Goal: Task Accomplishment & Management: Manage account settings

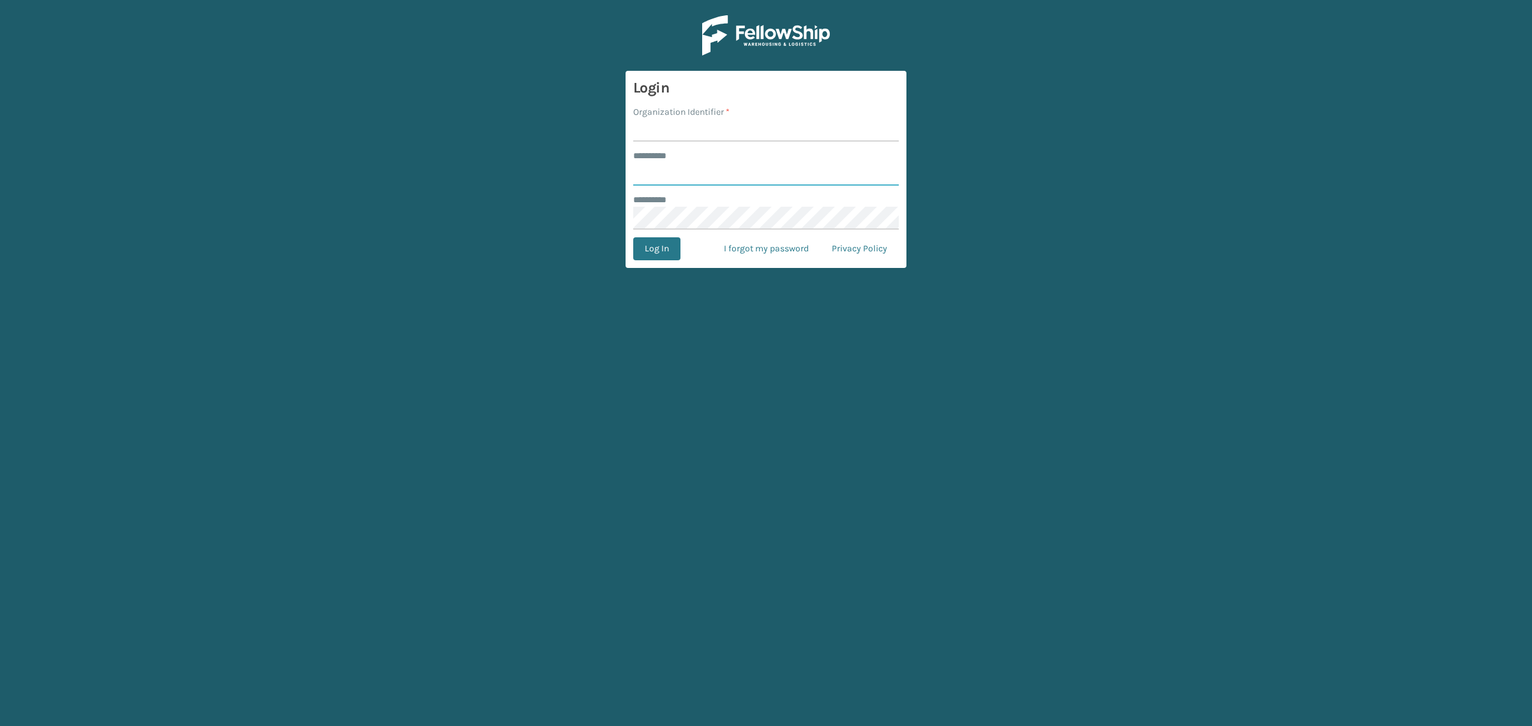
type input "**********"
click at [724, 128] on input "Organization Identifier *" at bounding box center [766, 130] width 266 height 23
type input "SuperAdminOrganization"
click at [650, 255] on button "Log In" at bounding box center [656, 248] width 47 height 23
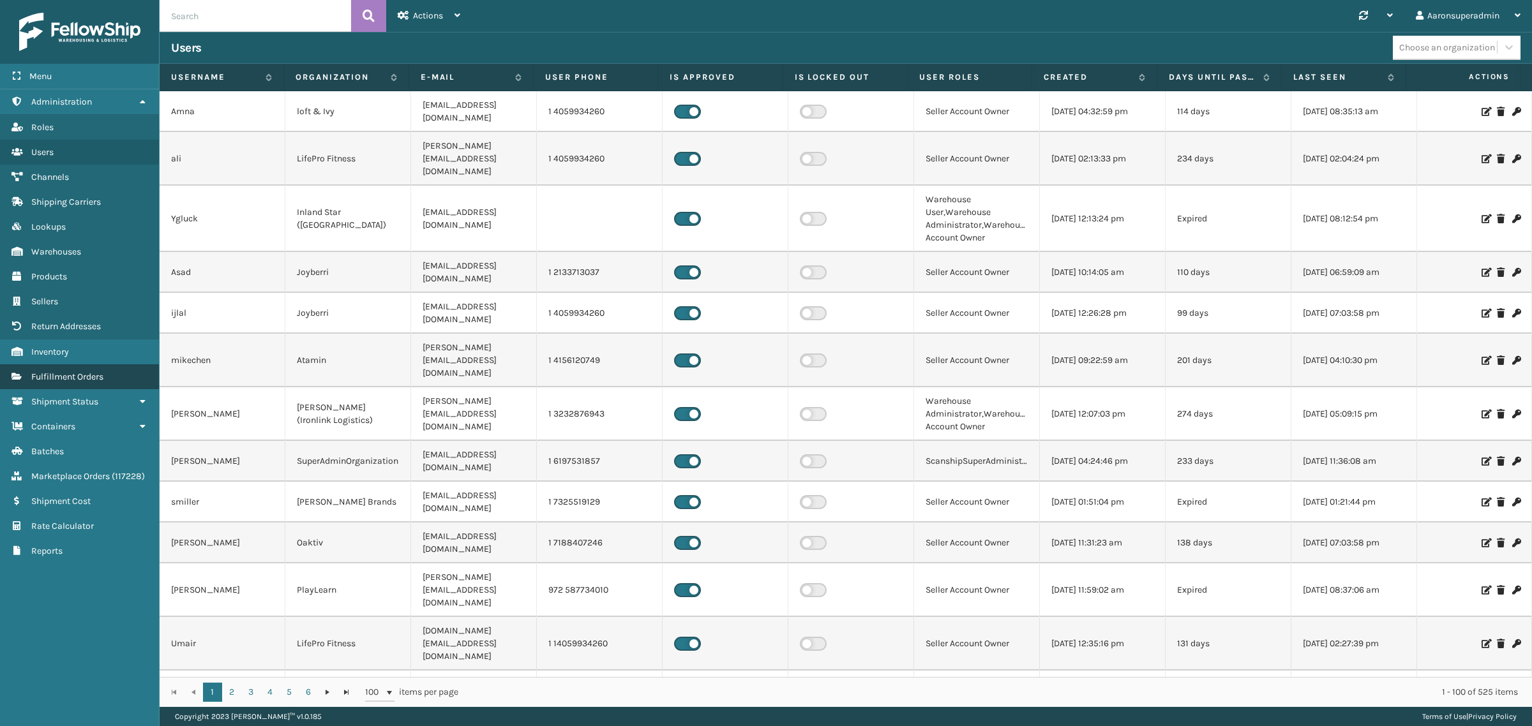
click at [128, 365] on link "Fulfillment Orders" at bounding box center [79, 376] width 159 height 25
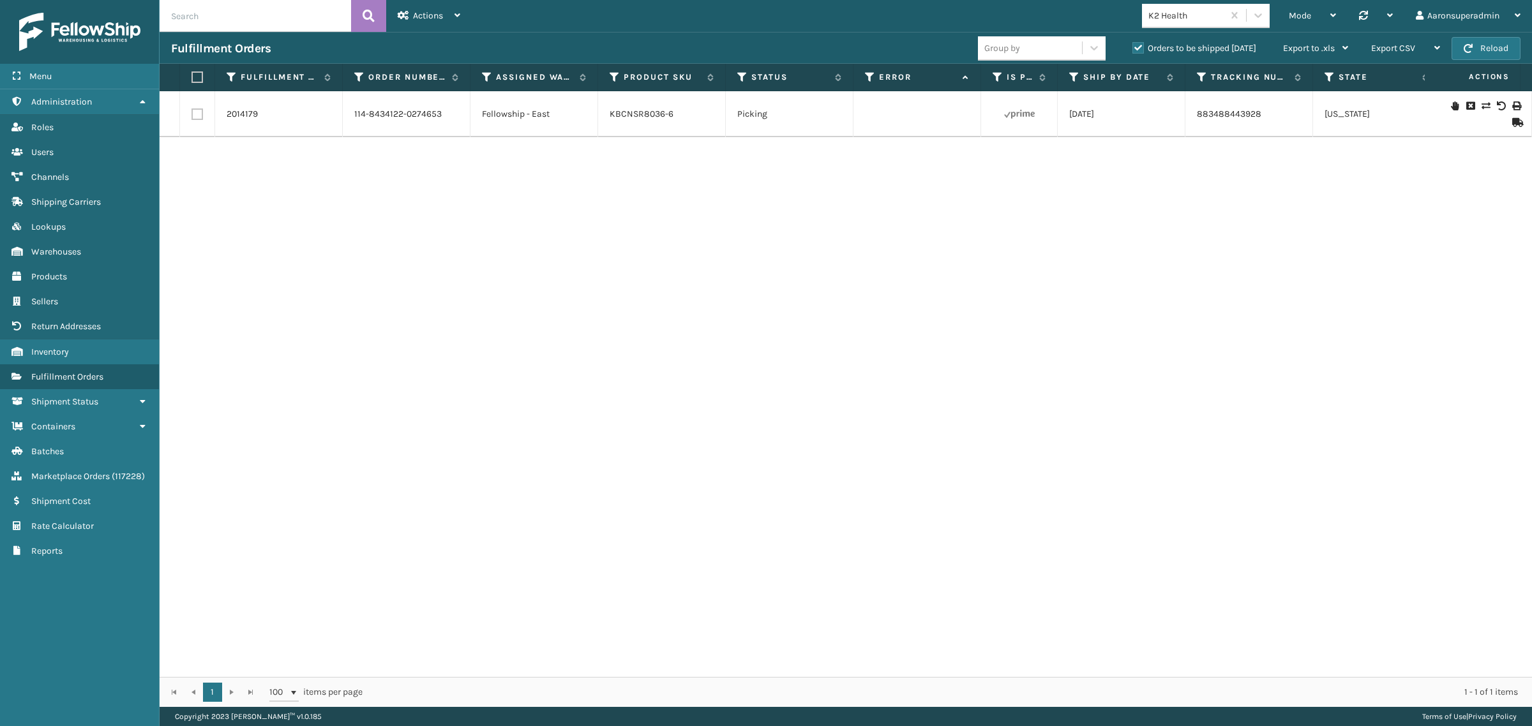
click at [244, 20] on input "text" at bounding box center [255, 16] width 191 height 32
paste input "5017965"
type input "5017965"
click at [1466, 104] on icon at bounding box center [1470, 105] width 8 height 9
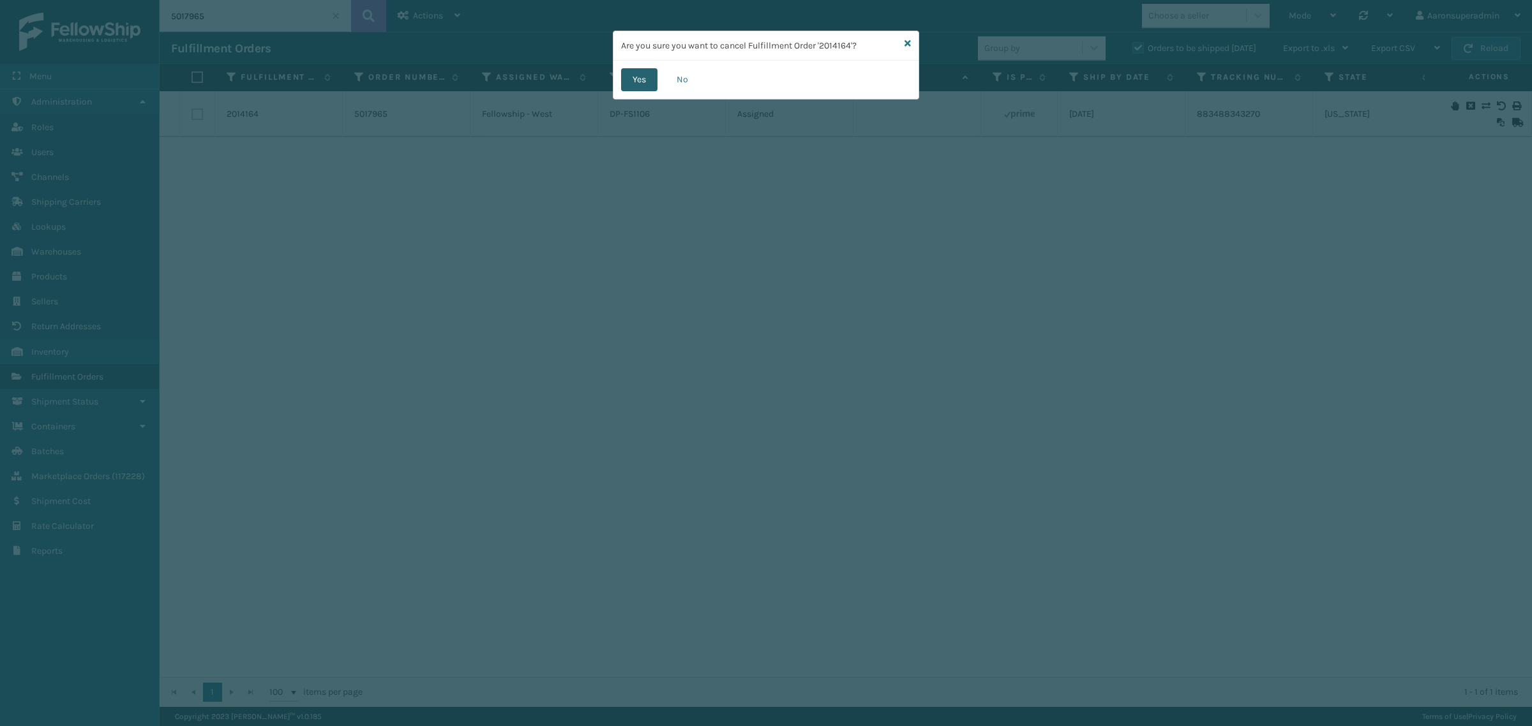
click at [626, 79] on button "Yes" at bounding box center [639, 79] width 36 height 23
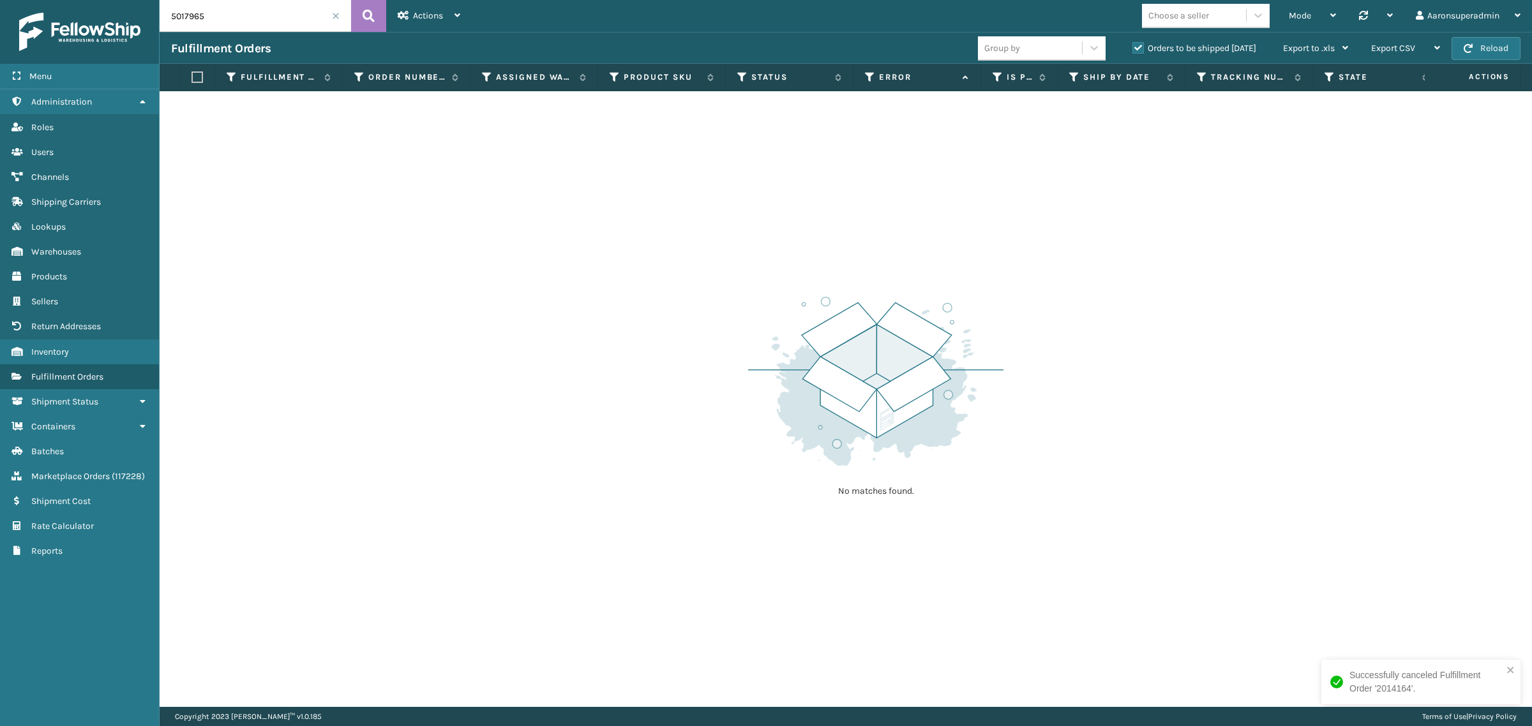
click at [239, 13] on input "5017965" at bounding box center [255, 16] width 191 height 32
type input "2013442"
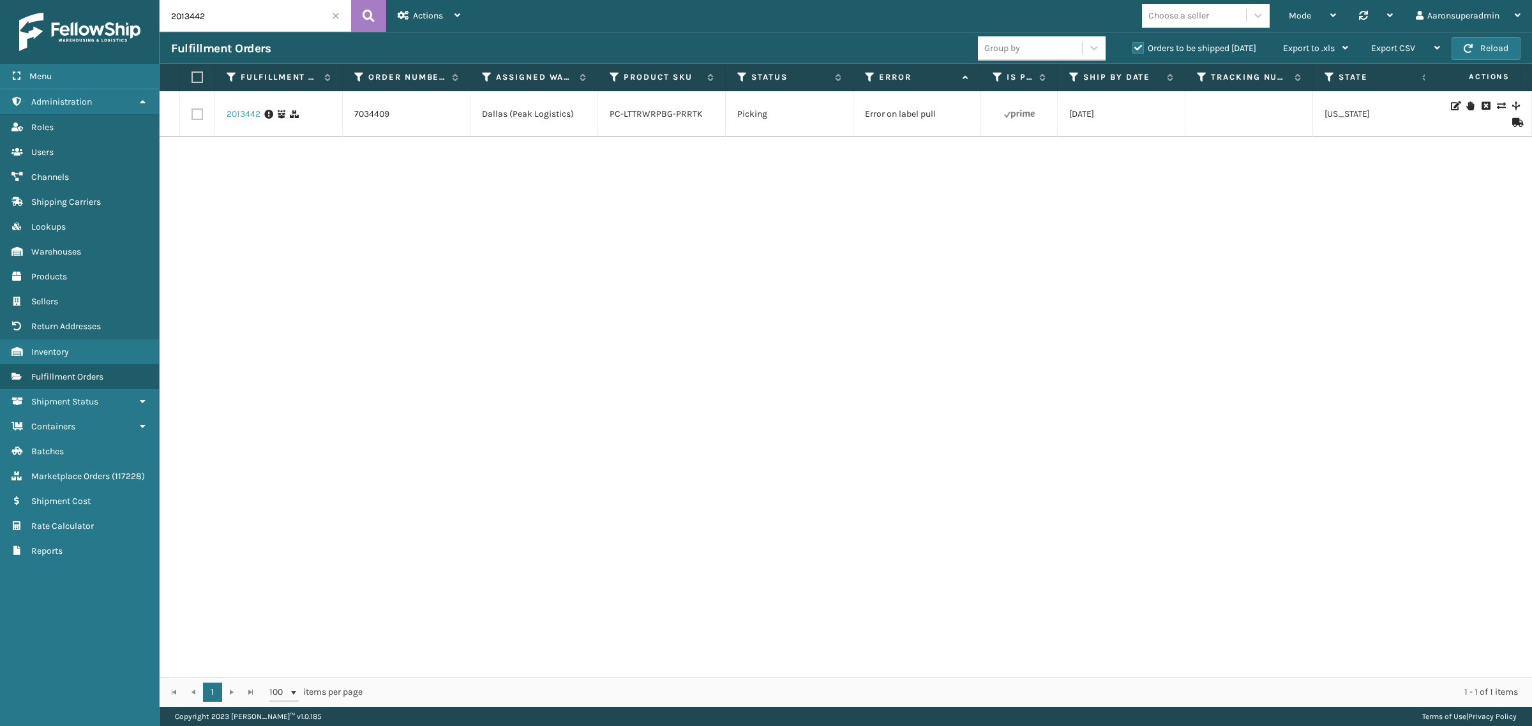
click at [229, 109] on link "2013442" at bounding box center [244, 114] width 34 height 13
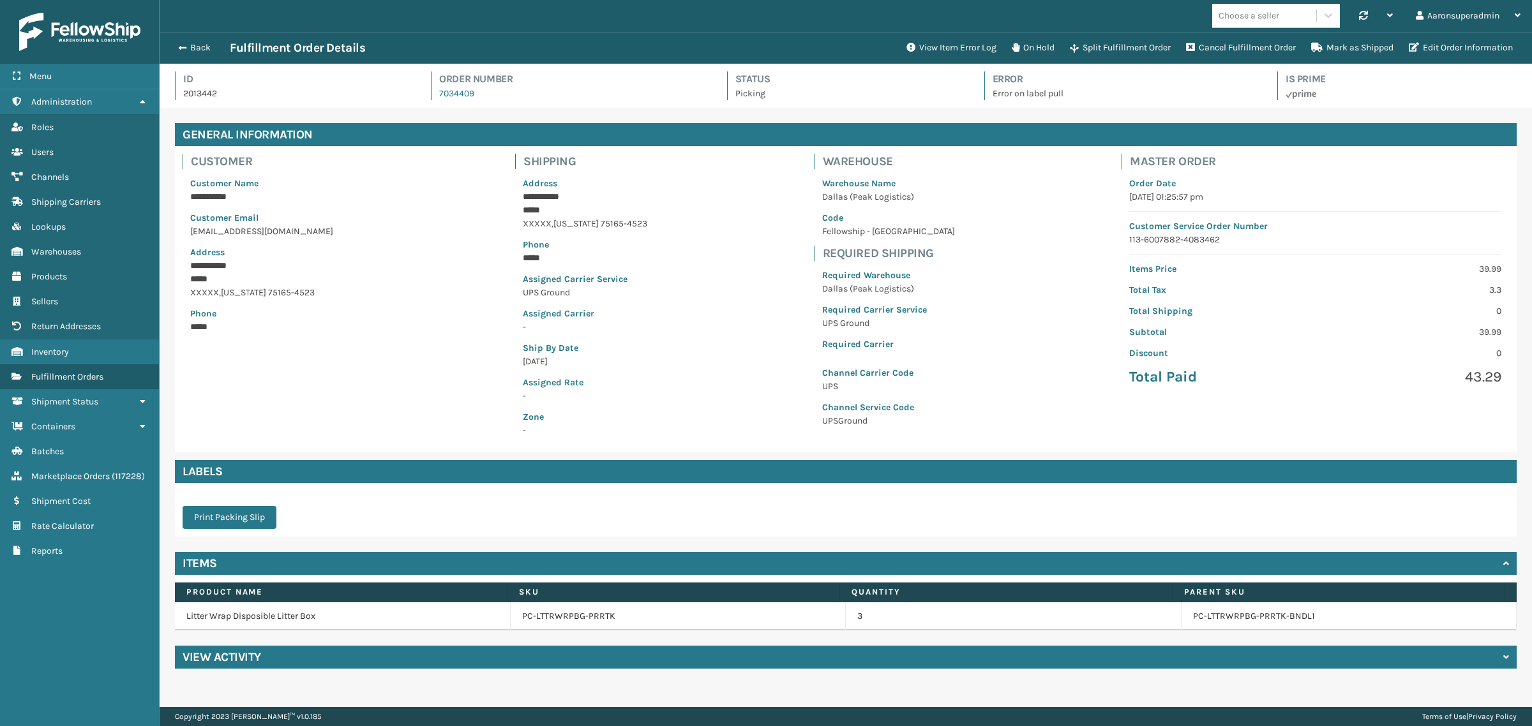
scroll to position [30, 1372]
click at [924, 42] on button "View Item Error Log" at bounding box center [951, 48] width 105 height 26
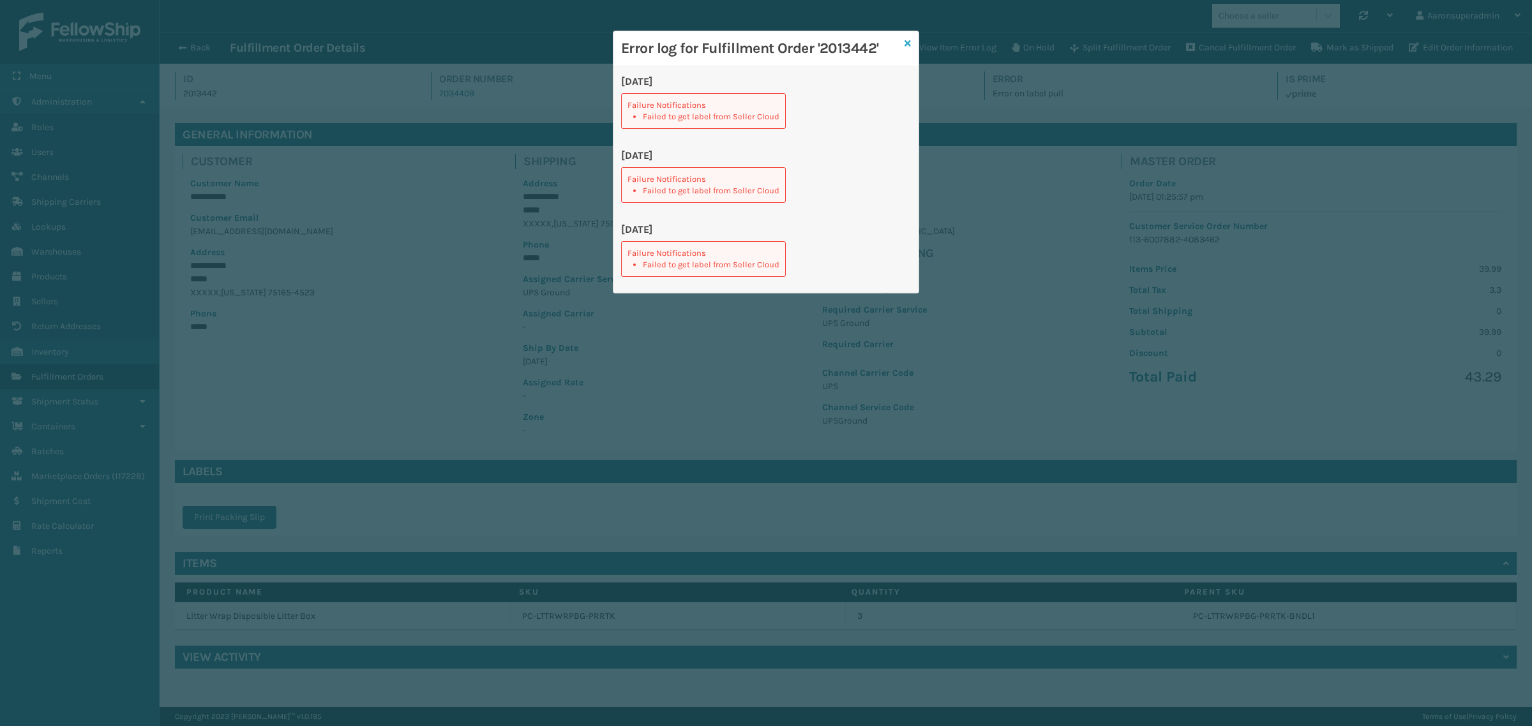
click at [910, 45] on icon at bounding box center [907, 43] width 6 height 9
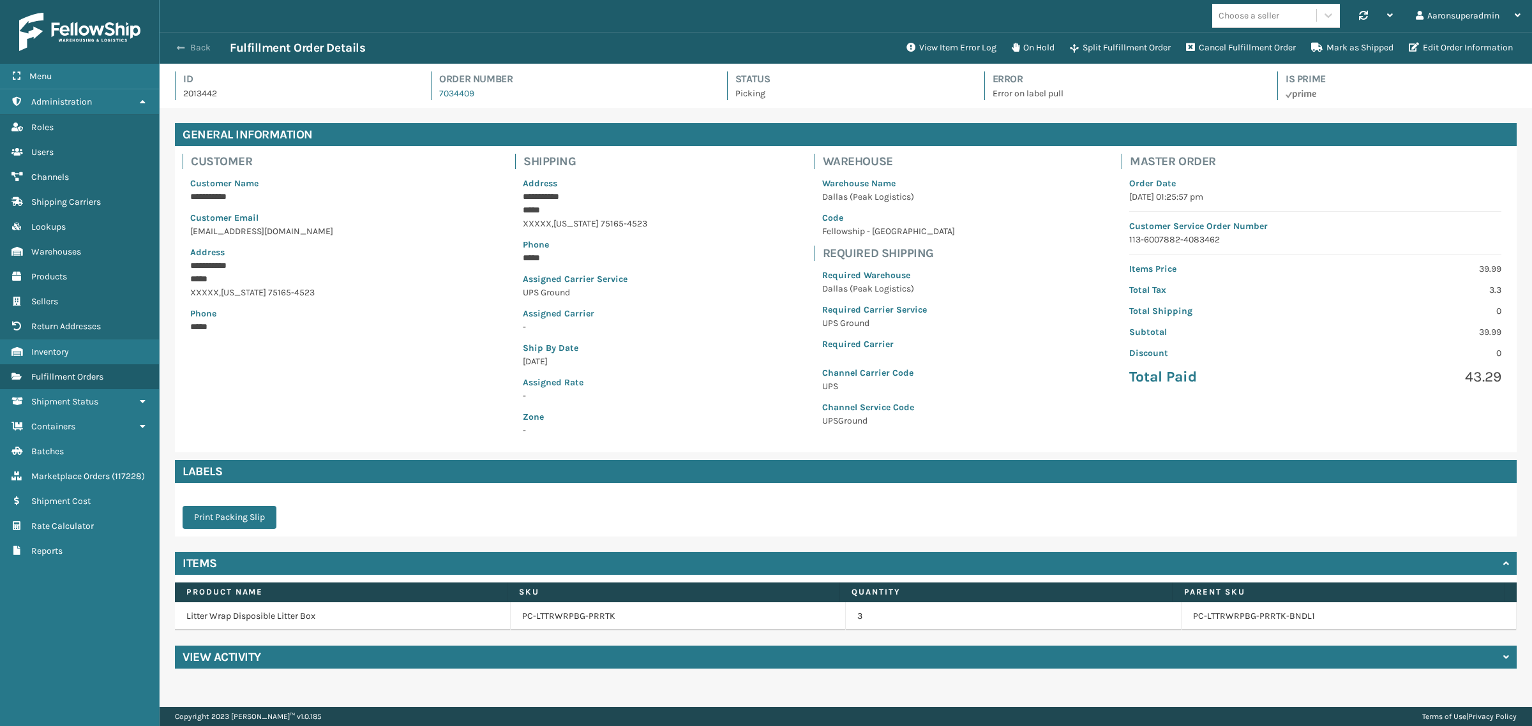
click at [188, 49] on button "Back" at bounding box center [200, 47] width 59 height 11
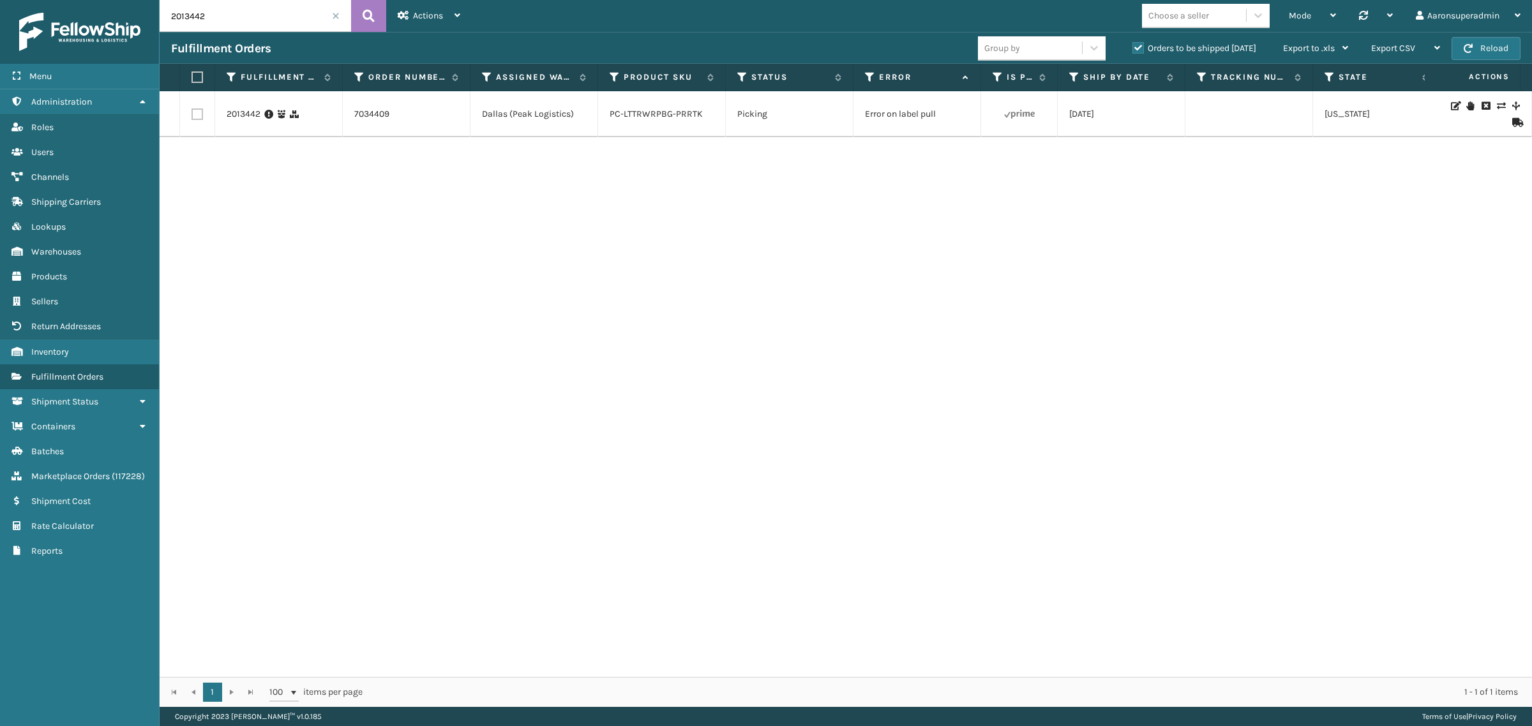
click at [336, 13] on span at bounding box center [336, 16] width 8 height 8
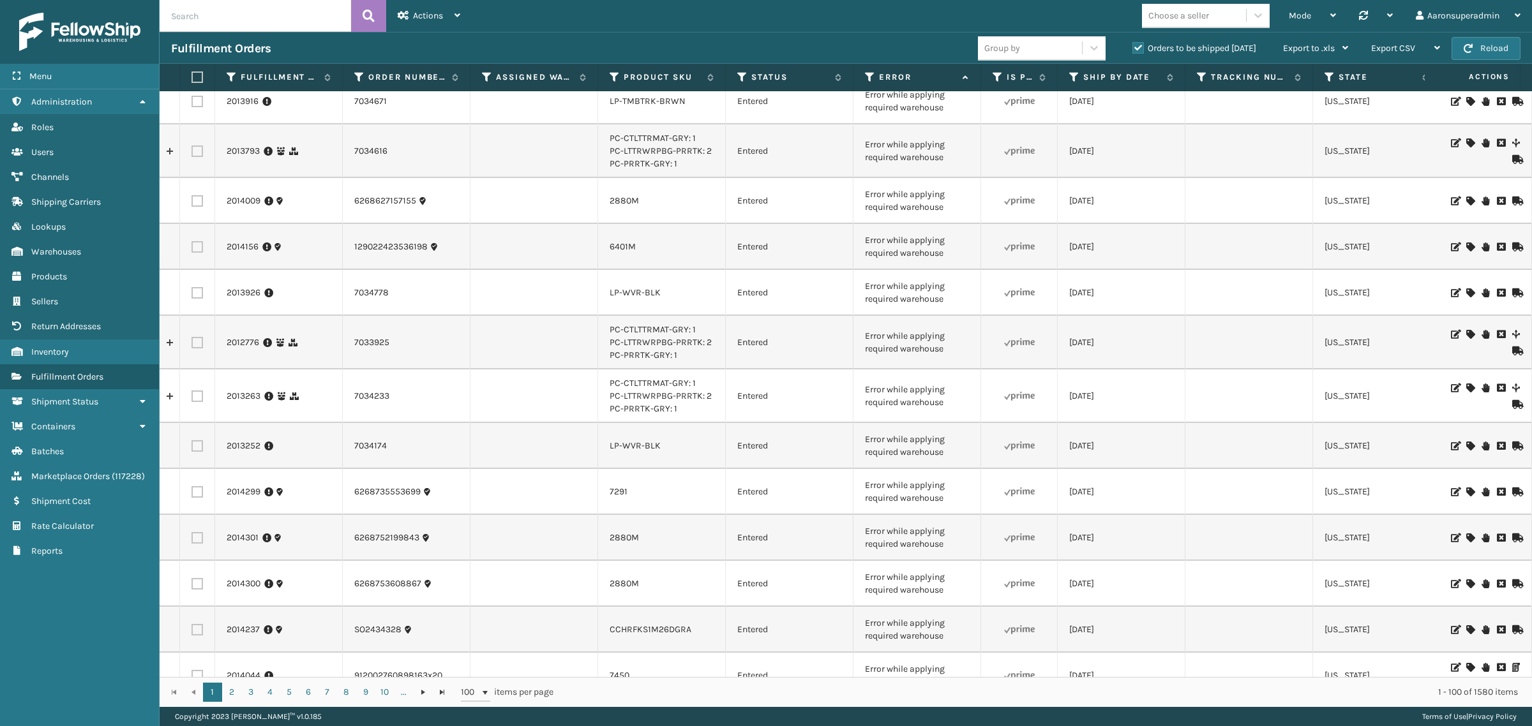
scroll to position [4066, 0]
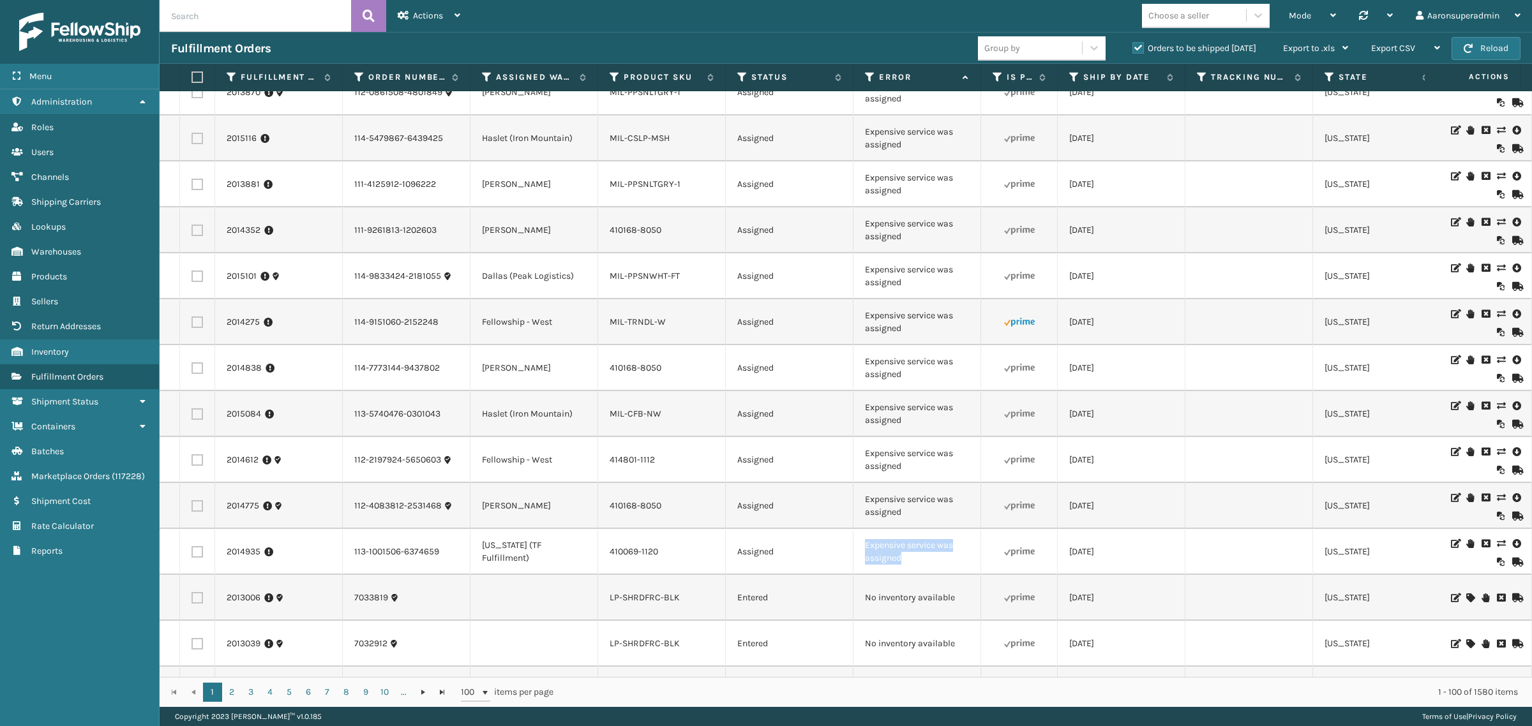
drag, startPoint x: 910, startPoint y: 515, endPoint x: 862, endPoint y: 495, distance: 52.0
click at [862, 529] on td "Expensive service was assigned" at bounding box center [917, 552] width 128 height 46
copy td "Expensive service was assigned"
click at [250, 16] on input "text" at bounding box center [255, 16] width 191 height 32
paste input "Expensive service was assigned"
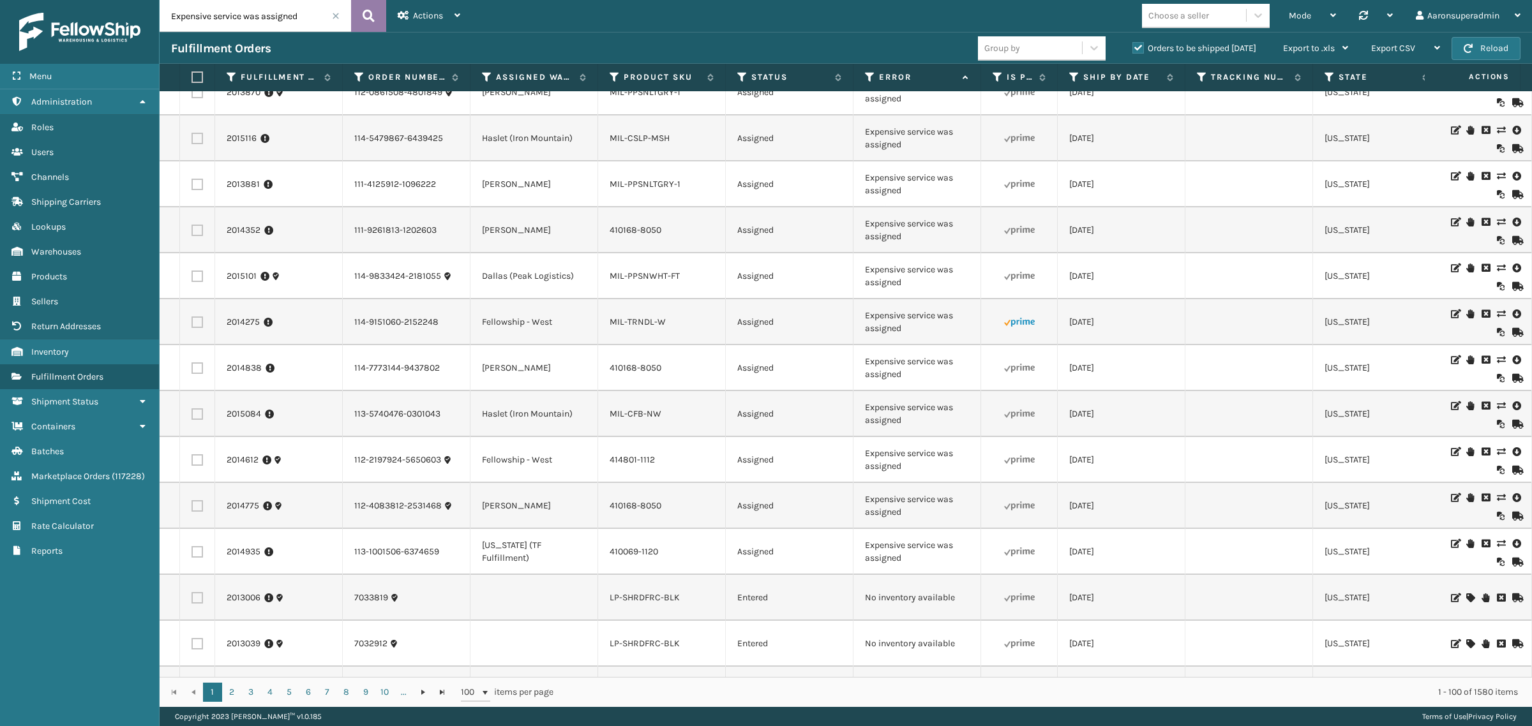
type input "Expensive service was assigned"
click at [359, 17] on button at bounding box center [368, 16] width 35 height 32
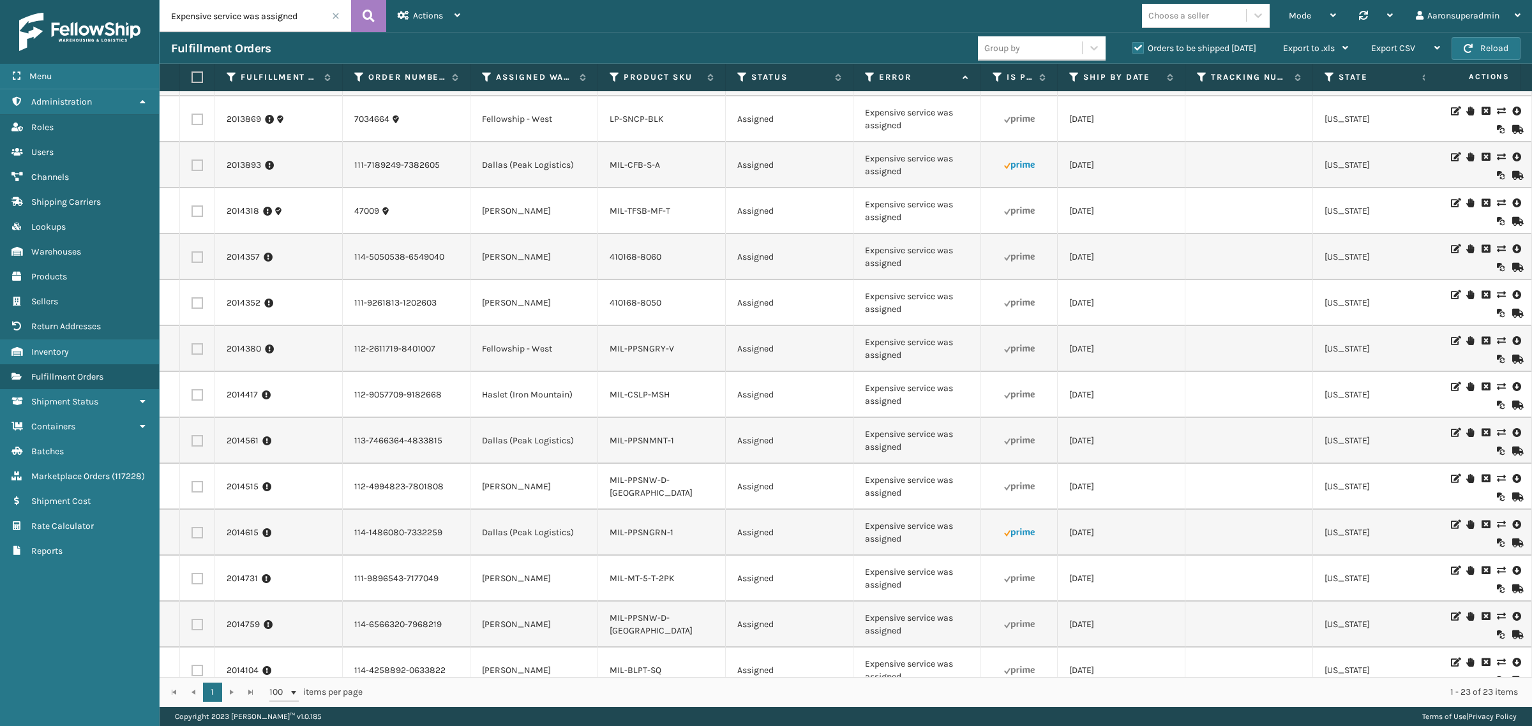
scroll to position [483, 0]
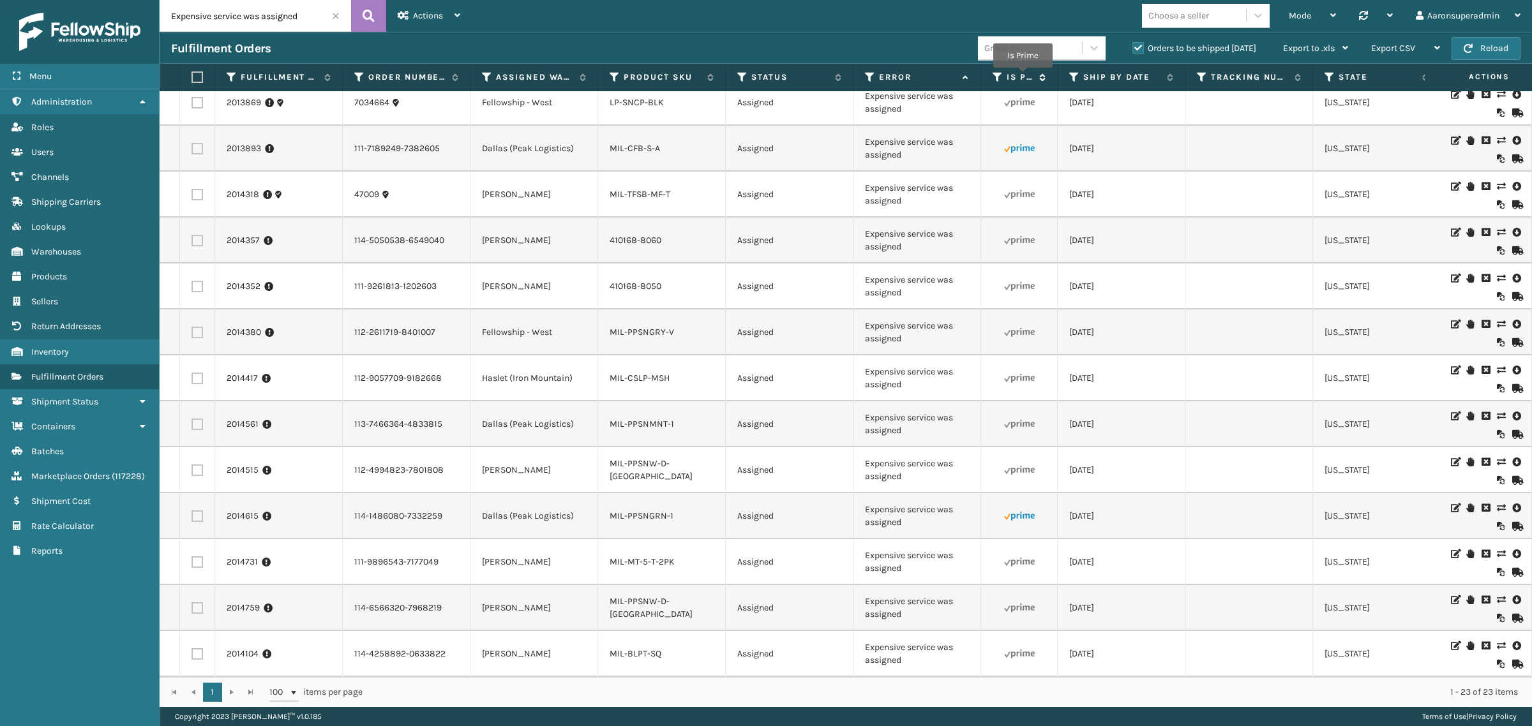
click at [1023, 77] on label "Is Prime" at bounding box center [1020, 76] width 26 height 11
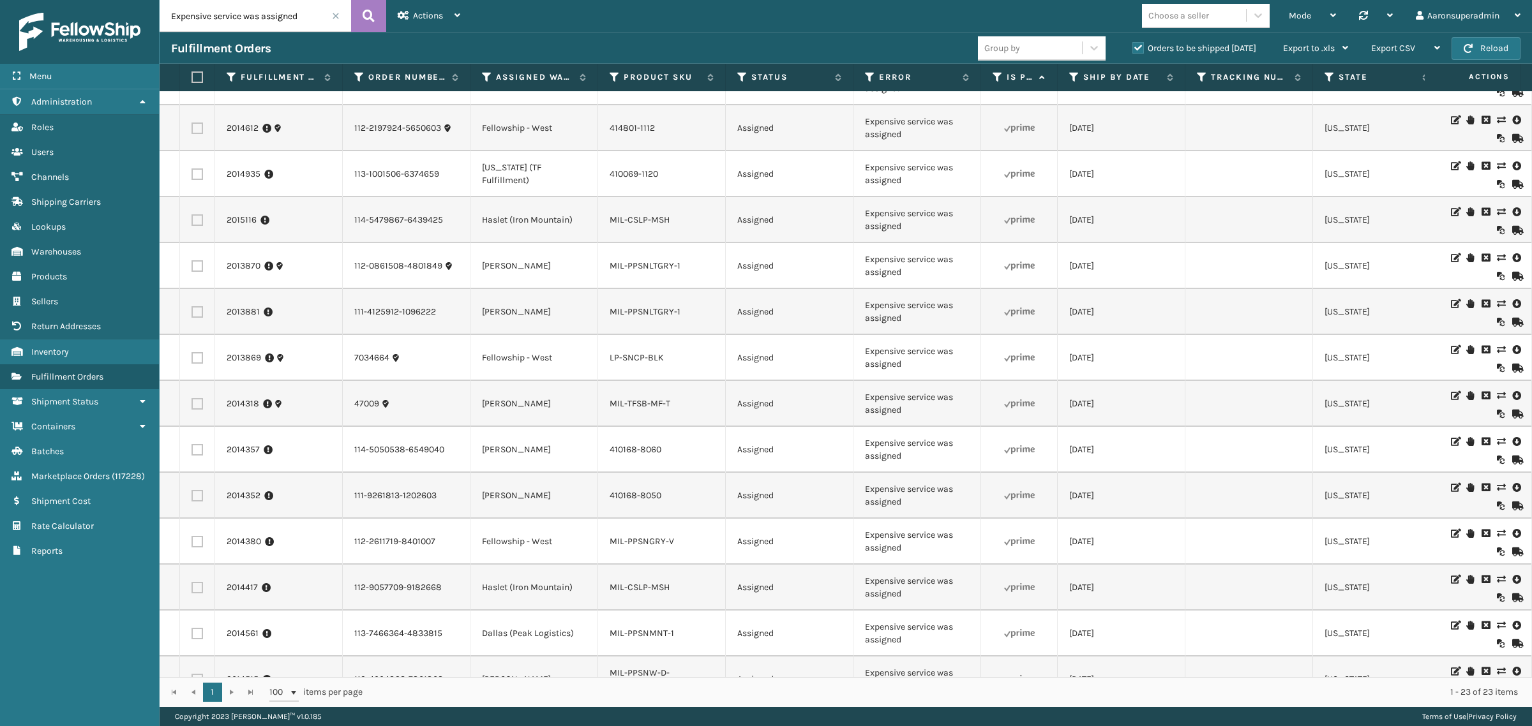
scroll to position [483, 0]
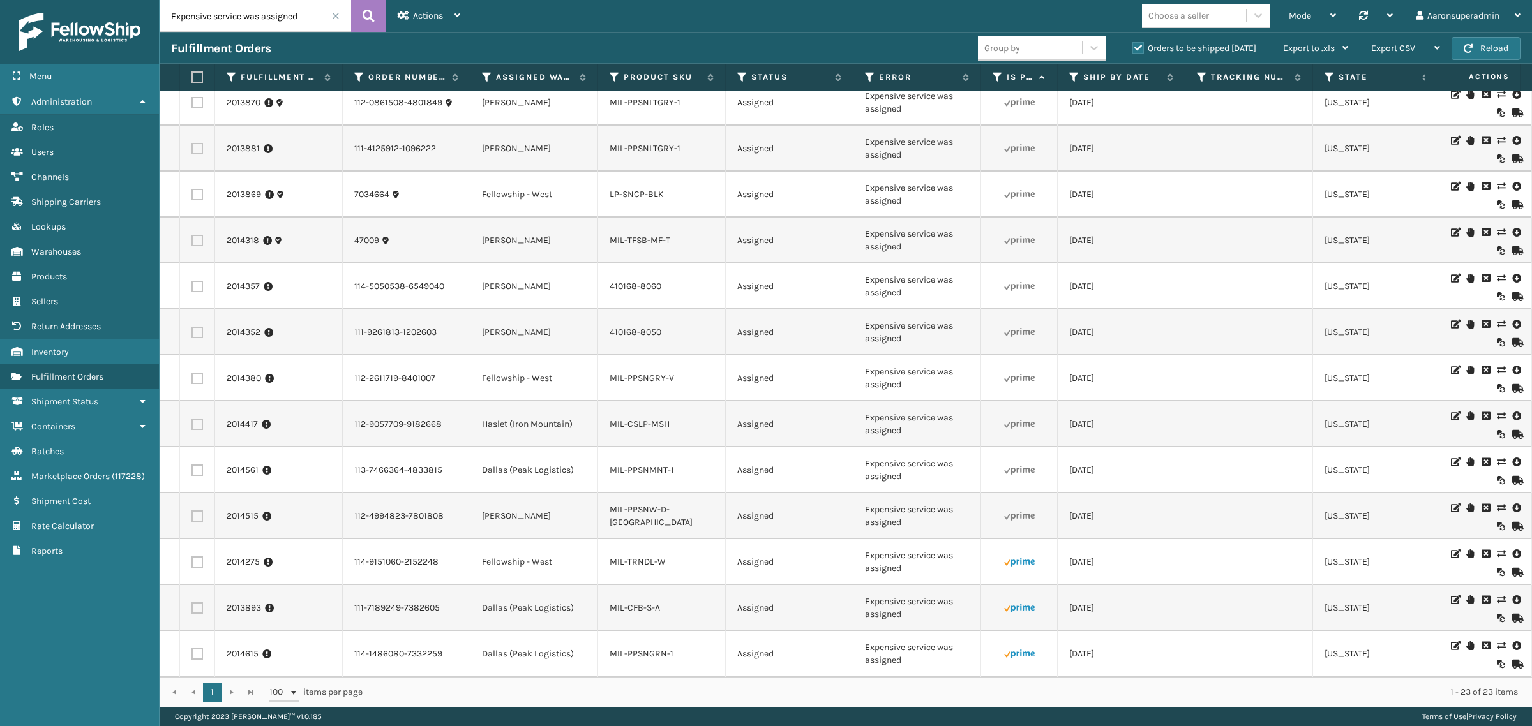
click at [1497, 550] on icon at bounding box center [1501, 554] width 8 height 9
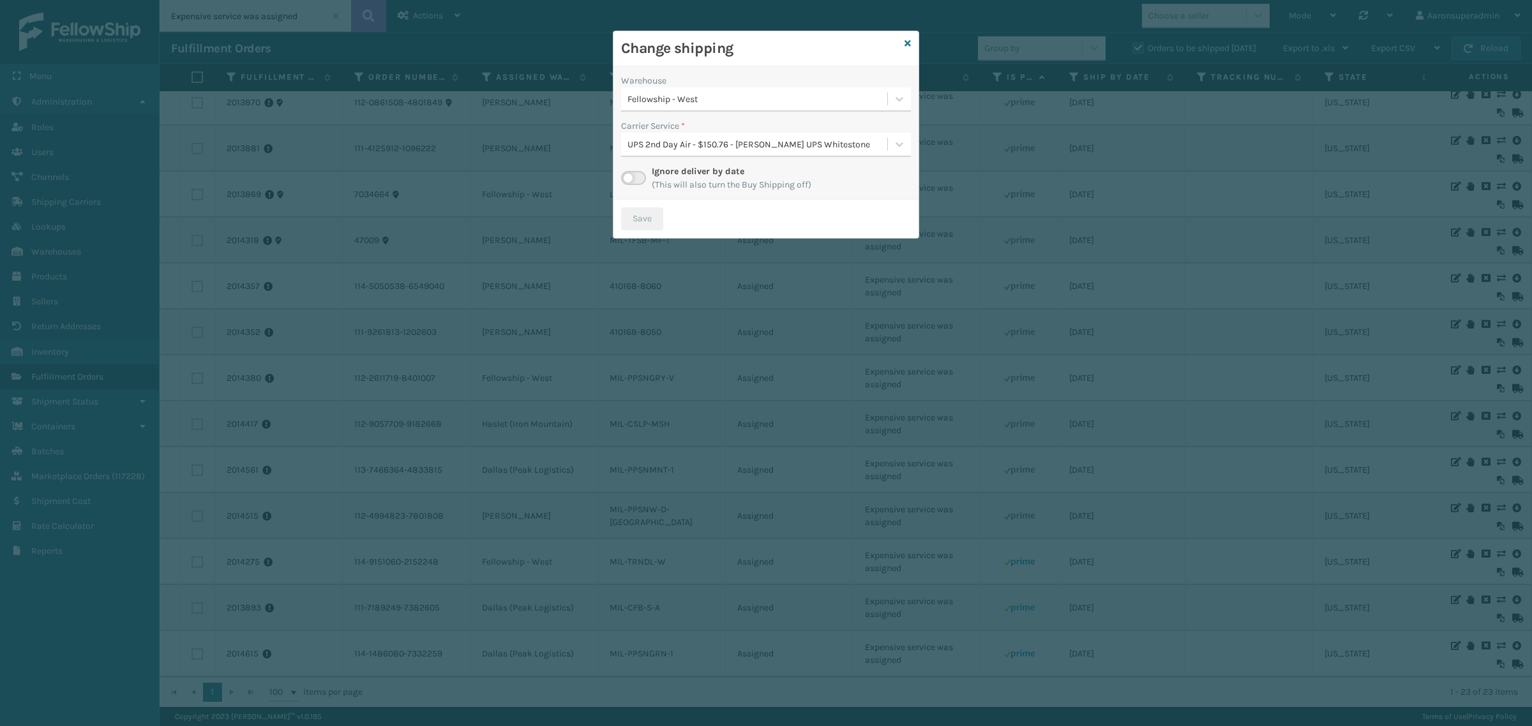
click at [674, 103] on div "Fellowship - West" at bounding box center [757, 99] width 261 height 13
click at [678, 93] on div "Fellowship - West" at bounding box center [757, 99] width 261 height 13
click at [678, 101] on div "Fellowship - West" at bounding box center [757, 99] width 261 height 13
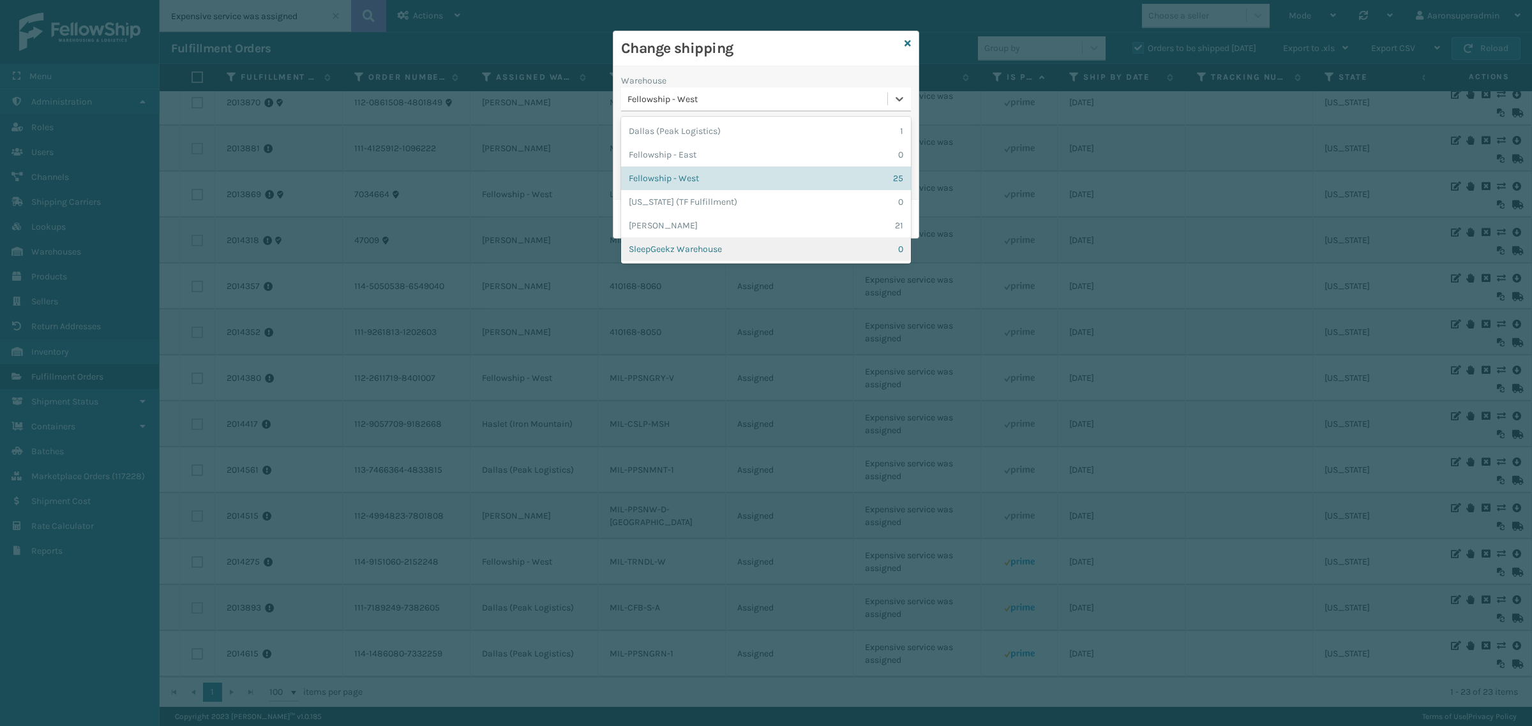
click at [684, 250] on div "SleepGeekz Warehouse 0" at bounding box center [766, 249] width 290 height 24
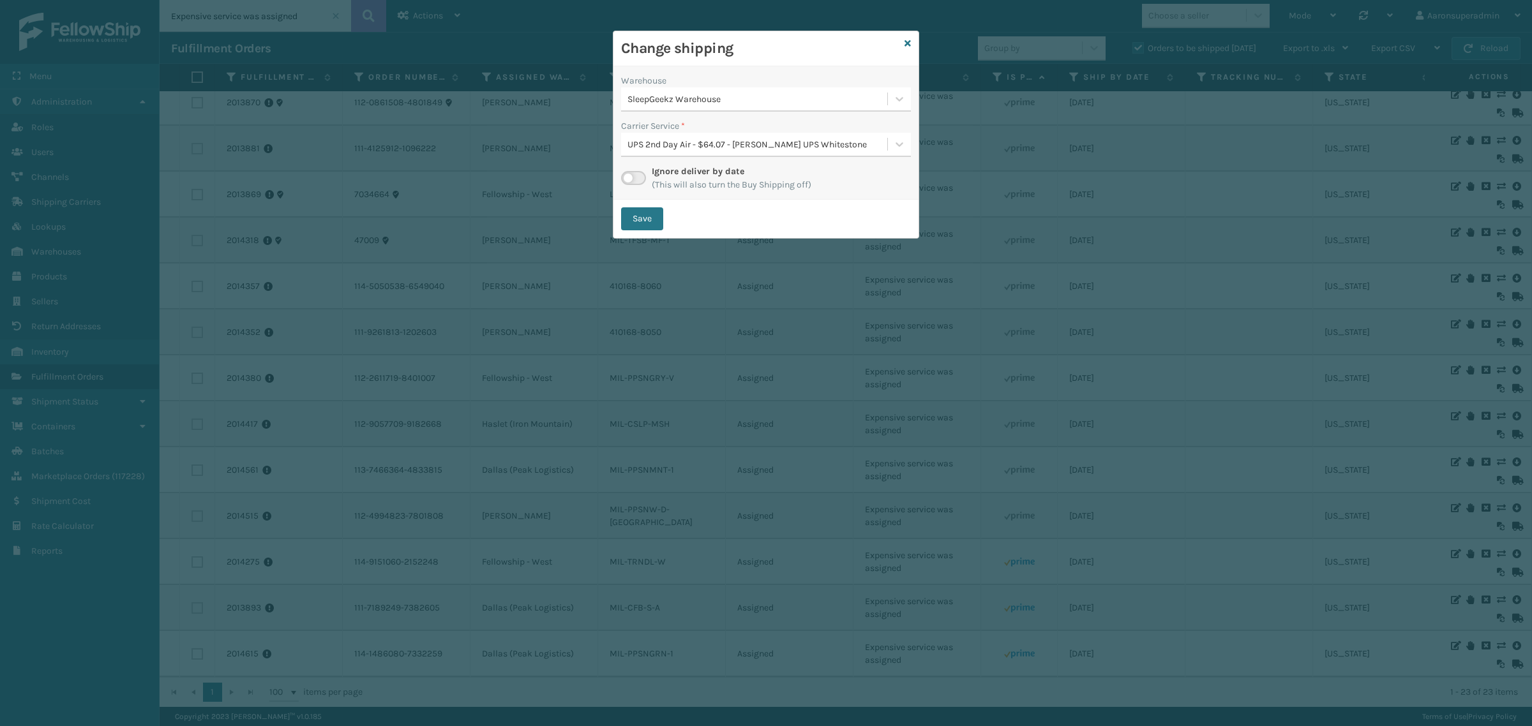
click at [703, 144] on div "UPS 2nd Day Air - $64.07 - [PERSON_NAME] UPS Whitestone" at bounding box center [757, 144] width 261 height 13
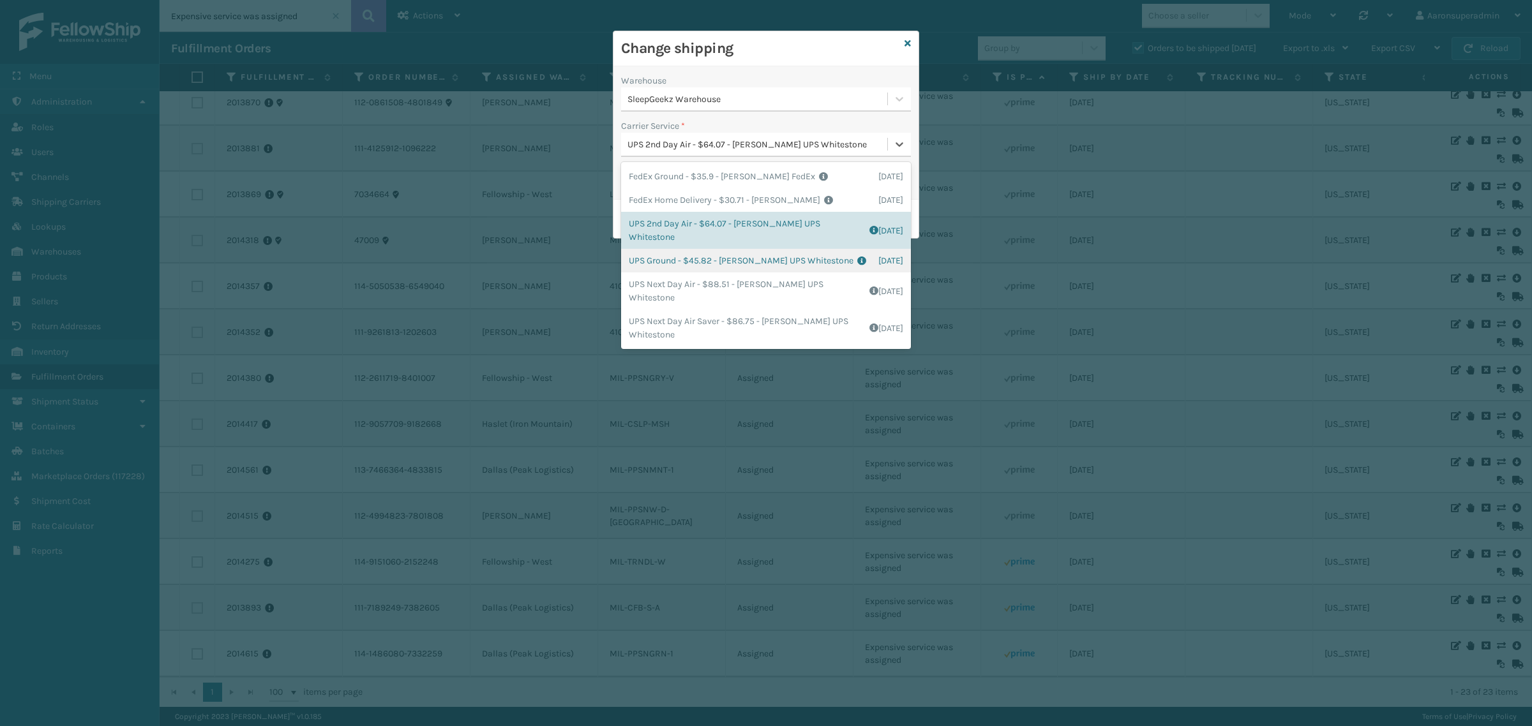
click at [656, 249] on div "UPS Ground - $45.82 - Milliard UPS Whitestone Shipping Cost $38.18 Surplus Cost…" at bounding box center [766, 261] width 290 height 24
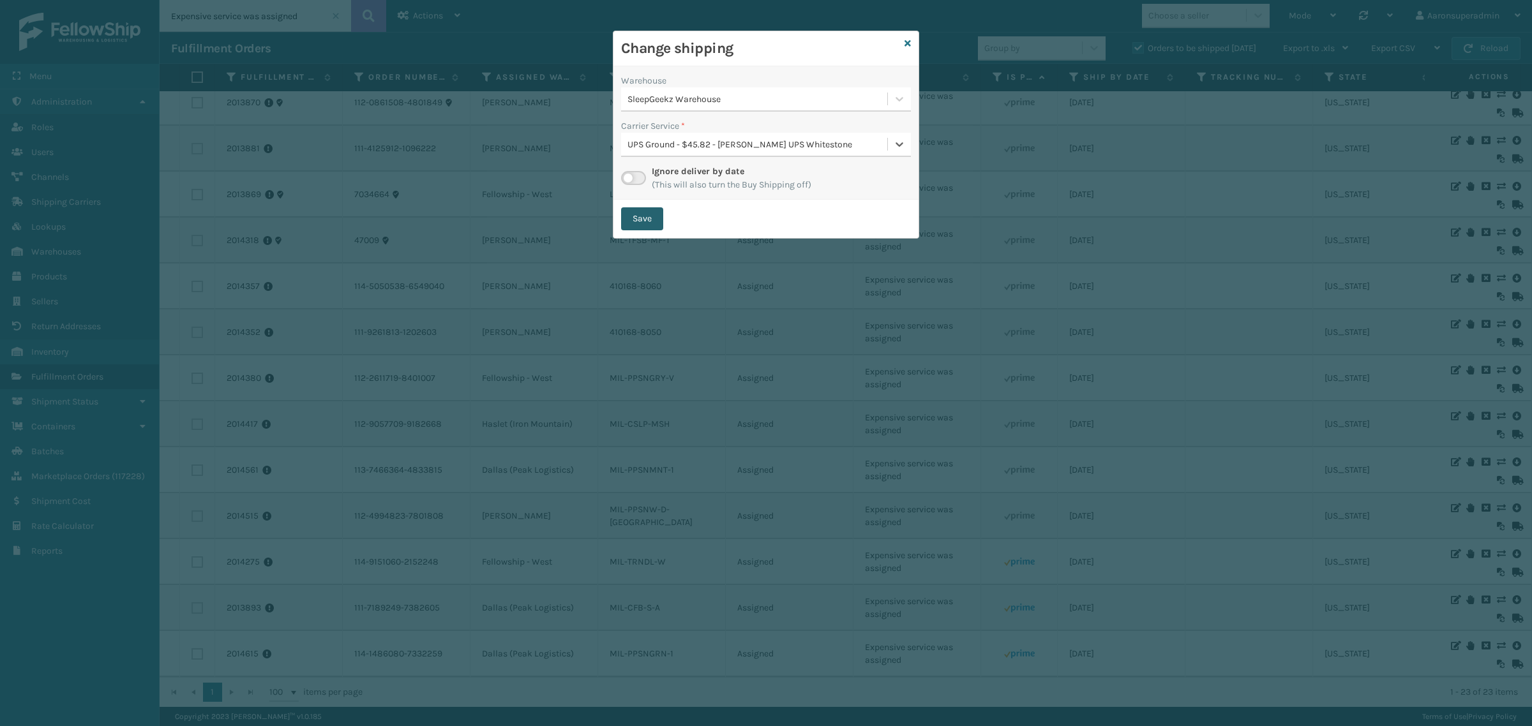
click at [635, 217] on button "Save" at bounding box center [642, 218] width 42 height 23
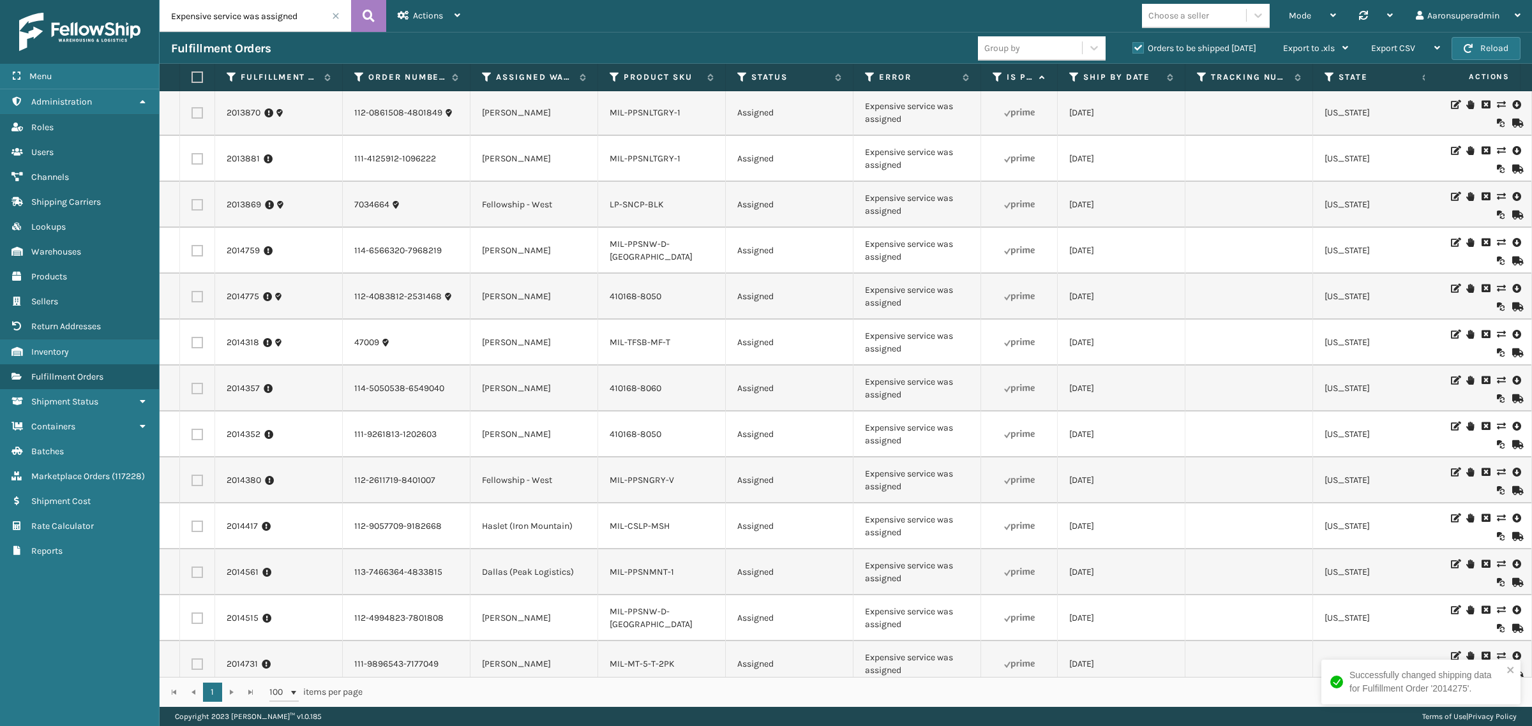
scroll to position [437, 0]
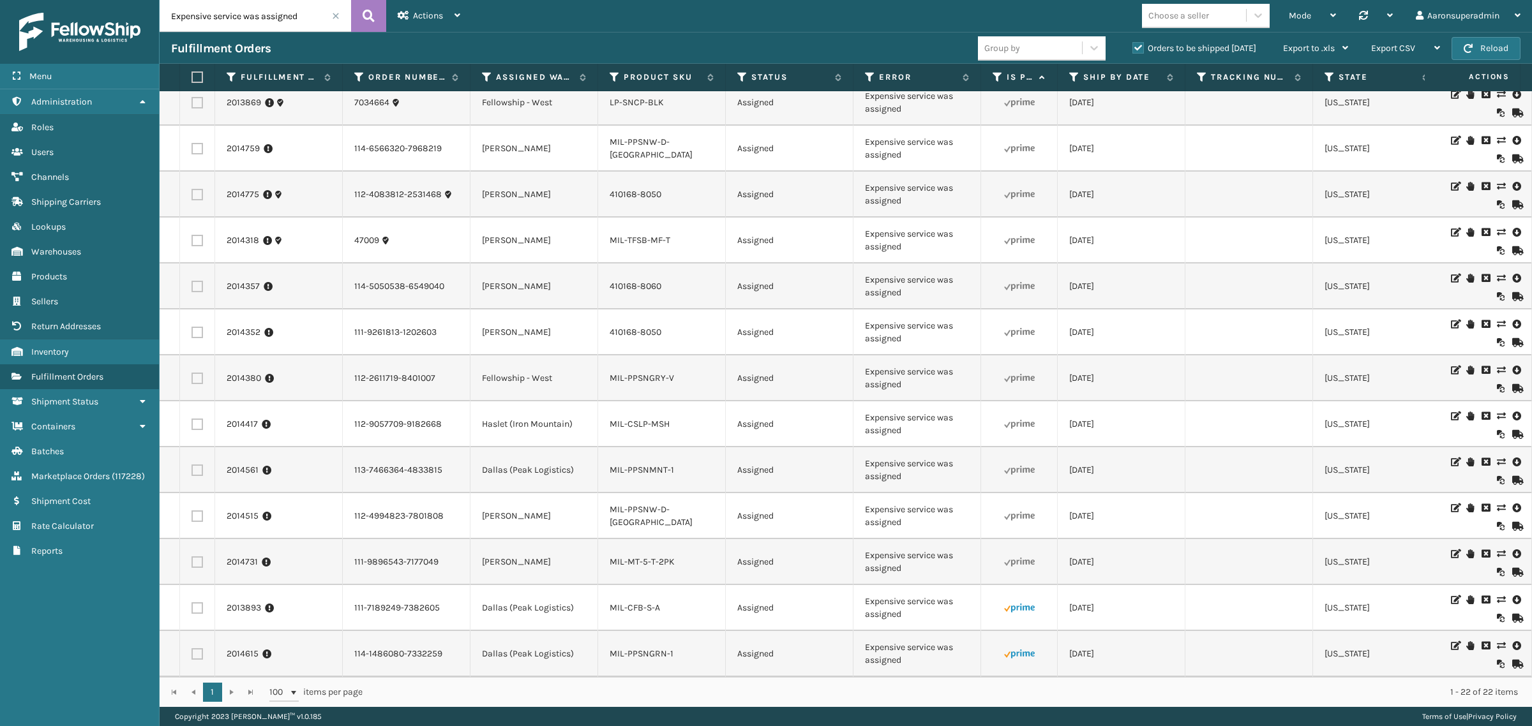
click at [1497, 596] on icon at bounding box center [1501, 600] width 8 height 9
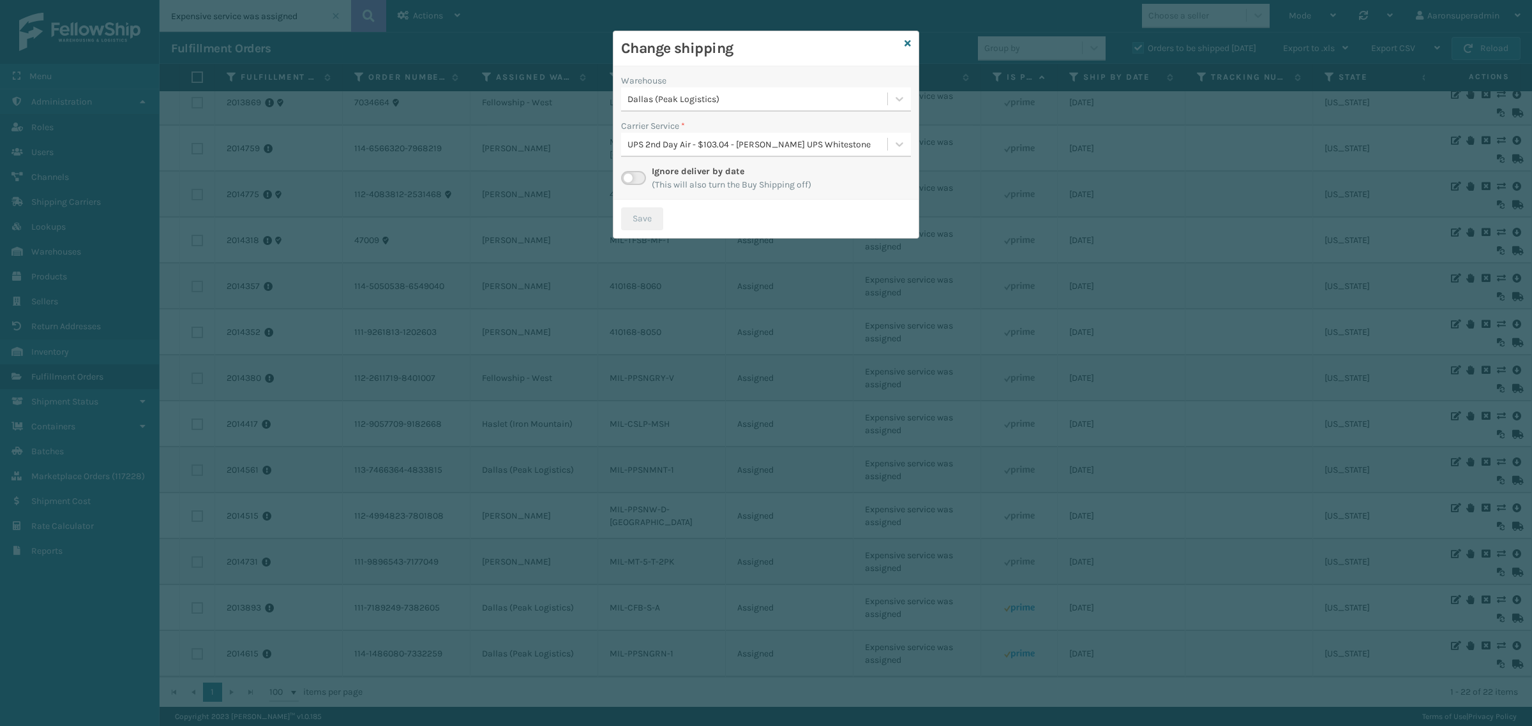
click at [680, 91] on div "Dallas (Peak Logistics)" at bounding box center [754, 99] width 266 height 21
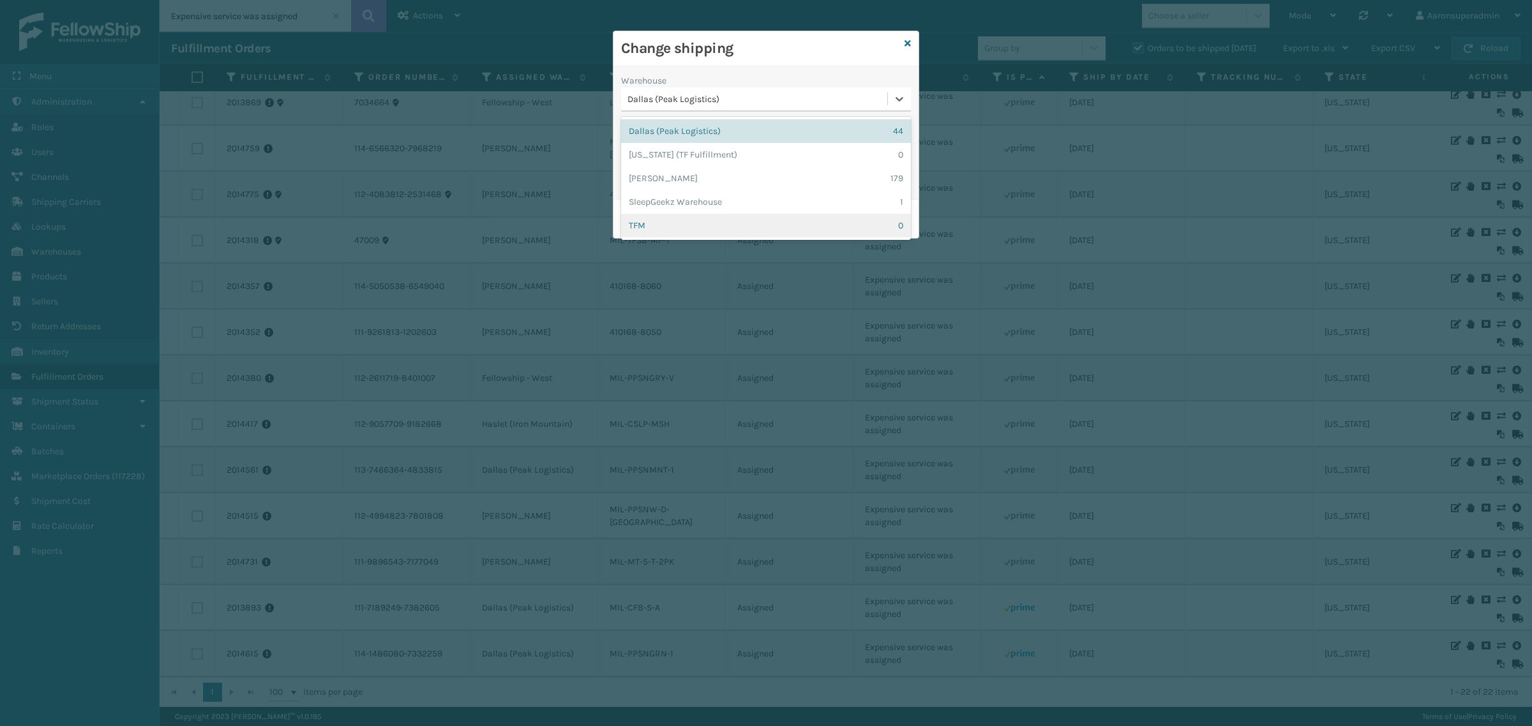
click at [678, 217] on div "TFM 0" at bounding box center [766, 226] width 290 height 24
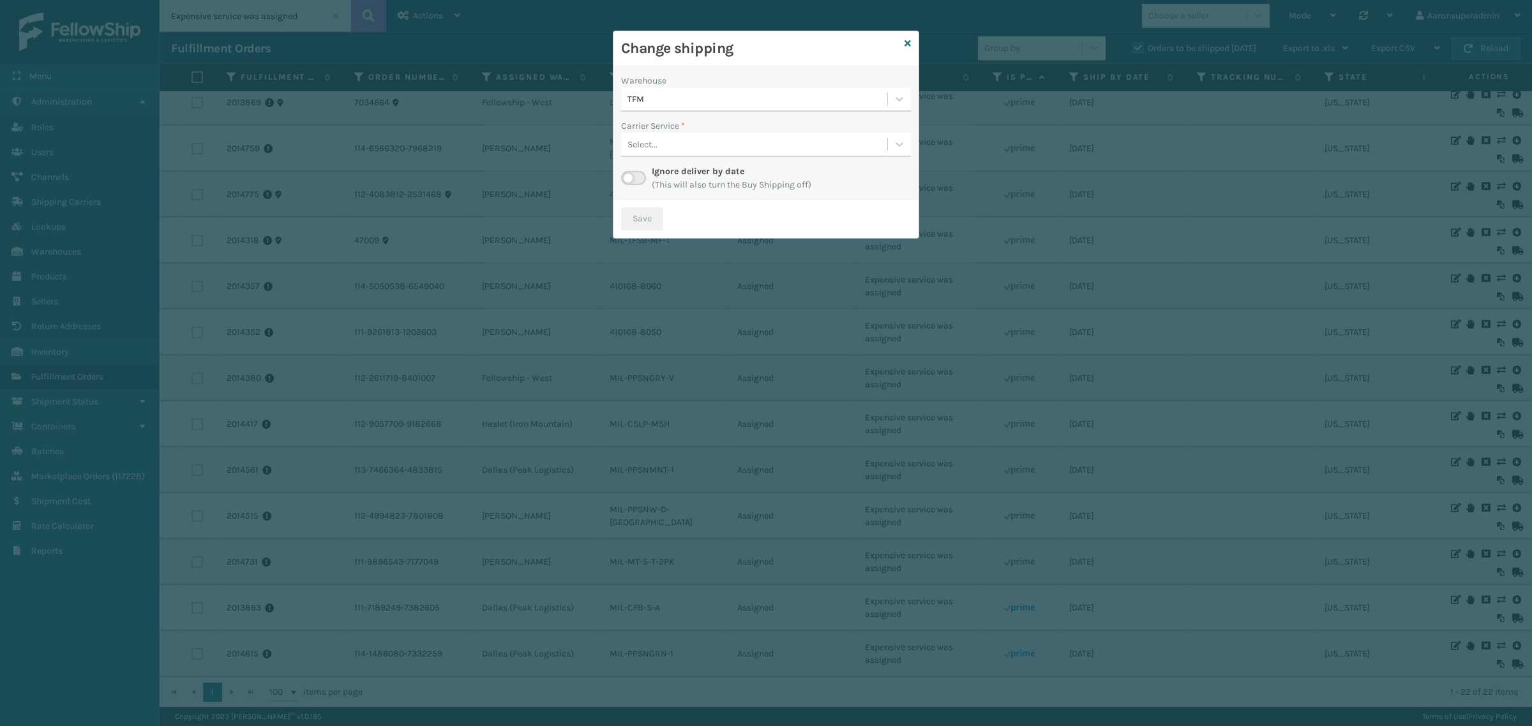
click at [733, 153] on div "Select..." at bounding box center [754, 144] width 266 height 21
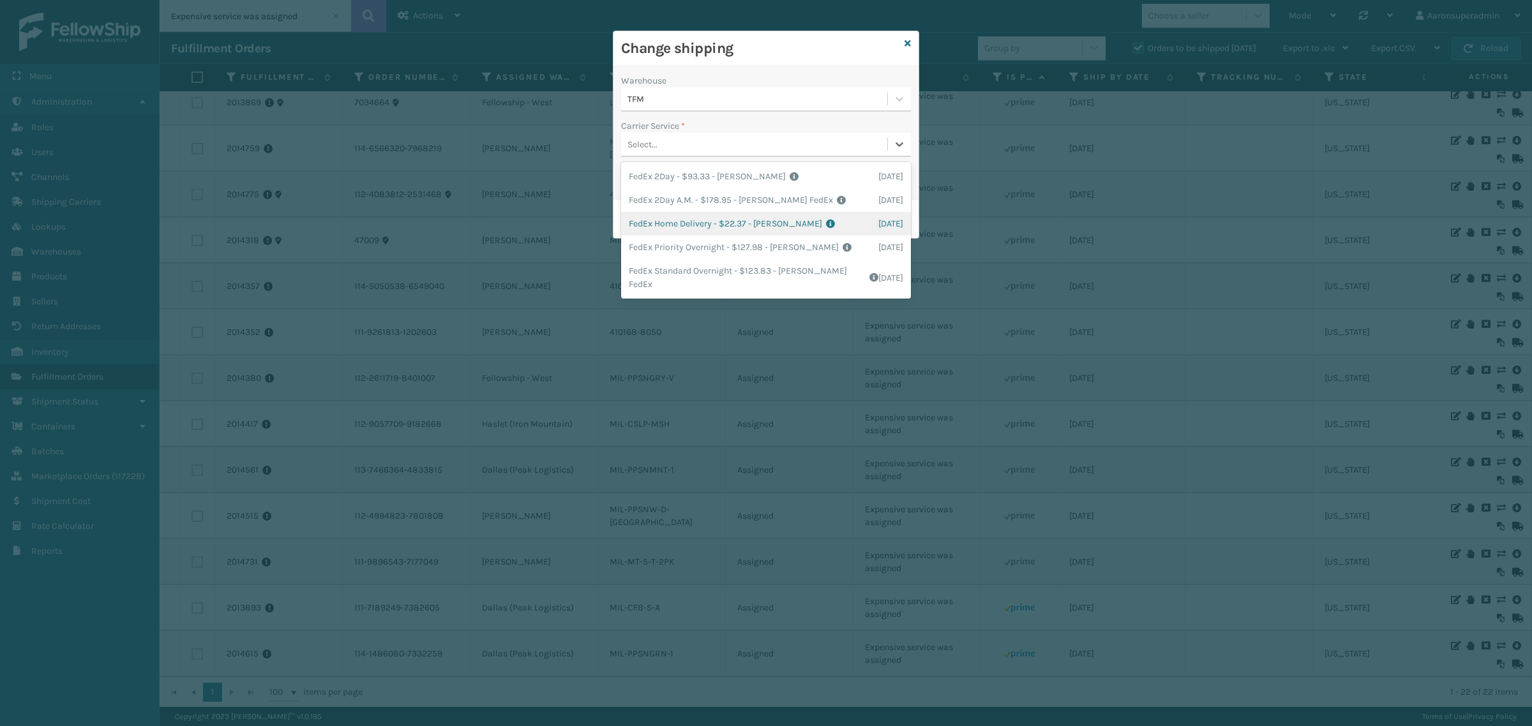
click at [715, 230] on div "FedEx Home Delivery - $22.37 - Milliard FedEx Shipping Cost $19.62 Surplus Cost…" at bounding box center [766, 224] width 290 height 24
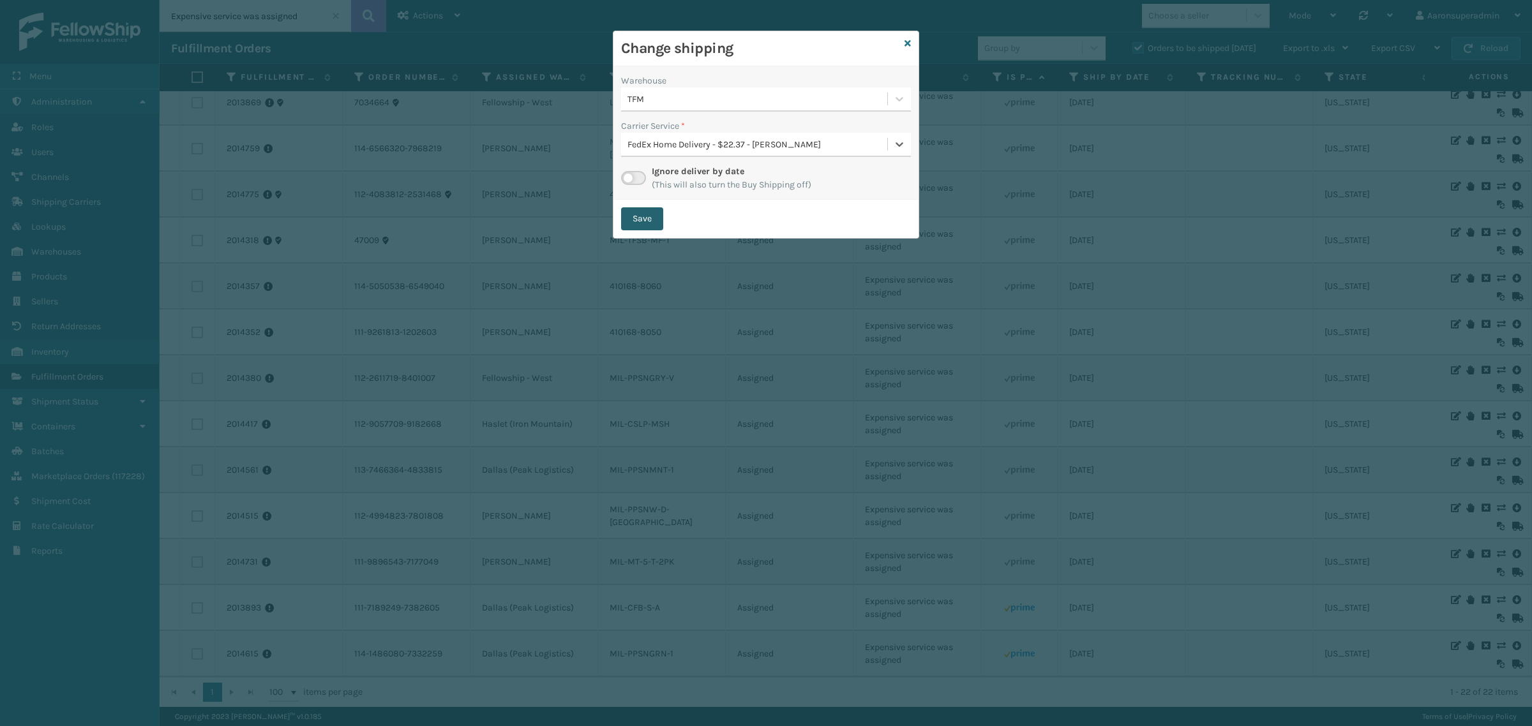
click at [653, 220] on button "Save" at bounding box center [642, 218] width 42 height 23
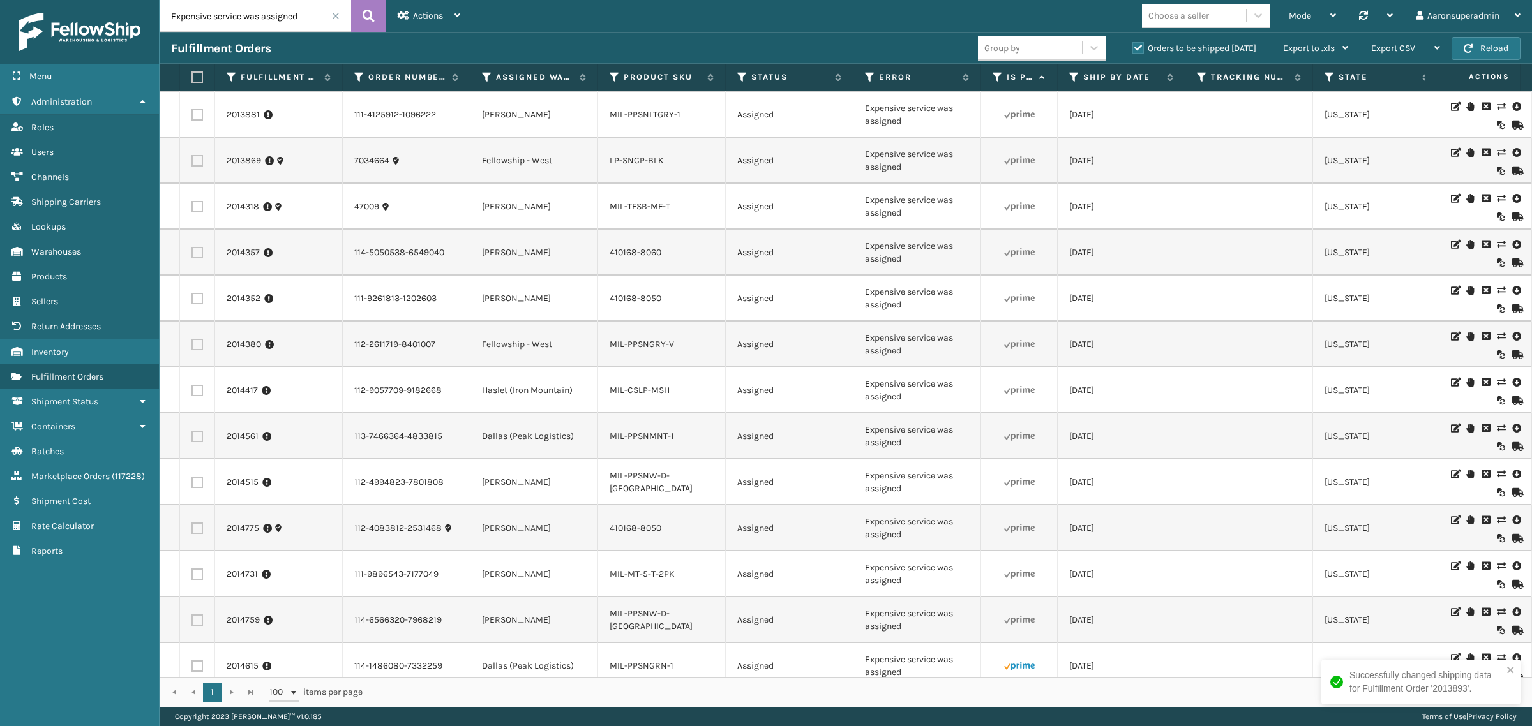
scroll to position [391, 0]
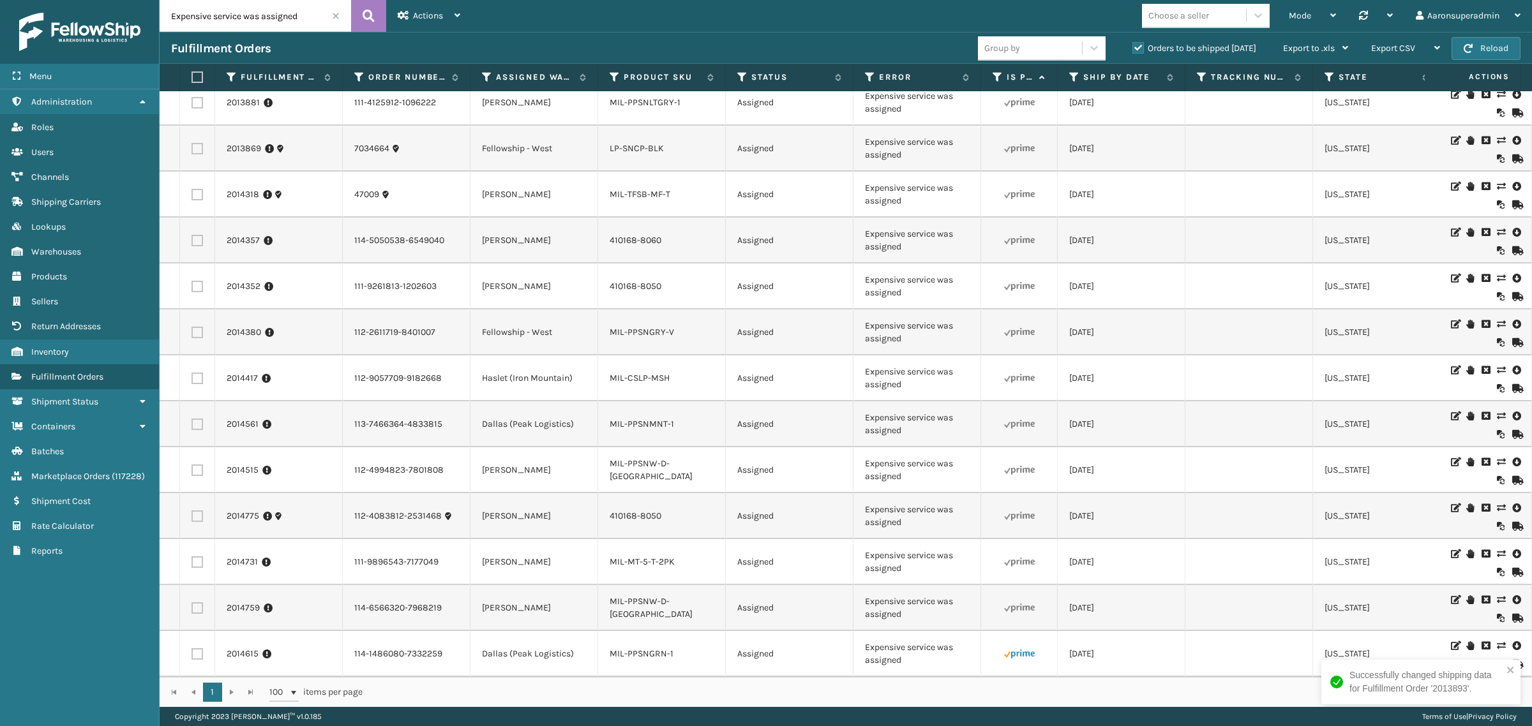
click at [1497, 641] on icon at bounding box center [1501, 645] width 8 height 9
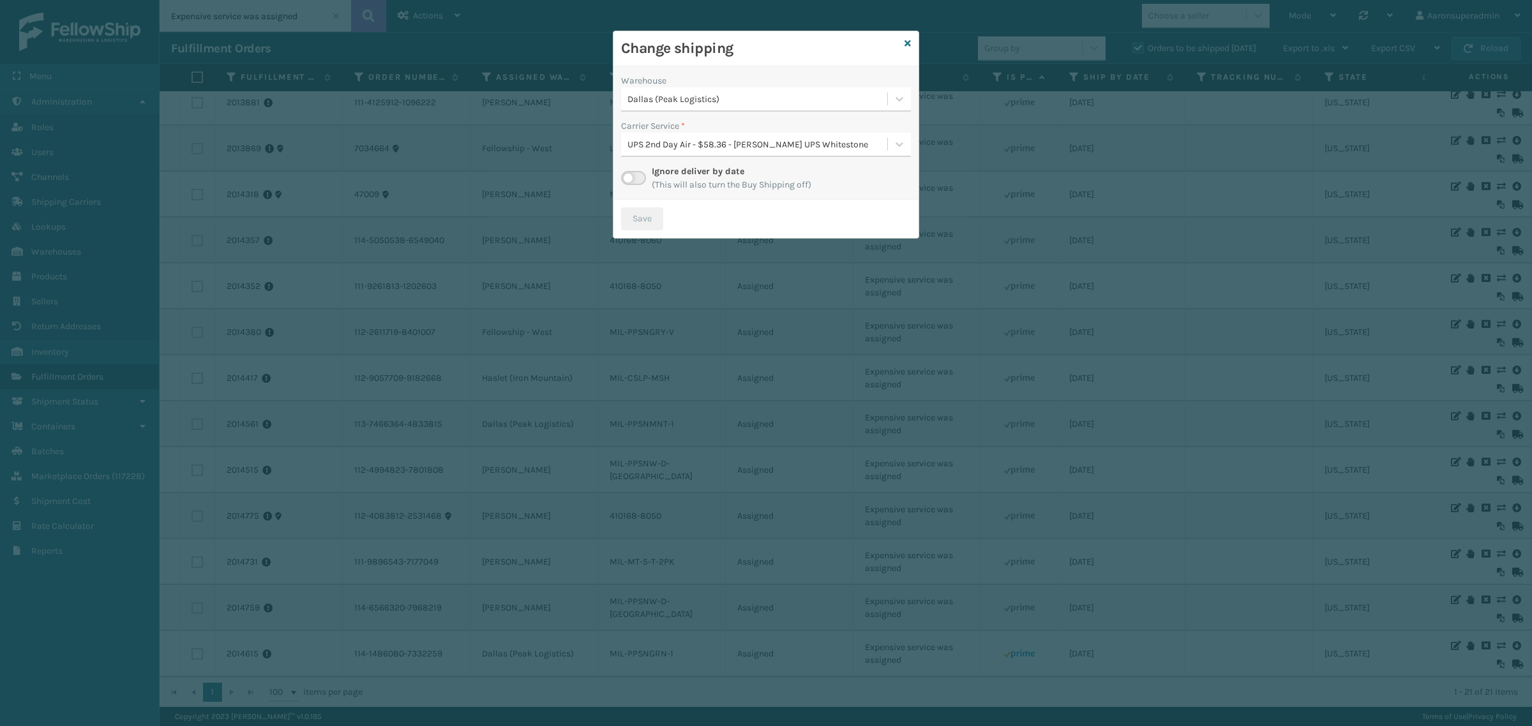
click at [684, 100] on div "Dallas (Peak Logistics)" at bounding box center [757, 99] width 261 height 13
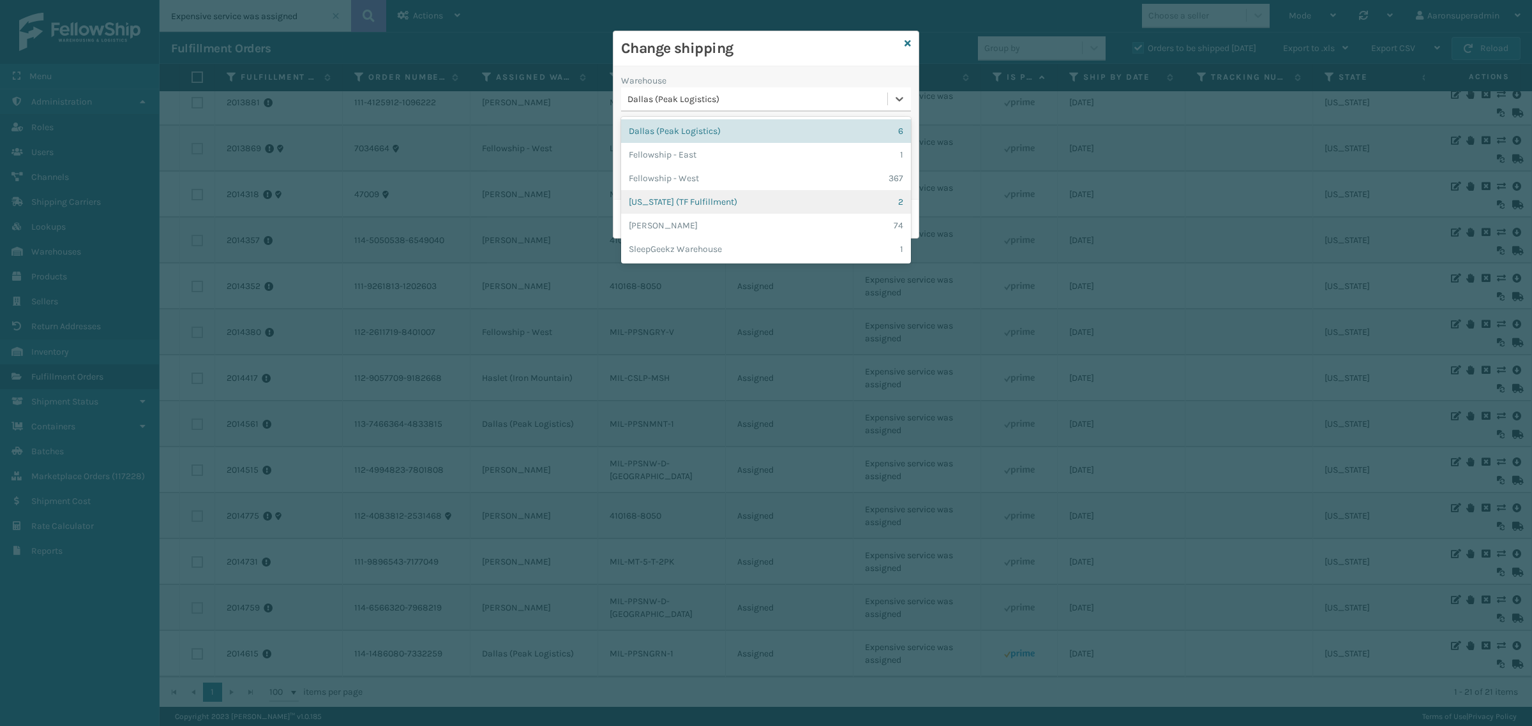
click at [656, 193] on div "Indiana (TF Fulfillment) 2" at bounding box center [766, 202] width 290 height 24
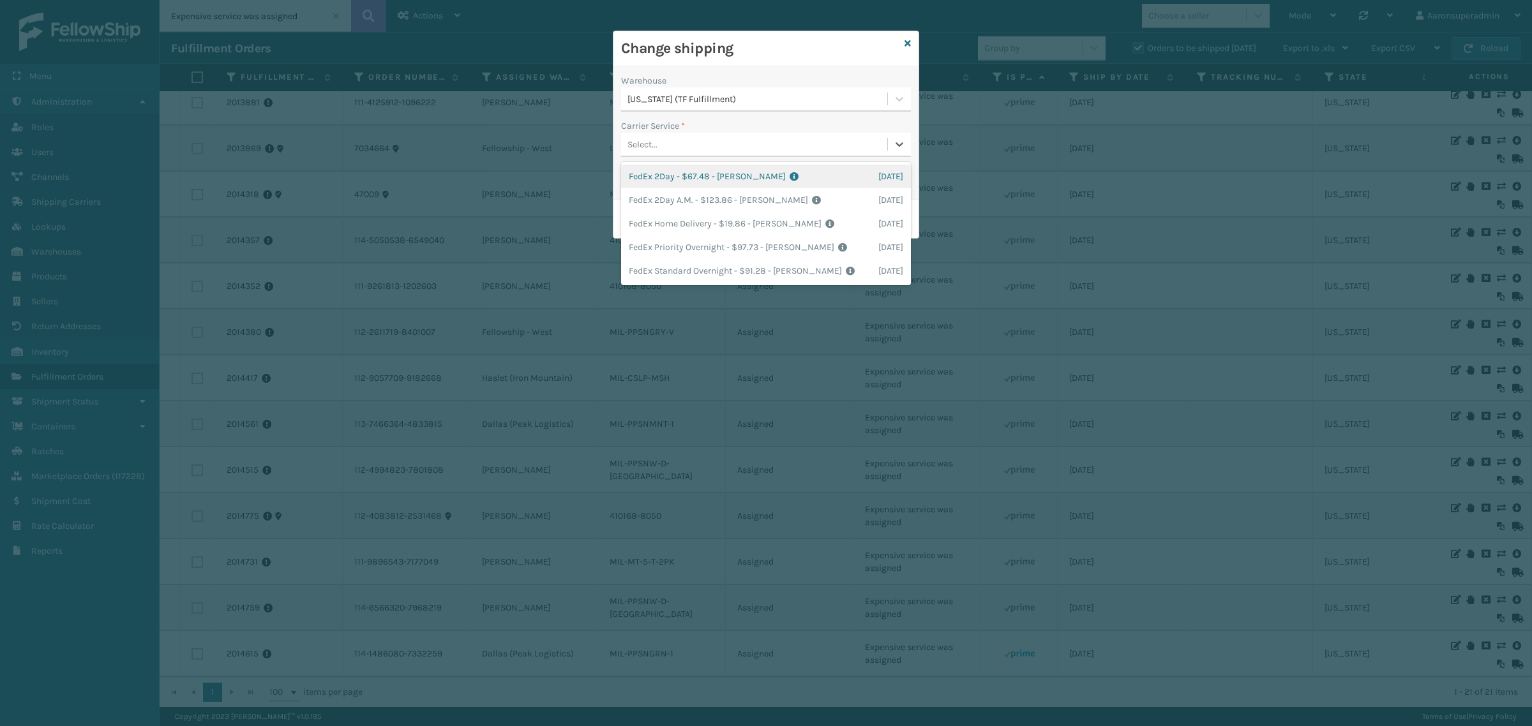
click at [654, 135] on div "Select..." at bounding box center [754, 144] width 266 height 21
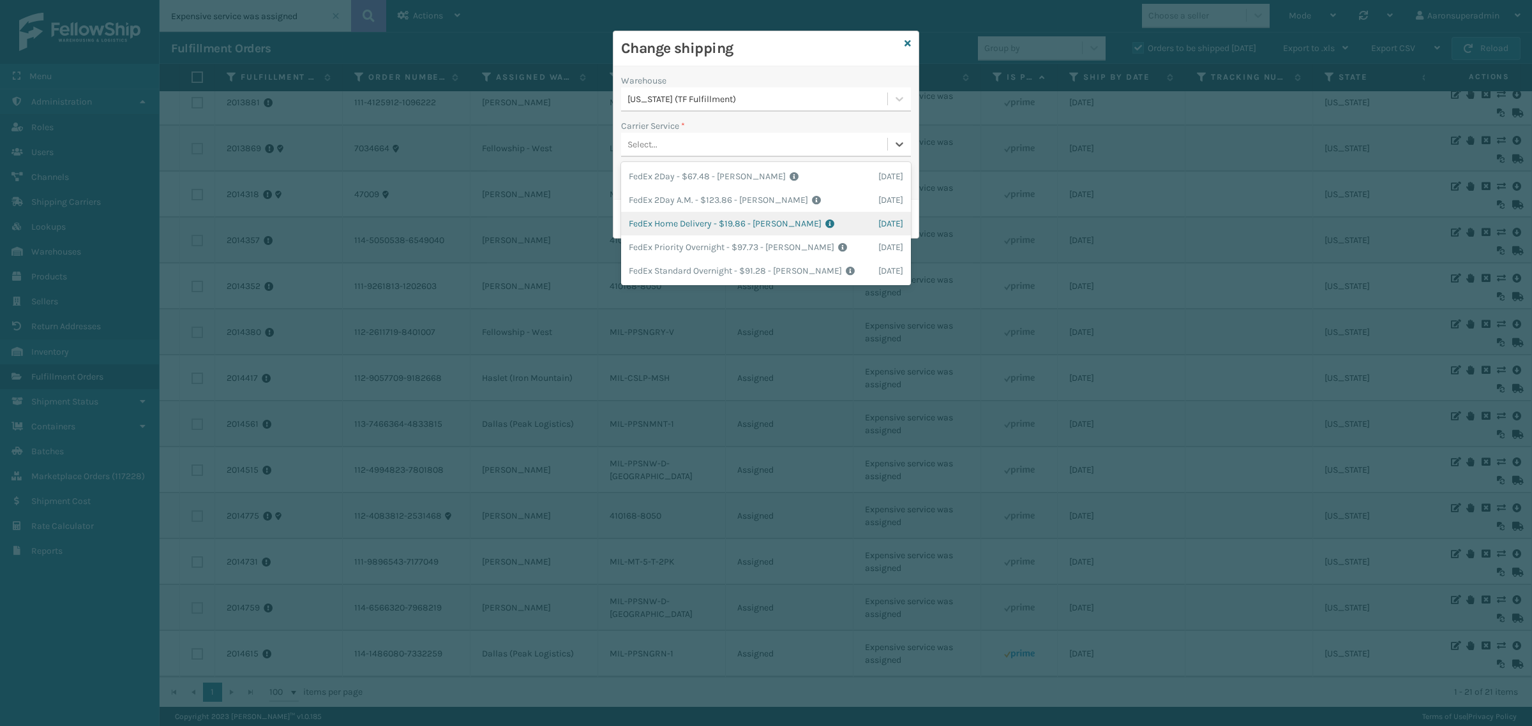
click at [662, 214] on div "FedEx Home Delivery - $19.86 - Milliard FedEx Shipping Cost $17.42 Surplus Cost…" at bounding box center [766, 224] width 290 height 24
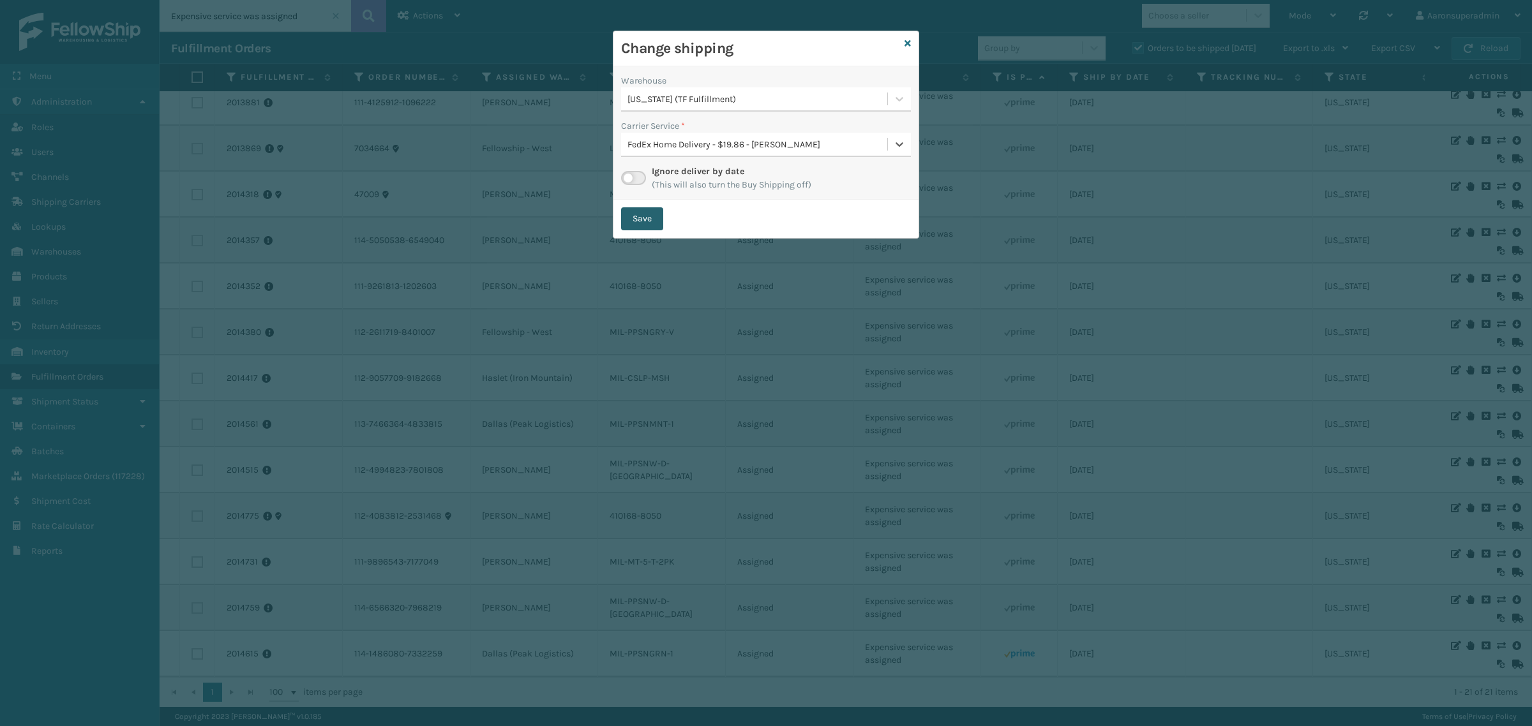
click at [642, 216] on button "Save" at bounding box center [642, 218] width 42 height 23
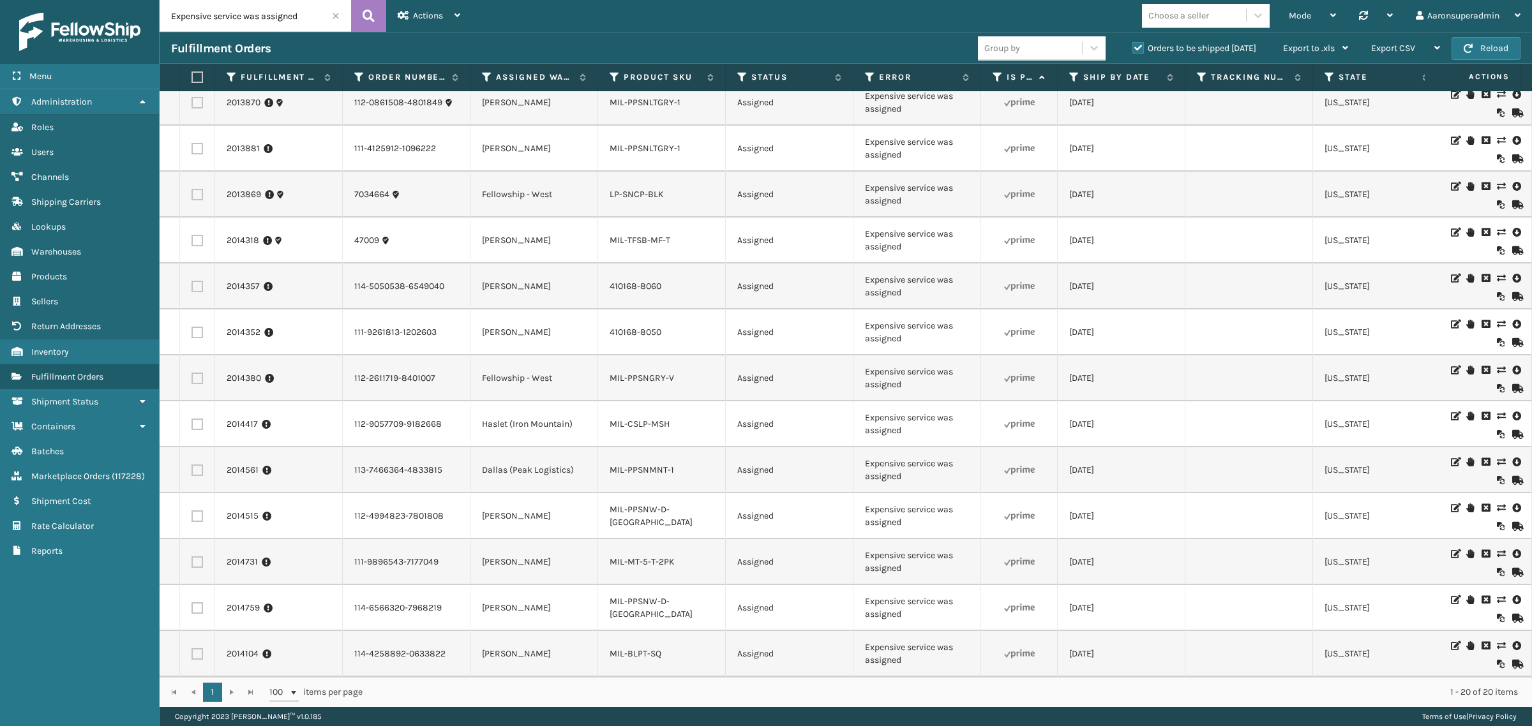
scroll to position [345, 0]
click at [518, 77] on label "Assigned Warehouse" at bounding box center [534, 76] width 77 height 11
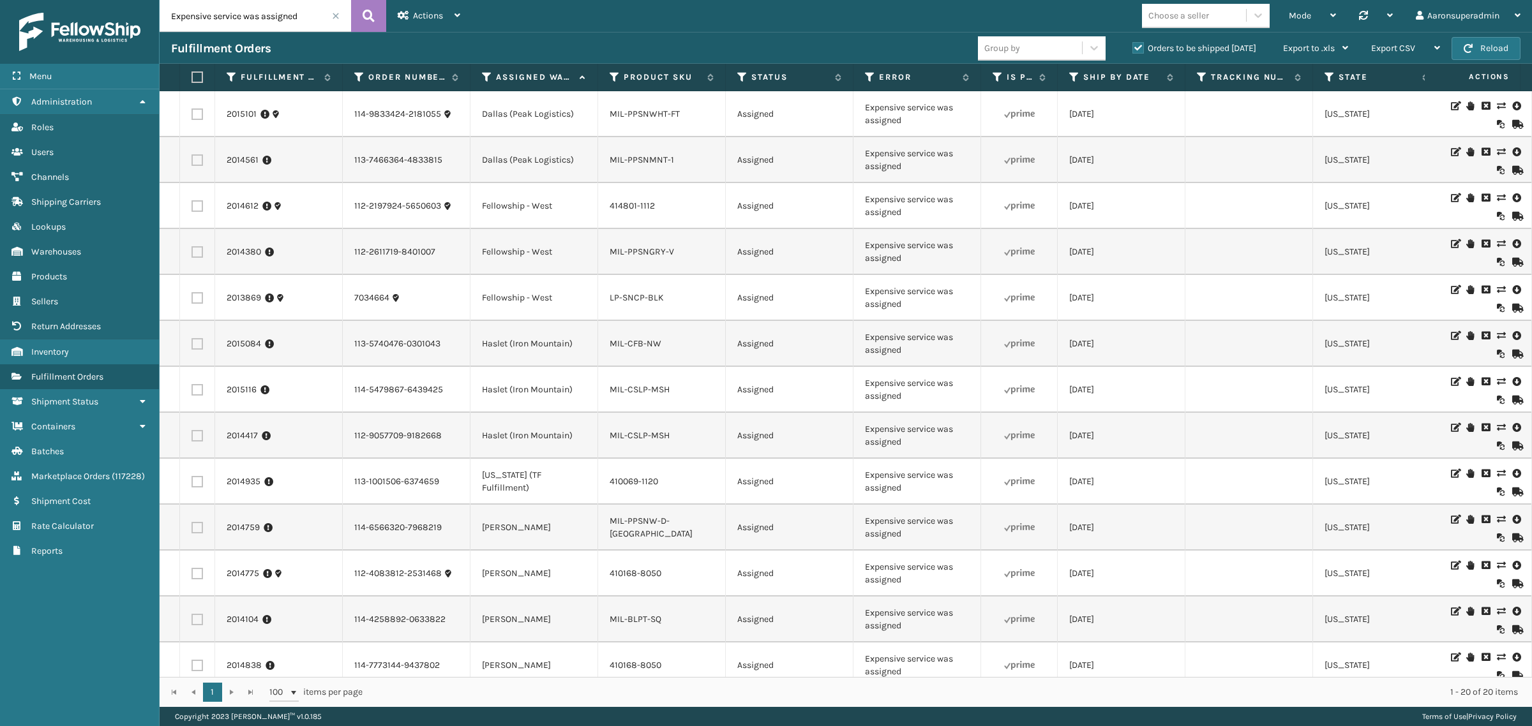
click at [200, 160] on label at bounding box center [196, 159] width 11 height 11
click at [192, 160] on input "checkbox" at bounding box center [191, 158] width 1 height 8
checkbox input "true"
click at [193, 112] on label at bounding box center [196, 114] width 11 height 11
click at [192, 112] on input "checkbox" at bounding box center [191, 113] width 1 height 8
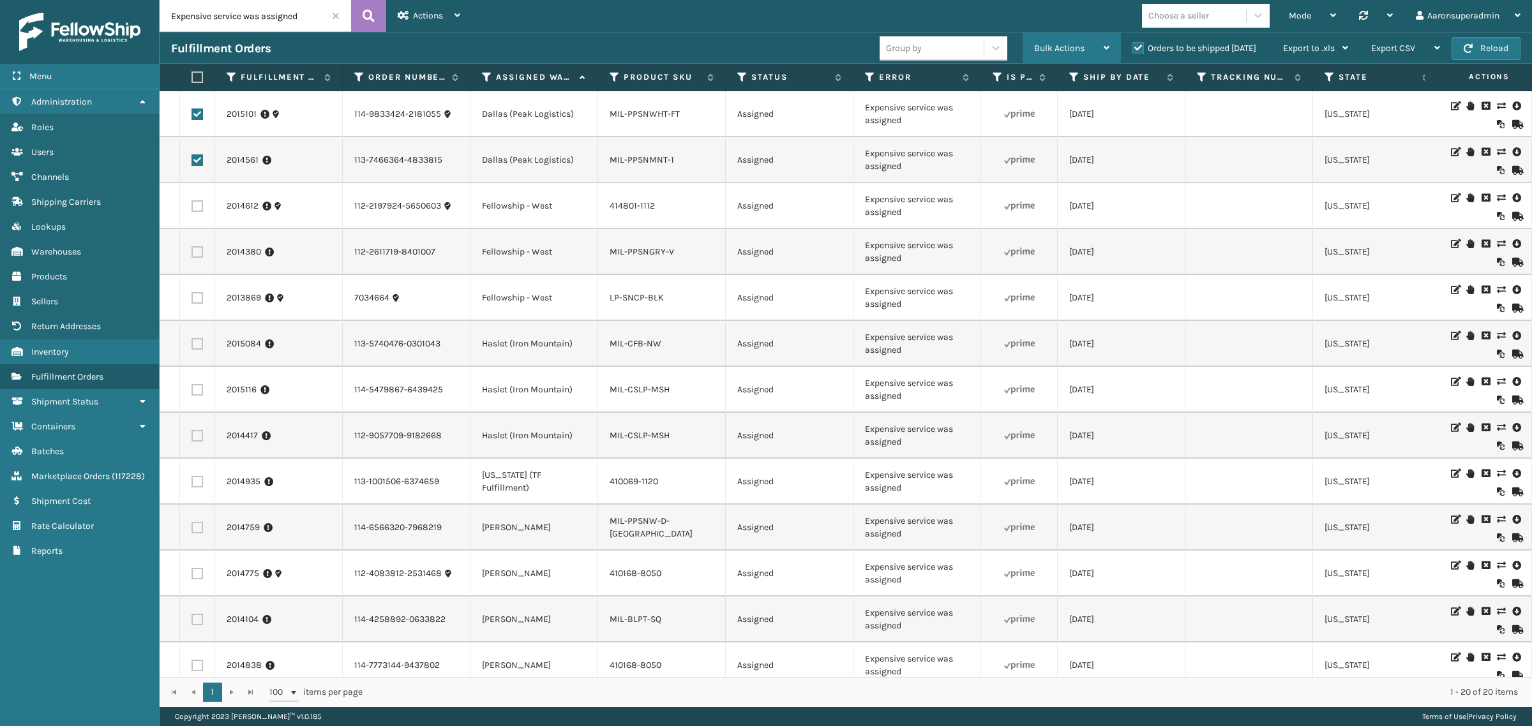
click at [1055, 46] on span "Bulk Actions" at bounding box center [1059, 48] width 50 height 11
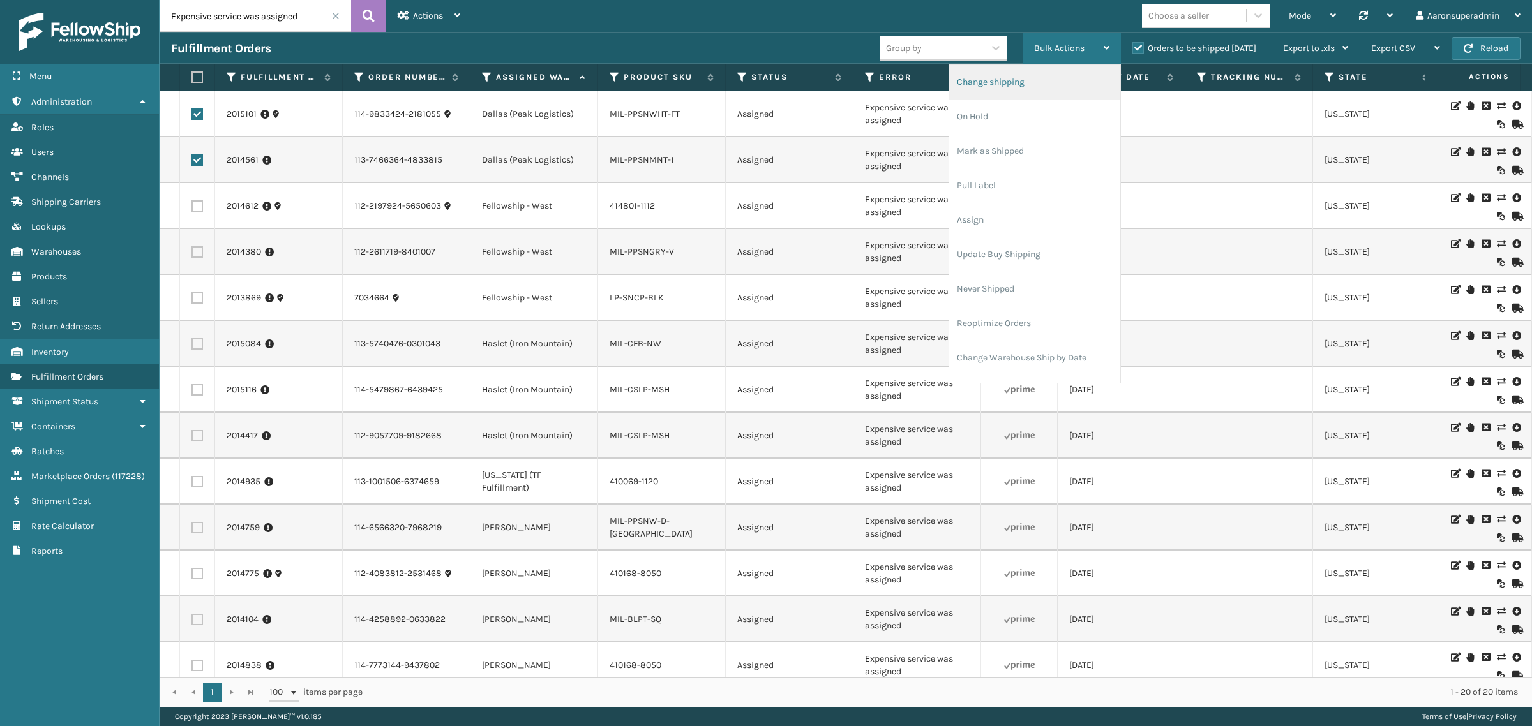
click at [1031, 87] on li "Change shipping" at bounding box center [1034, 82] width 171 height 34
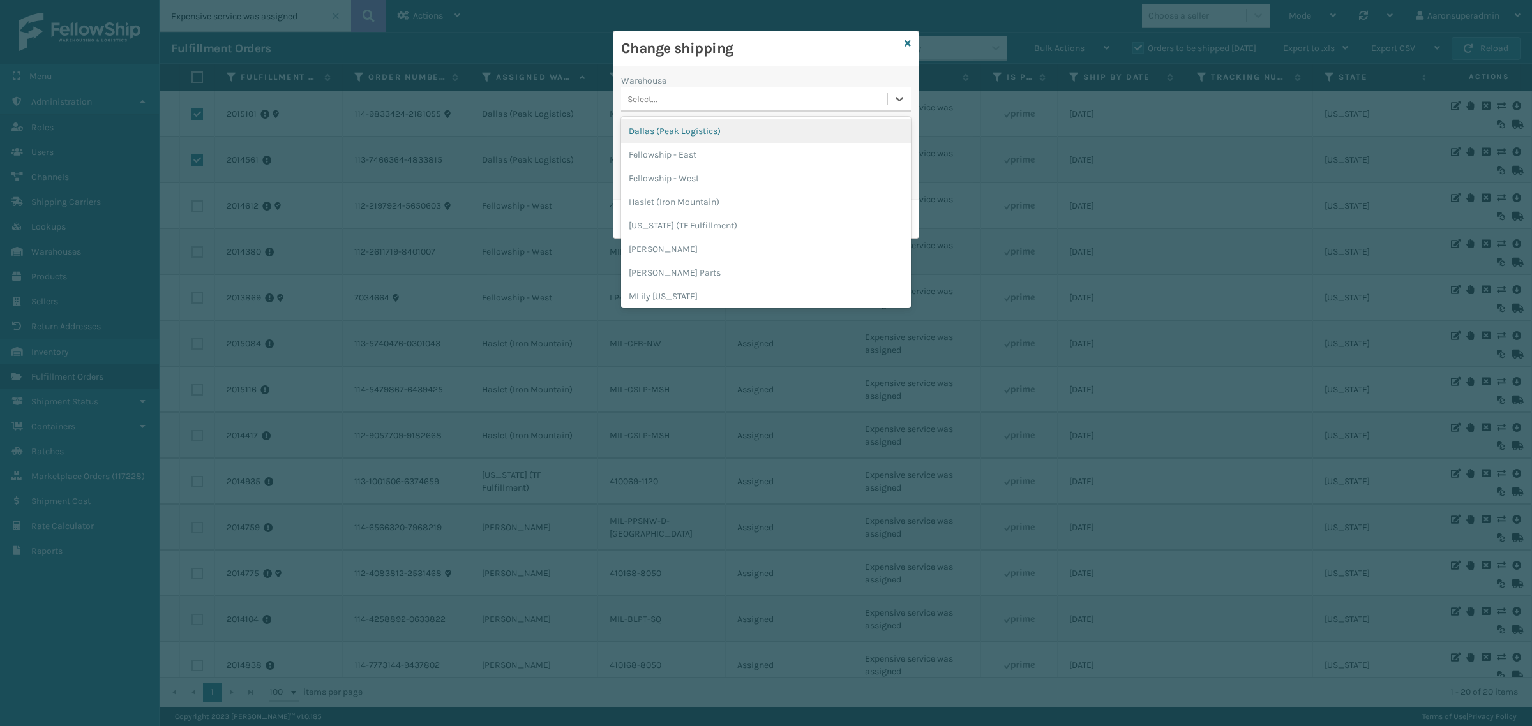
click at [687, 96] on div "Select..." at bounding box center [754, 99] width 266 height 21
click at [673, 136] on div "Dallas (Peak Logistics)" at bounding box center [766, 131] width 290 height 24
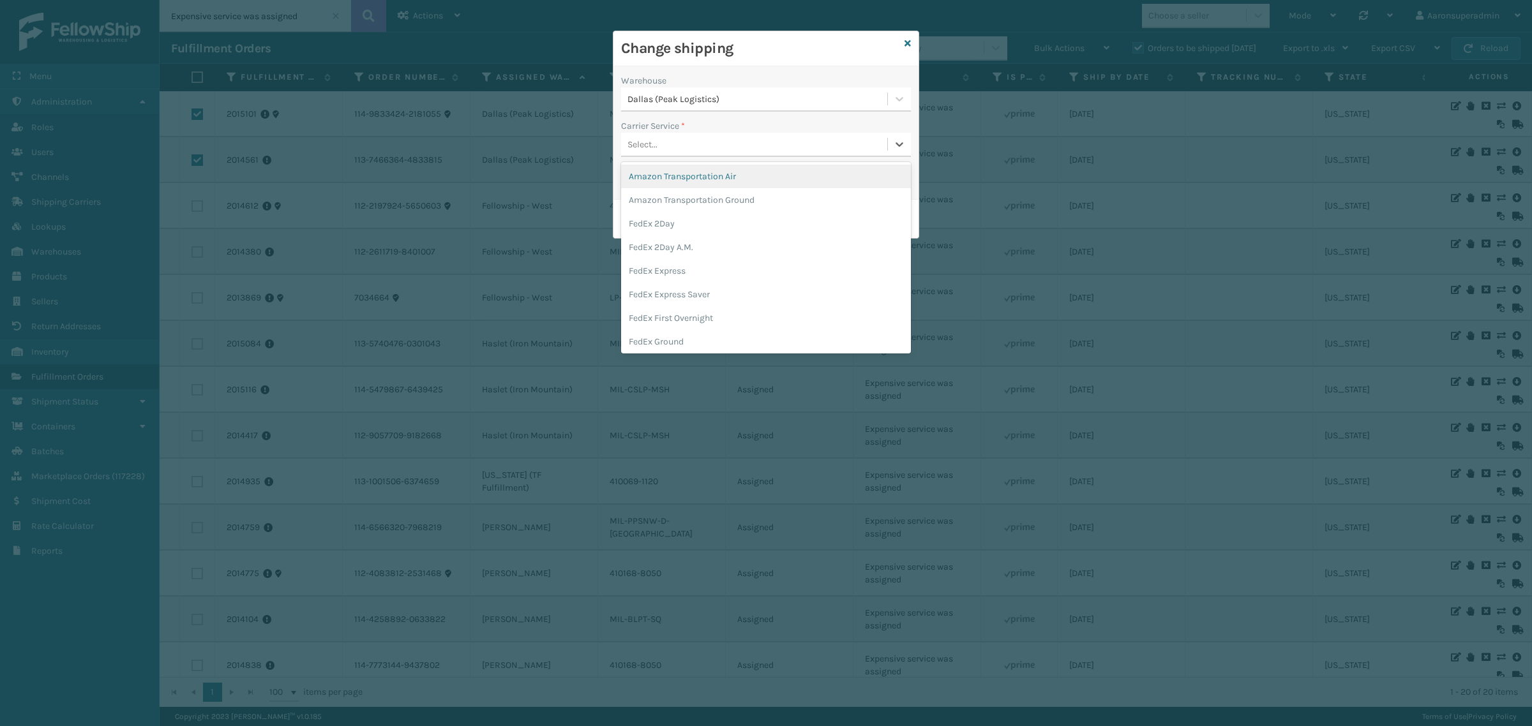
click at [657, 148] on div "Select..." at bounding box center [754, 144] width 266 height 21
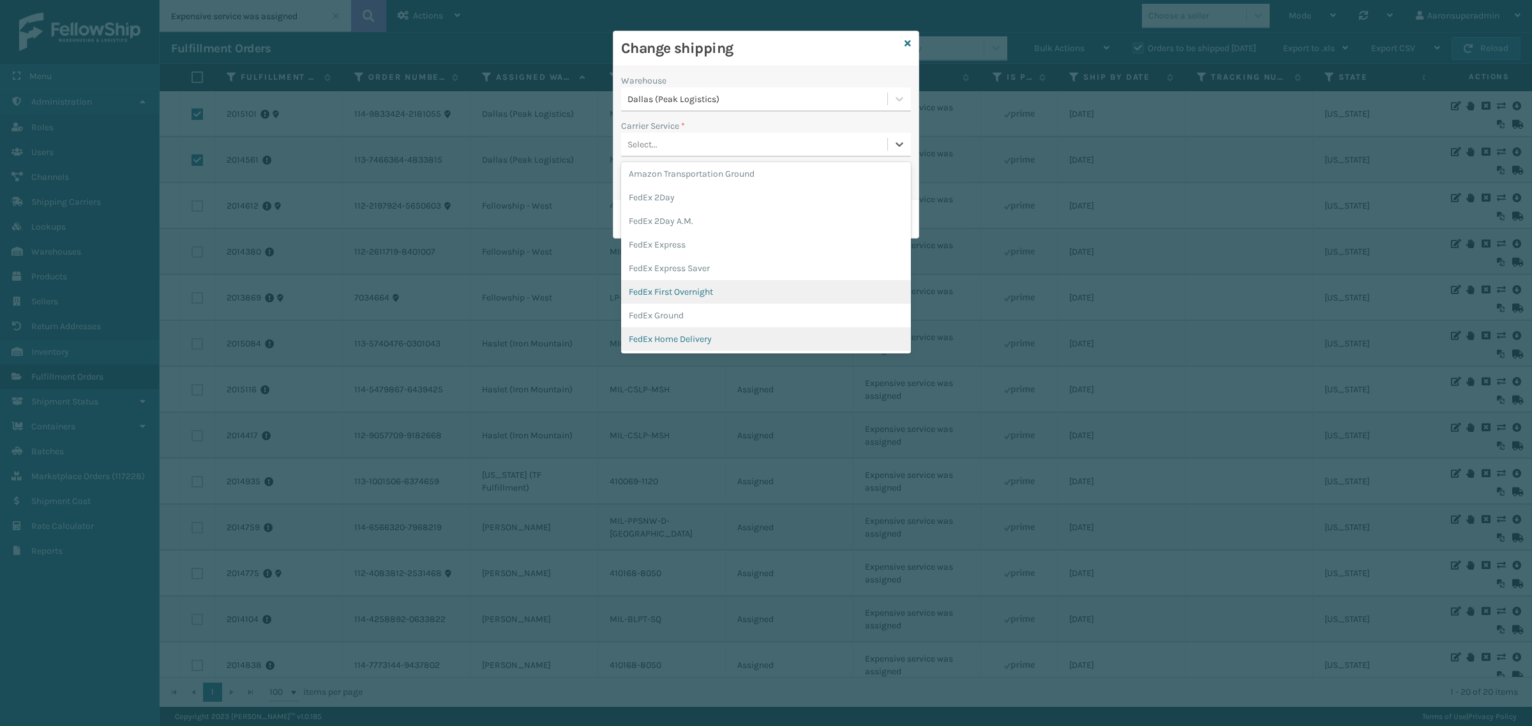
scroll to position [80, 0]
drag, startPoint x: 668, startPoint y: 288, endPoint x: 661, endPoint y: 265, distance: 24.8
click at [668, 285] on div "FedEx Home Delivery" at bounding box center [766, 286] width 290 height 24
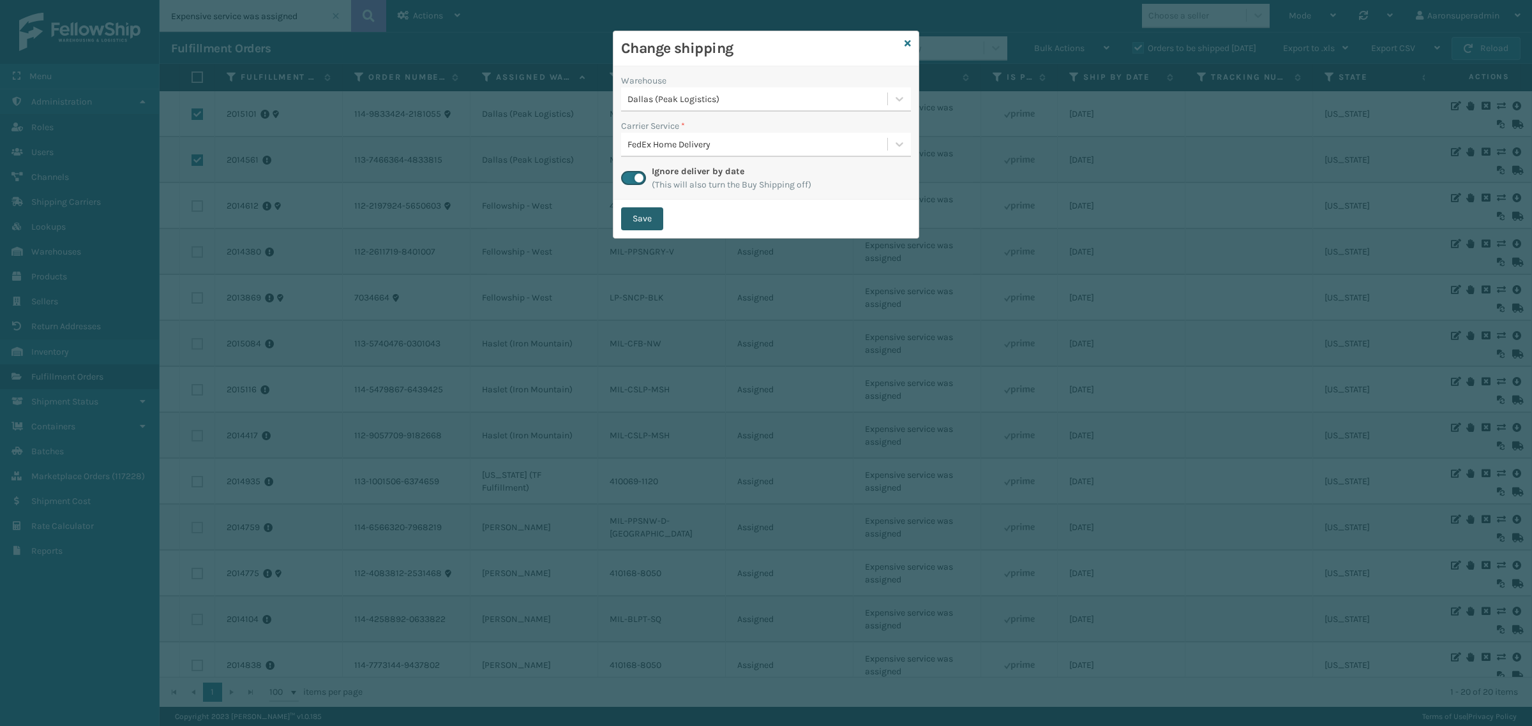
click at [648, 222] on button "Save" at bounding box center [642, 218] width 42 height 23
checkbox input "false"
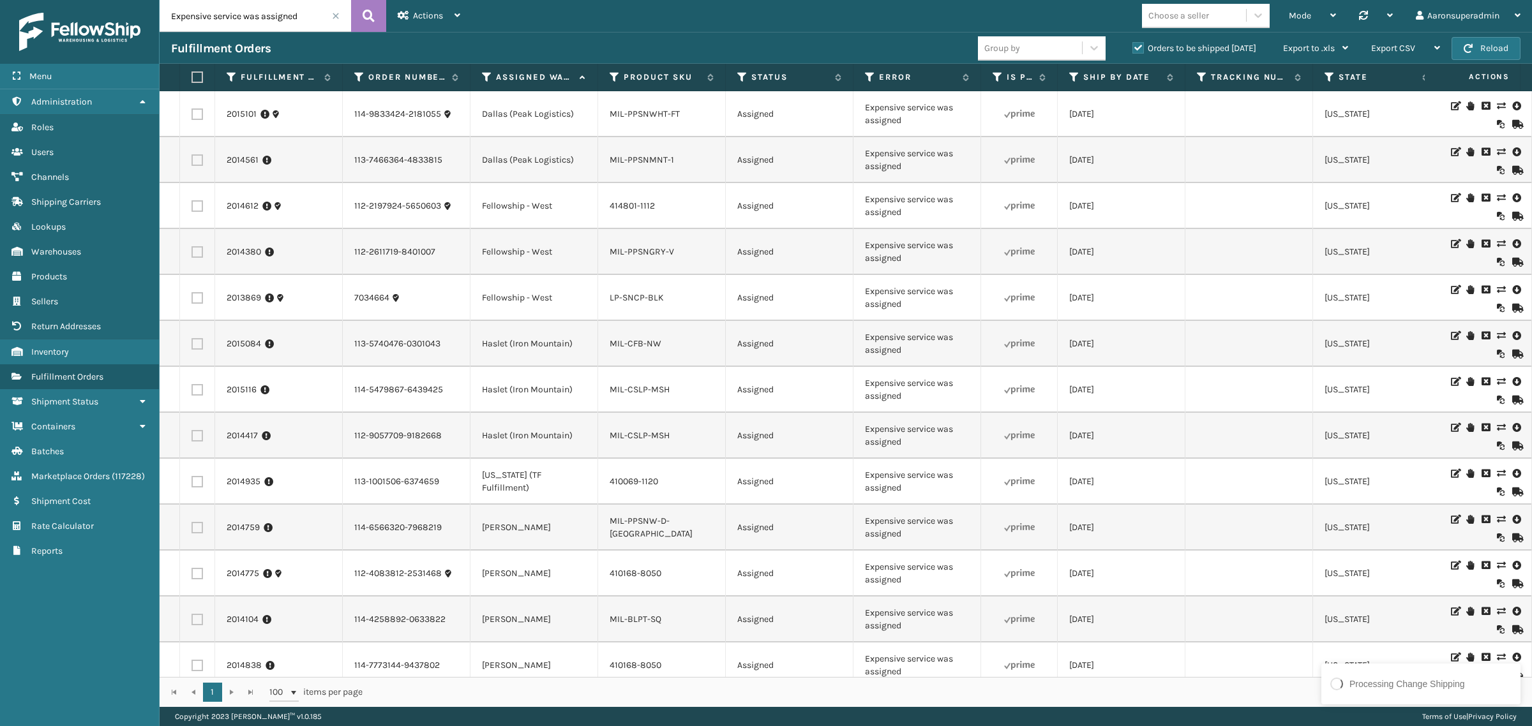
click at [197, 206] on label at bounding box center [196, 205] width 11 height 11
click at [192, 206] on input "checkbox" at bounding box center [191, 204] width 1 height 8
checkbox input "true"
click at [196, 250] on label at bounding box center [196, 251] width 11 height 11
click at [192, 250] on input "checkbox" at bounding box center [191, 250] width 1 height 8
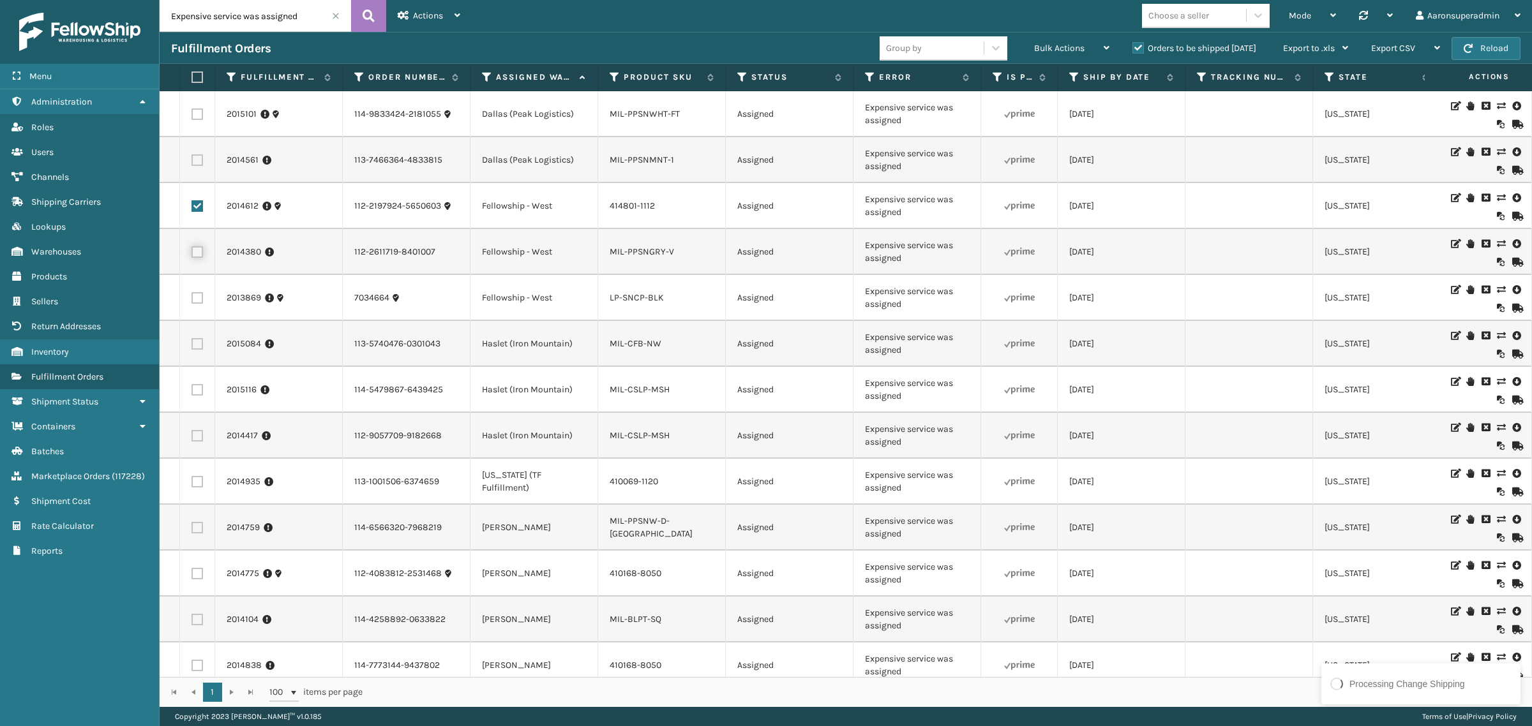
checkbox input "true"
click at [1054, 45] on span "Bulk Actions" at bounding box center [1059, 48] width 50 height 11
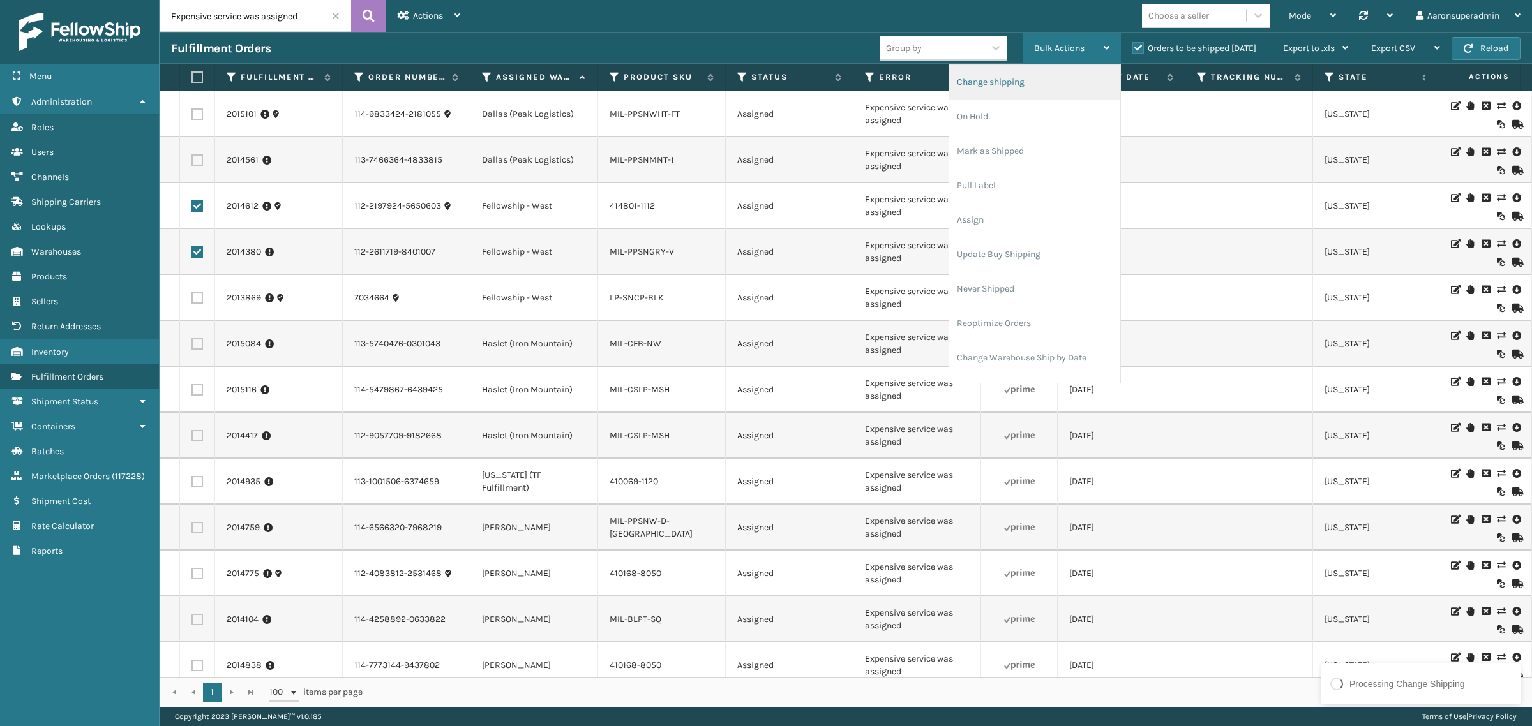
click at [961, 83] on li "Change shipping" at bounding box center [1034, 82] width 171 height 34
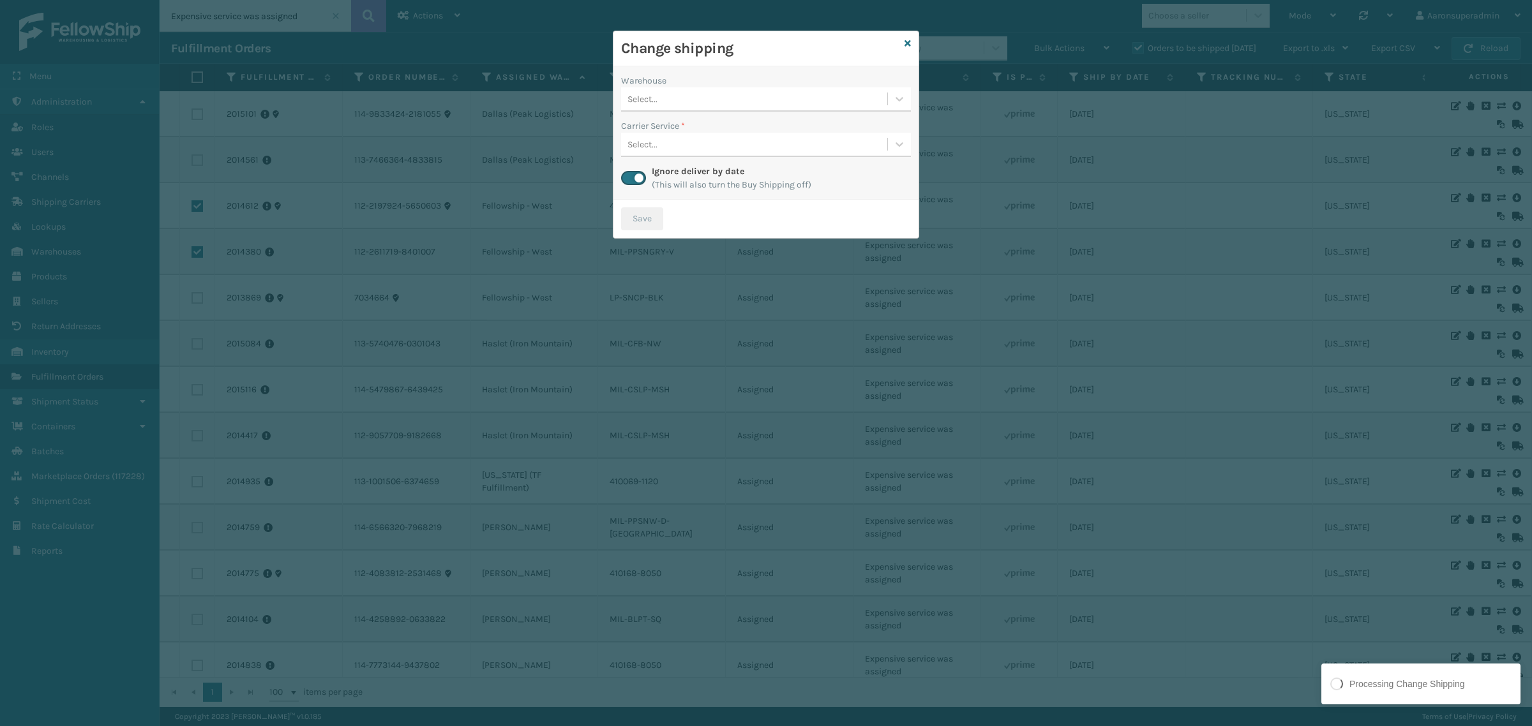
click at [649, 103] on div "Select..." at bounding box center [642, 99] width 30 height 13
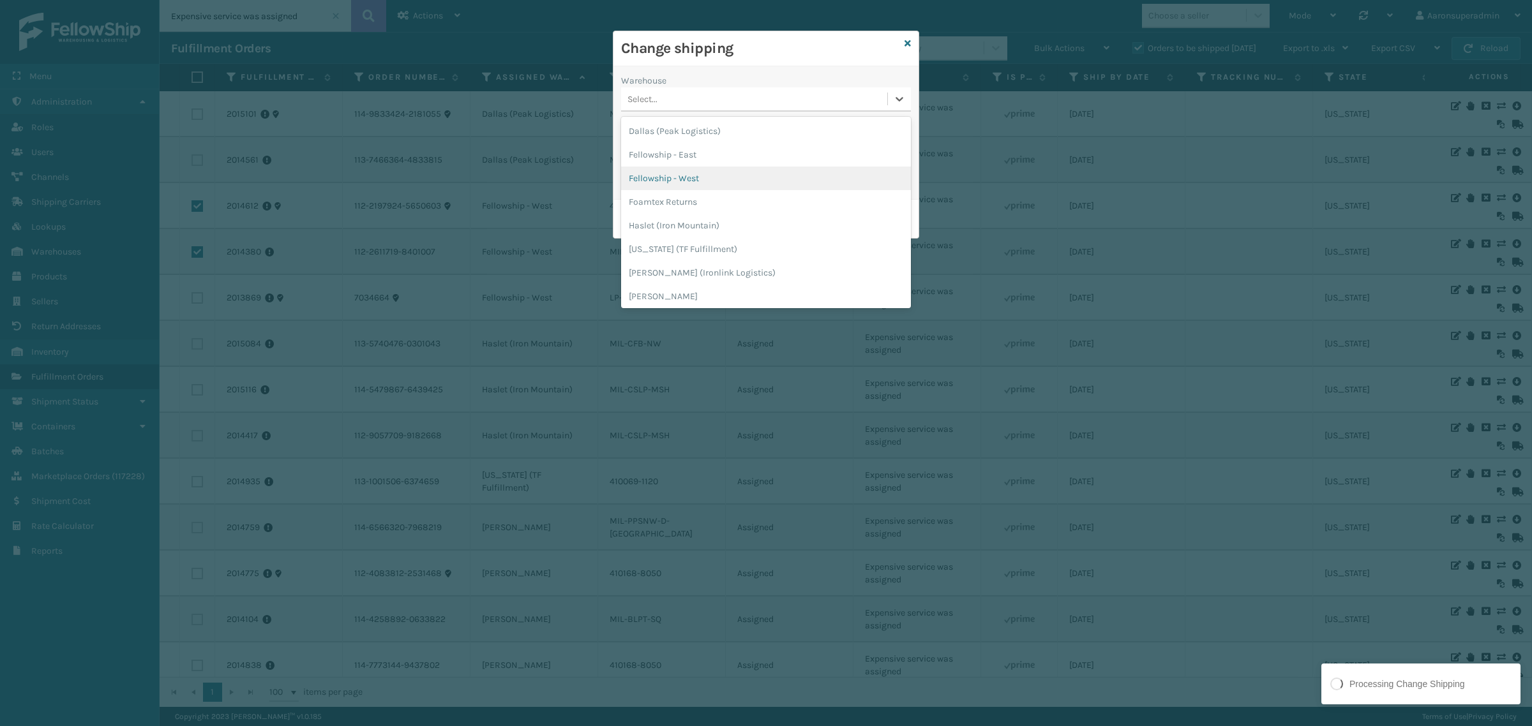
click at [654, 176] on div "Fellowship - West" at bounding box center [766, 179] width 290 height 24
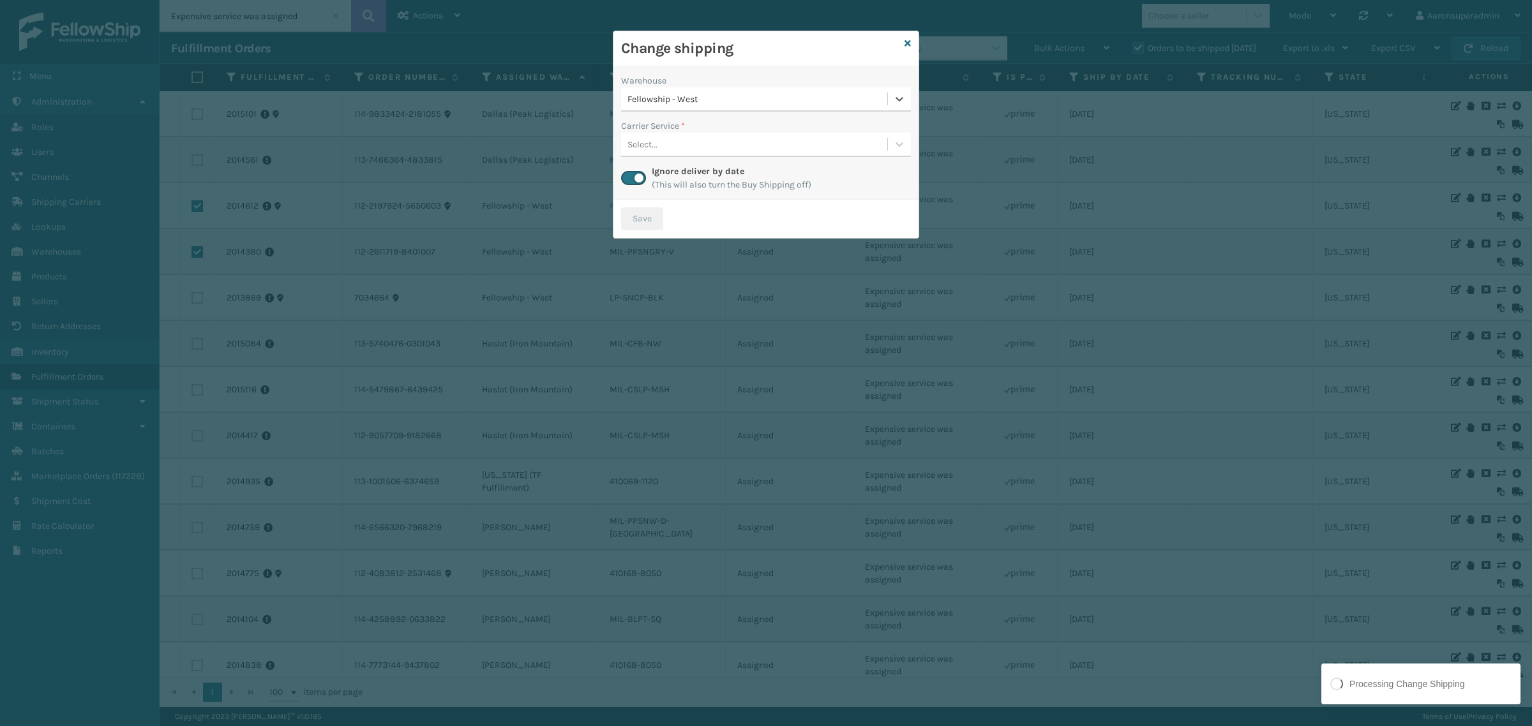
click at [650, 148] on div "Select..." at bounding box center [642, 144] width 30 height 13
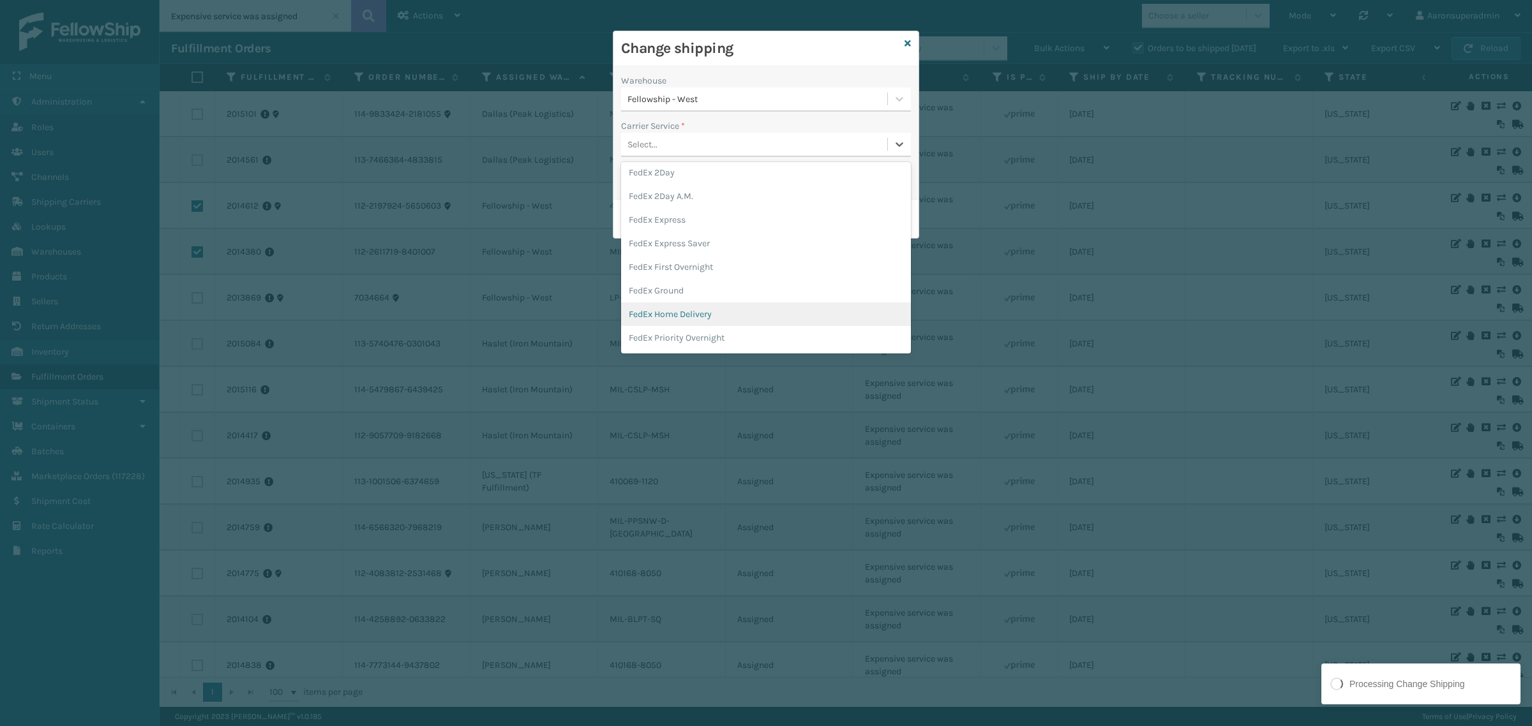
scroll to position [53, 0]
click at [681, 310] on div "FedEx Home Delivery" at bounding box center [766, 313] width 290 height 24
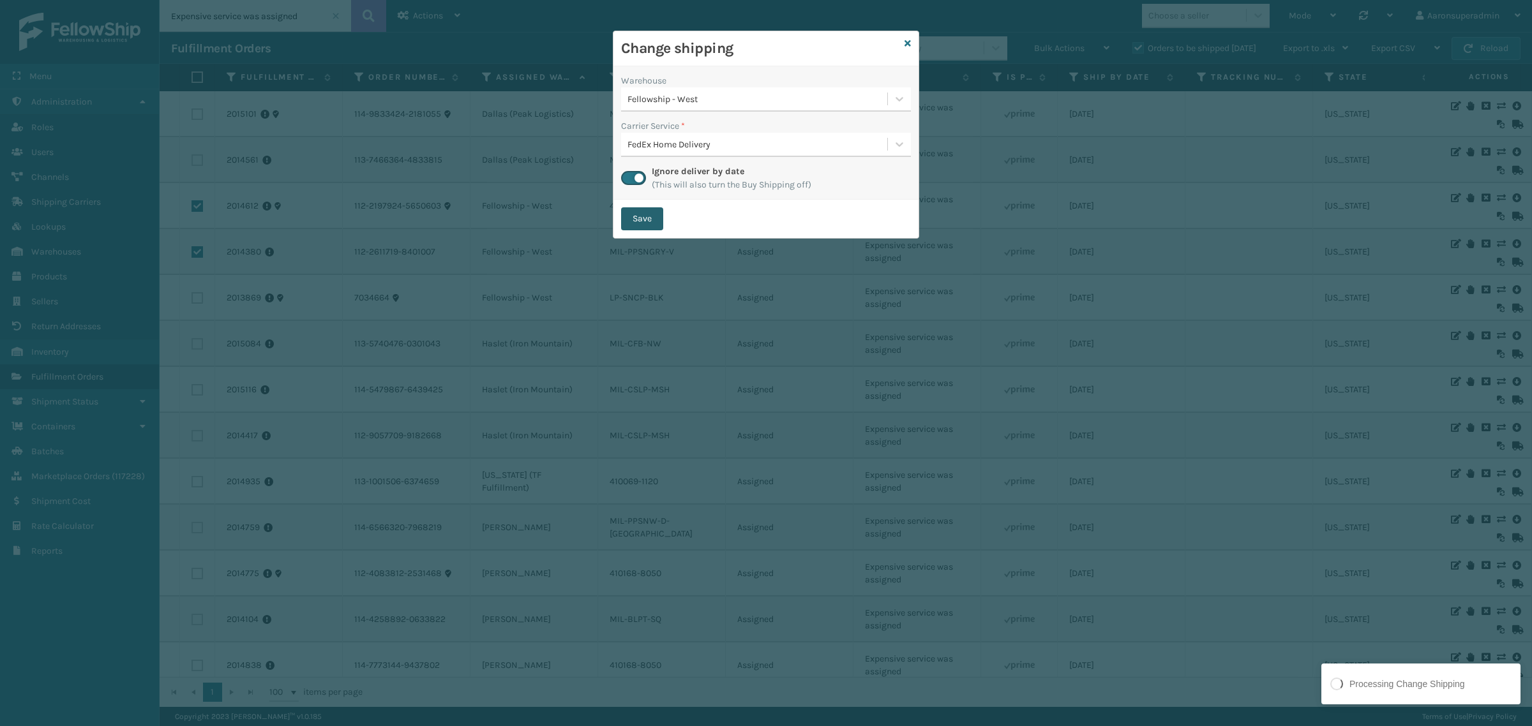
click at [651, 221] on button "Save" at bounding box center [642, 218] width 42 height 23
checkbox input "false"
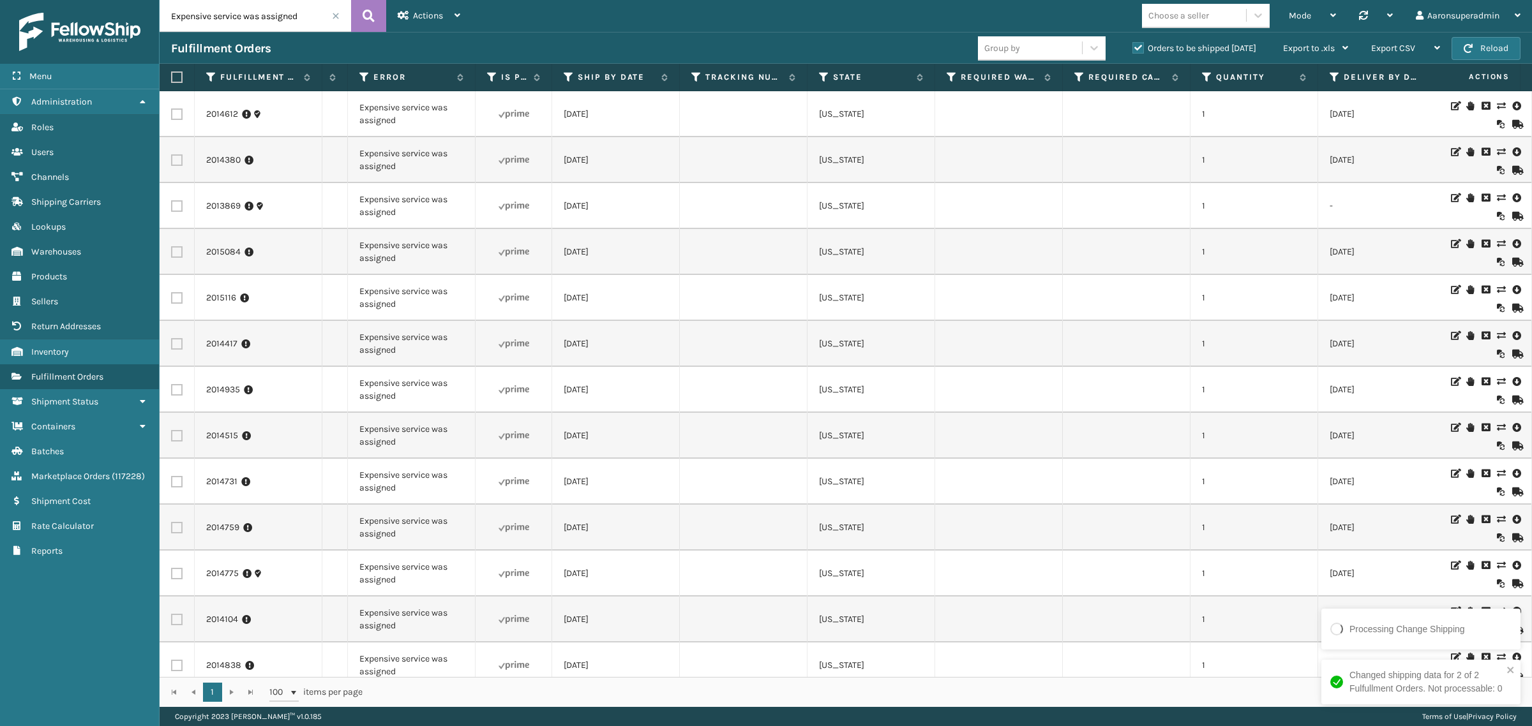
scroll to position [0, 0]
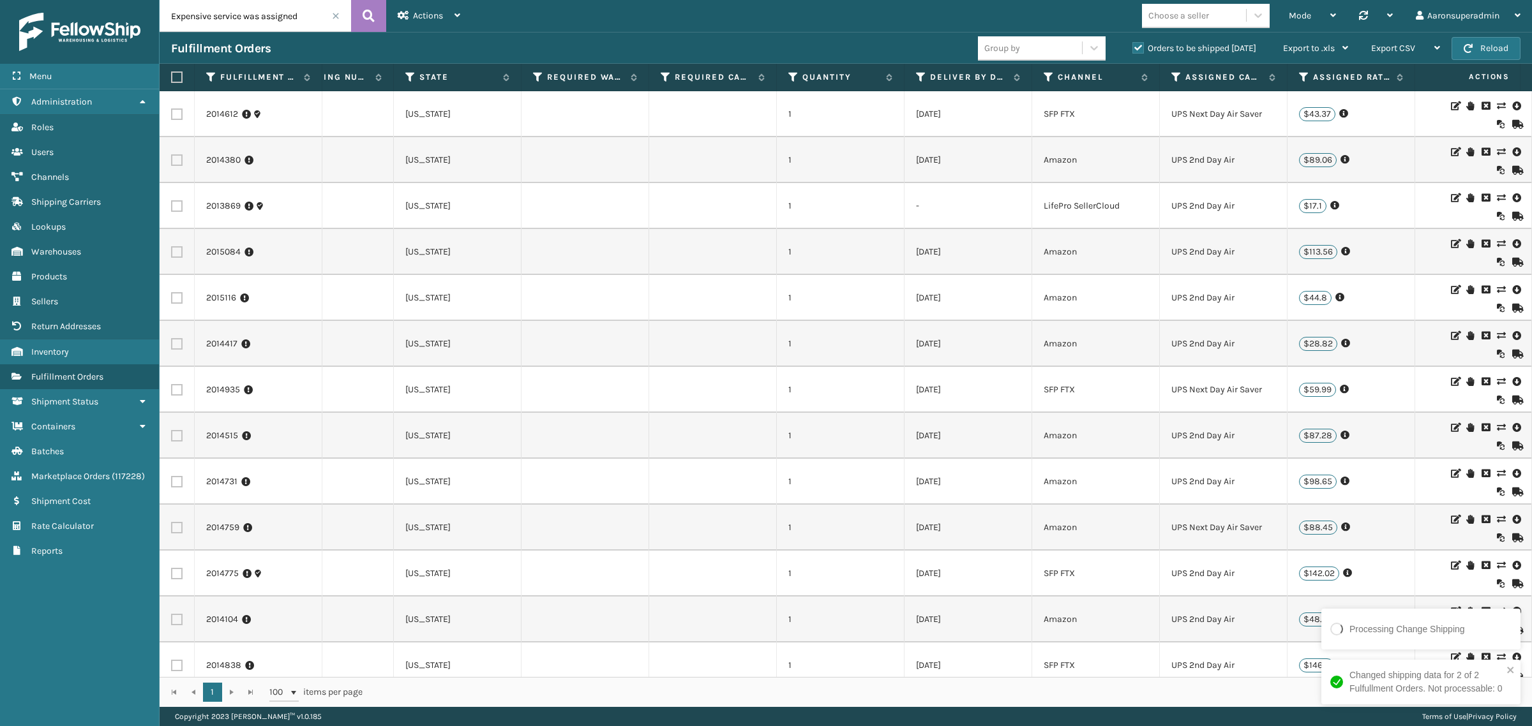
click at [1512, 196] on icon at bounding box center [1516, 197] width 8 height 13
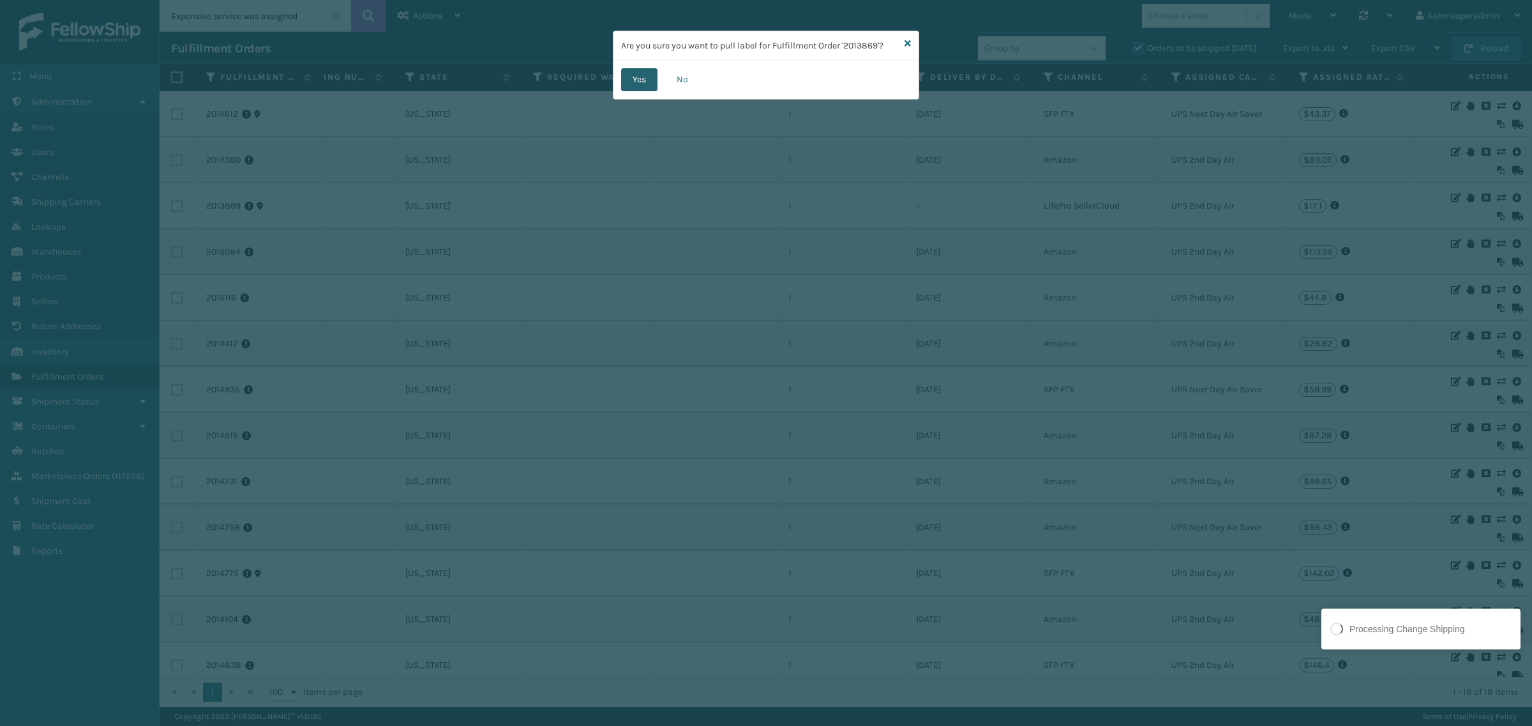
click at [624, 83] on button "Yes" at bounding box center [639, 79] width 36 height 23
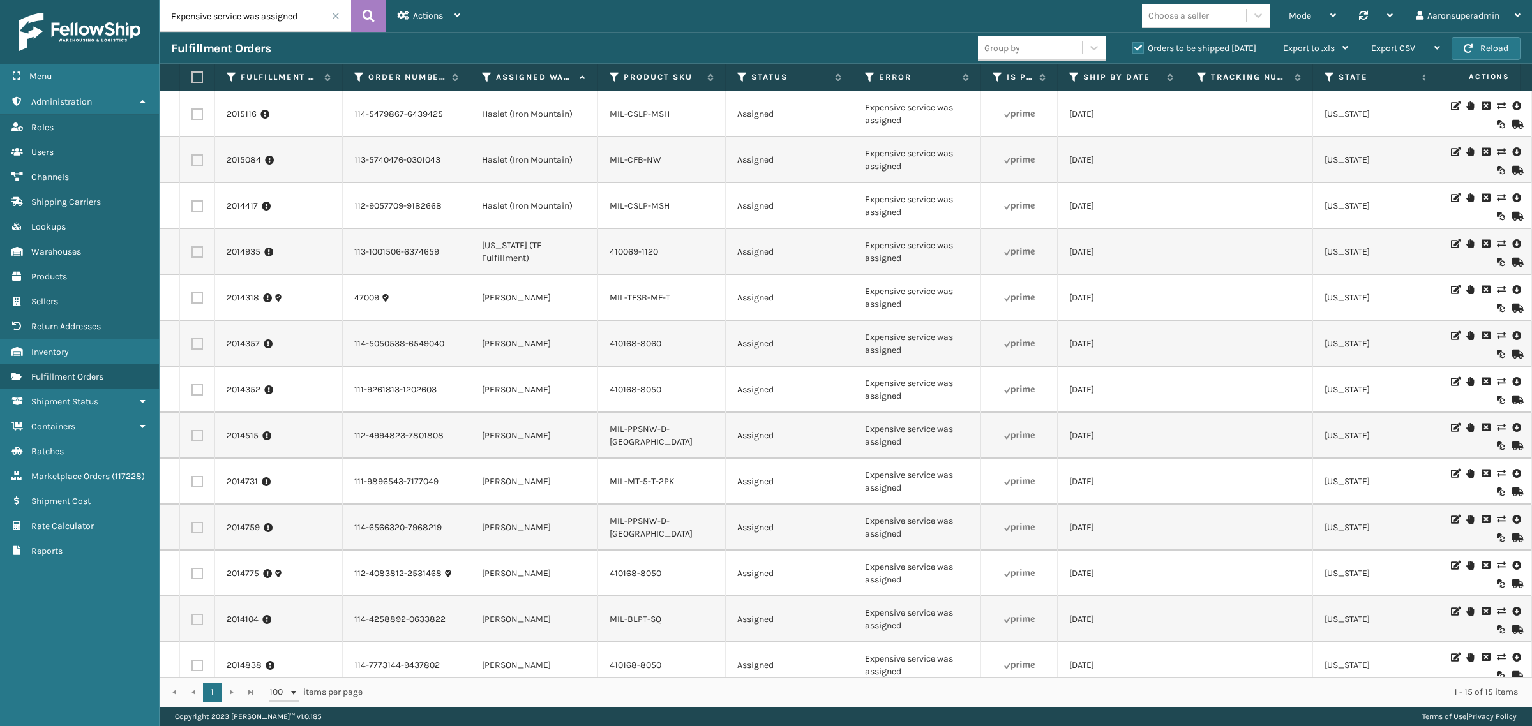
click at [197, 202] on label at bounding box center [196, 205] width 11 height 11
click at [192, 202] on input "checkbox" at bounding box center [191, 204] width 1 height 8
checkbox input "true"
click at [192, 158] on label at bounding box center [196, 159] width 11 height 11
click at [192, 158] on input "checkbox" at bounding box center [191, 158] width 1 height 8
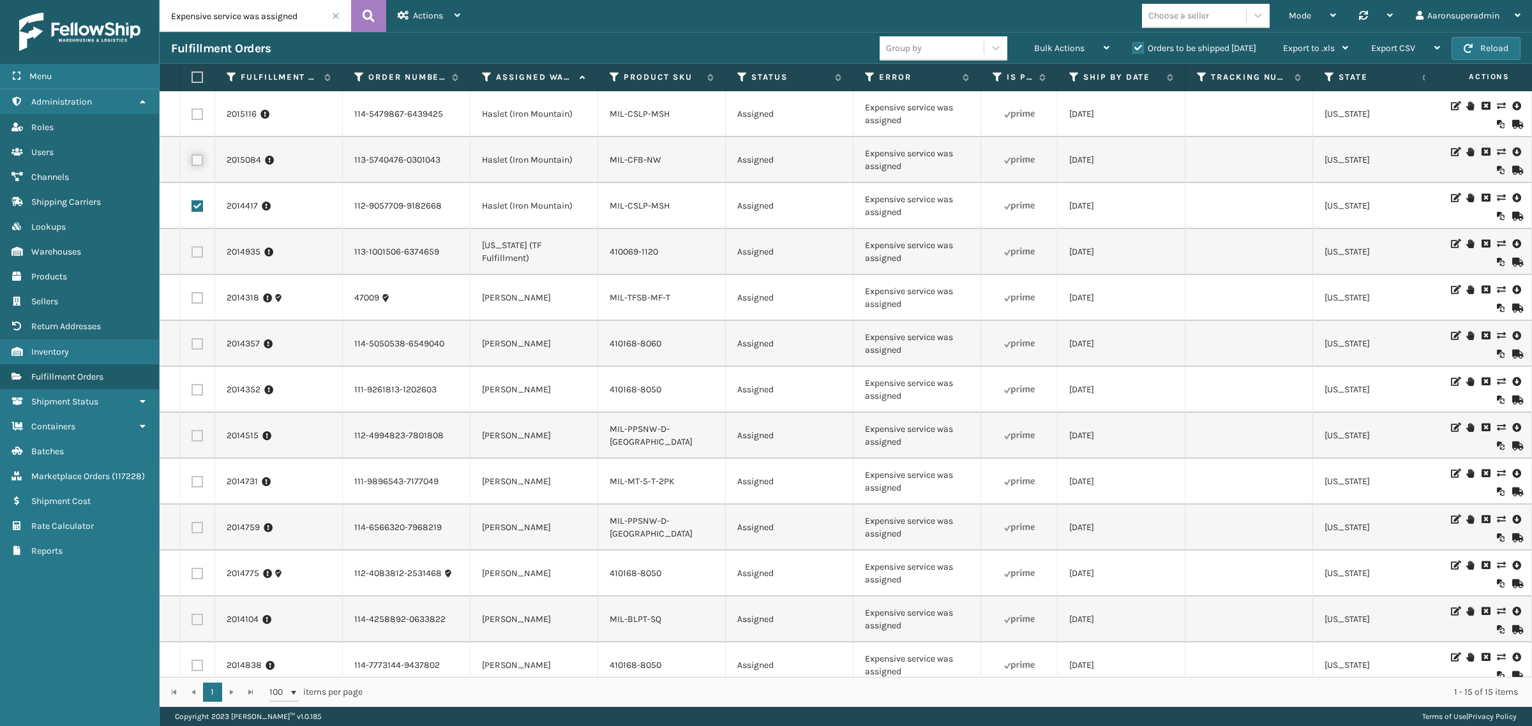
checkbox input "true"
click at [198, 116] on label at bounding box center [196, 114] width 11 height 11
click at [192, 116] on input "checkbox" at bounding box center [191, 113] width 1 height 8
click at [1028, 51] on div "Bulk Actions Change shipping On Hold Mark as Shipped Pull Label Assign Update B…" at bounding box center [1072, 49] width 98 height 32
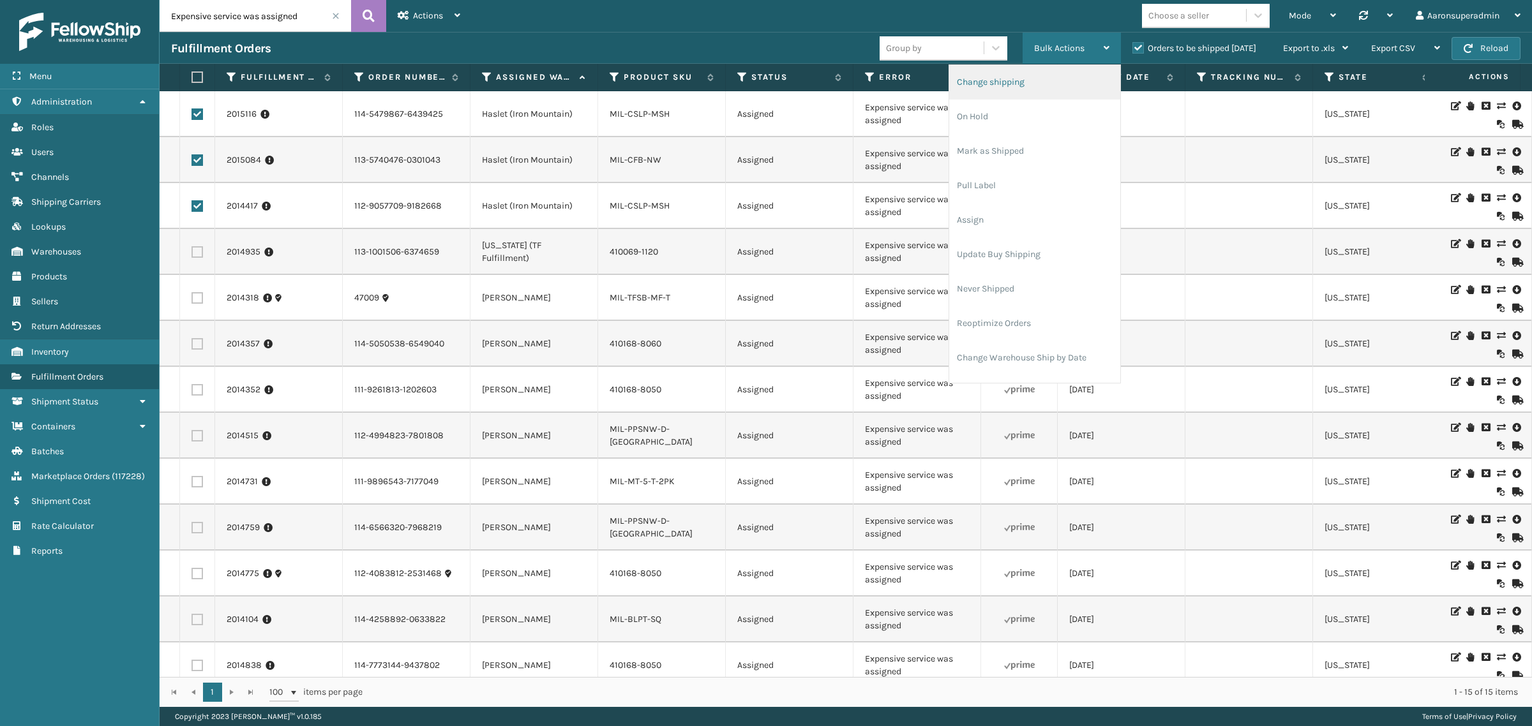
click at [999, 82] on li "Change shipping" at bounding box center [1034, 82] width 171 height 34
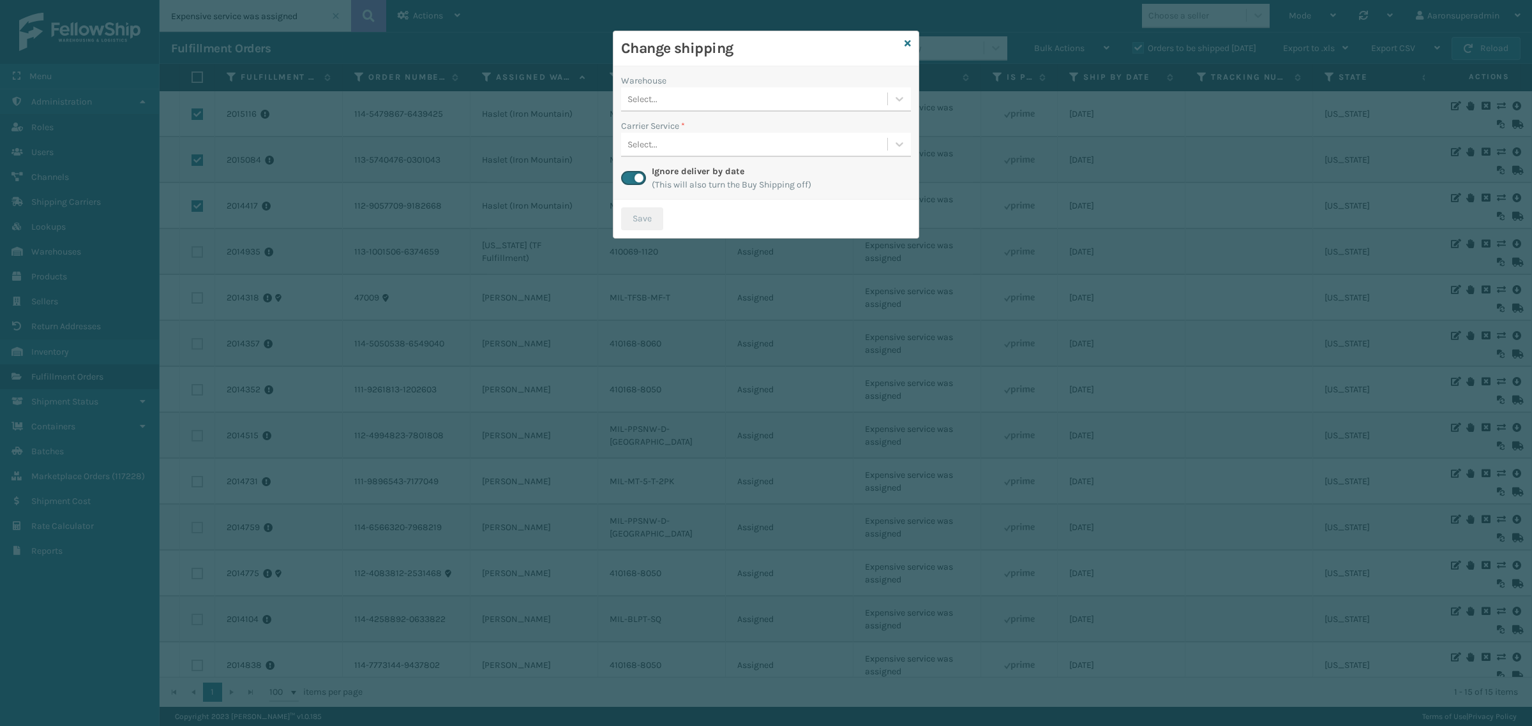
click at [705, 103] on div "Select..." at bounding box center [754, 99] width 266 height 21
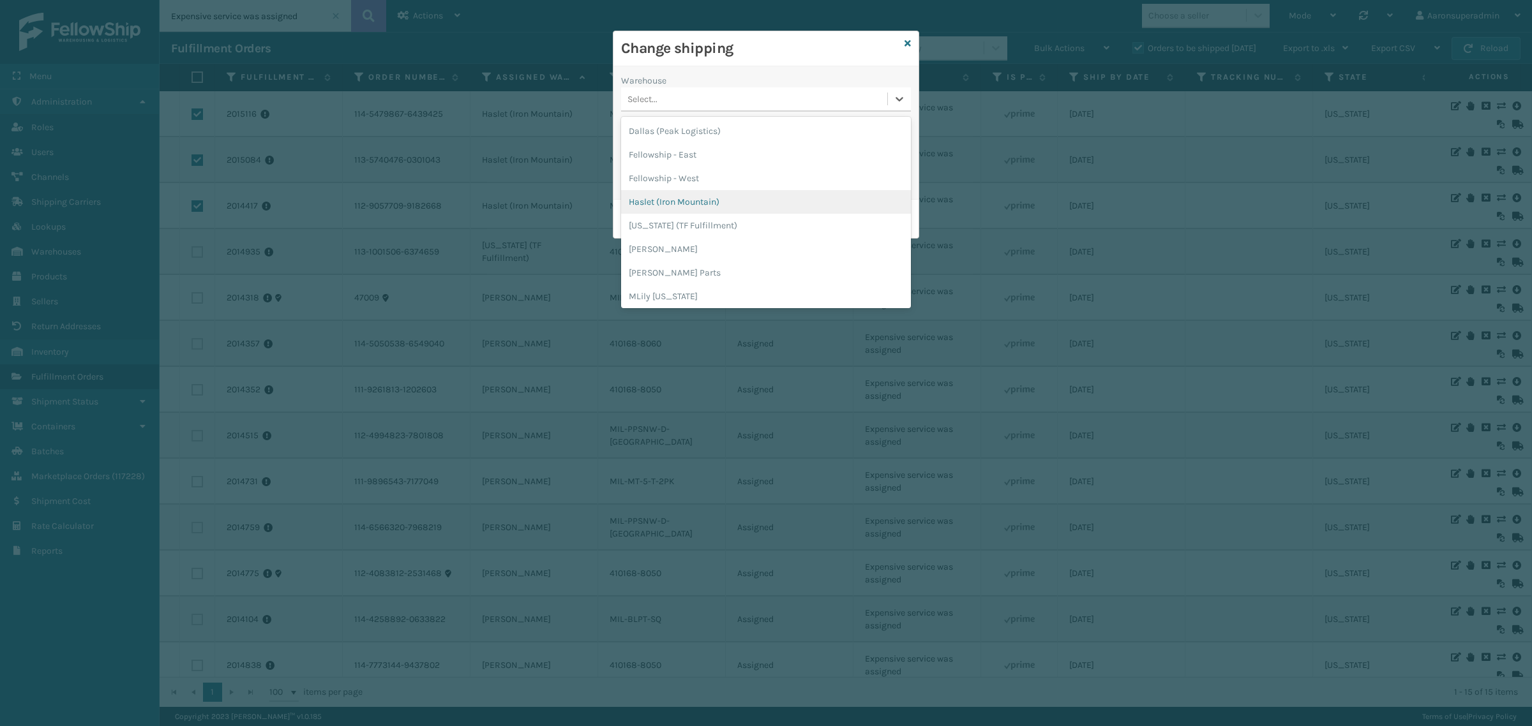
click at [670, 203] on div "Haslet (Iron Mountain)" at bounding box center [766, 202] width 290 height 24
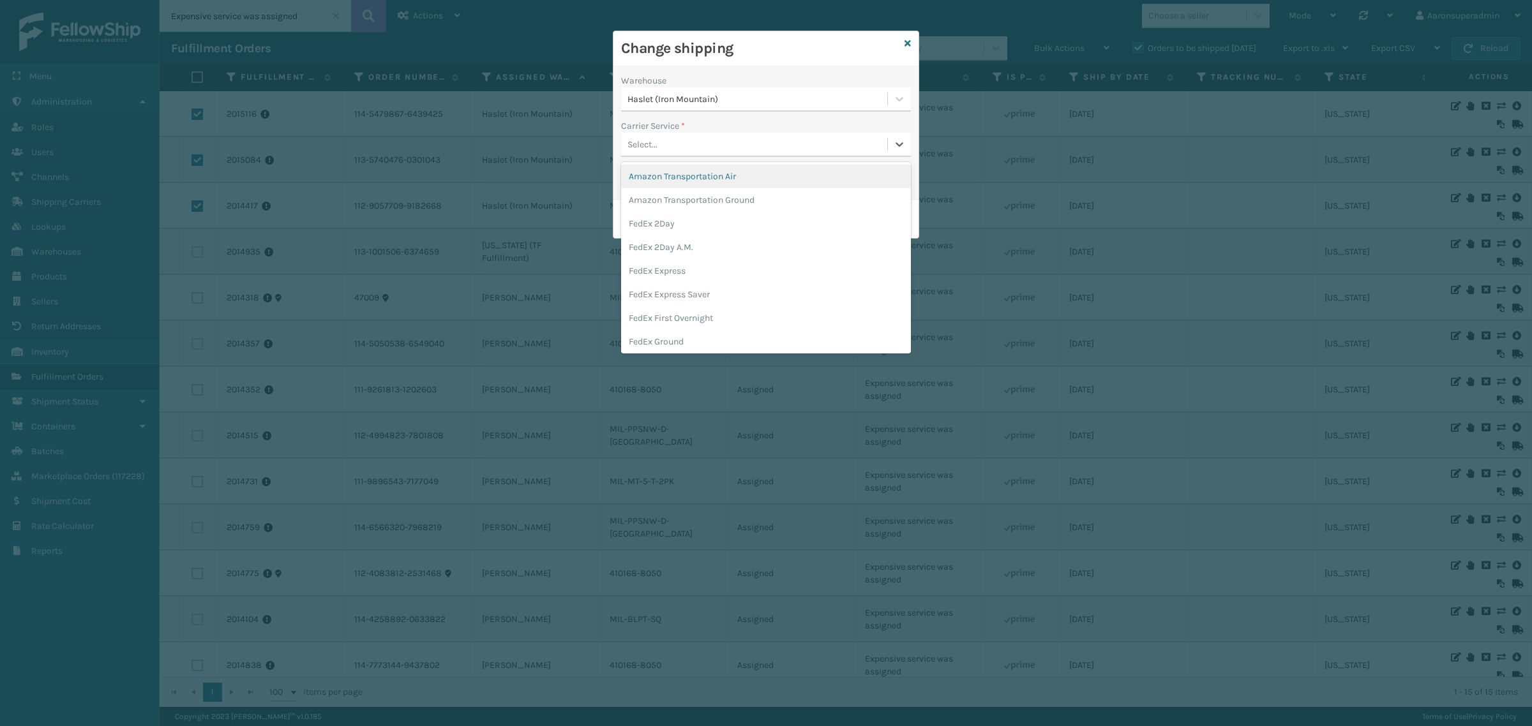
drag, startPoint x: 671, startPoint y: 153, endPoint x: 670, endPoint y: 199, distance: 45.3
click at [672, 153] on div "Select..." at bounding box center [754, 144] width 266 height 21
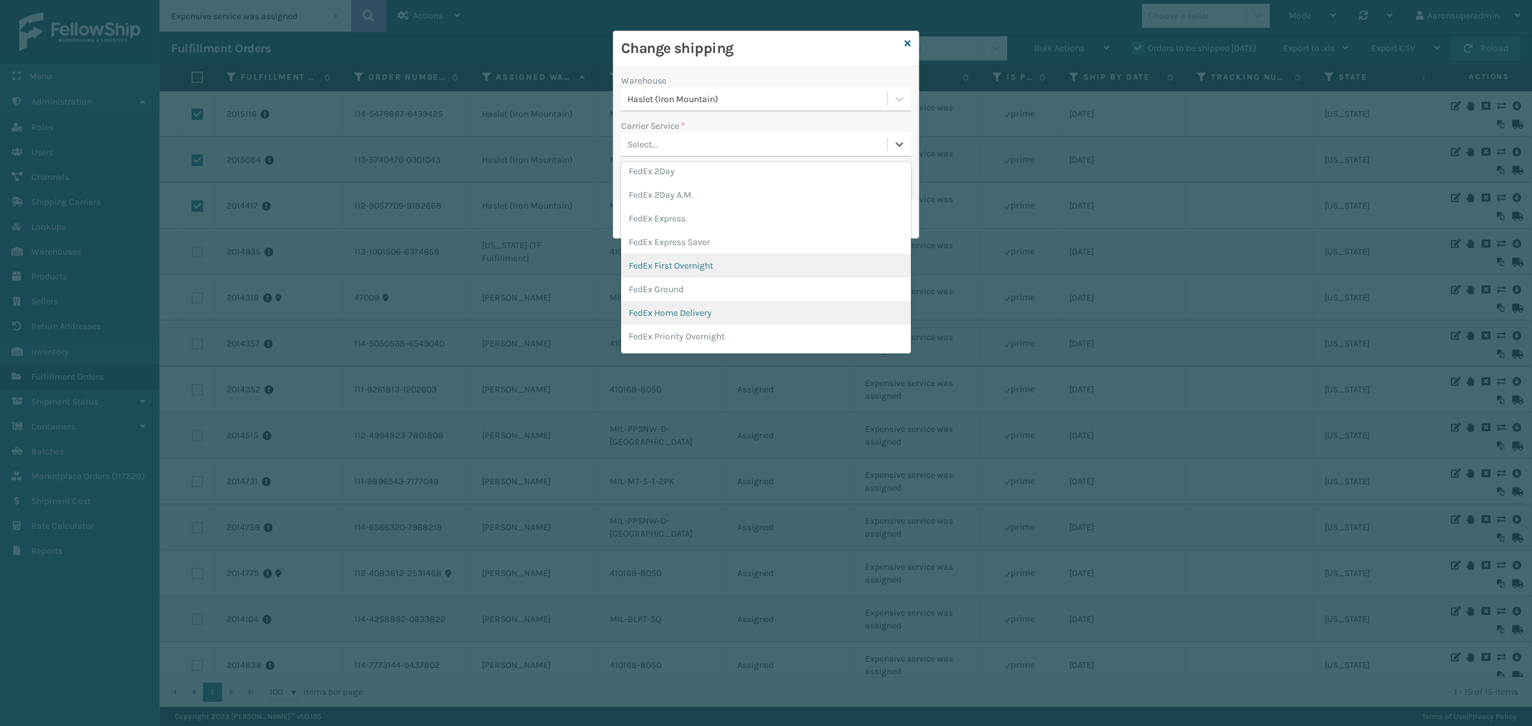
scroll to position [53, 0]
click at [656, 313] on div "FedEx Home Delivery" at bounding box center [766, 313] width 290 height 24
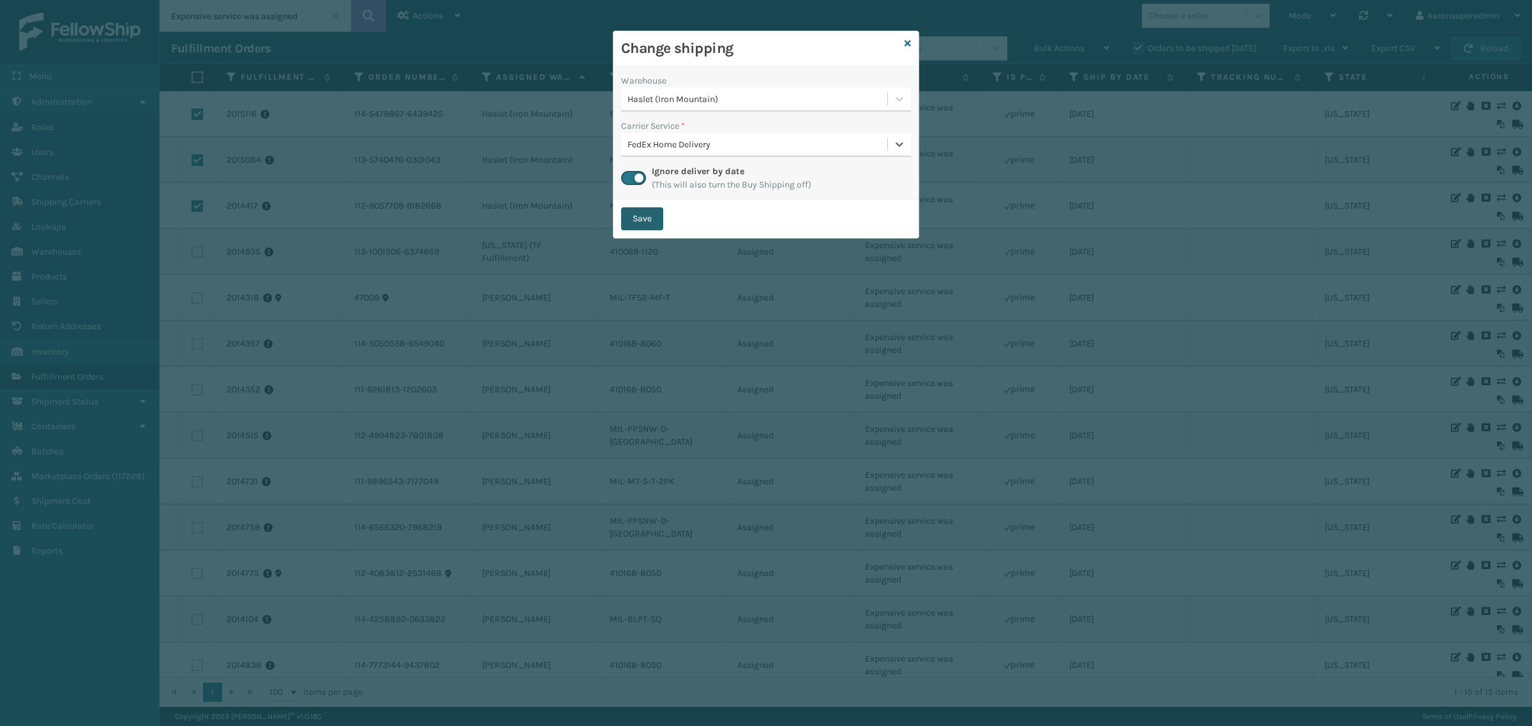
click at [643, 221] on button "Save" at bounding box center [642, 218] width 42 height 23
checkbox input "false"
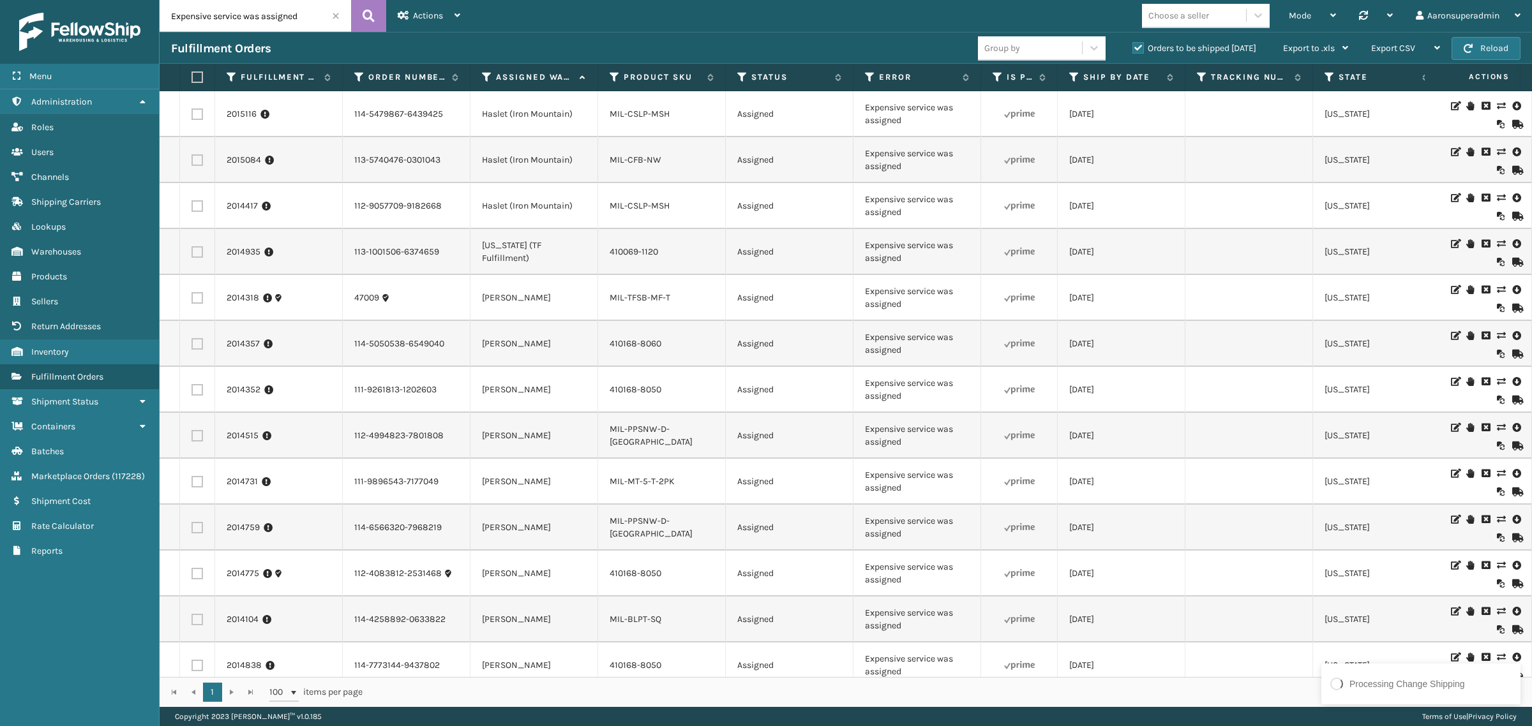
click at [195, 251] on label at bounding box center [196, 251] width 11 height 11
click at [192, 251] on input "checkbox" at bounding box center [191, 250] width 1 height 8
checkbox input "true"
click at [1069, 52] on span "Bulk Actions" at bounding box center [1059, 48] width 50 height 11
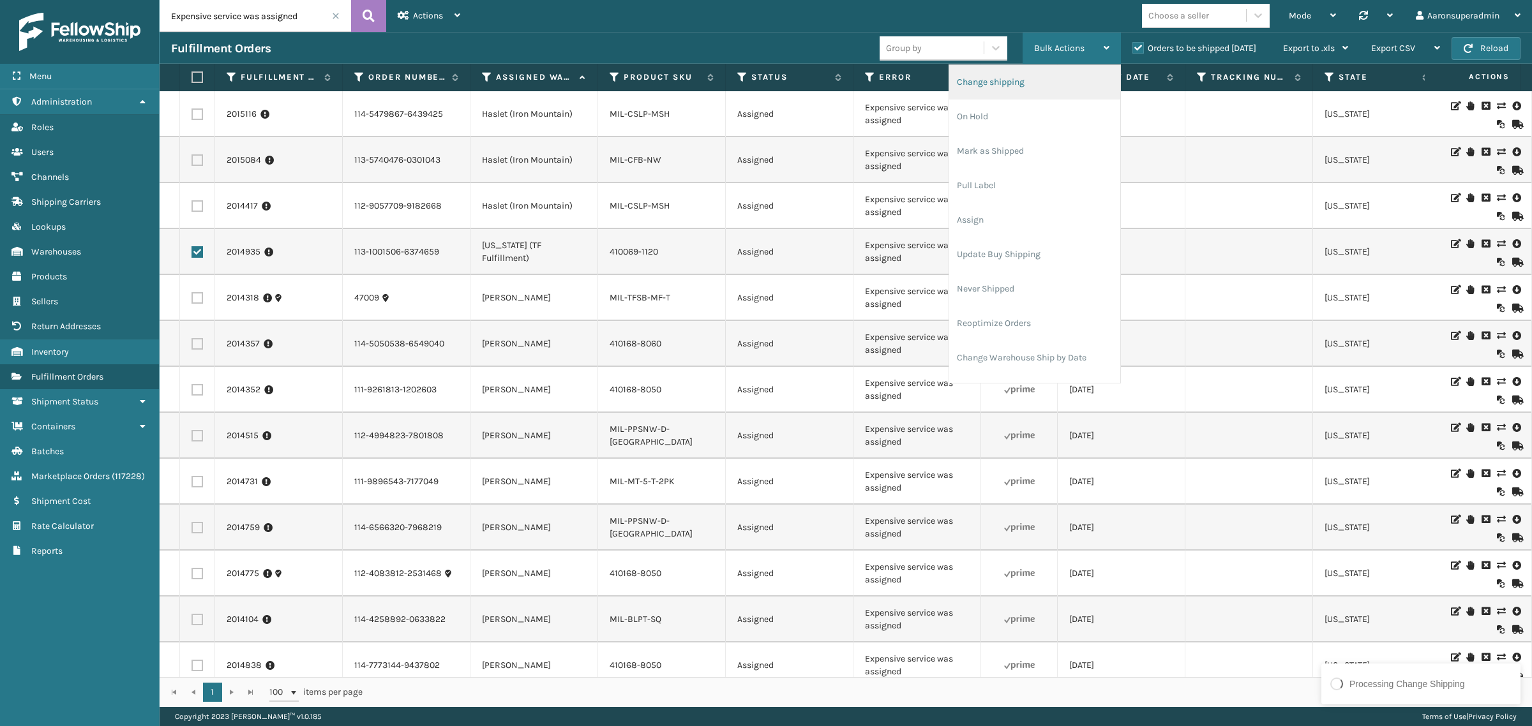
click at [961, 82] on li "Change shipping" at bounding box center [1034, 82] width 171 height 34
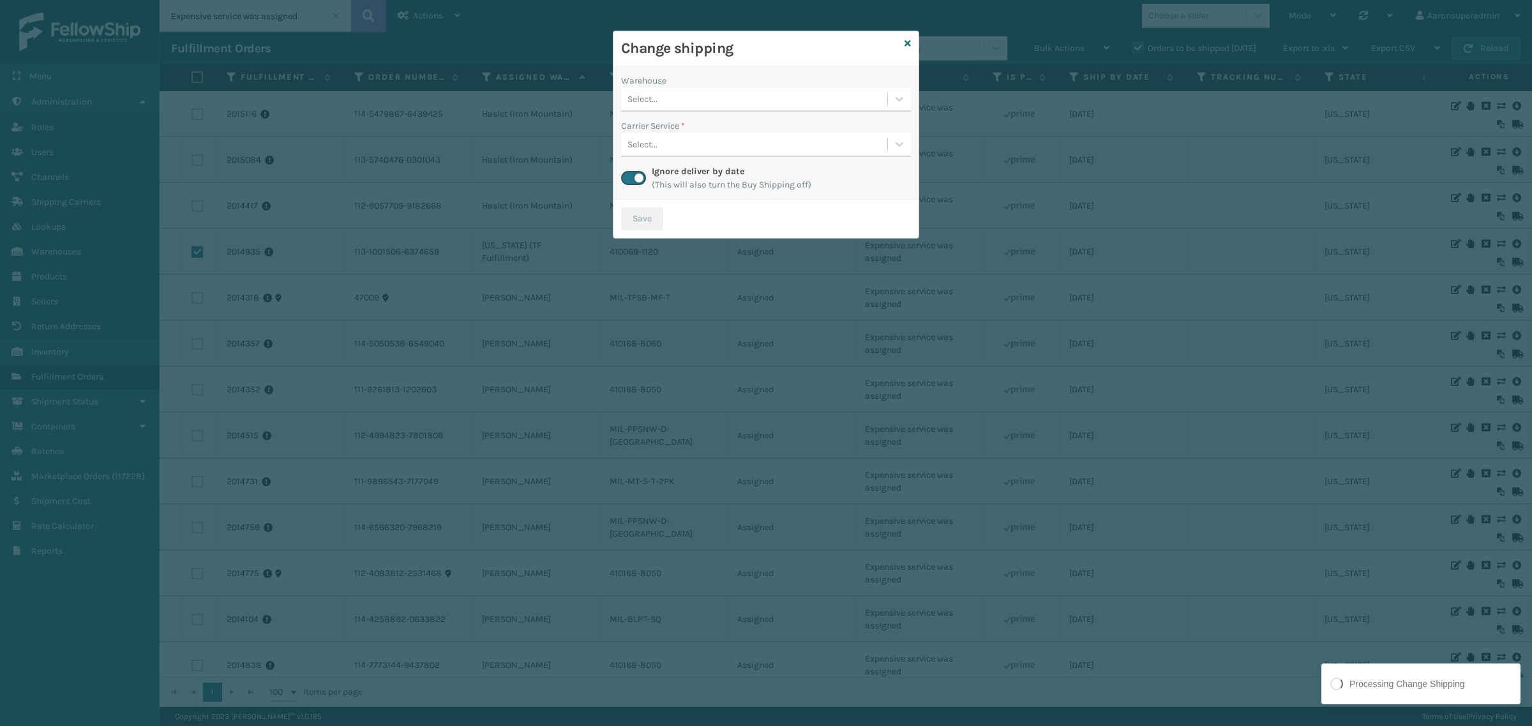
click at [652, 109] on div "Select..." at bounding box center [754, 99] width 266 height 21
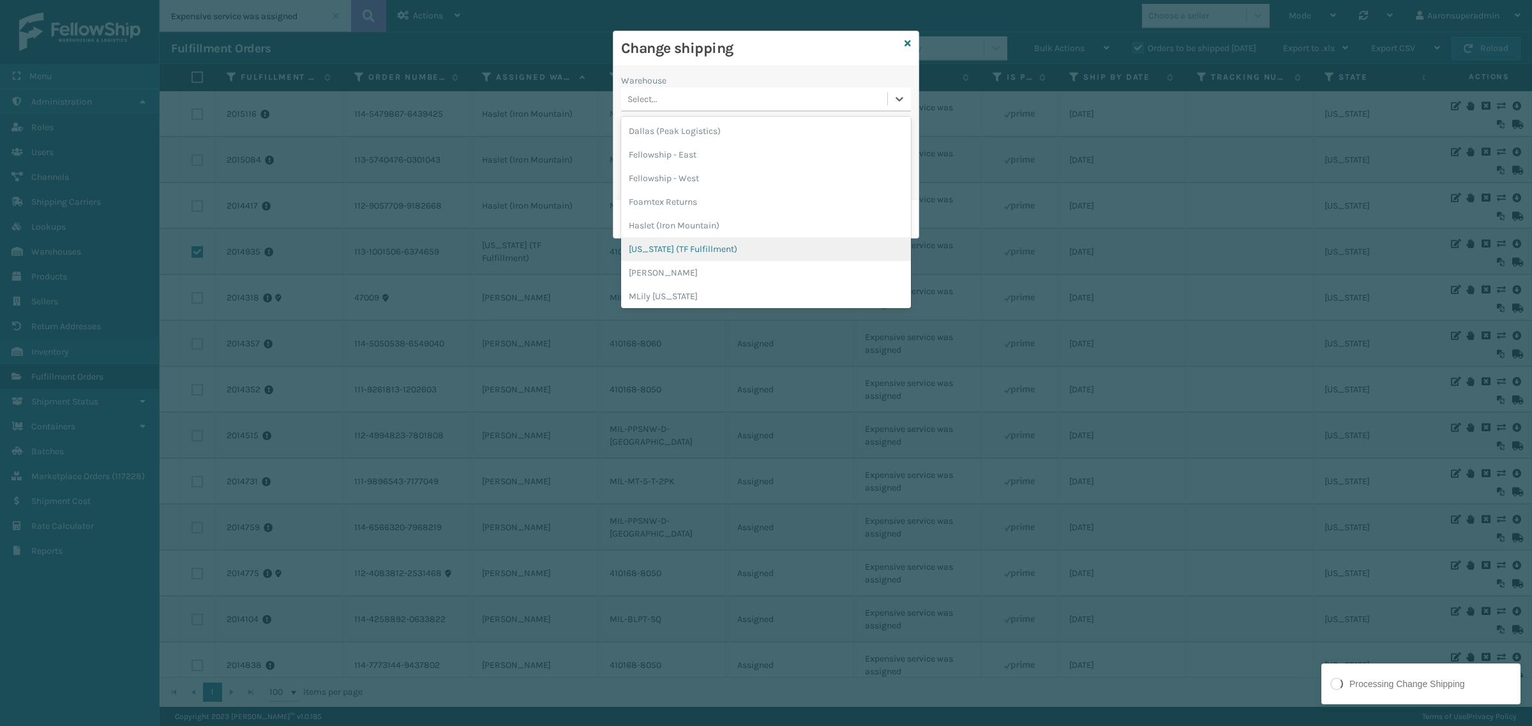
click at [652, 249] on div "[US_STATE] (TF Fulfillment)" at bounding box center [766, 249] width 290 height 24
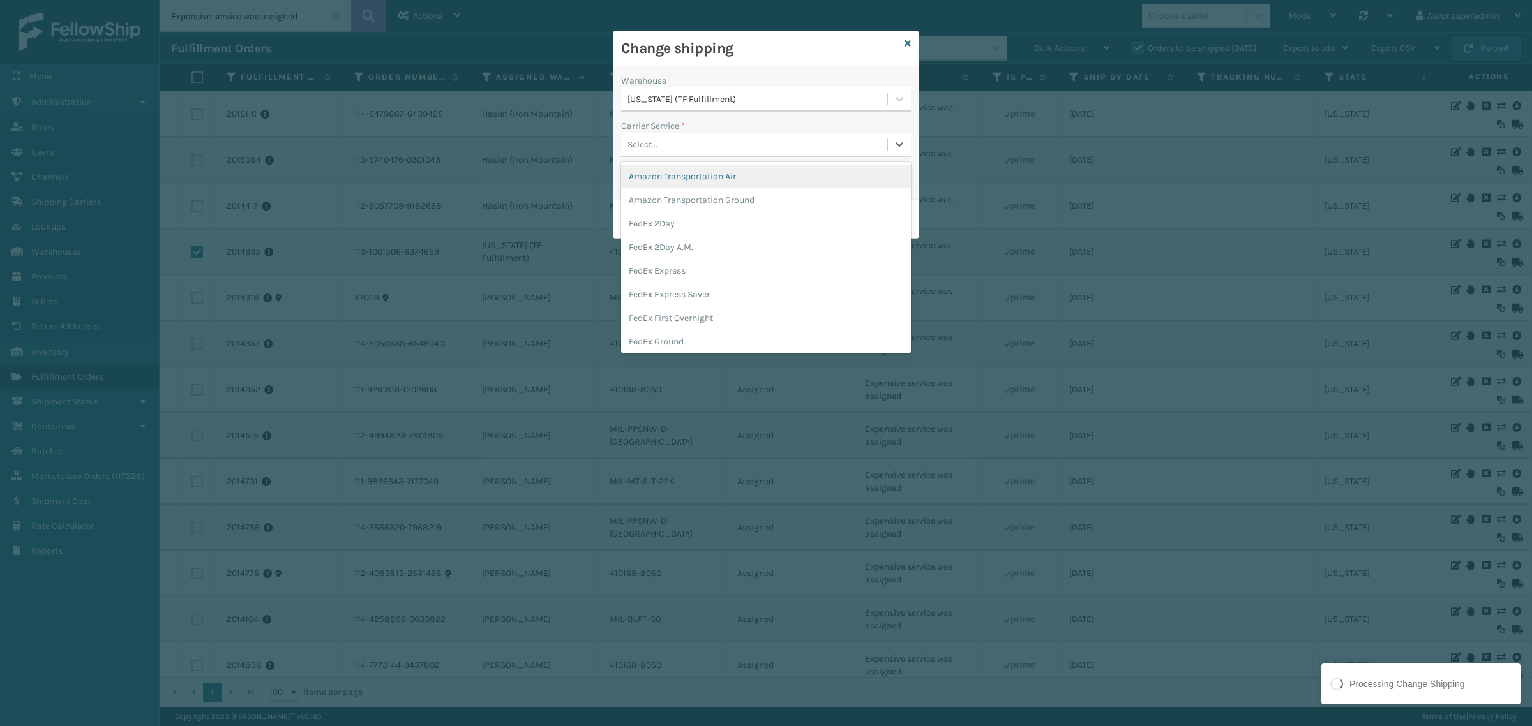
click at [699, 149] on div "Select..." at bounding box center [754, 144] width 266 height 21
click at [680, 308] on div "FedEx Home Delivery" at bounding box center [766, 313] width 290 height 24
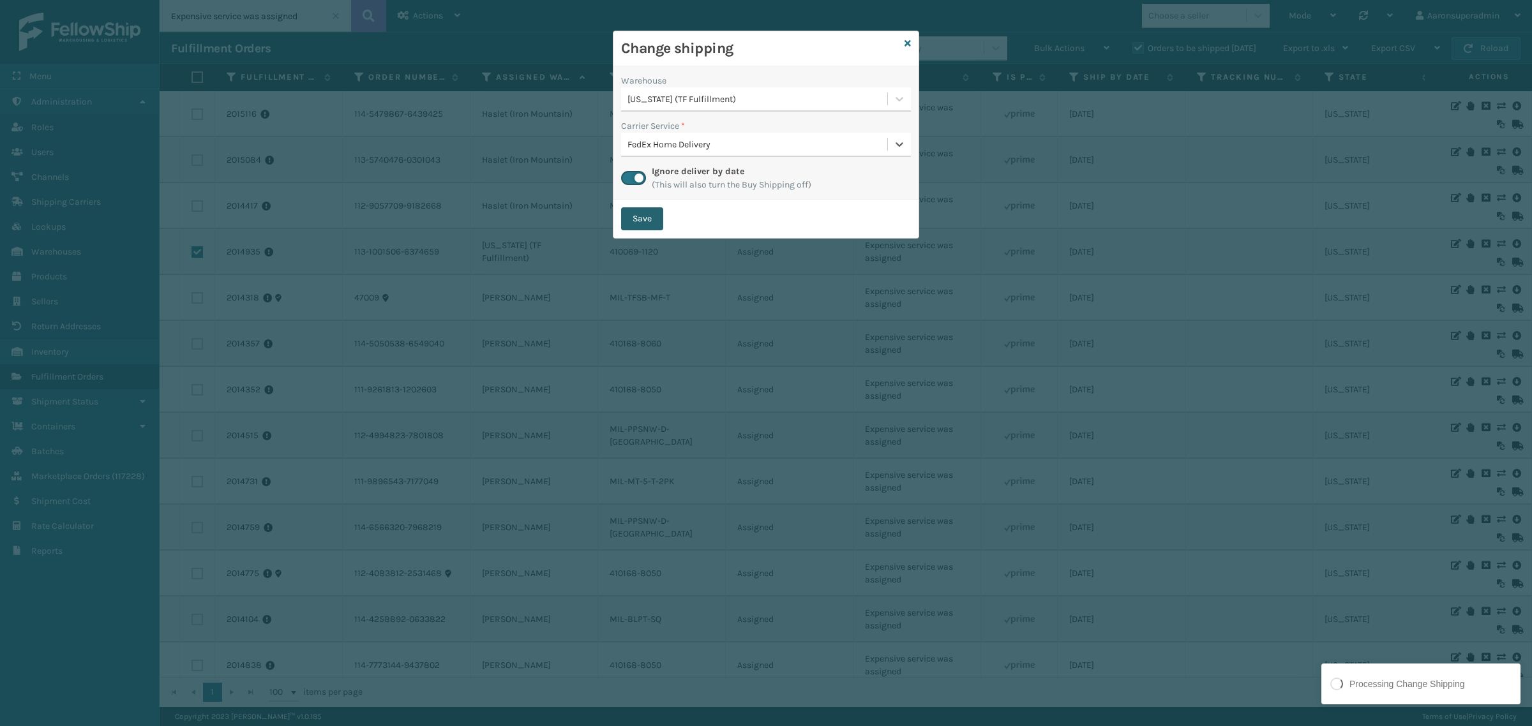
click at [652, 214] on button "Save" at bounding box center [642, 218] width 42 height 23
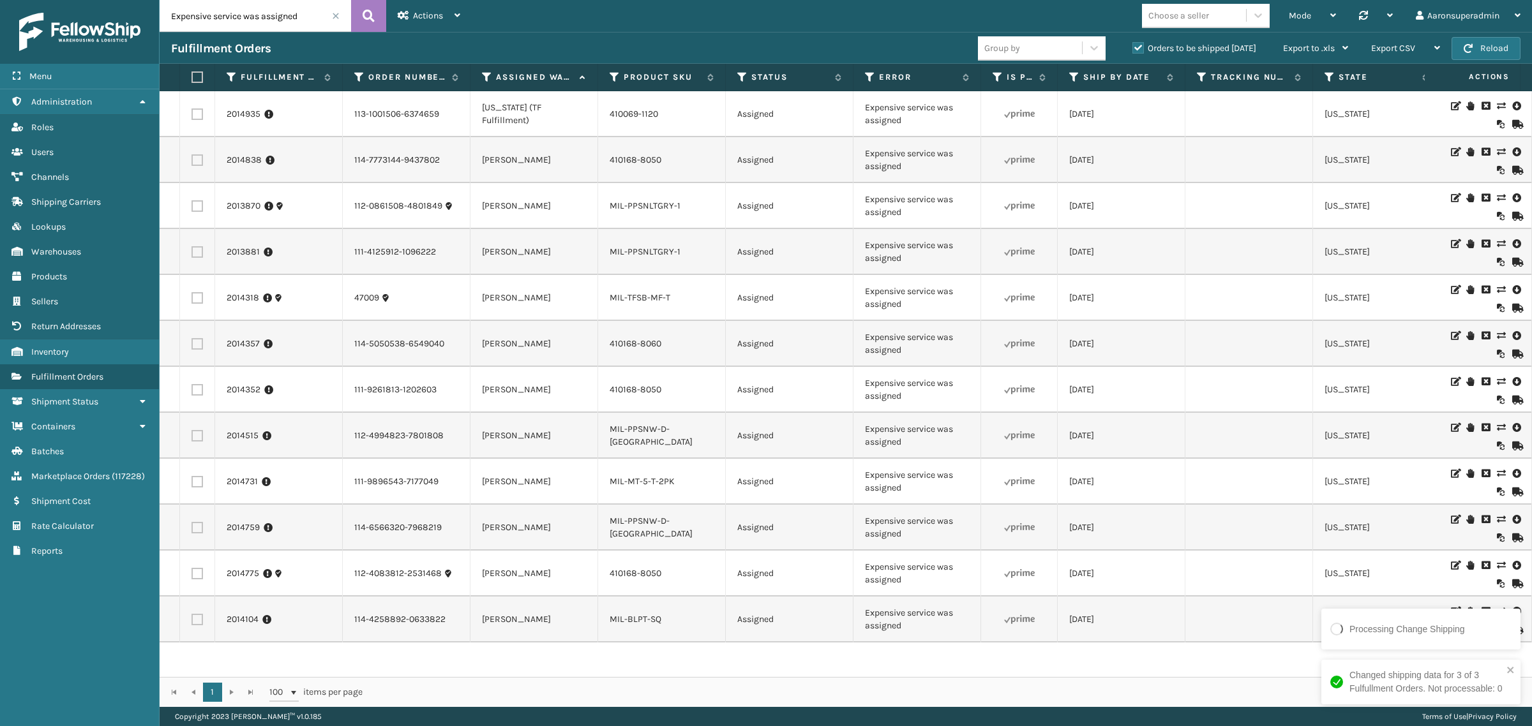
click at [198, 77] on label at bounding box center [195, 76] width 8 height 11
click at [192, 77] on input "checkbox" at bounding box center [191, 77] width 1 height 8
checkbox input "true"
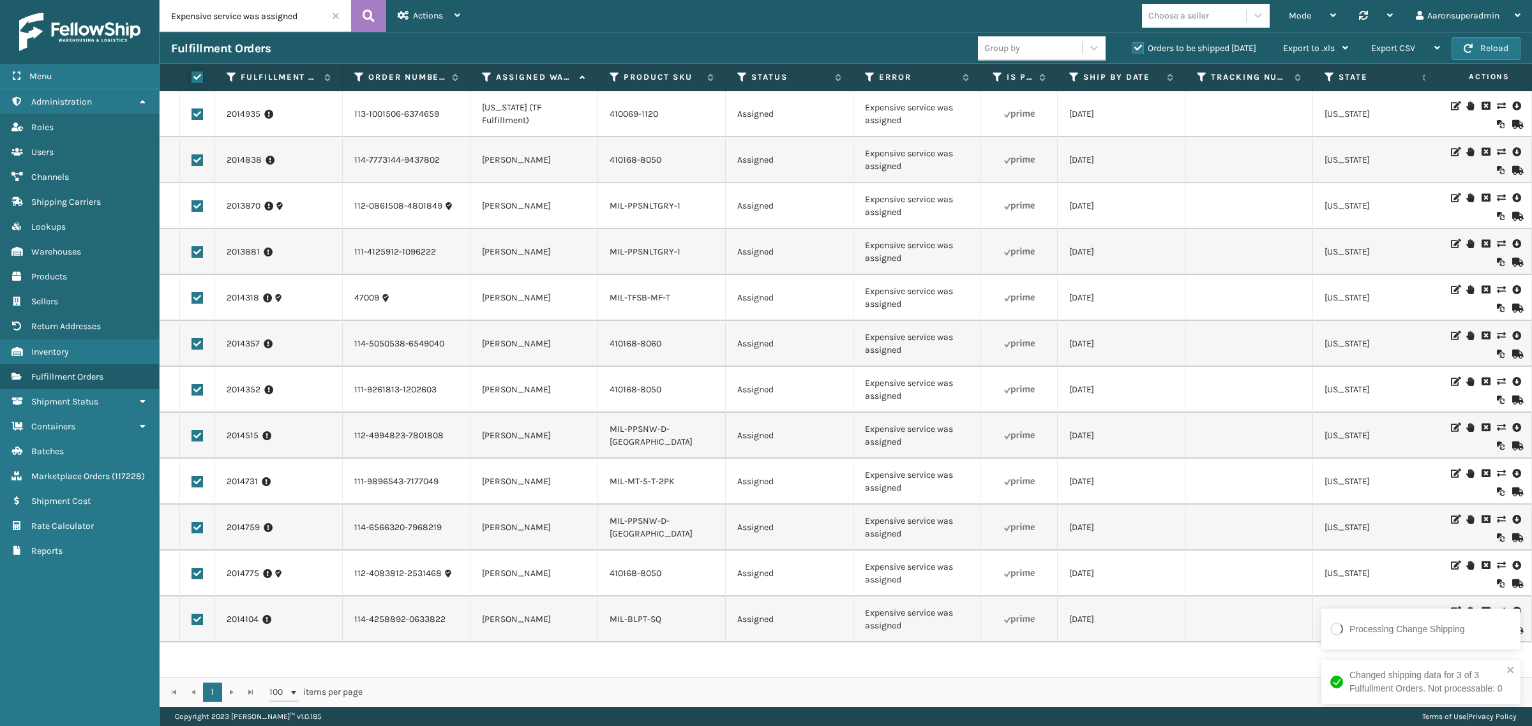
checkbox input "true"
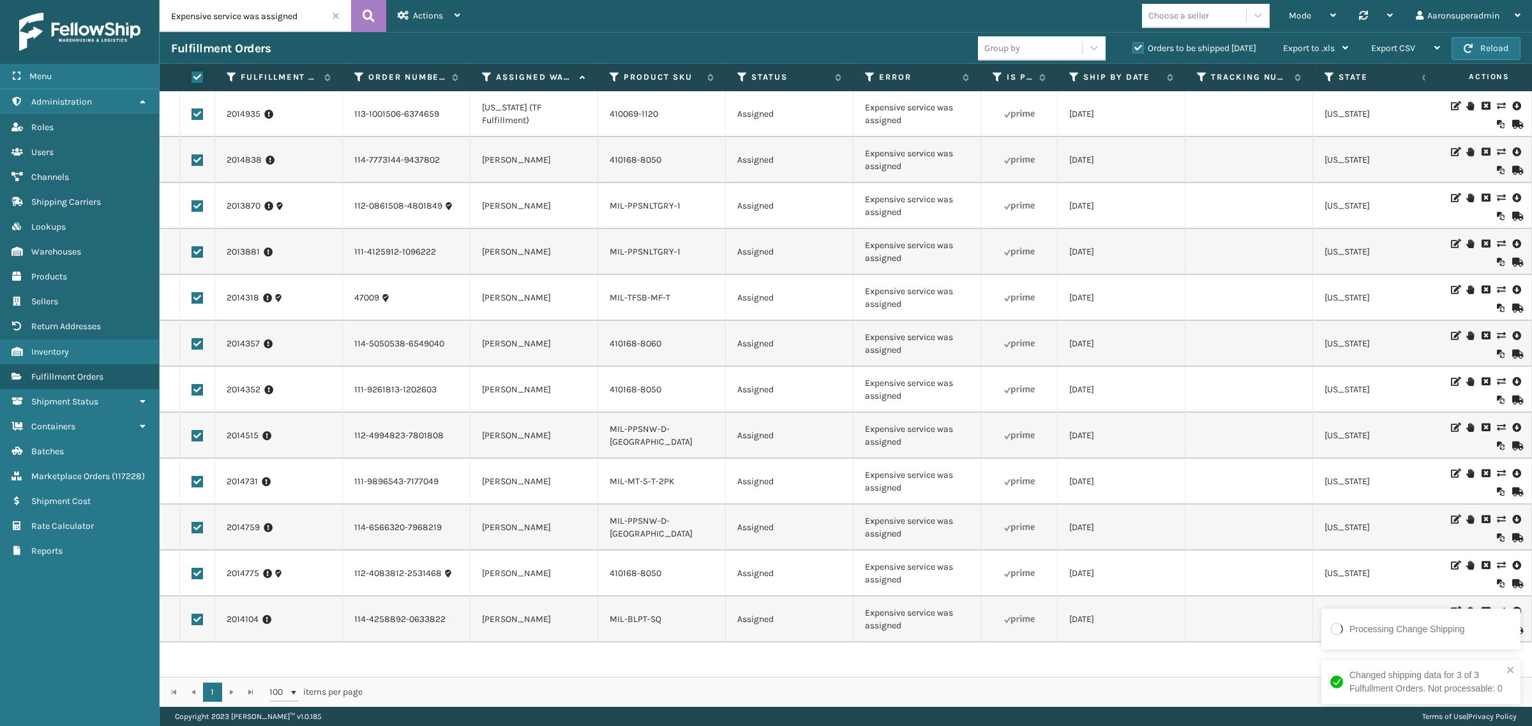
checkbox input "true"
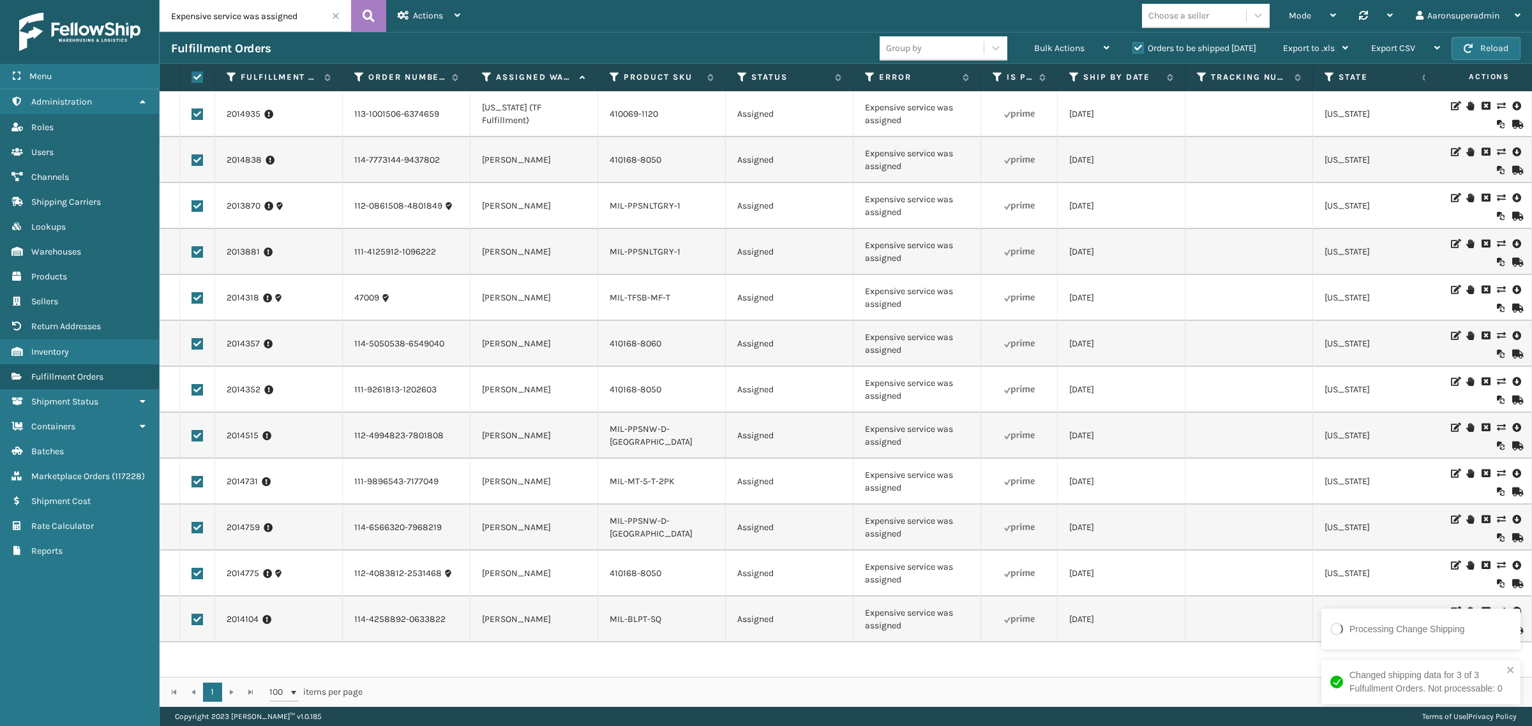
click at [192, 115] on label at bounding box center [196, 114] width 11 height 11
click at [192, 115] on input "checkbox" at bounding box center [191, 113] width 1 height 8
checkbox input "false"
click at [195, 115] on label at bounding box center [196, 114] width 11 height 11
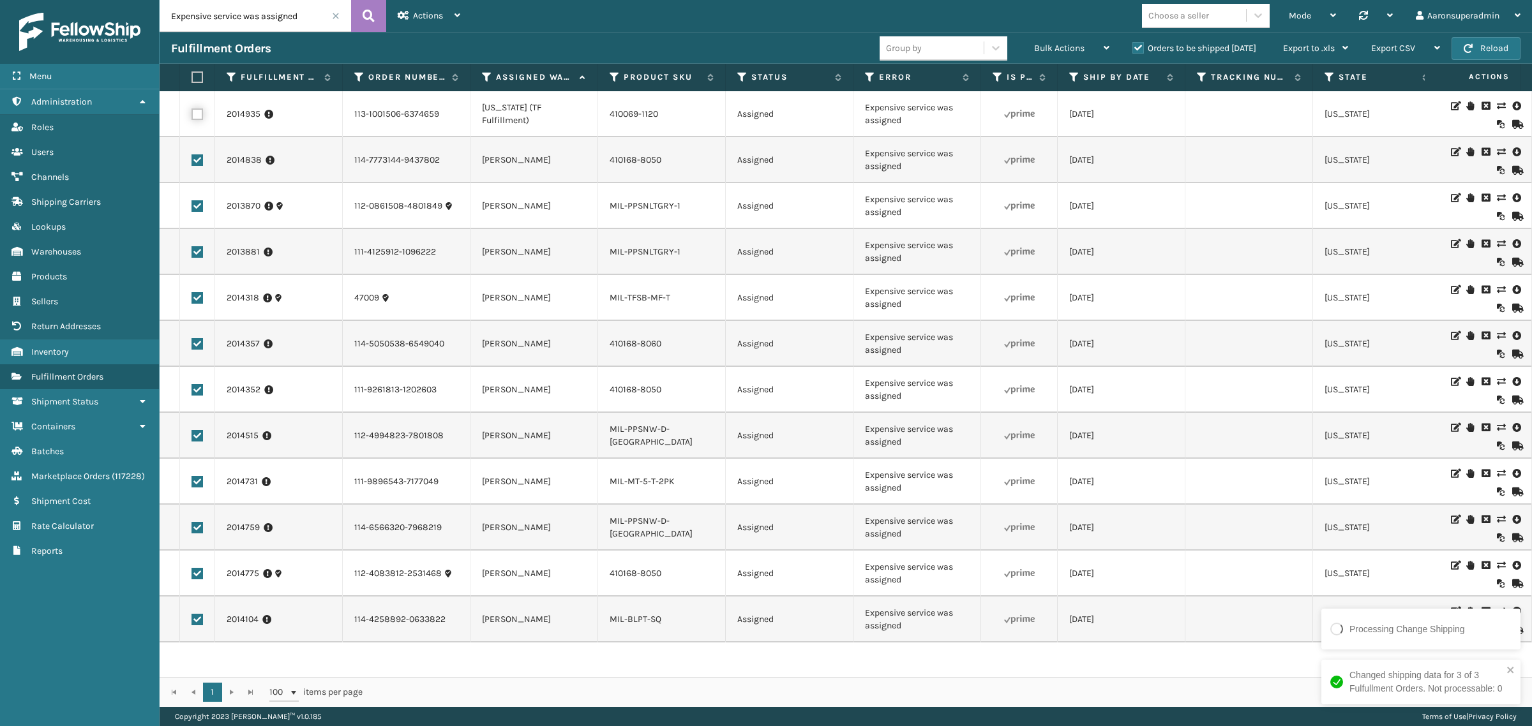
click at [192, 115] on input "checkbox" at bounding box center [191, 113] width 1 height 8
checkbox input "true"
click at [198, 114] on label at bounding box center [196, 114] width 11 height 11
click at [192, 114] on input "checkbox" at bounding box center [191, 113] width 1 height 8
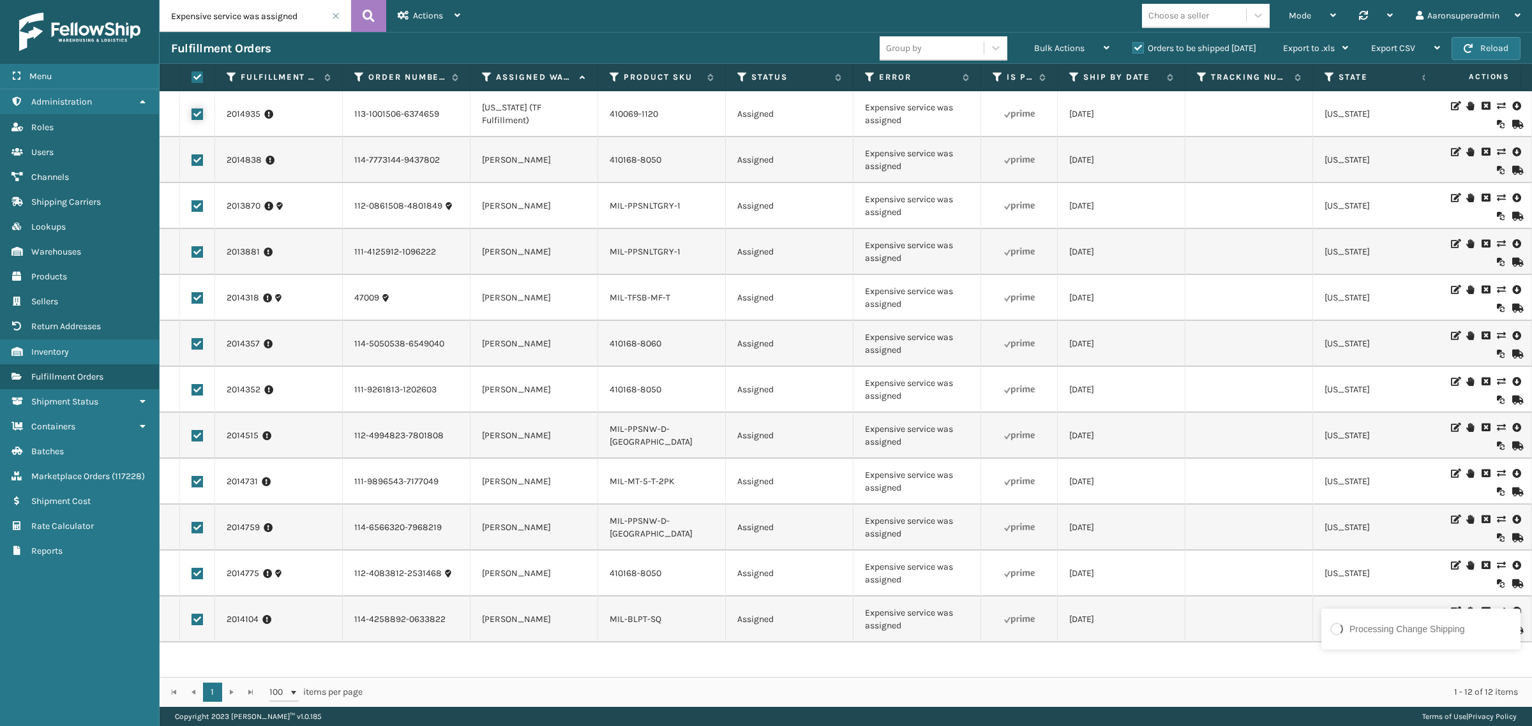
checkbox input "false"
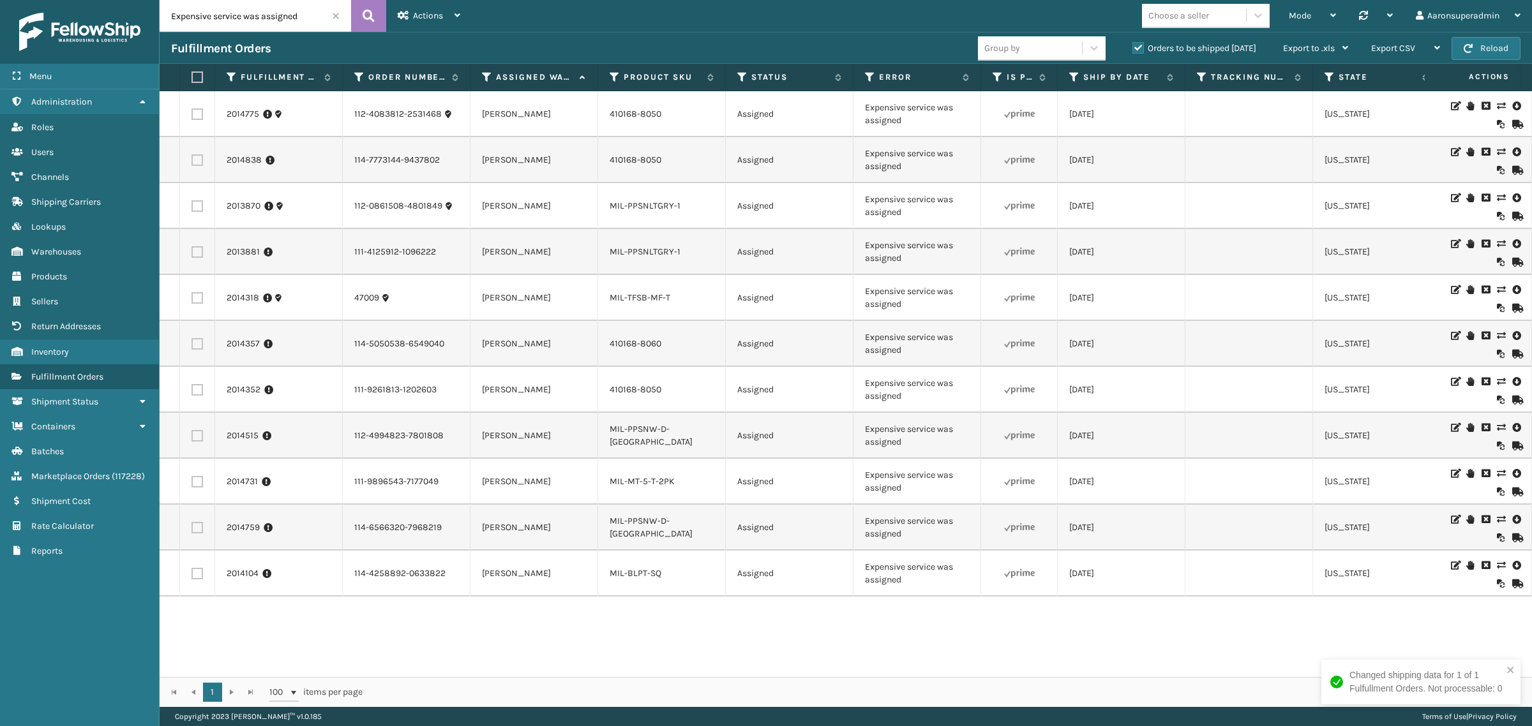
click at [199, 78] on label at bounding box center [195, 76] width 8 height 11
click at [192, 78] on input "checkbox" at bounding box center [191, 77] width 1 height 8
checkbox input "true"
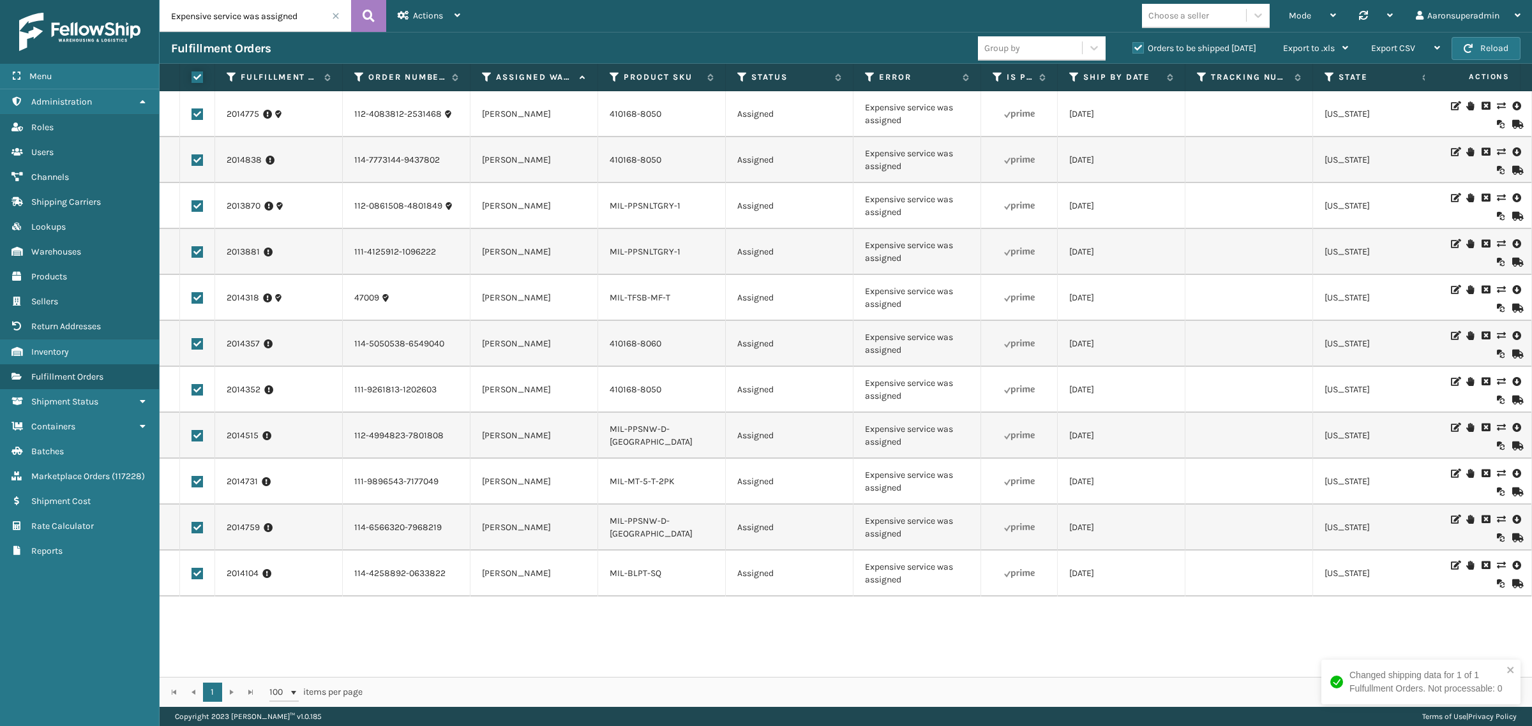
checkbox input "true"
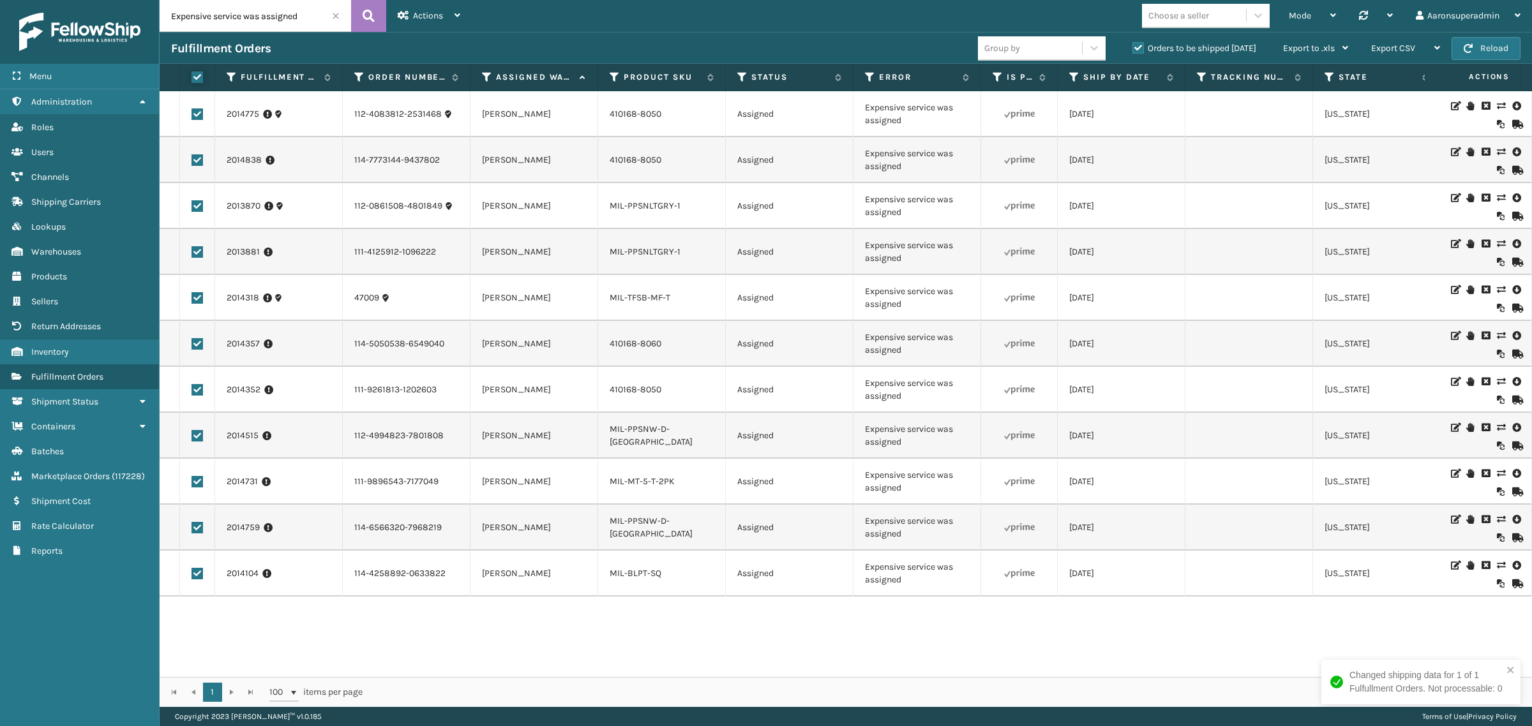
checkbox input "true"
click at [1076, 48] on span "Bulk Actions" at bounding box center [1059, 48] width 50 height 11
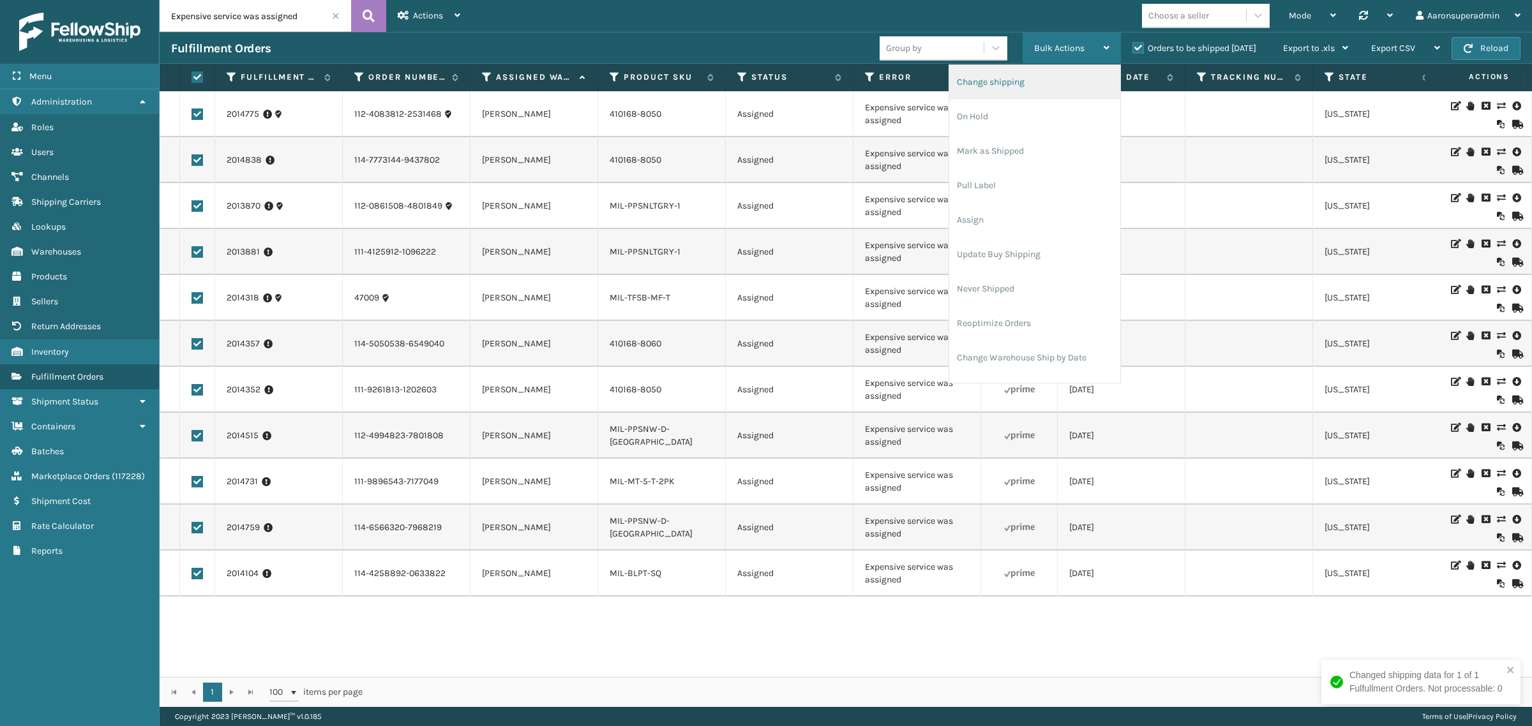
click at [989, 84] on li "Change shipping" at bounding box center [1034, 82] width 171 height 34
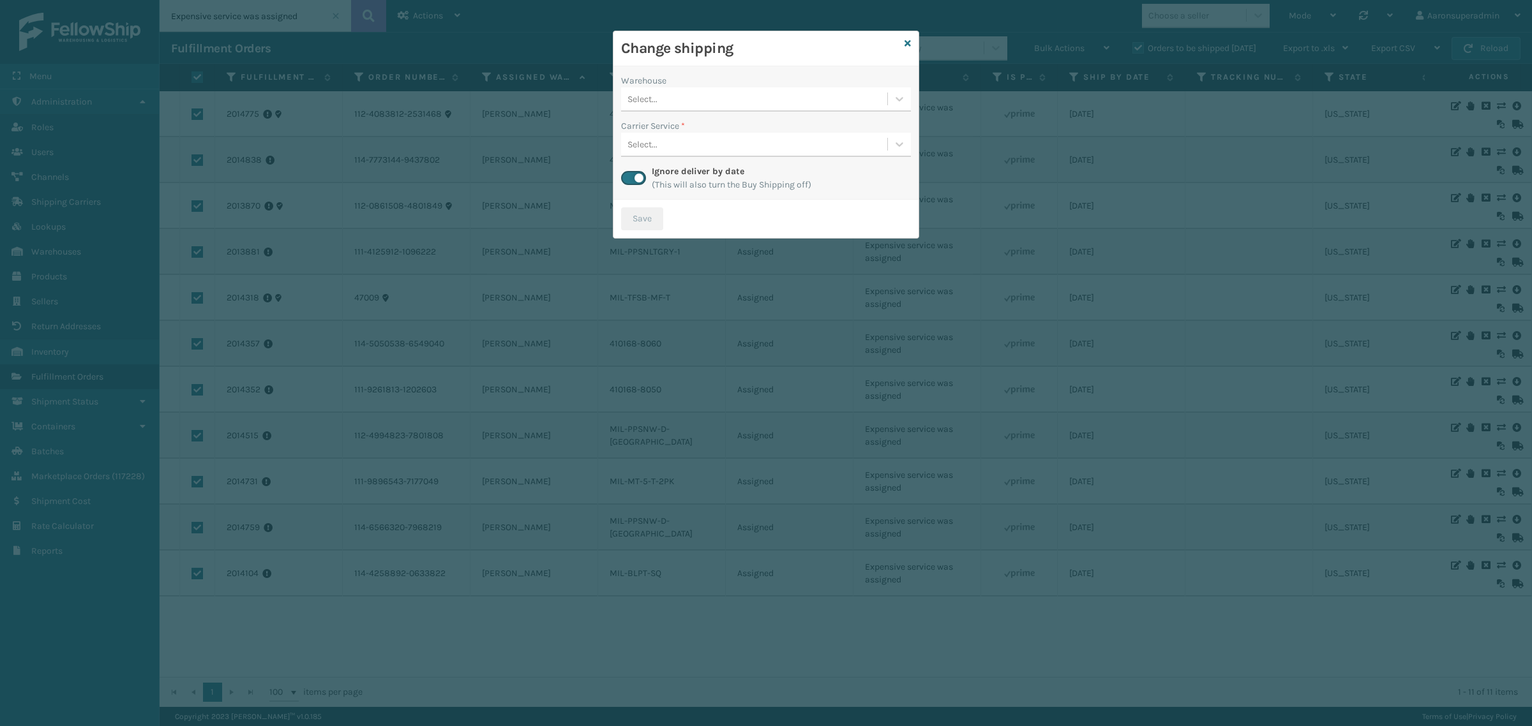
click at [675, 98] on div "Select..." at bounding box center [754, 99] width 266 height 21
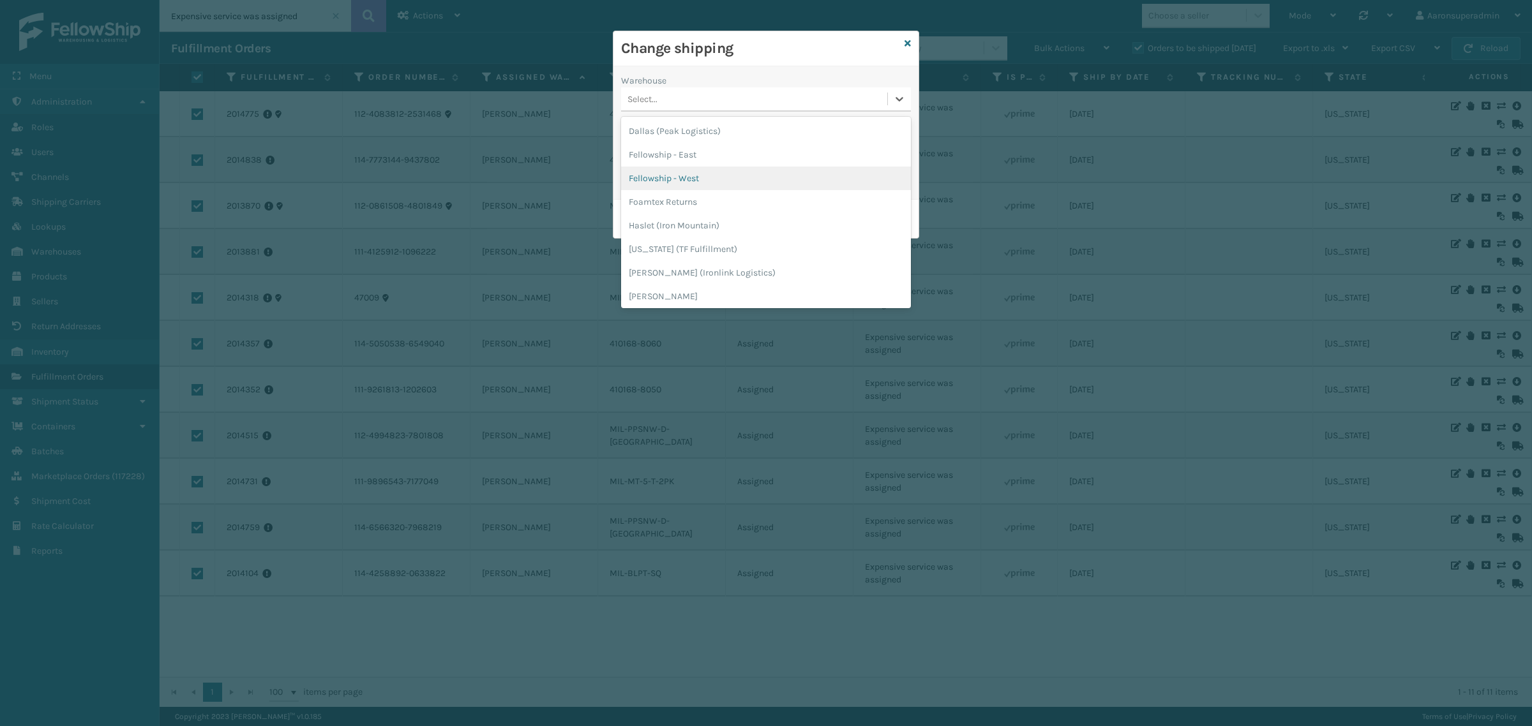
scroll to position [26, 0]
click at [655, 270] on div "[PERSON_NAME]" at bounding box center [766, 271] width 290 height 24
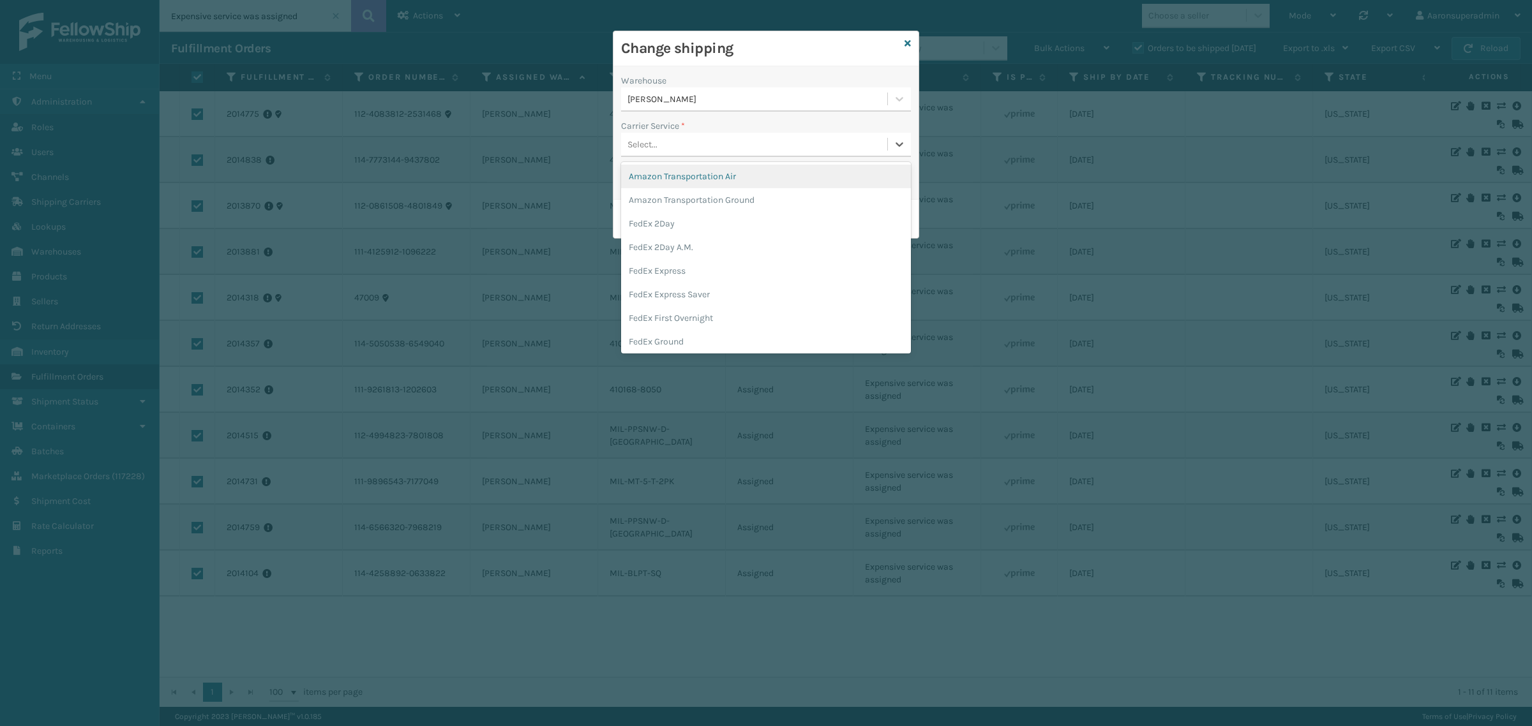
click at [656, 149] on div "Select..." at bounding box center [642, 144] width 30 height 13
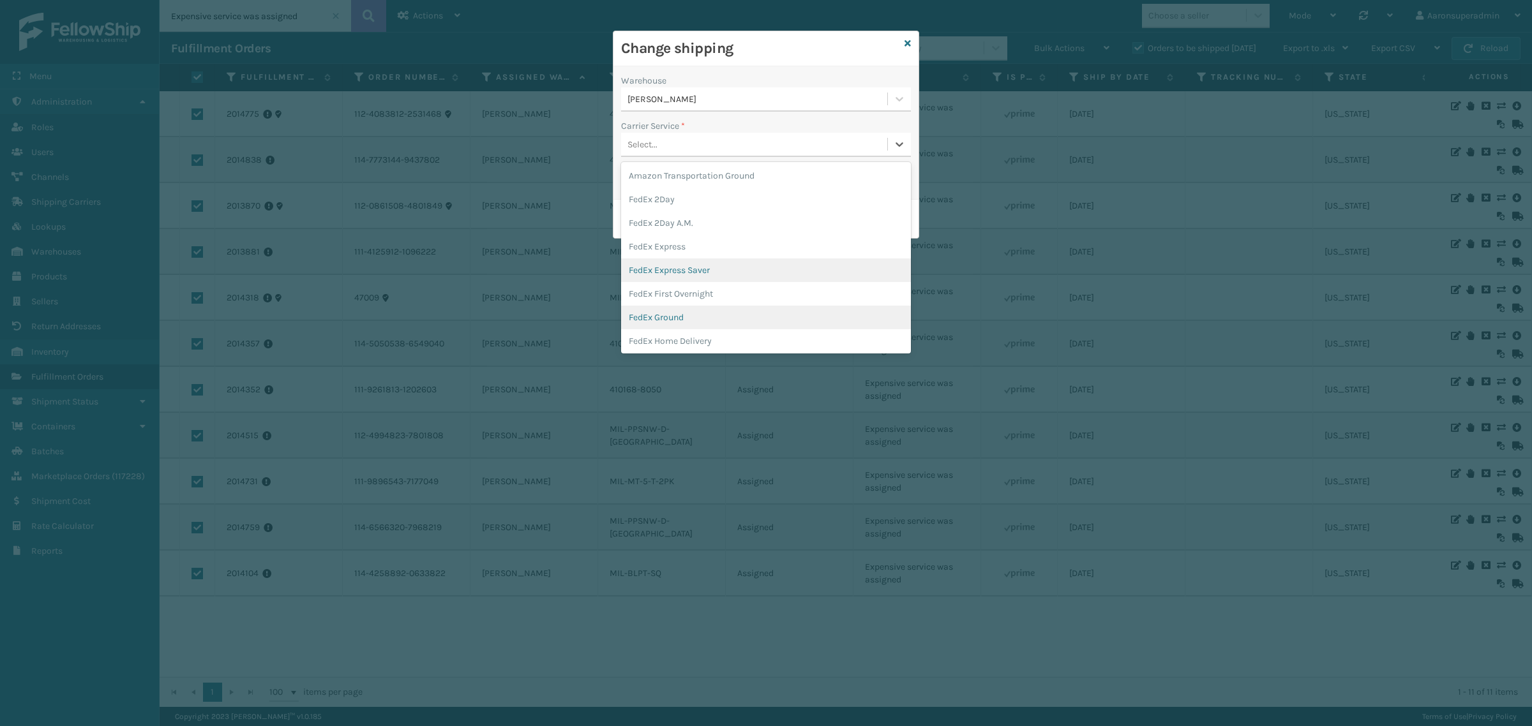
scroll to position [53, 0]
click at [693, 310] on div "FedEx Home Delivery" at bounding box center [766, 313] width 290 height 24
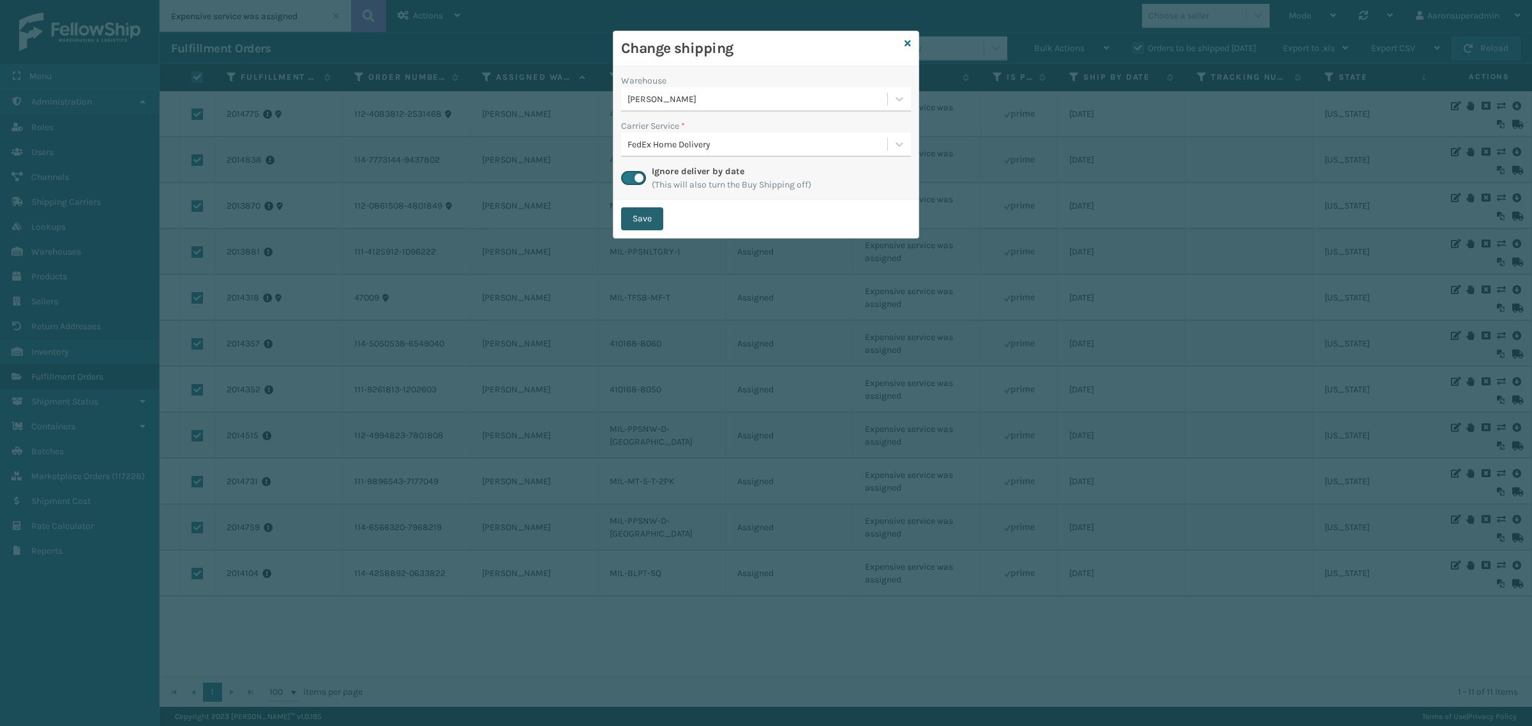
click at [659, 223] on button "Save" at bounding box center [642, 218] width 42 height 23
checkbox input "false"
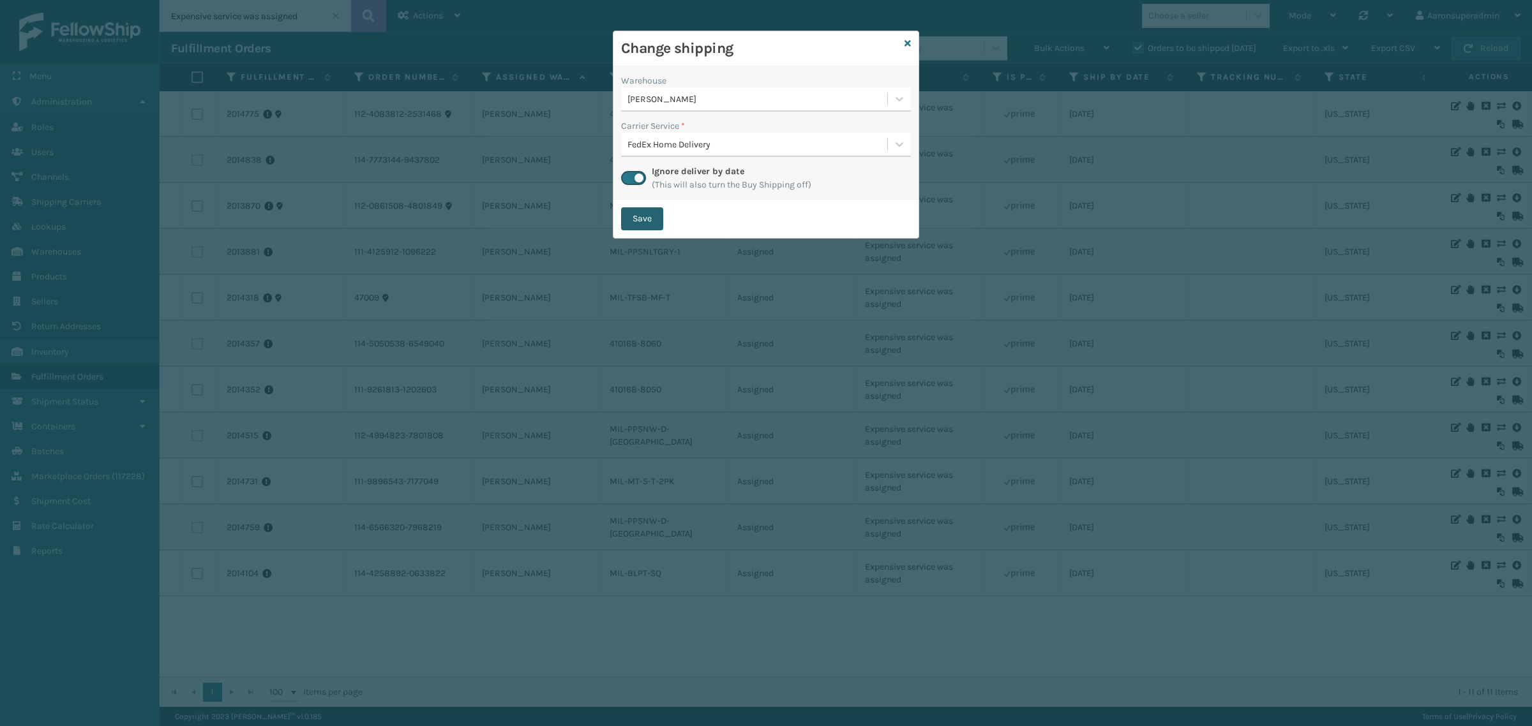
checkbox input "false"
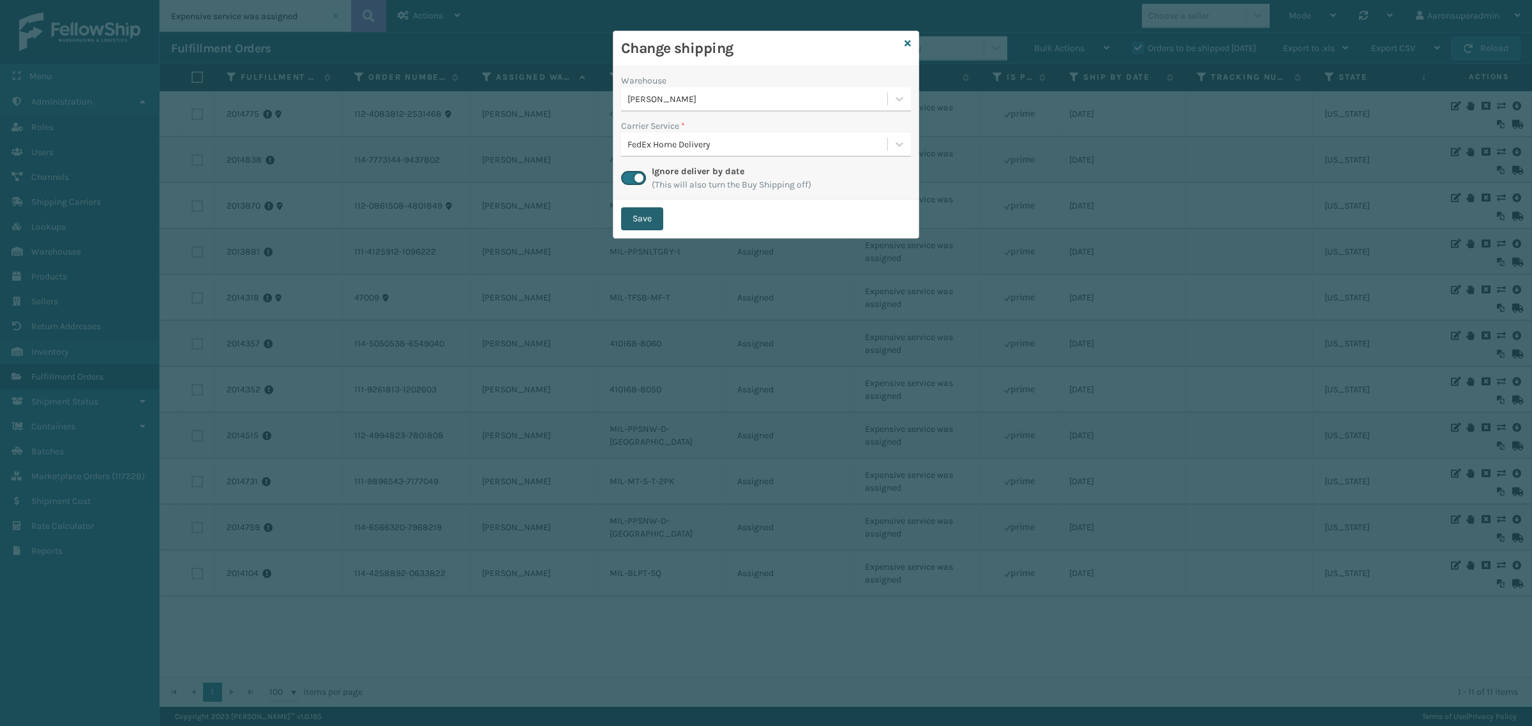
checkbox input "false"
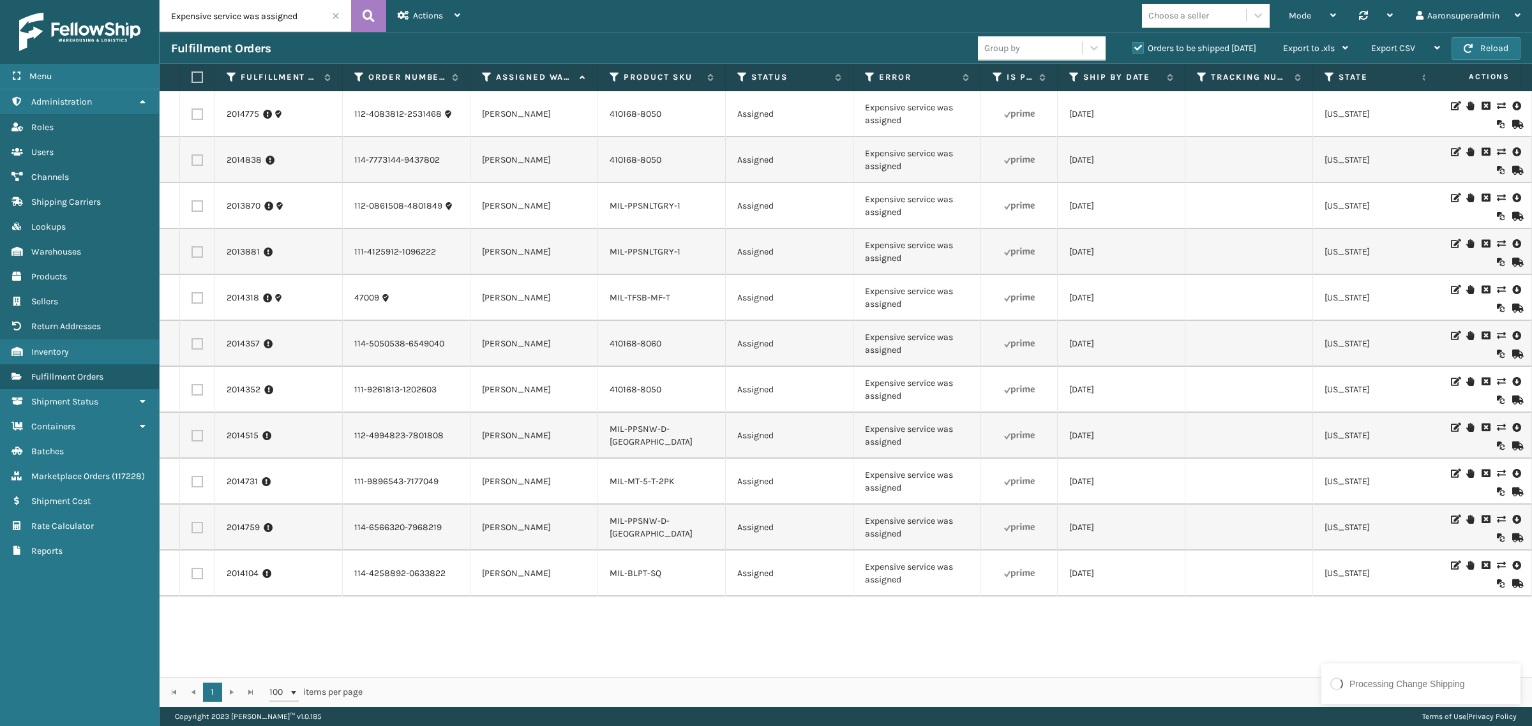
click at [208, 16] on input "Expensive service was assigned" at bounding box center [255, 16] width 191 height 32
paste input "410079-1160"
type input "410079-1160"
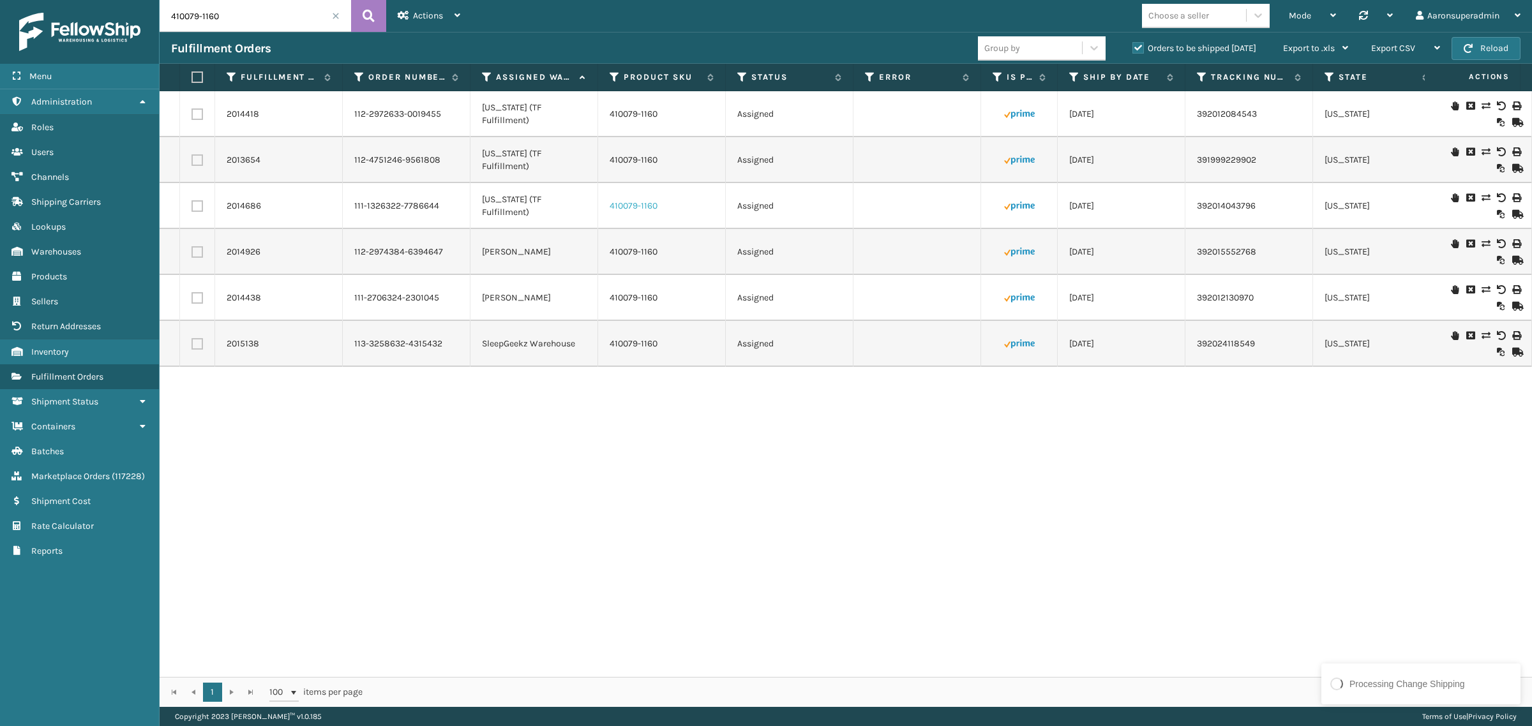
click at [645, 209] on link "410079-1160" at bounding box center [634, 205] width 48 height 11
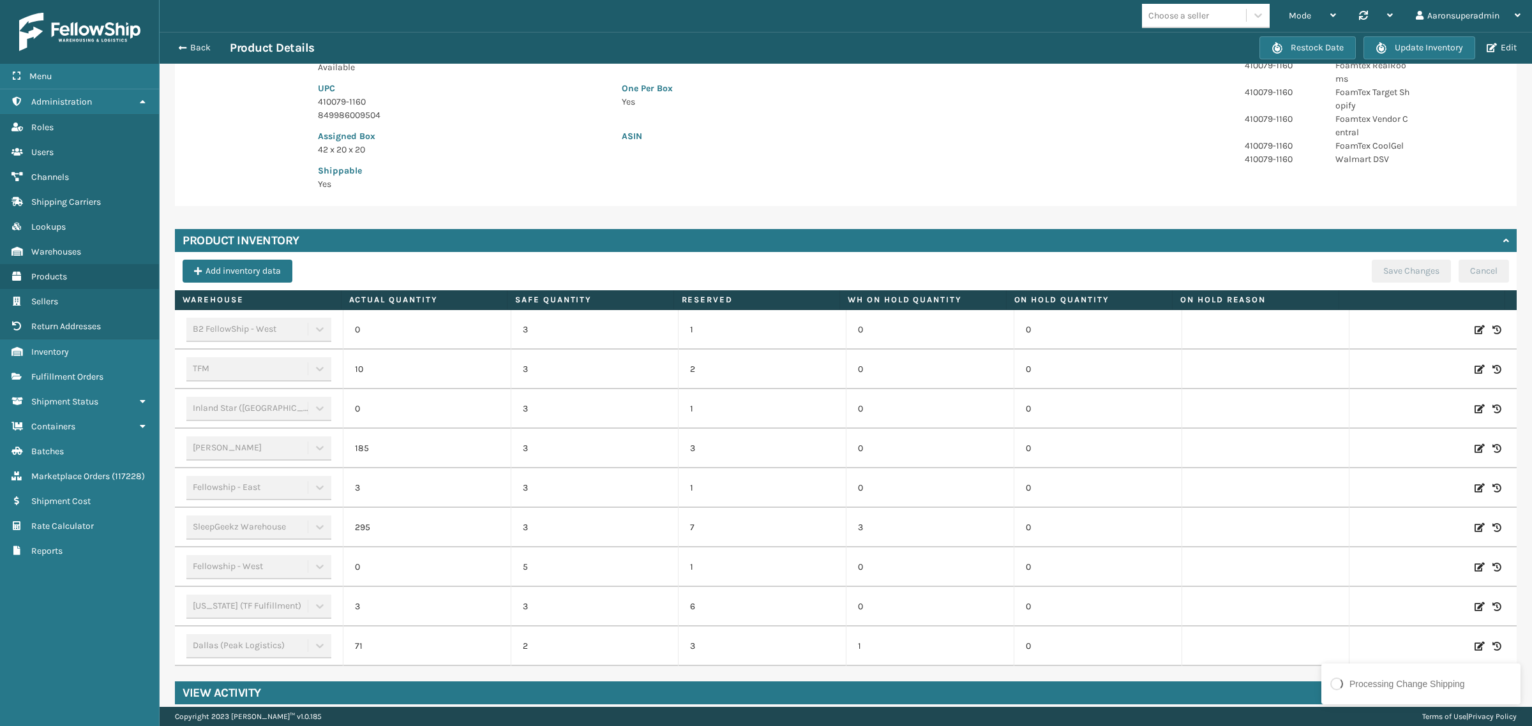
scroll to position [218, 0]
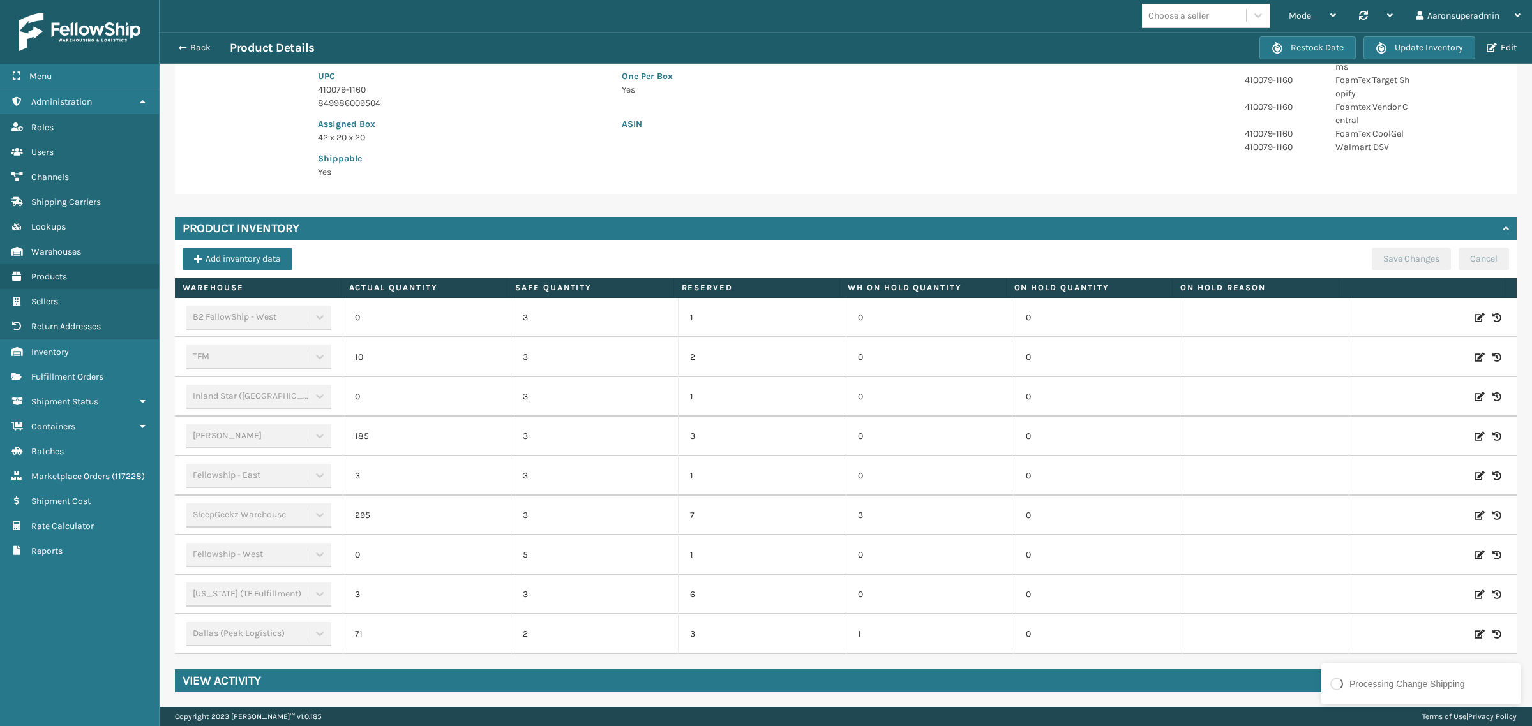
click at [193, 57] on div "Back Product Details Restock Date Update Inventory Edit" at bounding box center [846, 48] width 1372 height 32
click at [193, 46] on button "Back" at bounding box center [200, 47] width 59 height 11
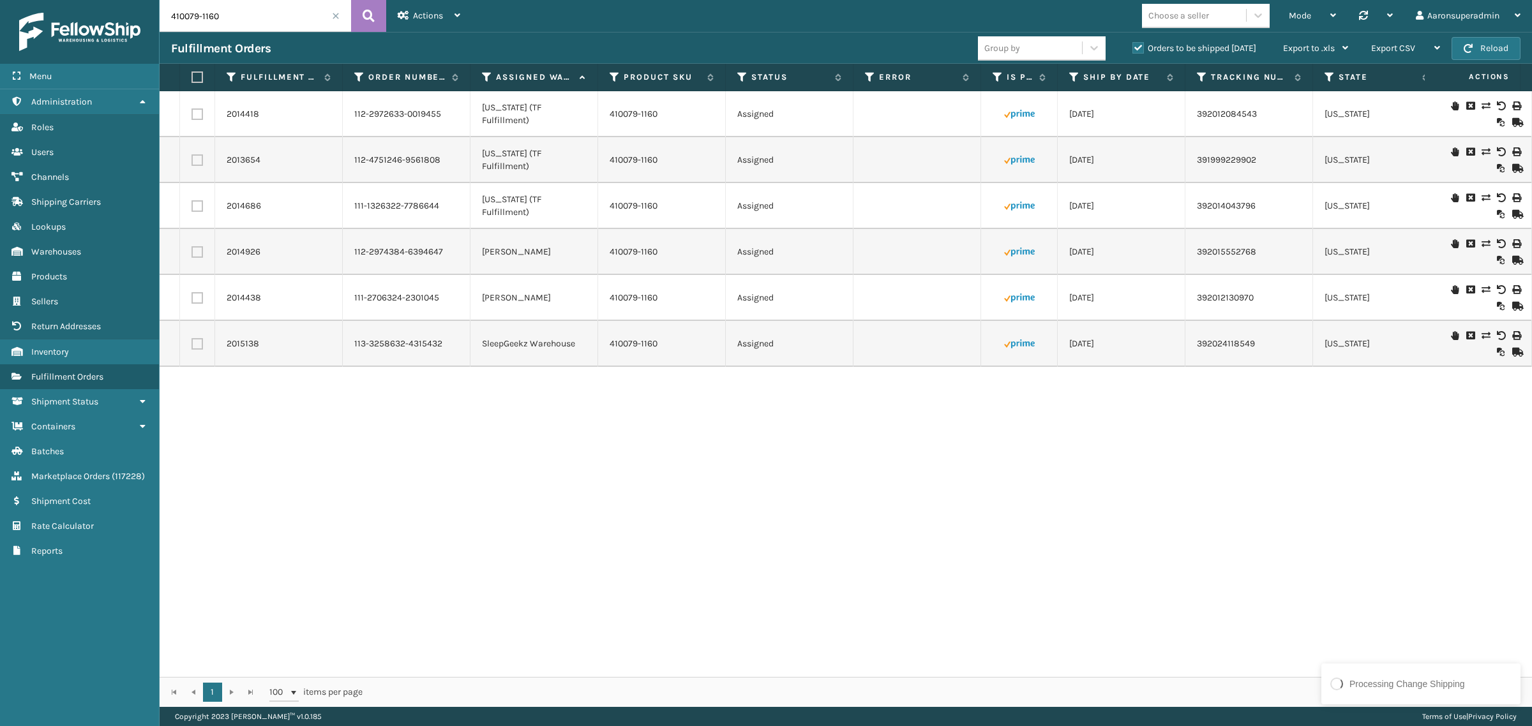
click at [1481, 198] on icon at bounding box center [1485, 197] width 8 height 9
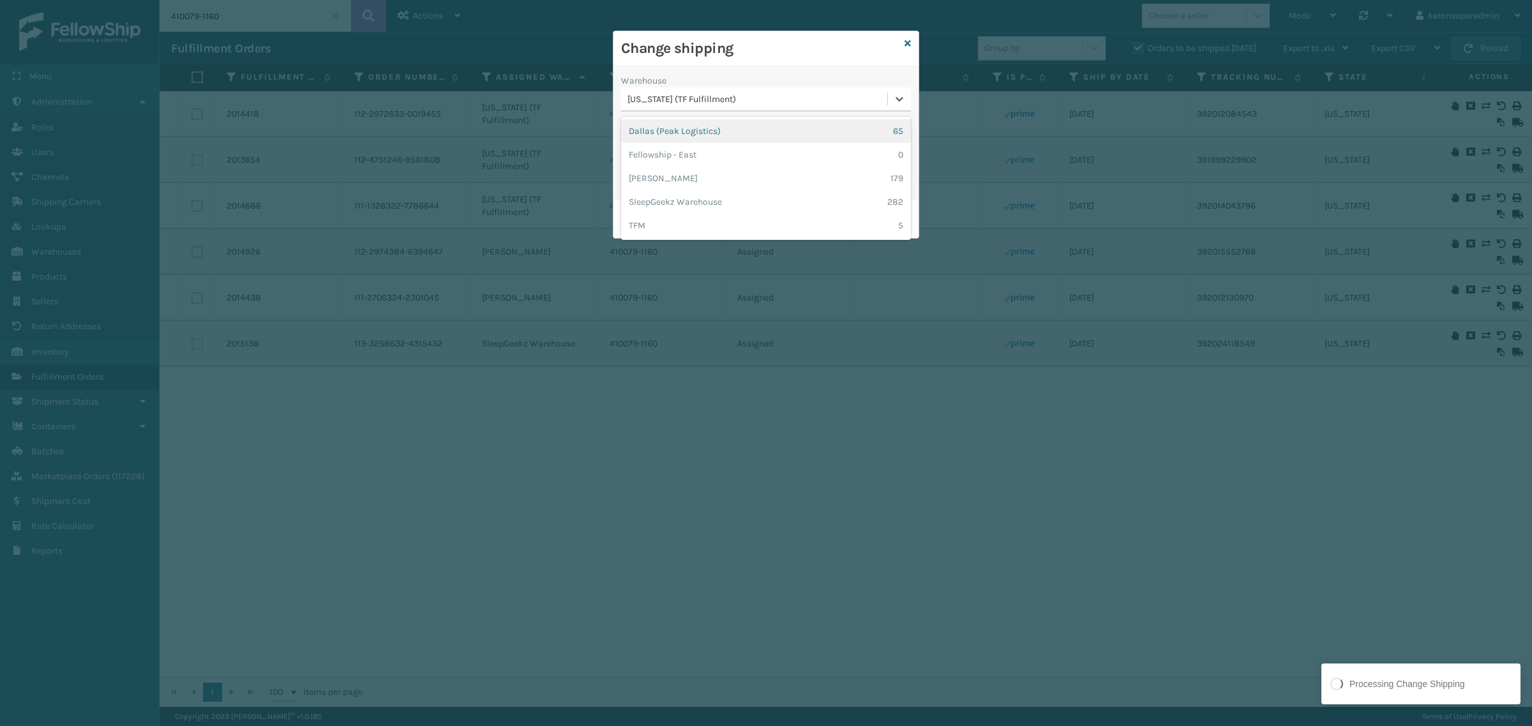
click at [701, 99] on div "[US_STATE] (TF Fulfillment)" at bounding box center [757, 99] width 261 height 13
drag, startPoint x: 663, startPoint y: 199, endPoint x: 663, endPoint y: 220, distance: 21.7
click at [663, 220] on div "Dallas (Peak Logistics) 65 Fellowship - East 0 Milliard LV 179 SleepGeekz Wareh…" at bounding box center [766, 178] width 290 height 123
click at [663, 221] on div "TFM 5" at bounding box center [766, 226] width 290 height 24
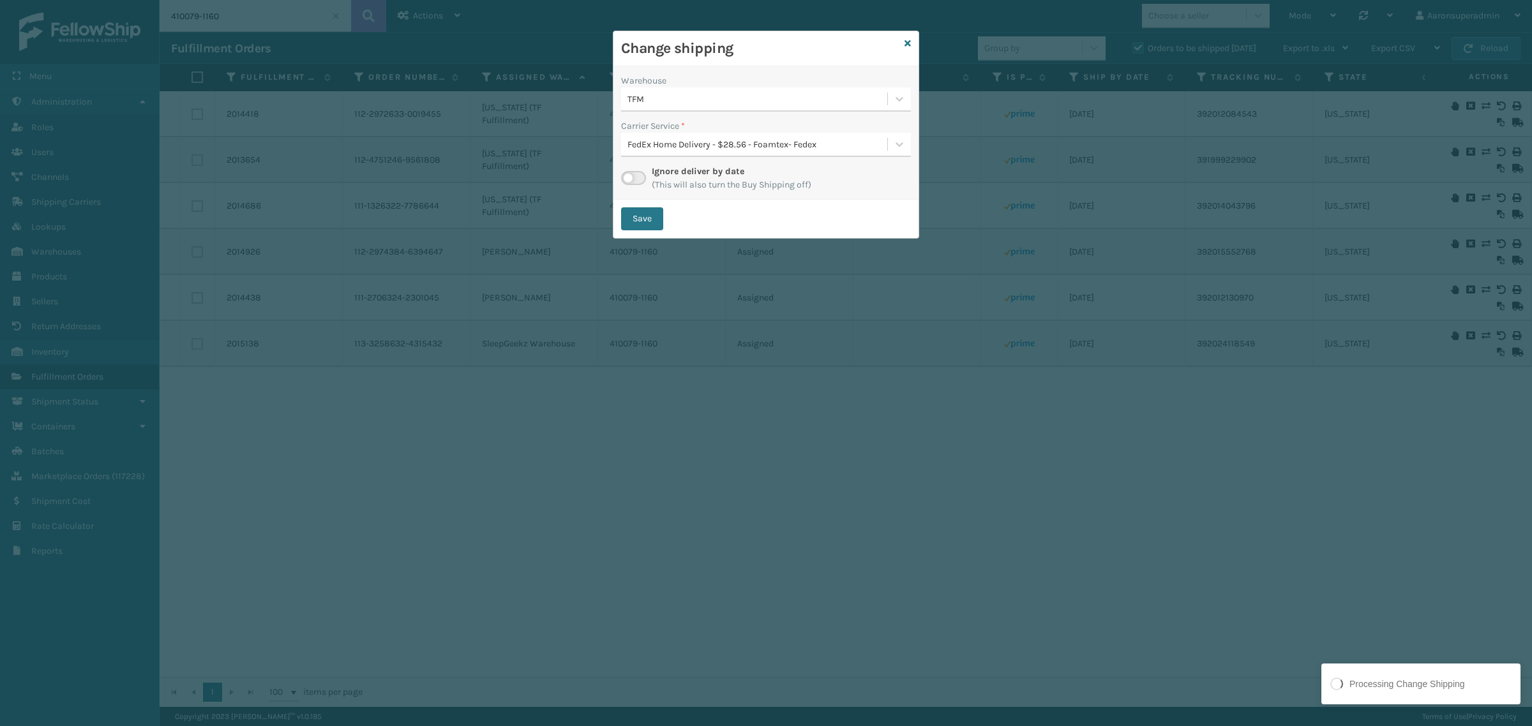
click at [670, 142] on div "FedEx Home Delivery - $28.56 - Foamtex- Fedex" at bounding box center [757, 144] width 261 height 13
click at [694, 118] on div "Warehouse TFM Carrier Service * FedEx Home Delivery - $28.56 - Foamtex- Fedex I…" at bounding box center [765, 132] width 305 height 133
click at [636, 227] on button "Save" at bounding box center [642, 218] width 42 height 23
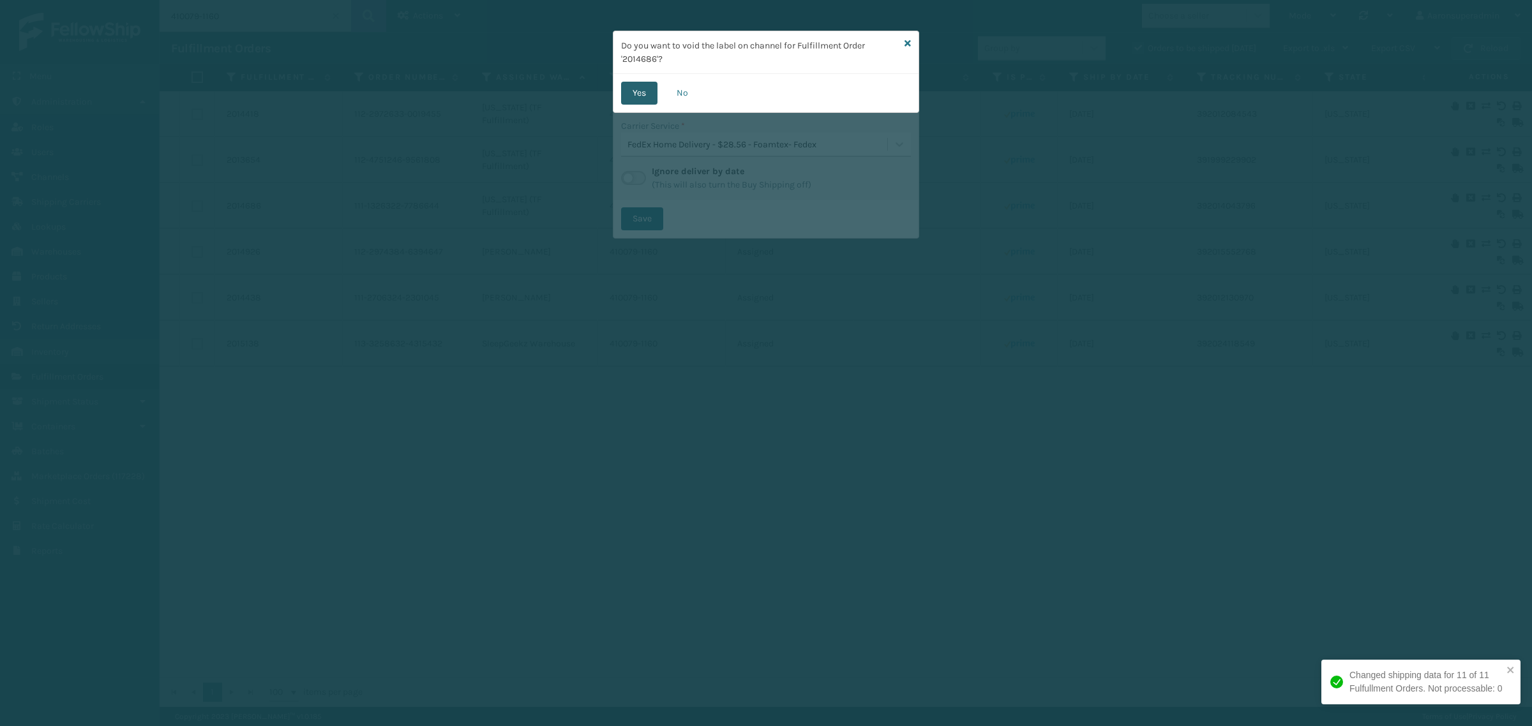
click at [631, 94] on button "Yes" at bounding box center [639, 93] width 36 height 23
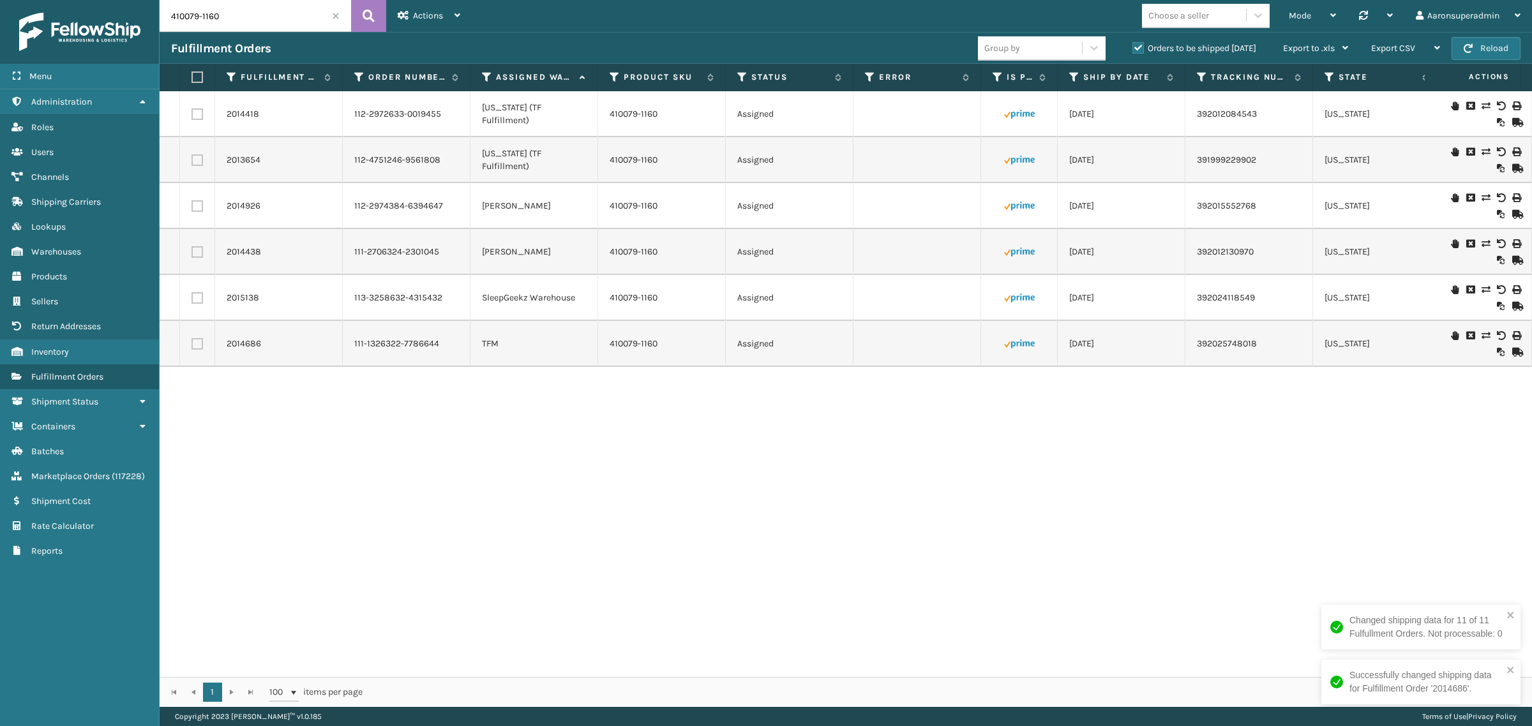
click at [1481, 153] on icon at bounding box center [1485, 151] width 8 height 9
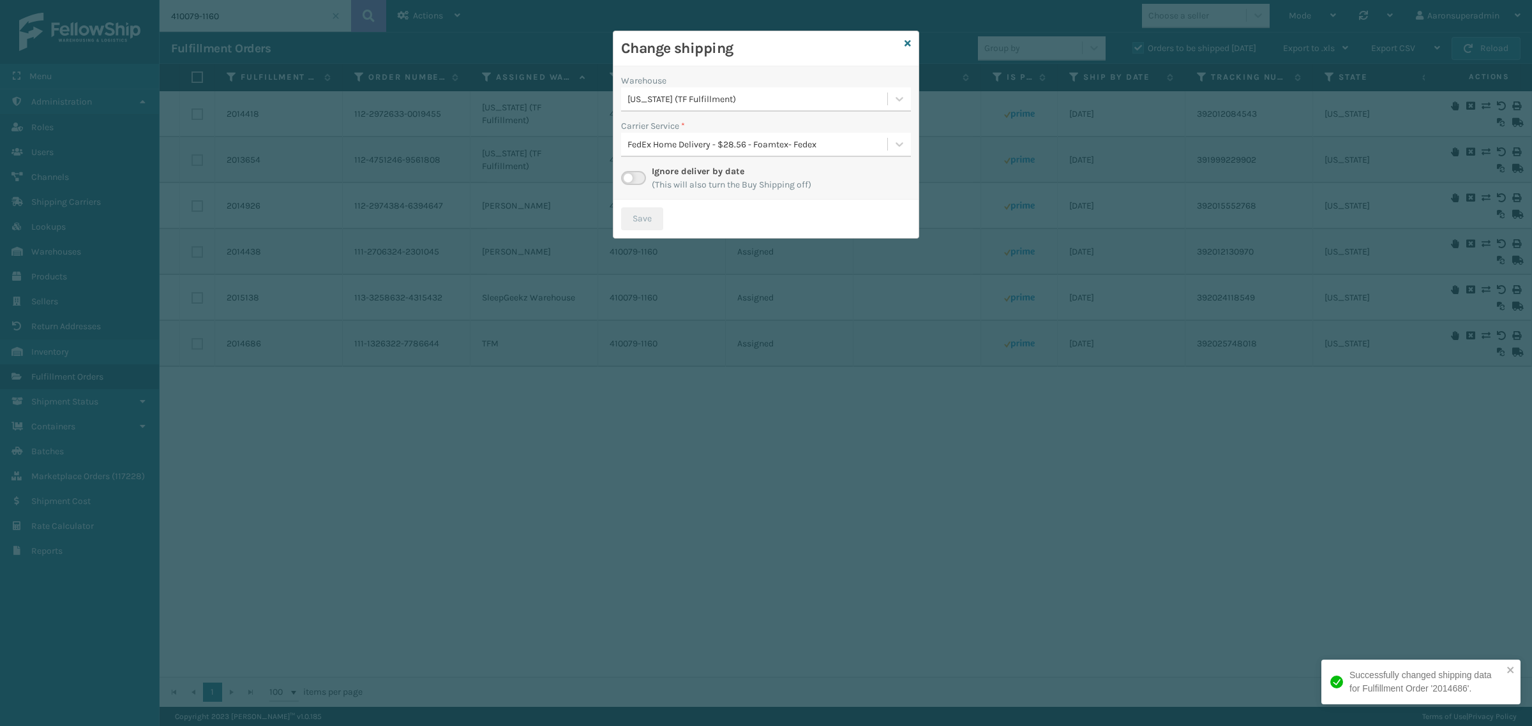
click at [731, 96] on div "[US_STATE] (TF Fulfillment)" at bounding box center [757, 99] width 261 height 13
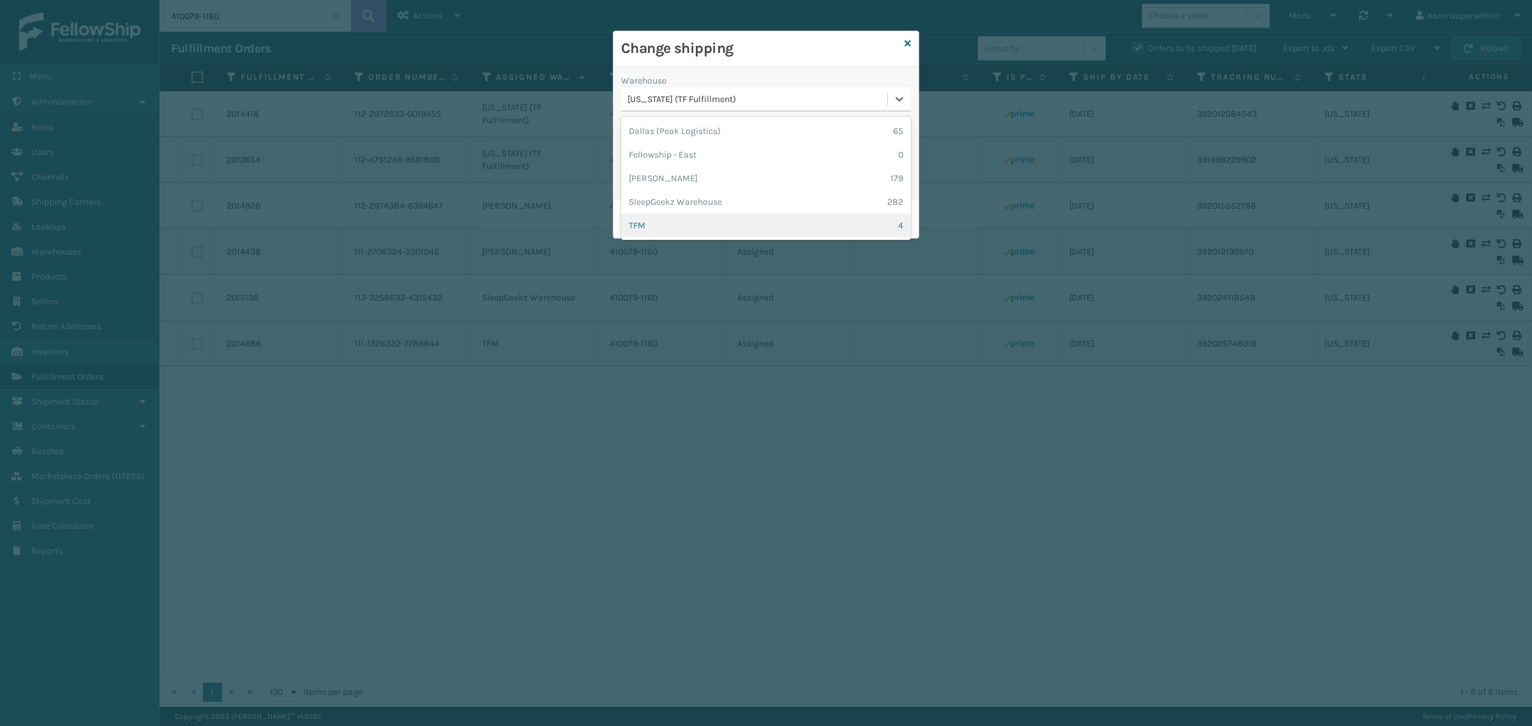
click at [680, 225] on div "TFM 4" at bounding box center [766, 226] width 290 height 24
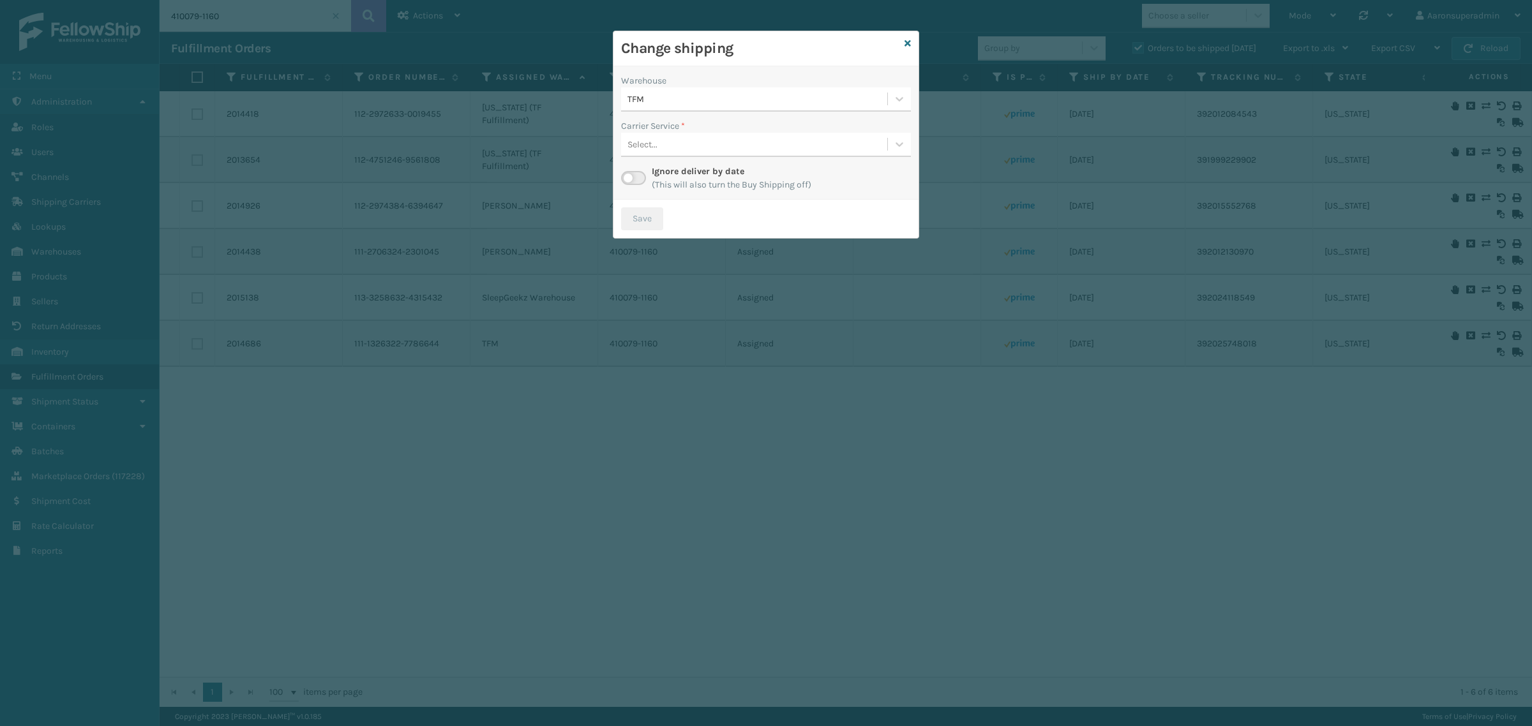
click at [656, 137] on div "Select..." at bounding box center [754, 144] width 266 height 21
click at [659, 133] on div "Select..." at bounding box center [766, 145] width 290 height 24
click at [662, 135] on div "Select..." at bounding box center [754, 144] width 266 height 21
click at [664, 124] on label "Carrier Service *" at bounding box center [653, 125] width 64 height 13
click at [641, 174] on label at bounding box center [633, 178] width 25 height 14
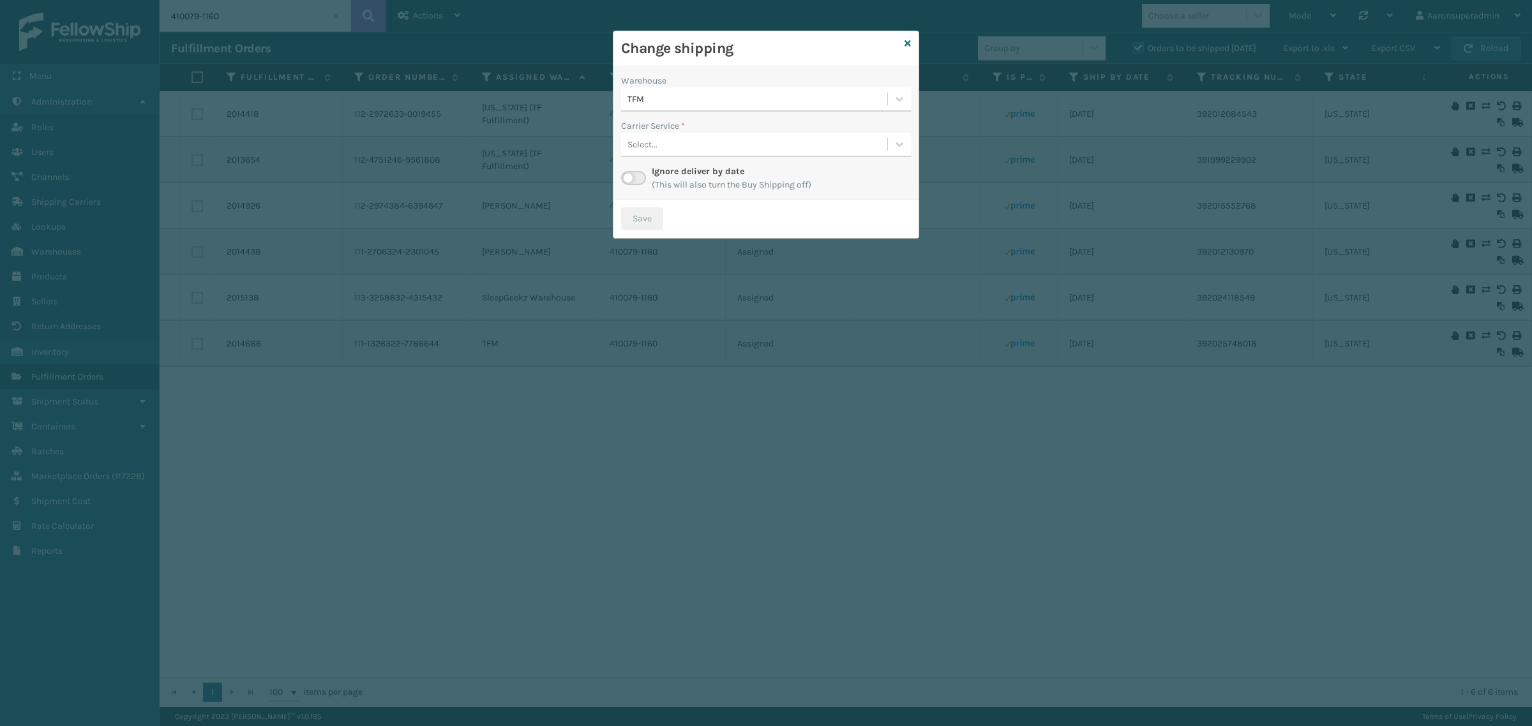
click at [629, 174] on input "checkbox" at bounding box center [625, 175] width 8 height 8
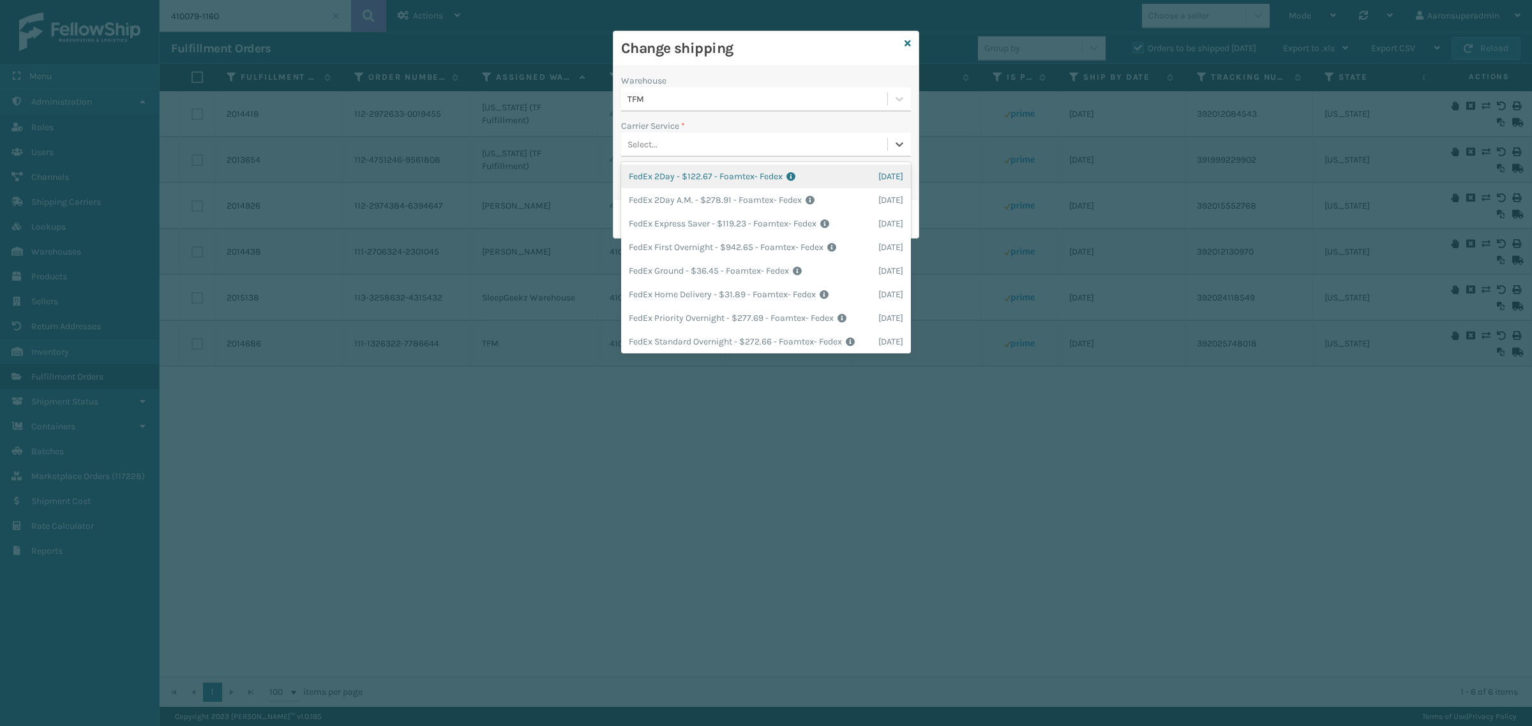
click at [654, 145] on div "Select..." at bounding box center [642, 144] width 30 height 13
click at [649, 286] on div "FedEx Home Delivery - $31.89 - Foamtex- Fedex Shipping Cost $31.89 Surplus Cost…" at bounding box center [766, 295] width 290 height 24
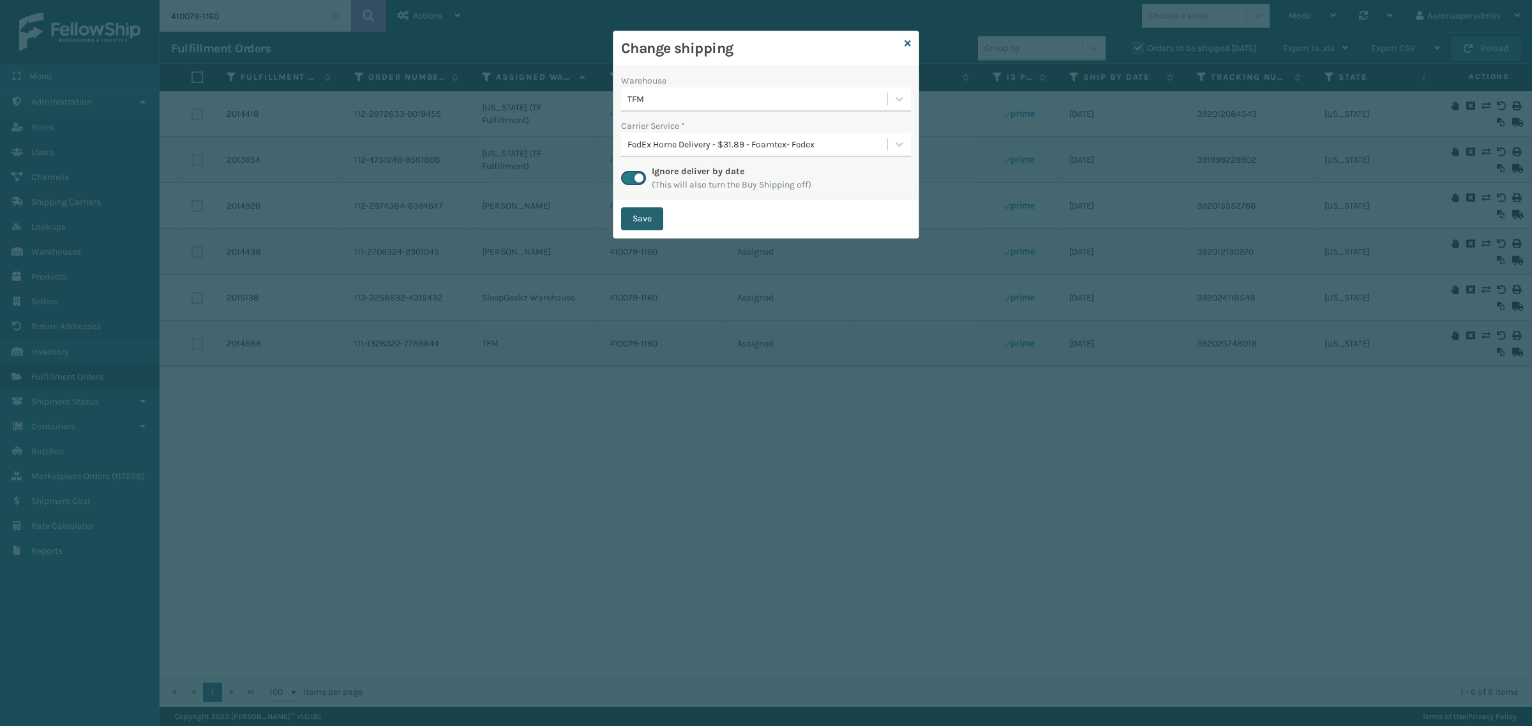
click at [652, 221] on button "Save" at bounding box center [642, 218] width 42 height 23
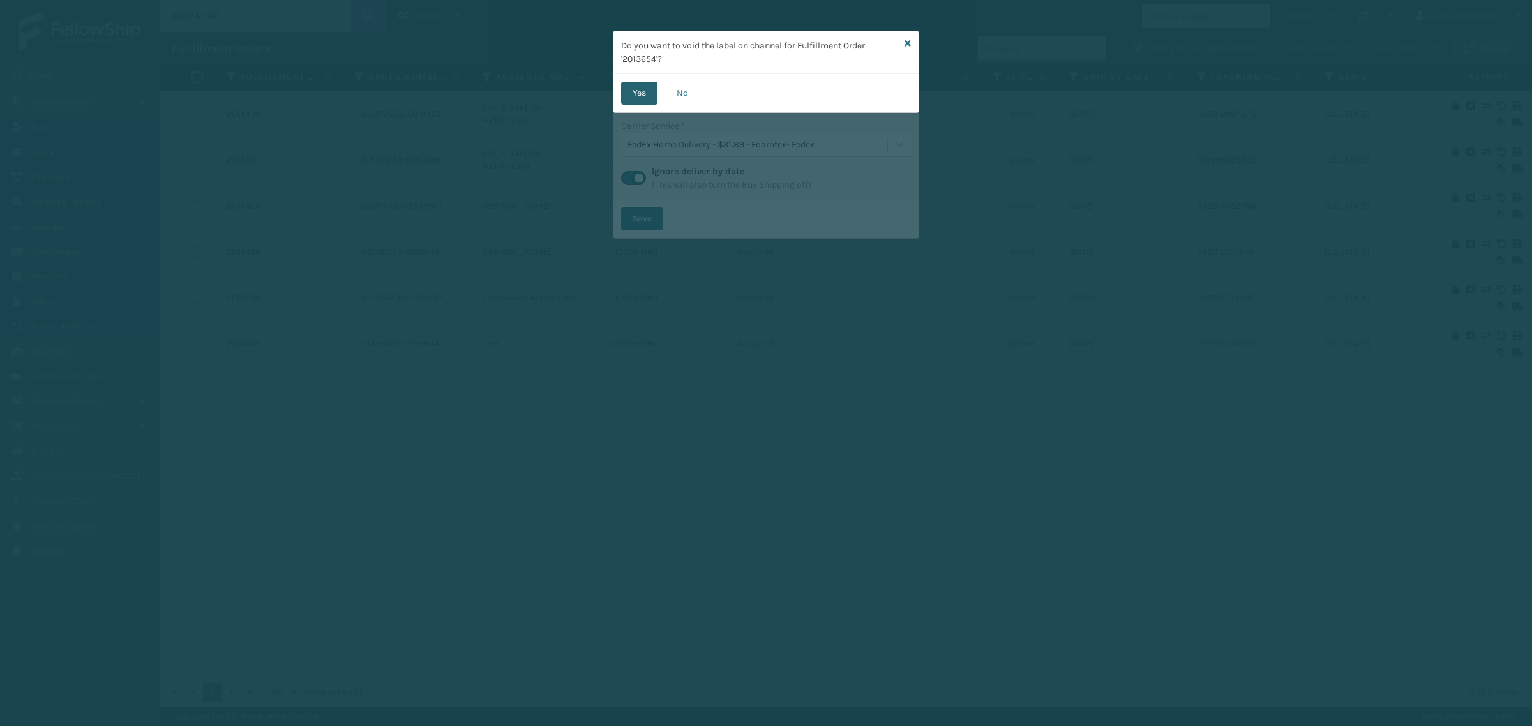
click at [645, 94] on button "Yes" at bounding box center [639, 93] width 36 height 23
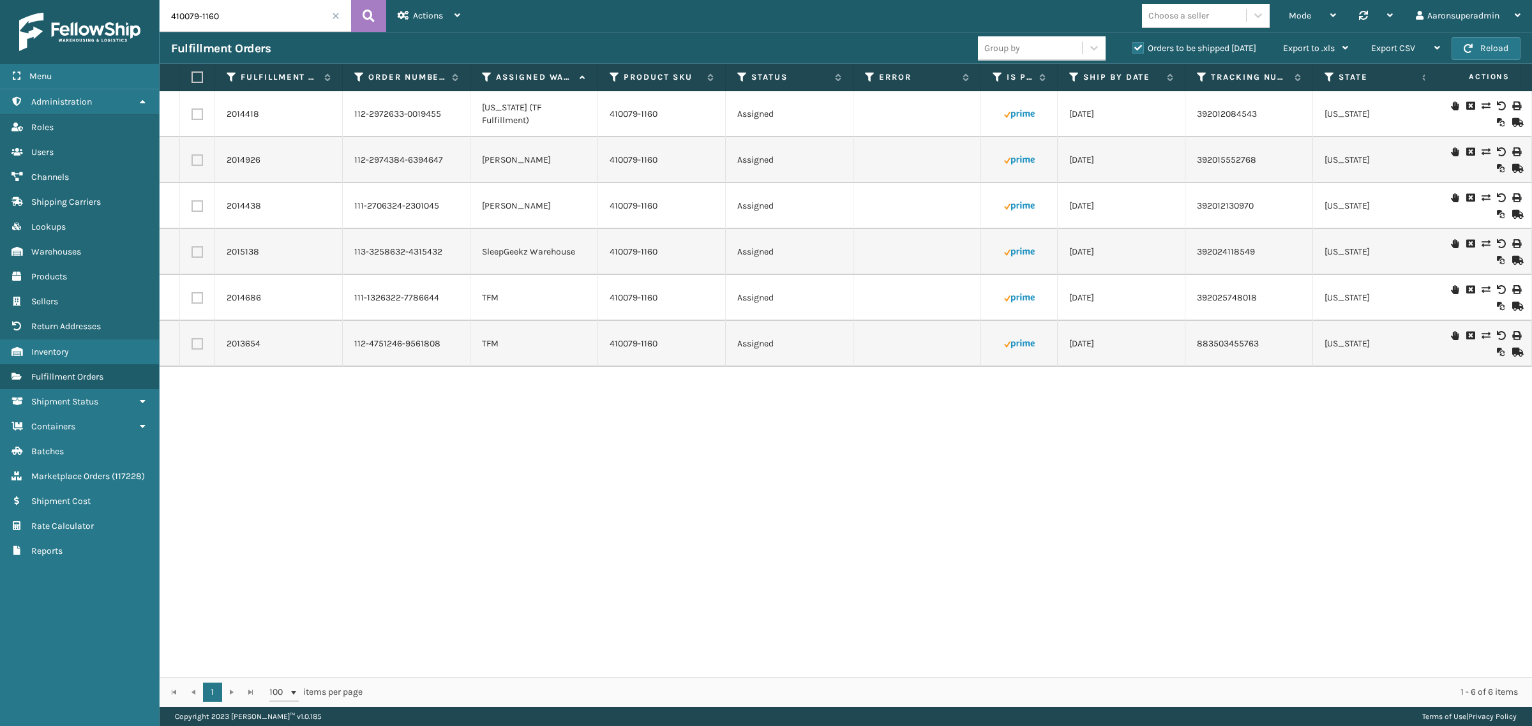
click at [1481, 107] on icon at bounding box center [1485, 105] width 8 height 9
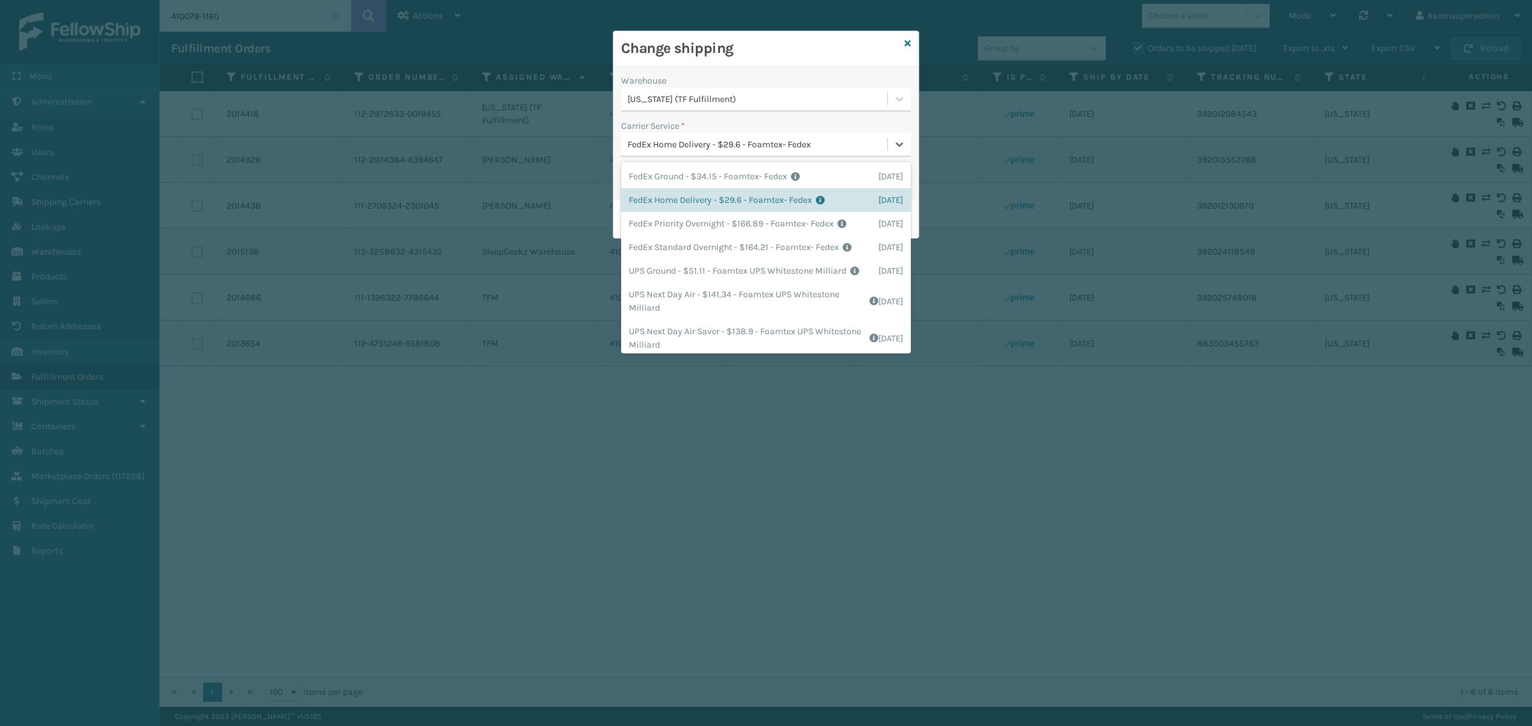
click at [685, 145] on div "FedEx Home Delivery - $29.6 - Foamtex- Fedex" at bounding box center [757, 144] width 261 height 13
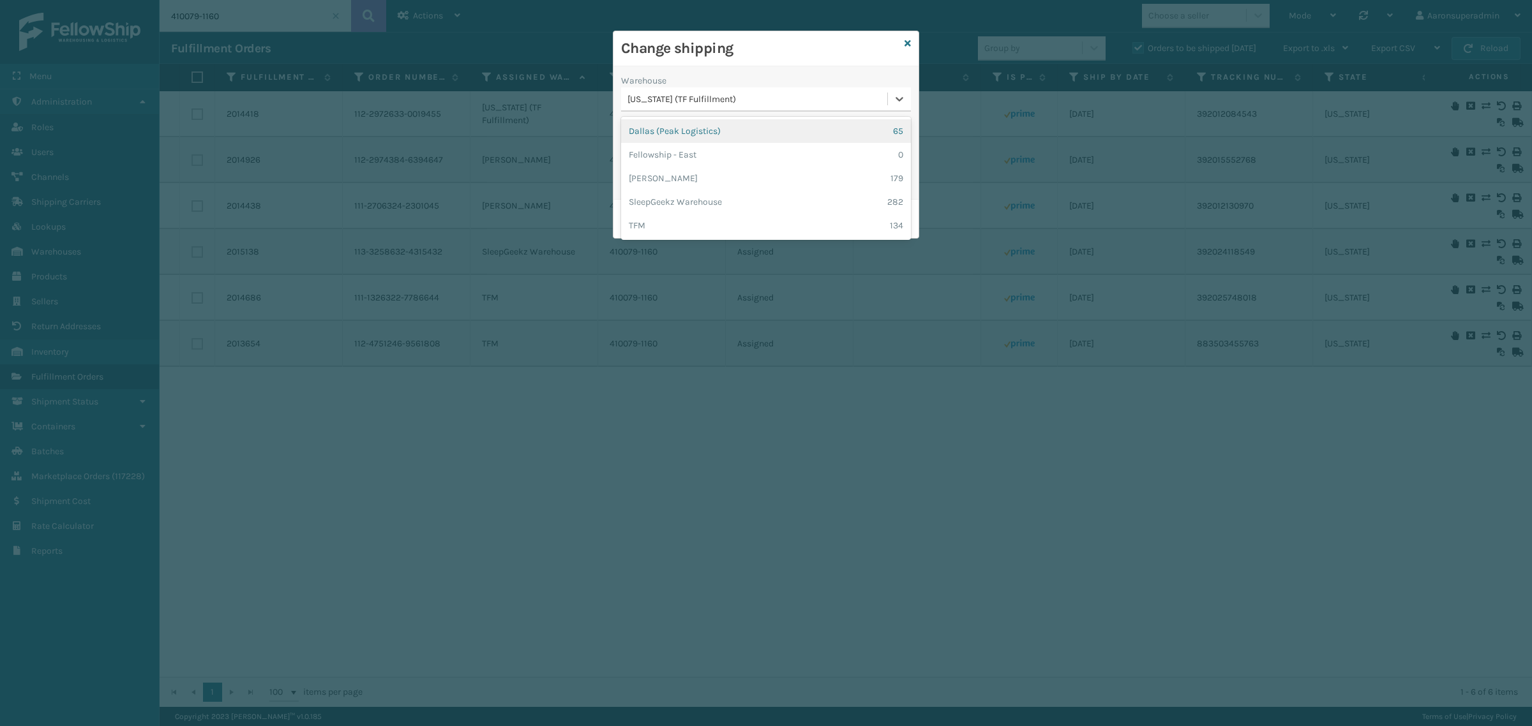
click at [701, 96] on div "[US_STATE] (TF Fulfillment)" at bounding box center [757, 99] width 261 height 13
click at [650, 225] on div "TFM 134" at bounding box center [766, 226] width 290 height 24
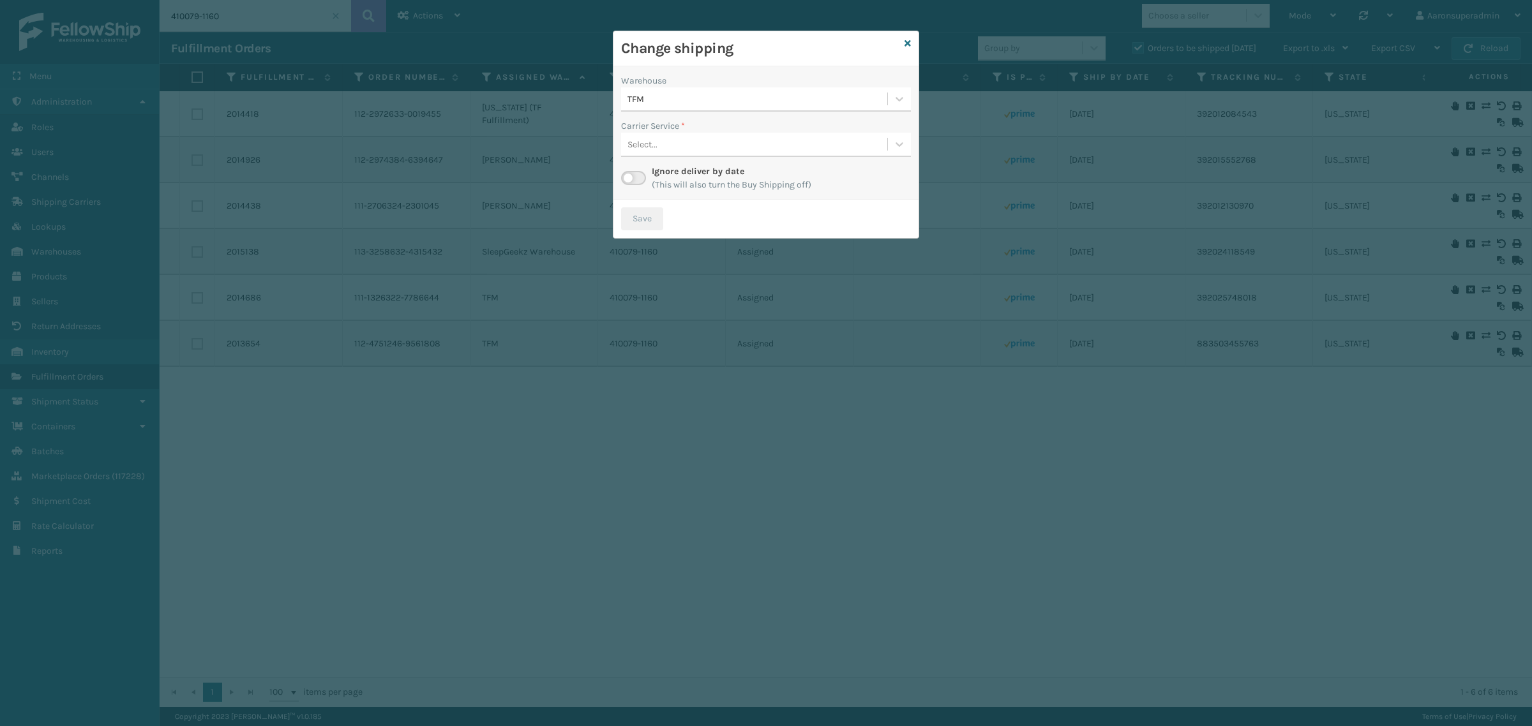
click at [709, 155] on div "Select..." at bounding box center [766, 145] width 290 height 24
click at [710, 106] on div "TFM" at bounding box center [757, 99] width 261 height 13
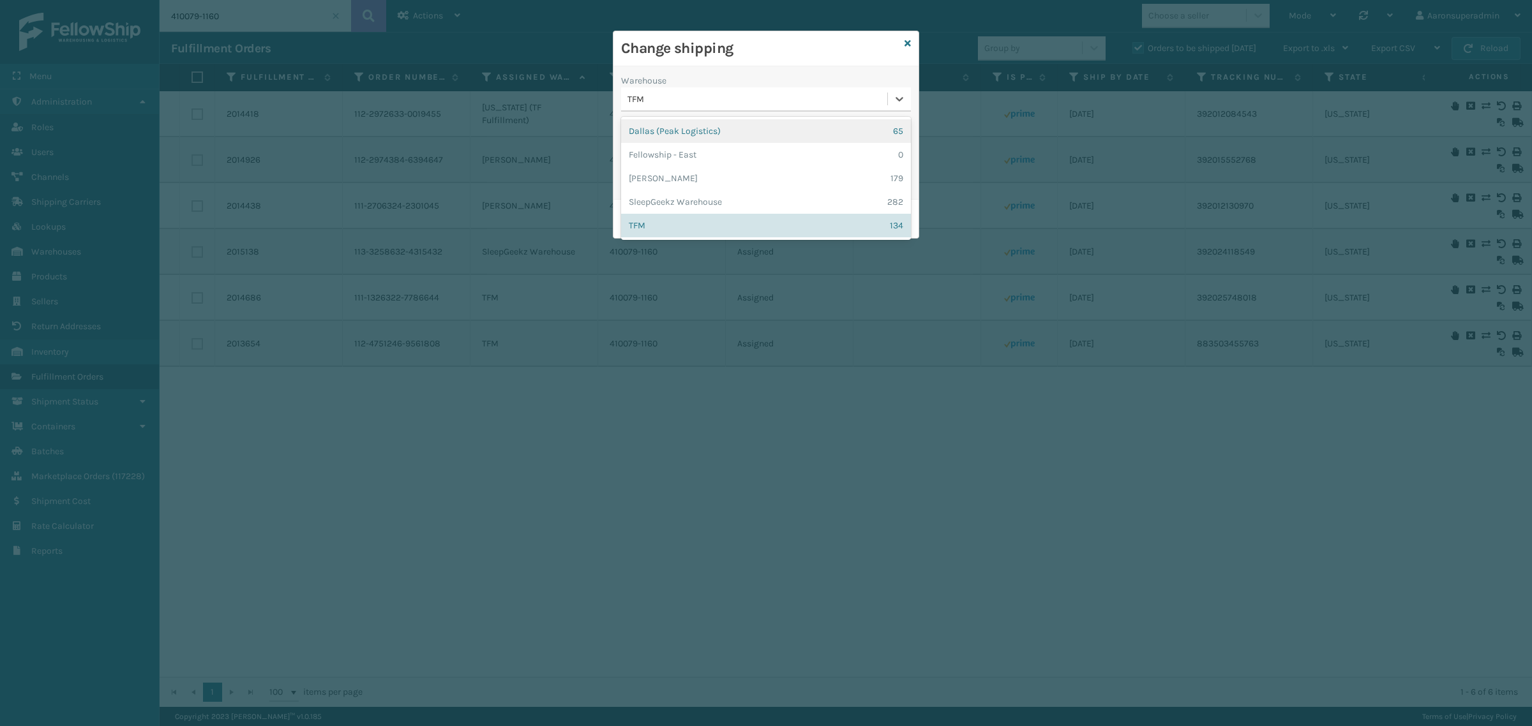
click at [678, 130] on div "Dallas (Peak Logistics) 65" at bounding box center [766, 131] width 290 height 24
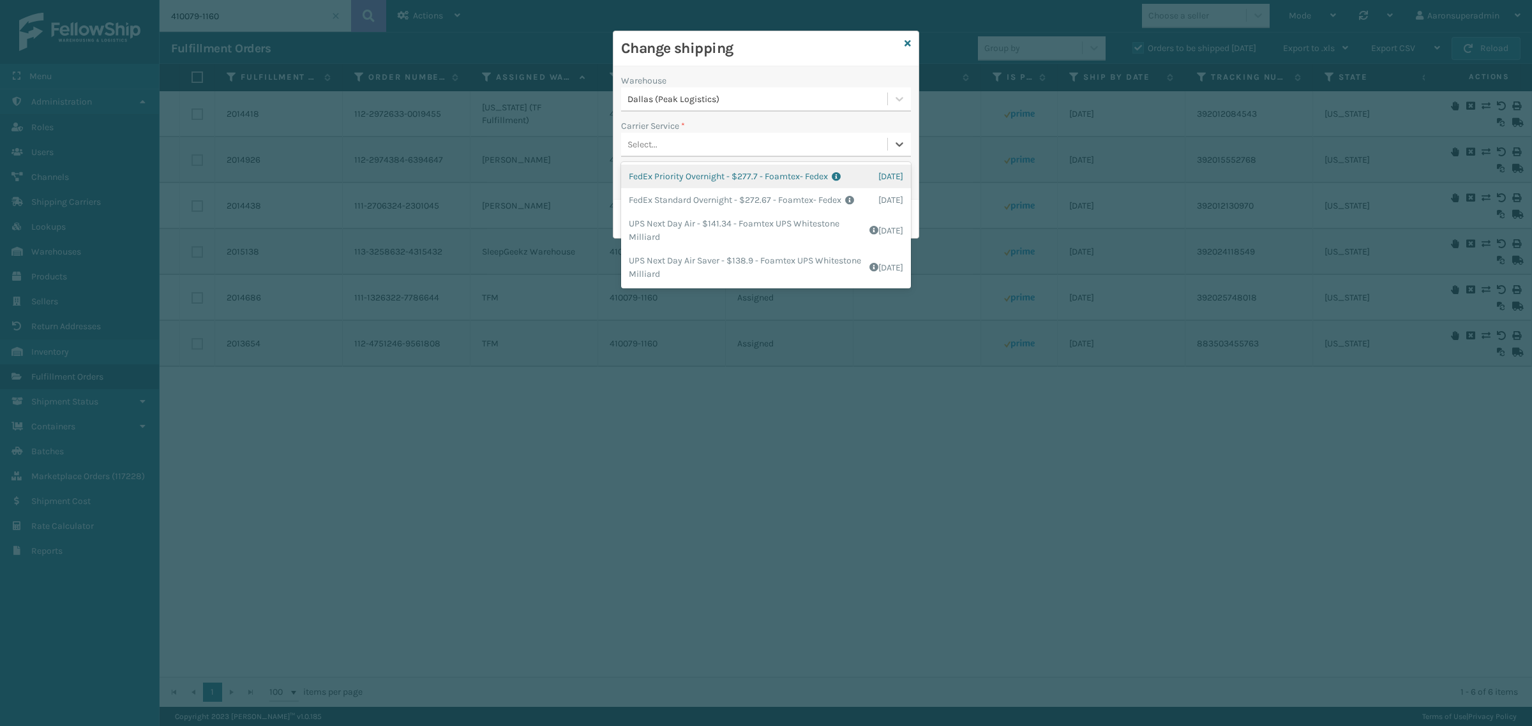
click at [664, 134] on div "Select..." at bounding box center [766, 145] width 290 height 24
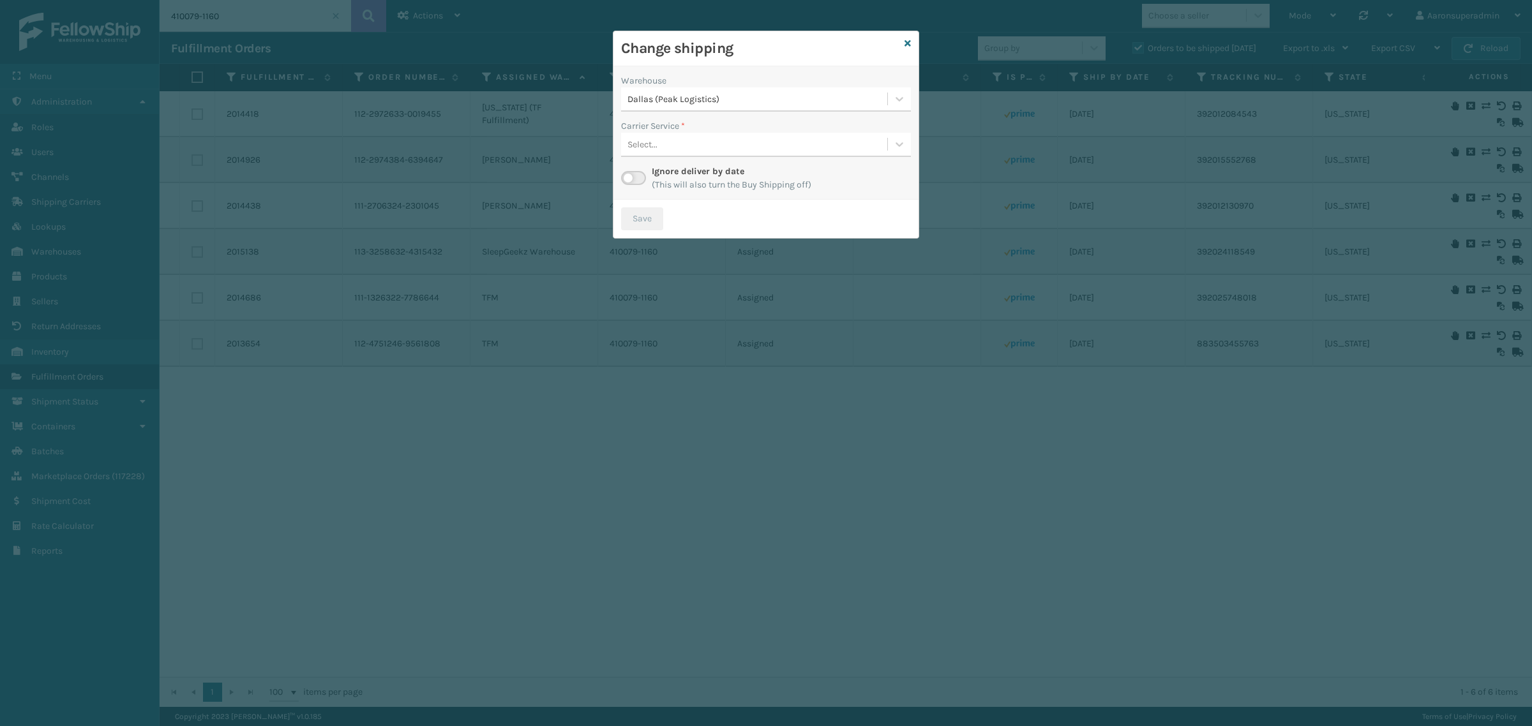
click at [664, 126] on label "Carrier Service *" at bounding box center [653, 125] width 64 height 13
click at [634, 173] on label at bounding box center [633, 178] width 25 height 14
click at [629, 173] on input "checkbox" at bounding box center [625, 175] width 8 height 8
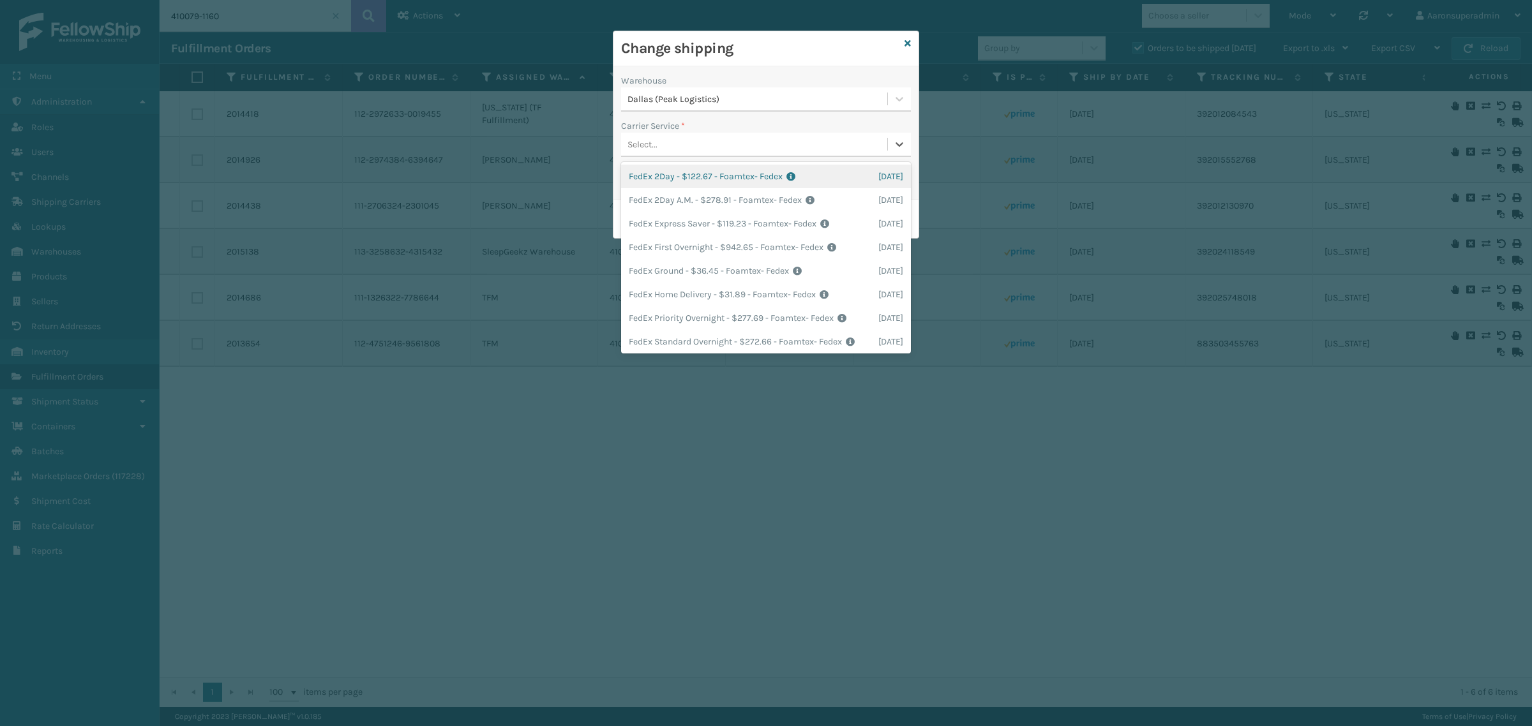
drag, startPoint x: 643, startPoint y: 145, endPoint x: 651, endPoint y: 147, distance: 8.5
click at [650, 147] on div "Select..." at bounding box center [642, 144] width 30 height 13
click at [678, 288] on div "FedEx Home Delivery - $31.89 - Foamtex- Fedex Shipping Cost $31.89 Surplus Cost…" at bounding box center [766, 295] width 290 height 24
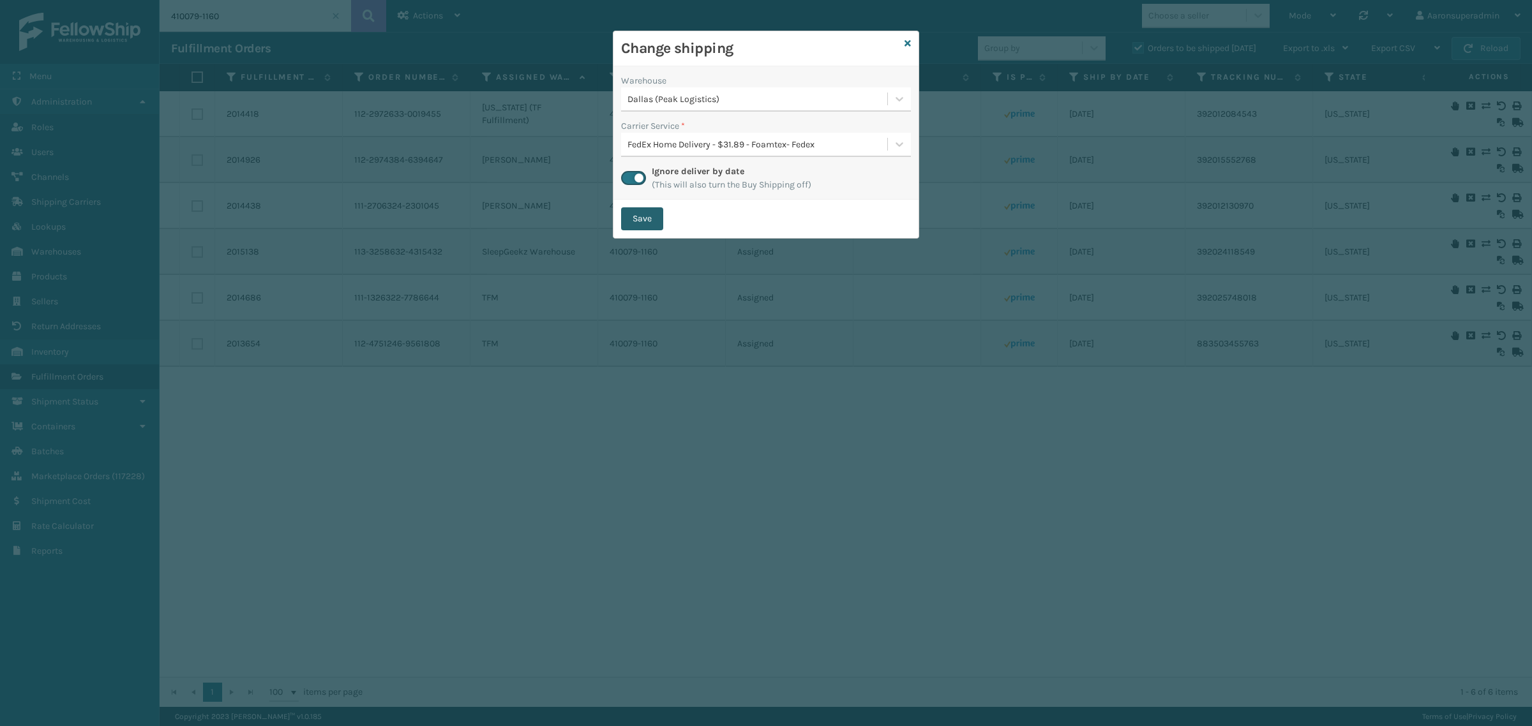
click at [646, 225] on button "Save" at bounding box center [642, 218] width 42 height 23
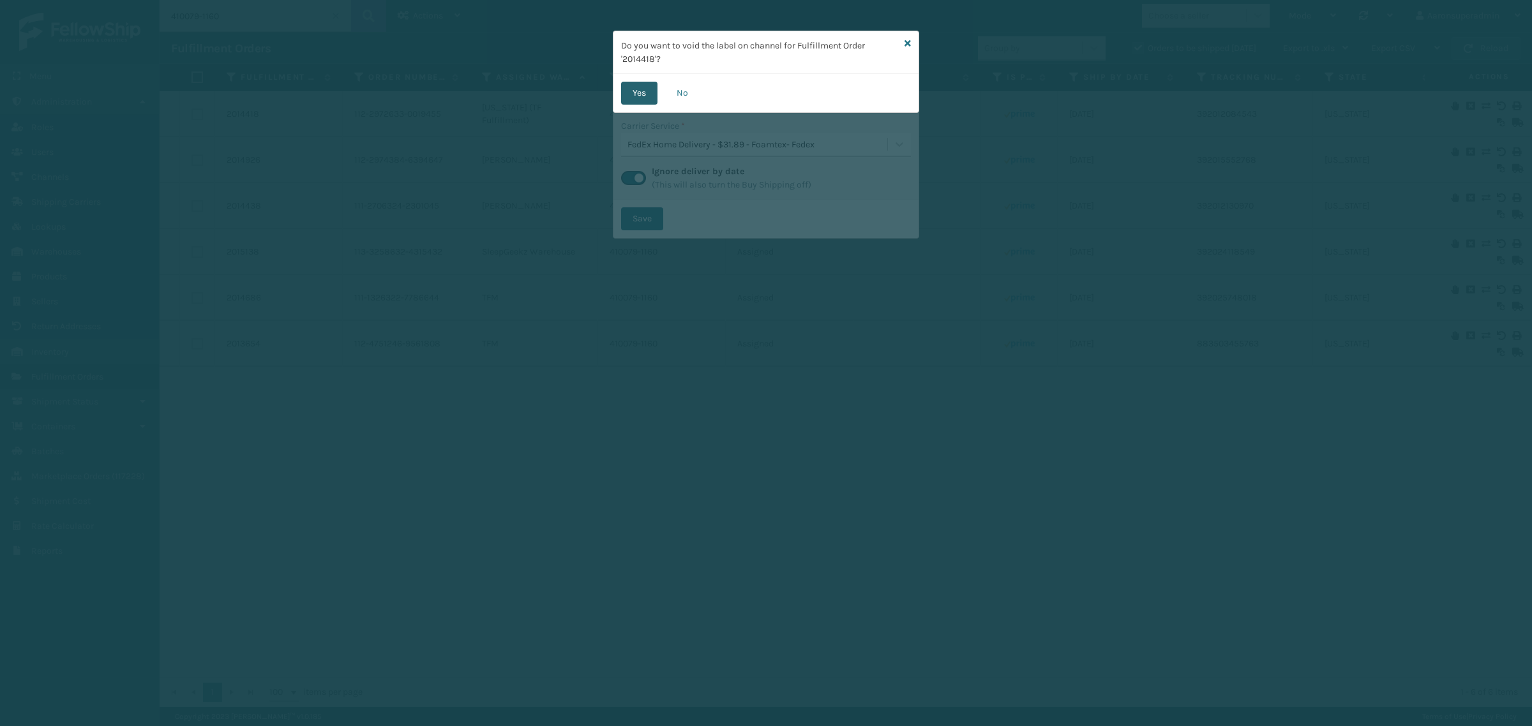
click at [640, 96] on button "Yes" at bounding box center [639, 93] width 36 height 23
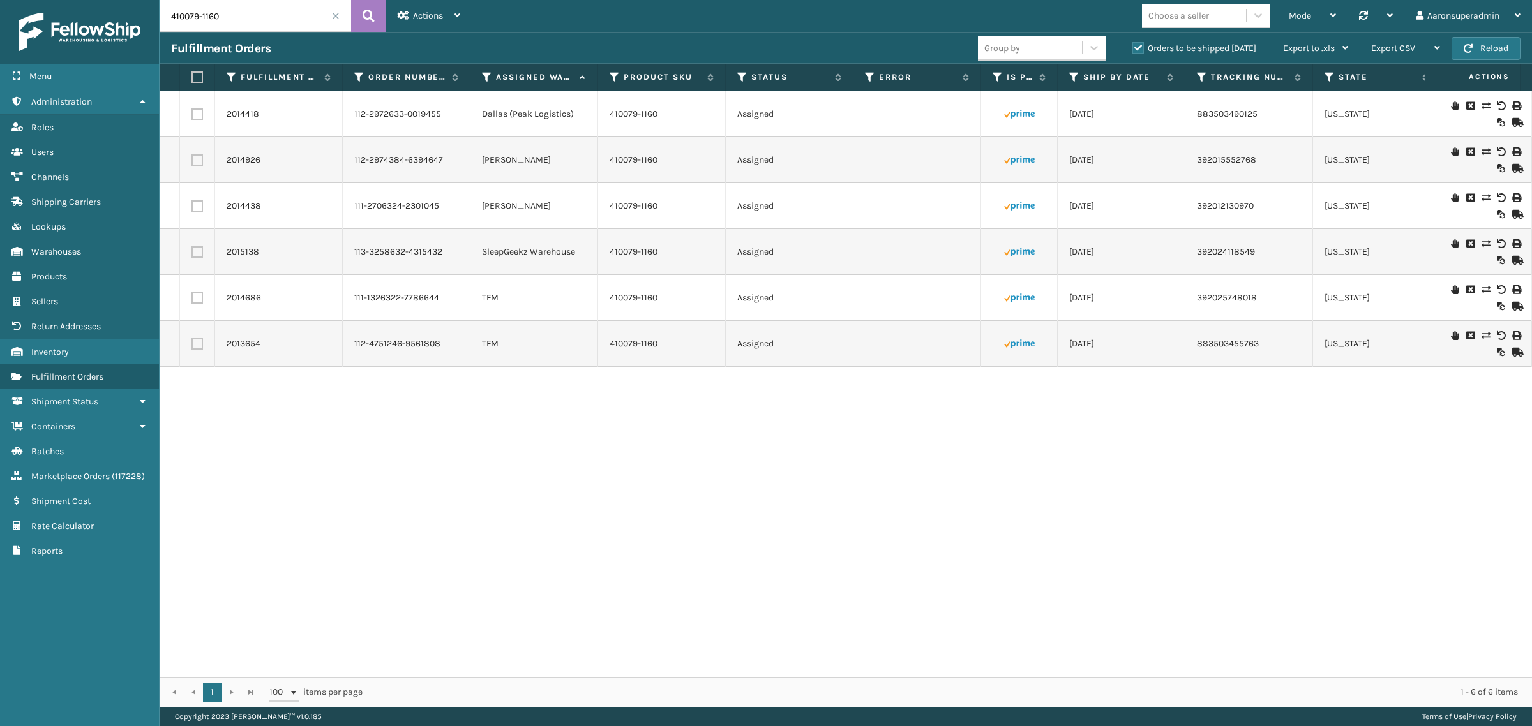
click at [333, 18] on span at bounding box center [336, 16] width 8 height 8
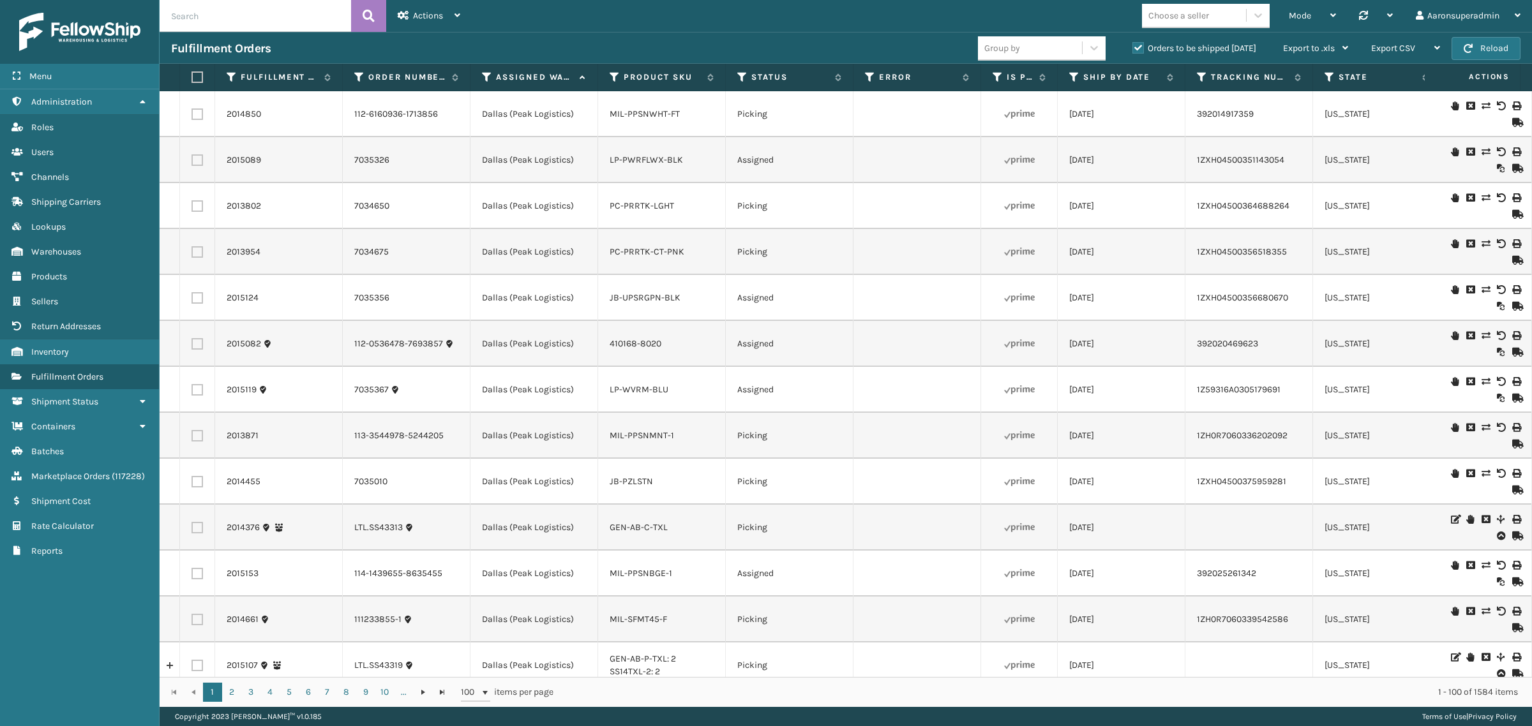
click at [1179, 20] on div "Choose a seller" at bounding box center [1178, 15] width 61 height 13
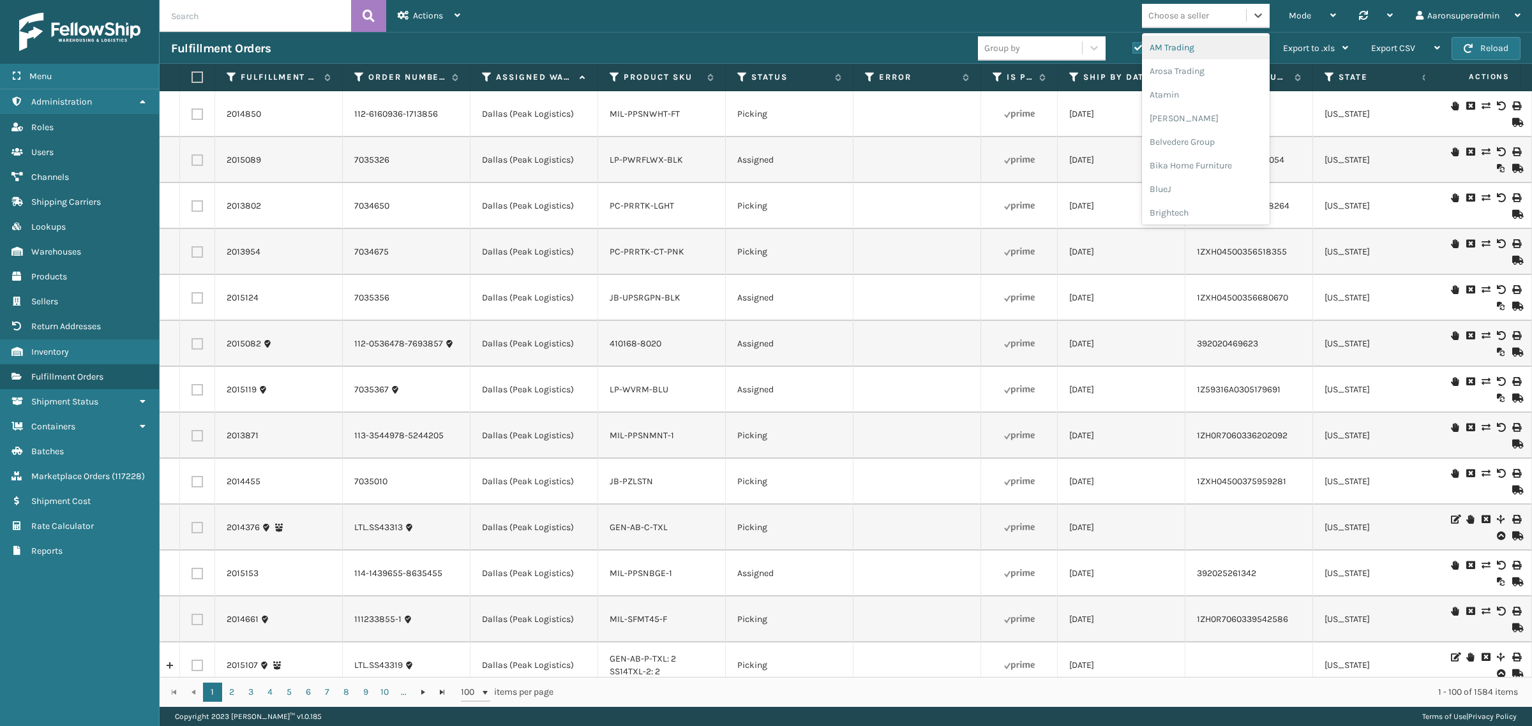
click at [1181, 14] on div "Choose a seller" at bounding box center [1178, 15] width 61 height 13
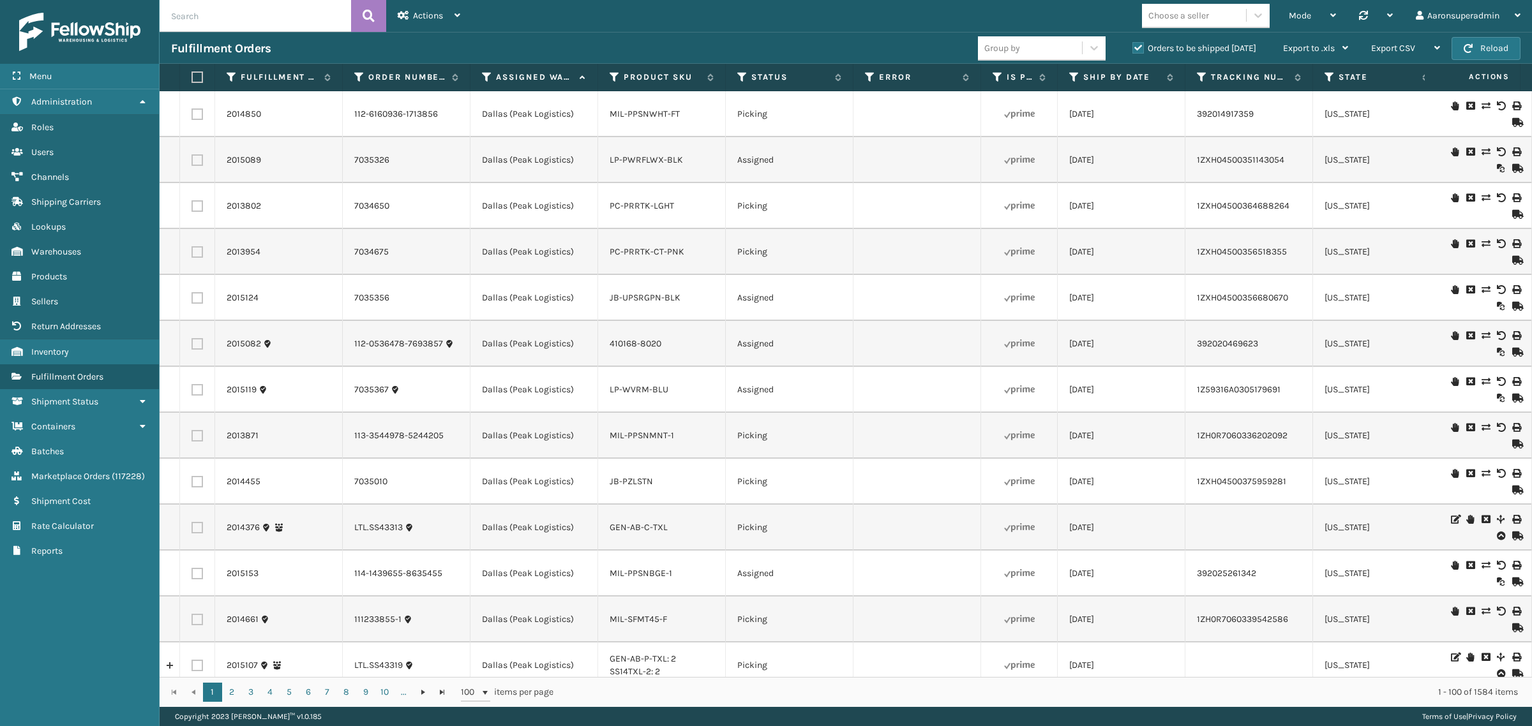
click at [208, 23] on input "text" at bounding box center [255, 16] width 191 height 32
paste input "7032310"
type input "7032310"
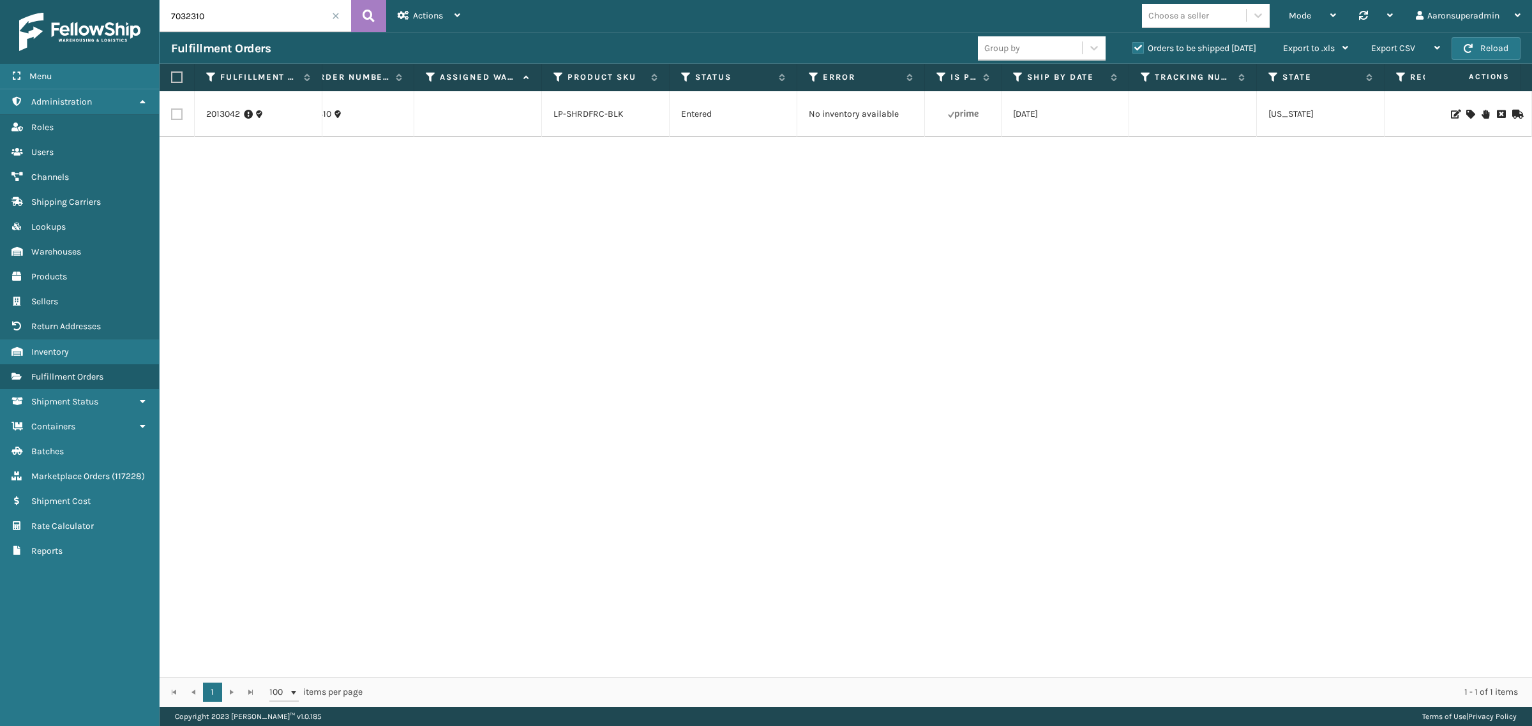
scroll to position [0, 43]
click at [209, 110] on link "2013042" at bounding box center [223, 114] width 34 height 13
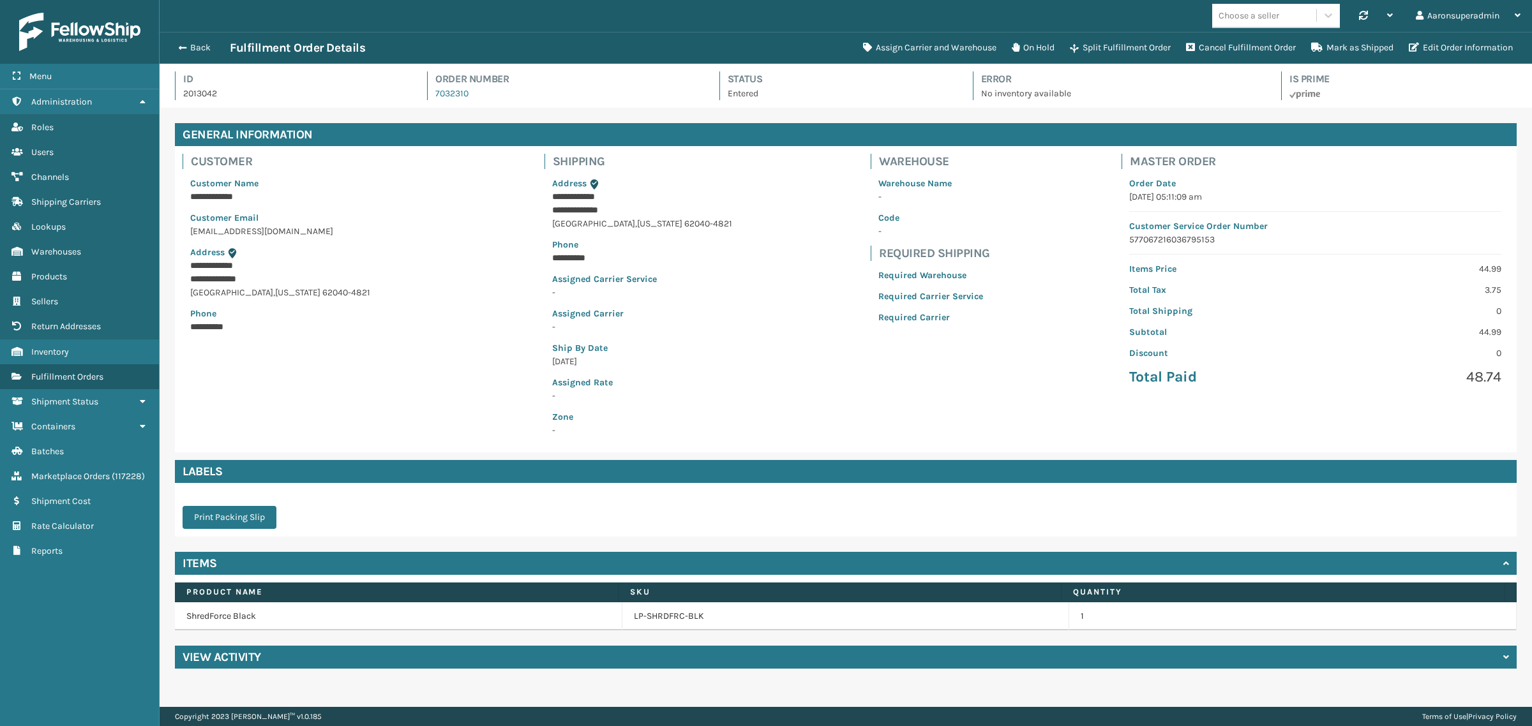
scroll to position [30, 1372]
click at [314, 655] on div "View Activity" at bounding box center [846, 657] width 1342 height 23
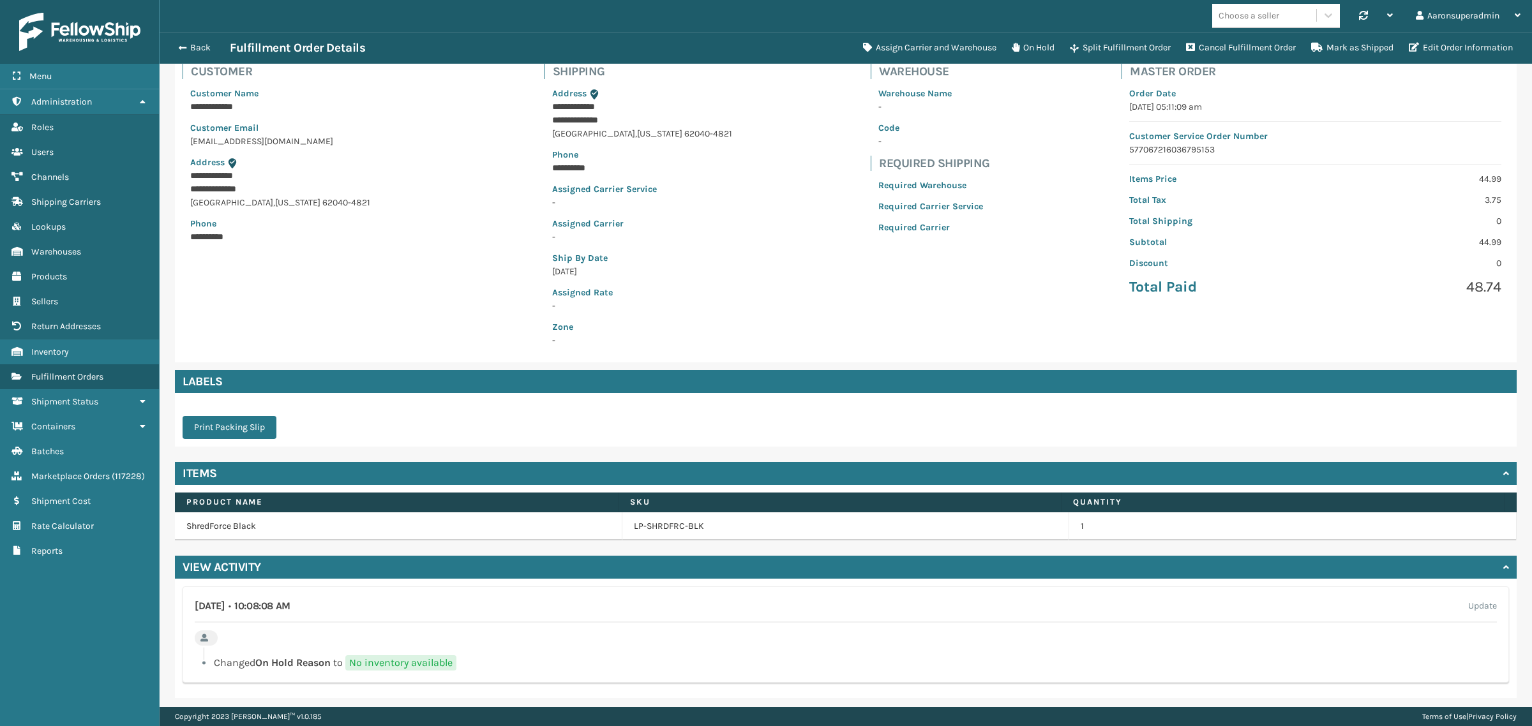
scroll to position [96, 0]
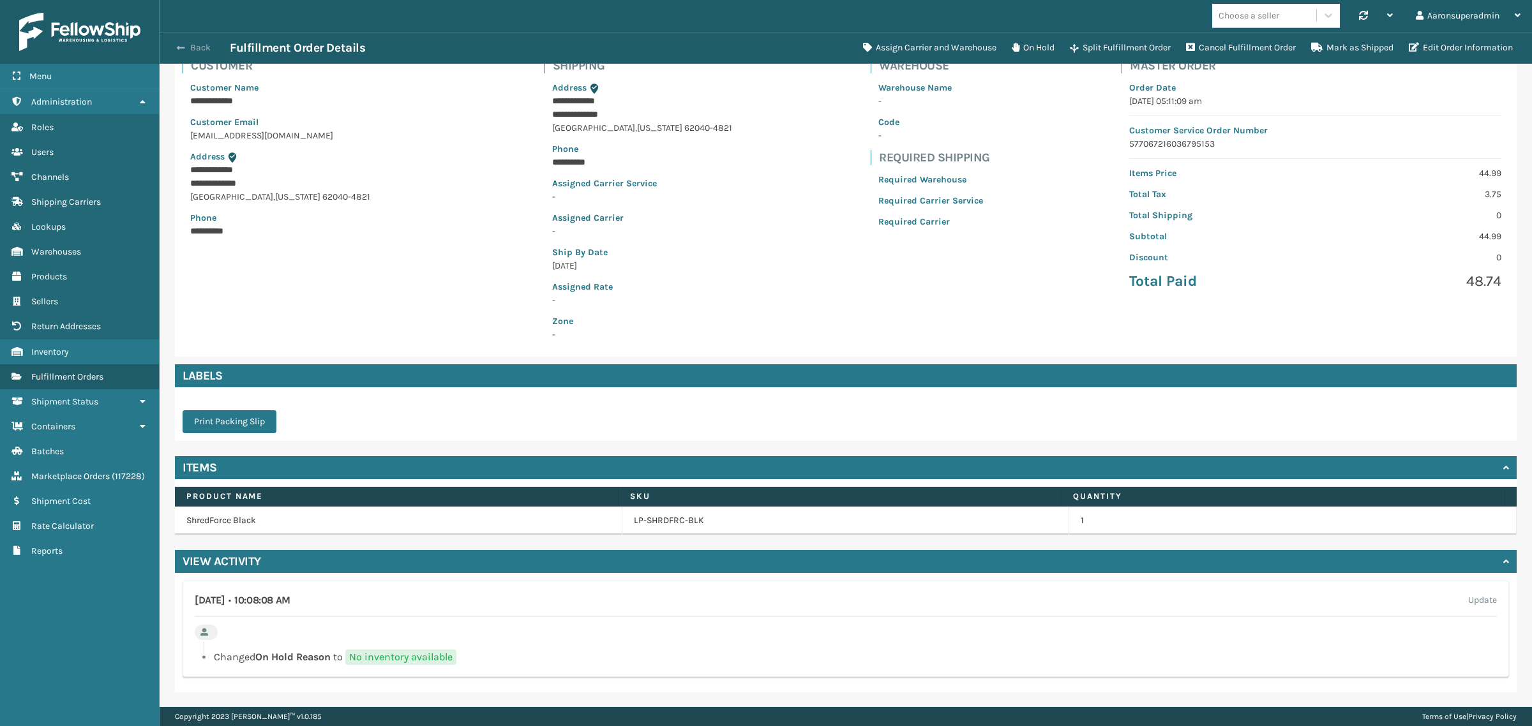
click at [206, 42] on button "Back" at bounding box center [200, 47] width 59 height 11
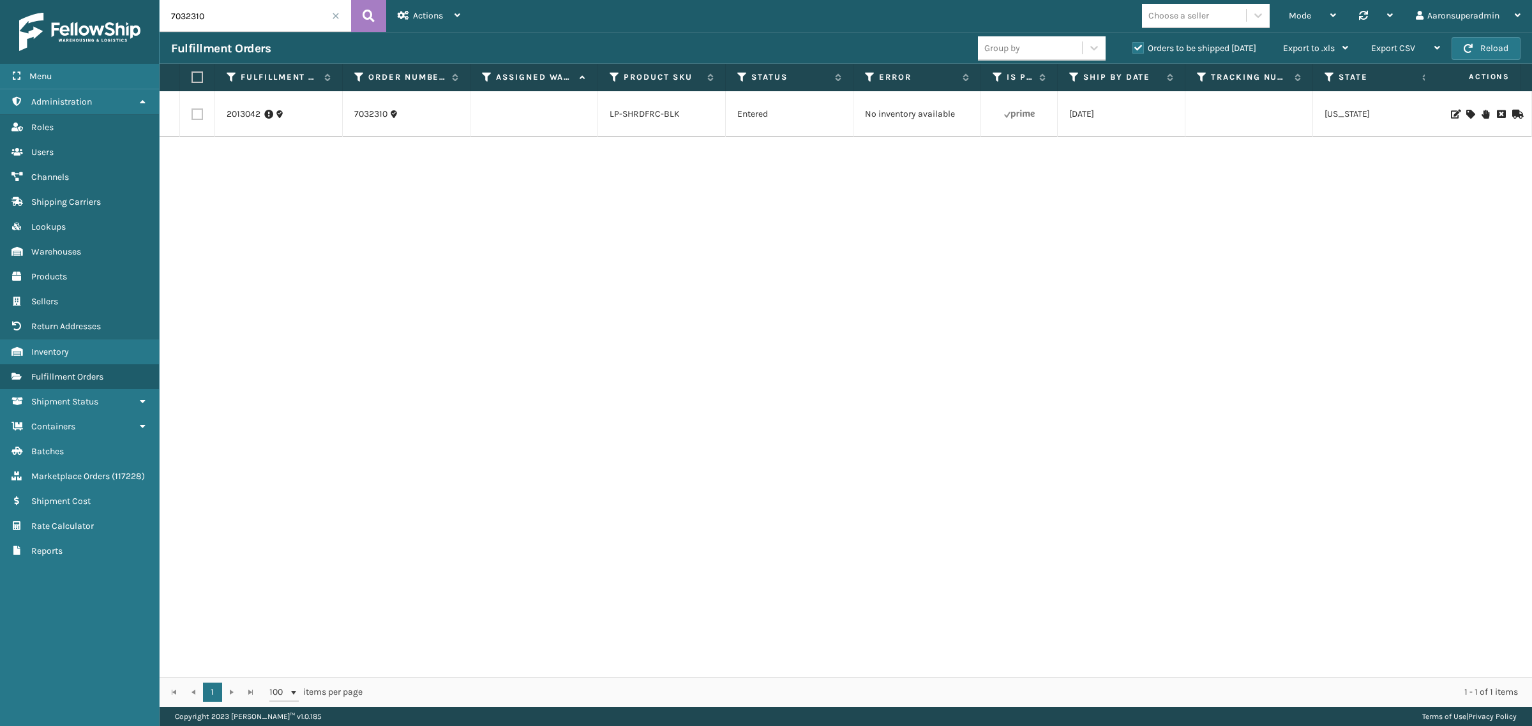
click at [259, 24] on input "7032310" at bounding box center [255, 16] width 191 height 32
paste input "7033910,7033903,7033896,7033878,7033847,7033819,7033804,7033803,7033750,7033748…"
type input "7033910,7033903,7033896,7033878,7033847,7033819,7033804,7033803,7033750,7033748…"
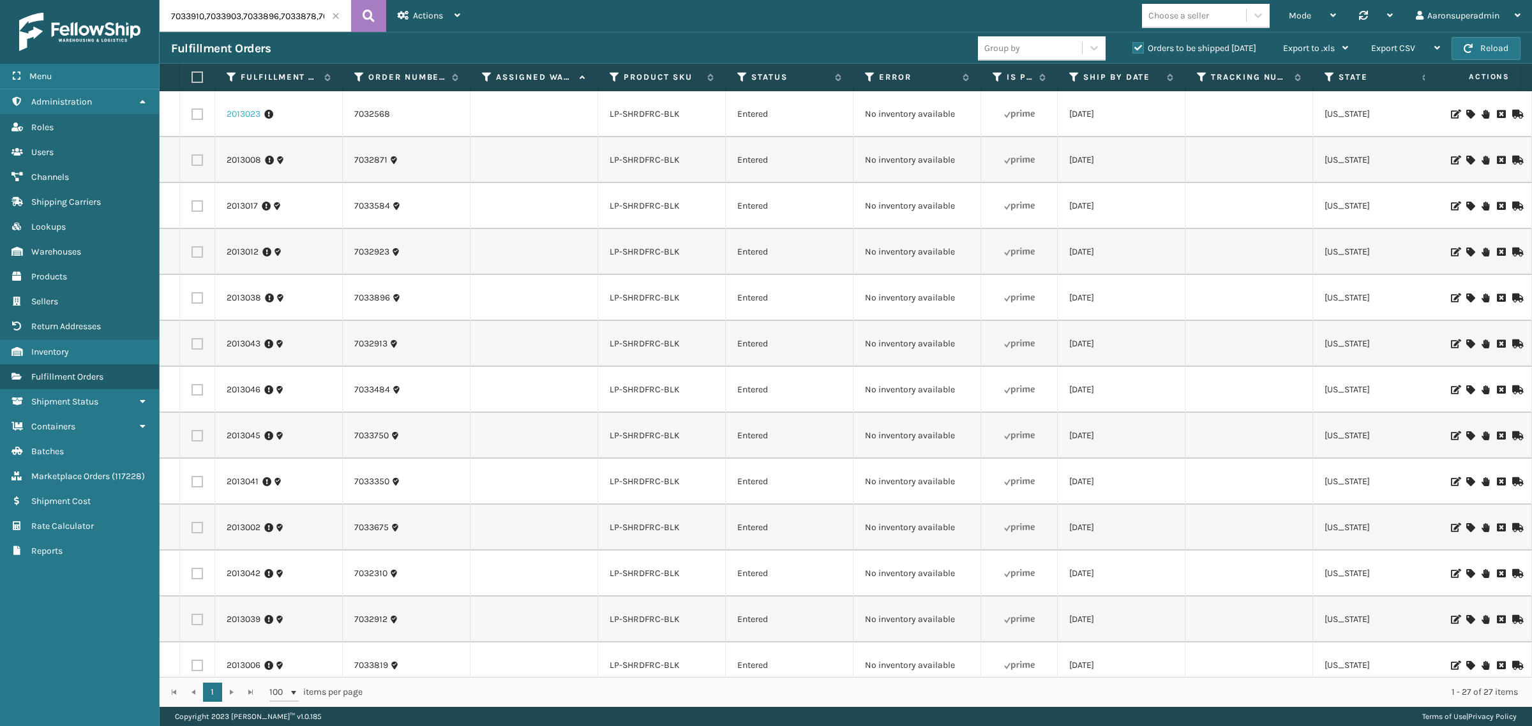
click at [243, 113] on link "2013023" at bounding box center [244, 114] width 34 height 13
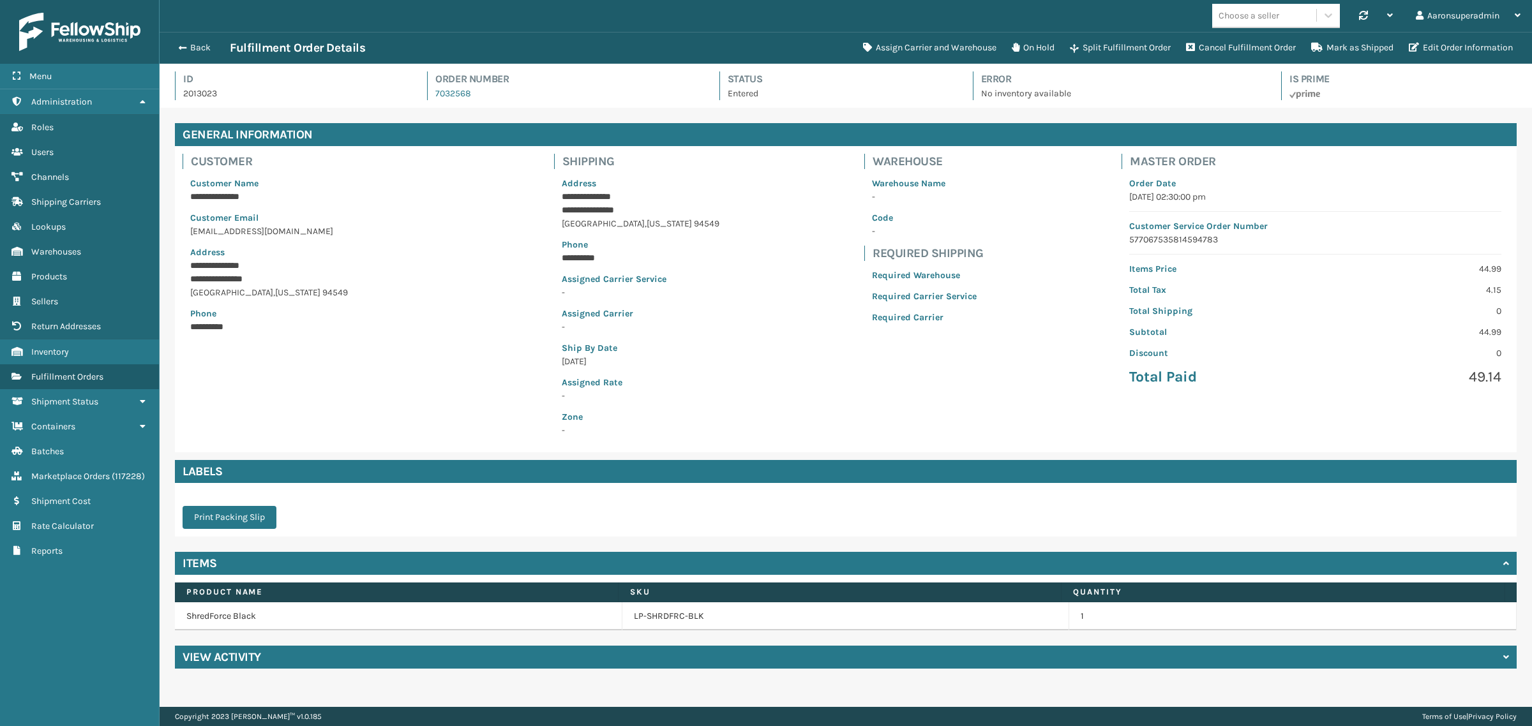
scroll to position [30, 1372]
click at [276, 663] on div "View Activity" at bounding box center [846, 657] width 1342 height 23
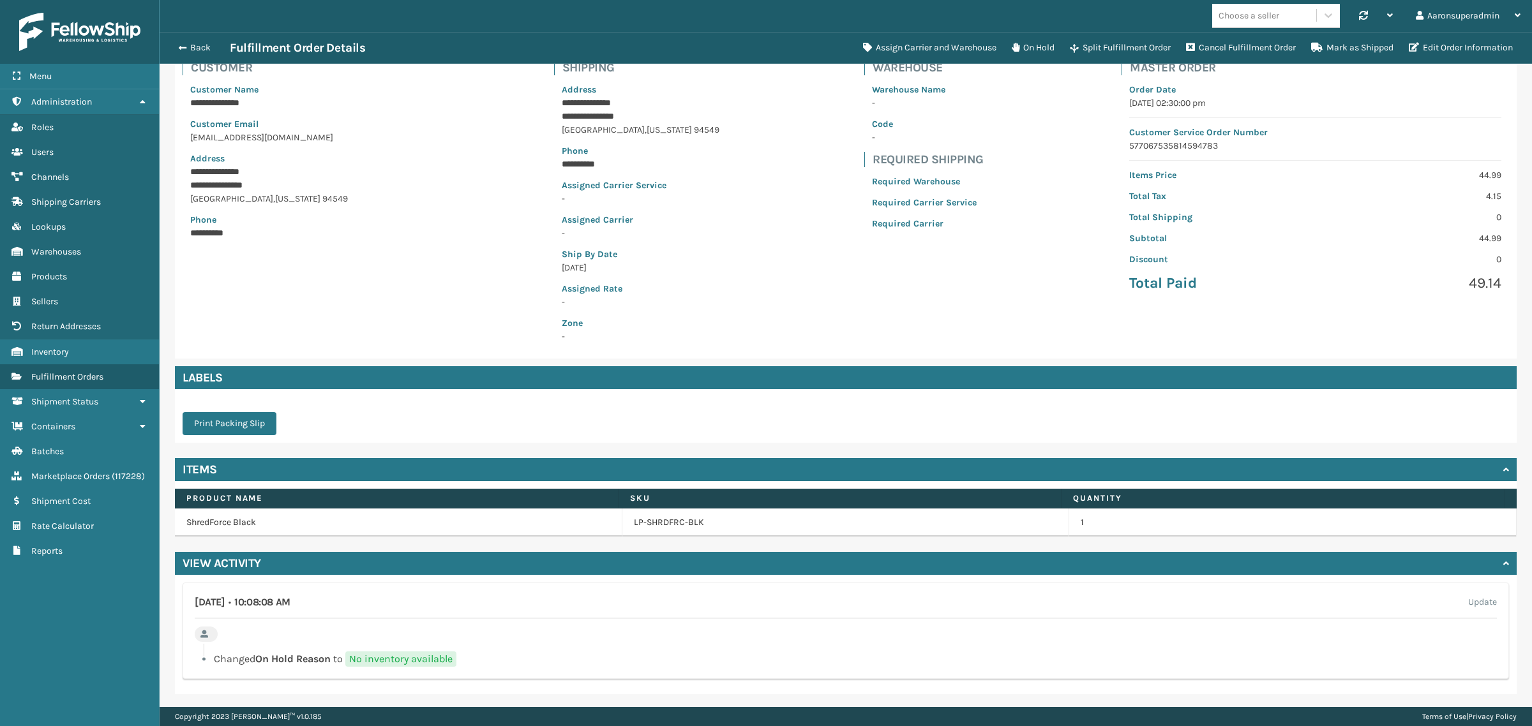
scroll to position [96, 0]
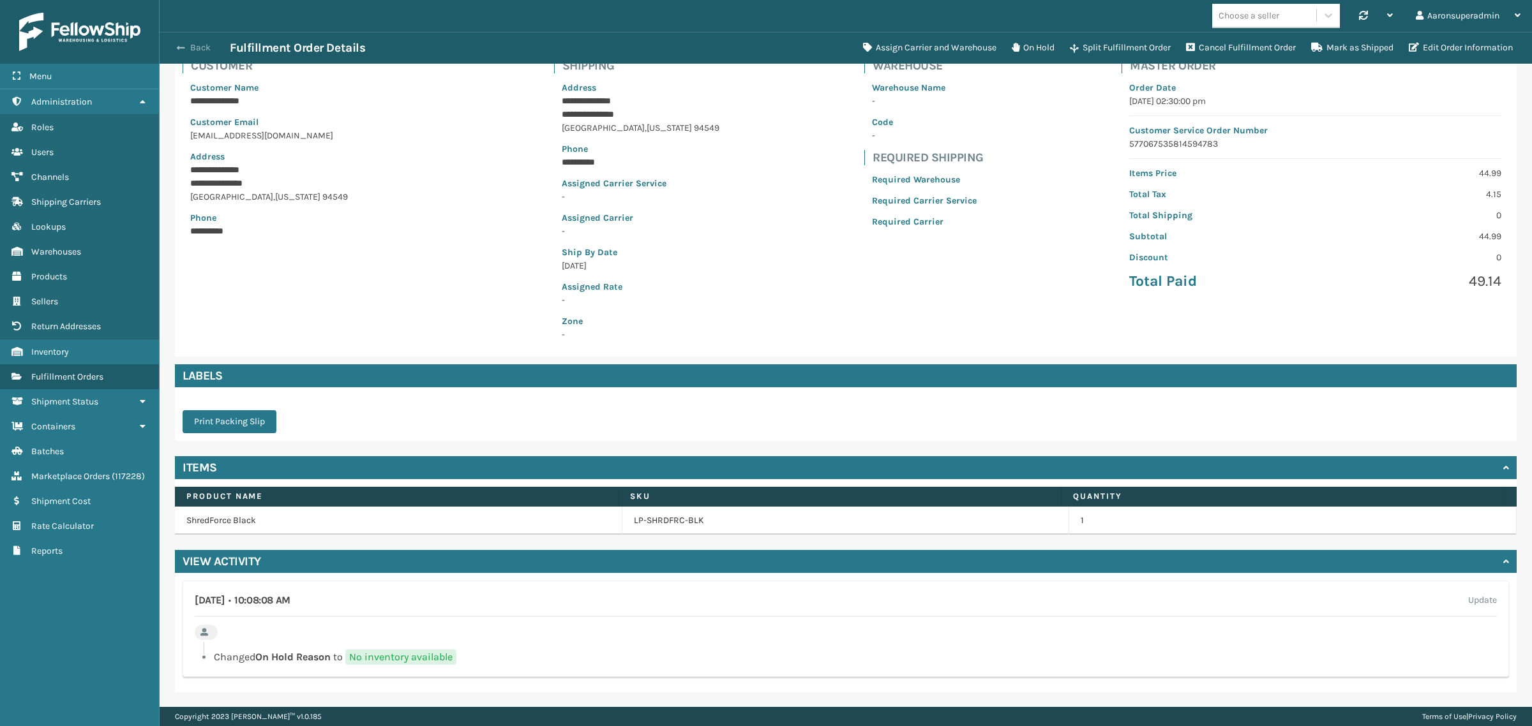
click at [199, 43] on button "Back" at bounding box center [200, 47] width 59 height 11
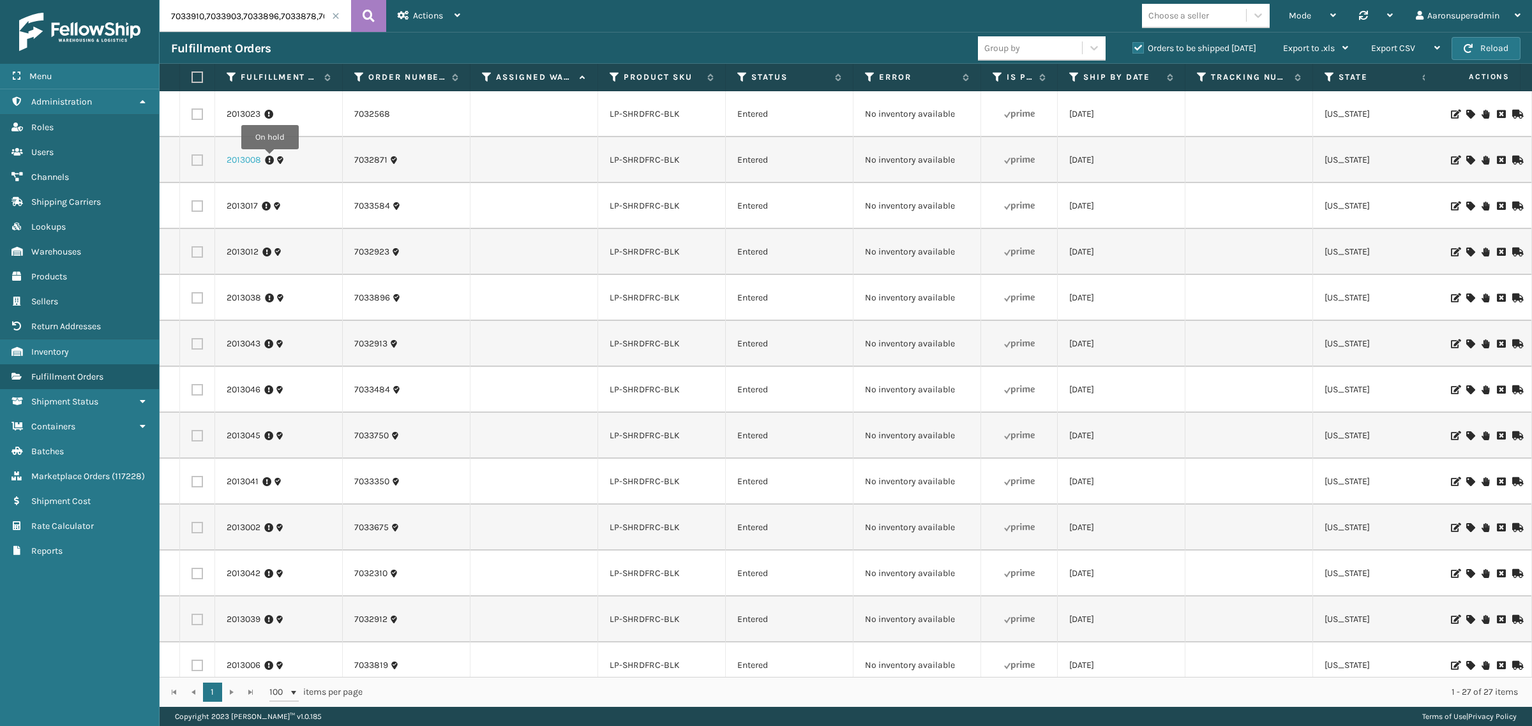
click at [244, 164] on link "2013008" at bounding box center [244, 160] width 34 height 13
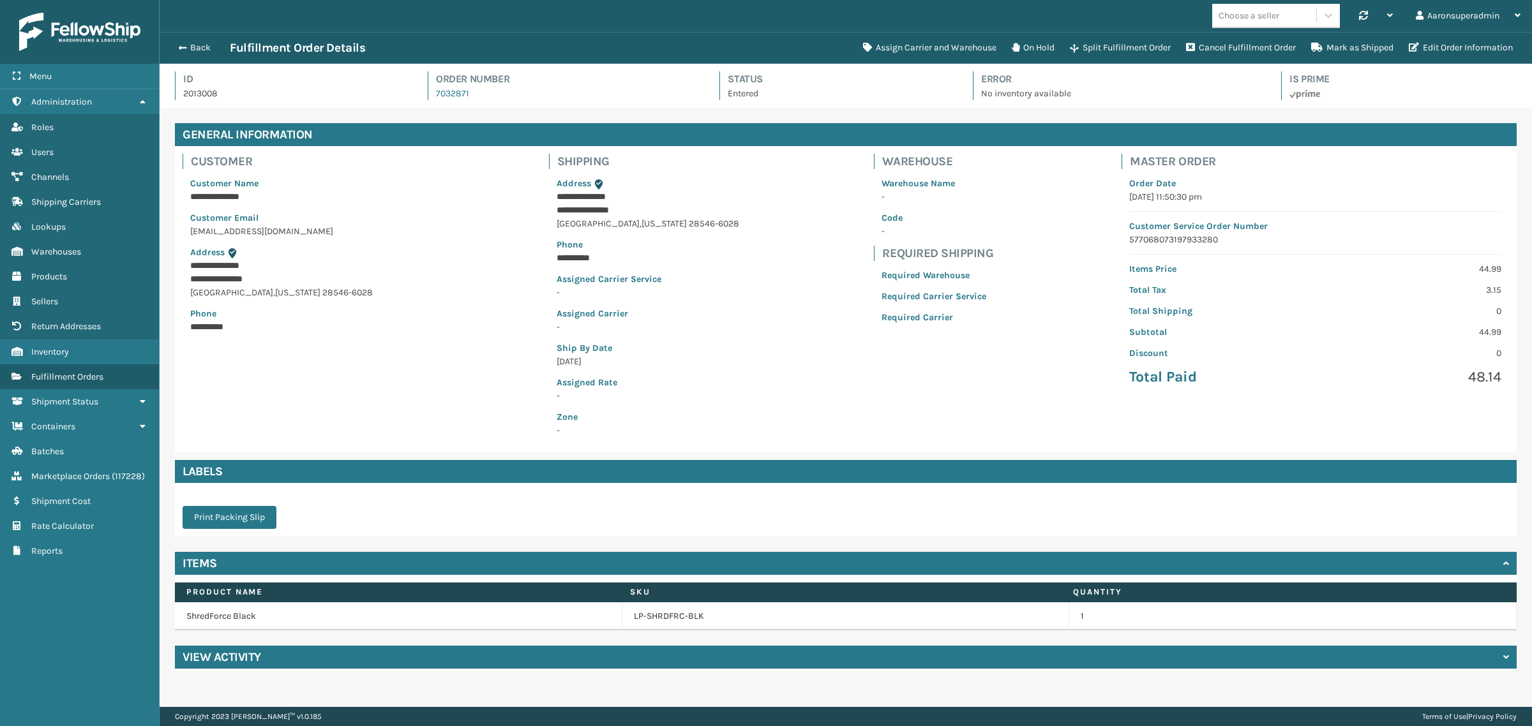
scroll to position [30, 1372]
click at [265, 668] on div "View Activity" at bounding box center [846, 657] width 1342 height 23
click at [263, 657] on div "View Activity" at bounding box center [846, 657] width 1342 height 23
click at [264, 659] on div "View Activity" at bounding box center [846, 657] width 1342 height 23
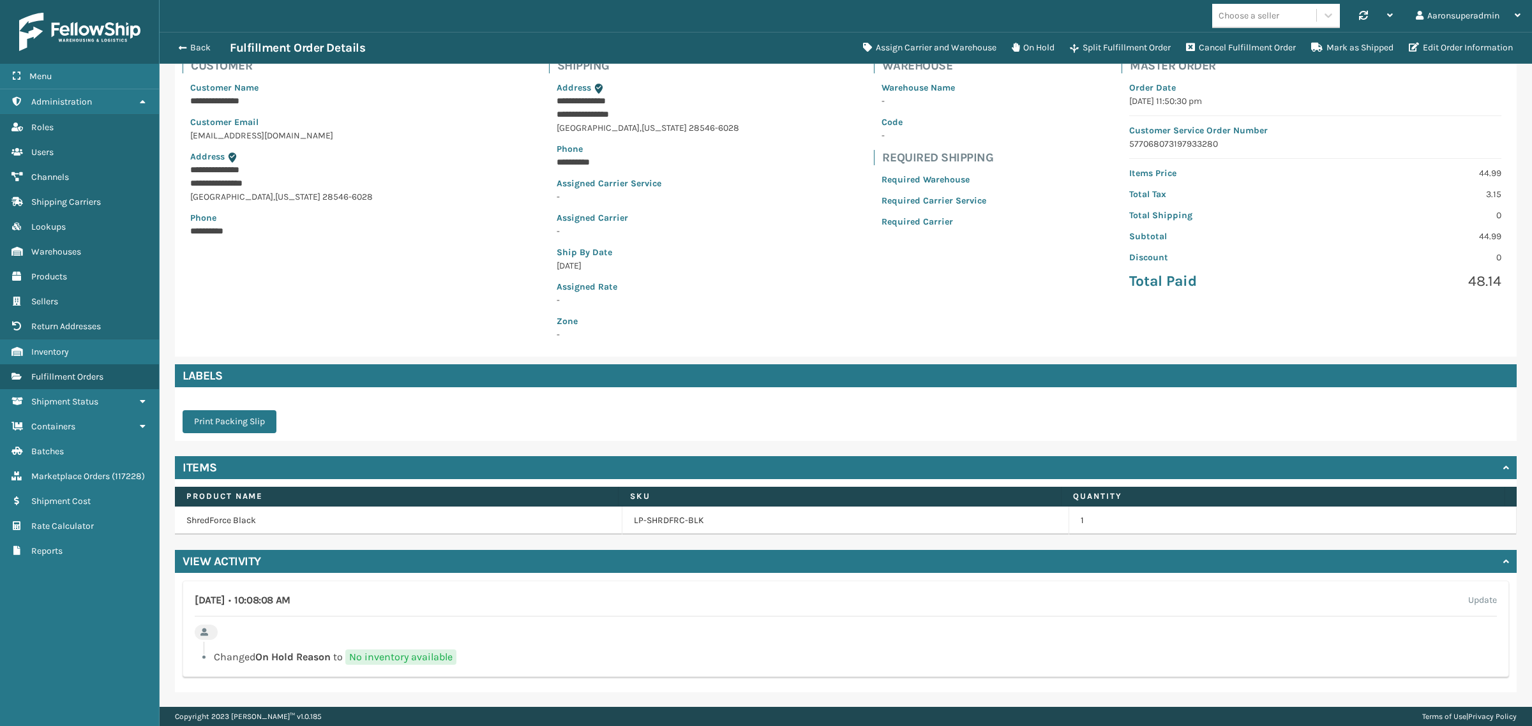
click at [1133, 533] on td "1" at bounding box center [1292, 521] width 447 height 28
click at [177, 51] on span "button" at bounding box center [181, 47] width 8 height 9
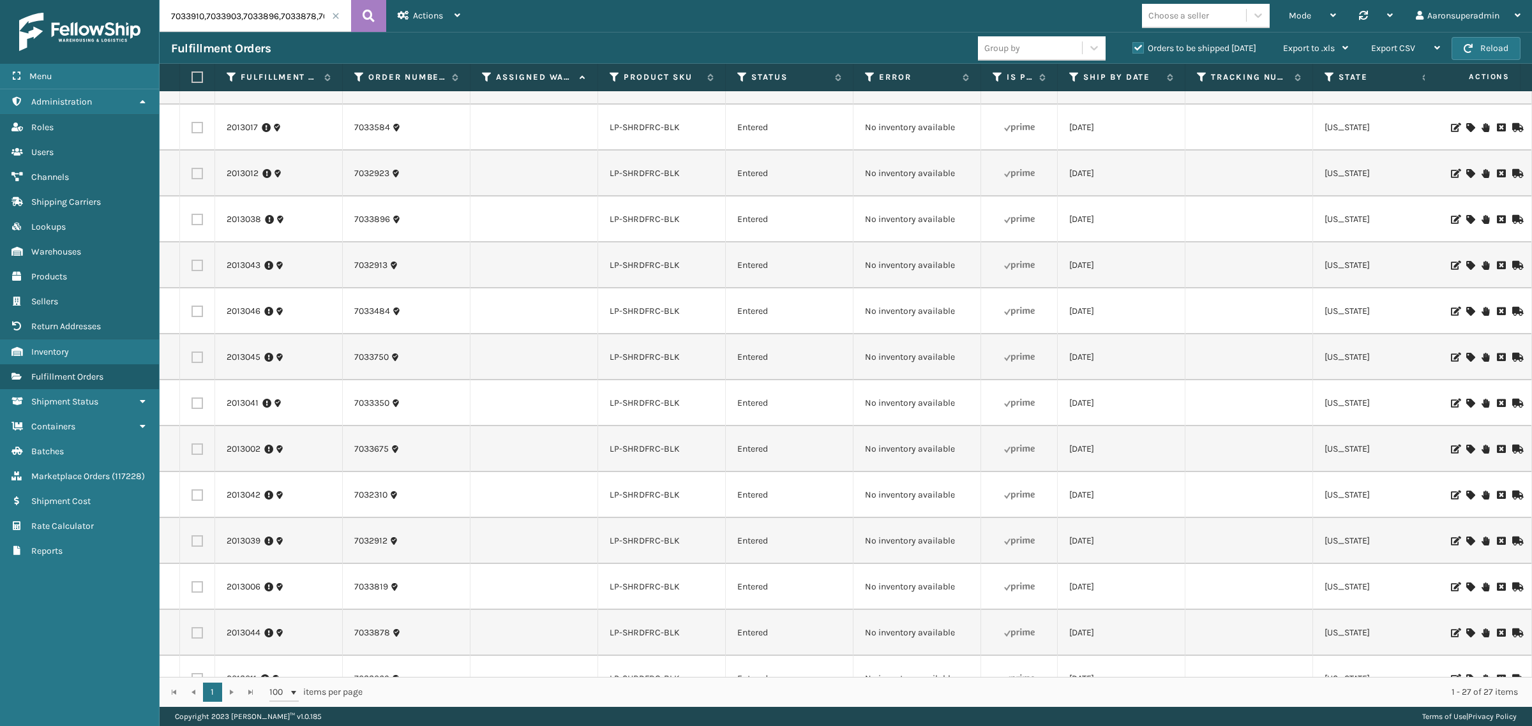
scroll to position [80, 0]
click at [249, 217] on link "2013038" at bounding box center [244, 218] width 34 height 13
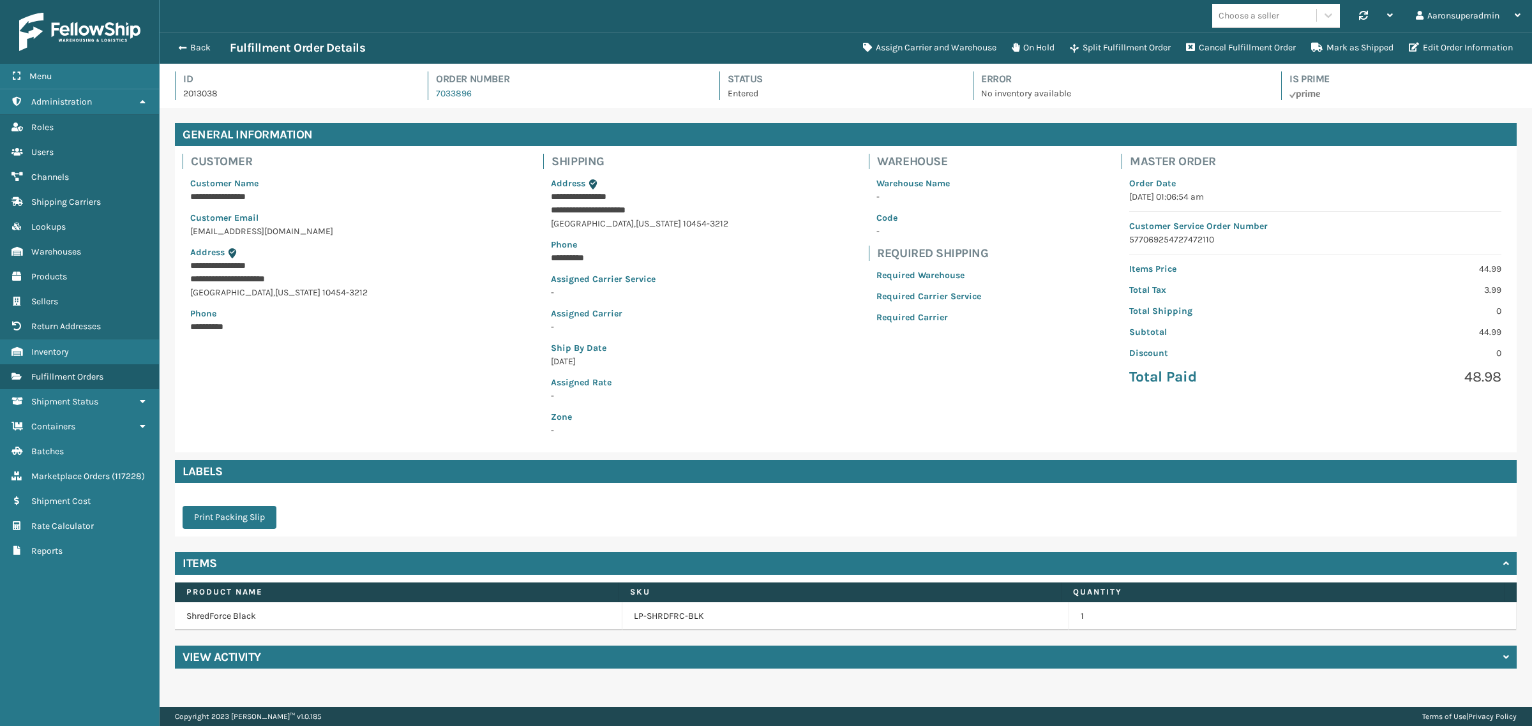
scroll to position [30, 1372]
click at [253, 656] on h4 "View Activity" at bounding box center [222, 657] width 79 height 15
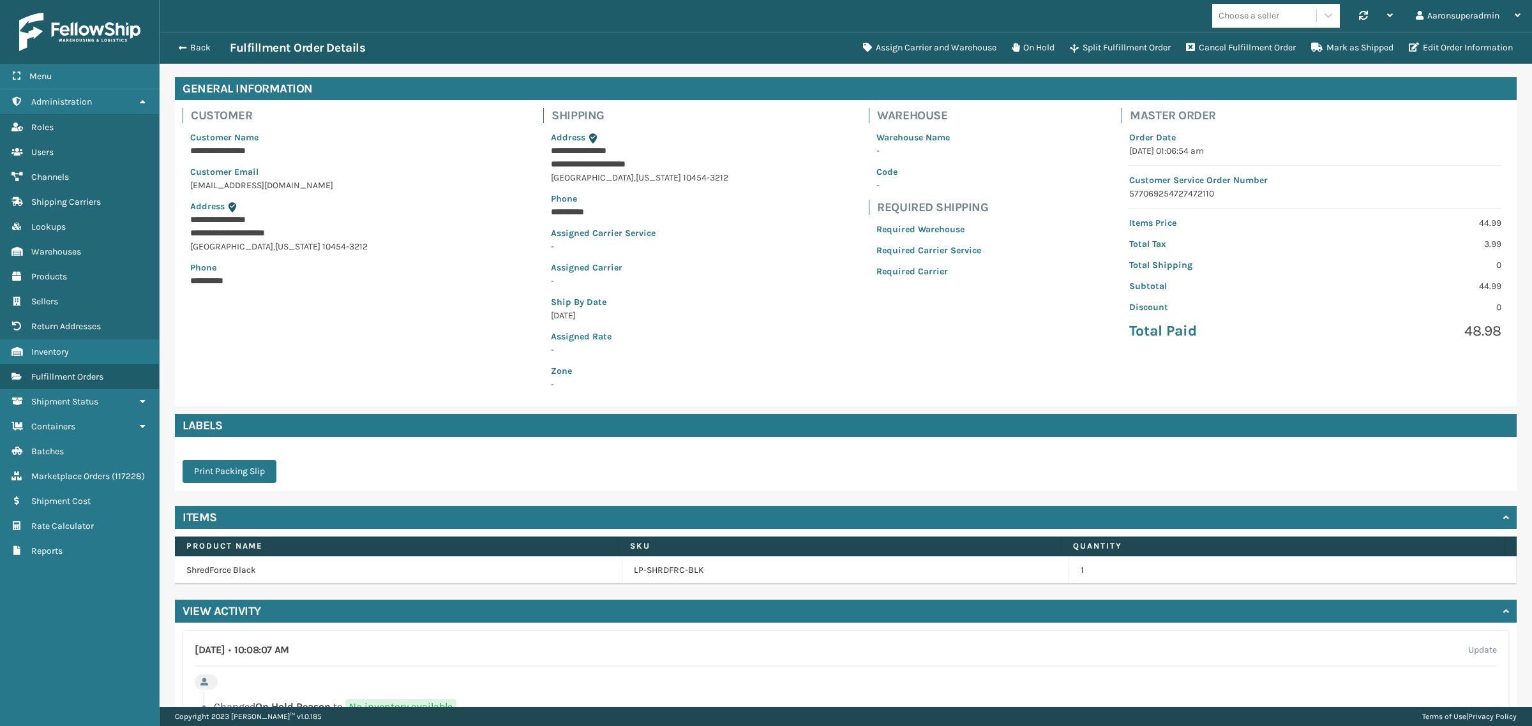
scroll to position [96, 0]
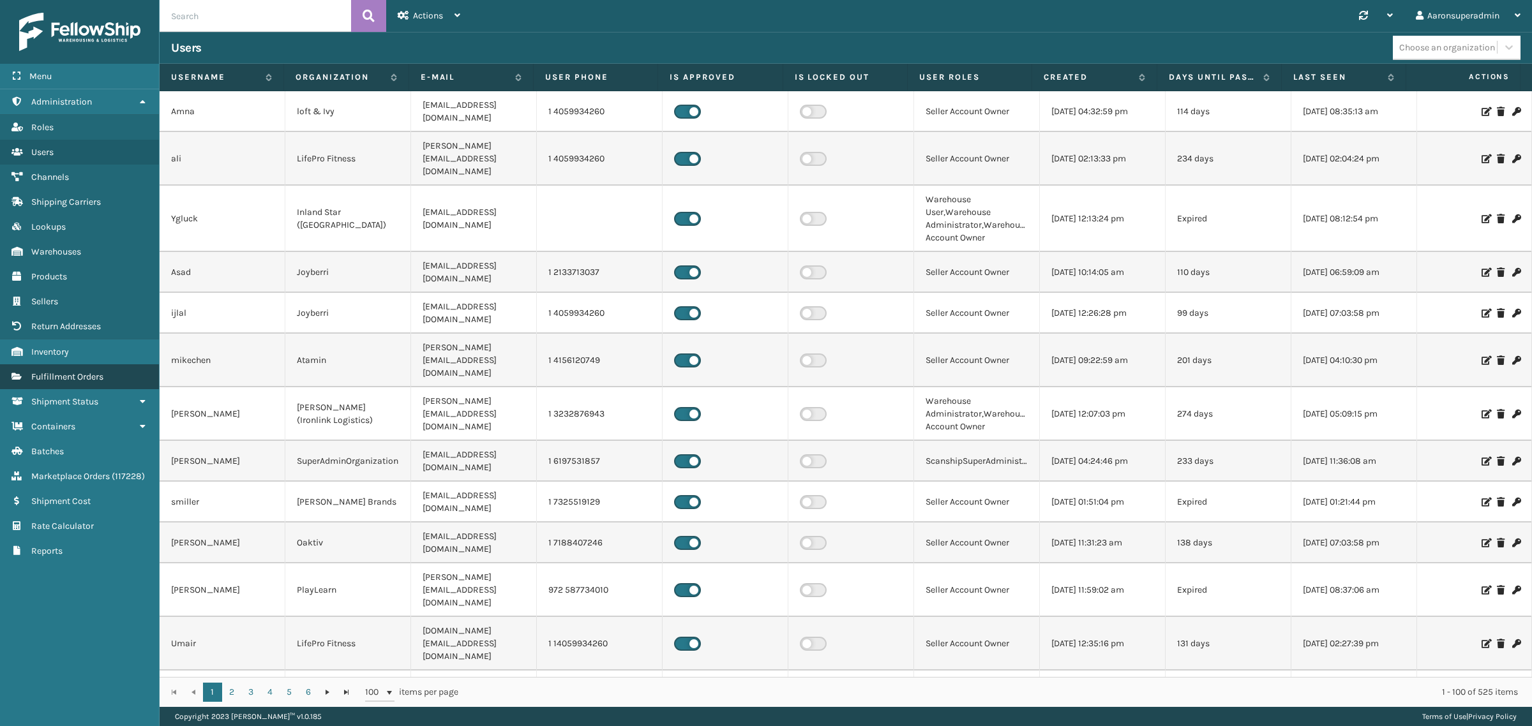
click at [120, 371] on link "Fulfillment Orders" at bounding box center [79, 376] width 159 height 25
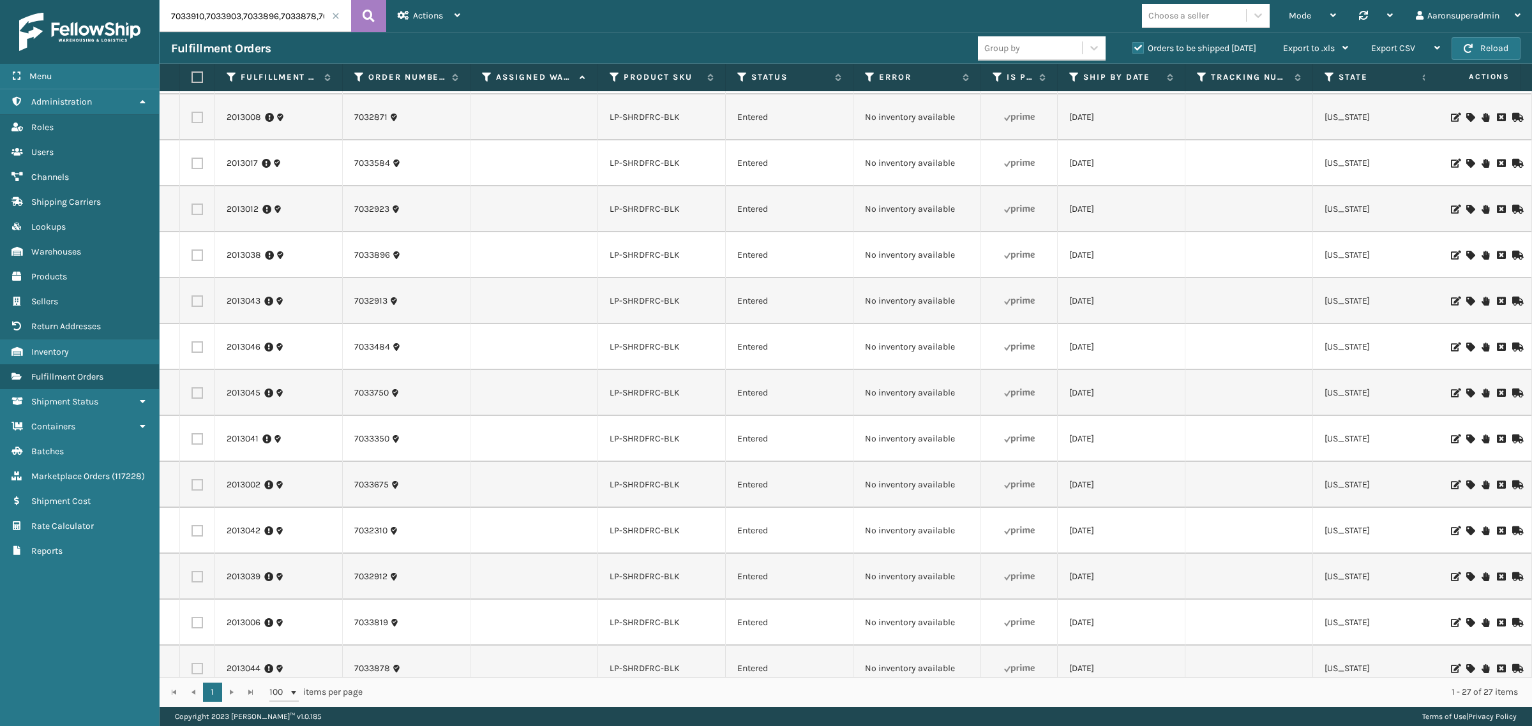
scroll to position [160, 0]
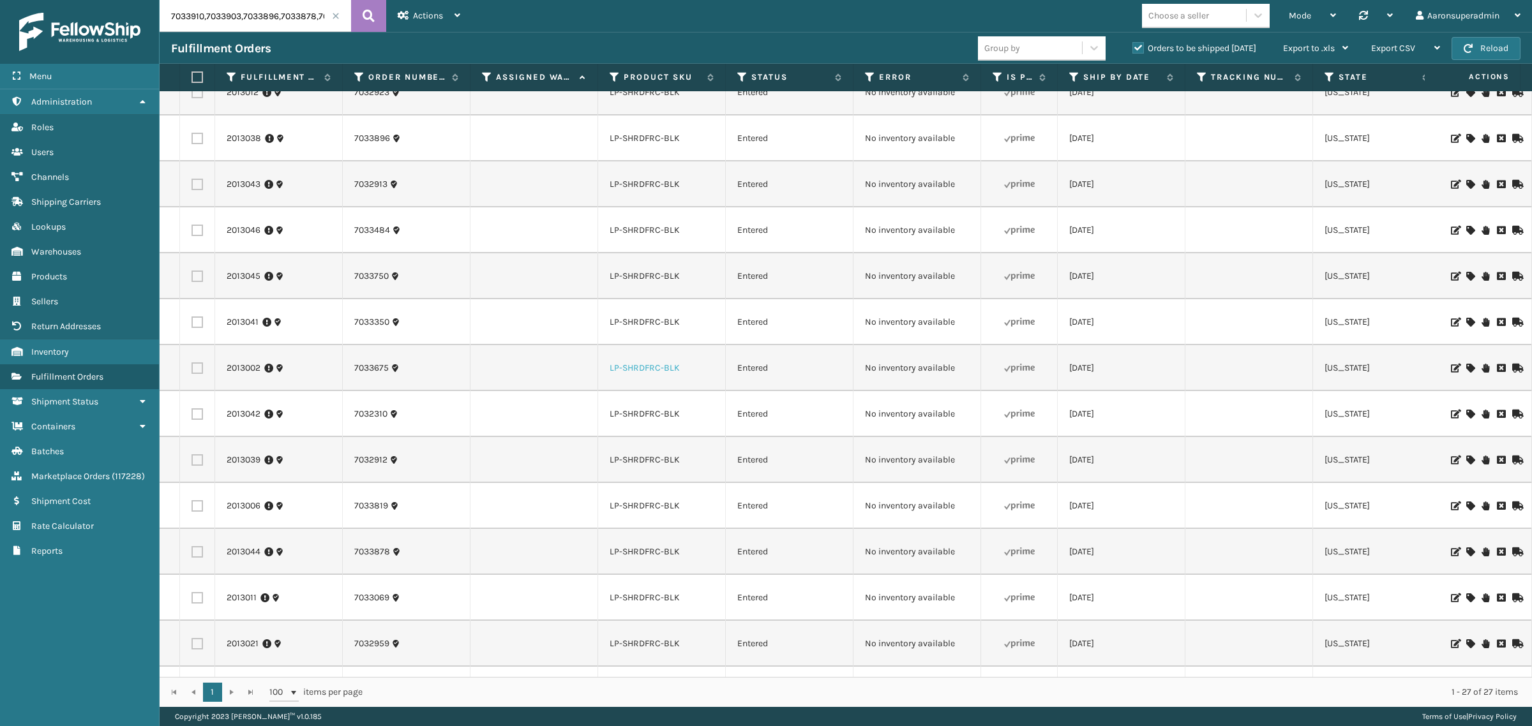
click at [640, 368] on link "LP-SHRDFRC-BLK" at bounding box center [645, 368] width 70 height 11
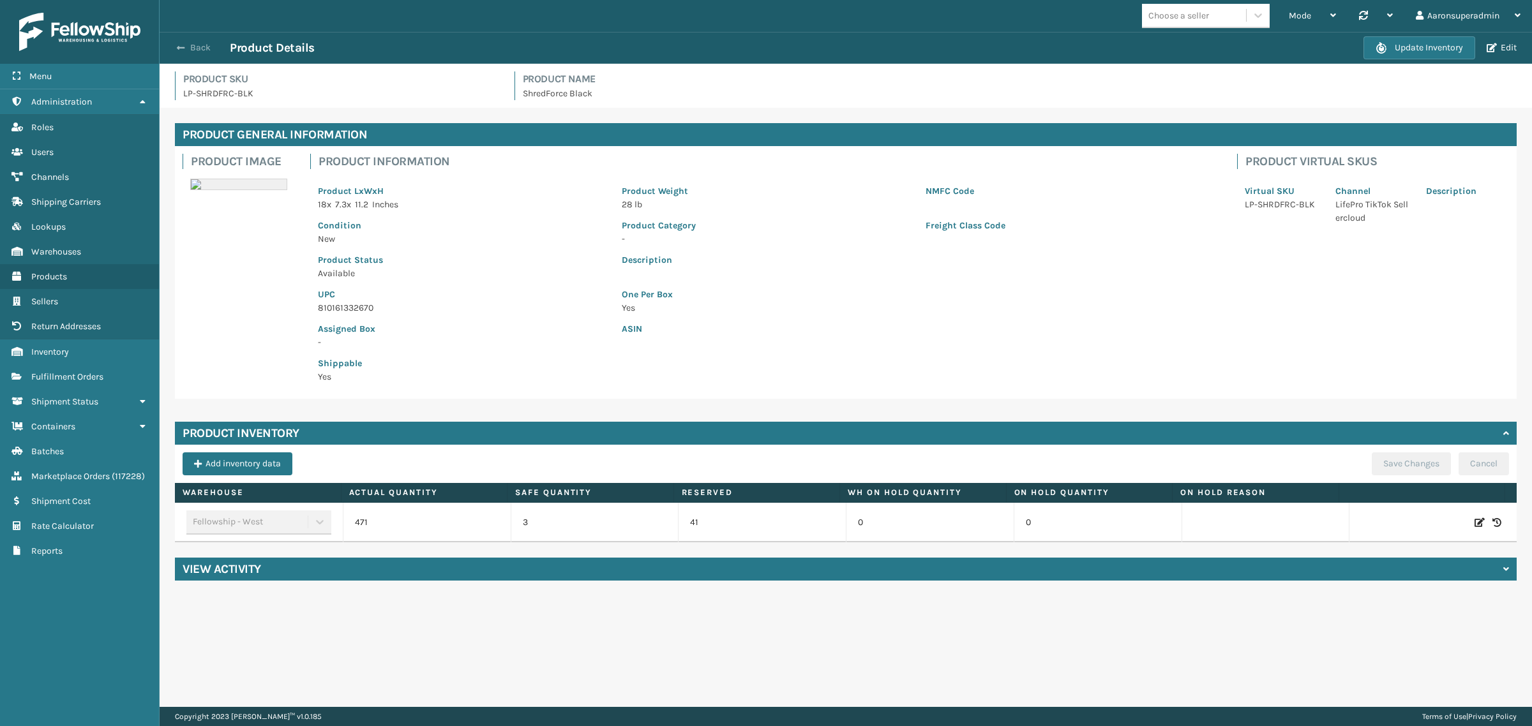
click at [180, 43] on span "button" at bounding box center [181, 47] width 8 height 9
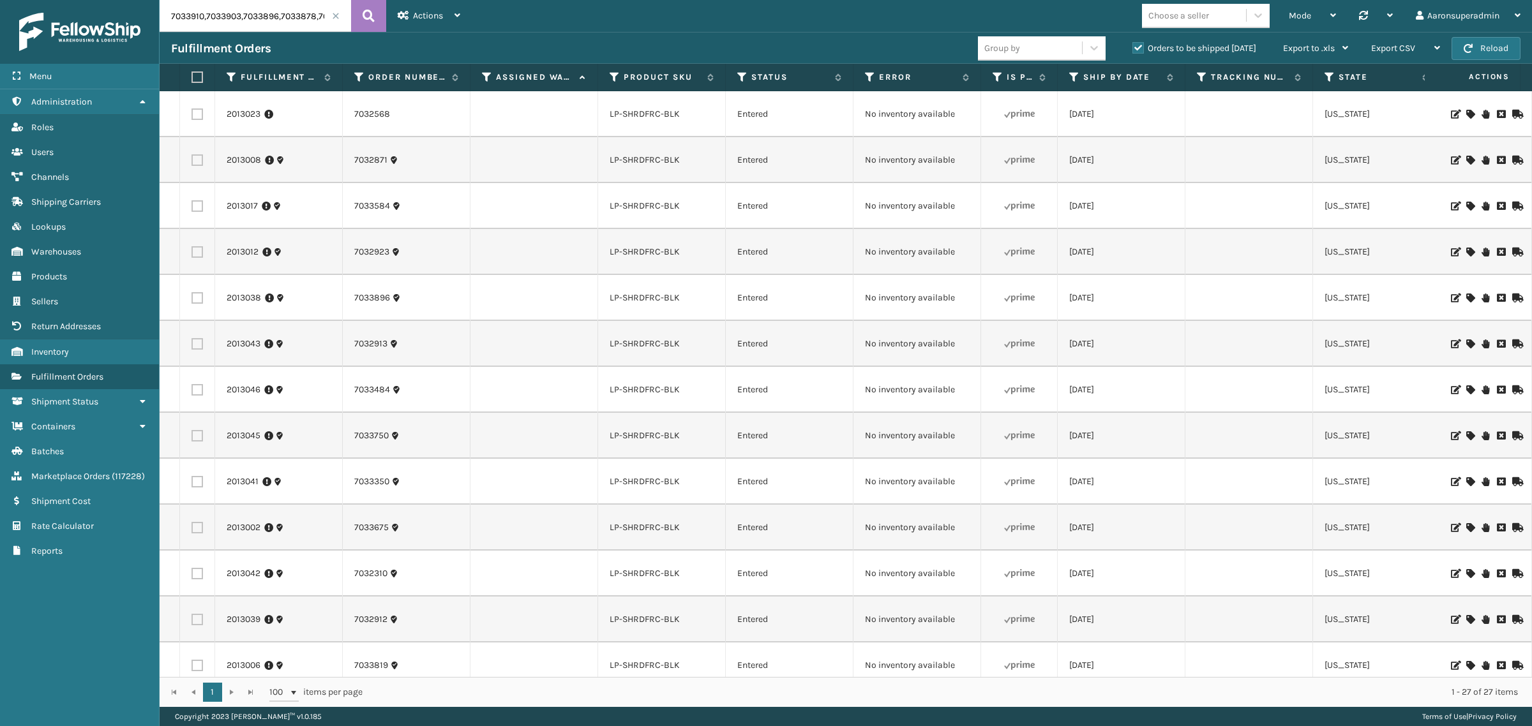
click at [1466, 116] on icon at bounding box center [1470, 114] width 8 height 9
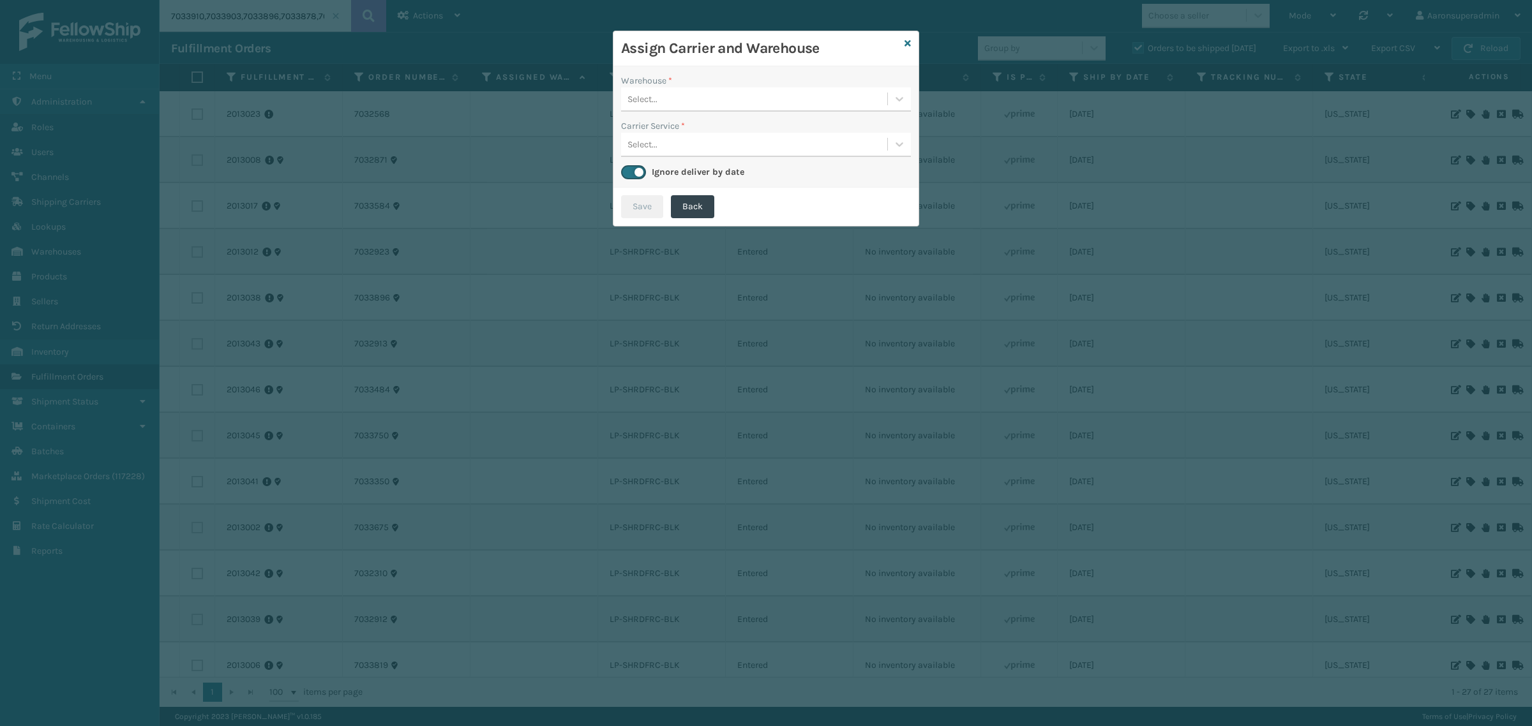
click at [716, 93] on div "Select..." at bounding box center [754, 99] width 266 height 21
click at [736, 131] on div "Fellowship - West" at bounding box center [766, 131] width 290 height 24
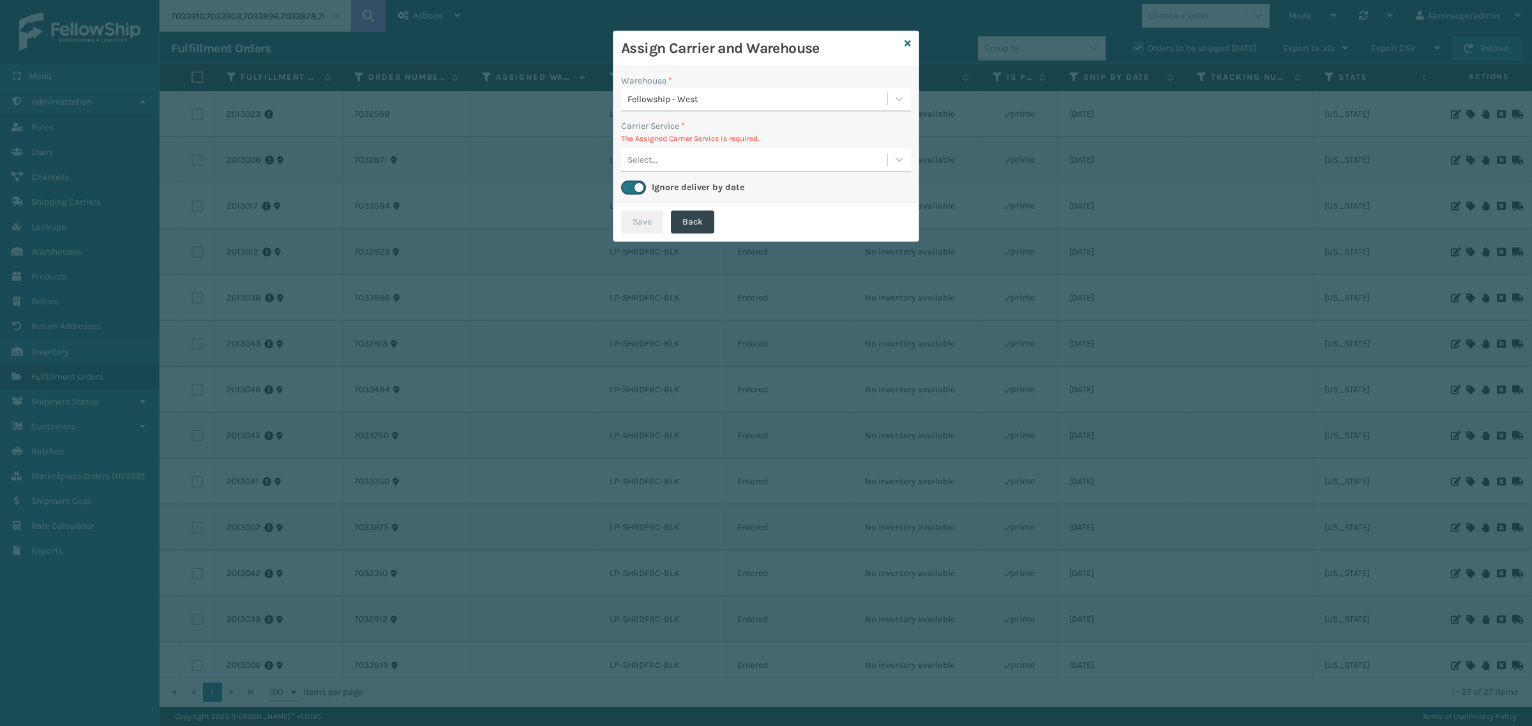
click at [700, 151] on div "Select..." at bounding box center [754, 159] width 266 height 21
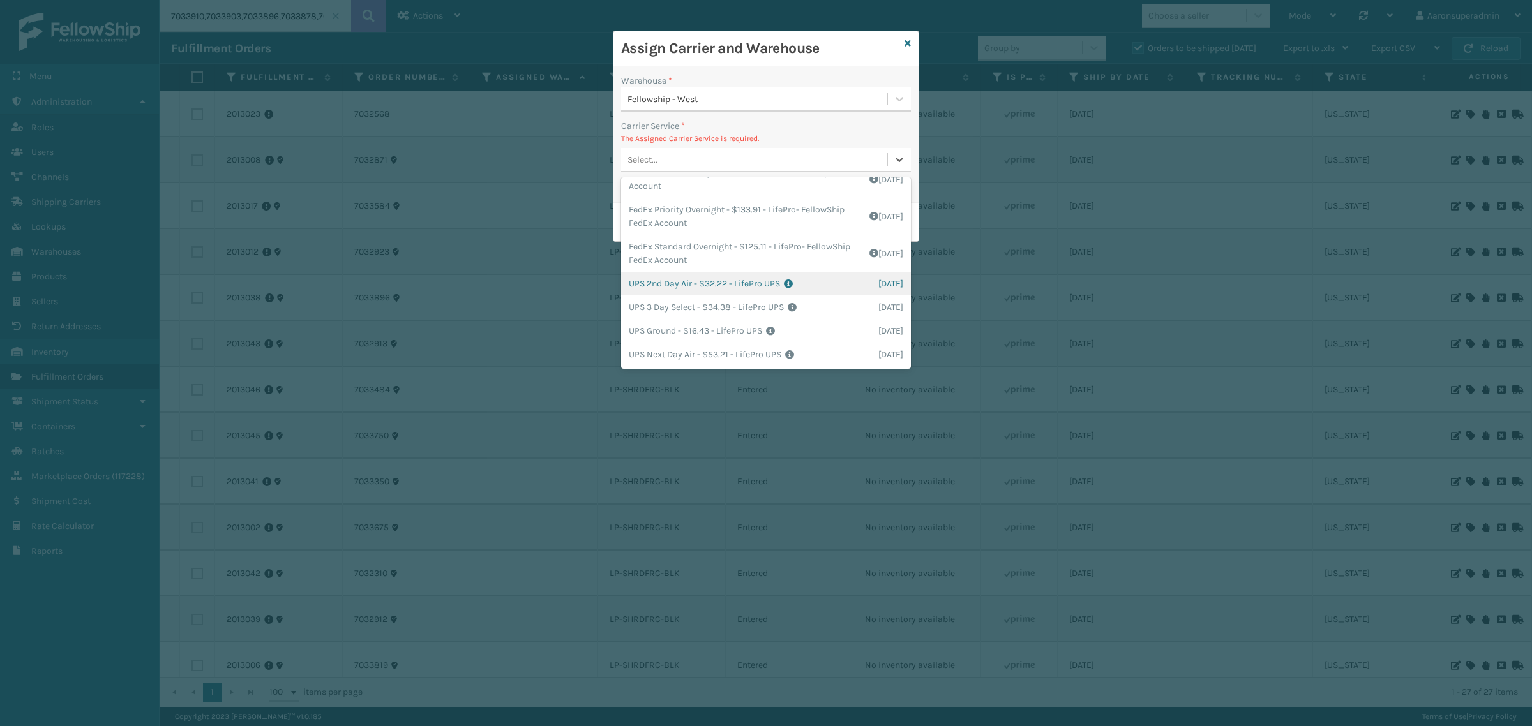
scroll to position [160, 0]
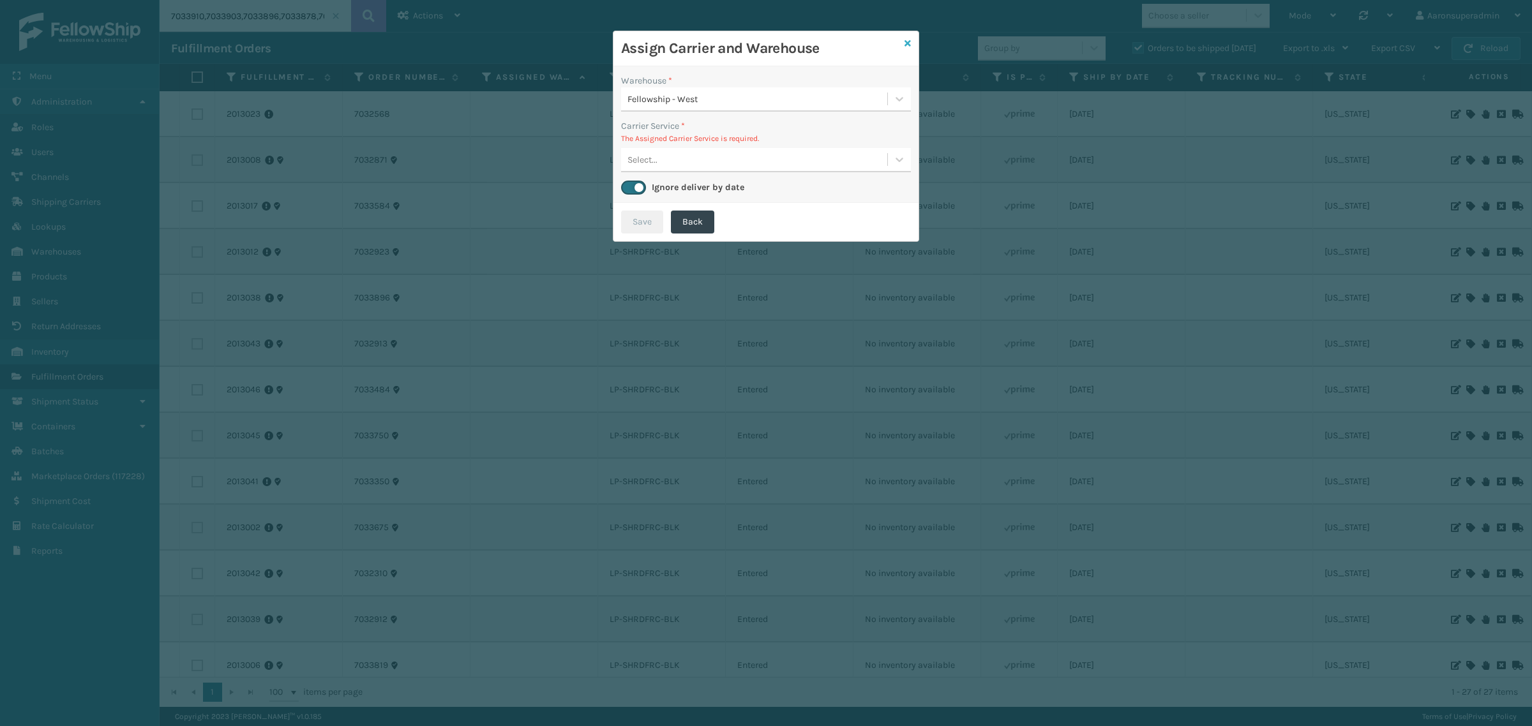
click at [908, 43] on icon at bounding box center [907, 43] width 6 height 9
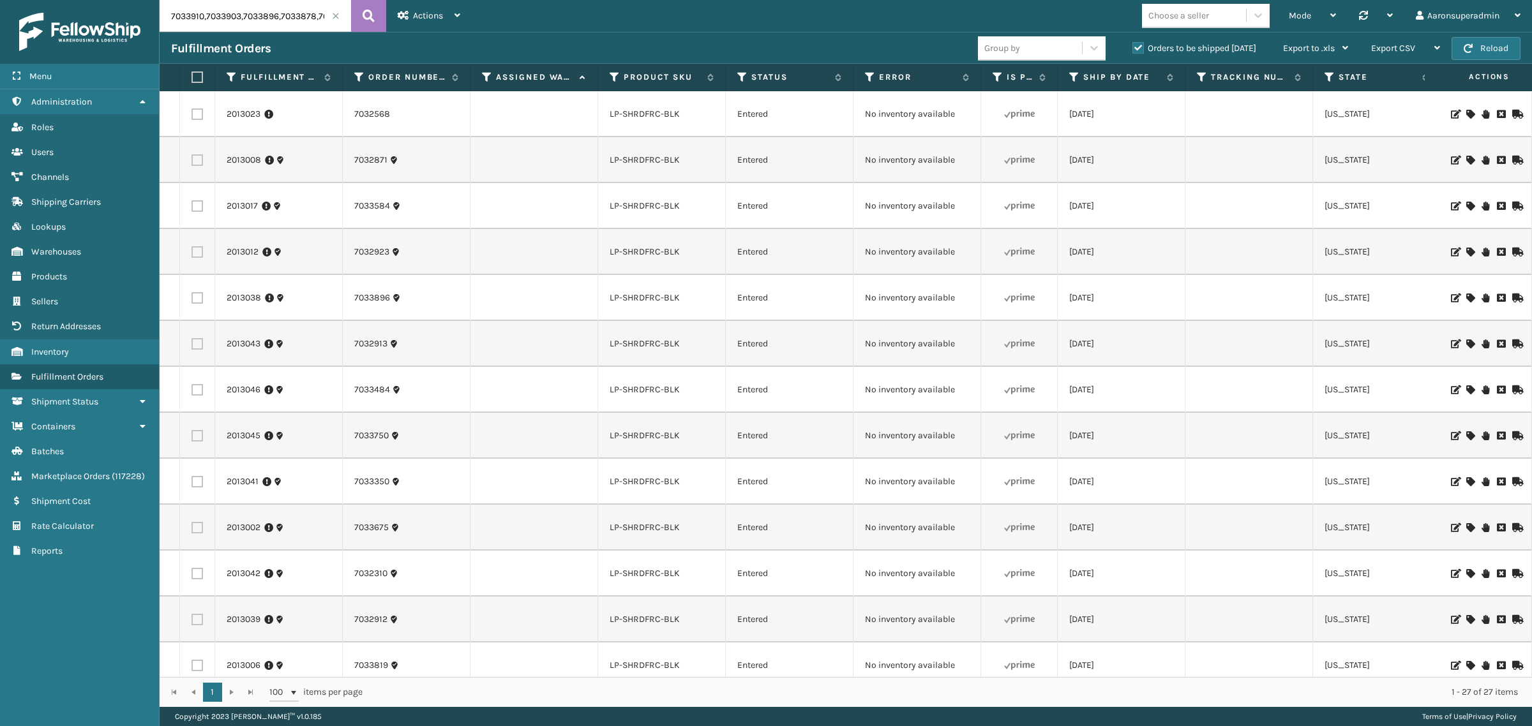
click at [199, 79] on label at bounding box center [195, 76] width 8 height 11
click at [192, 79] on input "checkbox" at bounding box center [191, 77] width 1 height 8
checkbox input "true"
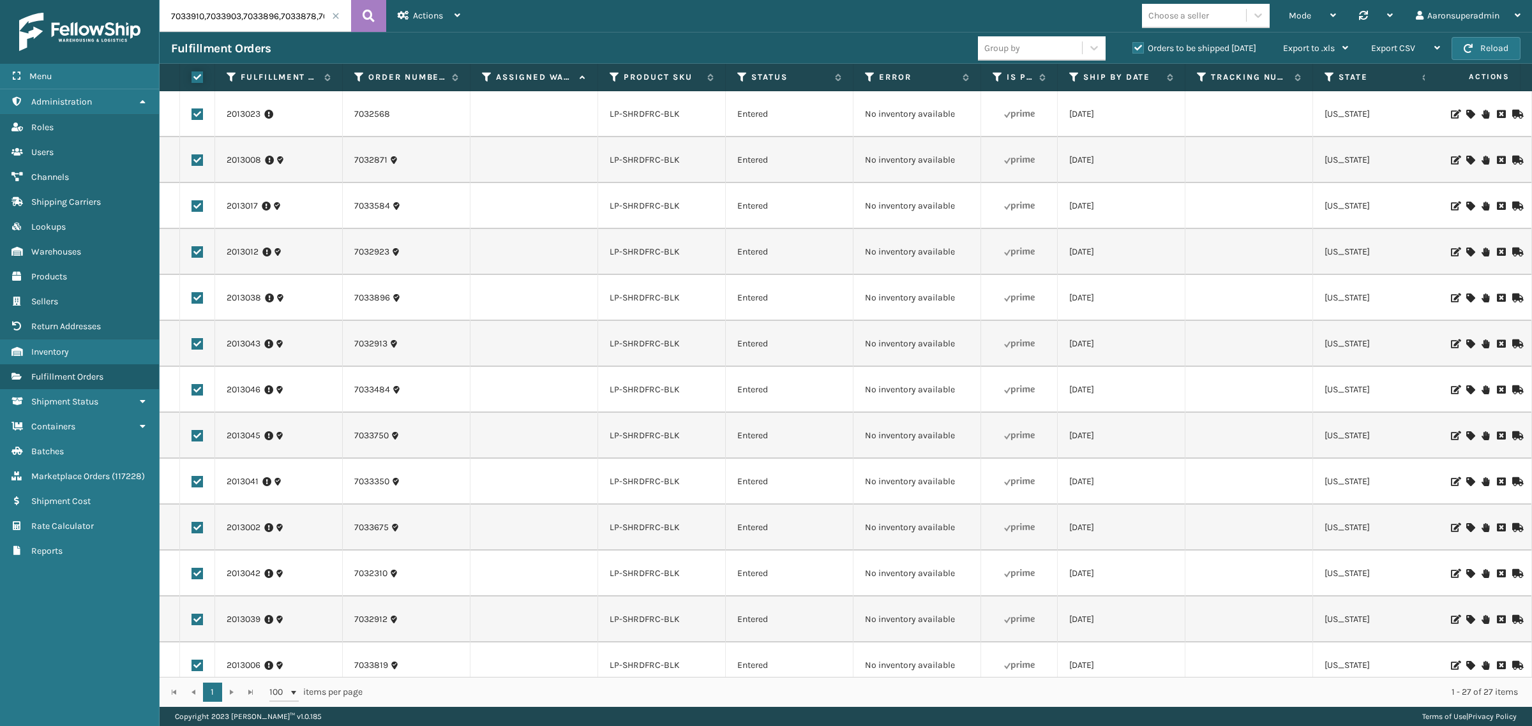
checkbox input "true"
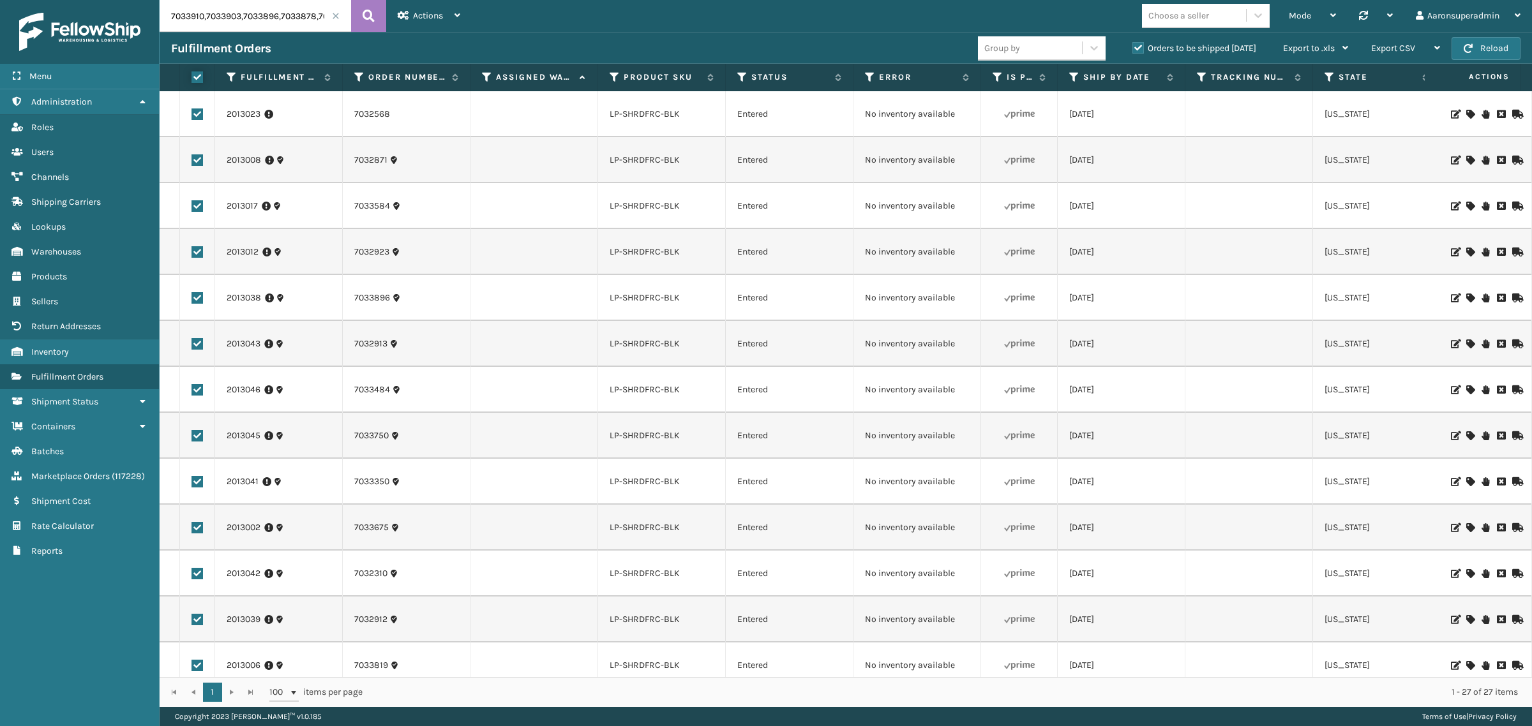
checkbox input "true"
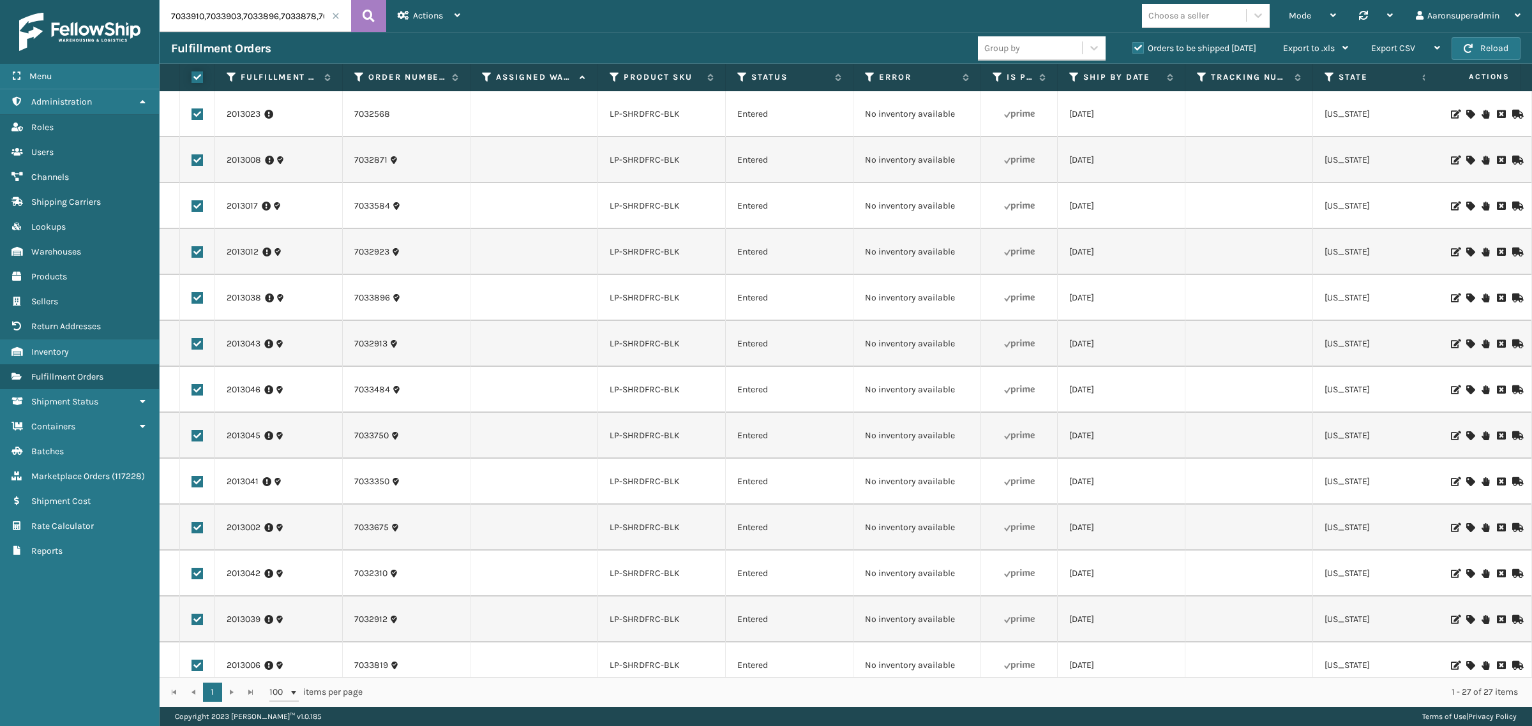
checkbox input "true"
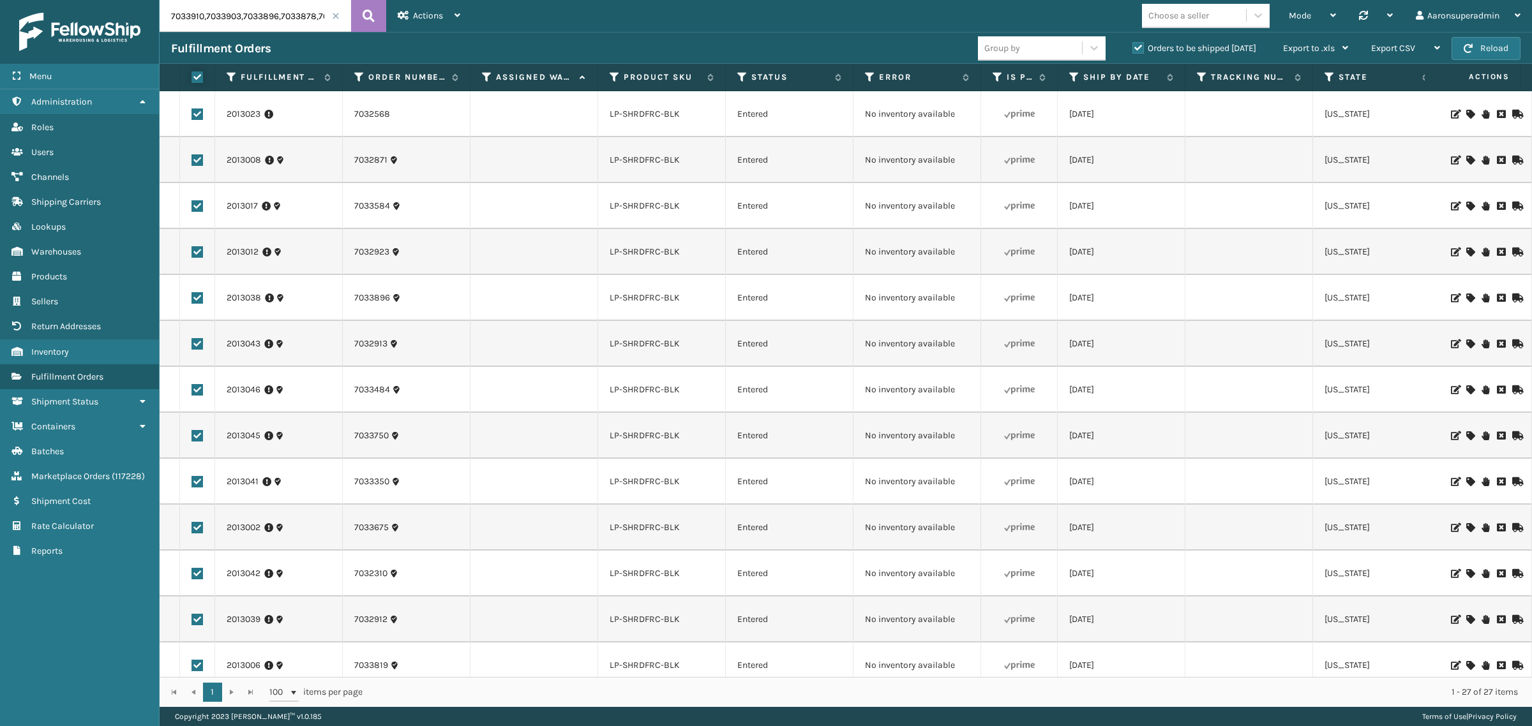
checkbox input "true"
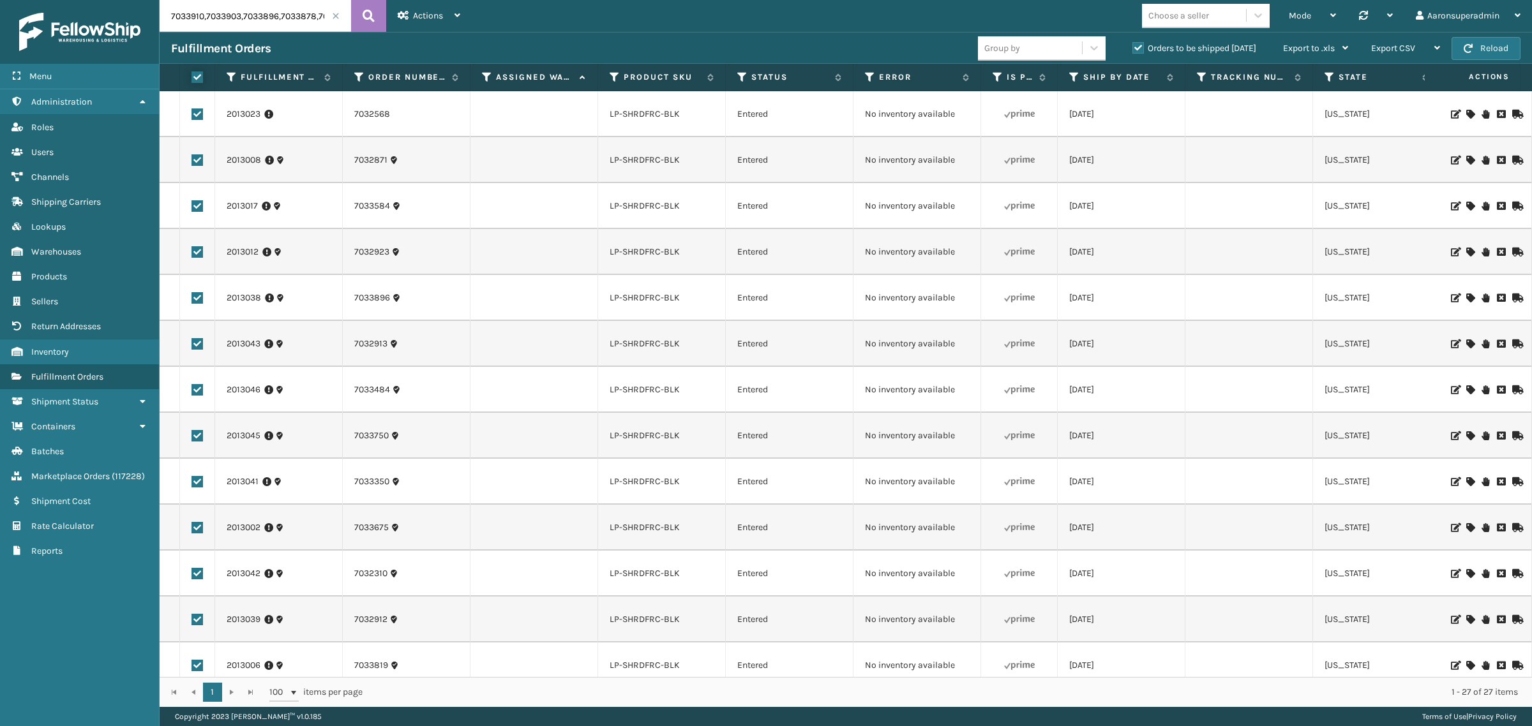
checkbox input "true"
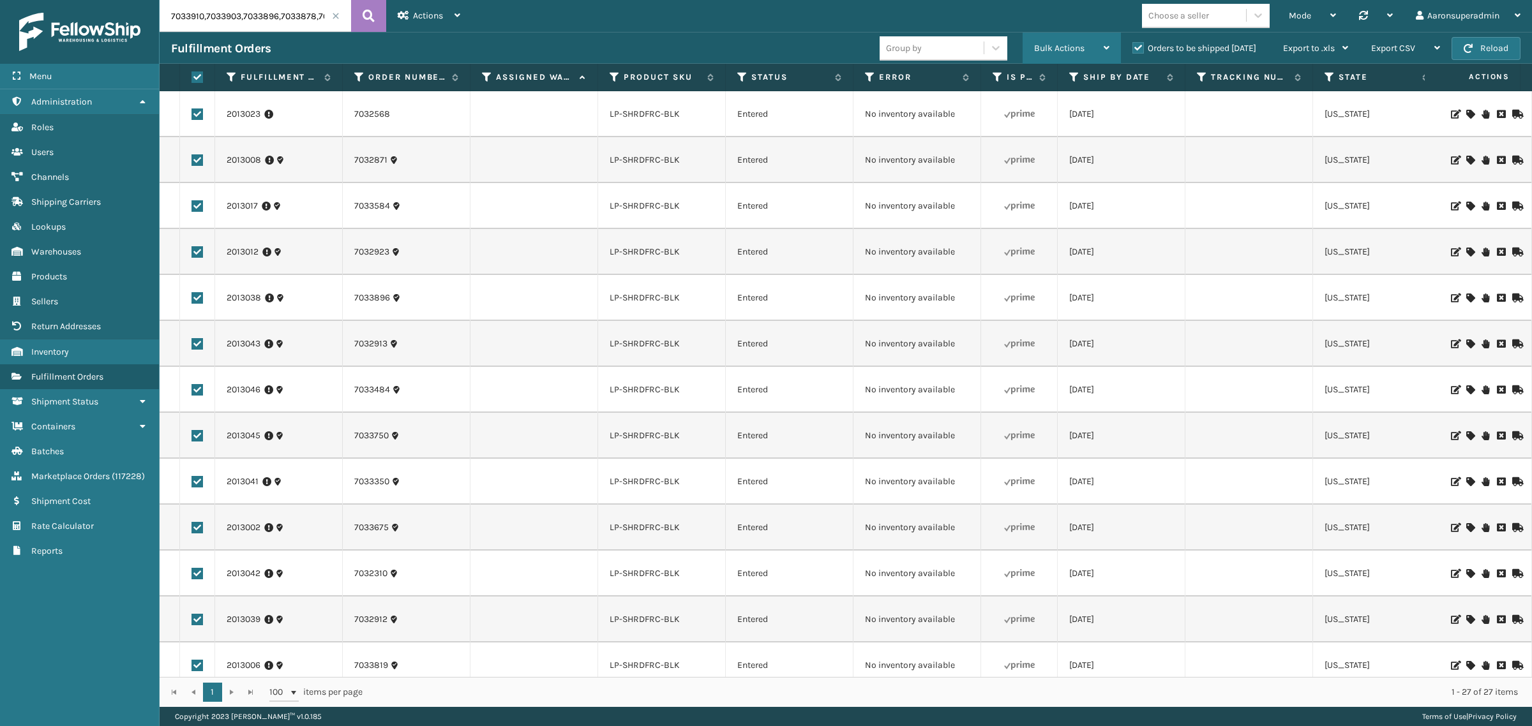
click at [1054, 51] on span "Bulk Actions" at bounding box center [1059, 48] width 50 height 11
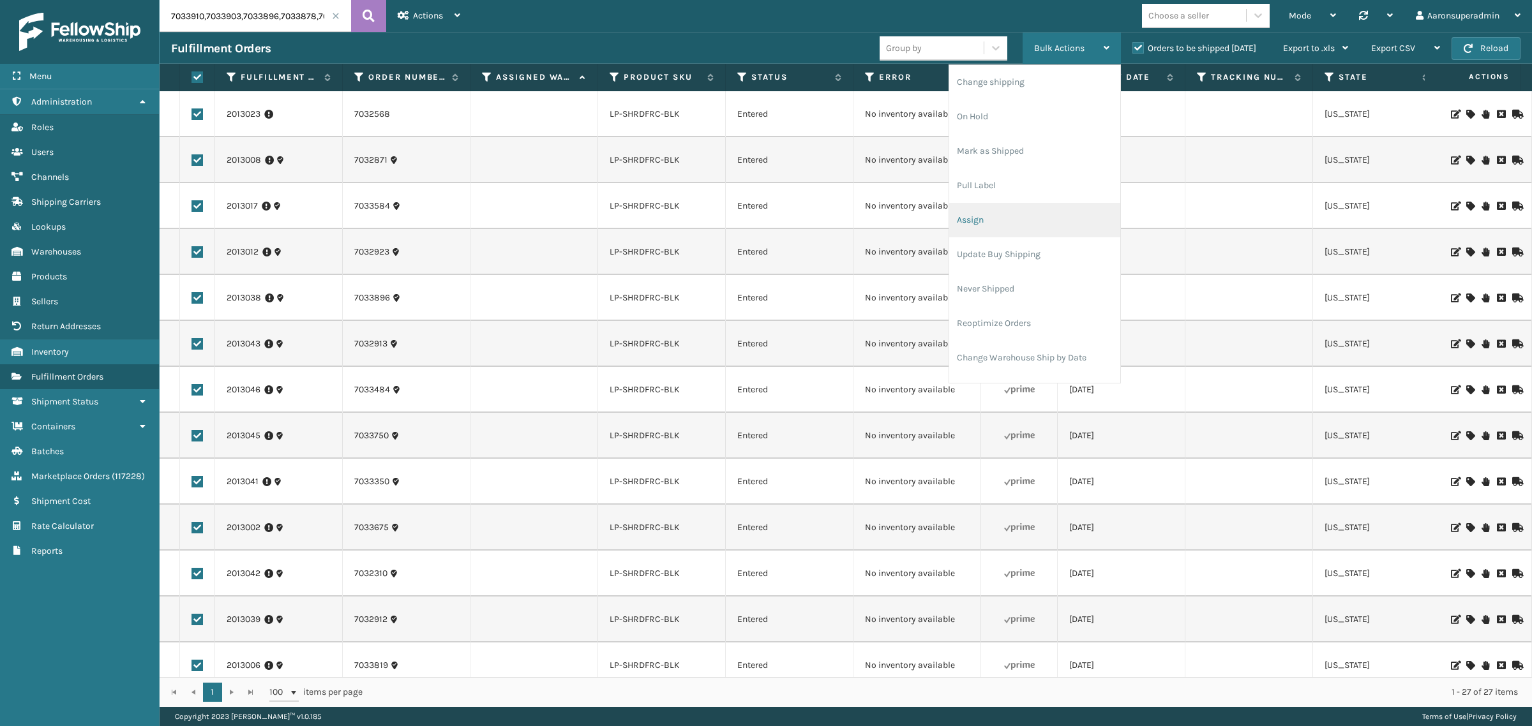
click at [963, 218] on li "Assign" at bounding box center [1034, 220] width 171 height 34
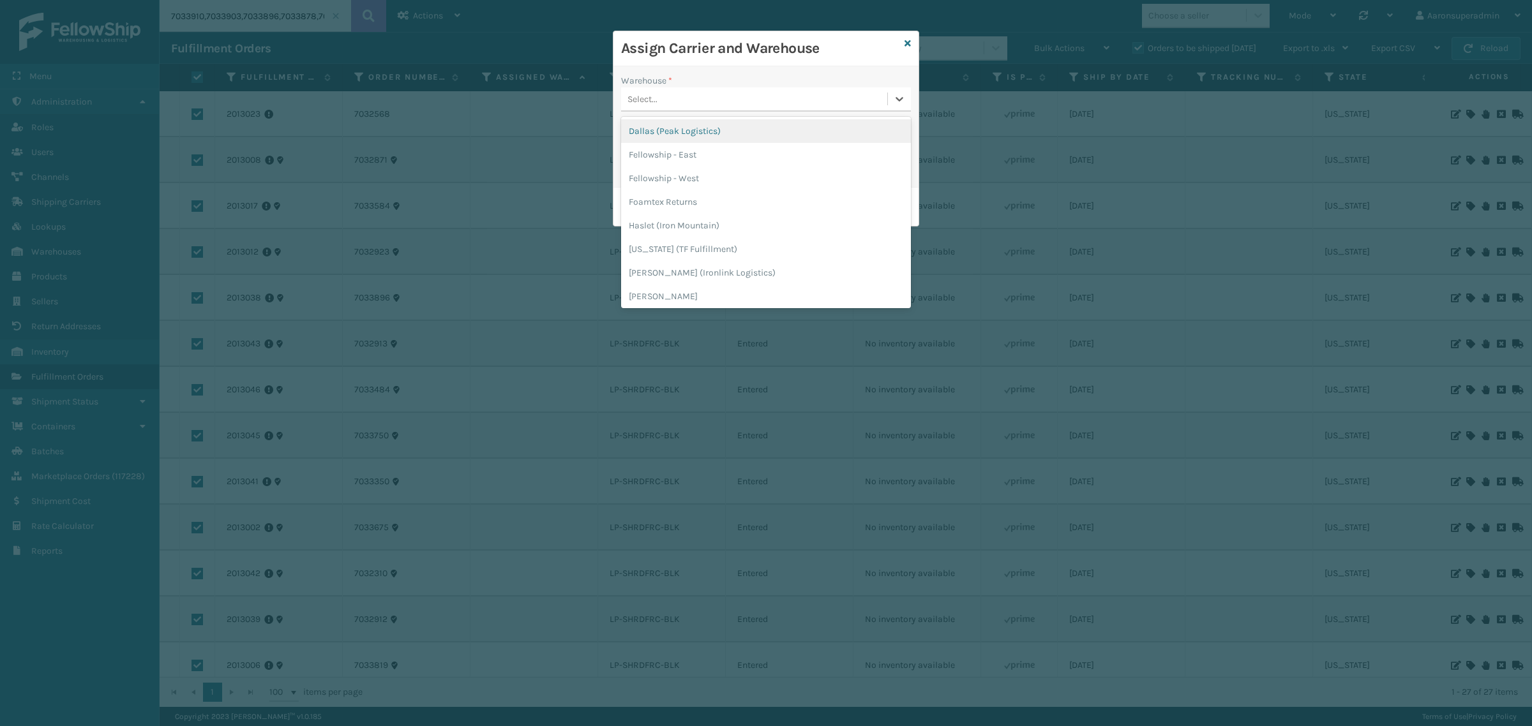
click at [694, 94] on div "Select..." at bounding box center [754, 99] width 266 height 21
click at [689, 180] on div "Fellowship - West" at bounding box center [766, 179] width 290 height 24
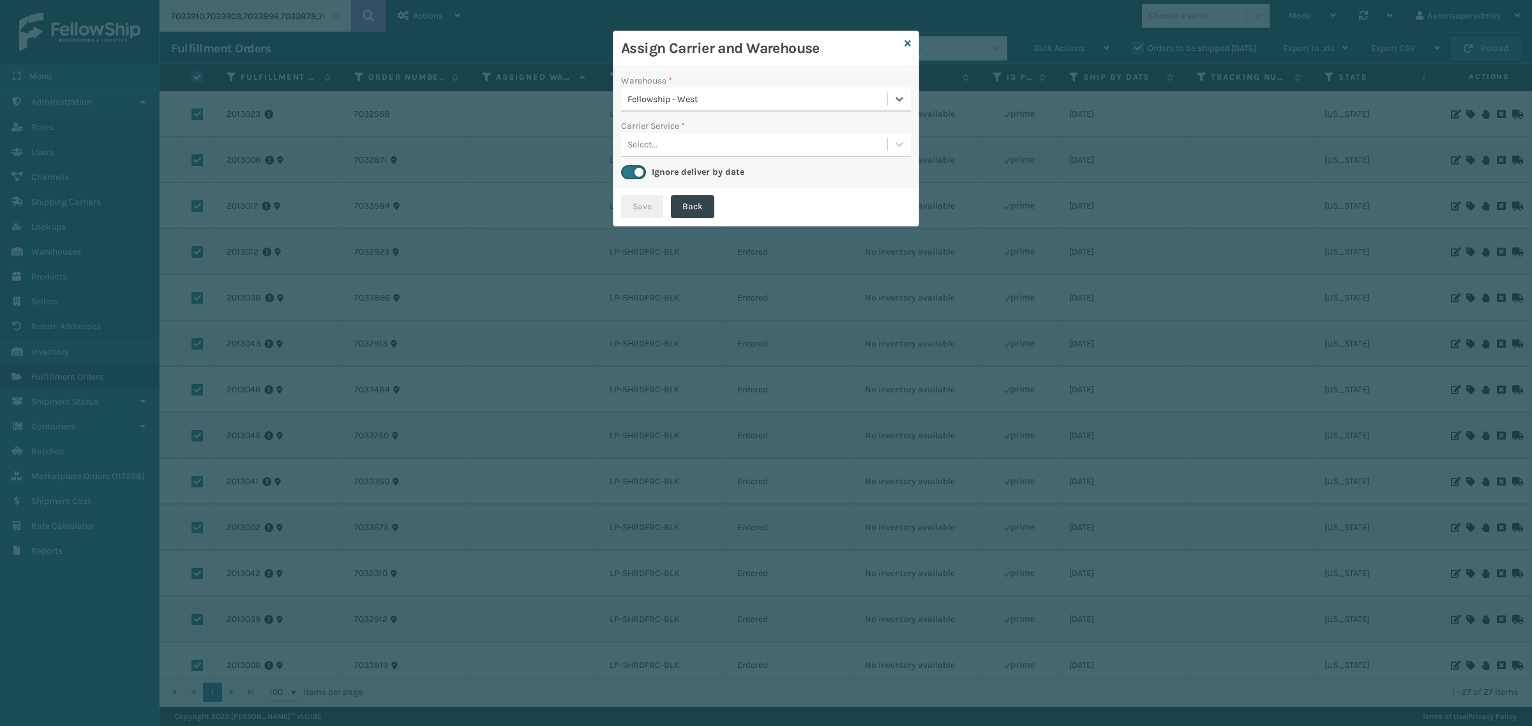
click at [682, 147] on div "Select..." at bounding box center [754, 144] width 266 height 21
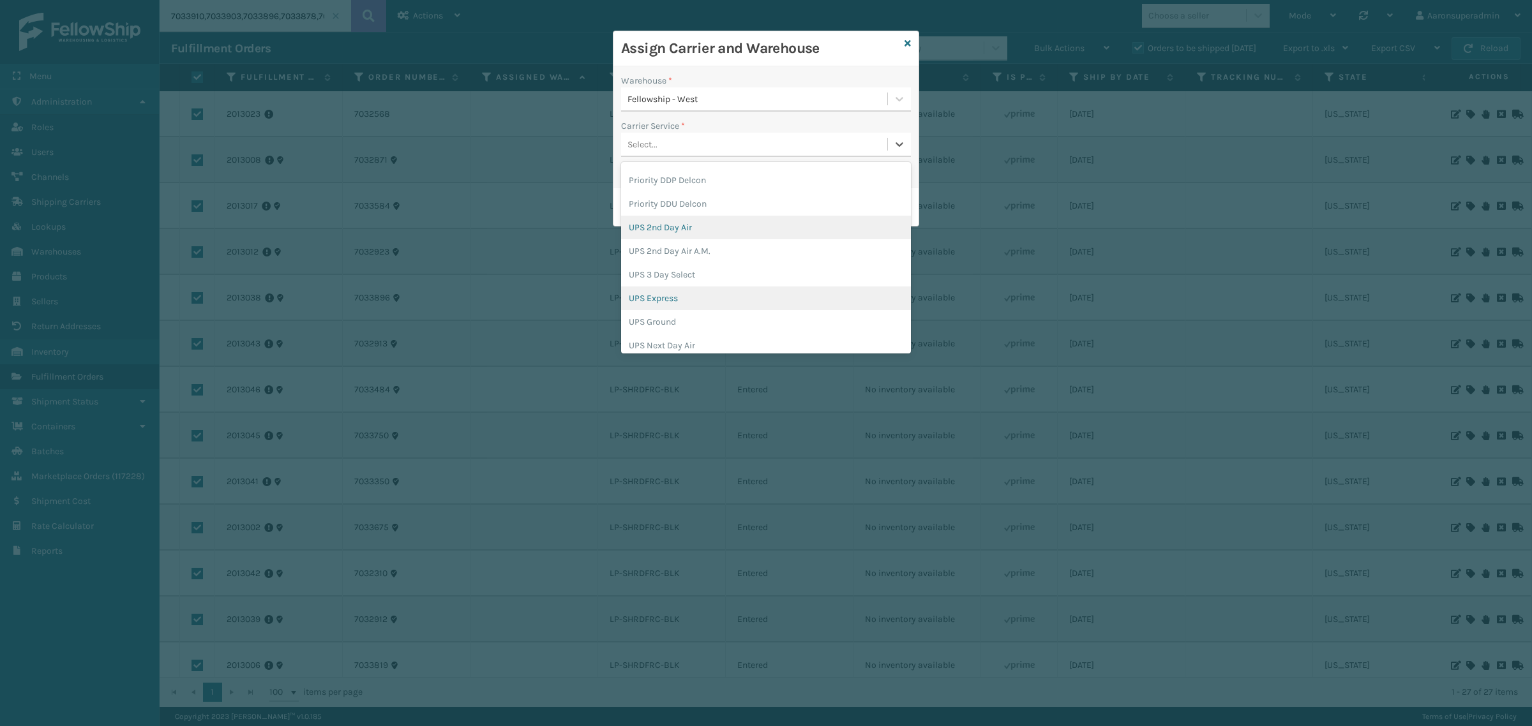
scroll to position [345, 0]
click at [693, 294] on div "UPS Ground" at bounding box center [766, 304] width 290 height 24
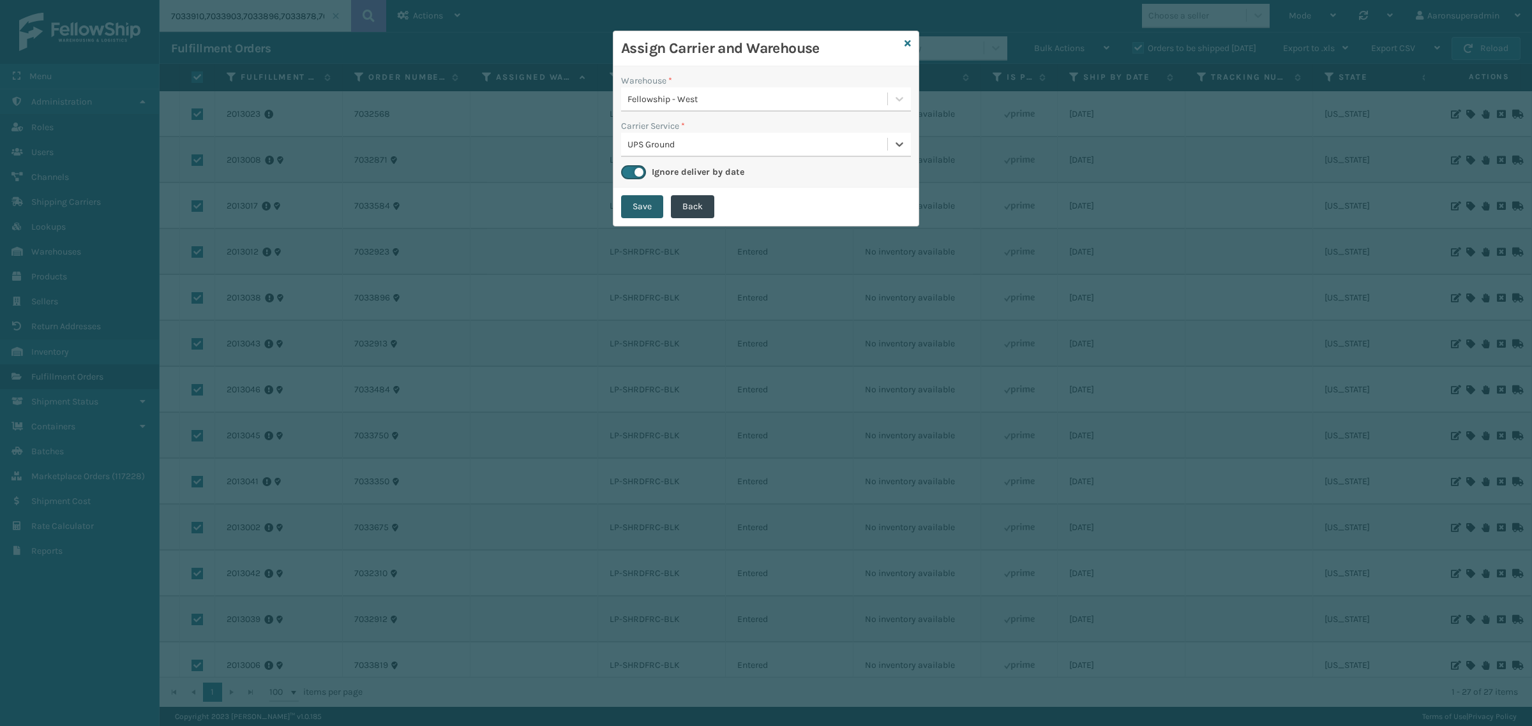
click at [632, 203] on button "Save" at bounding box center [642, 206] width 42 height 23
checkbox input "false"
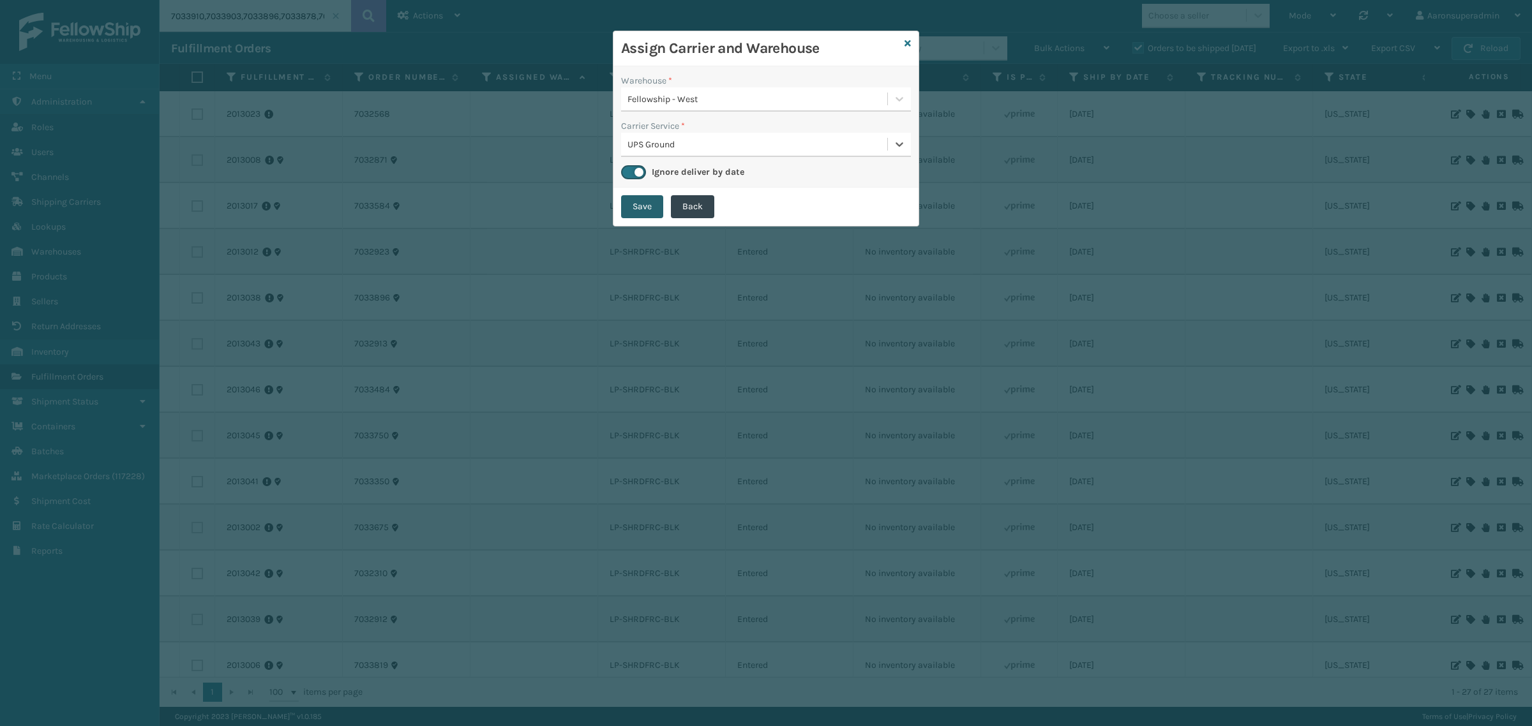
checkbox input "false"
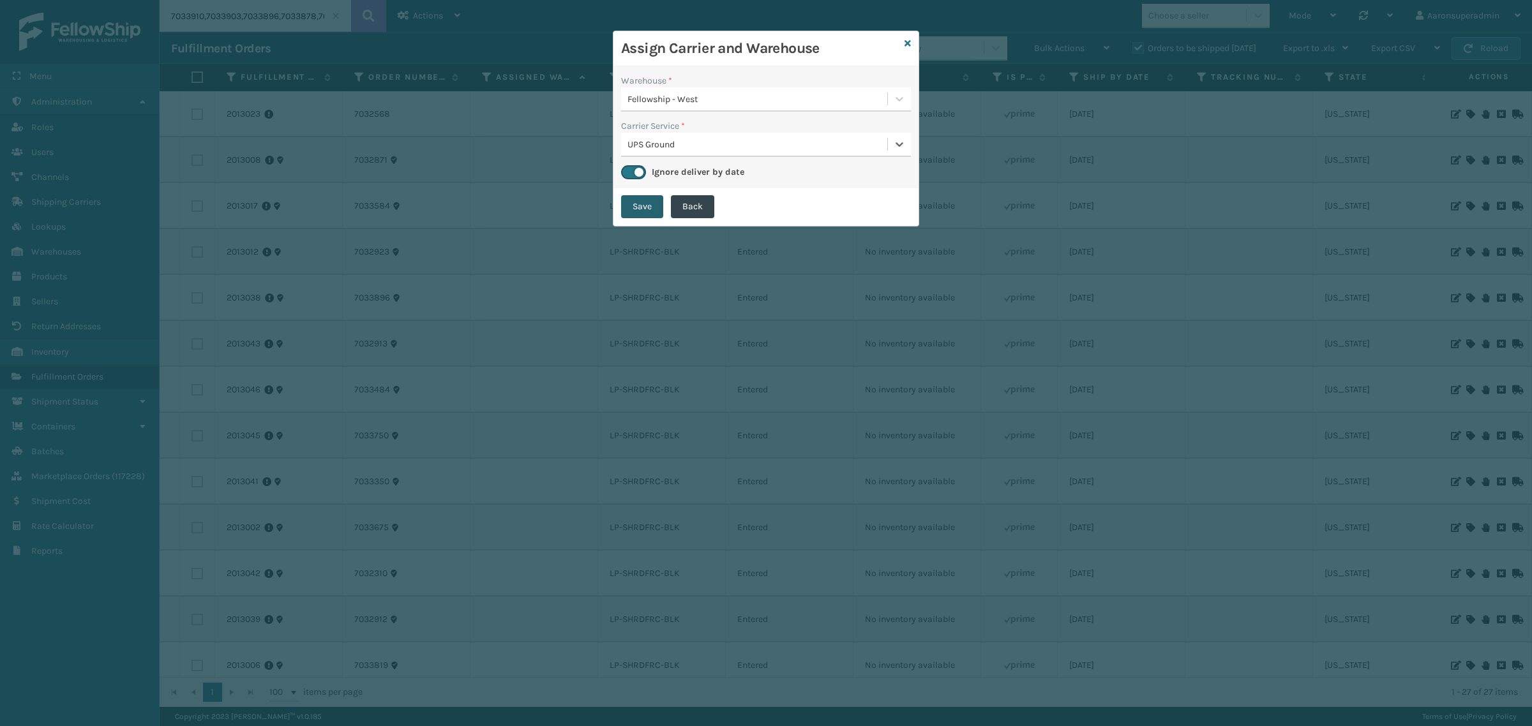
checkbox input "false"
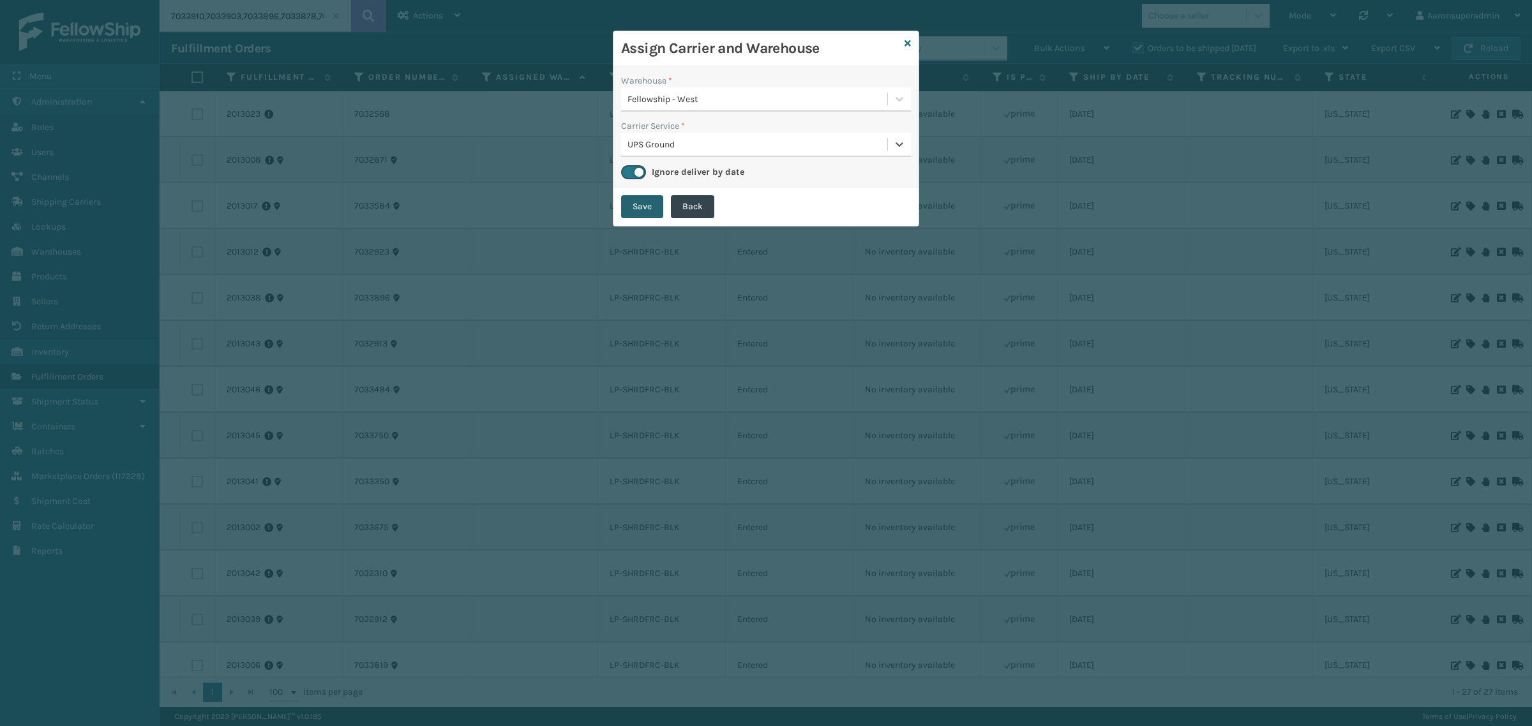
checkbox input "false"
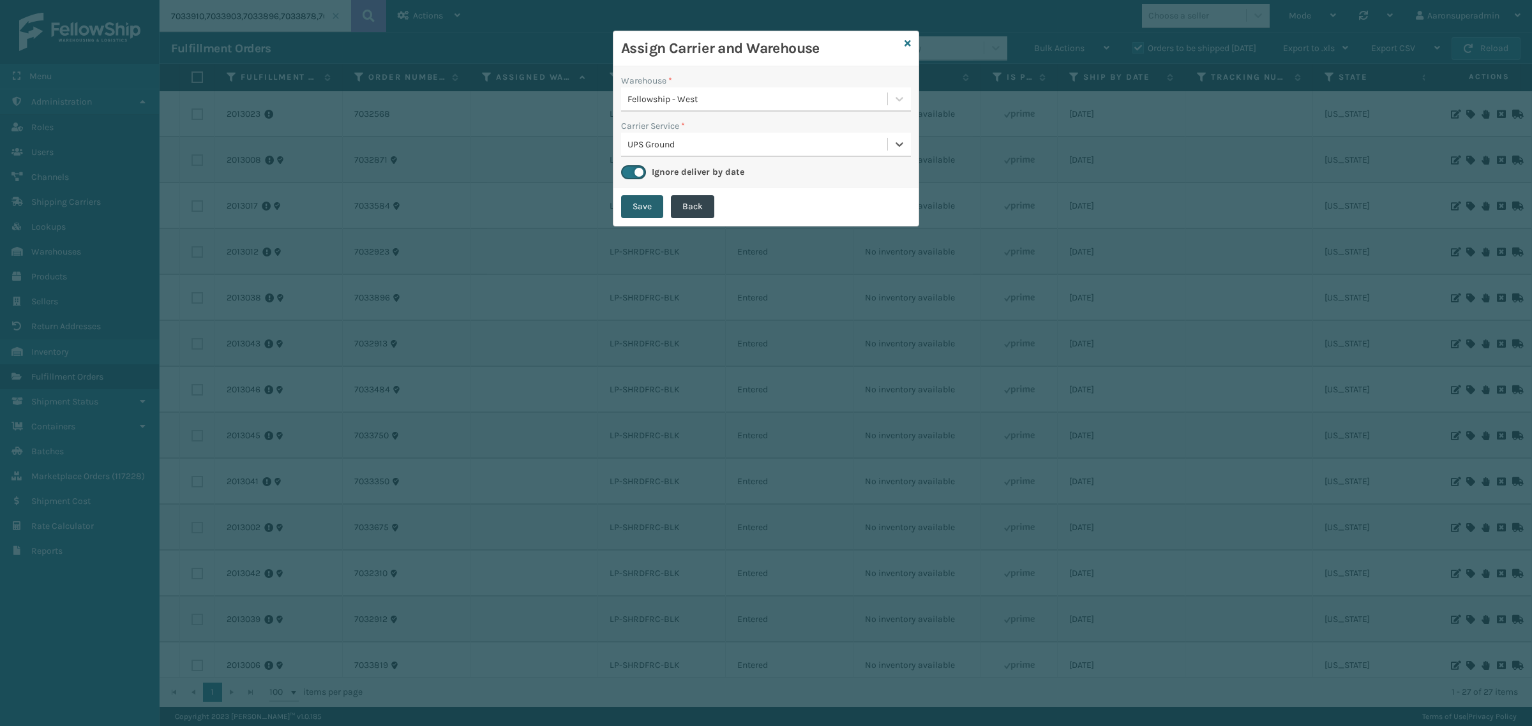
checkbox input "false"
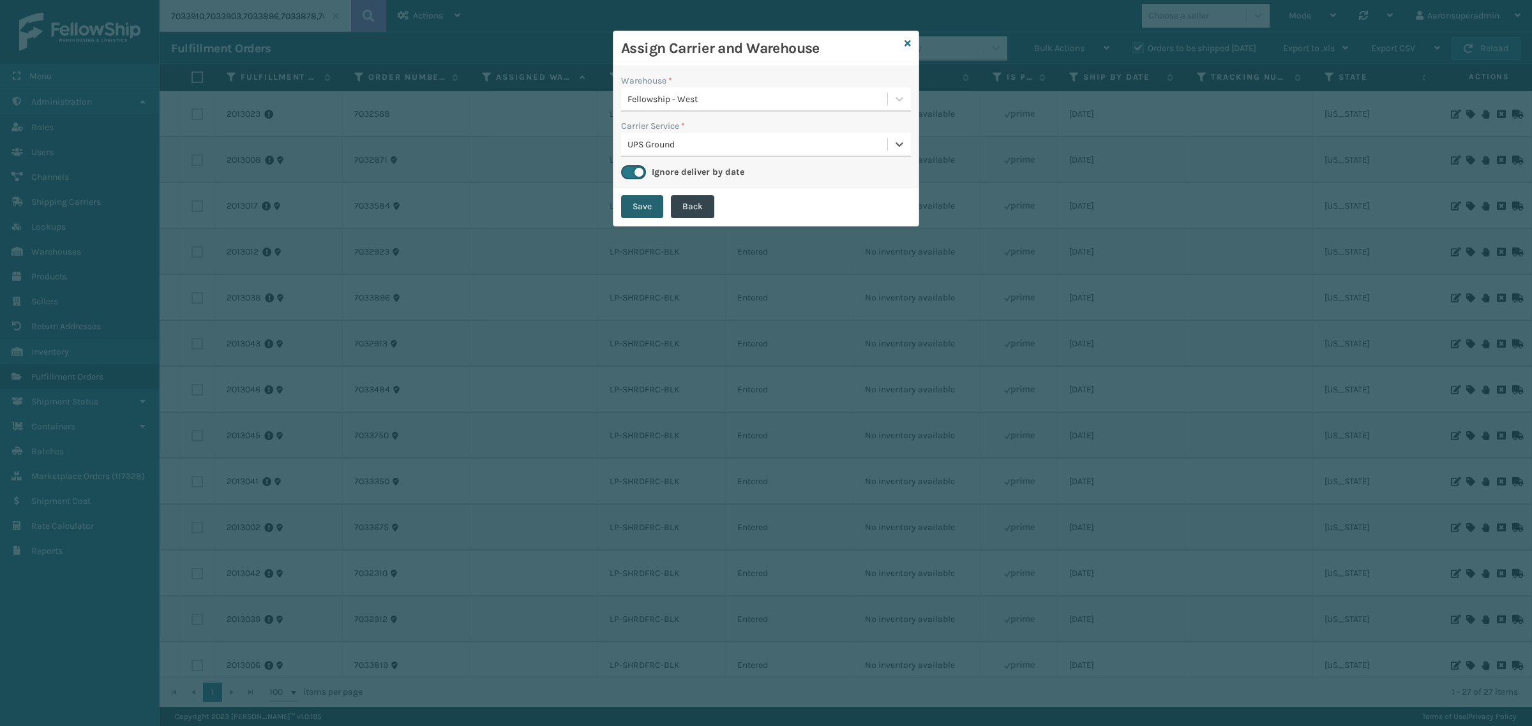
checkbox input "false"
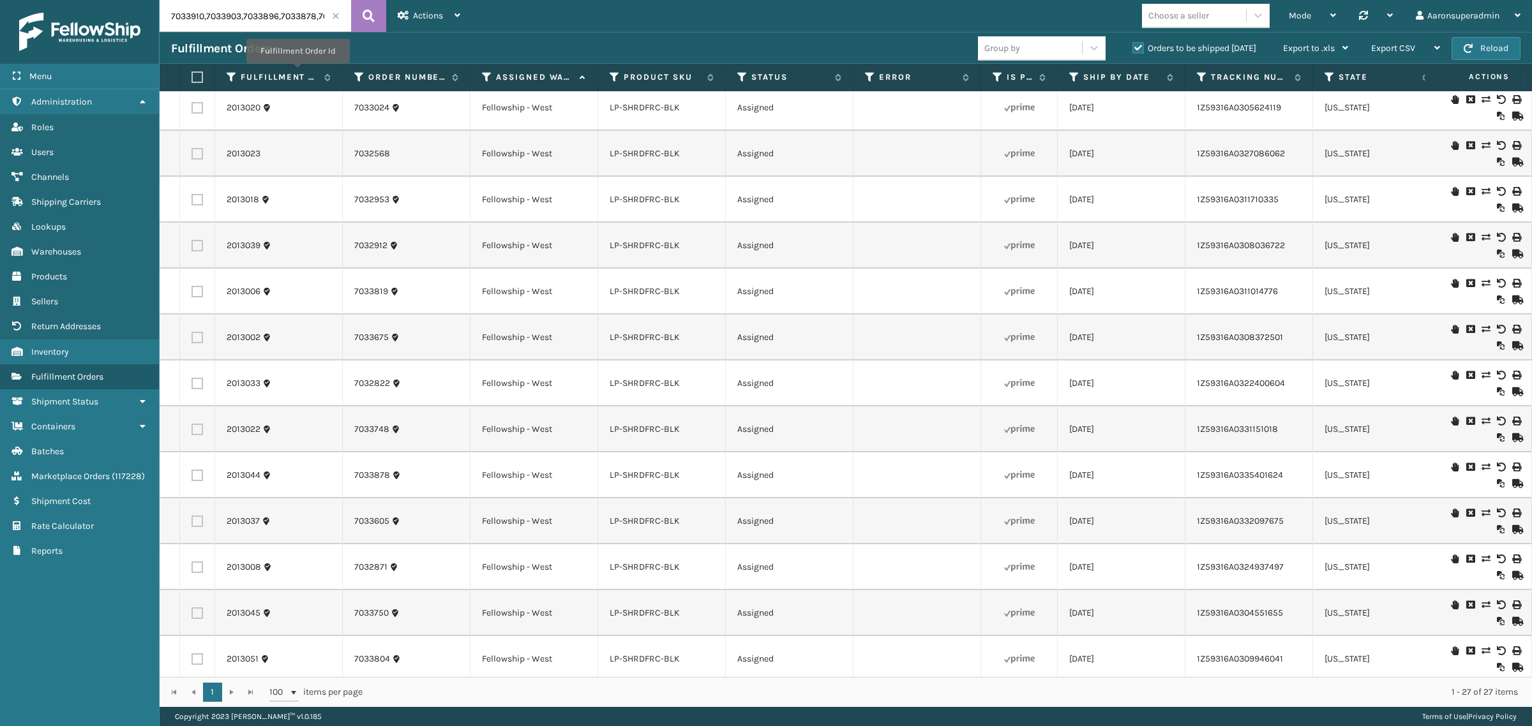
scroll to position [0, 0]
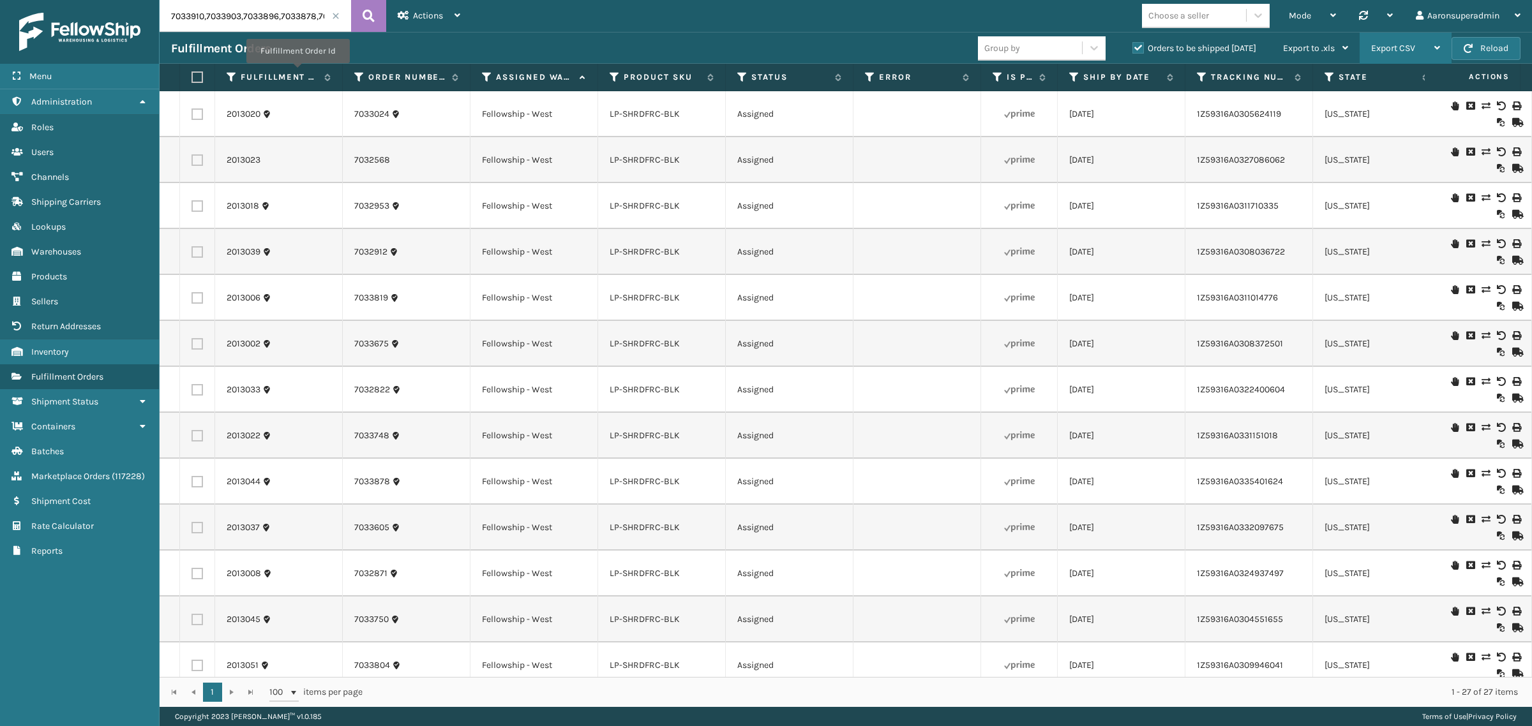
click at [1392, 45] on span "Export CSV" at bounding box center [1393, 48] width 44 height 11
click at [1321, 88] on li "Export Current Page" at bounding box center [1365, 82] width 171 height 34
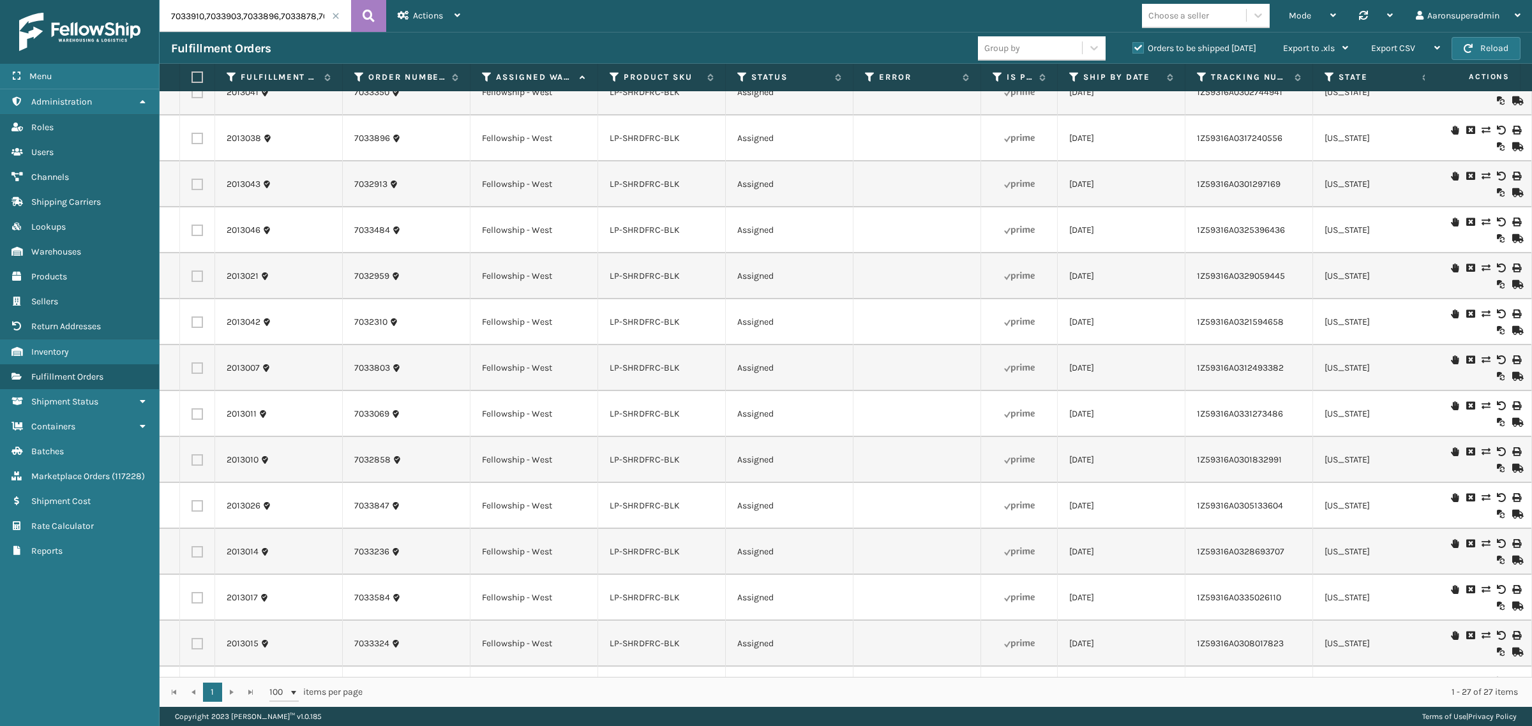
scroll to position [666, 0]
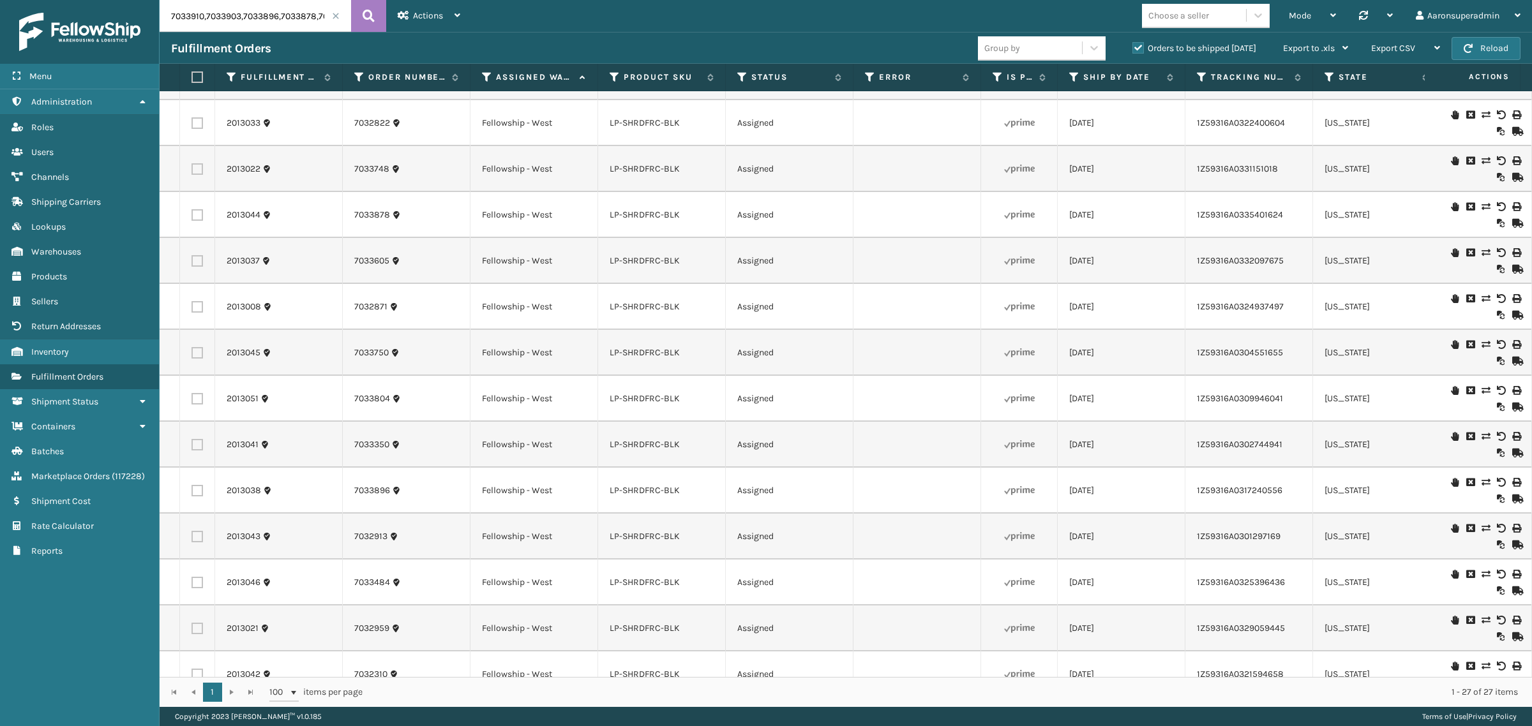
drag, startPoint x: 943, startPoint y: 275, endPoint x: 941, endPoint y: 285, distance: 9.8
click at [943, 275] on td at bounding box center [917, 261] width 128 height 46
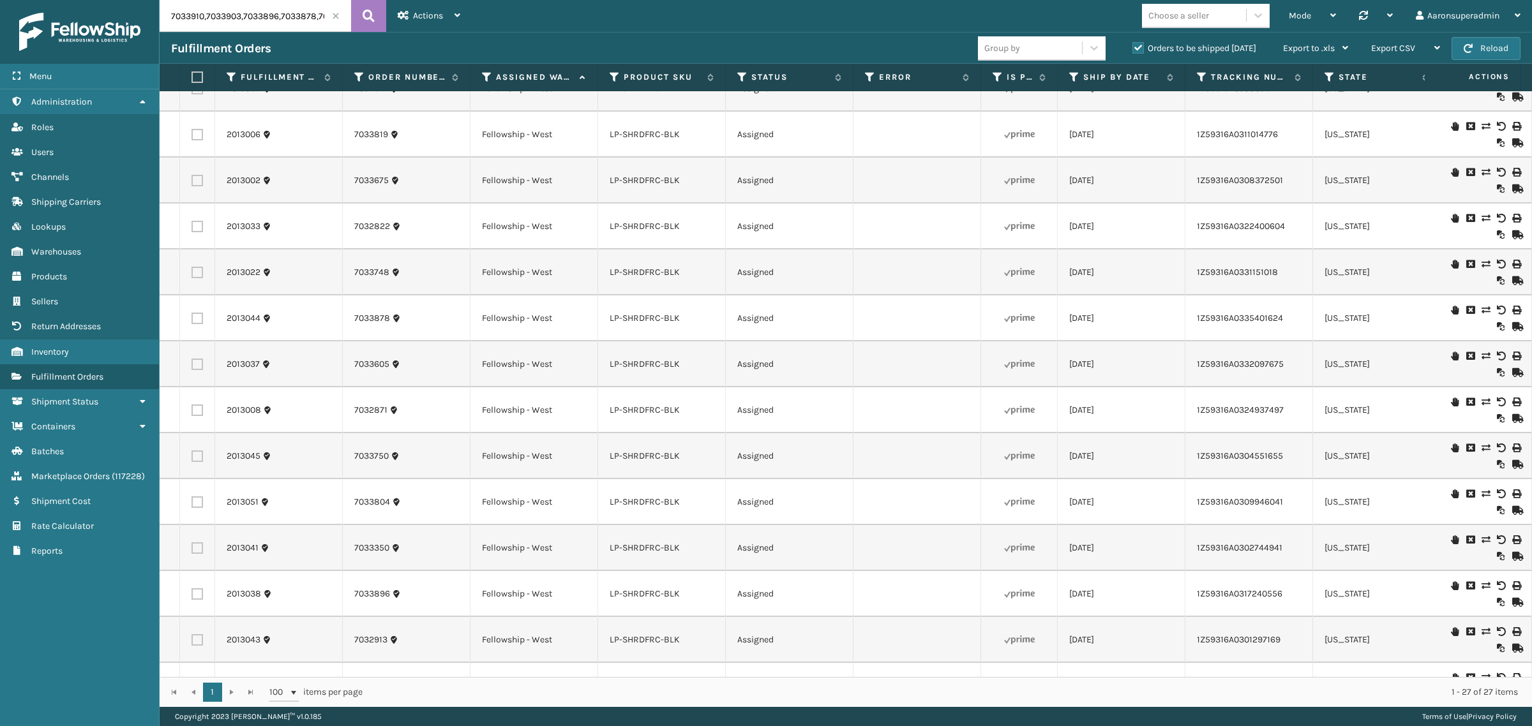
scroll to position [134, 0]
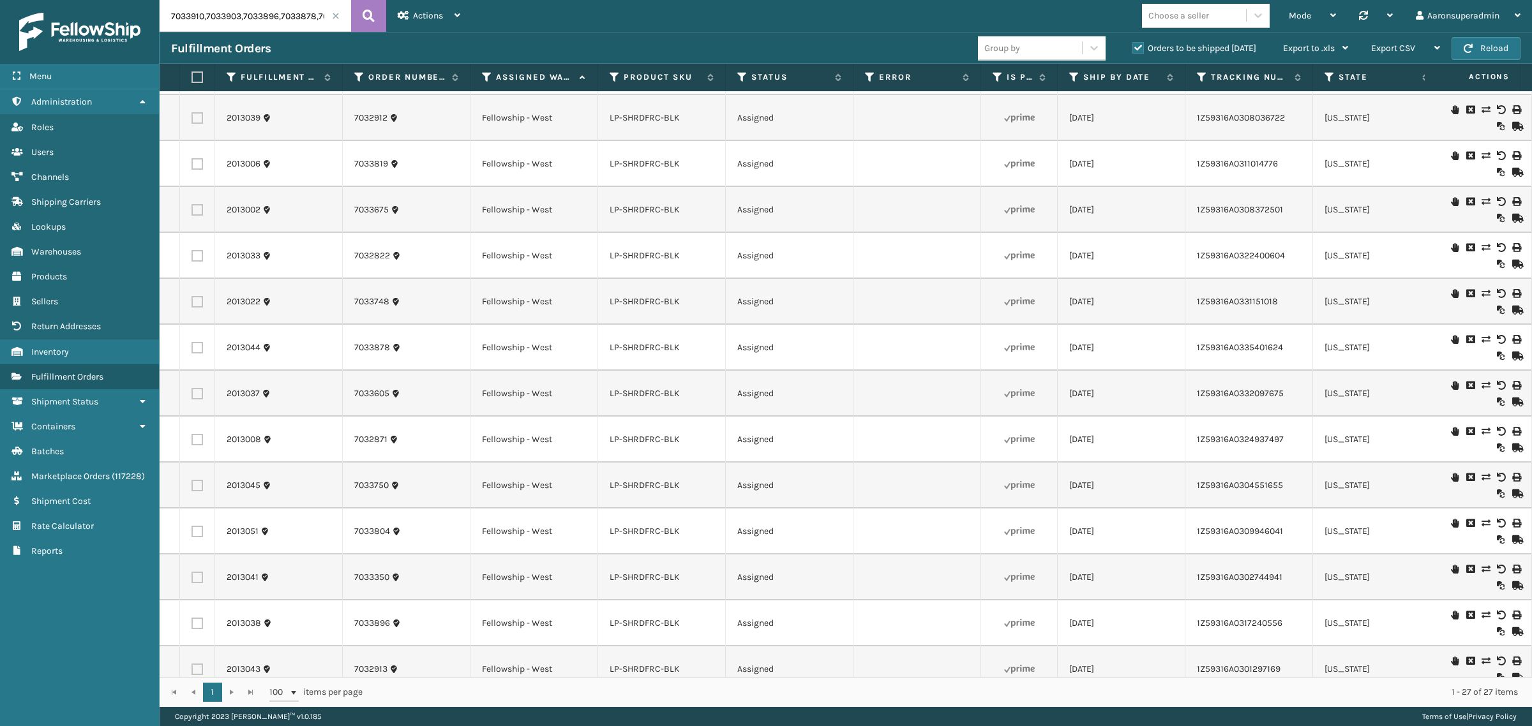
click at [338, 12] on span at bounding box center [336, 16] width 8 height 8
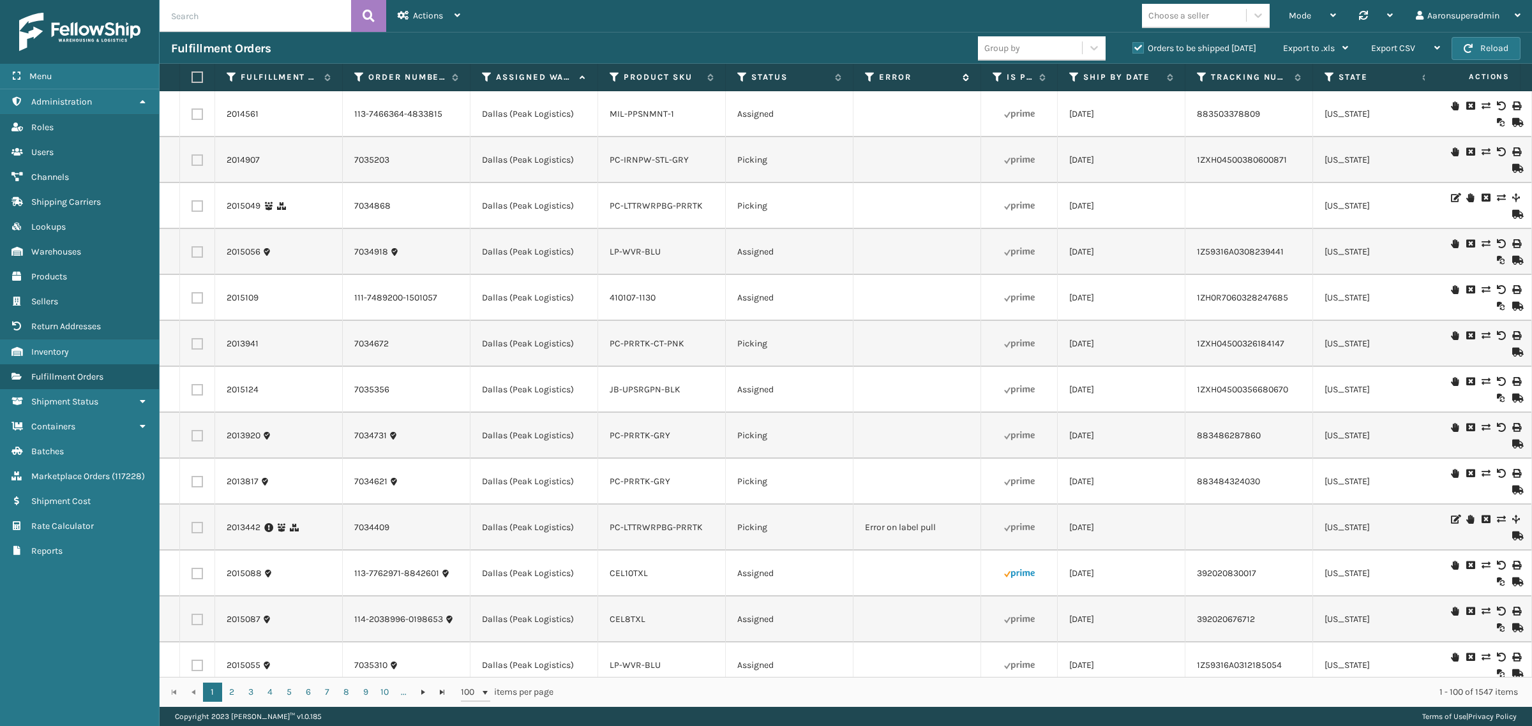
click at [901, 79] on label "Error" at bounding box center [917, 76] width 77 height 11
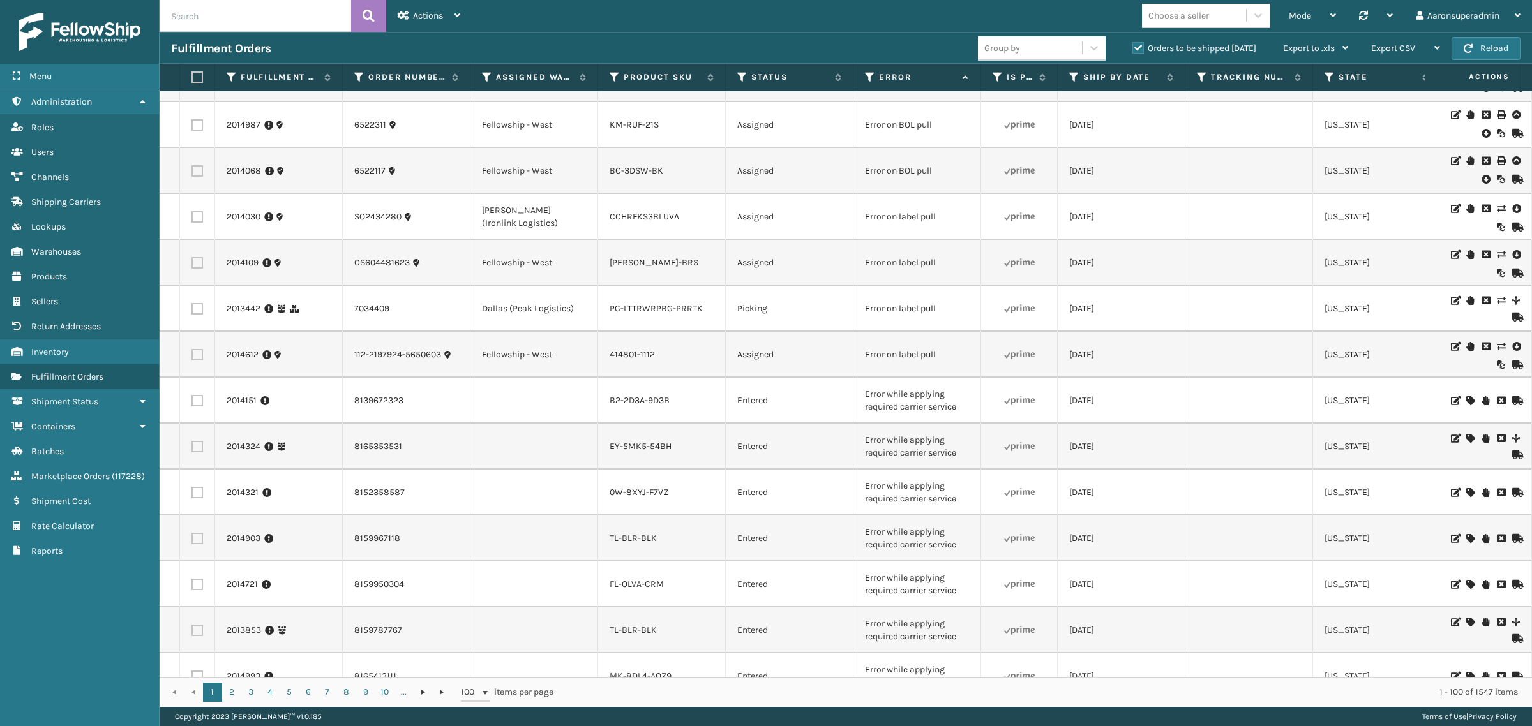
scroll to position [266, 0]
drag, startPoint x: 951, startPoint y: 271, endPoint x: 854, endPoint y: 268, distance: 97.1
click at [854, 268] on td "Error on label pull" at bounding box center [917, 262] width 128 height 46
copy td "Error on label pull"
click at [218, 13] on input "text" at bounding box center [255, 16] width 191 height 32
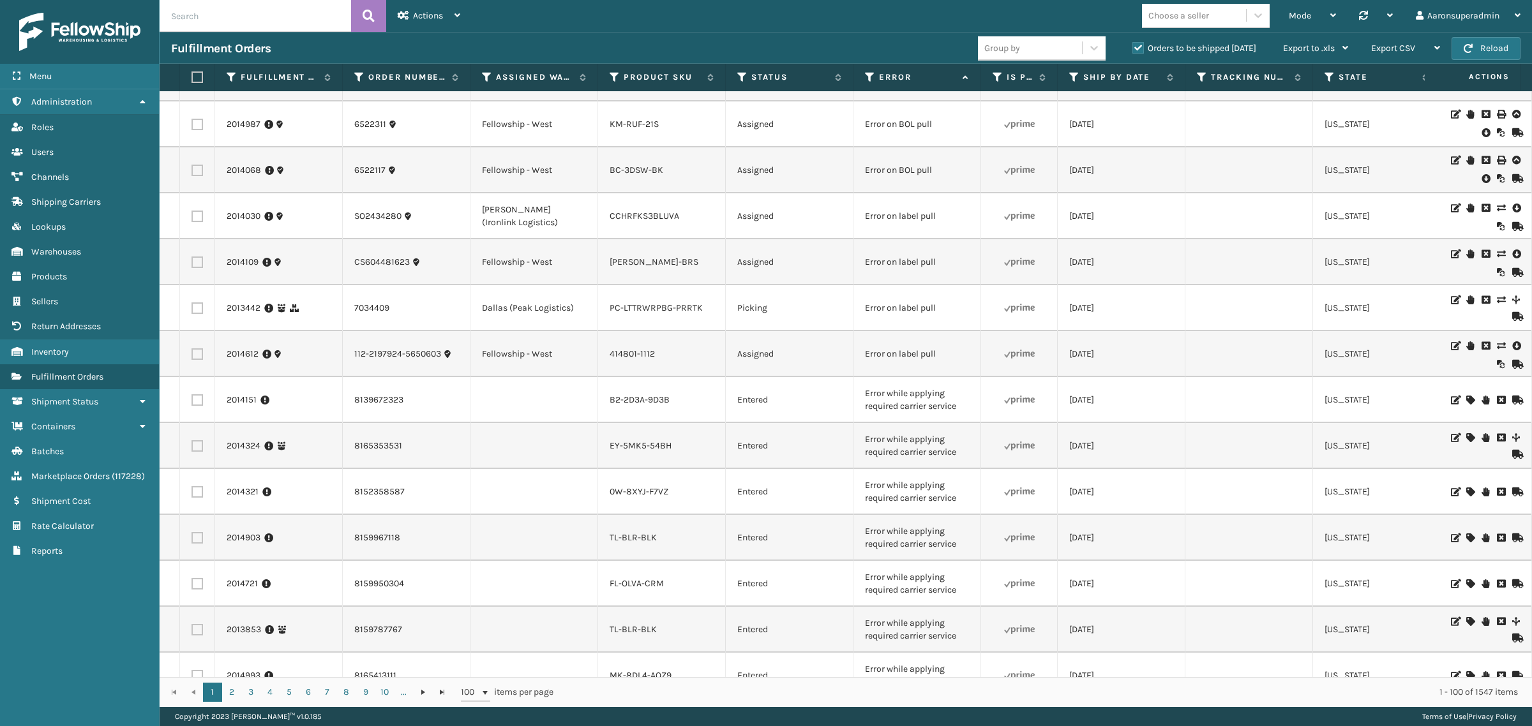
paste input "Error on label pull"
type input "Error on label pull"
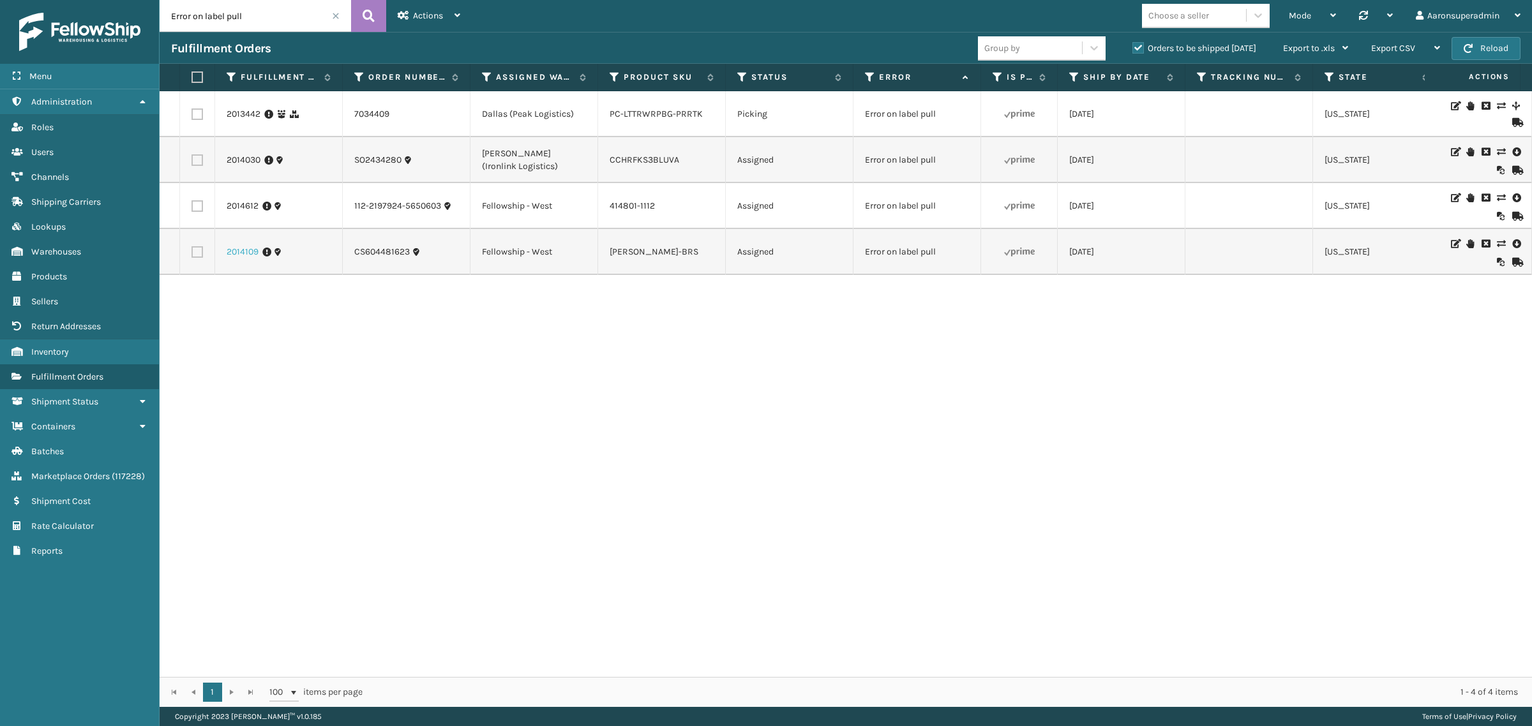
click at [249, 250] on link "2014109" at bounding box center [243, 252] width 32 height 13
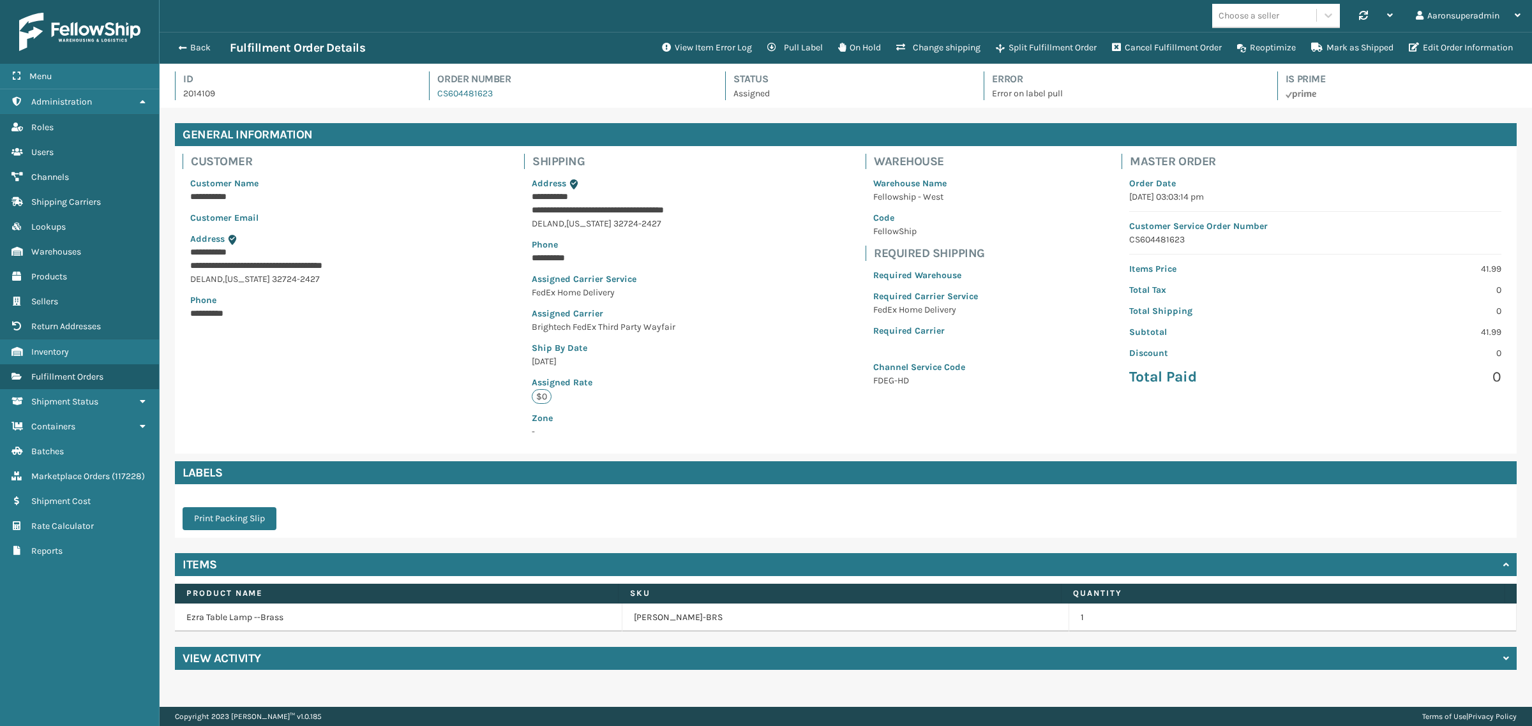
scroll to position [30, 1372]
click at [1436, 49] on button "Edit Order Information" at bounding box center [1460, 48] width 119 height 26
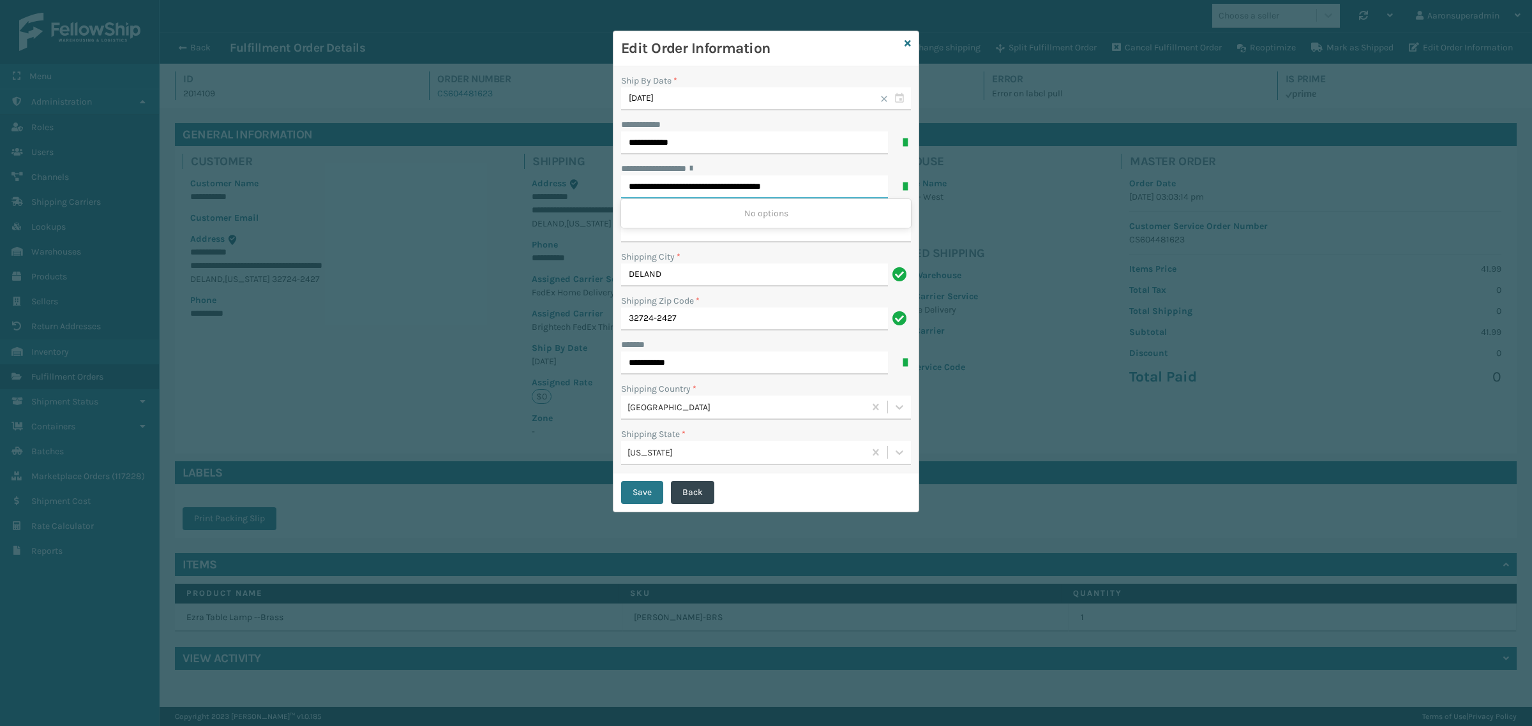
drag, startPoint x: 787, startPoint y: 189, endPoint x: 838, endPoint y: 189, distance: 51.1
click at [838, 189] on input "**********" at bounding box center [754, 187] width 267 height 23
type input "**********"
click at [712, 232] on input "**********" at bounding box center [766, 231] width 290 height 23
paste input "*******"
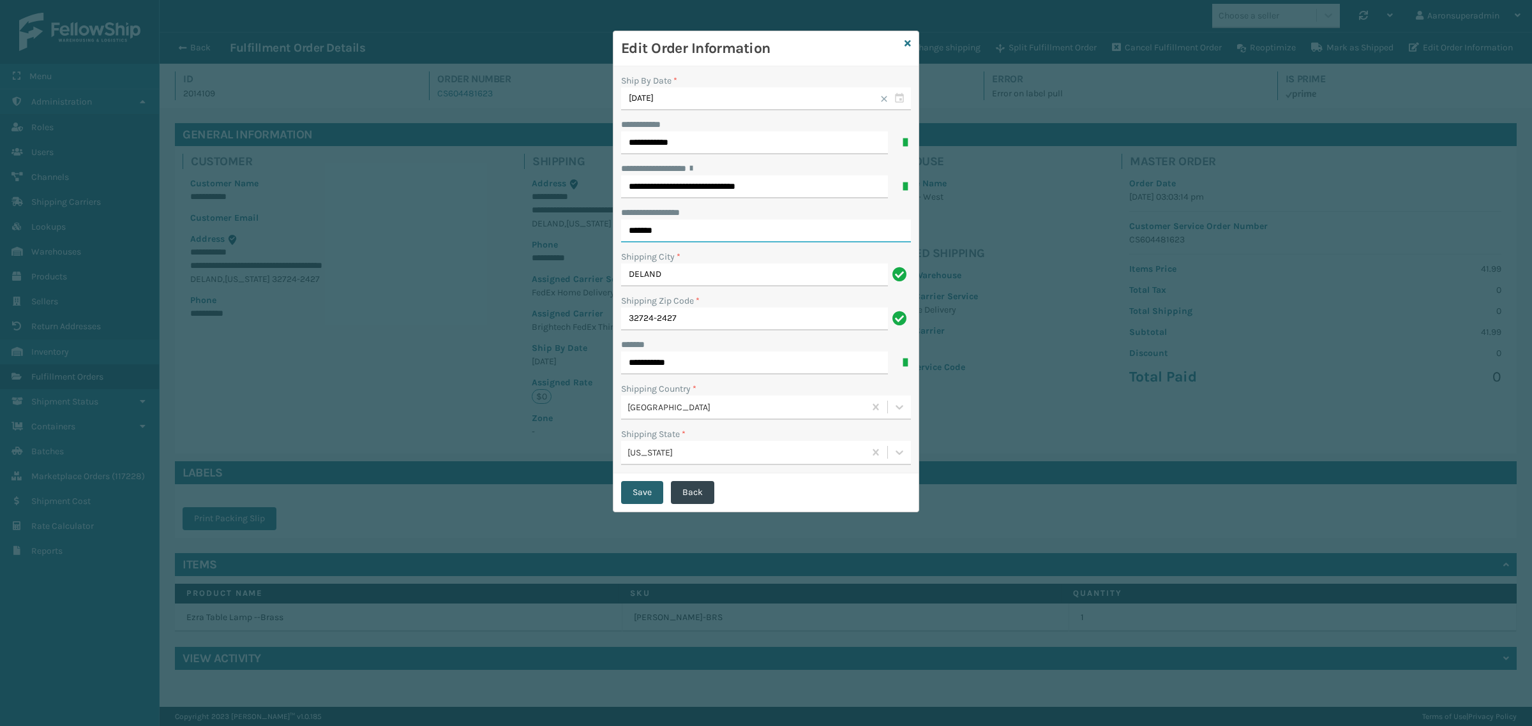
type input "*******"
click at [640, 497] on button "Save" at bounding box center [642, 492] width 42 height 23
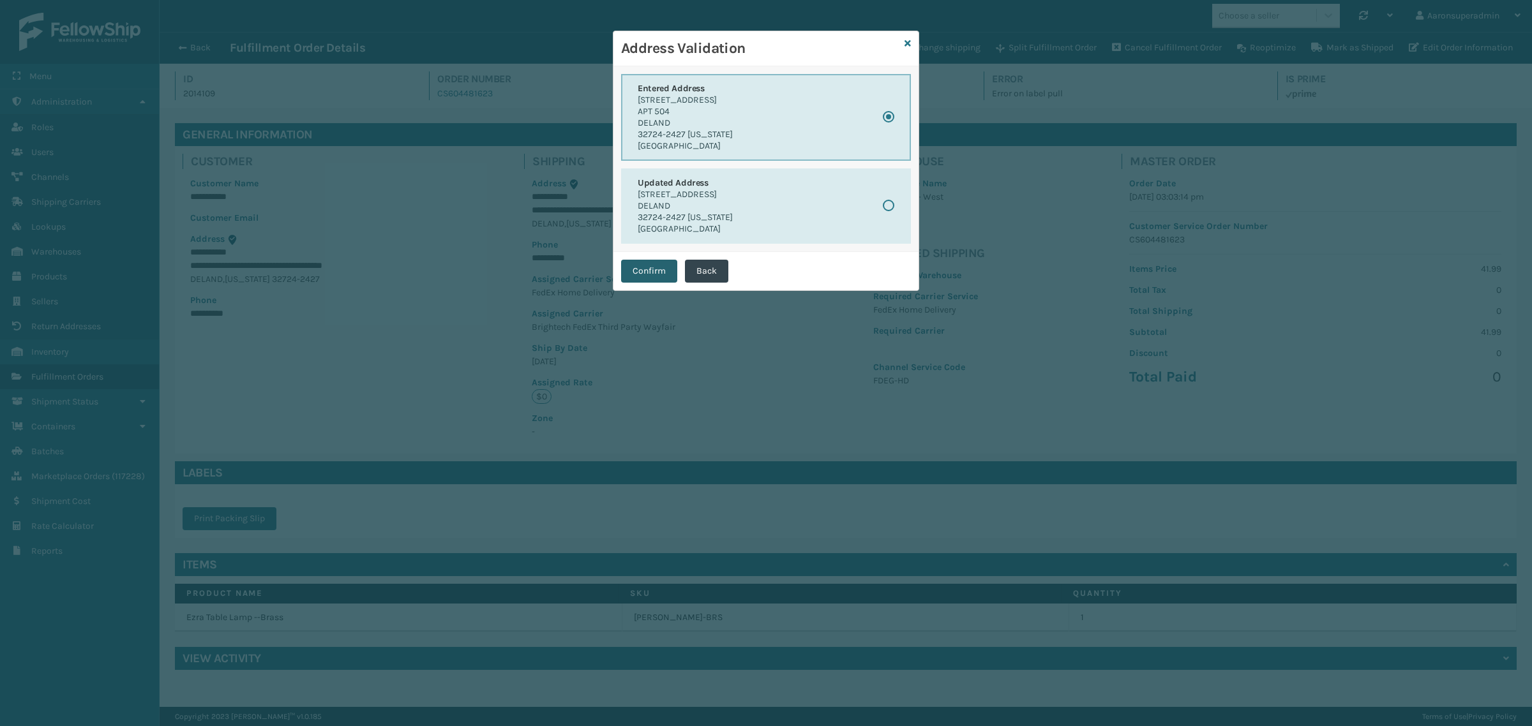
click at [658, 279] on button "Confirm" at bounding box center [649, 271] width 56 height 23
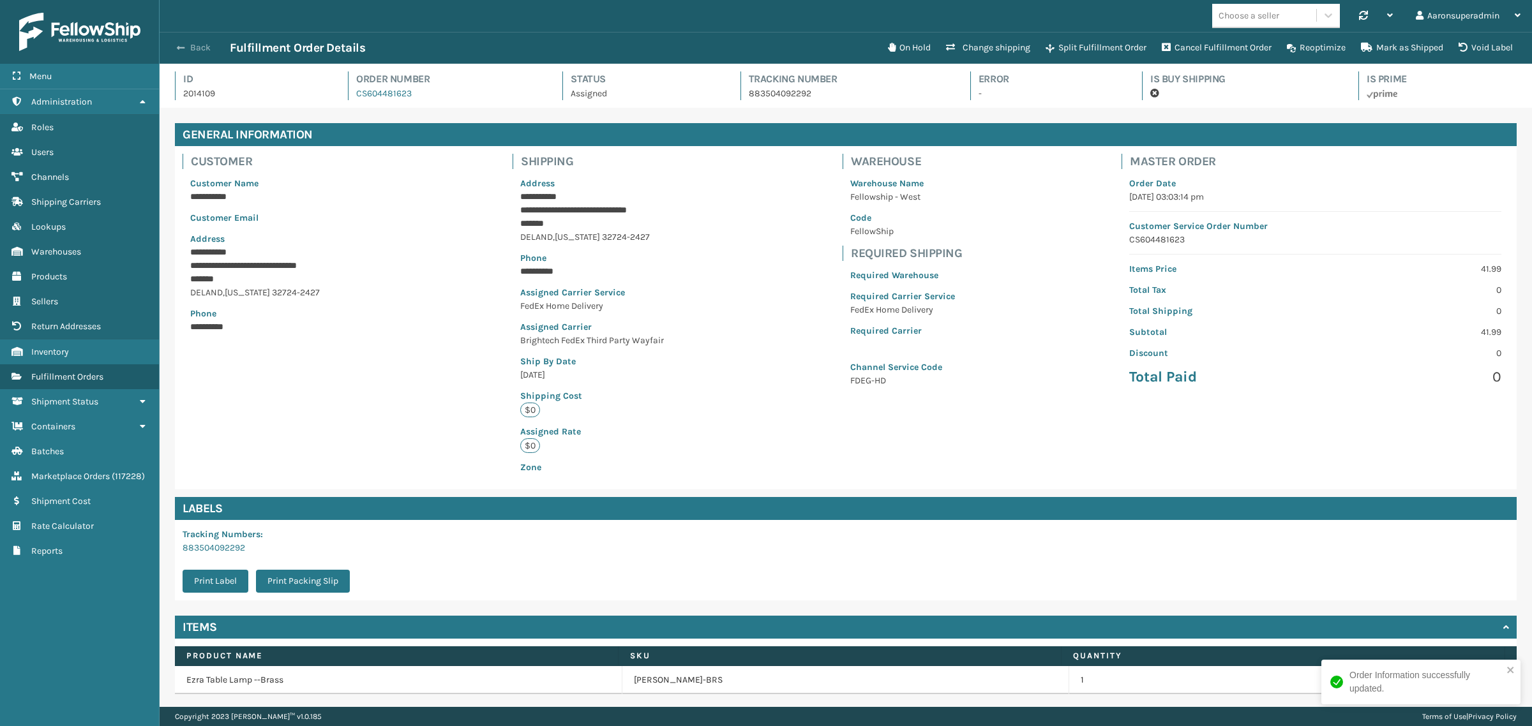
click at [186, 43] on button "Back" at bounding box center [200, 47] width 59 height 11
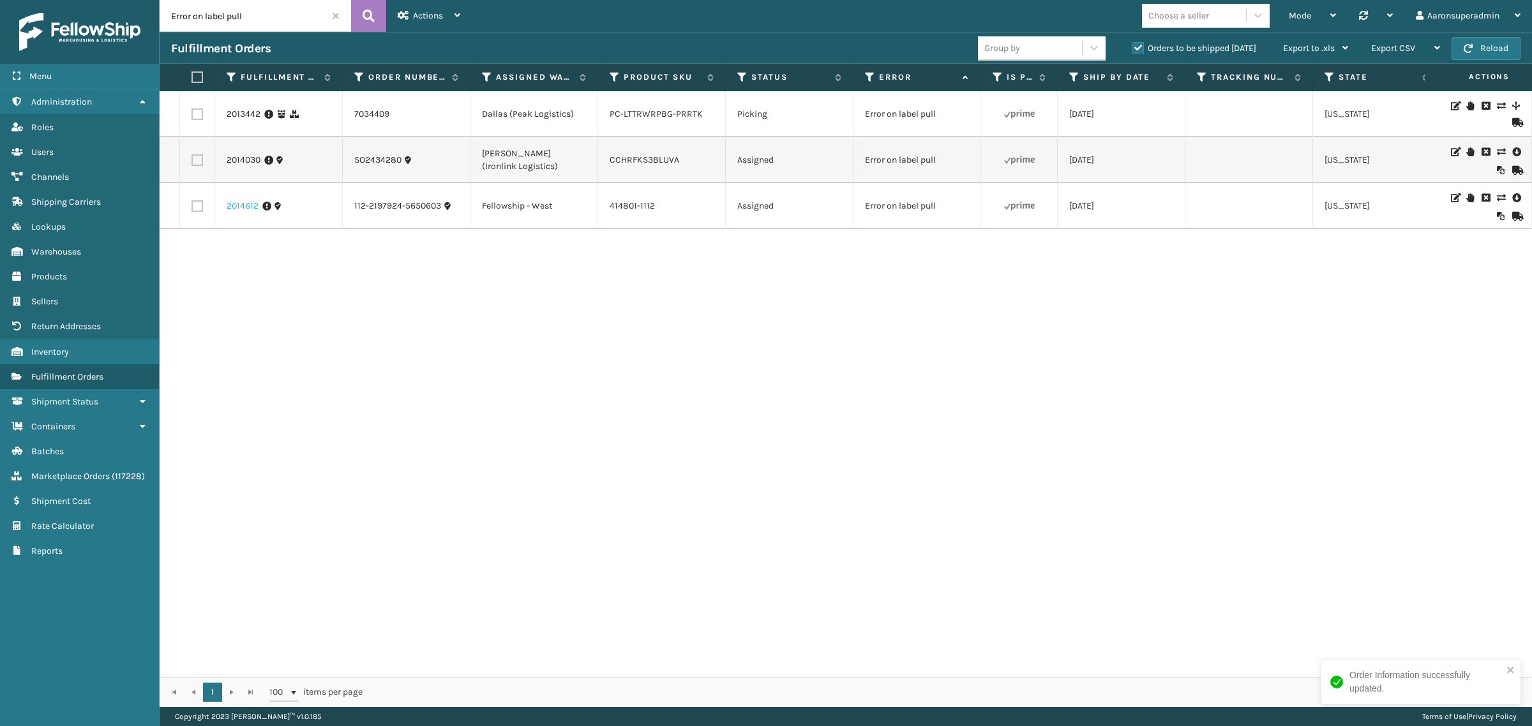
click at [246, 209] on link "2014612" at bounding box center [243, 206] width 32 height 13
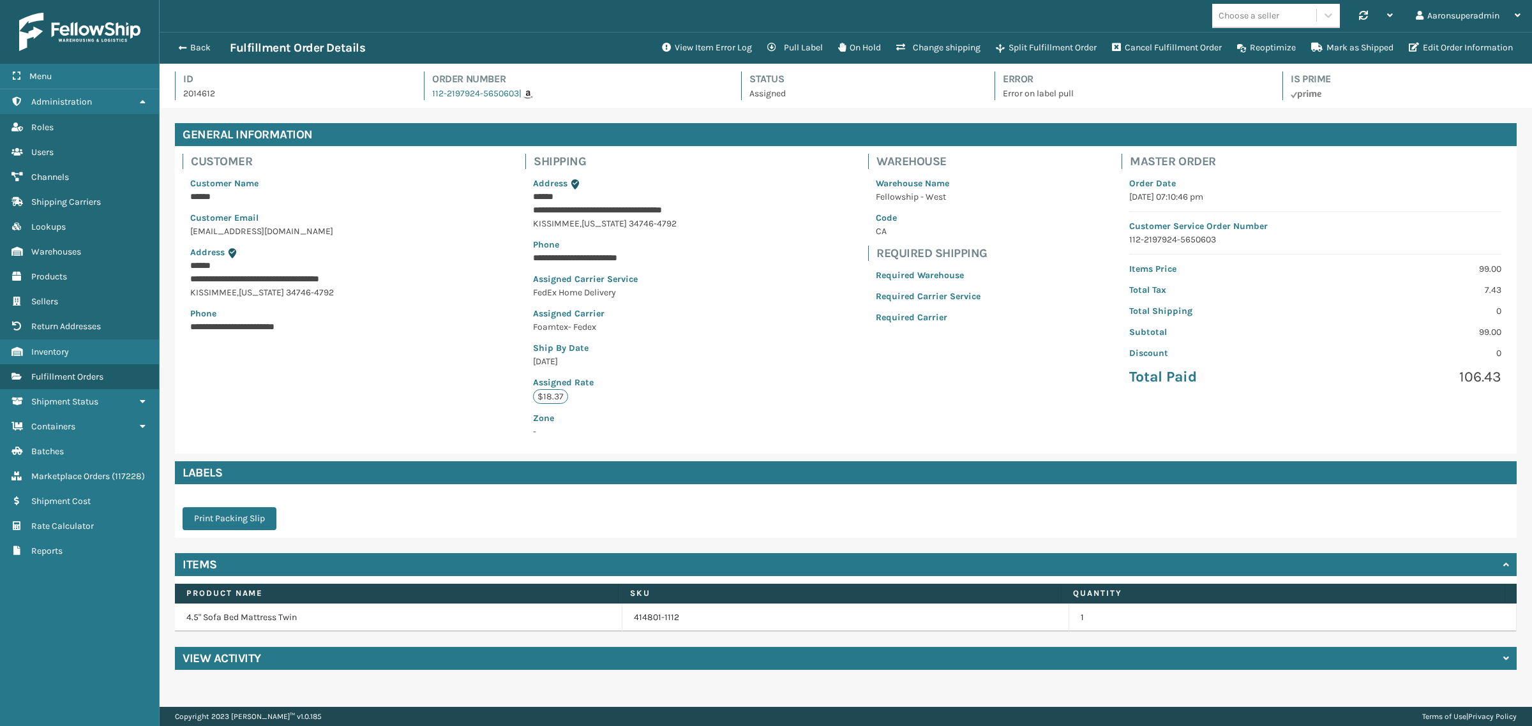
scroll to position [30, 1372]
click at [1457, 49] on button "Edit Order Information" at bounding box center [1460, 48] width 119 height 26
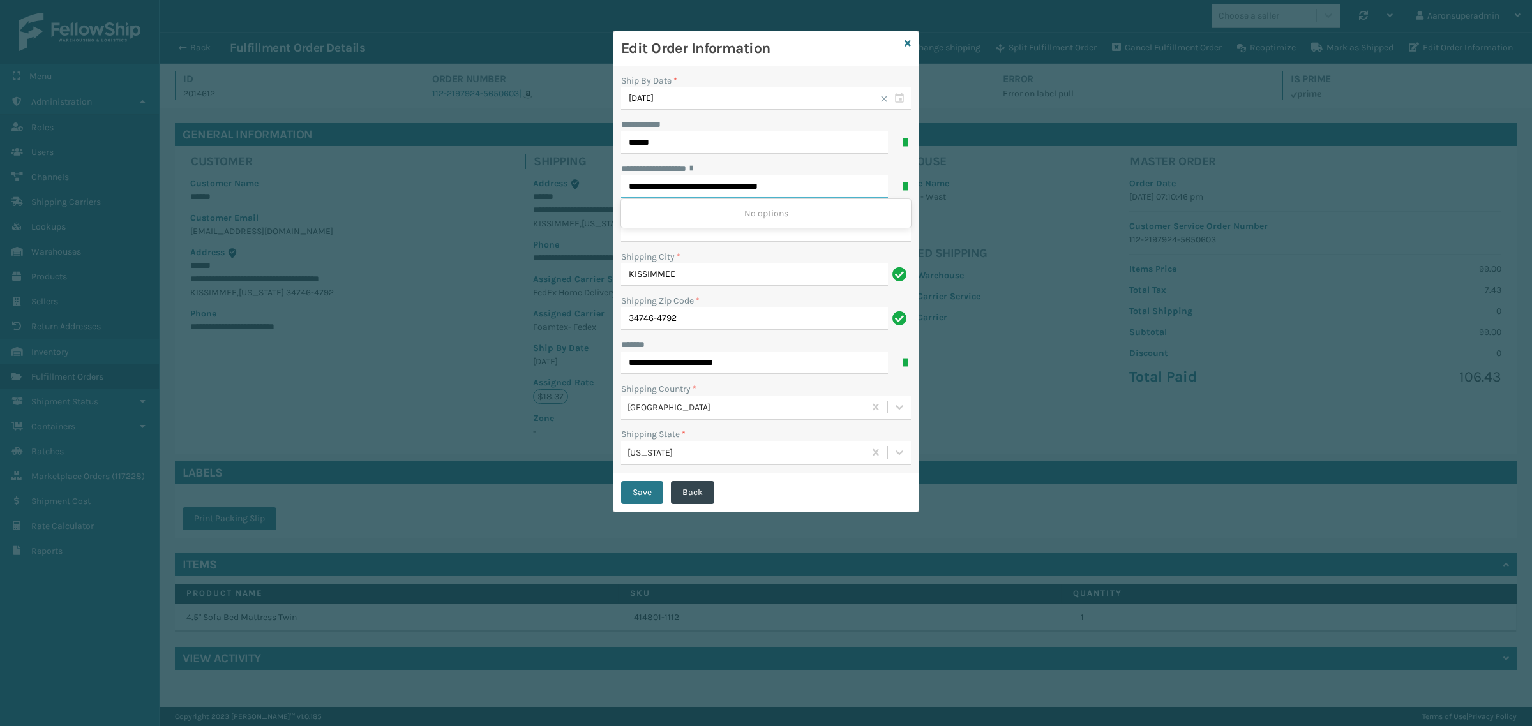
drag, startPoint x: 789, startPoint y: 184, endPoint x: 878, endPoint y: 189, distance: 89.5
click at [878, 189] on input "**********" at bounding box center [754, 187] width 267 height 23
type input "**********"
drag, startPoint x: 723, startPoint y: 230, endPoint x: 721, endPoint y: 236, distance: 6.7
click at [723, 230] on input "**********" at bounding box center [766, 231] width 290 height 23
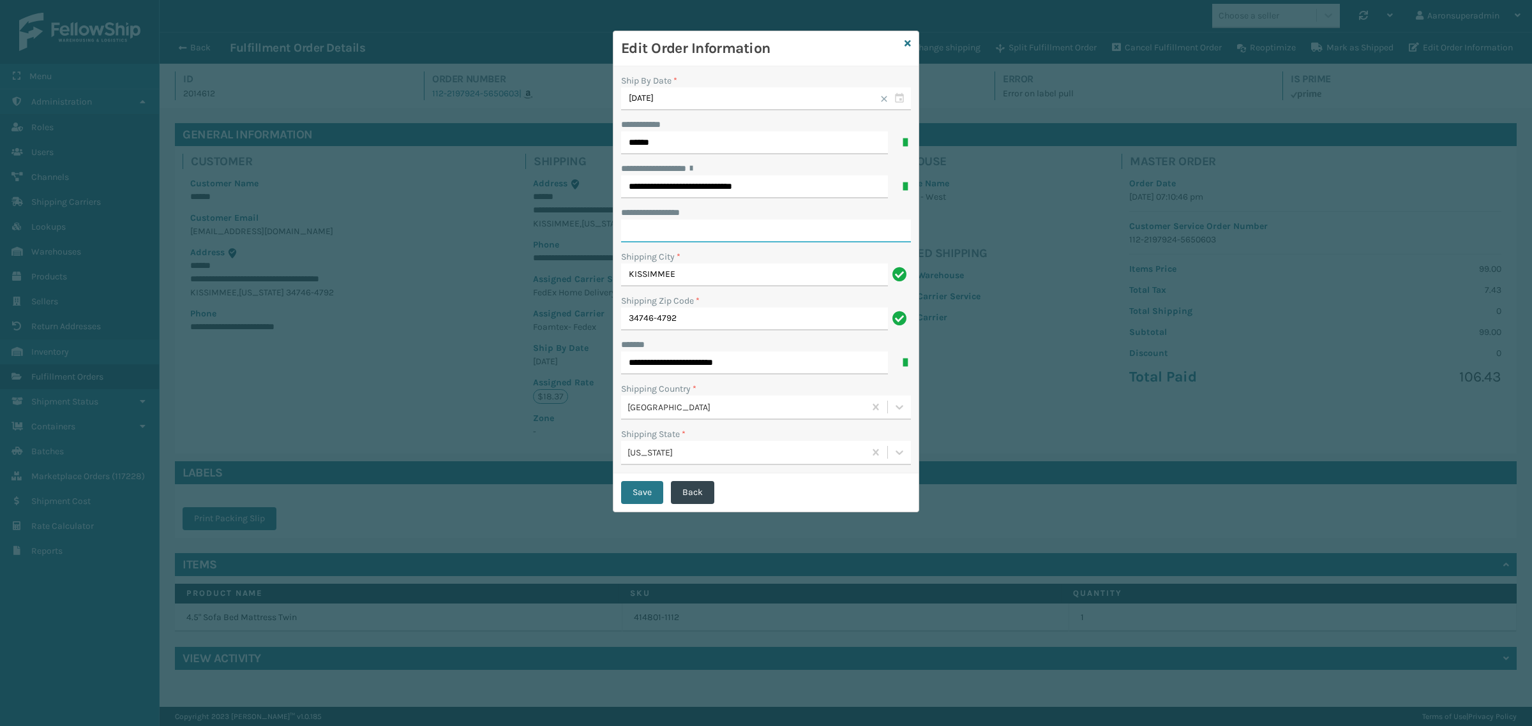
paste input "*******"
type input "*******"
click at [630, 492] on button "Save" at bounding box center [642, 492] width 42 height 23
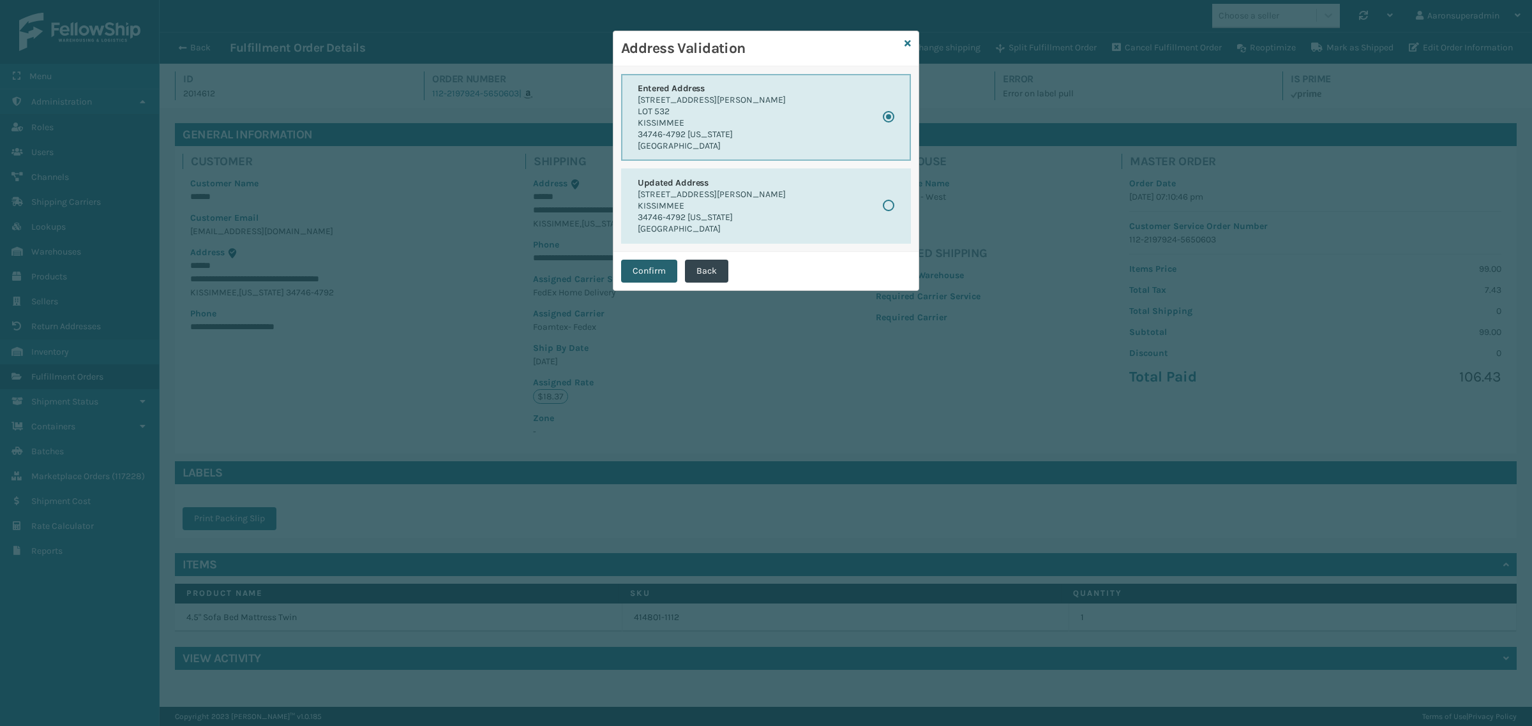
click at [657, 269] on button "Confirm" at bounding box center [649, 271] width 56 height 23
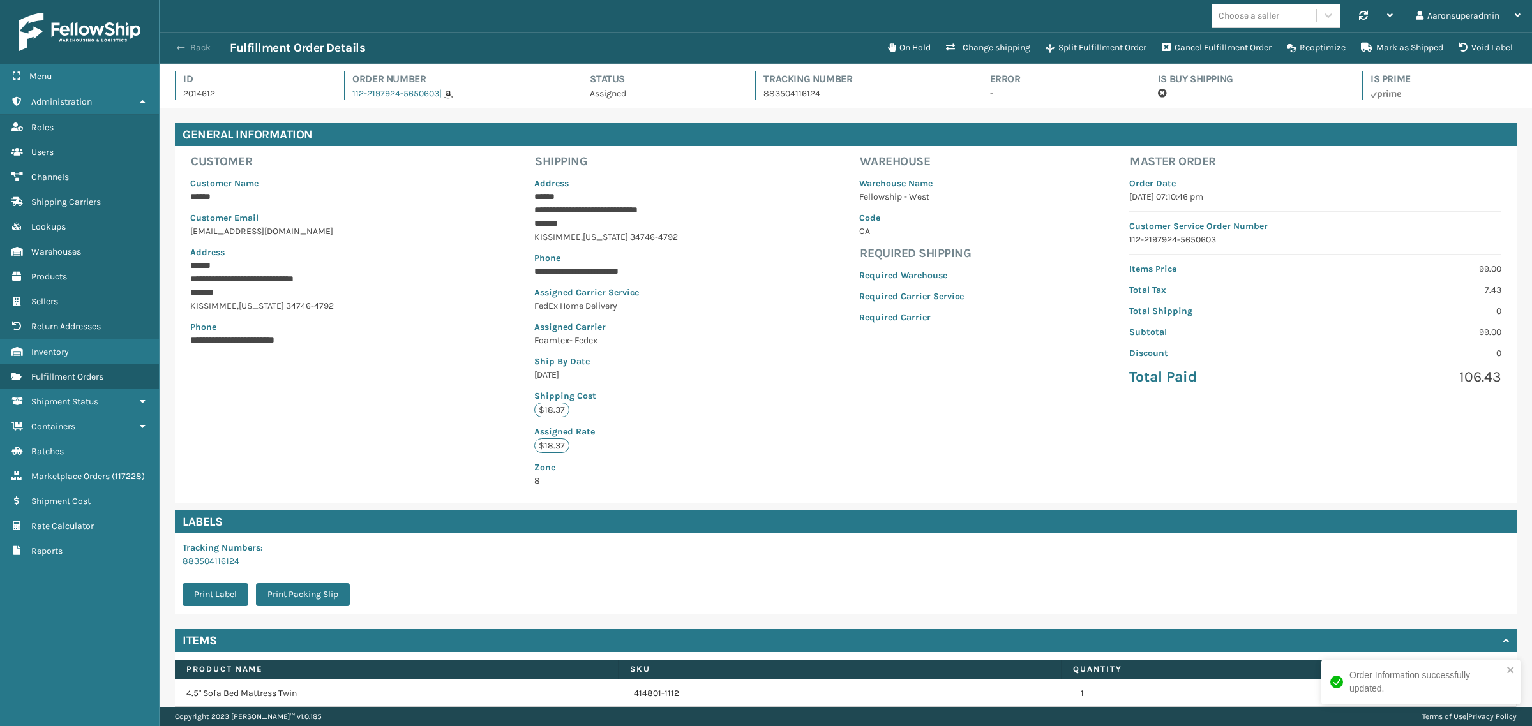
click at [197, 47] on button "Back" at bounding box center [200, 47] width 59 height 11
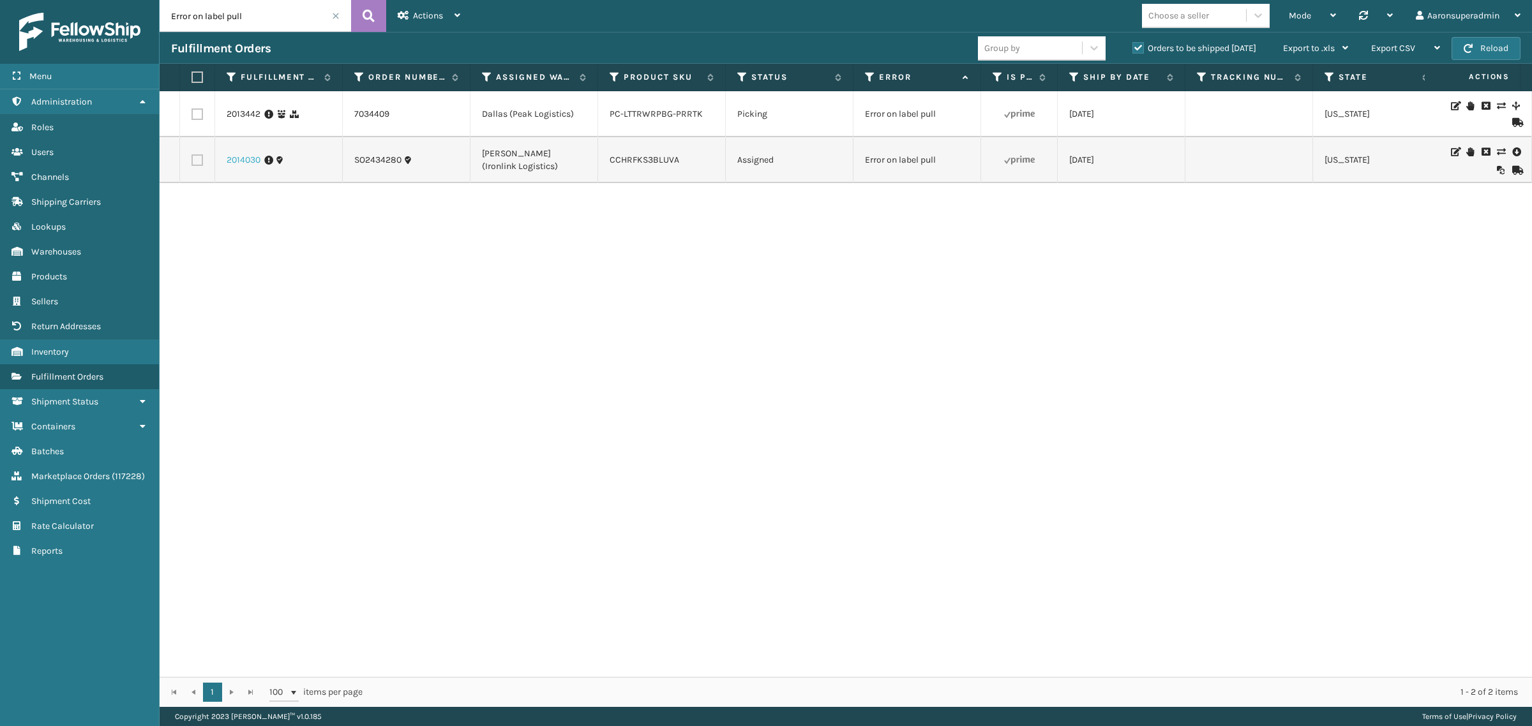
click at [244, 163] on link "2014030" at bounding box center [244, 160] width 34 height 13
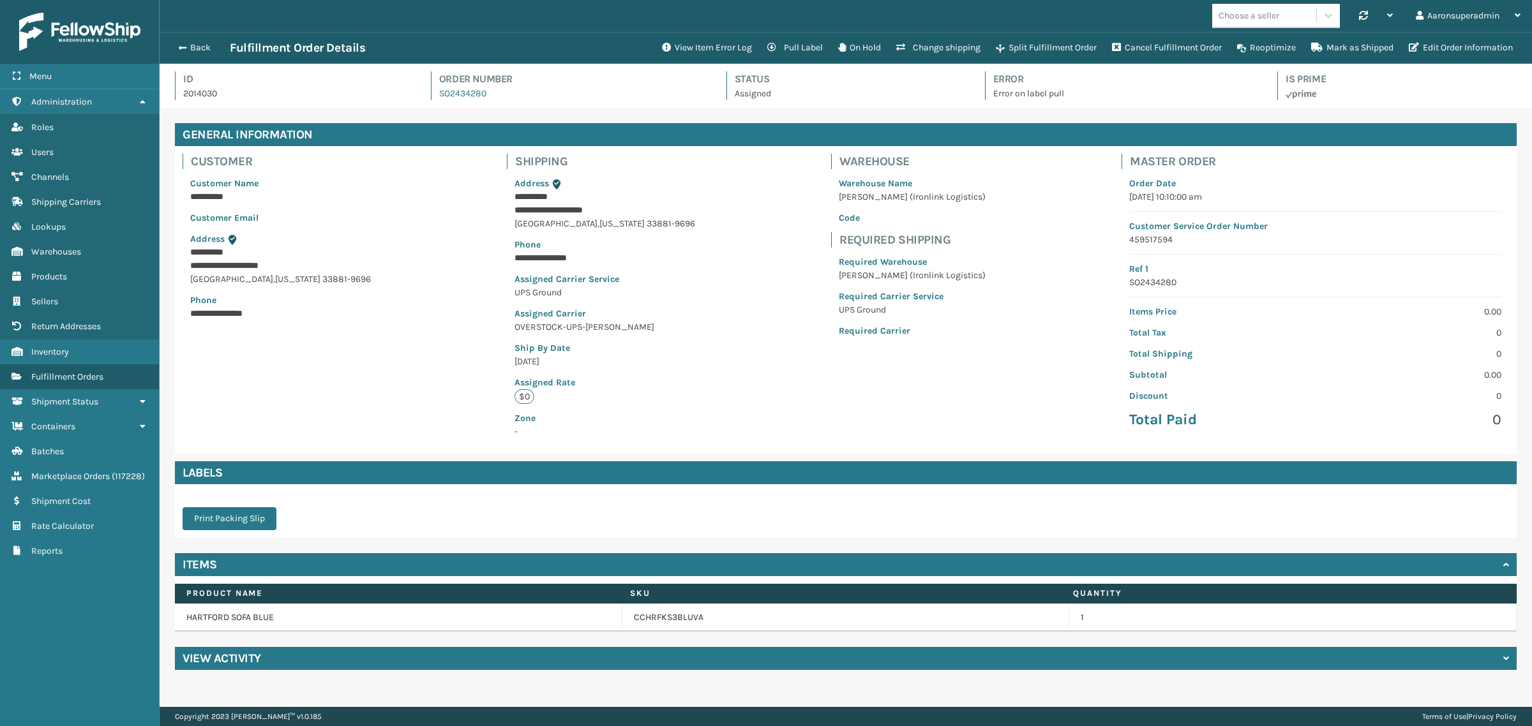
scroll to position [30, 1372]
click at [665, 51] on button "View Item Error Log" at bounding box center [706, 48] width 105 height 26
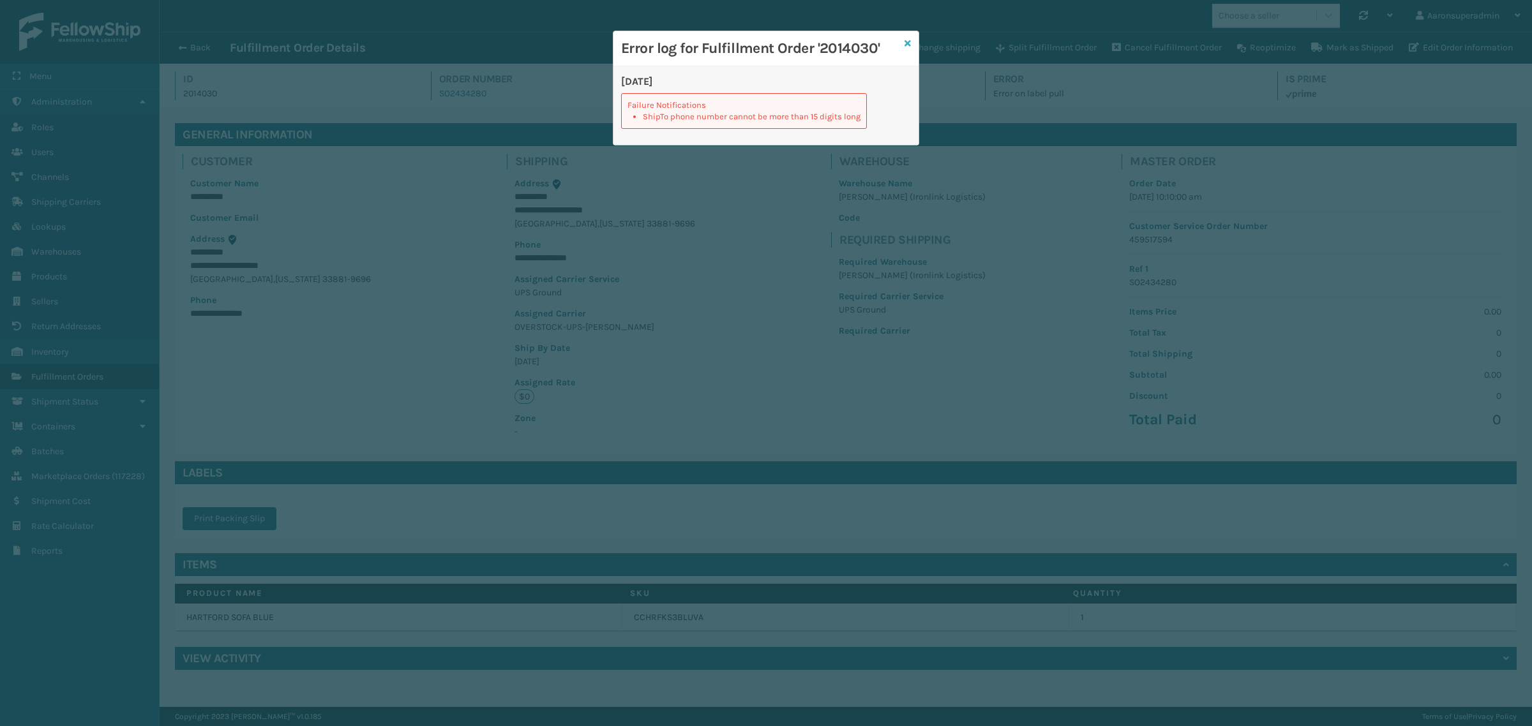
click at [908, 41] on icon at bounding box center [907, 43] width 6 height 9
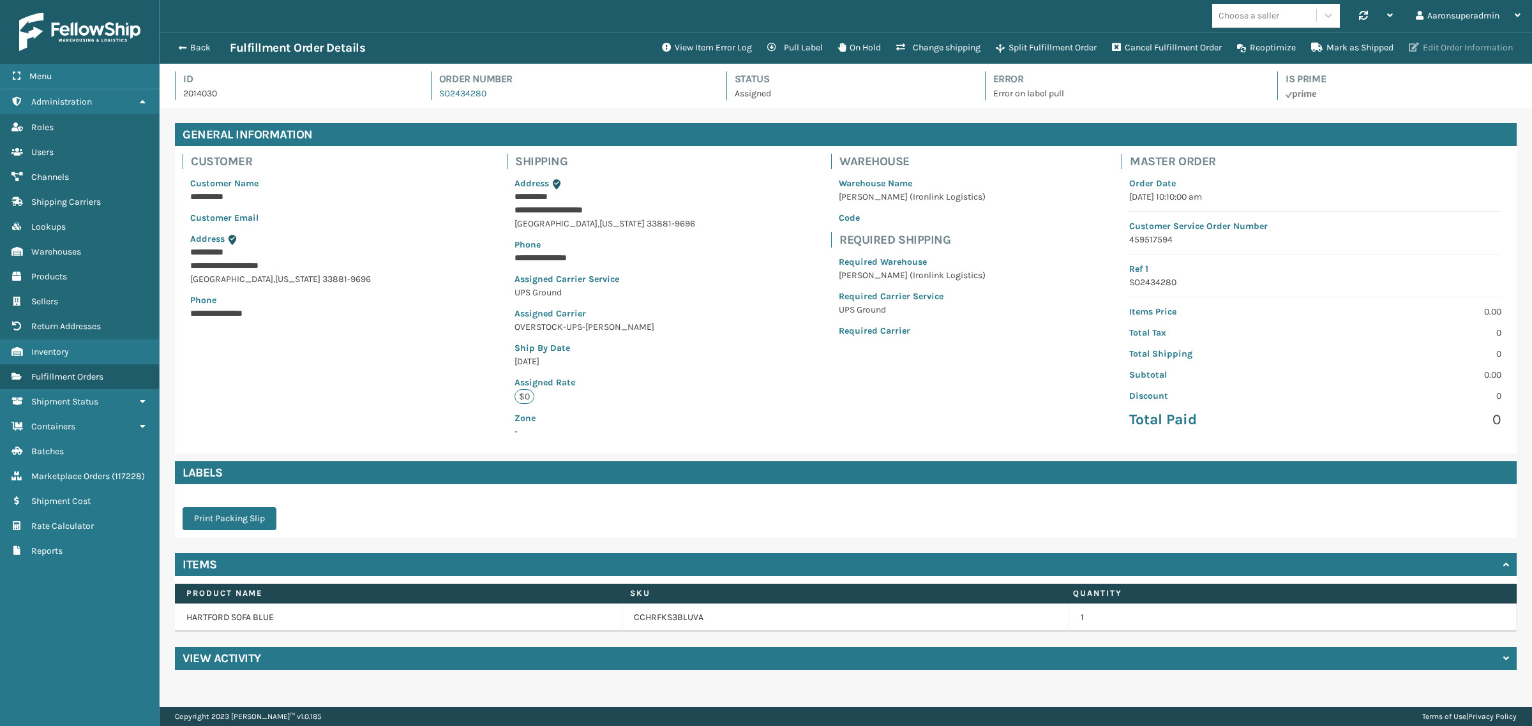
click at [1483, 43] on button "Edit Order Information" at bounding box center [1460, 48] width 119 height 26
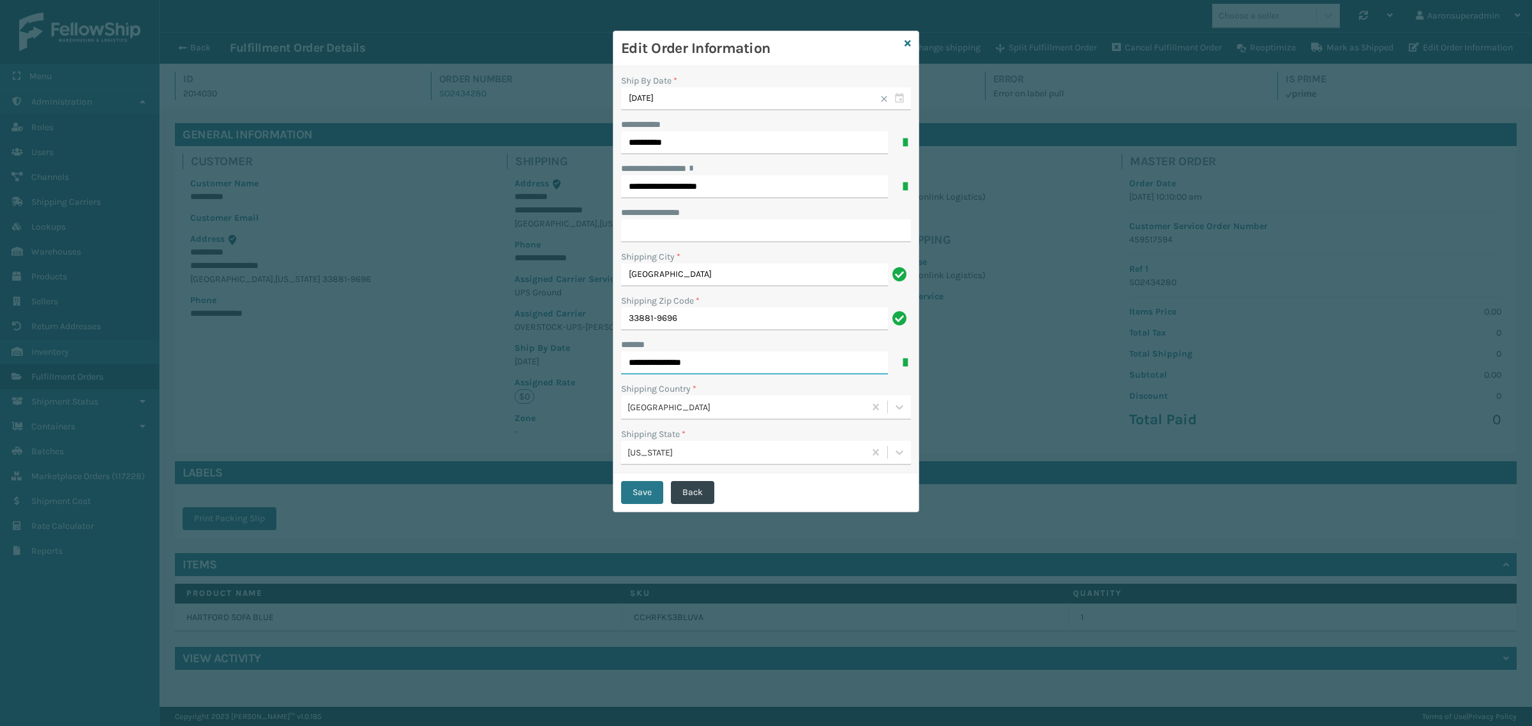
click at [657, 361] on input "**********" at bounding box center [754, 363] width 267 height 23
type input "**********"
click at [624, 495] on button "Save" at bounding box center [642, 492] width 42 height 23
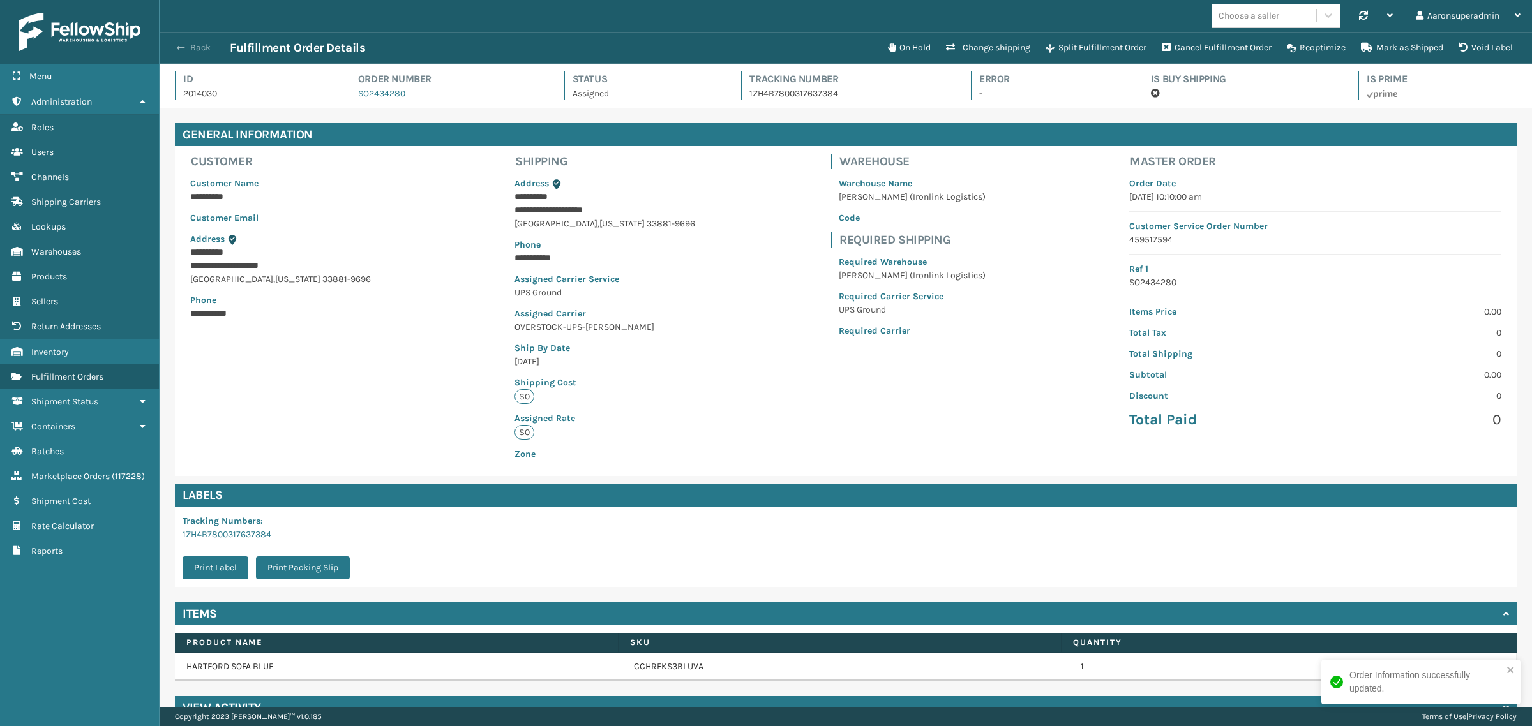
click at [200, 49] on button "Back" at bounding box center [200, 47] width 59 height 11
click at [202, 49] on button "Back" at bounding box center [200, 47] width 59 height 11
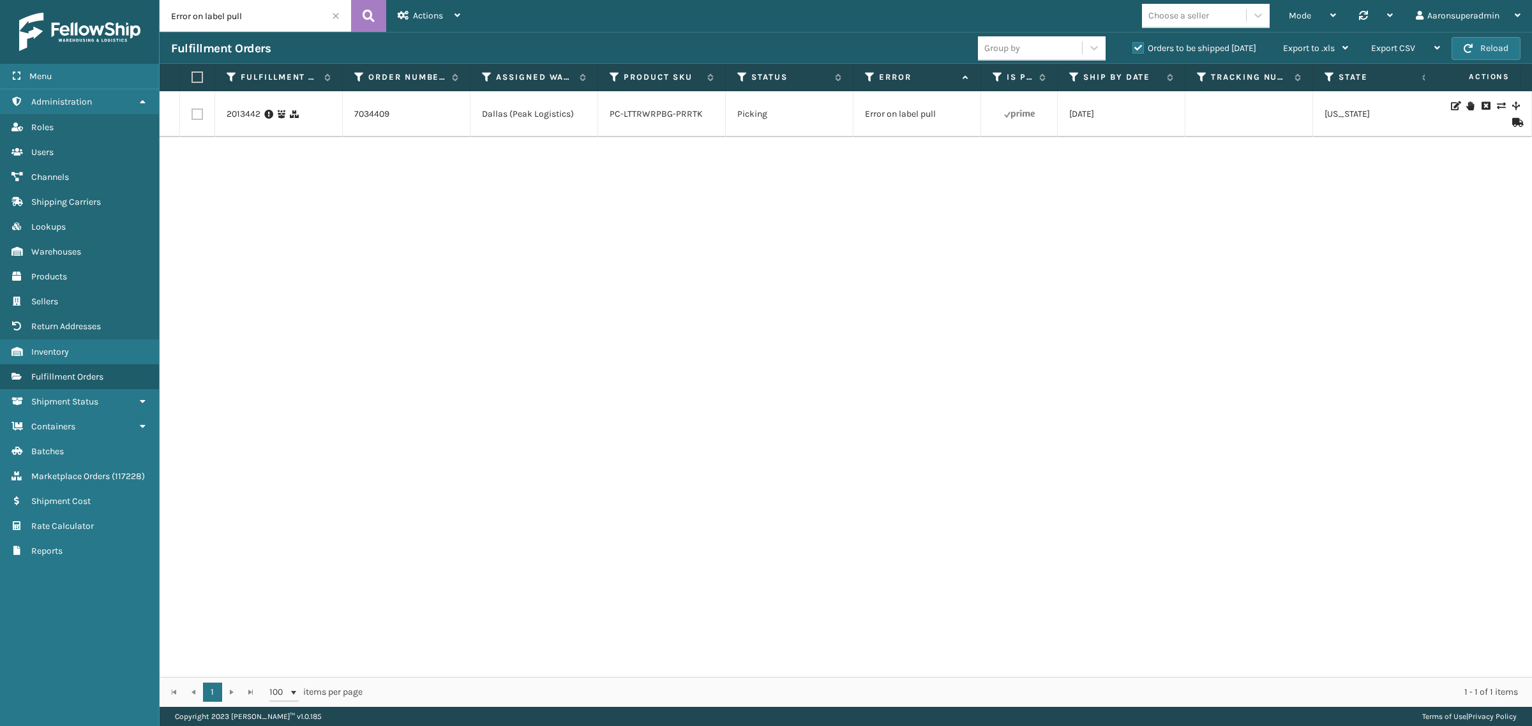
click at [336, 16] on span at bounding box center [336, 16] width 8 height 8
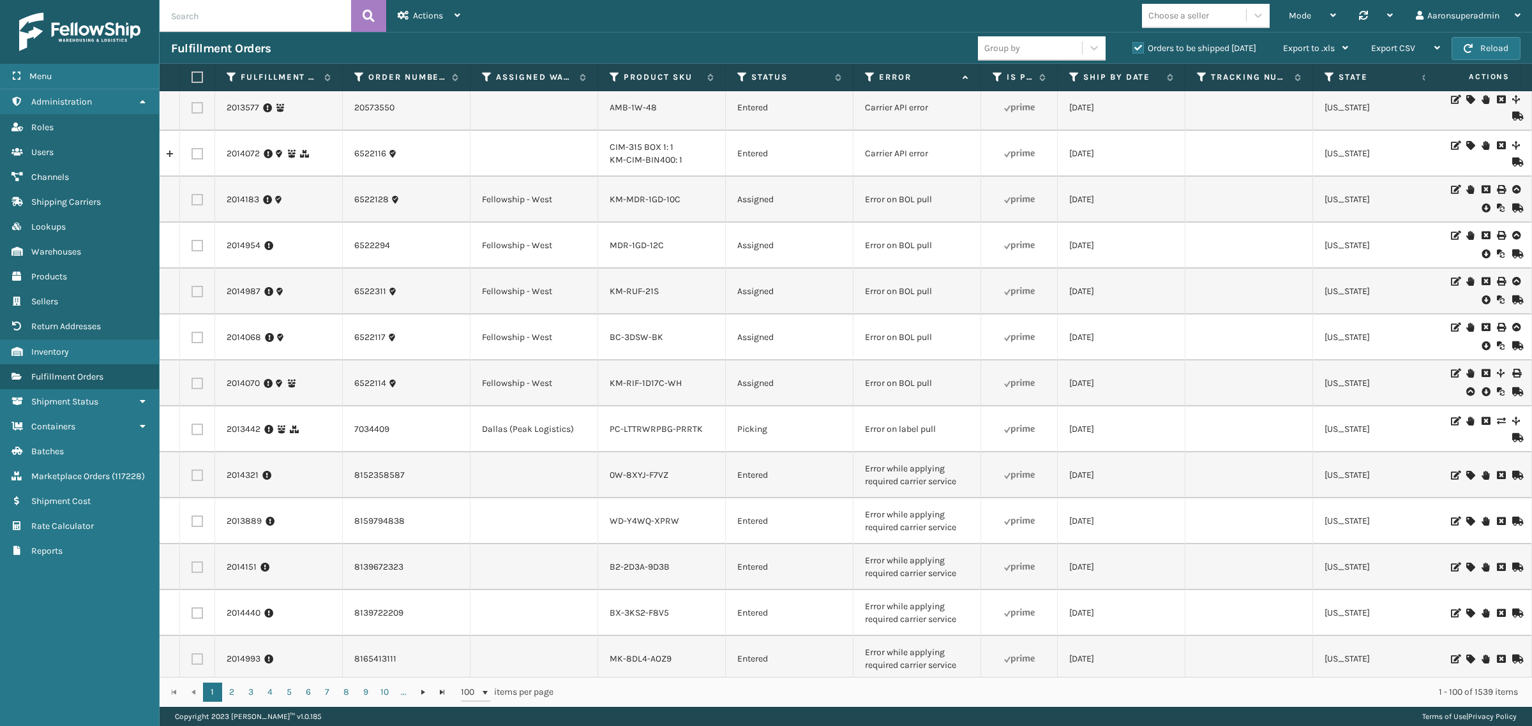
scroll to position [53, 0]
drag, startPoint x: 948, startPoint y: 387, endPoint x: 855, endPoint y: 384, distance: 92.6
click at [855, 384] on td "Error on BOL pull" at bounding box center [917, 383] width 128 height 46
copy td "Error on BOL pull"
click at [192, 30] on input "text" at bounding box center [255, 16] width 191 height 32
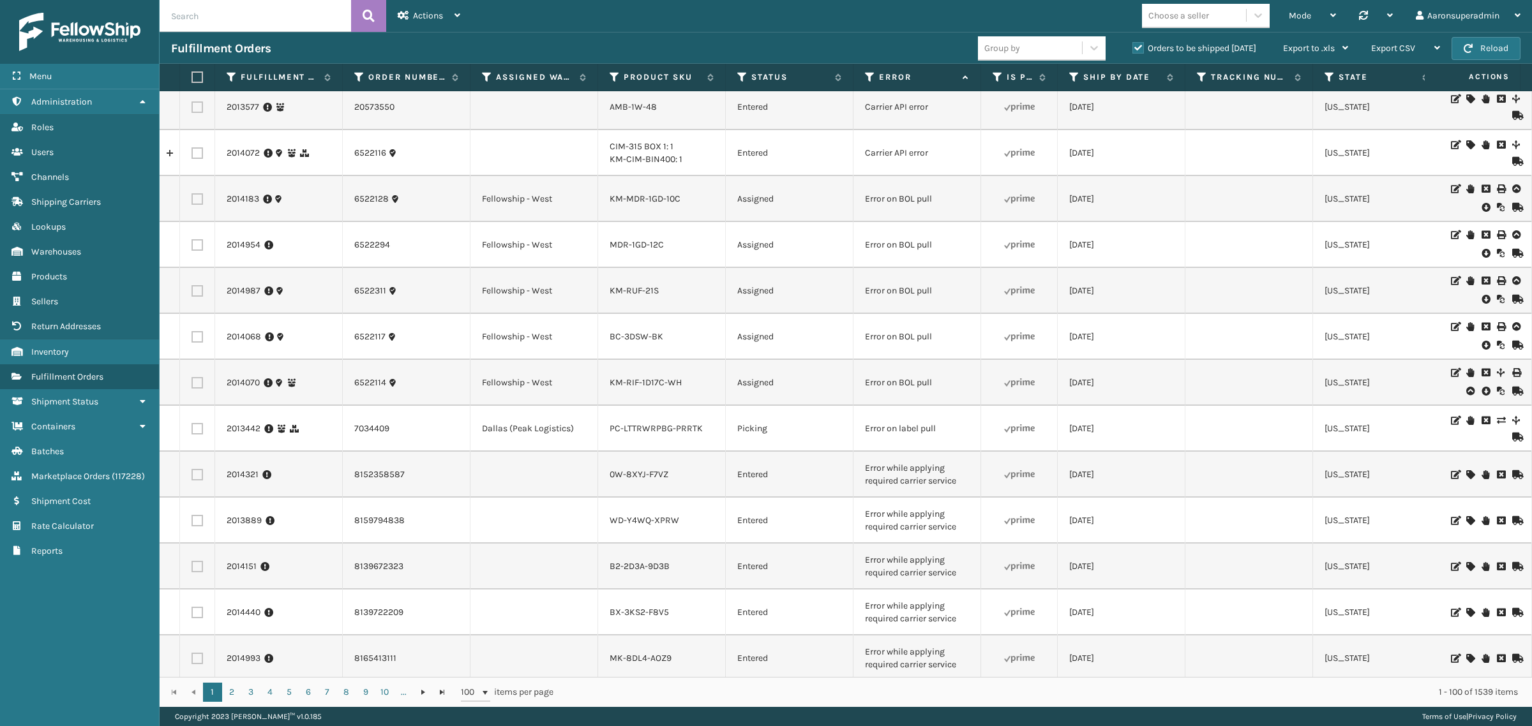
paste input "Error on BOL pull"
type input "Error on BOL pull"
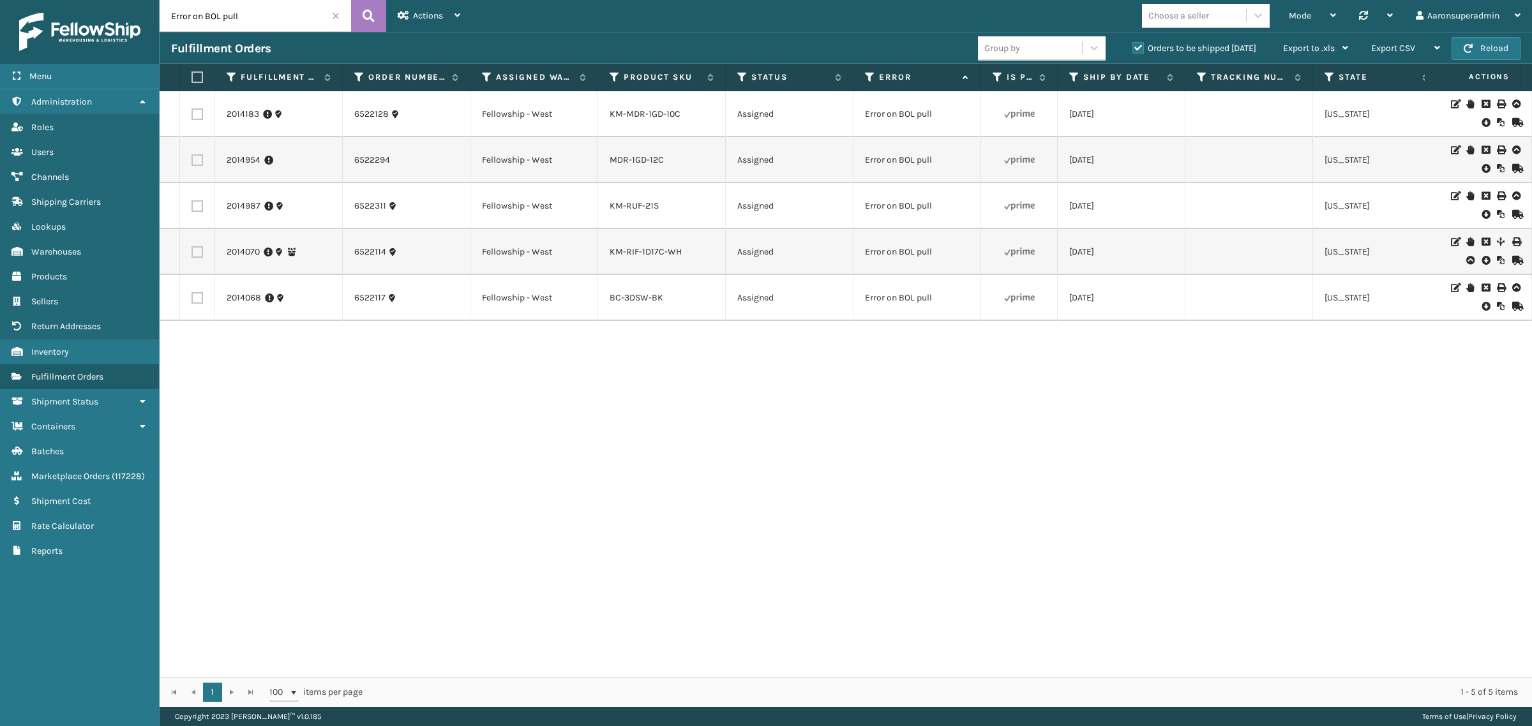
click at [1481, 121] on icon at bounding box center [1485, 122] width 8 height 13
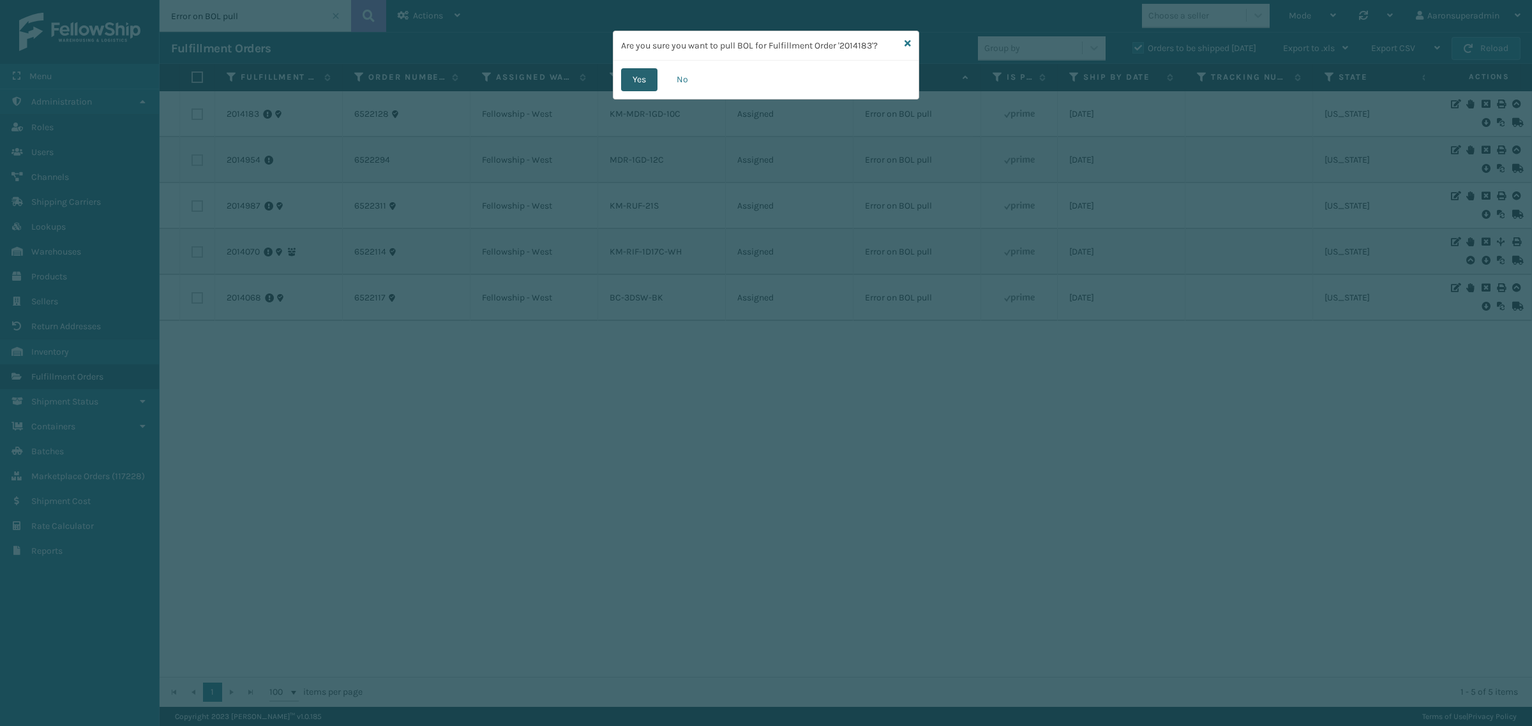
click at [637, 87] on button "Yes" at bounding box center [639, 79] width 36 height 23
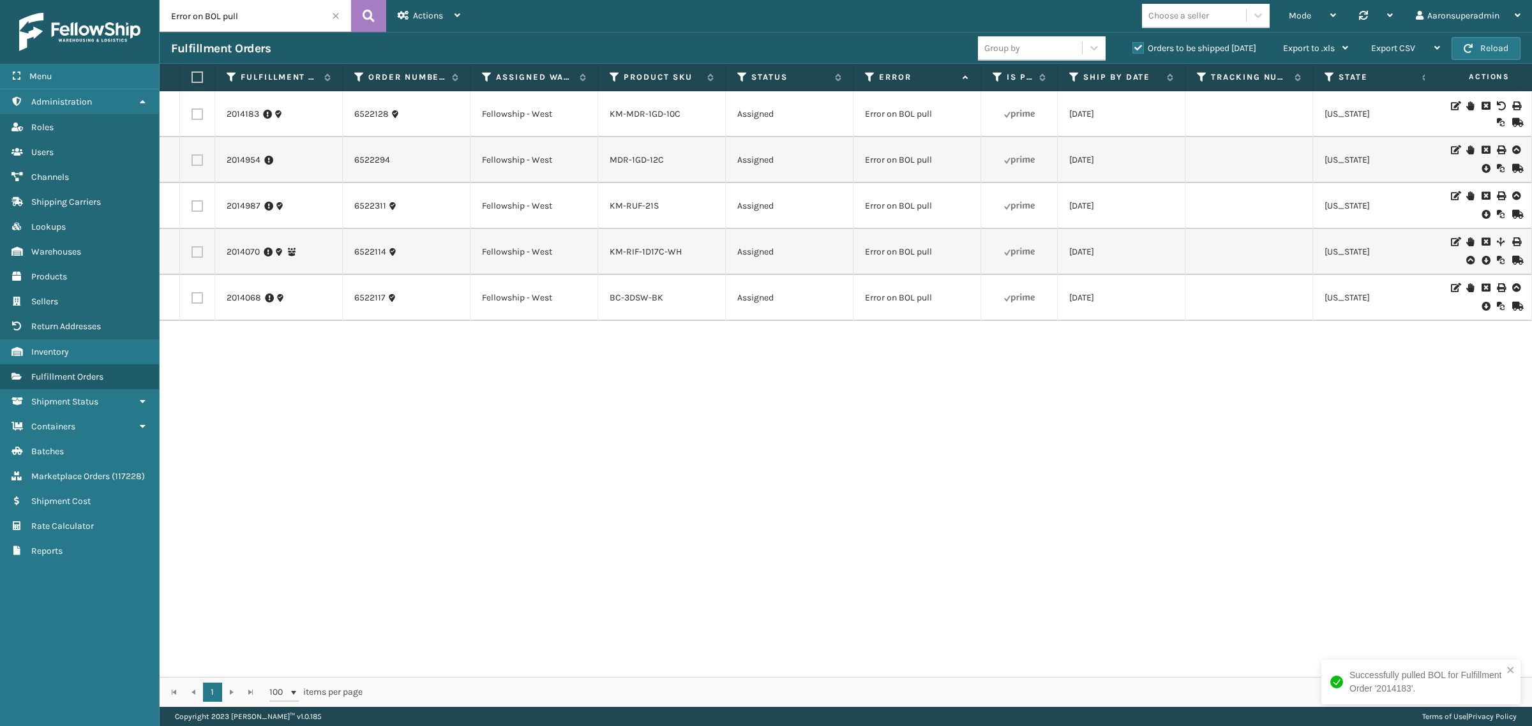
click at [1481, 169] on icon at bounding box center [1485, 168] width 8 height 13
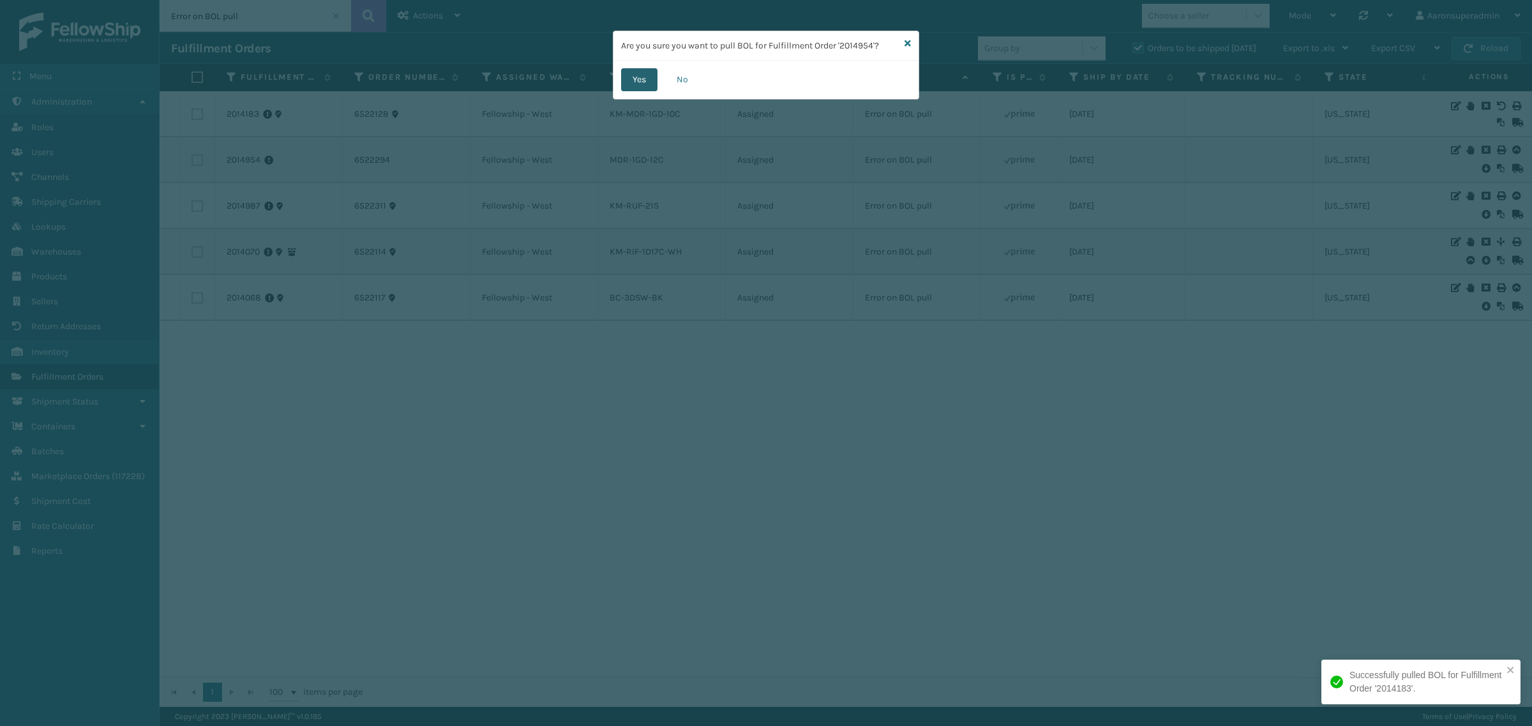
click at [641, 84] on button "Yes" at bounding box center [639, 79] width 36 height 23
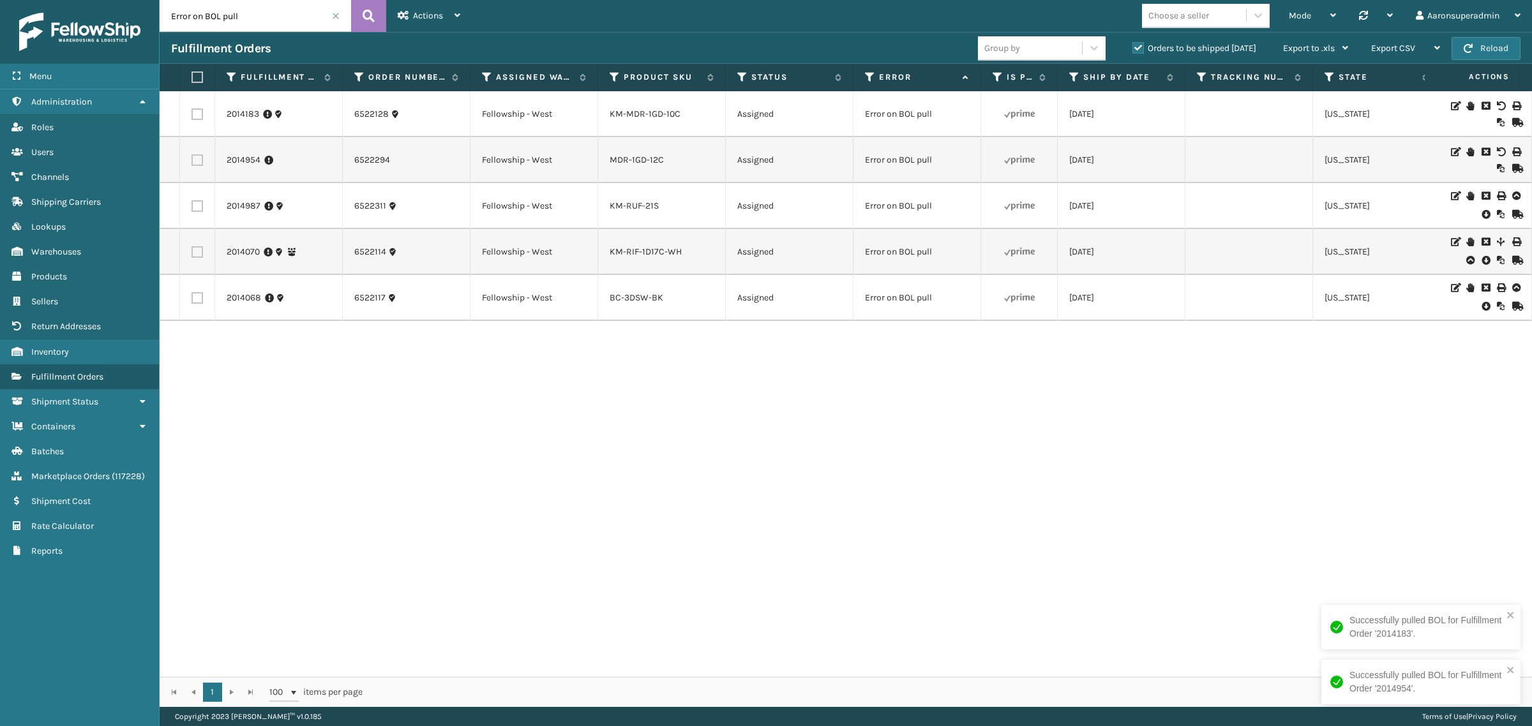
click at [1481, 218] on icon at bounding box center [1485, 214] width 8 height 13
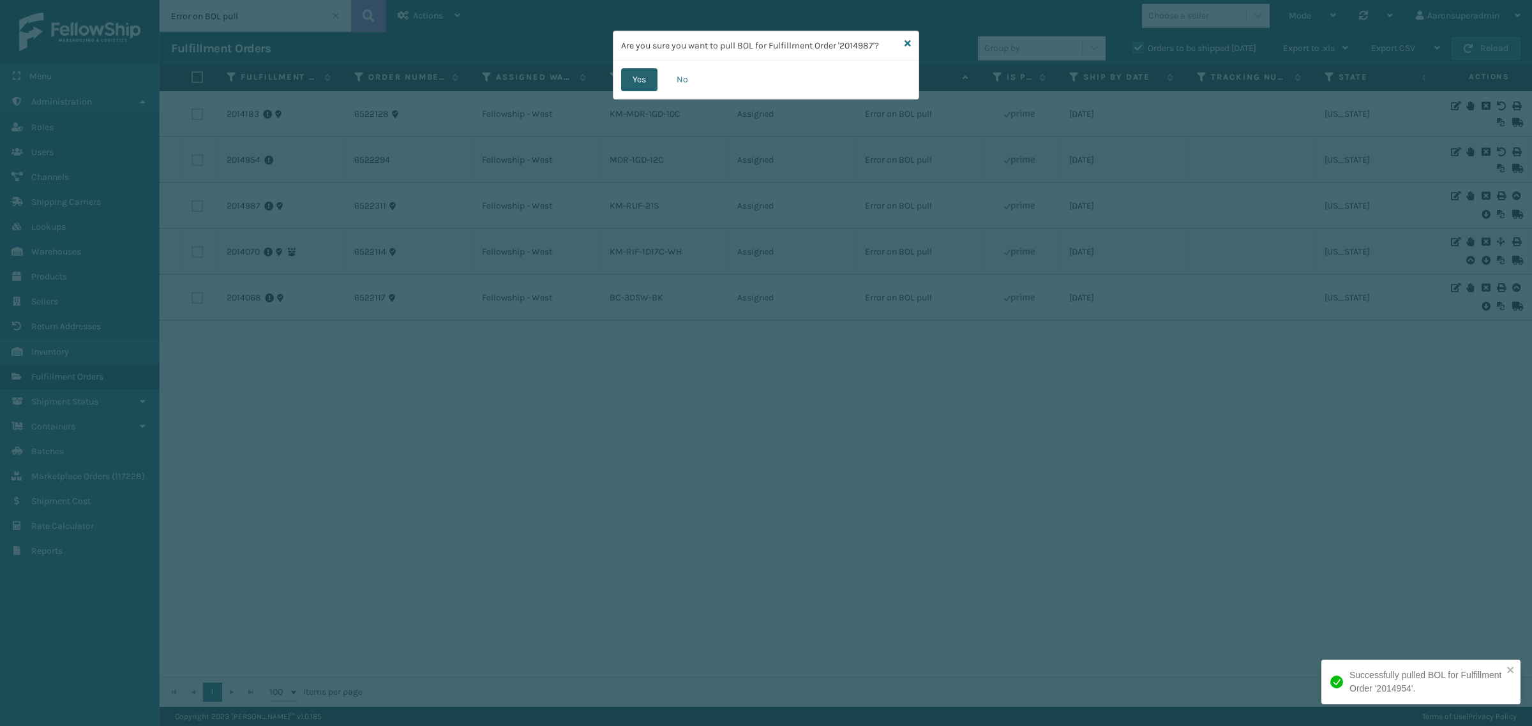
click at [636, 80] on button "Yes" at bounding box center [639, 79] width 36 height 23
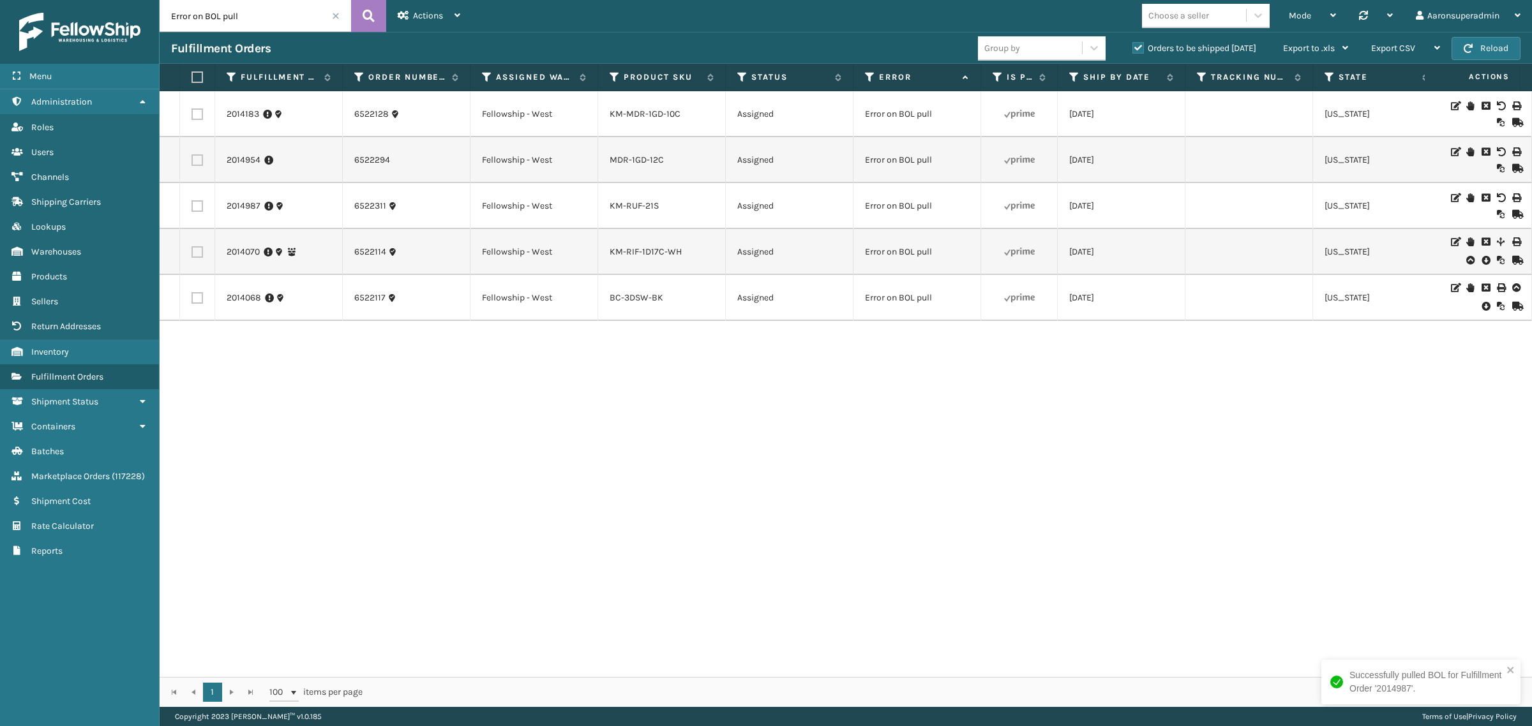
click at [1481, 259] on icon at bounding box center [1485, 260] width 8 height 13
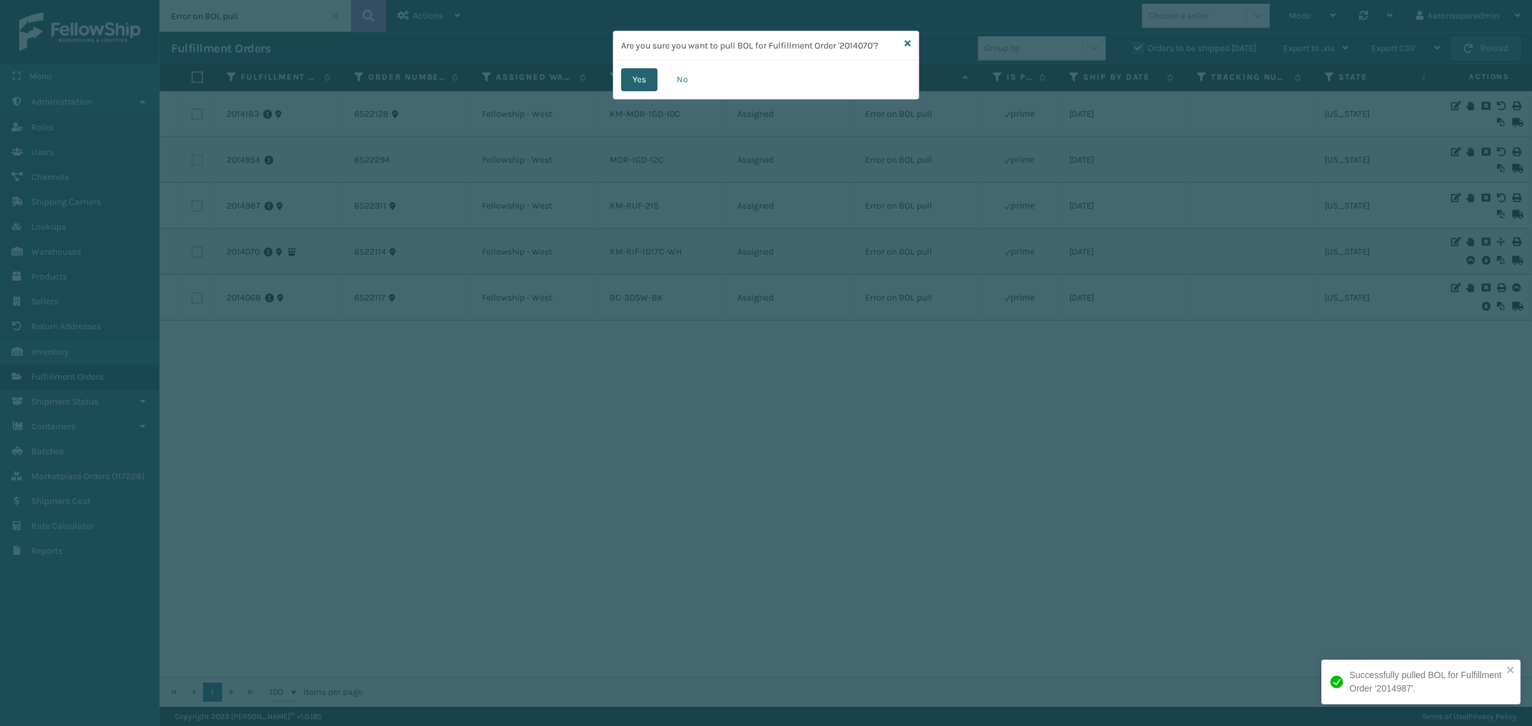
click at [652, 82] on button "Yes" at bounding box center [639, 79] width 36 height 23
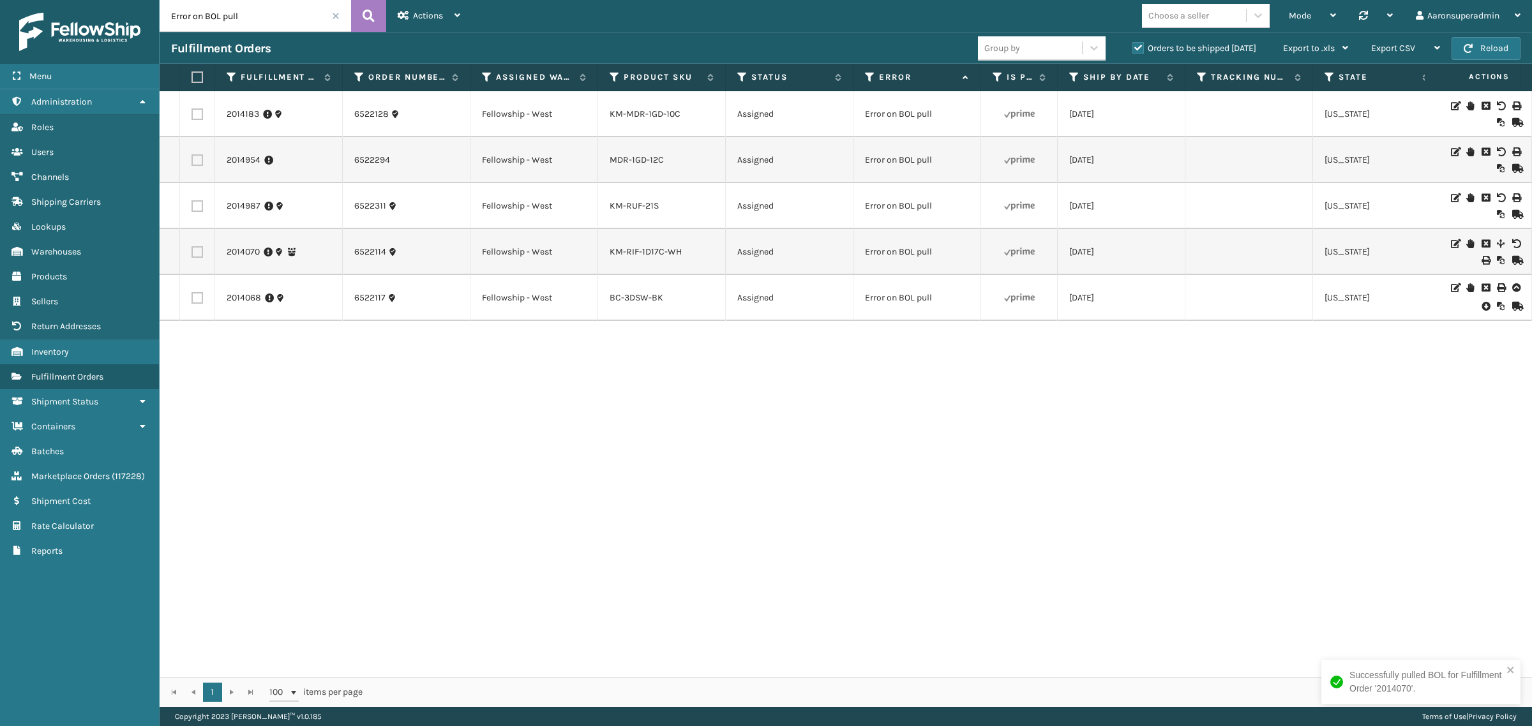
click at [1481, 304] on icon at bounding box center [1485, 306] width 8 height 13
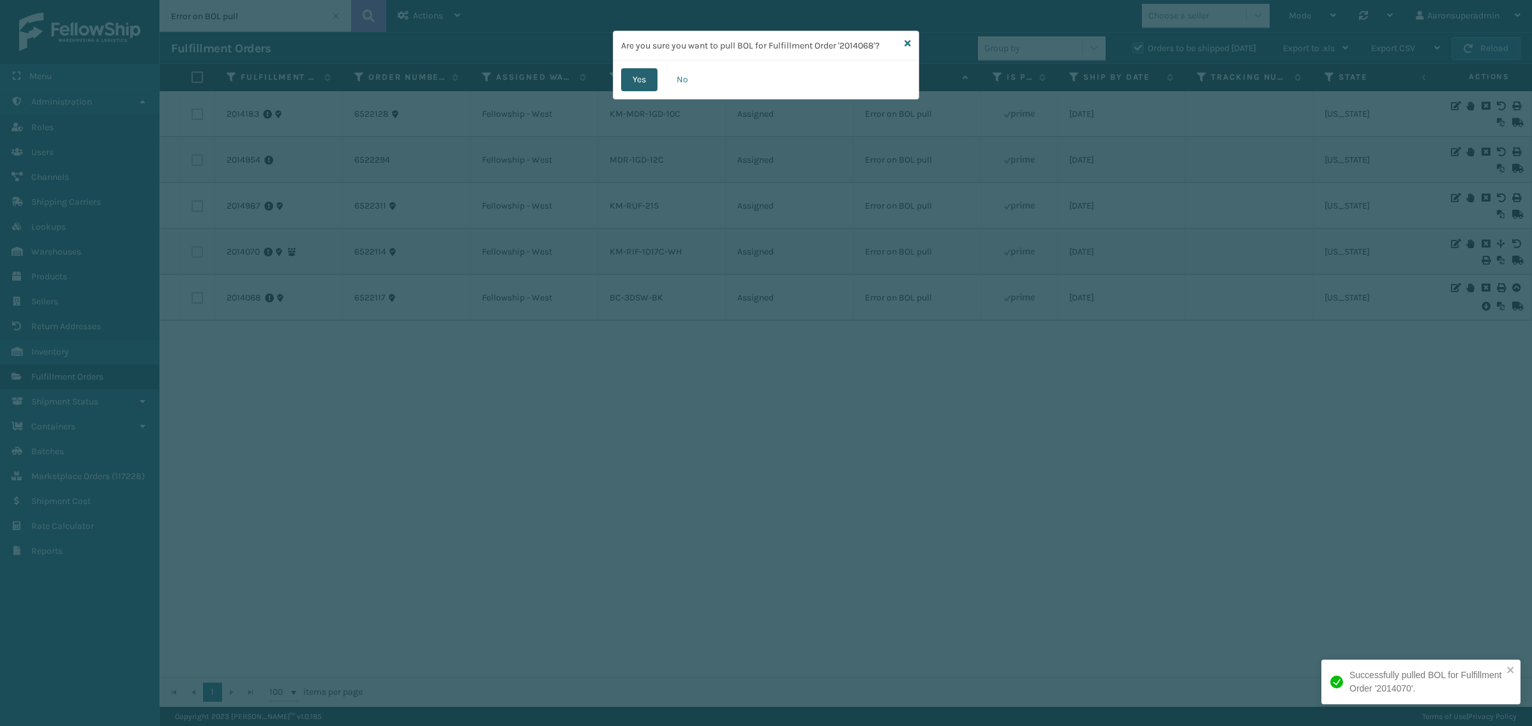
click at [639, 87] on button "Yes" at bounding box center [639, 79] width 36 height 23
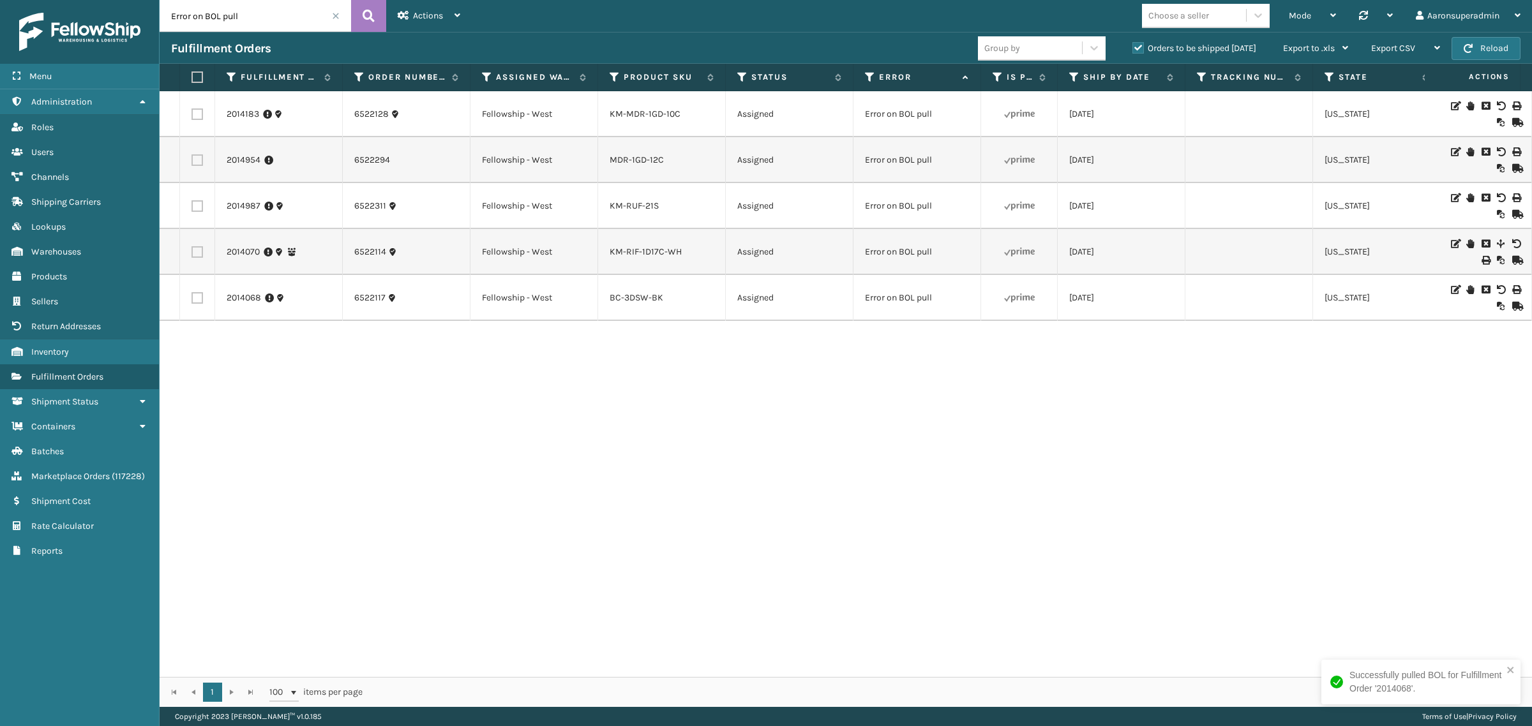
drag, startPoint x: 198, startPoint y: 77, endPoint x: 457, endPoint y: 41, distance: 261.5
click at [199, 77] on label at bounding box center [195, 76] width 8 height 11
click at [192, 77] on input "checkbox" at bounding box center [191, 77] width 1 height 8
checkbox input "true"
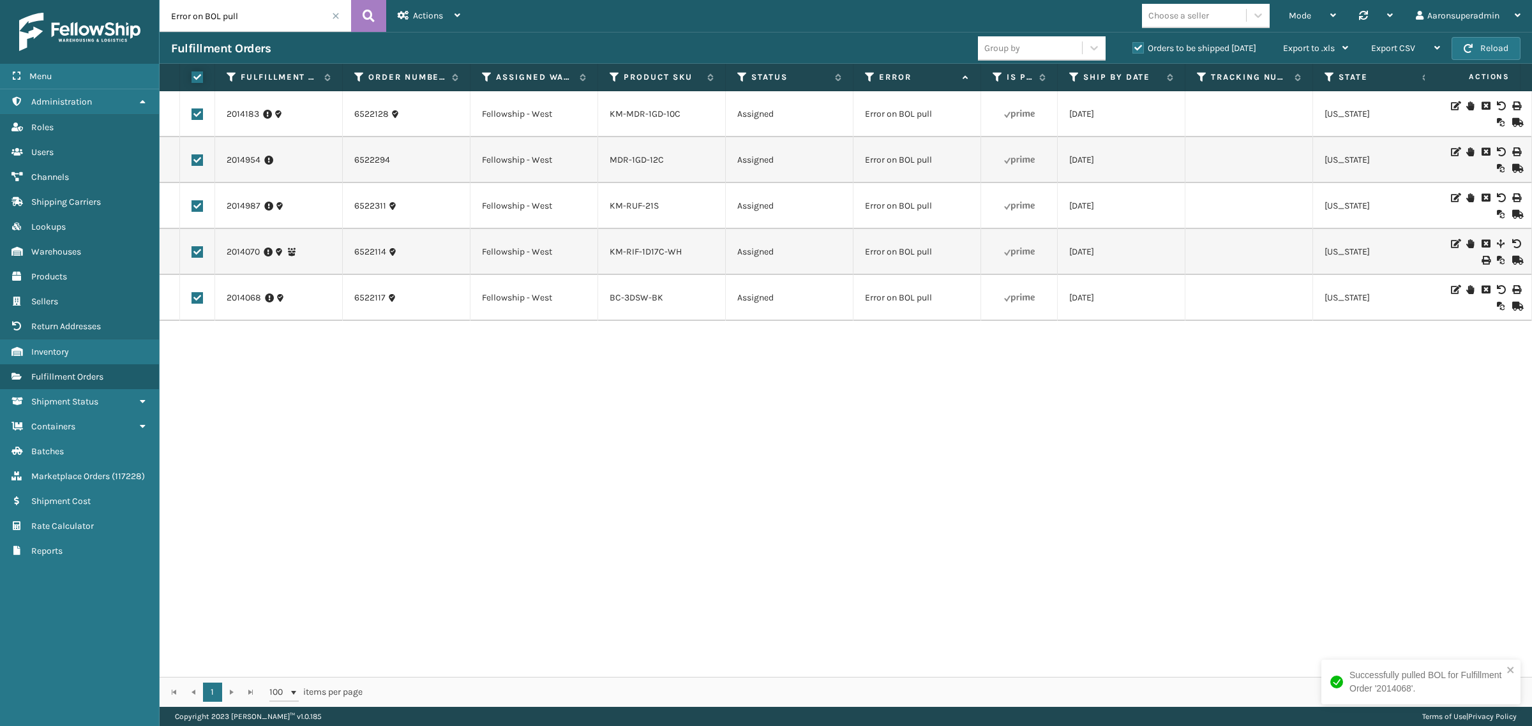
checkbox input "true"
click at [1077, 49] on span "Bulk Actions" at bounding box center [1059, 48] width 50 height 11
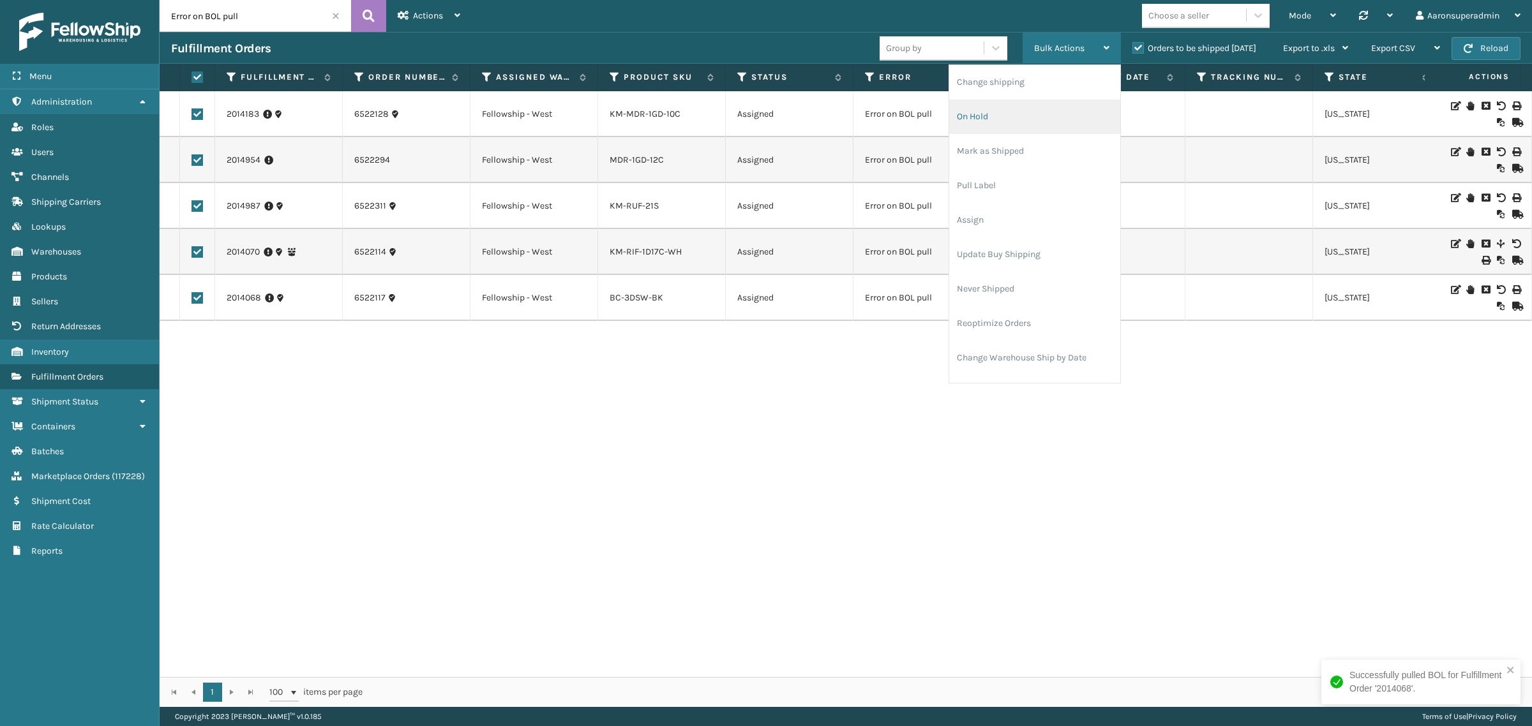
click at [1050, 114] on li "On Hold" at bounding box center [1034, 117] width 171 height 34
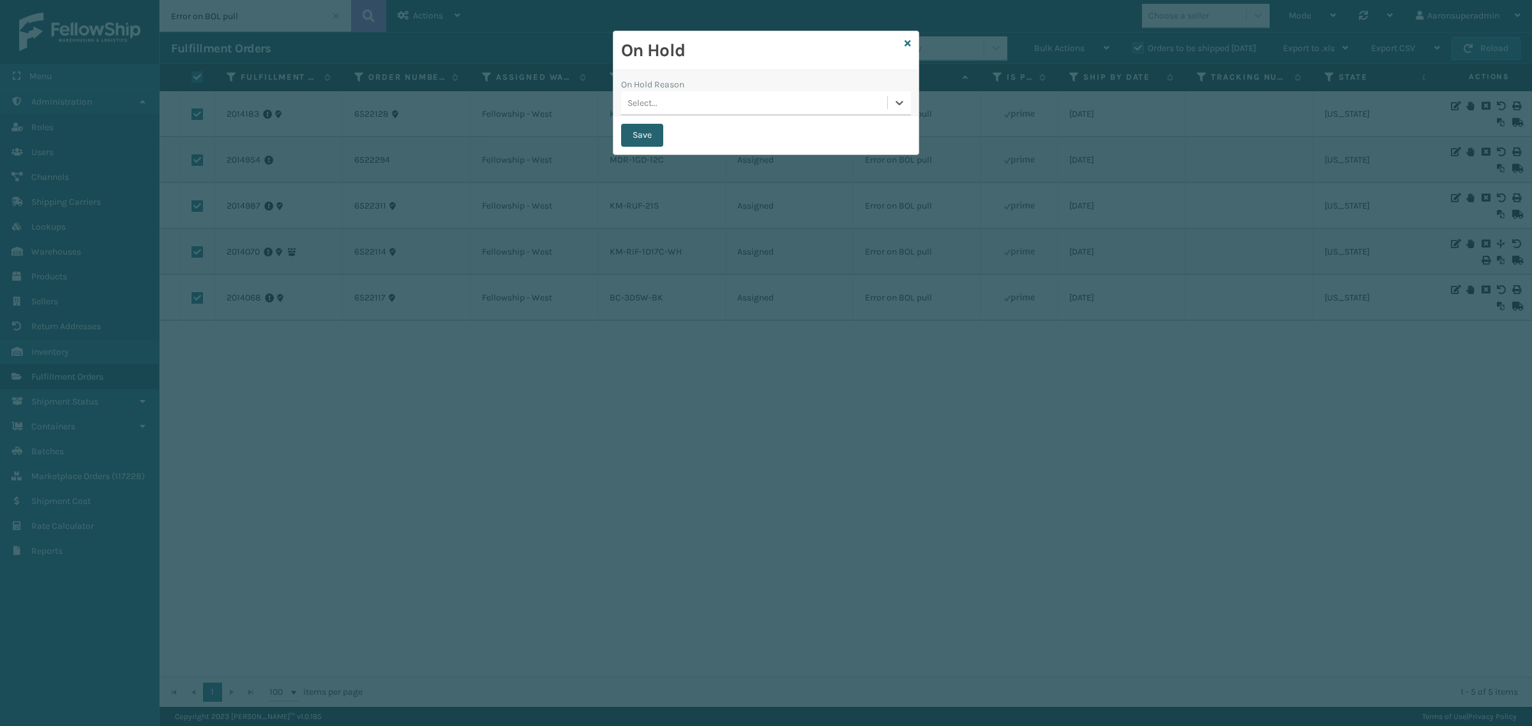
click at [634, 135] on button "Save" at bounding box center [642, 135] width 42 height 23
checkbox input "false"
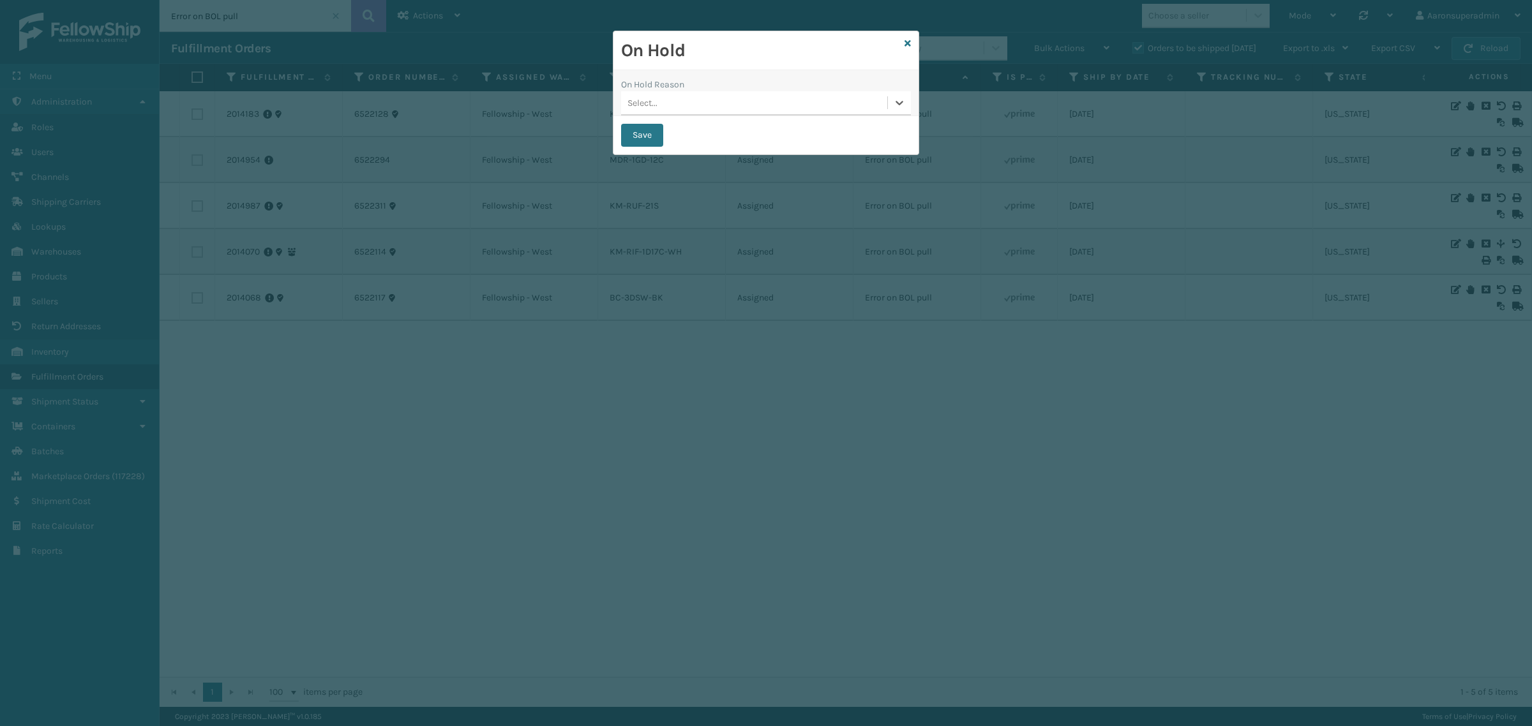
checkbox input "false"
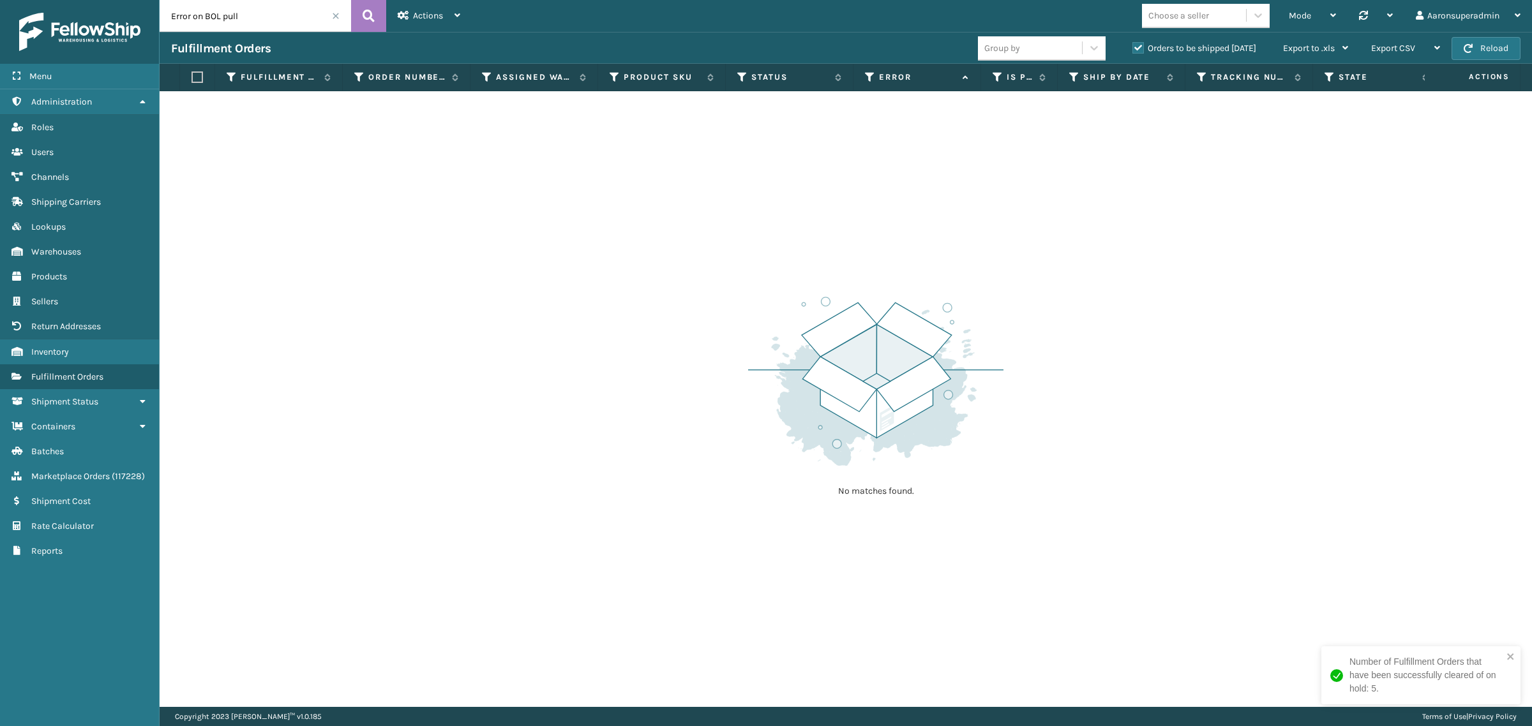
click at [332, 17] on span at bounding box center [336, 16] width 8 height 8
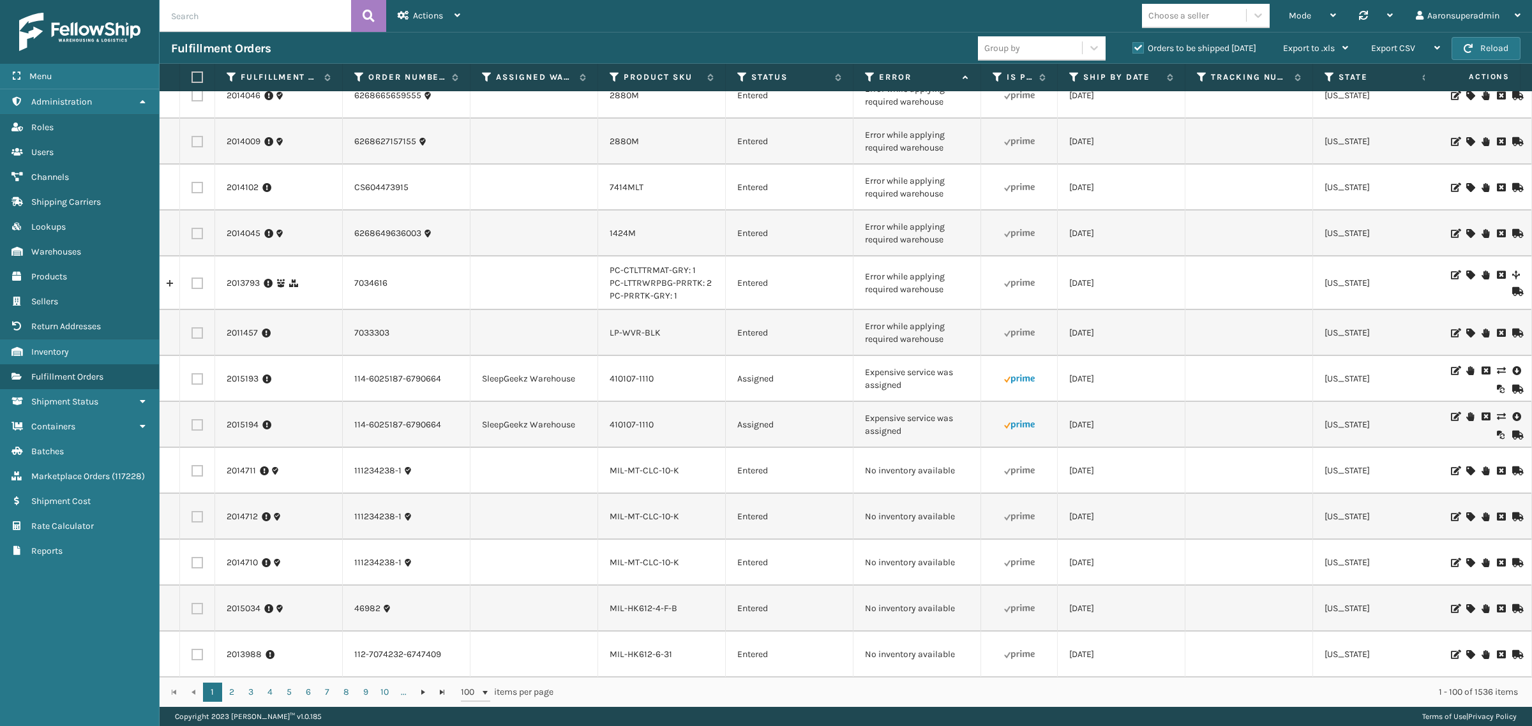
scroll to position [4066, 0]
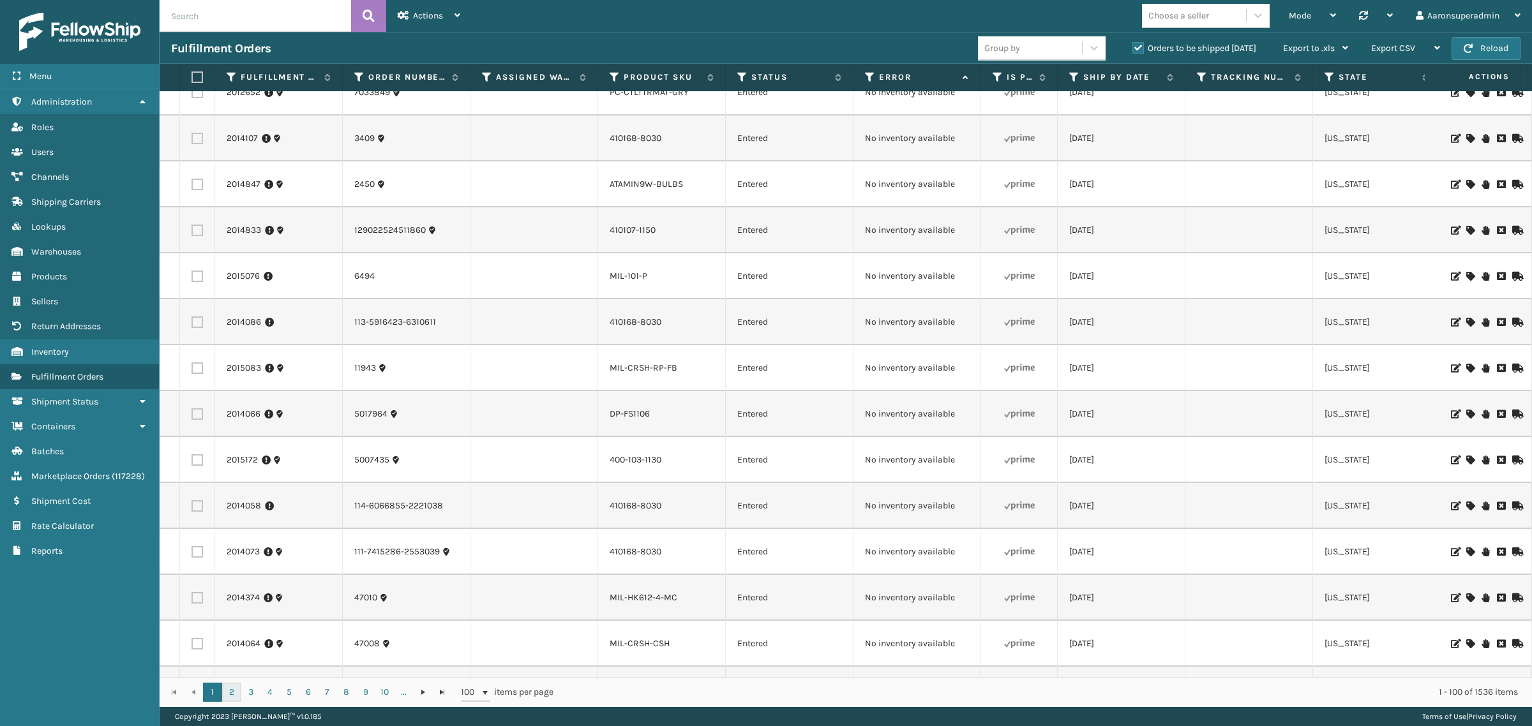
click at [235, 689] on link "2" at bounding box center [231, 692] width 19 height 19
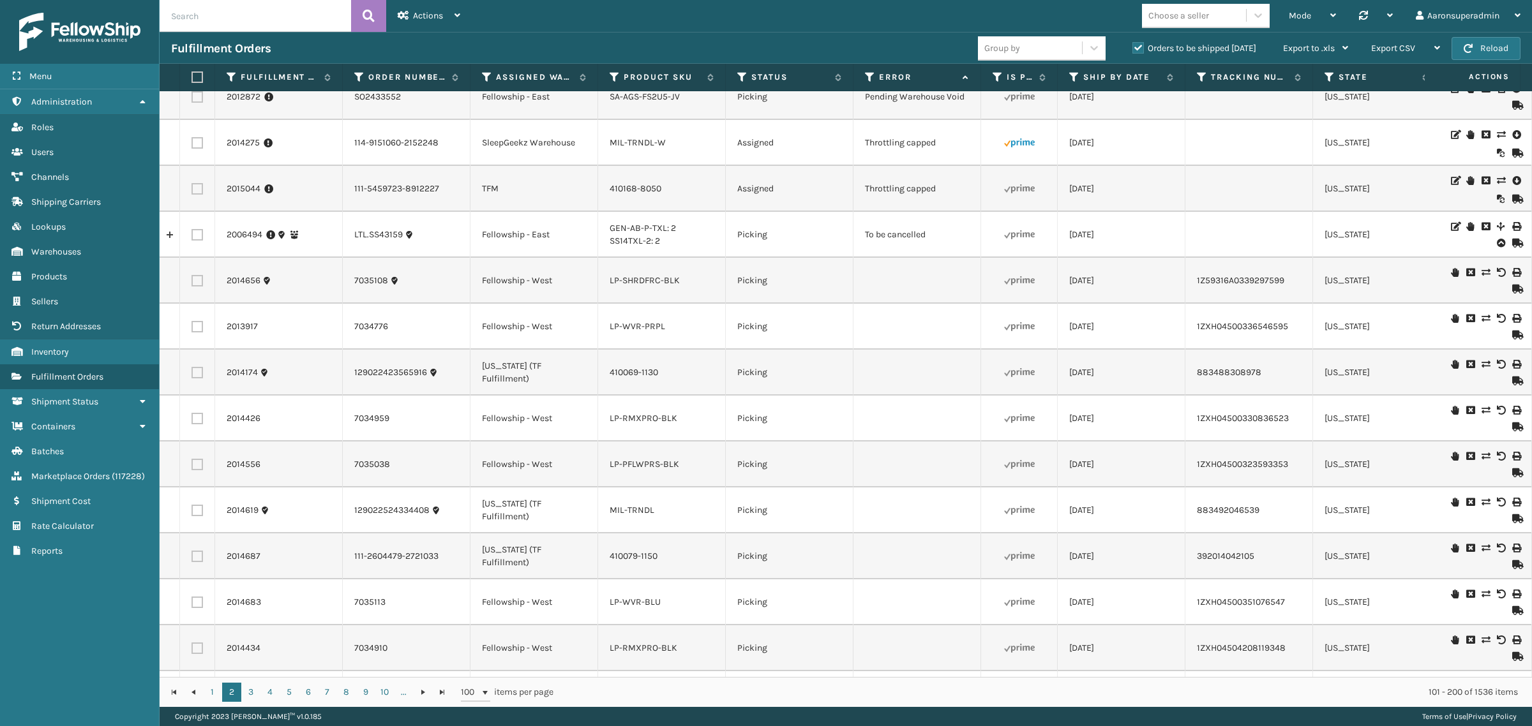
scroll to position [1542, 0]
click at [1481, 221] on icon at bounding box center [1485, 225] width 8 height 9
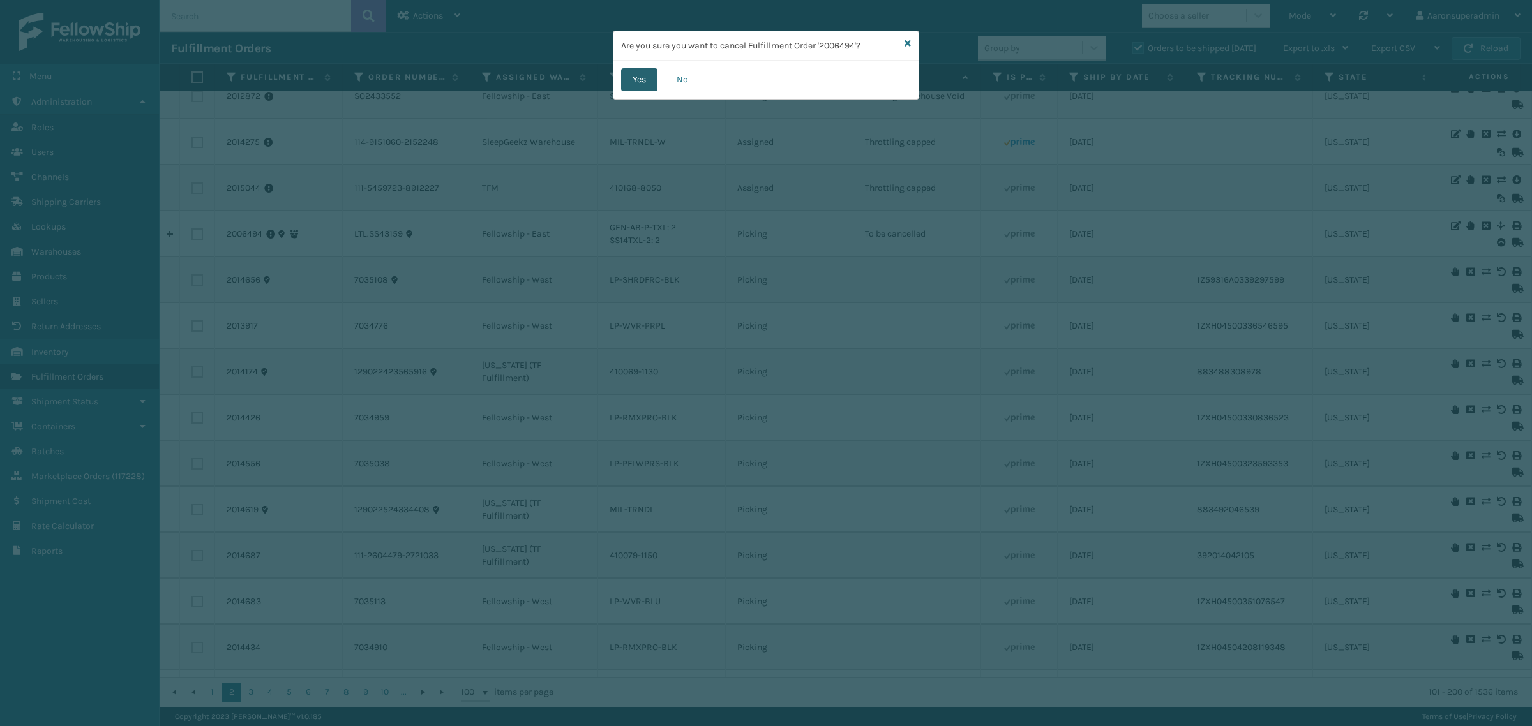
click at [639, 84] on button "Yes" at bounding box center [639, 79] width 36 height 23
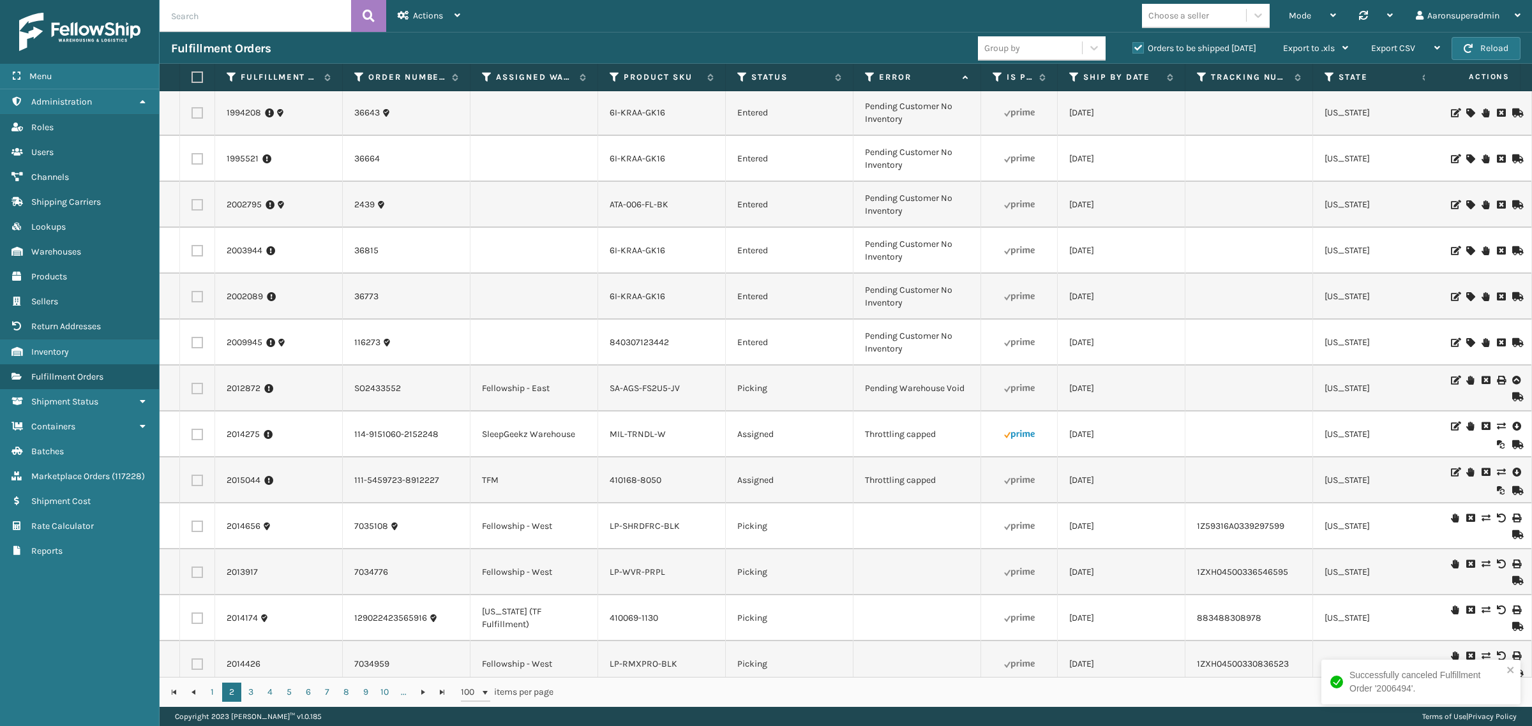
scroll to position [1356, 0]
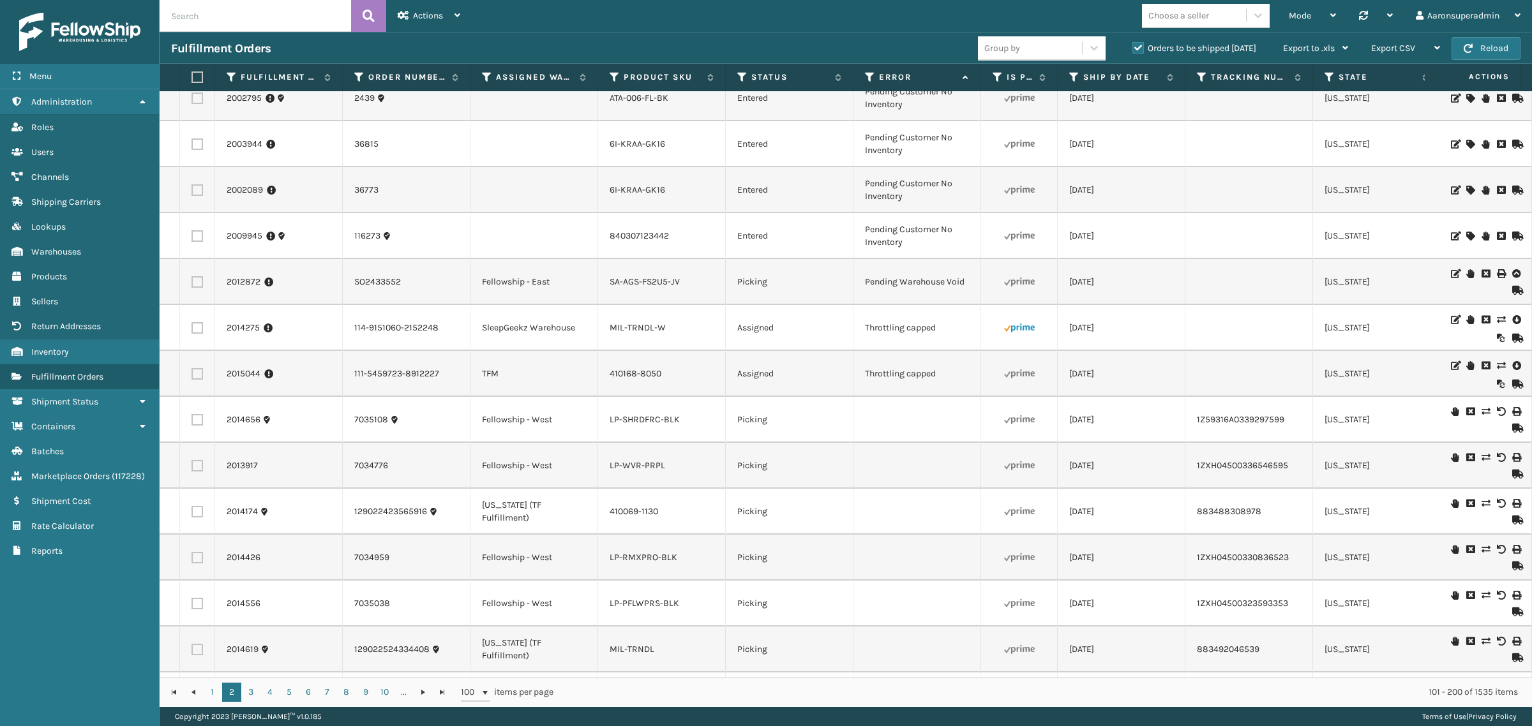
click at [1512, 319] on icon at bounding box center [1516, 319] width 8 height 13
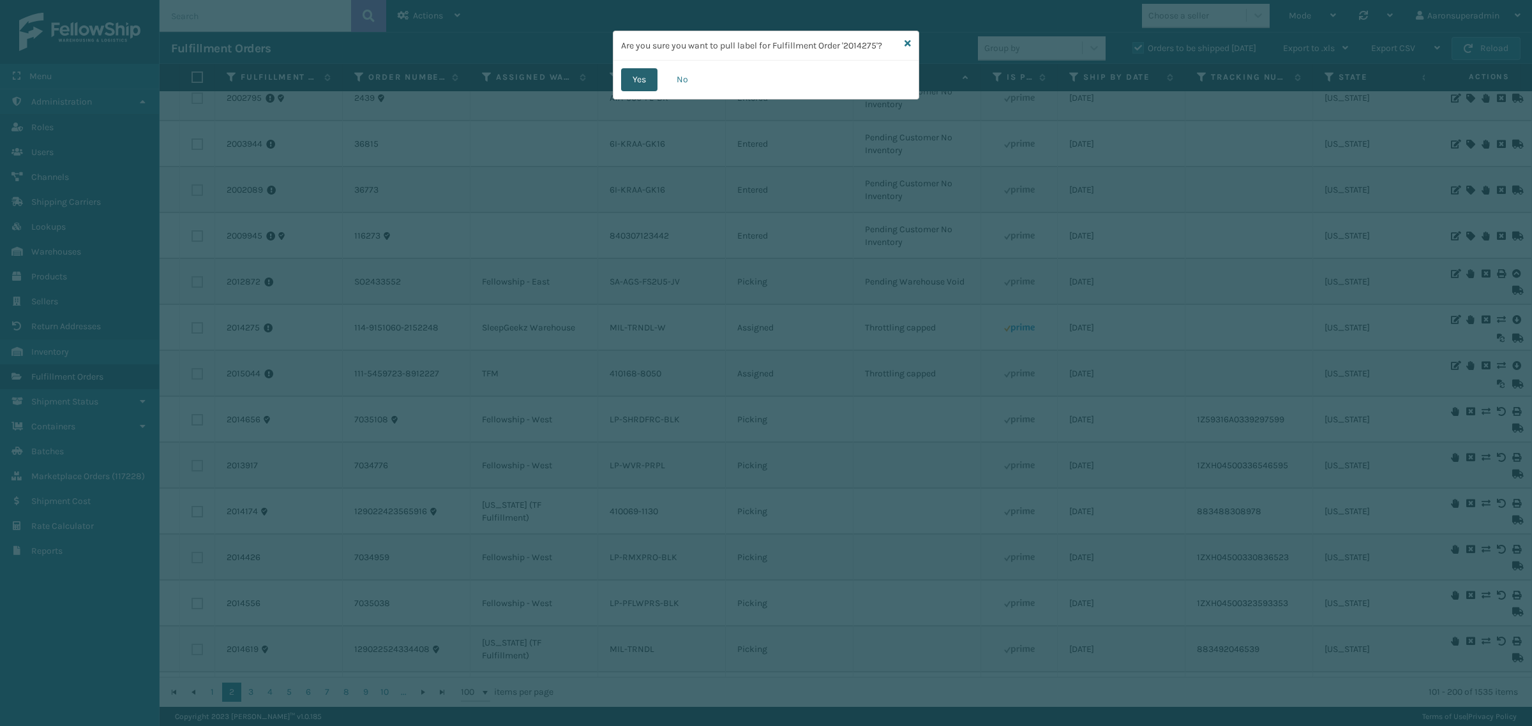
click at [636, 85] on button "Yes" at bounding box center [639, 79] width 36 height 23
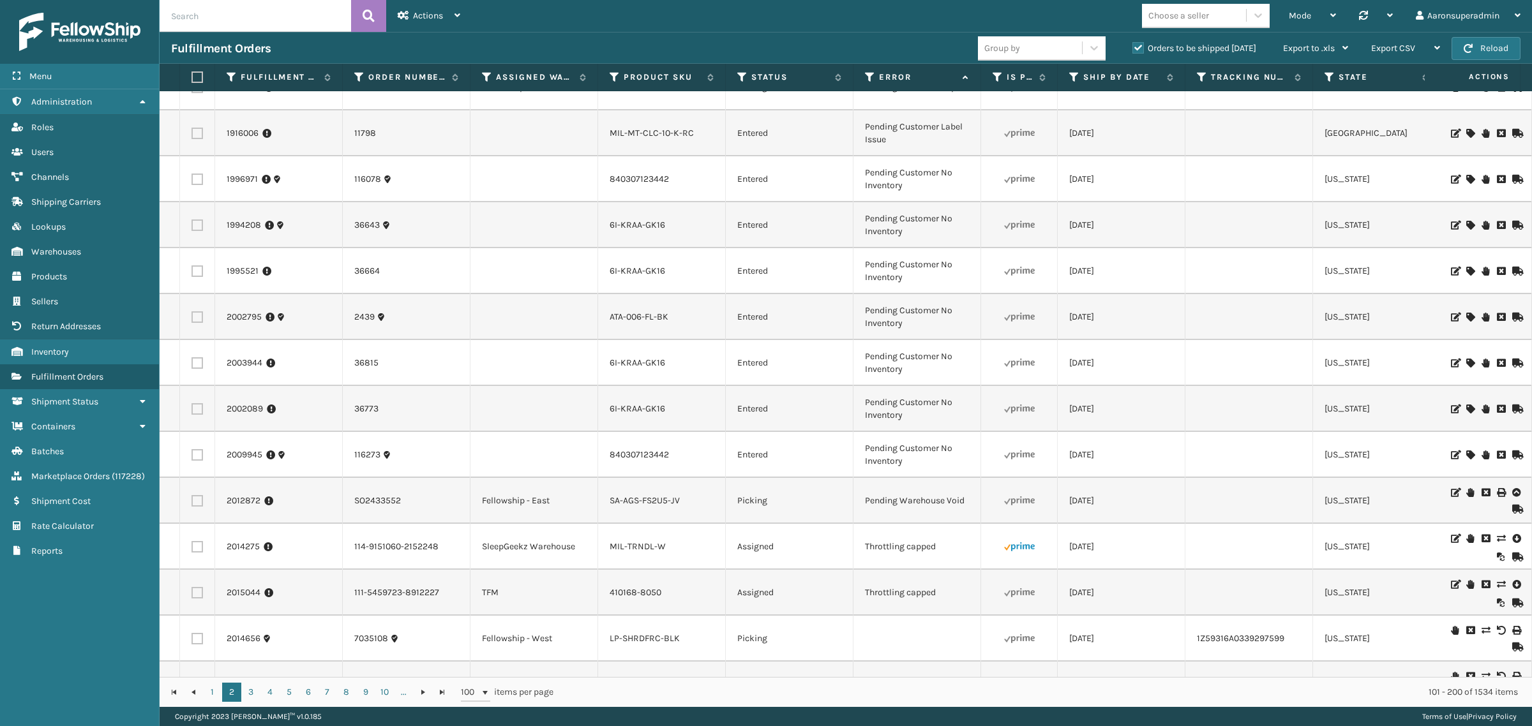
scroll to position [1197, 0]
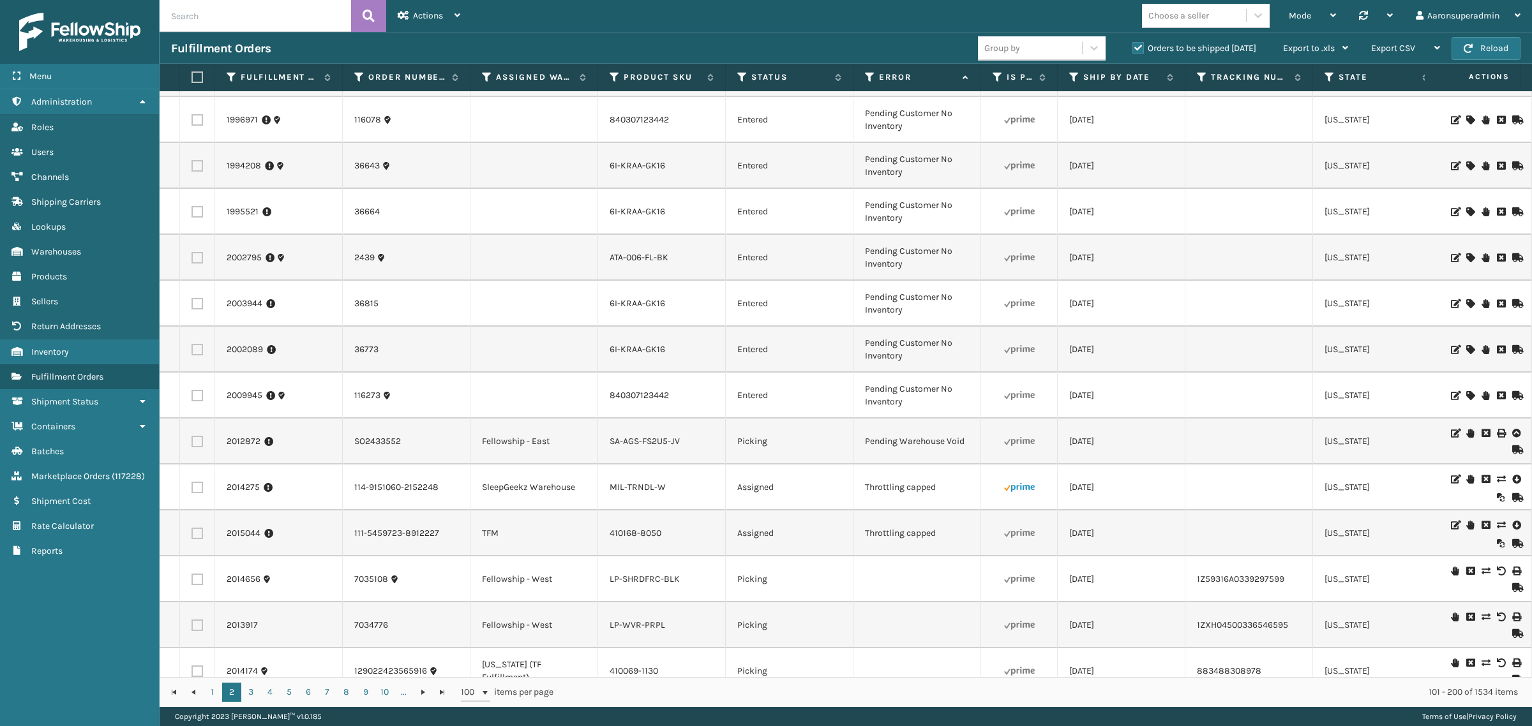
click at [1497, 477] on icon at bounding box center [1501, 479] width 8 height 9
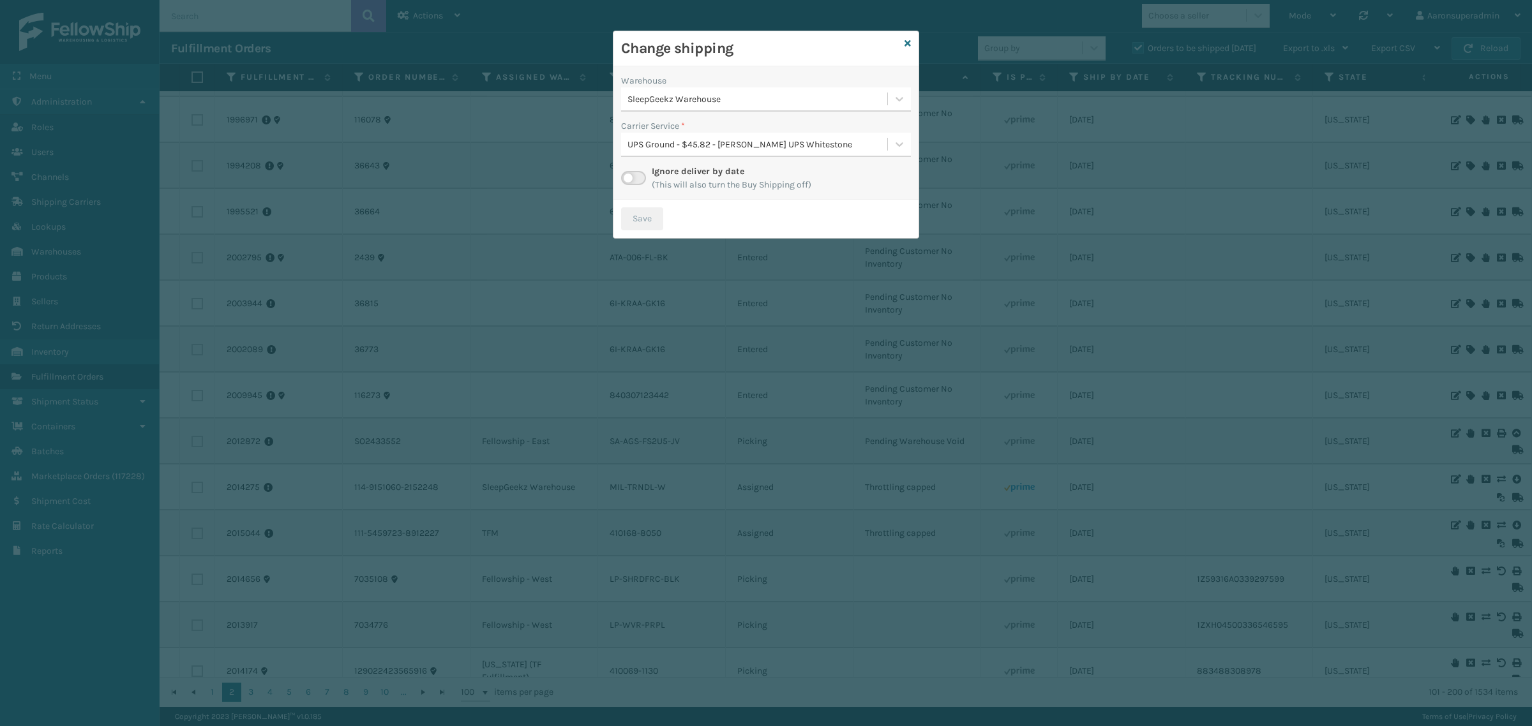
click at [635, 172] on label at bounding box center [633, 178] width 25 height 14
click at [629, 172] on input "checkbox" at bounding box center [625, 175] width 8 height 8
click at [670, 146] on div "Select..." at bounding box center [754, 144] width 266 height 21
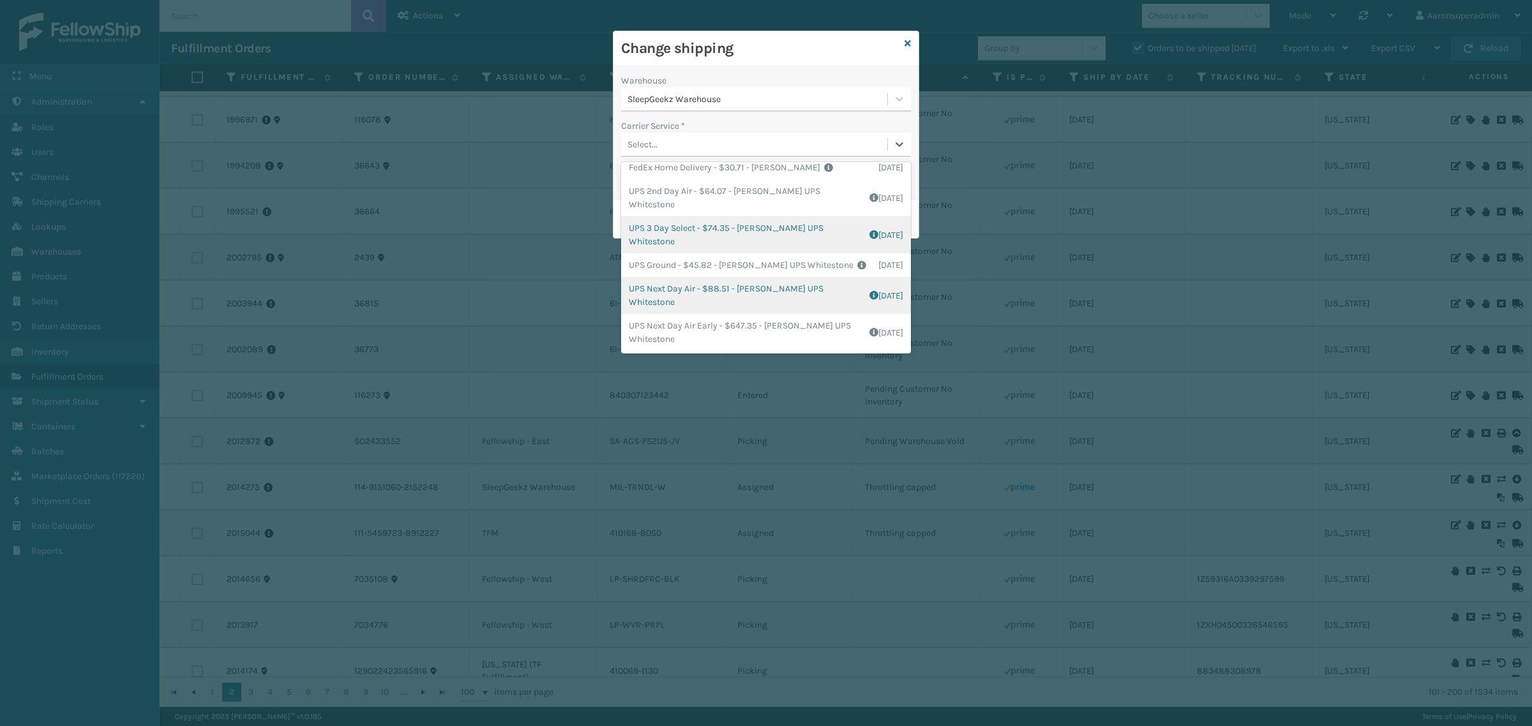
scroll to position [0, 0]
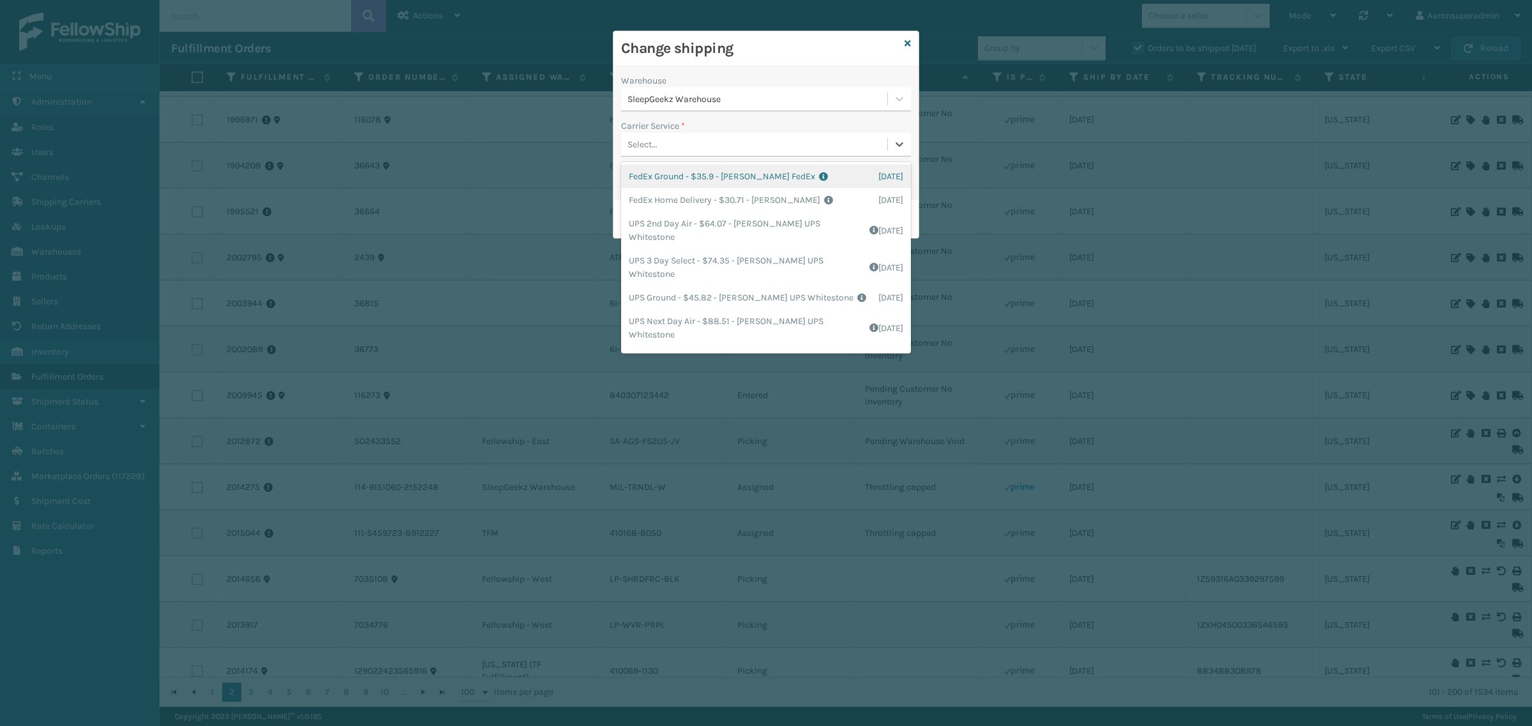
click at [677, 173] on div "FedEx Ground - $35.9 - [PERSON_NAME] FedEx Shipping Cost $31.49 Surplus Cost $4…" at bounding box center [766, 177] width 290 height 24
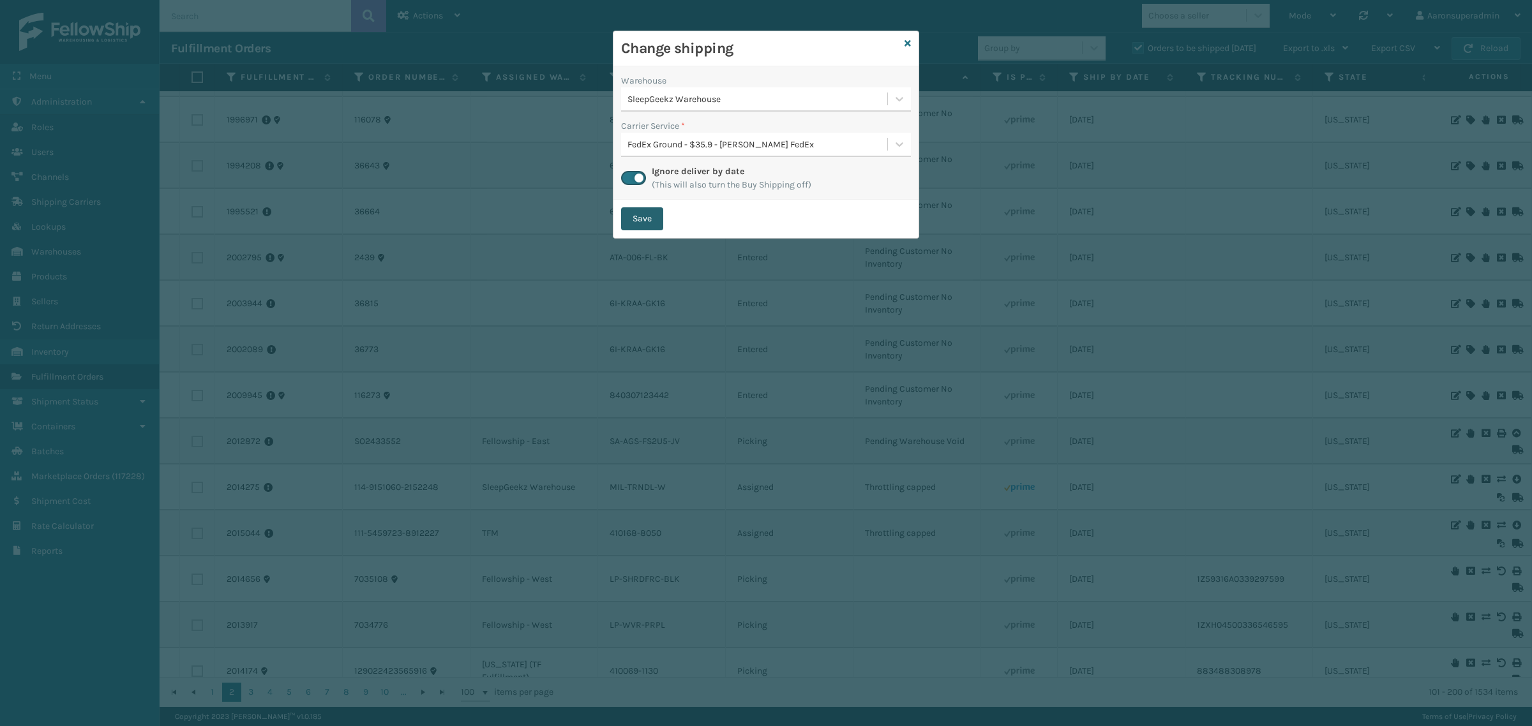
click at [636, 212] on button "Save" at bounding box center [642, 218] width 42 height 23
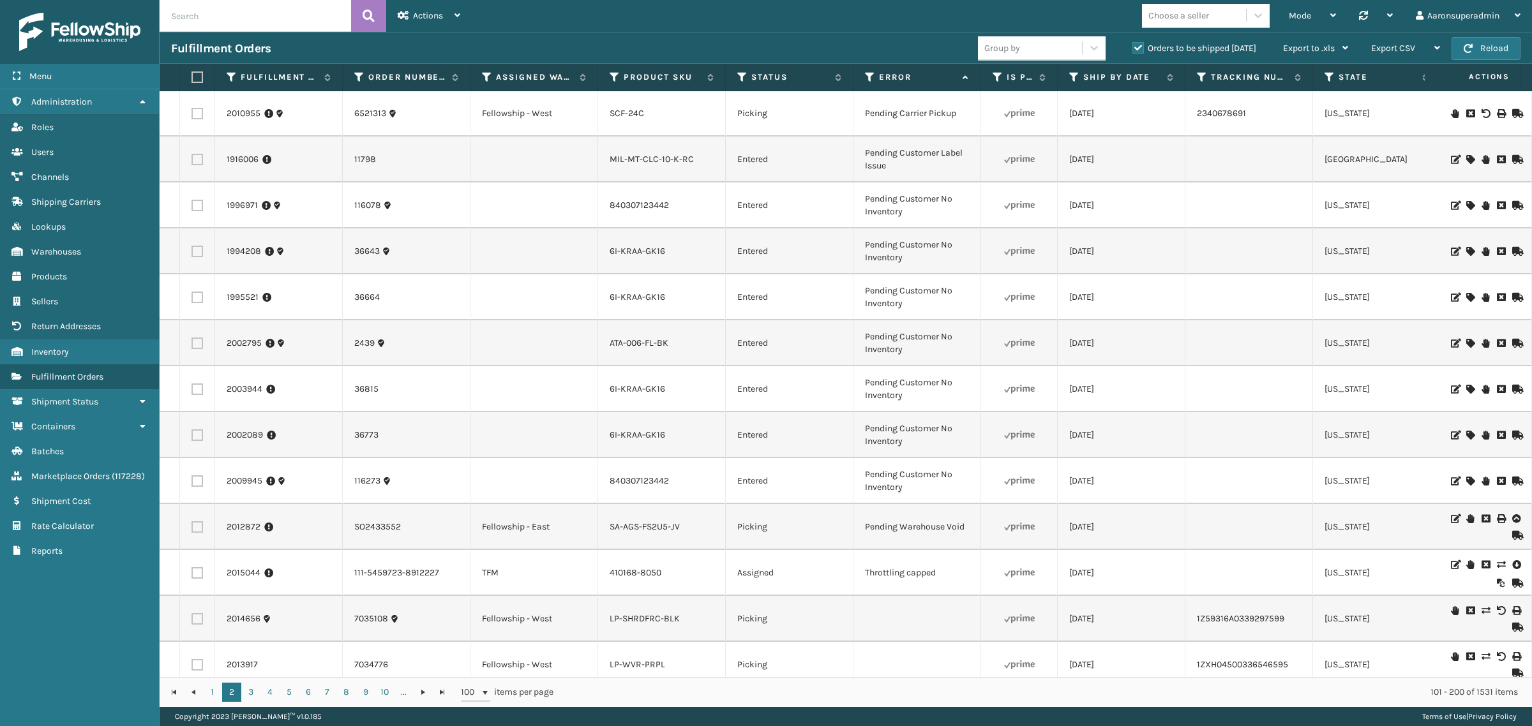
scroll to position [1117, 0]
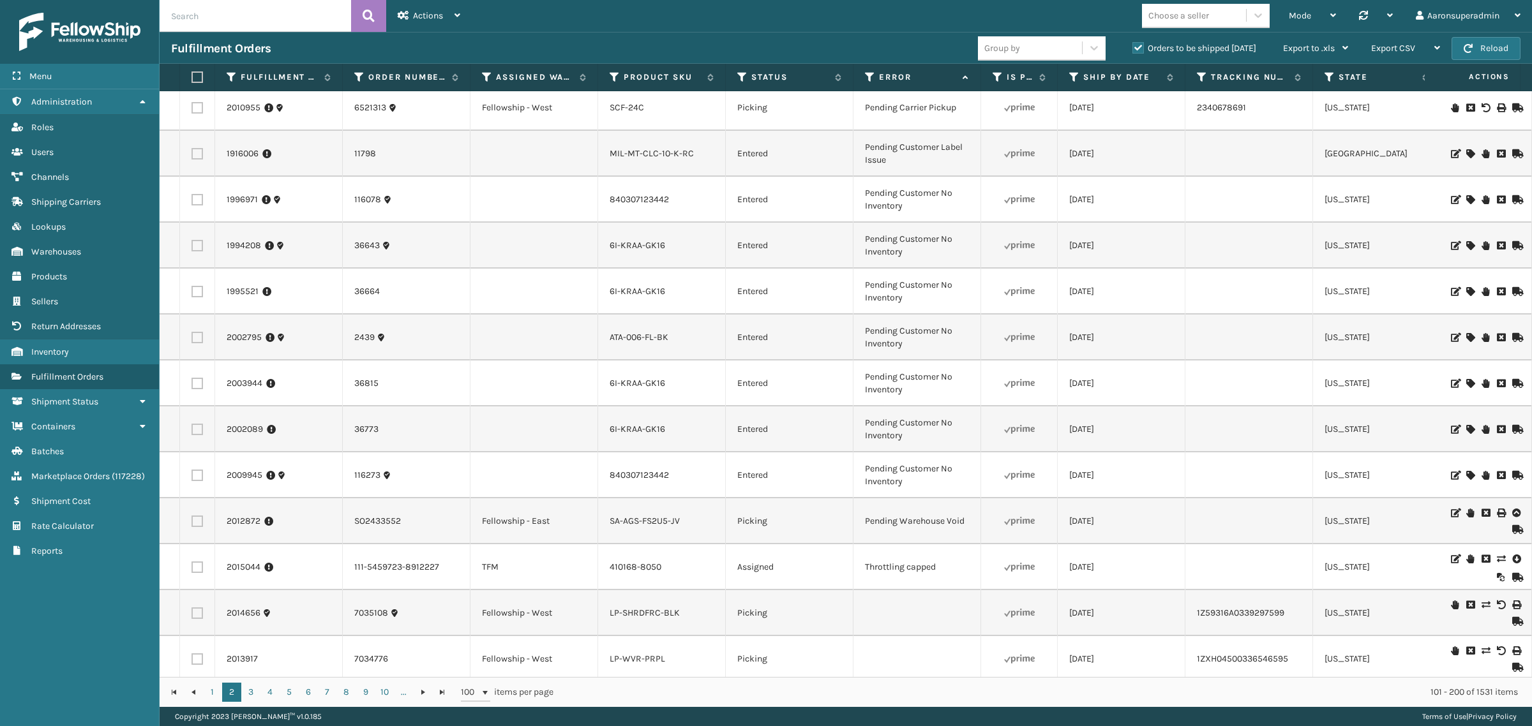
click at [1497, 558] on icon at bounding box center [1501, 559] width 8 height 9
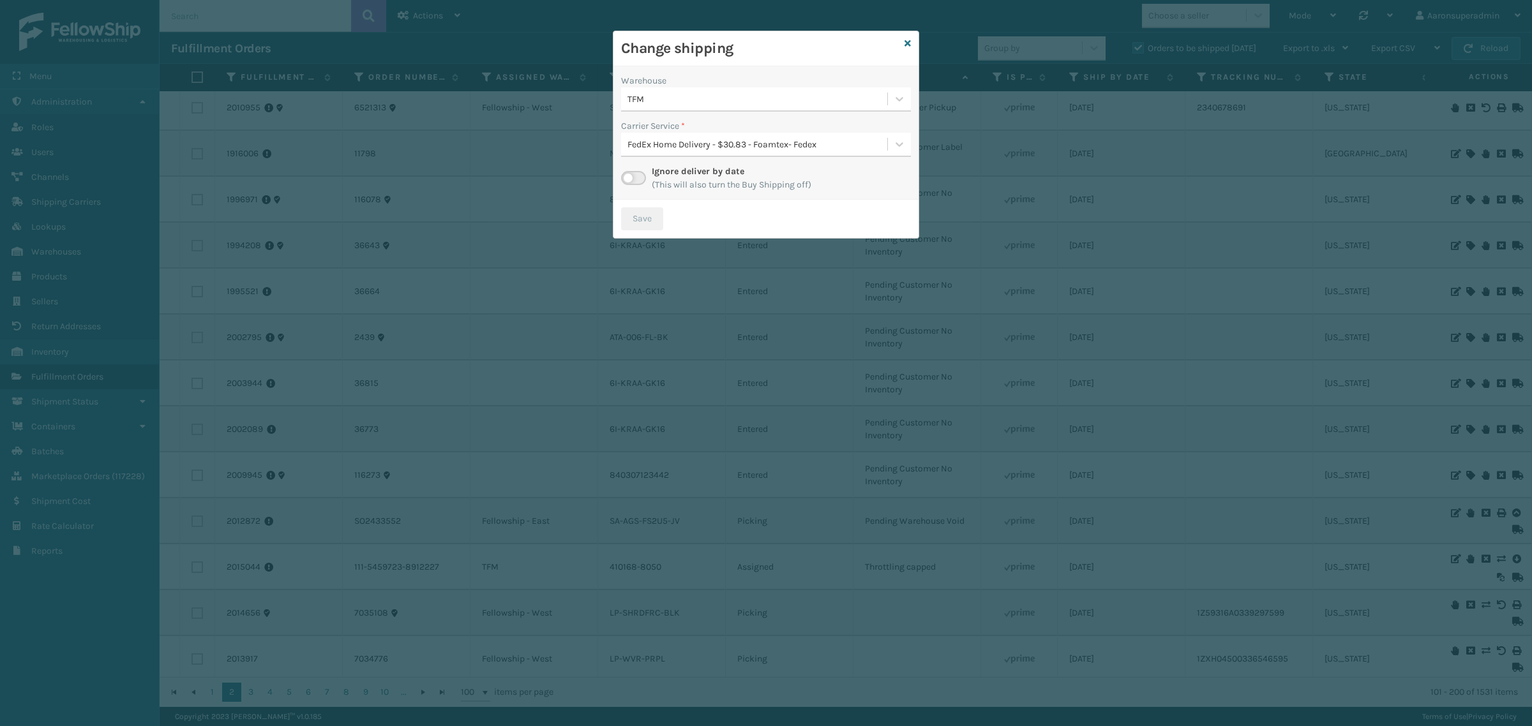
click at [641, 174] on label at bounding box center [633, 178] width 25 height 14
click at [629, 174] on input "checkbox" at bounding box center [625, 175] width 8 height 8
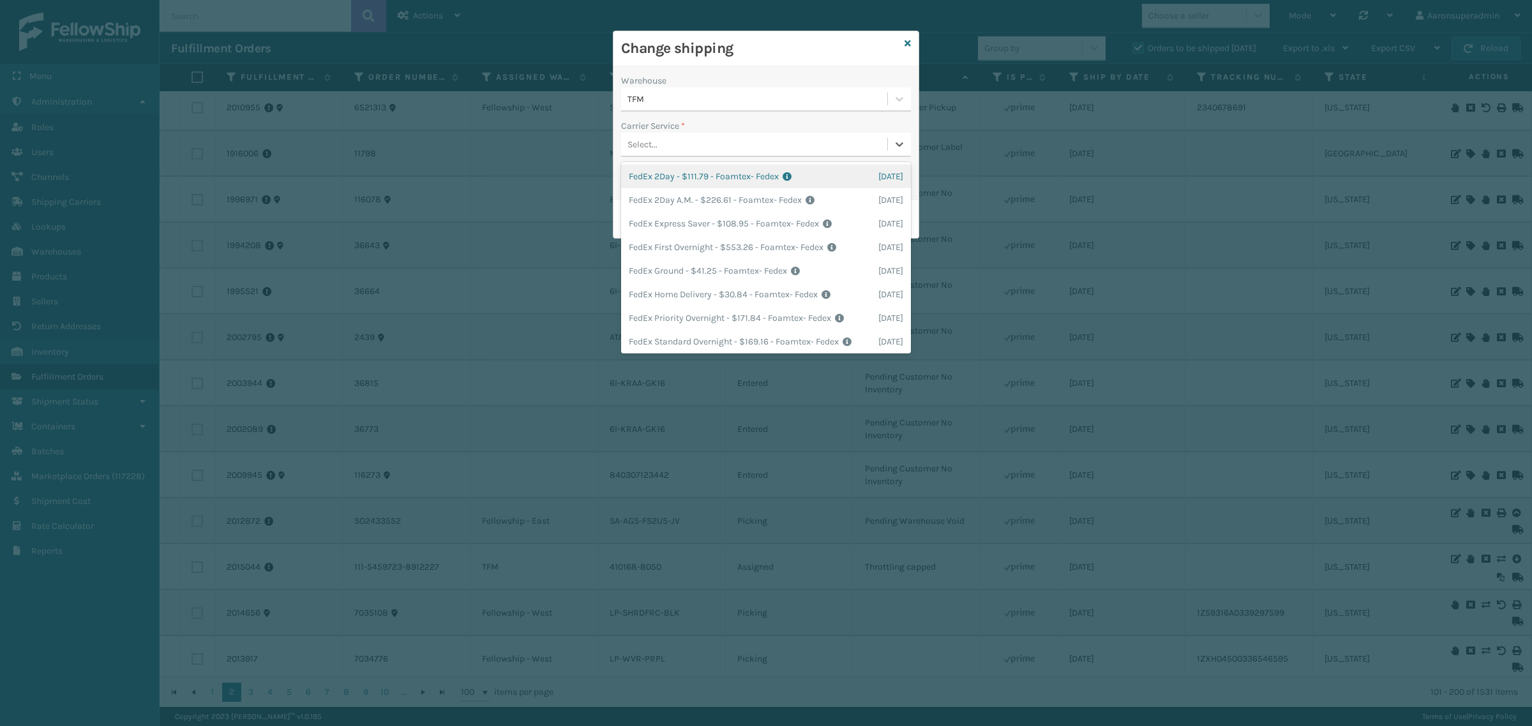
click at [707, 140] on div "Select..." at bounding box center [754, 144] width 266 height 21
click at [680, 285] on div "FedEx Home Delivery - $30.84 - Foamtex- Fedex Shipping Cost $30.84 Surplus Cost…" at bounding box center [766, 295] width 290 height 24
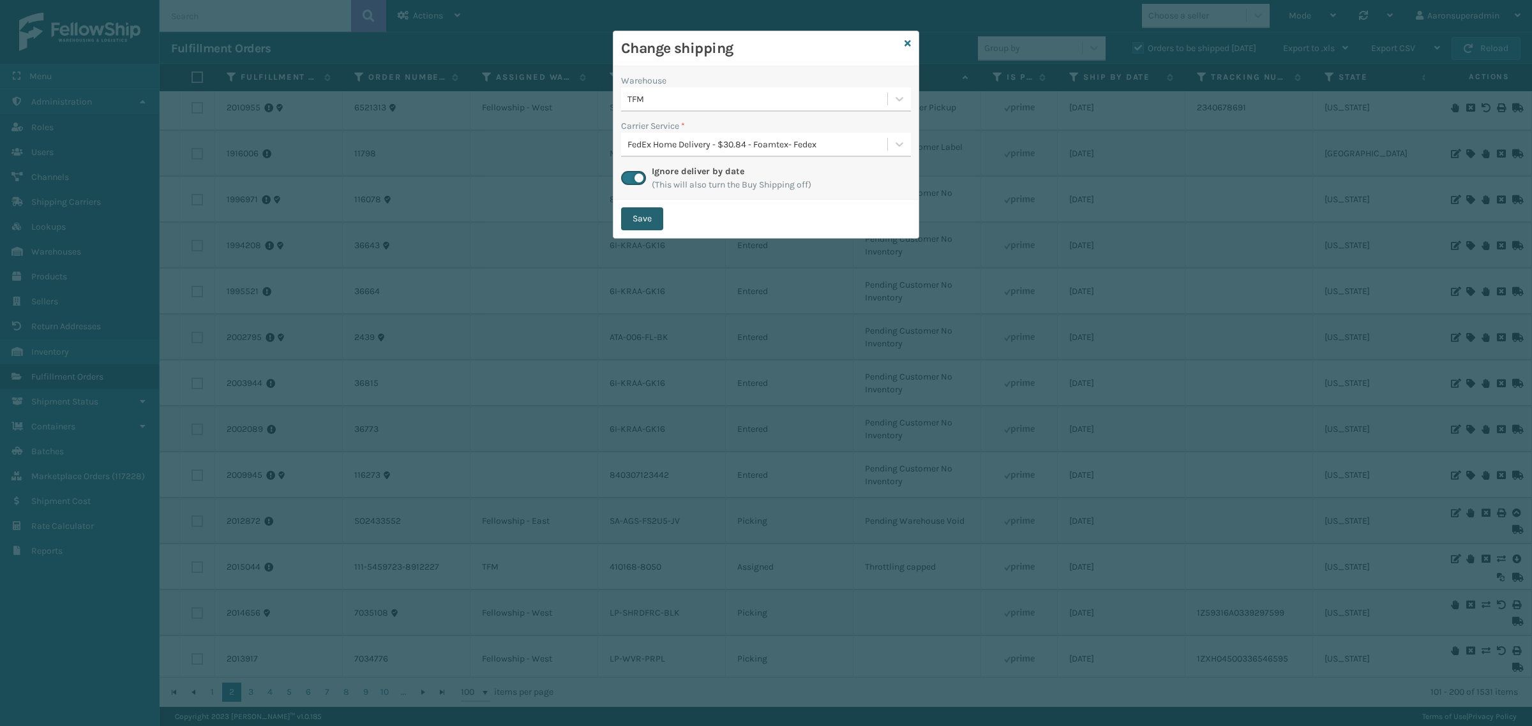
click at [652, 217] on button "Save" at bounding box center [642, 218] width 42 height 23
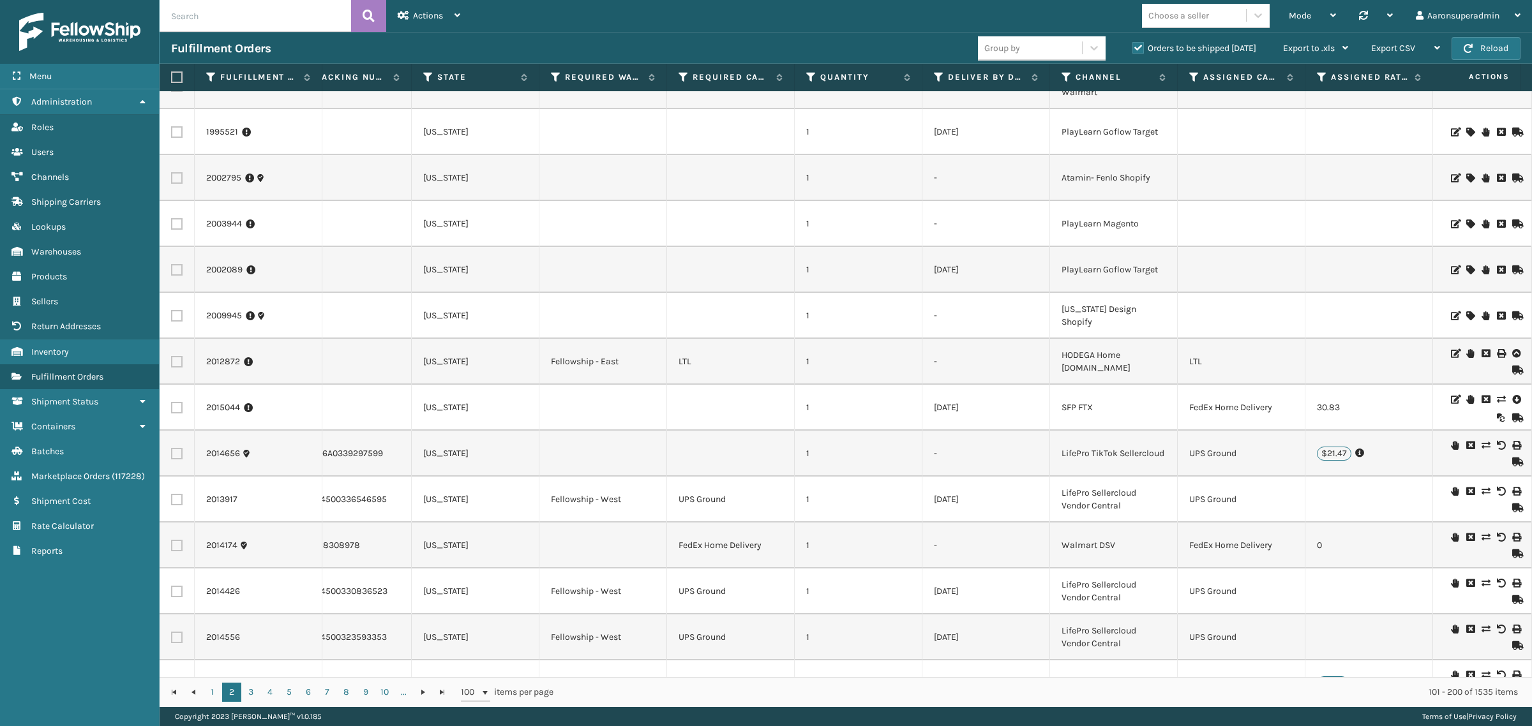
scroll to position [0, 1021]
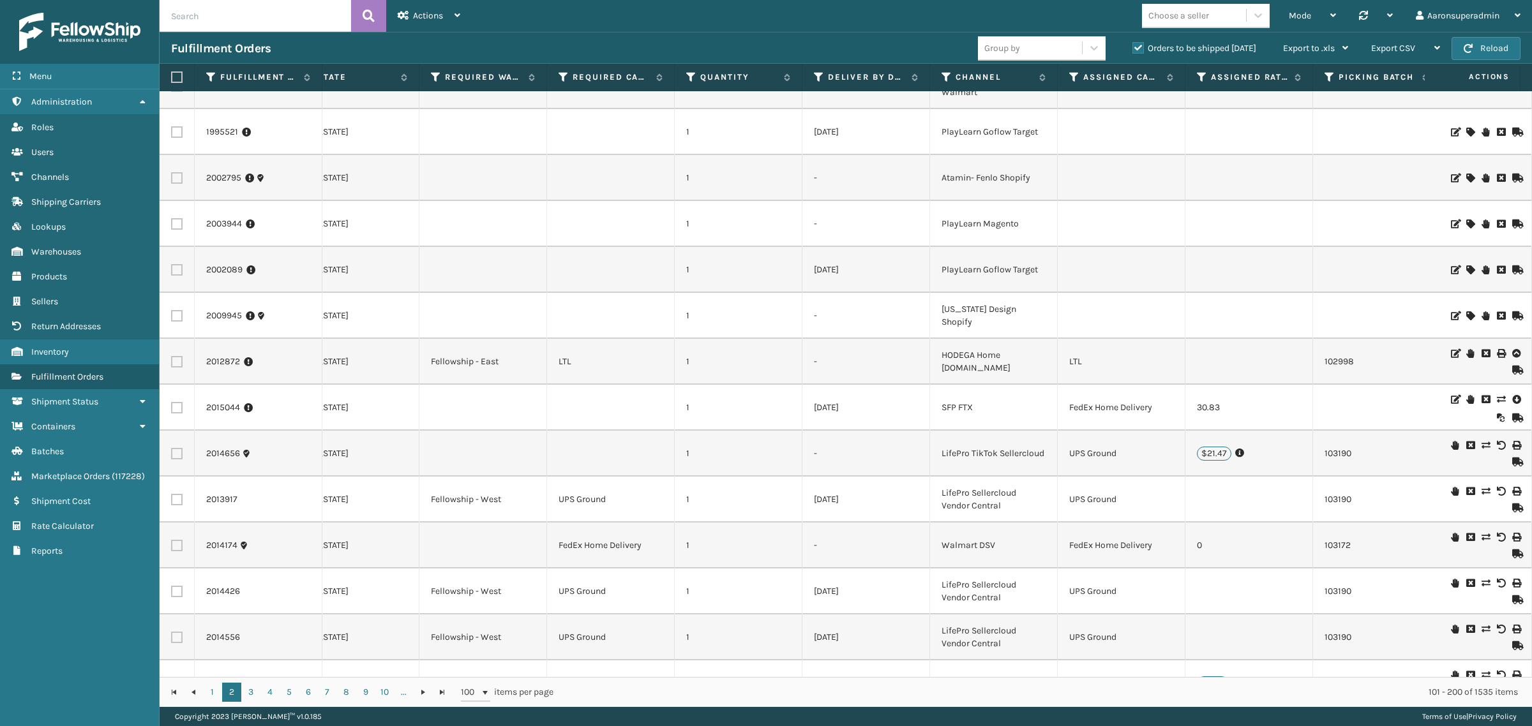
click at [1497, 400] on icon at bounding box center [1501, 399] width 8 height 9
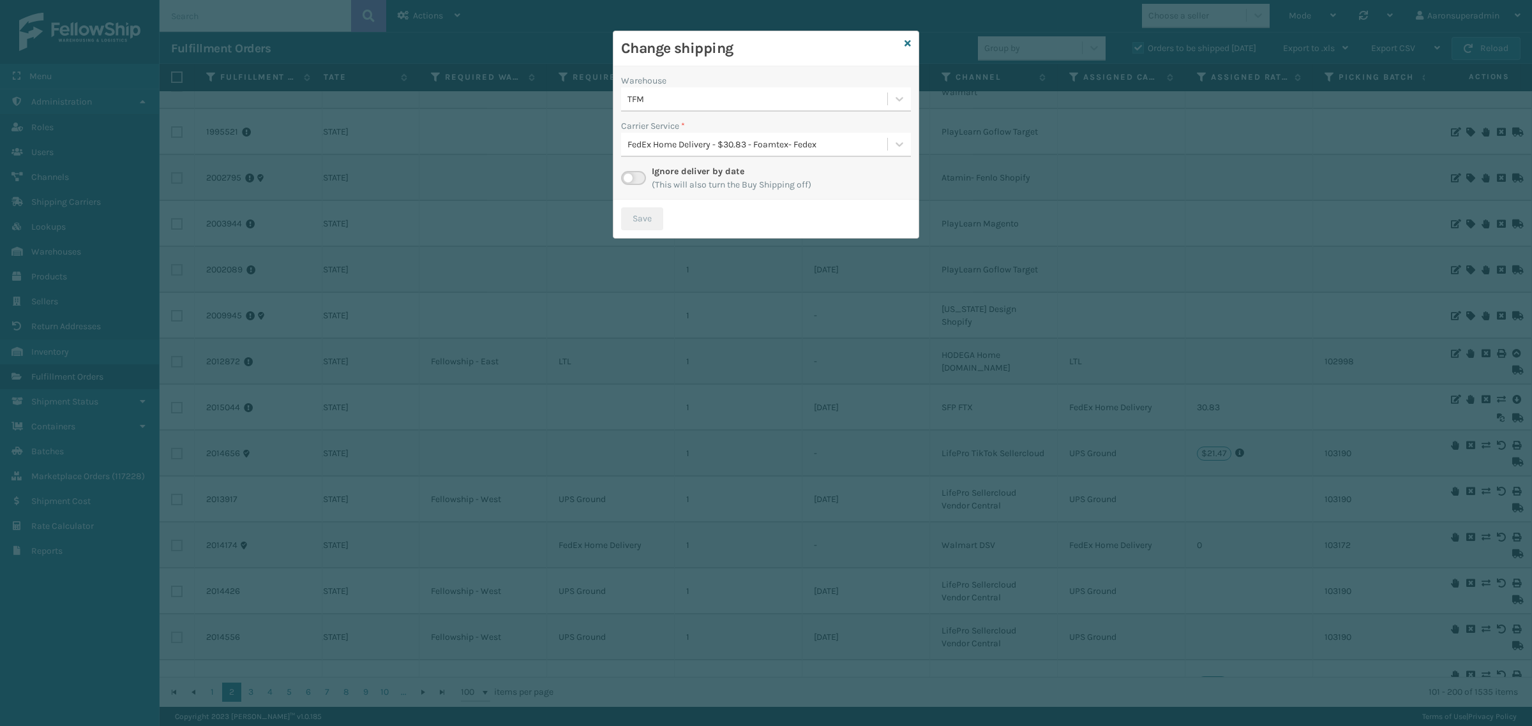
click at [638, 177] on label at bounding box center [633, 178] width 25 height 14
click at [629, 177] on input "checkbox" at bounding box center [625, 175] width 8 height 8
click at [753, 144] on div "Select..." at bounding box center [754, 144] width 266 height 21
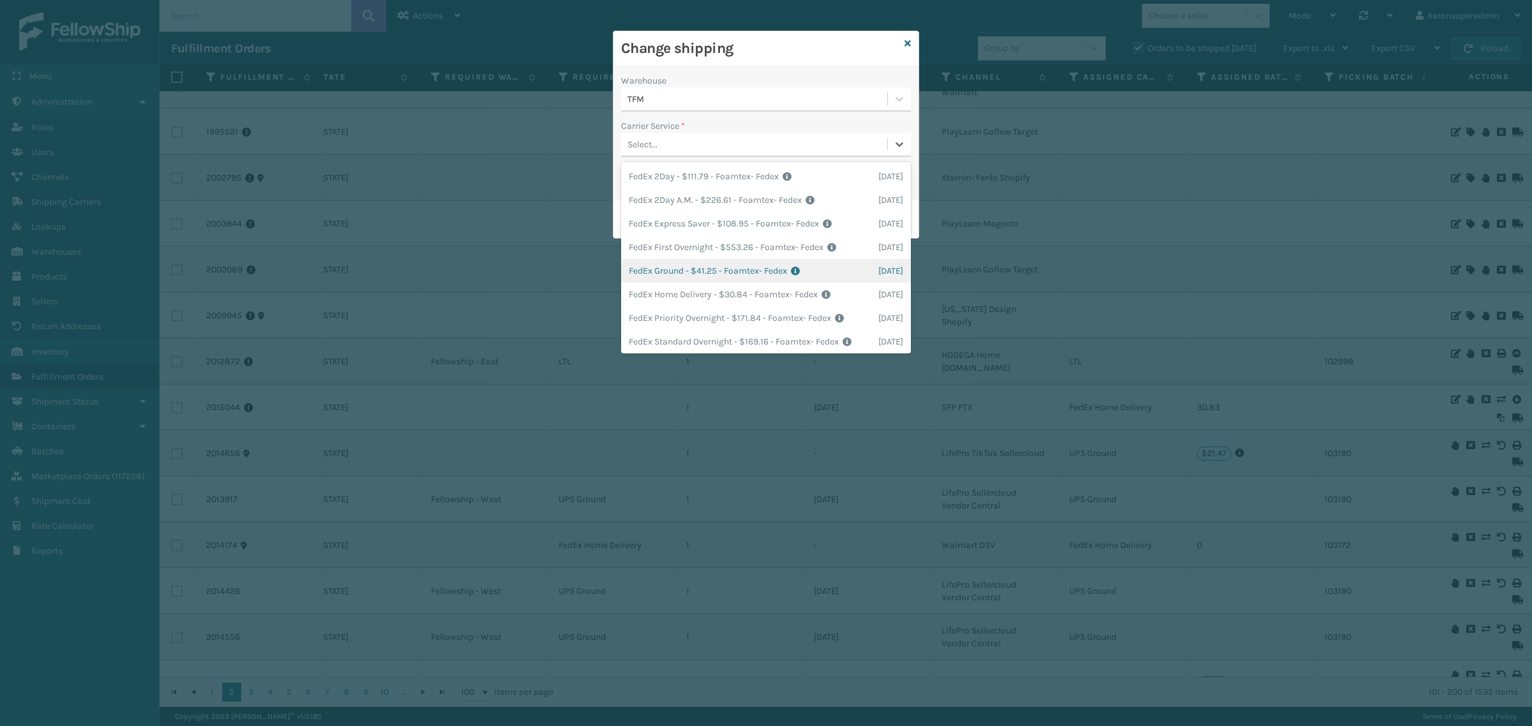
click at [699, 268] on div "FedEx Ground - $41.25 - Foamtex- Fedex Shipping Cost $41.25 Surplus Cost $0 Tot…" at bounding box center [766, 271] width 290 height 24
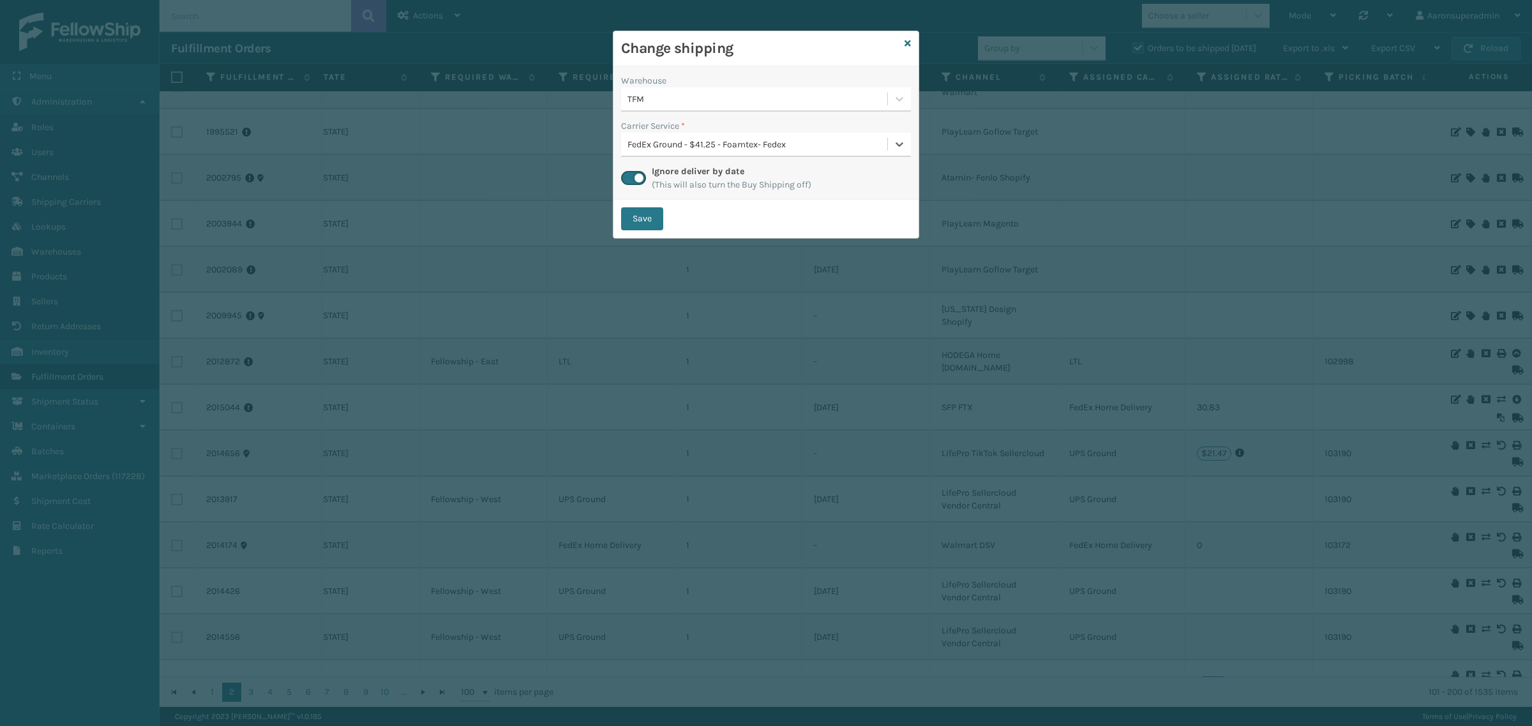
click at [640, 221] on button "Save" at bounding box center [642, 218] width 42 height 23
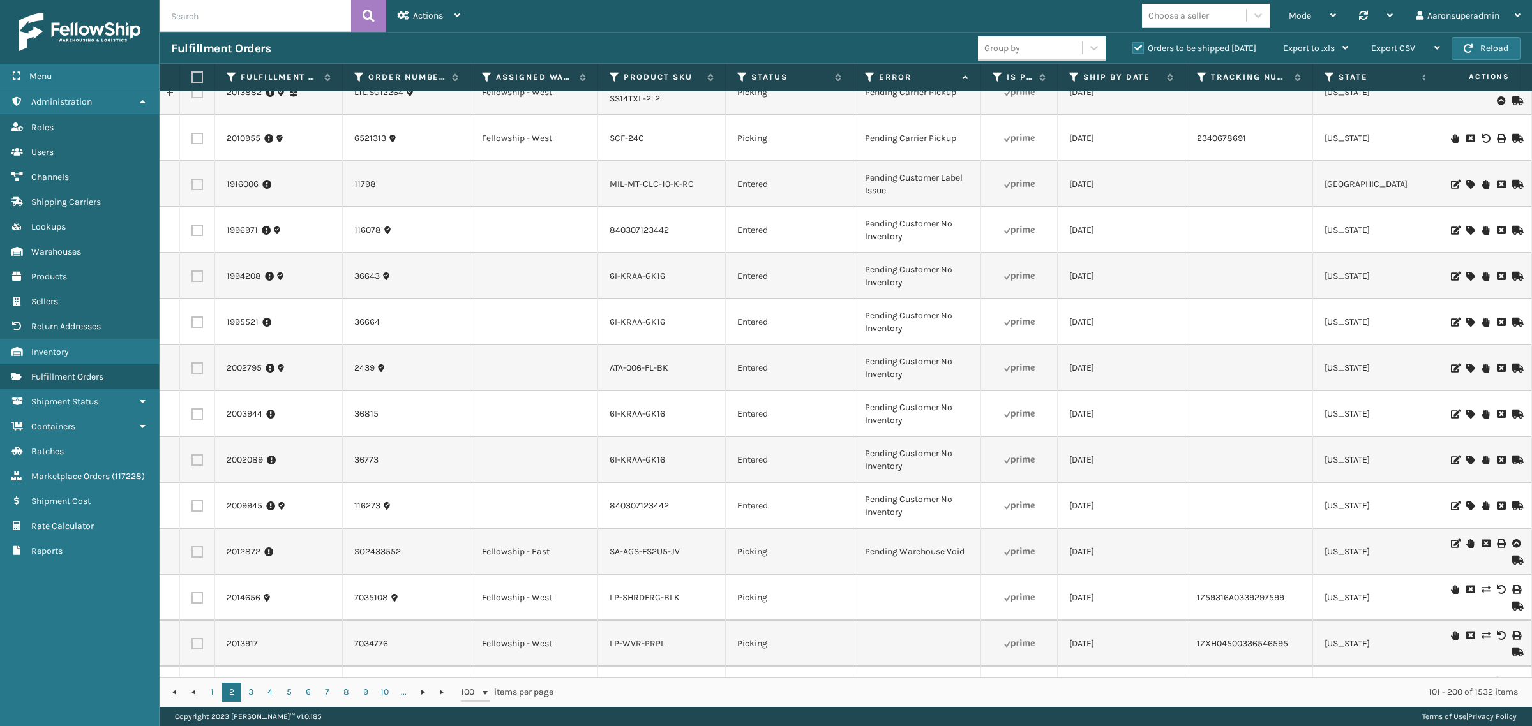
scroll to position [1090, 0]
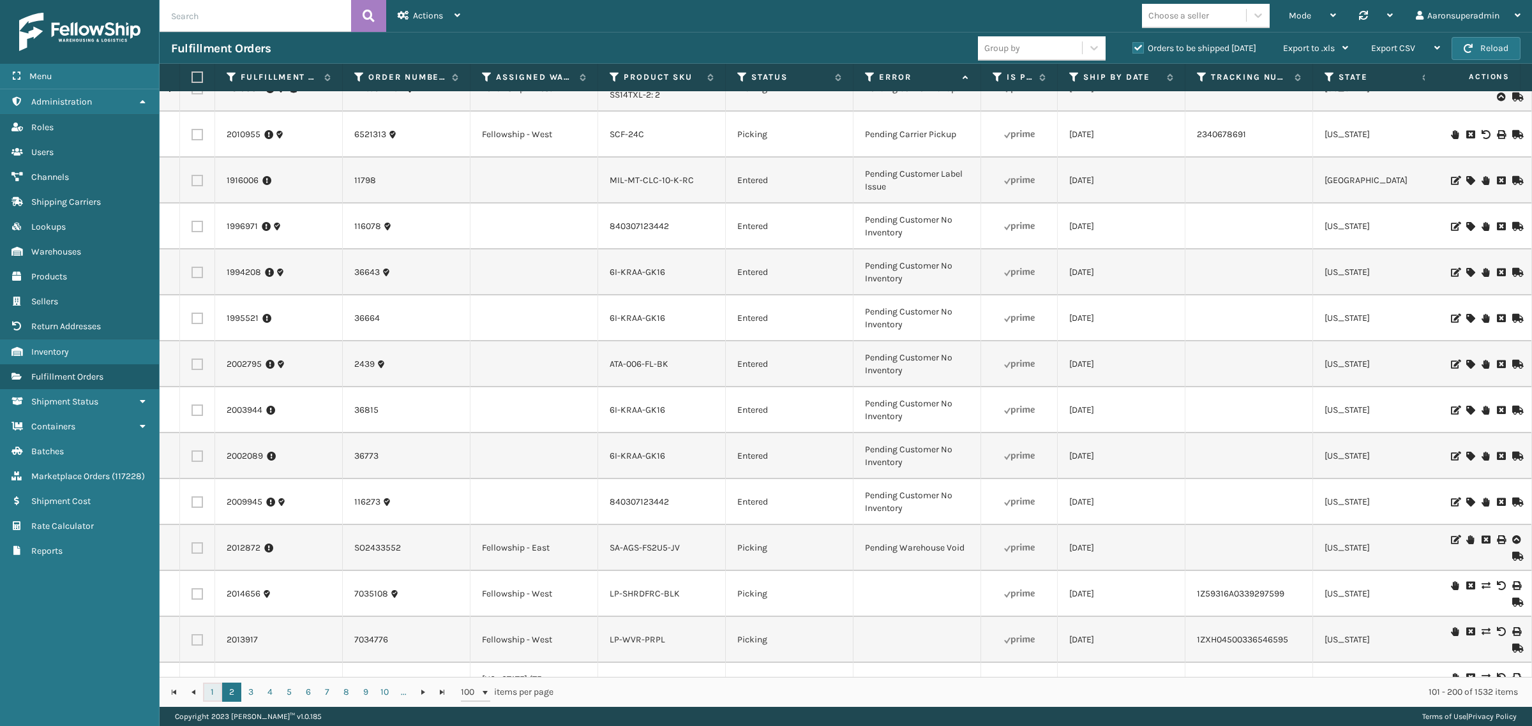
click at [206, 693] on link "1" at bounding box center [212, 692] width 19 height 19
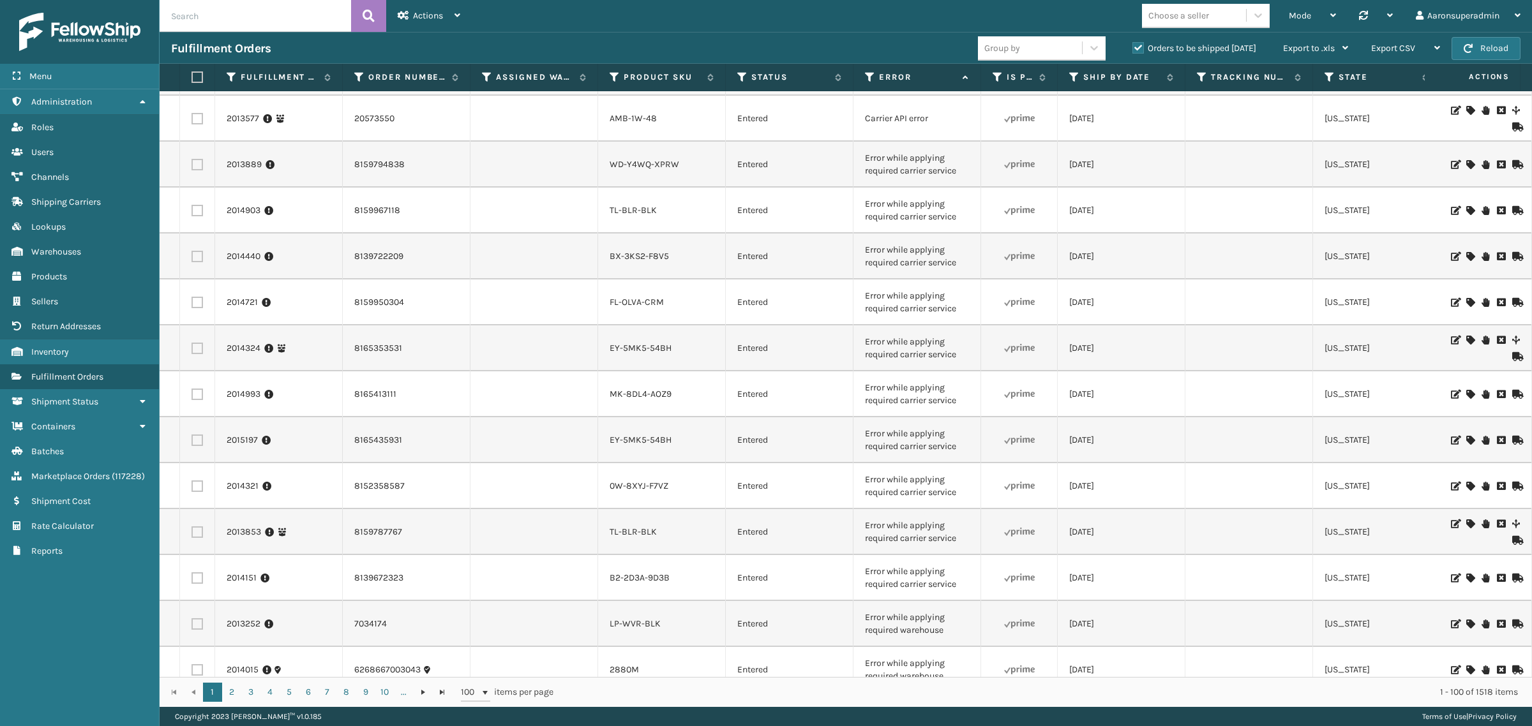
scroll to position [33, 0]
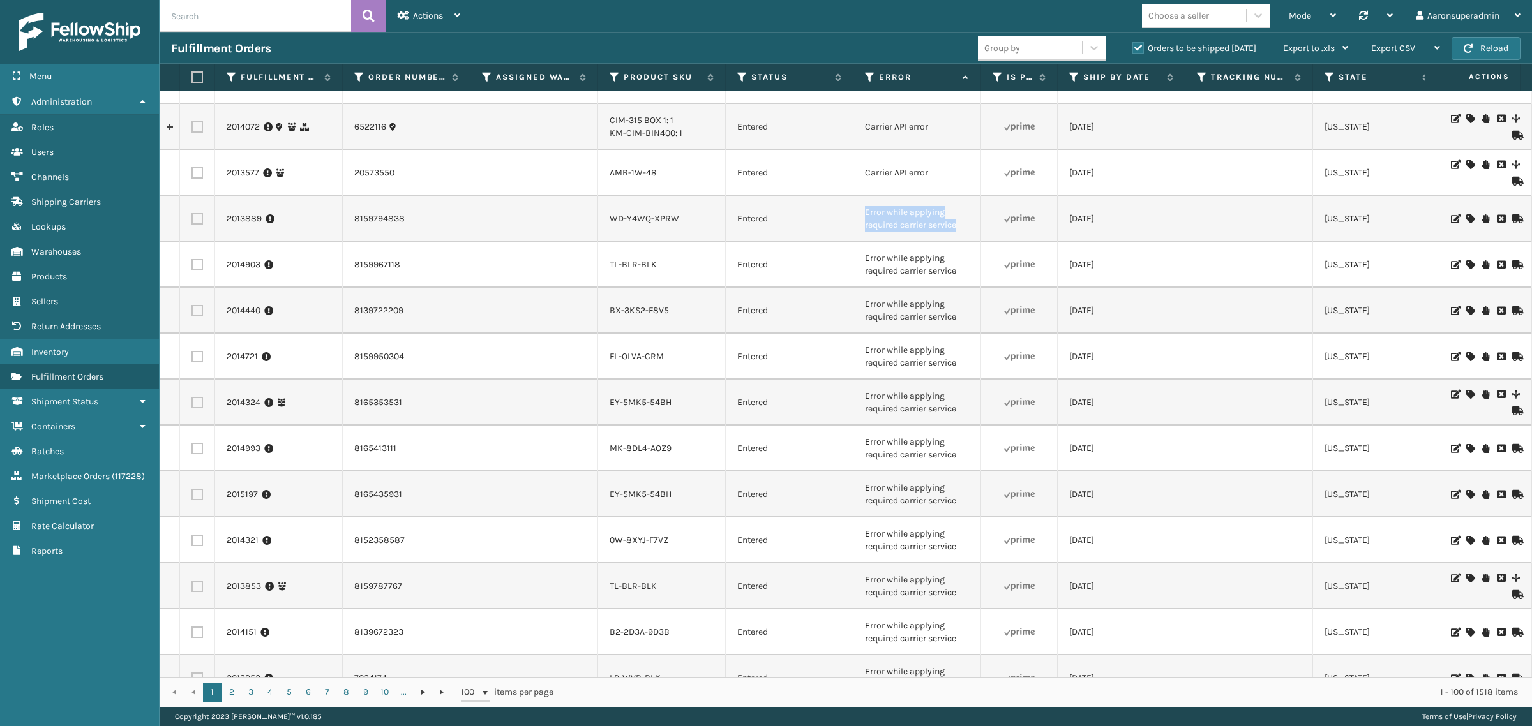
drag, startPoint x: 984, startPoint y: 236, endPoint x: 850, endPoint y: 221, distance: 135.5
copy tr "Error while applying required carrier service"
click at [218, 21] on input "text" at bounding box center [255, 16] width 191 height 32
paste input "Error while applying required carrier service"
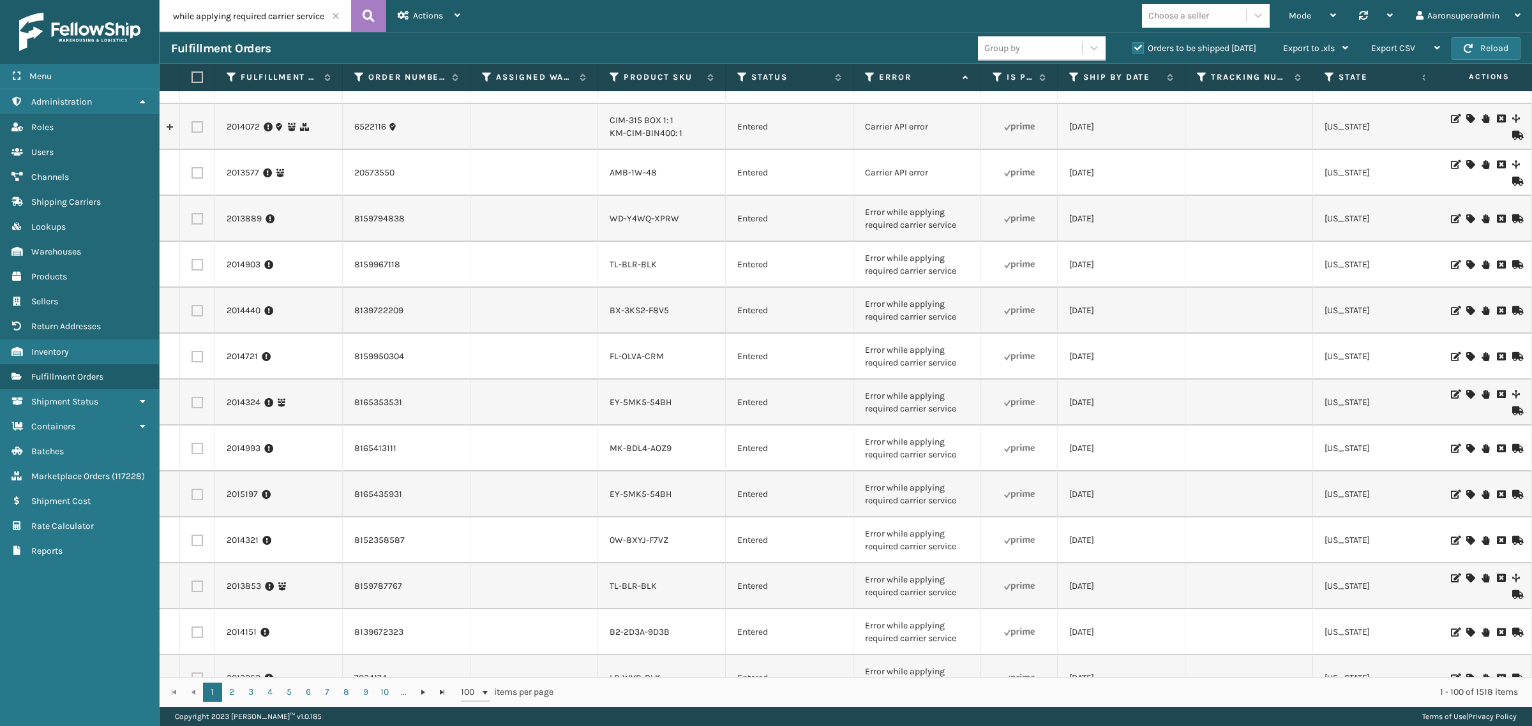
type input "Error while applying required carrier service"
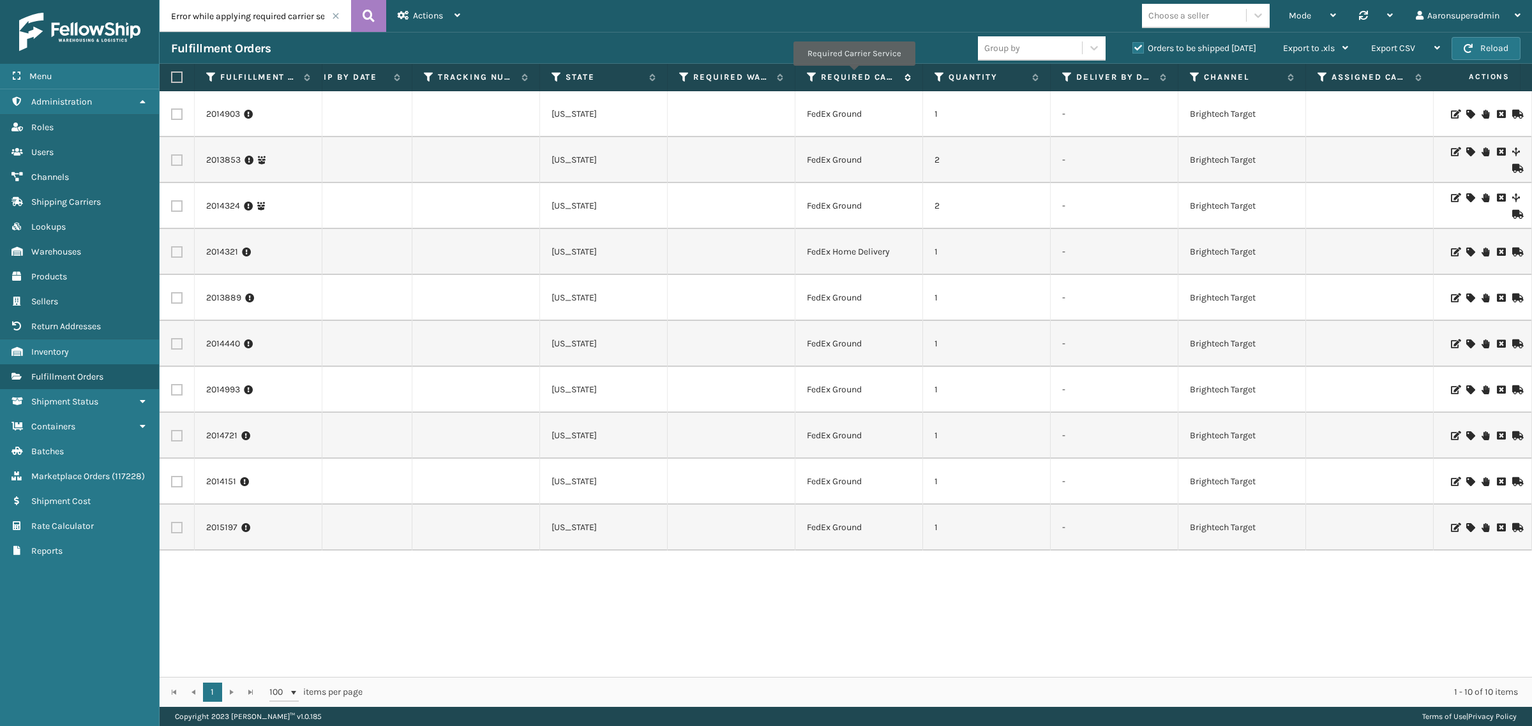
click at [853, 75] on label "Required Carrier Service" at bounding box center [859, 76] width 77 height 11
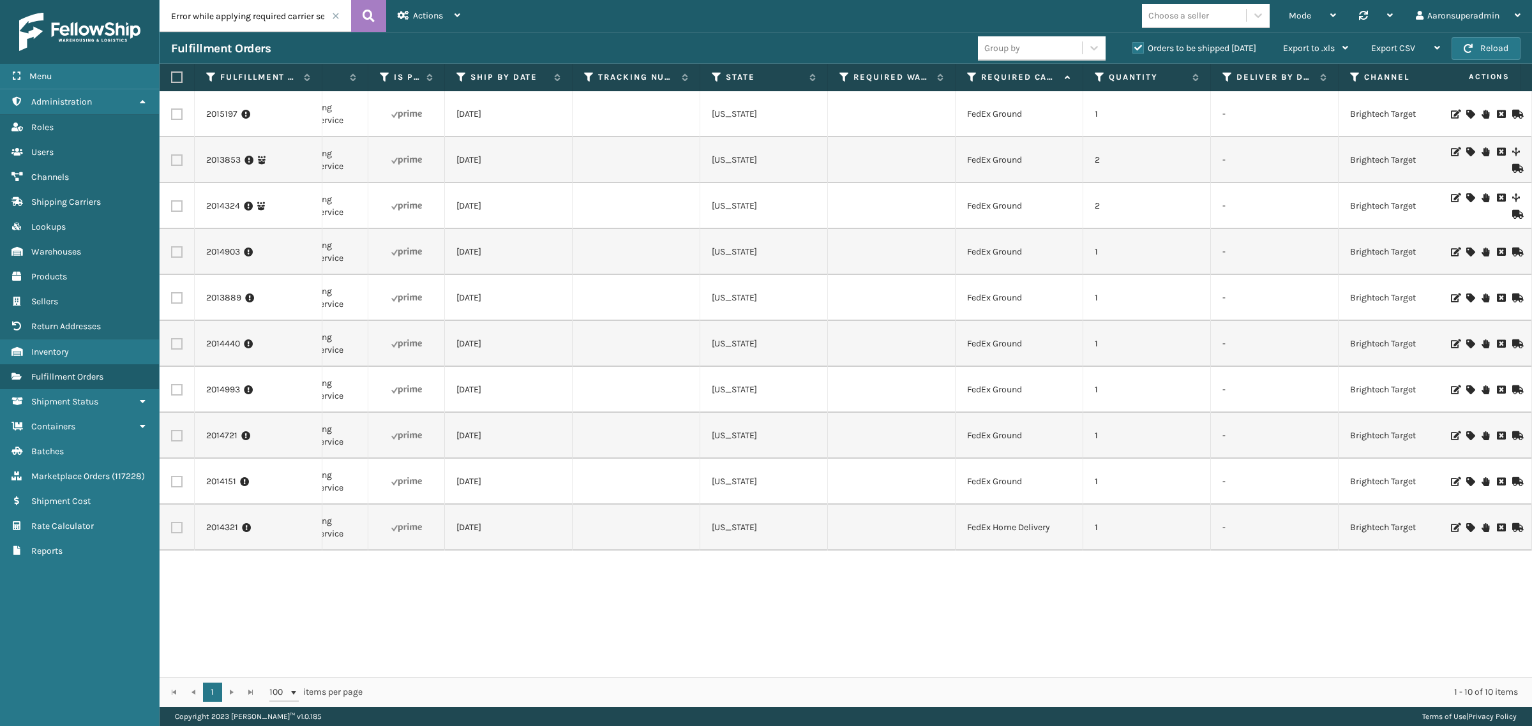
click at [172, 115] on label at bounding box center [176, 114] width 11 height 11
click at [172, 115] on input "checkbox" at bounding box center [171, 113] width 1 height 8
checkbox input "true"
click at [180, 160] on label at bounding box center [176, 159] width 11 height 11
click at [172, 160] on input "checkbox" at bounding box center [171, 158] width 1 height 8
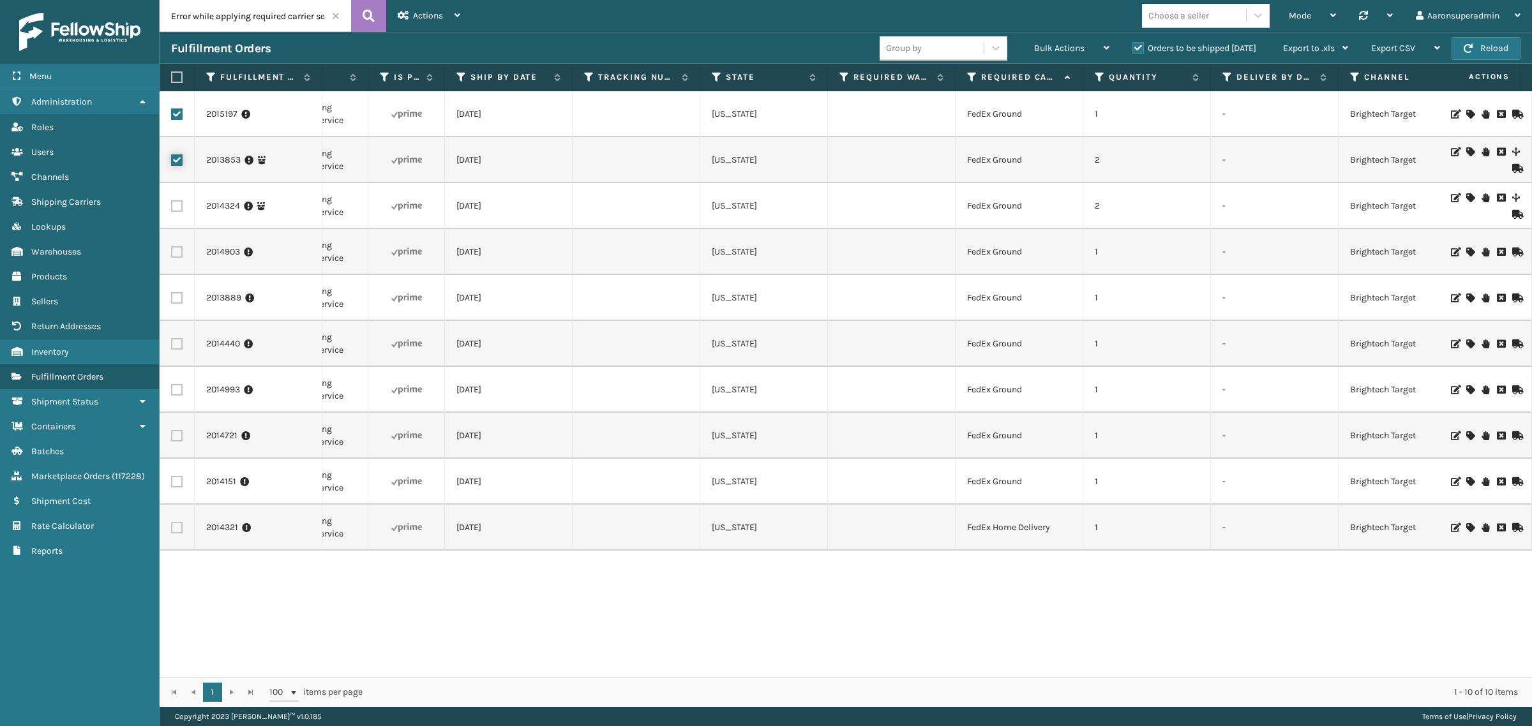
checkbox input "true"
click at [176, 203] on label at bounding box center [176, 205] width 11 height 11
click at [172, 203] on input "checkbox" at bounding box center [171, 204] width 1 height 8
checkbox input "true"
click at [174, 254] on label at bounding box center [176, 251] width 11 height 11
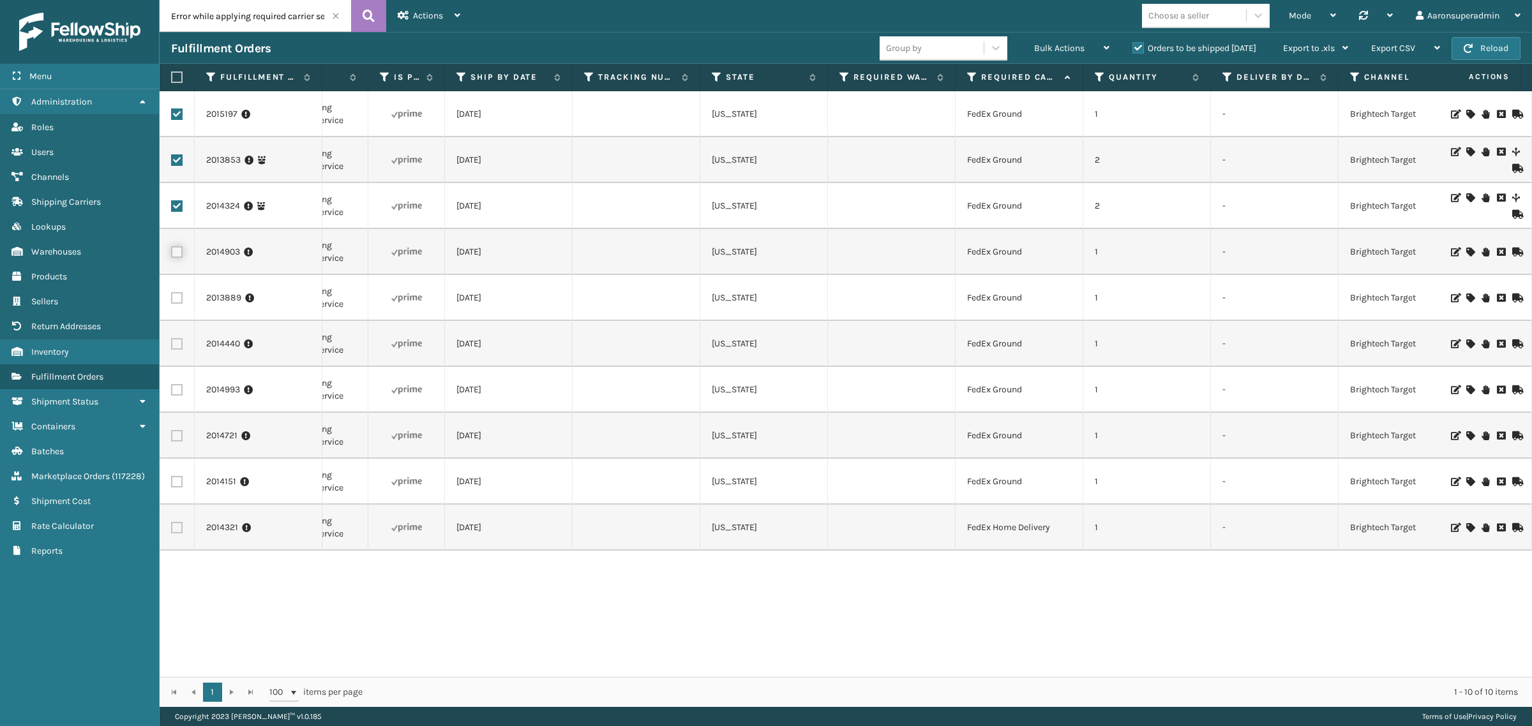
click at [172, 254] on input "checkbox" at bounding box center [171, 250] width 1 height 8
checkbox input "true"
click at [174, 294] on label at bounding box center [176, 297] width 11 height 11
click at [172, 294] on input "checkbox" at bounding box center [171, 296] width 1 height 8
checkbox input "true"
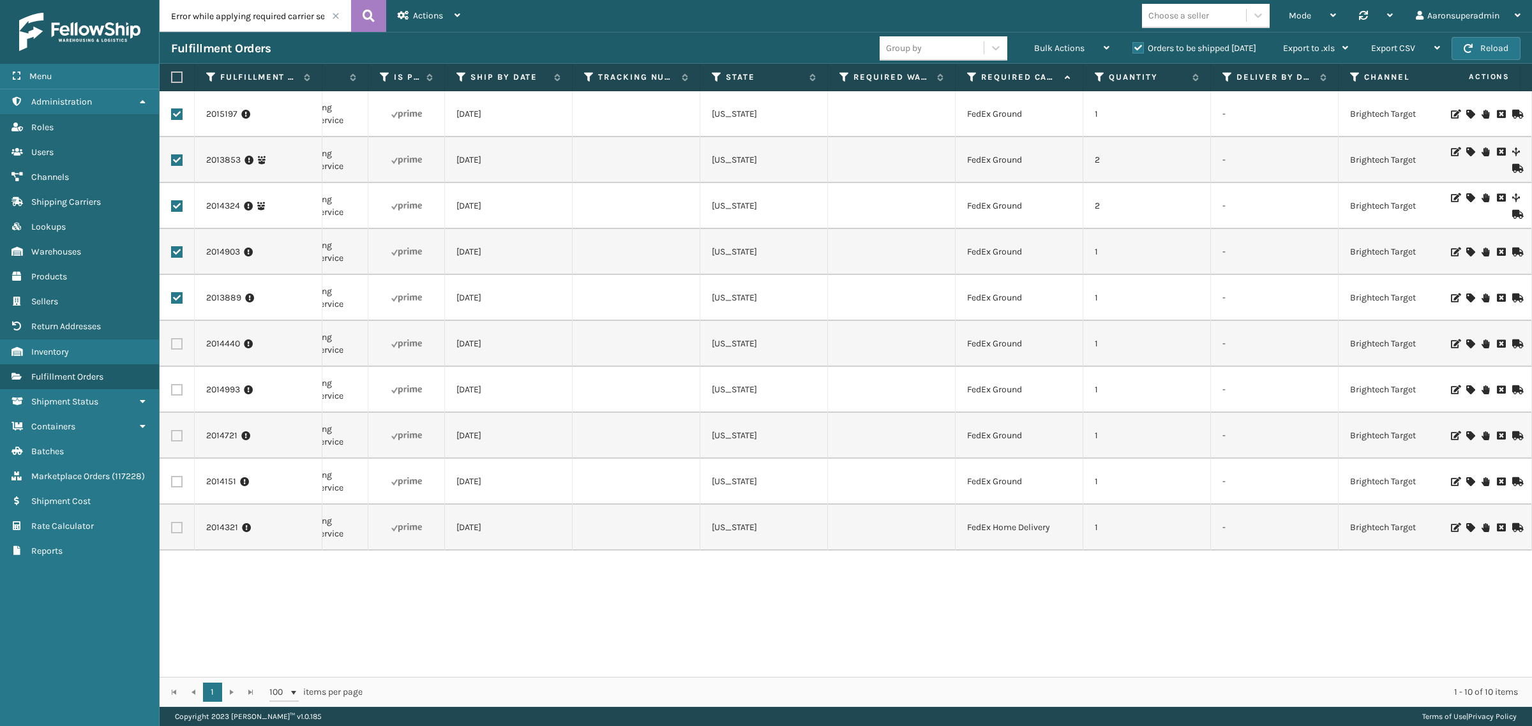
click at [171, 347] on label at bounding box center [176, 343] width 11 height 11
click at [171, 347] on input "checkbox" at bounding box center [171, 342] width 1 height 8
checkbox input "true"
drag, startPoint x: 179, startPoint y: 385, endPoint x: 176, endPoint y: 421, distance: 36.5
click at [179, 391] on label at bounding box center [176, 389] width 11 height 11
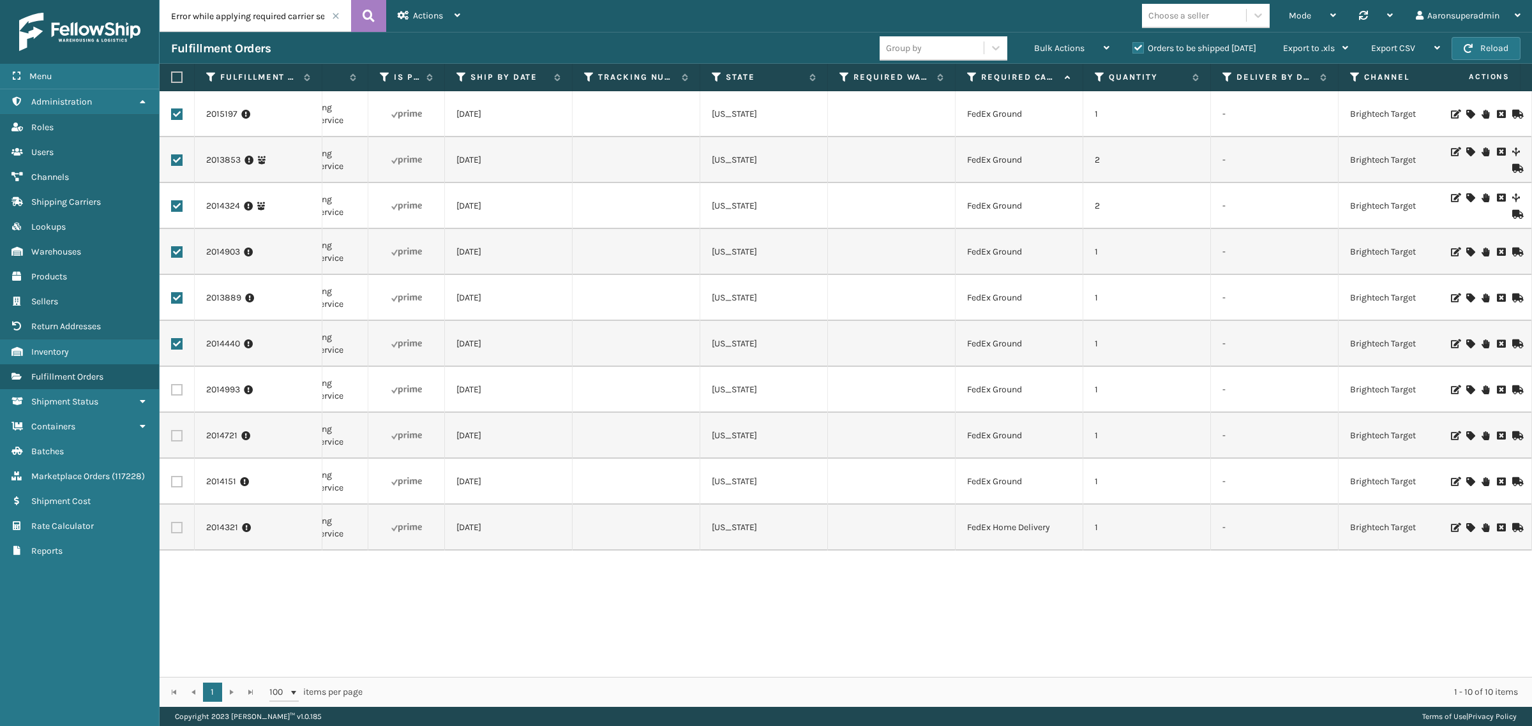
click at [172, 391] on input "checkbox" at bounding box center [171, 388] width 1 height 8
checkbox input "true"
click at [172, 442] on td at bounding box center [177, 436] width 35 height 46
click at [171, 477] on label at bounding box center [176, 481] width 11 height 11
click at [171, 477] on input "checkbox" at bounding box center [171, 480] width 1 height 8
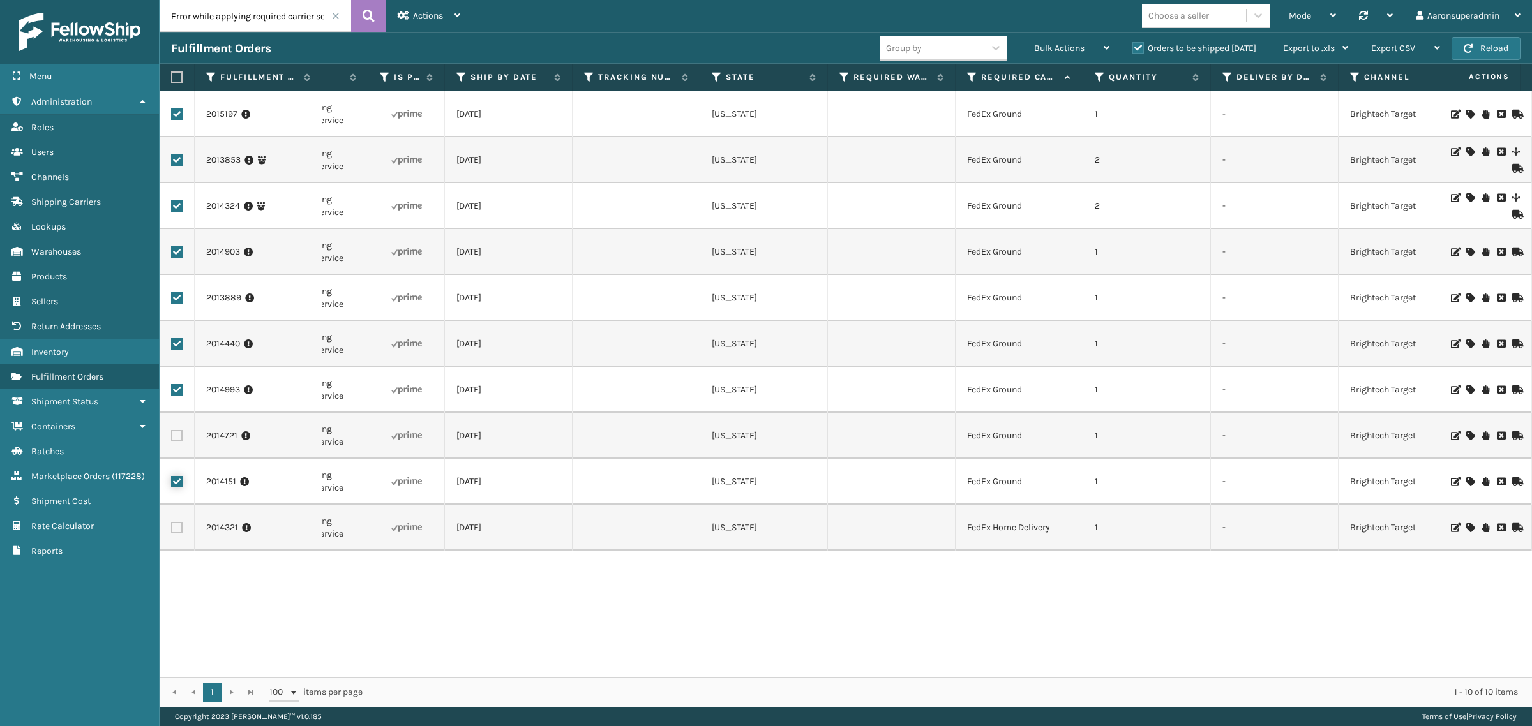
checkbox input "true"
click at [176, 440] on label at bounding box center [176, 435] width 11 height 11
click at [172, 438] on input "checkbox" at bounding box center [171, 434] width 1 height 8
checkbox input "true"
click at [1054, 36] on div "Bulk Actions" at bounding box center [1071, 49] width 75 height 32
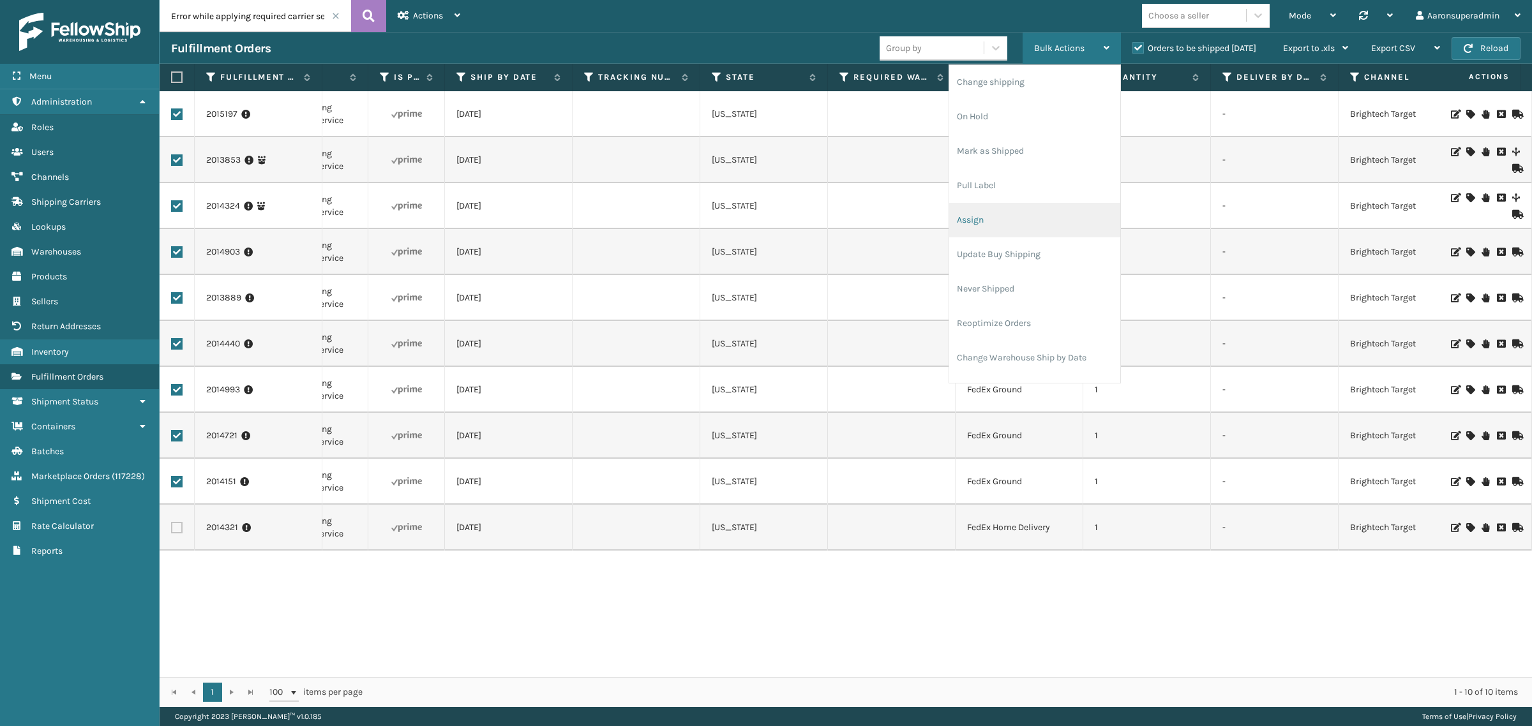
click at [980, 214] on li "Assign" at bounding box center [1034, 220] width 171 height 34
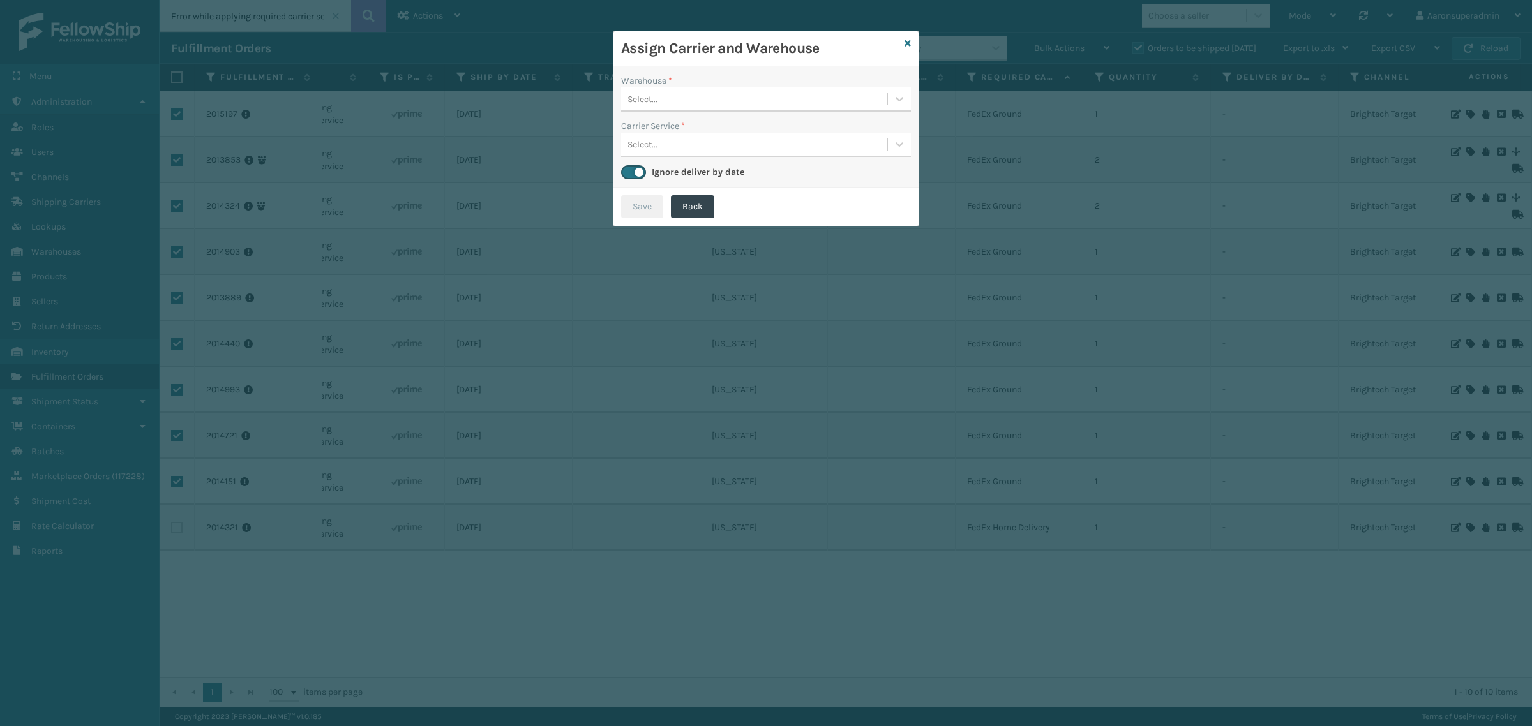
click at [723, 103] on div "Select..." at bounding box center [754, 99] width 266 height 21
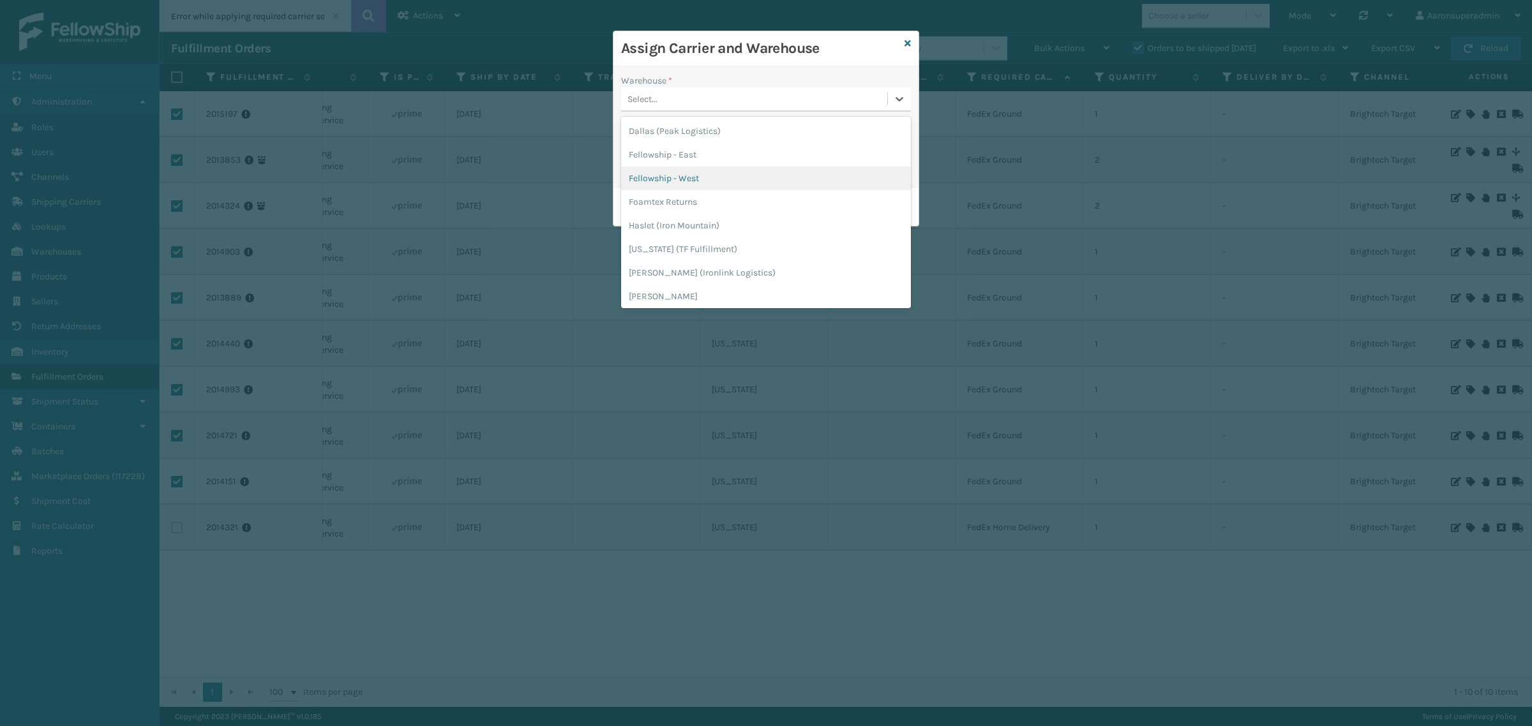
click at [712, 176] on div "Fellowship - West" at bounding box center [766, 179] width 290 height 24
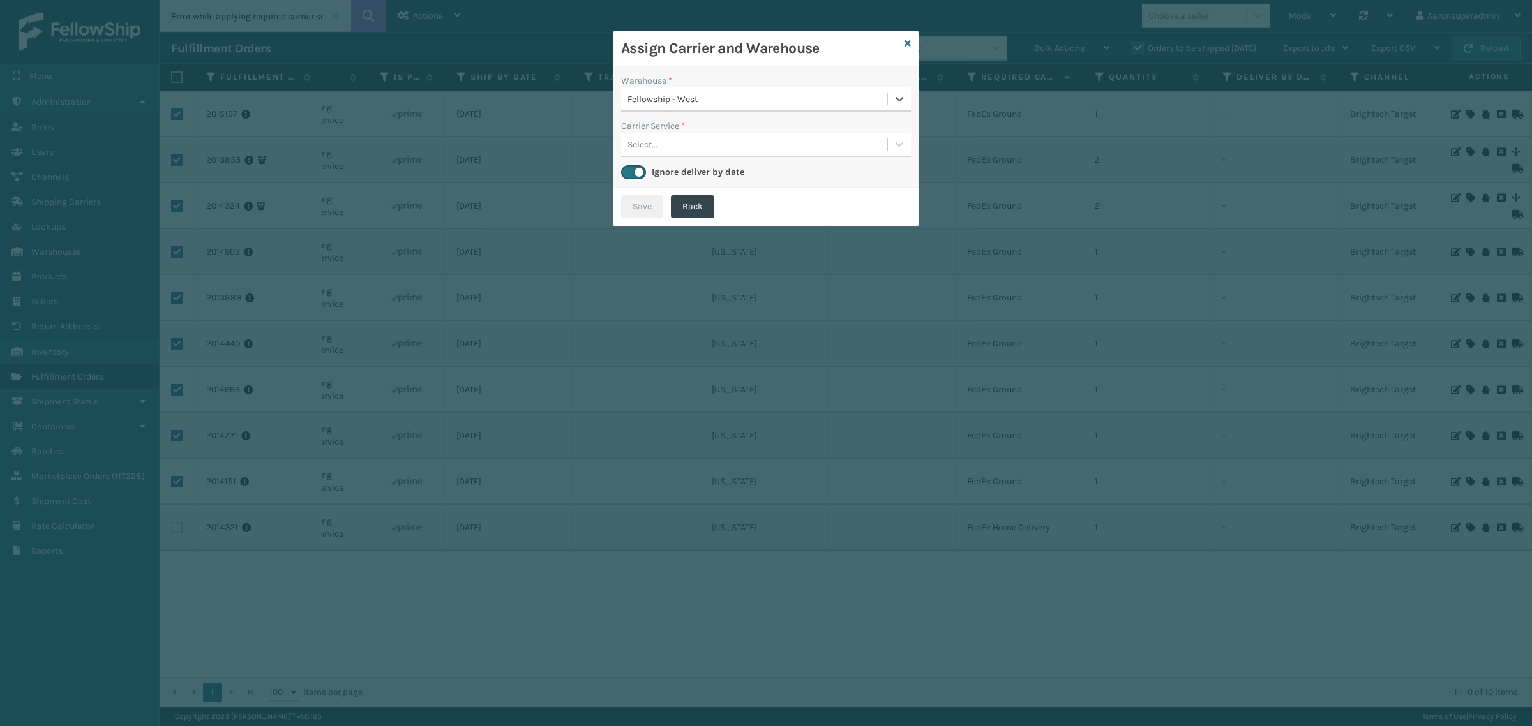
click at [698, 165] on div "Ignore deliver by date" at bounding box center [766, 172] width 290 height 15
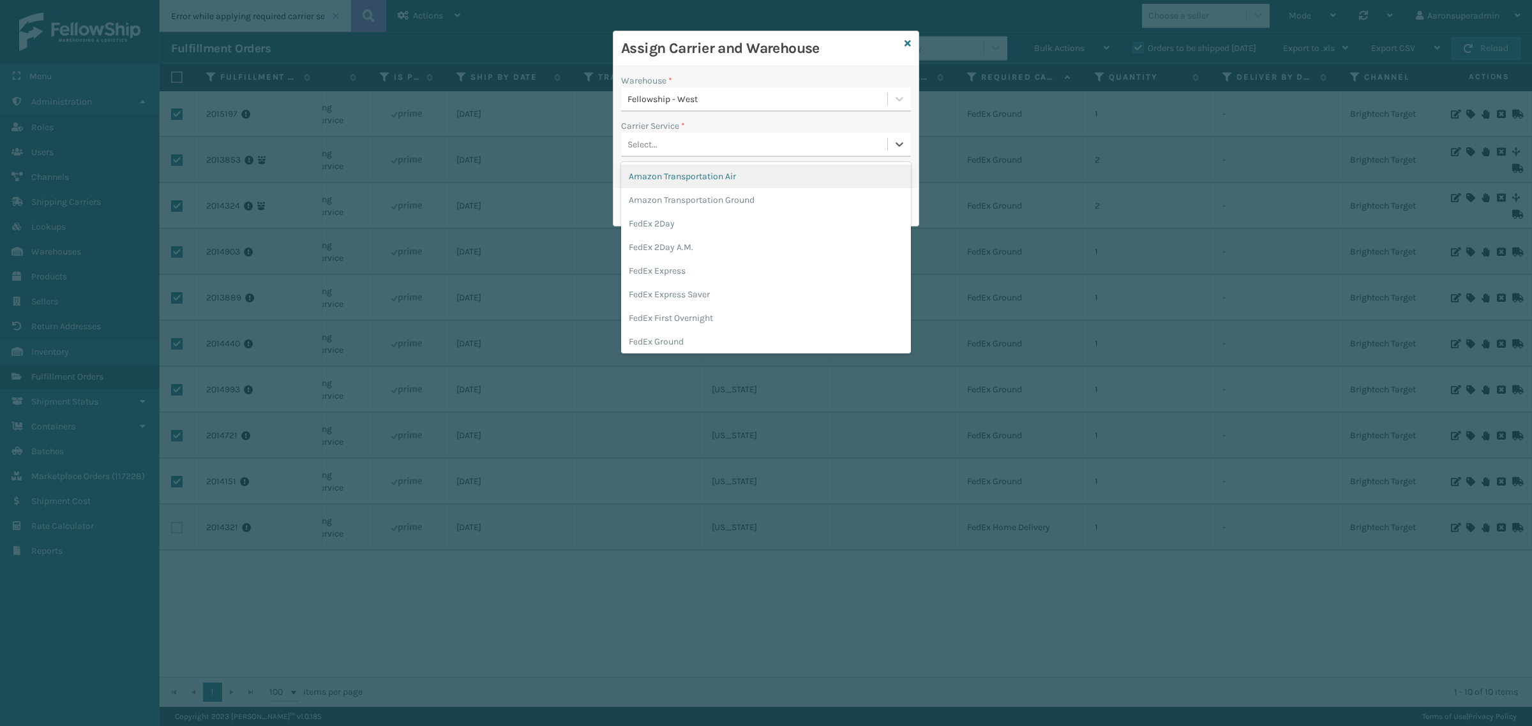
drag, startPoint x: 693, startPoint y: 156, endPoint x: 693, endPoint y: 180, distance: 23.6
click at [693, 155] on div "Select..." at bounding box center [766, 145] width 290 height 24
click at [666, 316] on div "FedEx Home Delivery" at bounding box center [766, 313] width 290 height 24
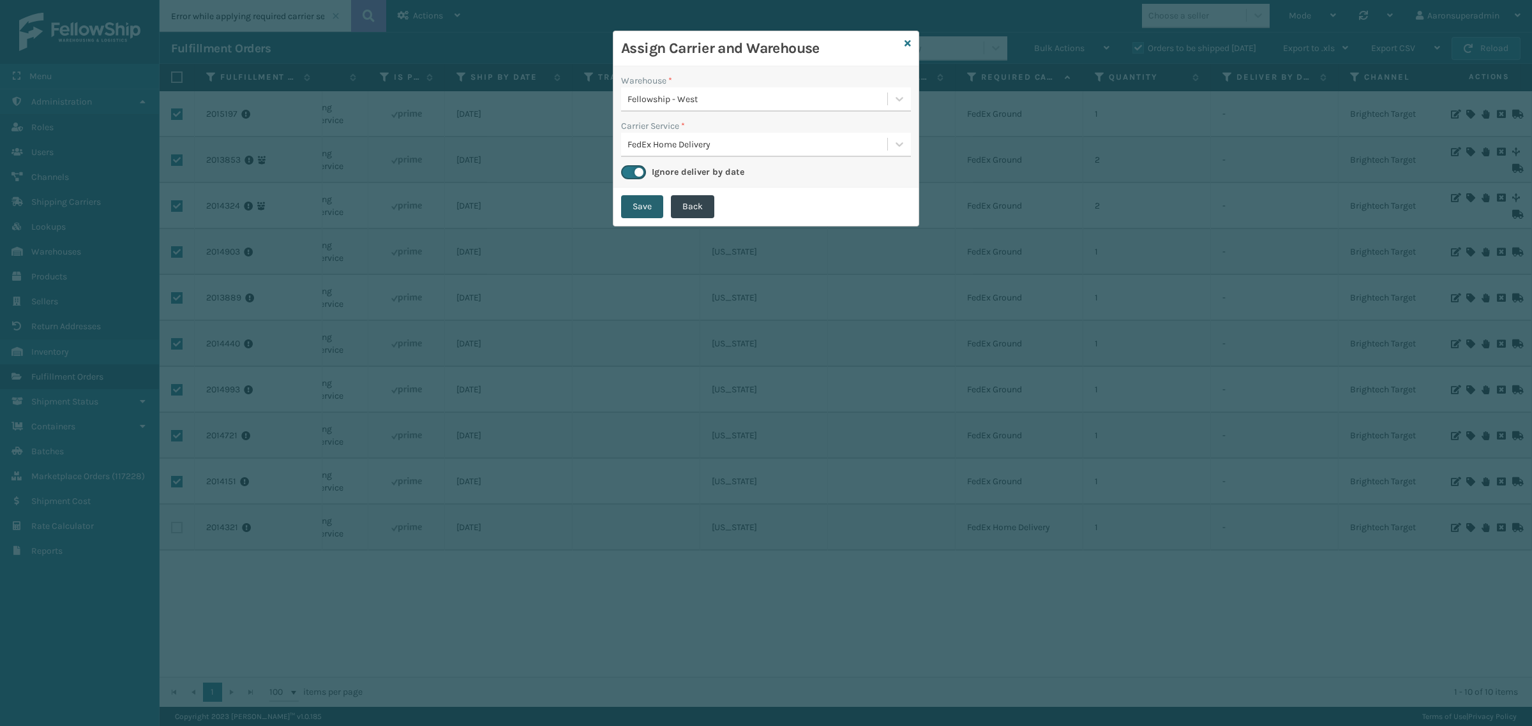
click at [636, 212] on button "Save" at bounding box center [642, 206] width 42 height 23
checkbox input "false"
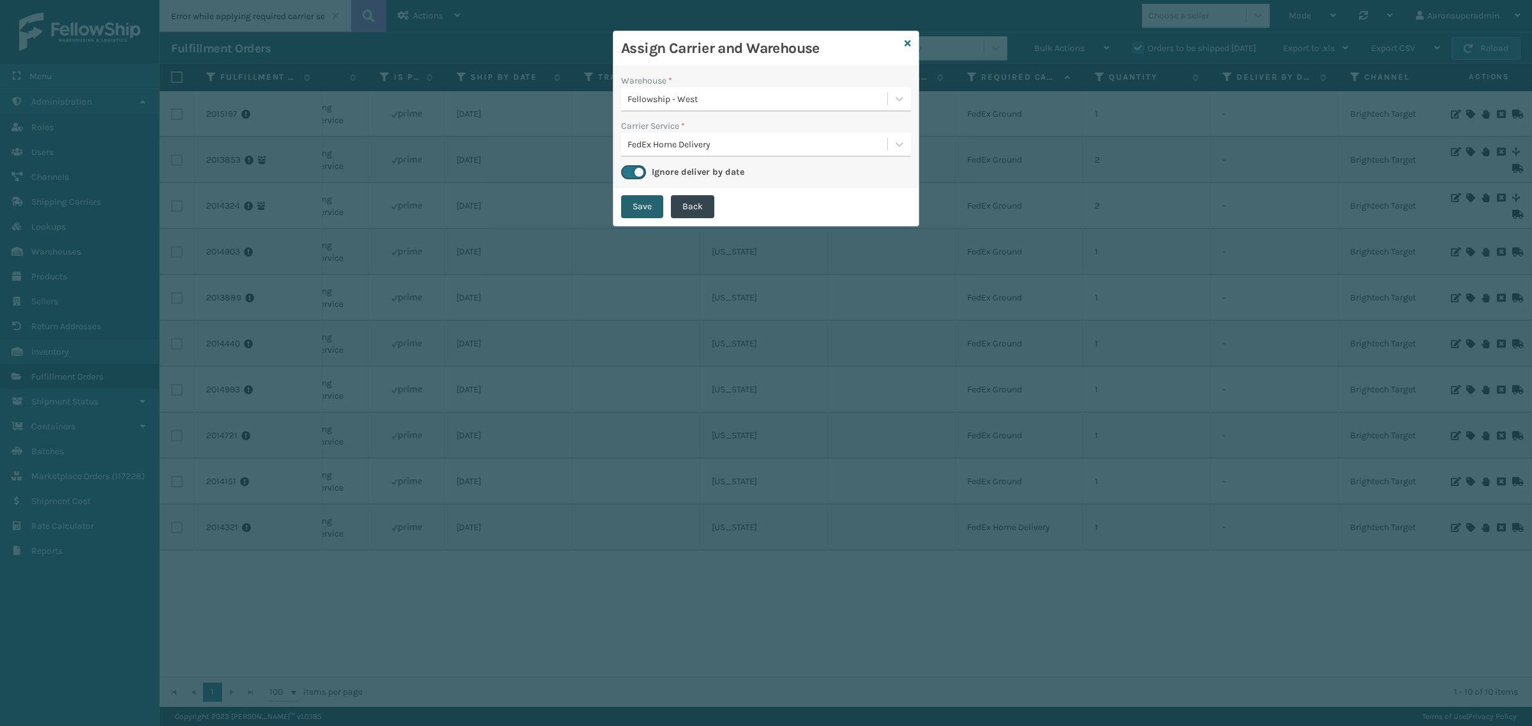
checkbox input "false"
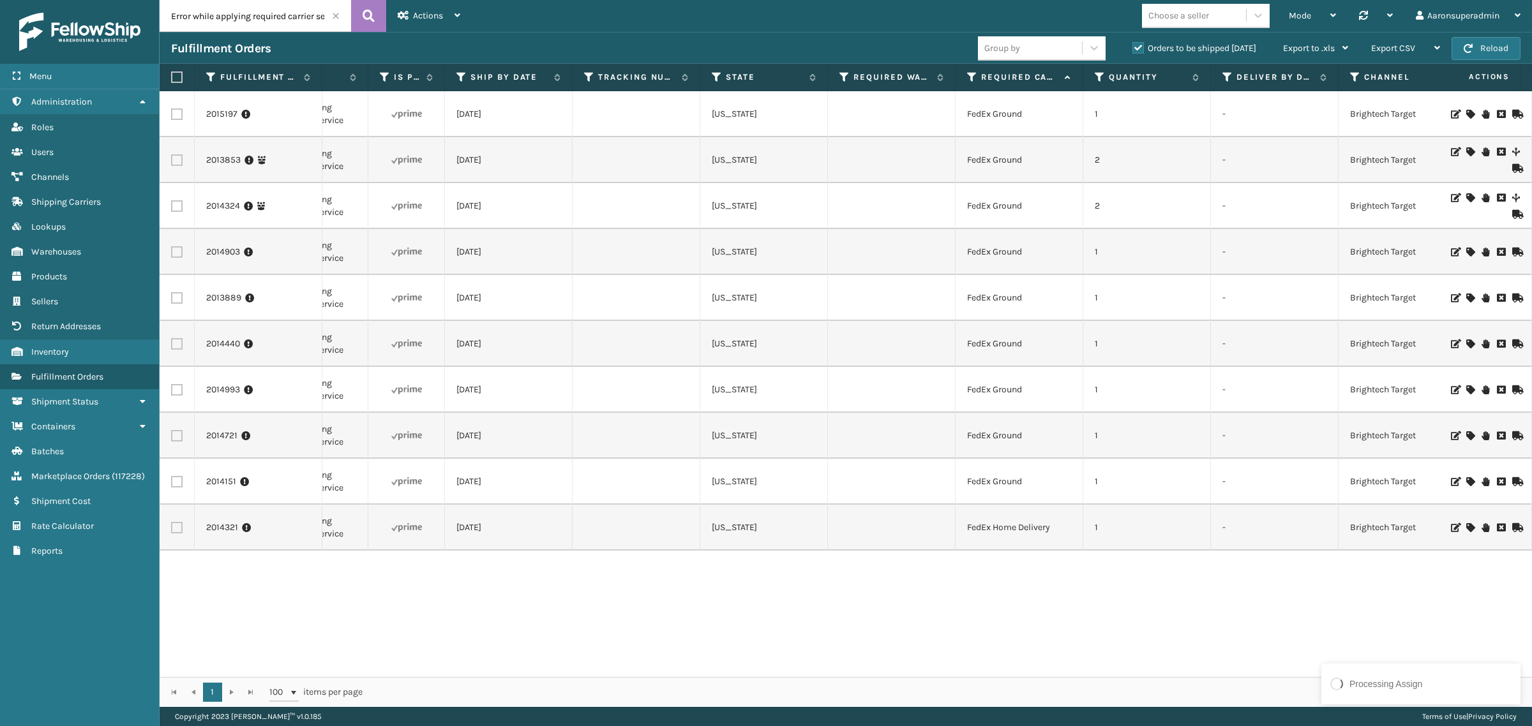
click at [174, 528] on label at bounding box center [176, 527] width 11 height 11
click at [172, 528] on input "checkbox" at bounding box center [171, 526] width 1 height 8
click at [1047, 59] on div "Bulk Actions" at bounding box center [1071, 49] width 75 height 32
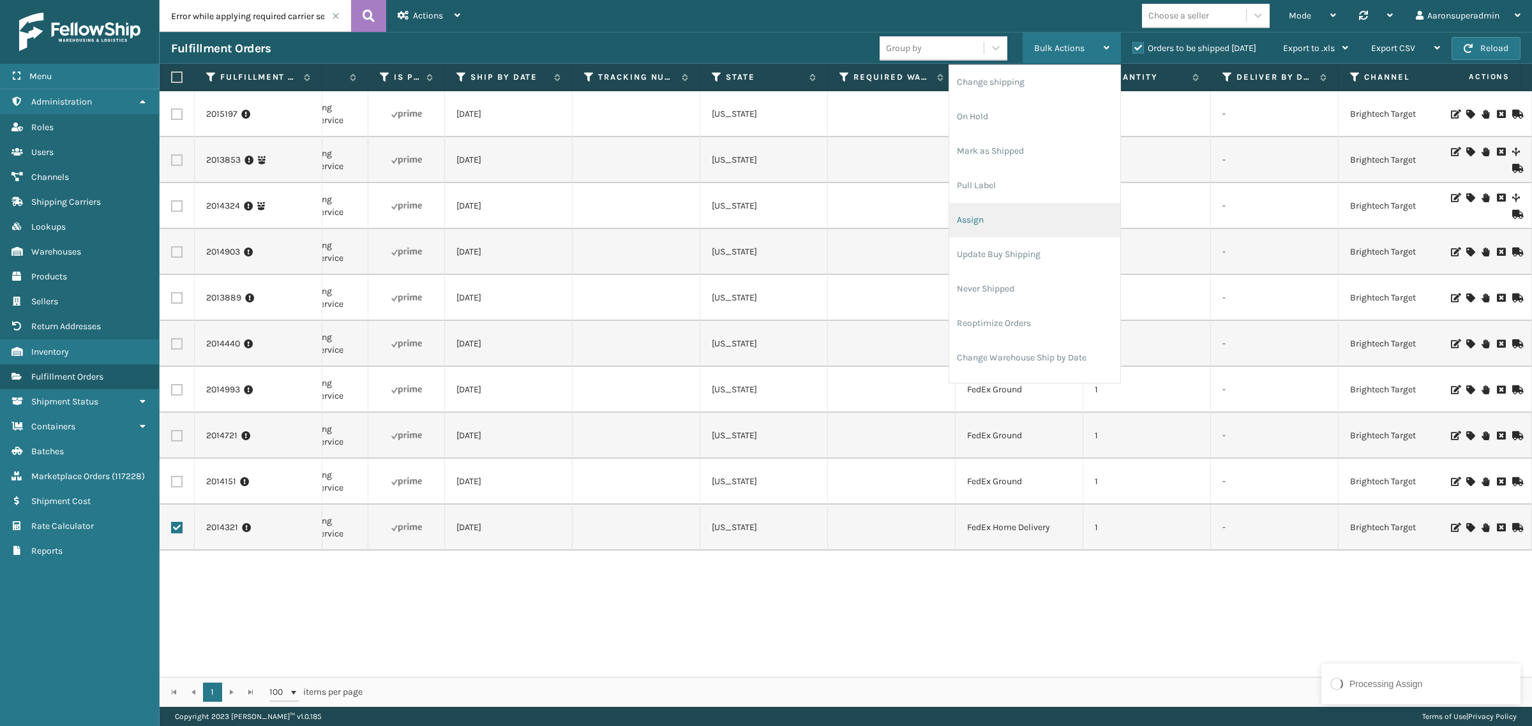
click at [981, 211] on li "Assign" at bounding box center [1034, 220] width 171 height 34
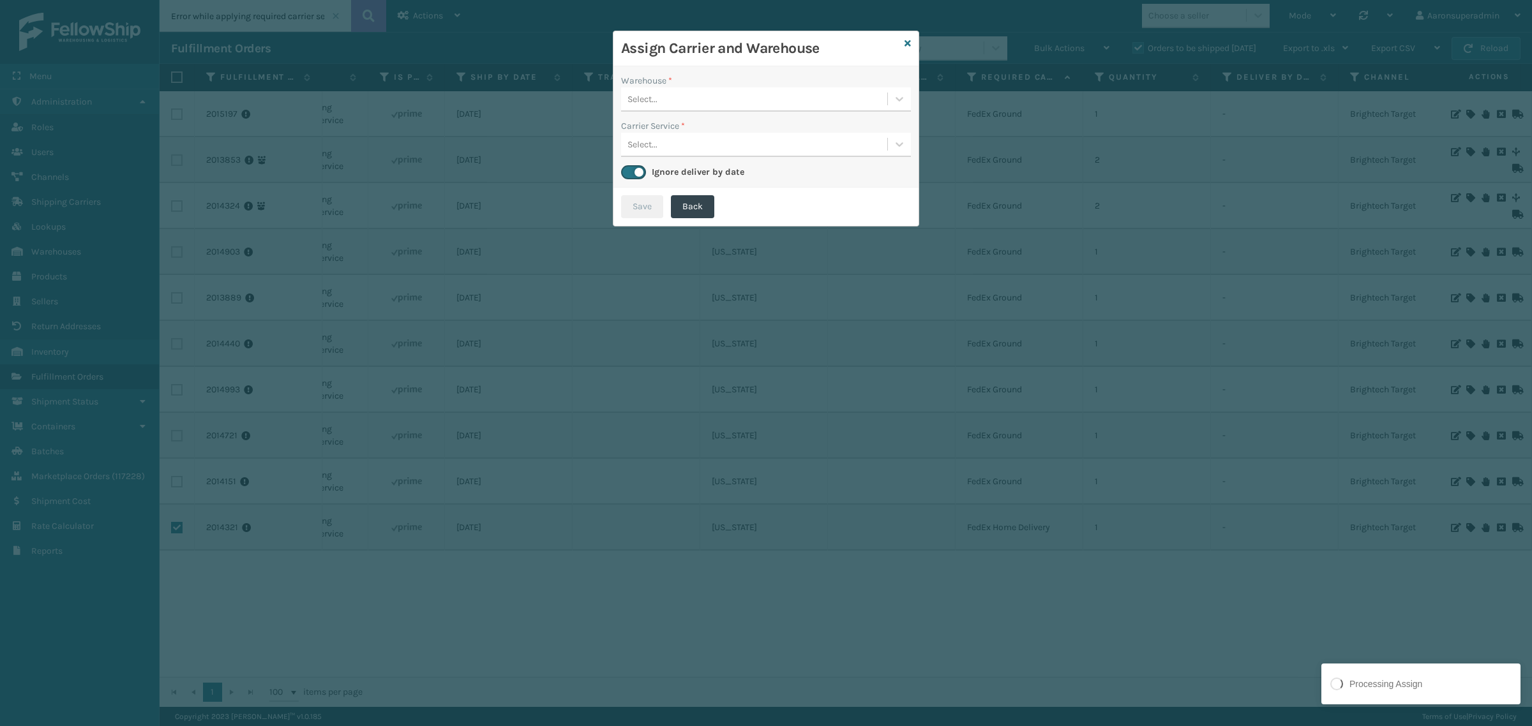
click at [726, 106] on div "Select..." at bounding box center [754, 99] width 266 height 21
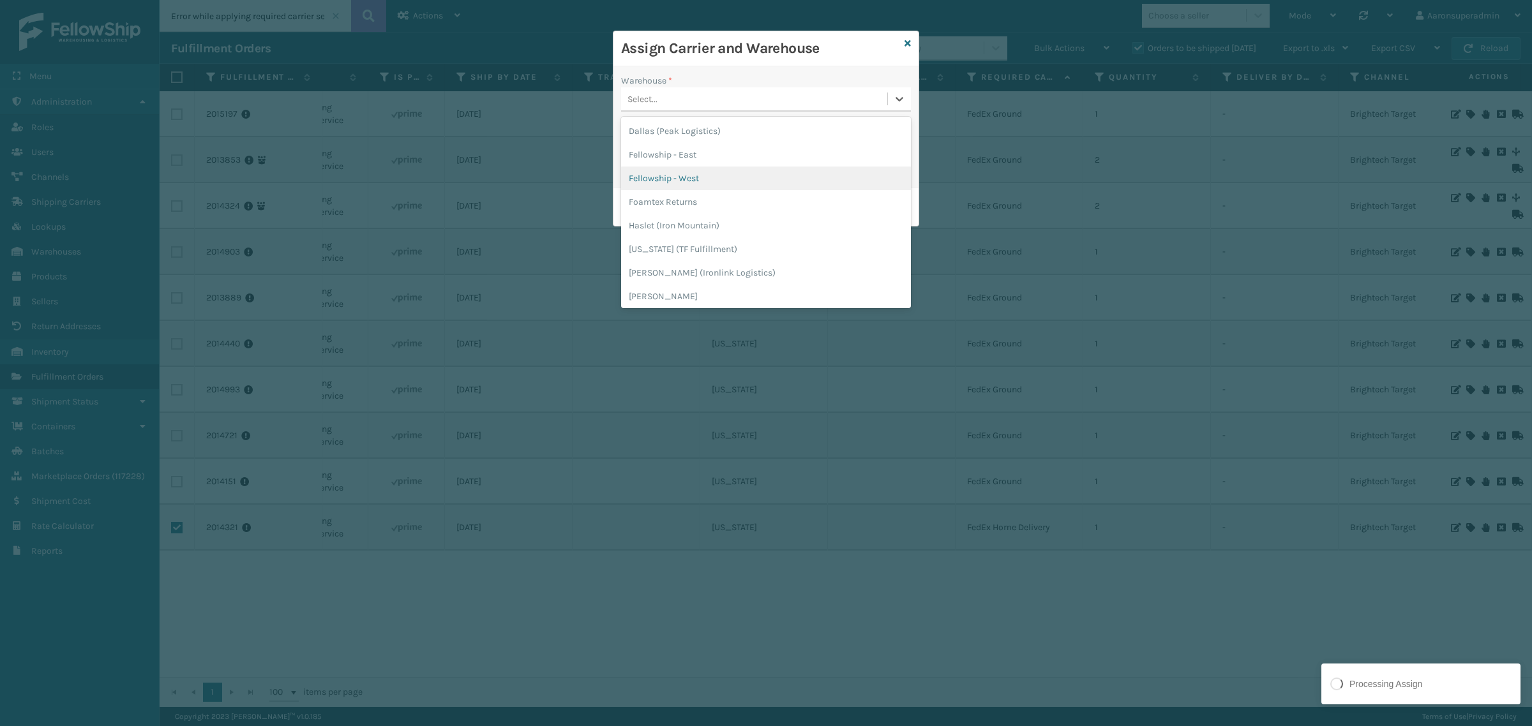
click at [684, 172] on div "Fellowship - West" at bounding box center [766, 179] width 290 height 24
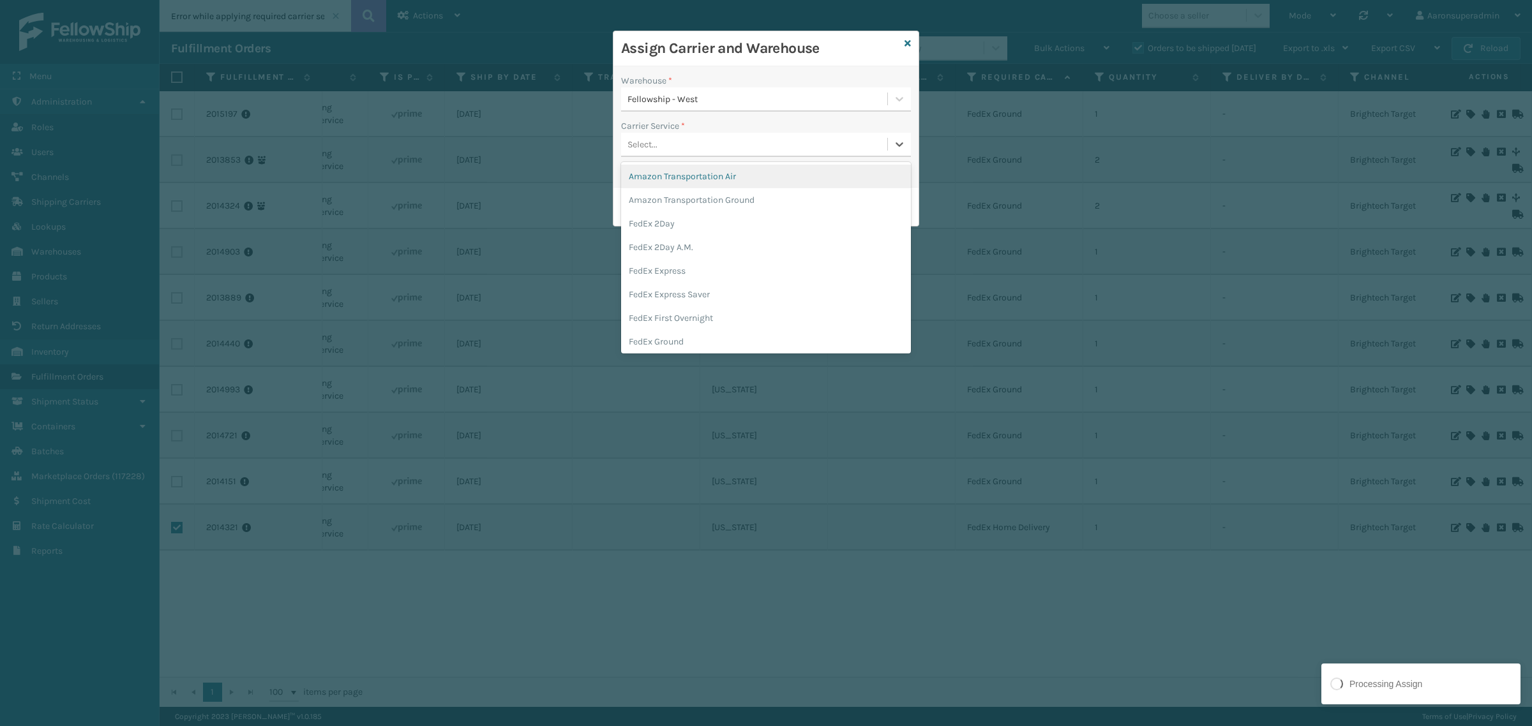
click at [666, 142] on div "Select..." at bounding box center [754, 144] width 266 height 21
click at [698, 266] on div "FedEx Ground" at bounding box center [766, 262] width 290 height 24
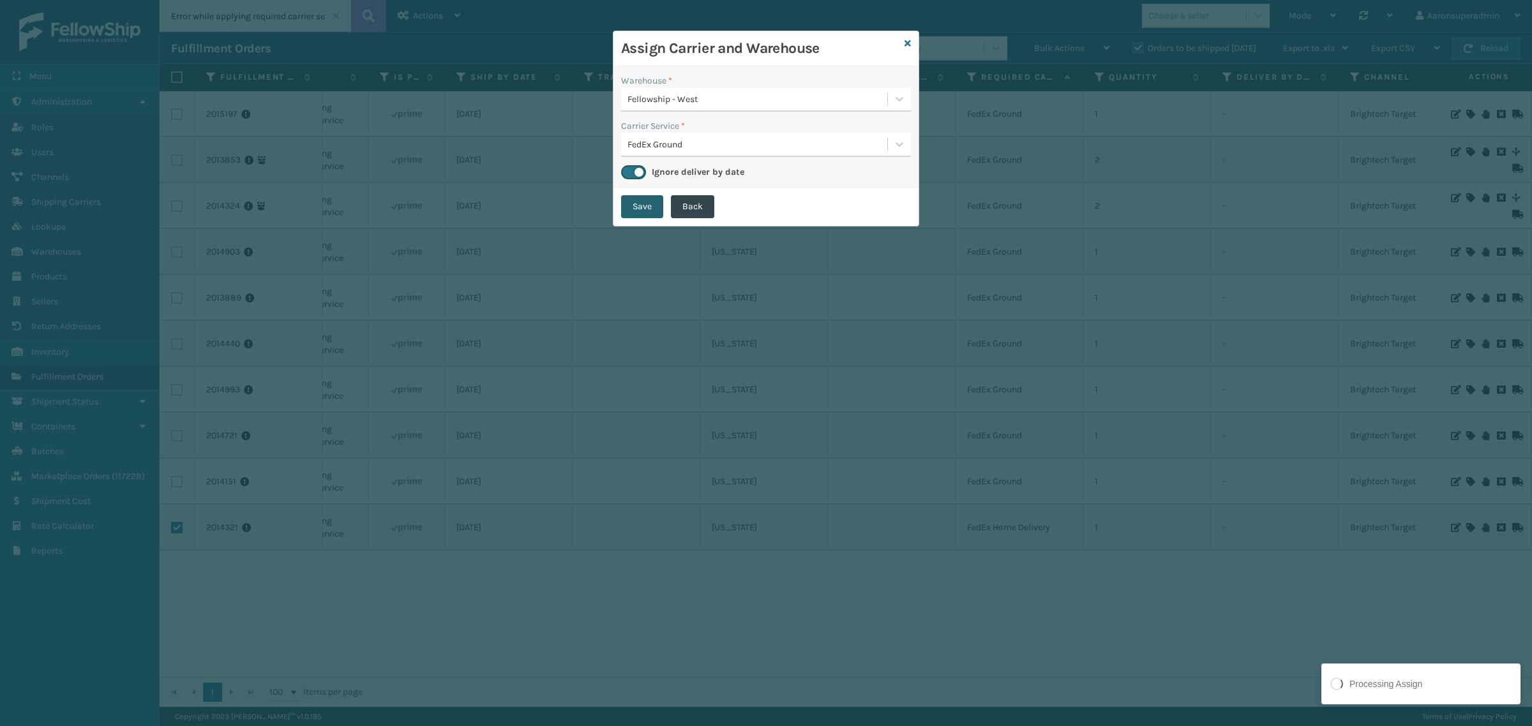
click at [641, 199] on button "Save" at bounding box center [642, 206] width 42 height 23
checkbox input "false"
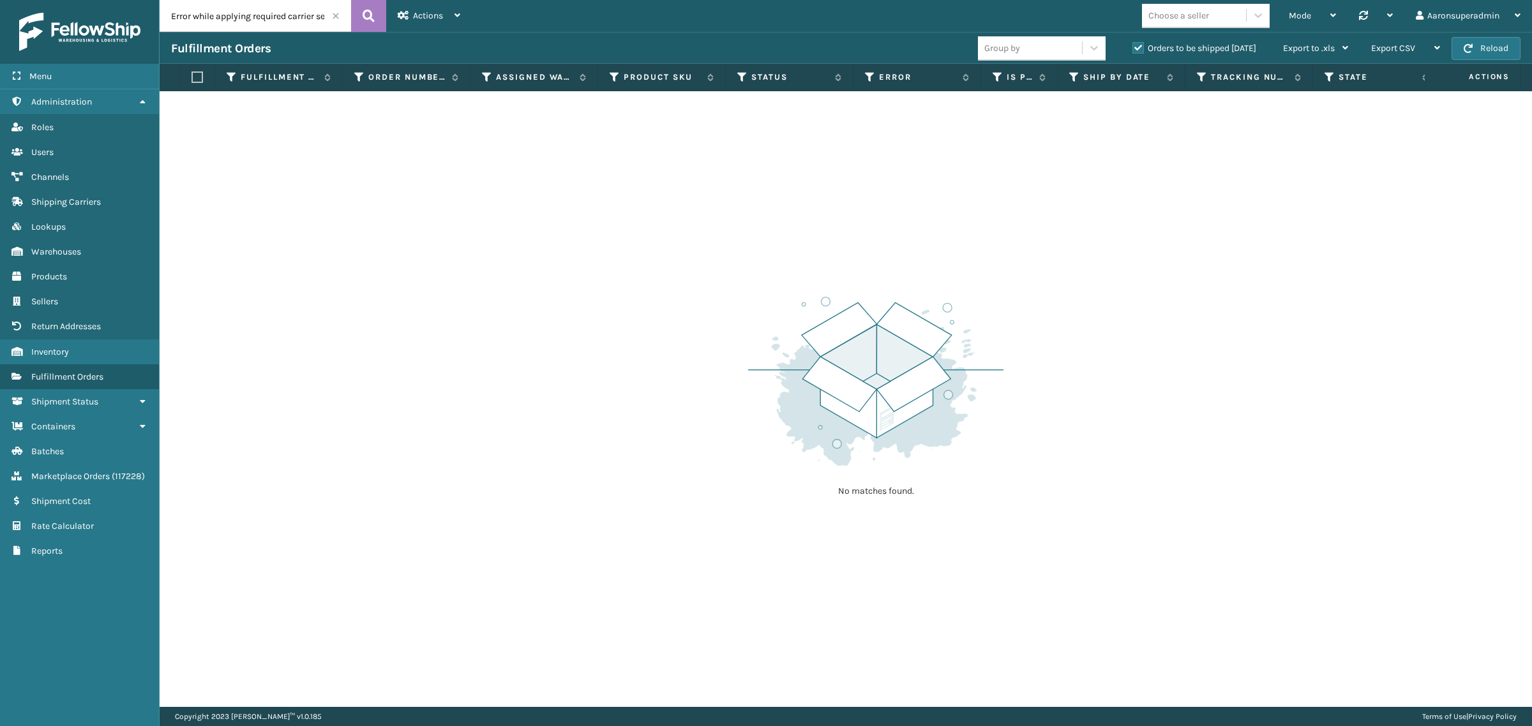
click at [334, 13] on span at bounding box center [336, 16] width 8 height 8
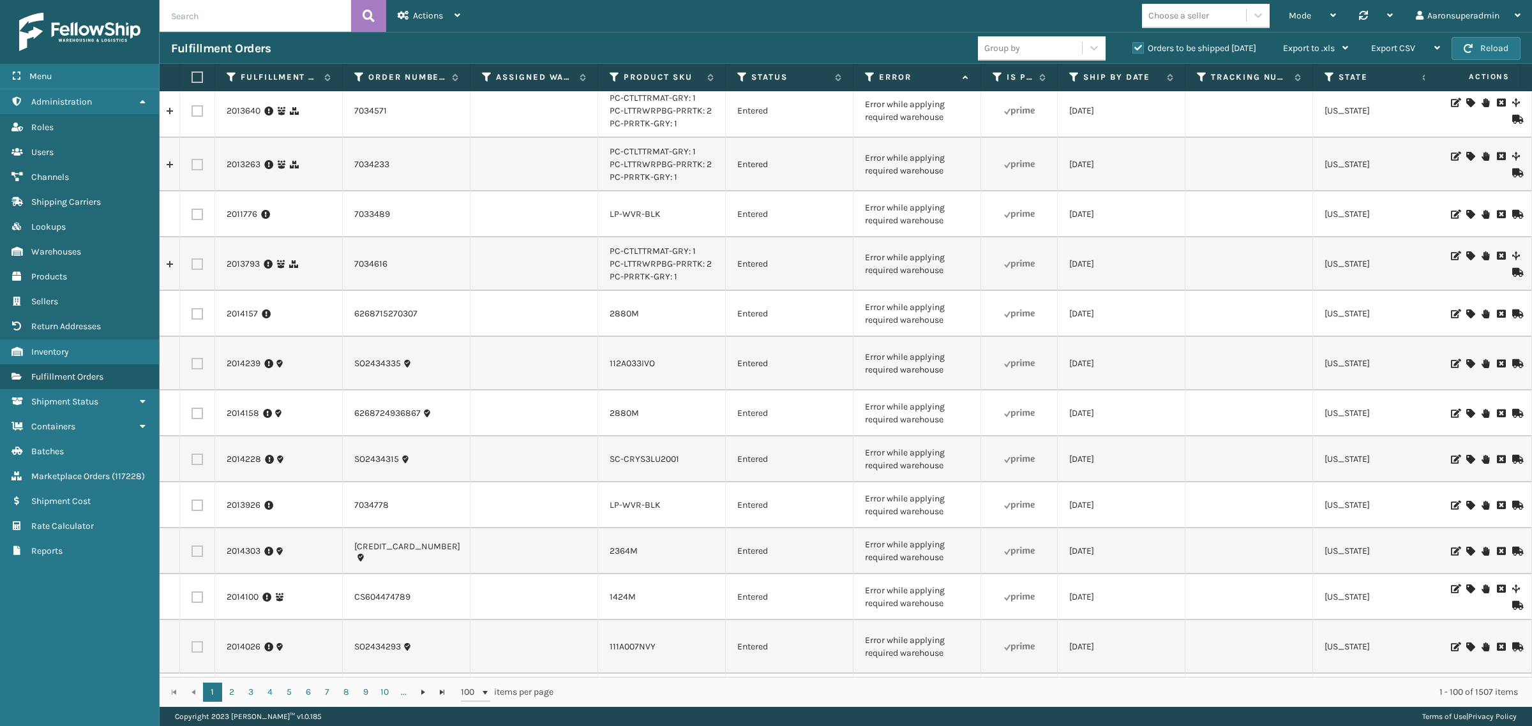
scroll to position [744, 0]
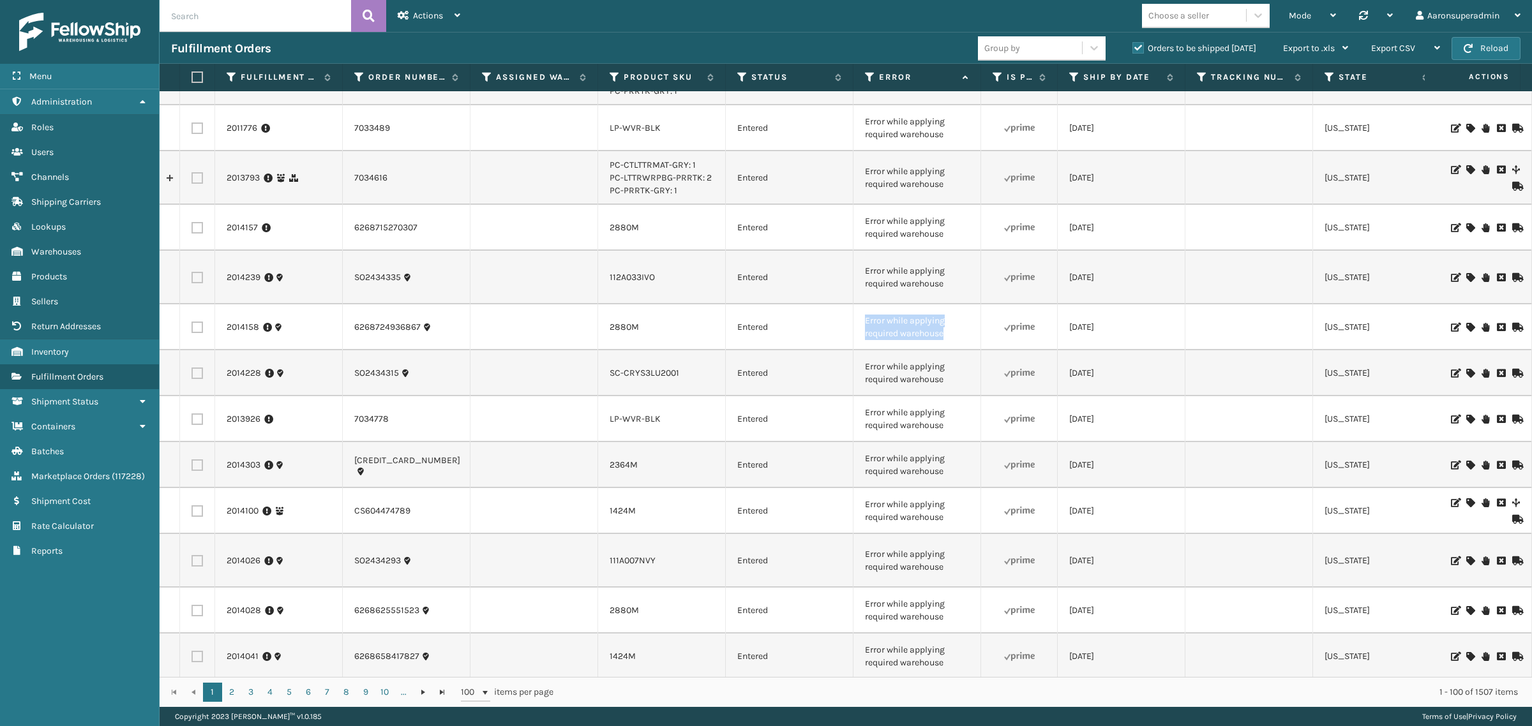
drag, startPoint x: 953, startPoint y: 320, endPoint x: 848, endPoint y: 310, distance: 105.9
copy tr "Error while applying required warehouse"
click at [230, 22] on input "text" at bounding box center [255, 16] width 191 height 32
paste input "Error while applying required warehouse"
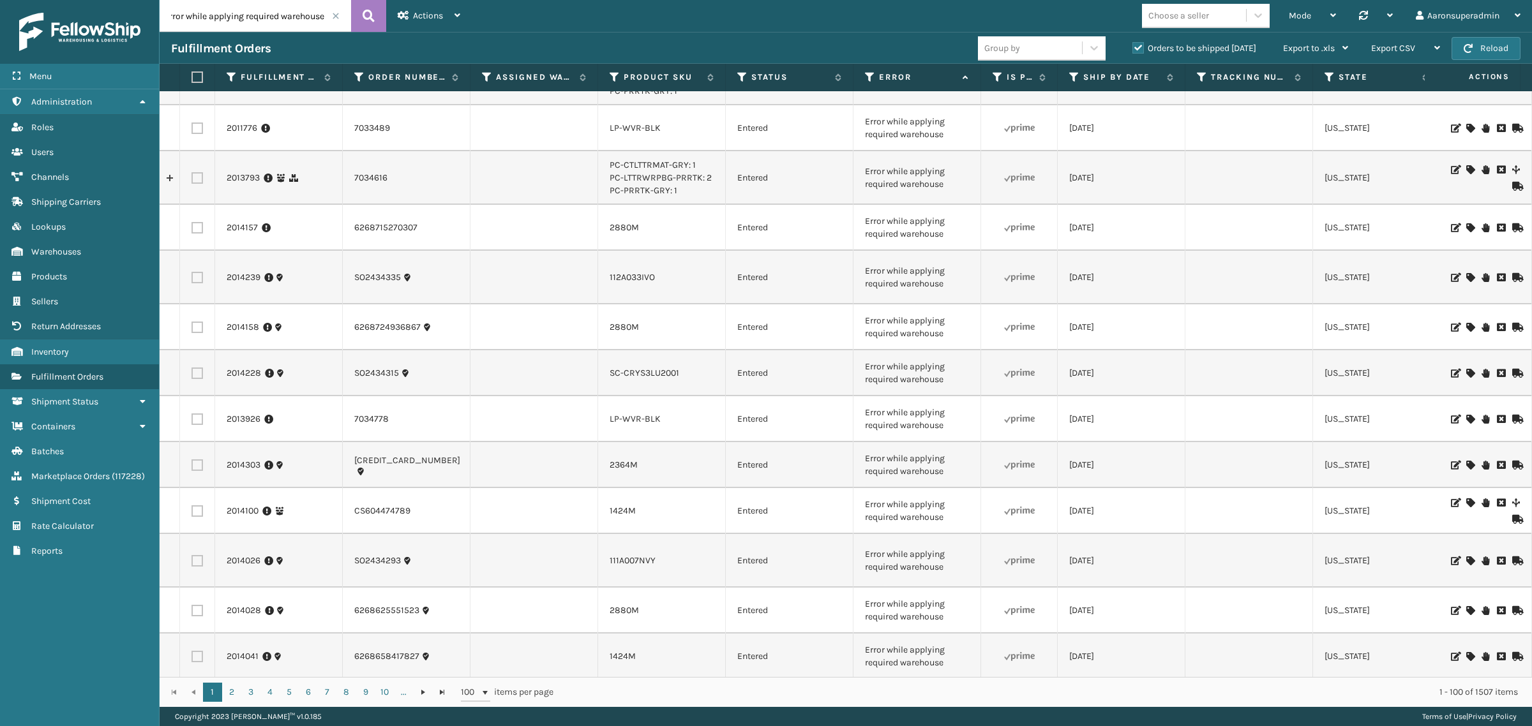
type input "Error while applying required warehouse"
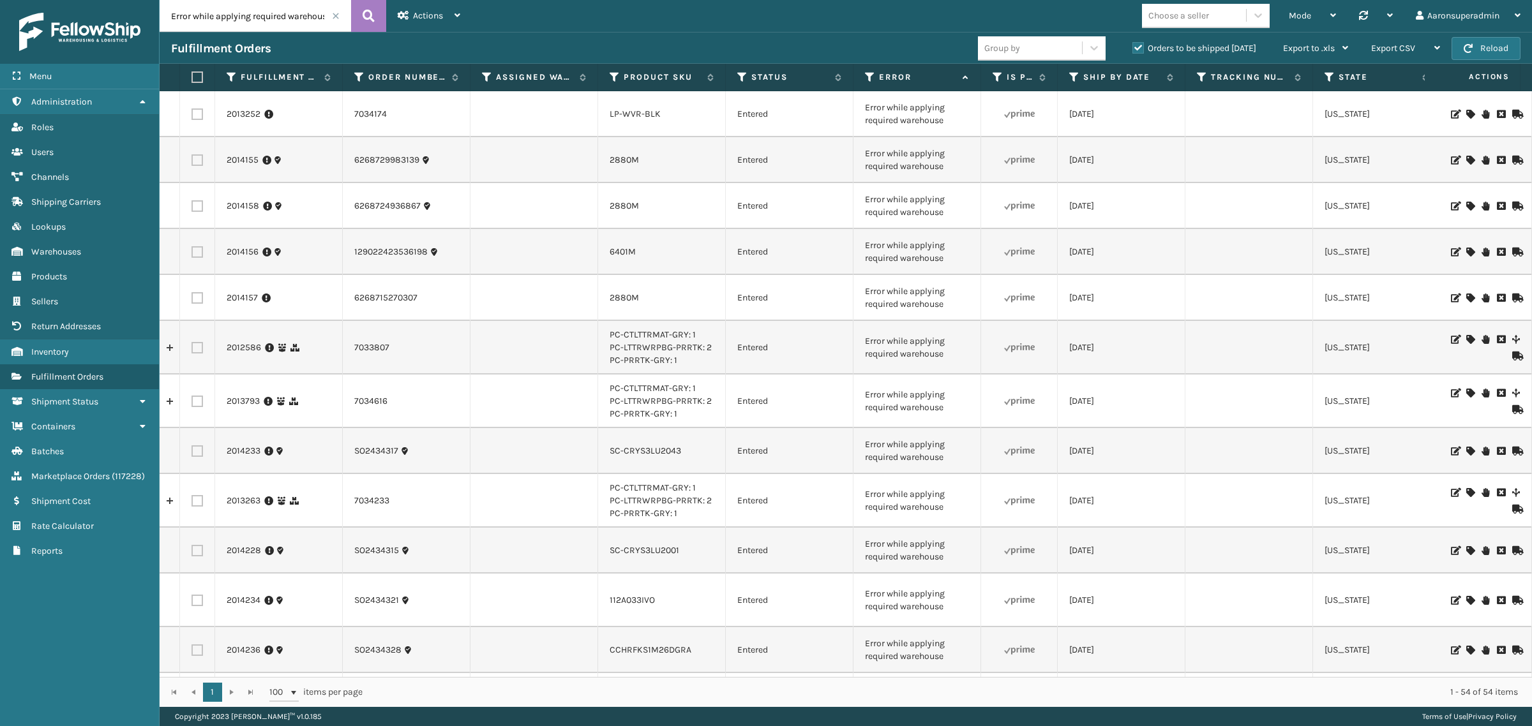
click at [1180, 17] on div "Choose a seller" at bounding box center [1178, 15] width 61 height 13
type input "emso"
click at [1150, 40] on div "Emson" at bounding box center [1206, 48] width 128 height 24
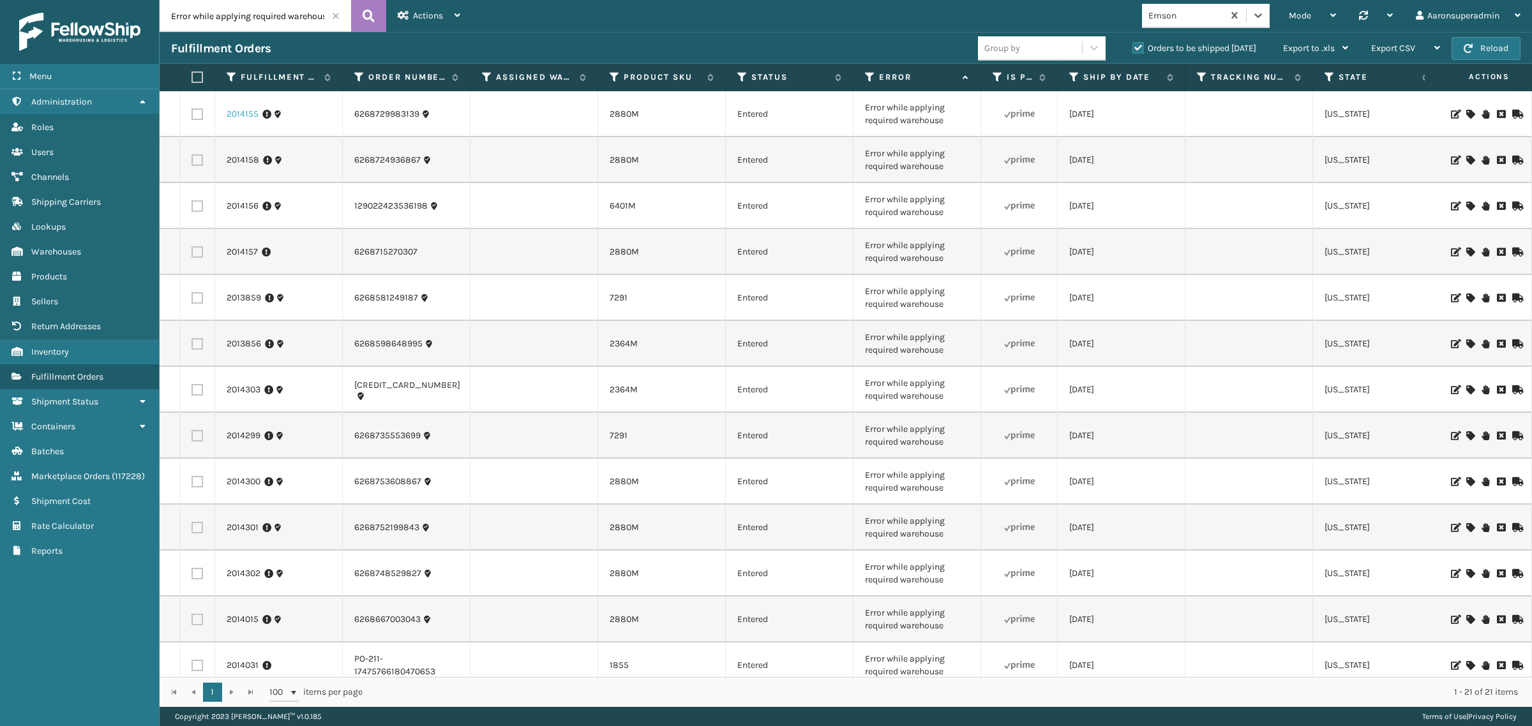
click at [240, 117] on link "2014155" at bounding box center [243, 114] width 32 height 13
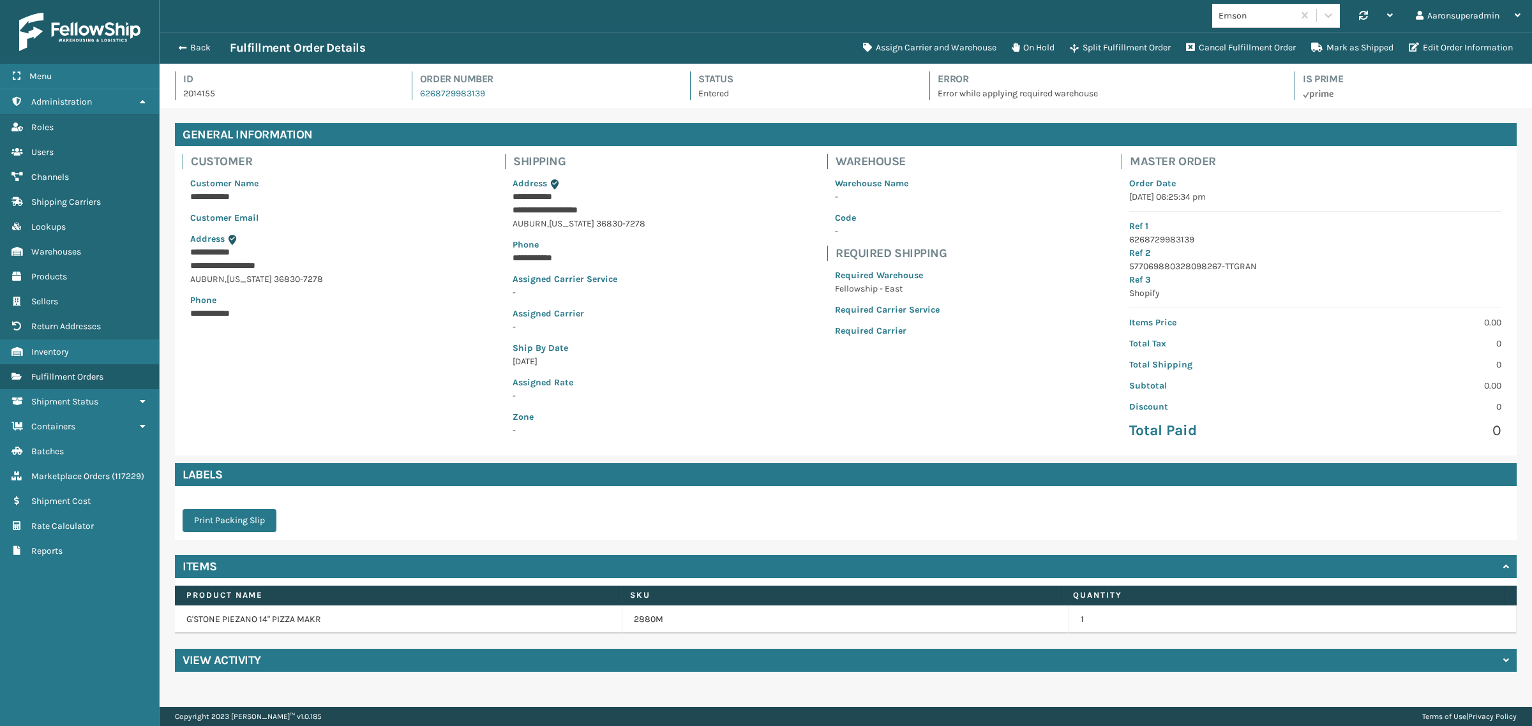
scroll to position [30, 1372]
click at [259, 662] on h4 "View Activity" at bounding box center [222, 660] width 79 height 15
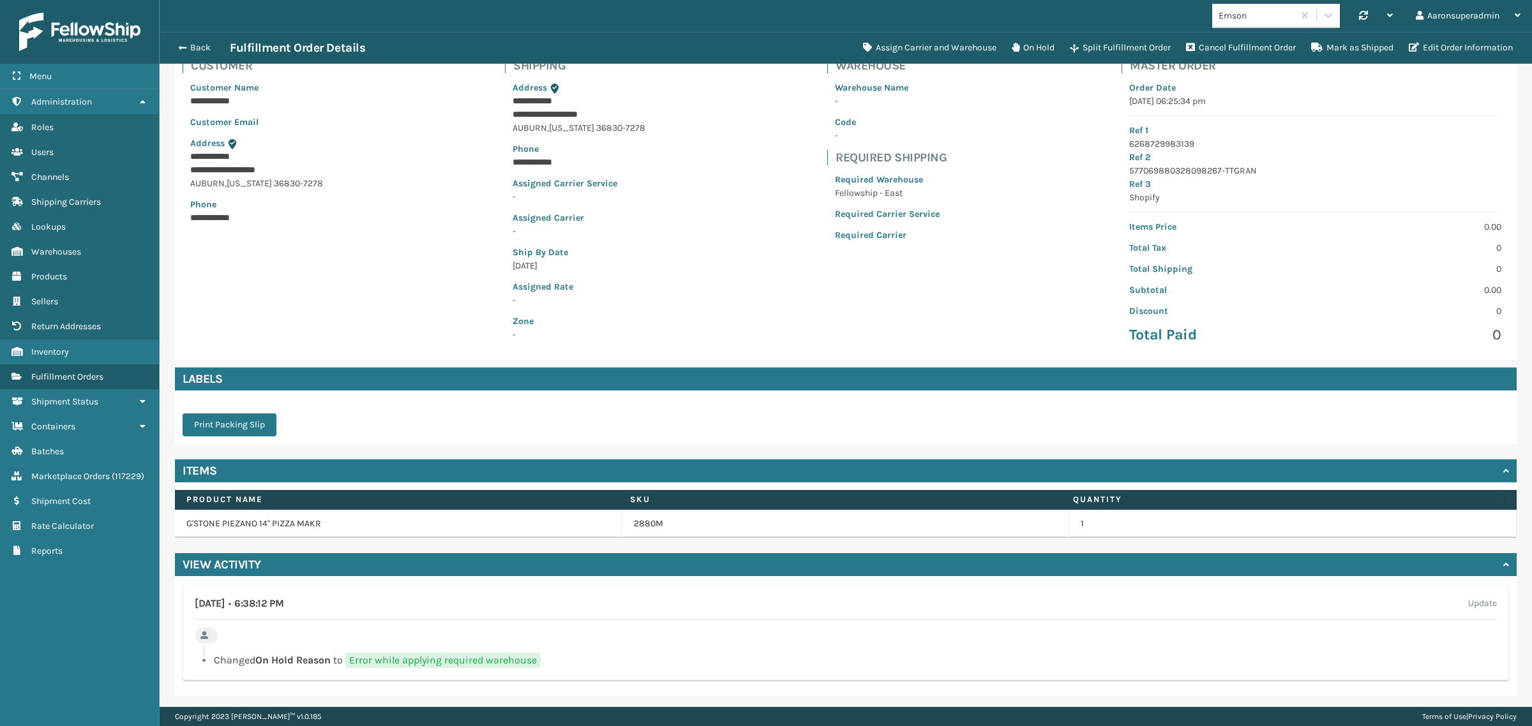
scroll to position [99, 0]
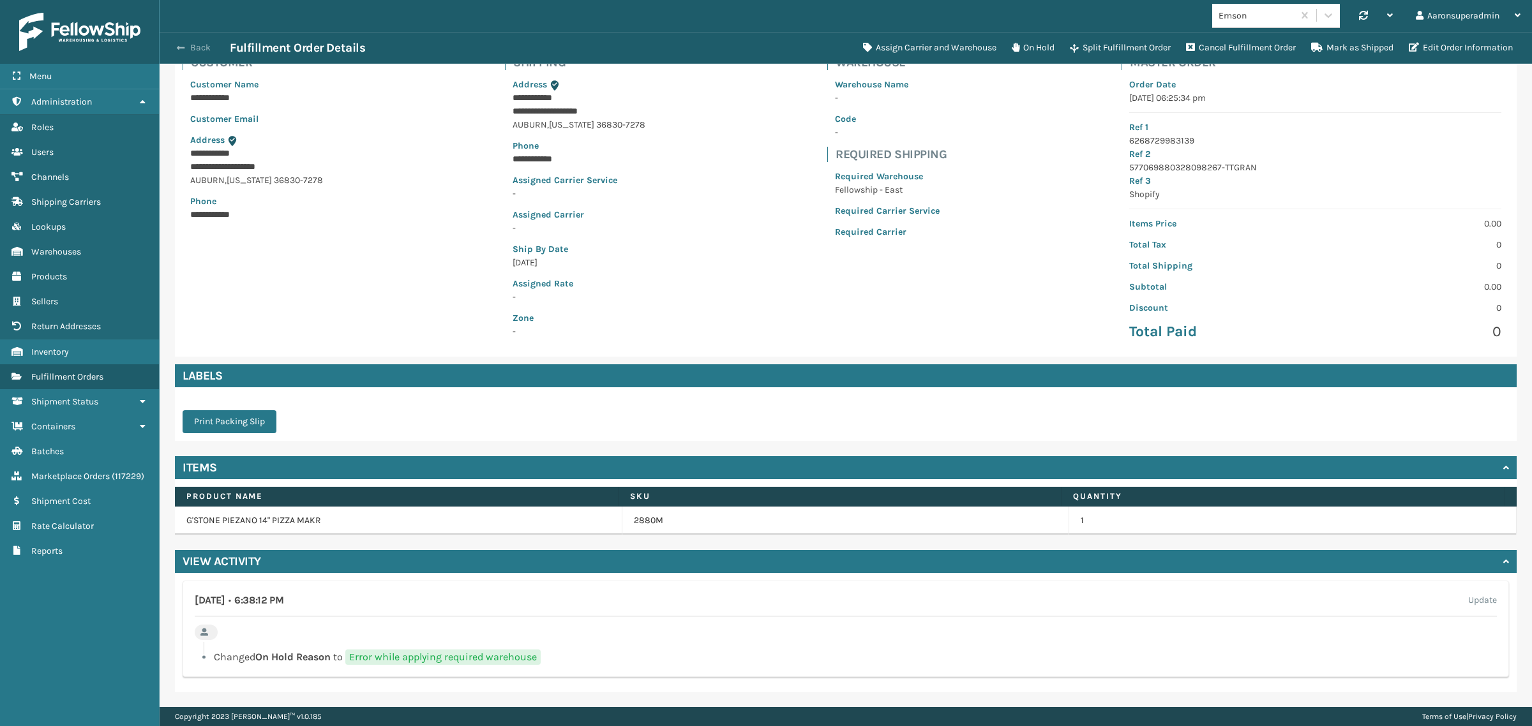
click at [192, 45] on button "Back" at bounding box center [200, 47] width 59 height 11
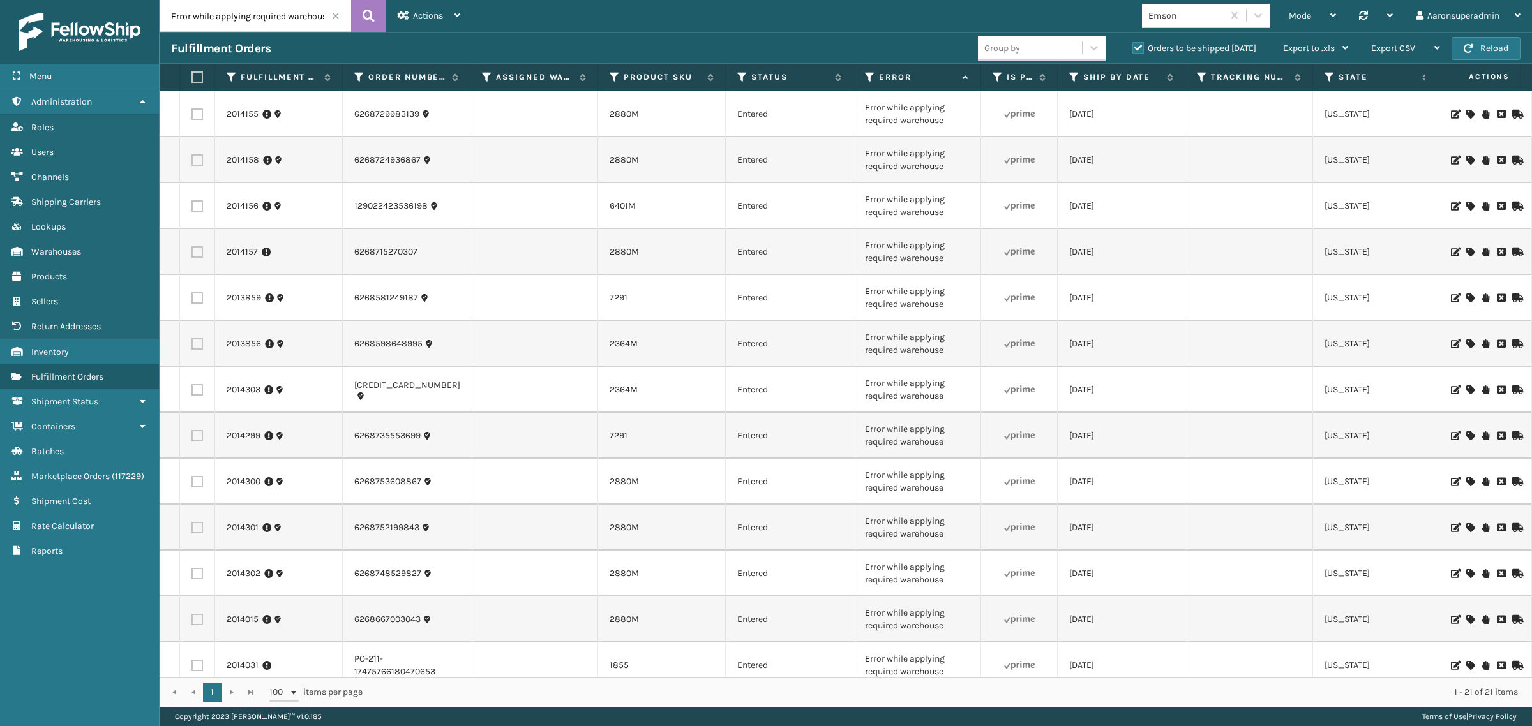
click at [1466, 112] on icon at bounding box center [1470, 114] width 8 height 9
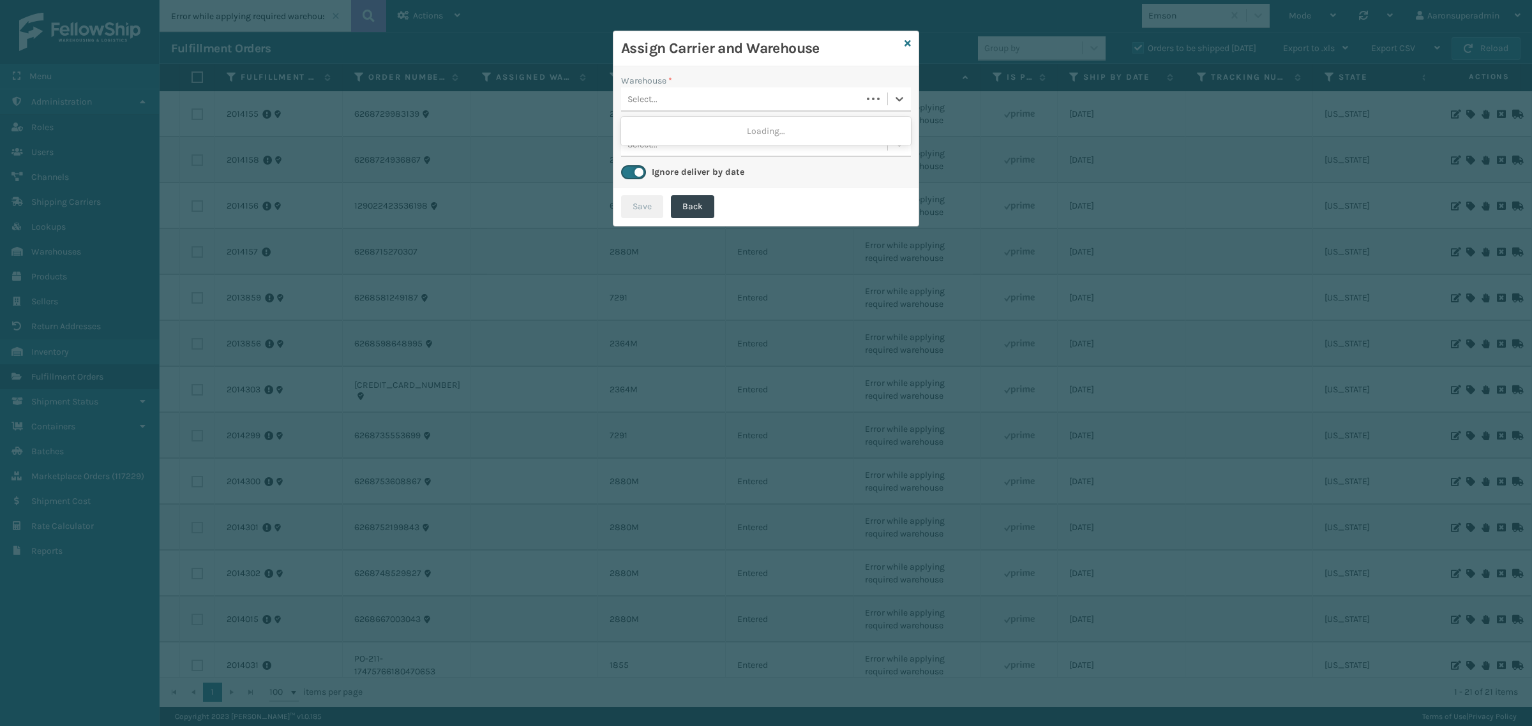
click at [687, 98] on div "Select..." at bounding box center [741, 99] width 241 height 21
click at [672, 135] on div "Fellowship - East" at bounding box center [766, 131] width 290 height 24
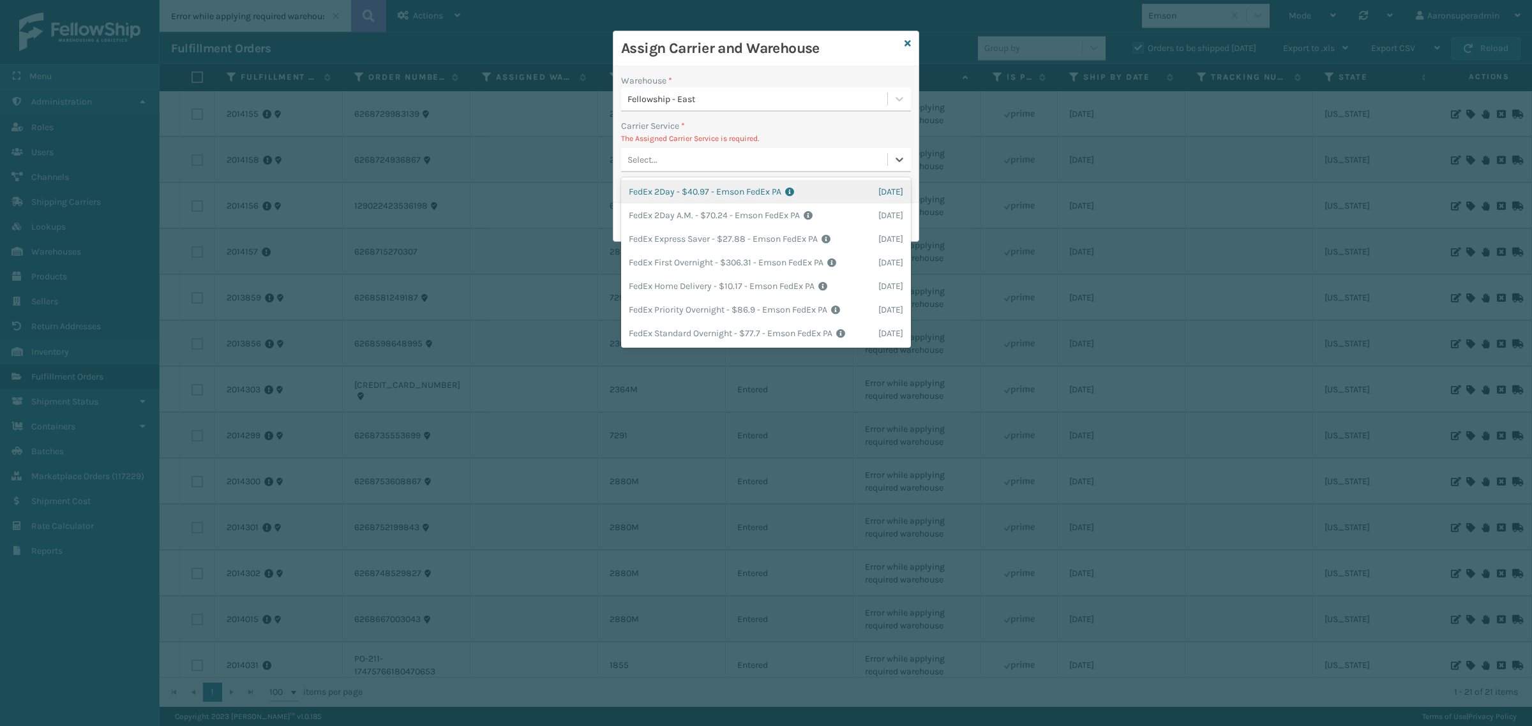
click at [721, 158] on div "Select..." at bounding box center [754, 159] width 266 height 21
click at [910, 47] on icon at bounding box center [907, 43] width 6 height 9
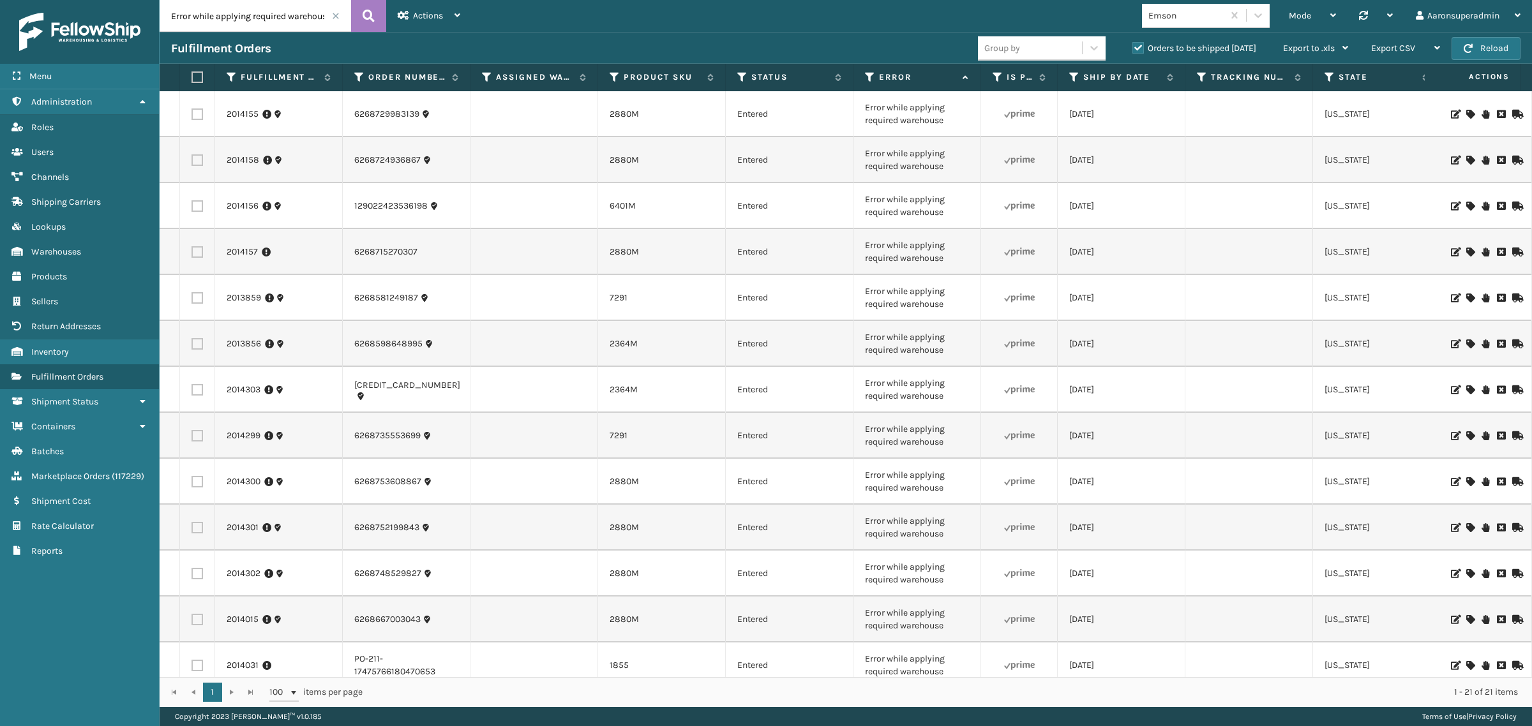
scroll to position [0, 617]
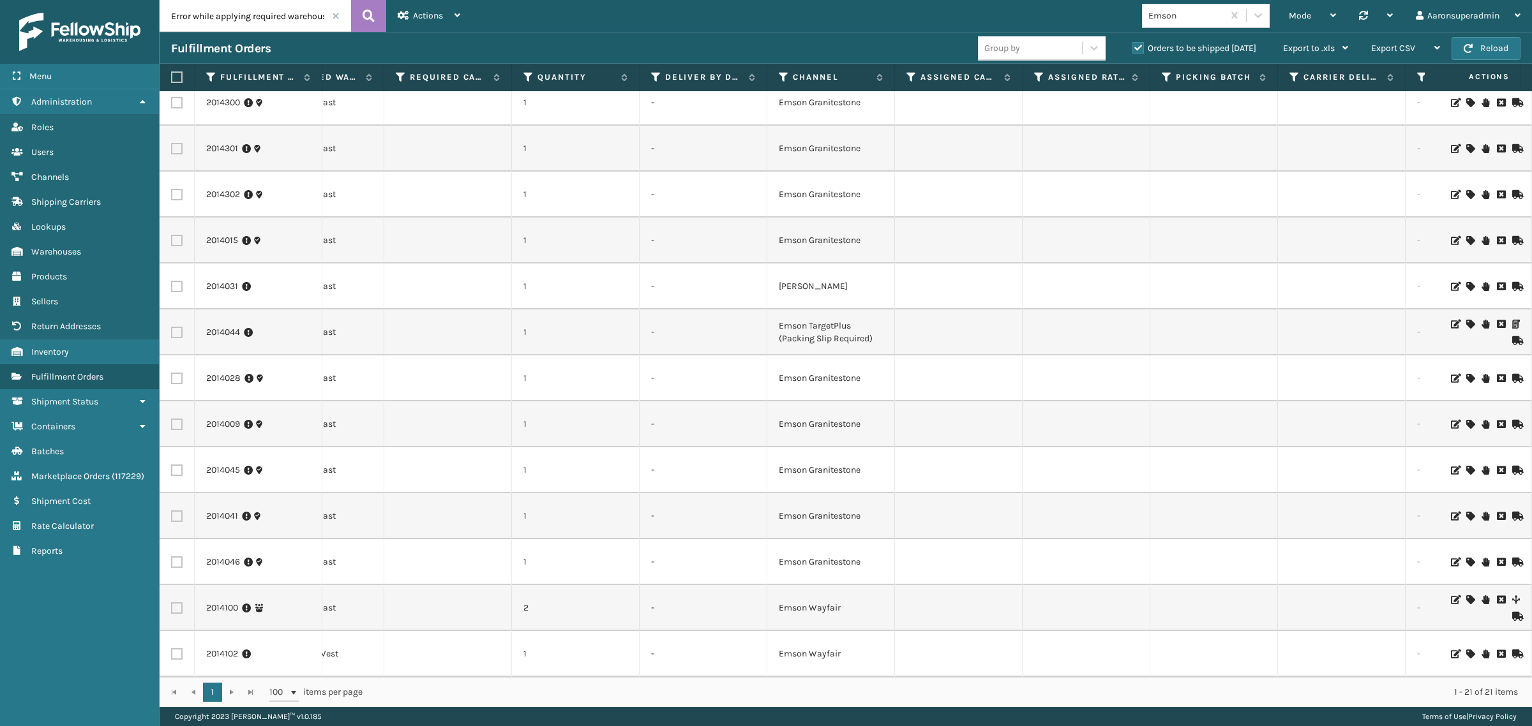
click at [1466, 596] on icon at bounding box center [1470, 600] width 8 height 9
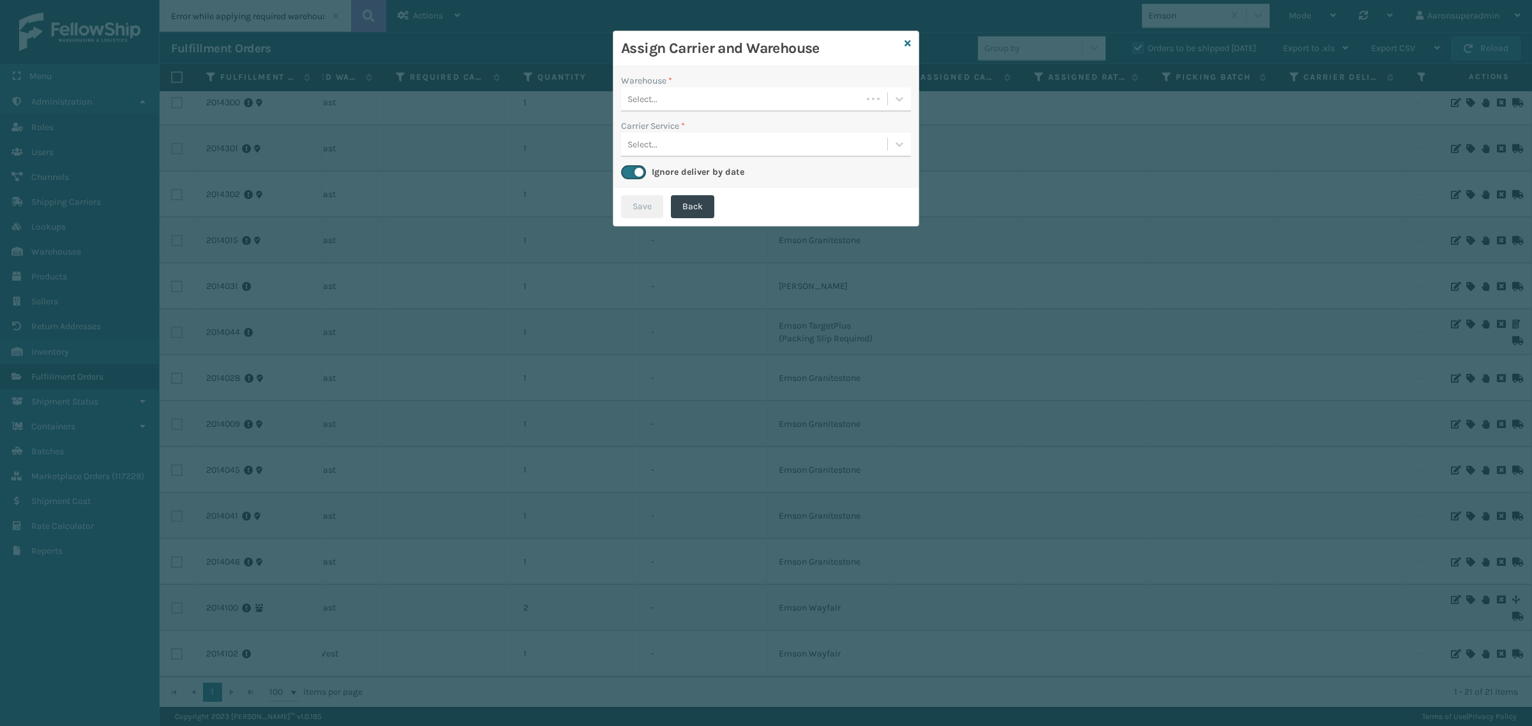
click at [672, 106] on div "Select..." at bounding box center [741, 99] width 241 height 21
click at [694, 136] on div "Fellowship - East" at bounding box center [766, 131] width 290 height 24
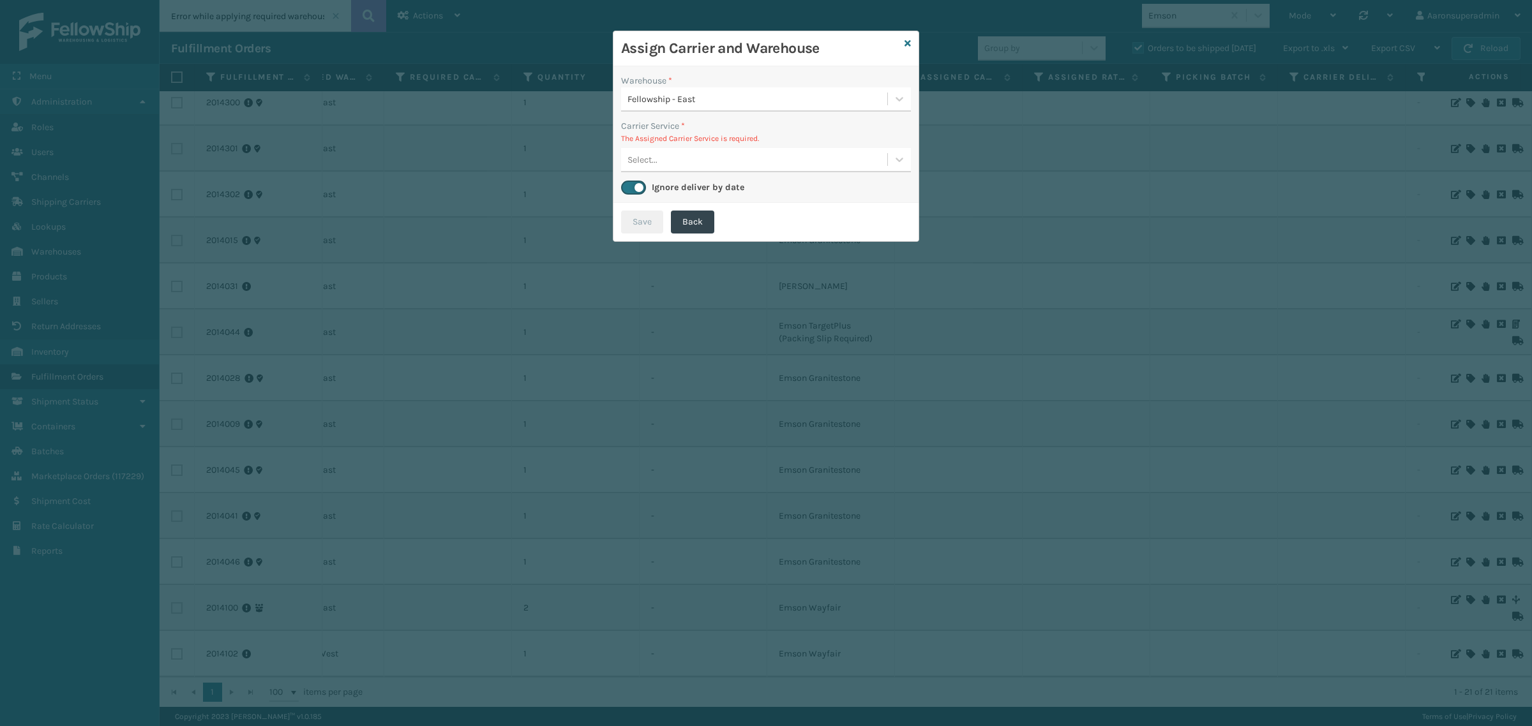
click at [656, 160] on div "Select..." at bounding box center [642, 159] width 30 height 13
click at [905, 45] on icon at bounding box center [907, 43] width 6 height 9
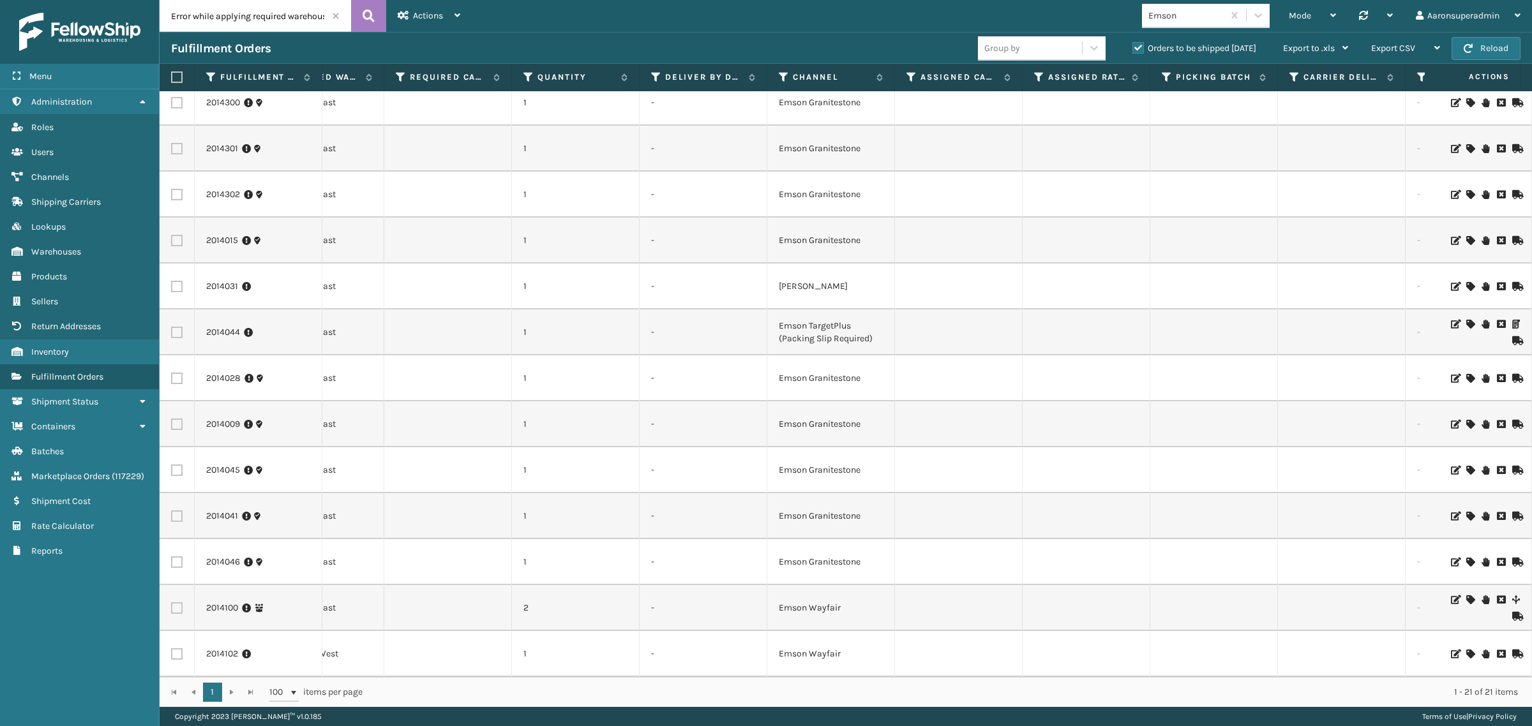
click at [173, 71] on label at bounding box center [175, 76] width 8 height 11
click at [172, 73] on input "checkbox" at bounding box center [171, 77] width 1 height 8
checkbox input "true"
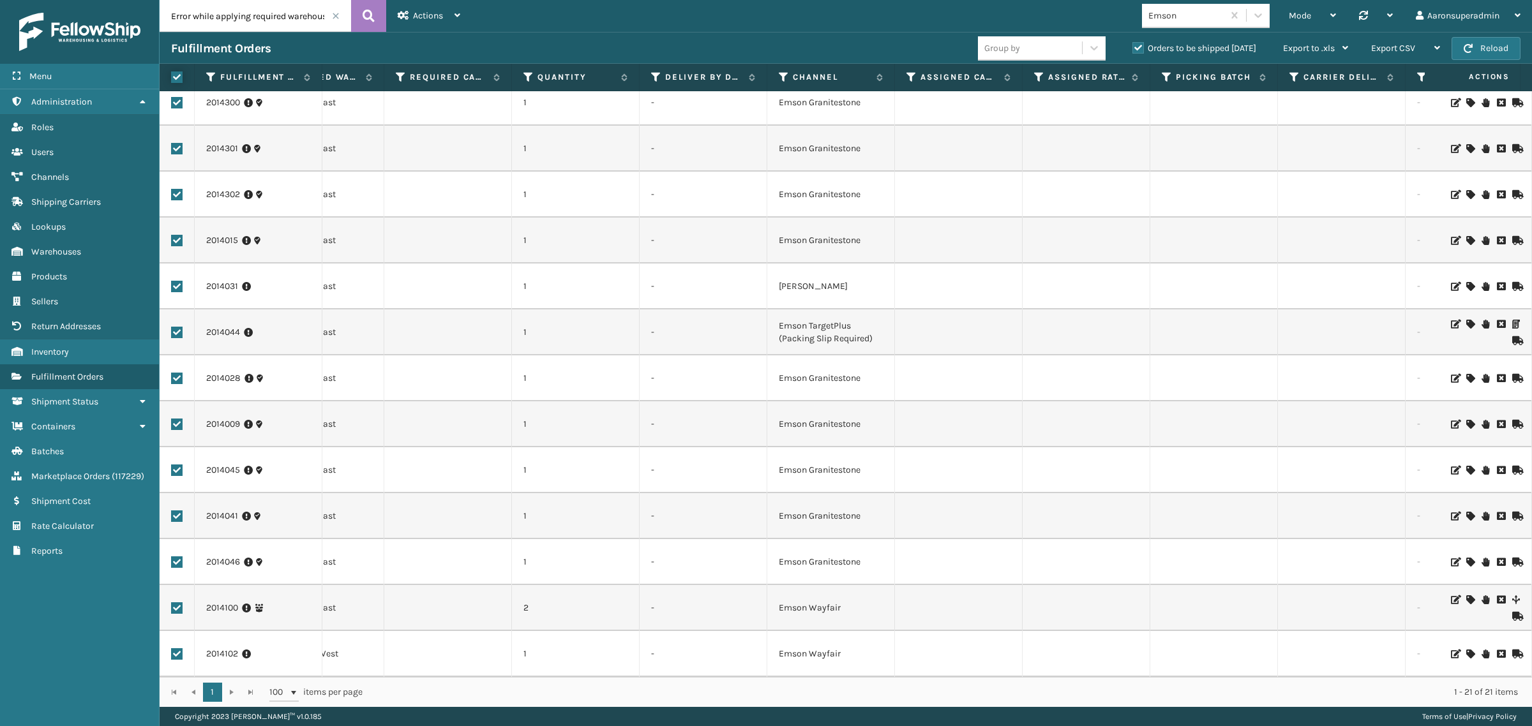
checkbox input "true"
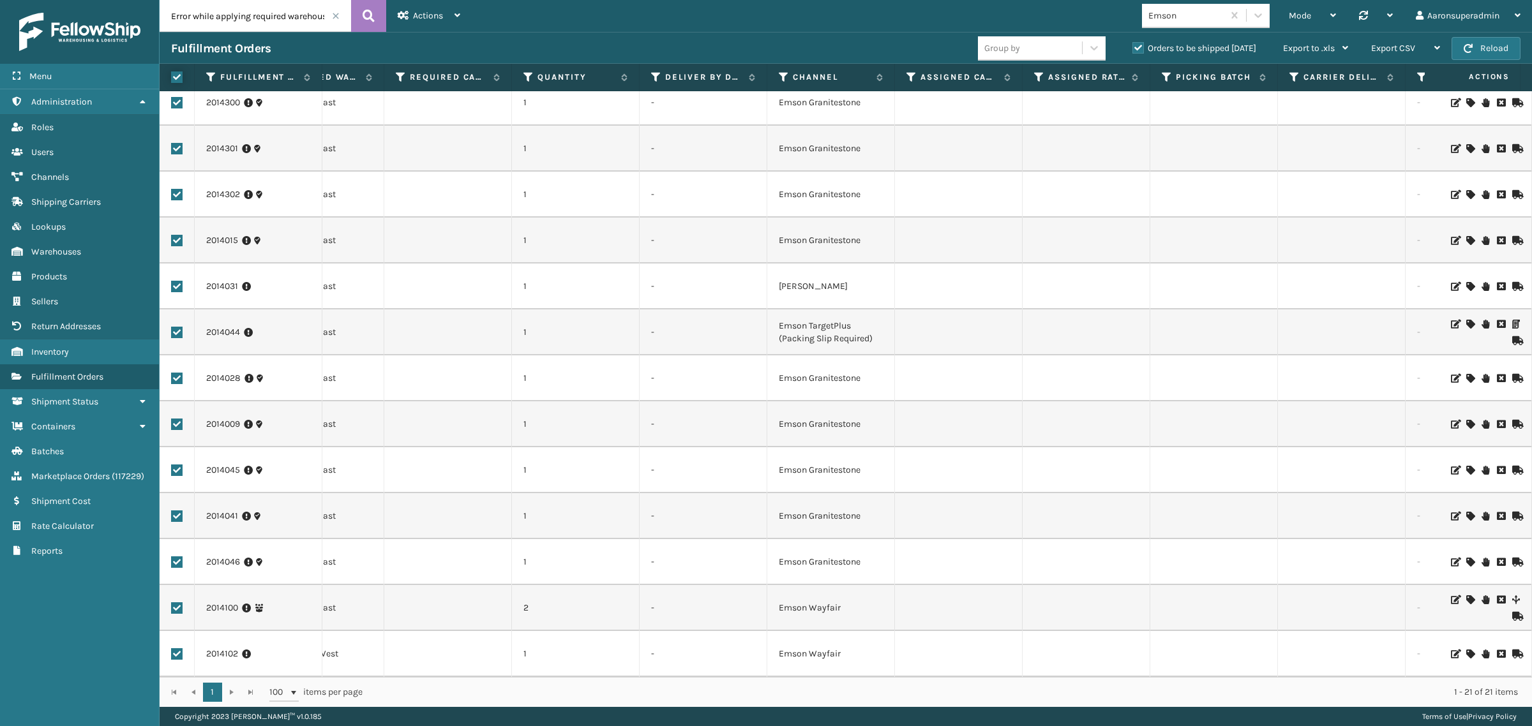
checkbox input "true"
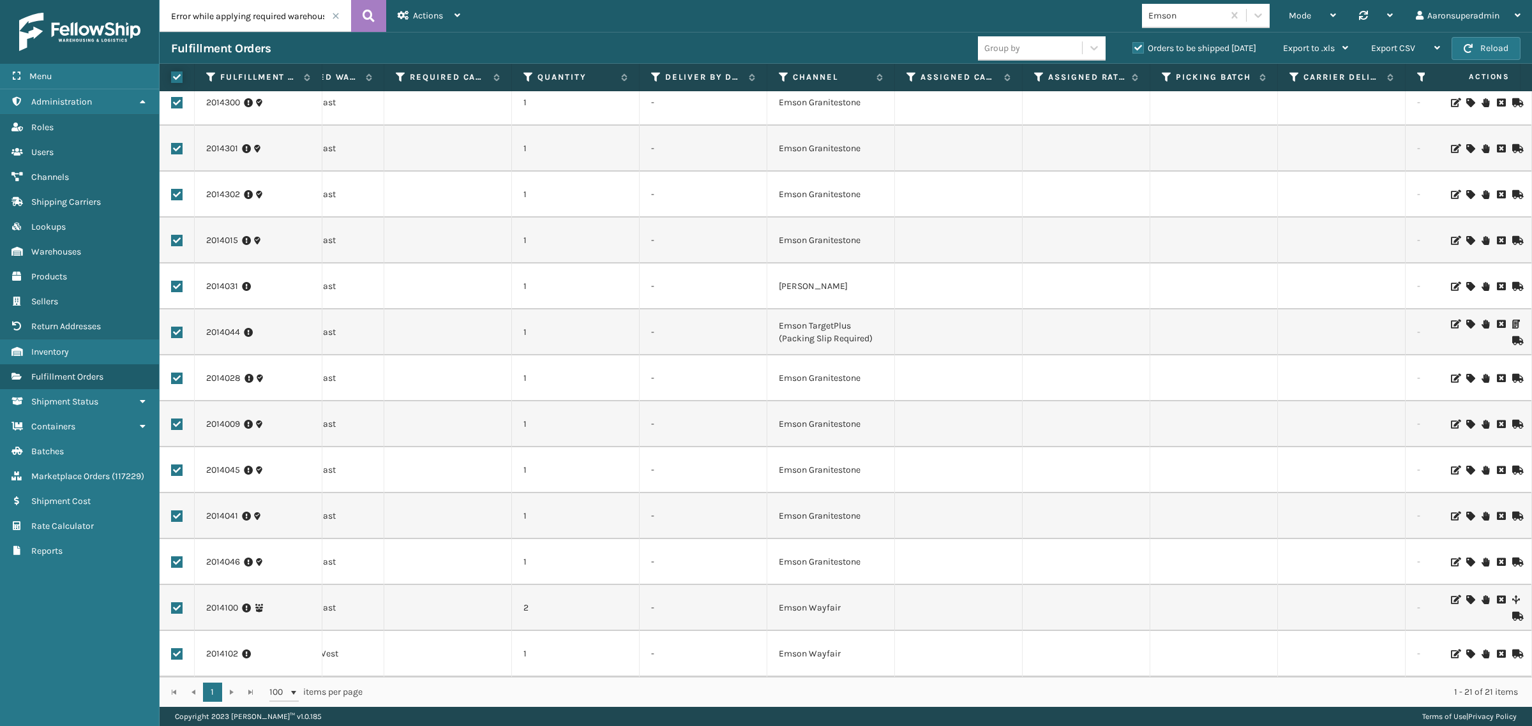
checkbox input "true"
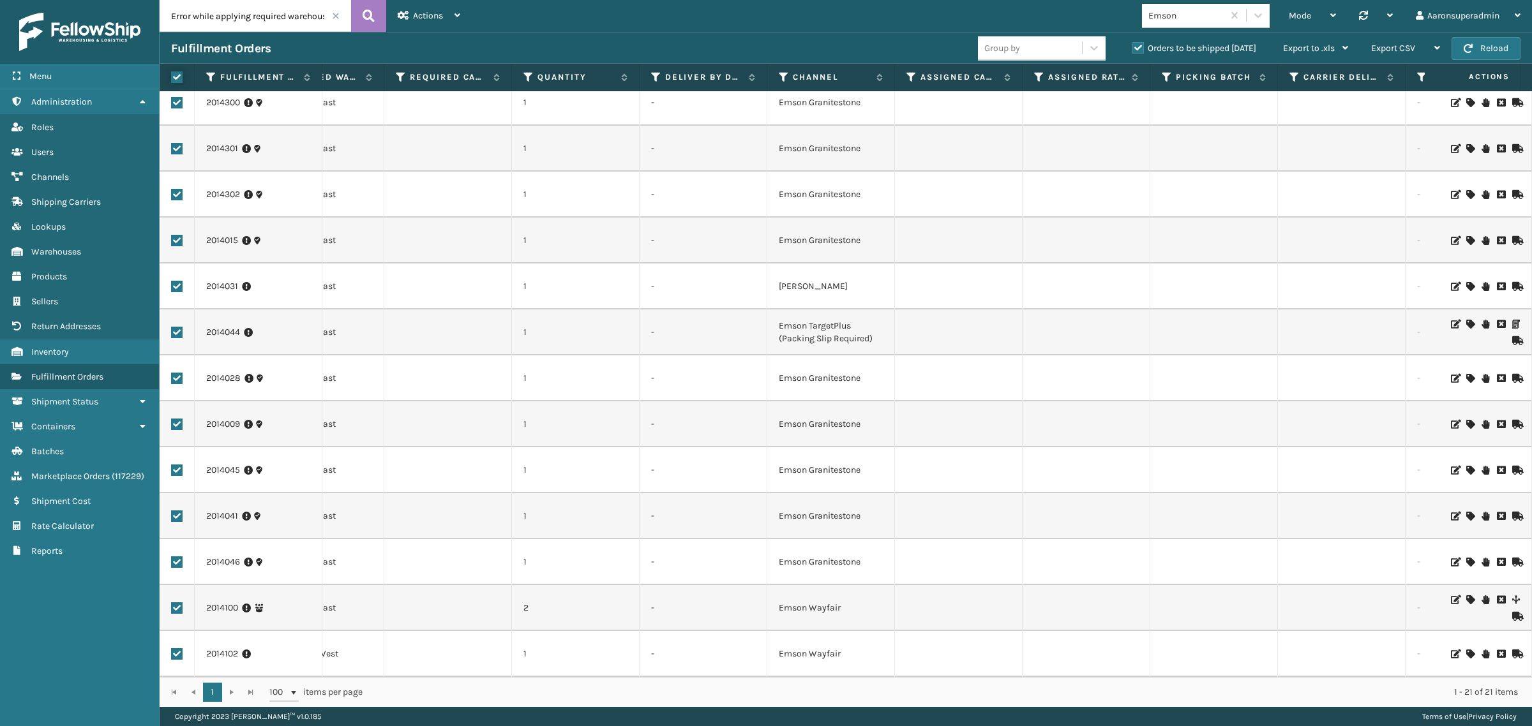
checkbox input "true"
click at [1044, 40] on div "Bulk Actions" at bounding box center [1071, 49] width 75 height 32
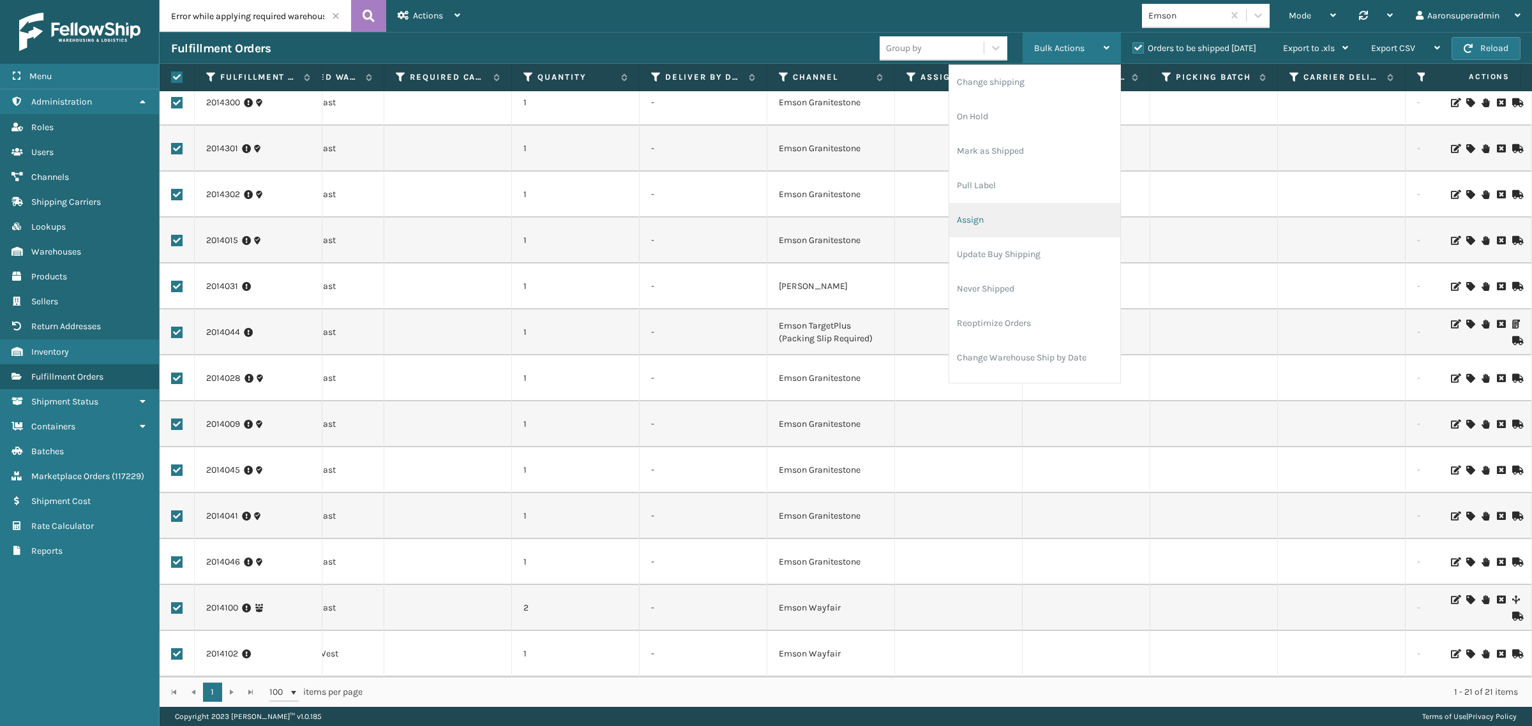
click at [980, 214] on li "Assign" at bounding box center [1034, 220] width 171 height 34
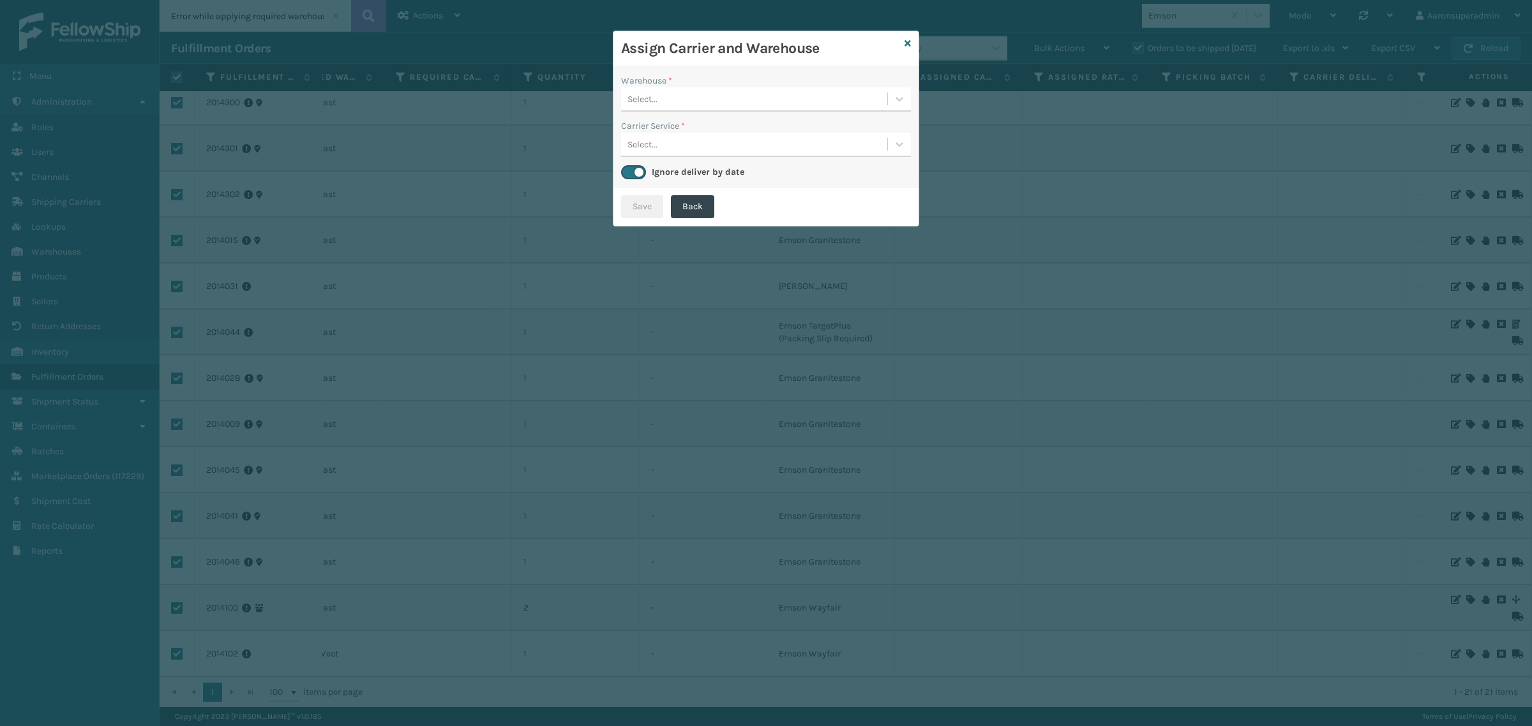
click at [683, 94] on div "Select..." at bounding box center [754, 99] width 266 height 21
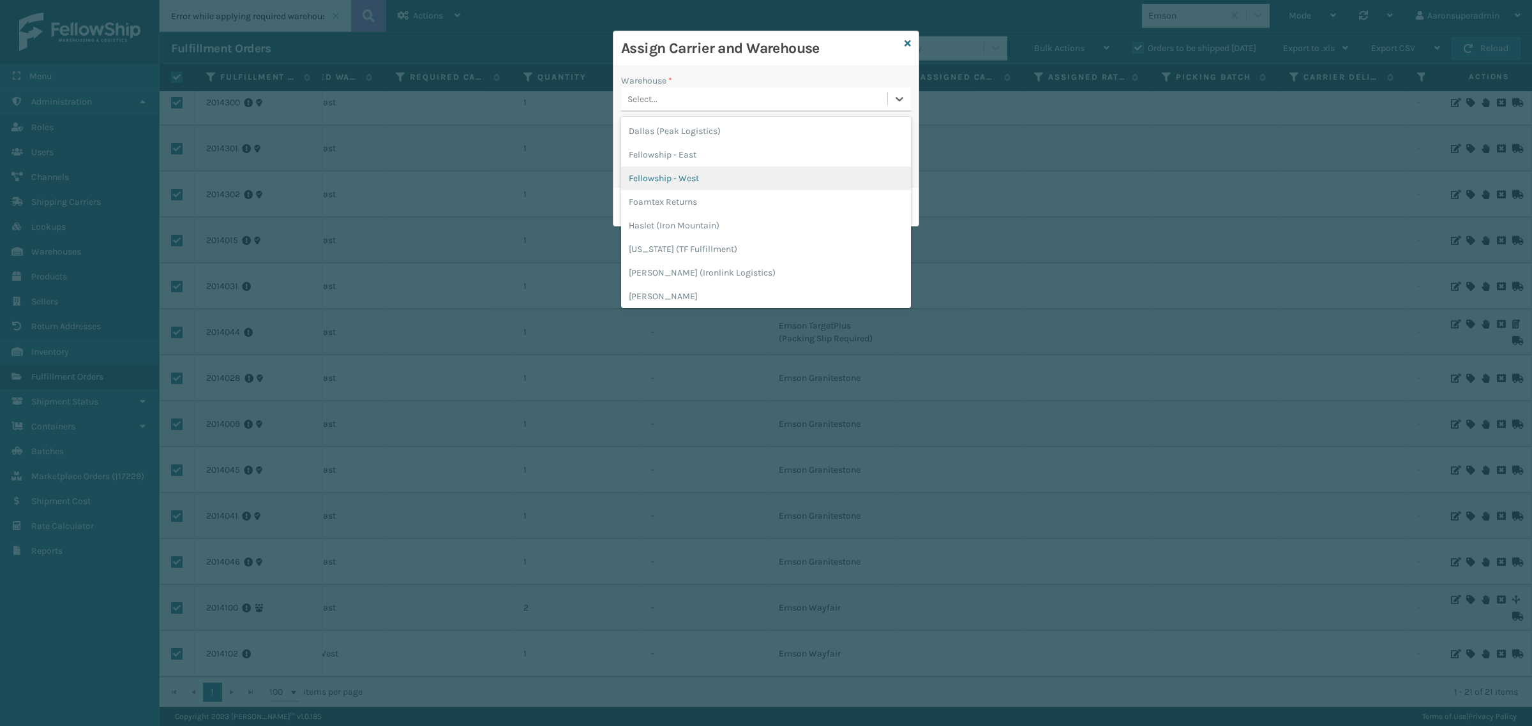
click at [684, 170] on div "Fellowship - West" at bounding box center [766, 179] width 290 height 24
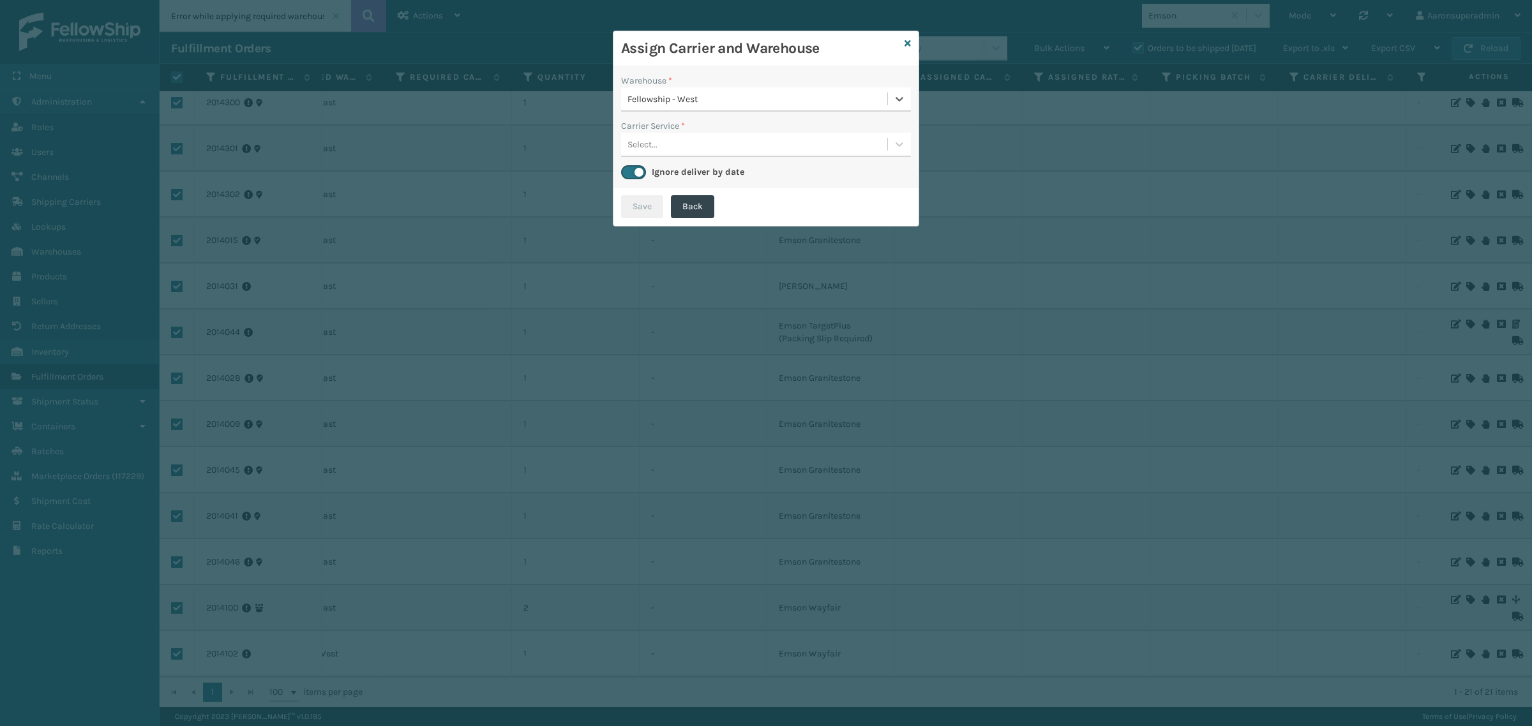
click at [696, 102] on div "Fellowship - West" at bounding box center [757, 99] width 261 height 13
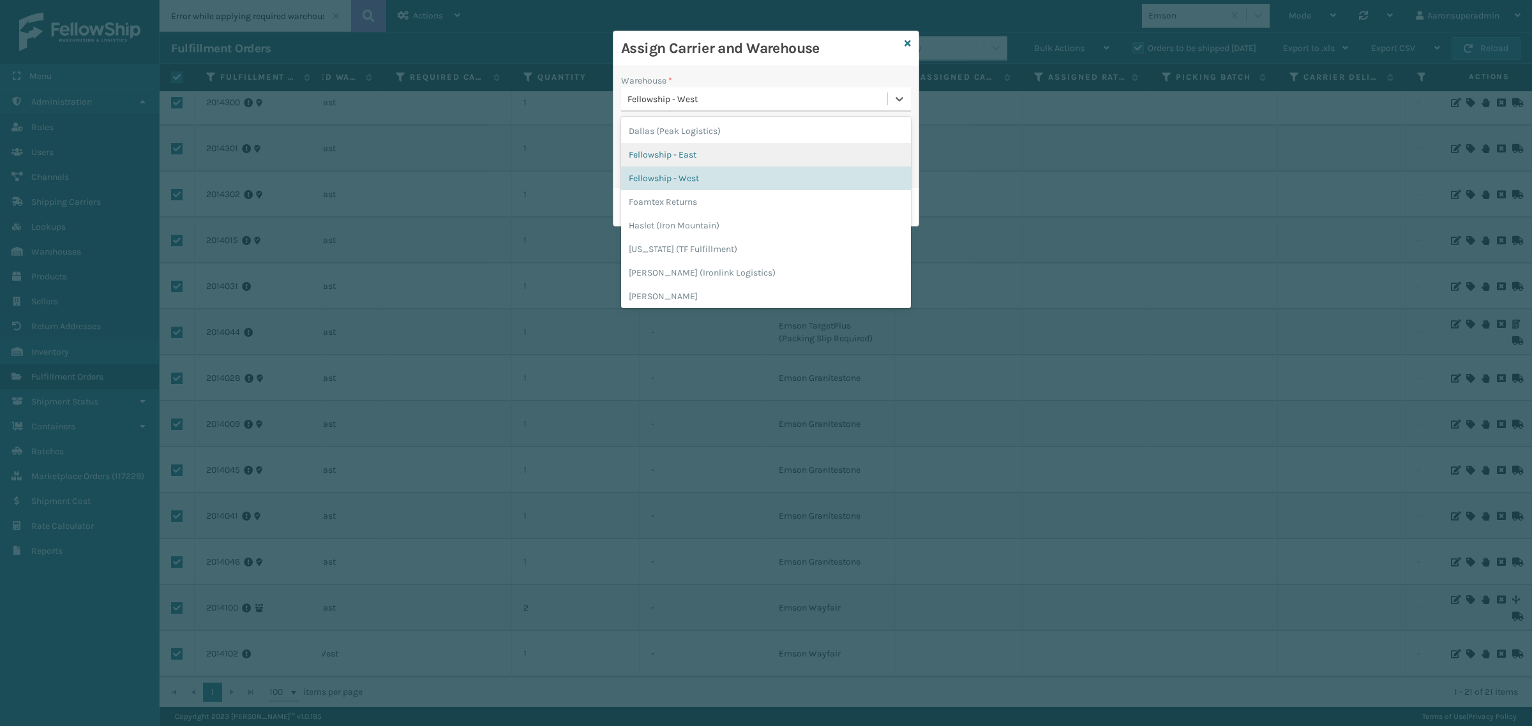
click at [682, 163] on div "Fellowship - East" at bounding box center [766, 155] width 290 height 24
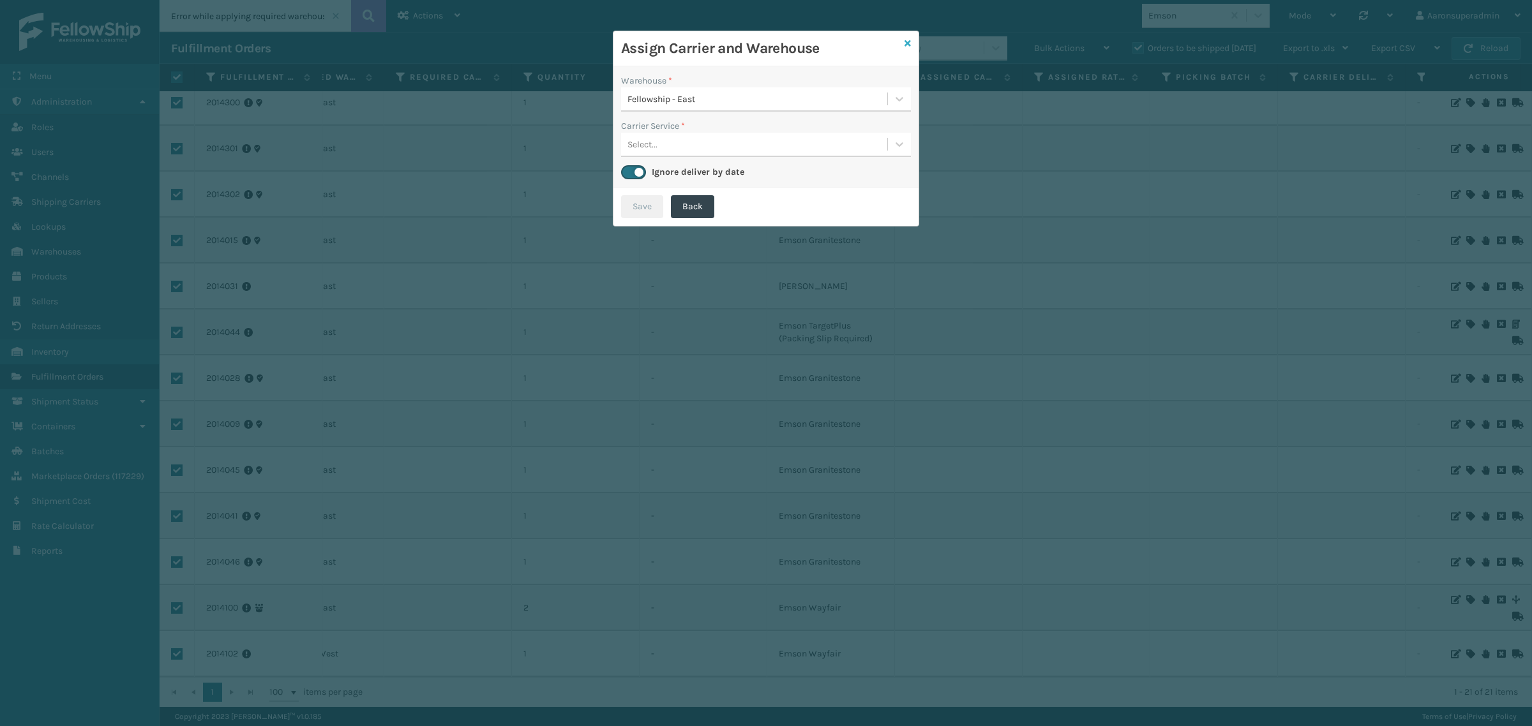
click at [905, 43] on icon at bounding box center [907, 43] width 6 height 9
checkbox input "false"
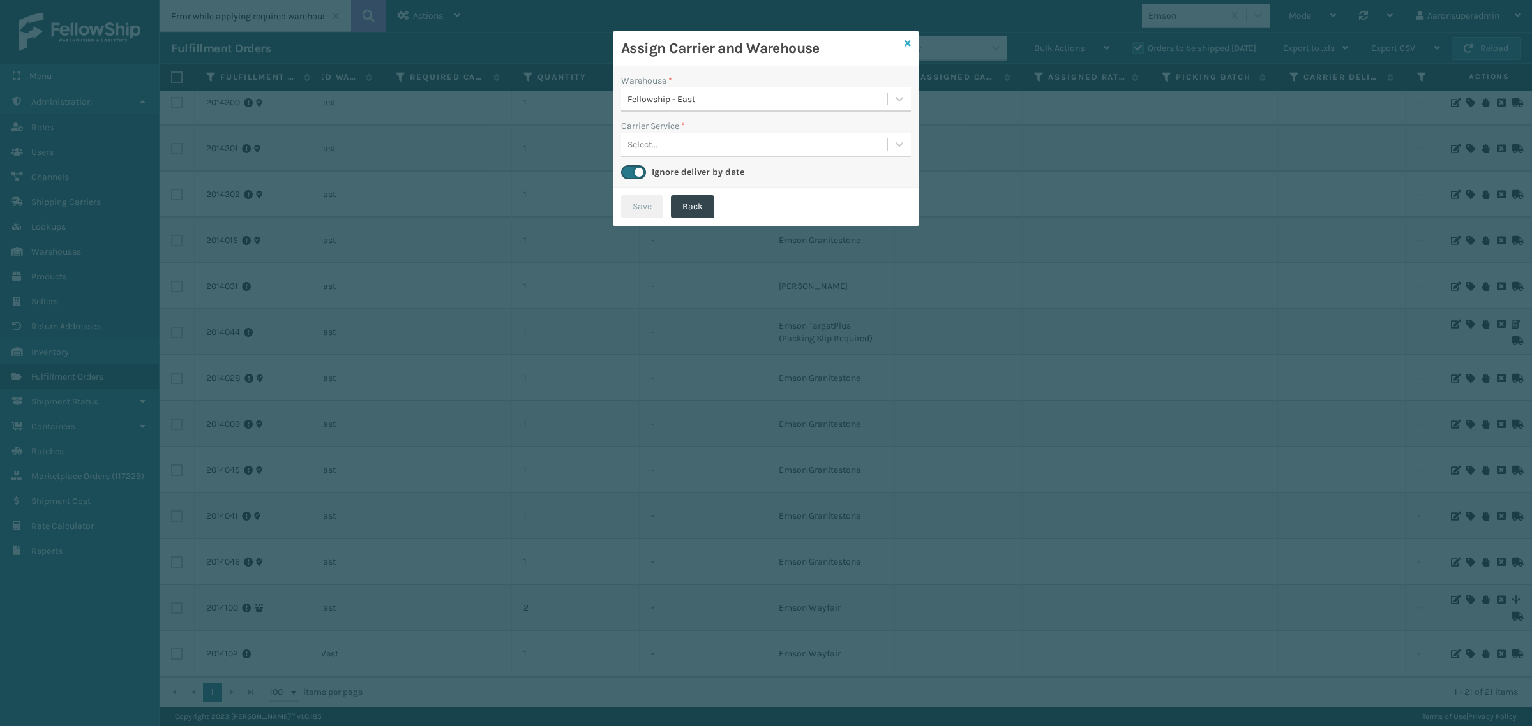
checkbox input "false"
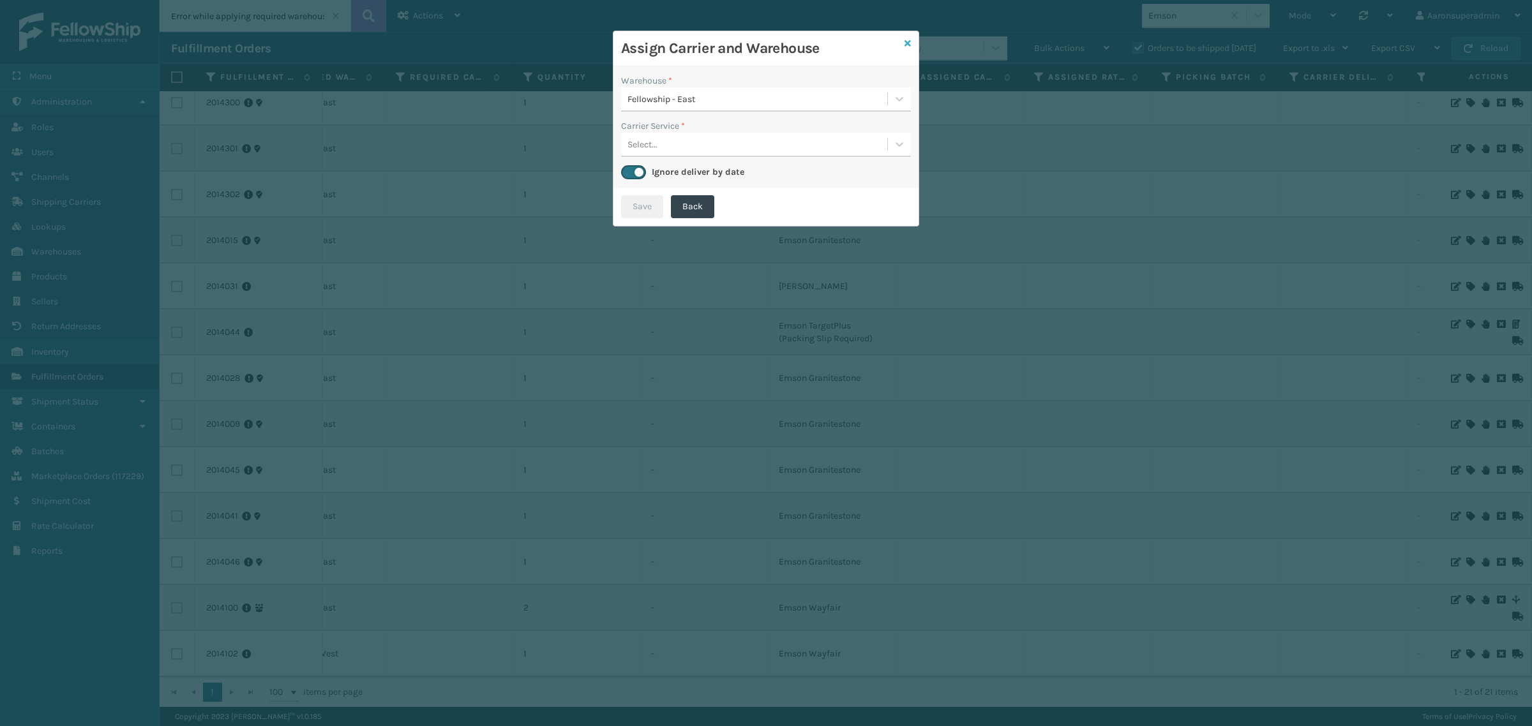
checkbox input "false"
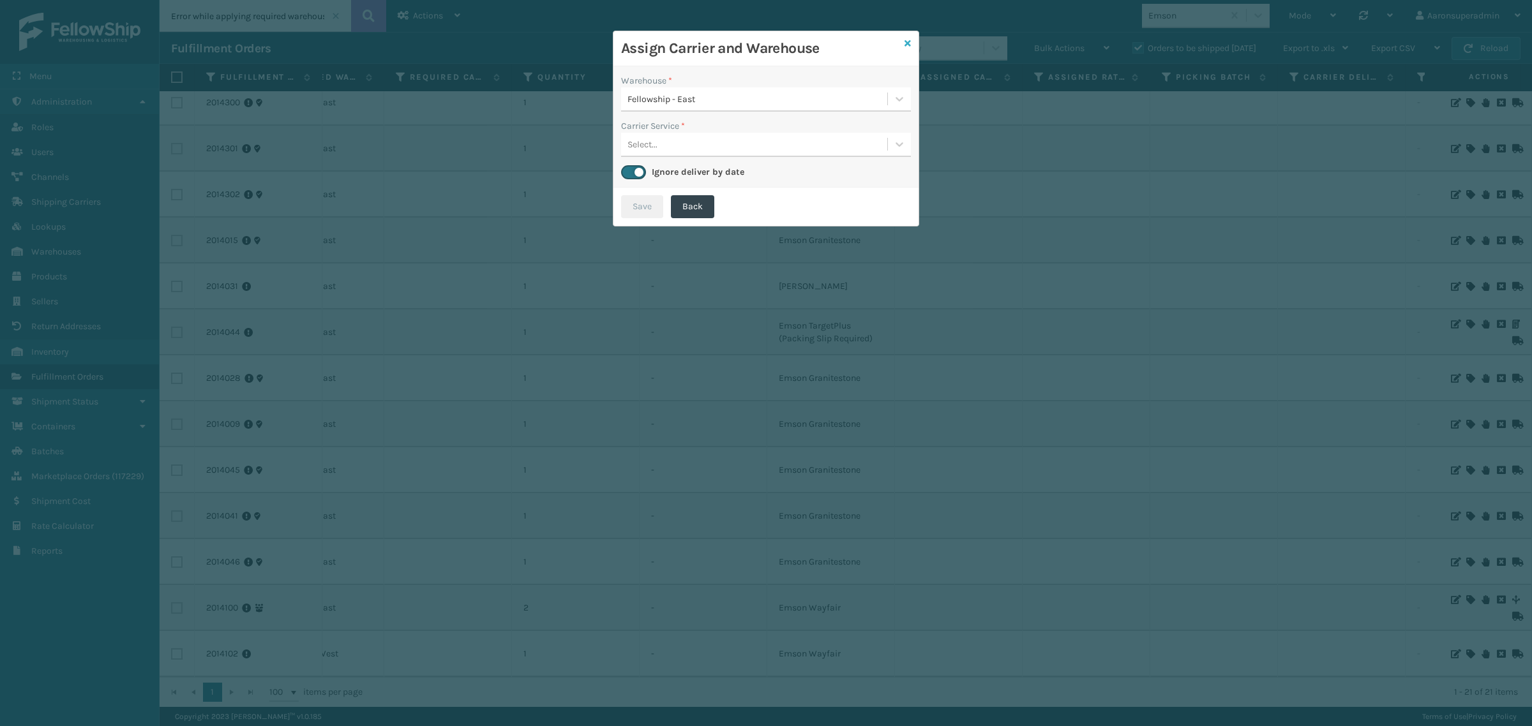
checkbox input "false"
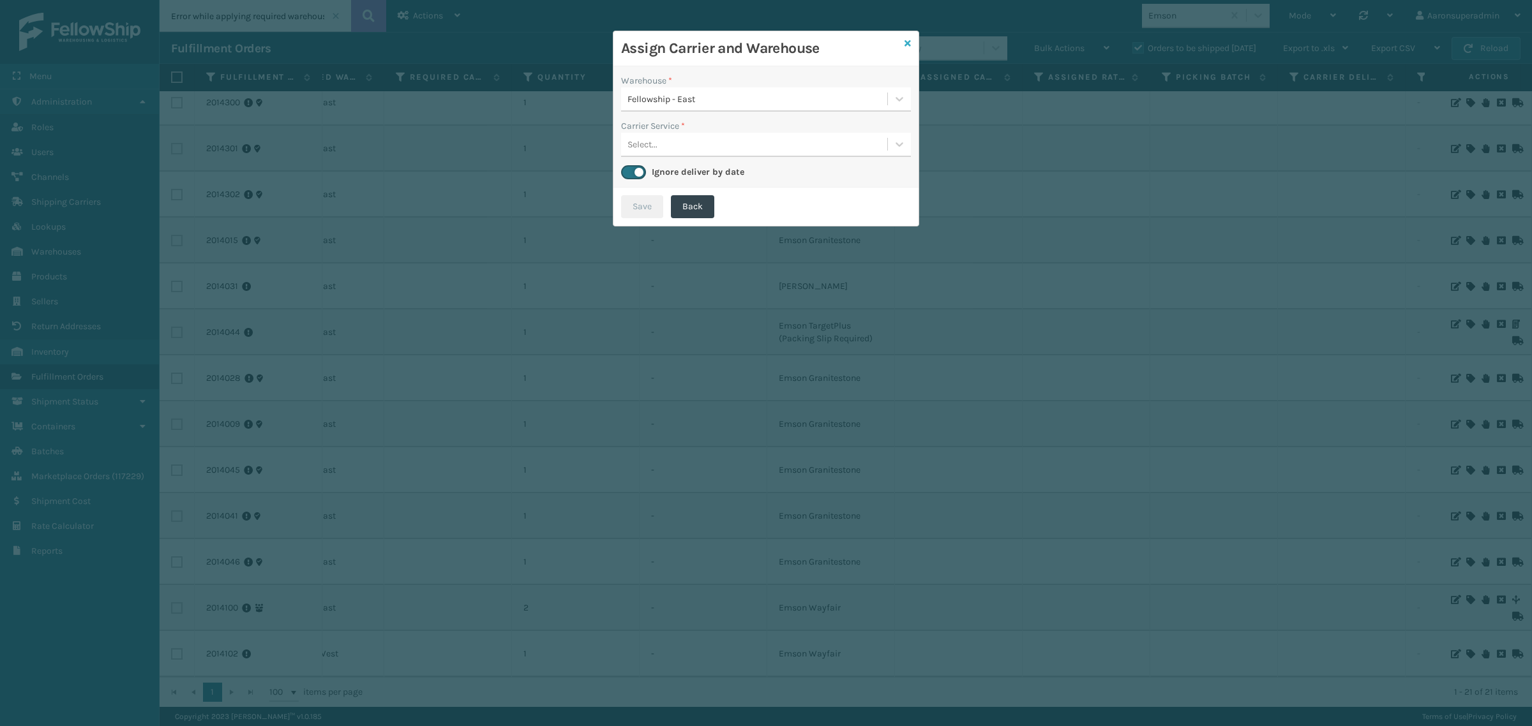
checkbox input "false"
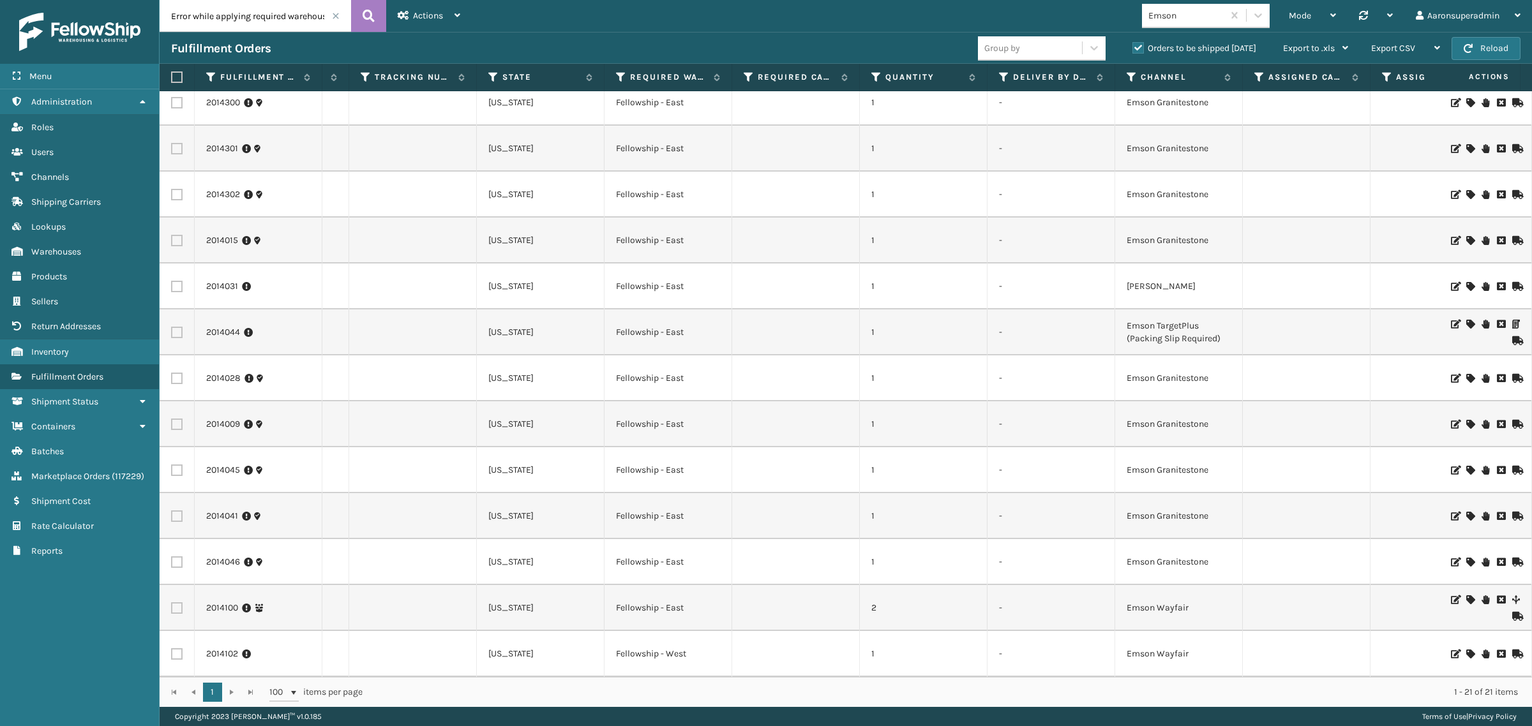
click at [176, 74] on label at bounding box center [175, 76] width 8 height 11
click at [172, 74] on input "checkbox" at bounding box center [171, 77] width 1 height 8
checkbox input "true"
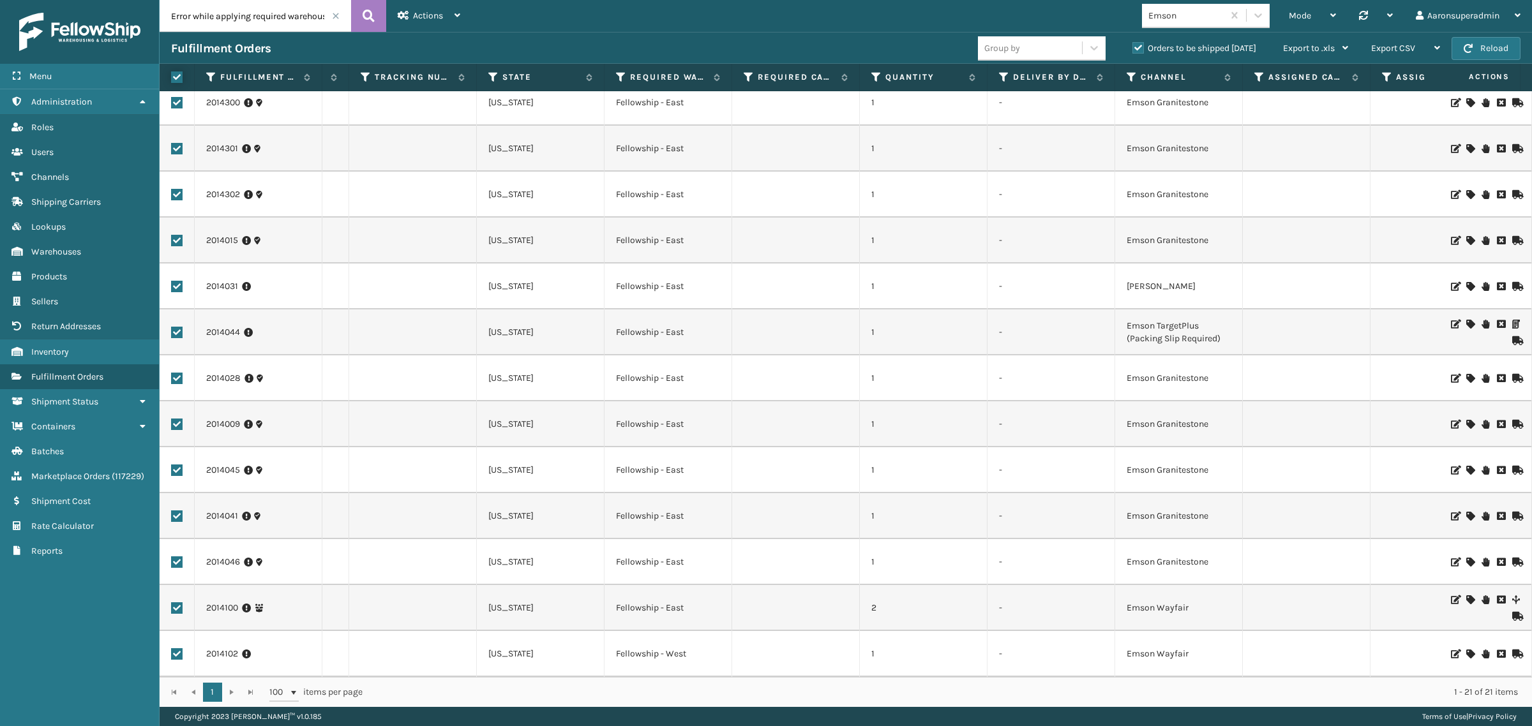
checkbox input "true"
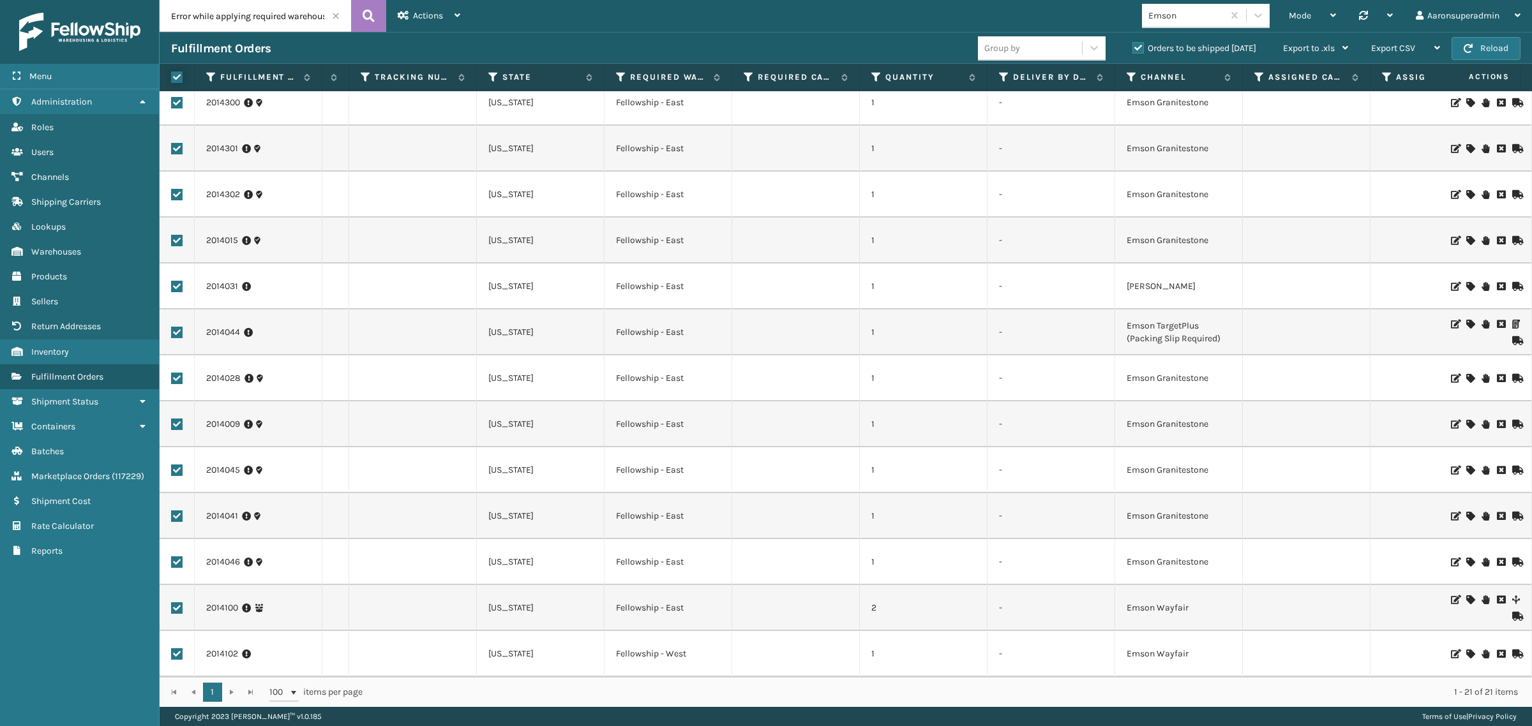
checkbox input "true"
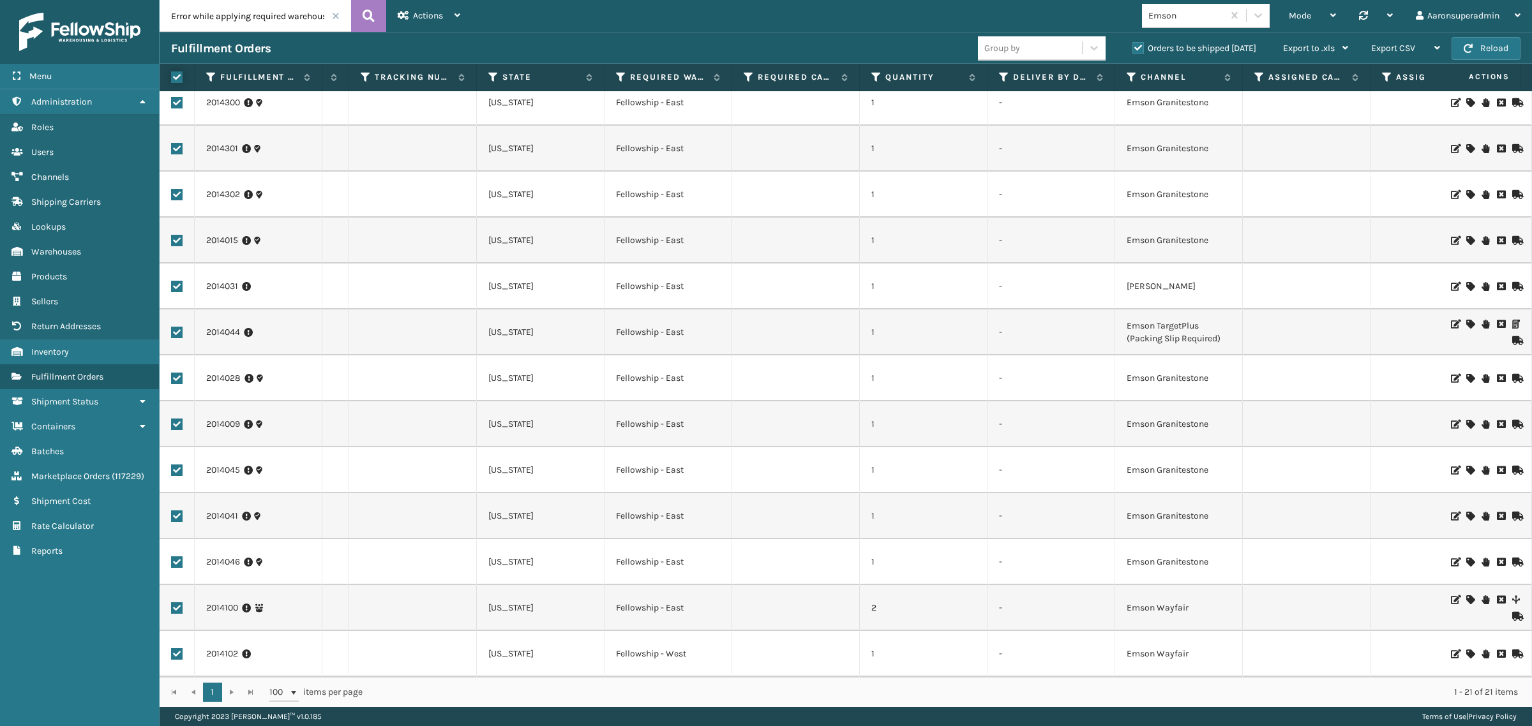
checkbox input "true"
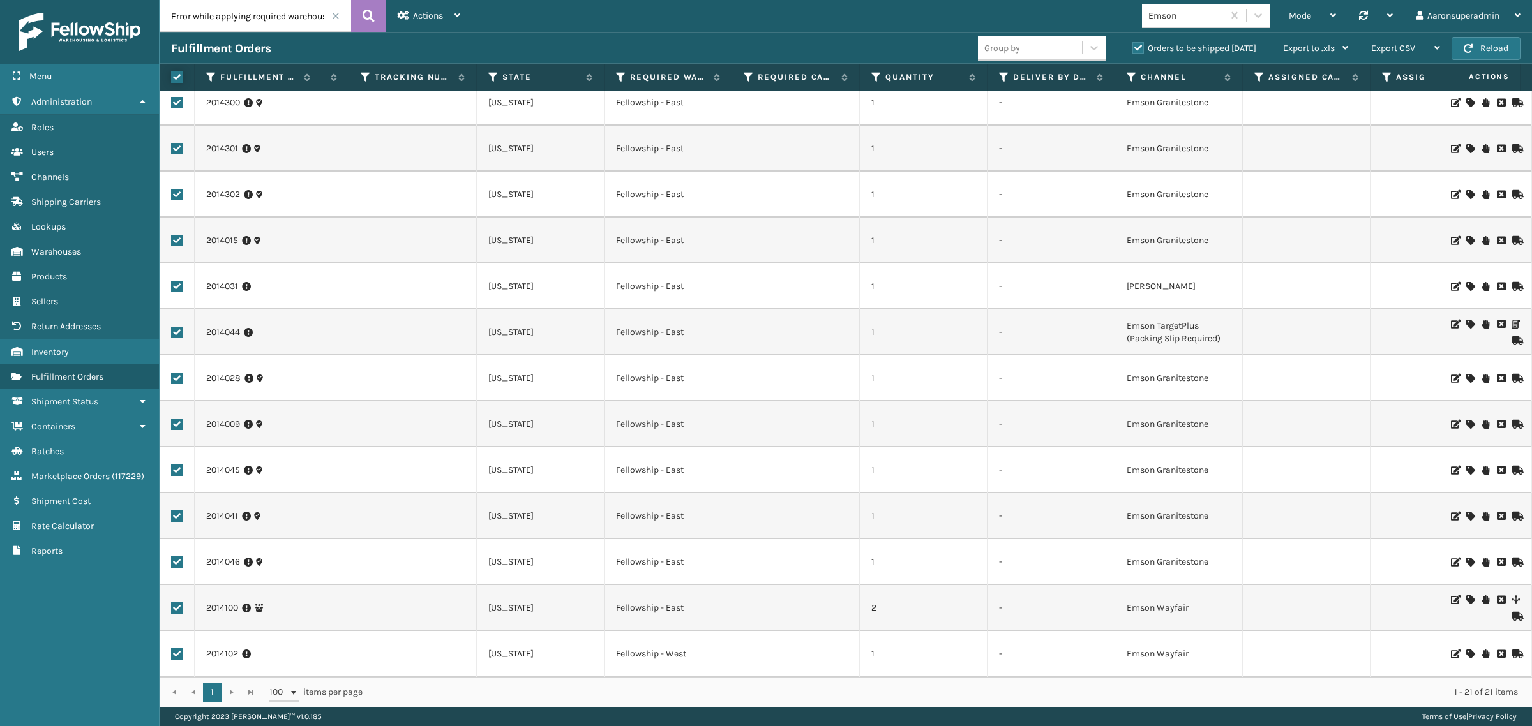
checkbox input "true"
click at [174, 648] on label at bounding box center [176, 653] width 11 height 11
click at [172, 648] on input "checkbox" at bounding box center [171, 652] width 1 height 8
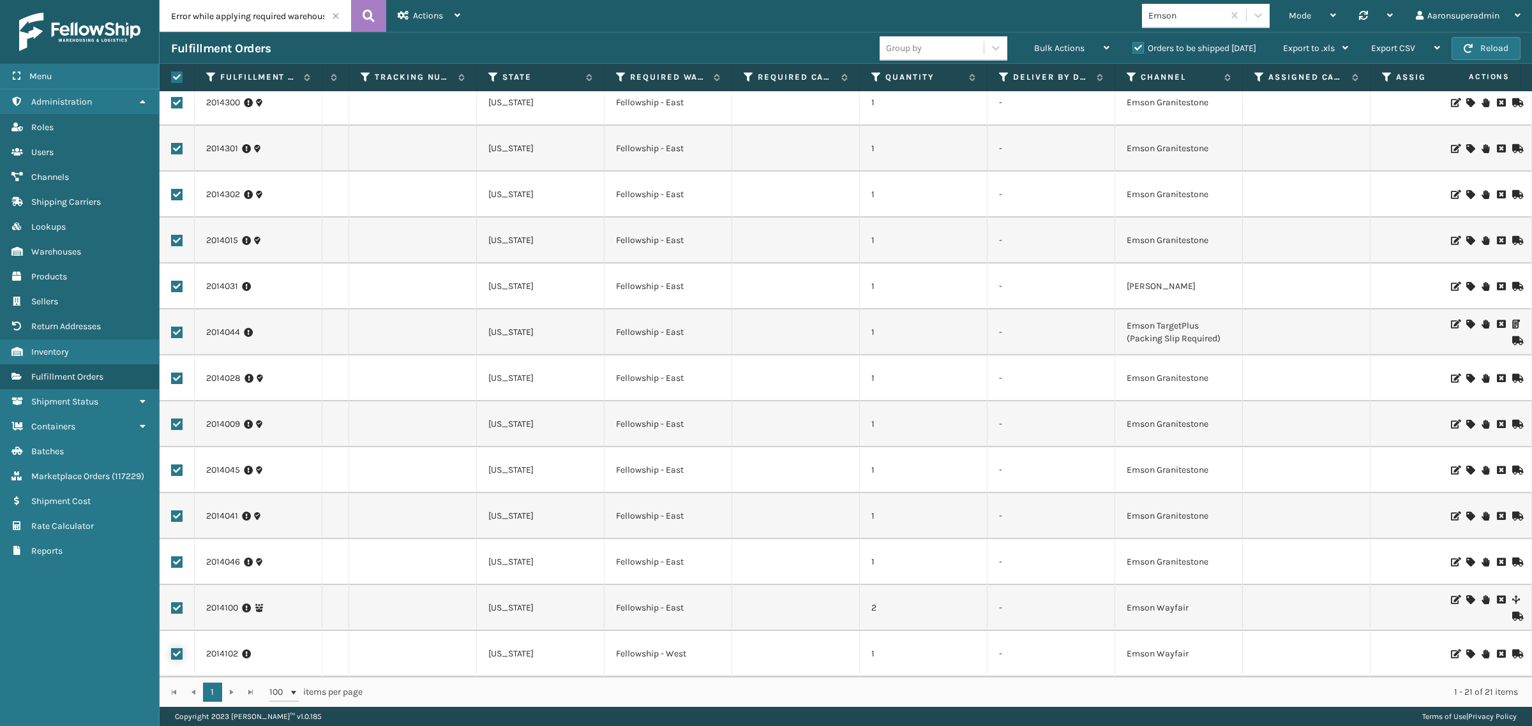
checkbox input "false"
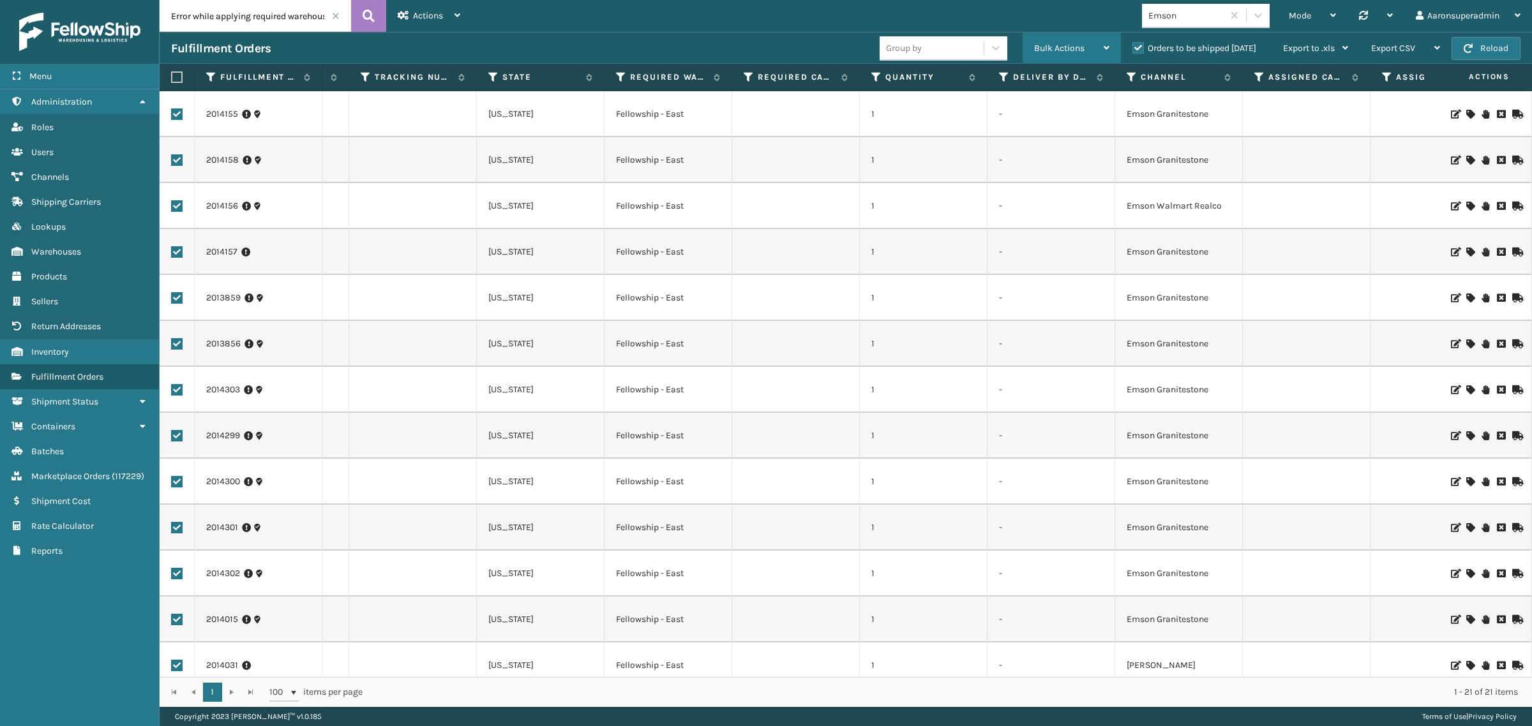
click at [1060, 50] on span "Bulk Actions" at bounding box center [1059, 48] width 50 height 11
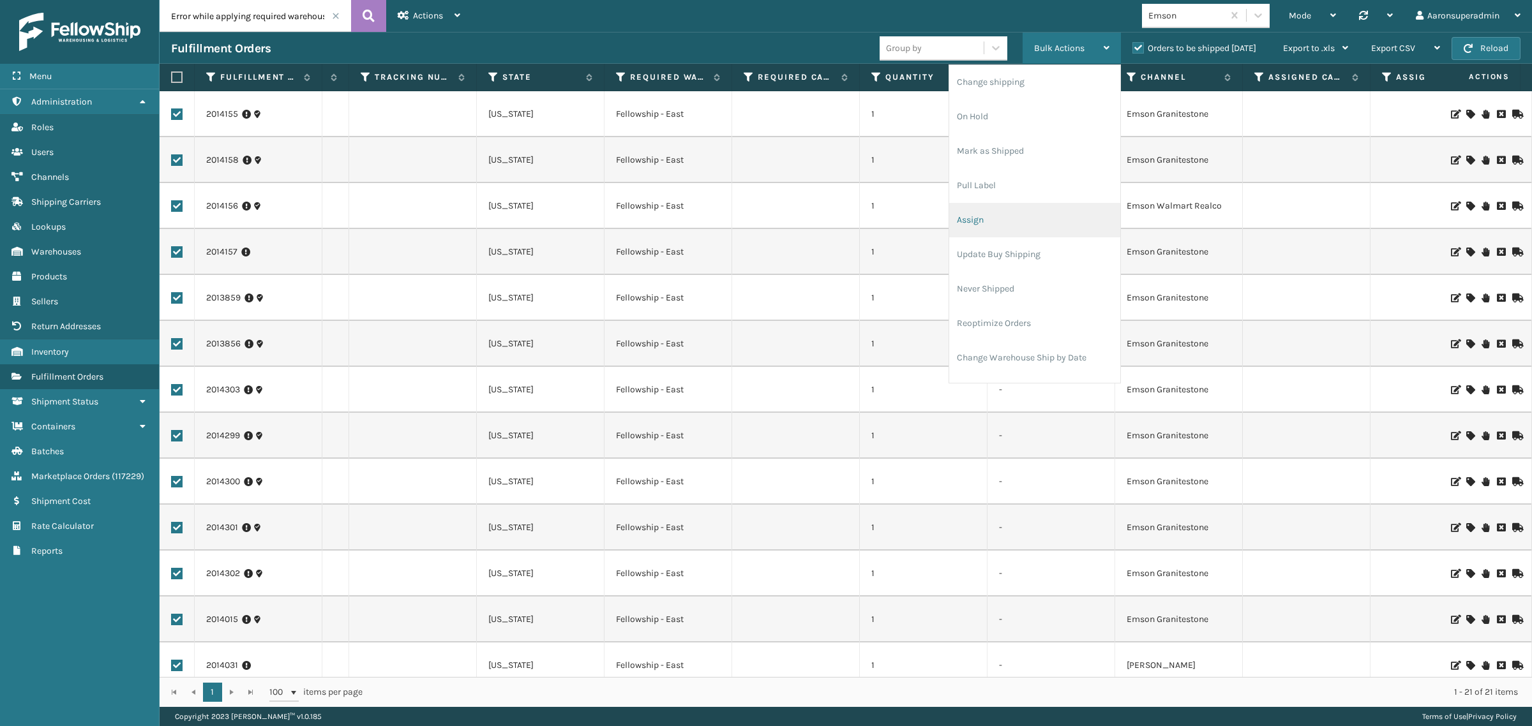
click at [998, 209] on li "Assign" at bounding box center [1034, 220] width 171 height 34
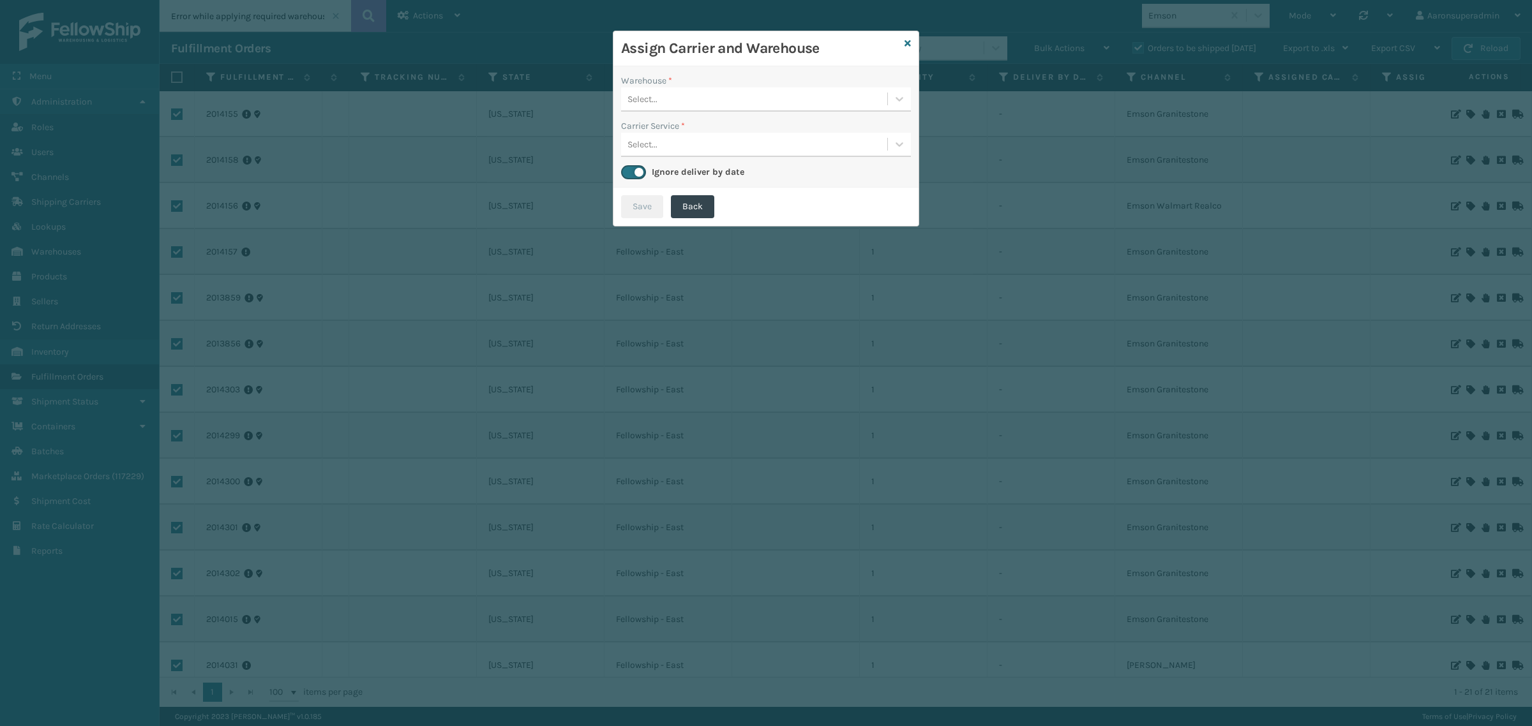
click at [726, 100] on div "Select..." at bounding box center [754, 99] width 266 height 21
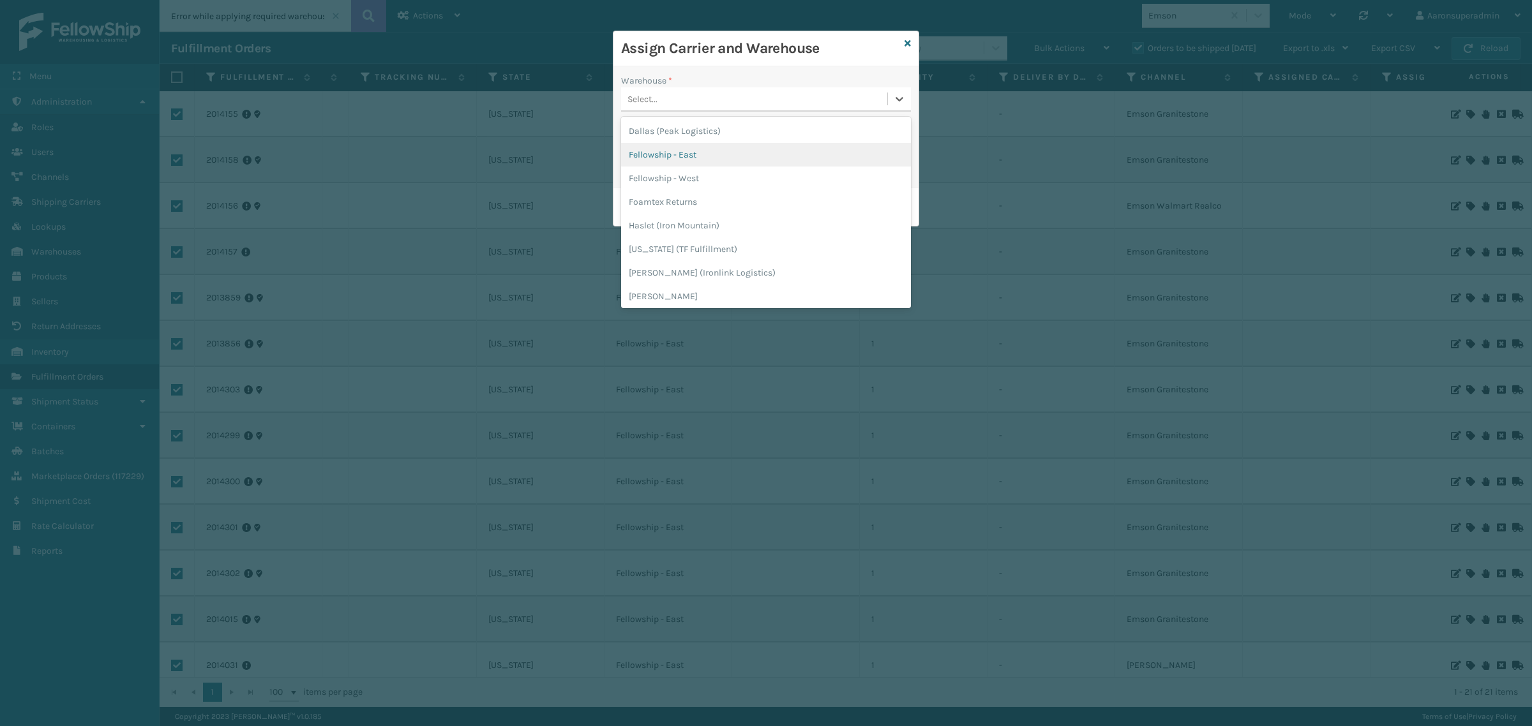
click at [708, 155] on div "Fellowship - East" at bounding box center [766, 155] width 290 height 24
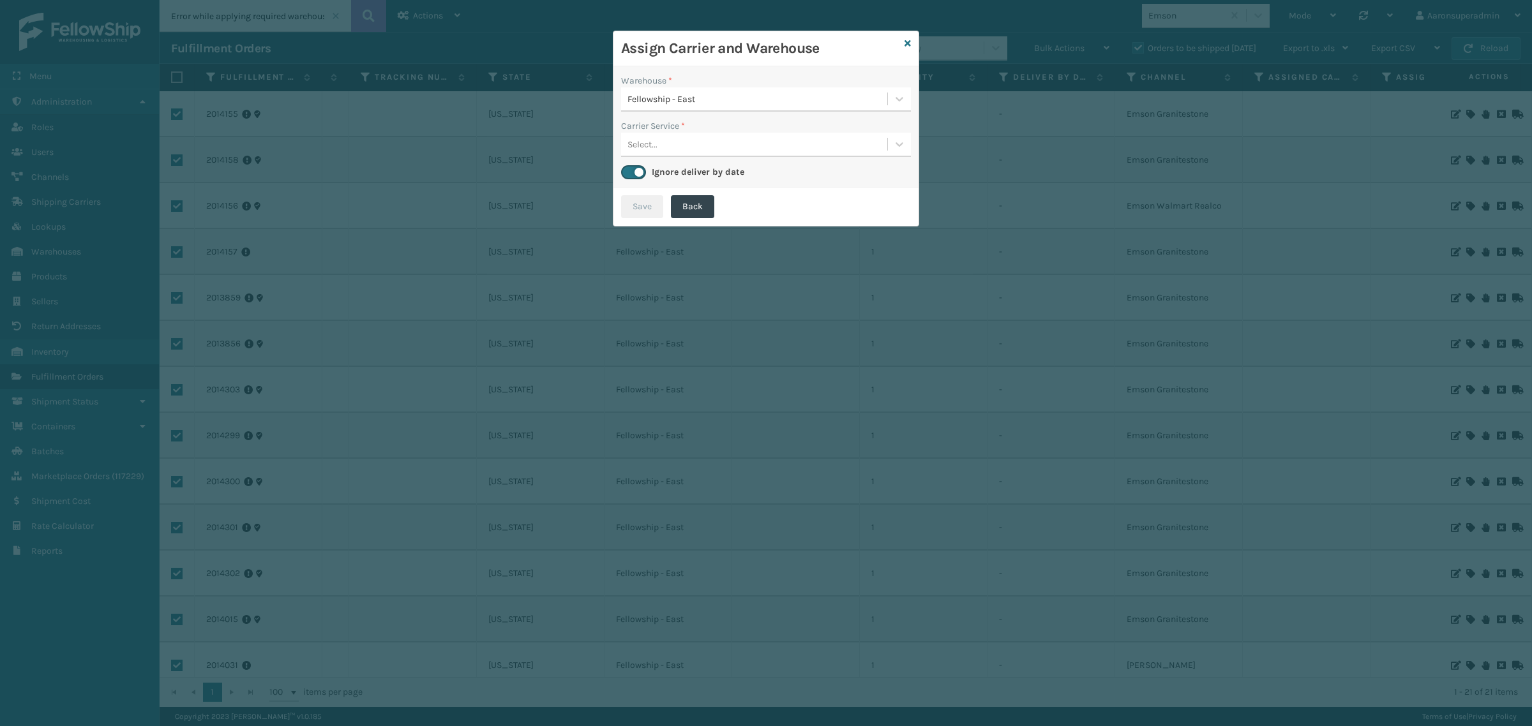
click at [687, 131] on div "Carrier Service *" at bounding box center [766, 125] width 290 height 13
click at [687, 147] on div "Select..." at bounding box center [754, 144] width 266 height 21
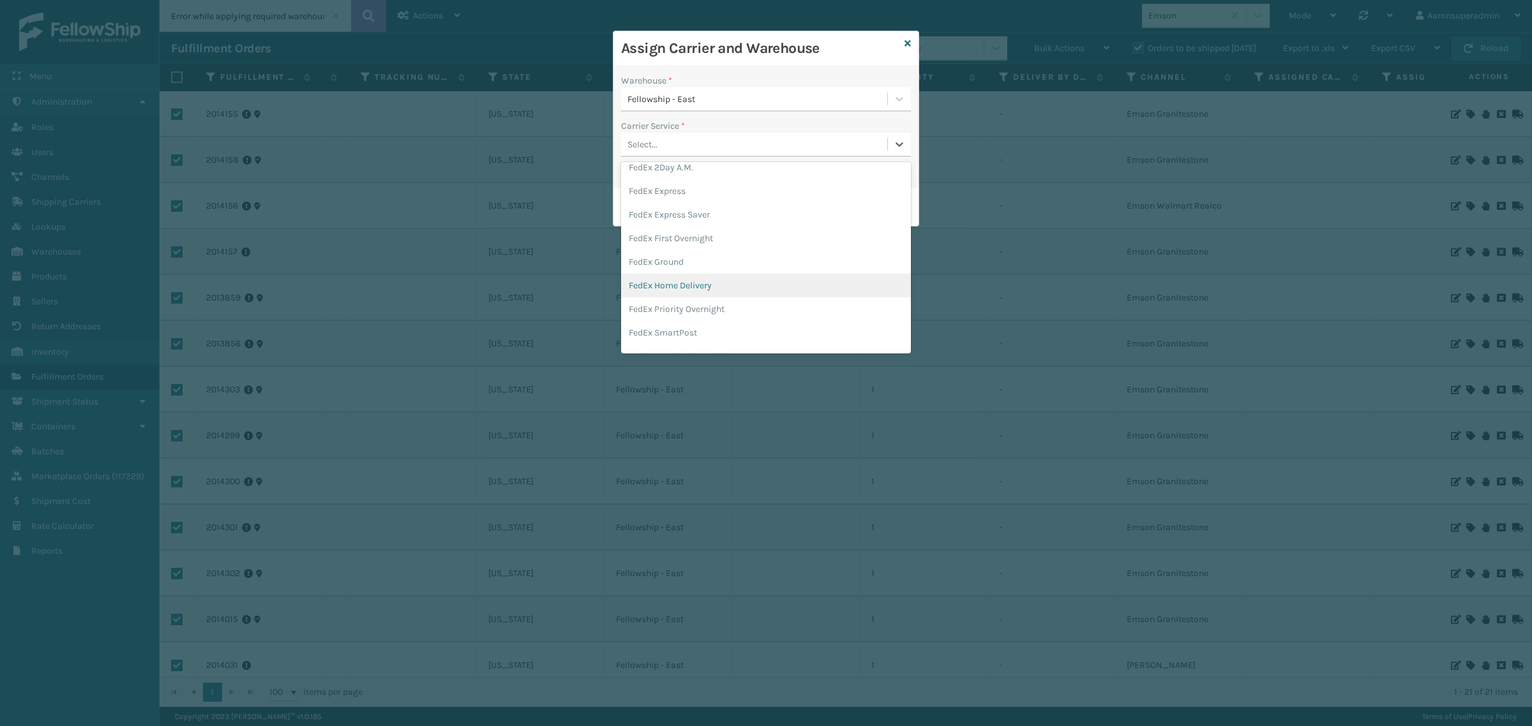
click at [680, 284] on div "FedEx Home Delivery" at bounding box center [766, 286] width 290 height 24
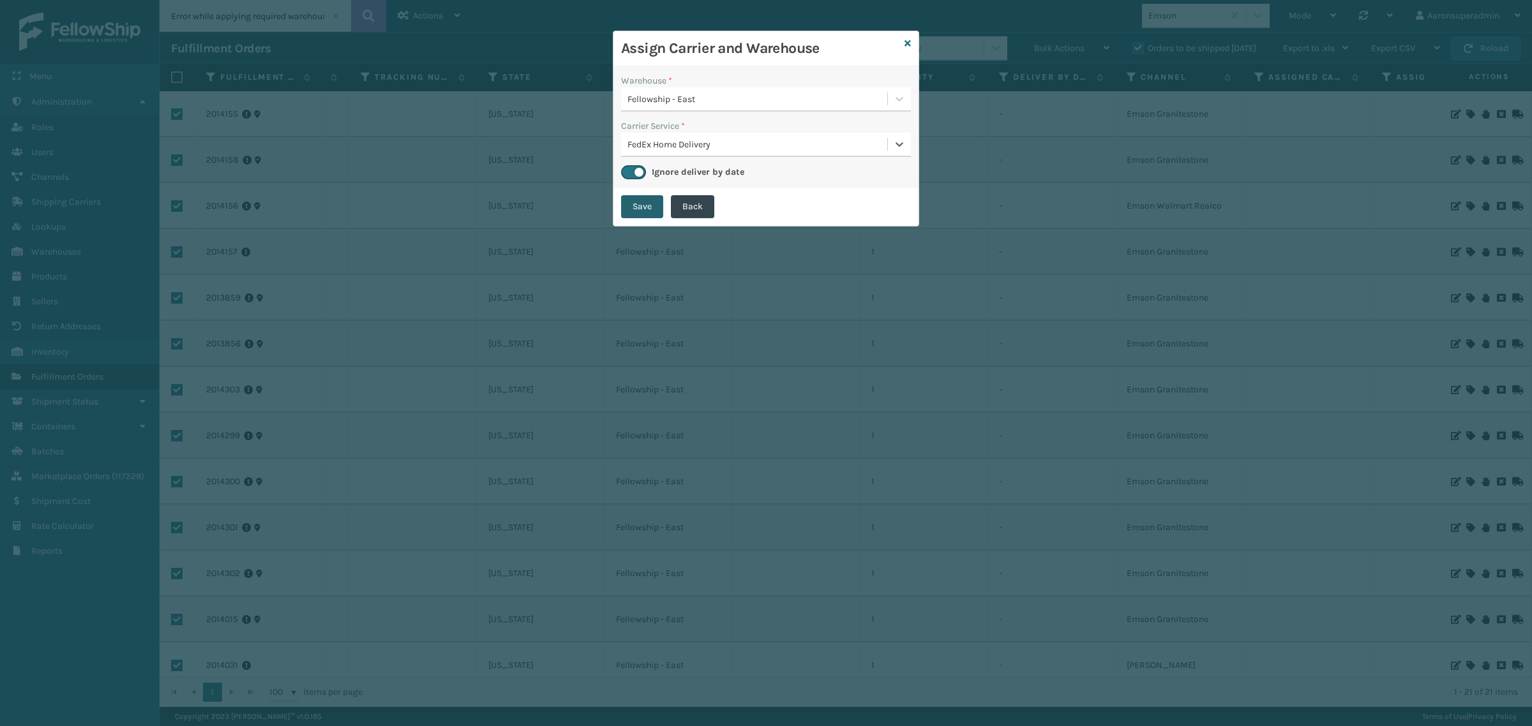
click at [642, 211] on button "Save" at bounding box center [642, 206] width 42 height 23
checkbox input "false"
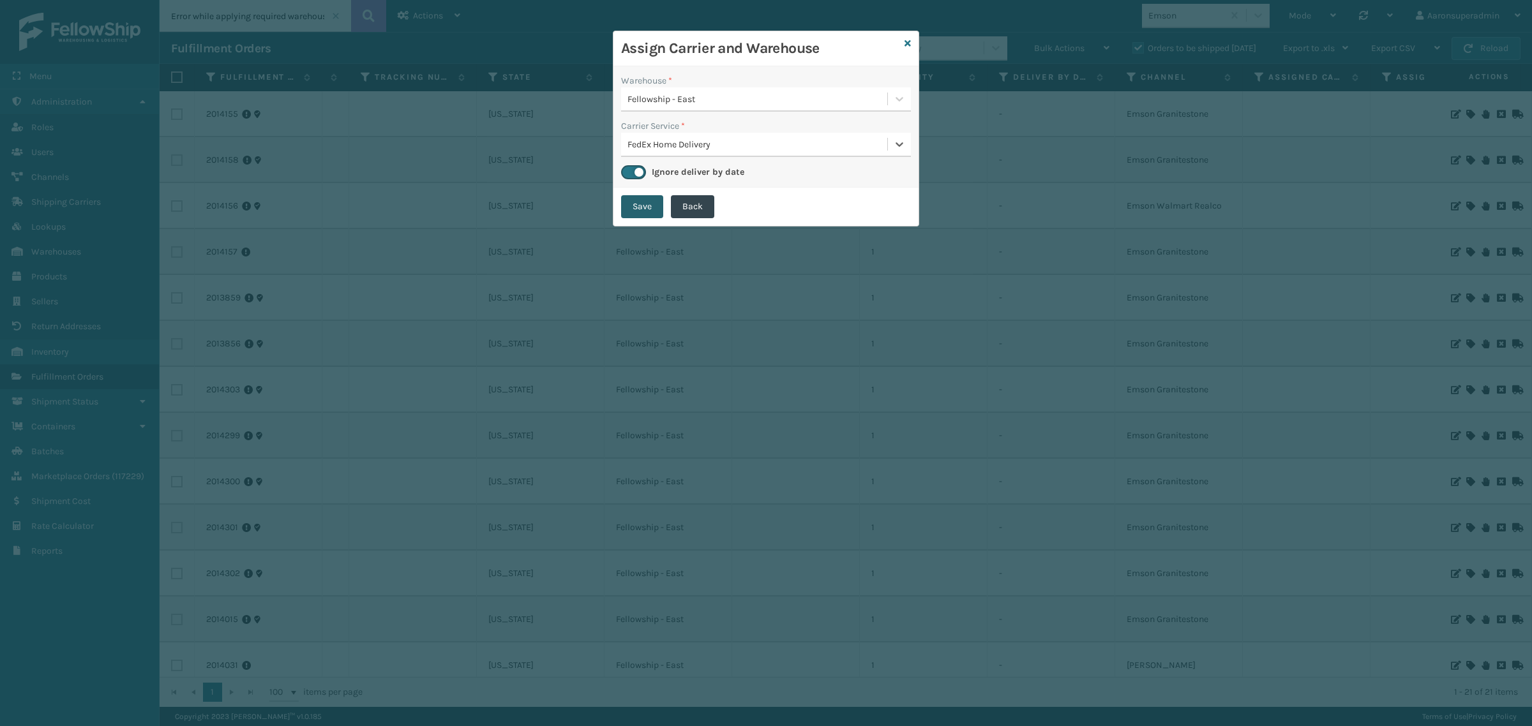
checkbox input "false"
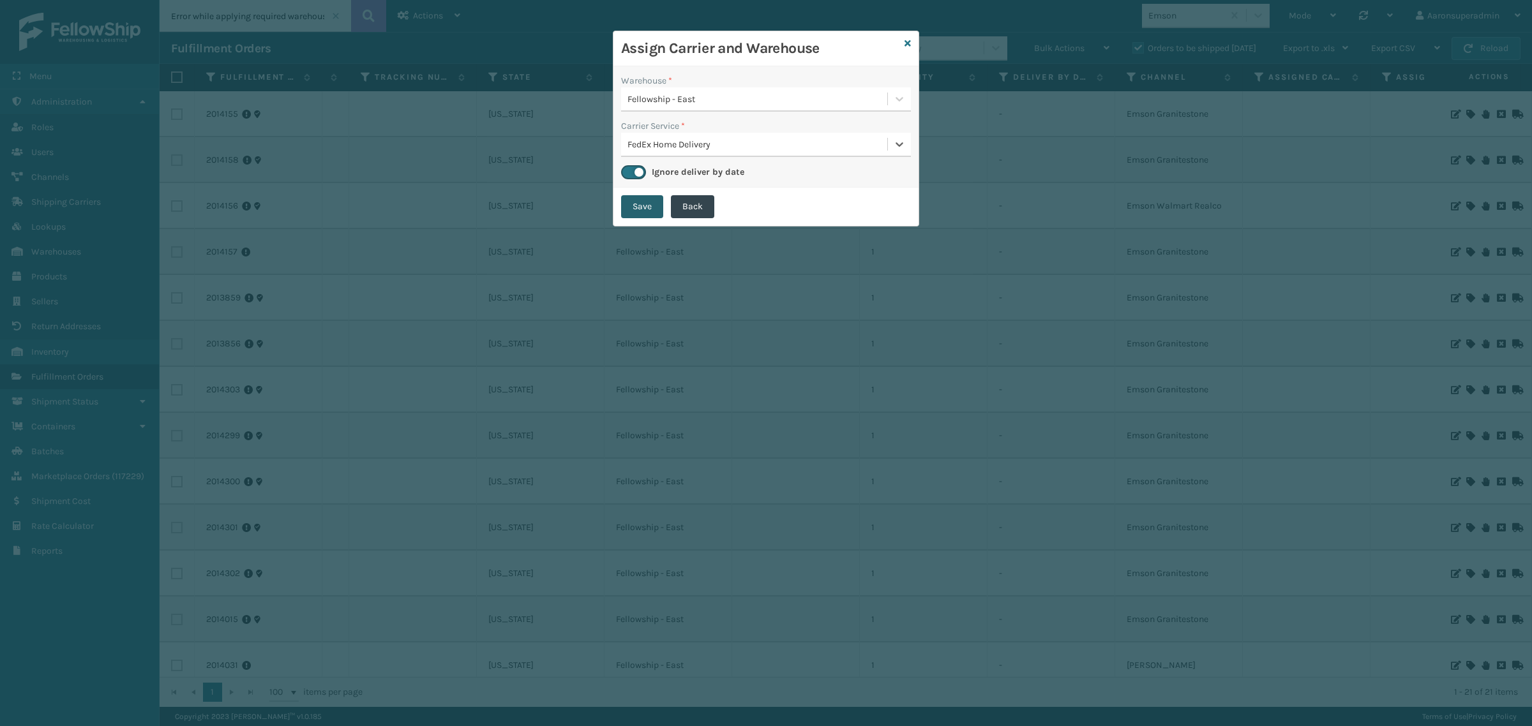
checkbox input "false"
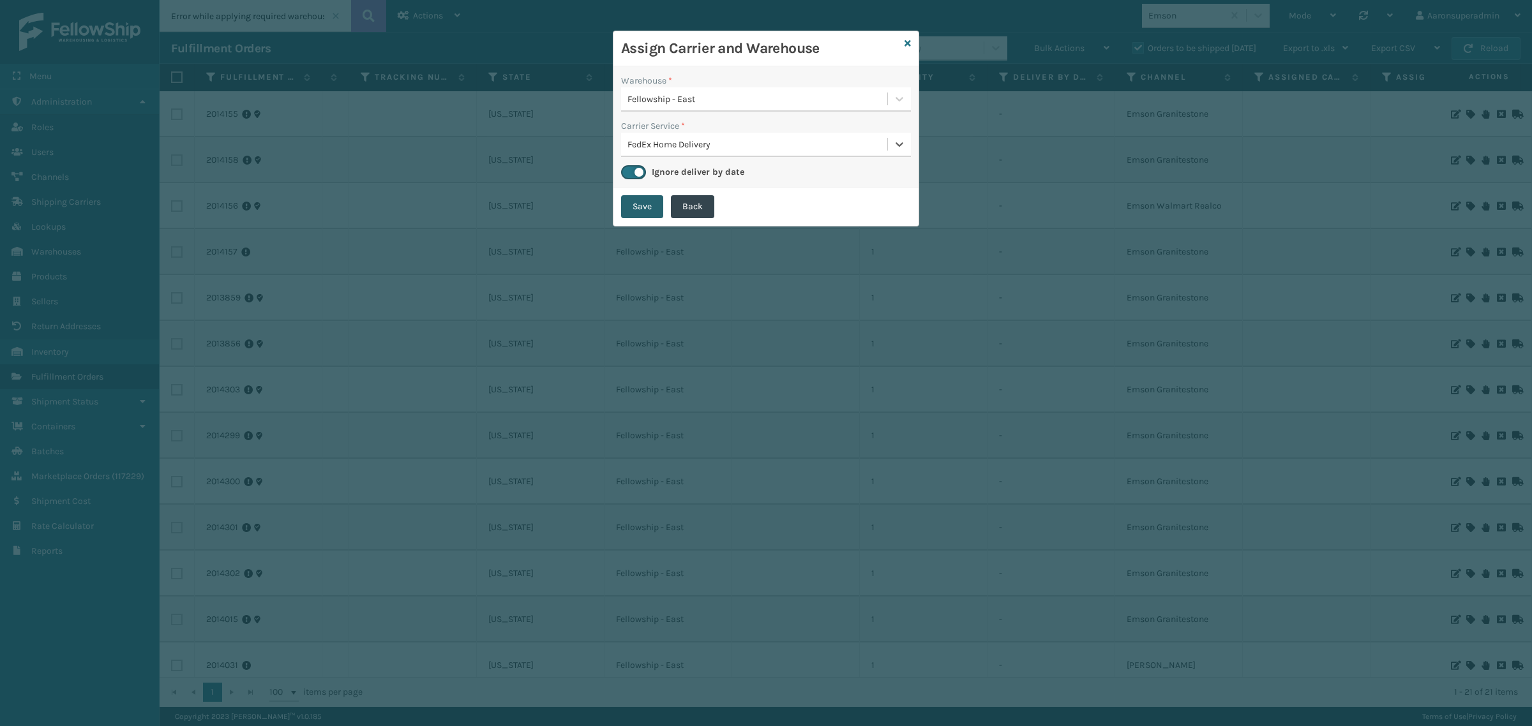
checkbox input "false"
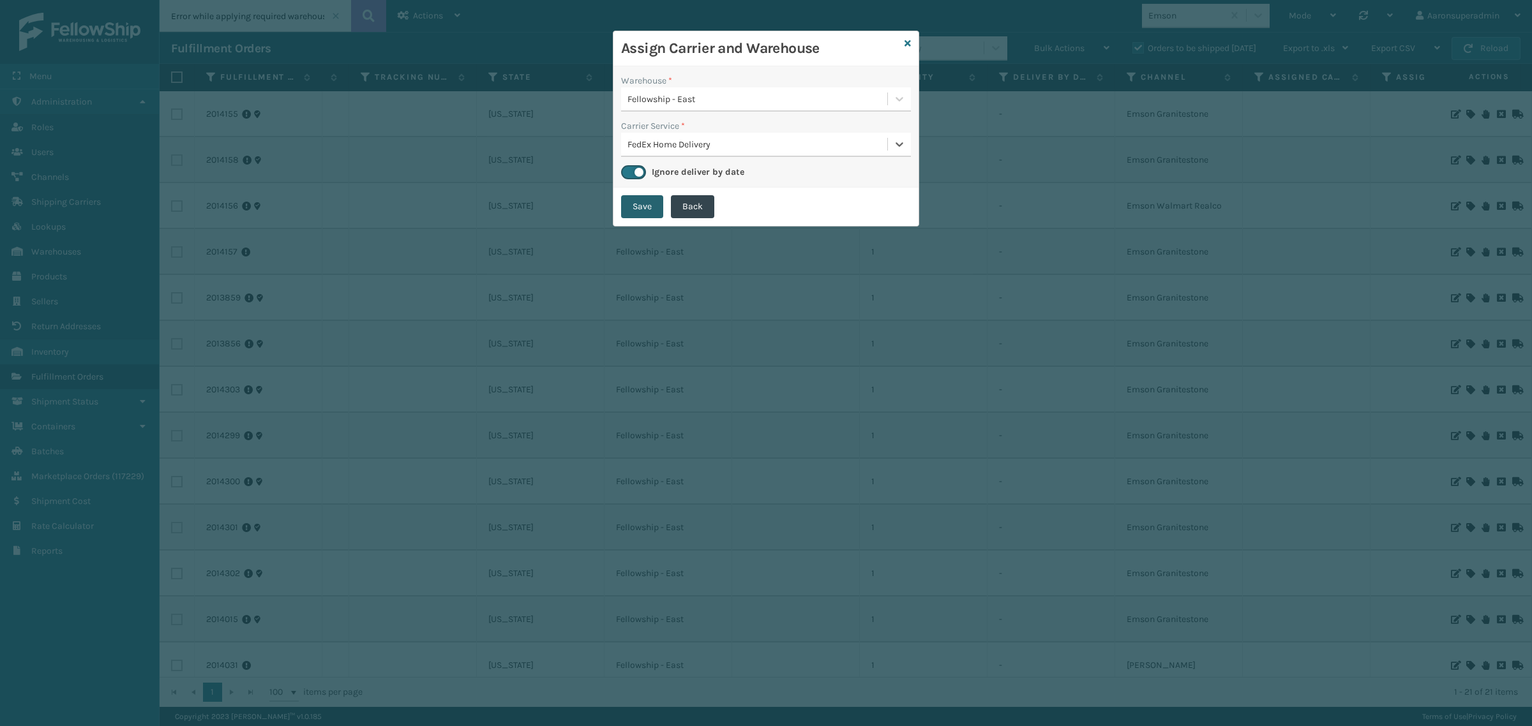
checkbox input "false"
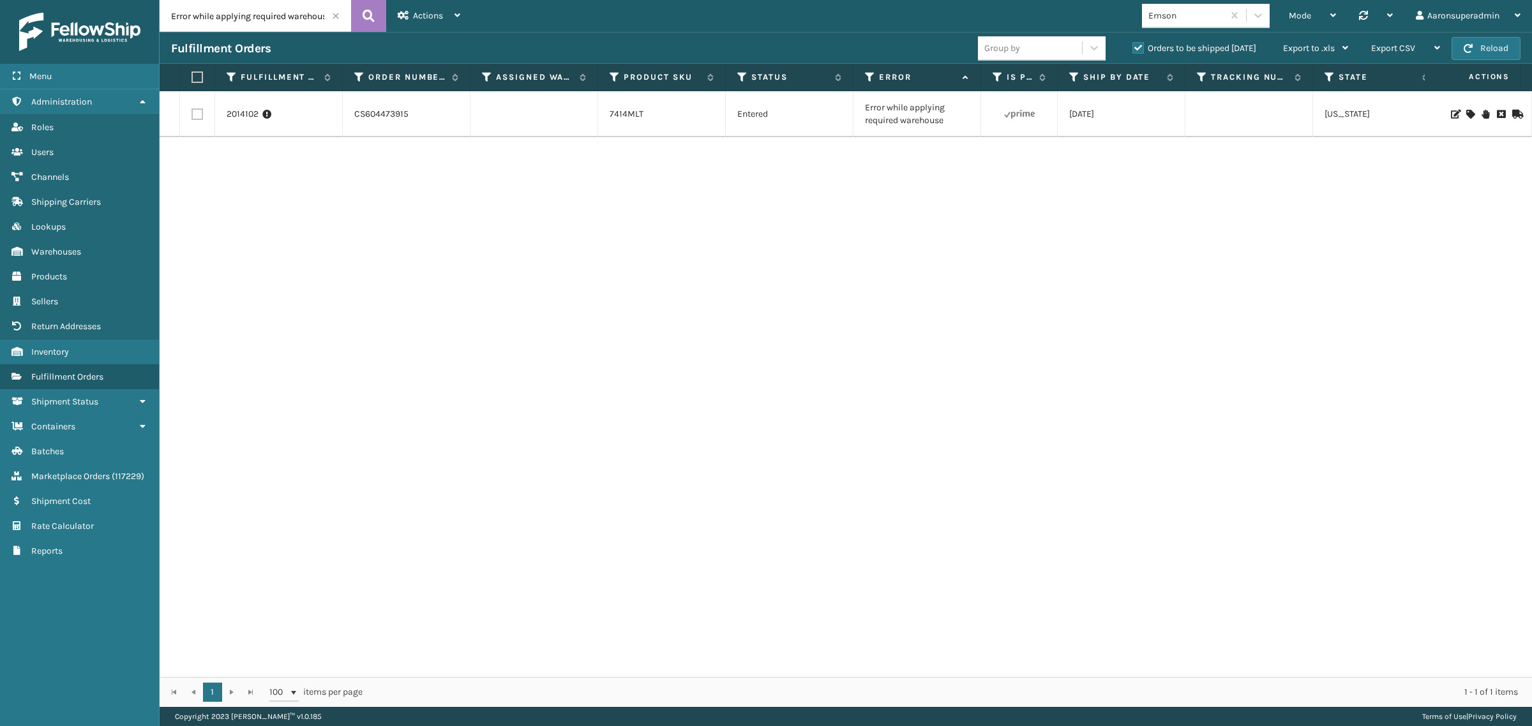
click at [269, 21] on input "Error while applying required warehouse" at bounding box center [255, 16] width 191 height 32
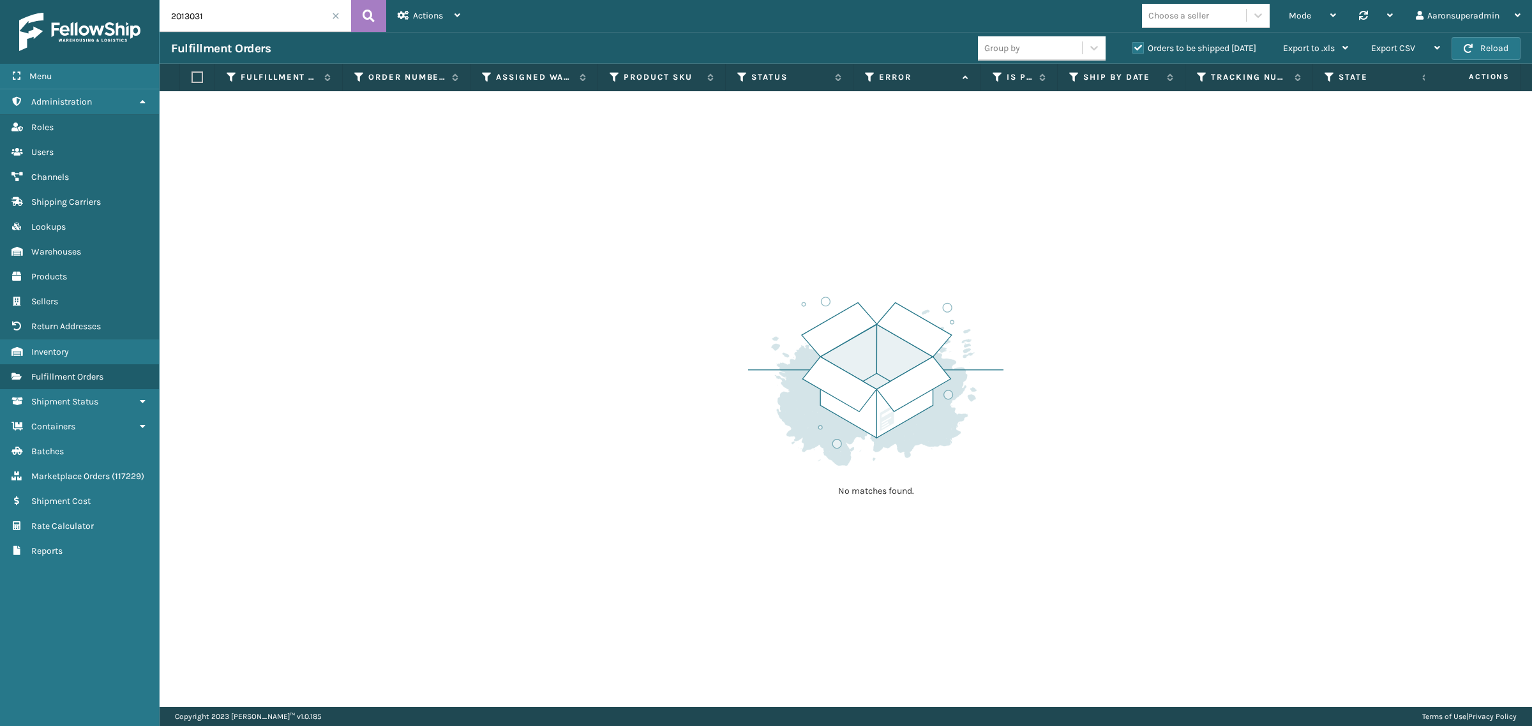
click at [1137, 52] on label "Orders to be shipped [DATE]" at bounding box center [1194, 48] width 124 height 11
click at [1133, 49] on input "Orders to be shipped [DATE]" at bounding box center [1132, 45] width 1 height 8
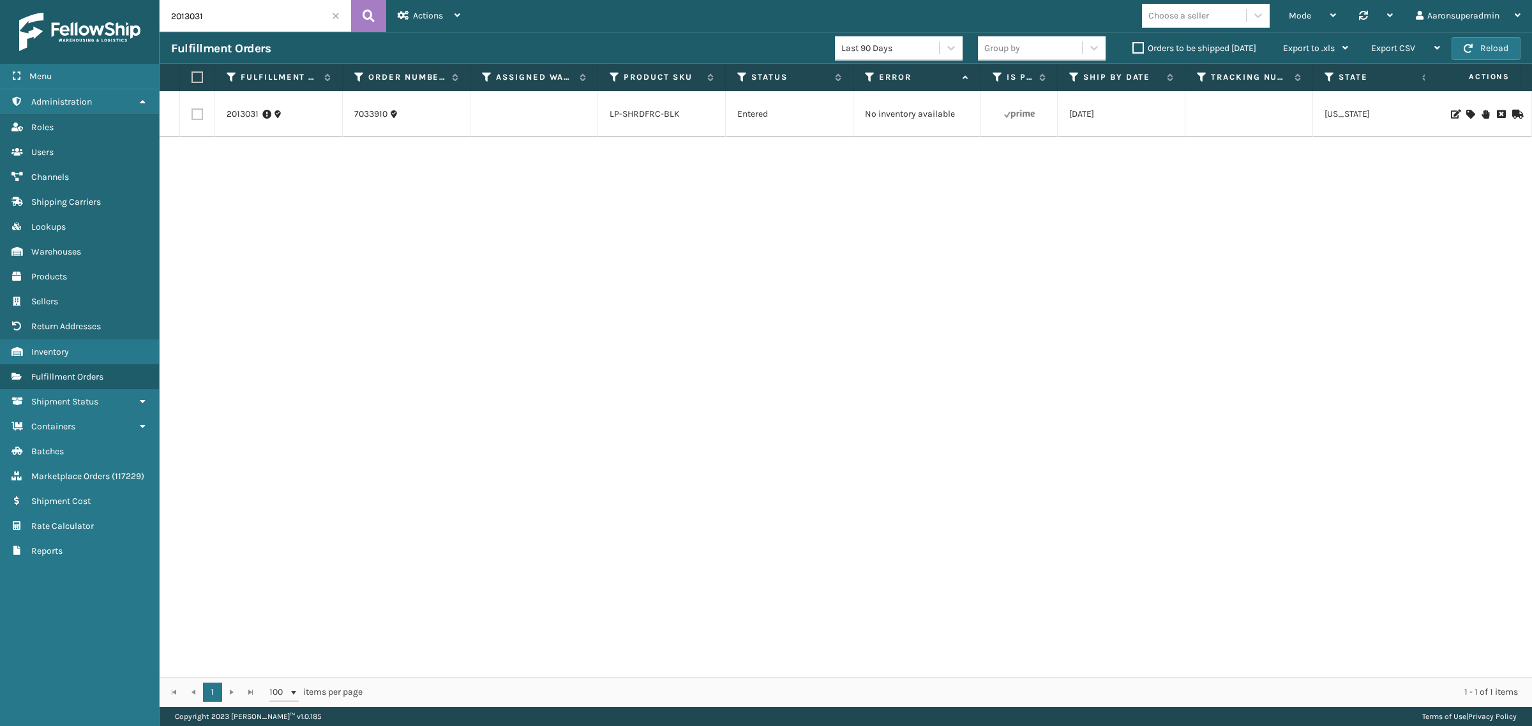
click at [1466, 116] on icon at bounding box center [1470, 114] width 8 height 9
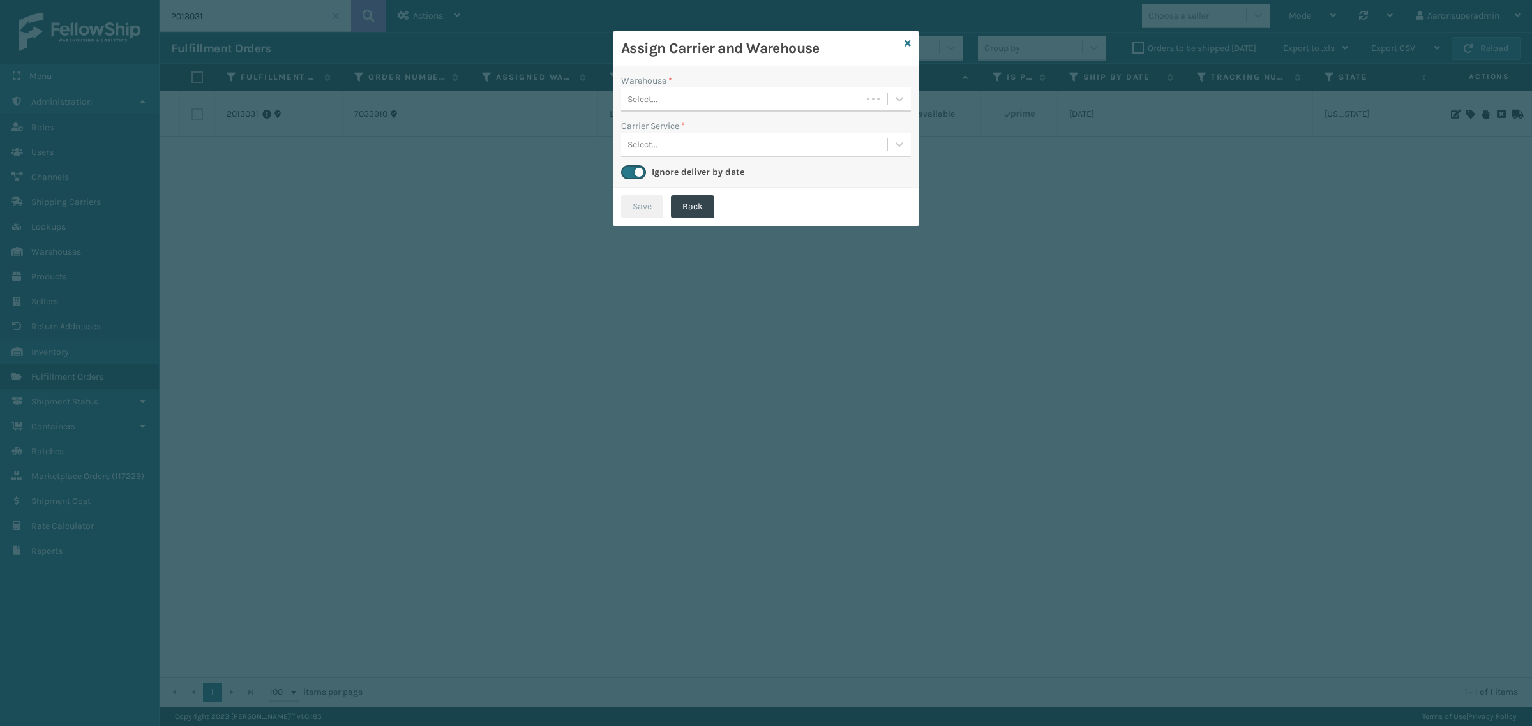
click at [911, 45] on div "Assign Carrier and Warehouse" at bounding box center [765, 48] width 305 height 35
click at [904, 42] on icon at bounding box center [907, 43] width 6 height 9
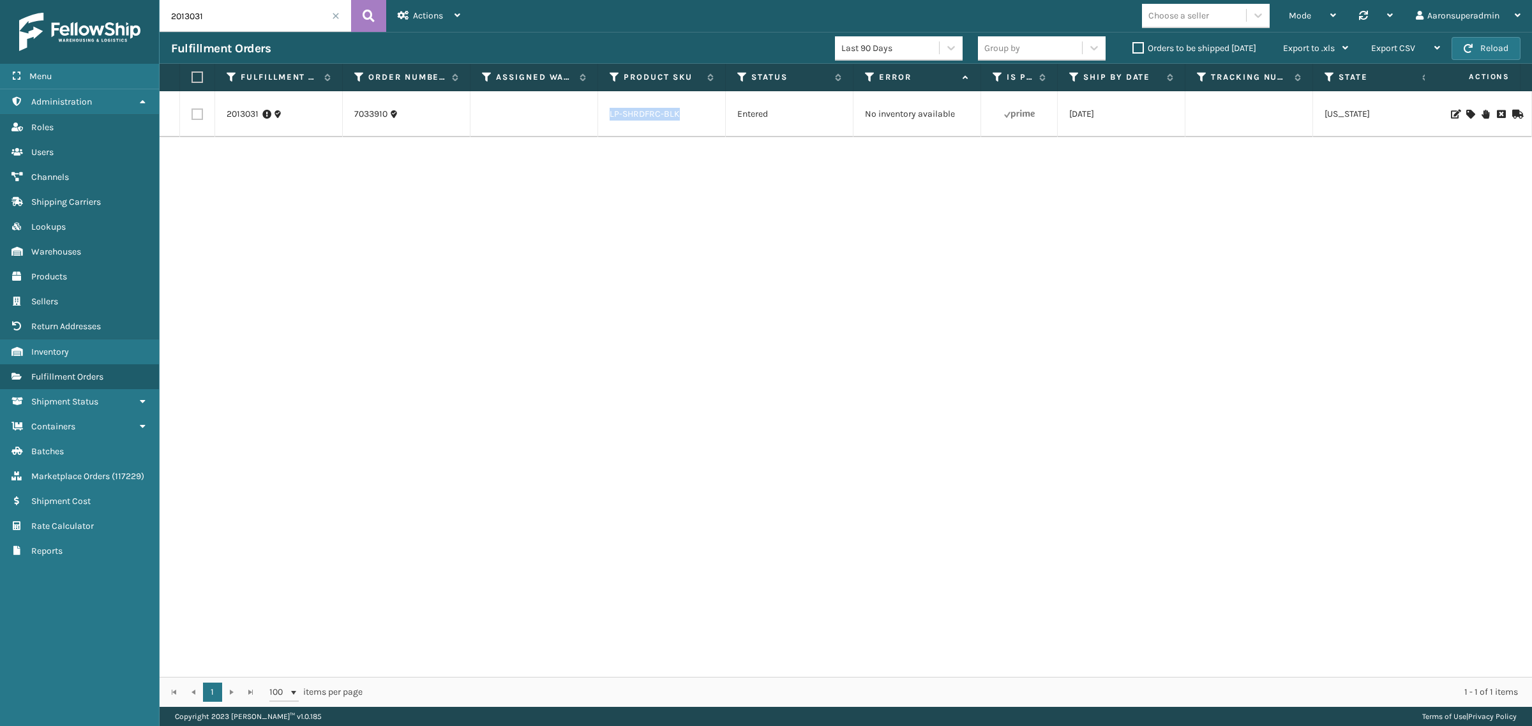
drag, startPoint x: 706, startPoint y: 118, endPoint x: 549, endPoint y: 124, distance: 157.1
copy tr "LP-SHRDFRC-BLK"
click at [303, 29] on input "2013031" at bounding box center [255, 16] width 191 height 32
click at [302, 29] on input "2013031" at bounding box center [255, 16] width 191 height 32
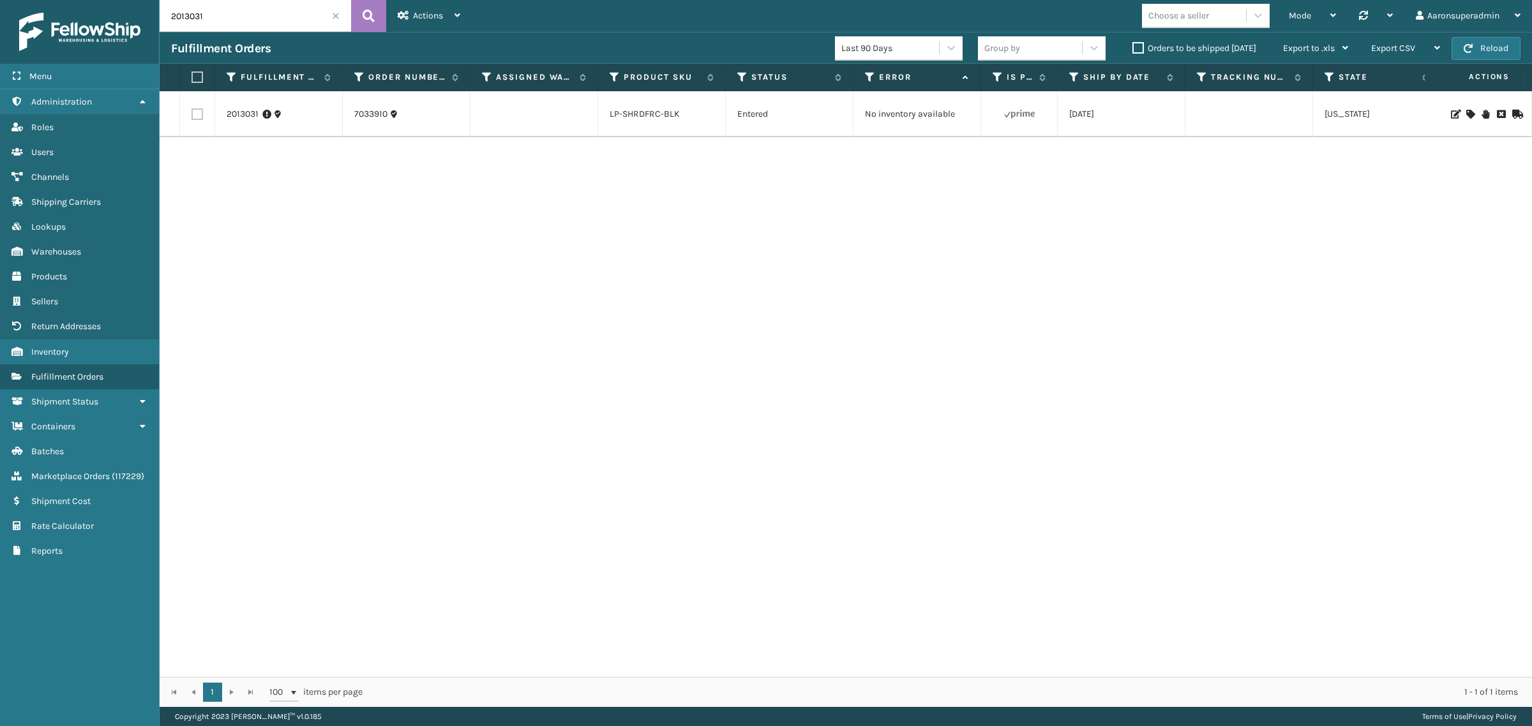
paste input "LP-SHRDFRC-BLK"
type input "LP-SHRDFRC-BLK"
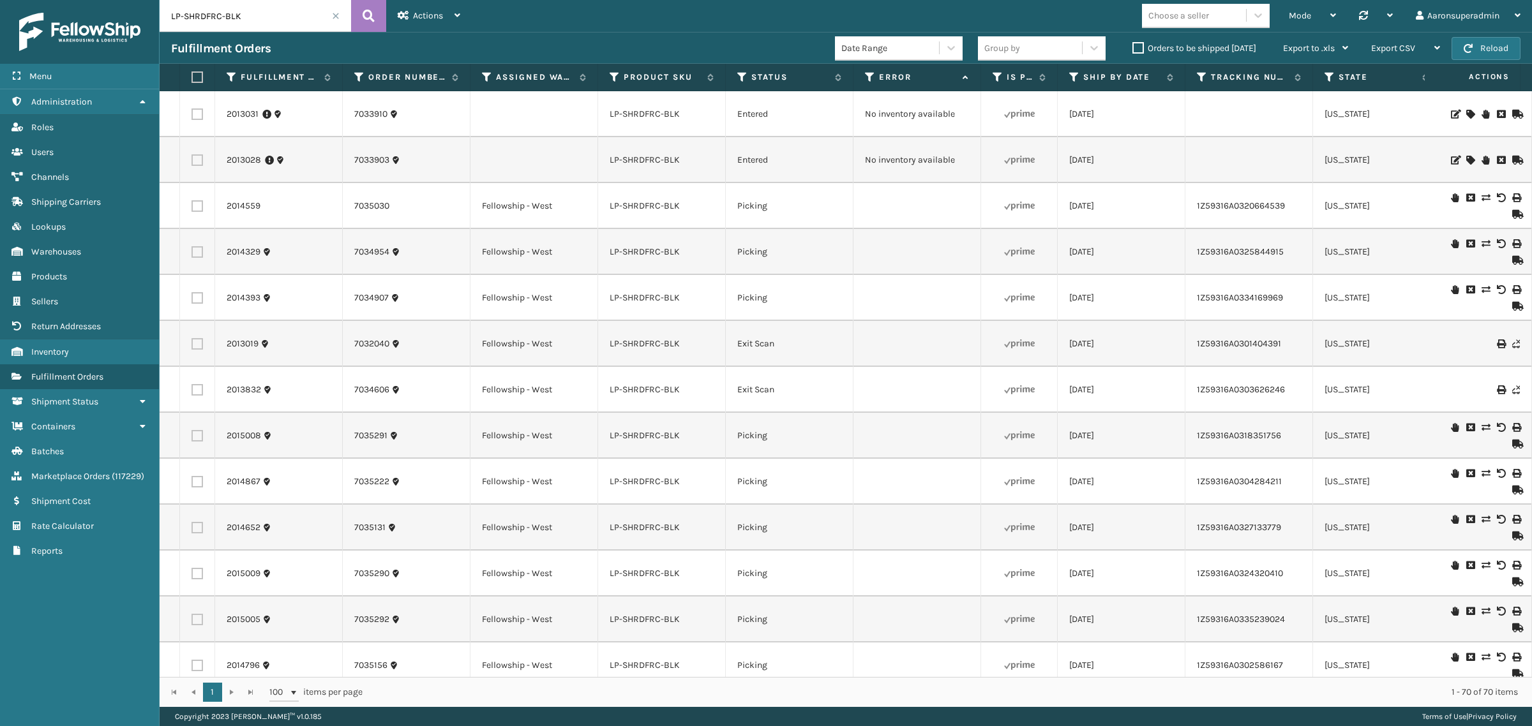
click at [199, 119] on label at bounding box center [196, 114] width 11 height 11
click at [192, 117] on input "checkbox" at bounding box center [191, 113] width 1 height 8
checkbox input "true"
click at [193, 164] on label at bounding box center [196, 159] width 11 height 11
click at [192, 163] on input "checkbox" at bounding box center [191, 158] width 1 height 8
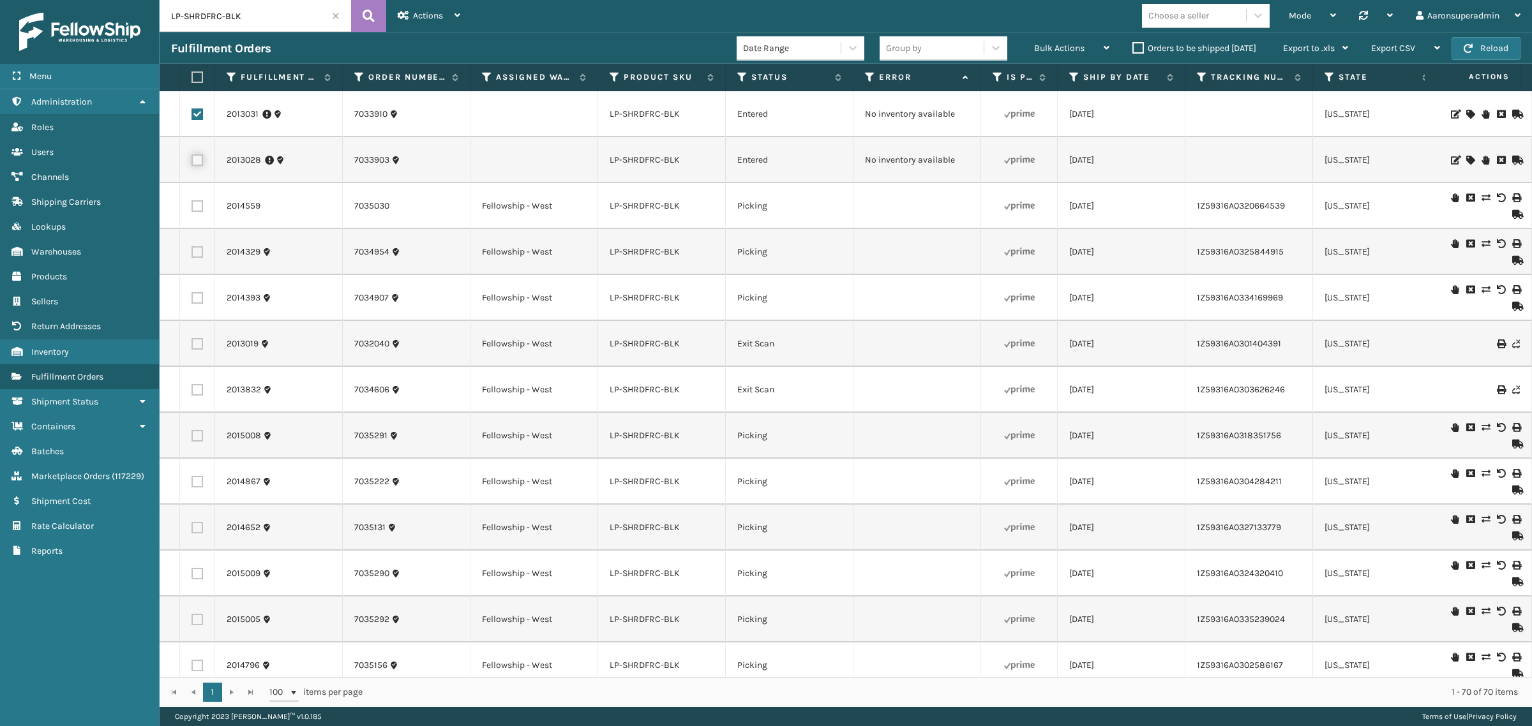
checkbox input "true"
click at [1061, 49] on span "Bulk Actions" at bounding box center [1059, 48] width 50 height 11
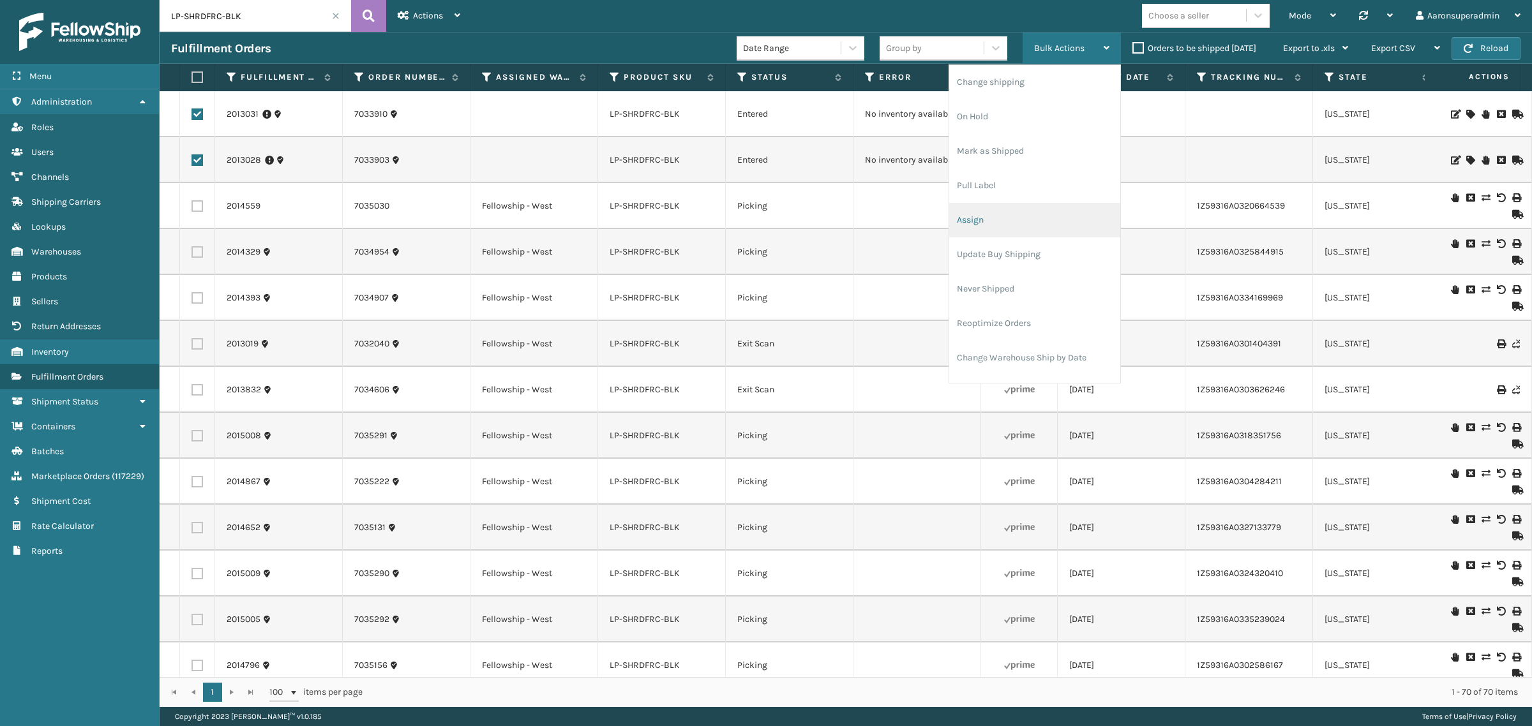
click at [987, 219] on li "Assign" at bounding box center [1034, 220] width 171 height 34
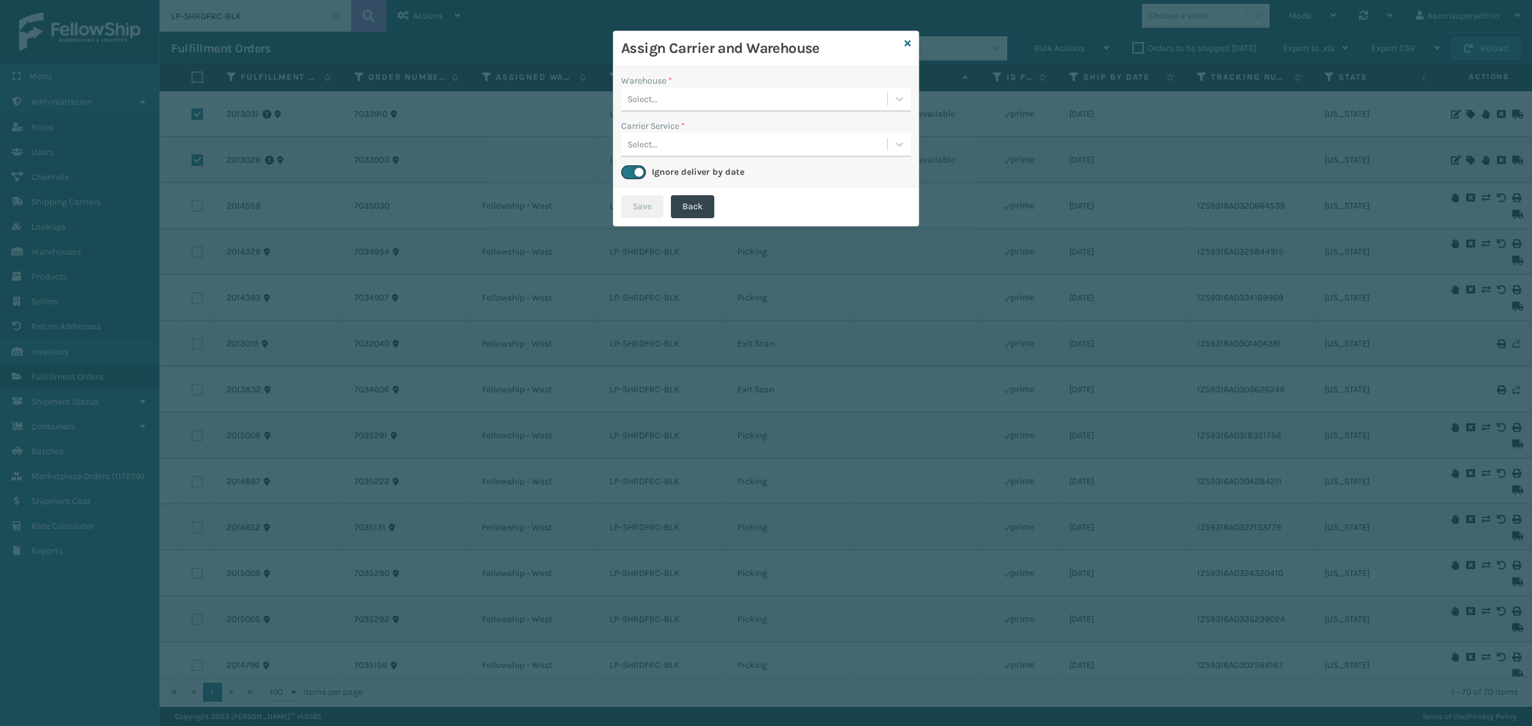
click at [685, 98] on div "Select..." at bounding box center [754, 99] width 266 height 21
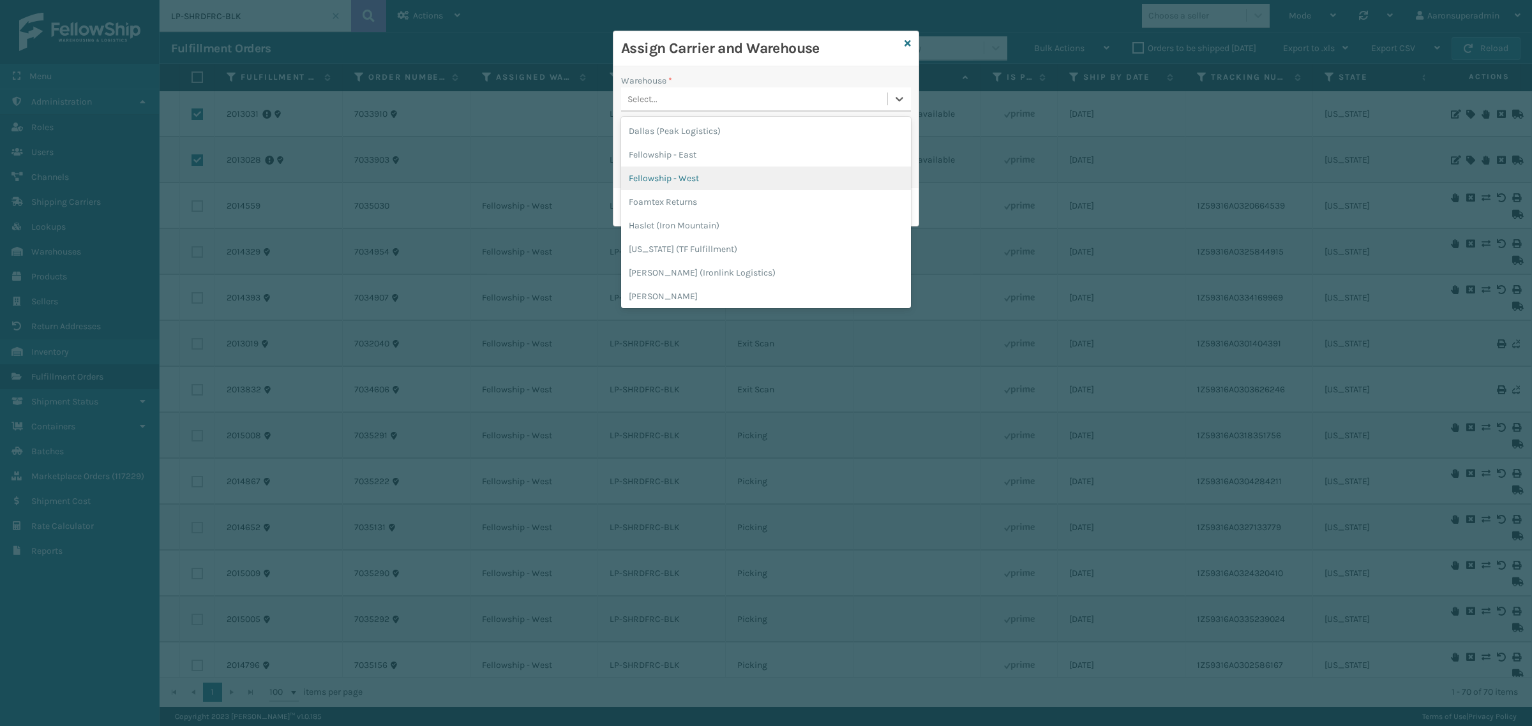
click at [671, 171] on div "Fellowship - West" at bounding box center [766, 179] width 290 height 24
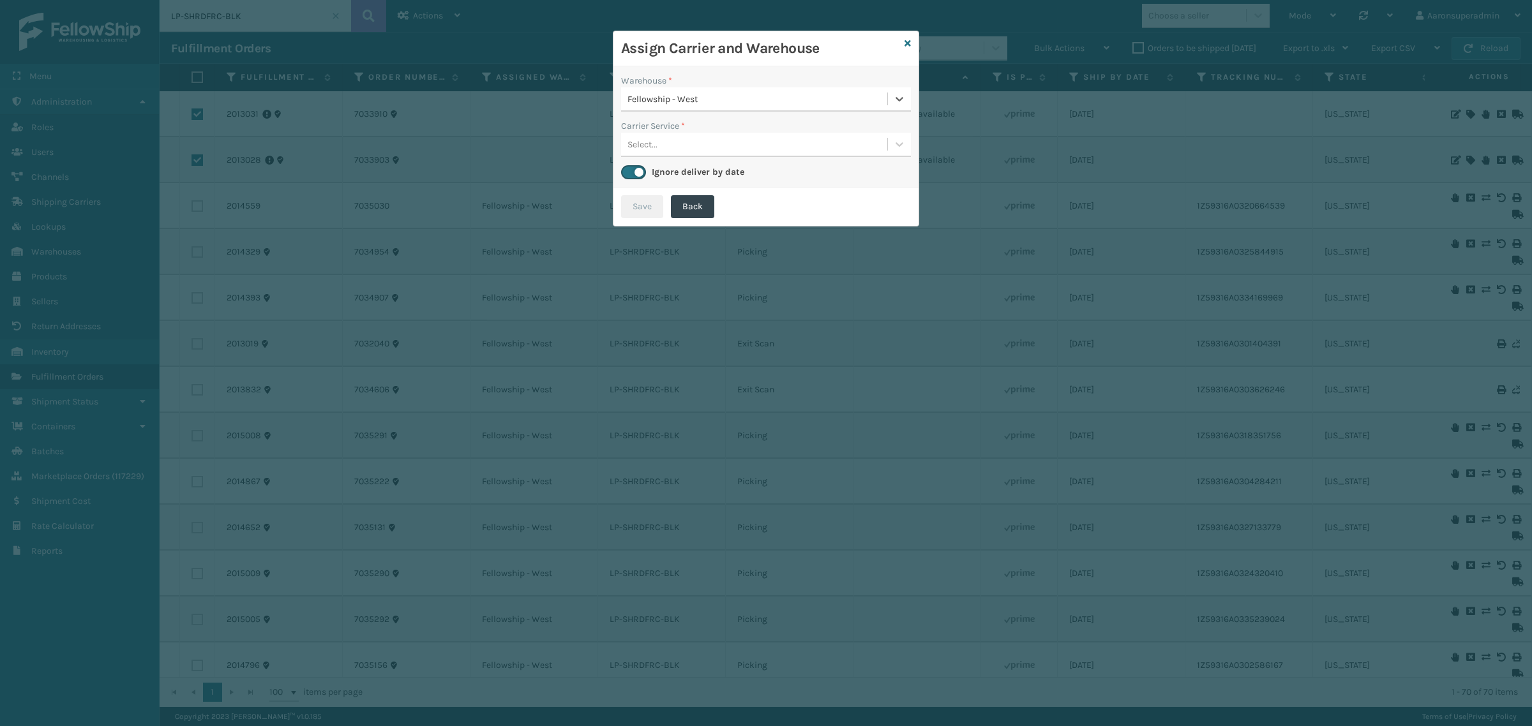
click at [661, 144] on div "Select..." at bounding box center [754, 144] width 266 height 21
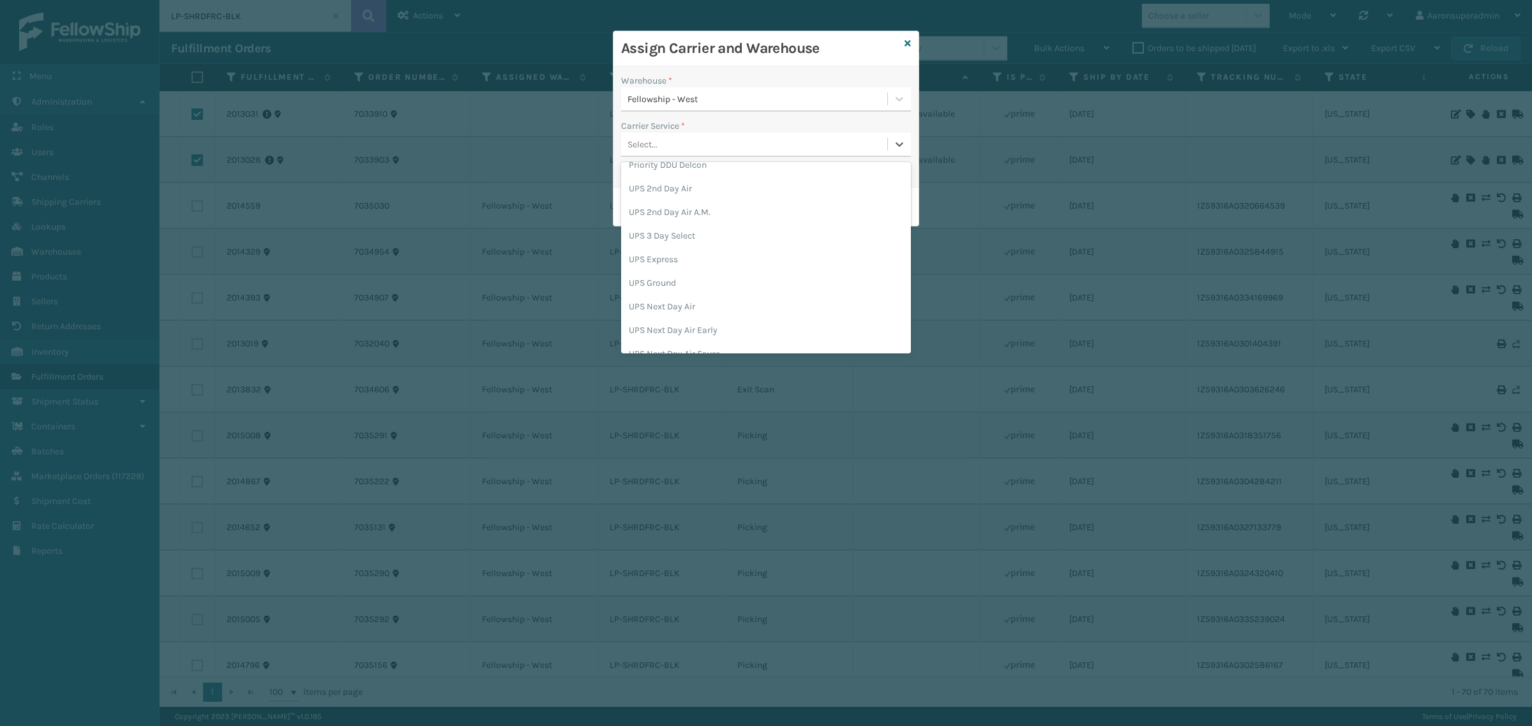
scroll to position [372, 0]
click at [667, 273] on div "UPS Ground" at bounding box center [766, 277] width 290 height 24
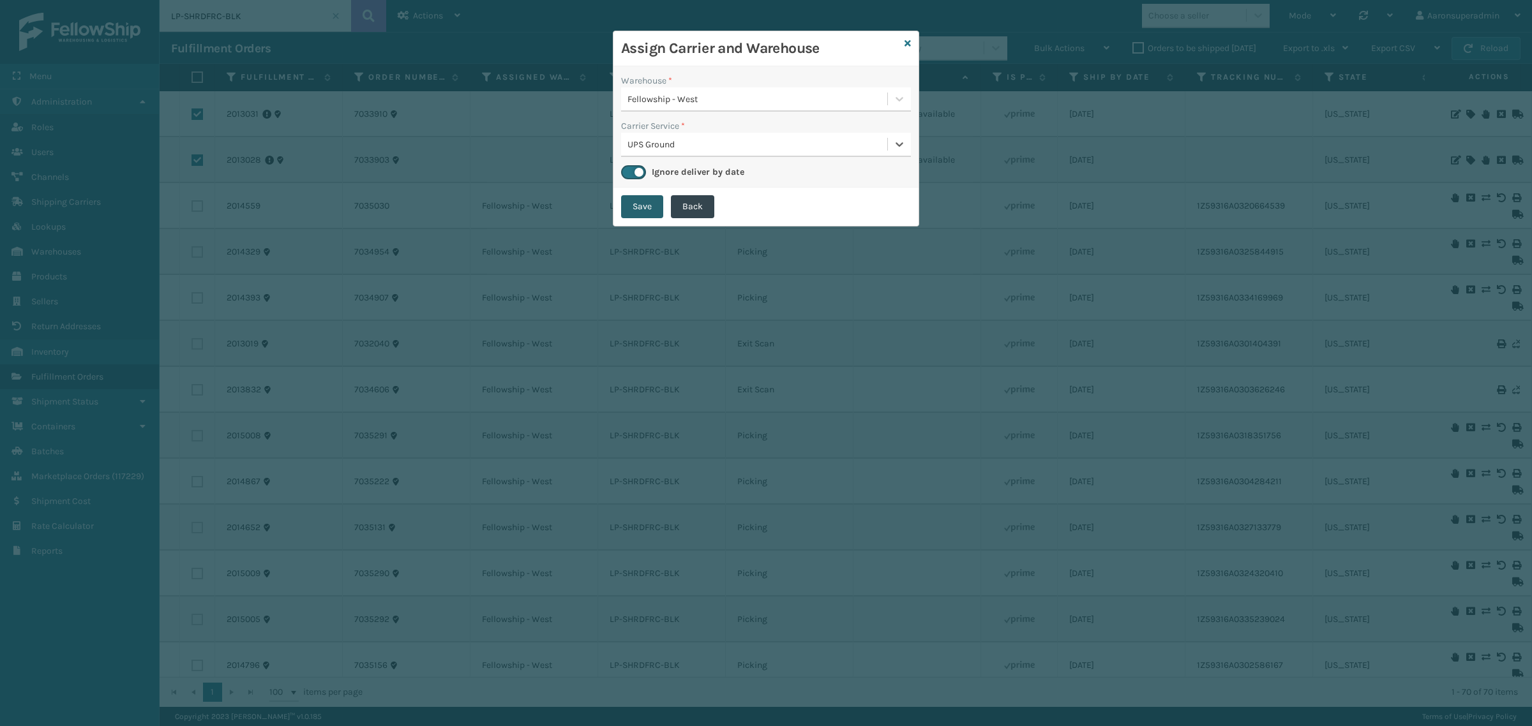
click at [631, 200] on button "Save" at bounding box center [642, 206] width 42 height 23
checkbox input "false"
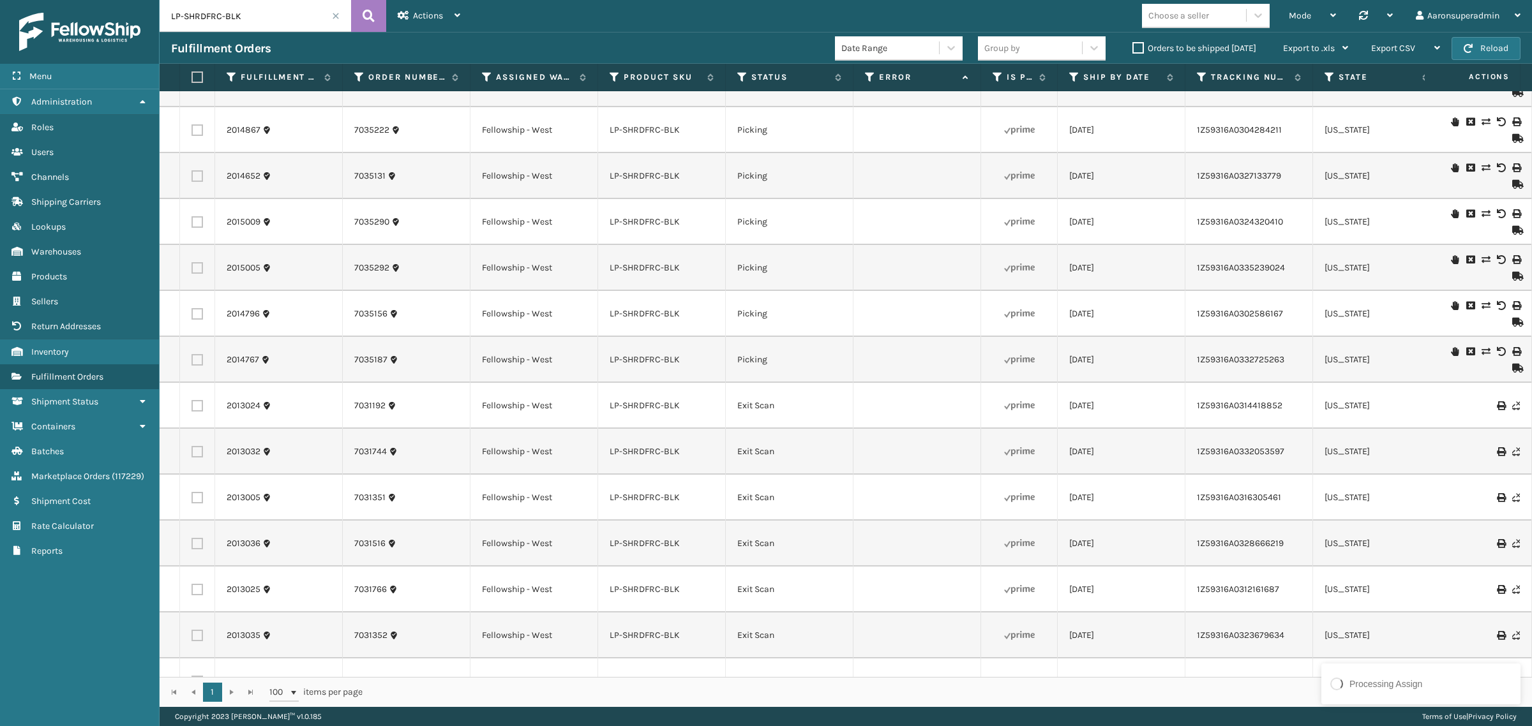
scroll to position [0, 0]
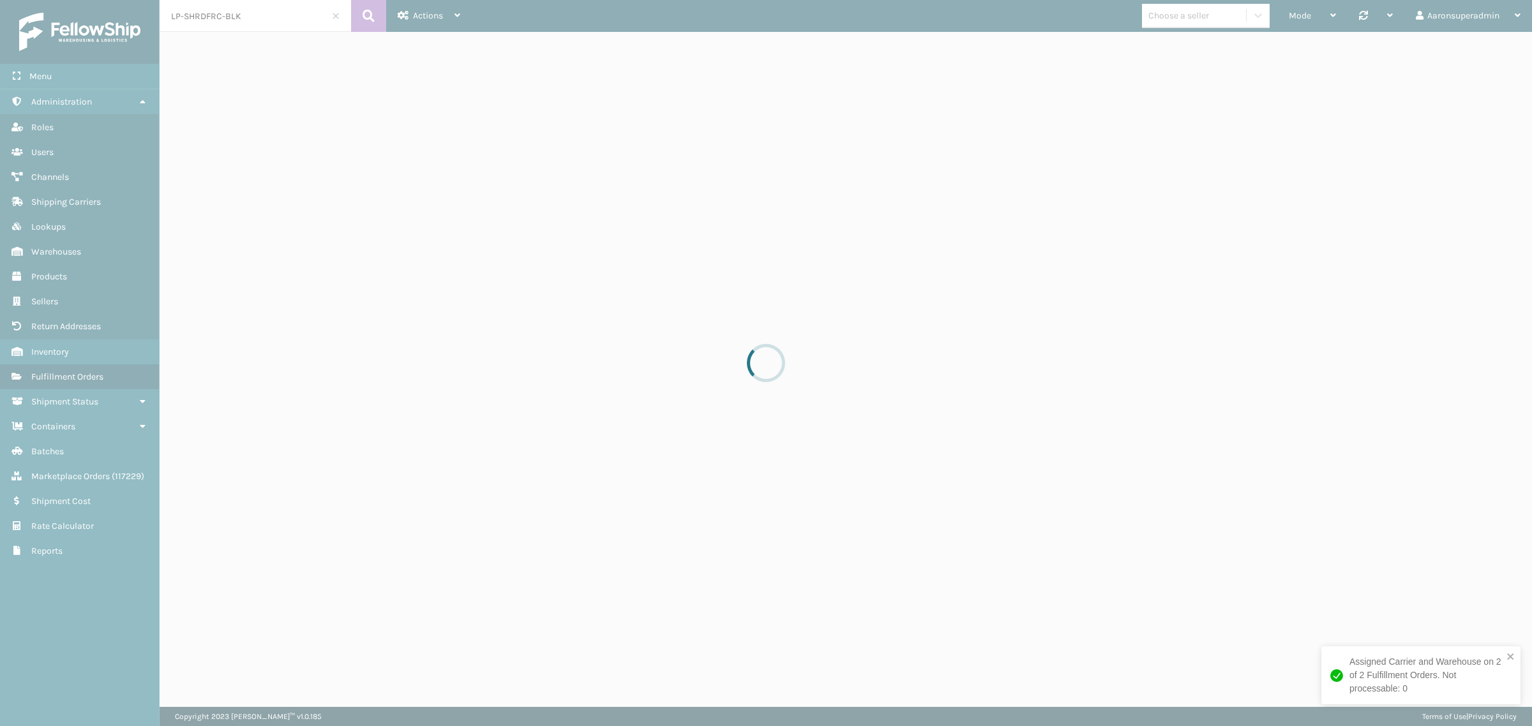
drag, startPoint x: 1520, startPoint y: 243, endPoint x: 1518, endPoint y: -31, distance: 273.8
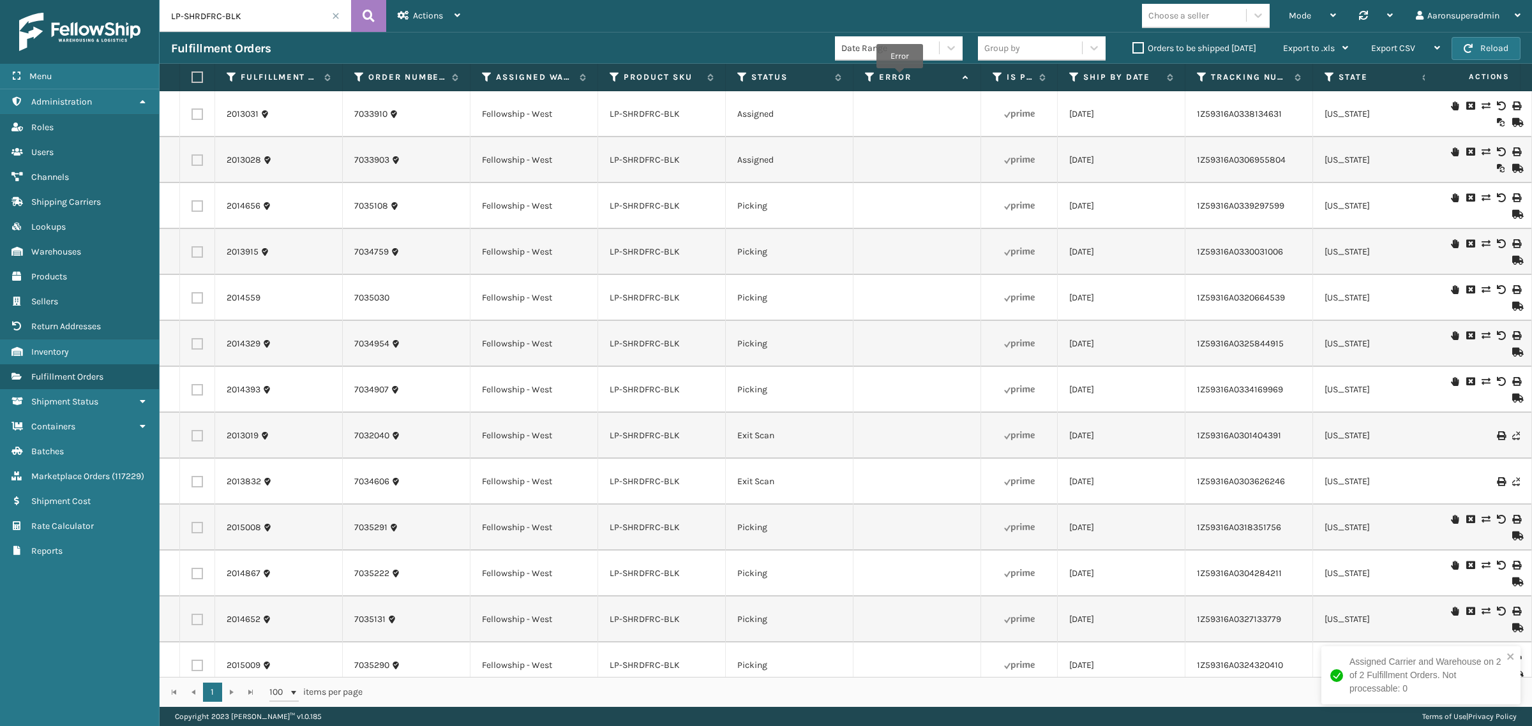
click at [900, 77] on label "Error" at bounding box center [917, 76] width 77 height 11
click at [1137, 50] on label "Orders to be shipped [DATE]" at bounding box center [1194, 48] width 124 height 11
click at [1133, 49] on input "Orders to be shipped [DATE]" at bounding box center [1132, 45] width 1 height 8
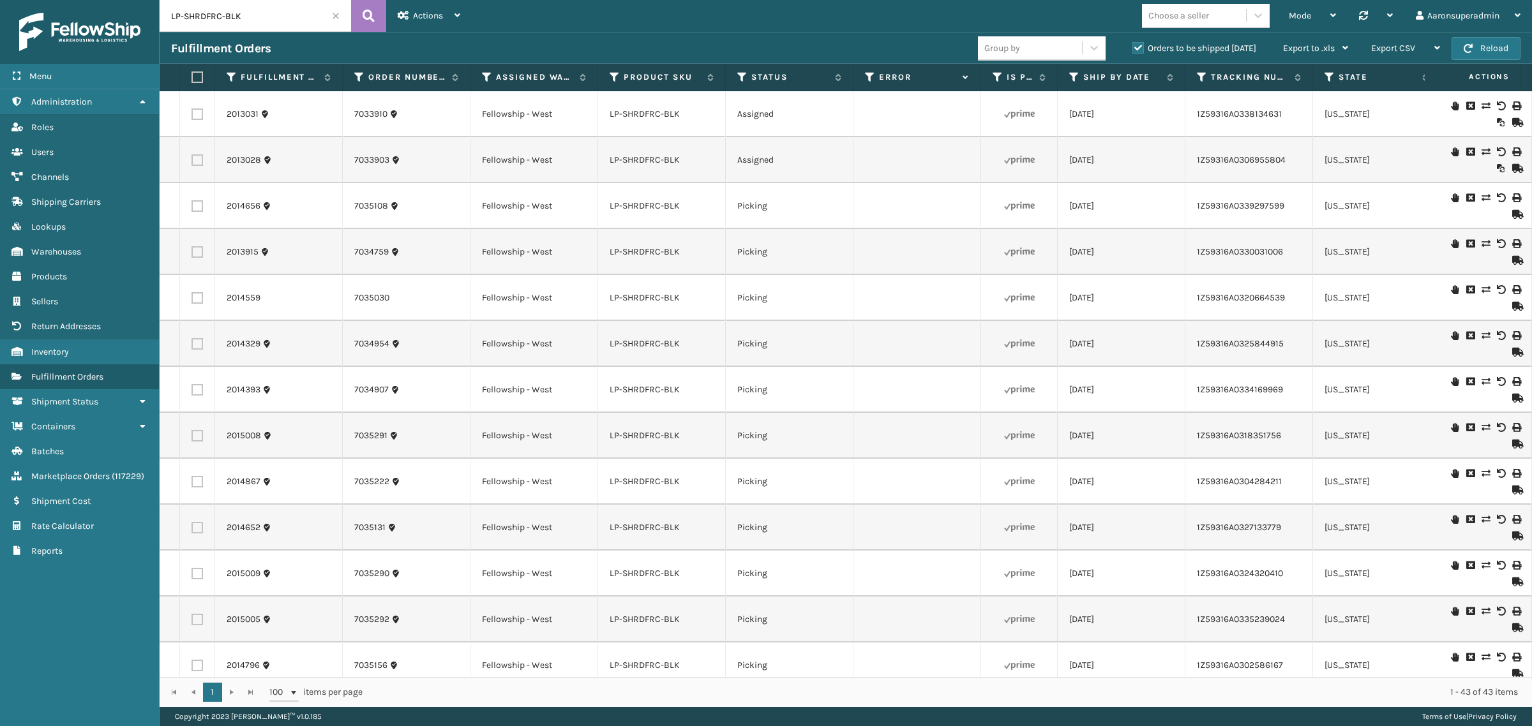
click at [336, 18] on span at bounding box center [336, 16] width 8 height 8
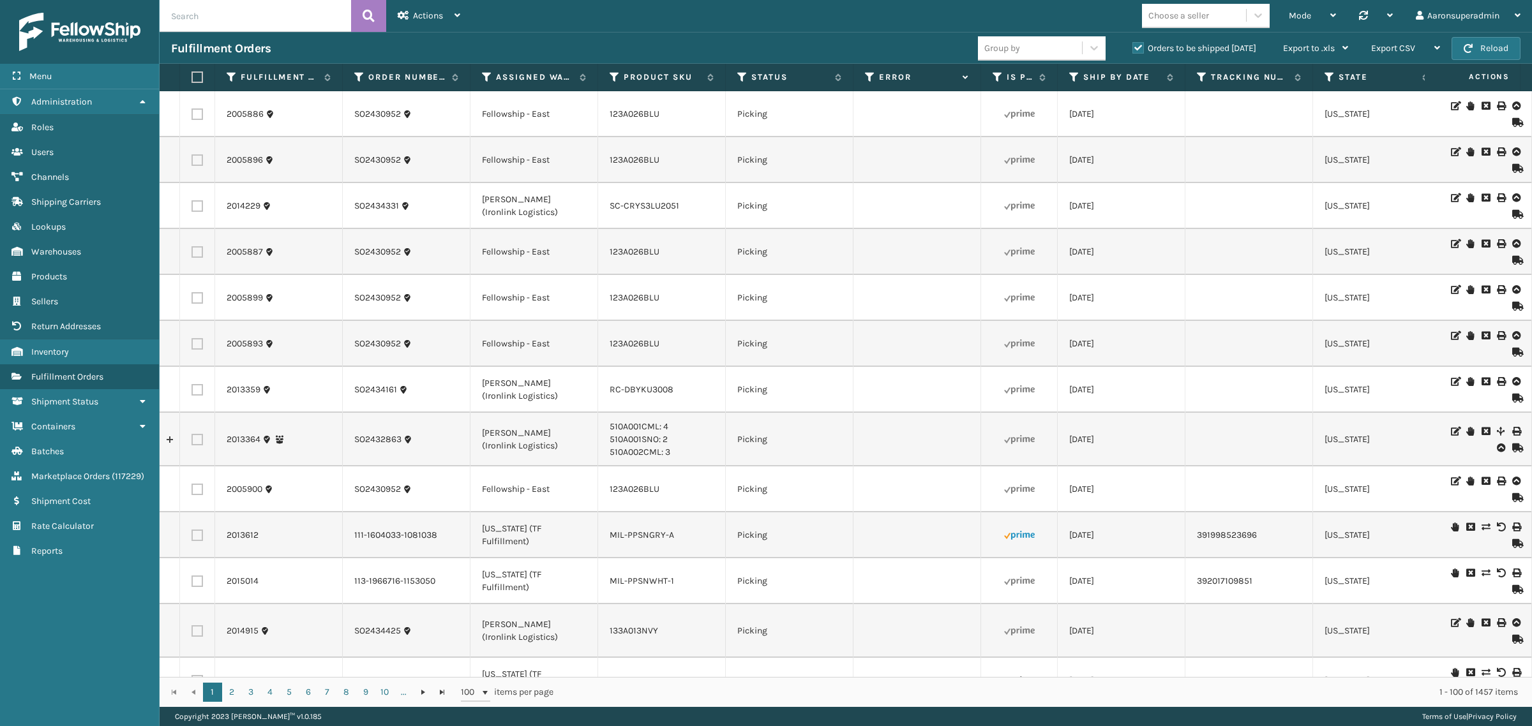
click at [902, 74] on label "Error" at bounding box center [917, 76] width 77 height 11
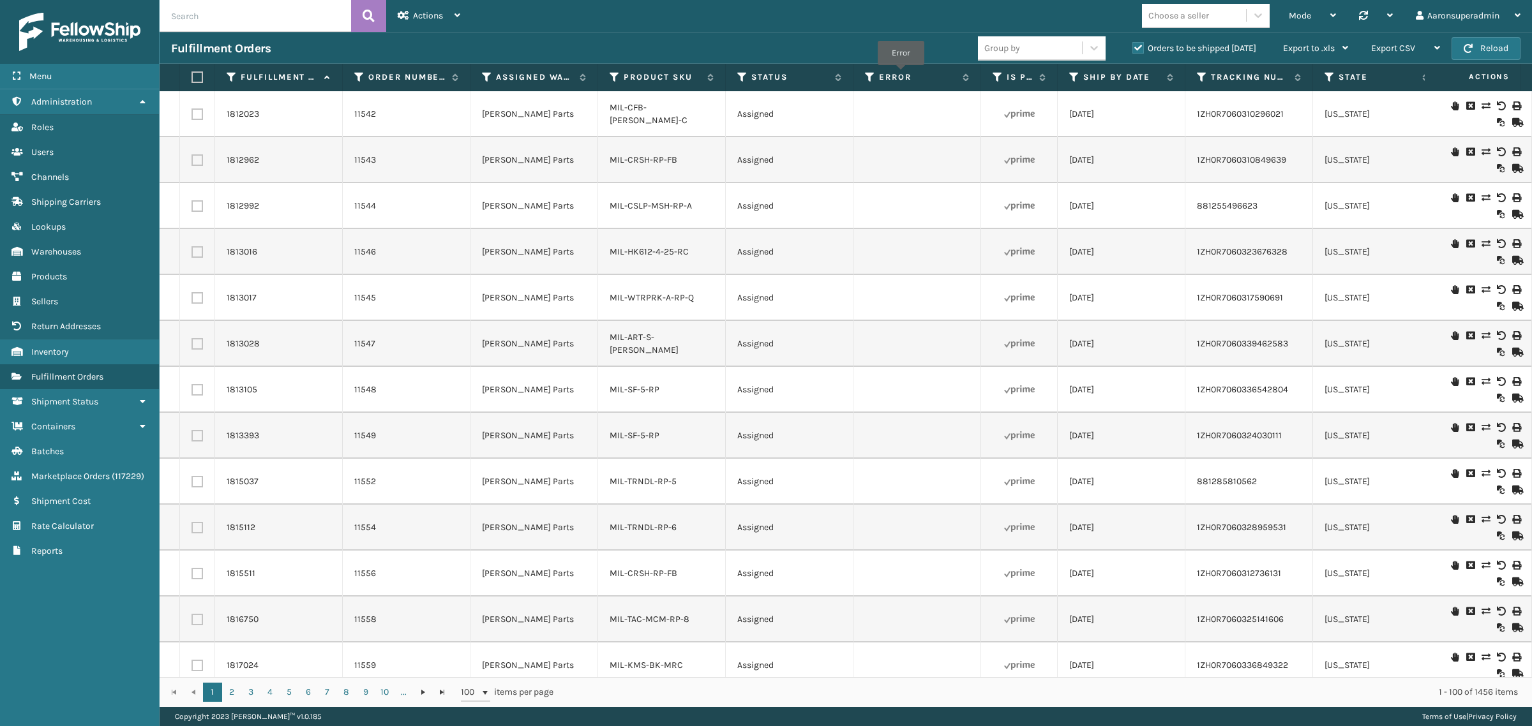
click at [901, 74] on label "Error" at bounding box center [917, 76] width 77 height 11
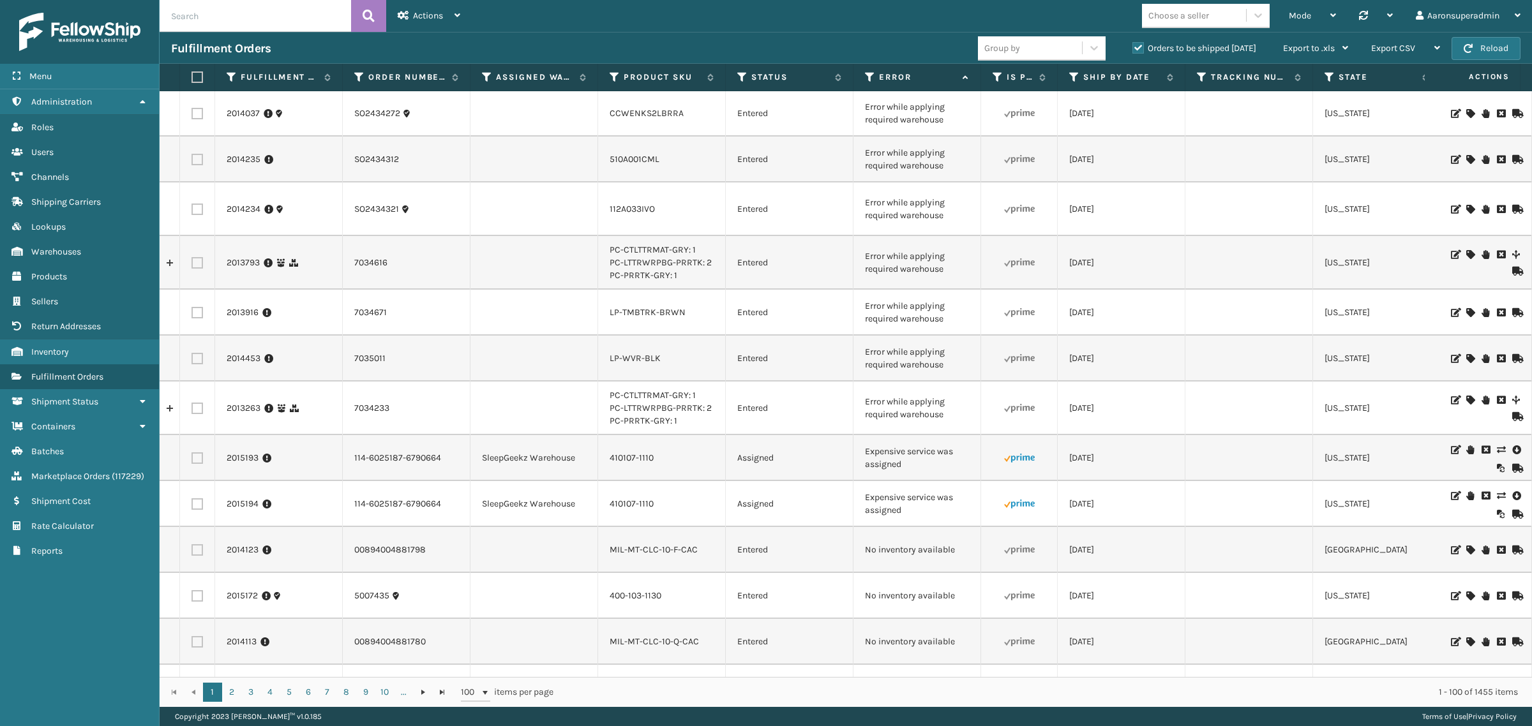
scroll to position [1569, 0]
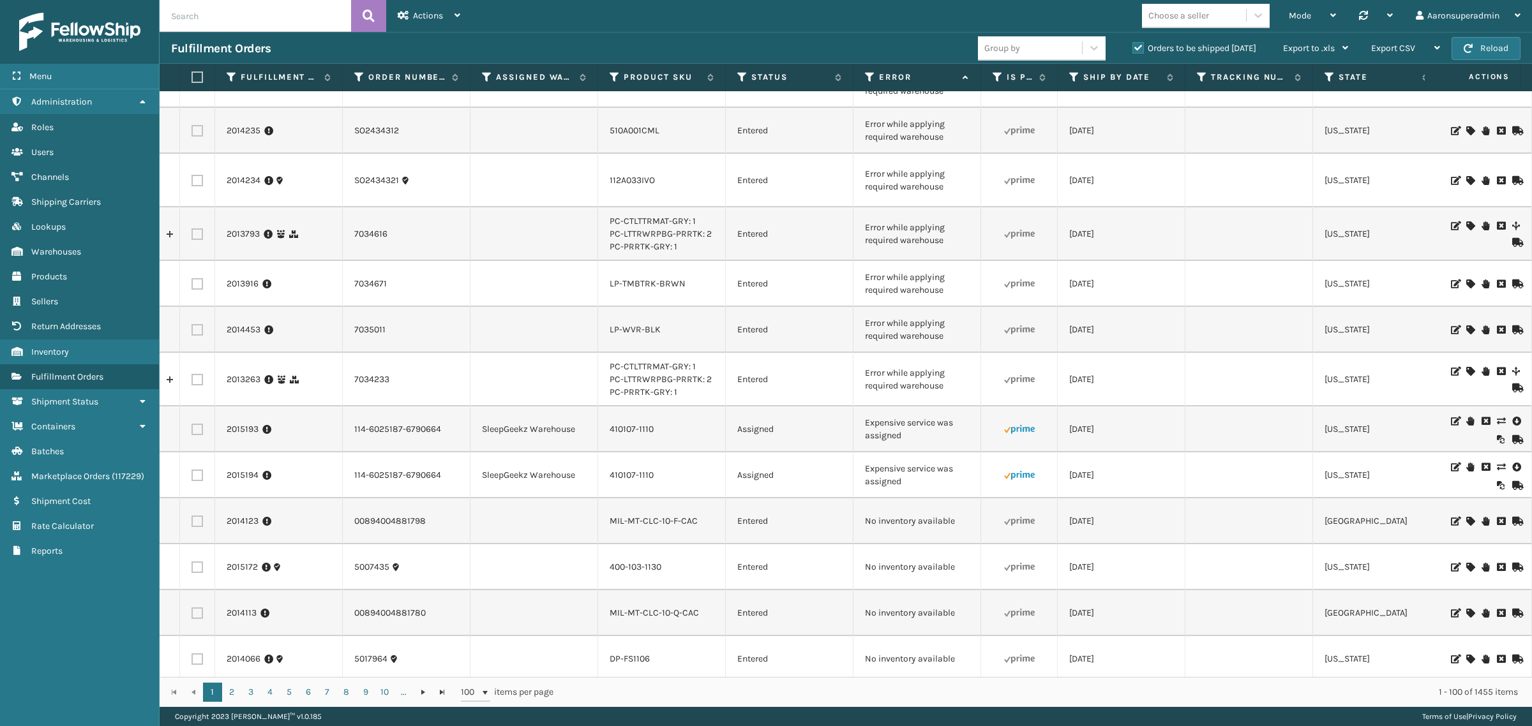
click at [1497, 417] on icon at bounding box center [1501, 421] width 8 height 9
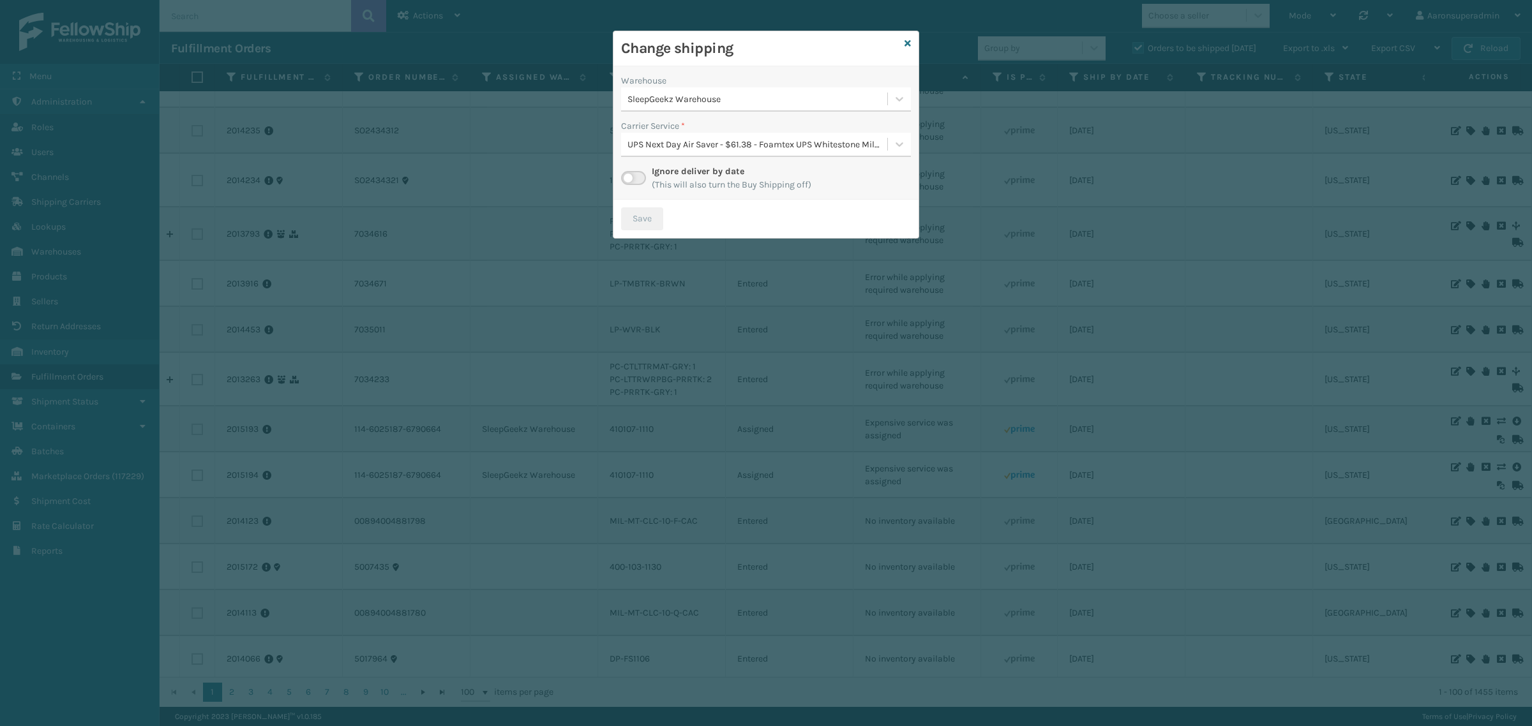
click at [656, 103] on div "SleepGeekz Warehouse" at bounding box center [757, 99] width 261 height 13
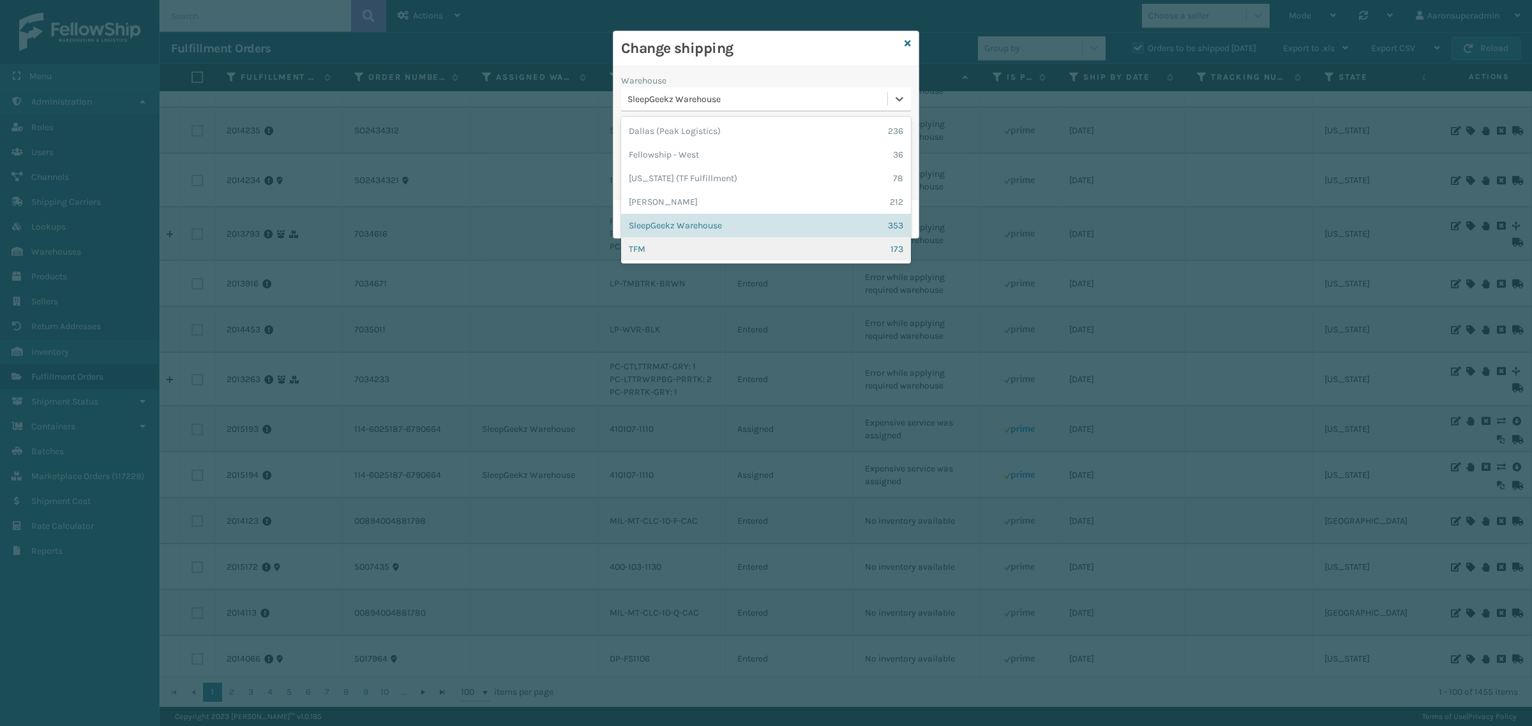
click at [665, 248] on div "TFM 173" at bounding box center [766, 249] width 290 height 24
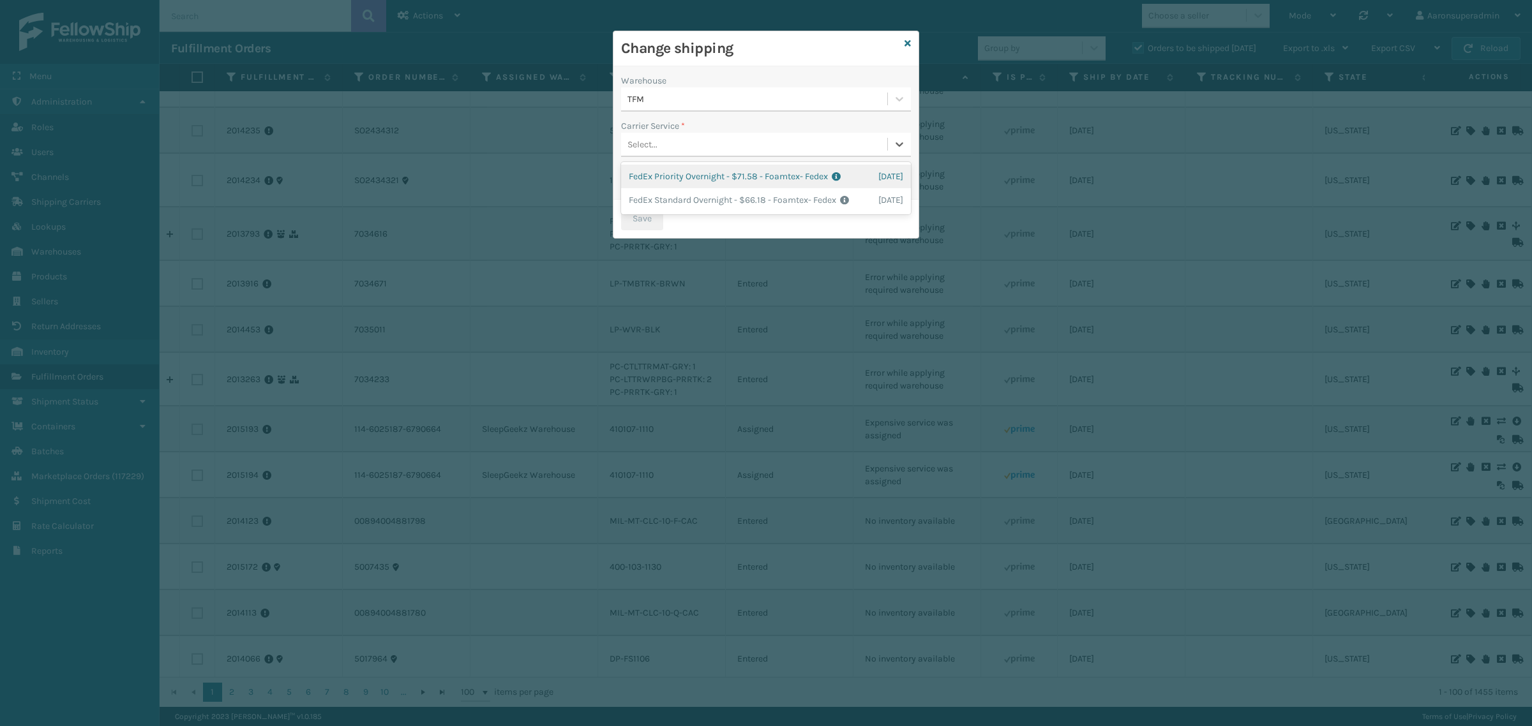
click at [643, 149] on div "Select..." at bounding box center [642, 144] width 30 height 13
click at [911, 43] on div "Change shipping" at bounding box center [765, 48] width 305 height 35
click at [905, 45] on icon at bounding box center [907, 43] width 6 height 9
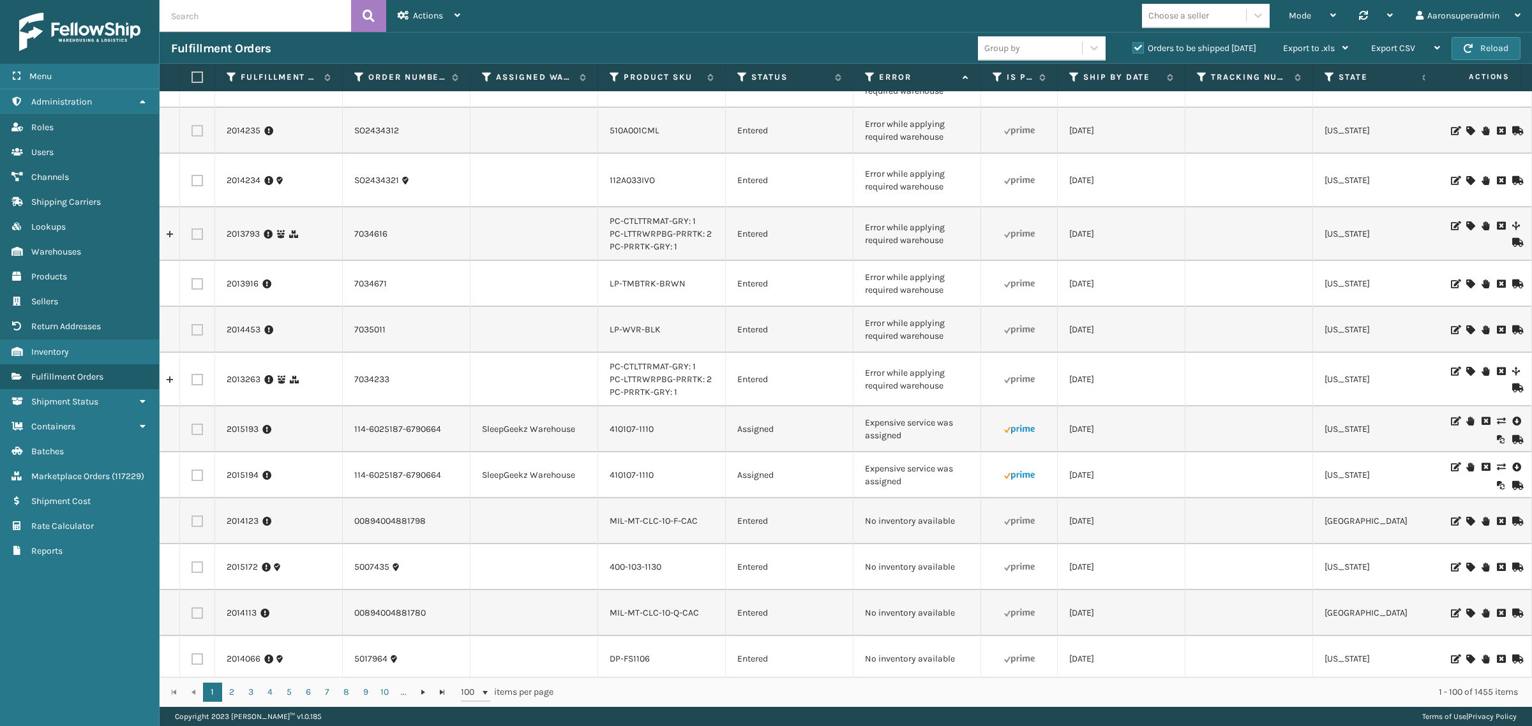
drag, startPoint x: 200, startPoint y: 426, endPoint x: 186, endPoint y: 387, distance: 42.0
click at [200, 470] on label at bounding box center [196, 475] width 11 height 11
click at [192, 470] on input "checkbox" at bounding box center [191, 474] width 1 height 8
checkbox input "true"
click at [193, 424] on label at bounding box center [196, 429] width 11 height 11
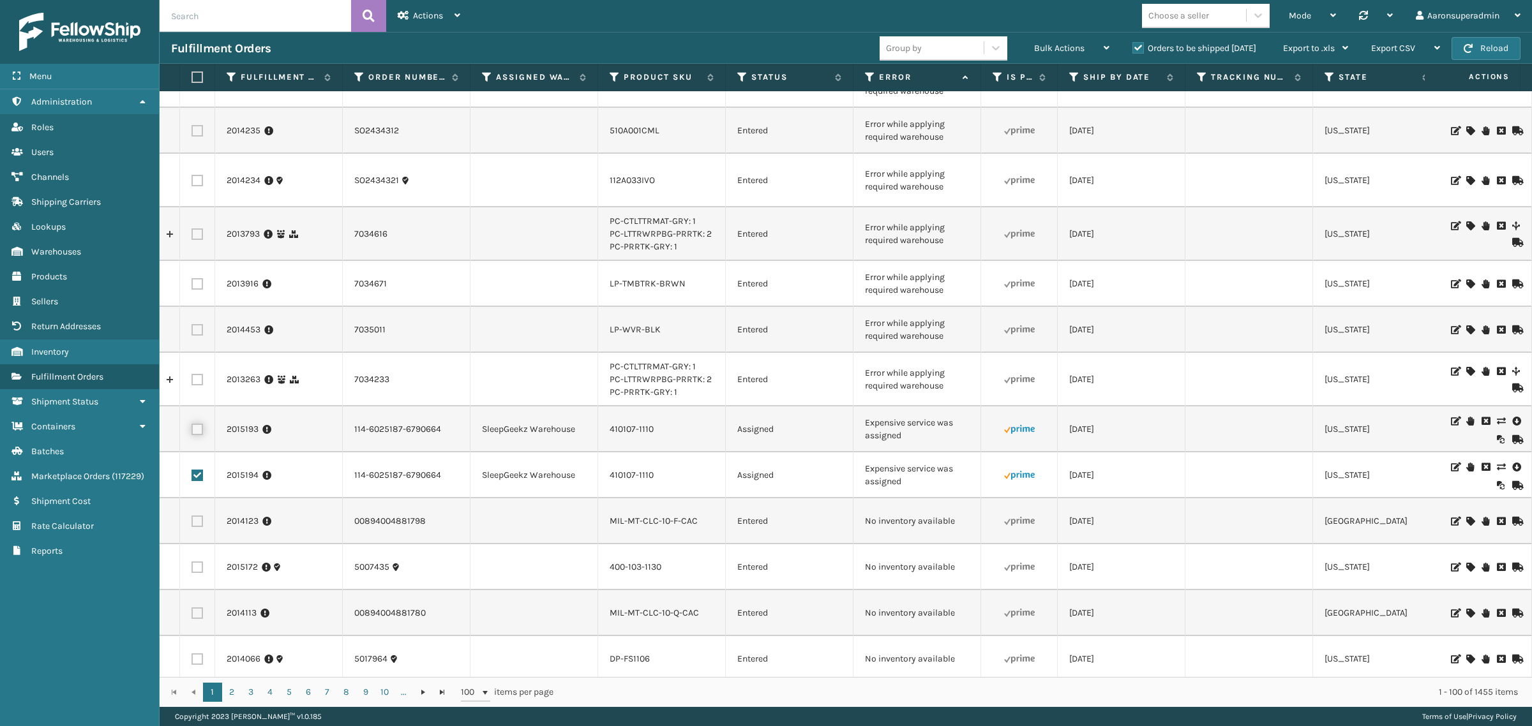
click at [192, 424] on input "checkbox" at bounding box center [191, 428] width 1 height 8
click at [1052, 45] on span "Bulk Actions" at bounding box center [1059, 48] width 50 height 11
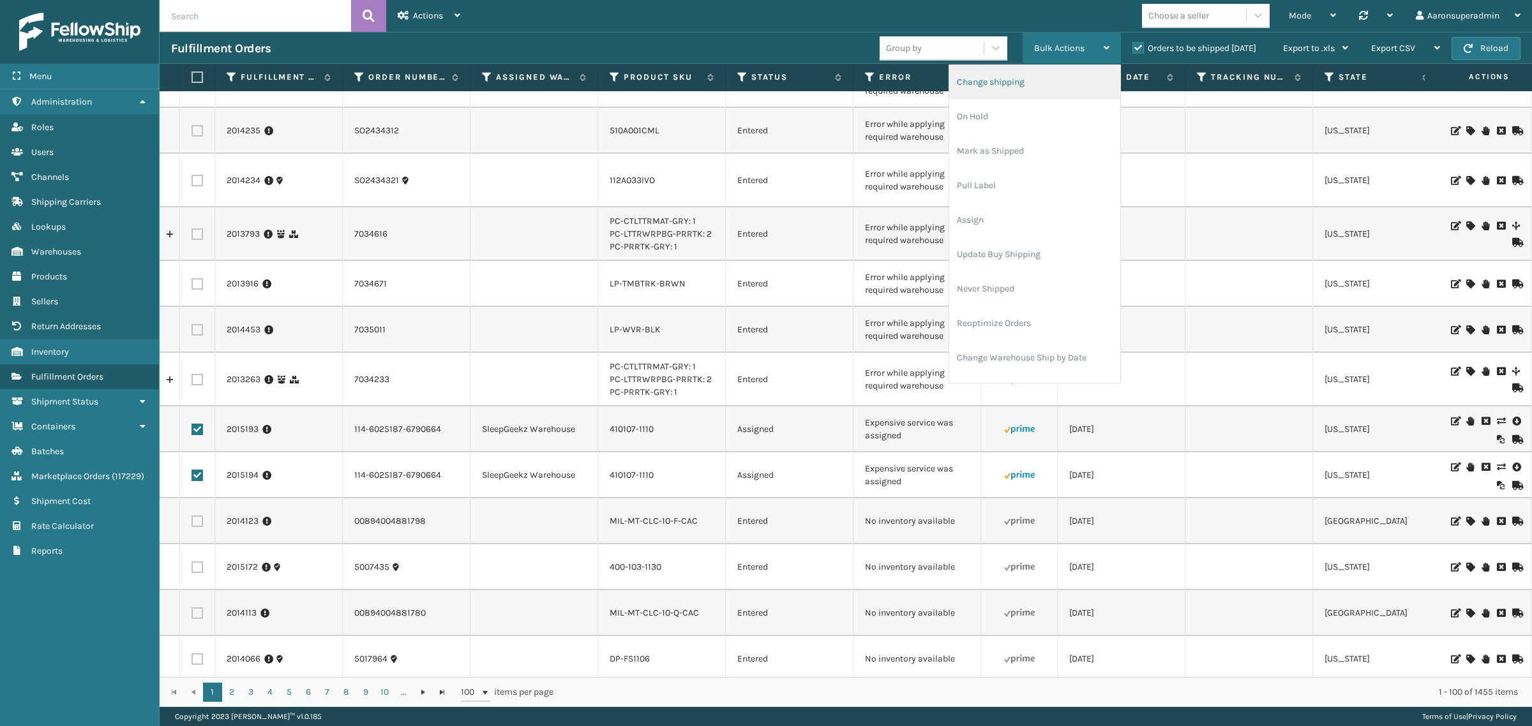
click at [1022, 77] on li "Change shipping" at bounding box center [1034, 82] width 171 height 34
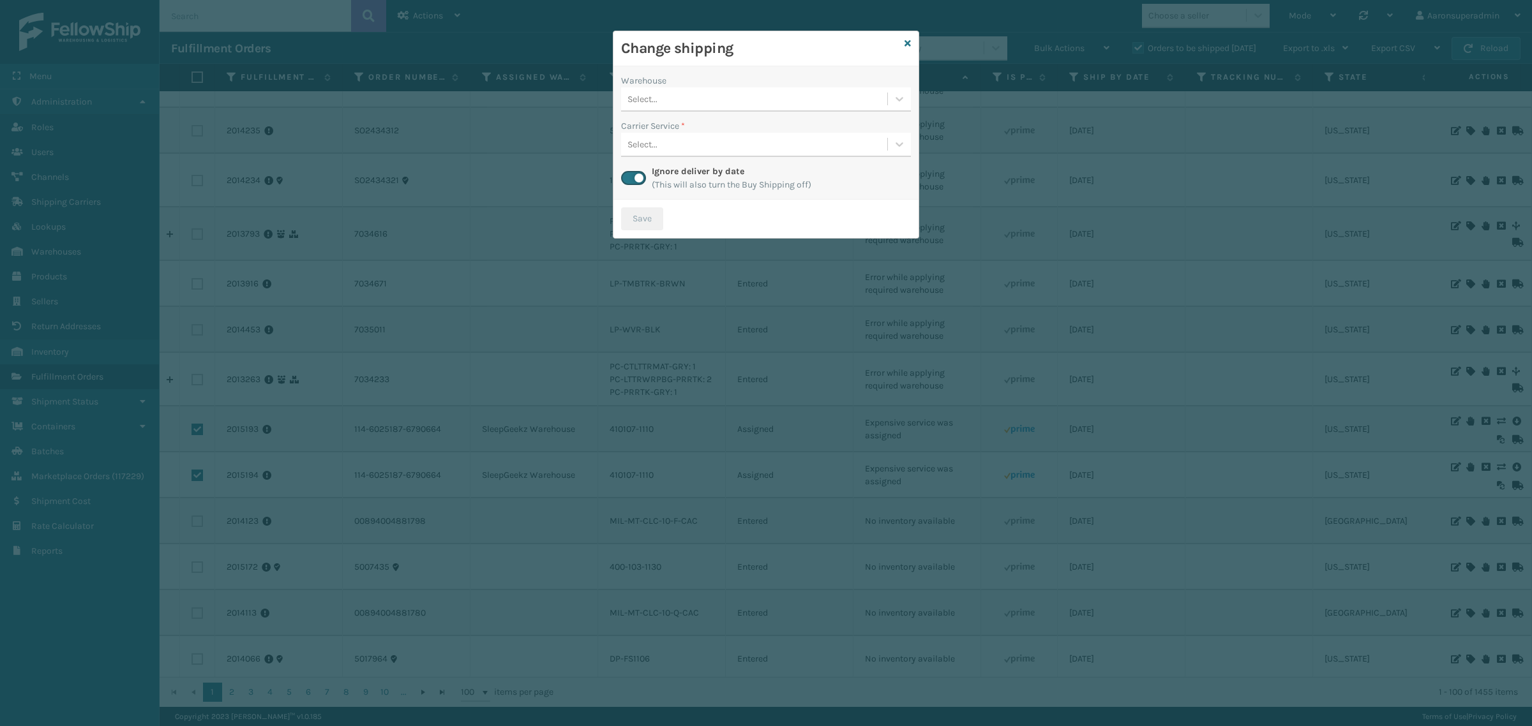
click at [647, 94] on div "Select..." at bounding box center [642, 99] width 30 height 13
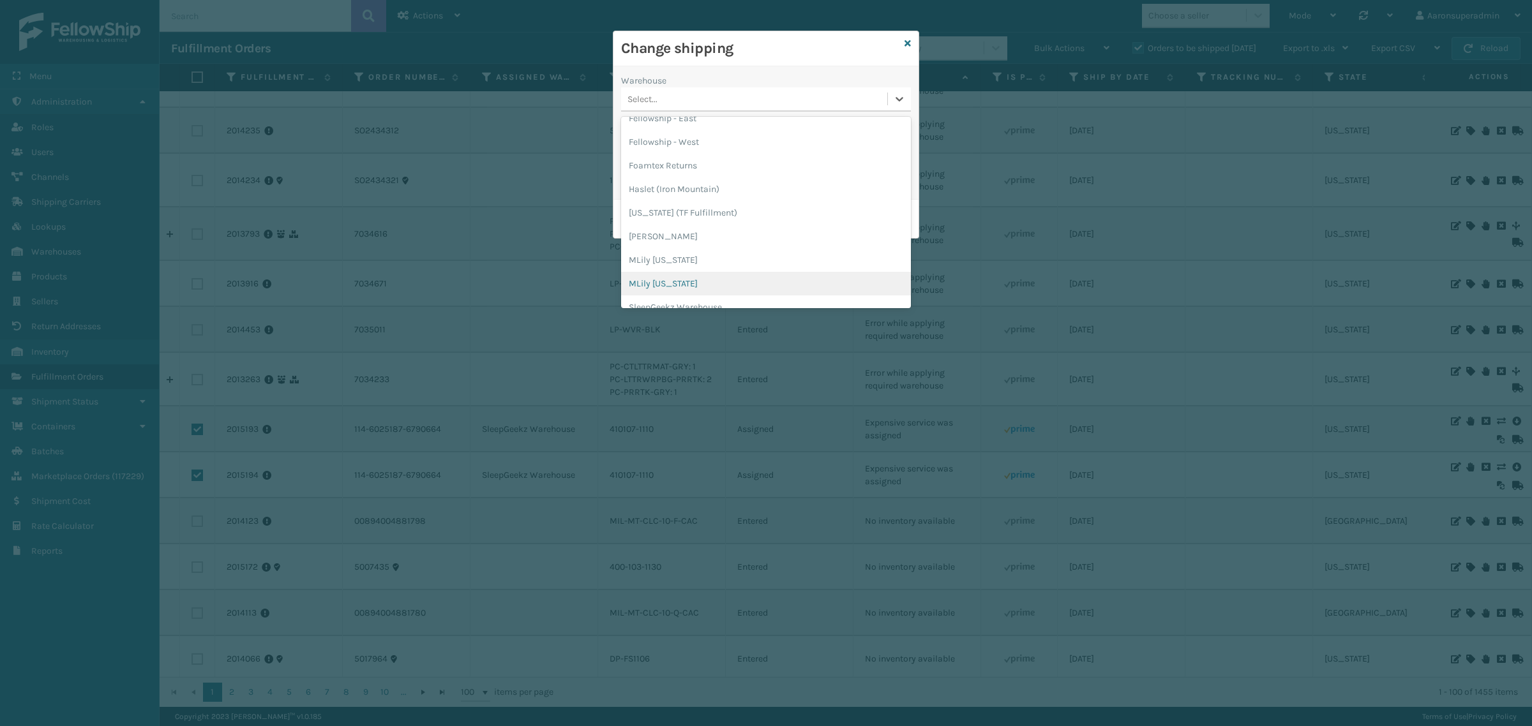
scroll to position [72, 0]
drag, startPoint x: 649, startPoint y: 294, endPoint x: 658, endPoint y: 241, distance: 54.4
click at [649, 294] on div "TFM" at bounding box center [766, 295] width 290 height 24
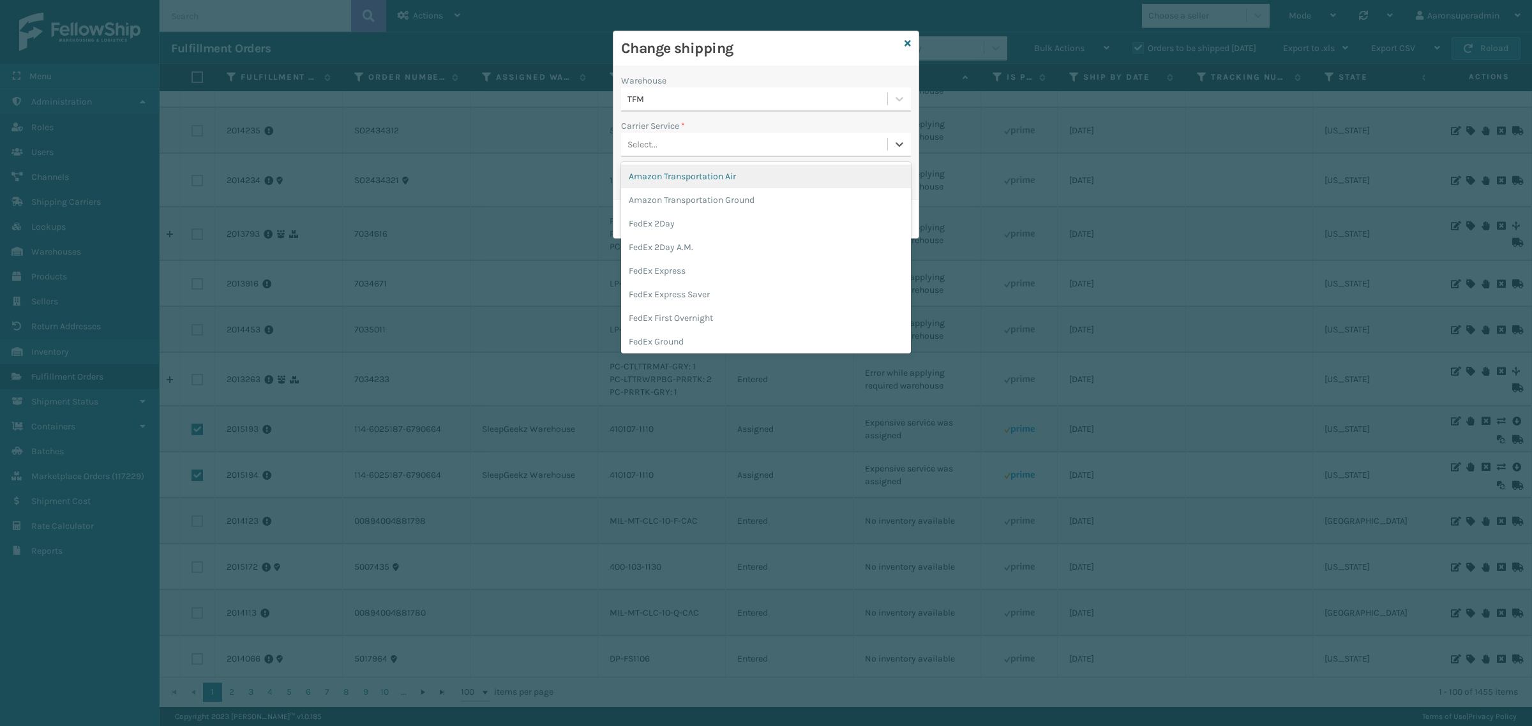
click at [664, 151] on div "Select..." at bounding box center [754, 144] width 266 height 21
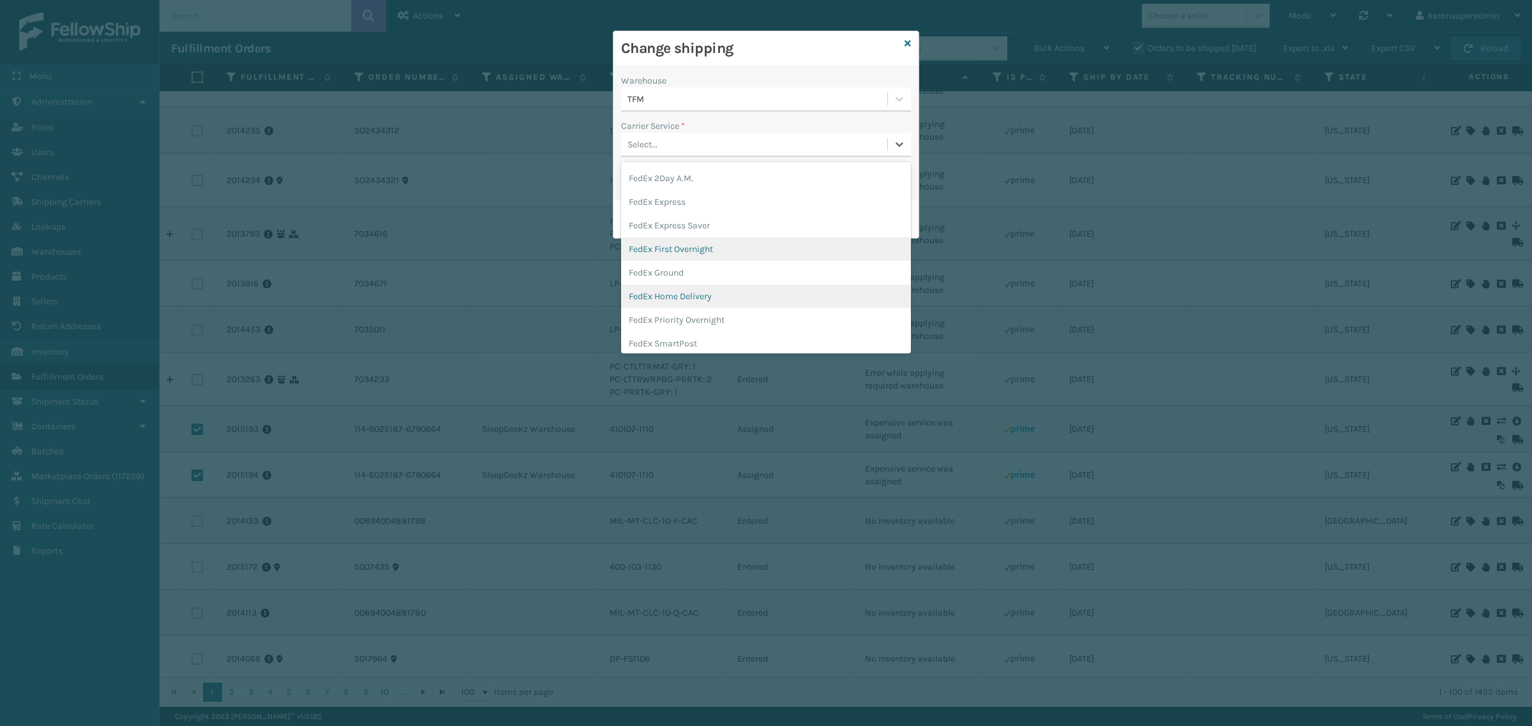
scroll to position [80, 0]
click at [662, 278] on div "FedEx Home Delivery" at bounding box center [766, 286] width 290 height 24
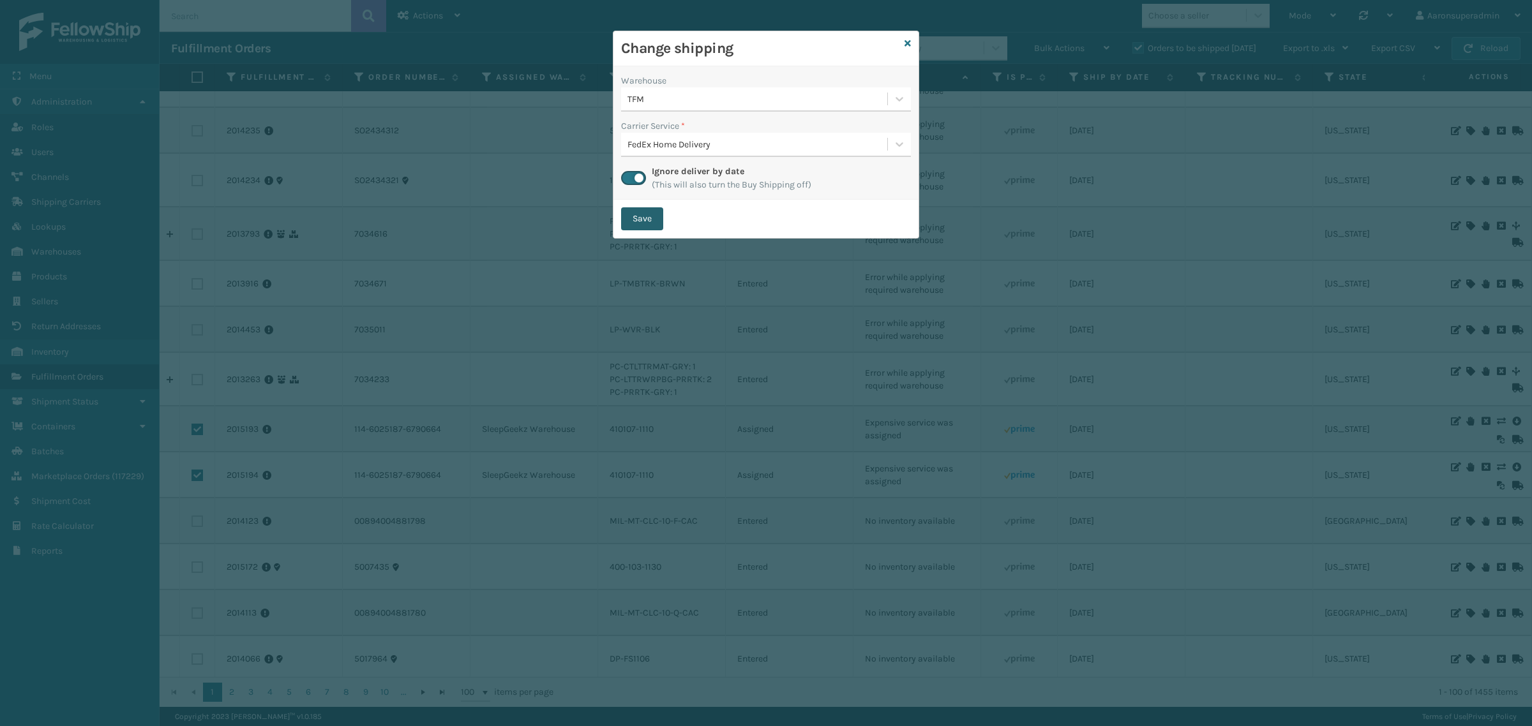
click at [641, 219] on button "Save" at bounding box center [642, 218] width 42 height 23
checkbox input "false"
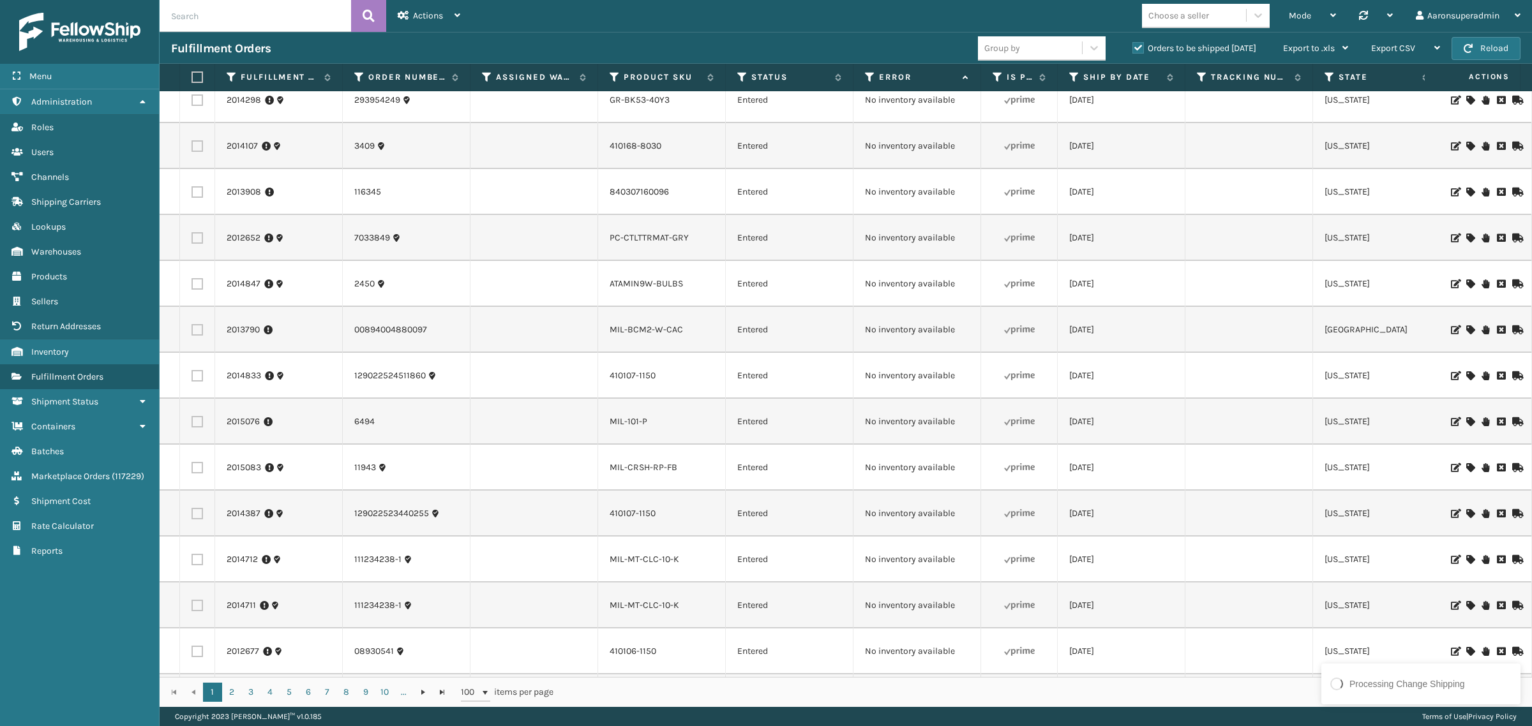
scroll to position [2414, 0]
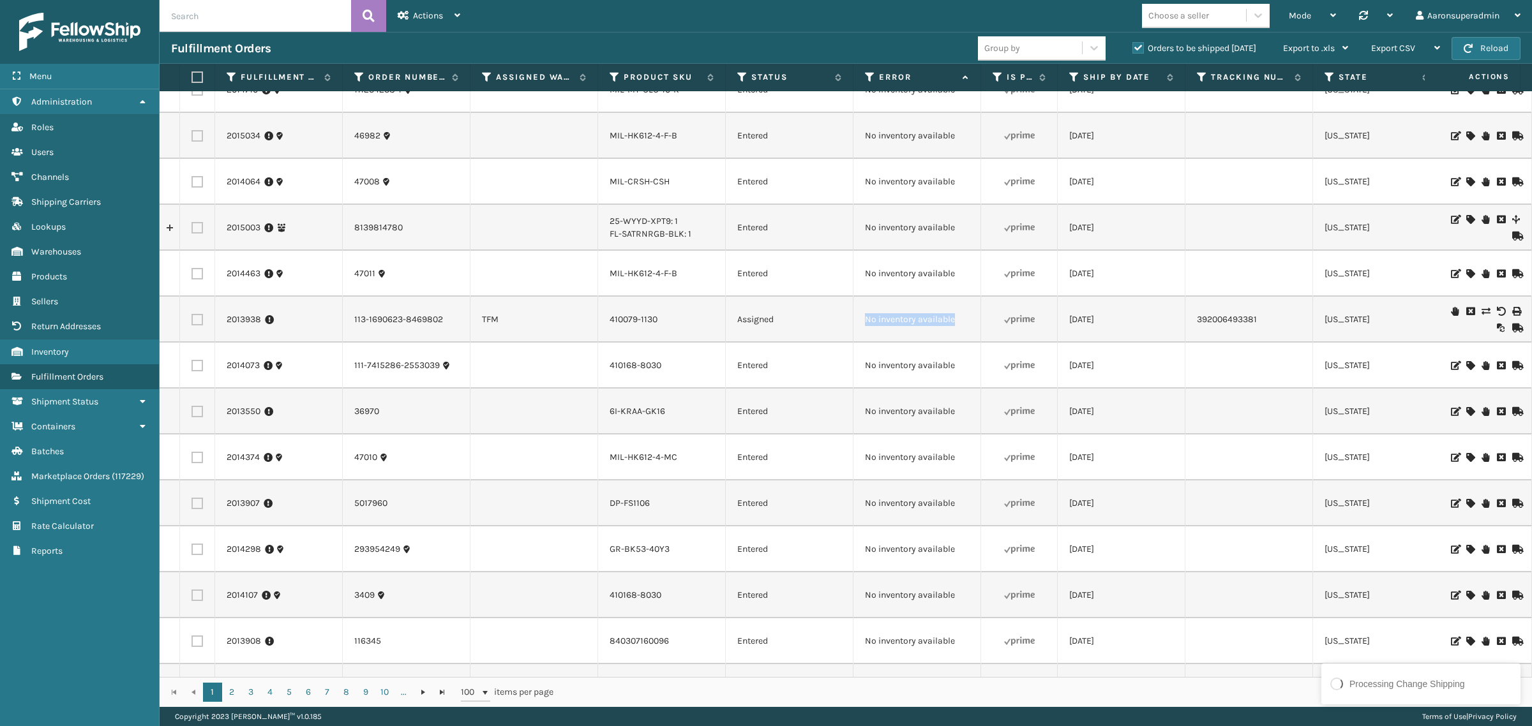
drag, startPoint x: 985, startPoint y: 272, endPoint x: 801, endPoint y: 274, distance: 183.8
copy tr "No inventory available"
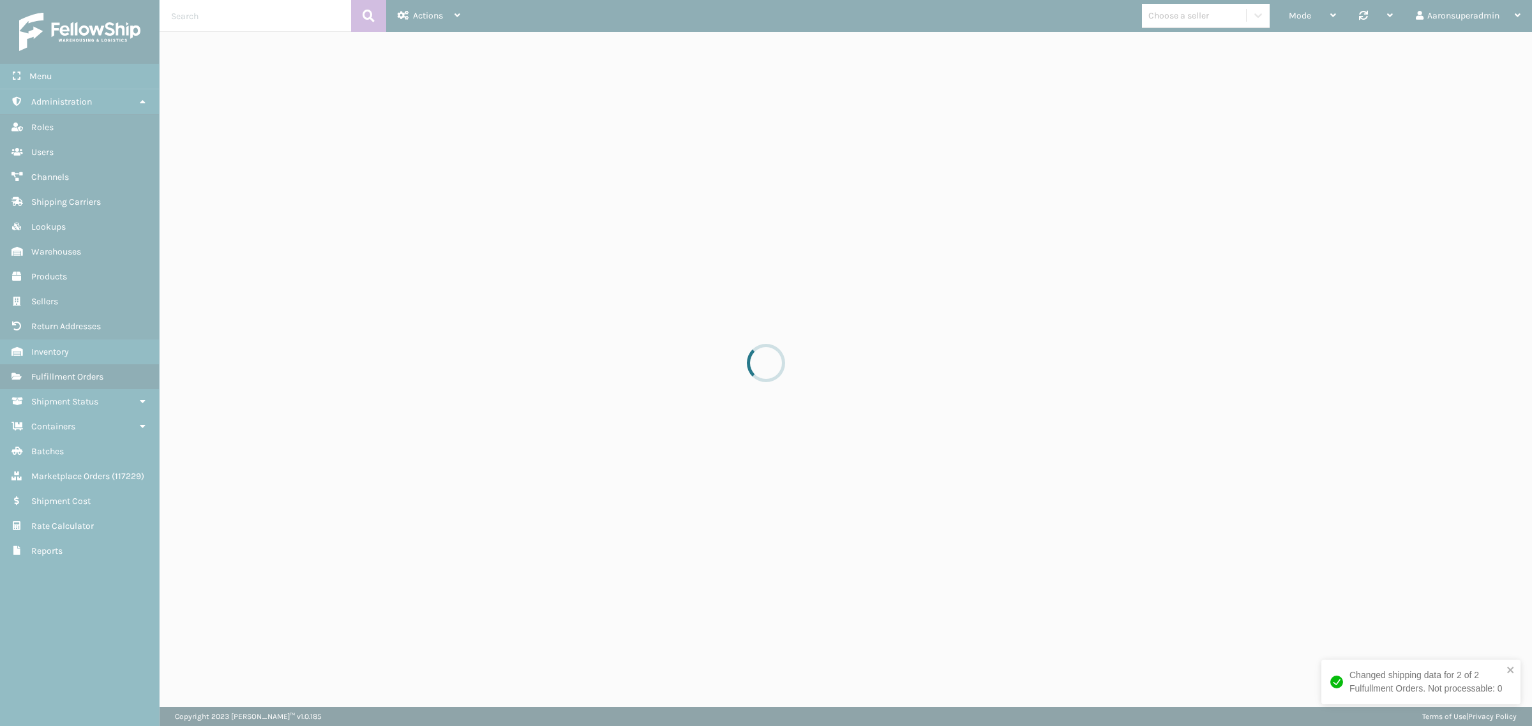
click at [204, 14] on div at bounding box center [766, 363] width 1532 height 726
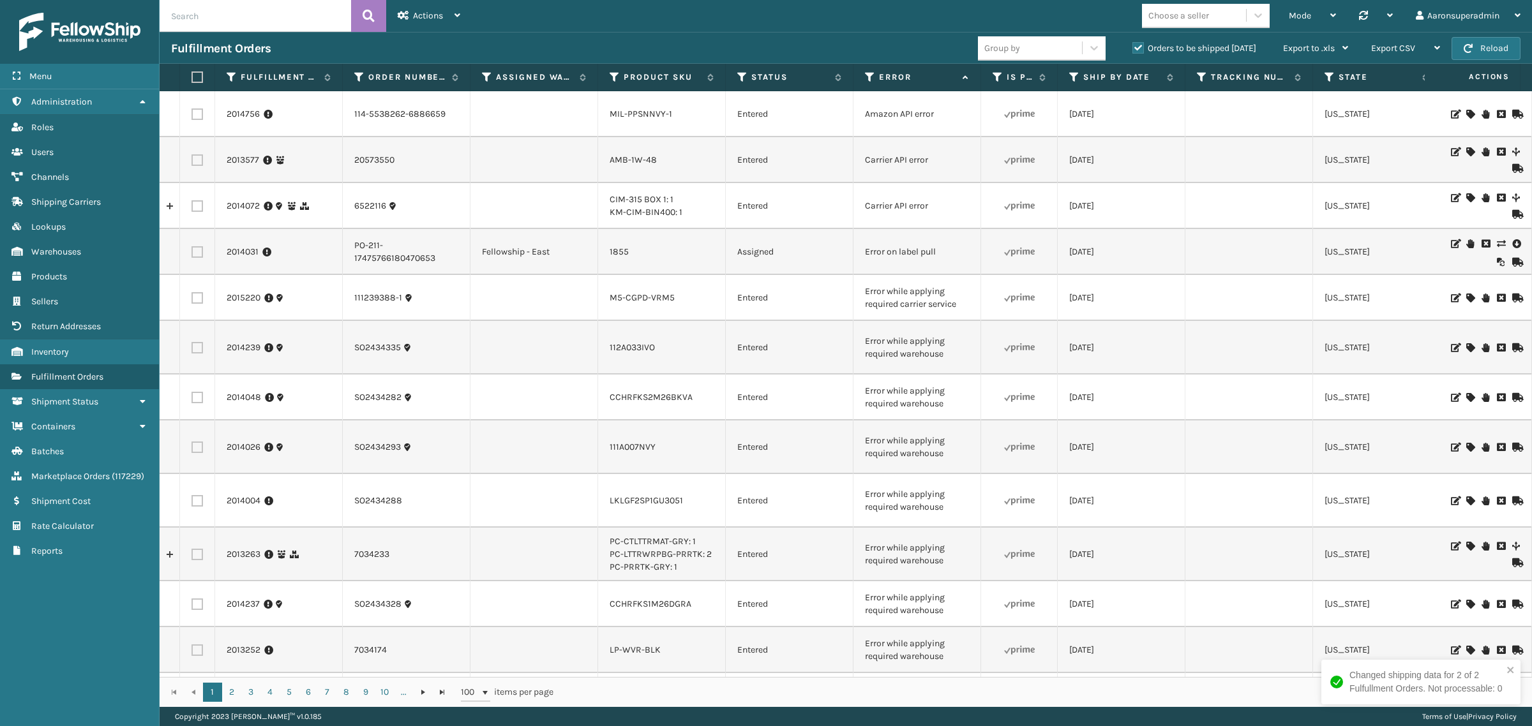
click at [202, 16] on input "text" at bounding box center [255, 16] width 191 height 32
paste input "No inventory available"
type input "No inventory available"
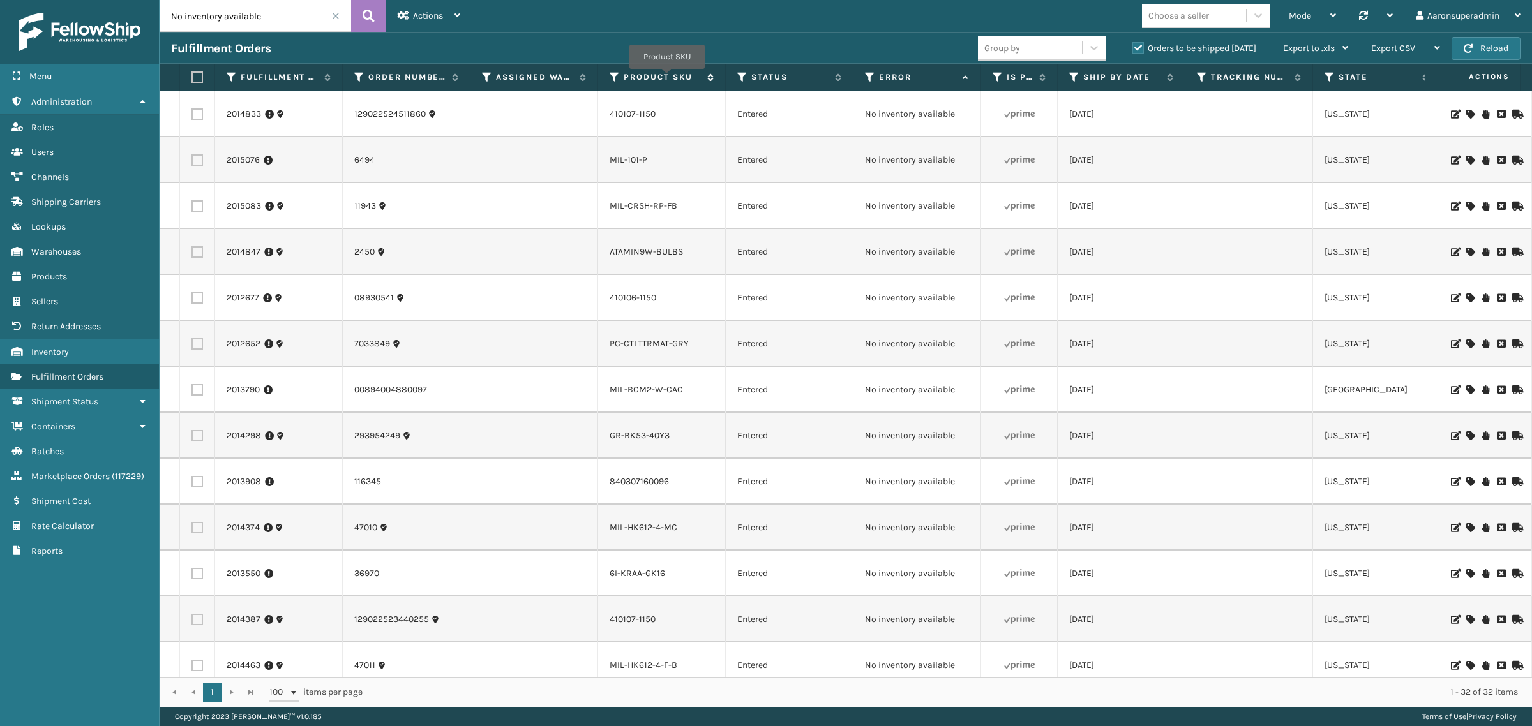
click at [666, 78] on label "Product SKU" at bounding box center [662, 76] width 77 height 11
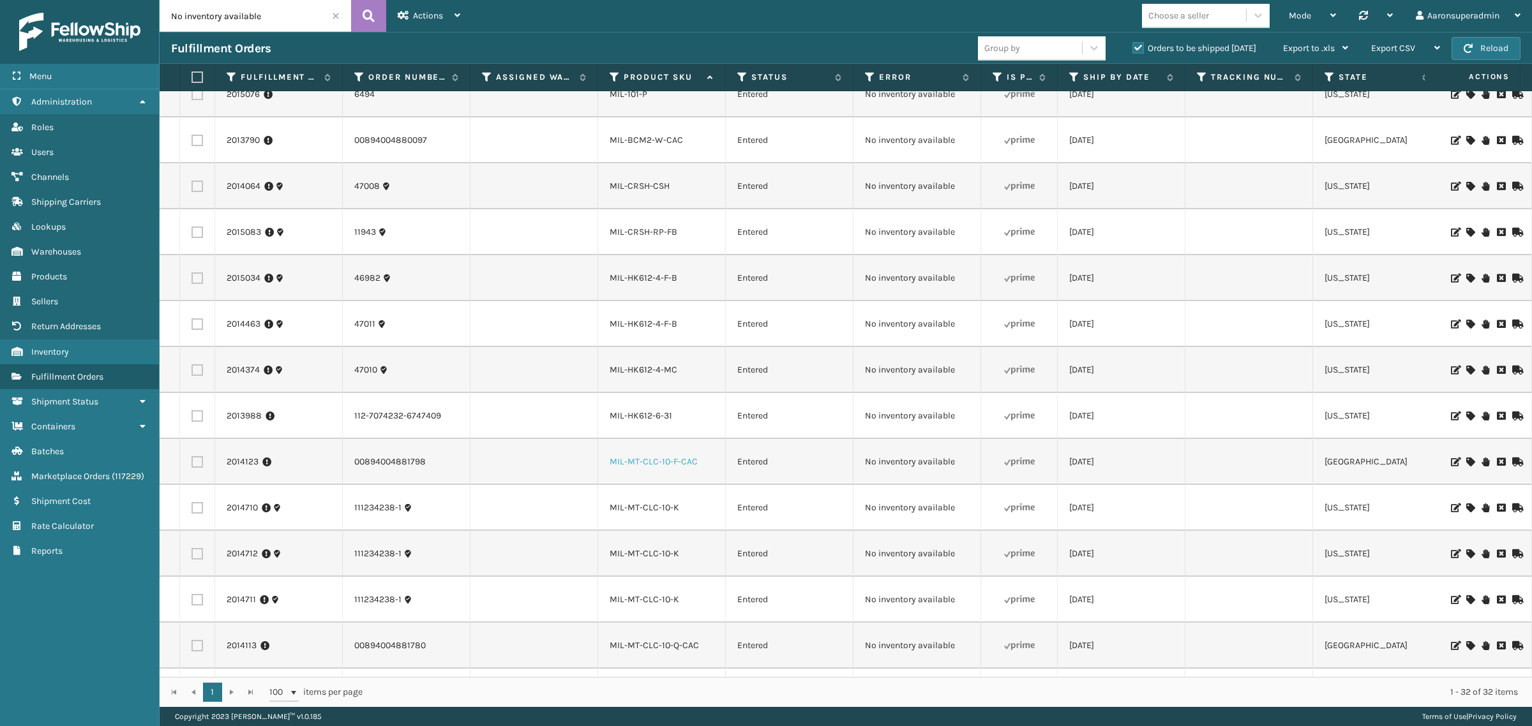
scroll to position [895, 0]
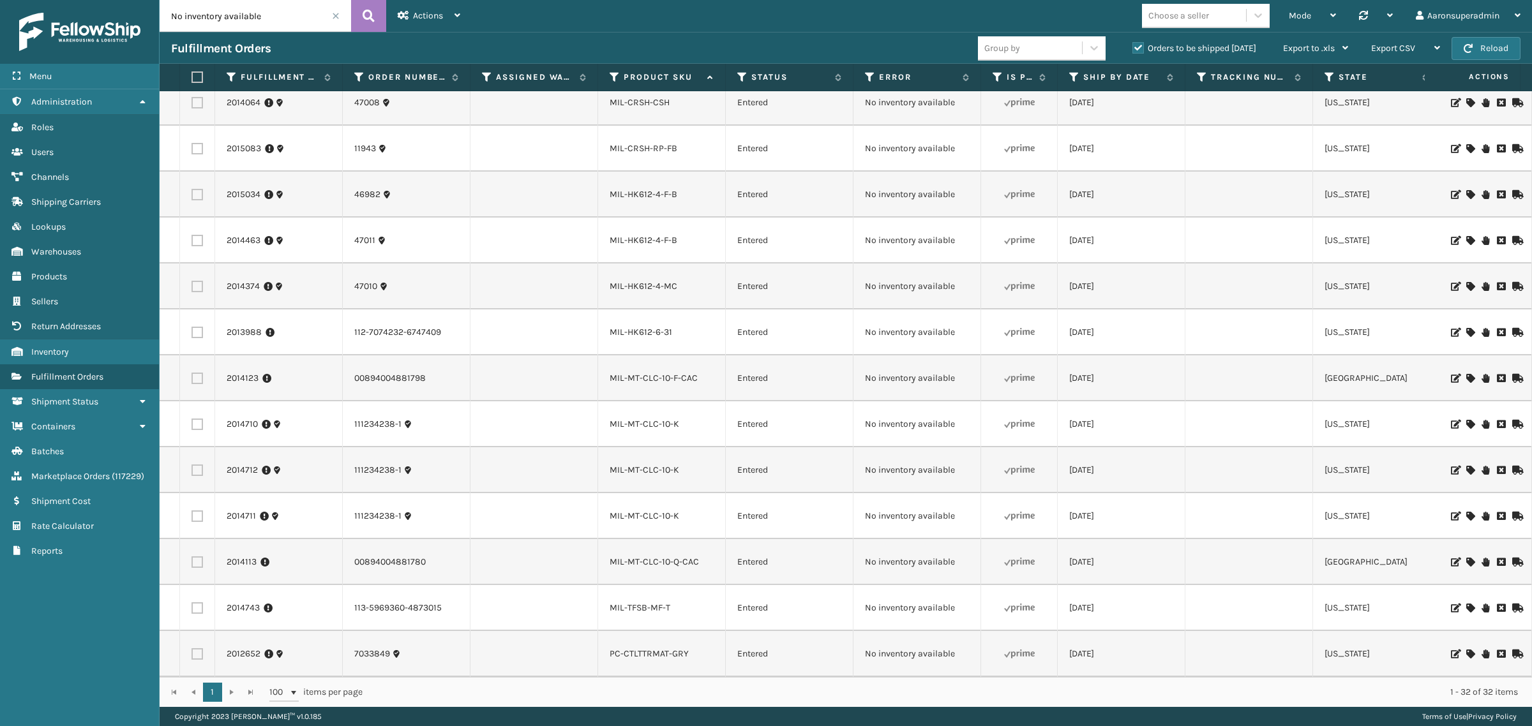
click at [649, 464] on li "MIL-MT-CLC-10-K" at bounding box center [645, 470] width 70 height 13
click at [641, 465] on link "MIL-MT-CLC-10-K" at bounding box center [645, 470] width 70 height 11
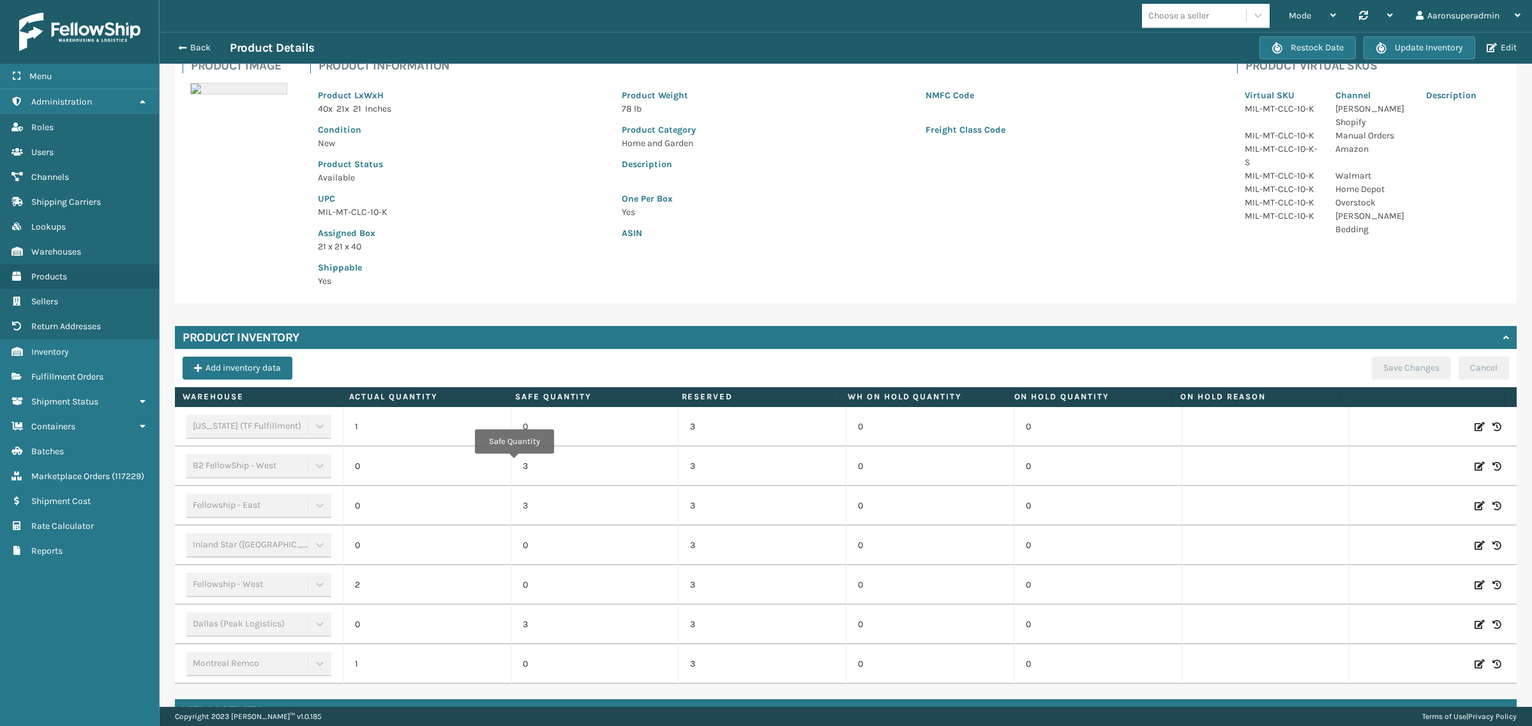
scroll to position [126, 0]
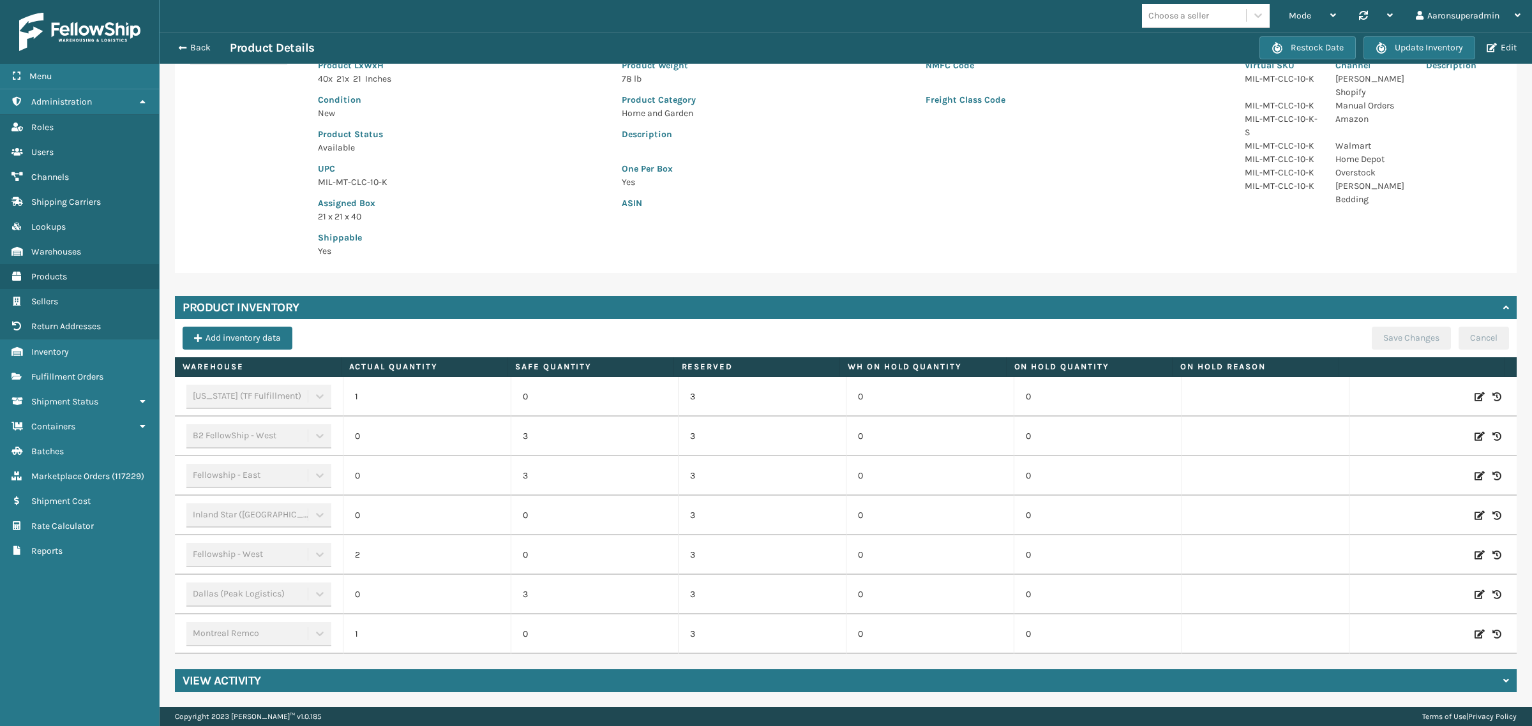
click at [201, 53] on div "Back Product Details" at bounding box center [715, 47] width 1088 height 15
click at [193, 45] on button "Back" at bounding box center [200, 47] width 59 height 11
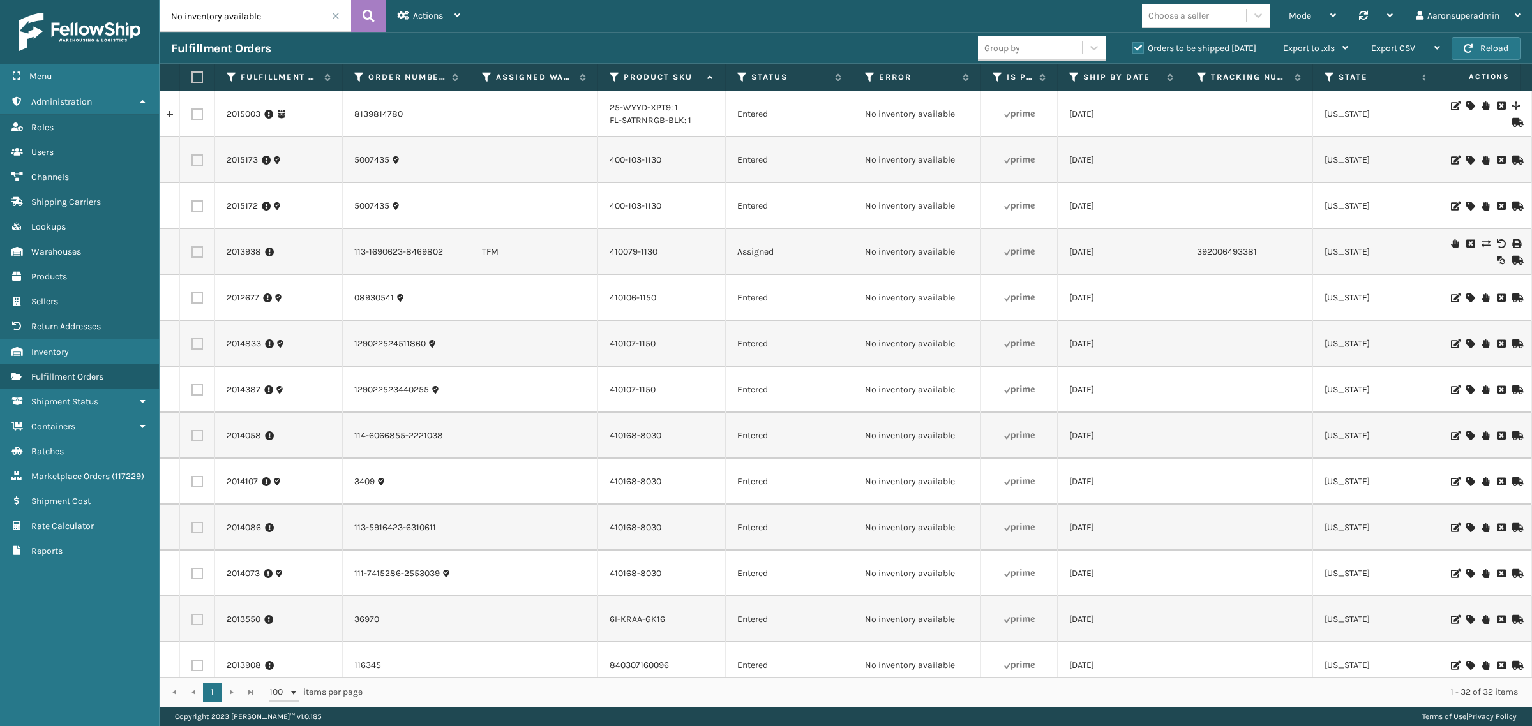
click at [1451, 243] on icon at bounding box center [1455, 243] width 8 height 9
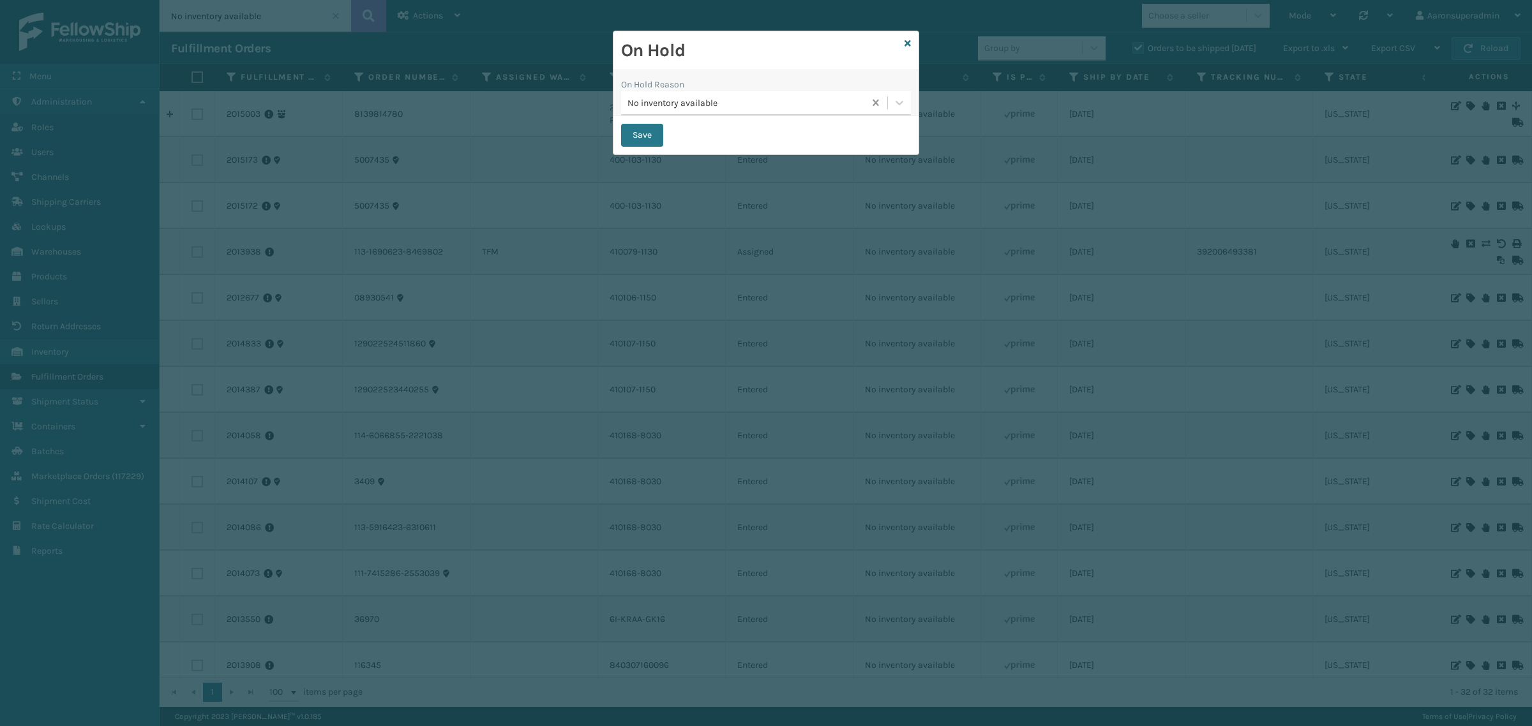
drag, startPoint x: 867, startPoint y: 107, endPoint x: 682, endPoint y: 114, distance: 185.2
click at [659, 124] on button "Save" at bounding box center [642, 135] width 42 height 23
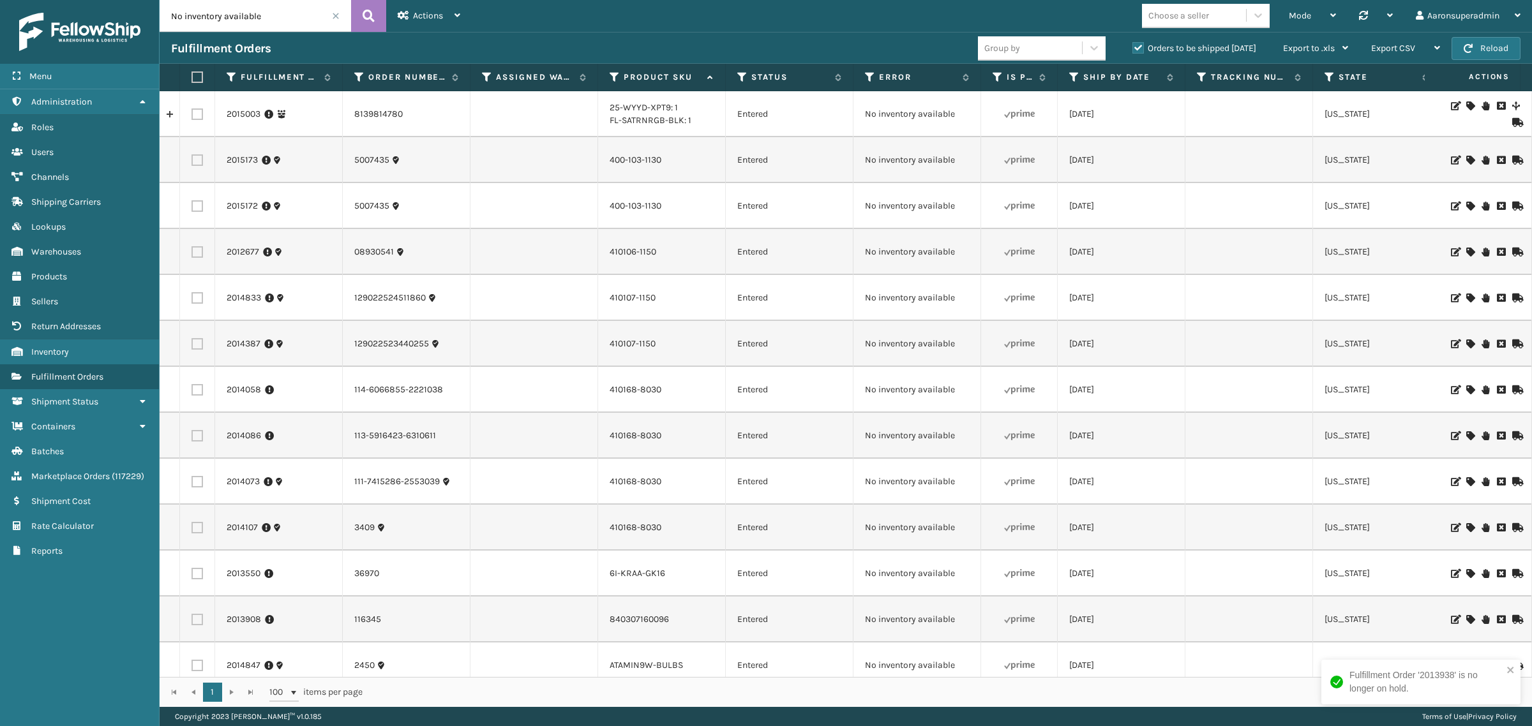
click at [1466, 248] on icon at bounding box center [1470, 252] width 8 height 9
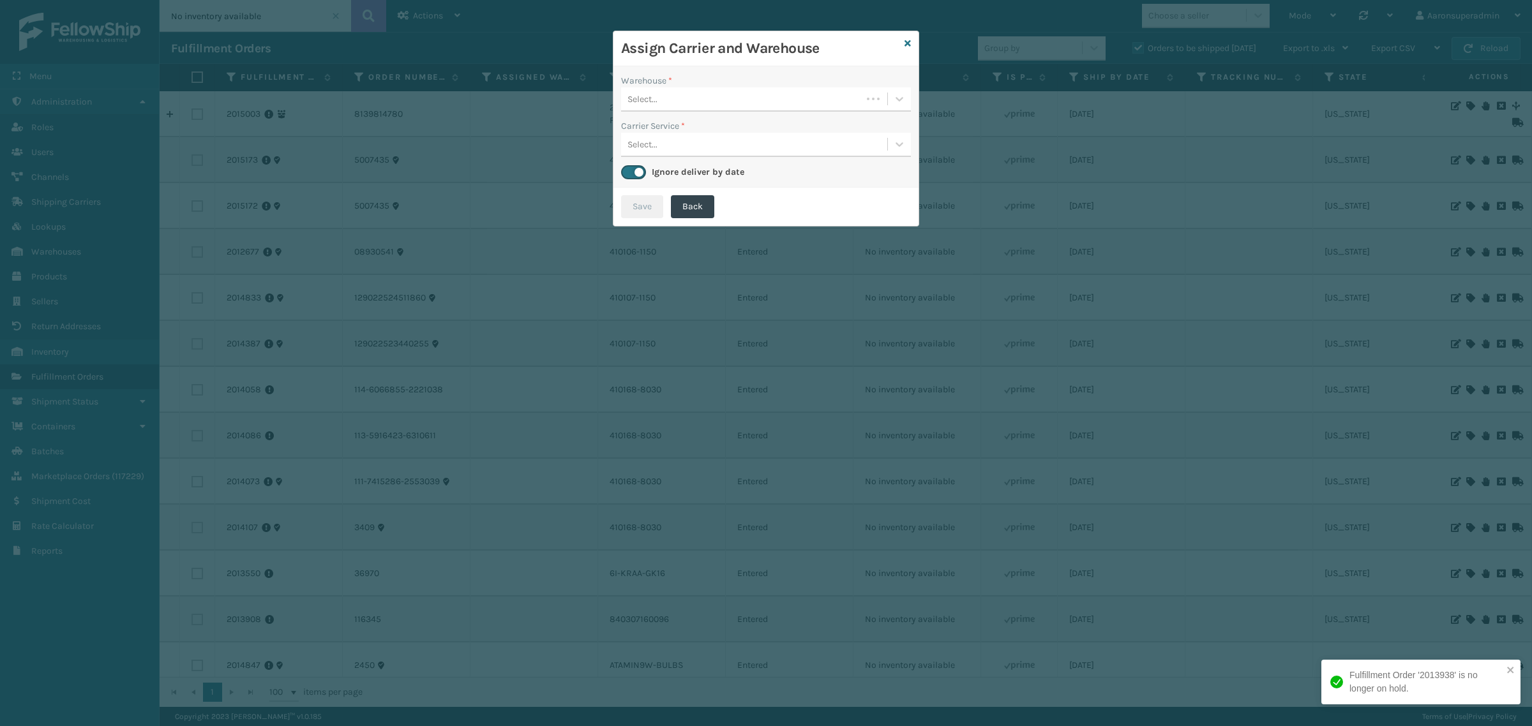
click at [668, 101] on div "Select..." at bounding box center [741, 99] width 241 height 21
click at [906, 47] on icon at bounding box center [907, 43] width 6 height 9
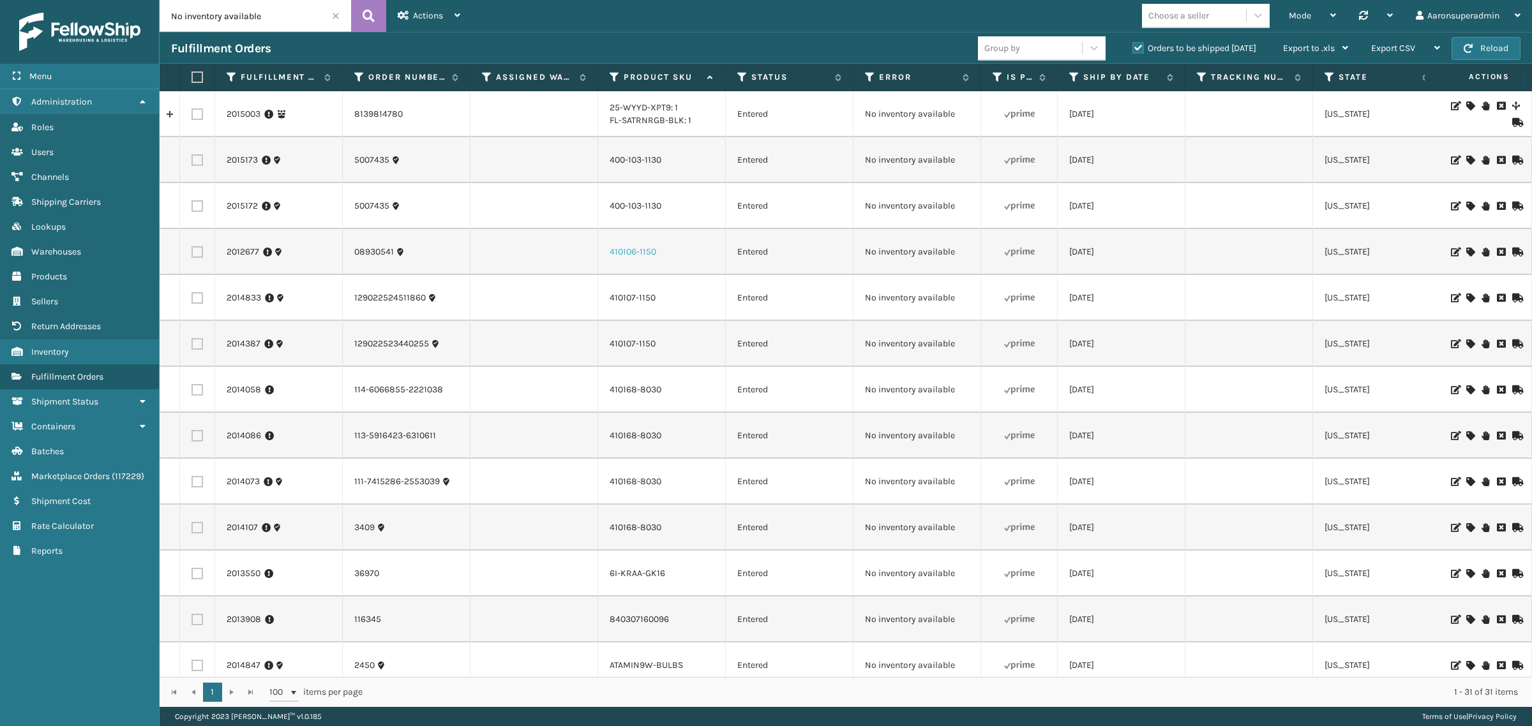
click at [617, 252] on link "410106-1150" at bounding box center [633, 251] width 47 height 11
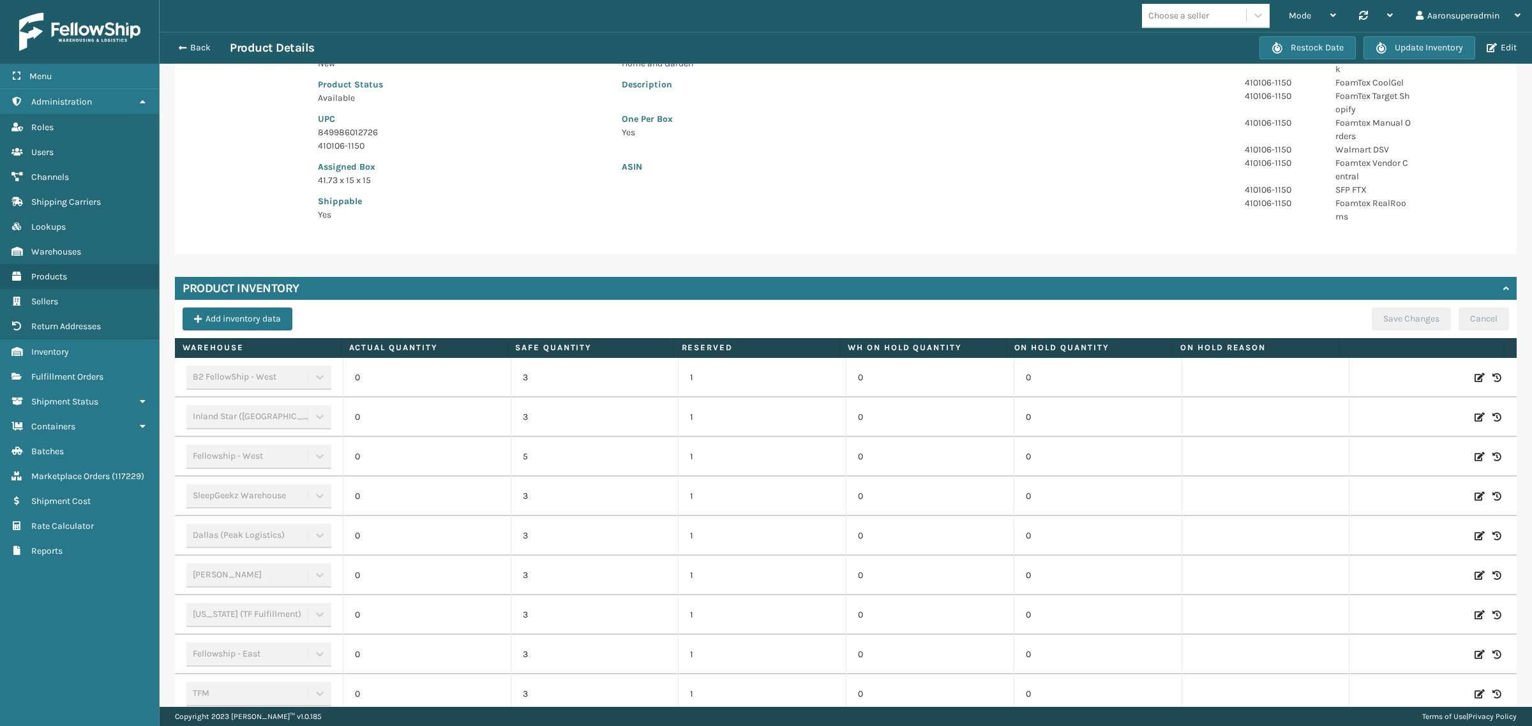
scroll to position [235, 0]
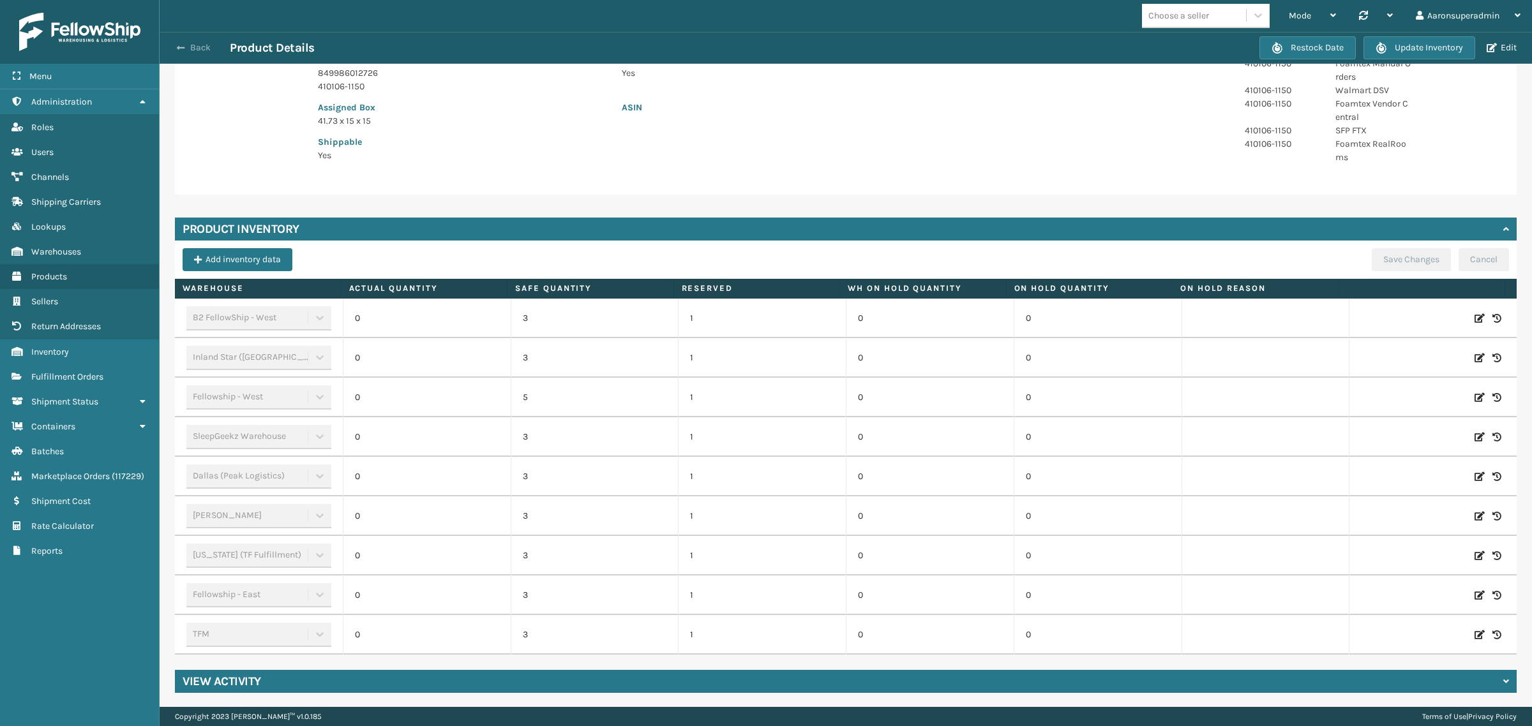
click at [188, 47] on button "Back" at bounding box center [200, 47] width 59 height 11
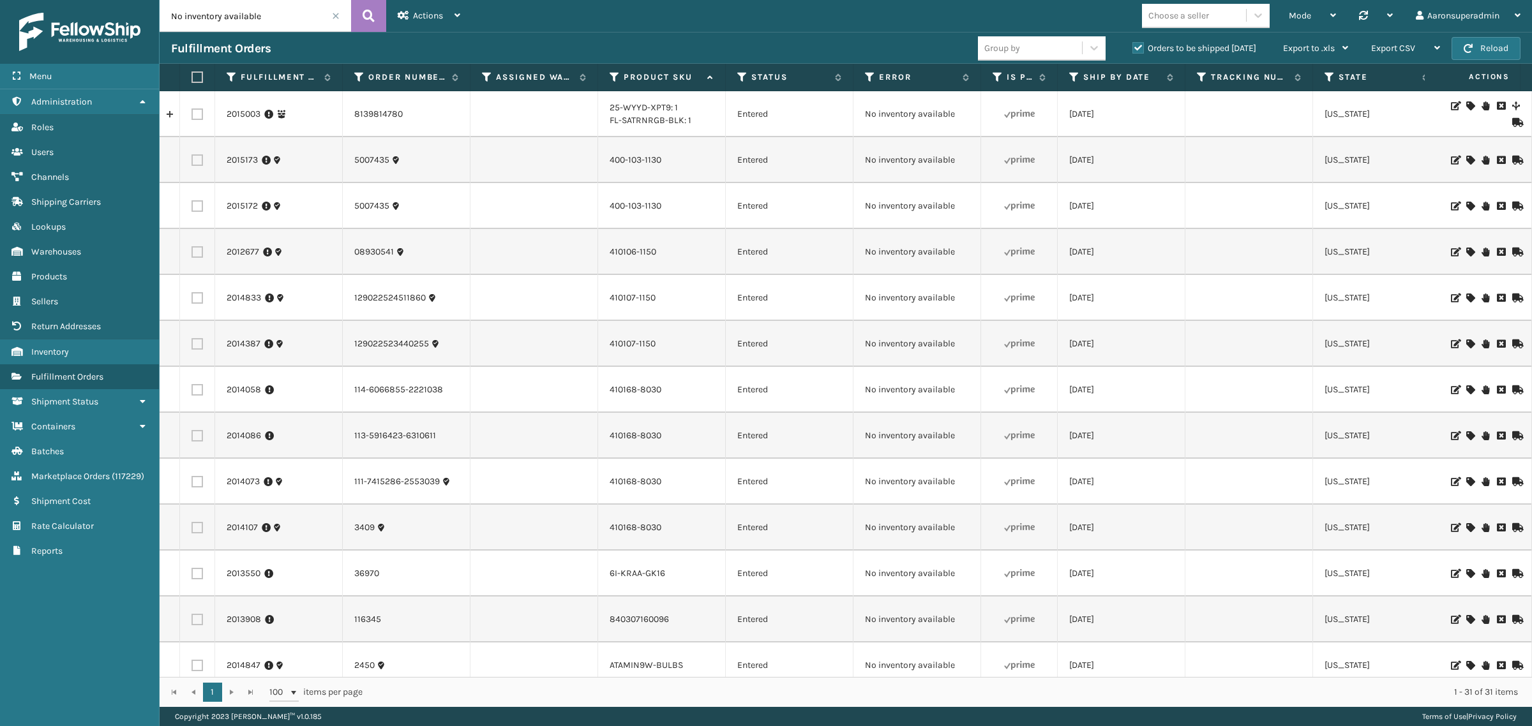
click at [1466, 387] on icon at bounding box center [1470, 390] width 8 height 9
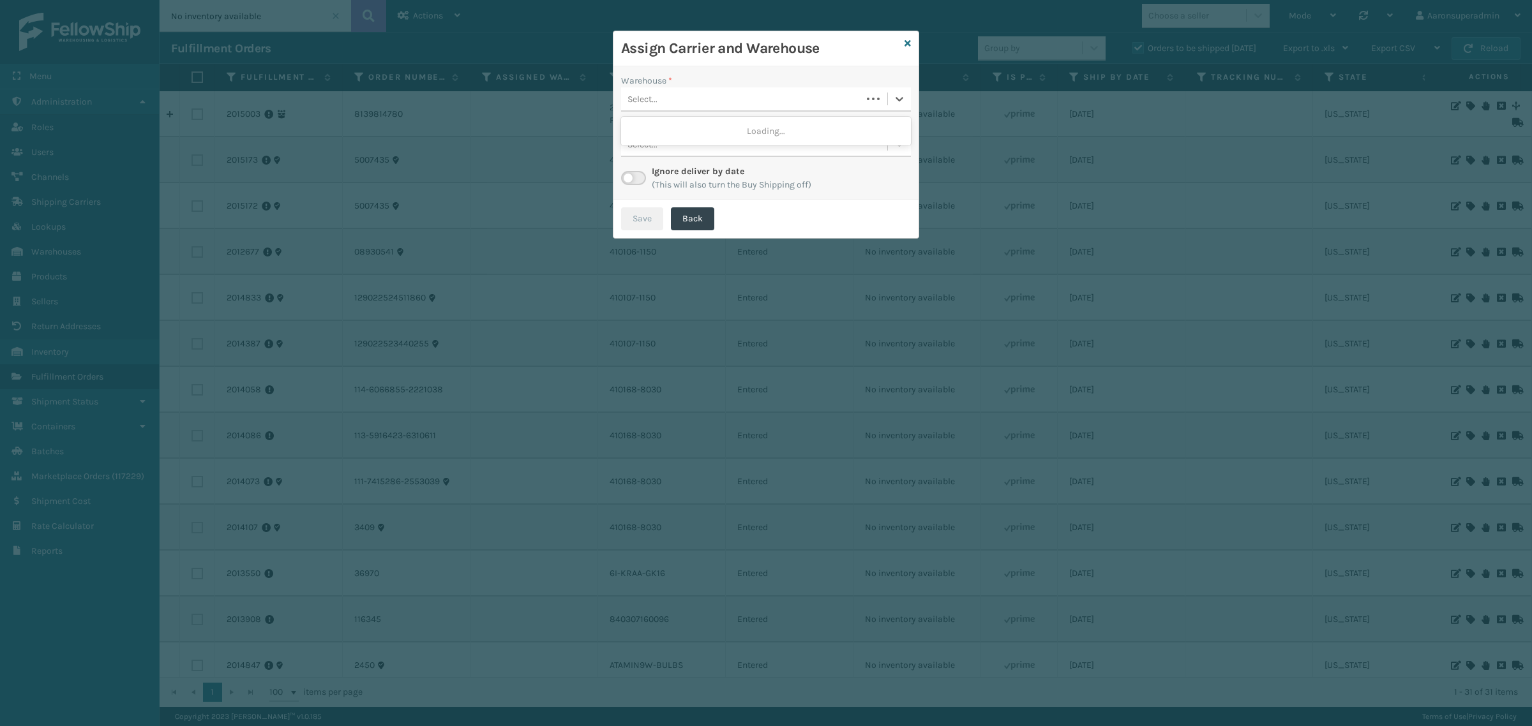
click at [713, 98] on div "Select..." at bounding box center [741, 99] width 241 height 21
click at [671, 132] on div "Fellowship - West" at bounding box center [766, 131] width 290 height 24
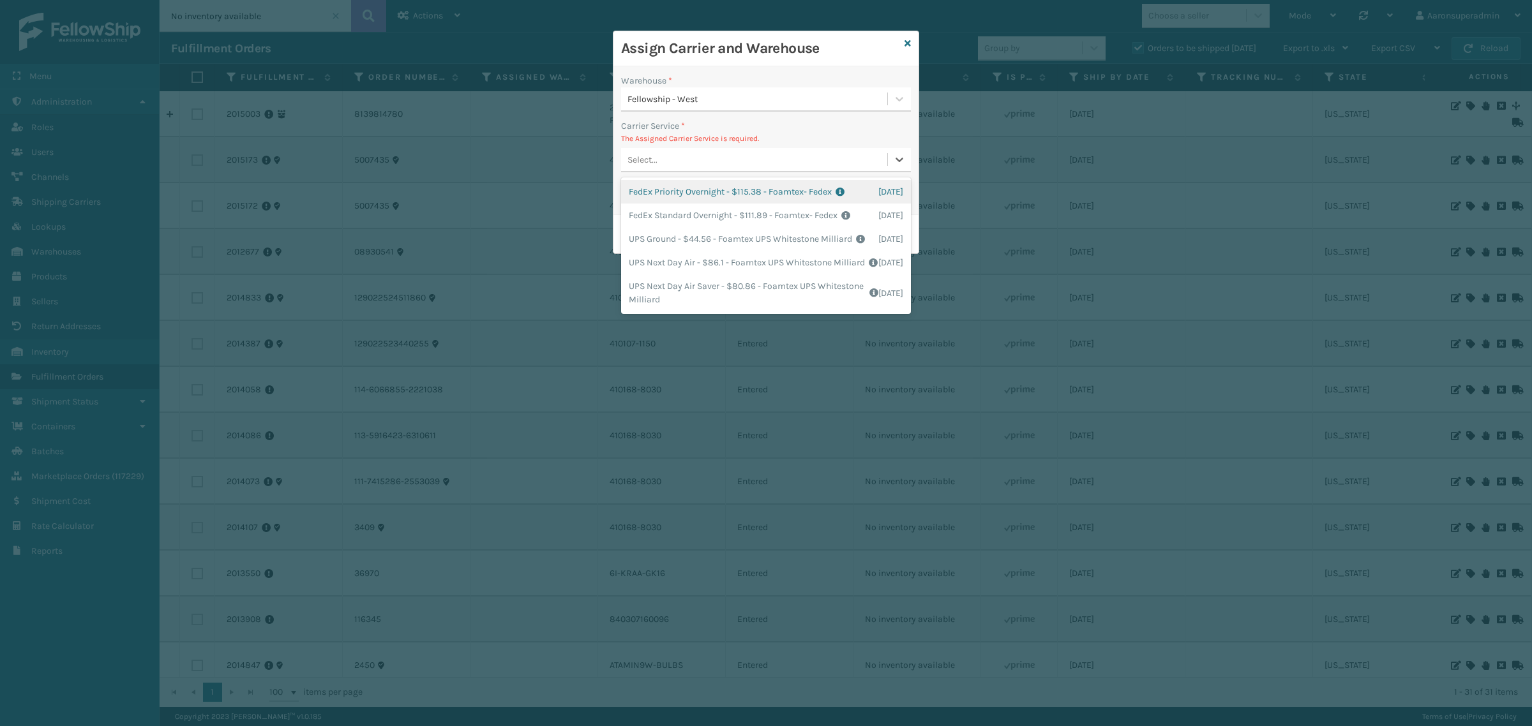
click at [640, 155] on div "Select..." at bounding box center [642, 159] width 30 height 13
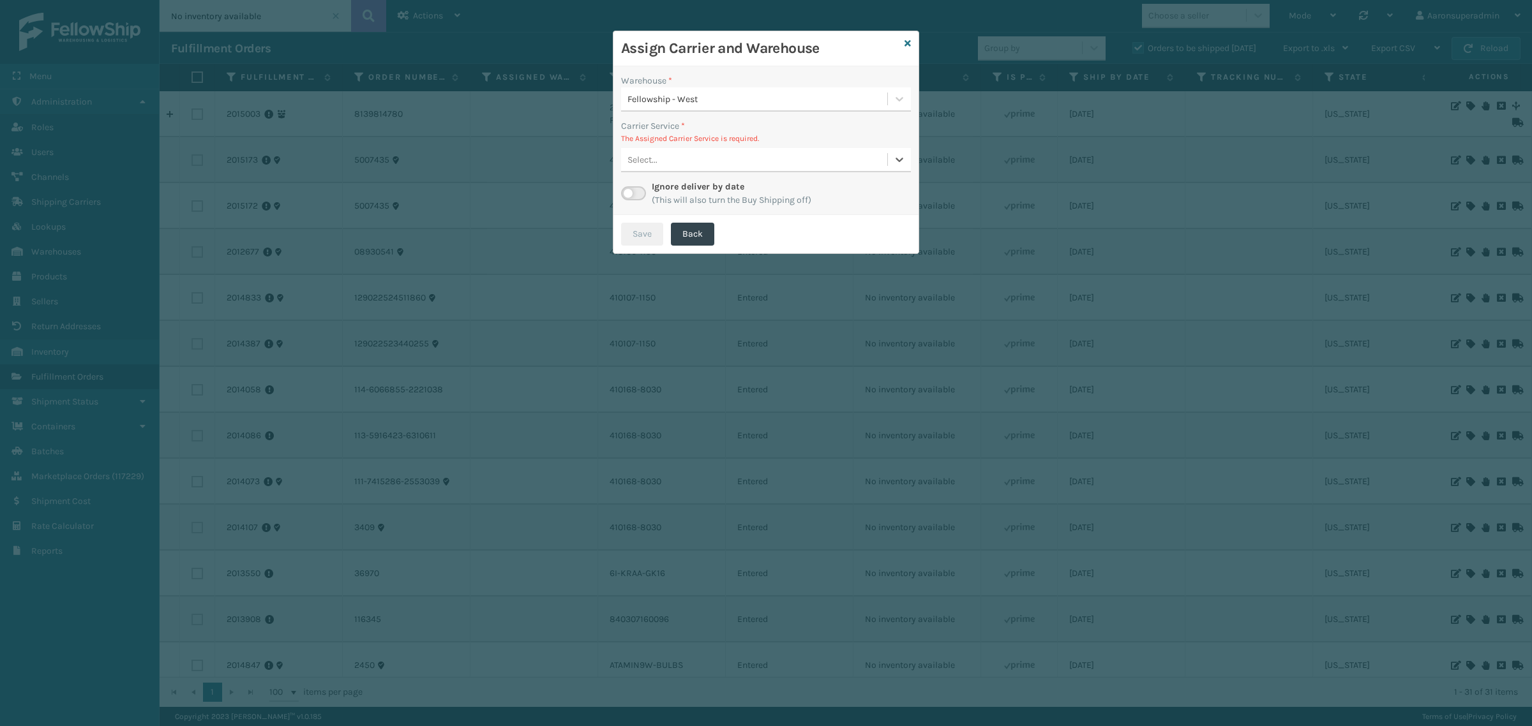
click at [668, 153] on div "Select..." at bounding box center [754, 159] width 266 height 21
click at [642, 199] on label at bounding box center [633, 193] width 25 height 14
click at [629, 195] on input "checkbox" at bounding box center [625, 190] width 8 height 8
checkbox input "true"
click at [671, 155] on div "Select..." at bounding box center [741, 159] width 241 height 21
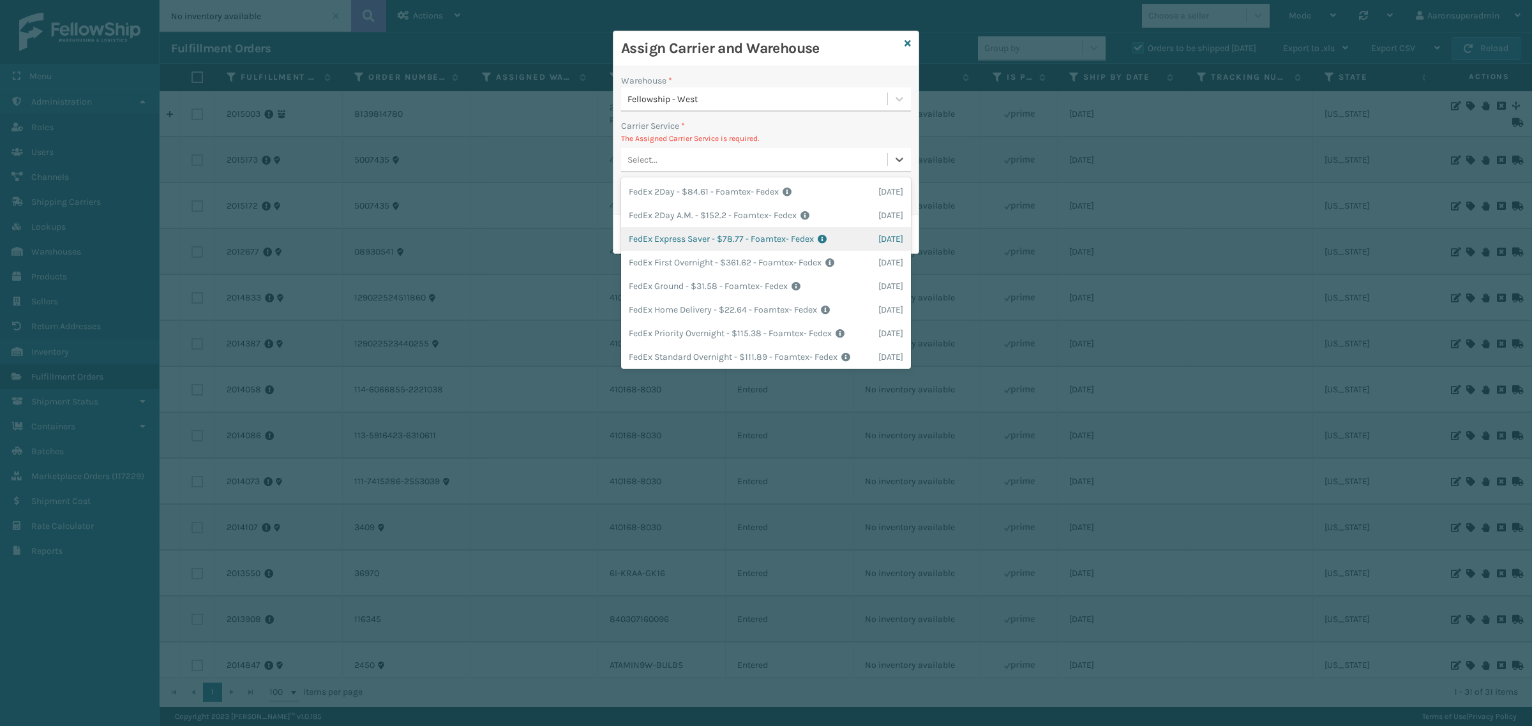
click at [664, 241] on div "FedEx Express Saver - $78.77 - Foamtex- Fedex Shipping Cost $78.77 Surplus Cost…" at bounding box center [766, 239] width 290 height 24
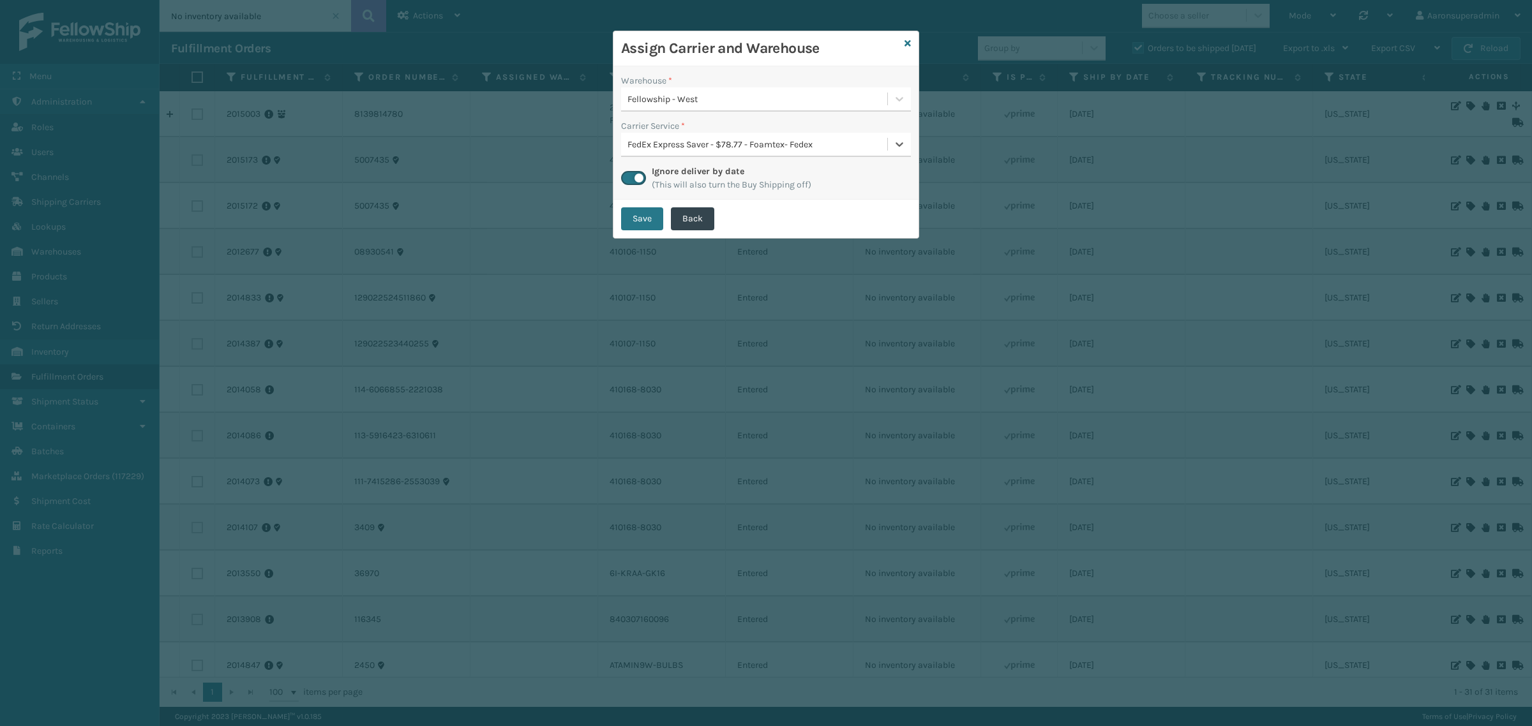
click at [664, 147] on div "FedEx Express Saver - $78.77 - Foamtex- Fedex" at bounding box center [757, 144] width 261 height 13
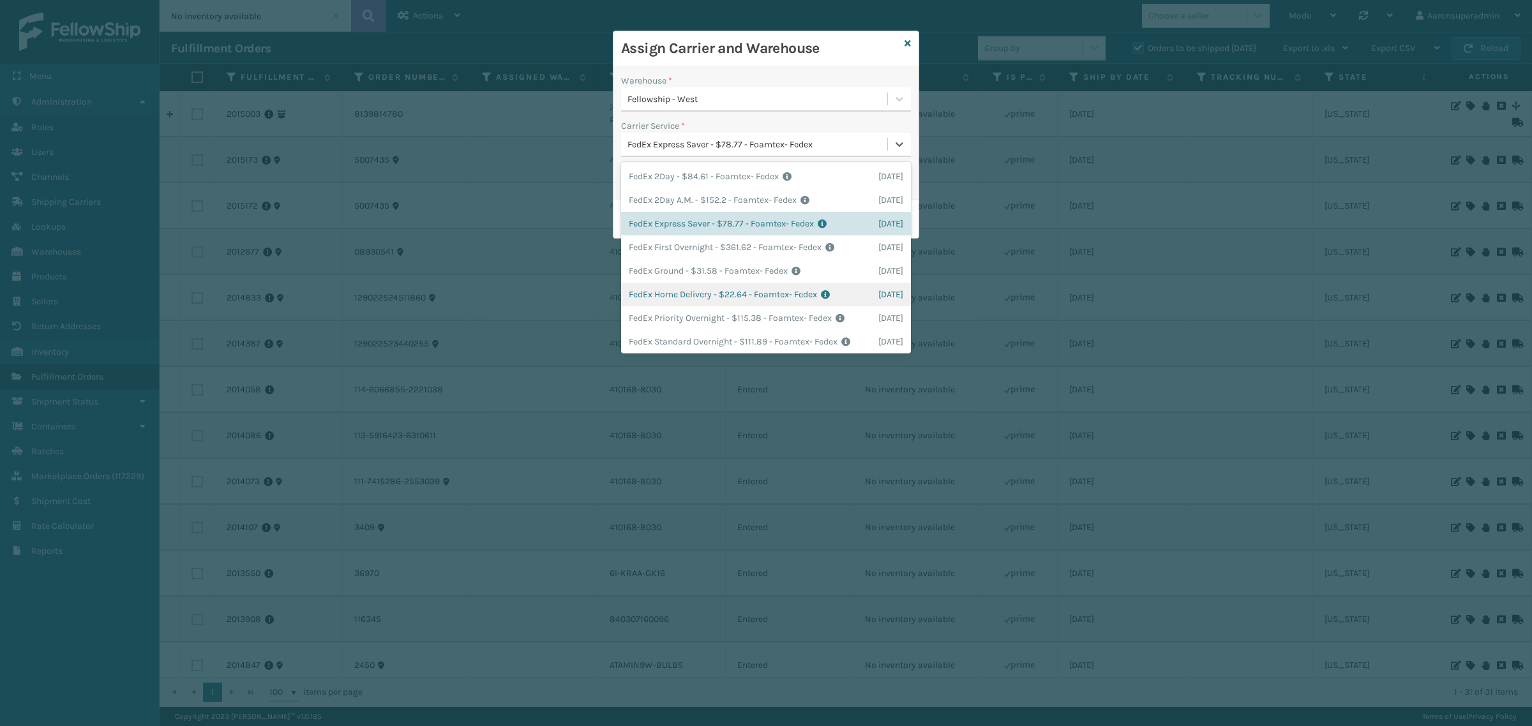
click at [686, 285] on div "FedEx Home Delivery - $22.64 - Foamtex- Fedex Shipping Cost $22.64 Surplus Cost…" at bounding box center [766, 295] width 290 height 24
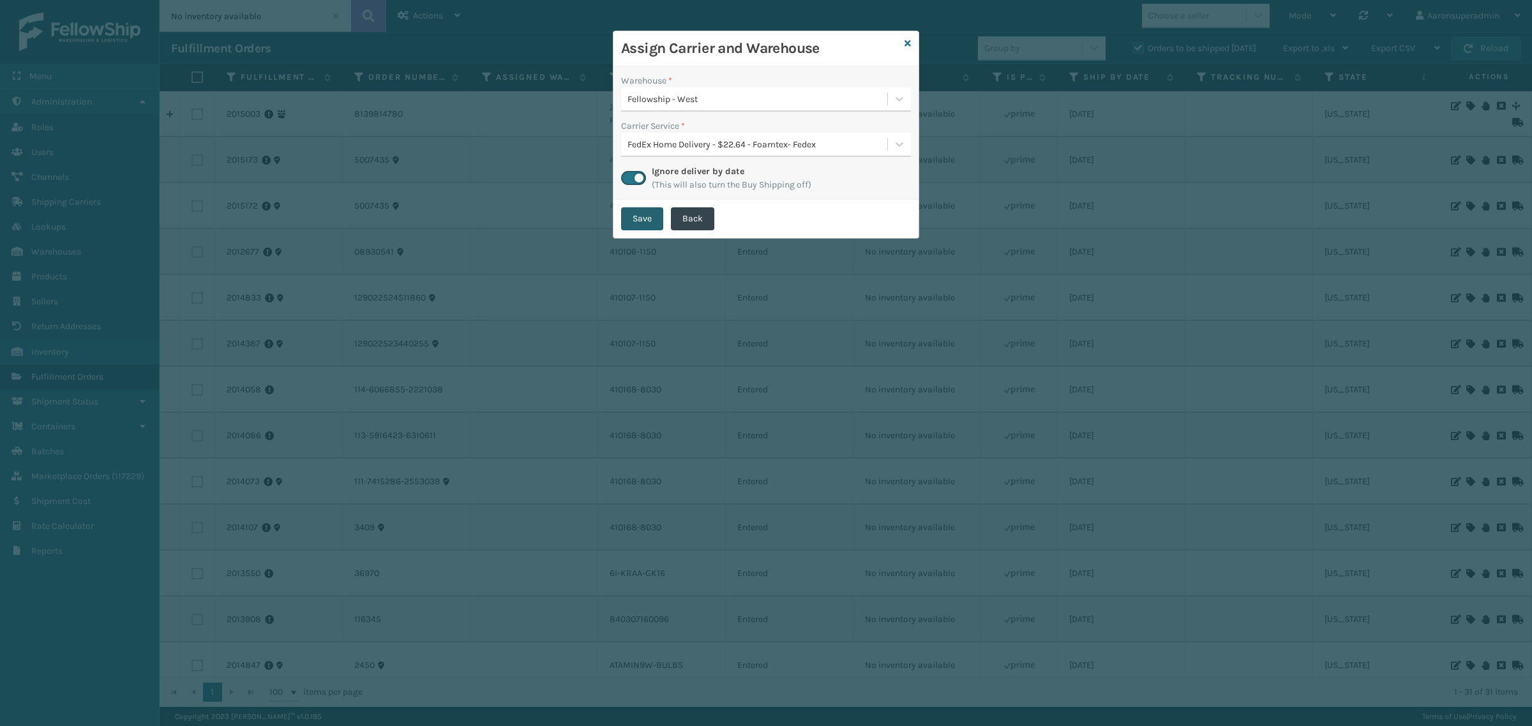
click at [652, 218] on button "Save" at bounding box center [642, 218] width 42 height 23
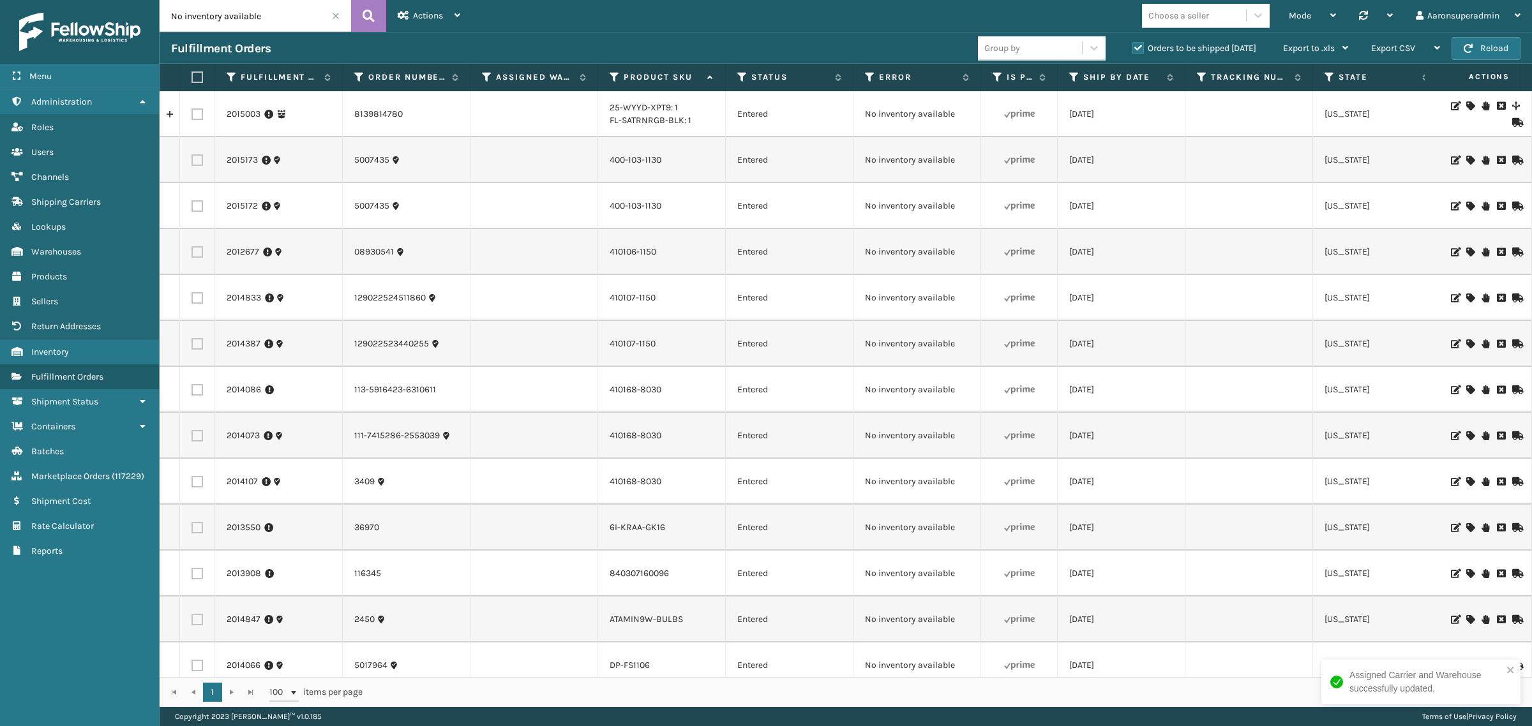
click at [1466, 390] on icon at bounding box center [1470, 390] width 8 height 9
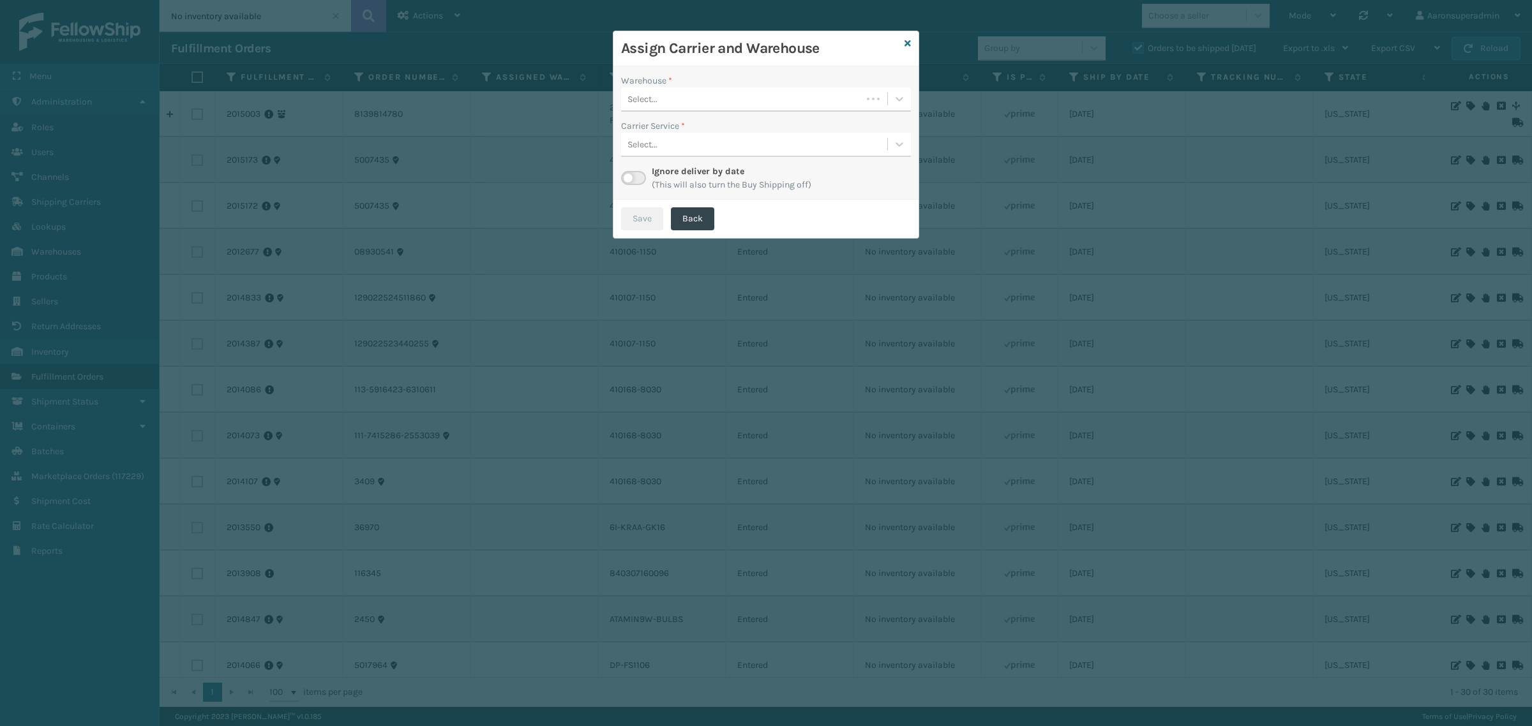
click at [667, 103] on div "Select..." at bounding box center [741, 99] width 241 height 21
click at [699, 93] on div "Select..." at bounding box center [754, 99] width 266 height 21
drag, startPoint x: 678, startPoint y: 152, endPoint x: 550, endPoint y: 56, distance: 160.5
click at [678, 152] on div "[PERSON_NAME]" at bounding box center [766, 155] width 290 height 24
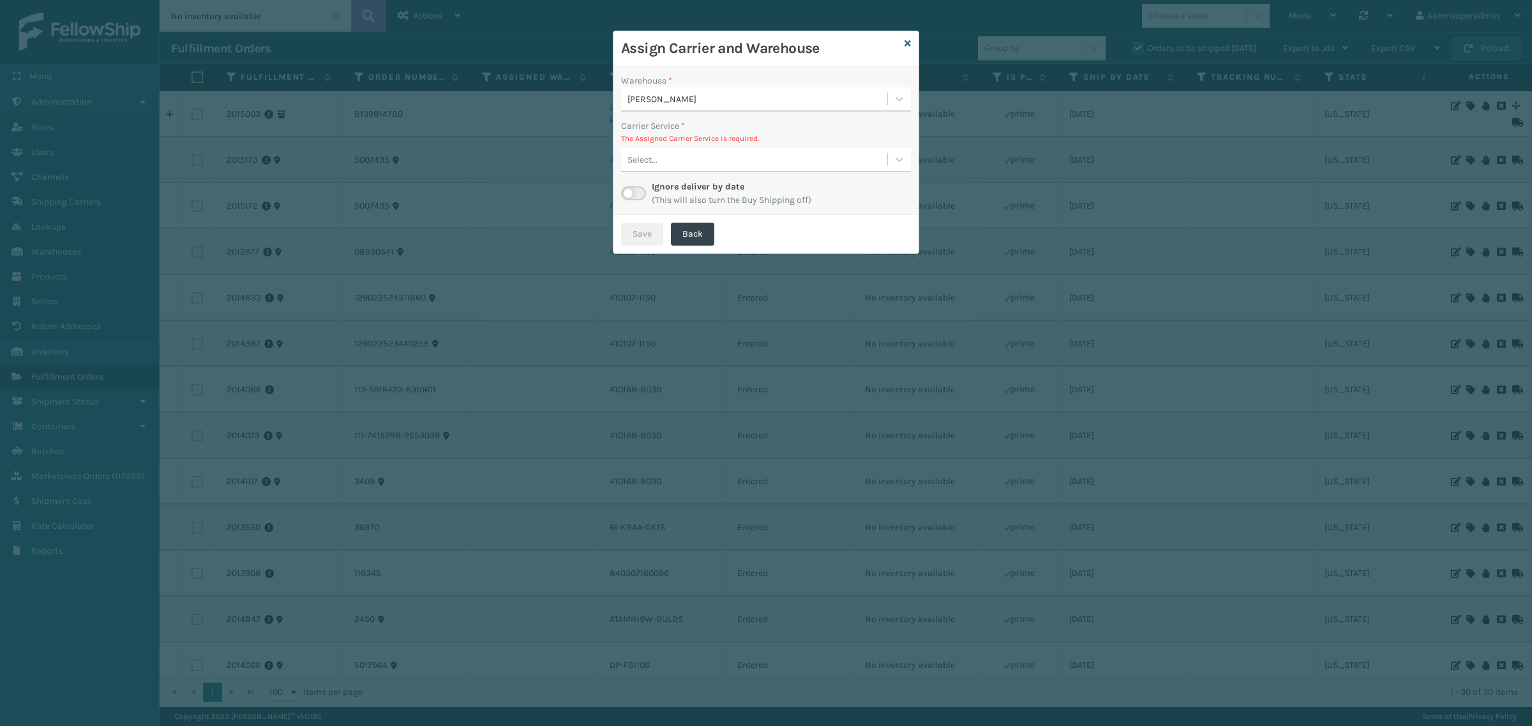
click at [702, 157] on div "Select..." at bounding box center [754, 159] width 266 height 21
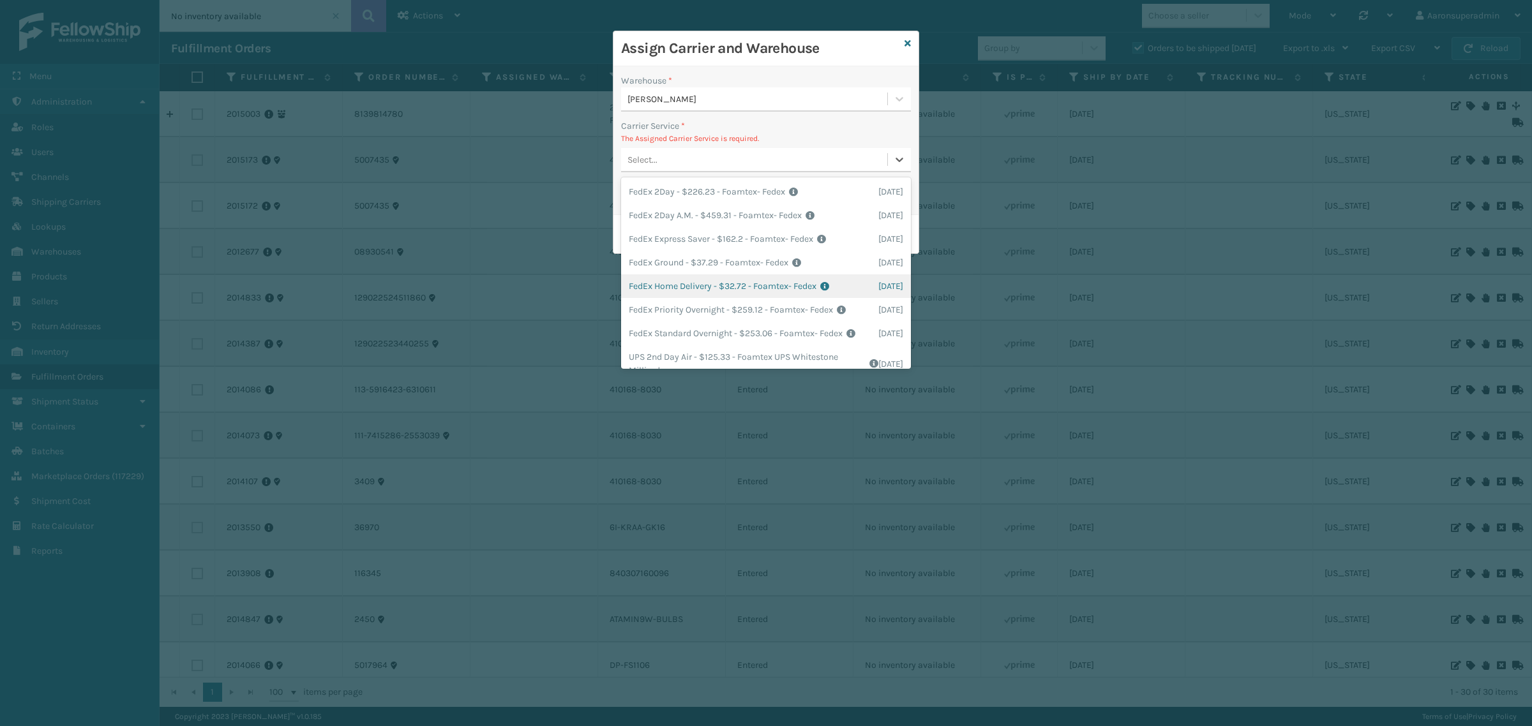
drag, startPoint x: 691, startPoint y: 259, endPoint x: 691, endPoint y: 284, distance: 25.5
click at [691, 284] on div "FedEx 2Day - $226.23 - Foamtex- Fedex Shipping Cost $226.23 Surplus Cost $0 Tot…" at bounding box center [766, 272] width 290 height 191
click at [691, 284] on div "FedEx Home Delivery - $32.72 - Foamtex- Fedex Shipping Cost $32.72 Surplus Cost…" at bounding box center [766, 286] width 290 height 24
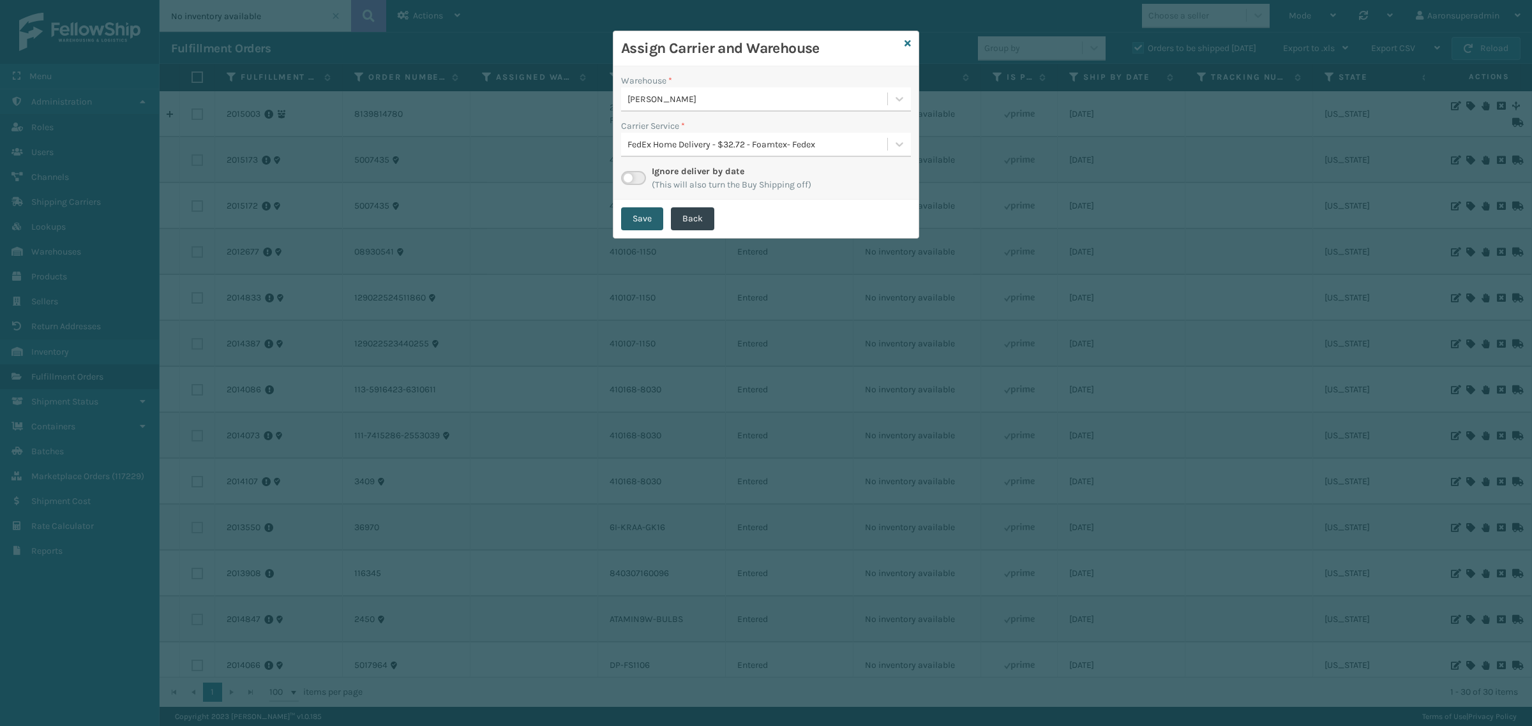
click at [649, 229] on button "Save" at bounding box center [642, 218] width 42 height 23
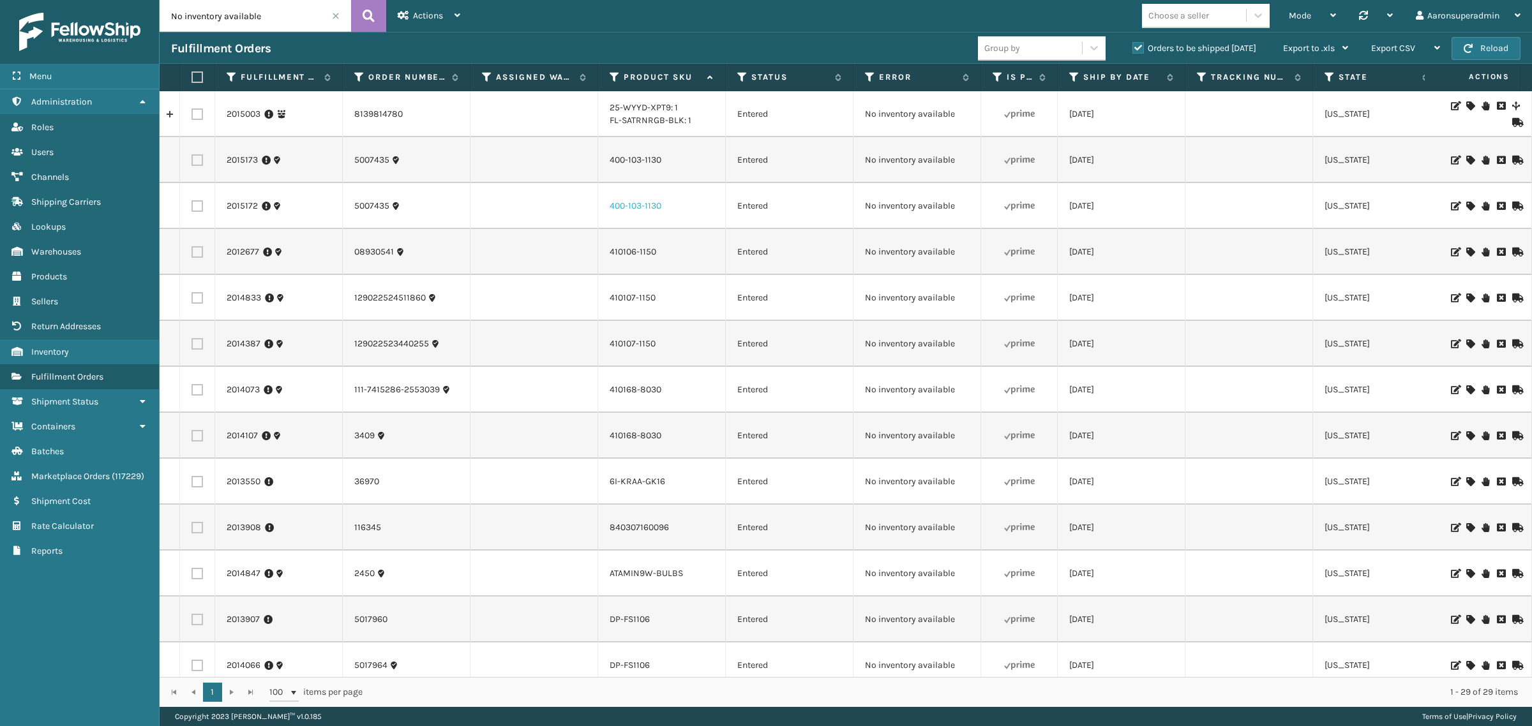
click at [632, 211] on link "400-103-1130" at bounding box center [636, 205] width 52 height 11
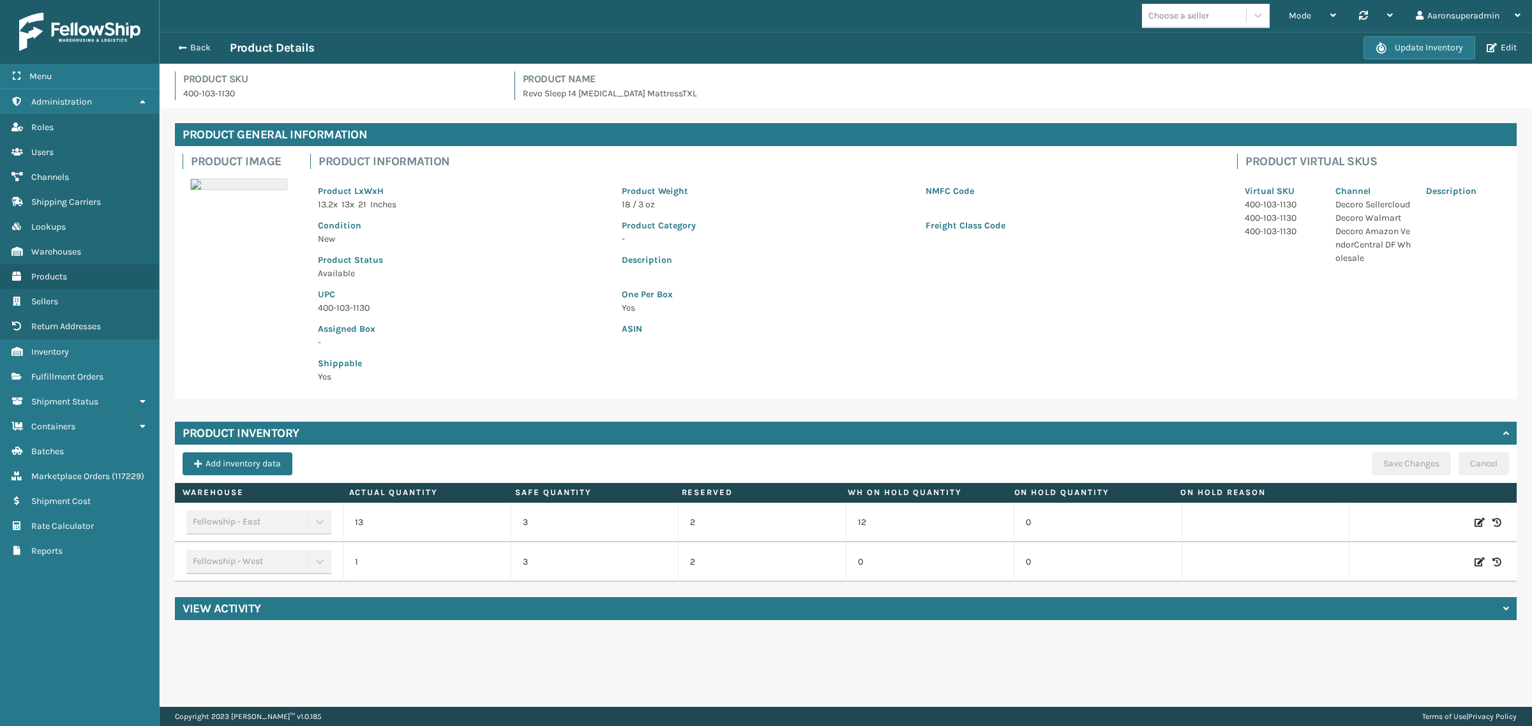
click at [1474, 521] on icon at bounding box center [1479, 522] width 10 height 13
click at [862, 524] on span "Decrease value" at bounding box center [867, 525] width 10 height 10
type input "10"
click at [1371, 525] on button "ADD" at bounding box center [1373, 522] width 32 height 15
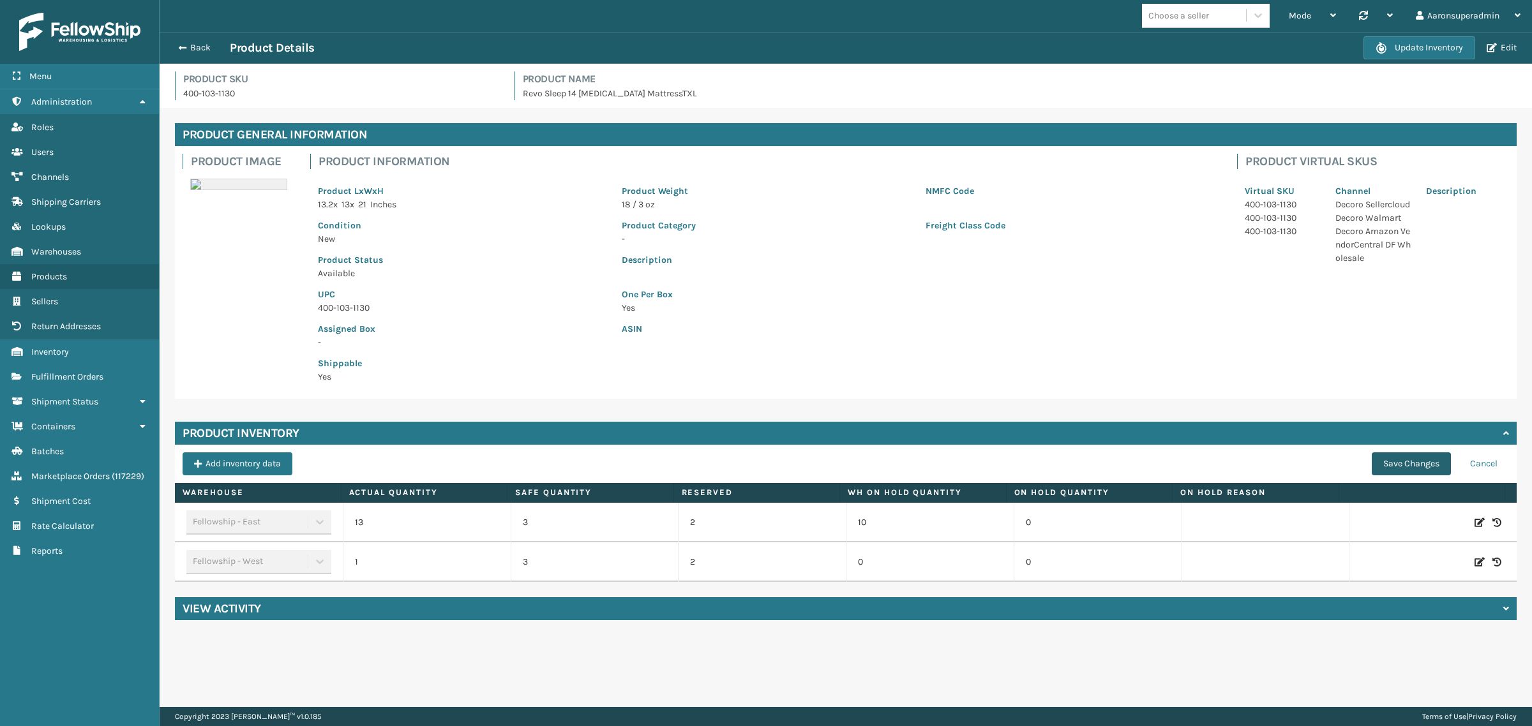
click at [1389, 472] on button "Save Changes" at bounding box center [1411, 464] width 79 height 23
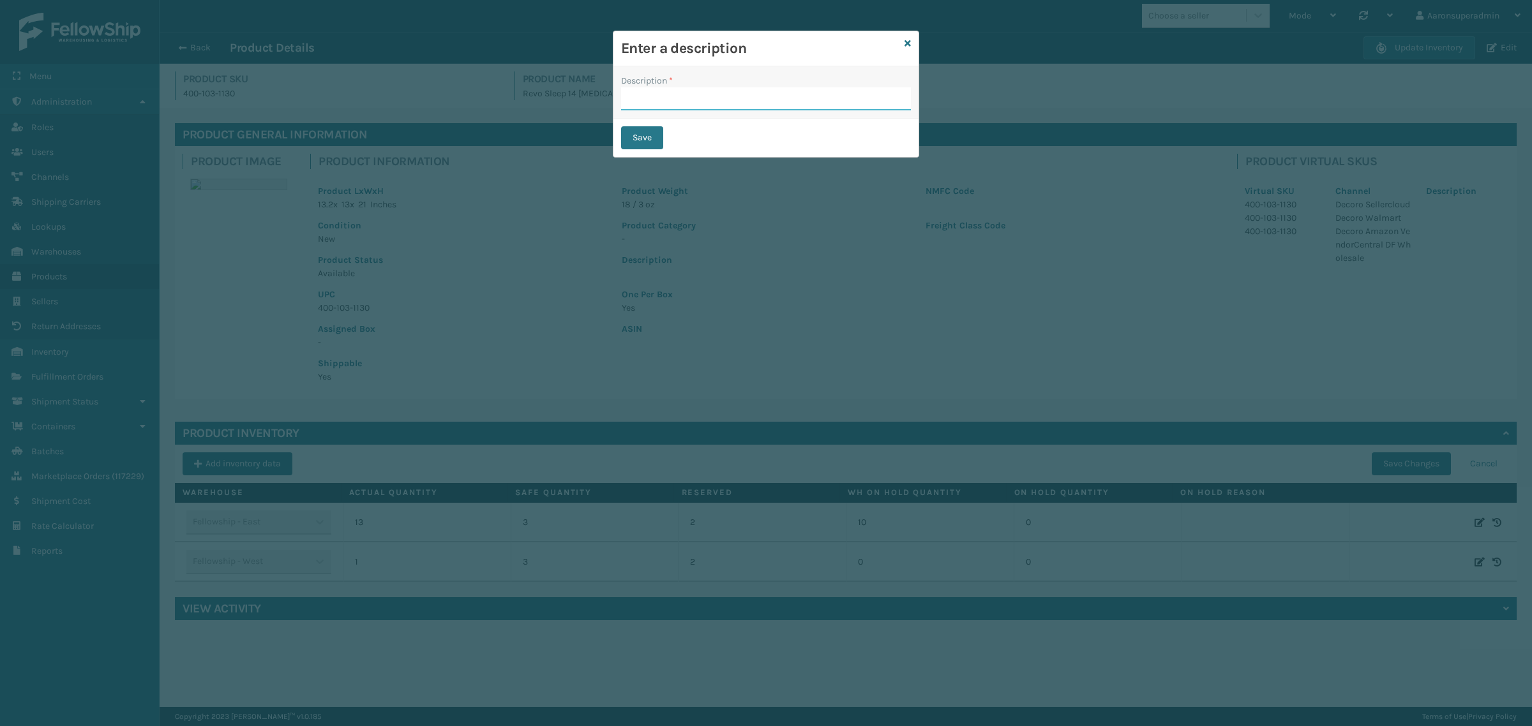
drag, startPoint x: 719, startPoint y: 103, endPoint x: 723, endPoint y: 110, distance: 7.8
click at [720, 106] on input "Description *" at bounding box center [766, 98] width 290 height 23
type input "SFP"
click at [653, 135] on button "Save" at bounding box center [642, 137] width 42 height 23
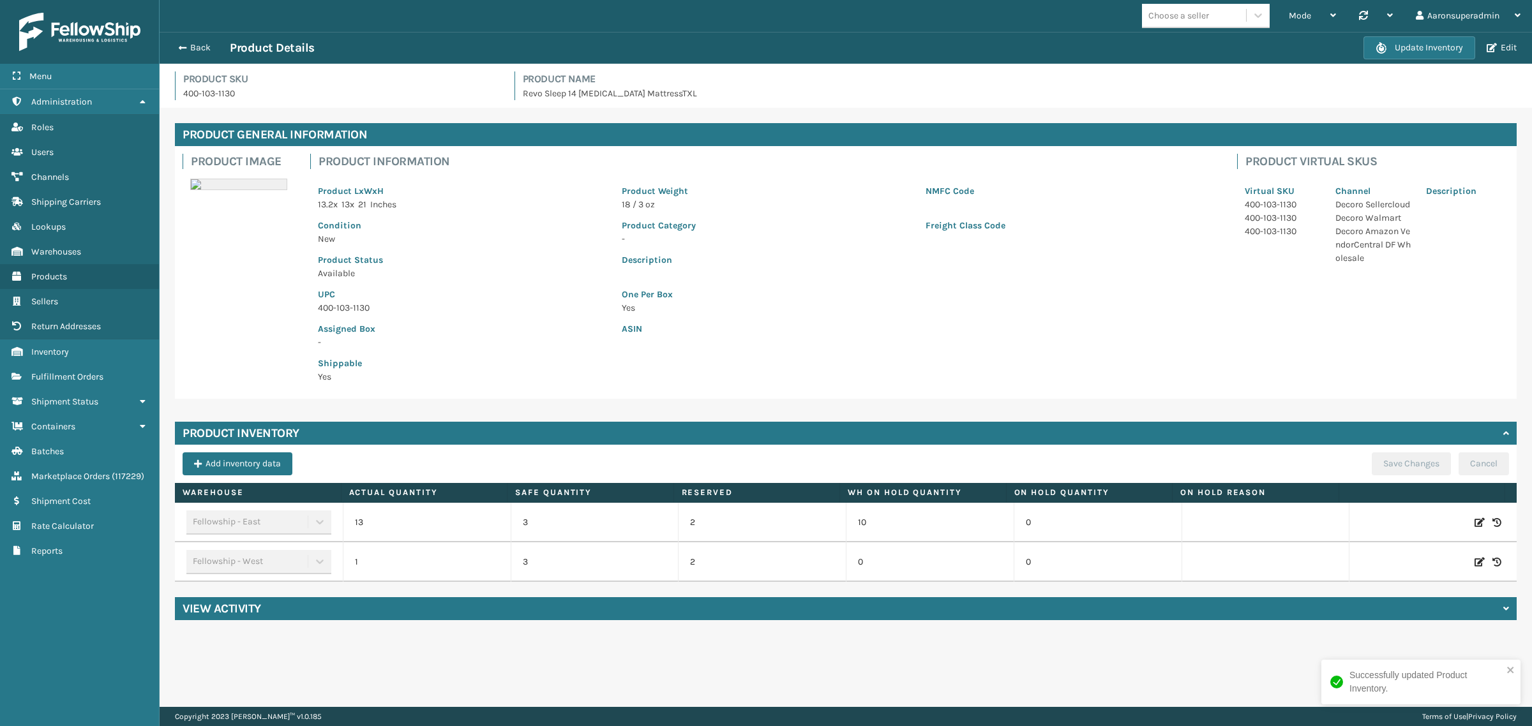
click at [195, 45] on button "Back" at bounding box center [200, 47] width 59 height 11
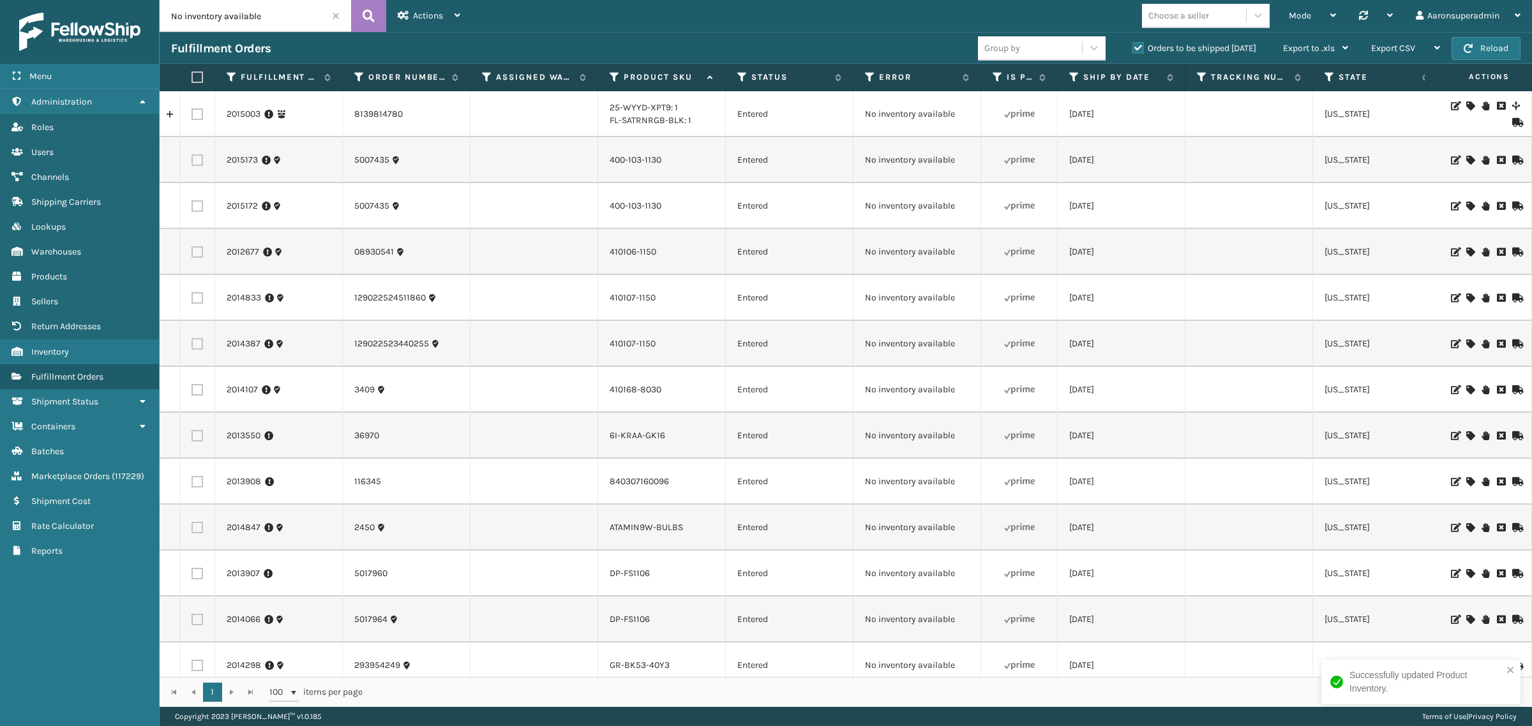
click at [1462, 160] on div at bounding box center [1484, 160] width 72 height 9
click at [1466, 161] on icon at bounding box center [1470, 160] width 8 height 9
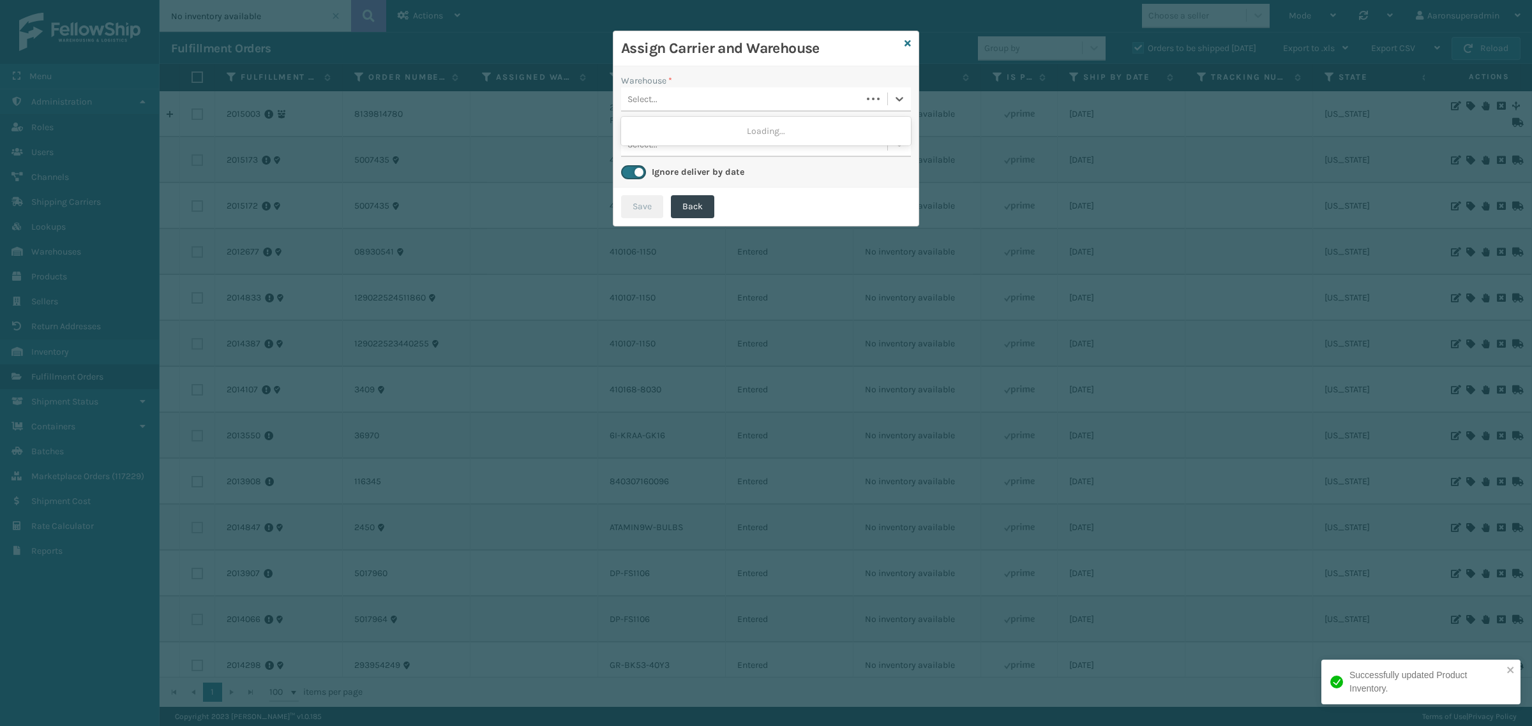
click at [634, 102] on div "Select..." at bounding box center [642, 99] width 30 height 13
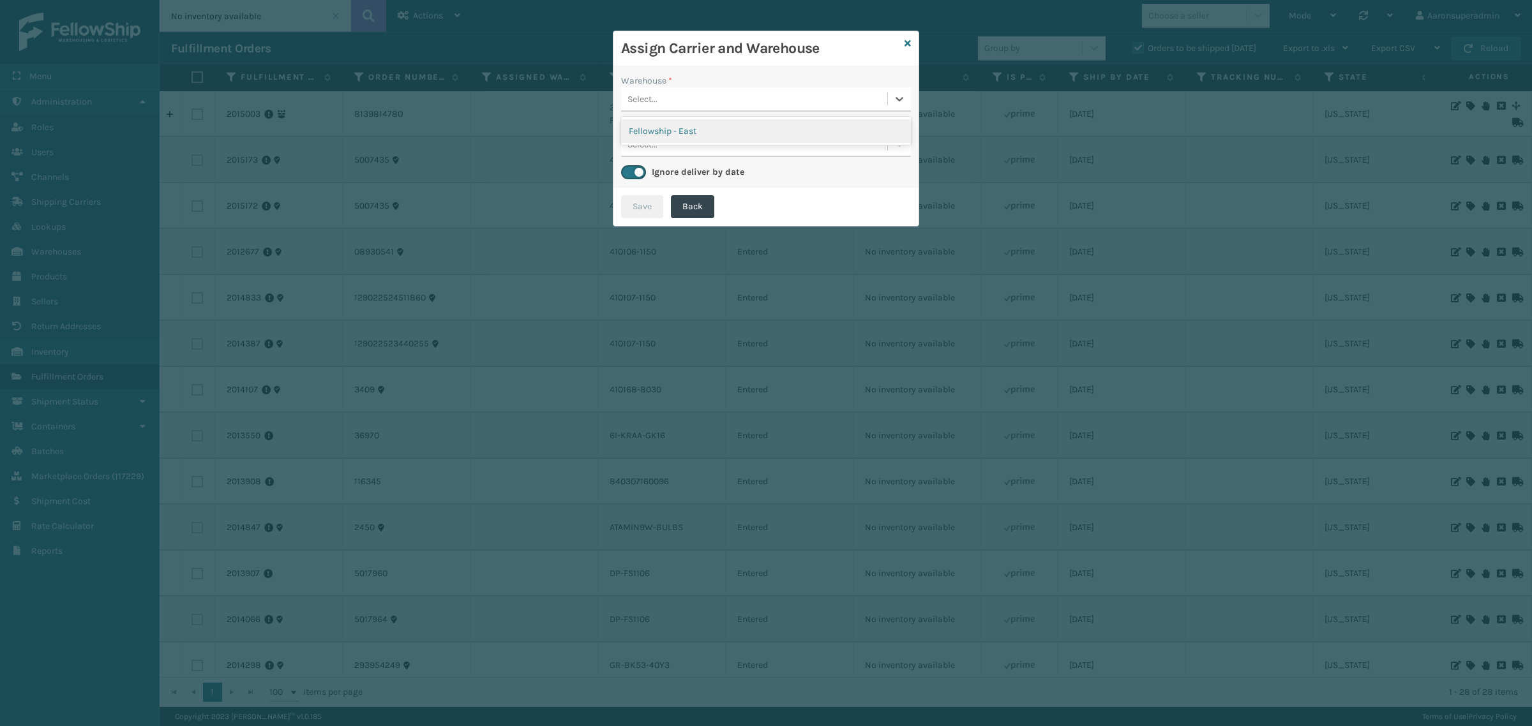
click at [657, 134] on div "Fellowship - East" at bounding box center [766, 131] width 290 height 24
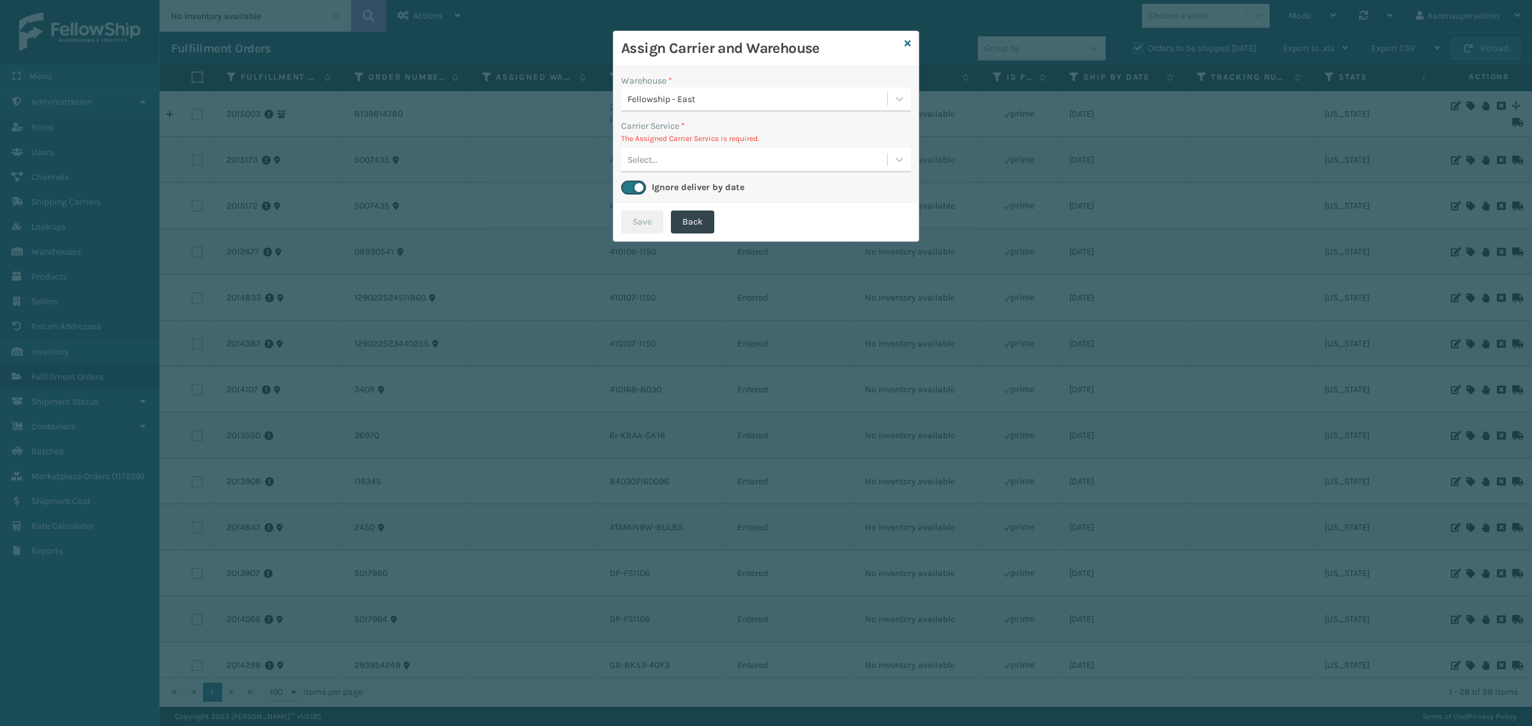
click at [693, 152] on div "Select..." at bounding box center [754, 159] width 266 height 21
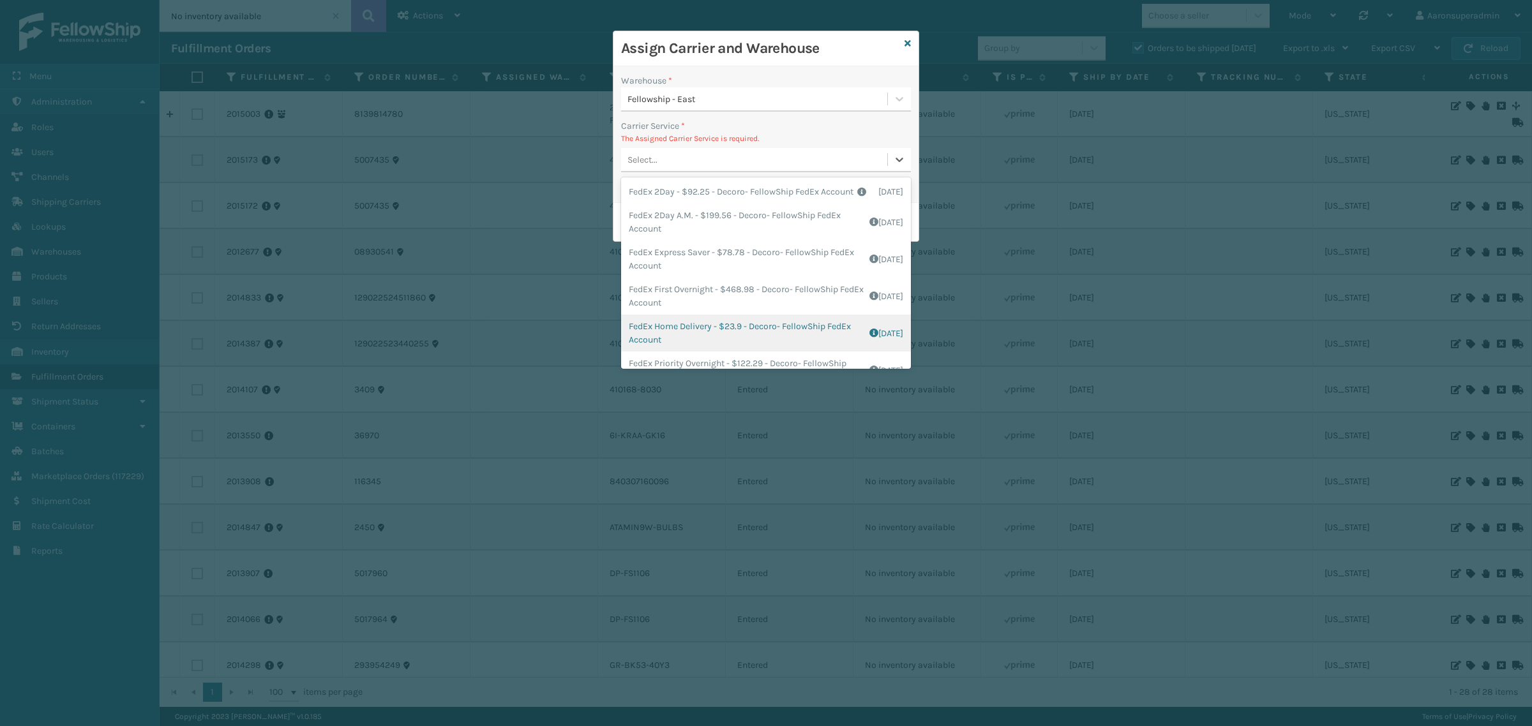
click at [717, 339] on div "FedEx Home Delivery - $23.9 - Decoro- FellowShip FedEx Account Shipping Cost $1…" at bounding box center [766, 333] width 290 height 37
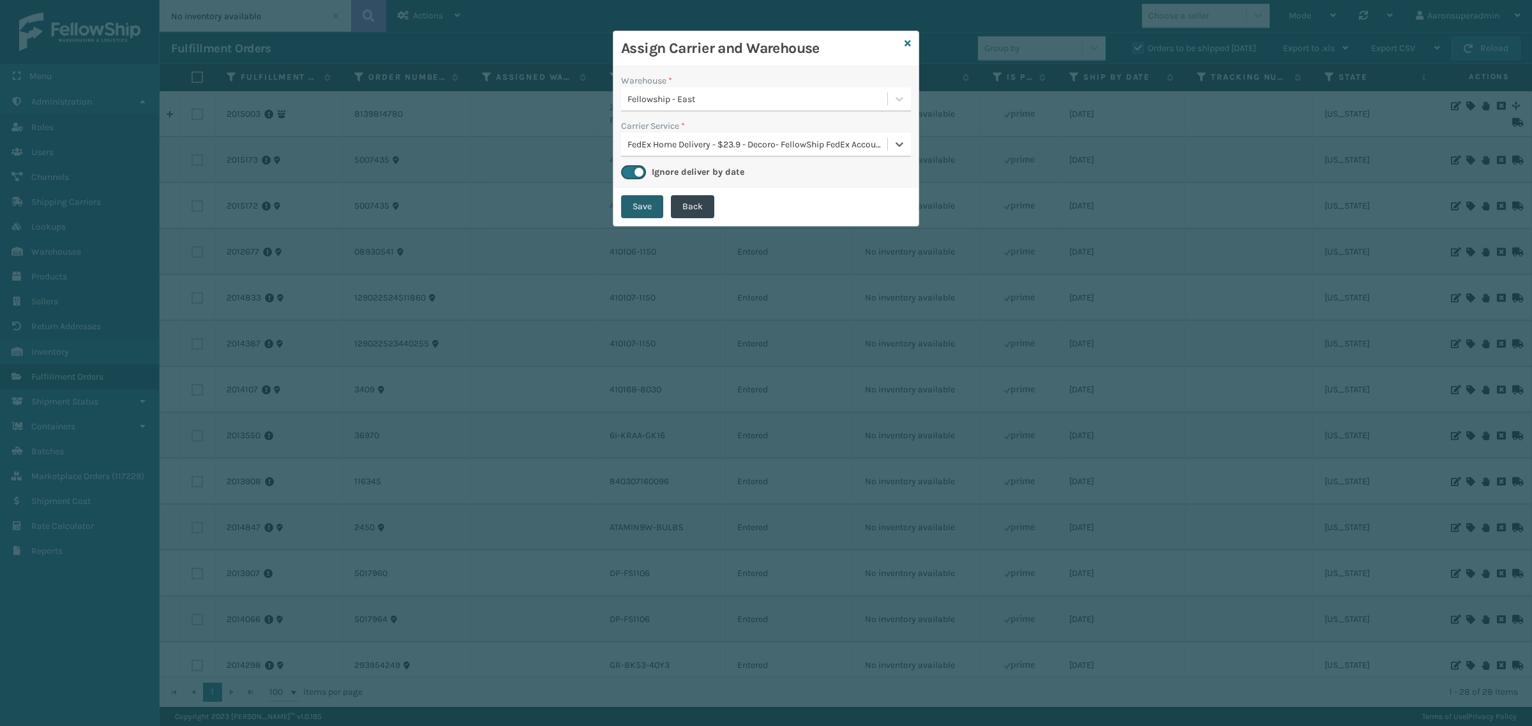
click at [641, 211] on button "Save" at bounding box center [642, 206] width 42 height 23
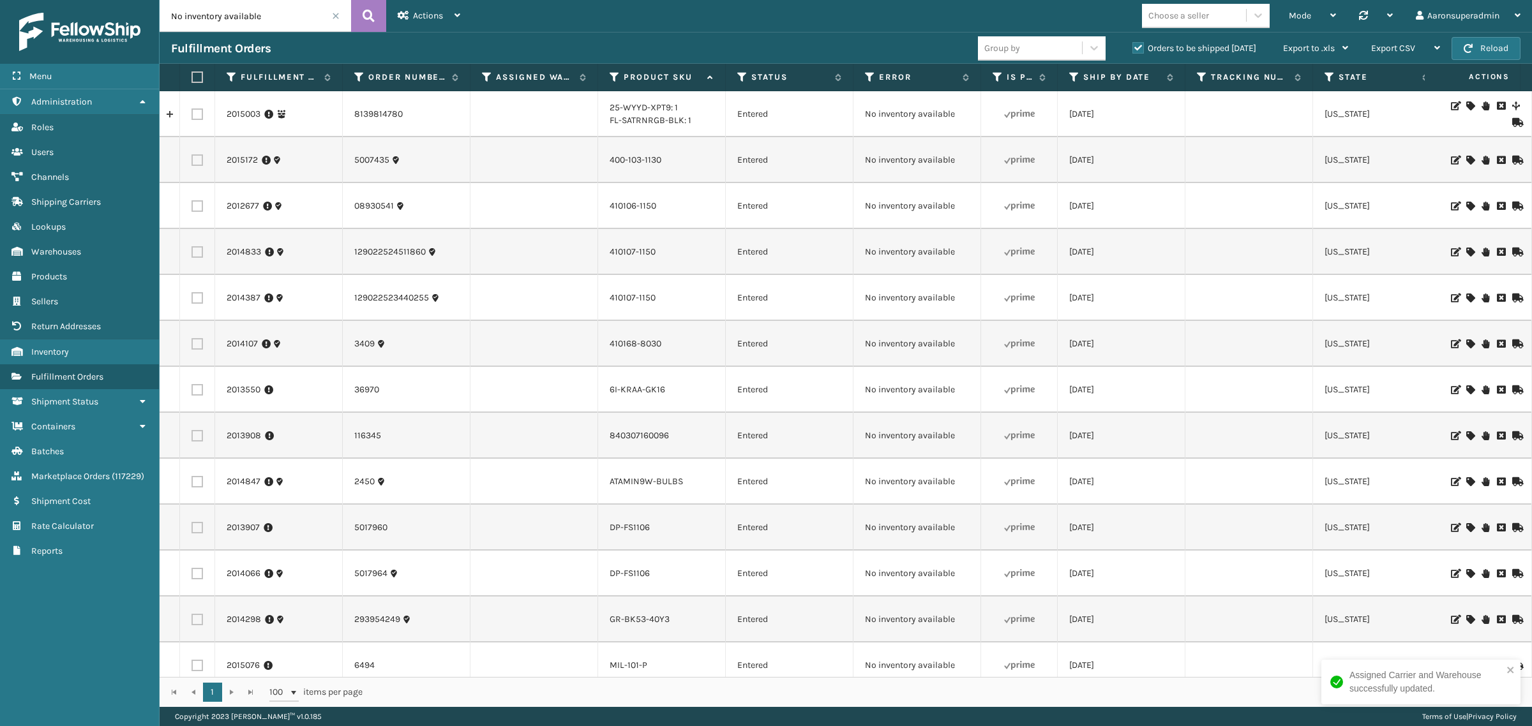
click at [1466, 160] on icon at bounding box center [1470, 160] width 8 height 9
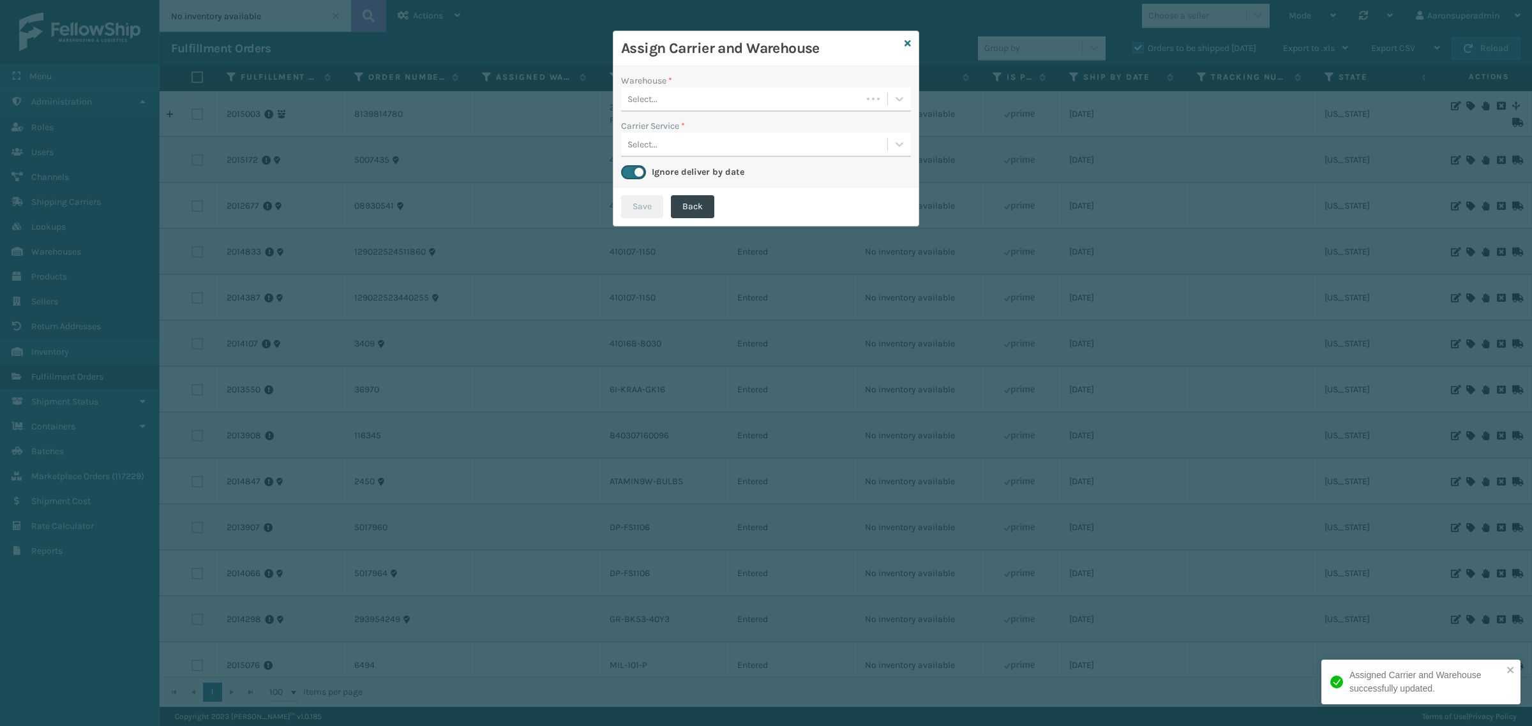
click at [749, 110] on div "Select..." at bounding box center [766, 99] width 290 height 24
click at [648, 97] on div "Select..." at bounding box center [642, 99] width 30 height 13
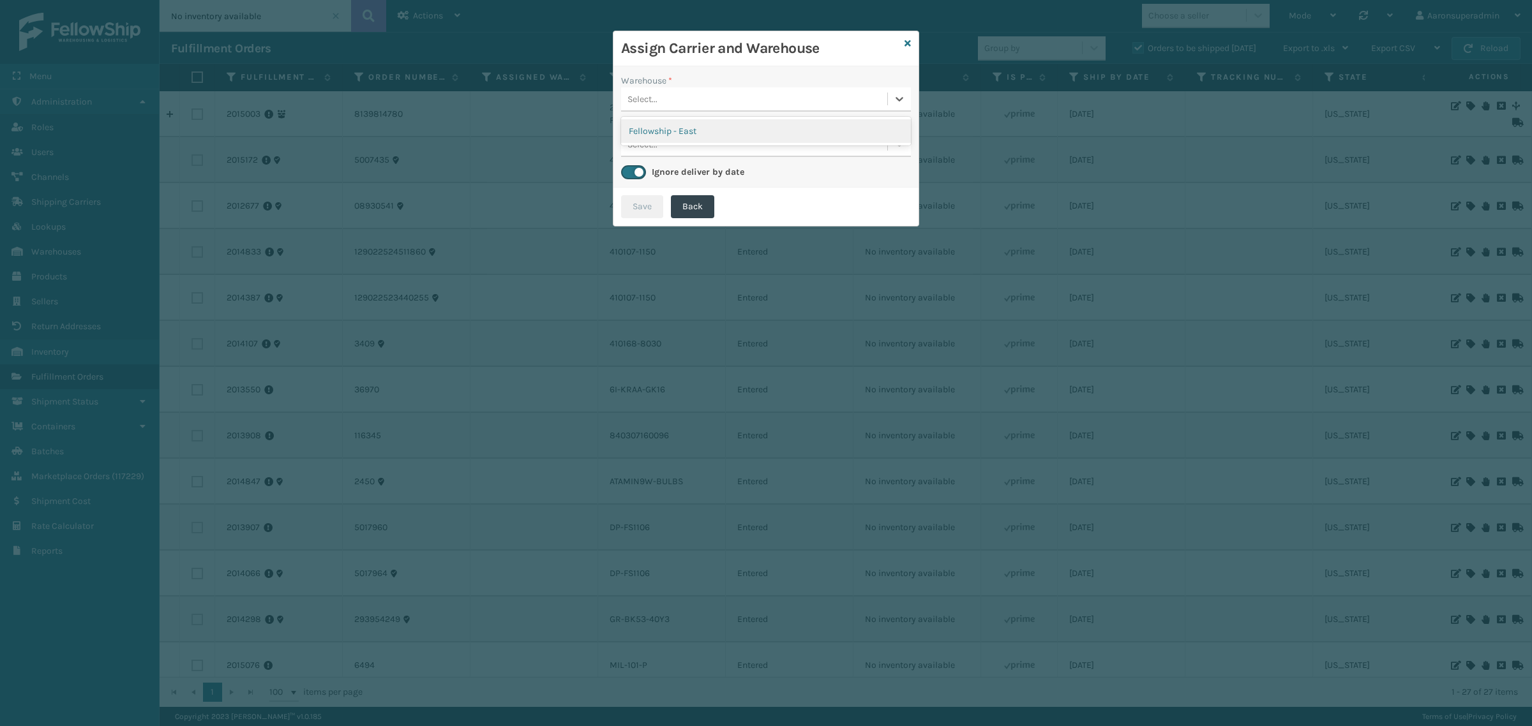
click at [667, 131] on div "Fellowship - East" at bounding box center [766, 131] width 290 height 24
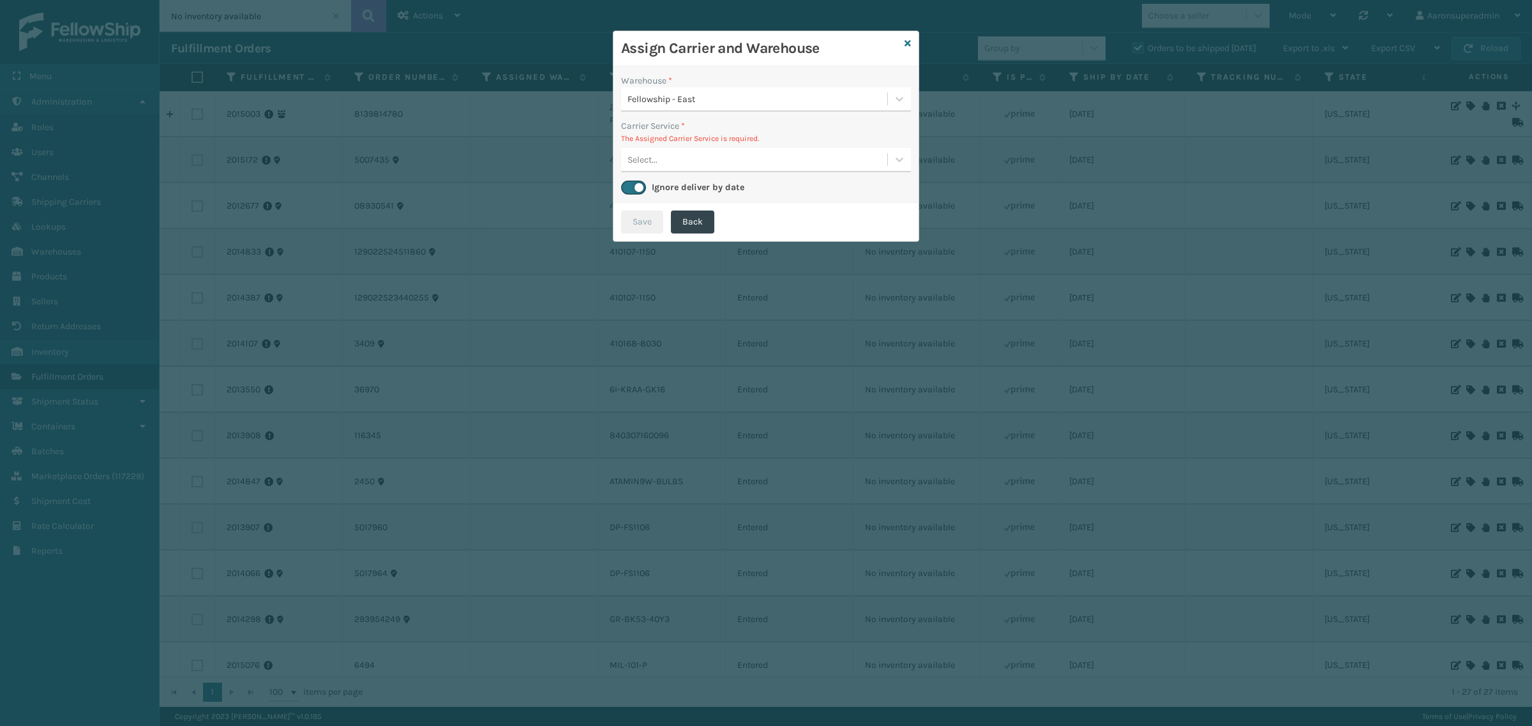
click at [696, 163] on div "Select..." at bounding box center [754, 159] width 266 height 21
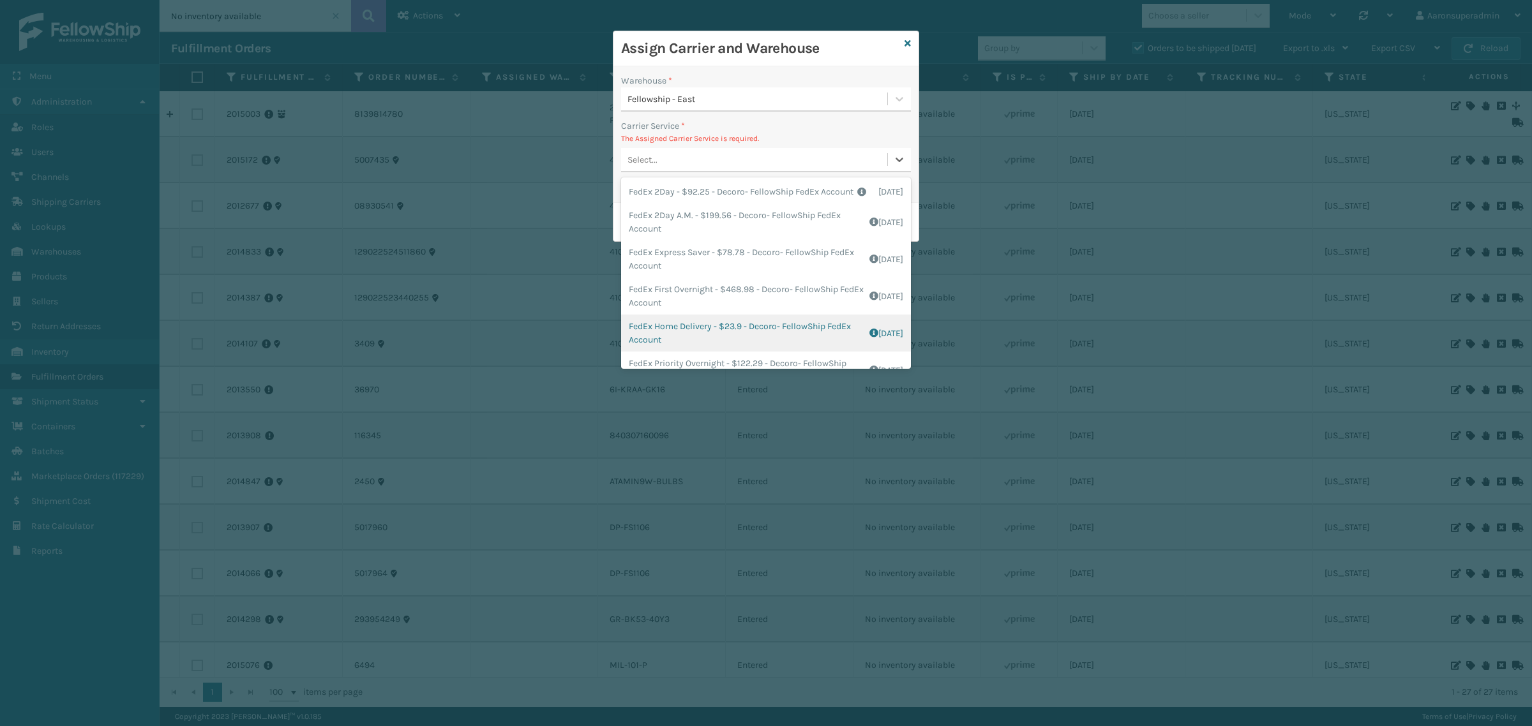
click at [682, 336] on div "FedEx Home Delivery - $23.9 - Decoro- FellowShip FedEx Account Shipping Cost $1…" at bounding box center [766, 333] width 290 height 37
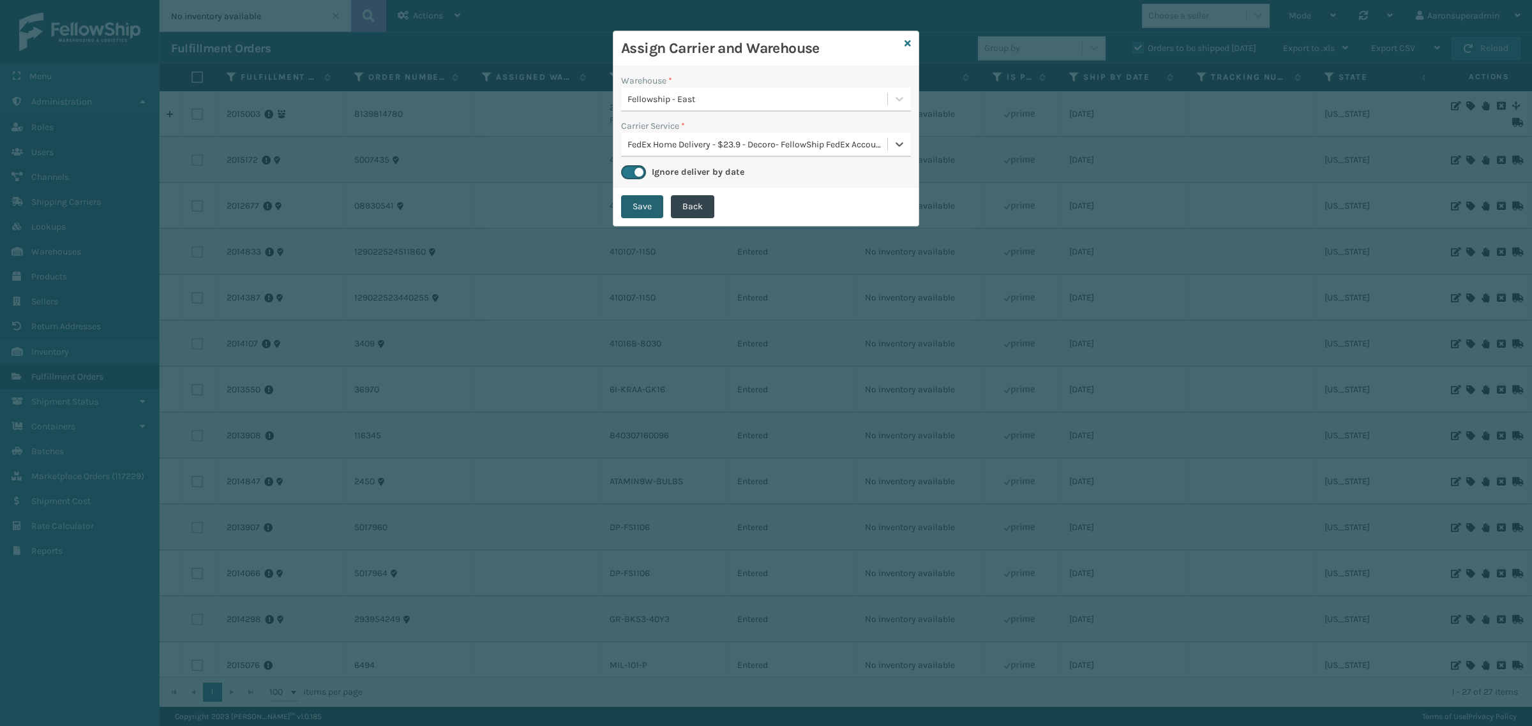
click at [640, 206] on button "Save" at bounding box center [642, 206] width 42 height 23
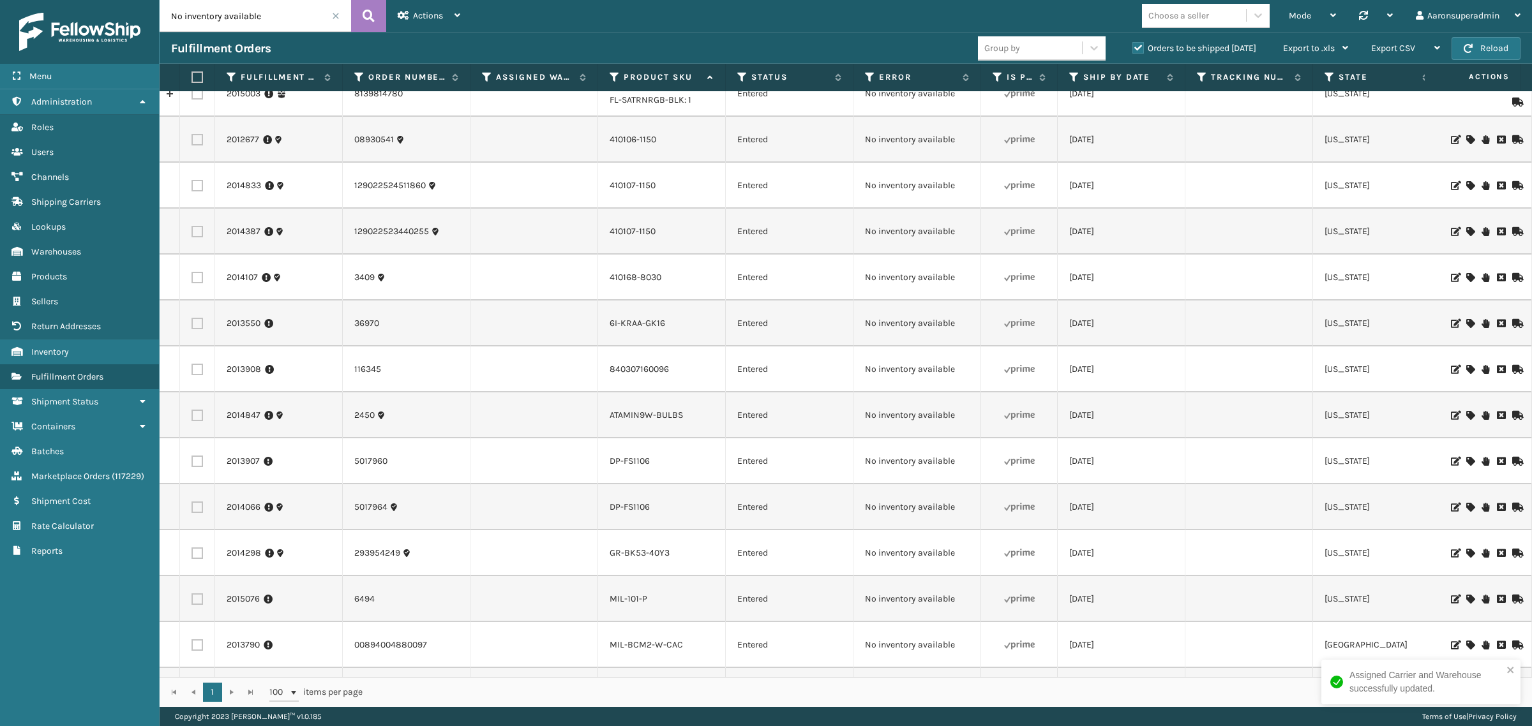
scroll to position [26, 0]
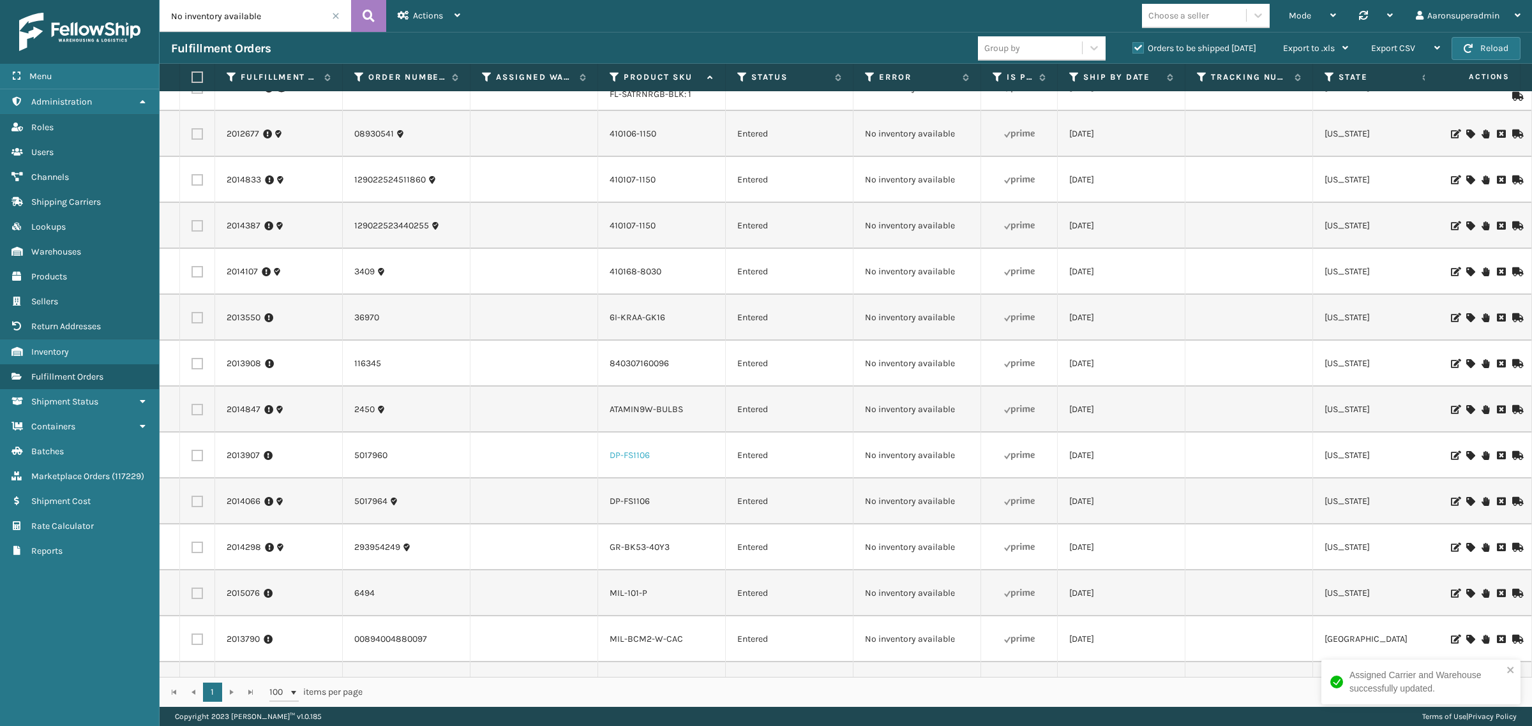
click at [629, 458] on link "DP-FS1106" at bounding box center [630, 455] width 40 height 11
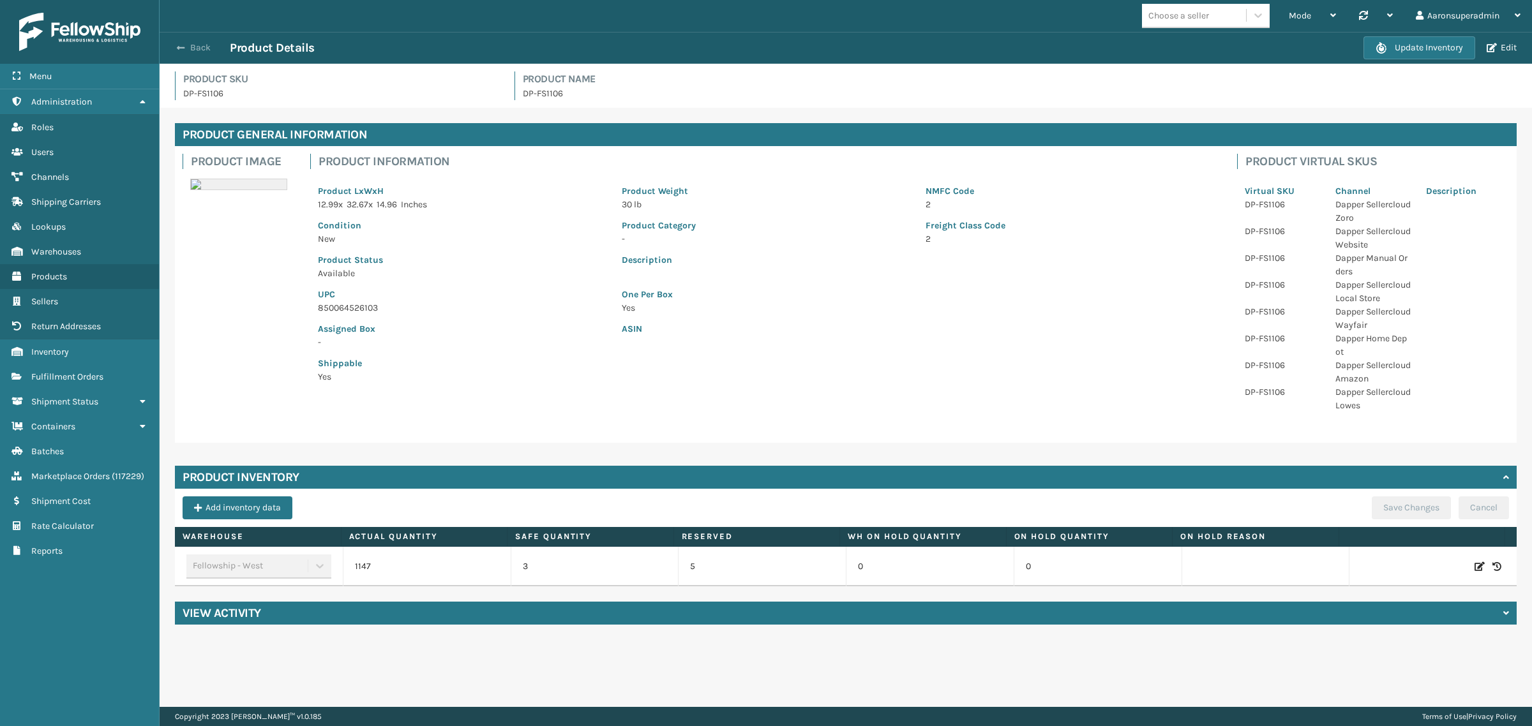
click at [190, 45] on button "Back" at bounding box center [200, 47] width 59 height 11
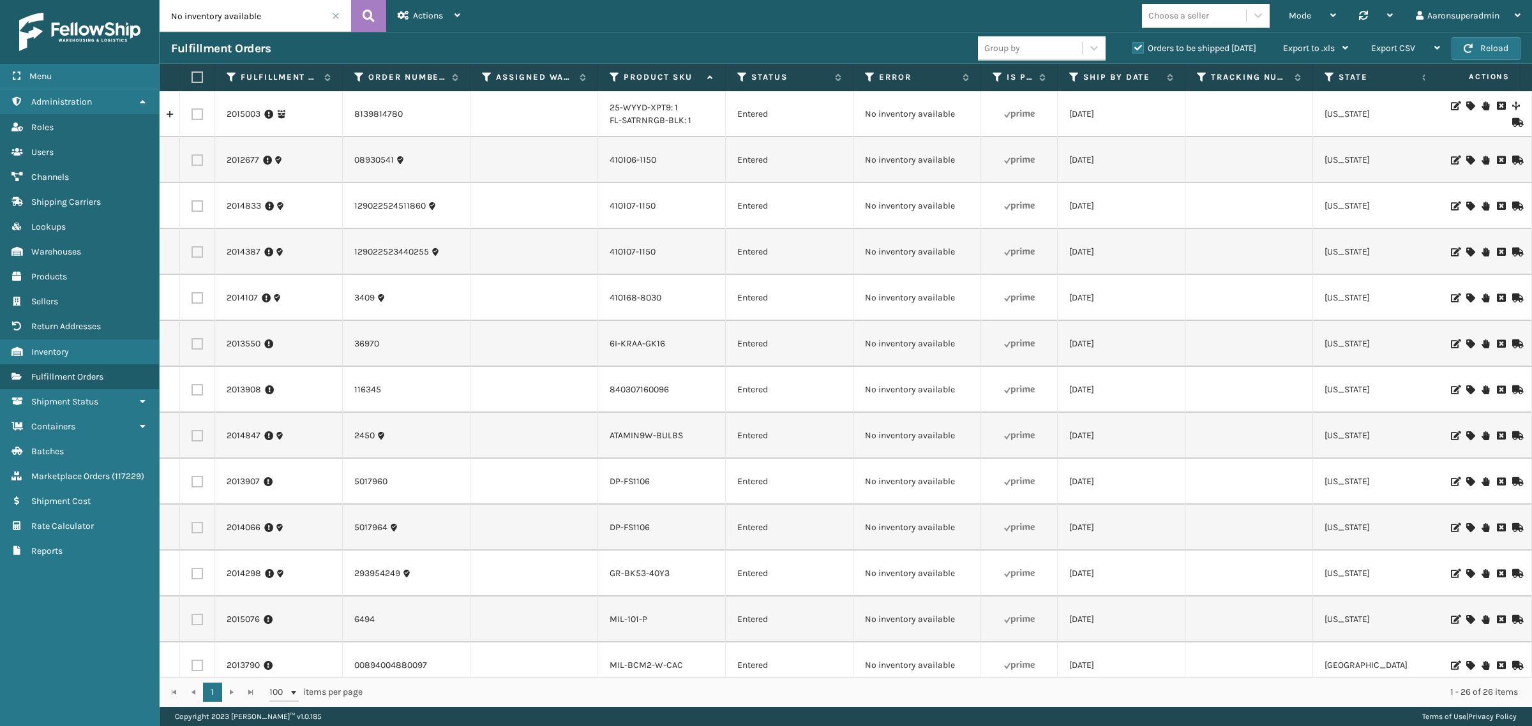
click at [1466, 480] on icon at bounding box center [1470, 481] width 8 height 9
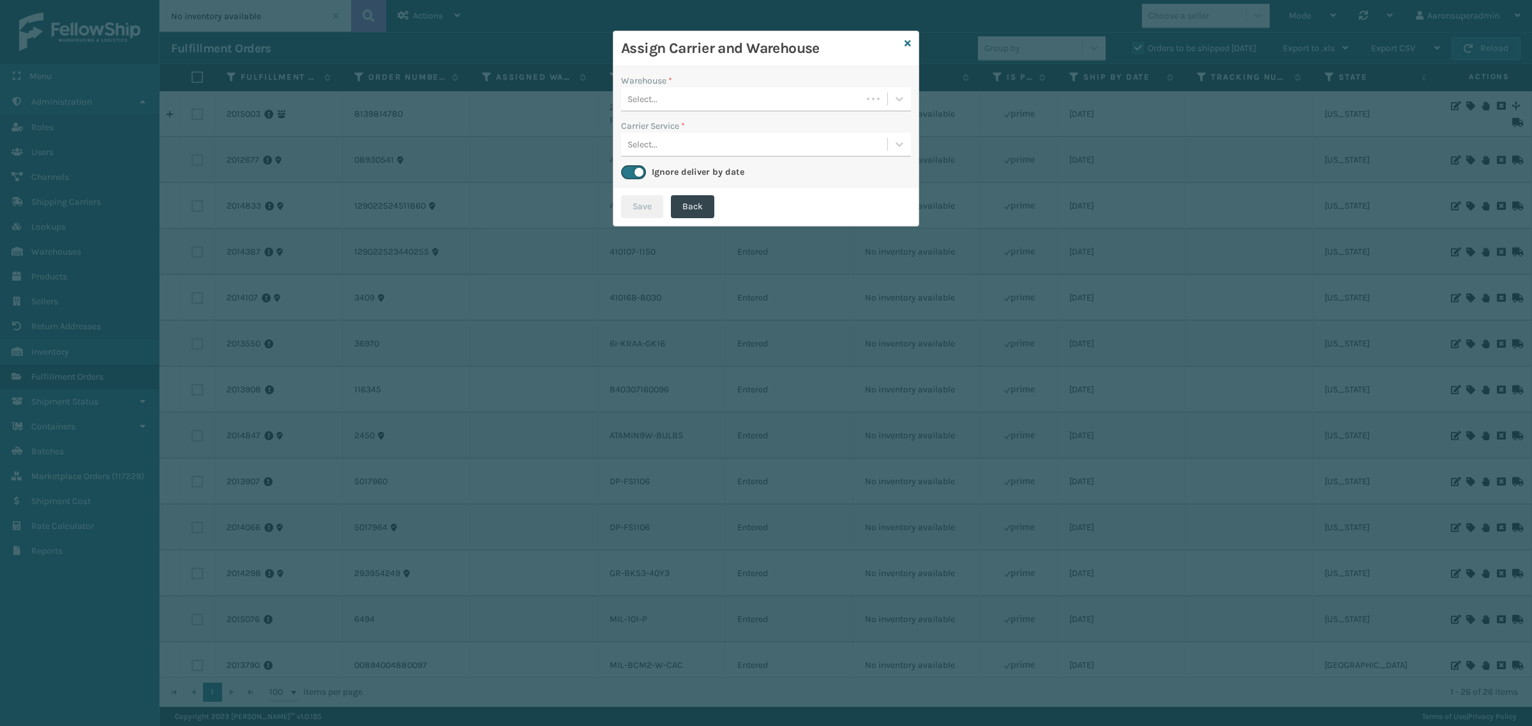
click at [709, 107] on div "Select..." at bounding box center [741, 99] width 241 height 21
click at [659, 138] on div "Fellowship - West" at bounding box center [766, 131] width 290 height 24
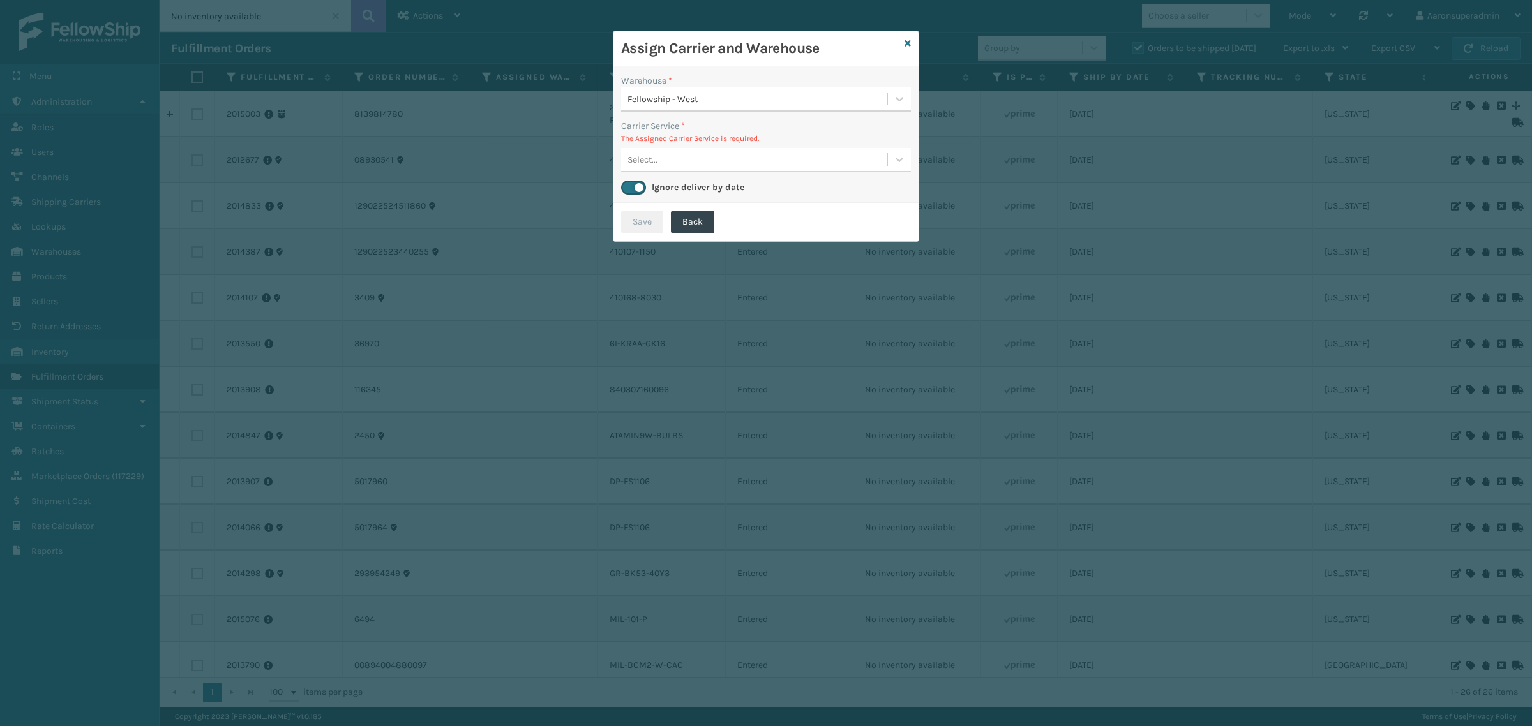
click at [680, 161] on div "Select..." at bounding box center [754, 159] width 266 height 21
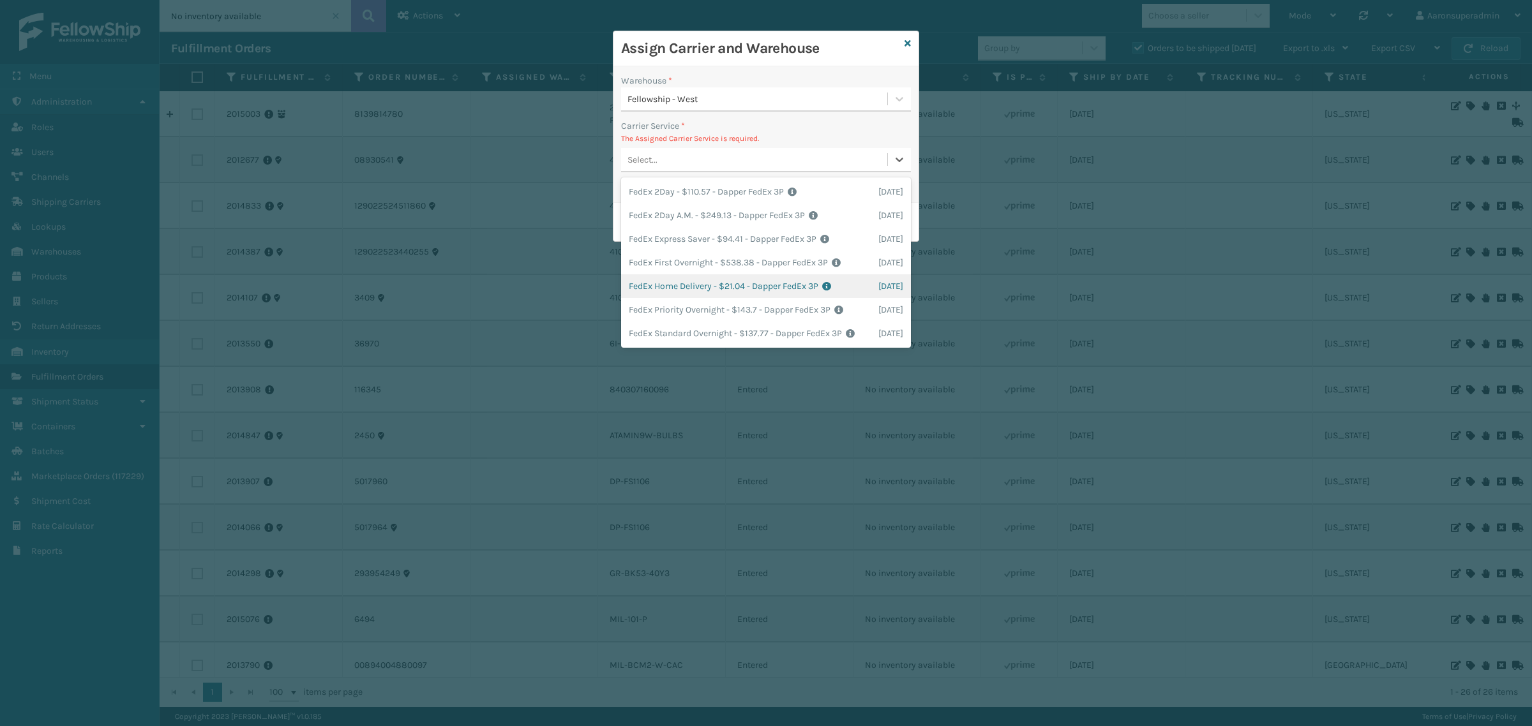
click at [677, 289] on div "FedEx Home Delivery - $21.04 - Dapper FedEx 3P Shipping Cost $21.04 Surplus Cos…" at bounding box center [766, 286] width 290 height 24
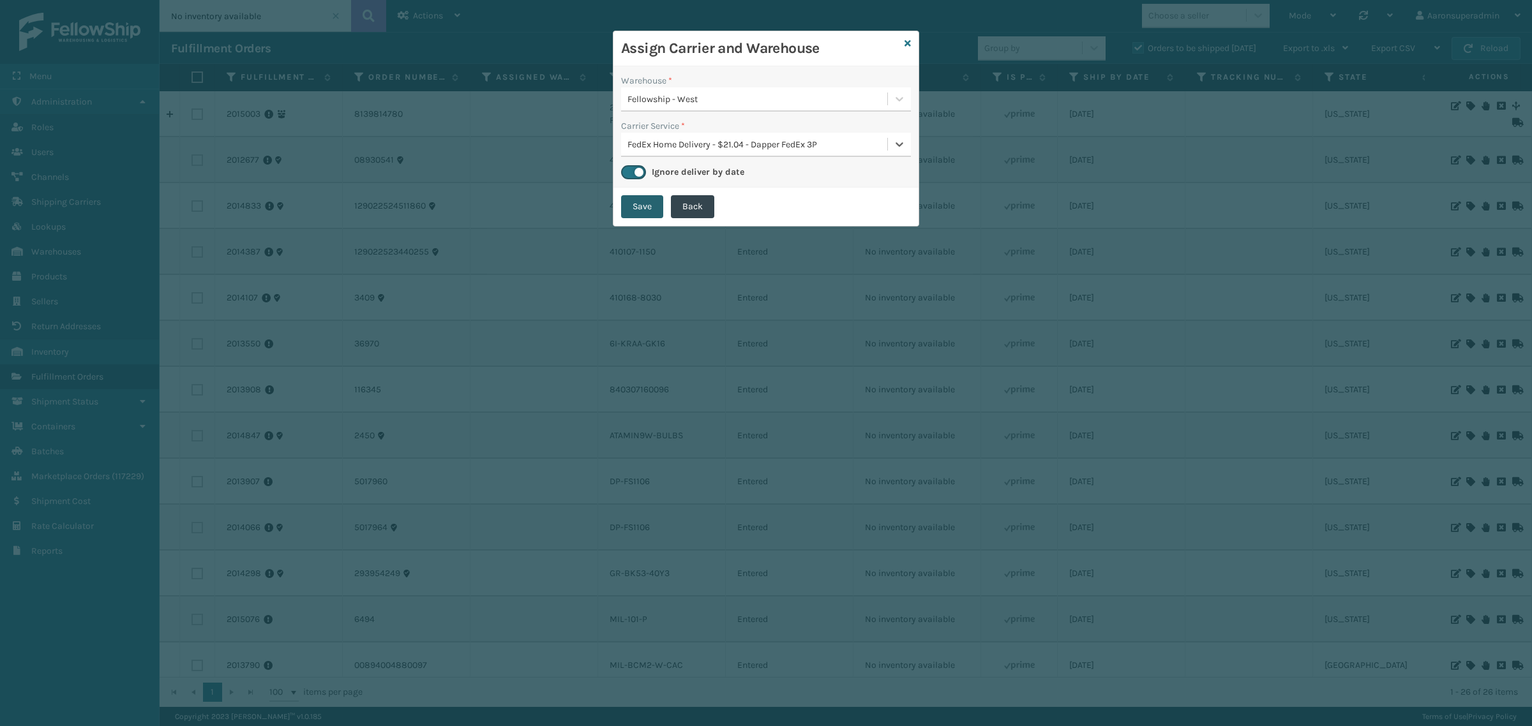
click at [627, 206] on button "Save" at bounding box center [642, 206] width 42 height 23
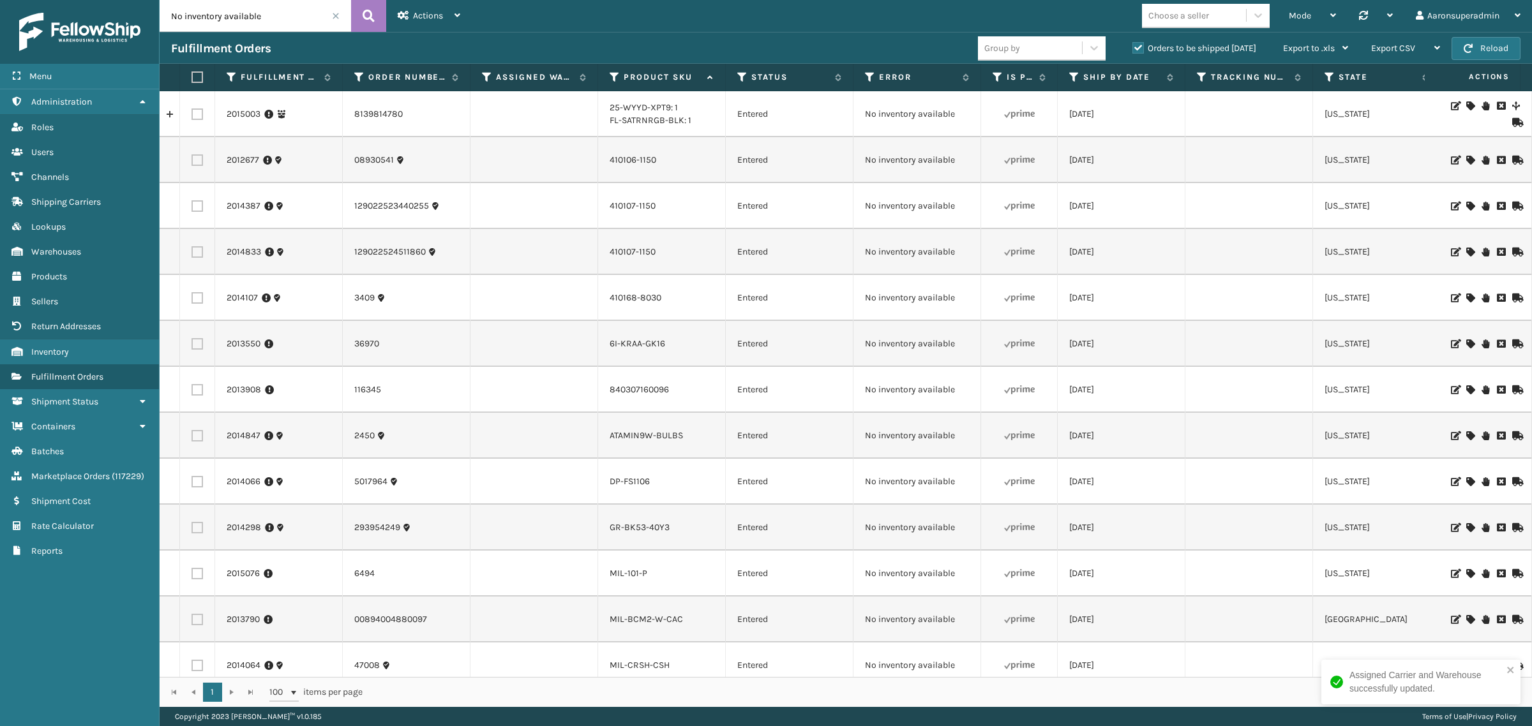
click at [1466, 482] on icon at bounding box center [1470, 481] width 8 height 9
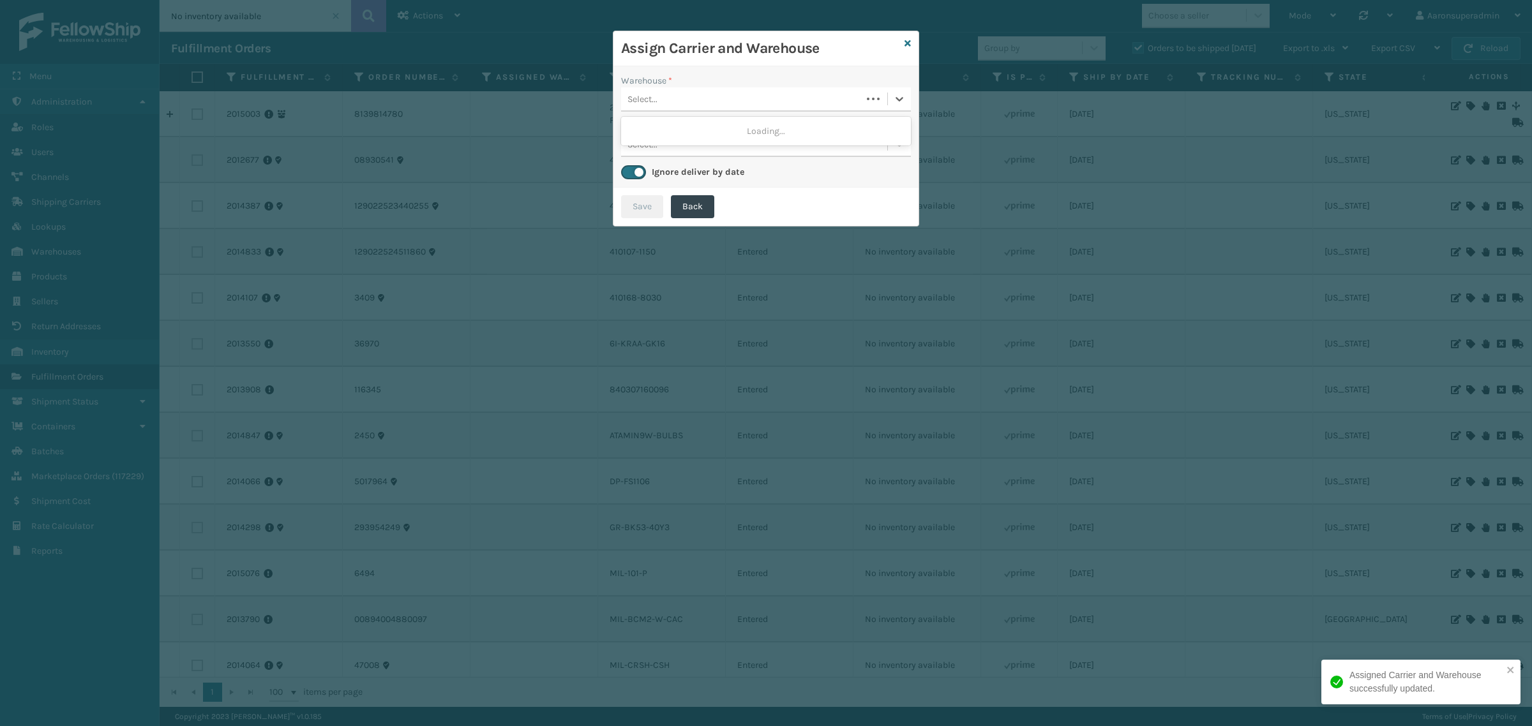
click at [702, 94] on div "Select..." at bounding box center [741, 99] width 241 height 21
drag, startPoint x: 645, startPoint y: 94, endPoint x: 661, endPoint y: 129, distance: 38.3
click at [645, 96] on div "Select..." at bounding box center [642, 99] width 30 height 13
drag, startPoint x: 662, startPoint y: 133, endPoint x: 530, endPoint y: 4, distance: 184.6
click at [653, 125] on div "Fellowship - West" at bounding box center [766, 131] width 290 height 24
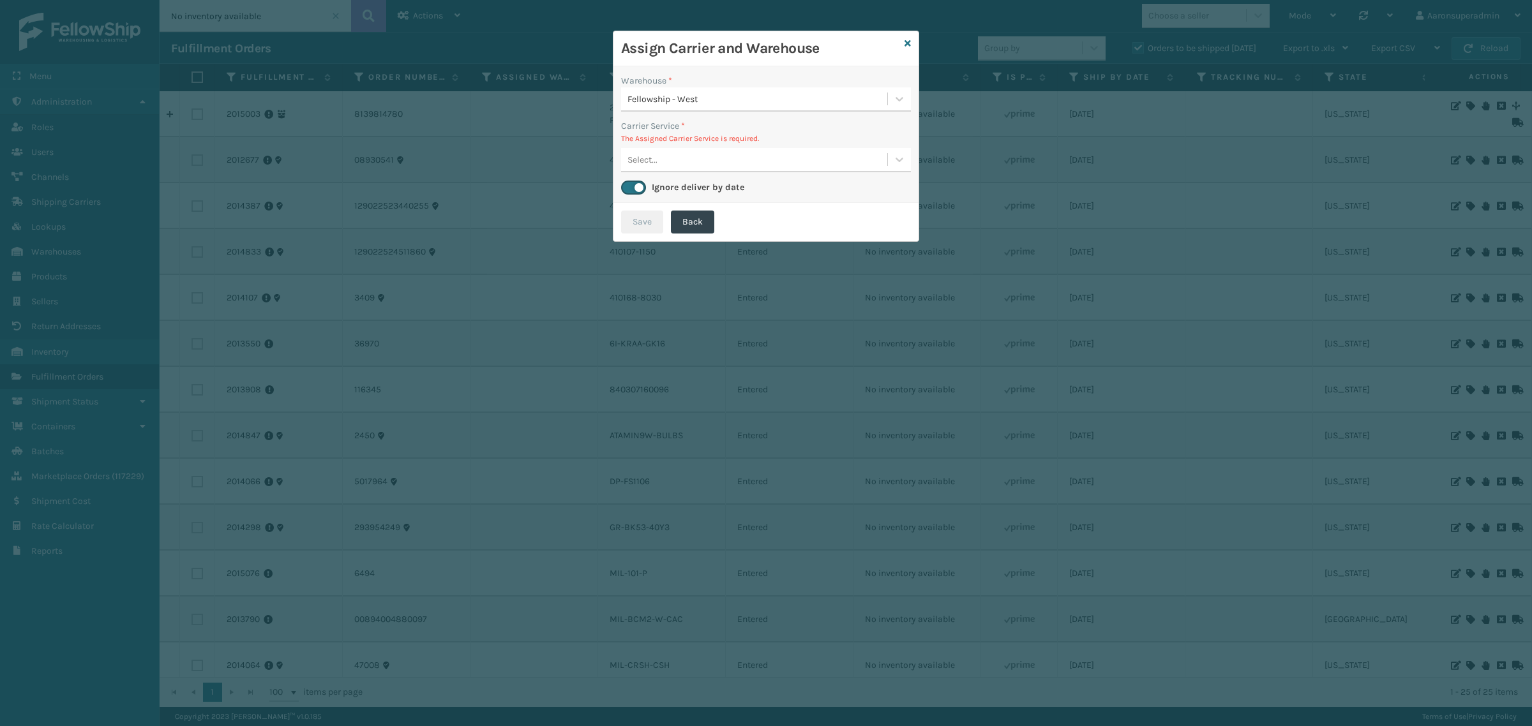
click at [730, 153] on div "Select..." at bounding box center [754, 159] width 266 height 21
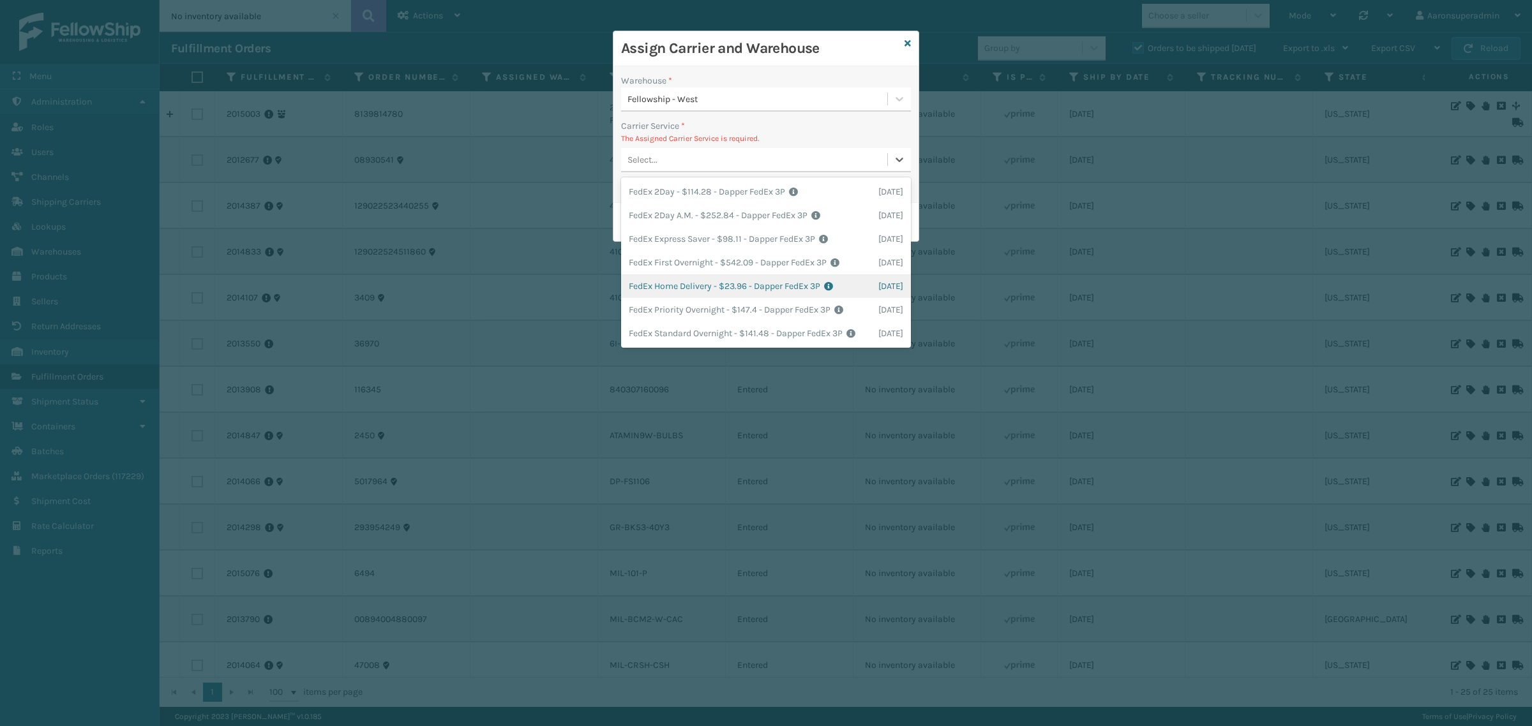
click at [686, 288] on div "FedEx Home Delivery - $23.96 - Dapper FedEx 3P Shipping Cost $23.96 Surplus Cos…" at bounding box center [766, 286] width 290 height 24
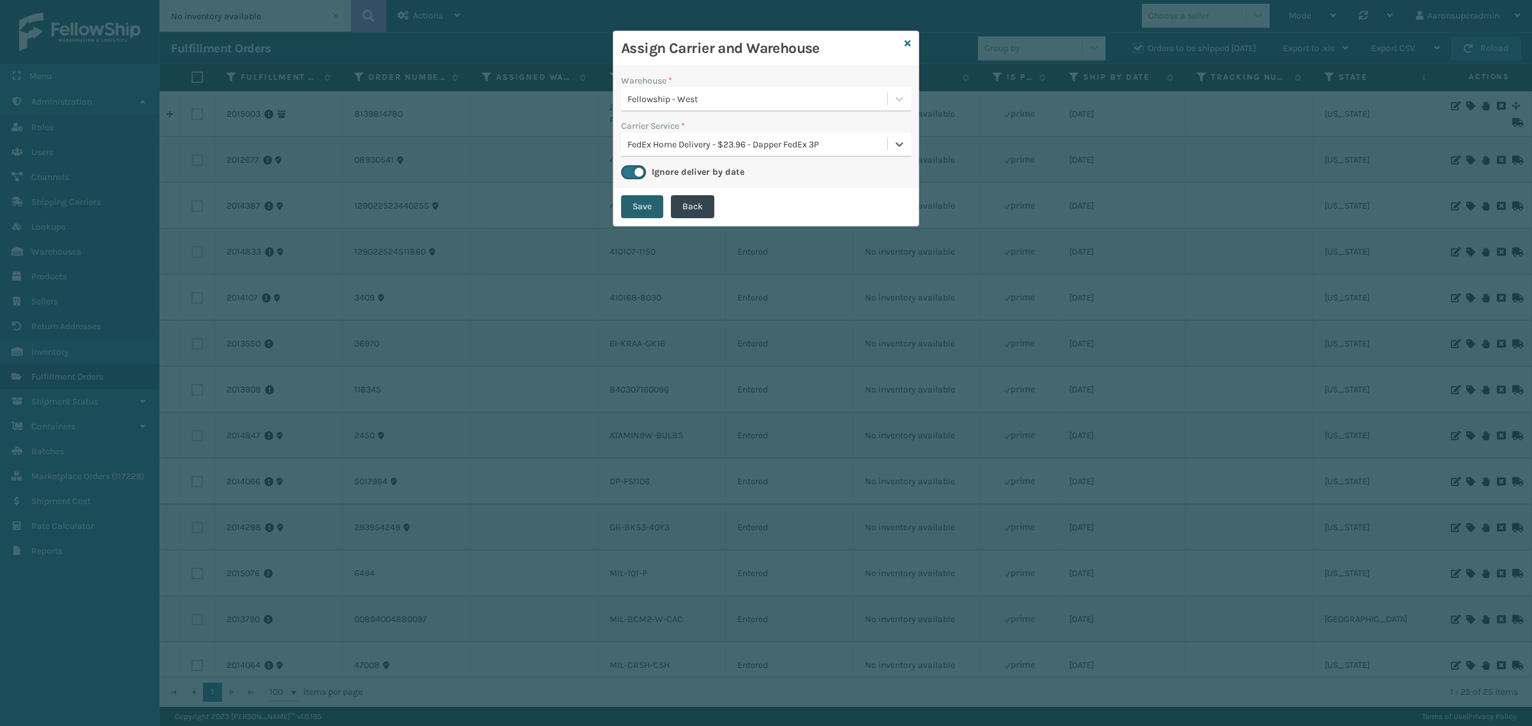
click at [636, 202] on button "Save" at bounding box center [642, 206] width 42 height 23
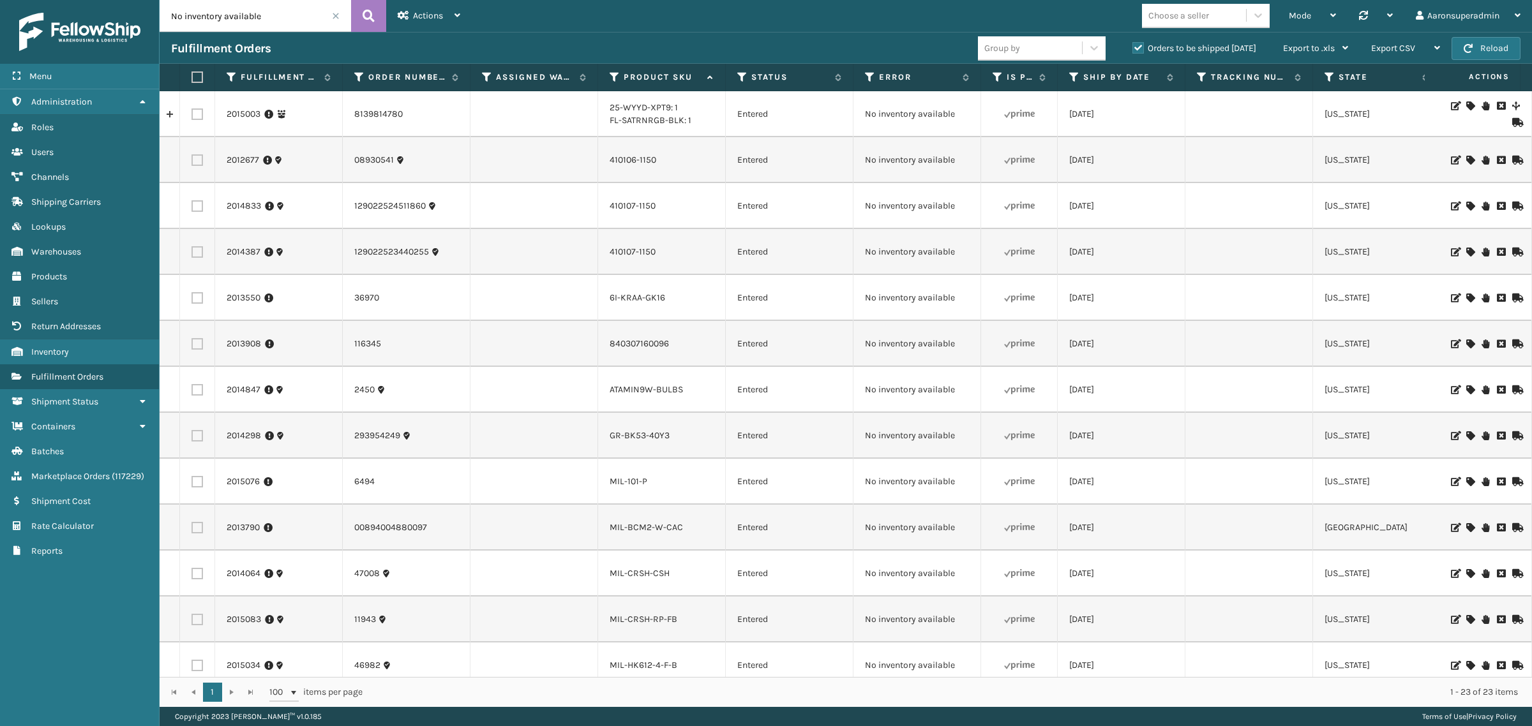
click at [1466, 346] on icon at bounding box center [1470, 344] width 8 height 9
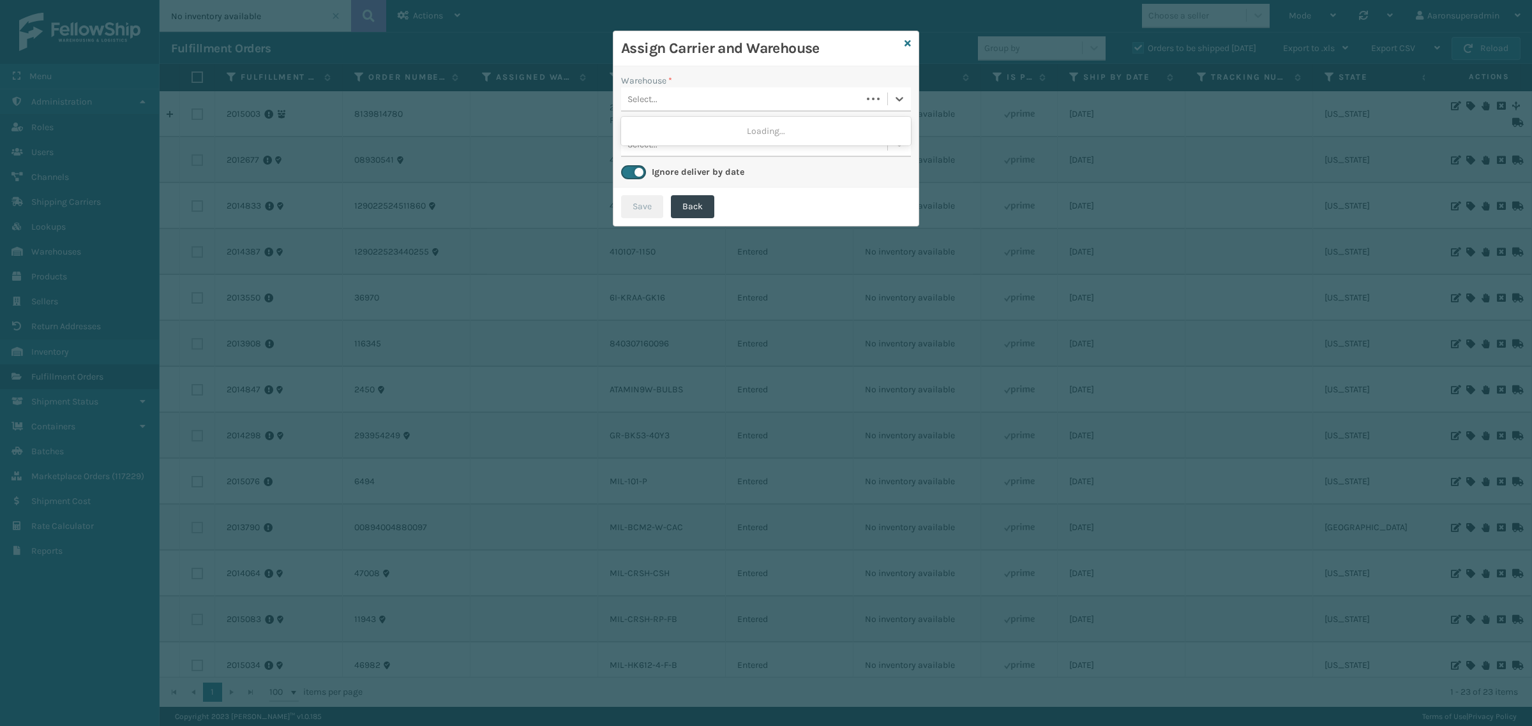
click at [667, 107] on div "Select..." at bounding box center [741, 99] width 241 height 21
click at [908, 43] on icon at bounding box center [907, 43] width 6 height 9
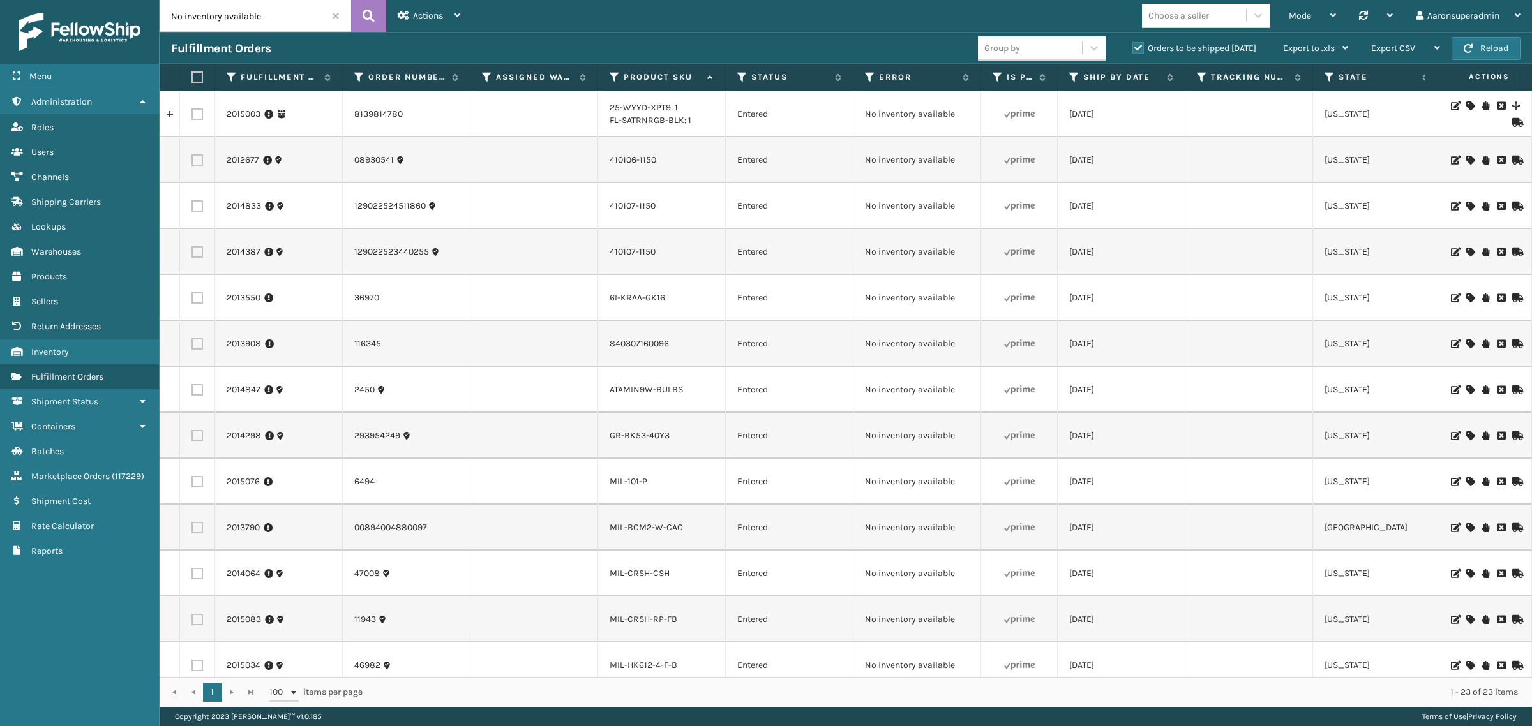
click at [1466, 387] on icon at bounding box center [1470, 390] width 8 height 9
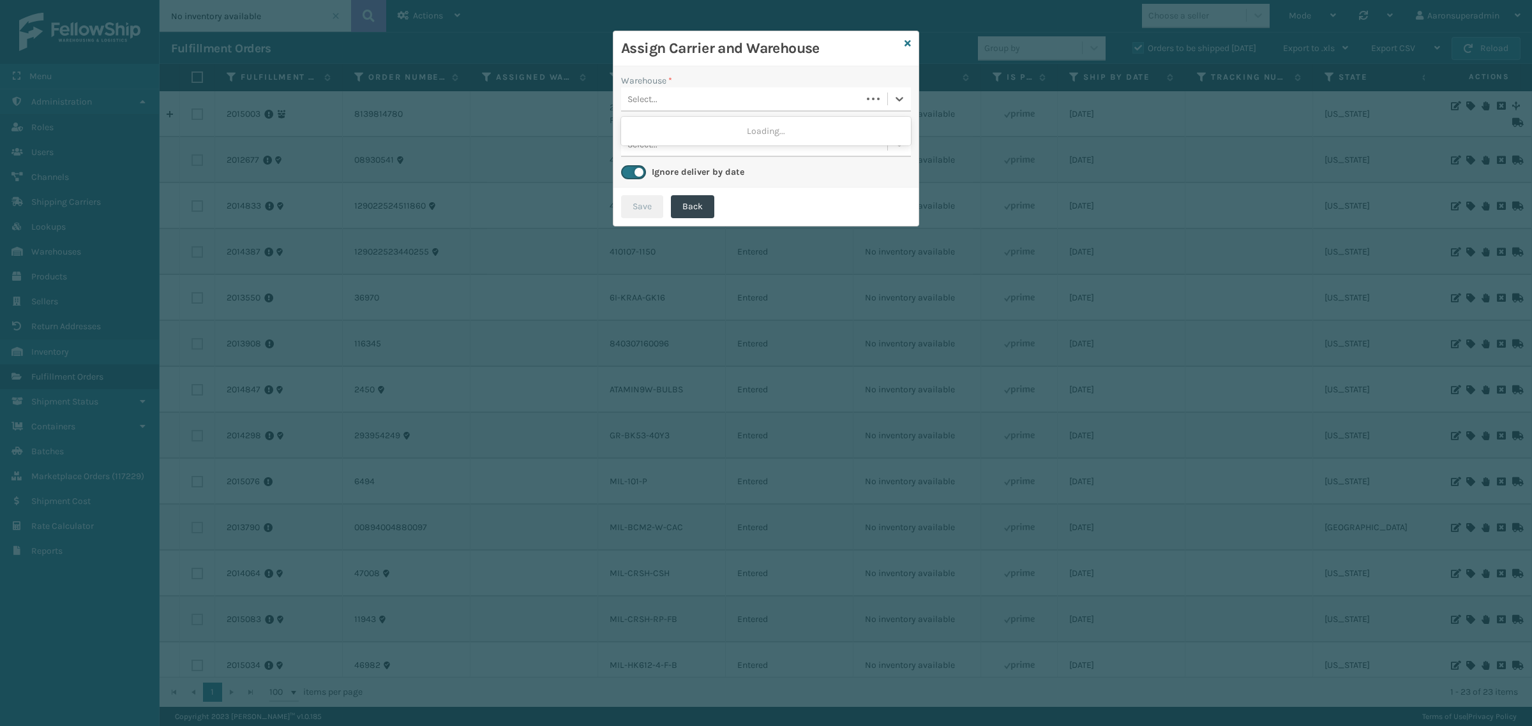
click at [723, 93] on div "Select..." at bounding box center [741, 99] width 241 height 21
click at [906, 43] on icon at bounding box center [907, 43] width 6 height 9
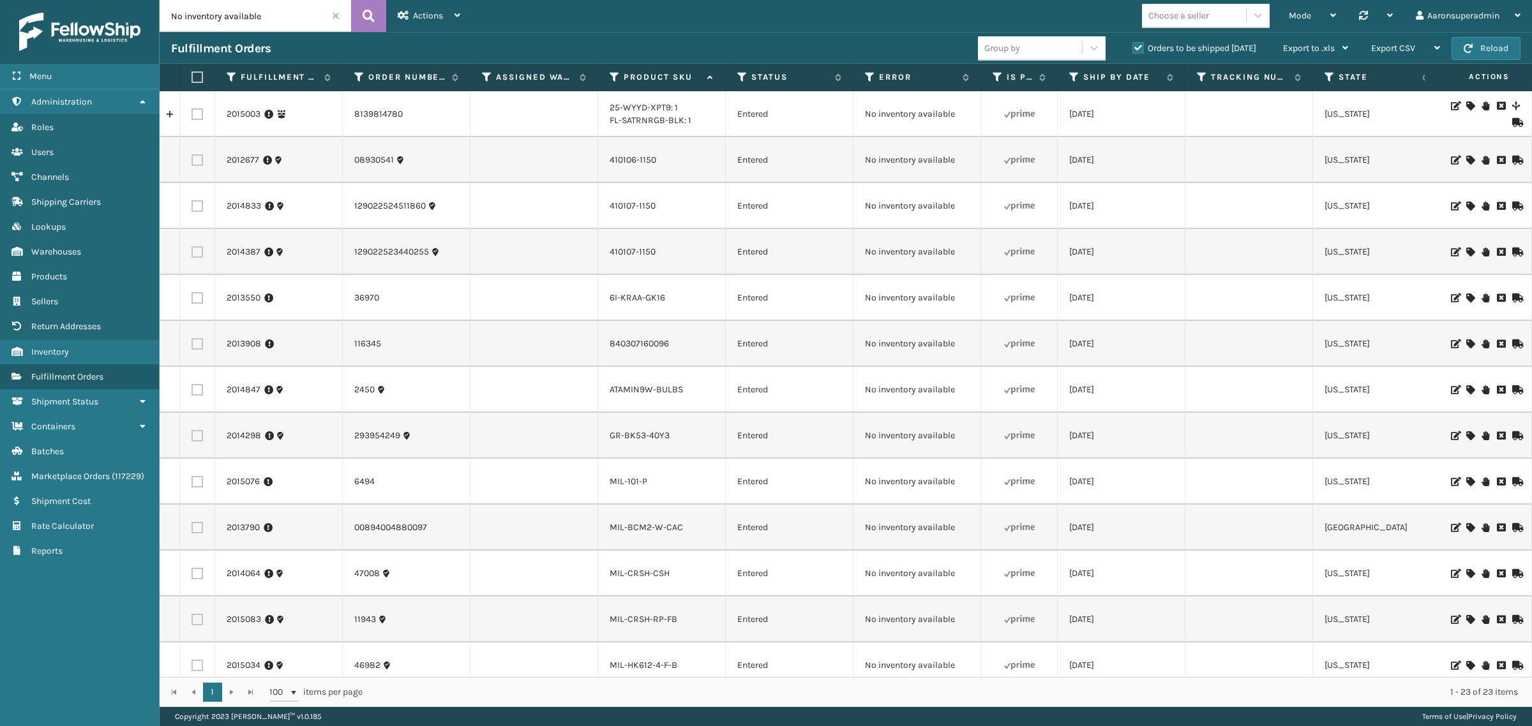
click at [1466, 481] on icon at bounding box center [1470, 481] width 8 height 9
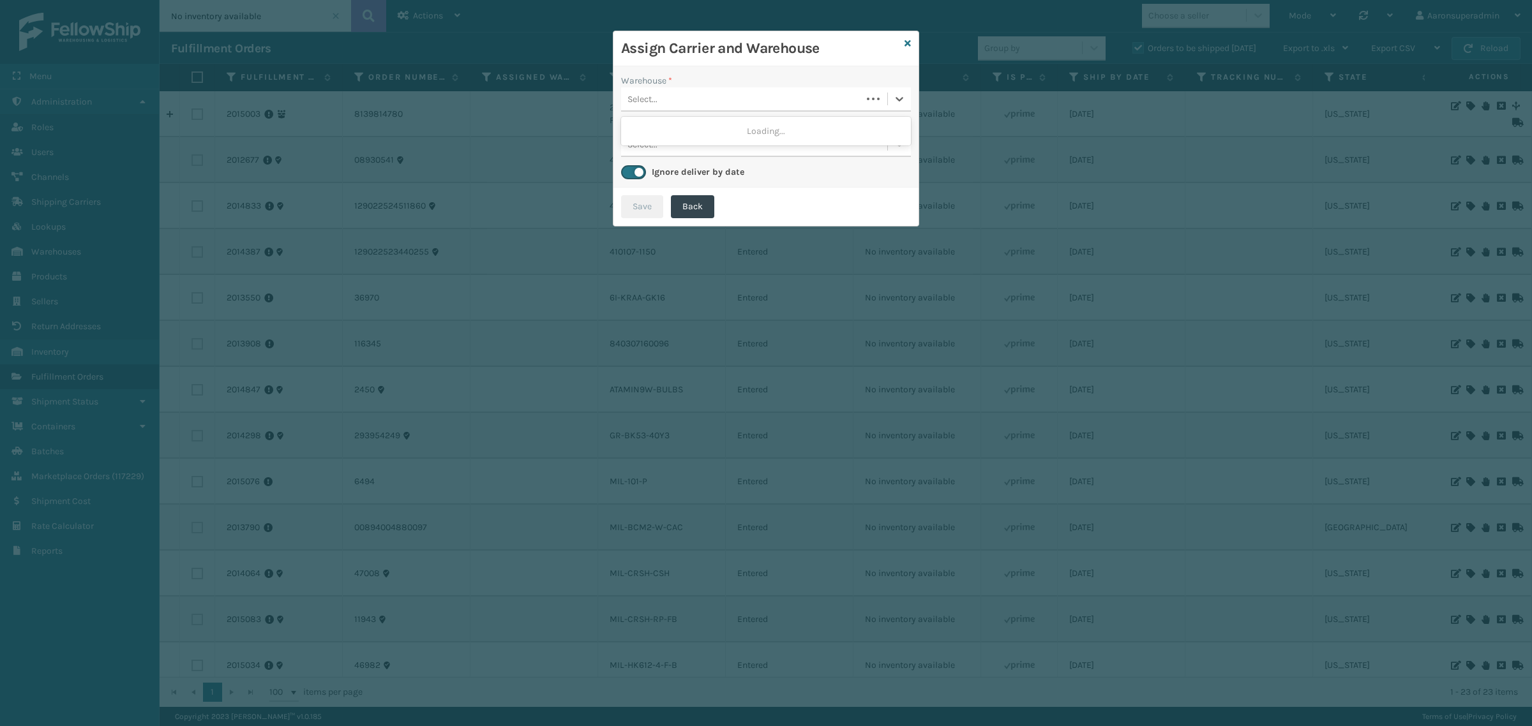
click at [733, 109] on div "Select..." at bounding box center [741, 99] width 241 height 21
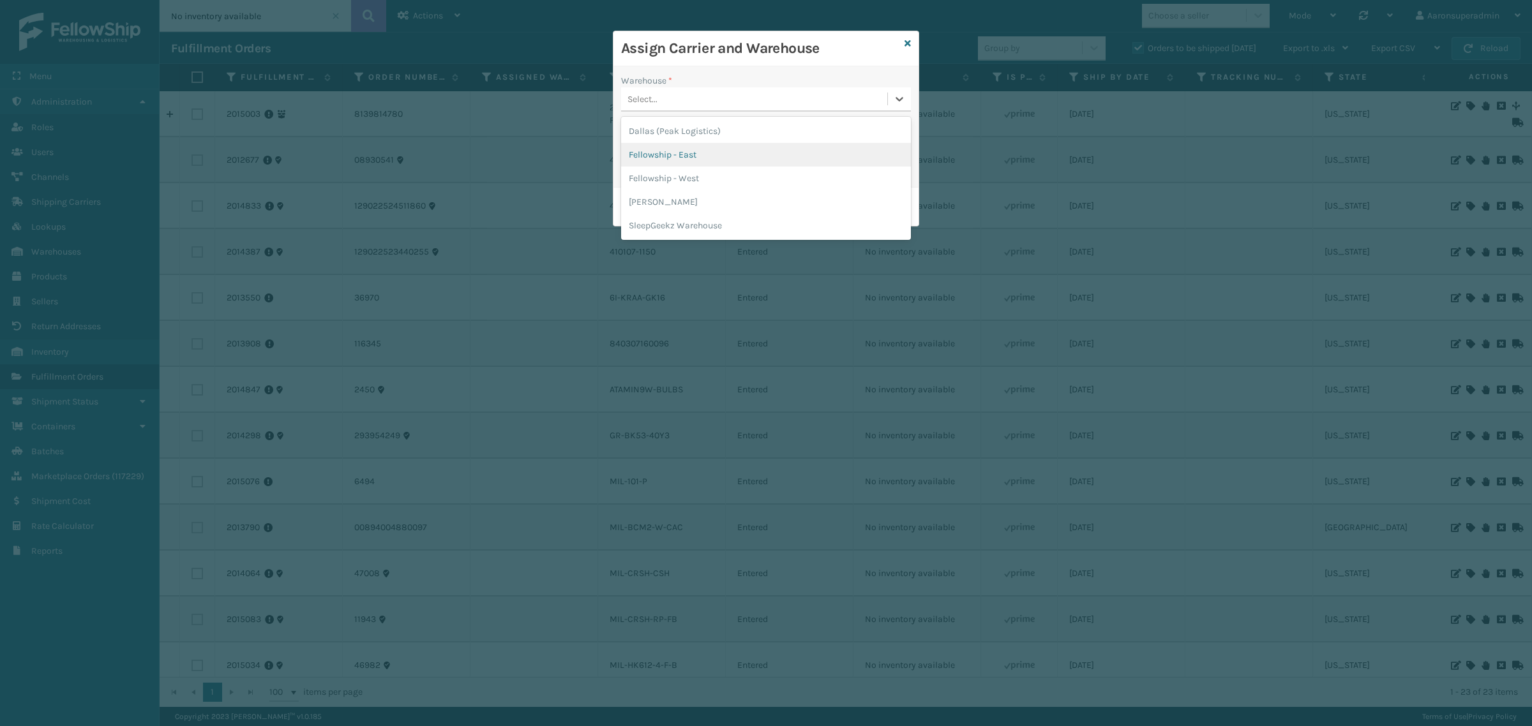
click at [668, 147] on div "Fellowship - East" at bounding box center [766, 155] width 290 height 24
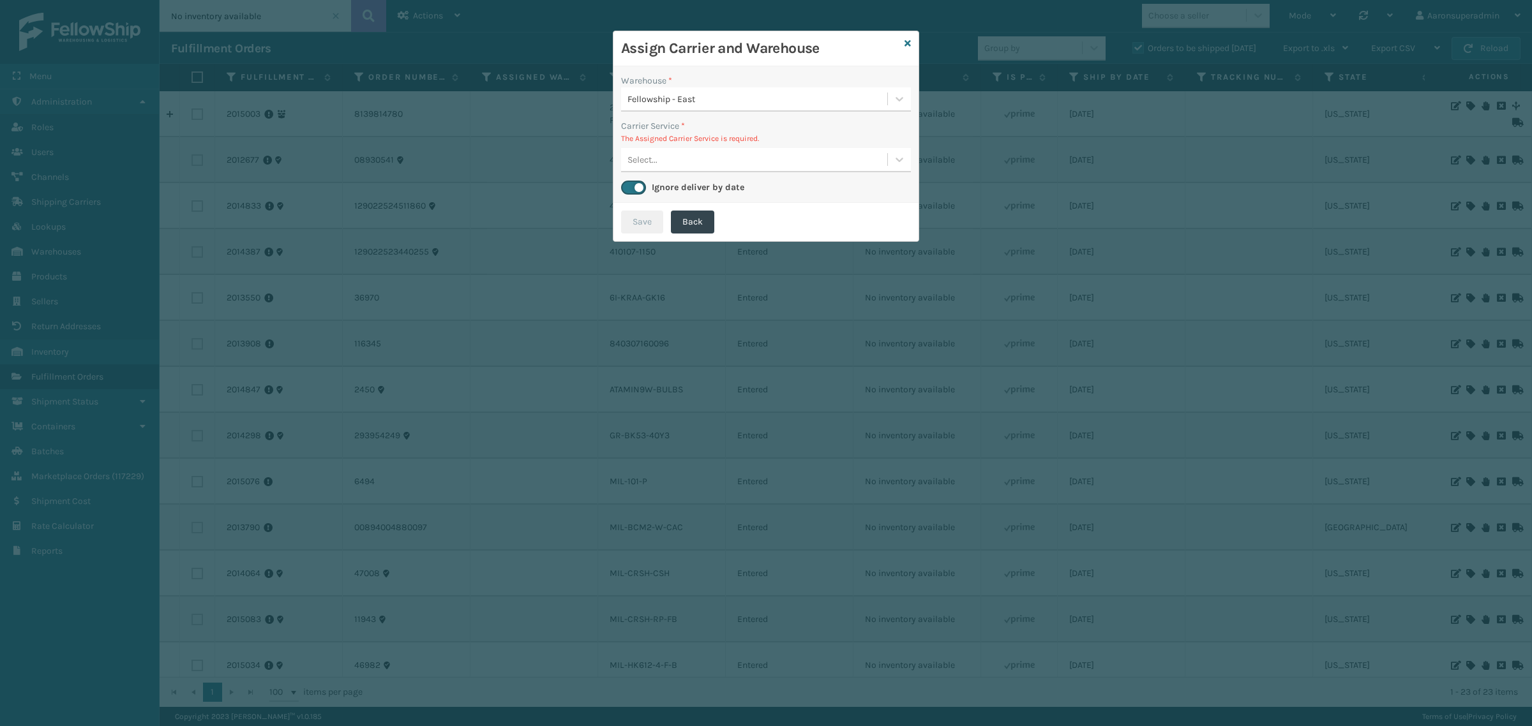
click at [662, 152] on div "Select..." at bounding box center [754, 159] width 266 height 21
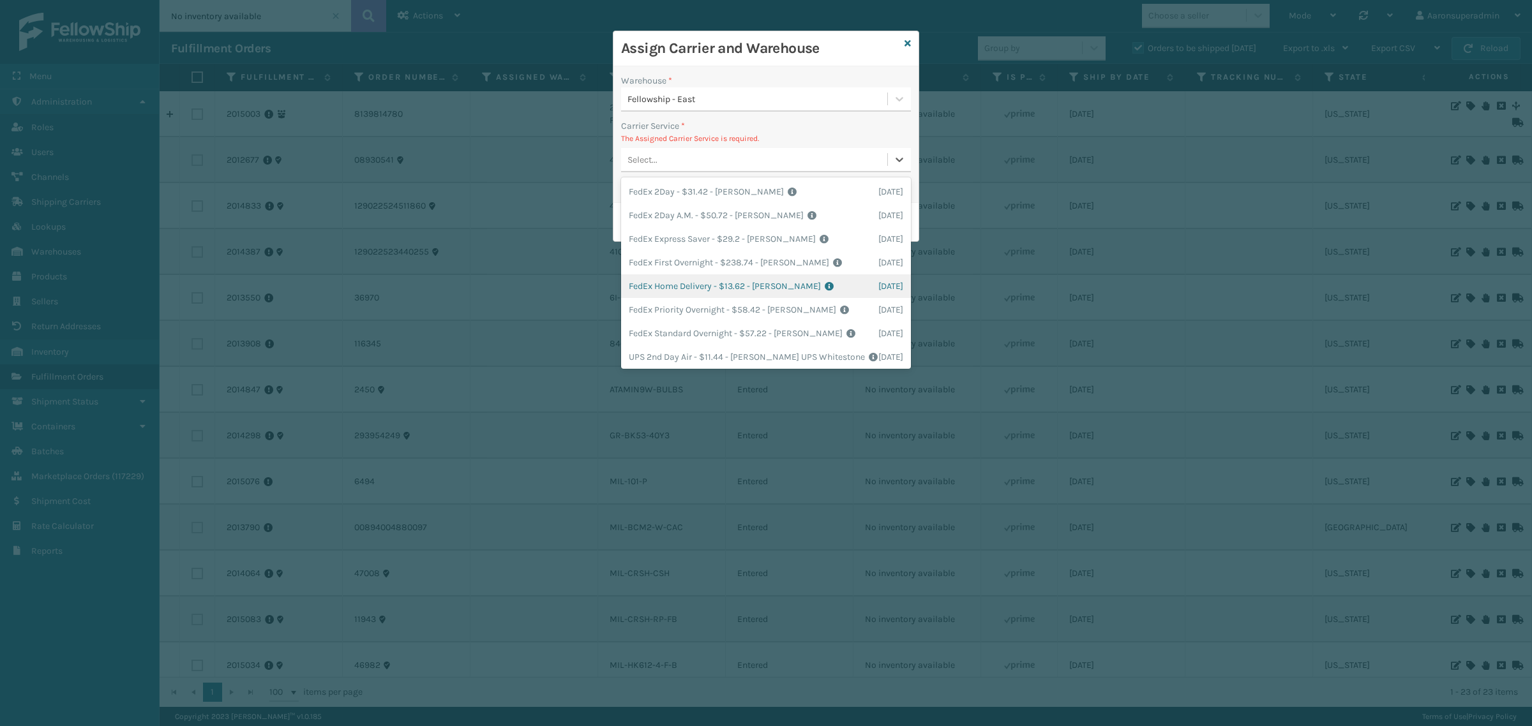
click at [696, 279] on div "FedEx Home Delivery - $13.62 - [PERSON_NAME] FedEx Shipping Cost $11.95 Surplus…" at bounding box center [766, 286] width 290 height 24
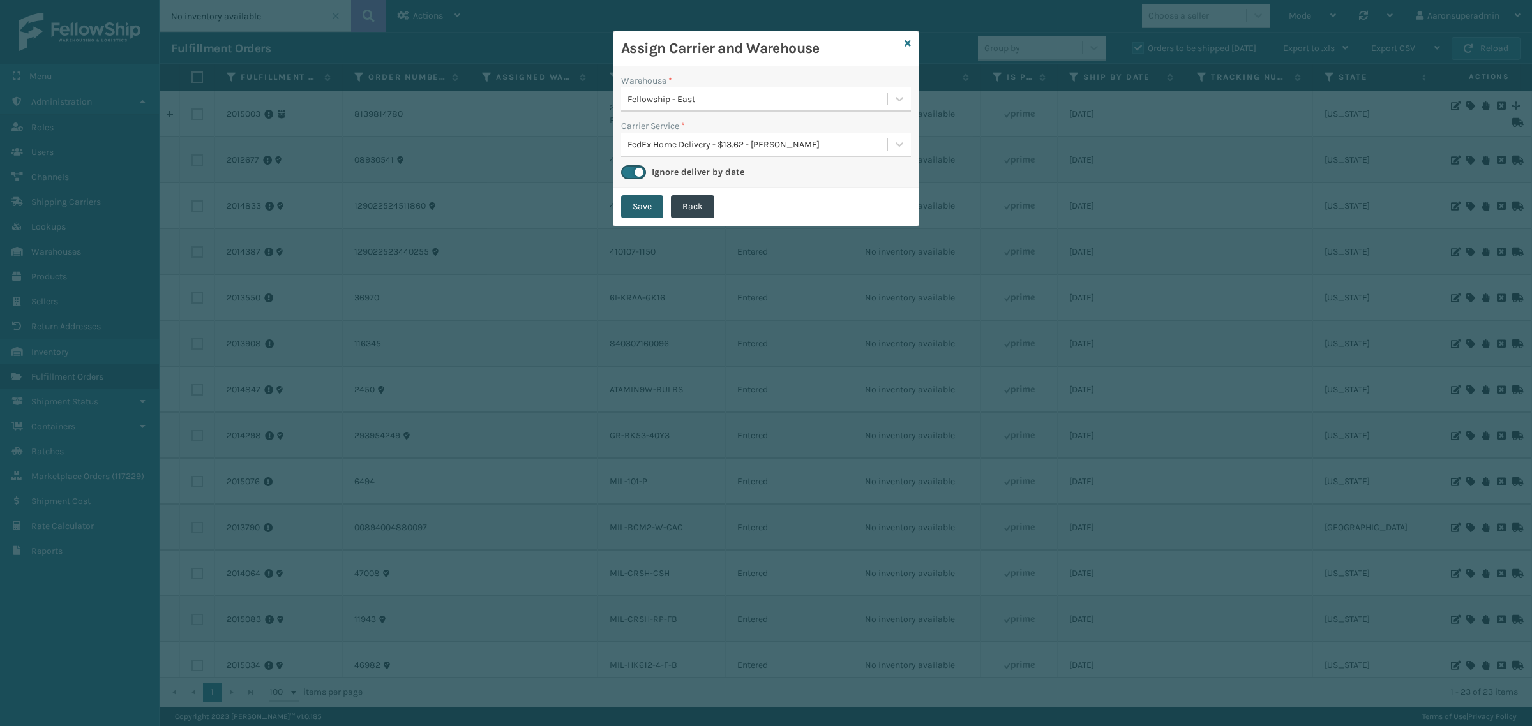
click at [643, 214] on button "Save" at bounding box center [642, 206] width 42 height 23
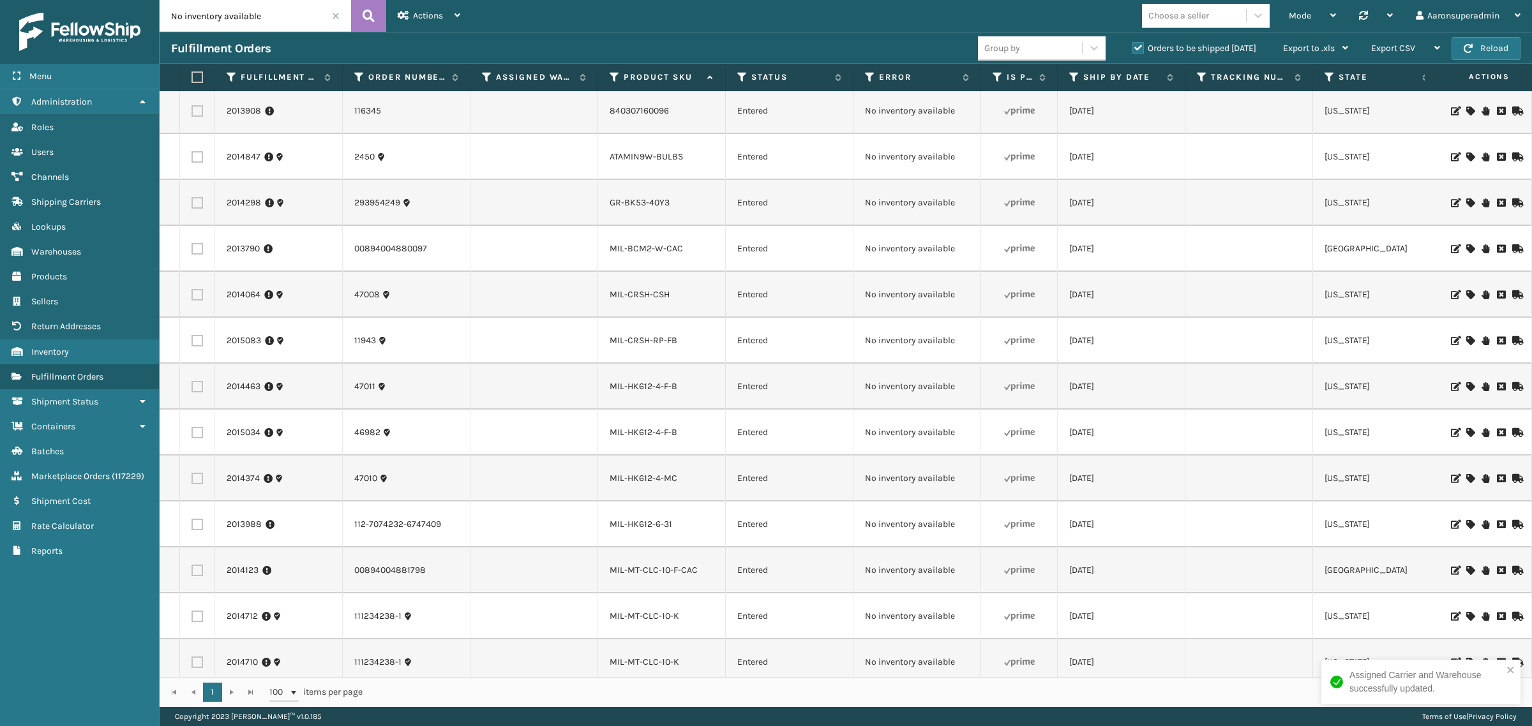
scroll to position [345, 0]
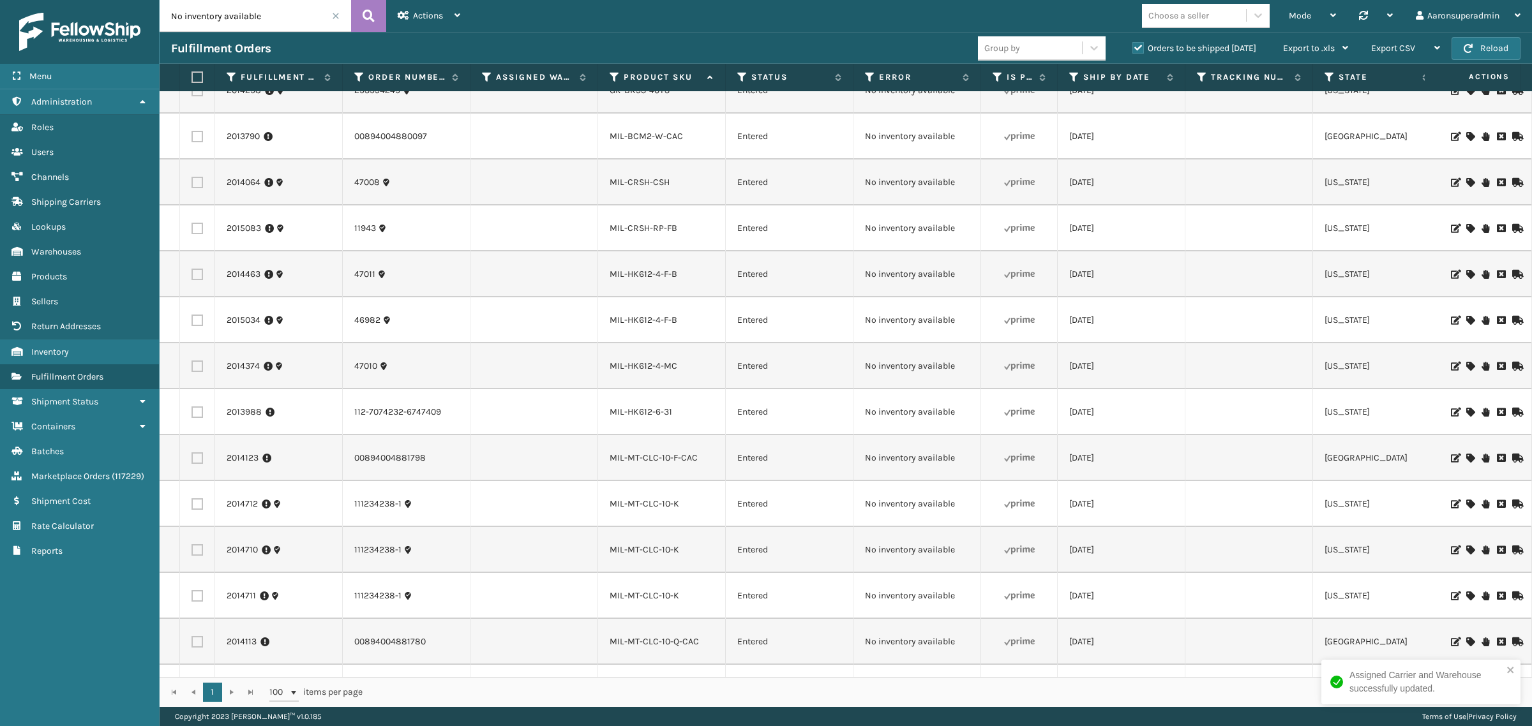
click at [1466, 412] on icon at bounding box center [1470, 412] width 8 height 9
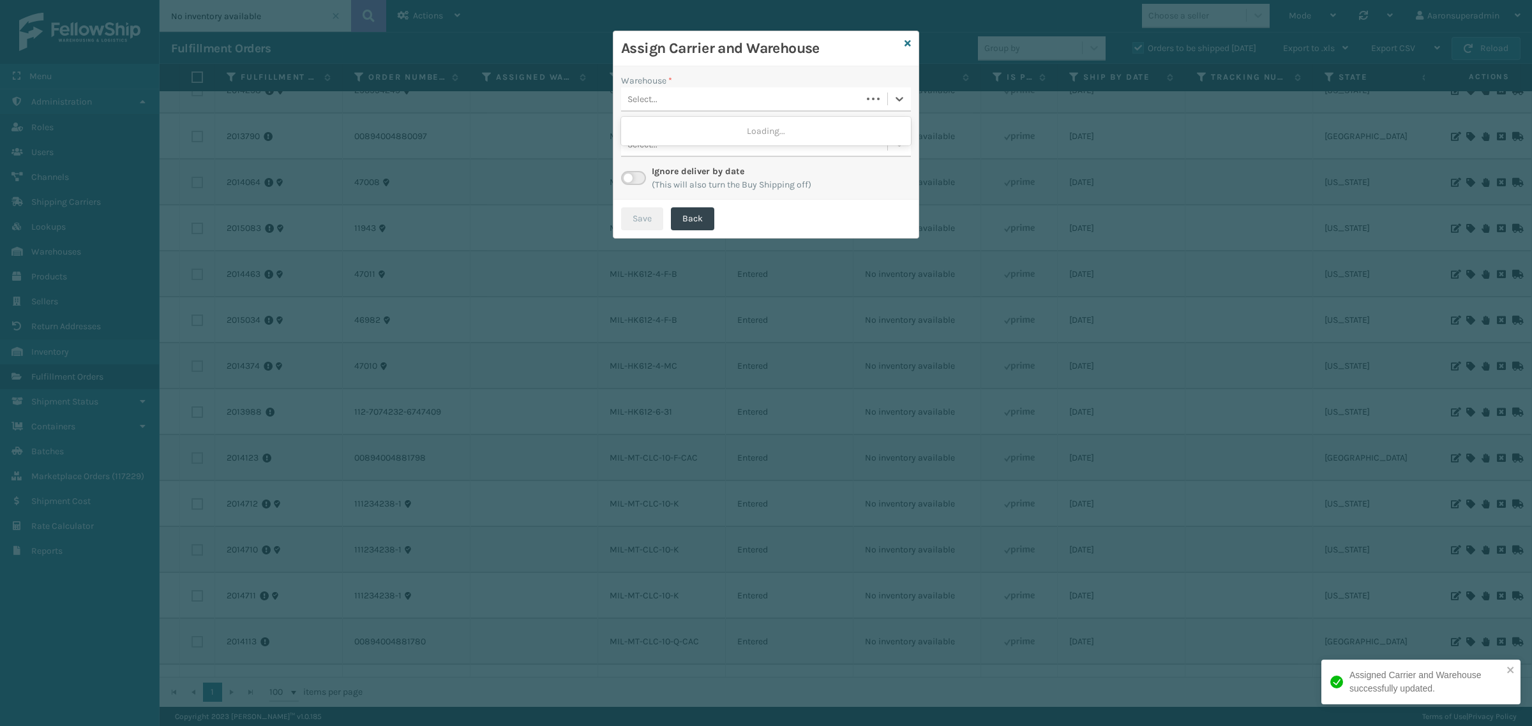
click at [650, 100] on div "Select..." at bounding box center [642, 99] width 30 height 13
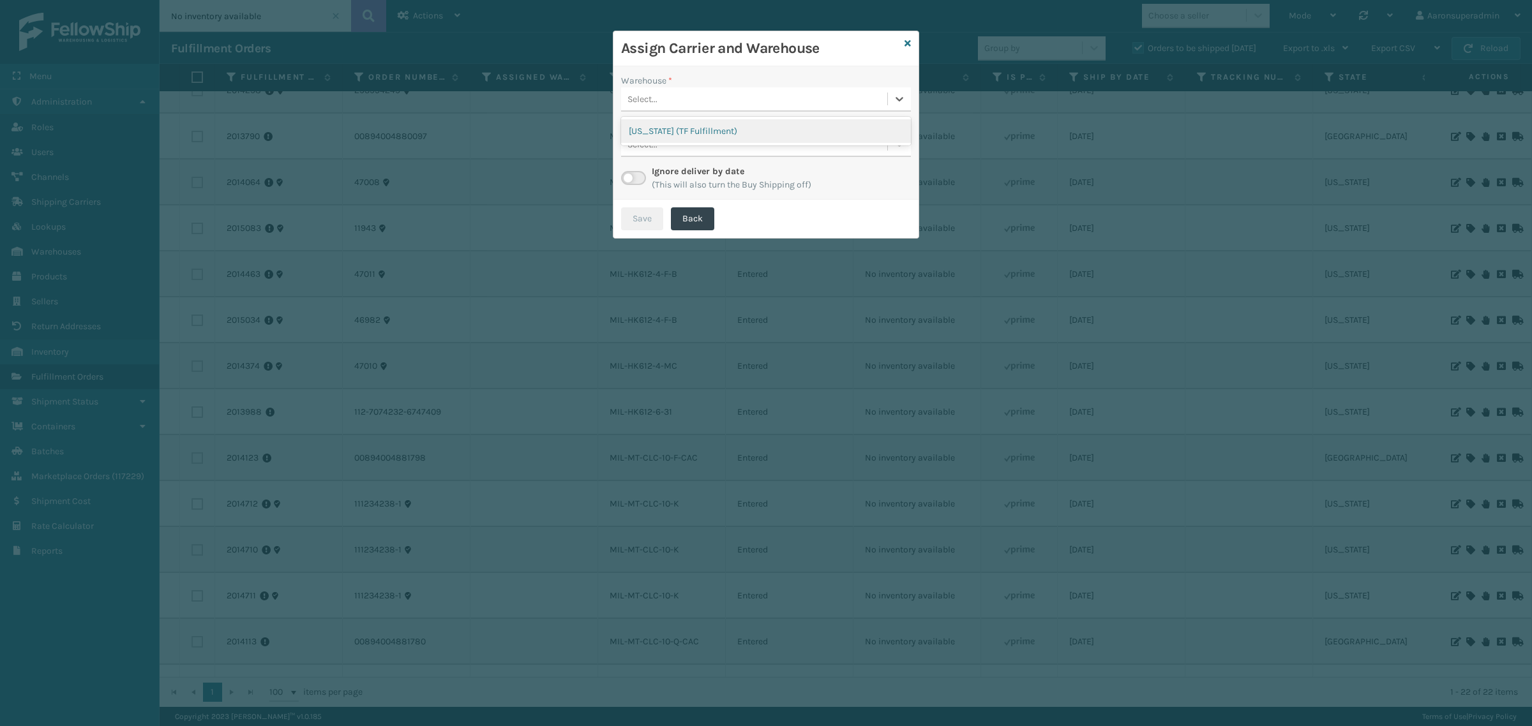
drag, startPoint x: 736, startPoint y: 126, endPoint x: 530, endPoint y: 1, distance: 240.6
click at [735, 126] on div "[US_STATE] (TF Fulfillment)" at bounding box center [766, 131] width 290 height 24
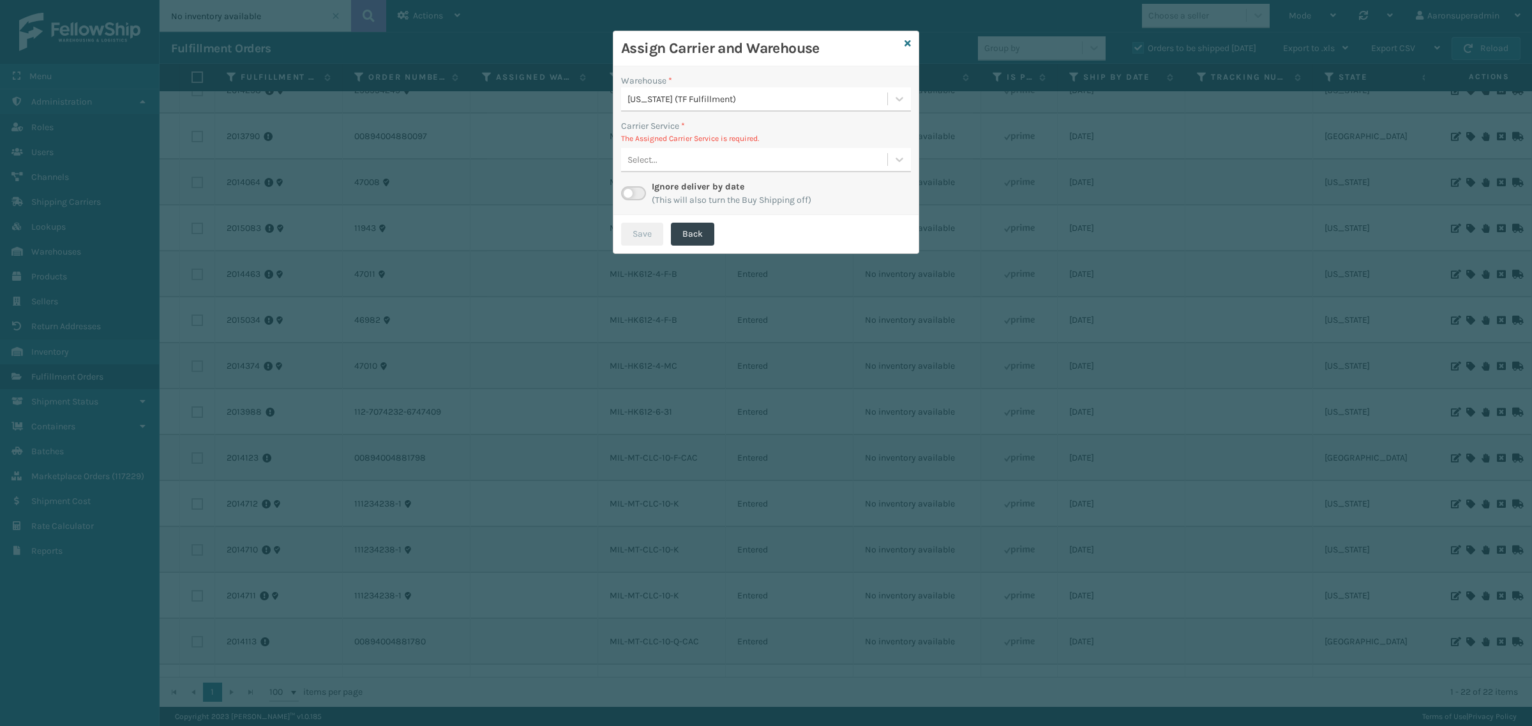
click at [708, 156] on div "Select..." at bounding box center [754, 159] width 266 height 21
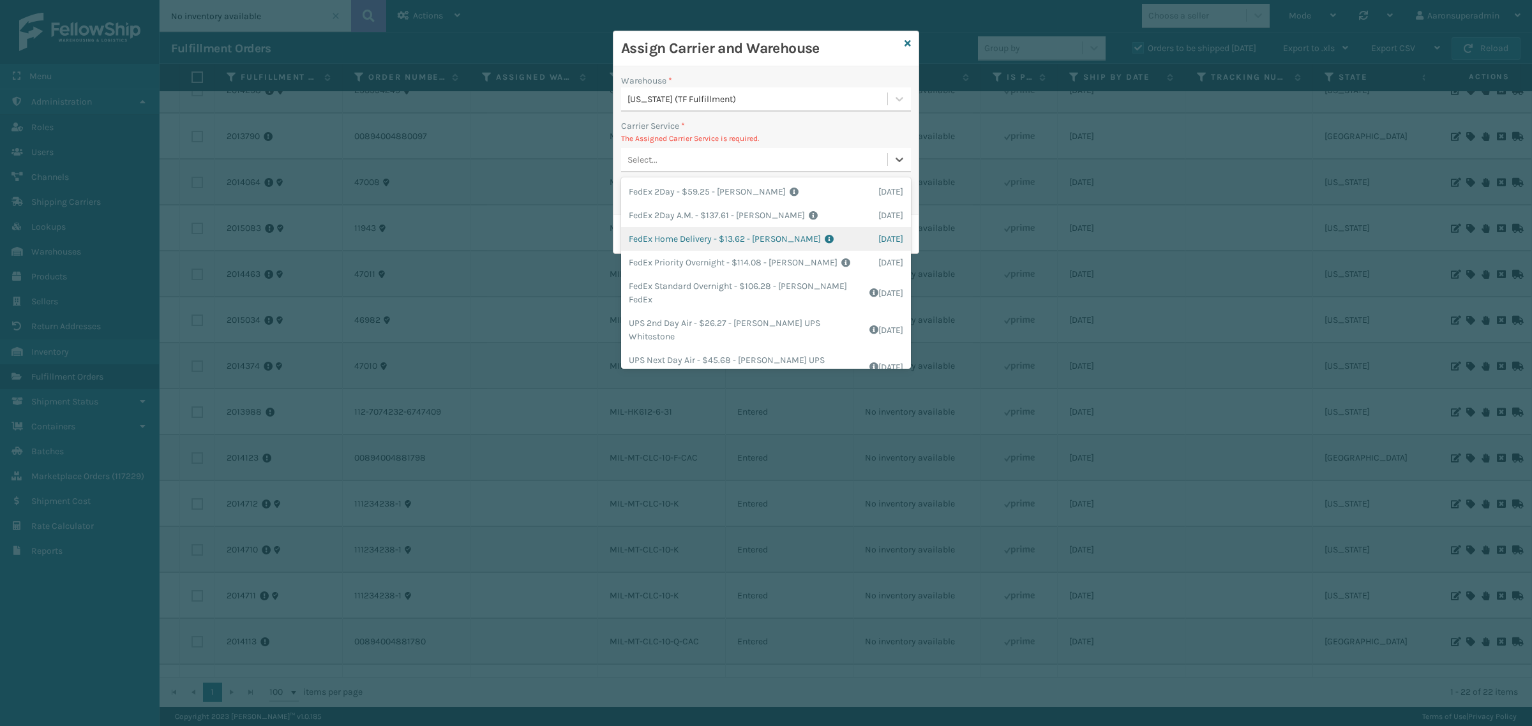
click at [677, 244] on div "FedEx Home Delivery - $13.62 - [PERSON_NAME] FedEx Shipping Cost $11.95 Surplus…" at bounding box center [766, 239] width 290 height 24
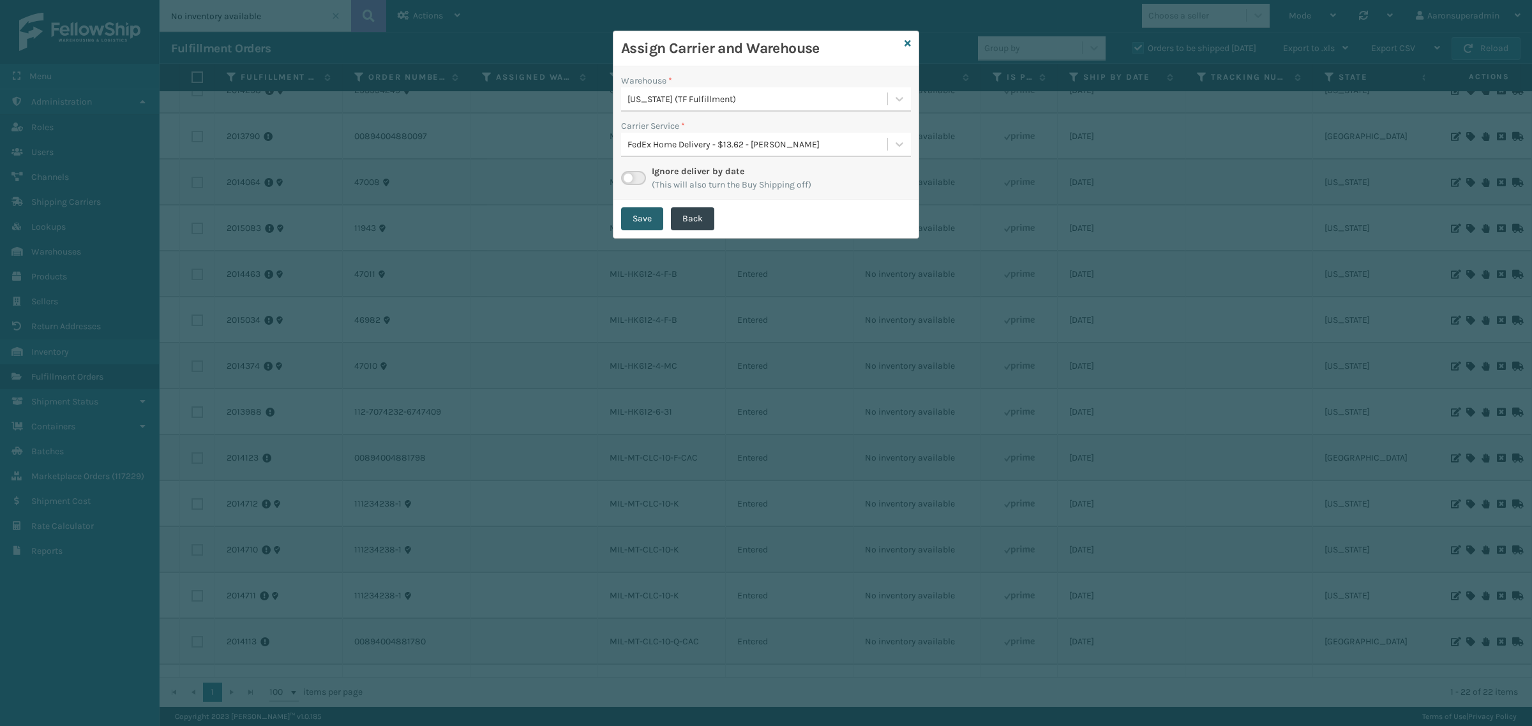
click at [642, 222] on button "Save" at bounding box center [642, 218] width 42 height 23
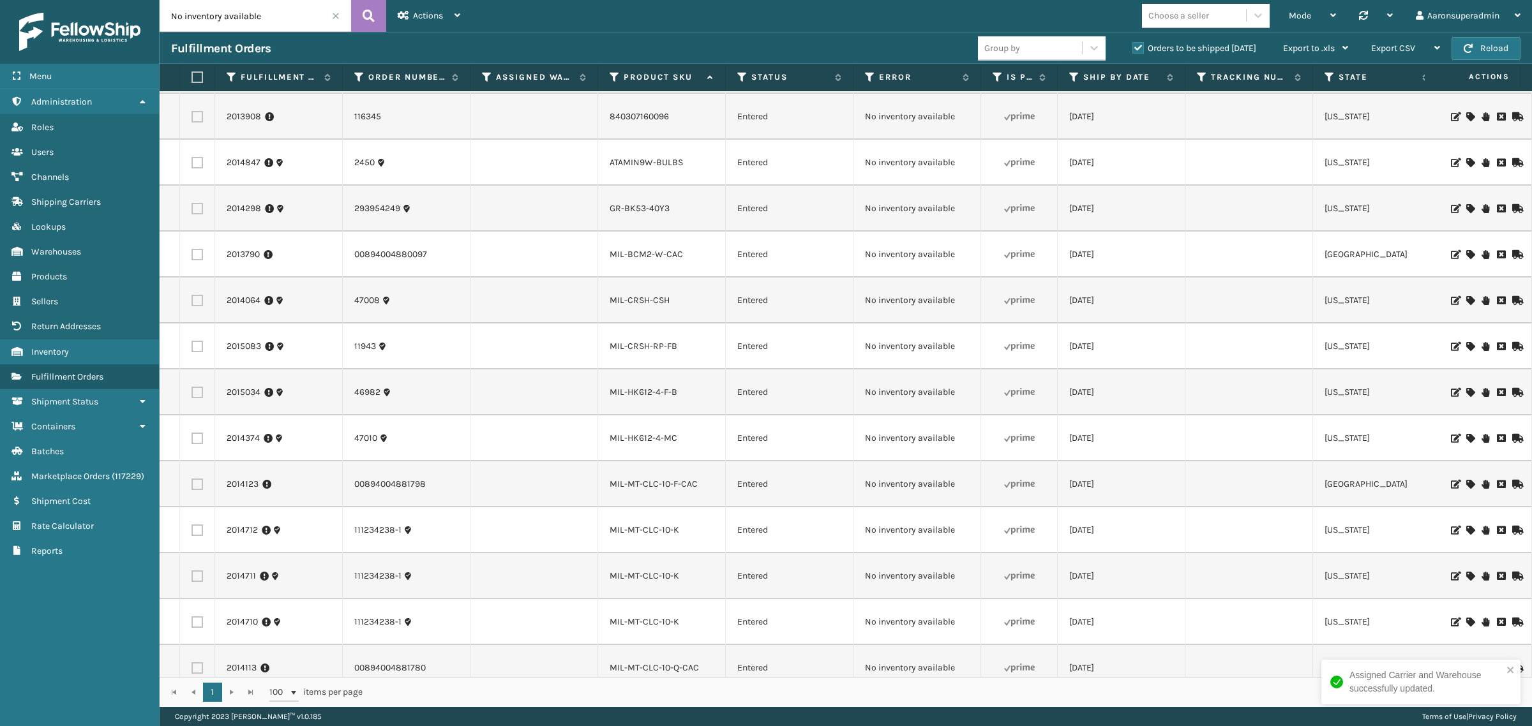
scroll to position [345, 0]
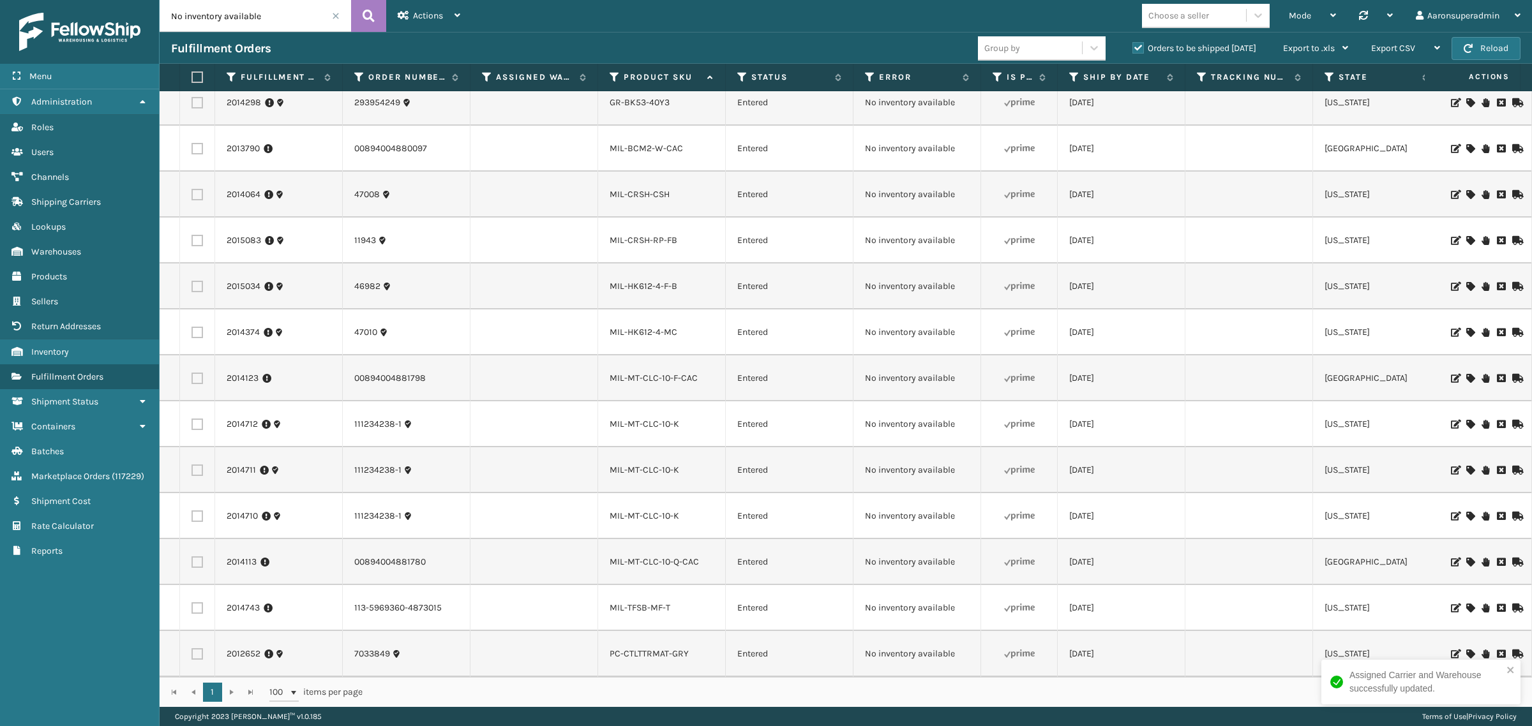
click at [1466, 650] on icon at bounding box center [1470, 654] width 8 height 9
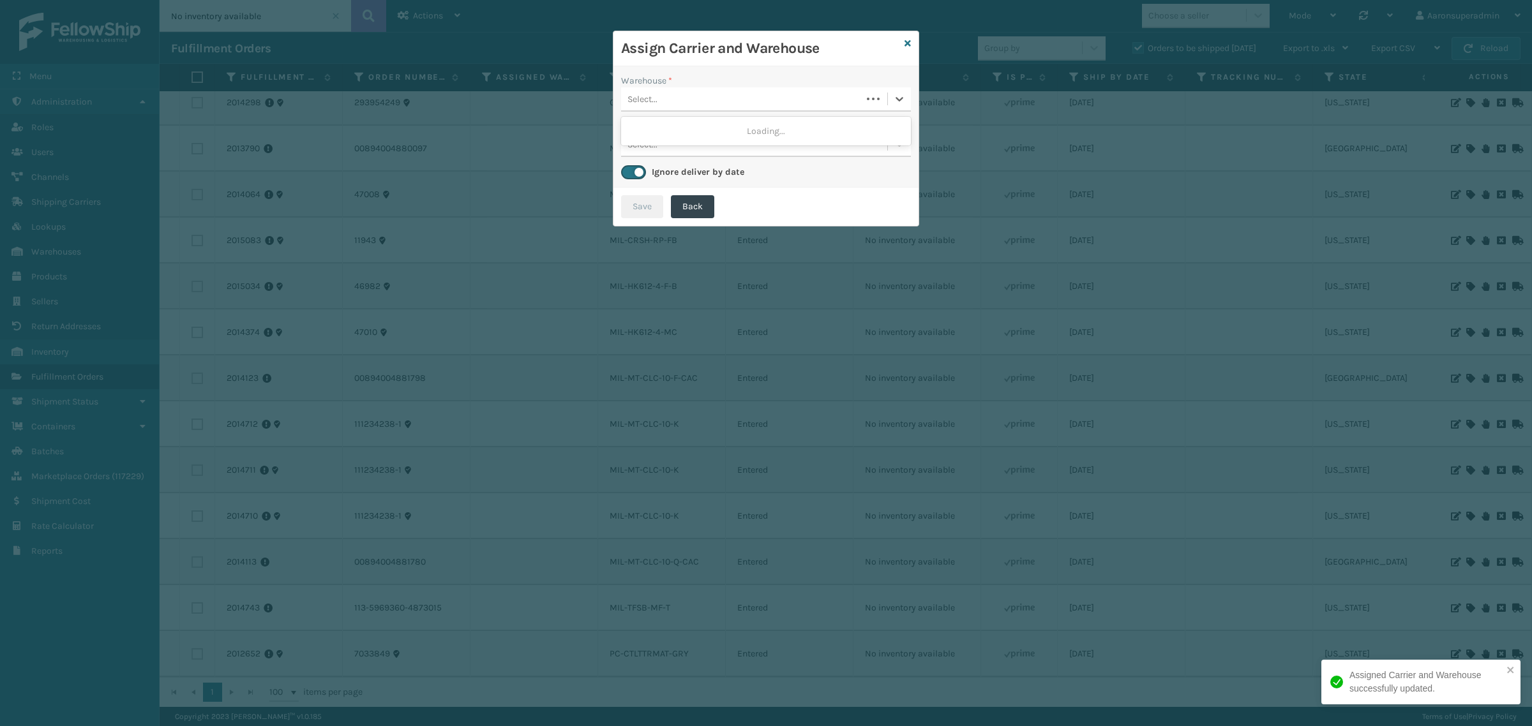
click at [694, 104] on div "Select..." at bounding box center [741, 99] width 241 height 21
click at [908, 42] on icon at bounding box center [907, 43] width 6 height 9
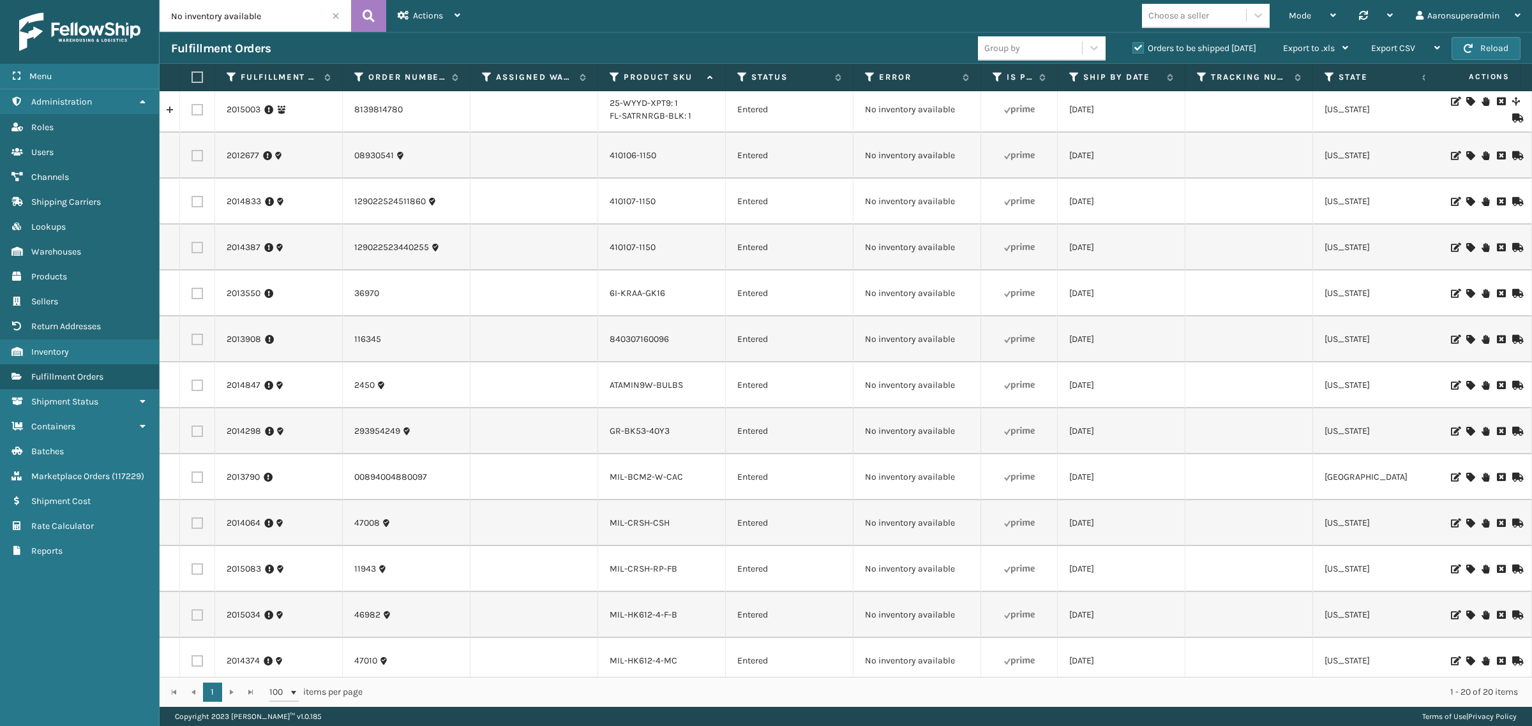
scroll to position [0, 0]
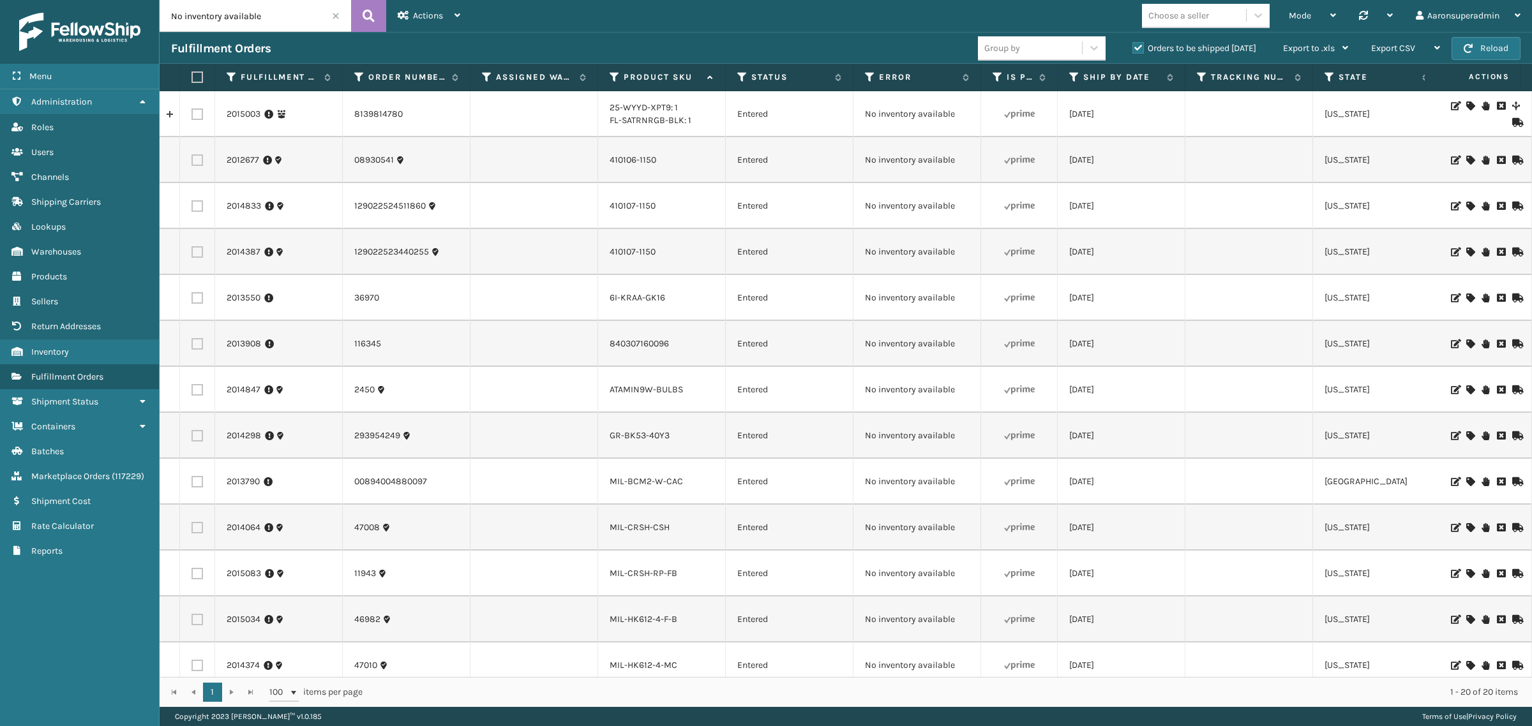
click at [336, 18] on span at bounding box center [336, 16] width 8 height 8
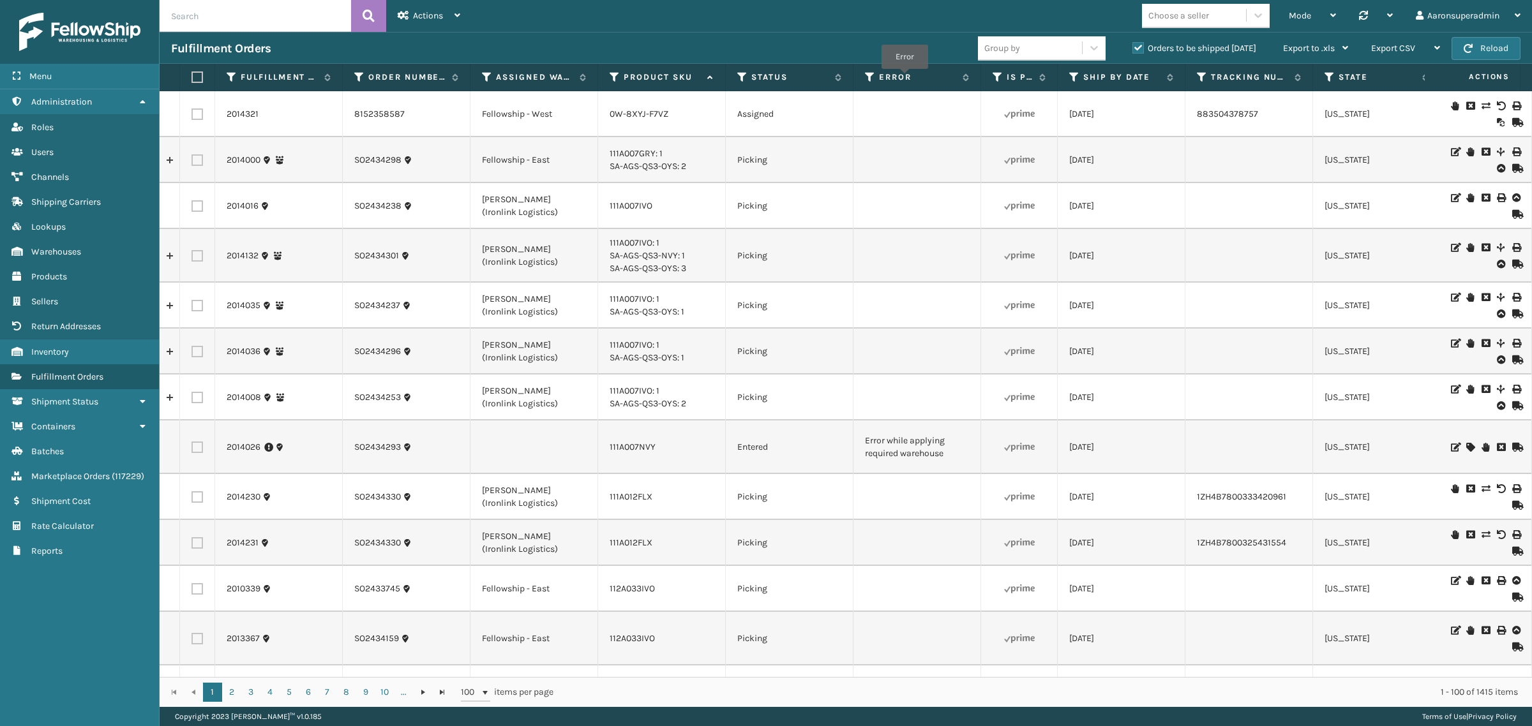
click at [905, 78] on label "Error" at bounding box center [917, 76] width 77 height 11
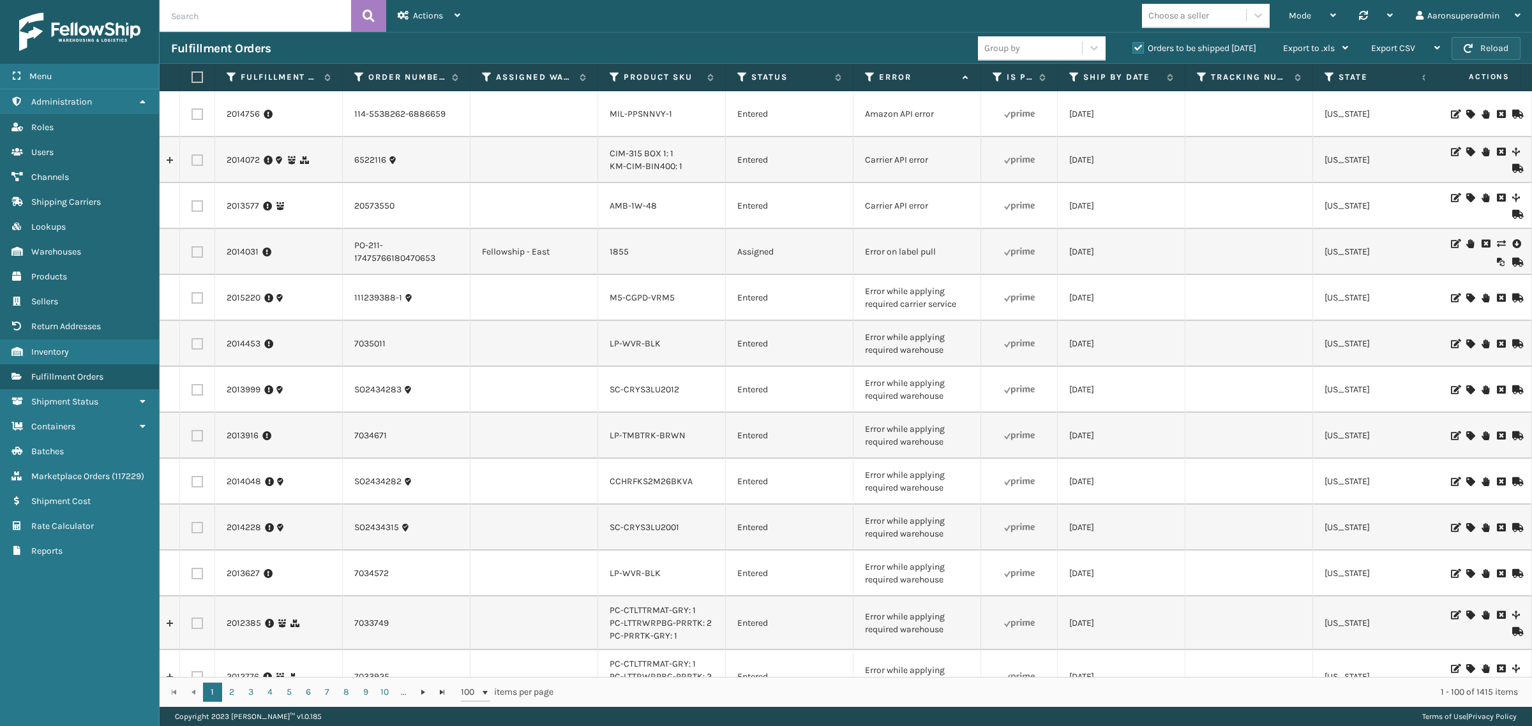
click at [1470, 40] on button "Reload" at bounding box center [1485, 48] width 69 height 23
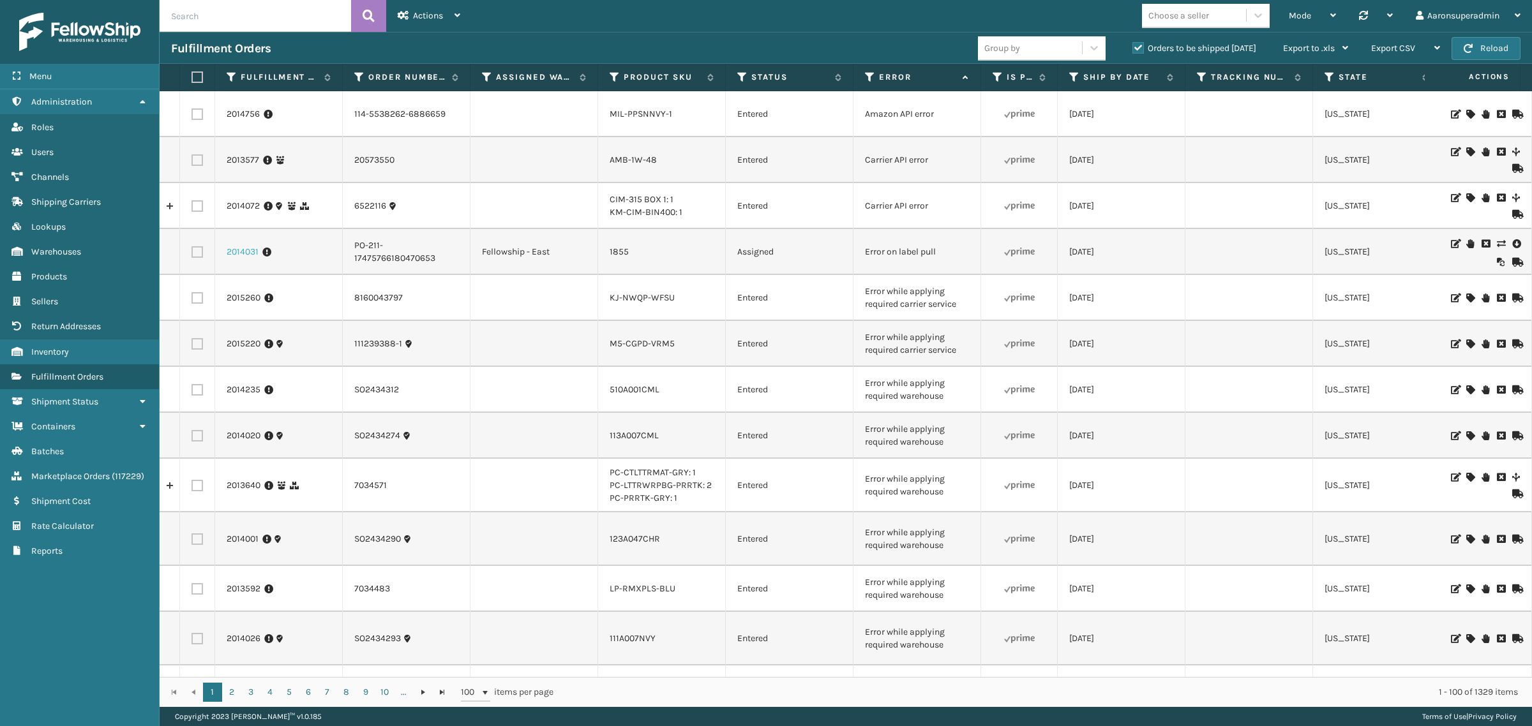
click at [243, 253] on link "2014031" at bounding box center [243, 252] width 32 height 13
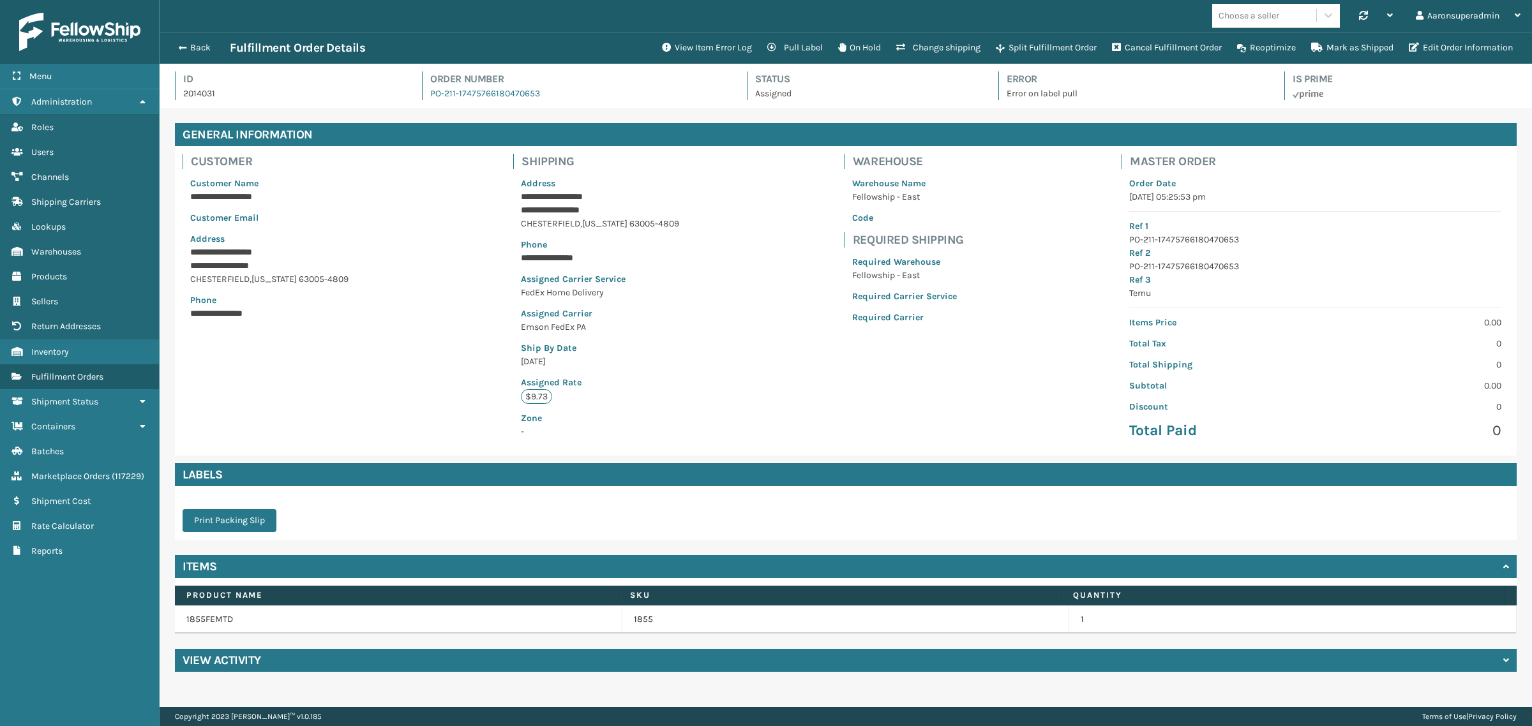
scroll to position [30, 1372]
click at [1421, 45] on button "Edit Order Information" at bounding box center [1460, 48] width 119 height 26
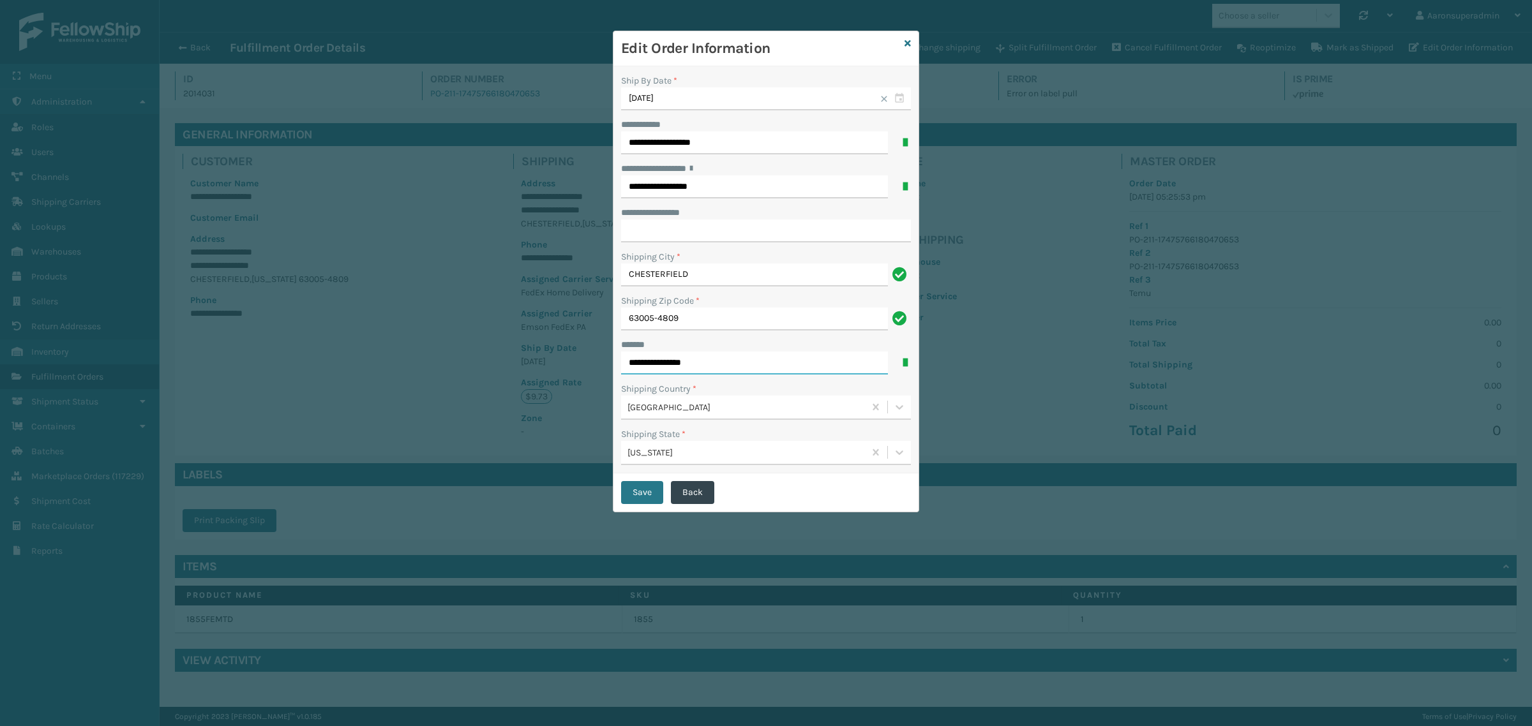
click at [674, 364] on input "**********" at bounding box center [754, 363] width 267 height 23
click at [674, 362] on input "**********" at bounding box center [754, 363] width 267 height 23
type input "**********"
click at [652, 495] on button "Save" at bounding box center [642, 492] width 42 height 23
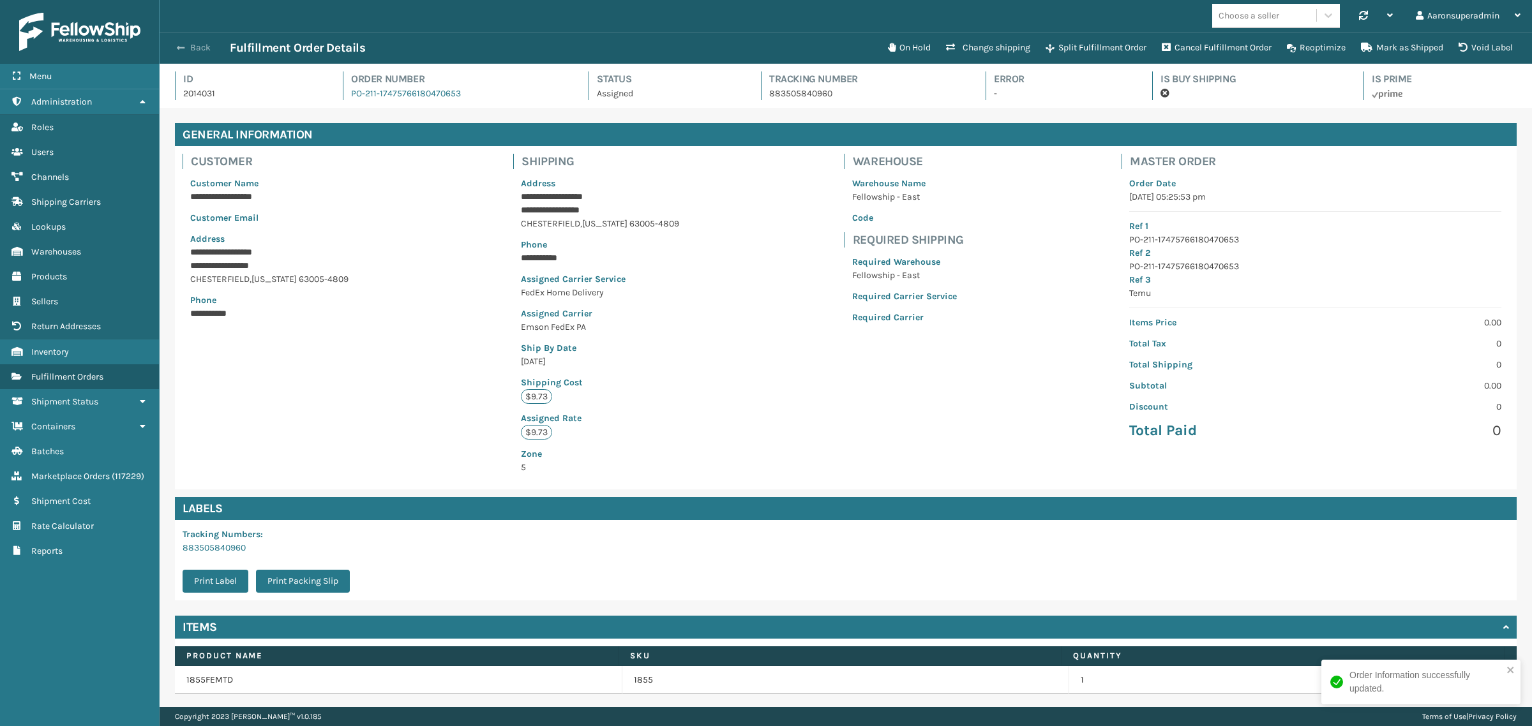
click at [191, 52] on button "Back" at bounding box center [200, 47] width 59 height 11
click at [188, 48] on button "Back" at bounding box center [200, 47] width 59 height 11
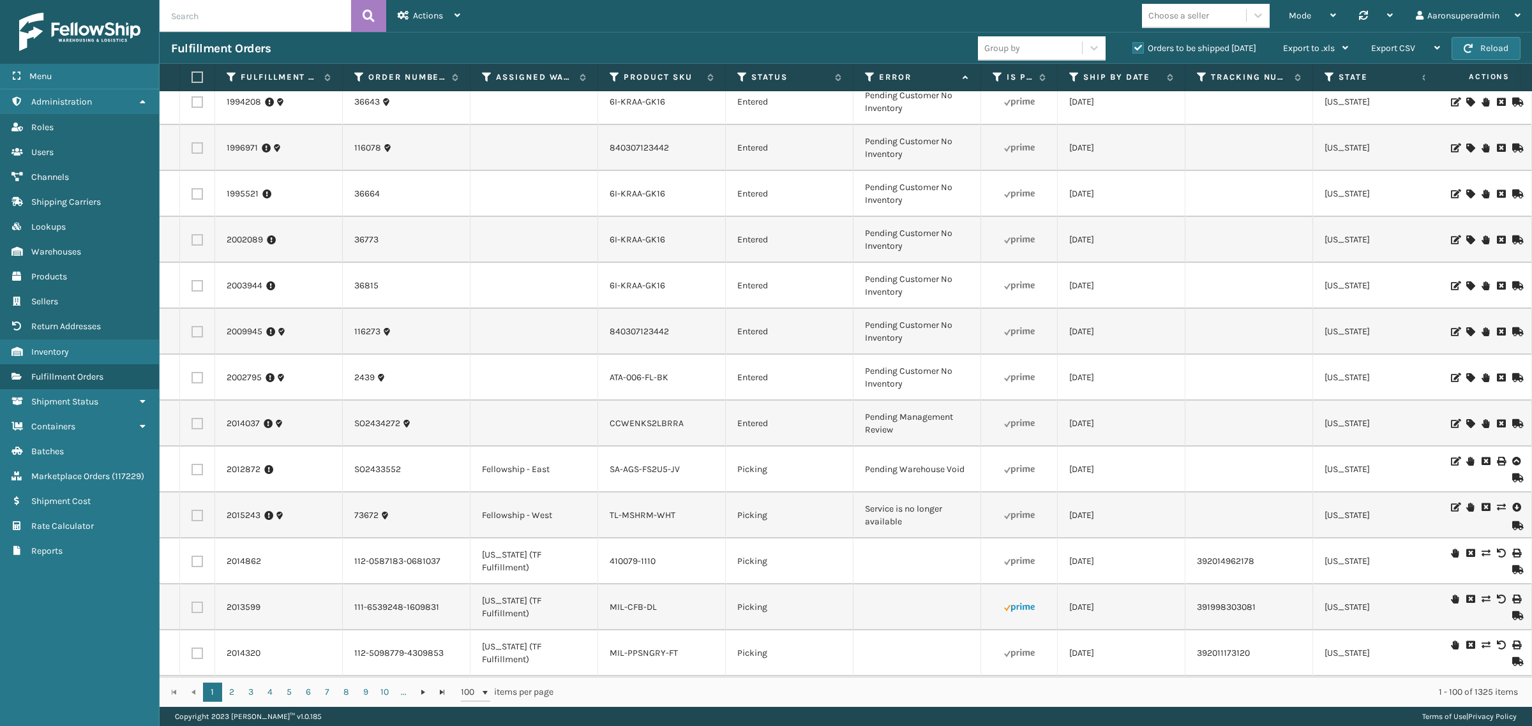
scroll to position [4073, 0]
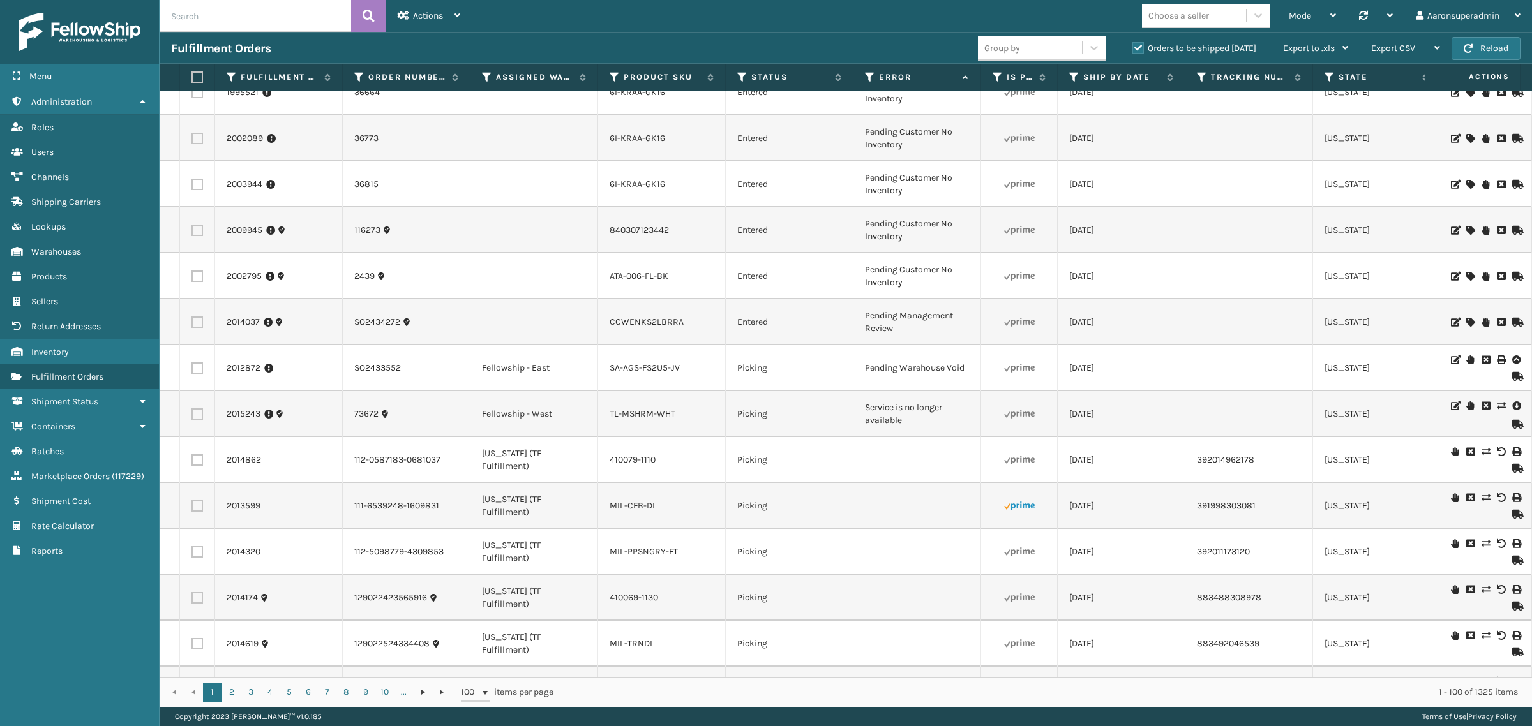
click at [1512, 400] on icon at bounding box center [1516, 406] width 8 height 13
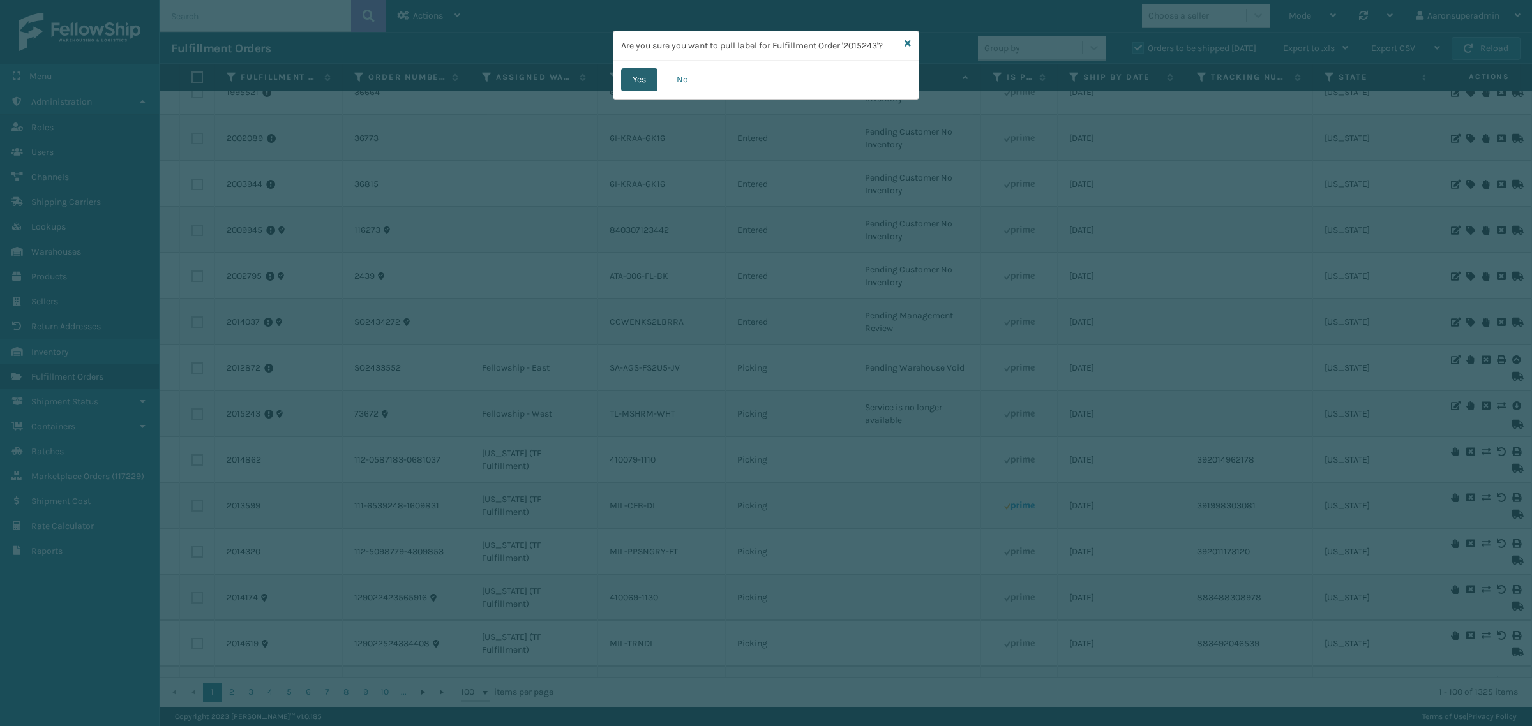
click at [624, 89] on button "Yes" at bounding box center [639, 79] width 36 height 23
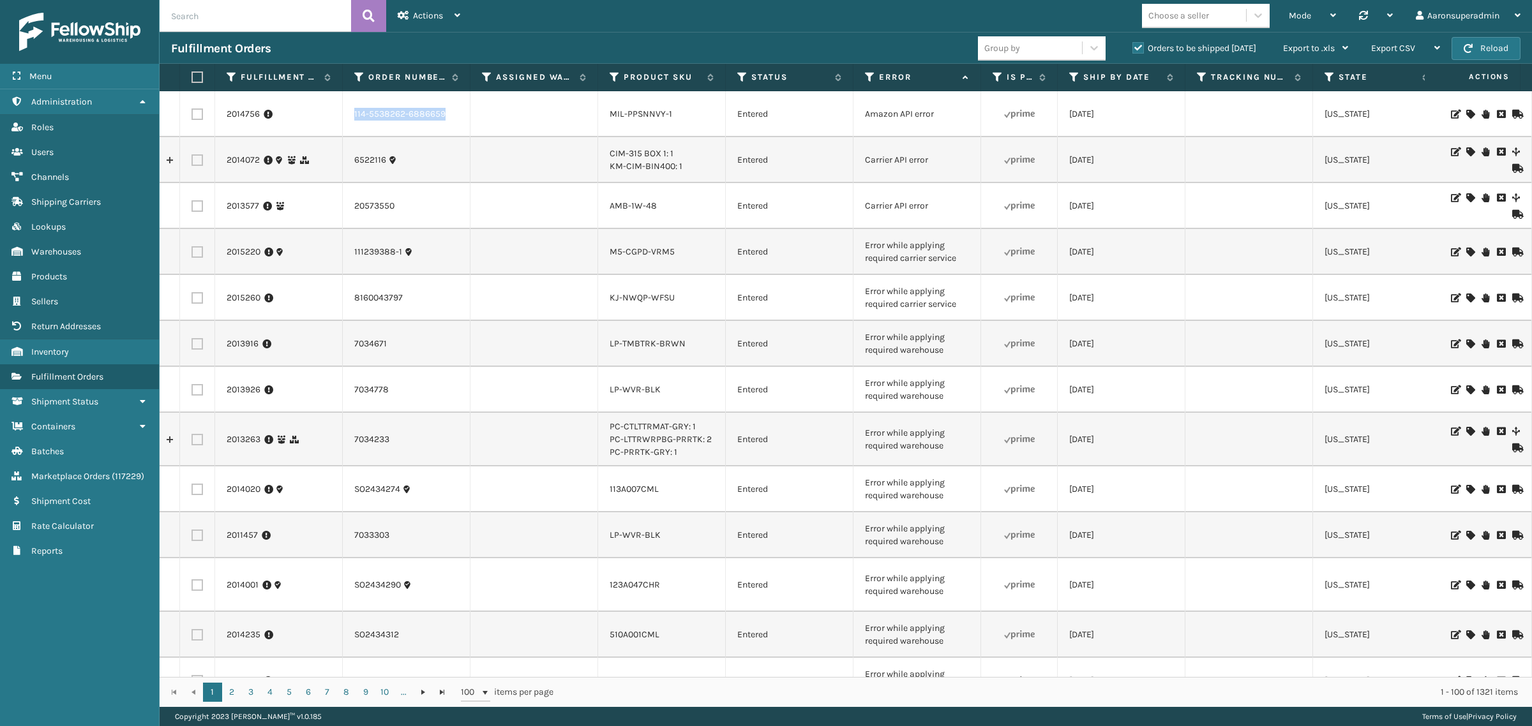
drag, startPoint x: 460, startPoint y: 110, endPoint x: 332, endPoint y: 121, distance: 128.2
copy tr "114-5538262-6886659"
click at [1497, 115] on icon at bounding box center [1501, 114] width 8 height 9
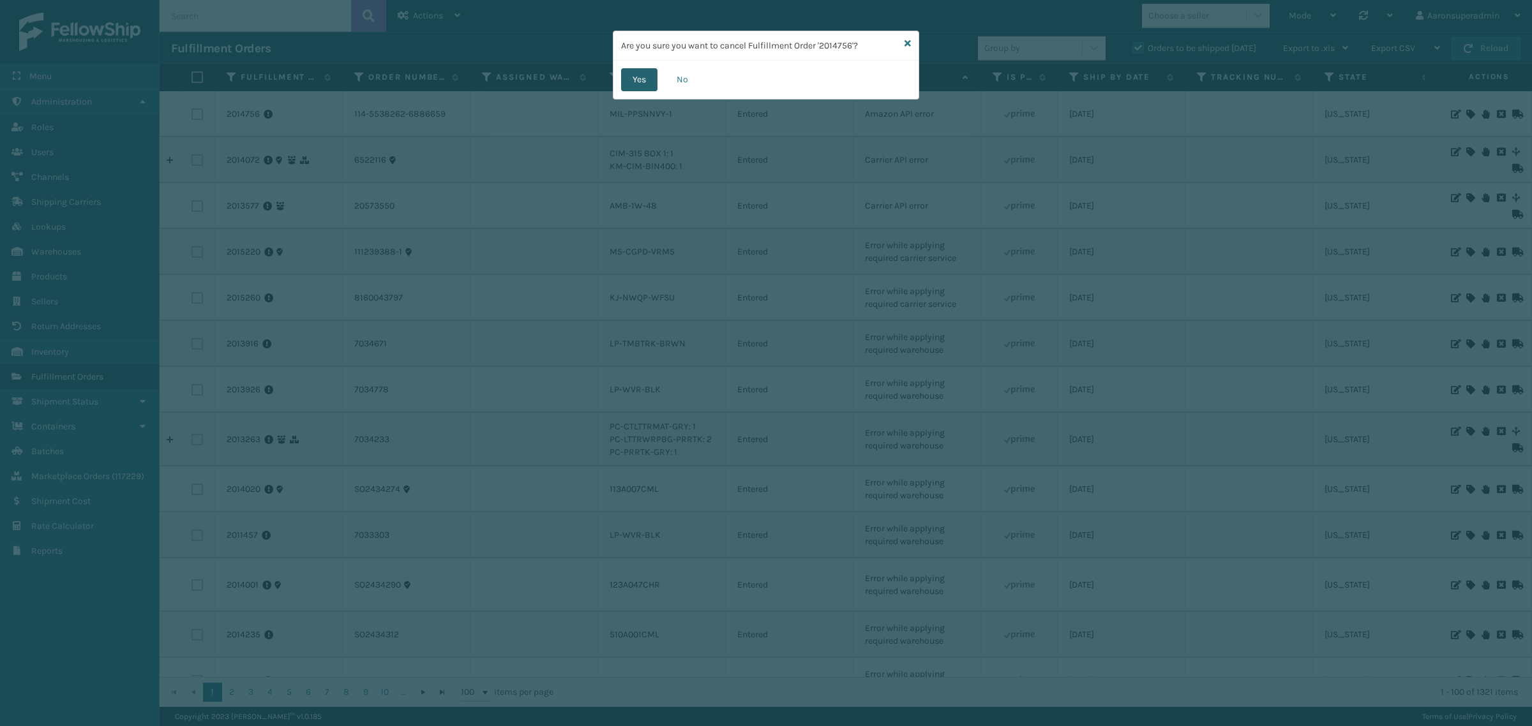
click at [636, 84] on button "Yes" at bounding box center [639, 79] width 36 height 23
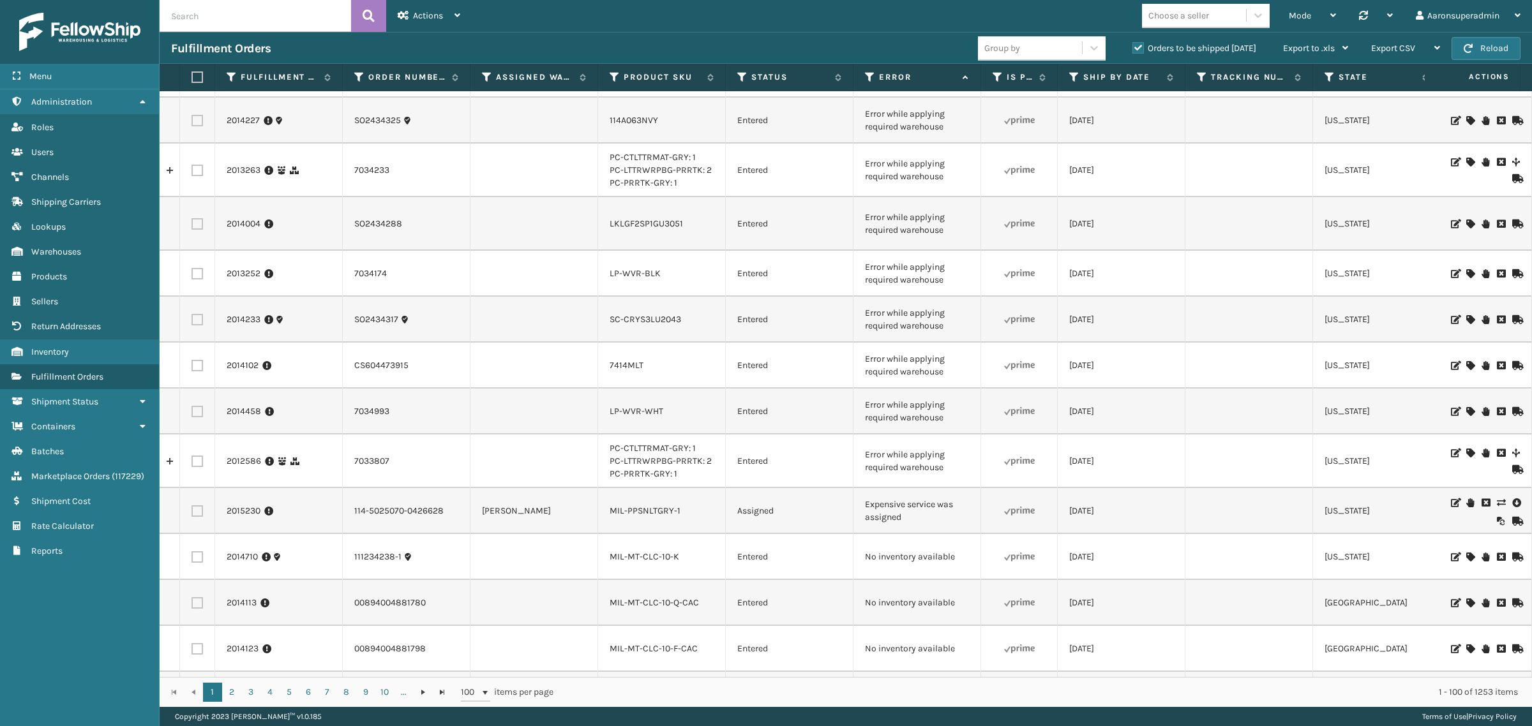
scroll to position [1436, 0]
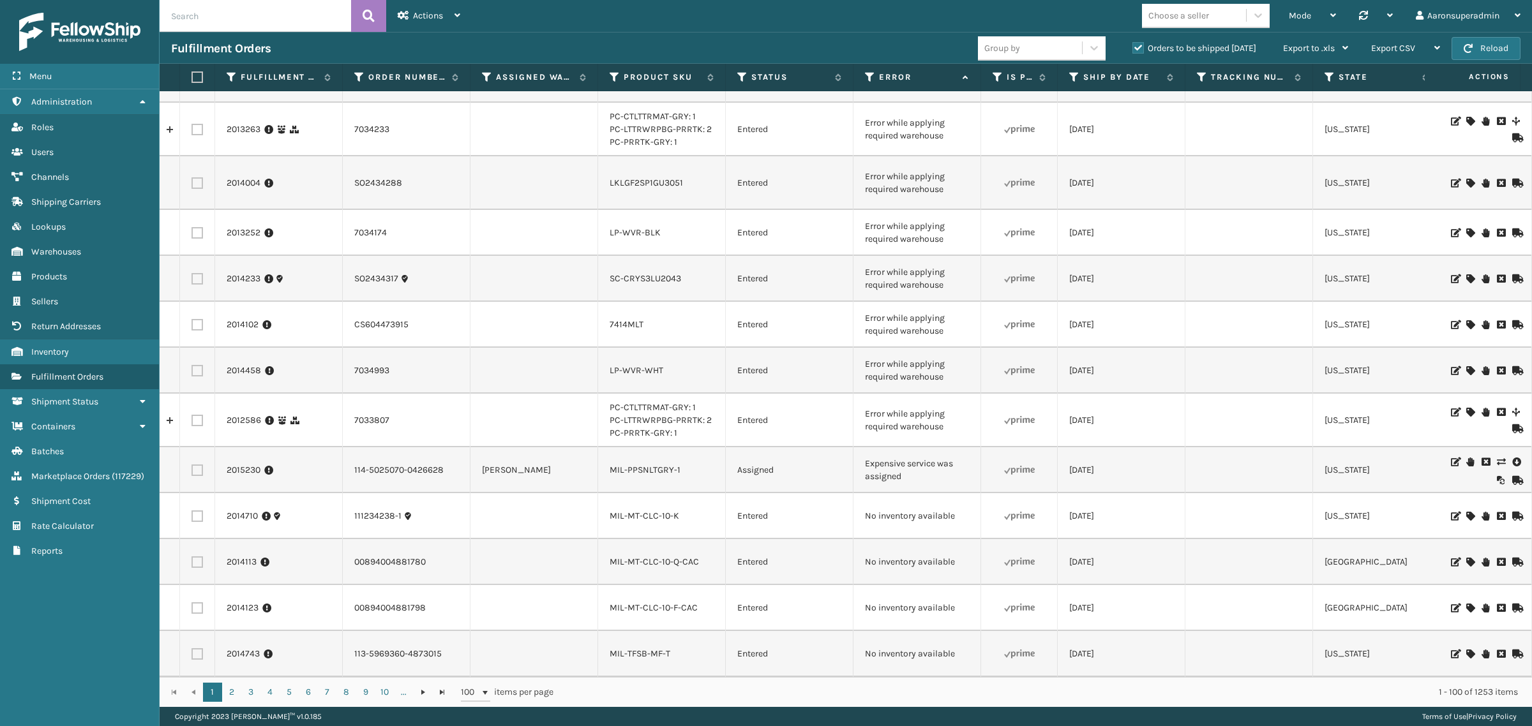
click at [1497, 458] on icon at bounding box center [1501, 462] width 8 height 9
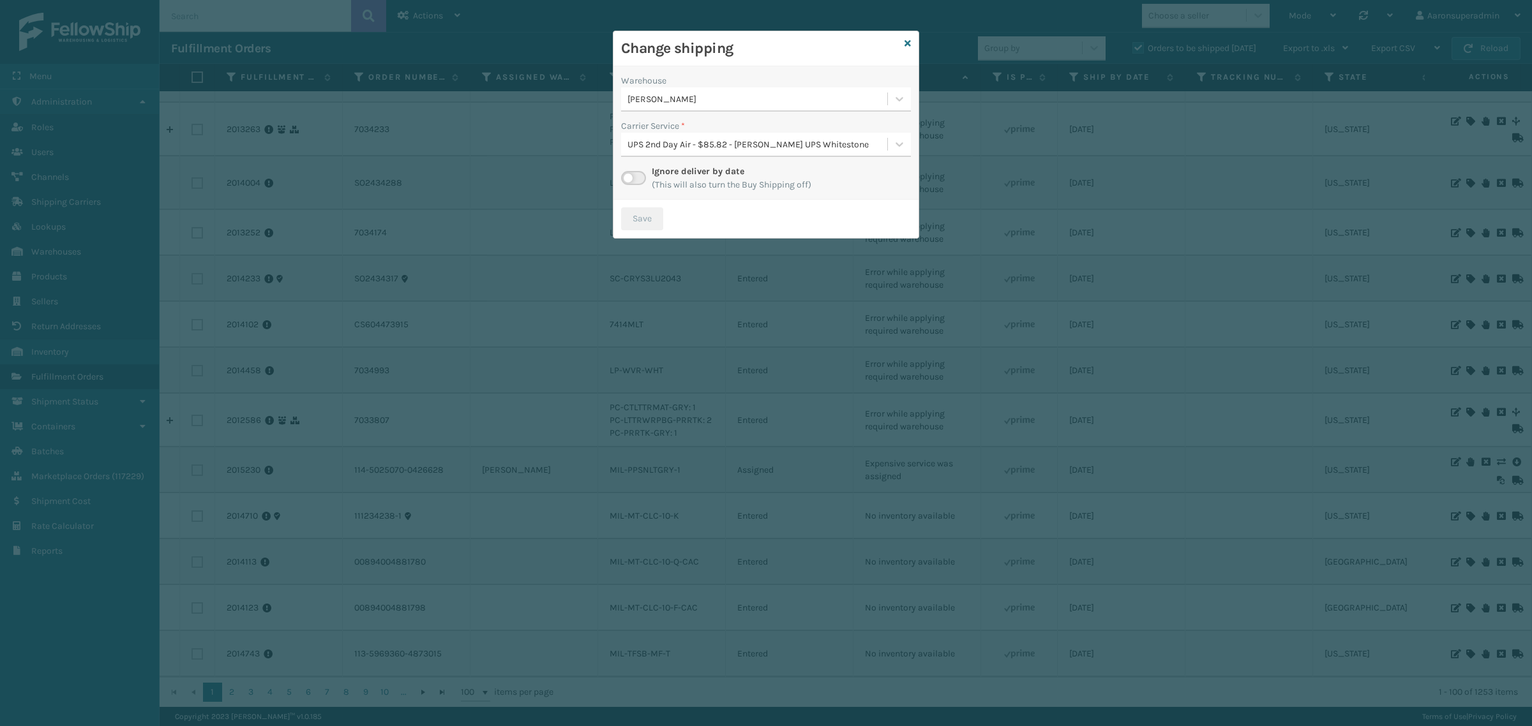
click at [638, 179] on label at bounding box center [633, 178] width 25 height 14
click at [629, 179] on input "checkbox" at bounding box center [625, 175] width 8 height 8
click at [671, 145] on div "Select..." at bounding box center [754, 144] width 266 height 21
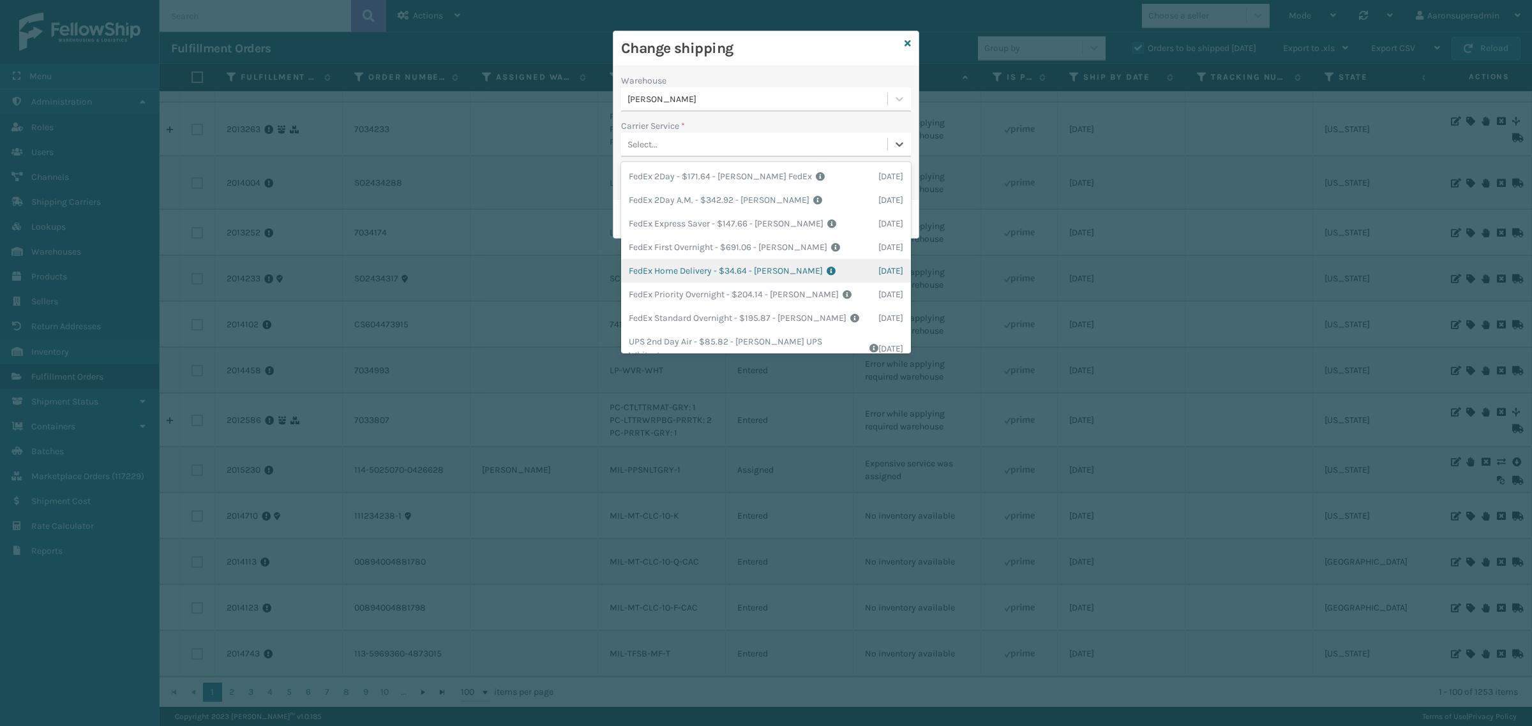
click at [684, 263] on div "FedEx Home Delivery - $34.64 - Milliard FedEx Shipping Cost $30.39 Surplus Cost…" at bounding box center [766, 271] width 290 height 24
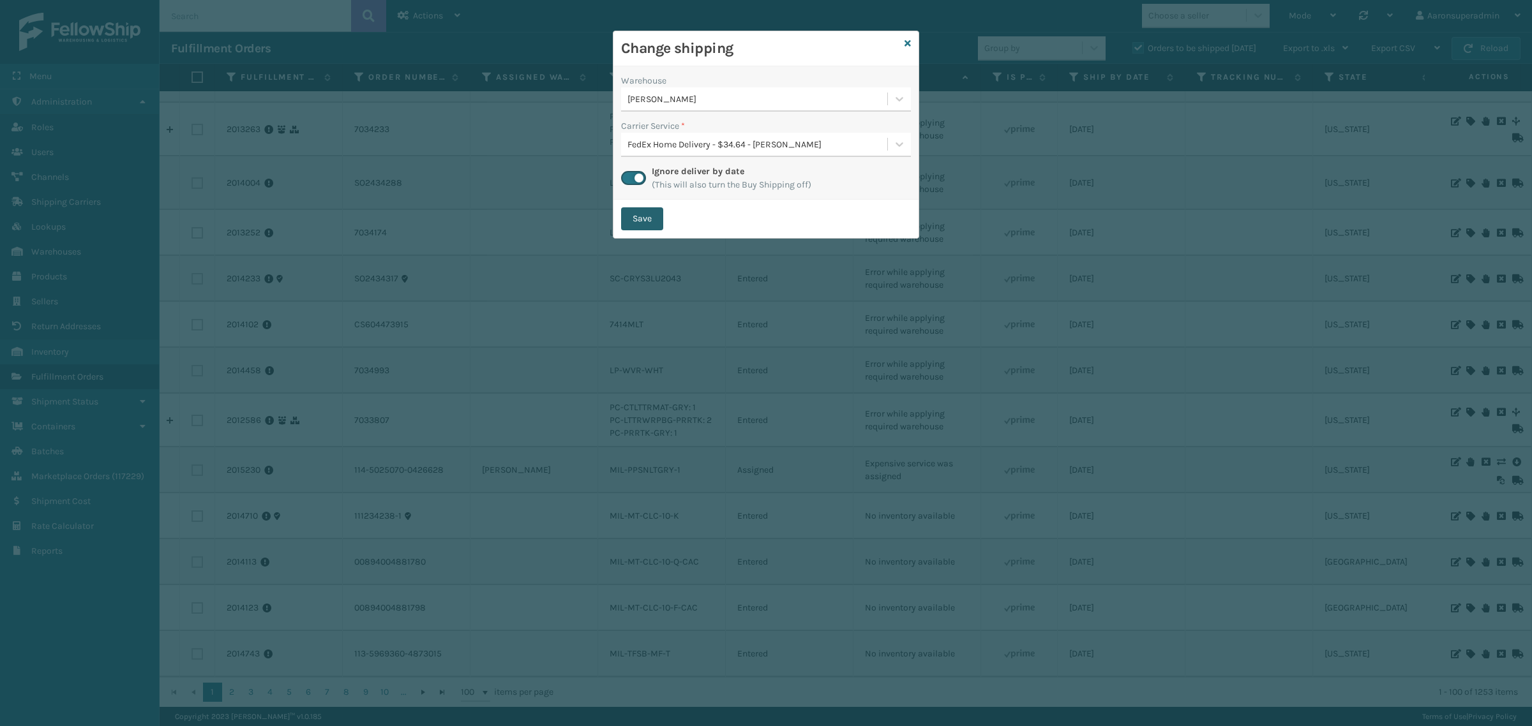
click at [645, 213] on button "Save" at bounding box center [642, 218] width 42 height 23
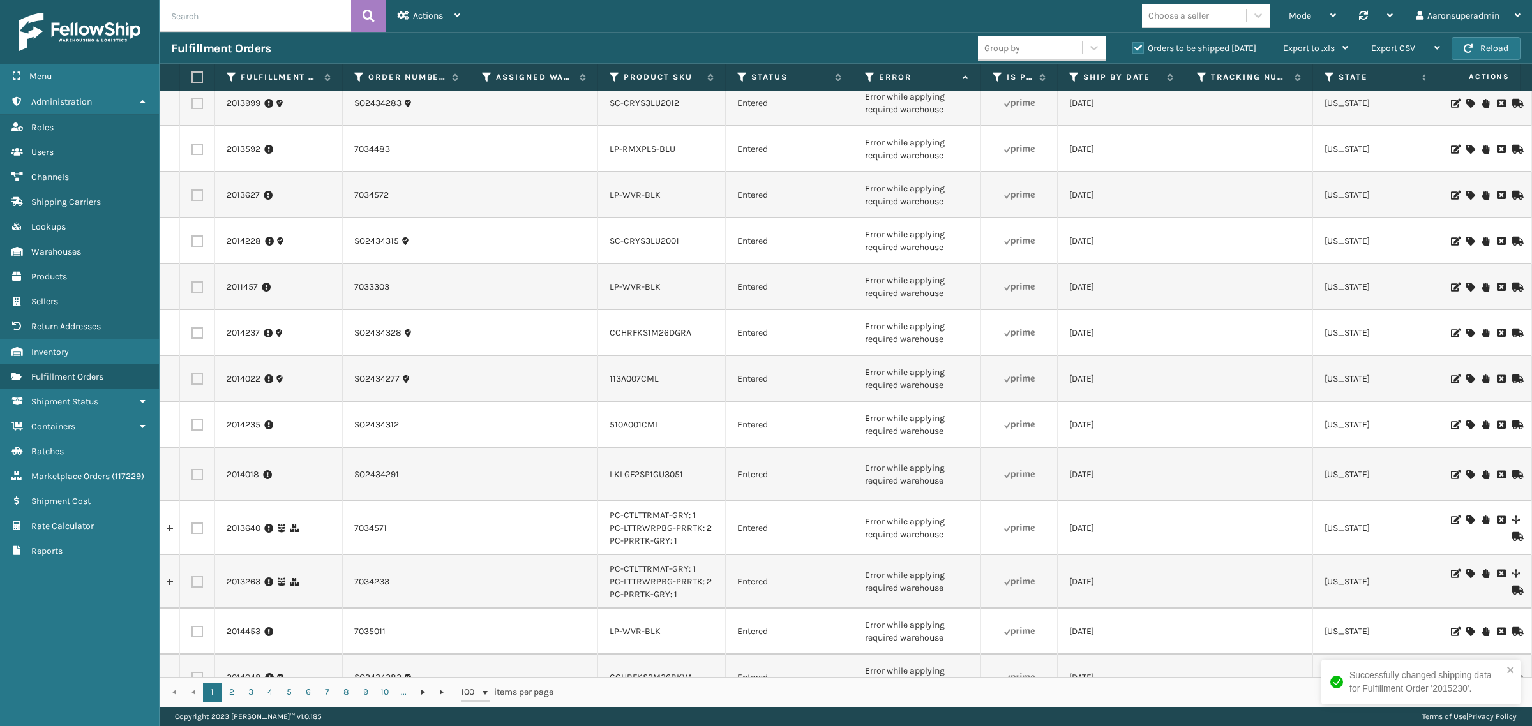
scroll to position [1197, 0]
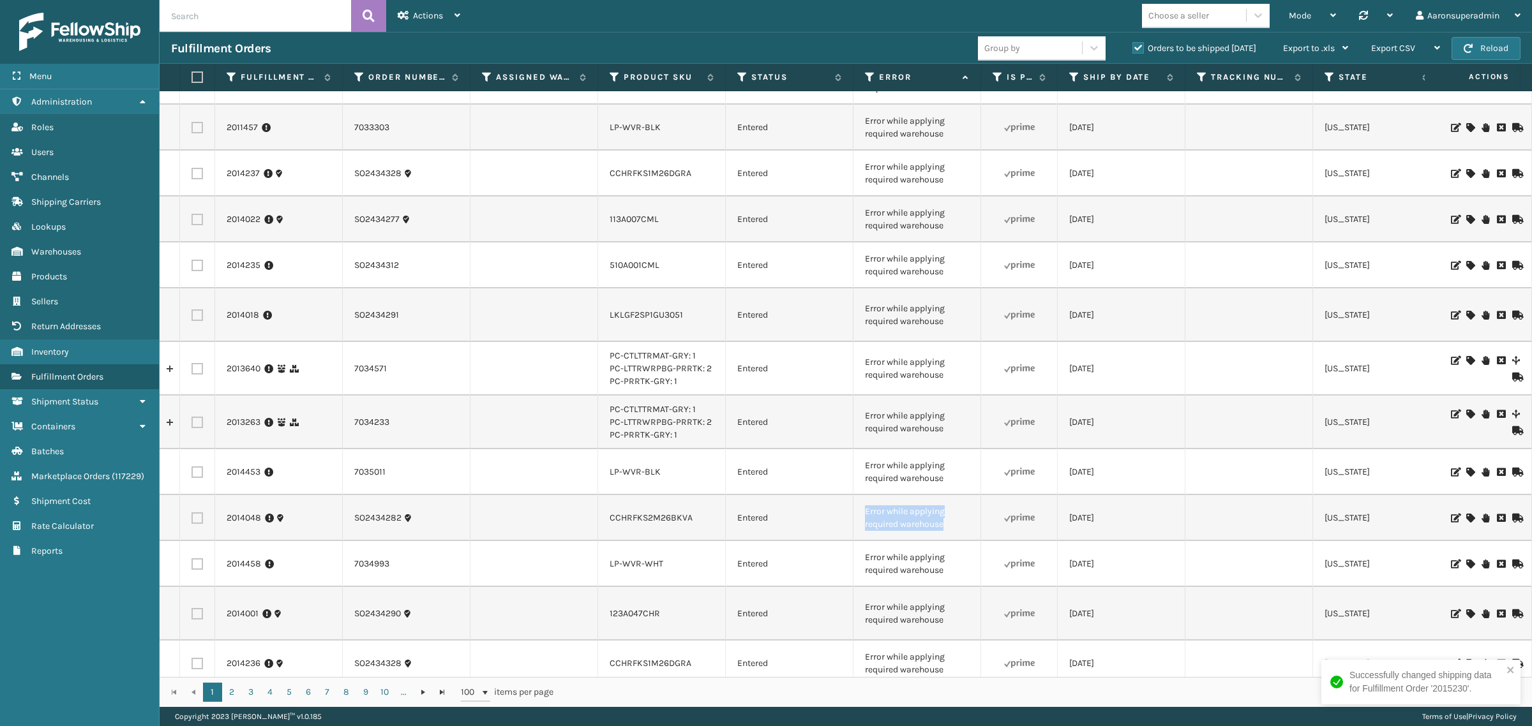
drag, startPoint x: 972, startPoint y: 492, endPoint x: 857, endPoint y: 468, distance: 118.0
click at [857, 495] on td "Error while applying required warehouse" at bounding box center [917, 518] width 128 height 46
copy td "Error while applying required warehouse"
click at [218, 11] on input "text" at bounding box center [255, 16] width 191 height 32
paste input "Error while applying required warehouse"
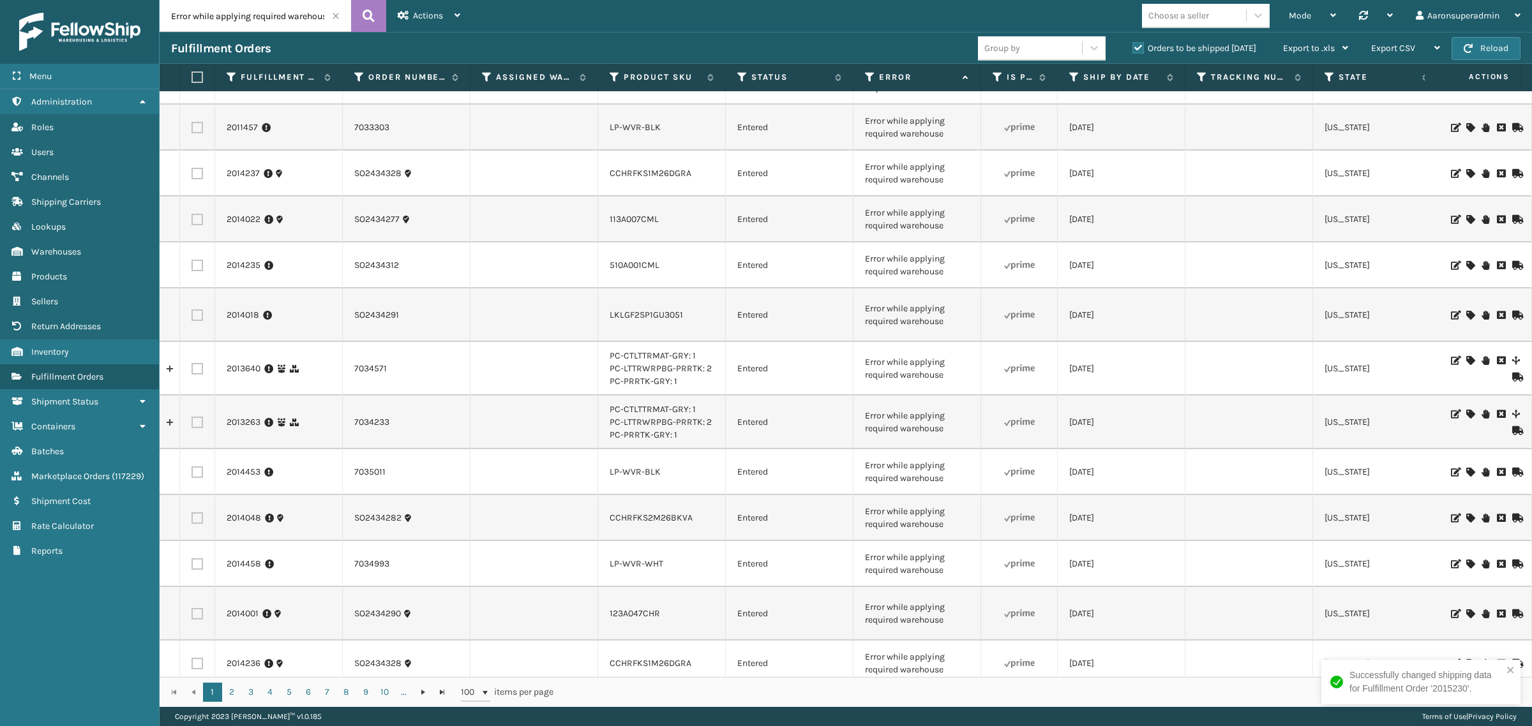
scroll to position [0, 10]
type input "Error while applying required warehouse"
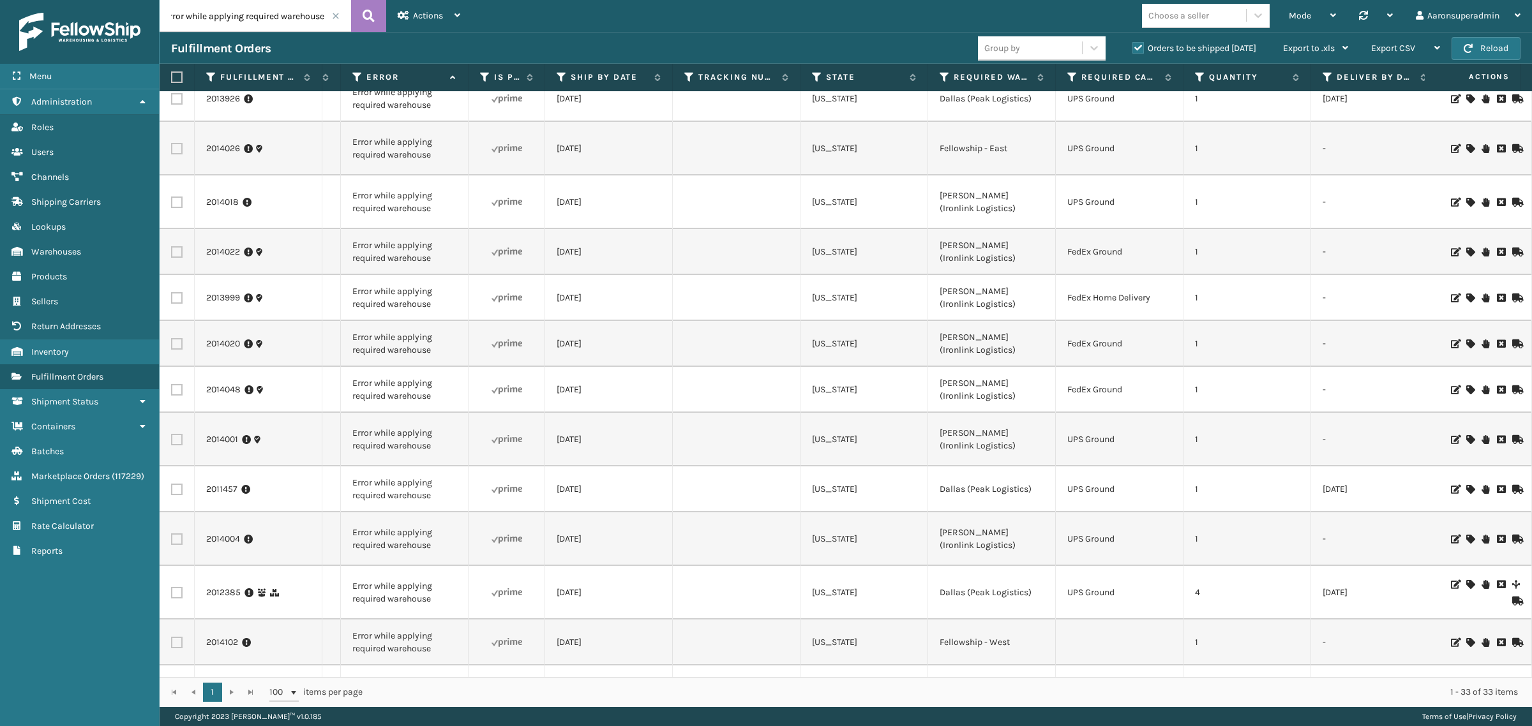
scroll to position [0, 519]
click at [938, 80] on icon at bounding box center [938, 76] width 10 height 11
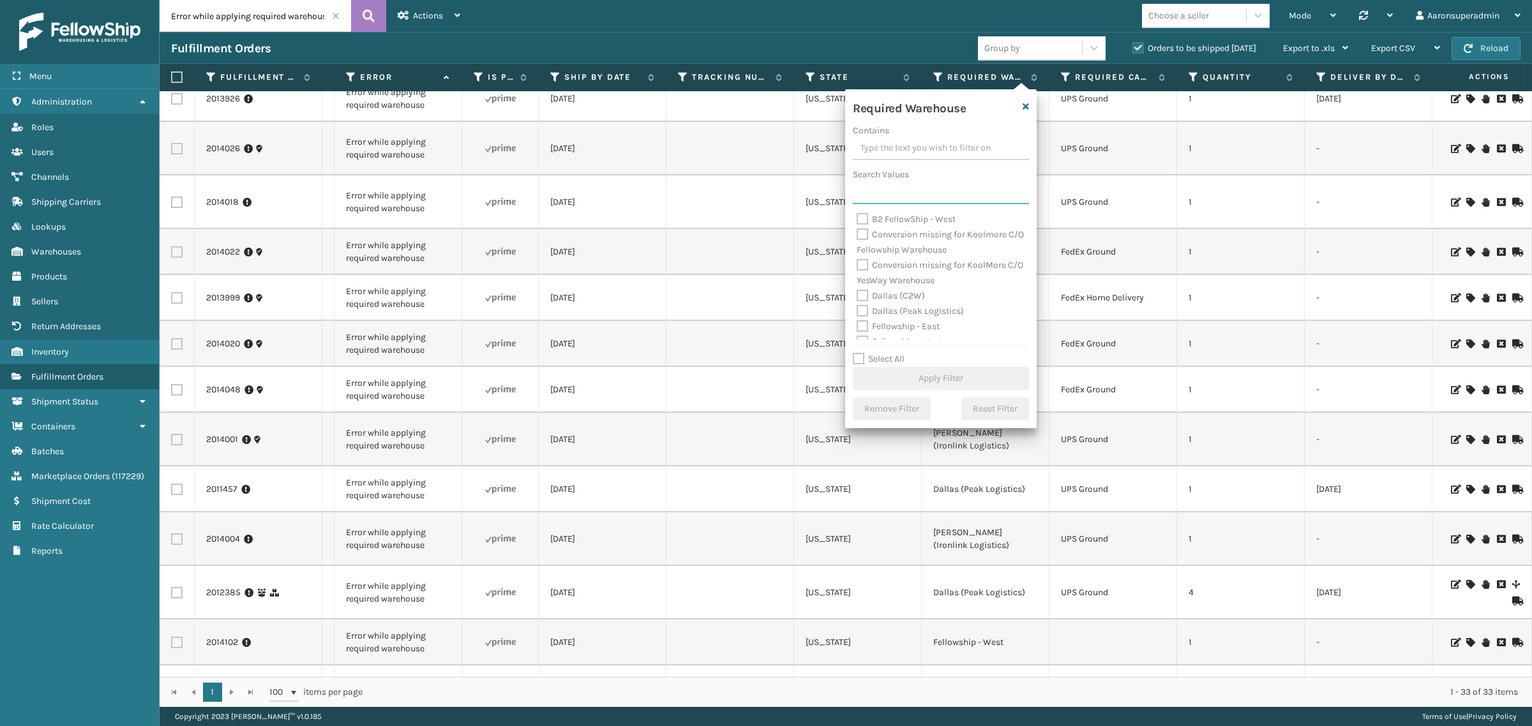
click at [901, 195] on input "Search Values" at bounding box center [941, 192] width 176 height 23
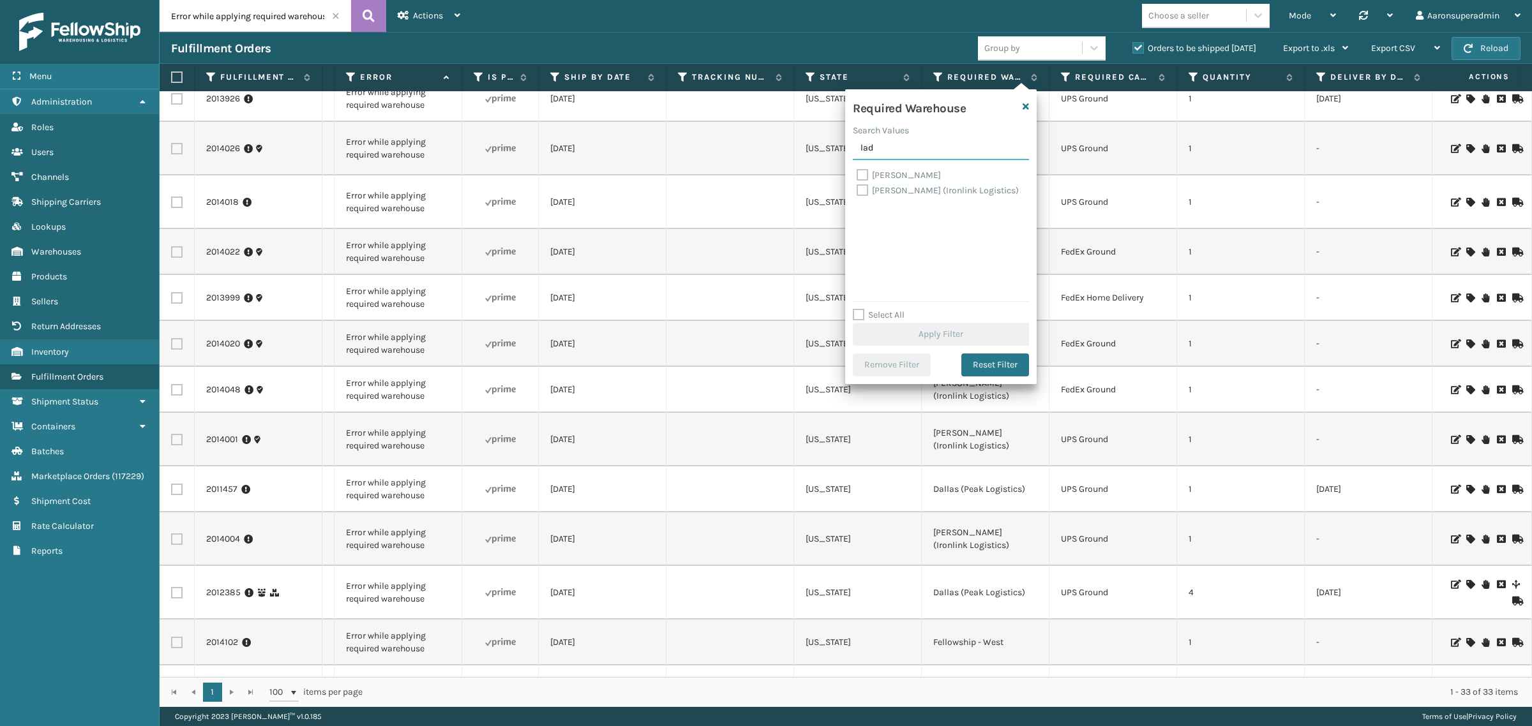
type input "lad"
click at [876, 189] on label "[PERSON_NAME] (Ironlink Logistics)" at bounding box center [938, 190] width 162 height 11
click at [857, 189] on input "[PERSON_NAME] (Ironlink Logistics)" at bounding box center [857, 187] width 1 height 8
checkbox input "true"
click at [869, 174] on label "Ladson" at bounding box center [899, 175] width 84 height 11
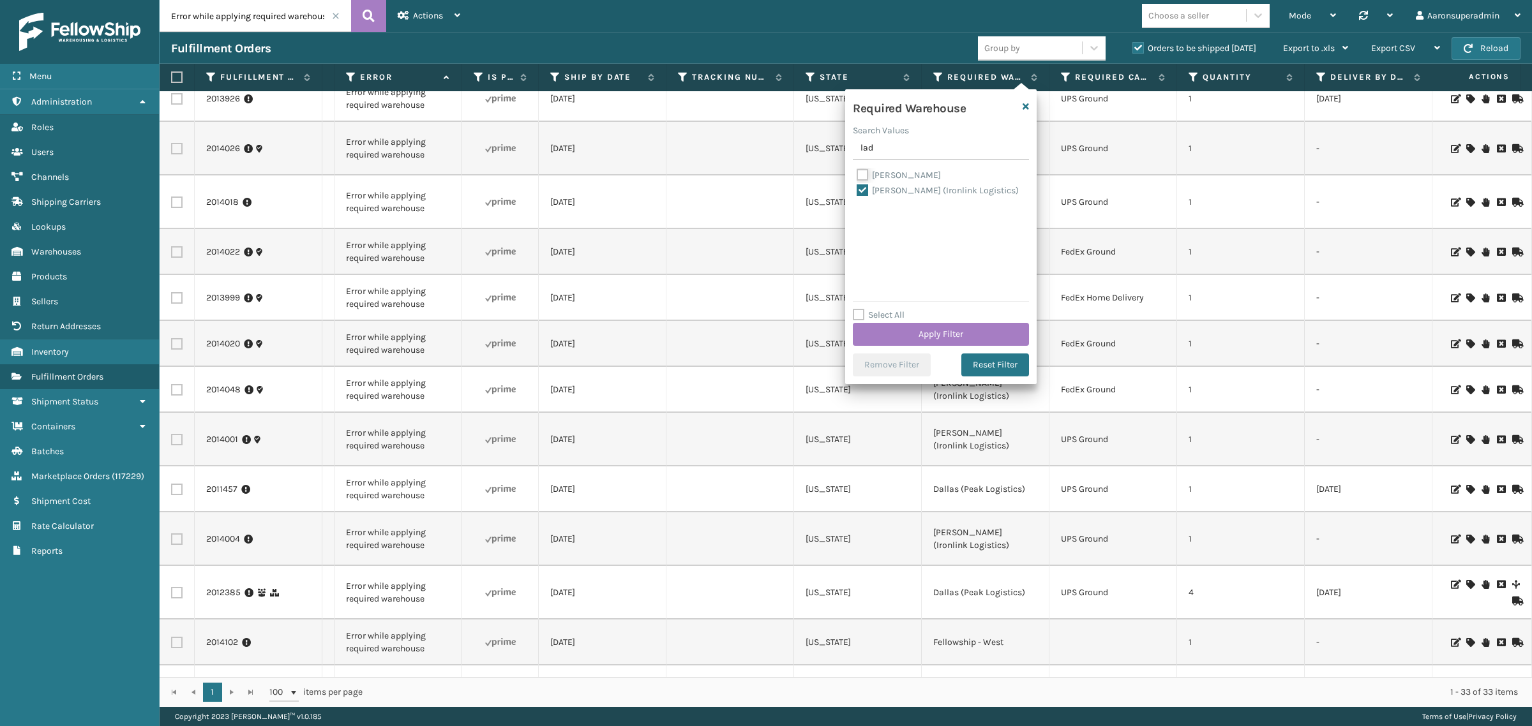
click at [857, 174] on input "Ladson" at bounding box center [857, 172] width 1 height 8
checkbox input "true"
click at [889, 340] on button "Apply Filter" at bounding box center [941, 334] width 176 height 23
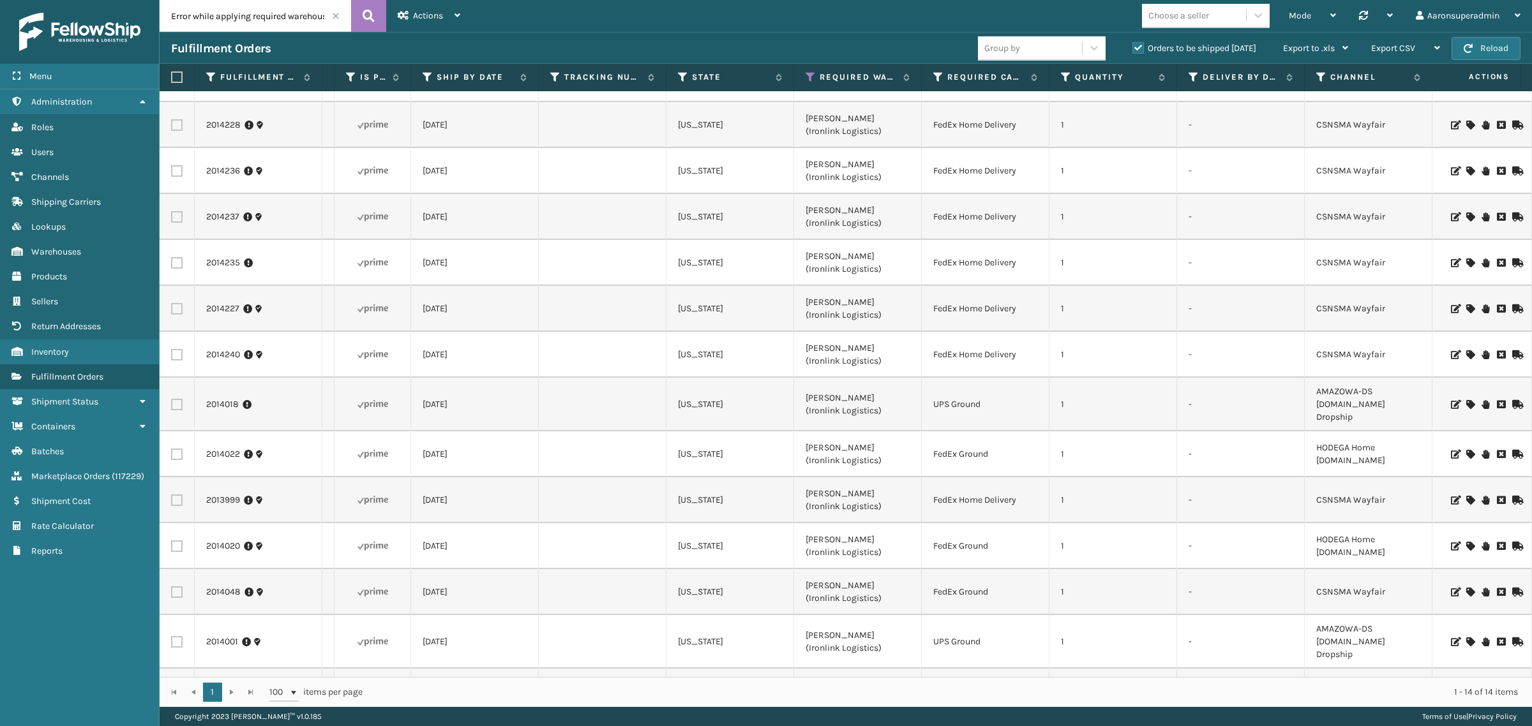
scroll to position [0, 647]
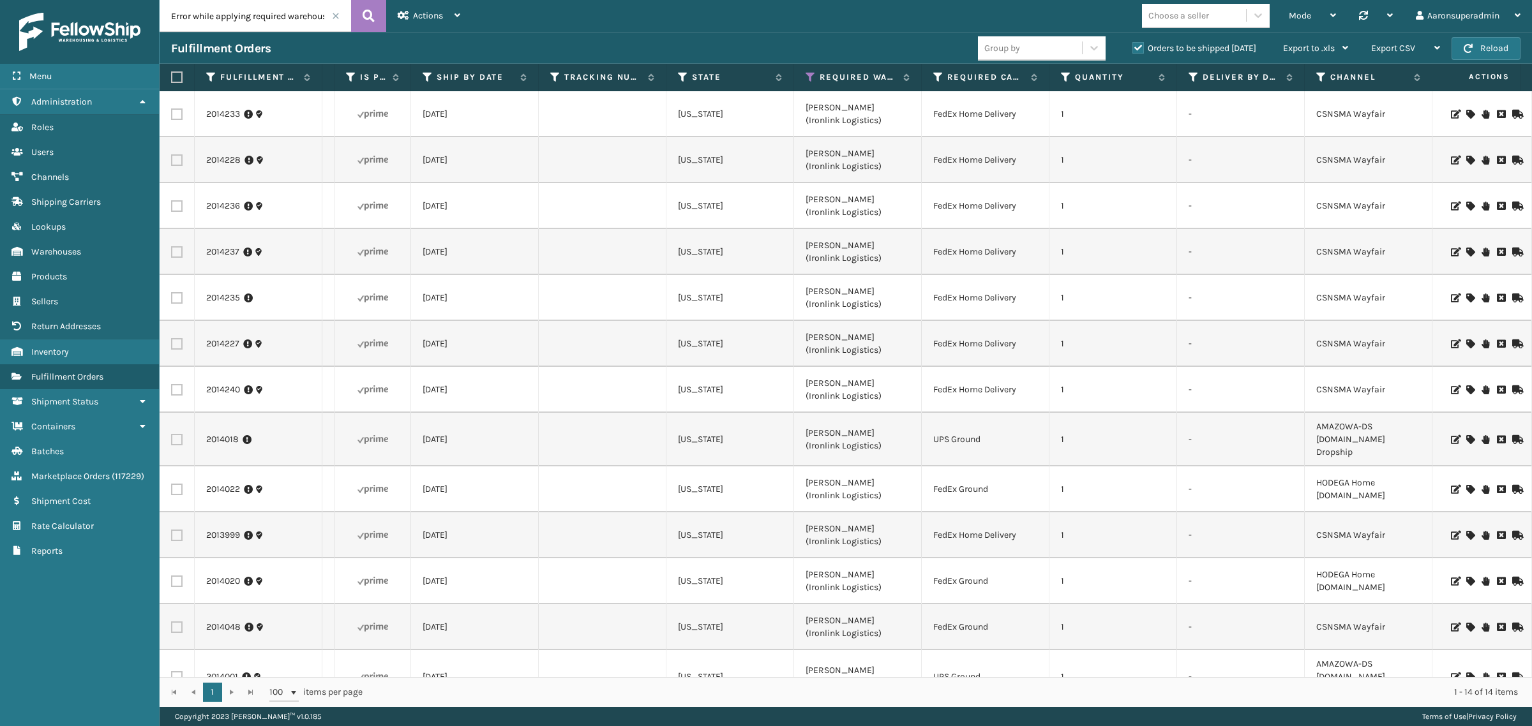
click at [179, 114] on label at bounding box center [176, 114] width 11 height 11
click at [172, 114] on input "checkbox" at bounding box center [171, 113] width 1 height 8
checkbox input "true"
click at [177, 158] on label at bounding box center [176, 159] width 11 height 11
click at [172, 158] on input "checkbox" at bounding box center [171, 158] width 1 height 8
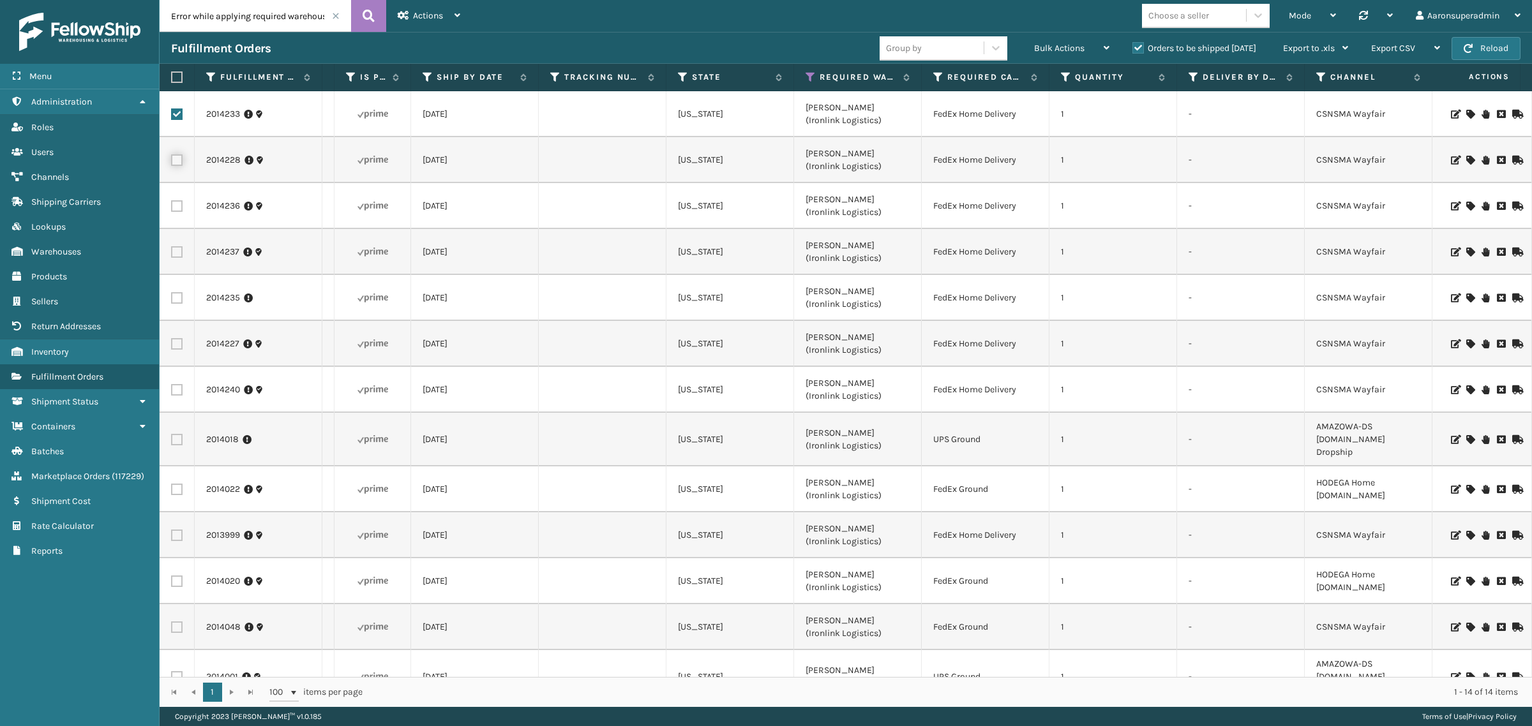
checkbox input "true"
click at [173, 203] on label at bounding box center [176, 205] width 11 height 11
click at [172, 203] on input "checkbox" at bounding box center [171, 204] width 1 height 8
checkbox input "true"
click at [171, 250] on label at bounding box center [176, 251] width 11 height 11
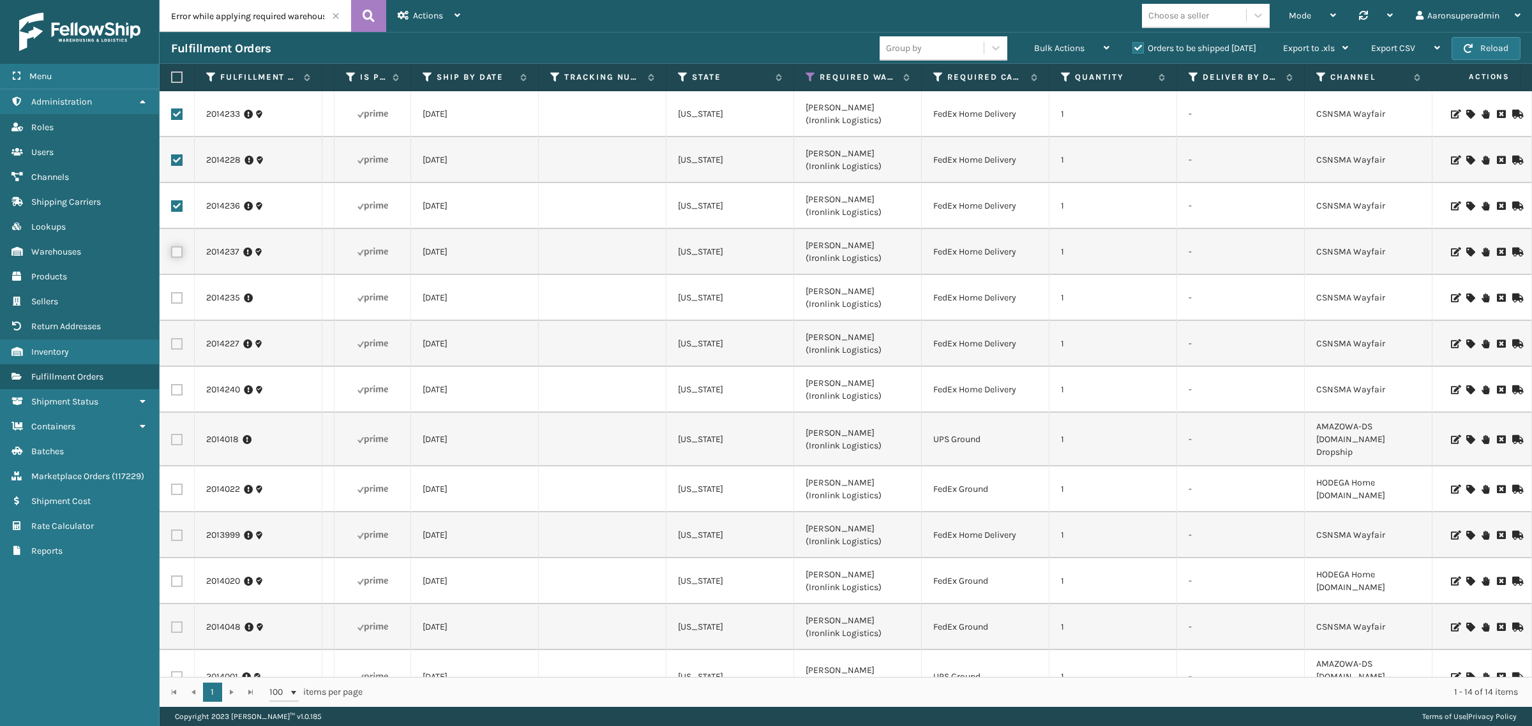
click at [171, 250] on input "checkbox" at bounding box center [171, 250] width 1 height 8
checkbox input "true"
click at [177, 294] on label at bounding box center [176, 297] width 11 height 11
click at [172, 294] on input "checkbox" at bounding box center [171, 296] width 1 height 8
checkbox input "true"
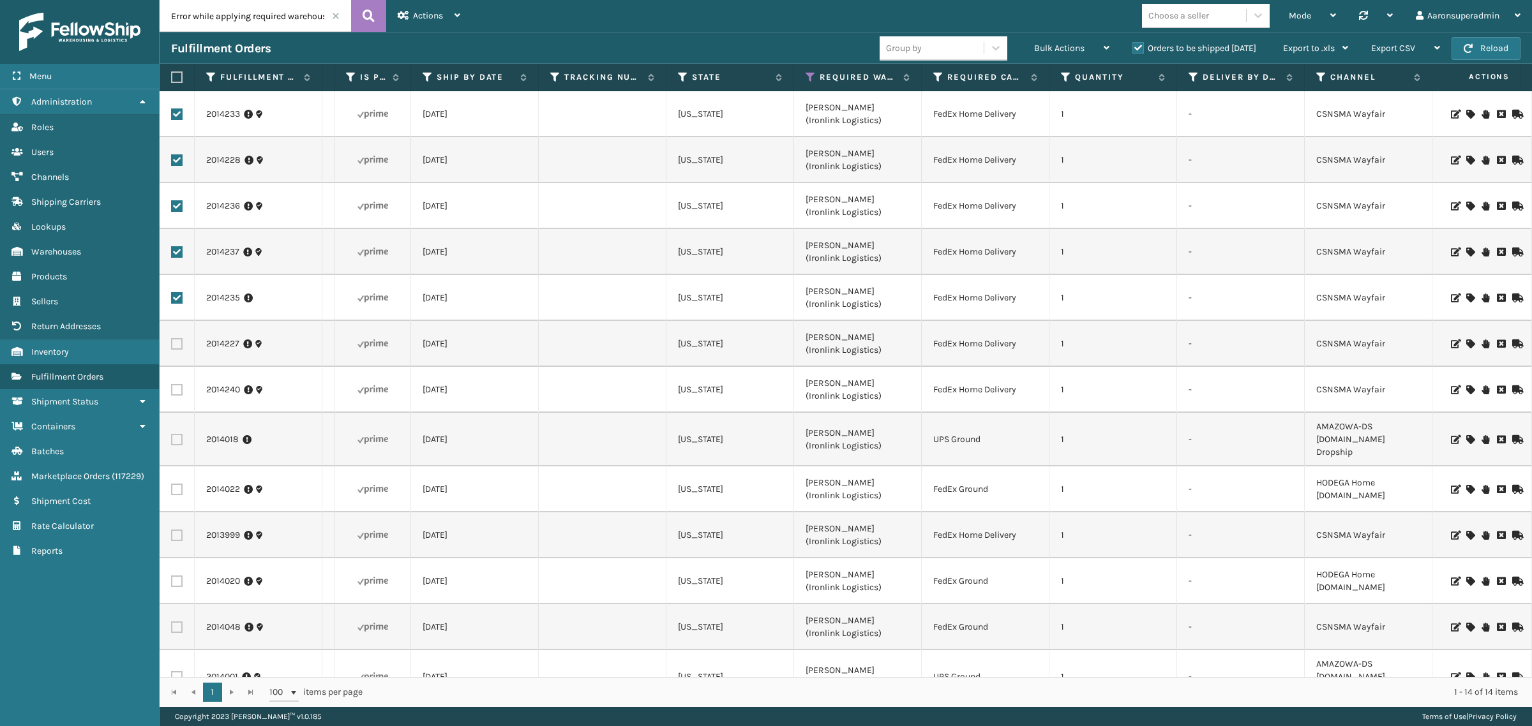
drag, startPoint x: 177, startPoint y: 340, endPoint x: 174, endPoint y: 386, distance: 46.7
click at [177, 343] on label at bounding box center [176, 343] width 11 height 11
click at [172, 343] on input "checkbox" at bounding box center [171, 342] width 1 height 8
checkbox input "true"
click at [176, 396] on td at bounding box center [177, 390] width 35 height 46
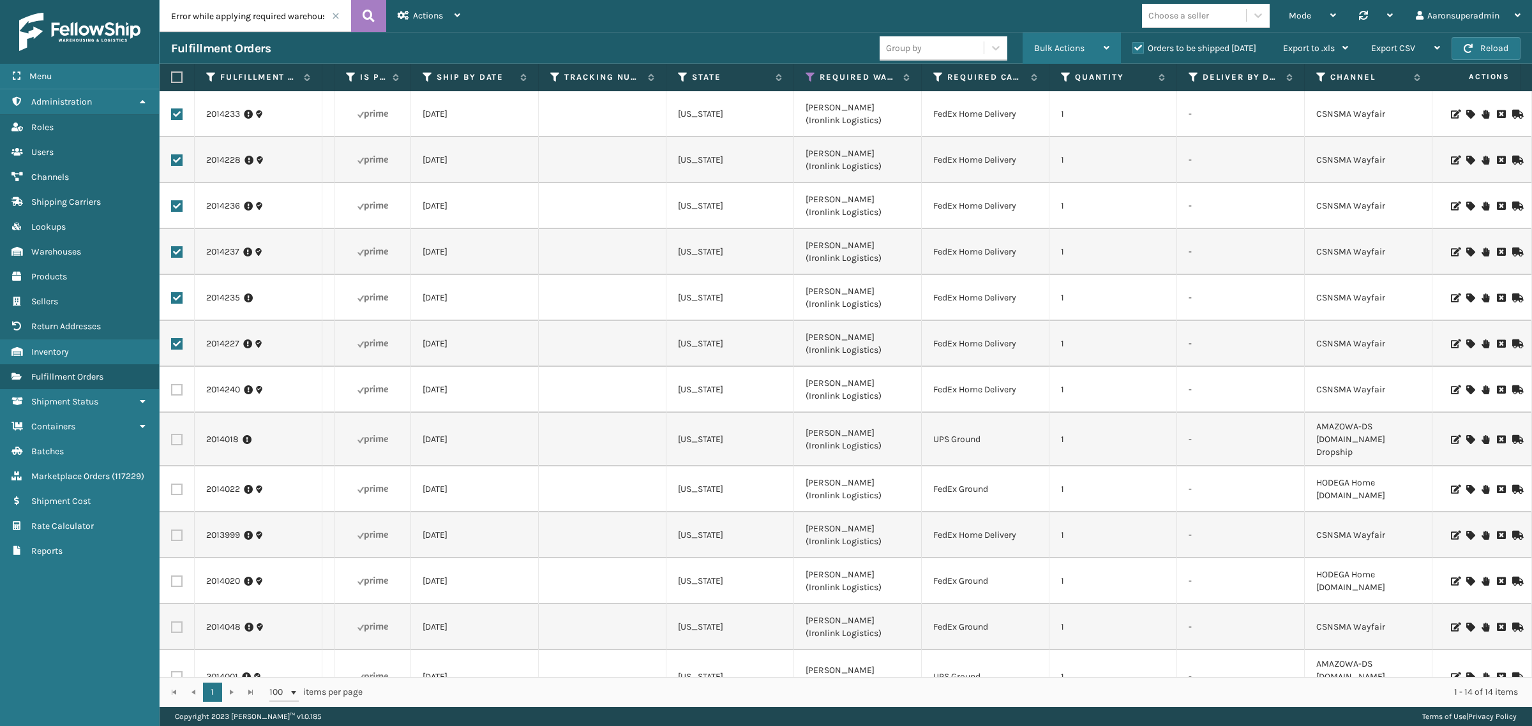
click at [1053, 51] on span "Bulk Actions" at bounding box center [1059, 48] width 50 height 11
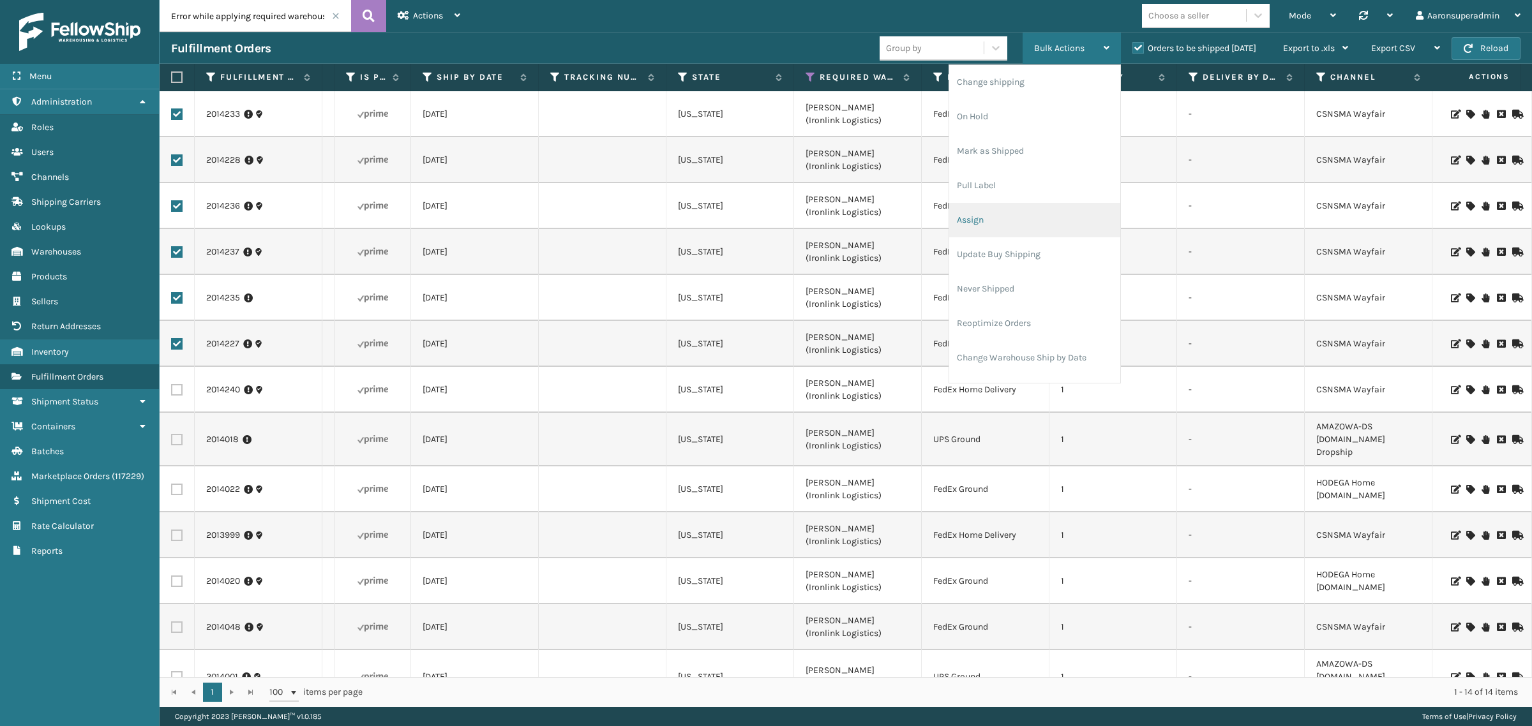
click at [971, 230] on li "Assign" at bounding box center [1034, 220] width 171 height 34
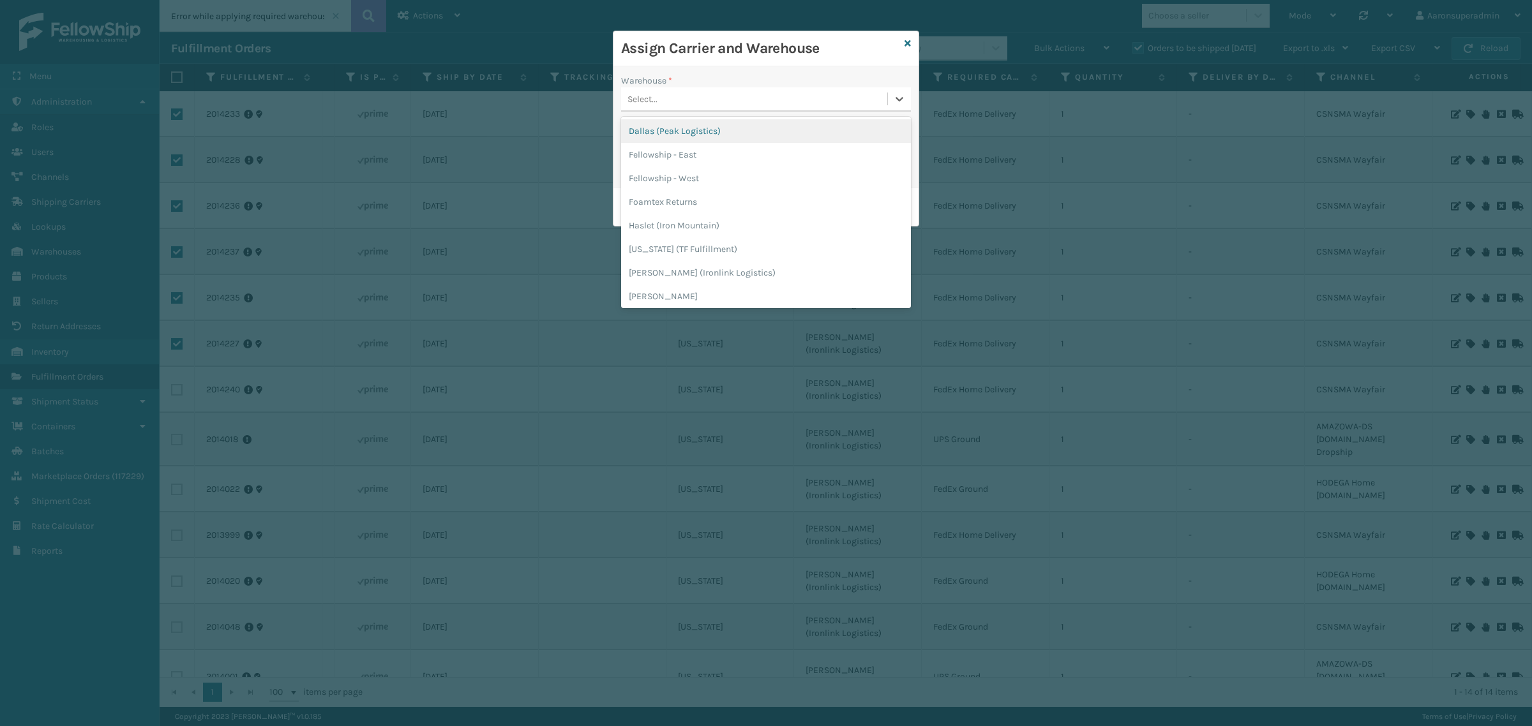
click at [648, 103] on div "Select..." at bounding box center [642, 99] width 30 height 13
click at [707, 267] on div "[PERSON_NAME] (Ironlink Logistics)" at bounding box center [766, 273] width 290 height 24
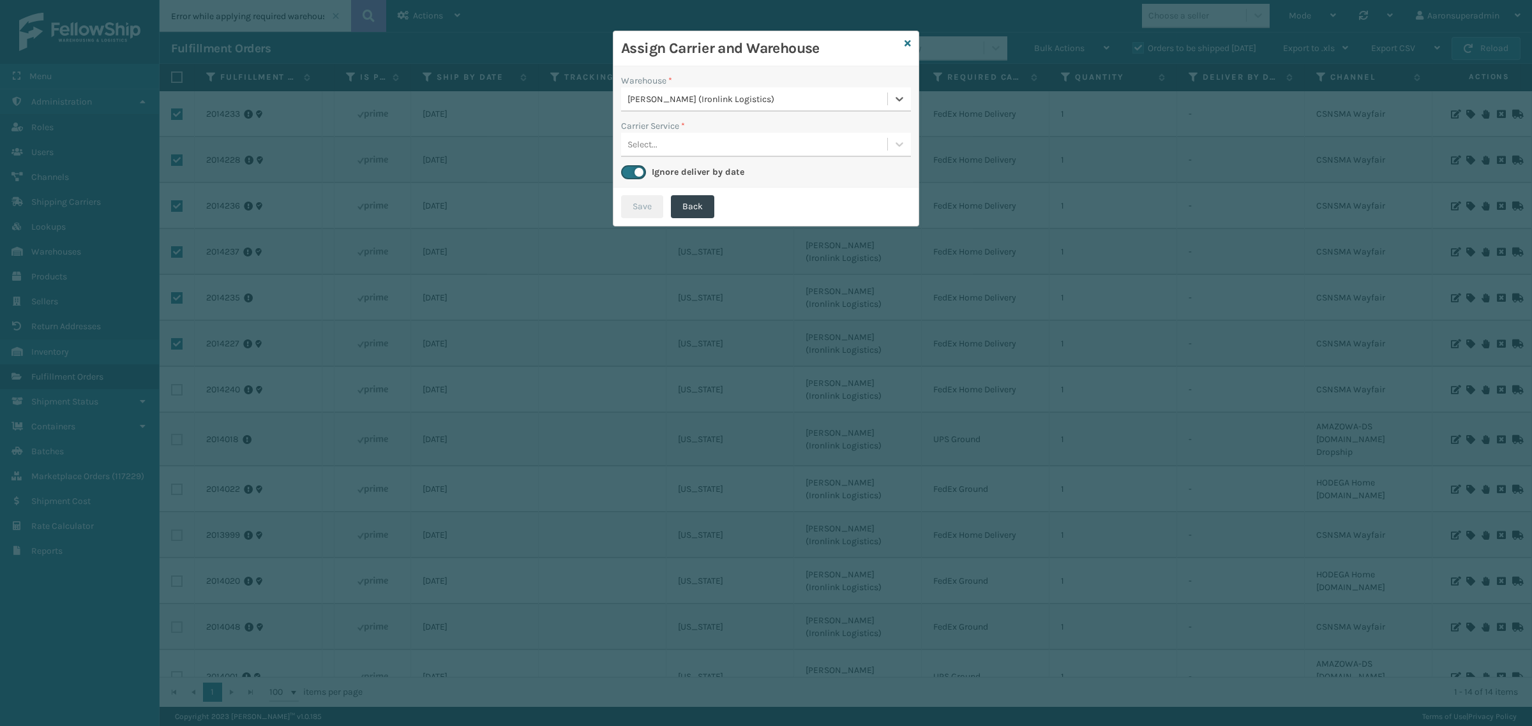
click at [652, 140] on div "Select..." at bounding box center [642, 144] width 30 height 13
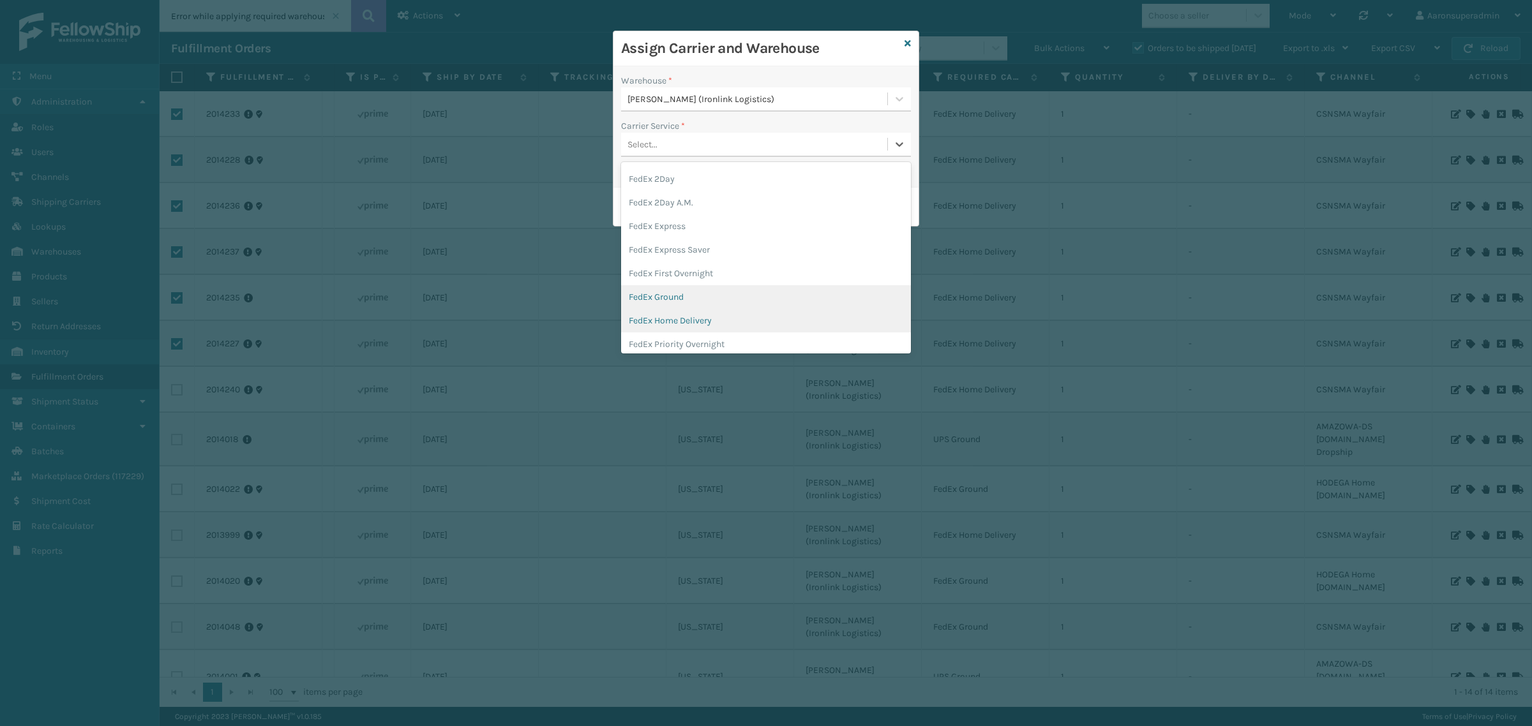
scroll to position [53, 0]
click at [703, 306] on div "FedEx Home Delivery" at bounding box center [766, 313] width 290 height 24
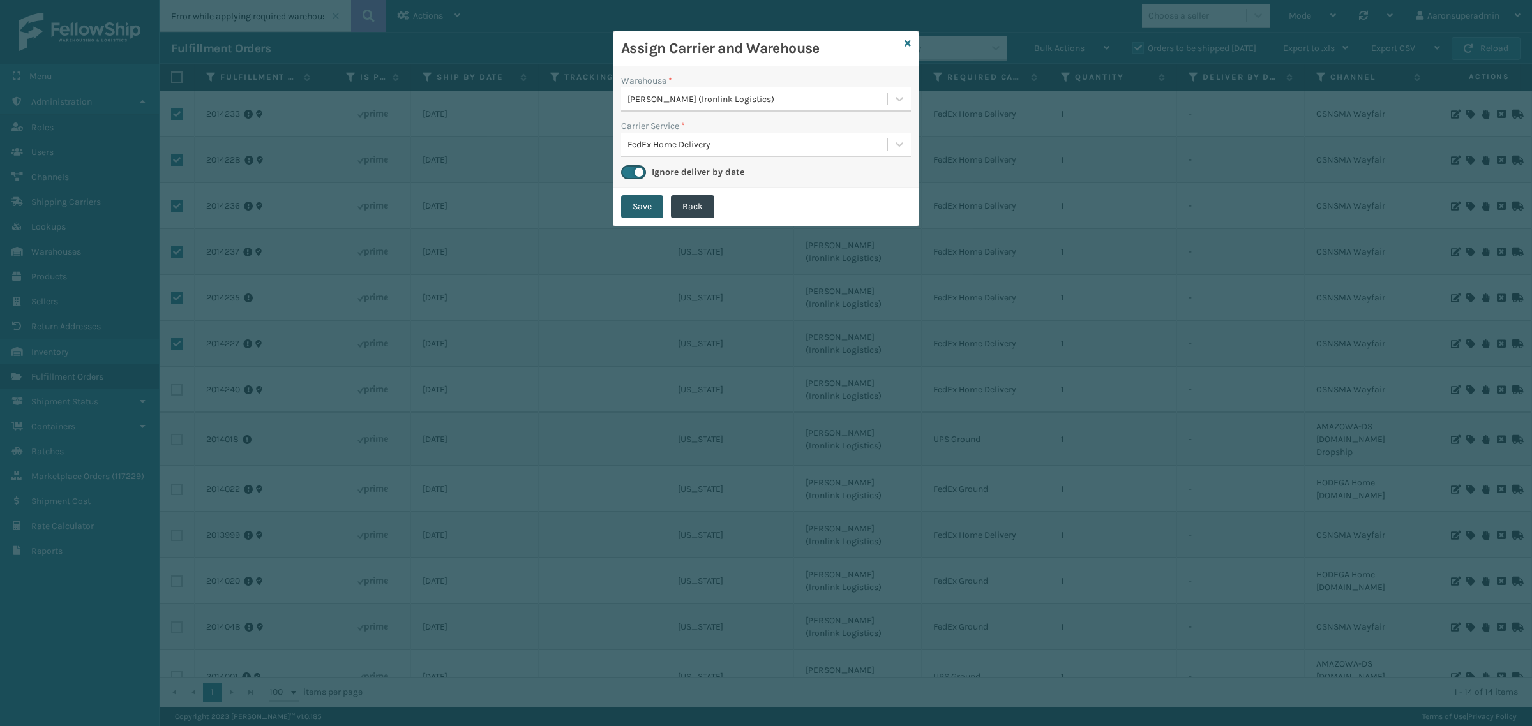
click at [640, 214] on button "Save" at bounding box center [642, 206] width 42 height 23
checkbox input "false"
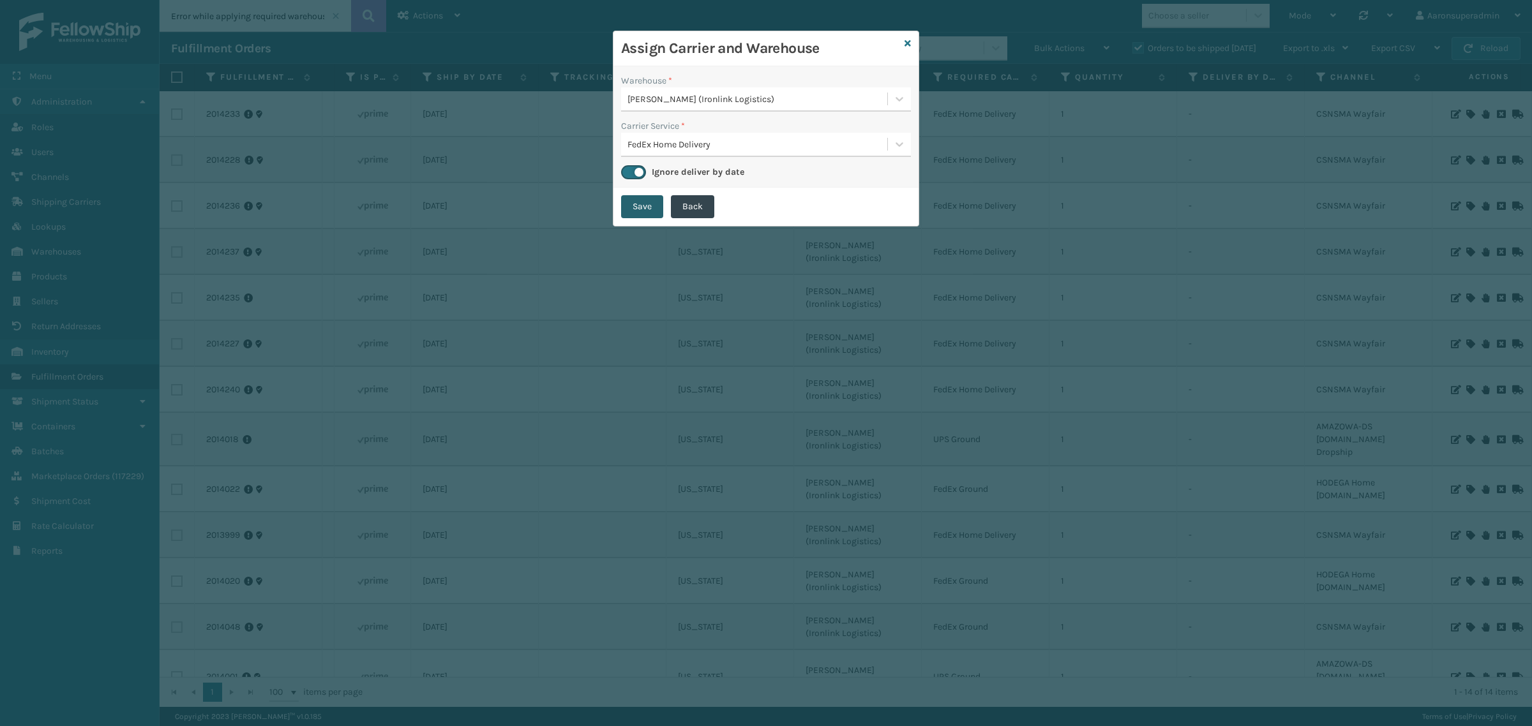
checkbox input "false"
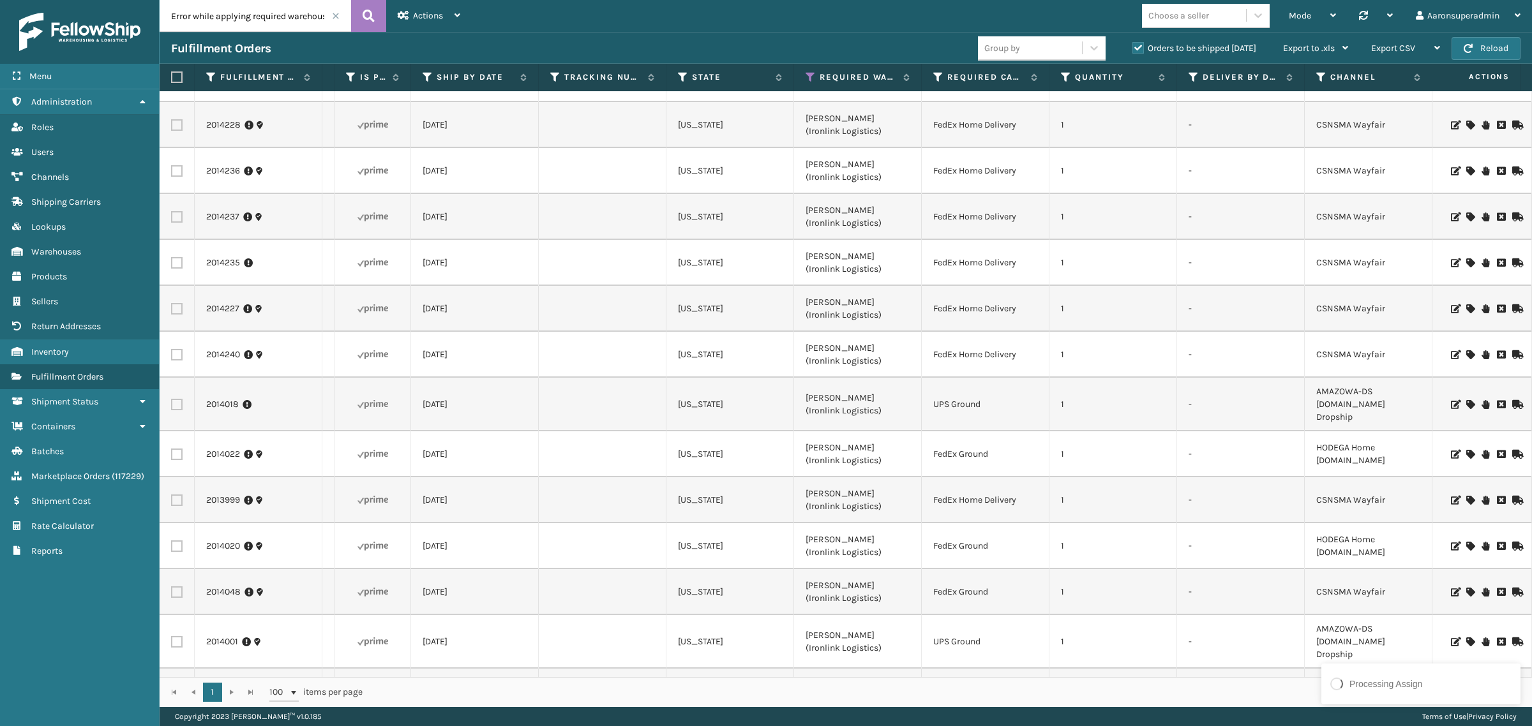
scroll to position [69, 647]
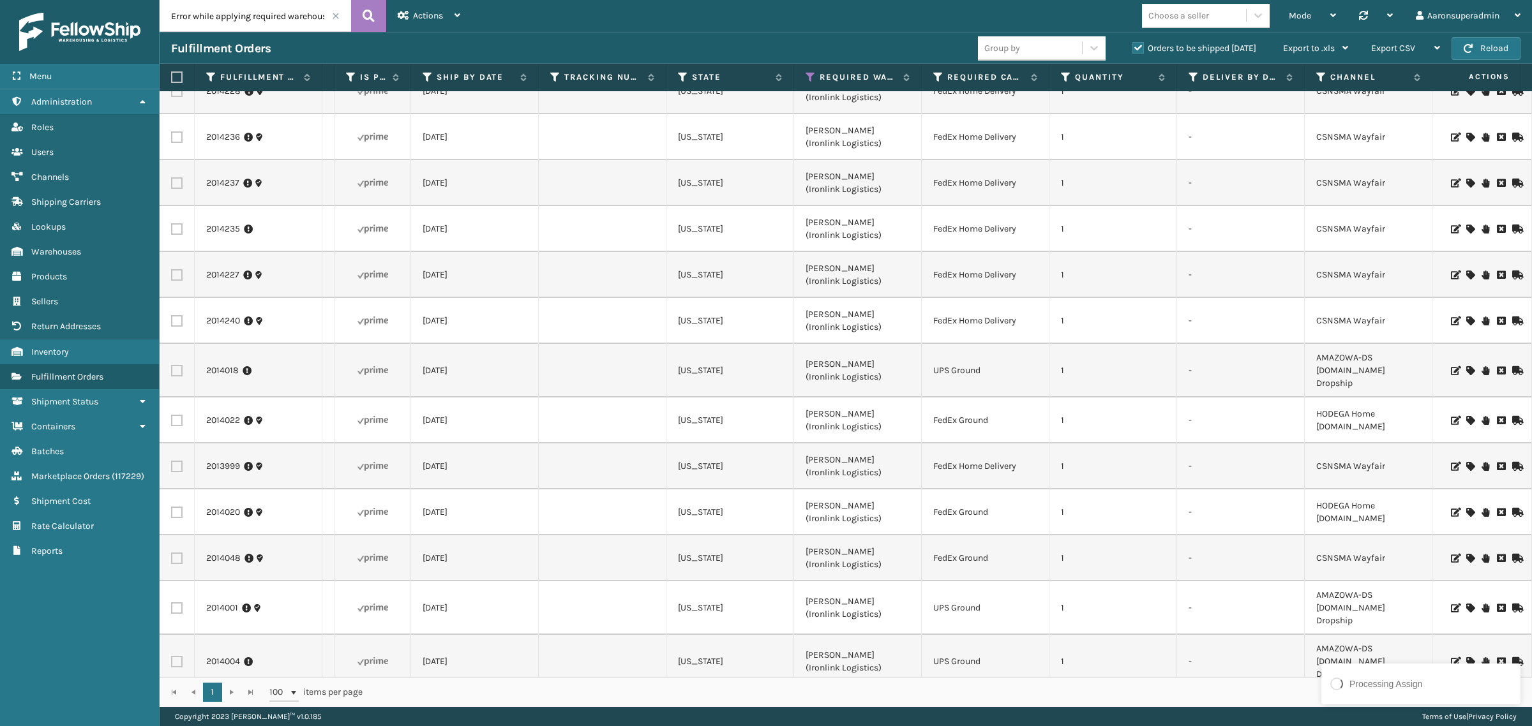
click at [1466, 322] on icon at bounding box center [1470, 321] width 8 height 9
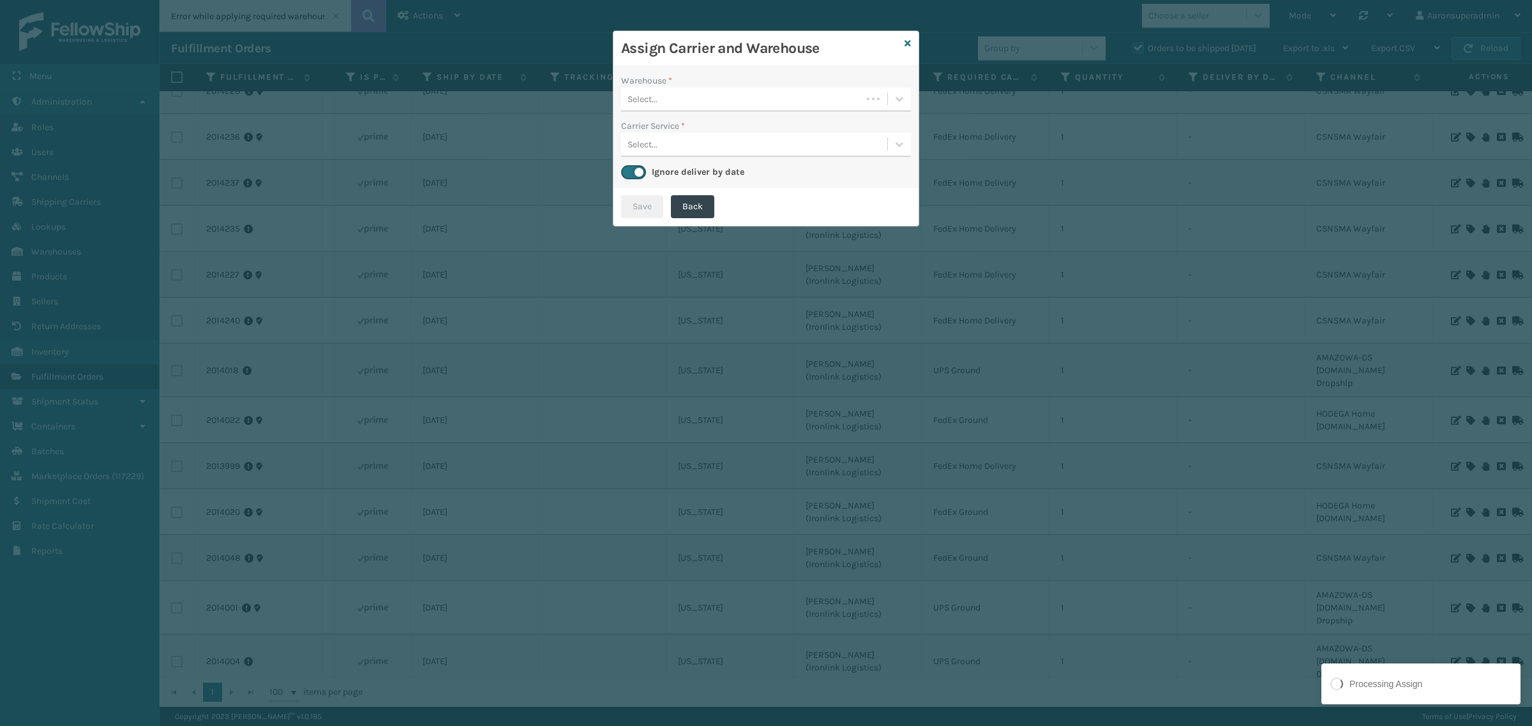
click at [903, 42] on div "Assign Carrier and Warehouse" at bounding box center [765, 48] width 305 height 35
click at [911, 48] on div "Assign Carrier and Warehouse" at bounding box center [765, 48] width 305 height 35
click at [907, 43] on icon at bounding box center [907, 43] width 6 height 9
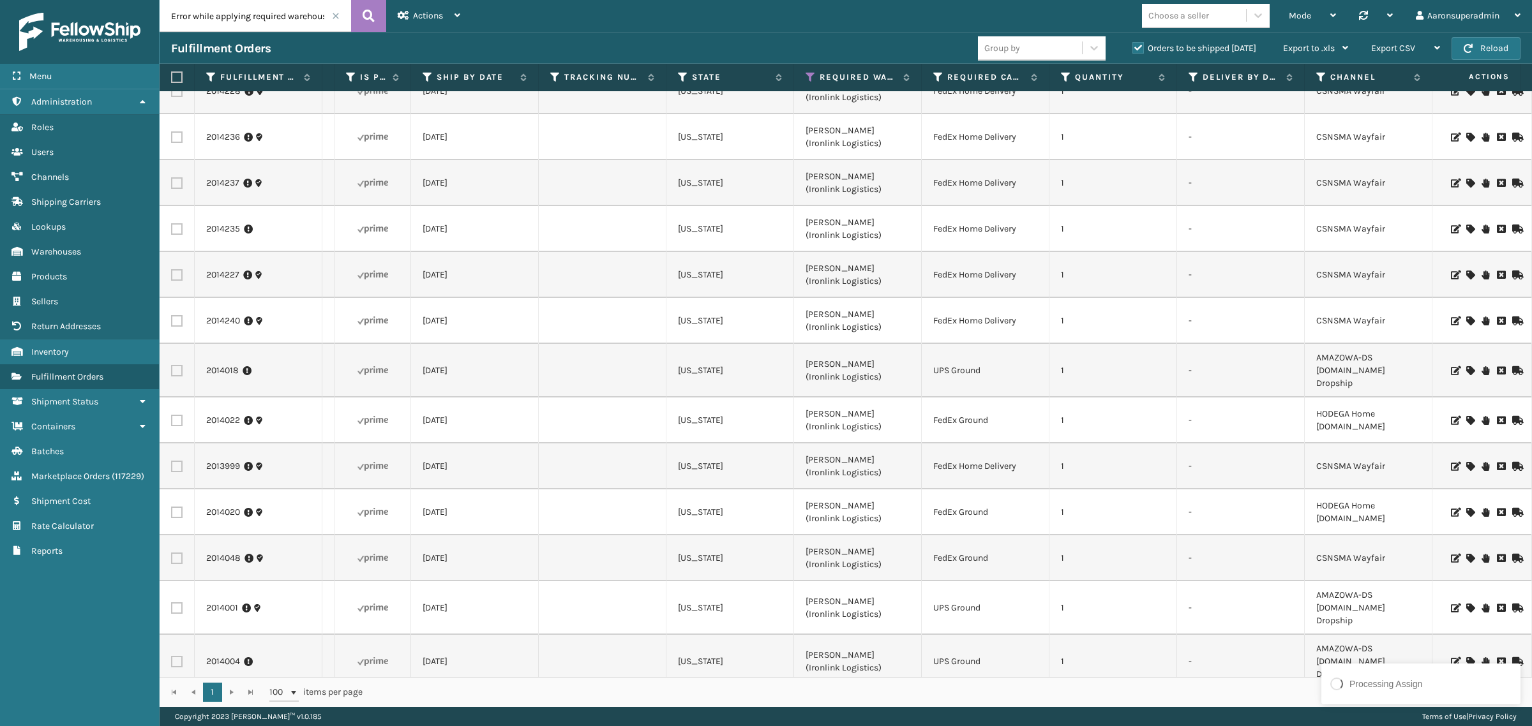
click at [1466, 366] on icon at bounding box center [1470, 370] width 8 height 9
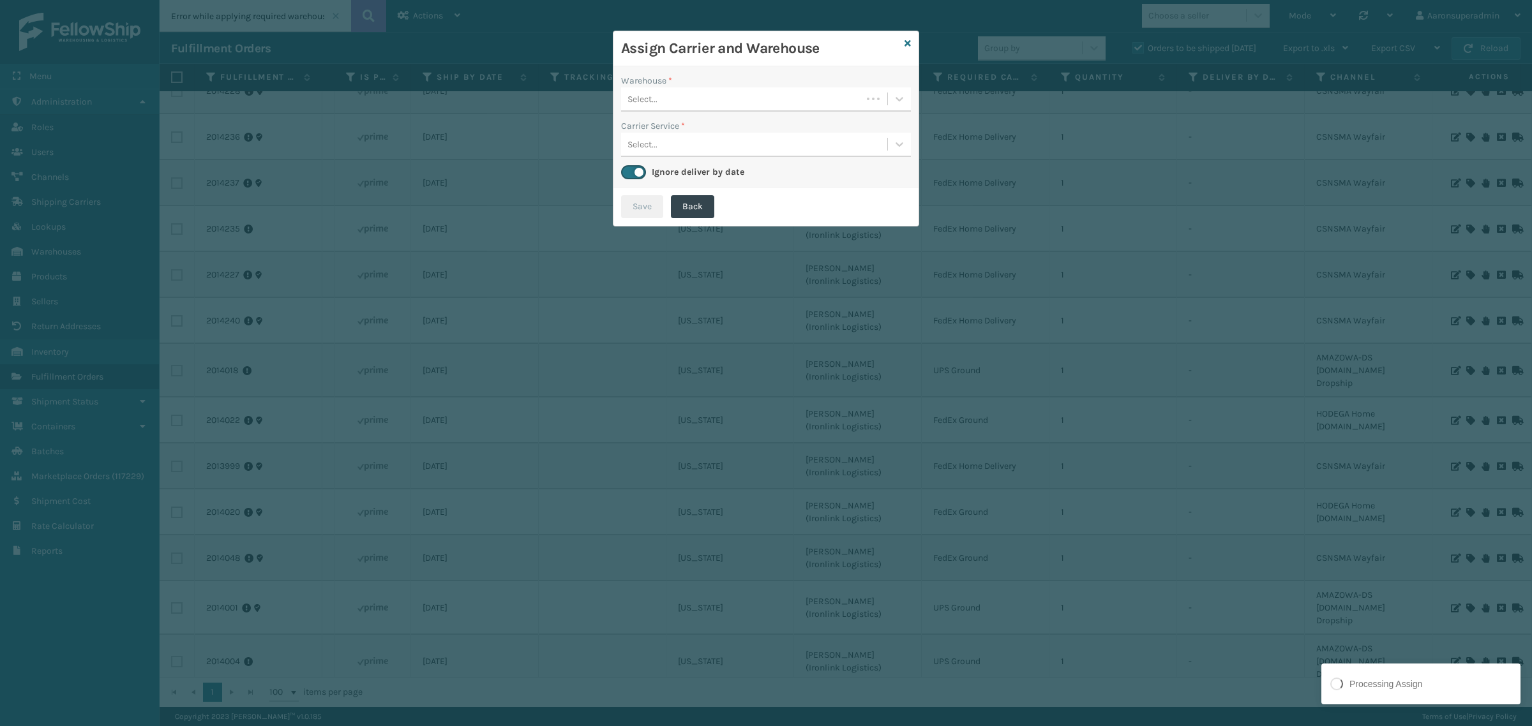
click at [705, 107] on div "Select..." at bounding box center [741, 99] width 241 height 21
click at [682, 135] on div "[PERSON_NAME] (Ironlink Logistics)" at bounding box center [766, 131] width 290 height 24
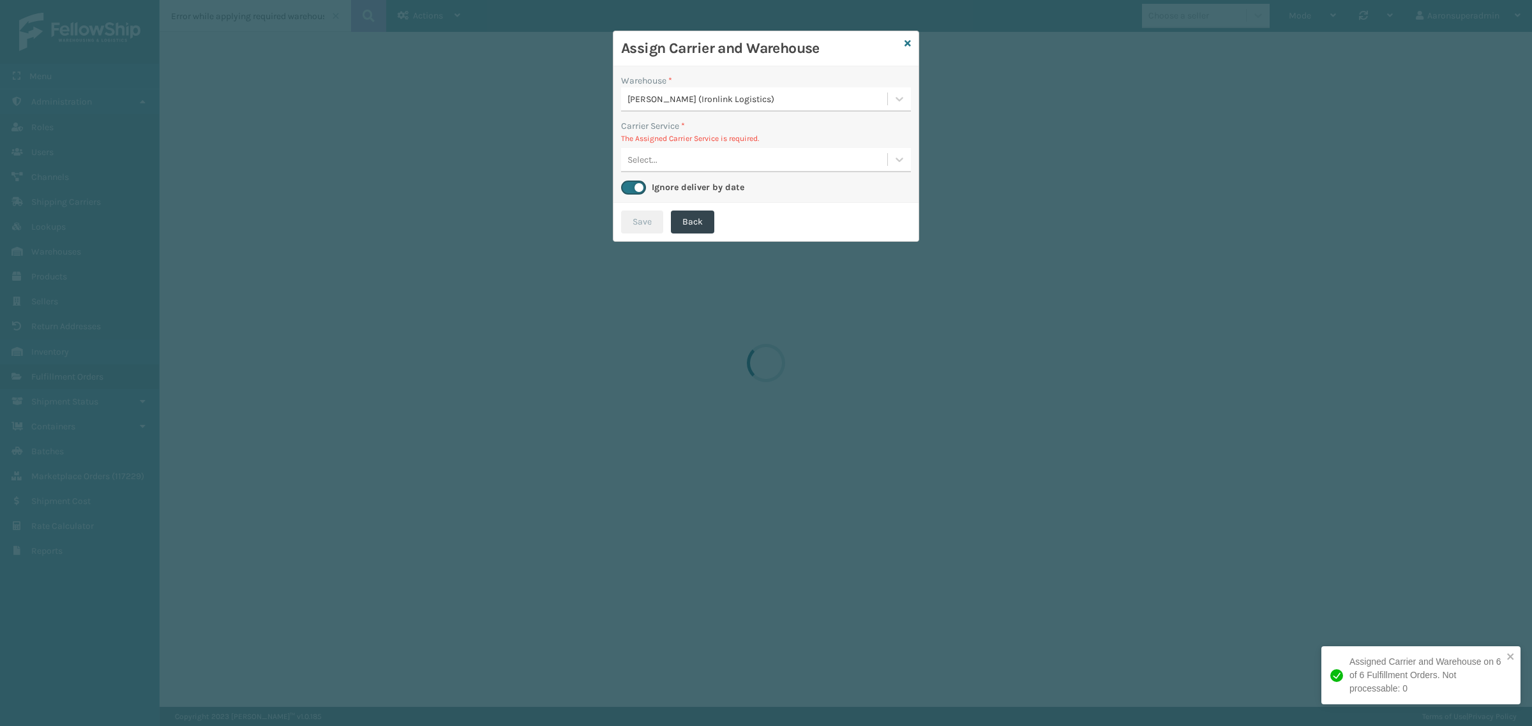
click at [671, 156] on div "Select..." at bounding box center [754, 159] width 266 height 21
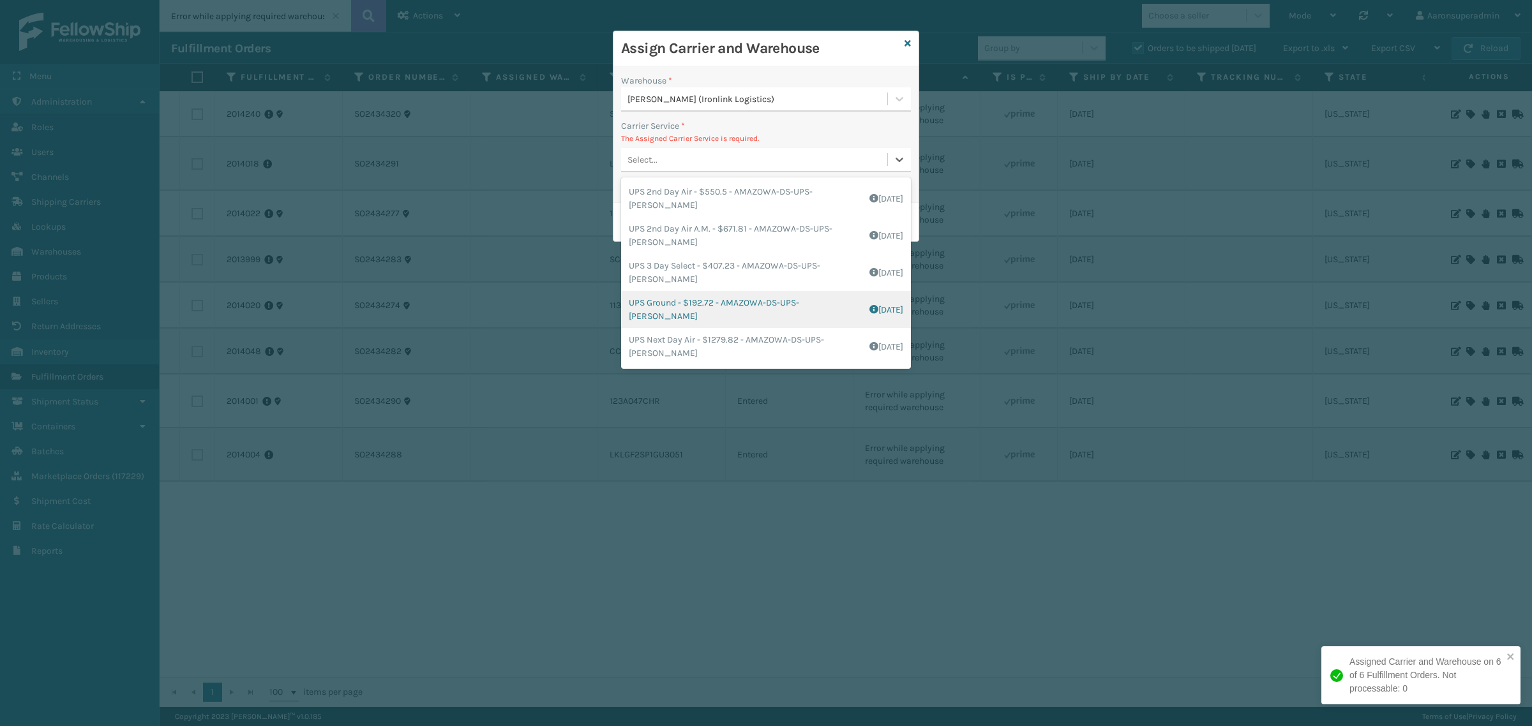
click at [667, 304] on div "UPS Ground - $192.72 - AMAZOWA-DS-UPS-Ladson Shipping Cost $192.72 Surplus Cost…" at bounding box center [766, 309] width 290 height 37
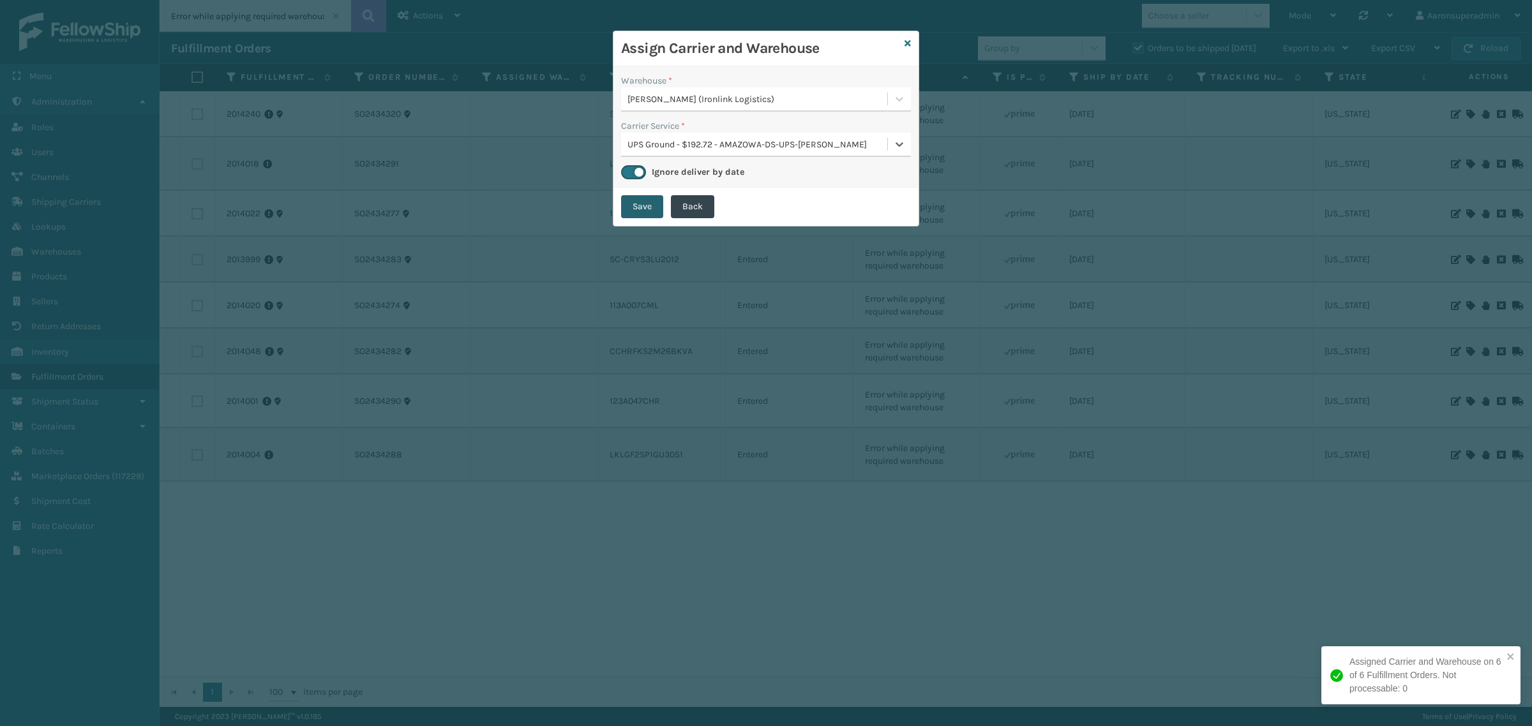
click at [645, 211] on button "Save" at bounding box center [642, 206] width 42 height 23
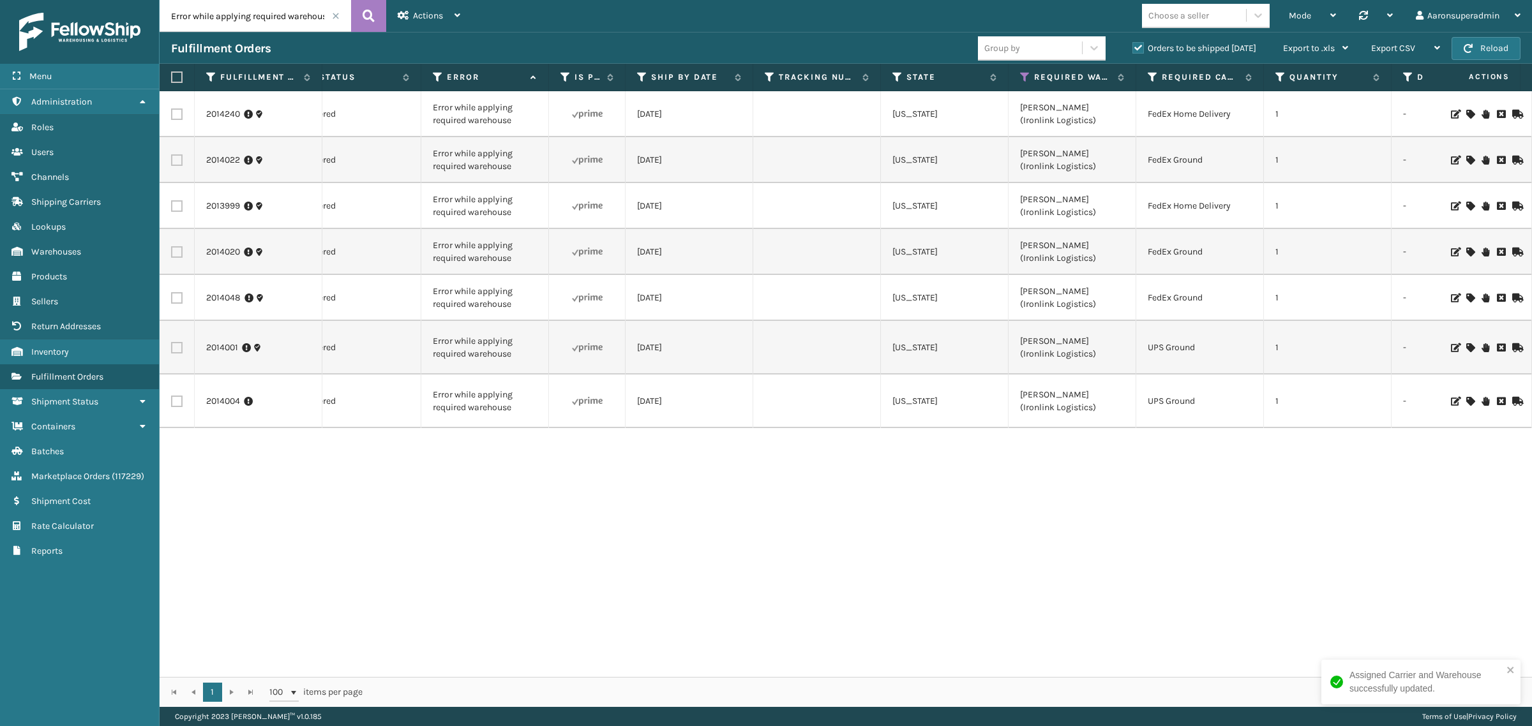
scroll to position [0, 442]
click at [179, 155] on label at bounding box center [176, 159] width 11 height 11
click at [172, 155] on input "checkbox" at bounding box center [171, 158] width 1 height 8
checkbox input "true"
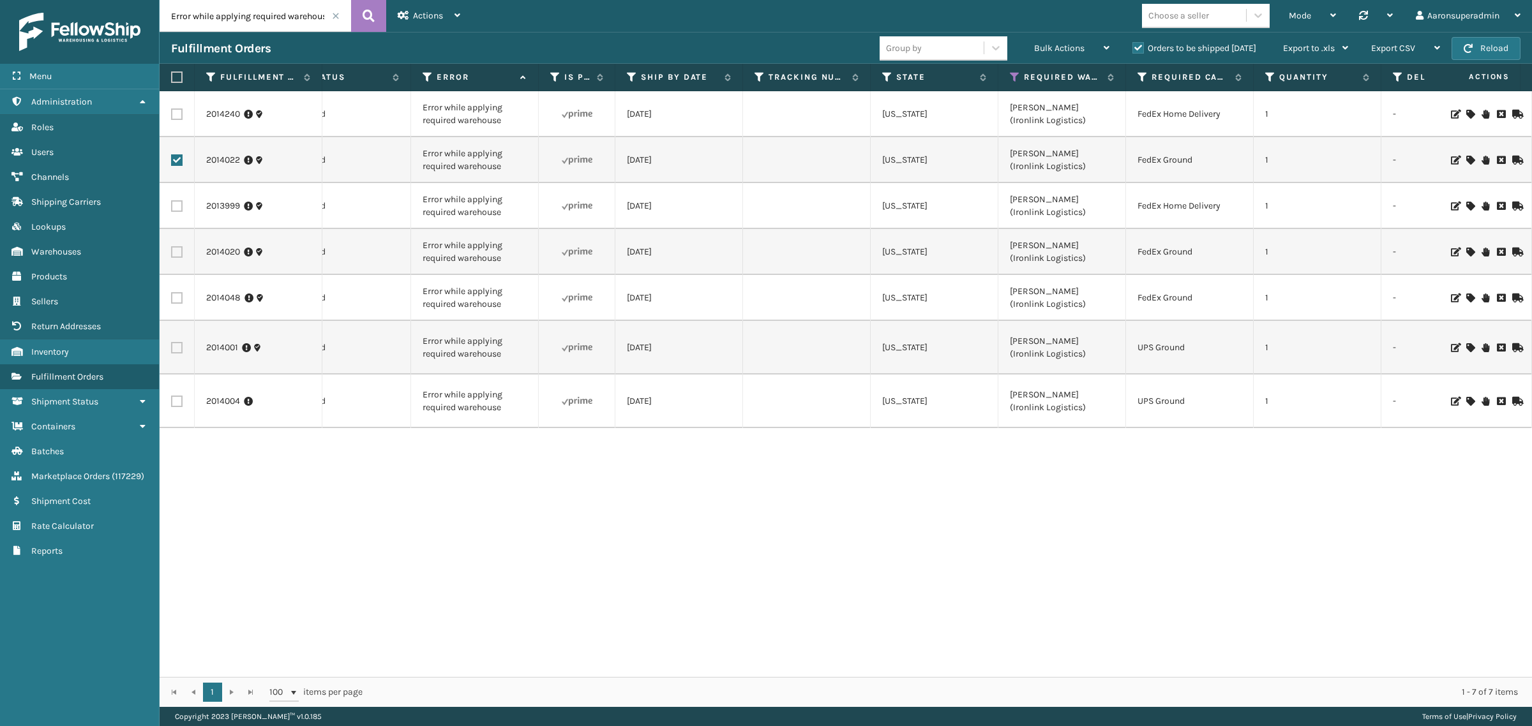
click at [180, 251] on label at bounding box center [176, 251] width 11 height 11
click at [172, 251] on input "checkbox" at bounding box center [171, 250] width 1 height 8
checkbox input "true"
click at [177, 294] on label at bounding box center [176, 297] width 11 height 11
click at [172, 294] on input "checkbox" at bounding box center [171, 296] width 1 height 8
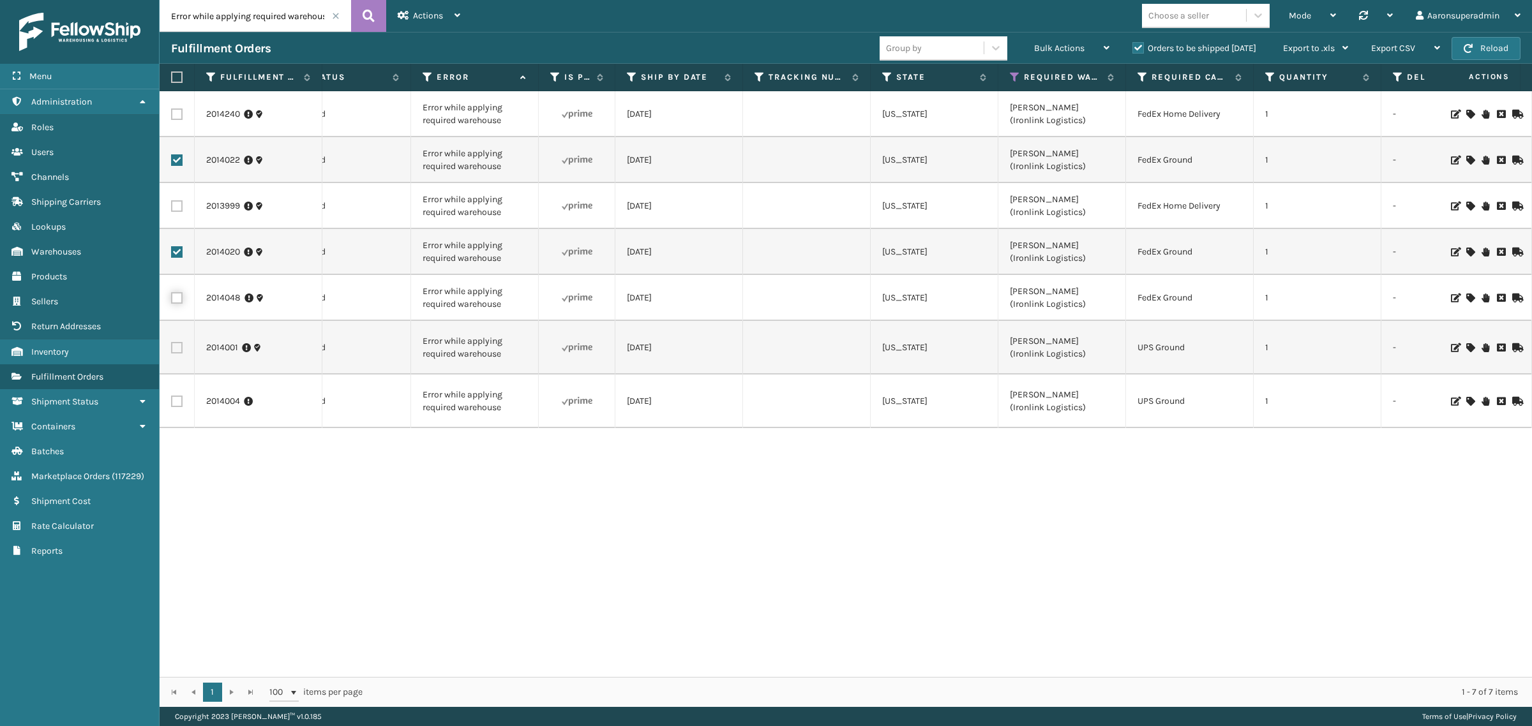
checkbox input "true"
click at [1055, 49] on span "Bulk Actions" at bounding box center [1059, 48] width 50 height 11
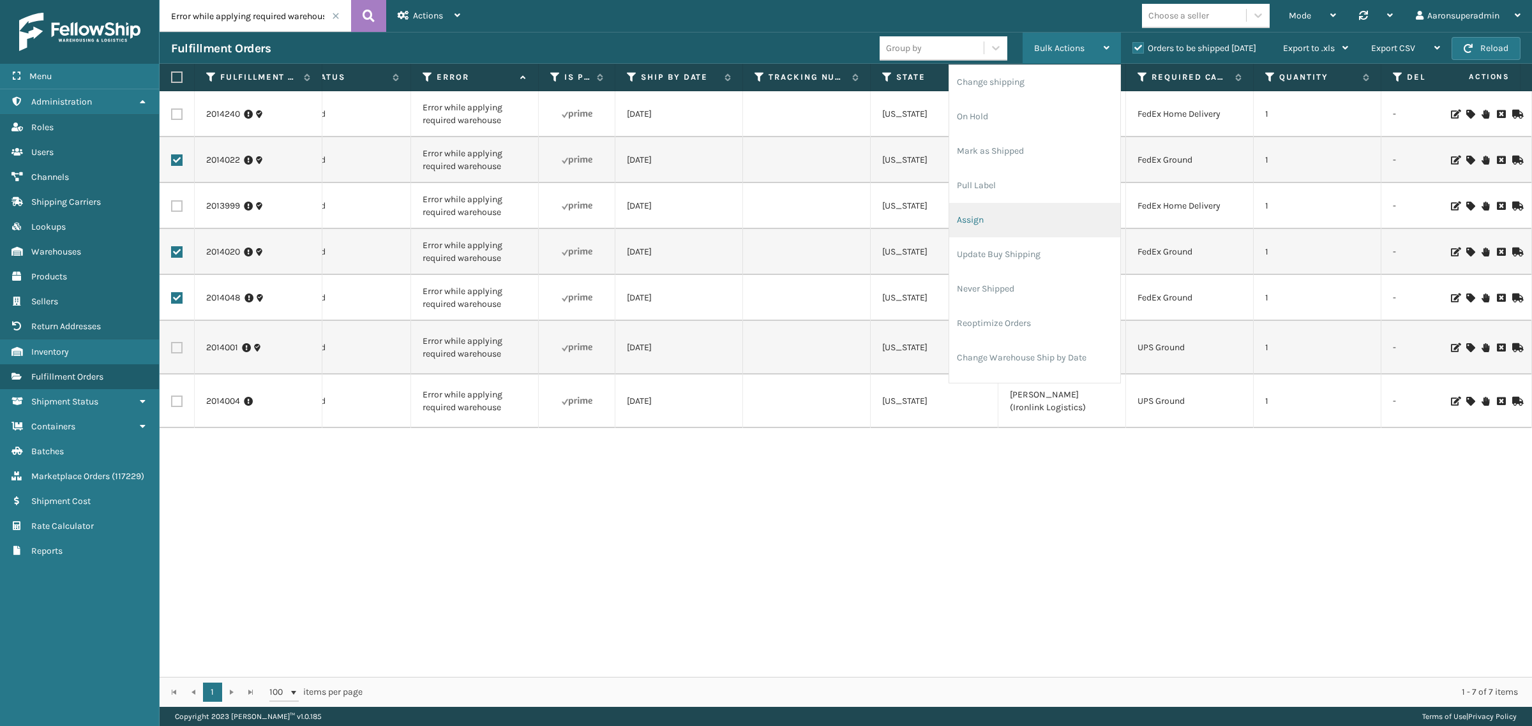
click at [977, 215] on li "Assign" at bounding box center [1034, 220] width 171 height 34
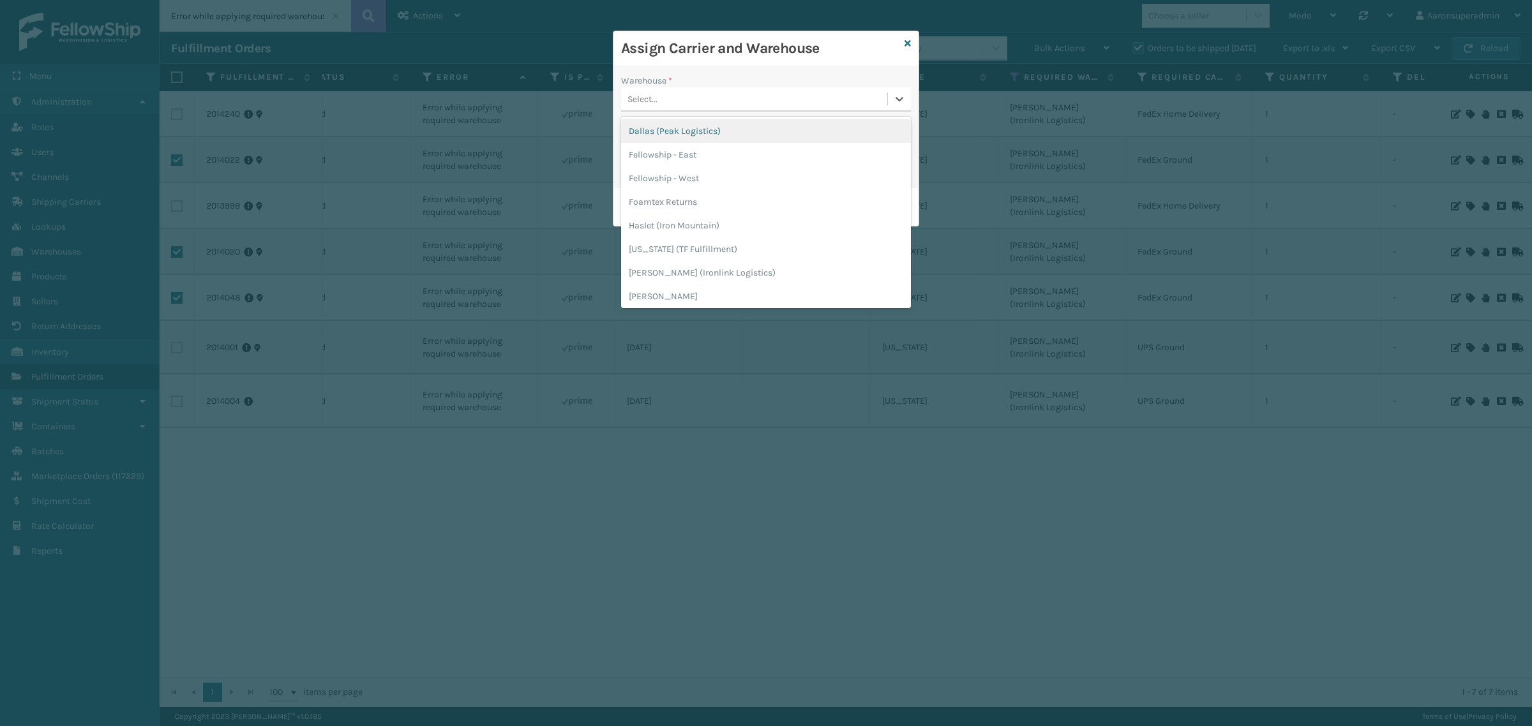
click at [694, 102] on div "Select..." at bounding box center [754, 99] width 266 height 21
click at [698, 276] on div "[PERSON_NAME] (Ironlink Logistics)" at bounding box center [766, 273] width 290 height 24
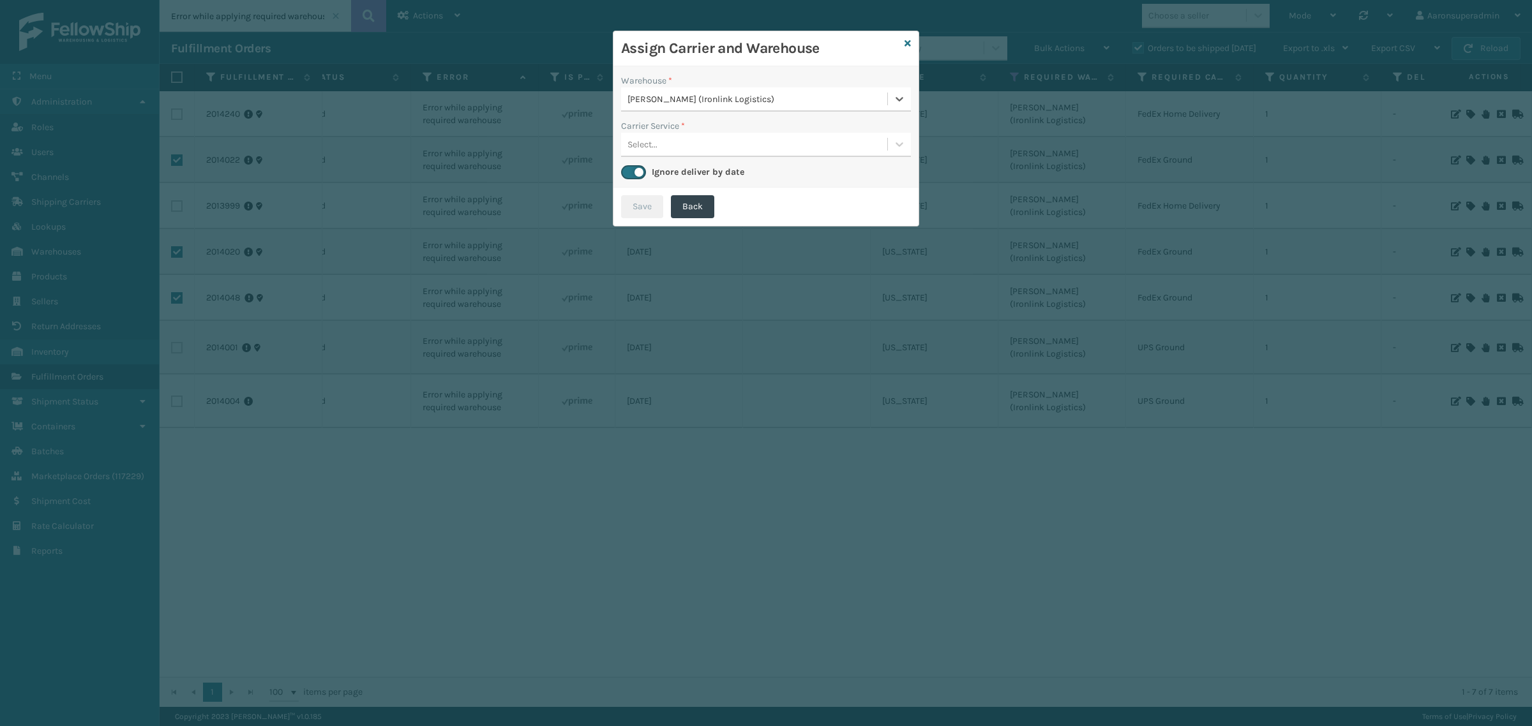
click at [668, 142] on div "Select..." at bounding box center [754, 144] width 266 height 21
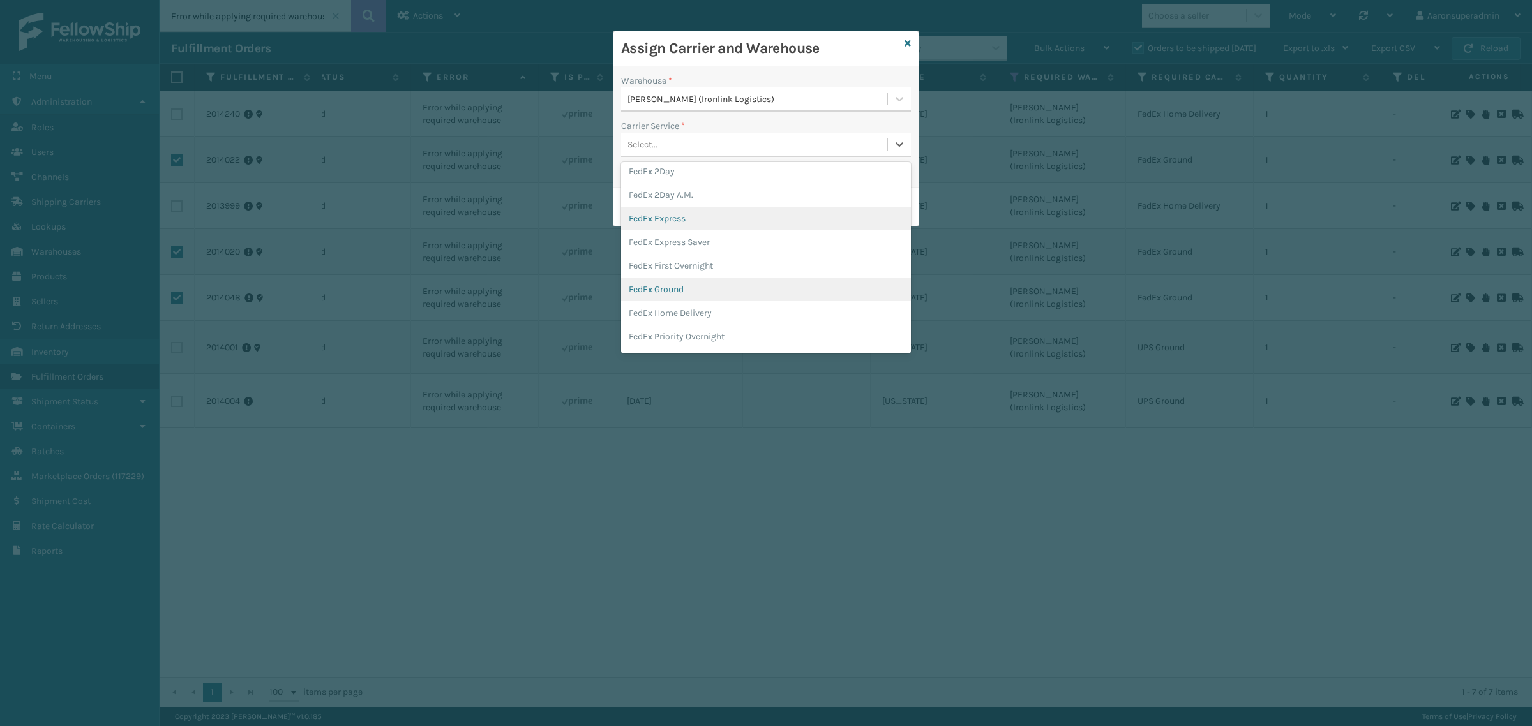
scroll to position [53, 0]
click at [683, 280] on div "FedEx Ground" at bounding box center [766, 289] width 290 height 24
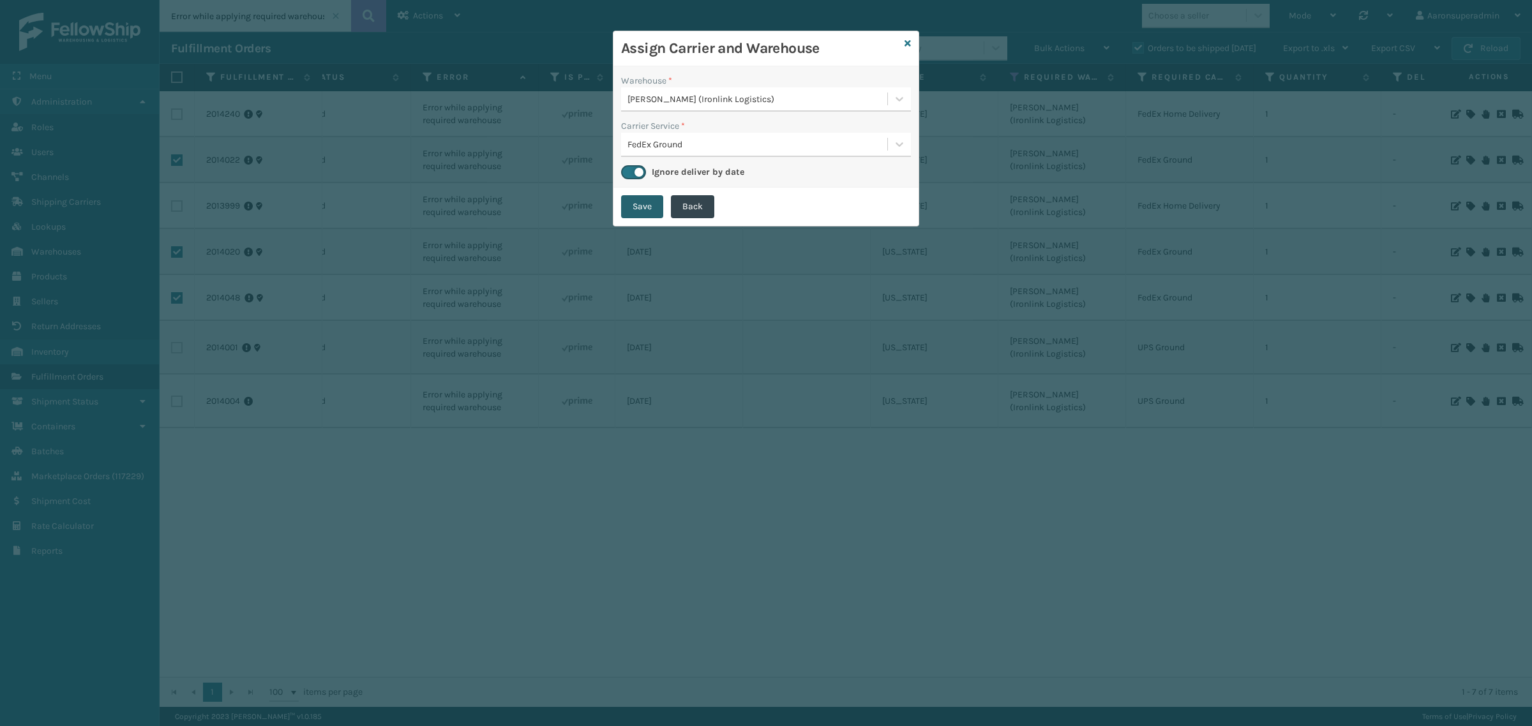
click at [642, 199] on button "Save" at bounding box center [642, 206] width 42 height 23
checkbox input "false"
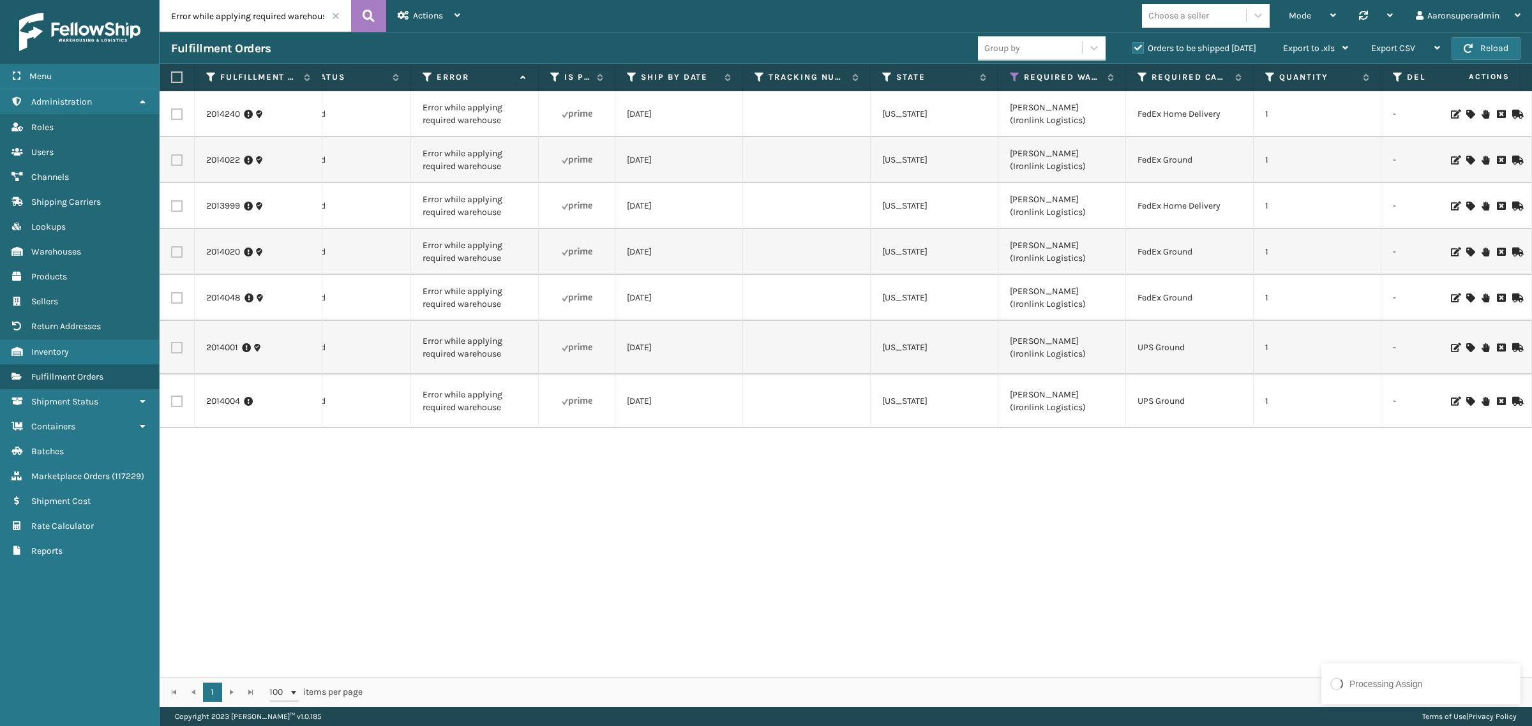
drag, startPoint x: 173, startPoint y: 202, endPoint x: 170, endPoint y: 190, distance: 12.4
click at [174, 202] on label at bounding box center [176, 205] width 11 height 11
click at [172, 202] on input "checkbox" at bounding box center [171, 204] width 1 height 8
checkbox input "true"
click at [181, 115] on label at bounding box center [176, 114] width 11 height 11
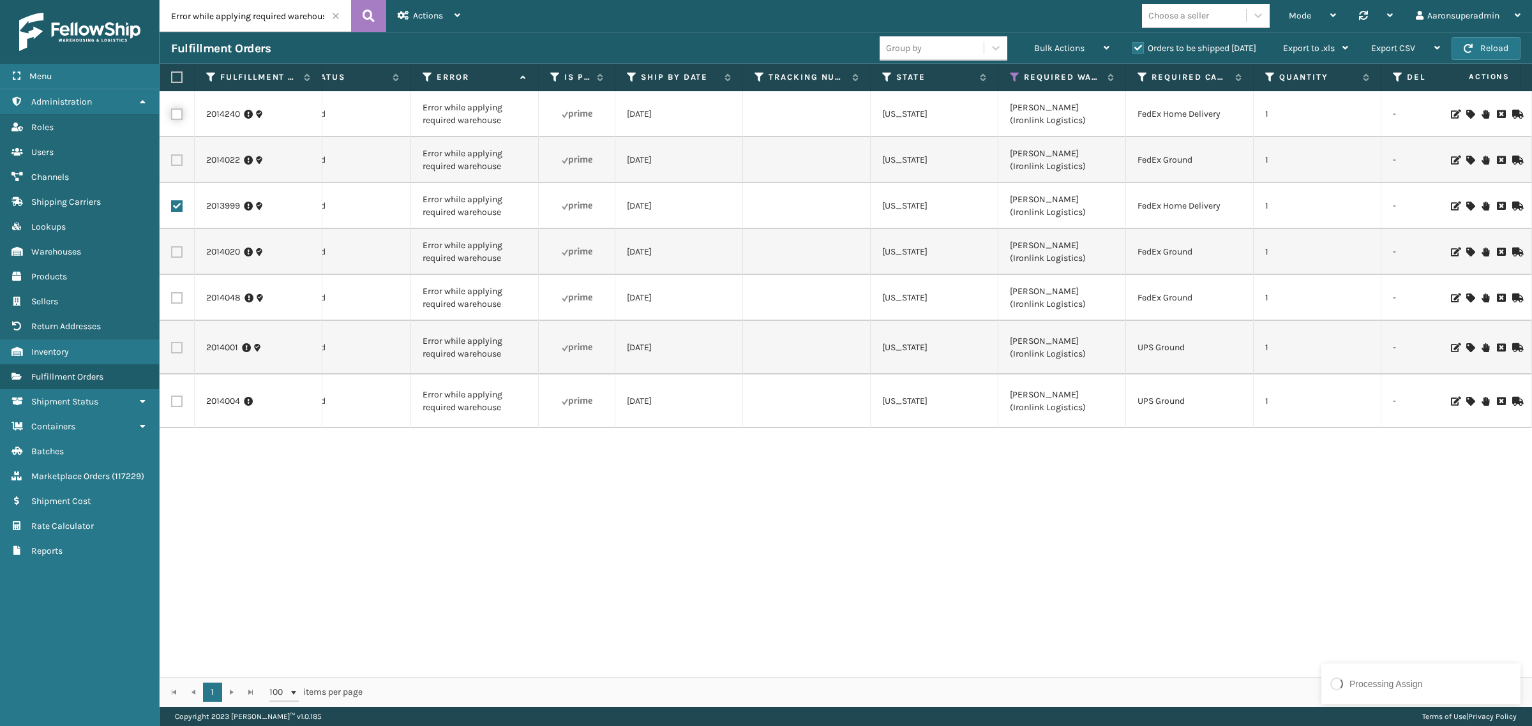
click at [172, 115] on input "checkbox" at bounding box center [171, 113] width 1 height 8
checkbox input "true"
click at [1067, 42] on div "Bulk Actions" at bounding box center [1071, 49] width 75 height 32
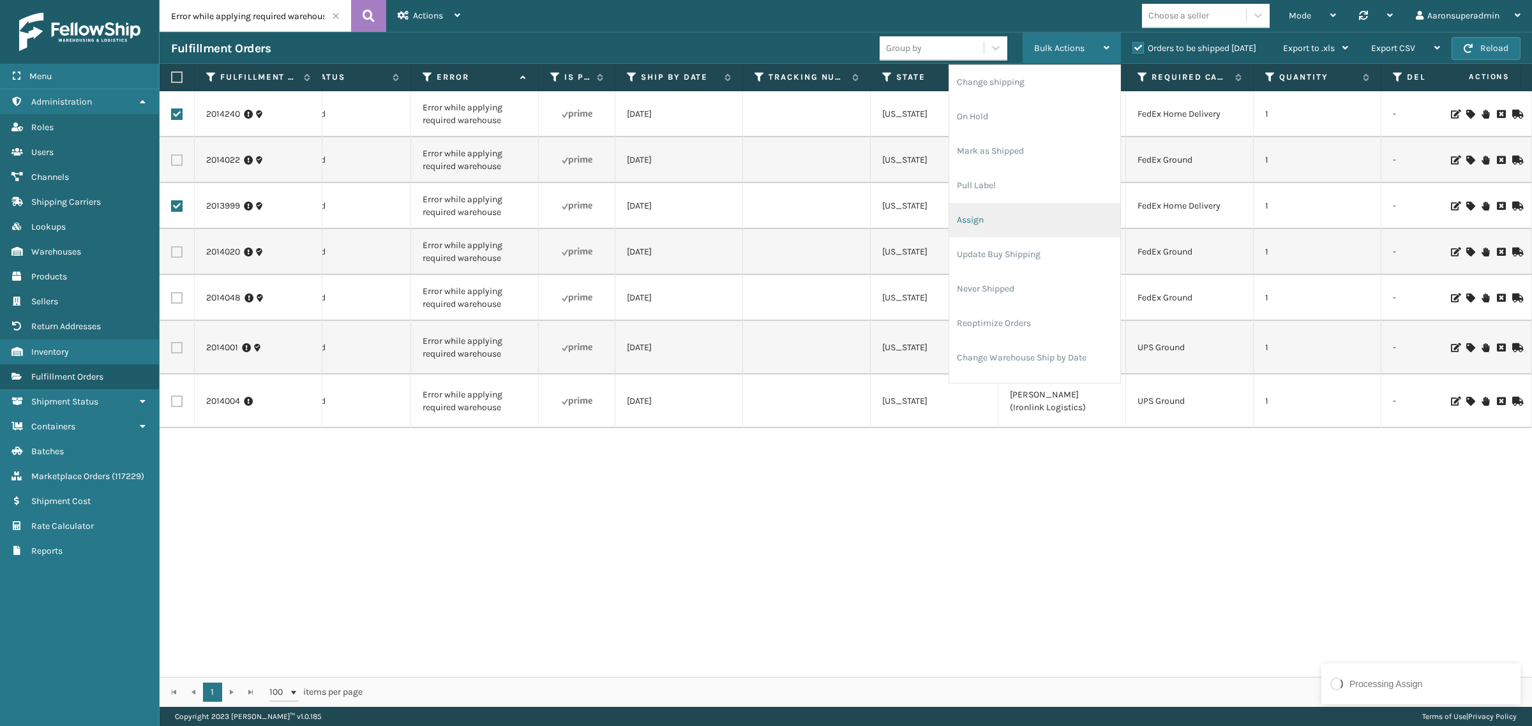
click at [982, 218] on li "Assign" at bounding box center [1034, 220] width 171 height 34
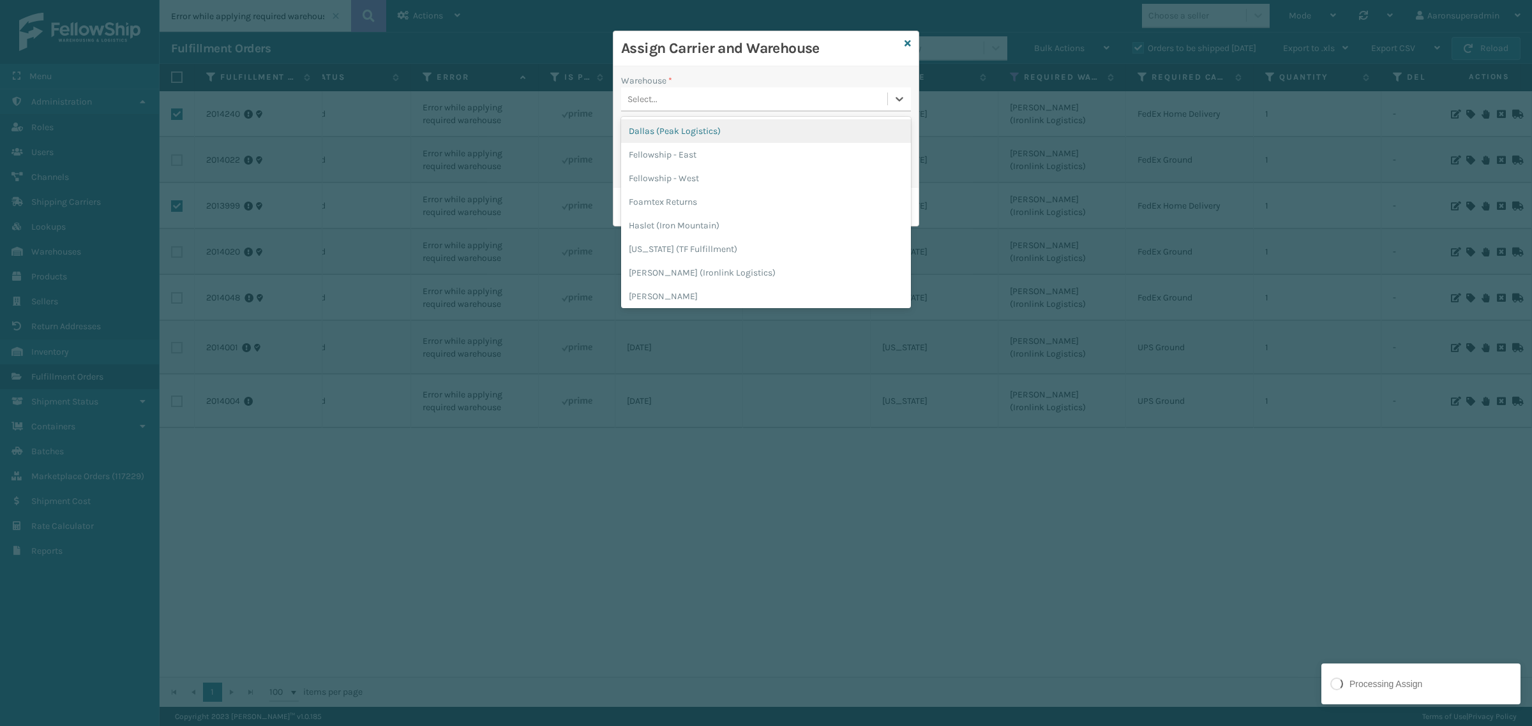
click at [642, 96] on div "Select..." at bounding box center [642, 99] width 30 height 13
click at [725, 267] on div "[PERSON_NAME] (Ironlink Logistics)" at bounding box center [766, 273] width 290 height 24
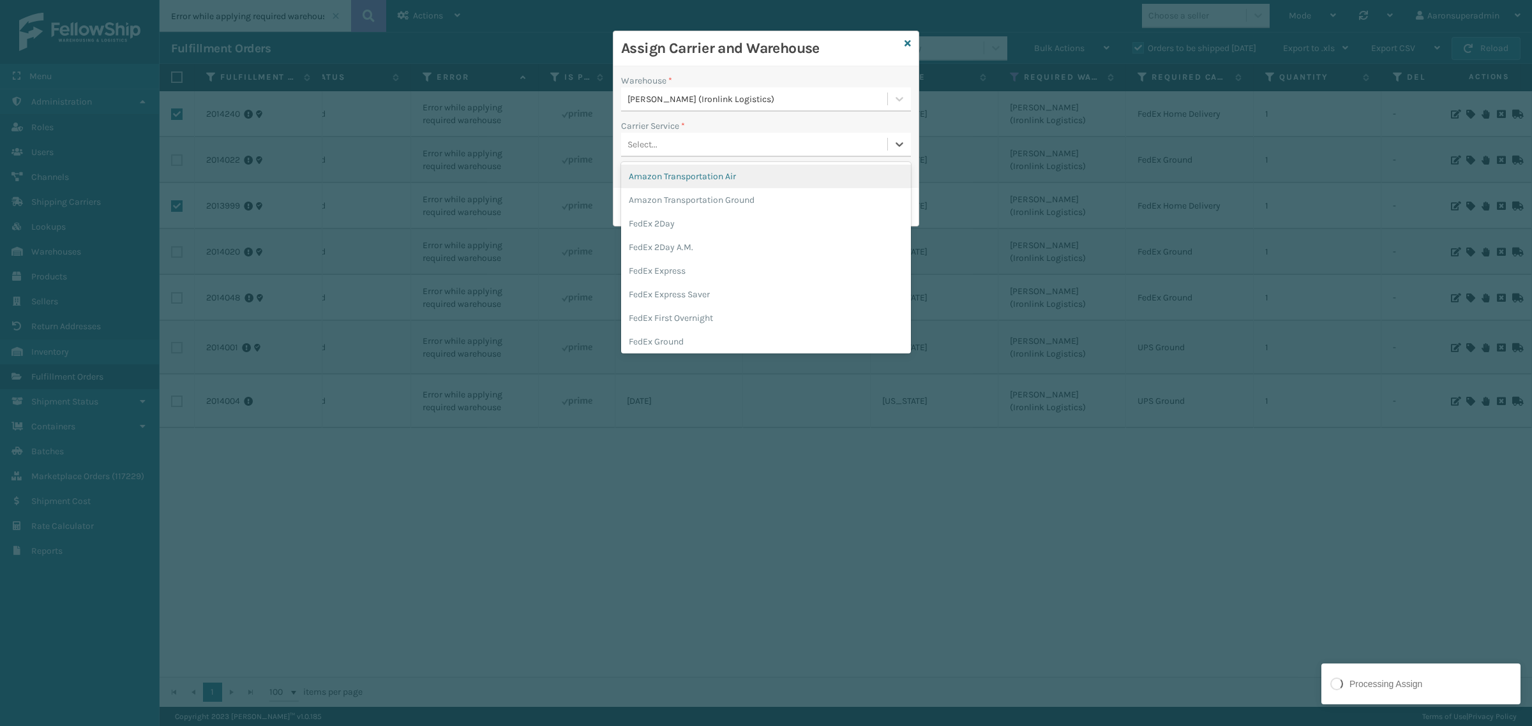
click at [643, 133] on div "Select..." at bounding box center [766, 145] width 290 height 24
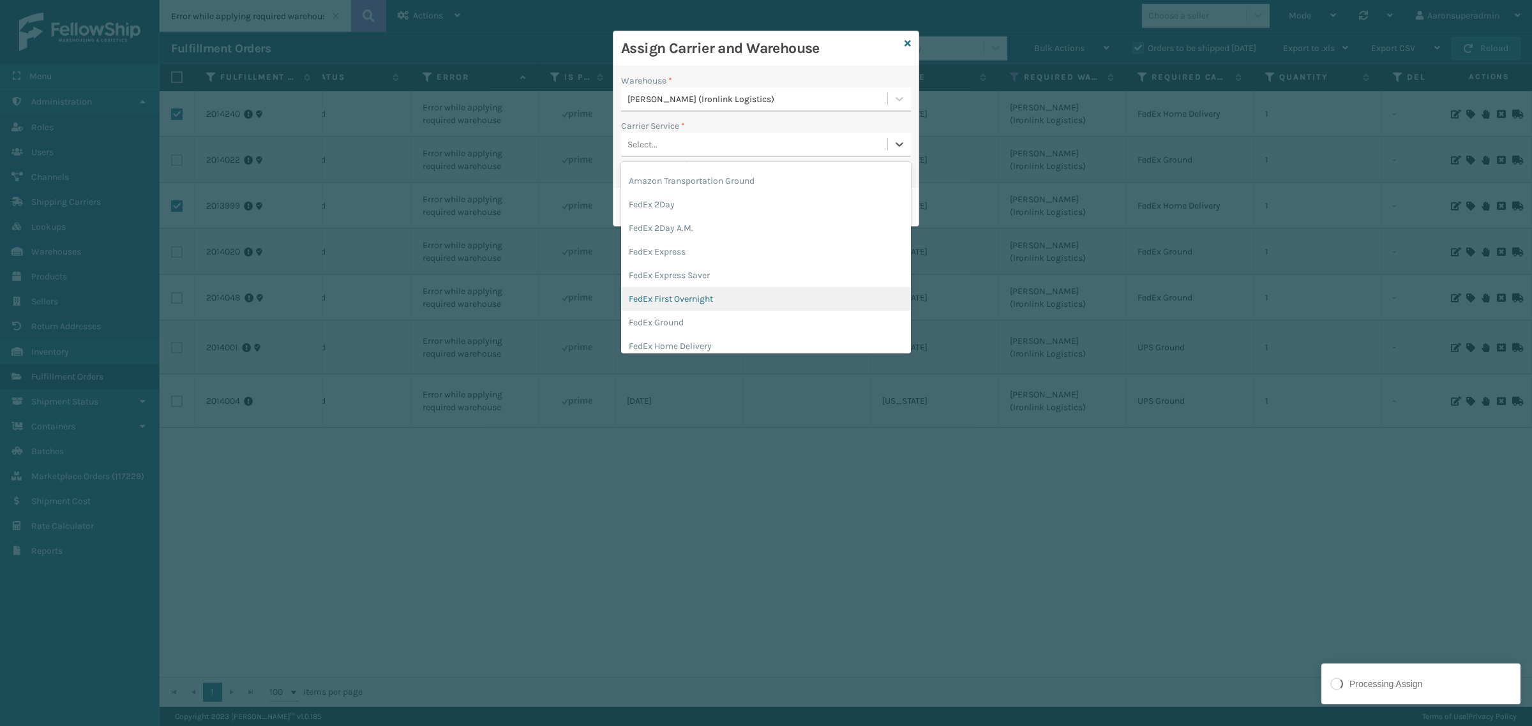
scroll to position [26, 0]
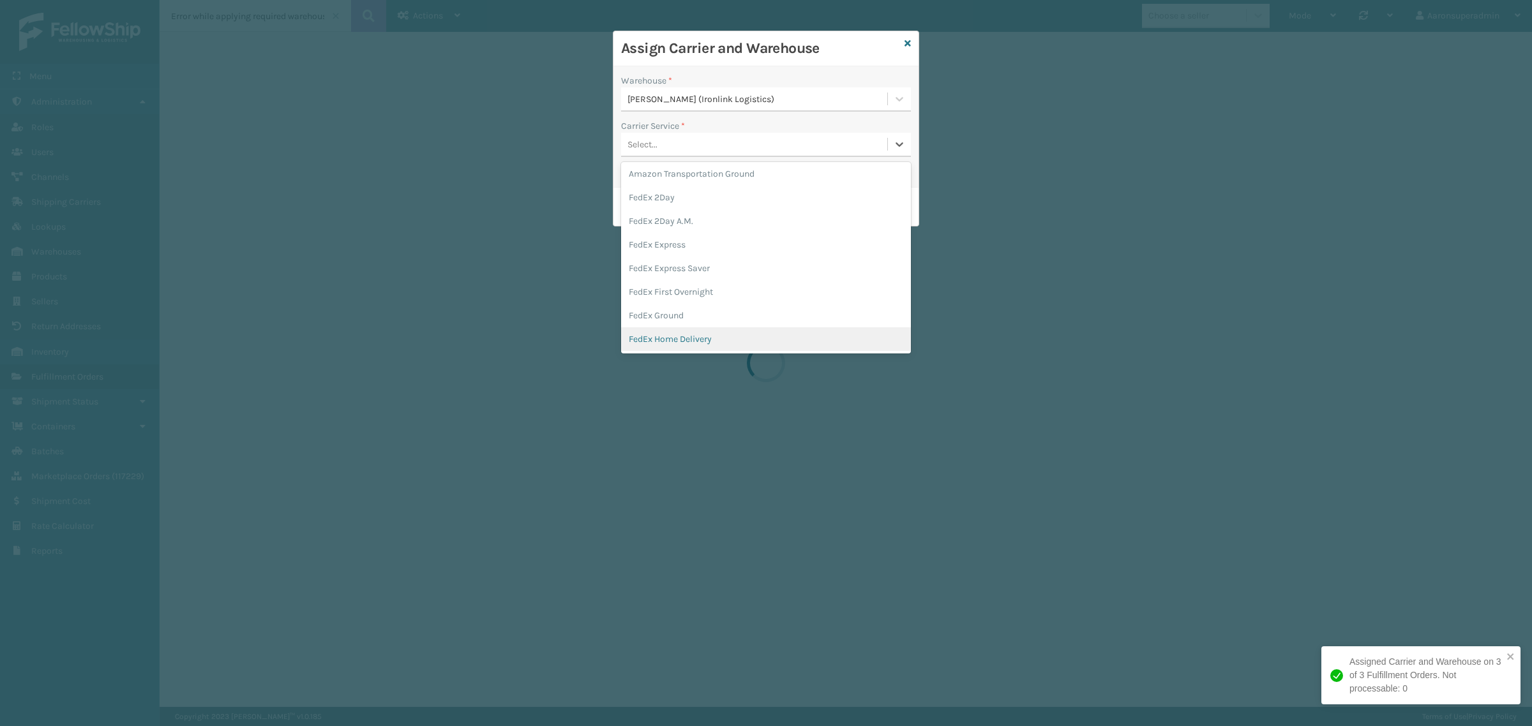
click at [685, 338] on div "FedEx Home Delivery" at bounding box center [766, 339] width 290 height 24
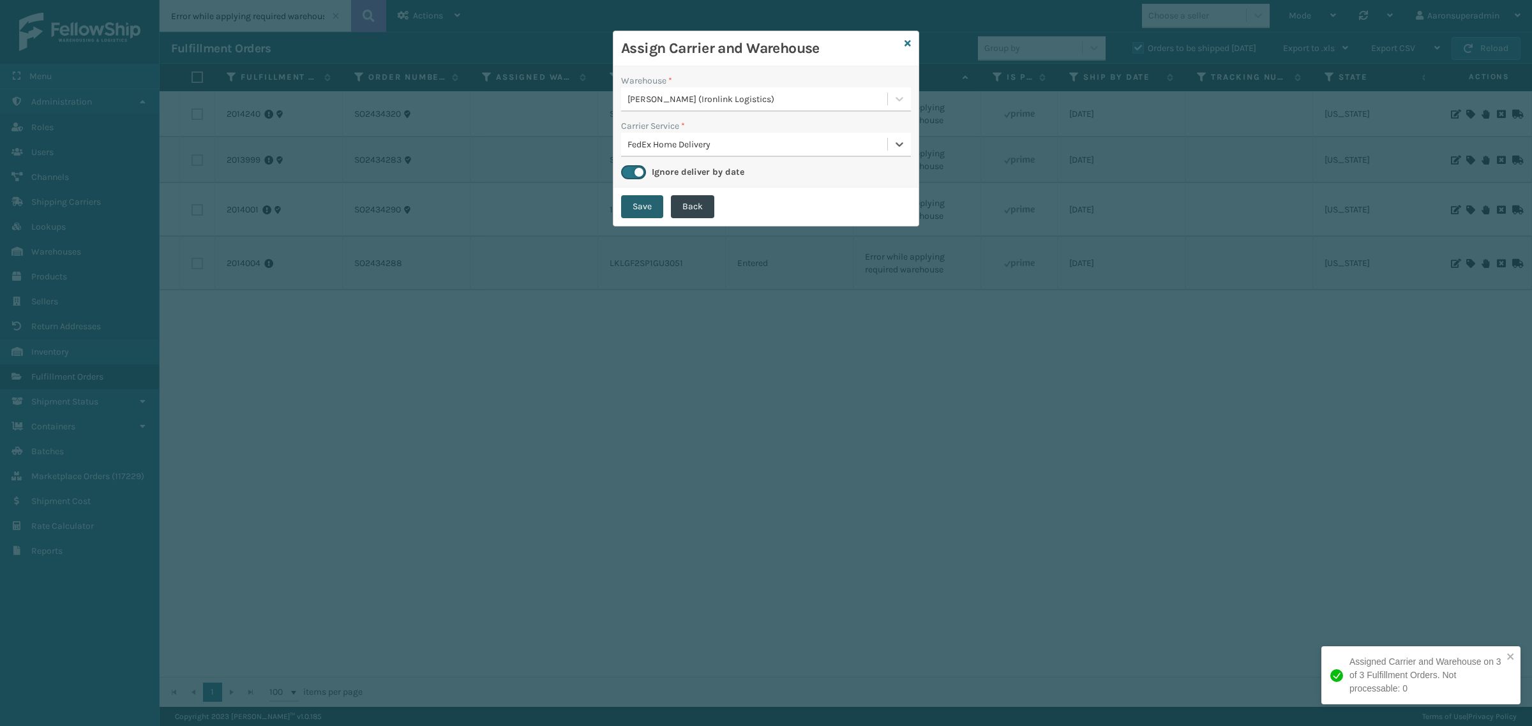
click at [633, 199] on button "Save" at bounding box center [642, 206] width 42 height 23
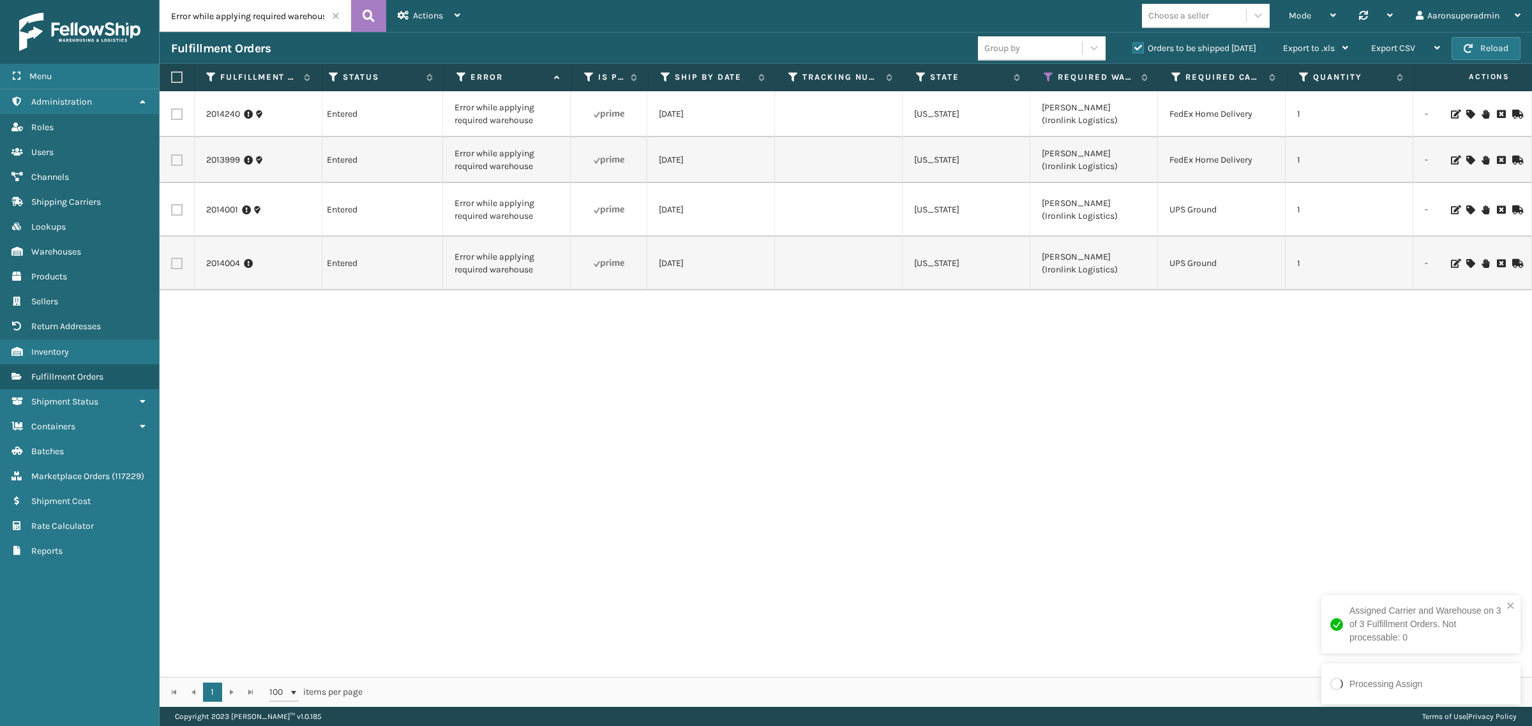
scroll to position [0, 410]
click at [171, 258] on label at bounding box center [176, 263] width 11 height 11
click at [171, 258] on input "checkbox" at bounding box center [171, 262] width 1 height 8
checkbox input "true"
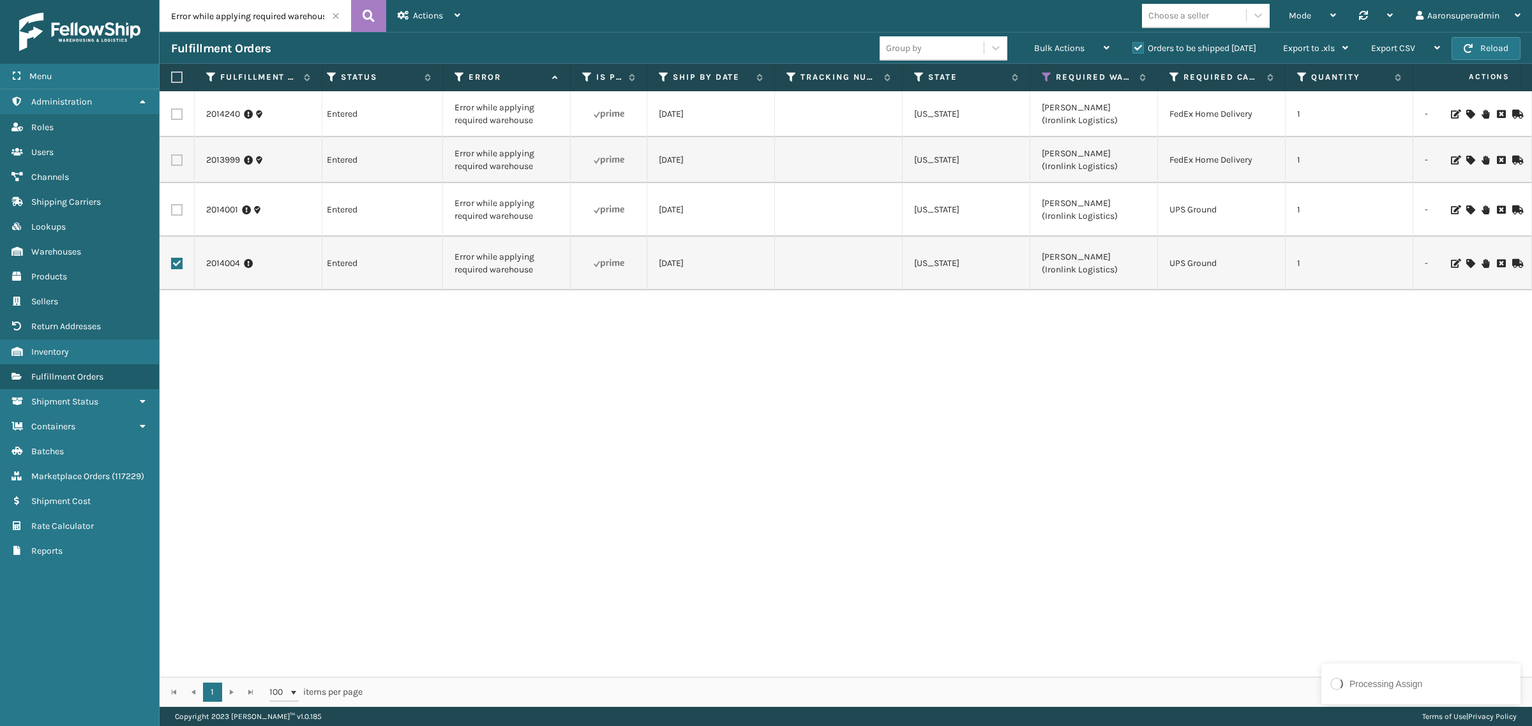
click at [176, 208] on label at bounding box center [176, 209] width 11 height 11
click at [172, 208] on input "checkbox" at bounding box center [171, 208] width 1 height 8
checkbox input "true"
click at [1040, 45] on span "Bulk Actions" at bounding box center [1059, 48] width 50 height 11
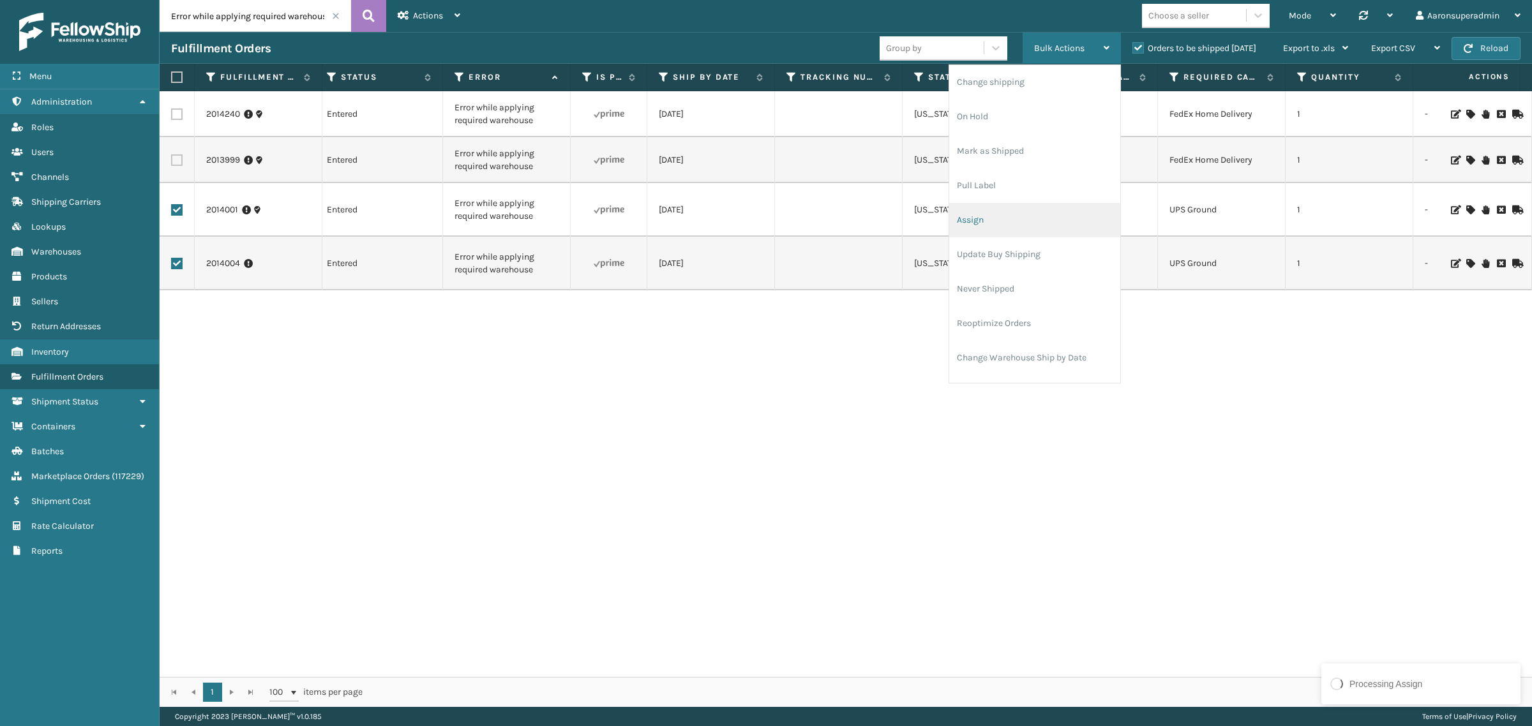
click at [986, 214] on li "Assign" at bounding box center [1034, 220] width 171 height 34
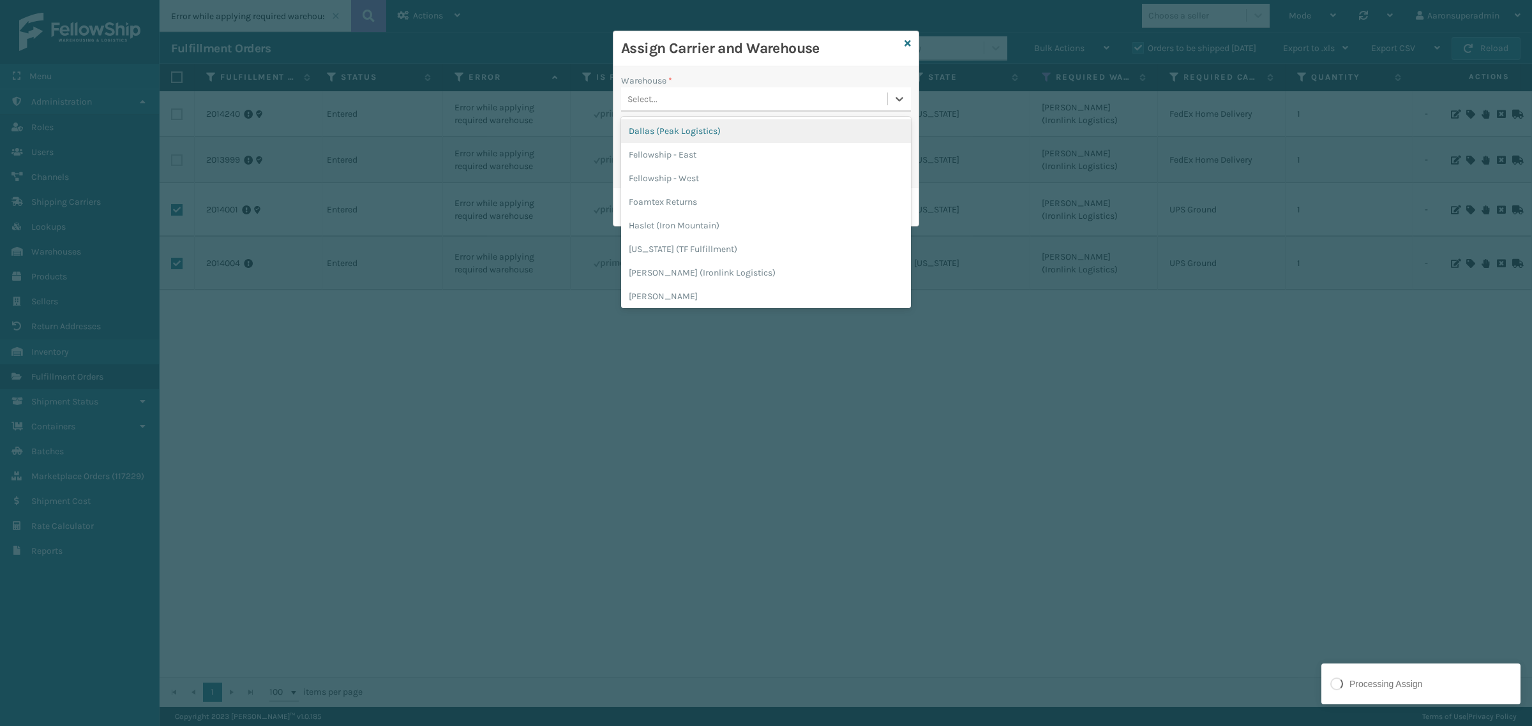
click at [725, 103] on div "Select..." at bounding box center [754, 99] width 266 height 21
click at [677, 274] on div "[PERSON_NAME] (Ironlink Logistics)" at bounding box center [766, 273] width 290 height 24
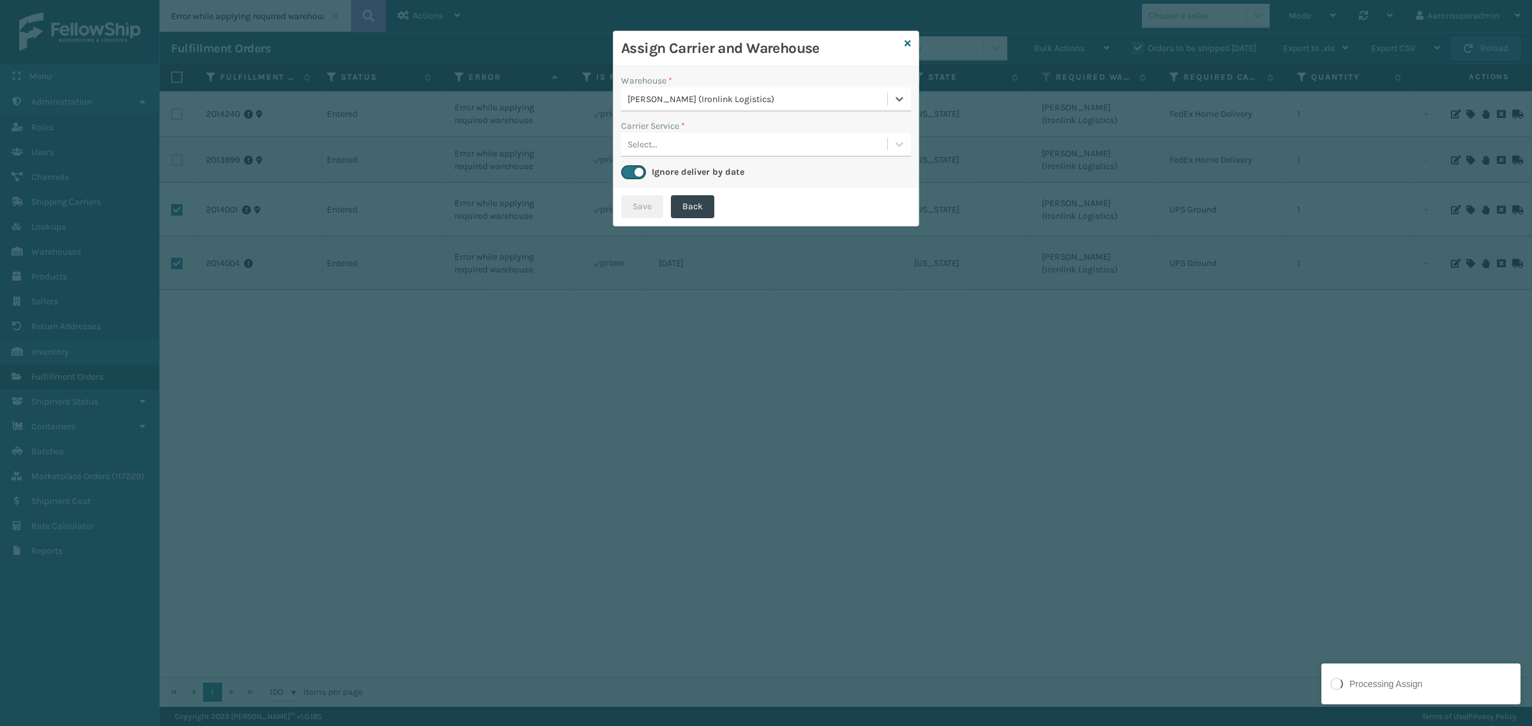
click at [649, 147] on div "Select..." at bounding box center [642, 144] width 30 height 13
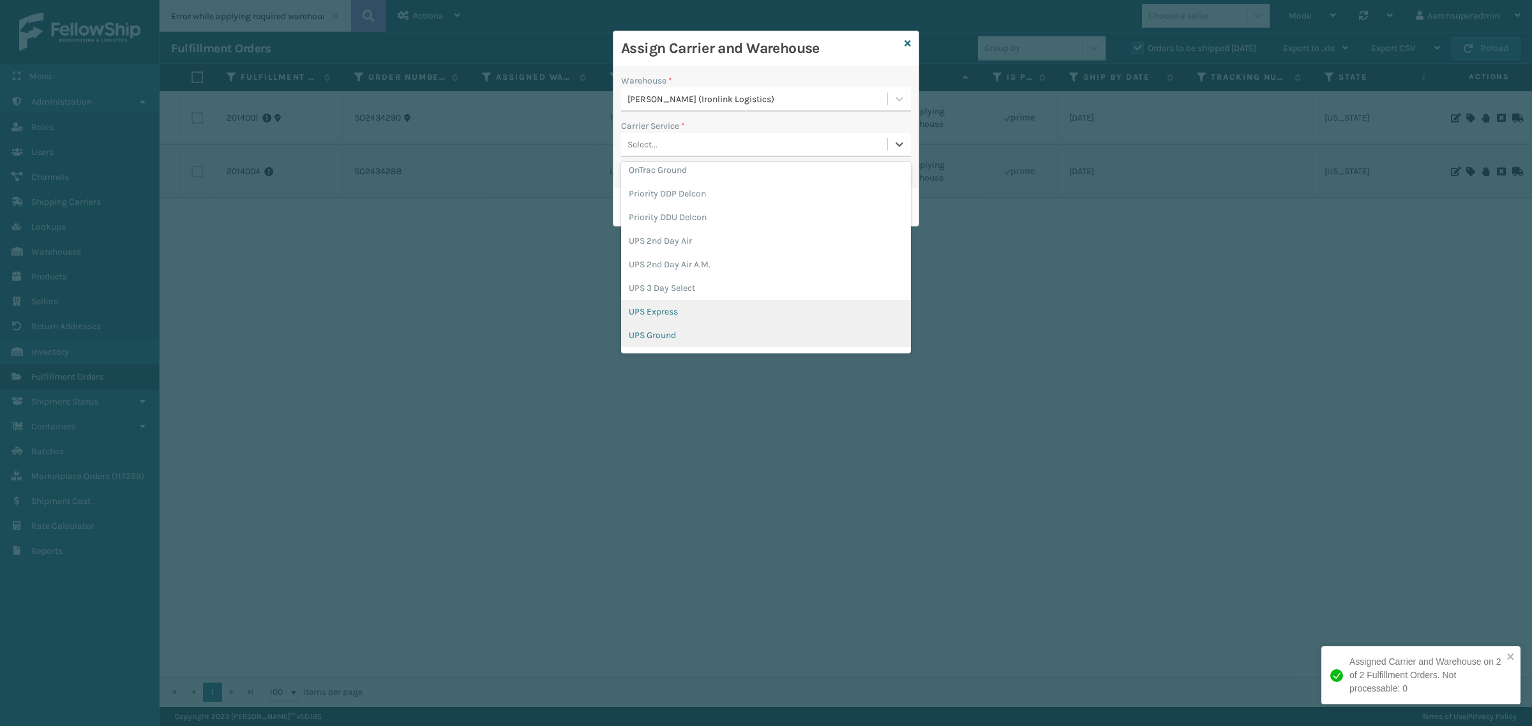
scroll to position [319, 0]
click at [664, 324] on div "UPS Ground" at bounding box center [766, 330] width 290 height 24
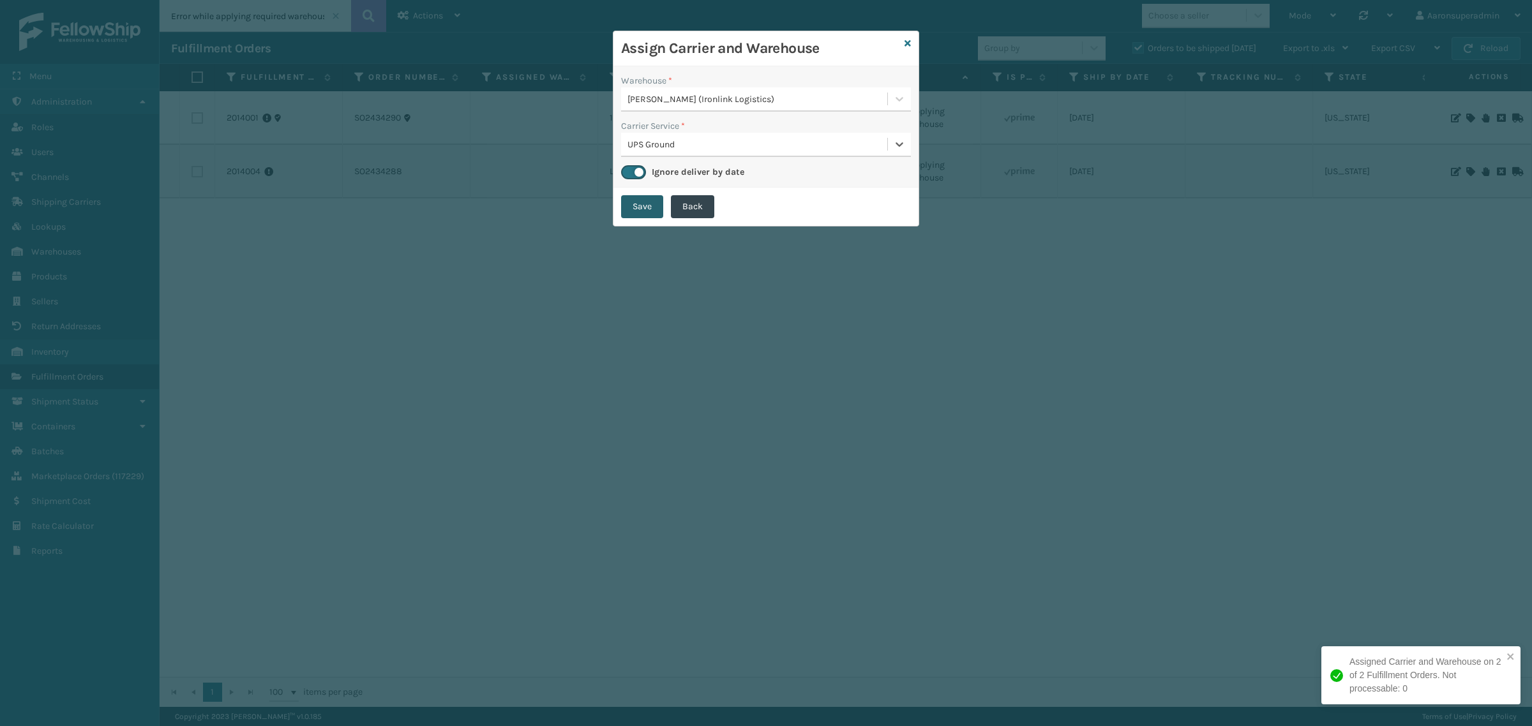
click at [629, 214] on button "Save" at bounding box center [642, 206] width 42 height 23
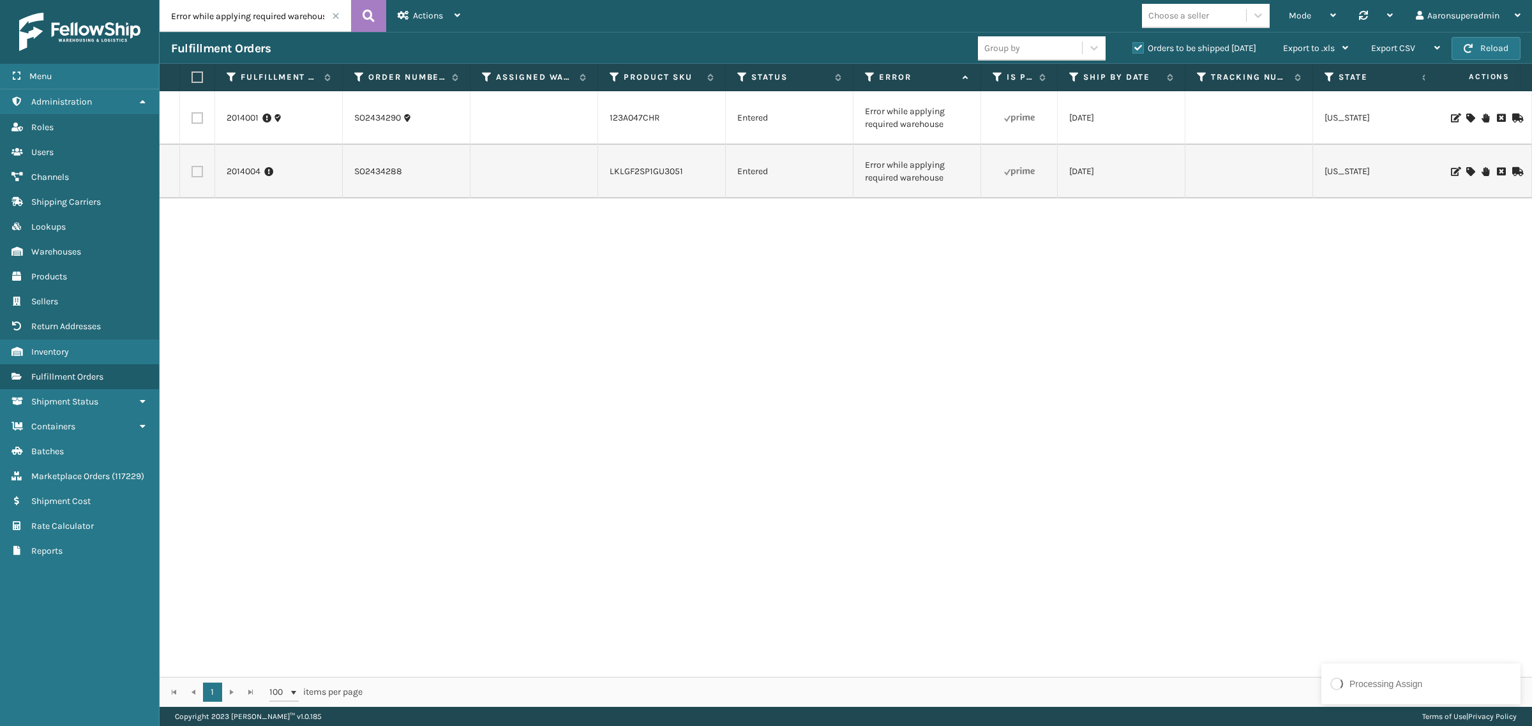
click at [335, 19] on span at bounding box center [336, 16] width 8 height 8
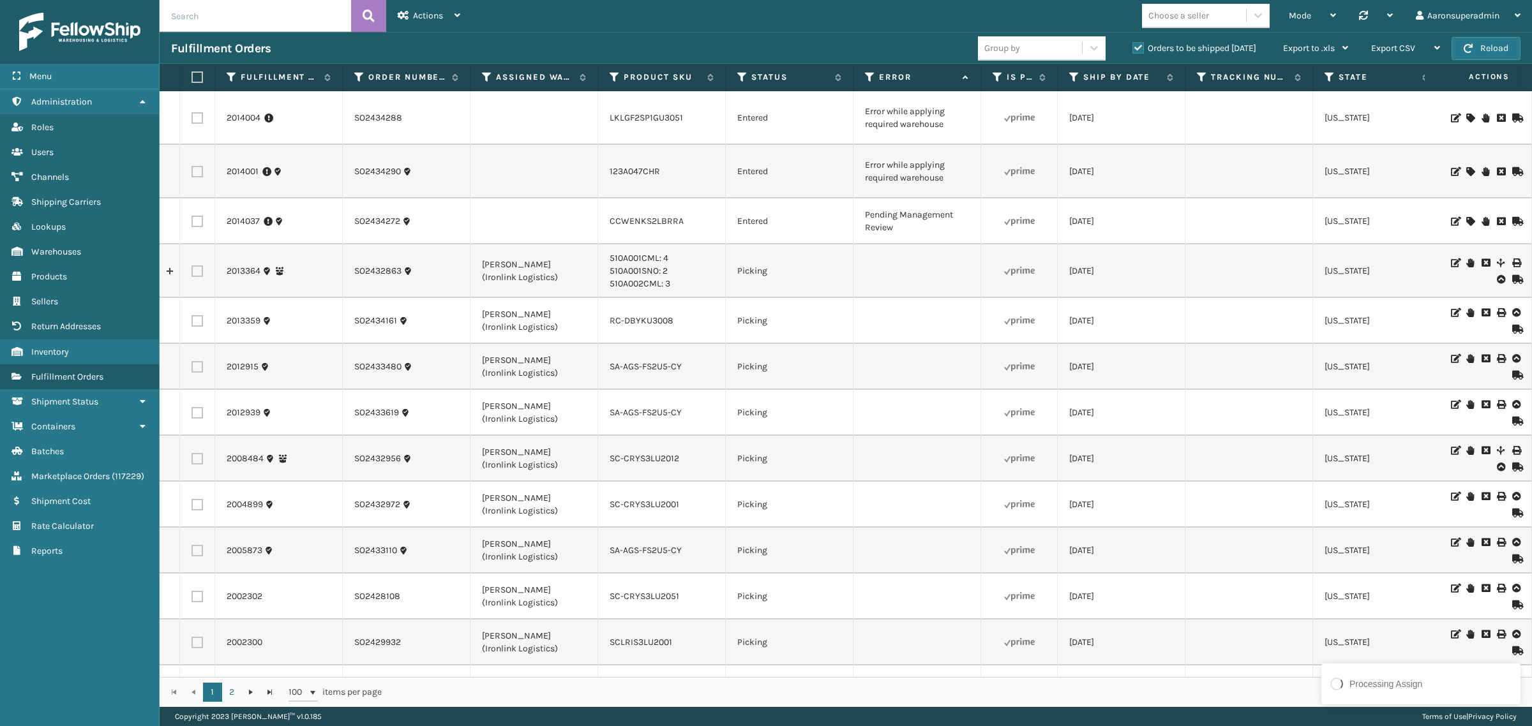
scroll to position [0, 615]
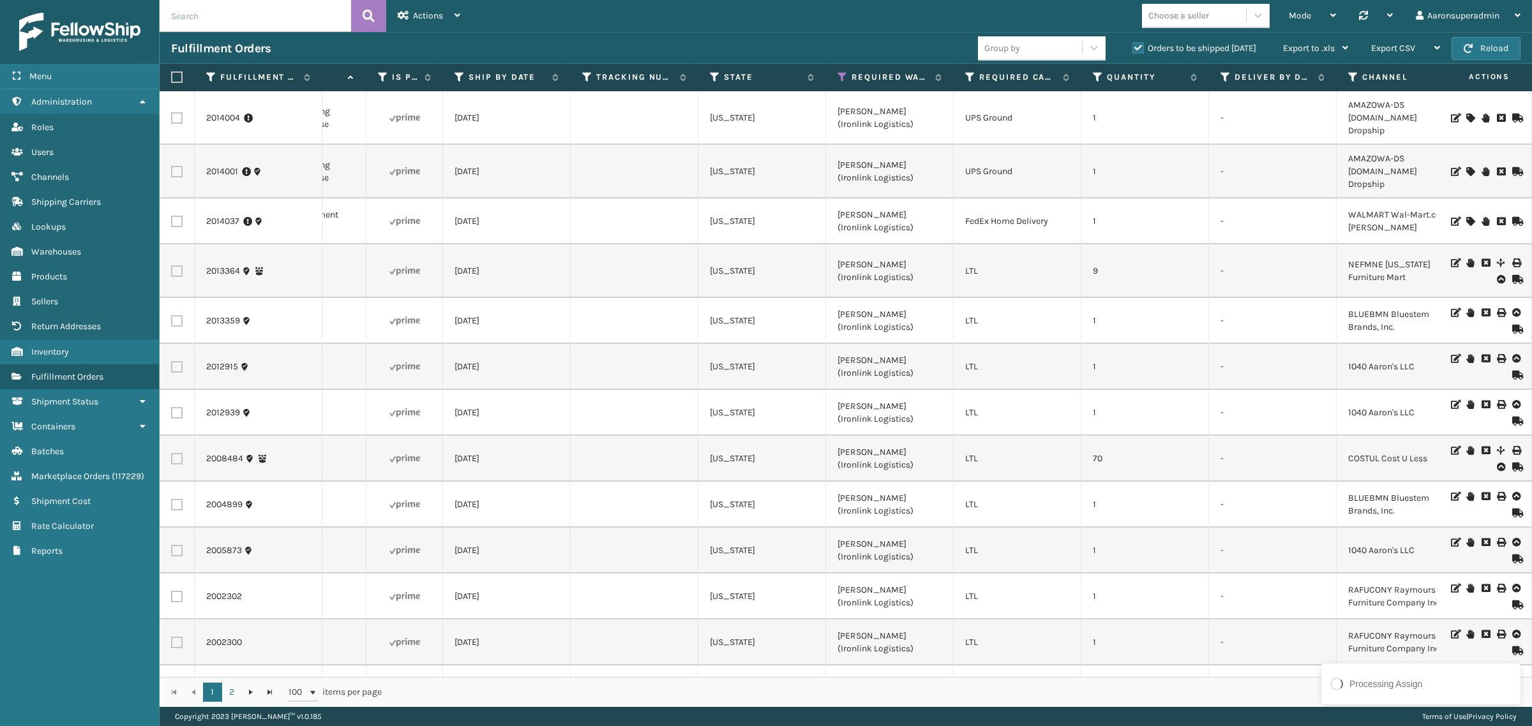
click at [836, 83] on th "Required Warehouse" at bounding box center [890, 77] width 128 height 27
click at [839, 79] on icon at bounding box center [842, 76] width 10 height 11
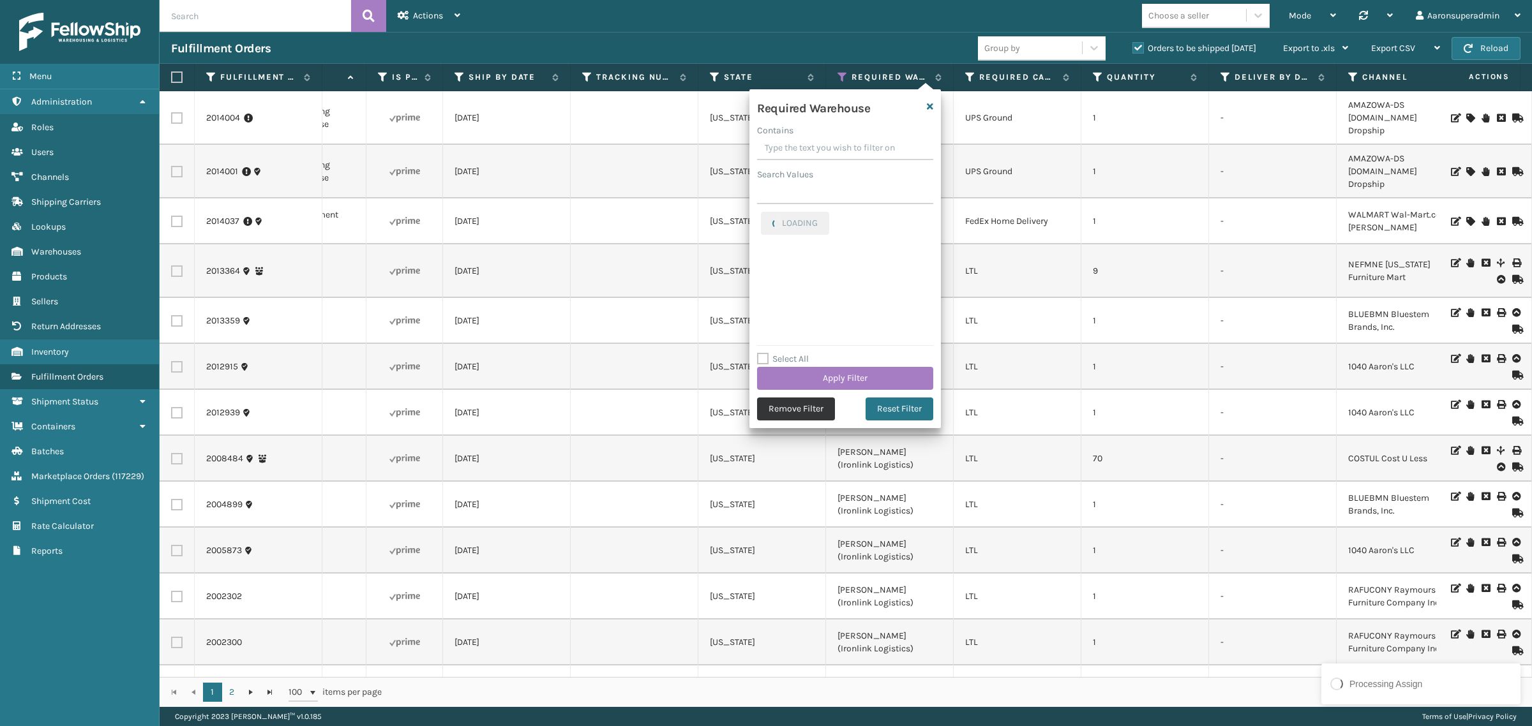
click at [805, 409] on button "Remove Filter" at bounding box center [796, 409] width 78 height 23
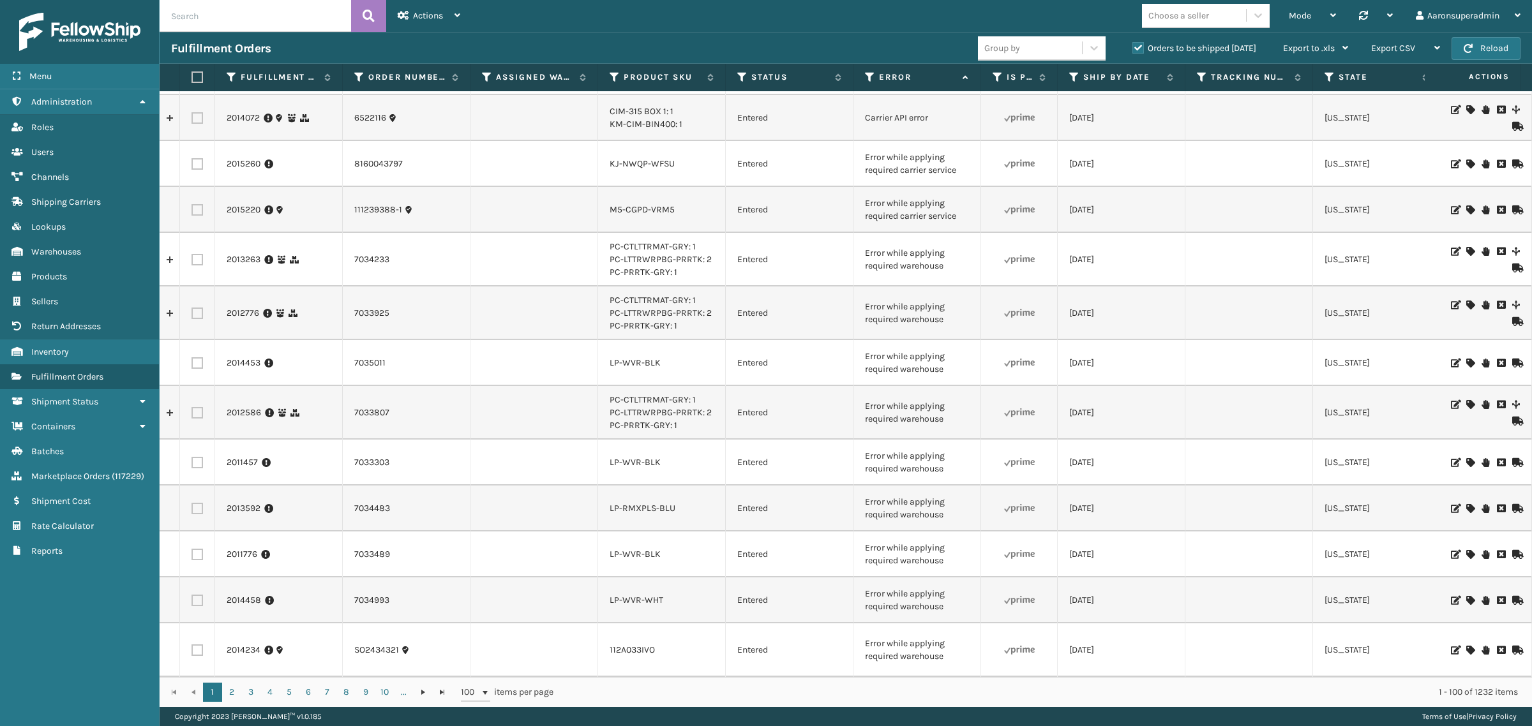
scroll to position [0, 0]
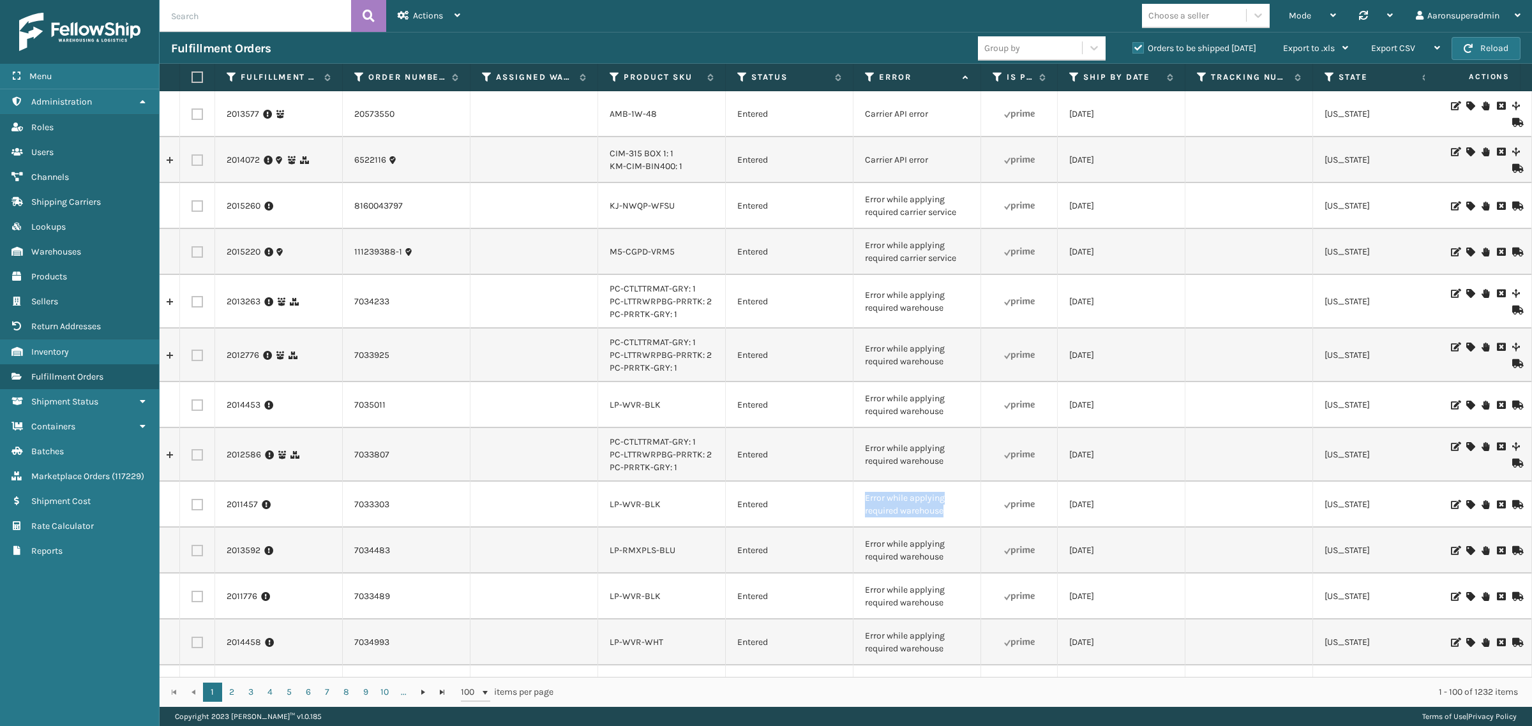
drag, startPoint x: 959, startPoint y: 525, endPoint x: 847, endPoint y: 498, distance: 115.0
copy tr "Error while applying required warehouse"
click at [220, 22] on input "text" at bounding box center [255, 16] width 191 height 32
paste input "Error while applying required warehouse"
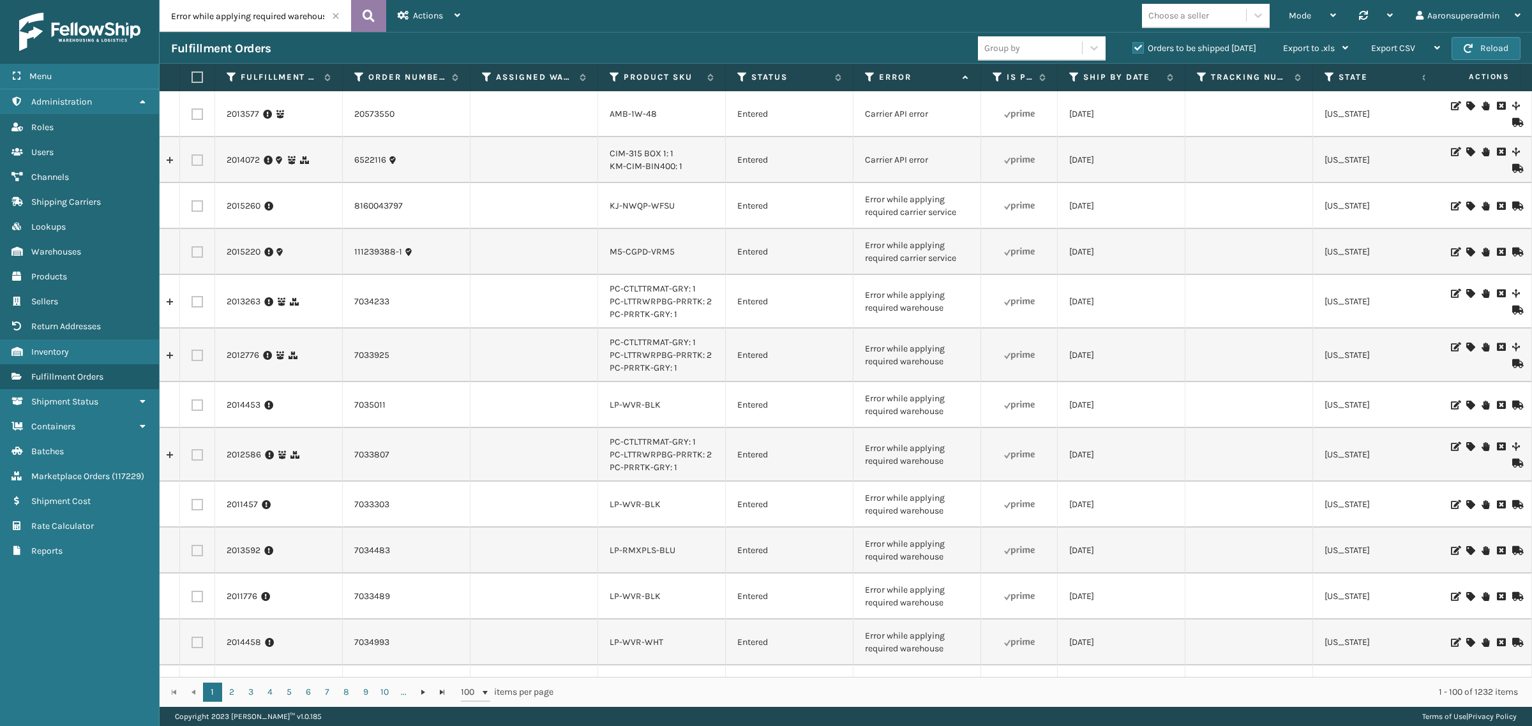
click at [372, 11] on icon at bounding box center [369, 15] width 12 height 19
type input "Error while applying required warehouse"
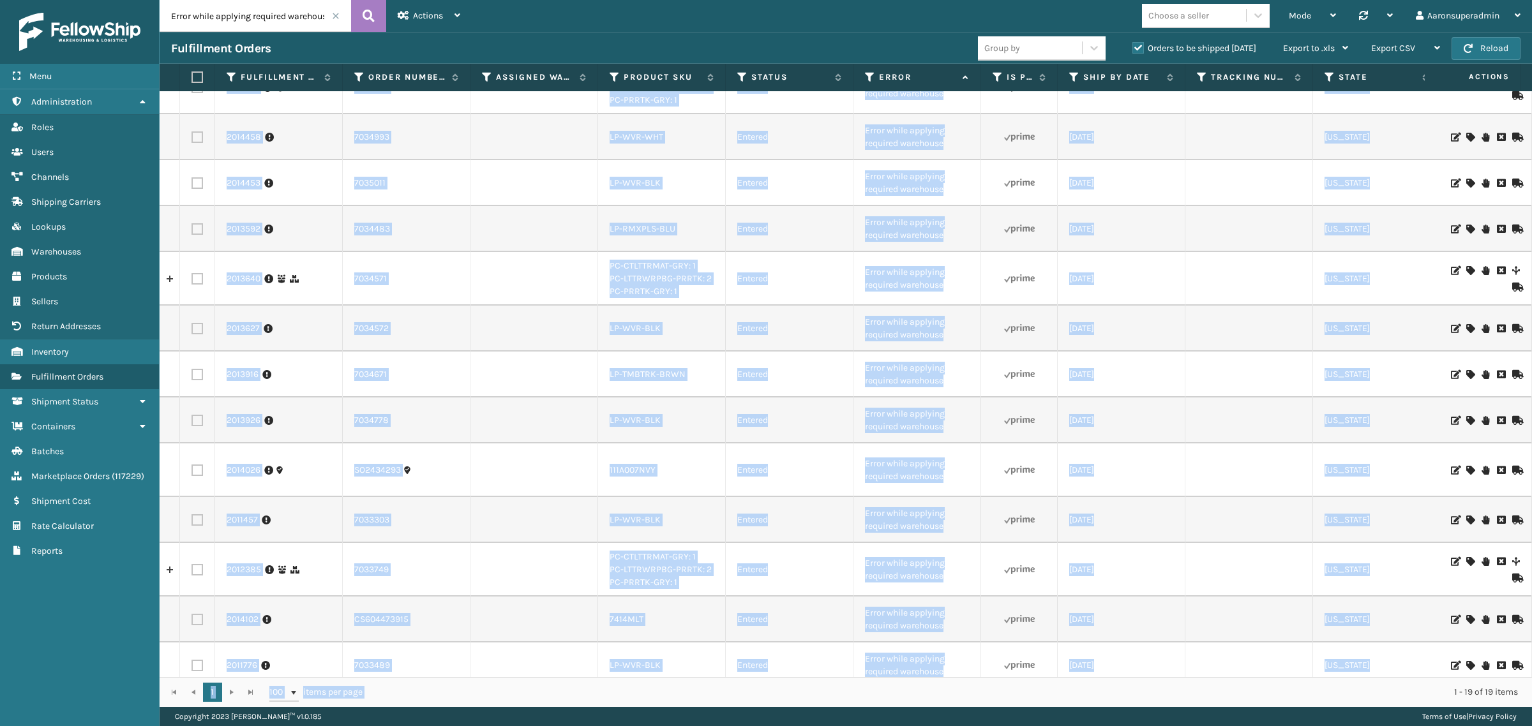
scroll to position [345, 0]
drag, startPoint x: 521, startPoint y: 680, endPoint x: 601, endPoint y: 670, distance: 80.4
click at [601, 670] on div "Fulfillment Order Id Order Number Assigned Warehouse Product SKU Status Error I…" at bounding box center [846, 385] width 1372 height 643
click at [710, 642] on td "LP-WVR-BLK" at bounding box center [662, 665] width 128 height 46
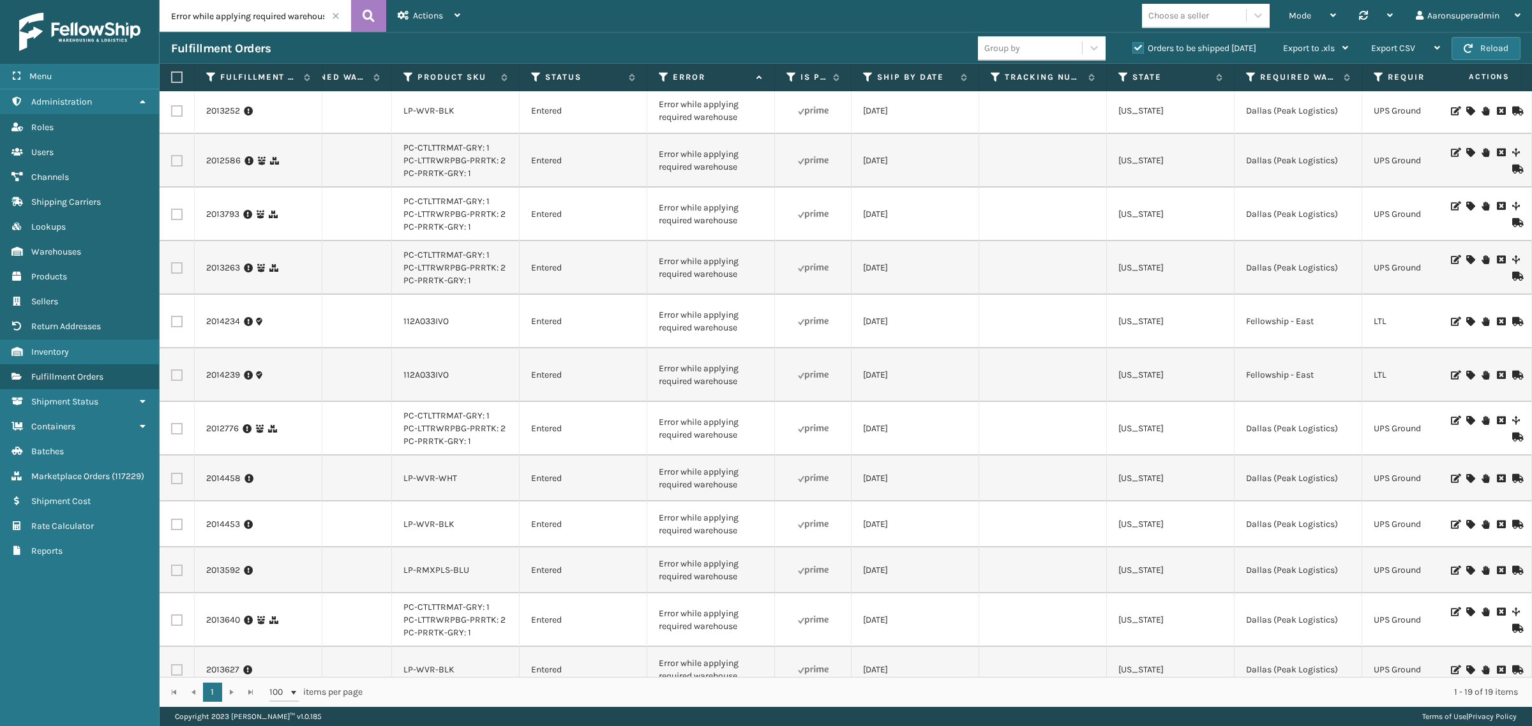
scroll to position [0, 0]
click at [1294, 75] on label "Required Warehouse" at bounding box center [1298, 76] width 77 height 11
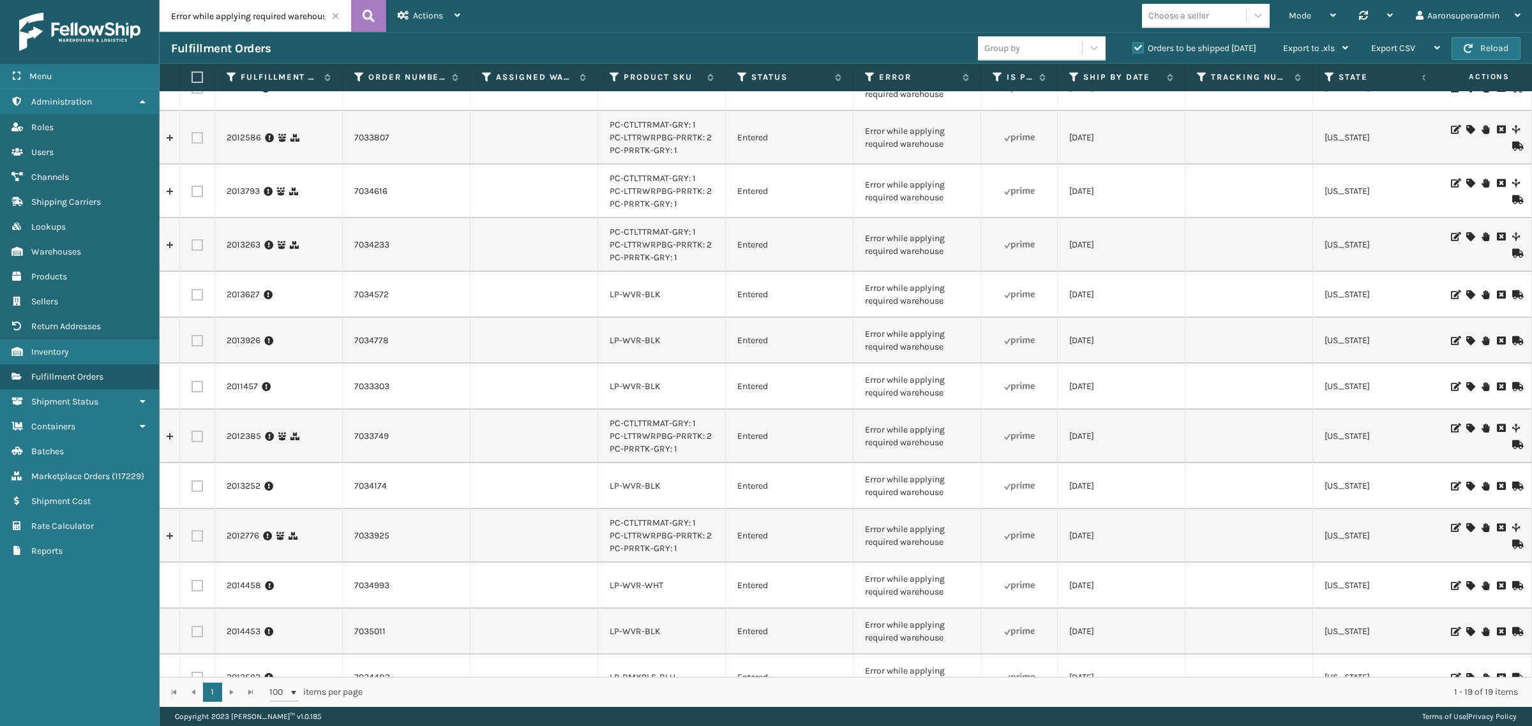
scroll to position [4, 0]
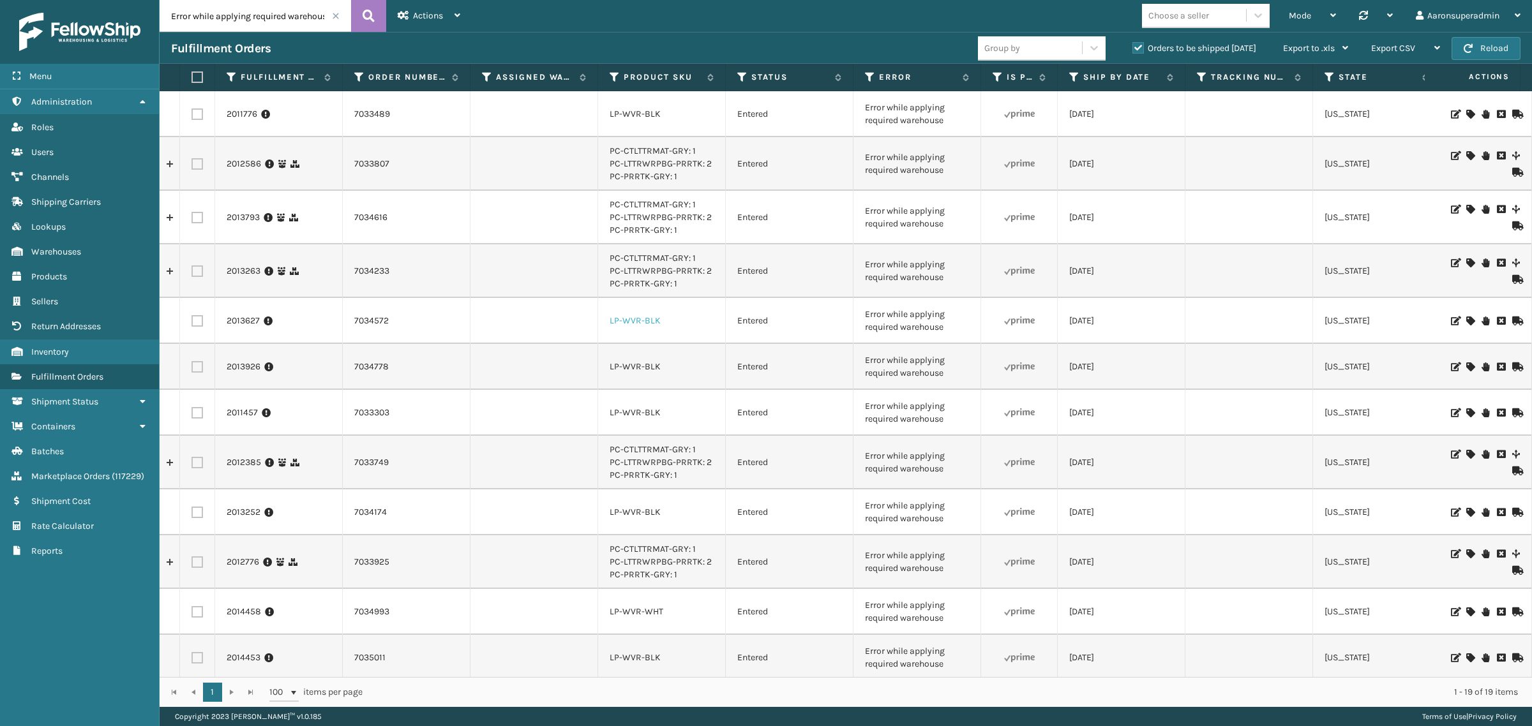
click at [627, 322] on link "LP-WVR-BLK" at bounding box center [635, 320] width 51 height 11
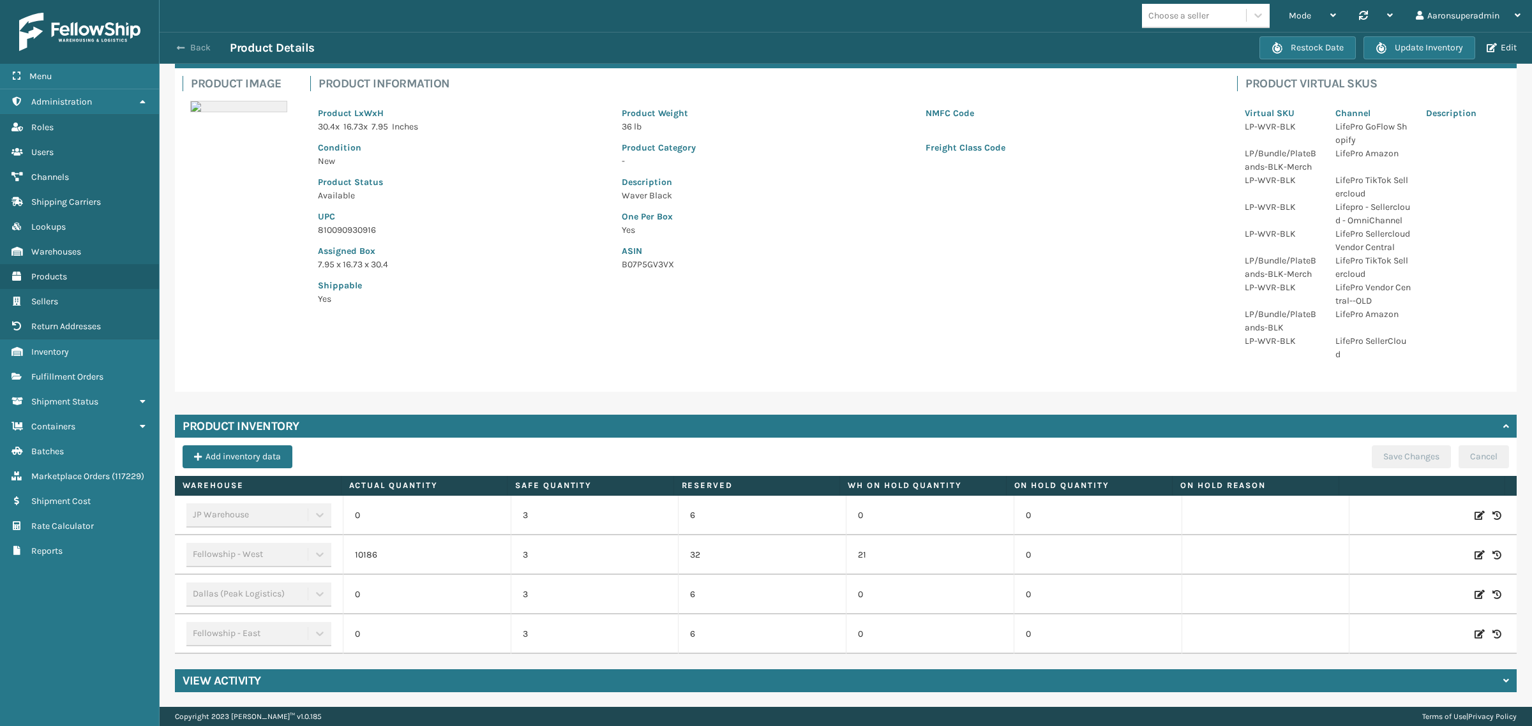
click at [199, 45] on button "Back" at bounding box center [200, 47] width 59 height 11
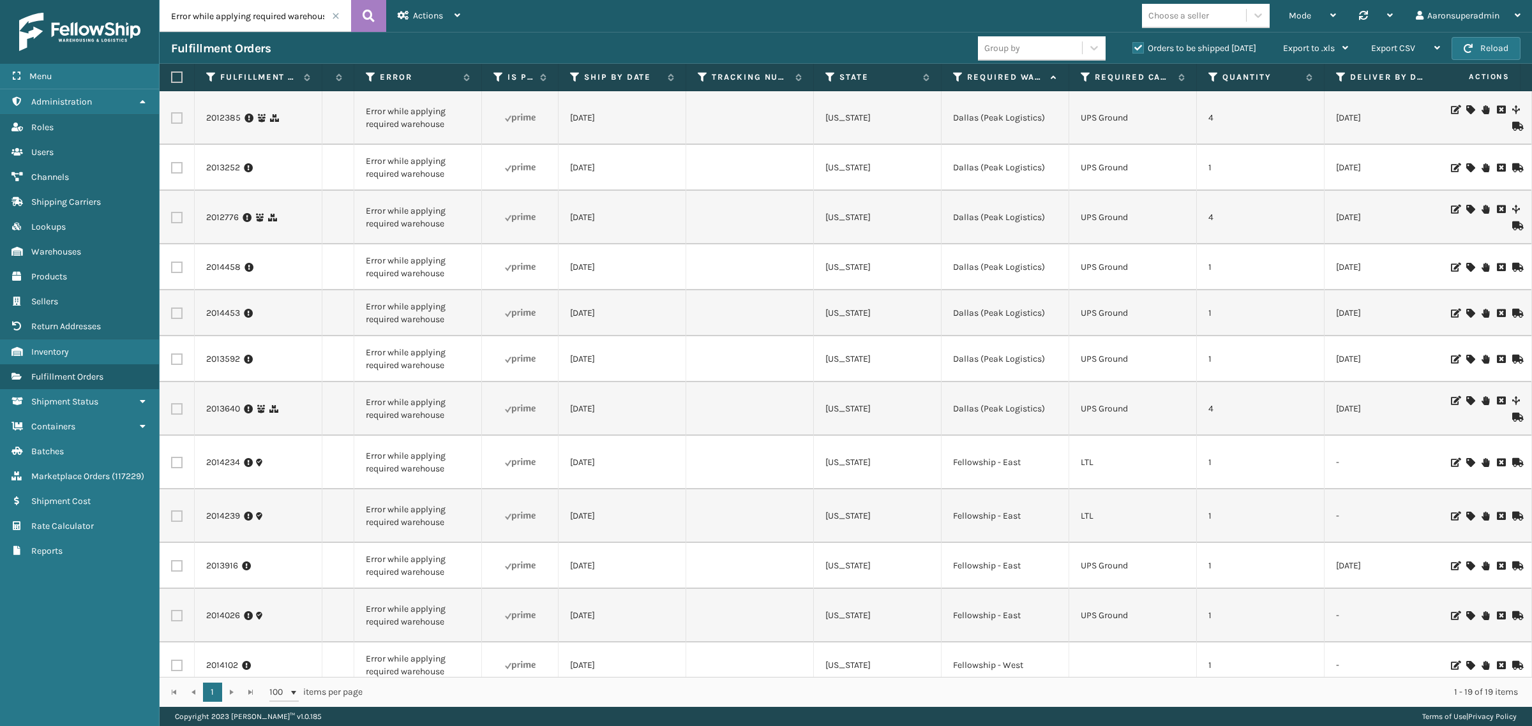
click at [1466, 661] on icon at bounding box center [1470, 665] width 8 height 9
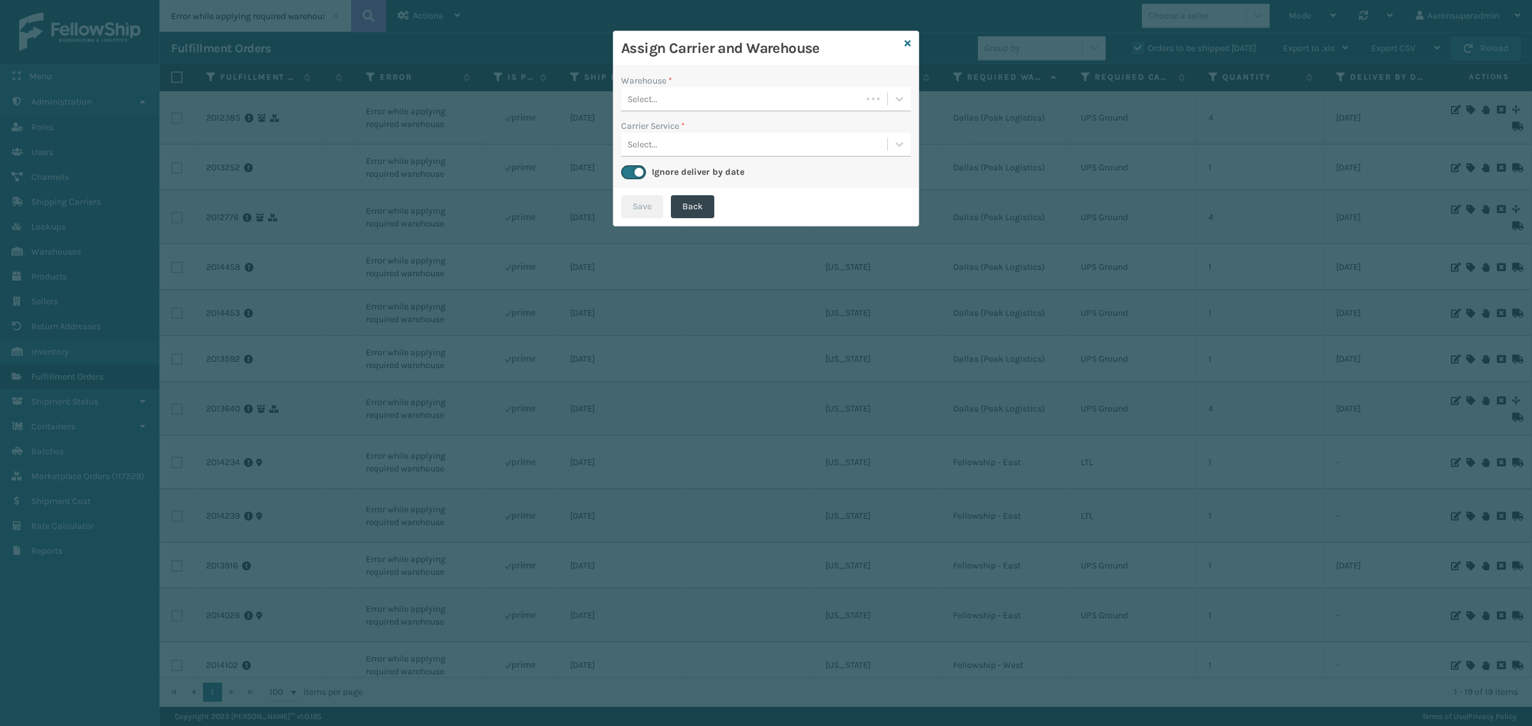
click at [664, 100] on div "Select..." at bounding box center [741, 99] width 241 height 21
click at [683, 131] on div "Fellowship - West" at bounding box center [766, 131] width 290 height 24
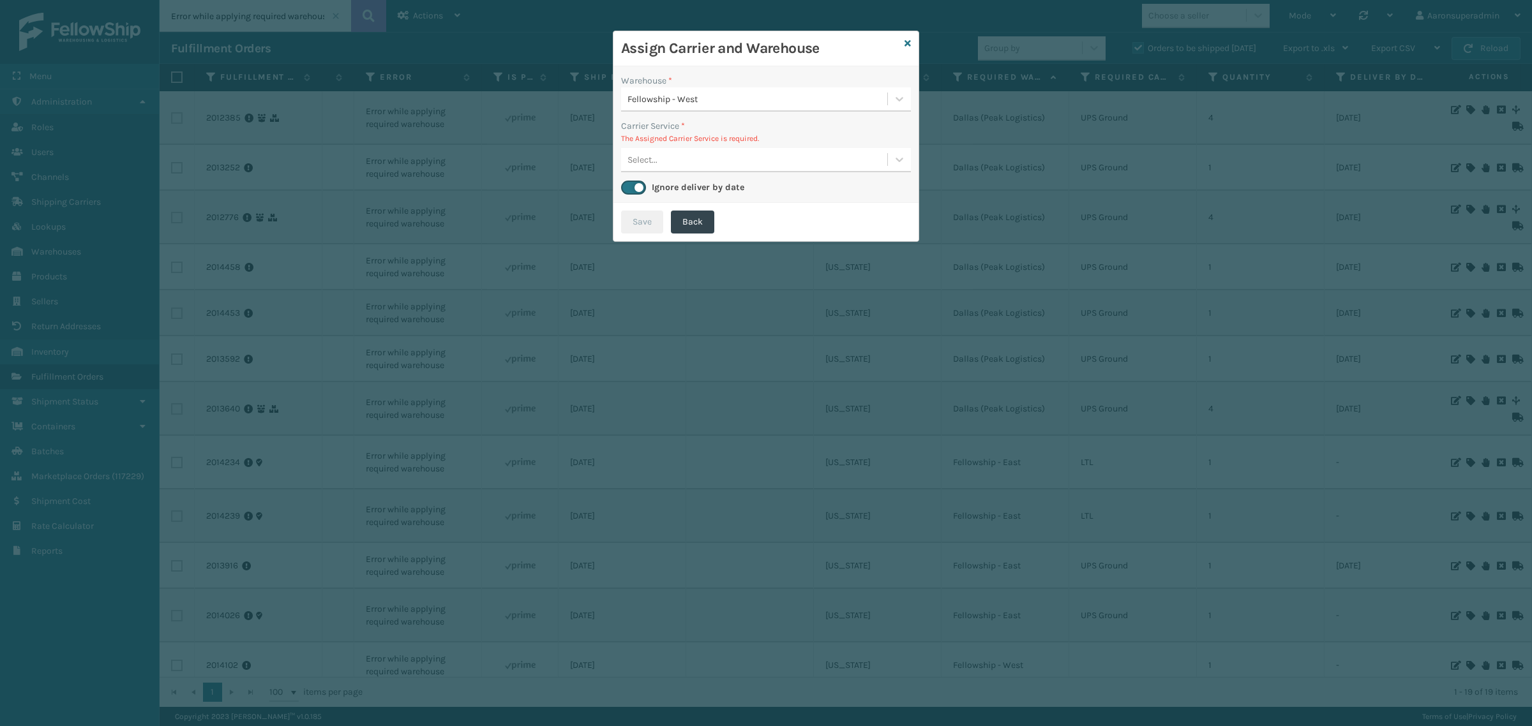
click at [690, 155] on div "Select..." at bounding box center [754, 159] width 266 height 21
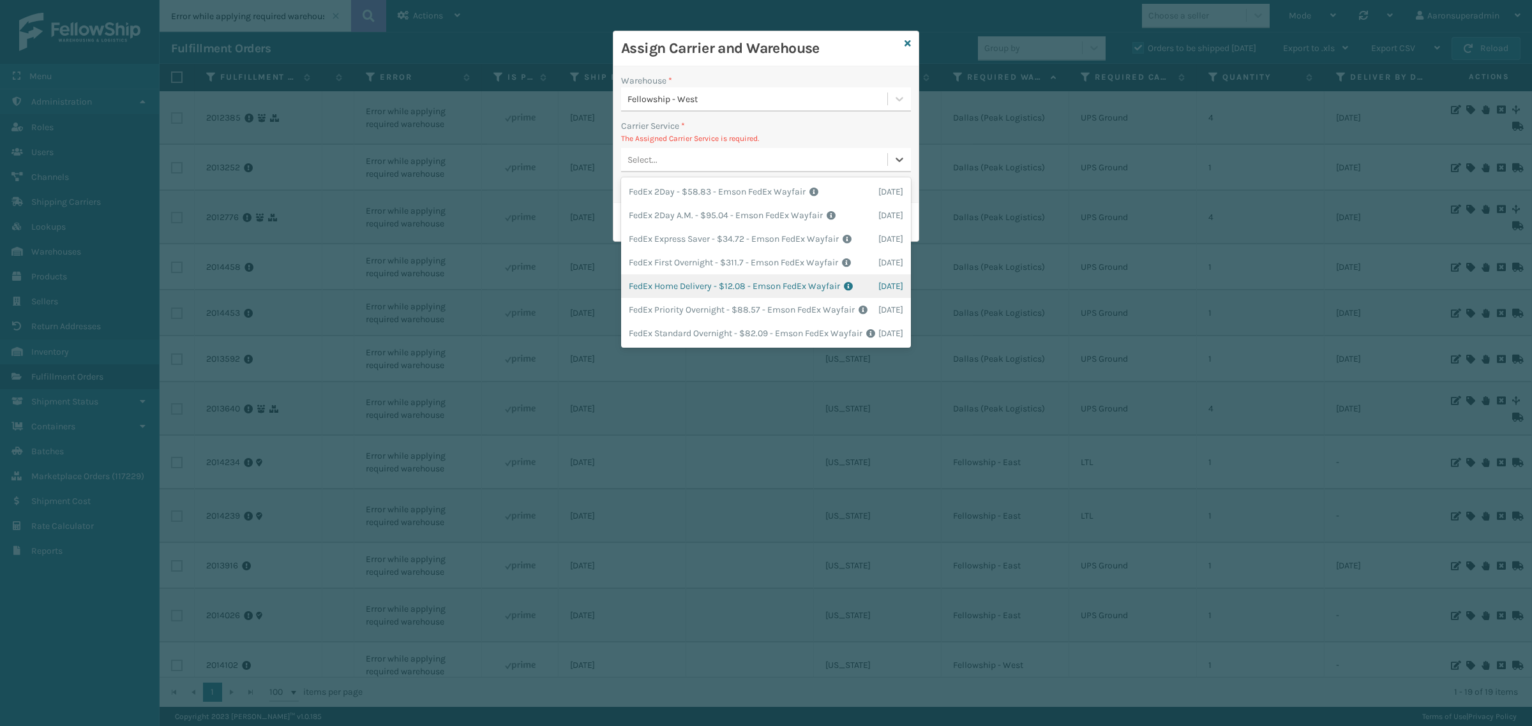
click at [642, 298] on div "FedEx Home Delivery - $12.08 - Emson FedEx Wayfair Shipping Cost $12.08 Surplus…" at bounding box center [766, 286] width 290 height 24
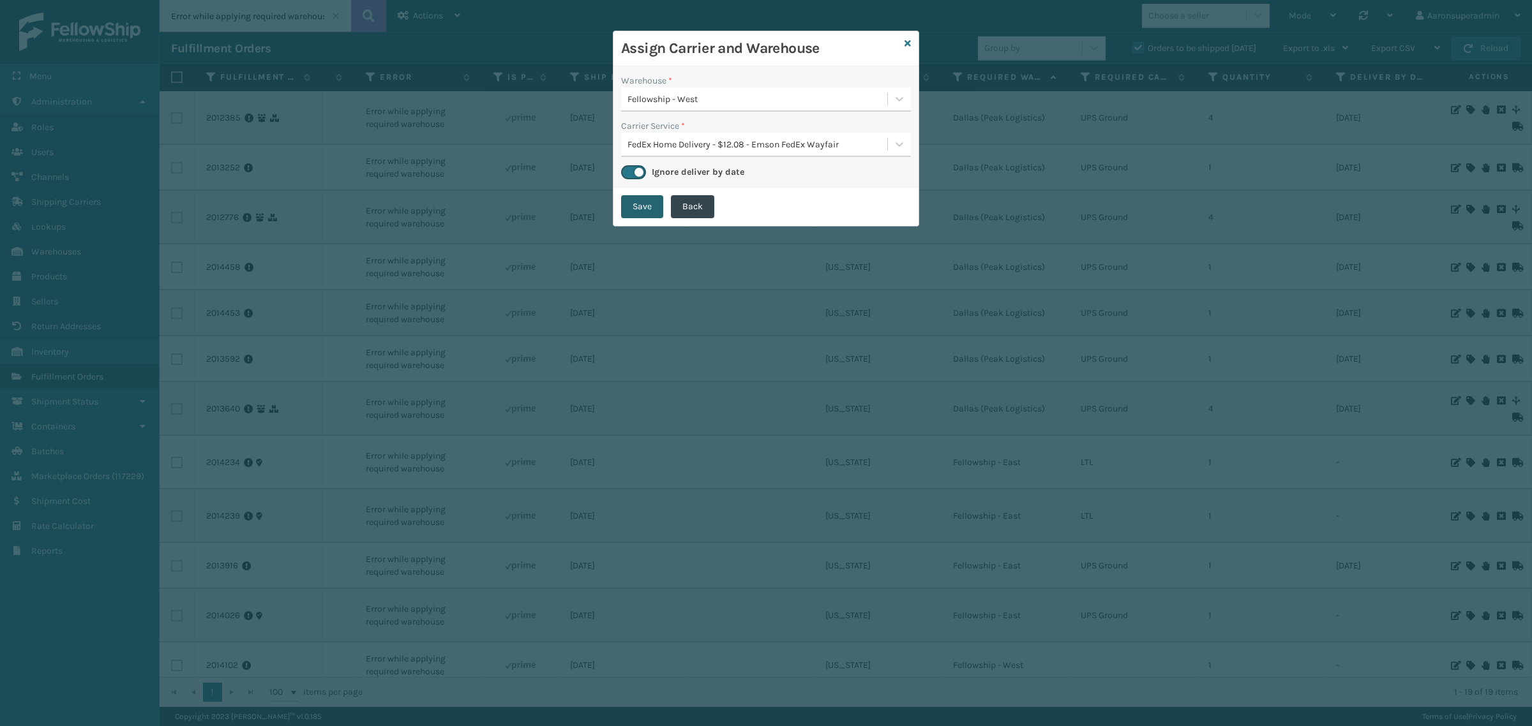
click at [648, 212] on button "Save" at bounding box center [642, 206] width 42 height 23
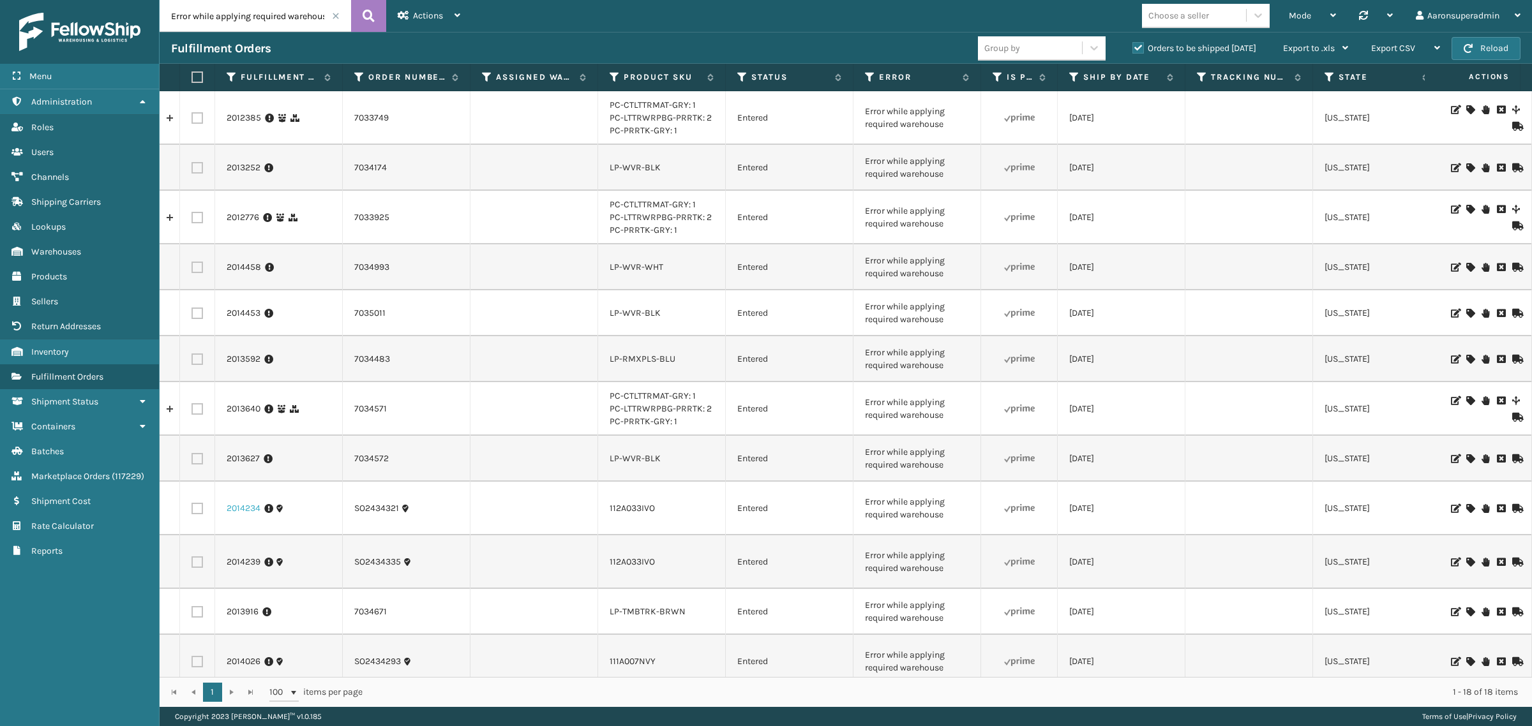
click at [246, 502] on link "2014234" at bounding box center [244, 508] width 34 height 13
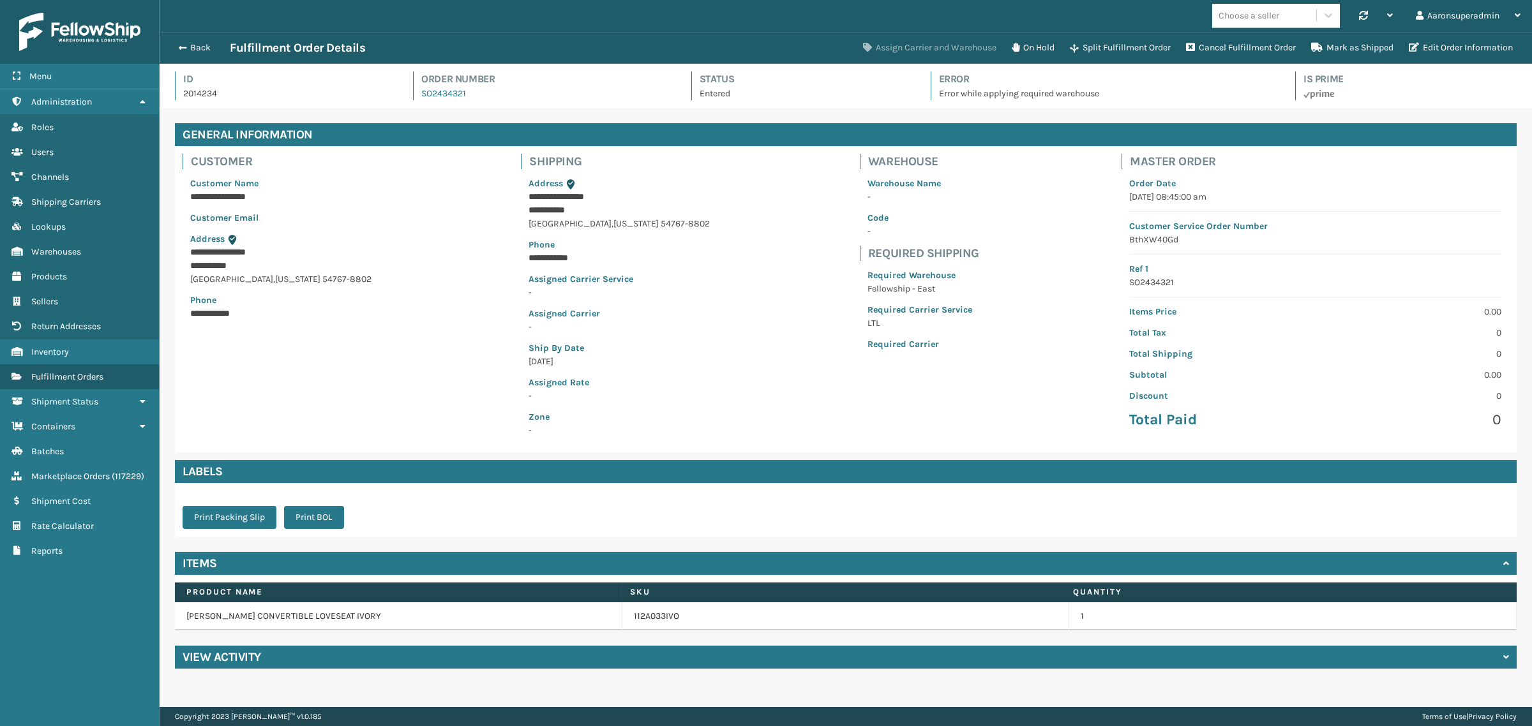
click at [946, 45] on button "Assign Carrier and Warehouse" at bounding box center [929, 48] width 149 height 26
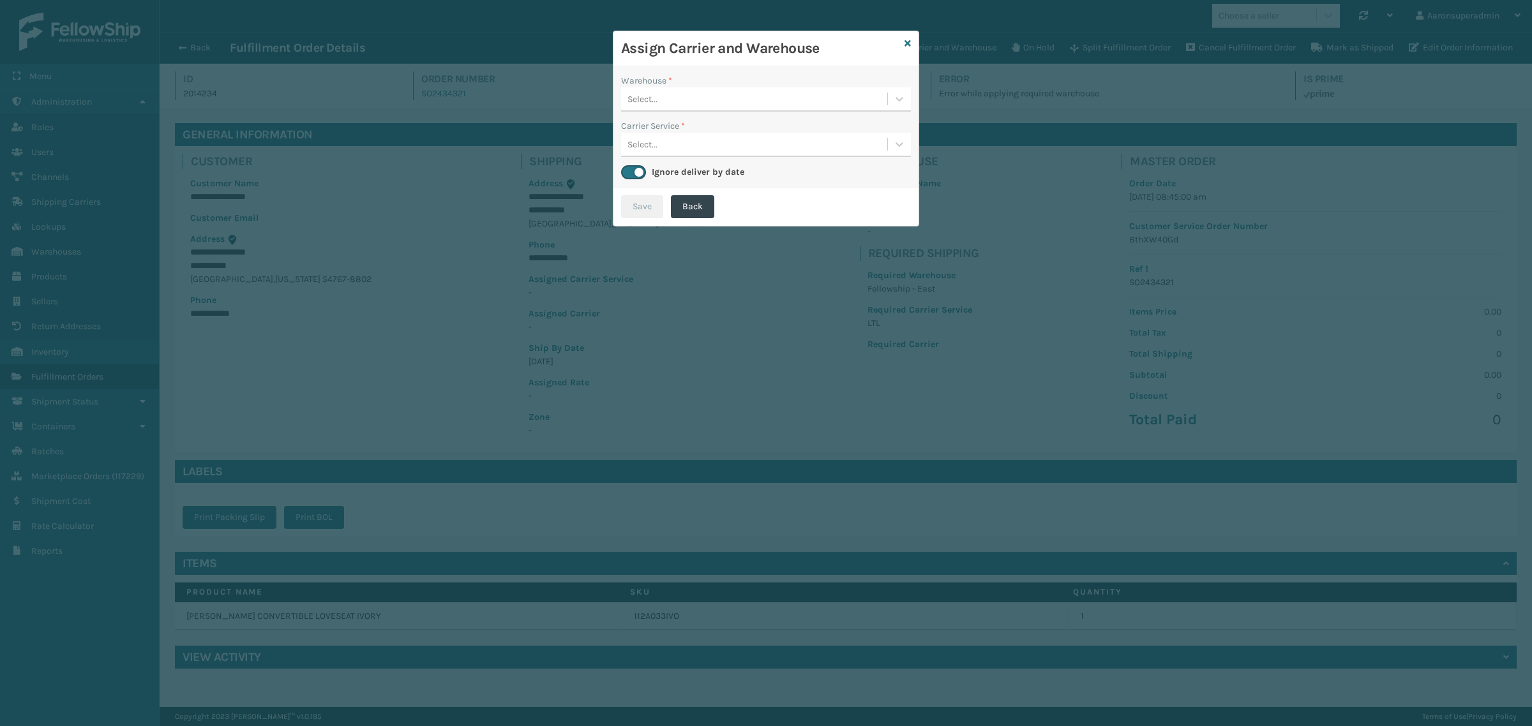
click at [707, 94] on div "Select..." at bounding box center [754, 99] width 266 height 21
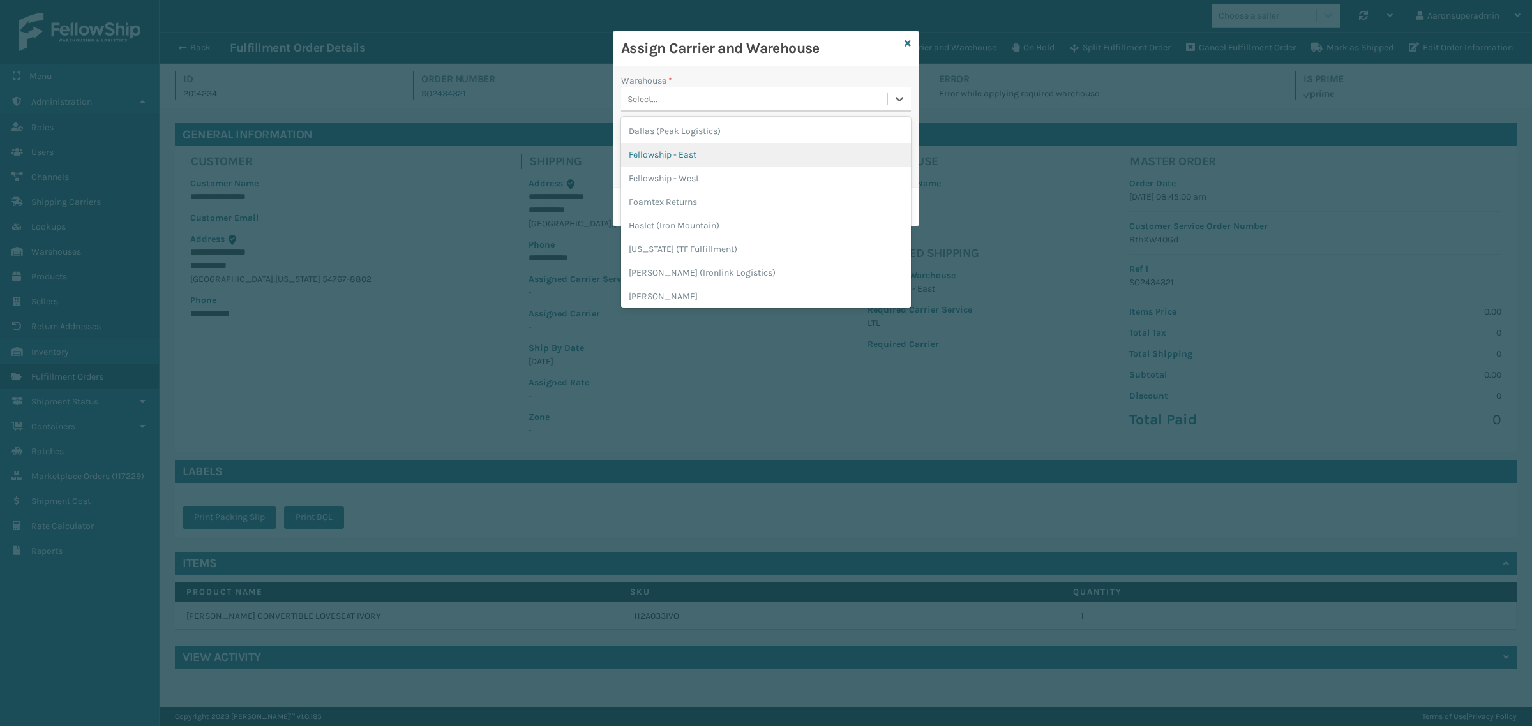
click at [688, 154] on div "Fellowship - East" at bounding box center [766, 155] width 290 height 24
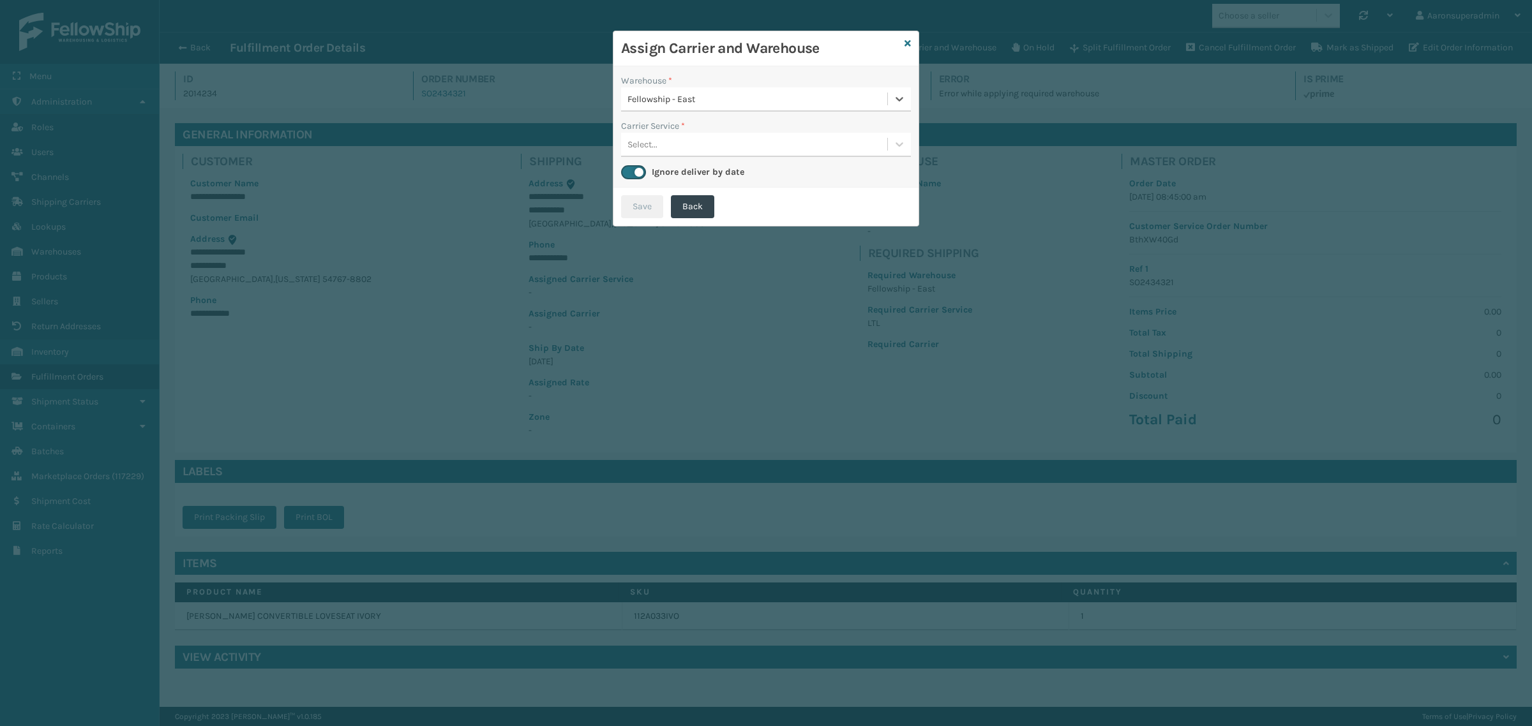
click at [680, 146] on div "Select..." at bounding box center [754, 144] width 266 height 21
click at [673, 179] on div "LTL" at bounding box center [766, 177] width 290 height 24
click at [658, 200] on button "Save" at bounding box center [642, 206] width 42 height 23
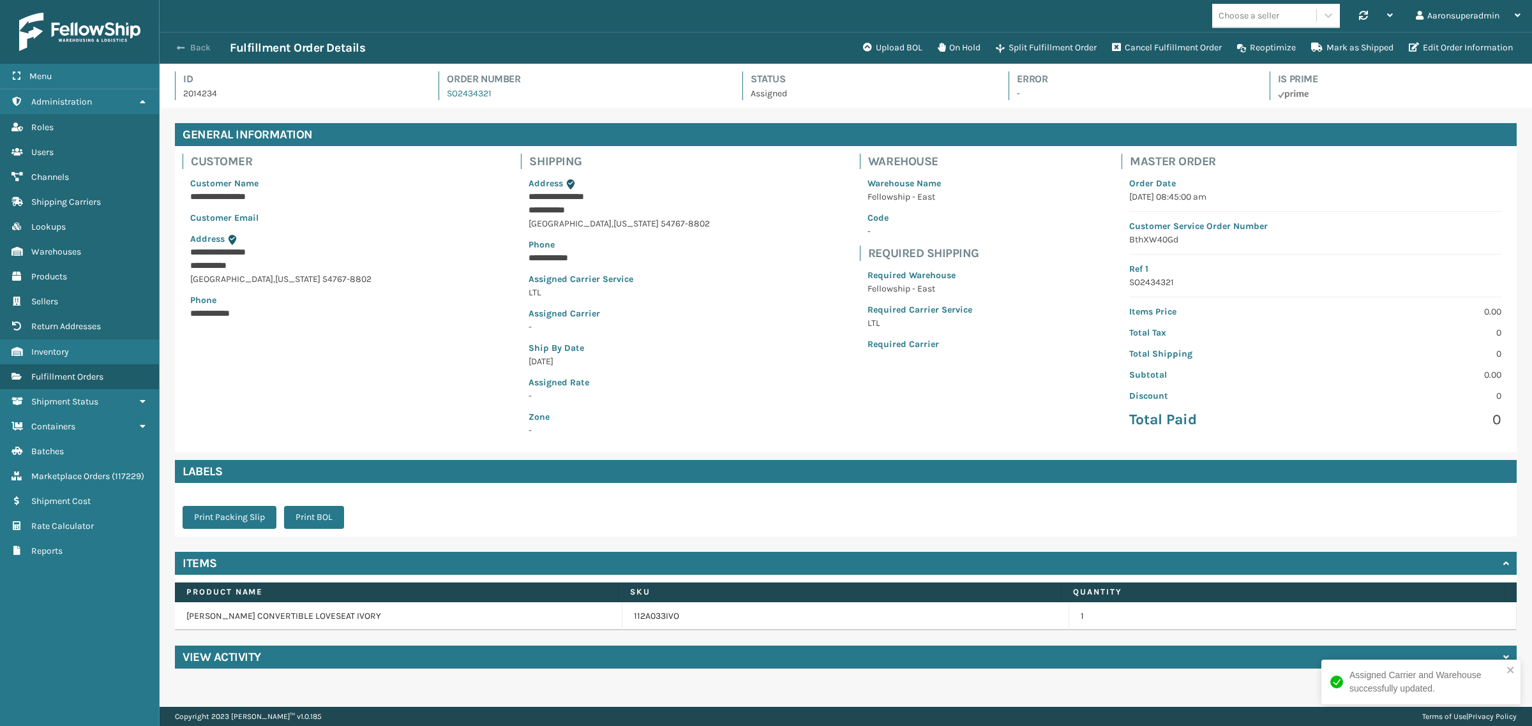
click at [199, 46] on button "Back" at bounding box center [200, 47] width 59 height 11
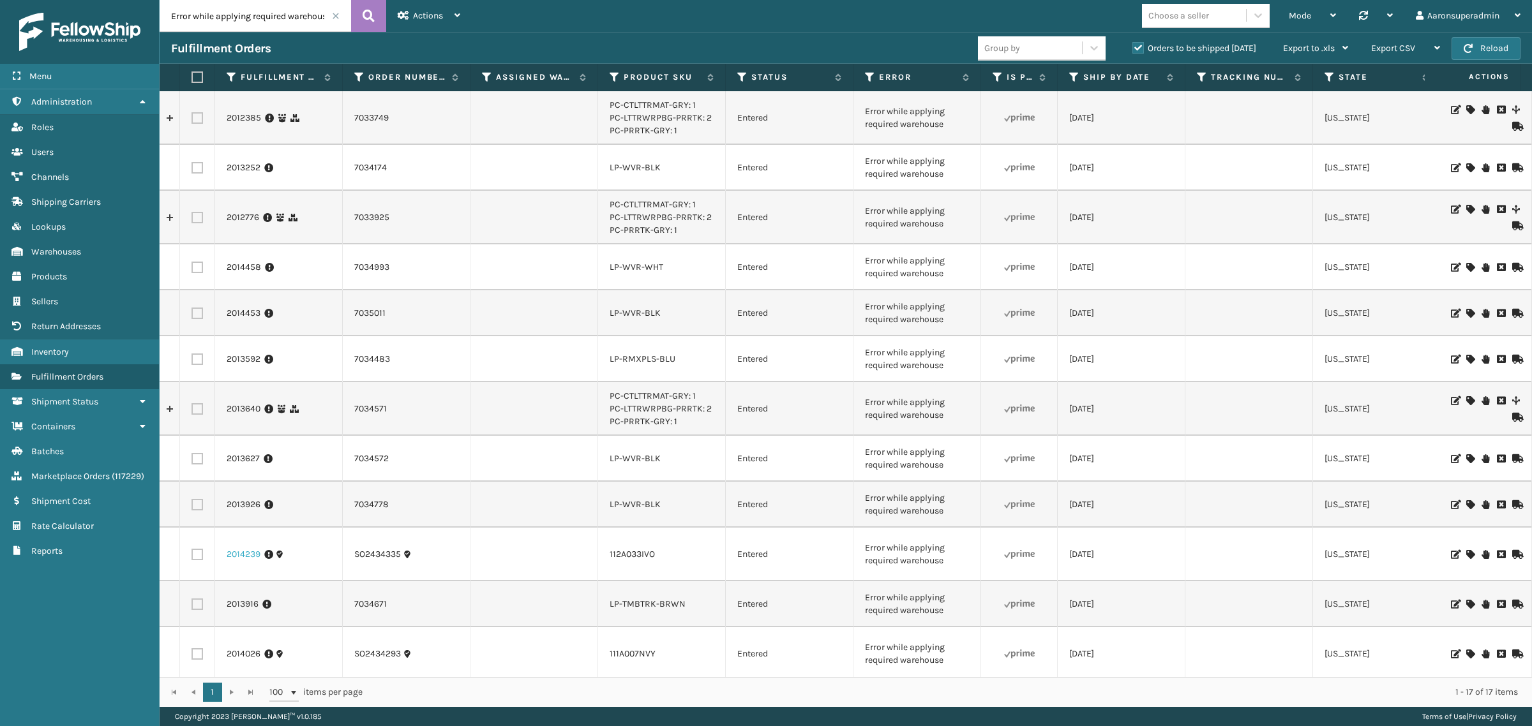
click at [230, 554] on link "2014239" at bounding box center [244, 554] width 34 height 13
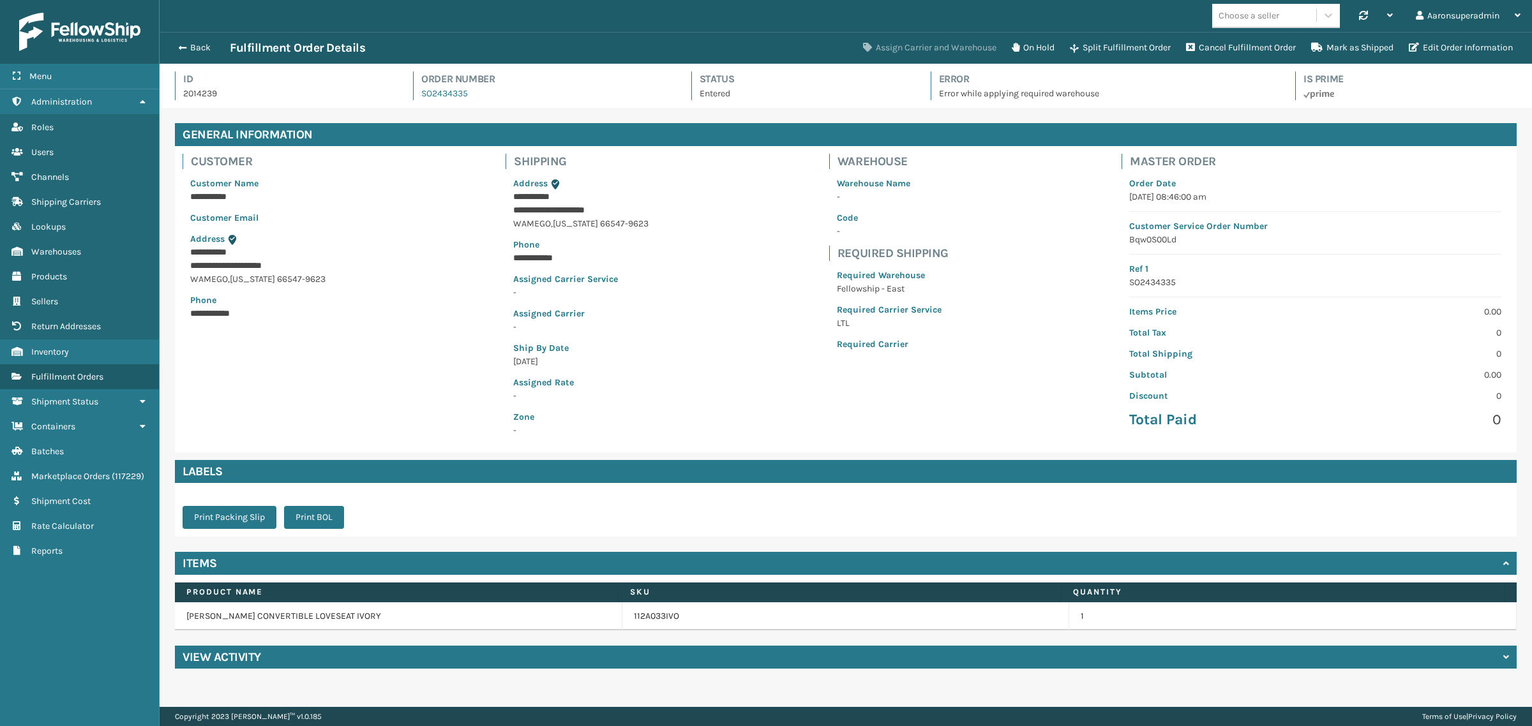
click at [930, 43] on button "Assign Carrier and Warehouse" at bounding box center [929, 48] width 149 height 26
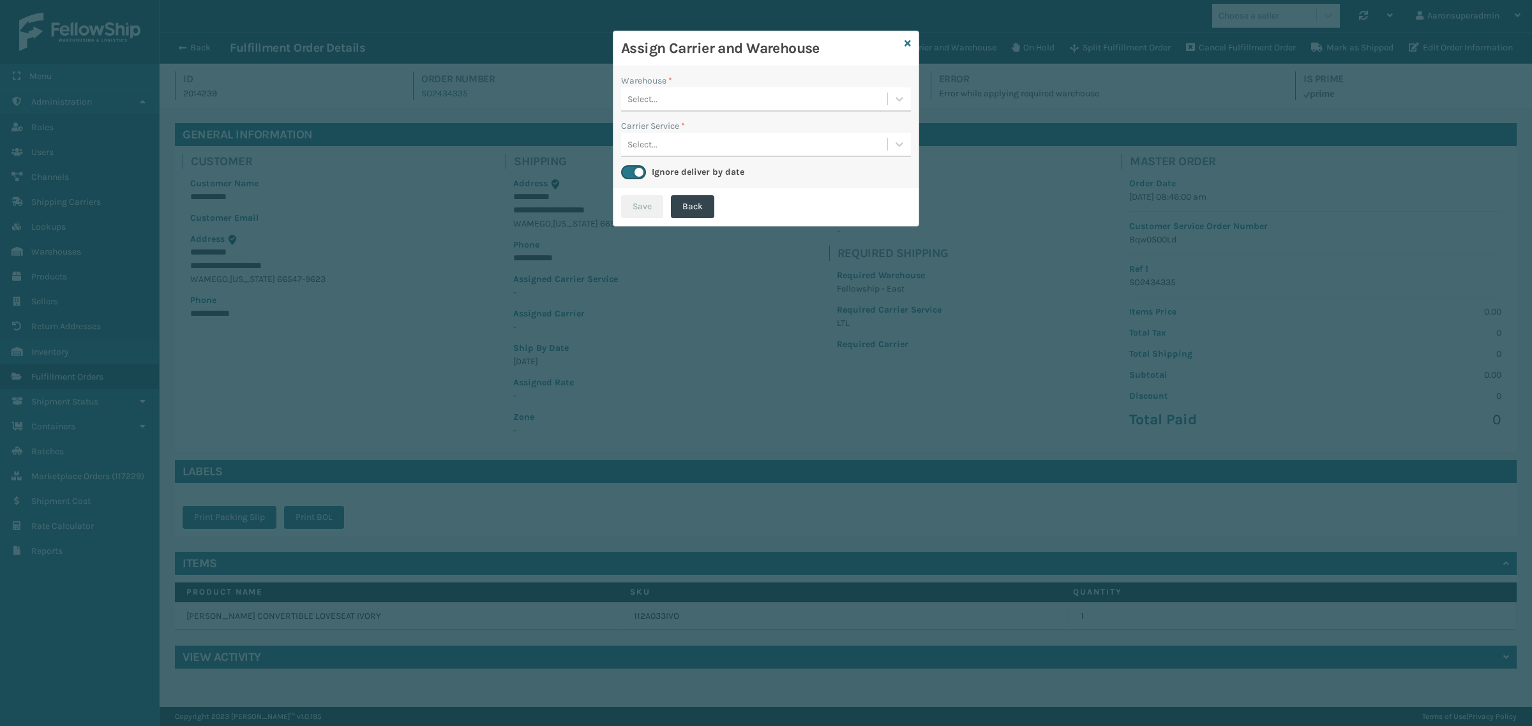
click at [728, 96] on div "Select..." at bounding box center [754, 99] width 266 height 21
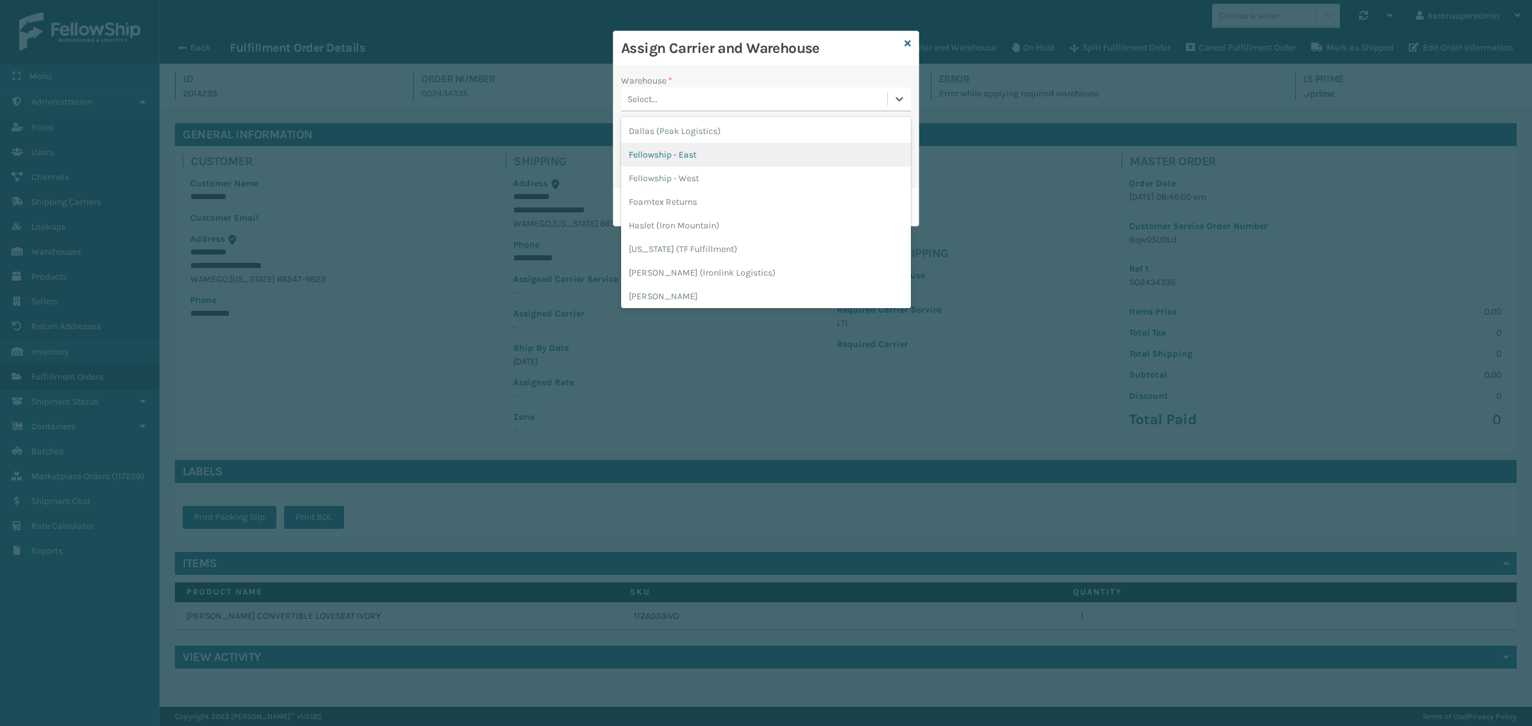
click at [670, 147] on div "Fellowship - East" at bounding box center [766, 155] width 290 height 24
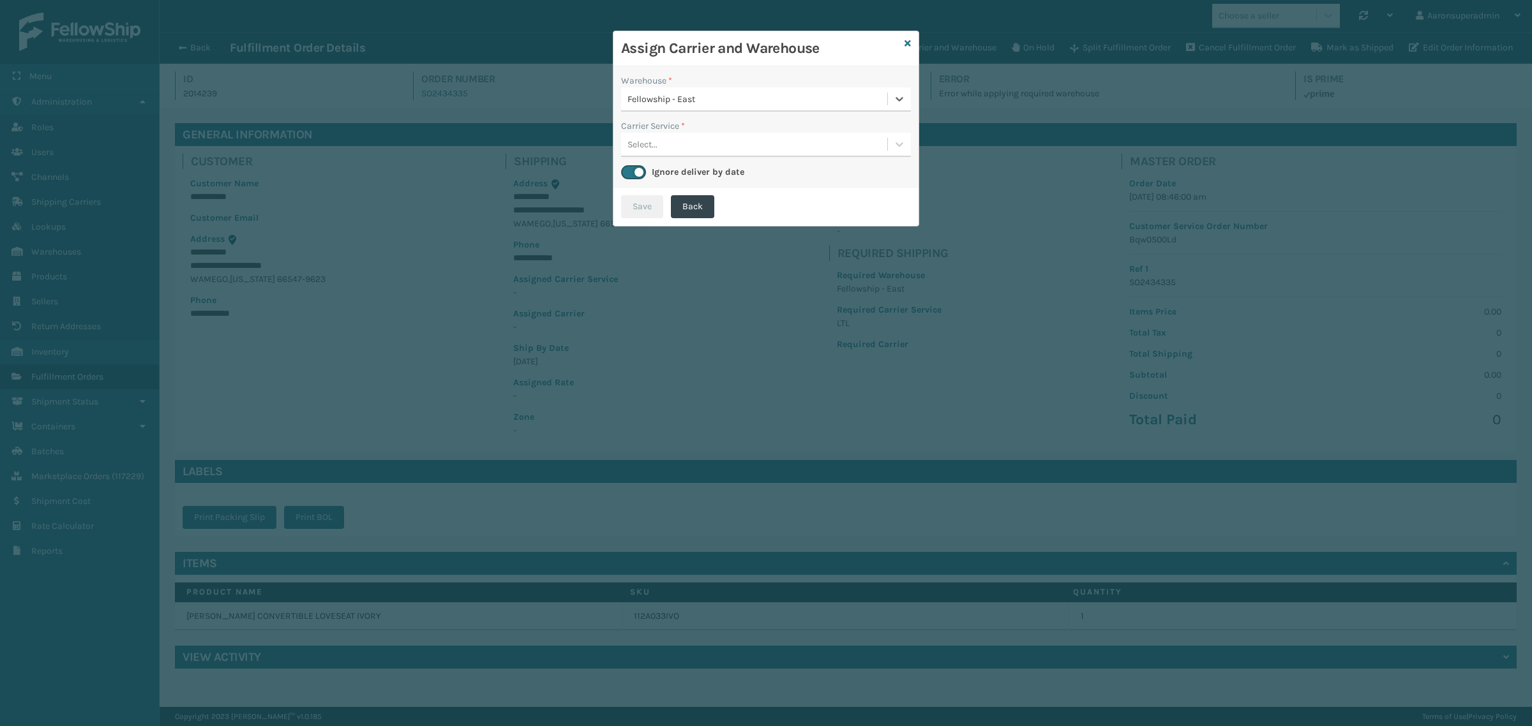
click at [667, 142] on div "Select..." at bounding box center [754, 144] width 266 height 21
click at [643, 165] on div "LTL" at bounding box center [766, 177] width 290 height 24
click at [636, 202] on button "Save" at bounding box center [642, 206] width 42 height 23
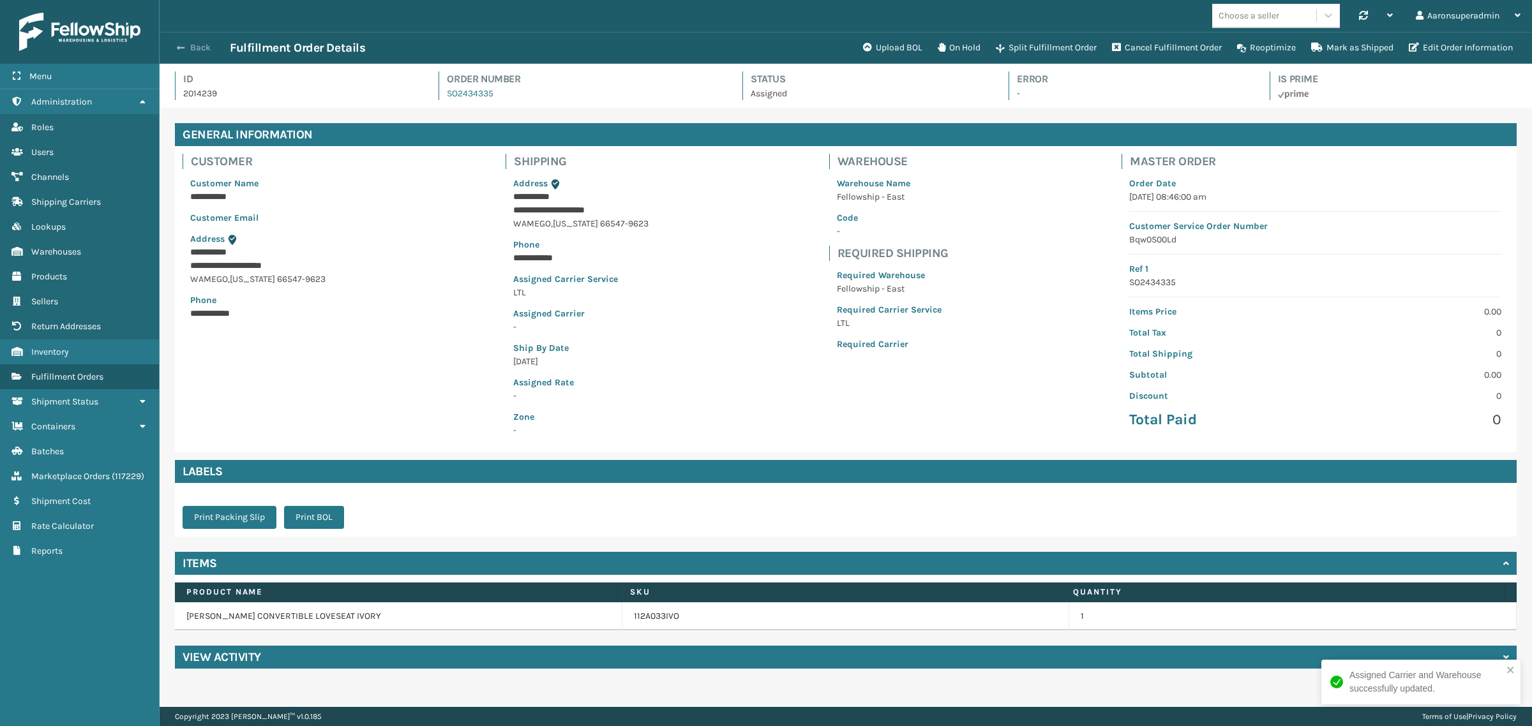
click at [189, 51] on button "Back" at bounding box center [200, 47] width 59 height 11
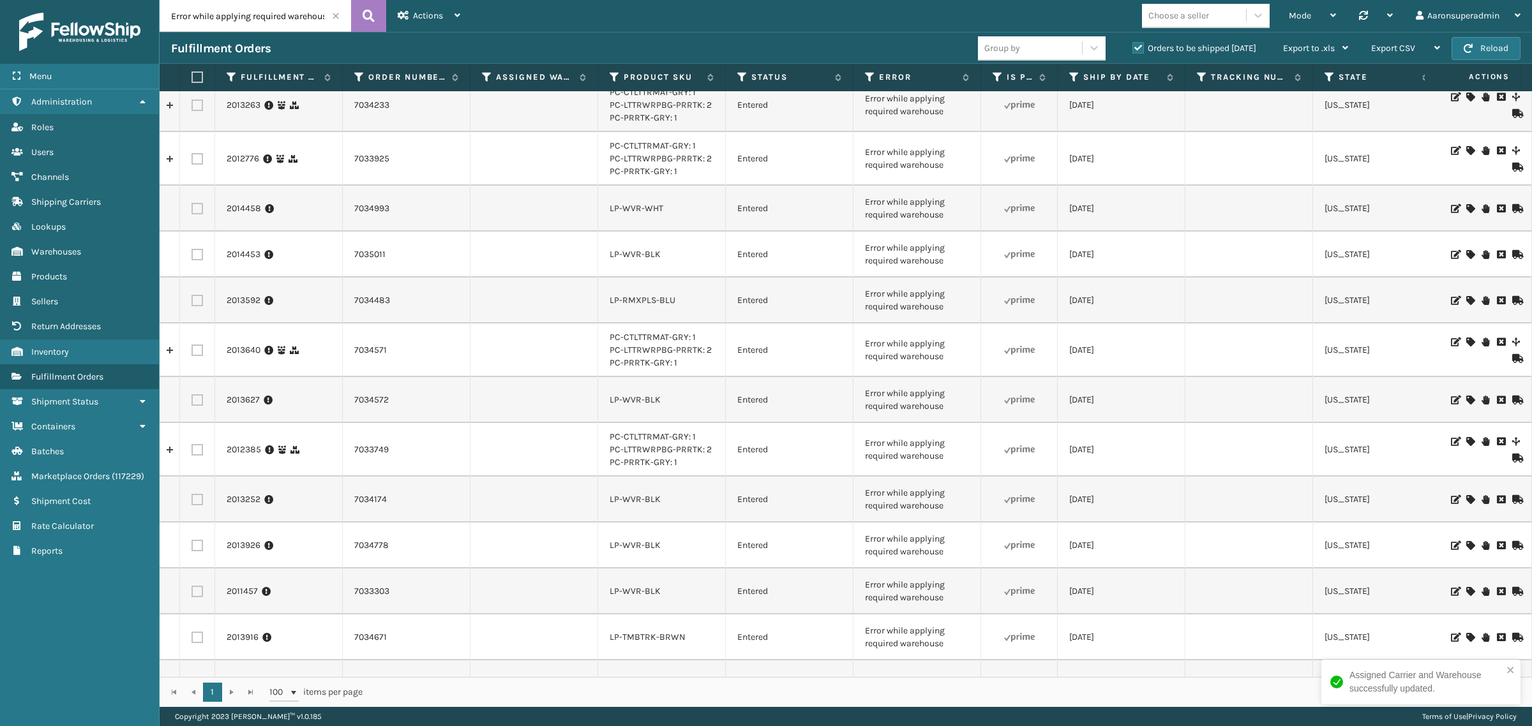
scroll to position [207, 0]
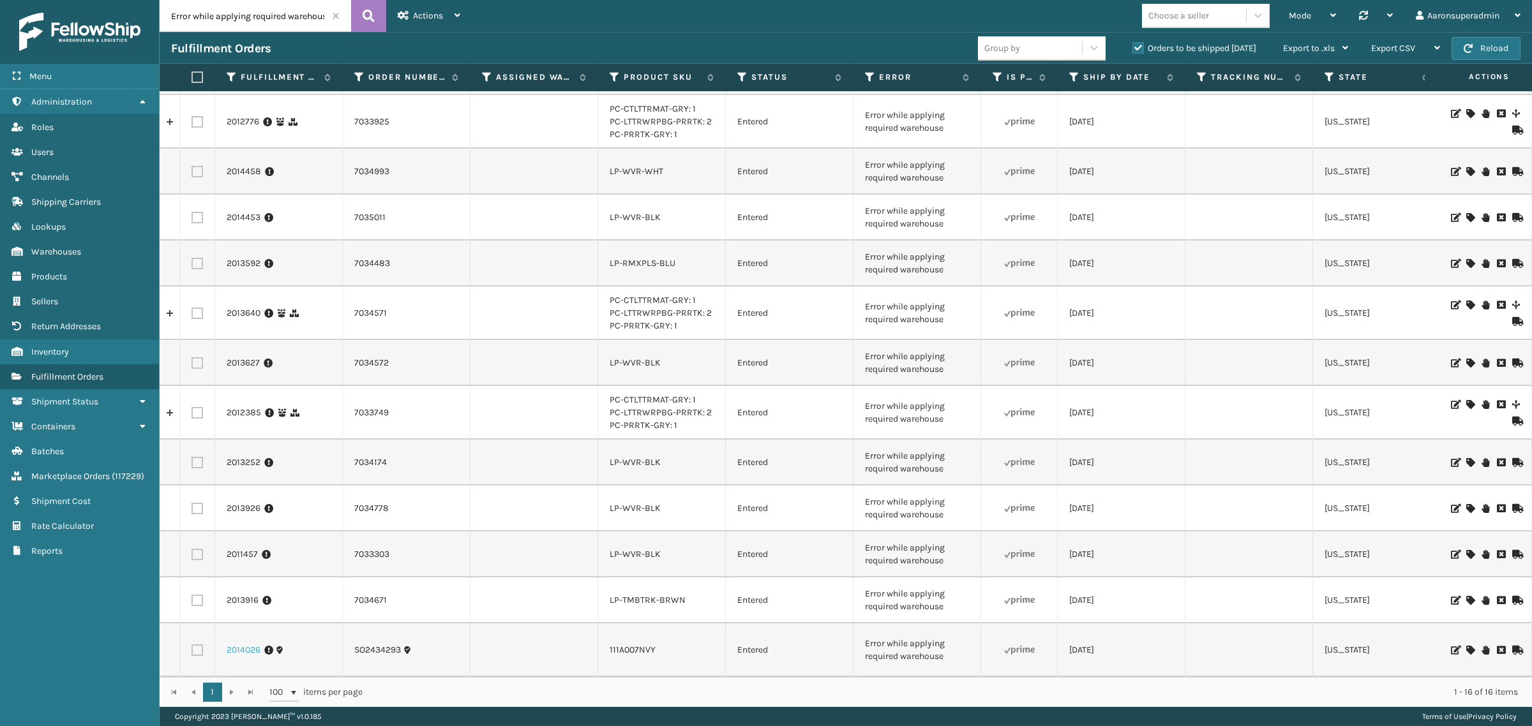
click at [233, 644] on link "2014026" at bounding box center [244, 650] width 34 height 13
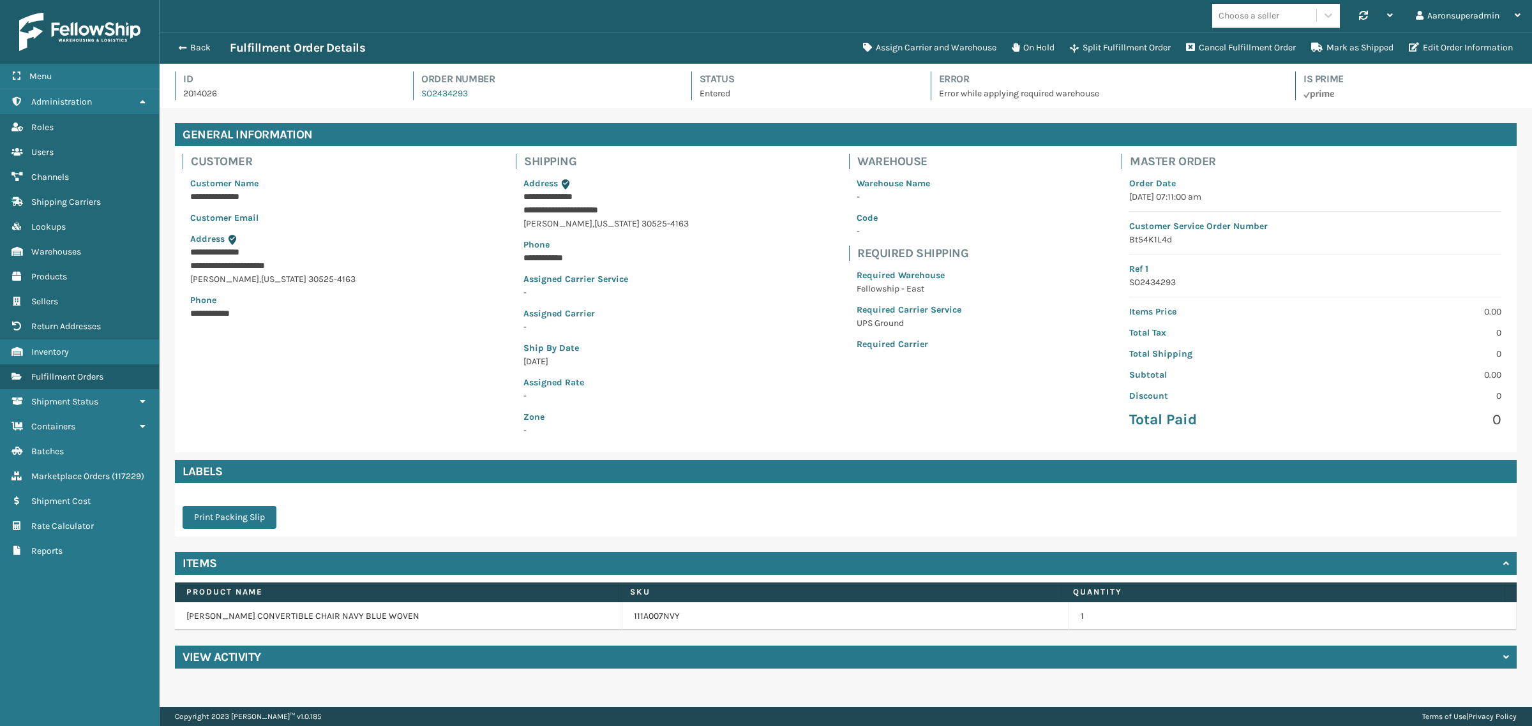
scroll to position [30, 1372]
click at [897, 48] on button "Assign Carrier and Warehouse" at bounding box center [929, 48] width 149 height 26
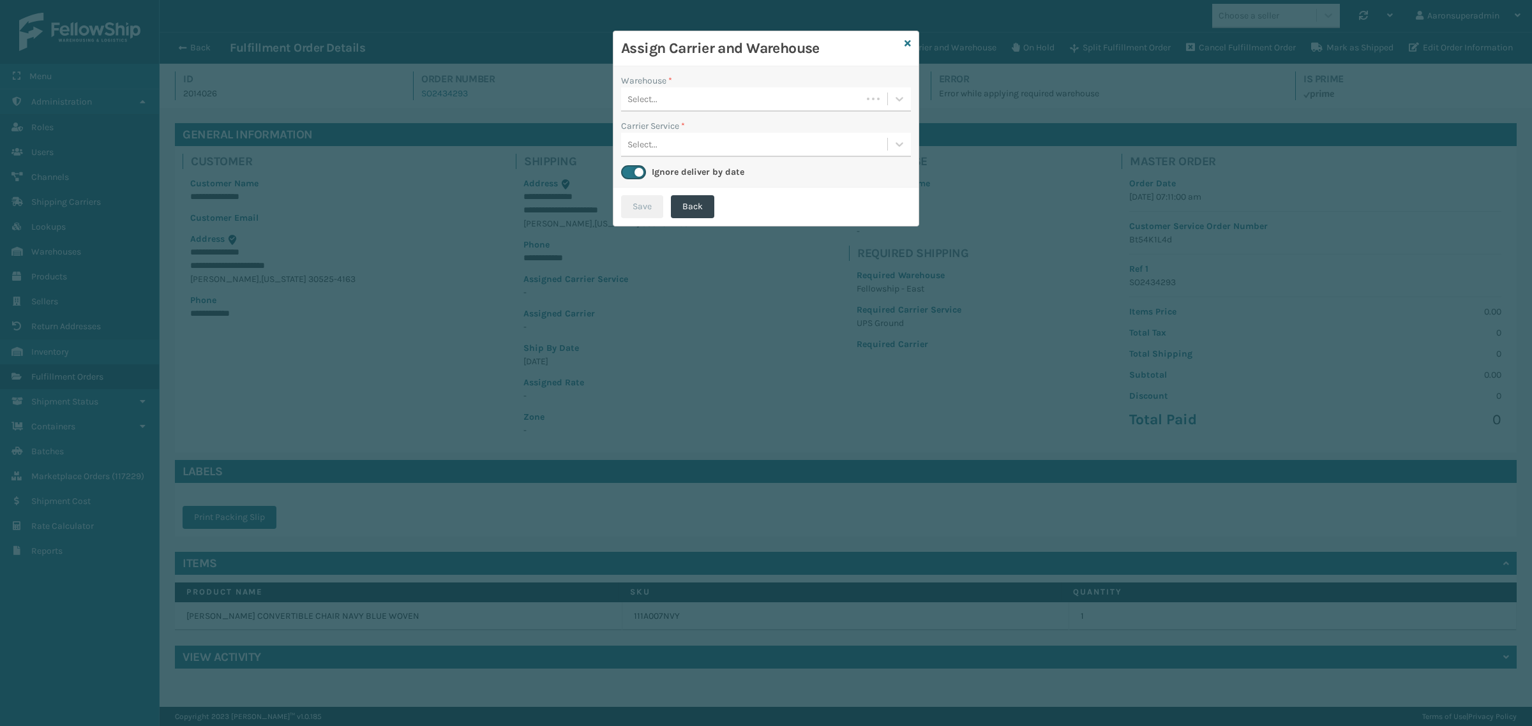
click at [740, 100] on div "Select..." at bounding box center [741, 99] width 241 height 21
click at [652, 135] on div "Fellowship - East" at bounding box center [766, 131] width 290 height 24
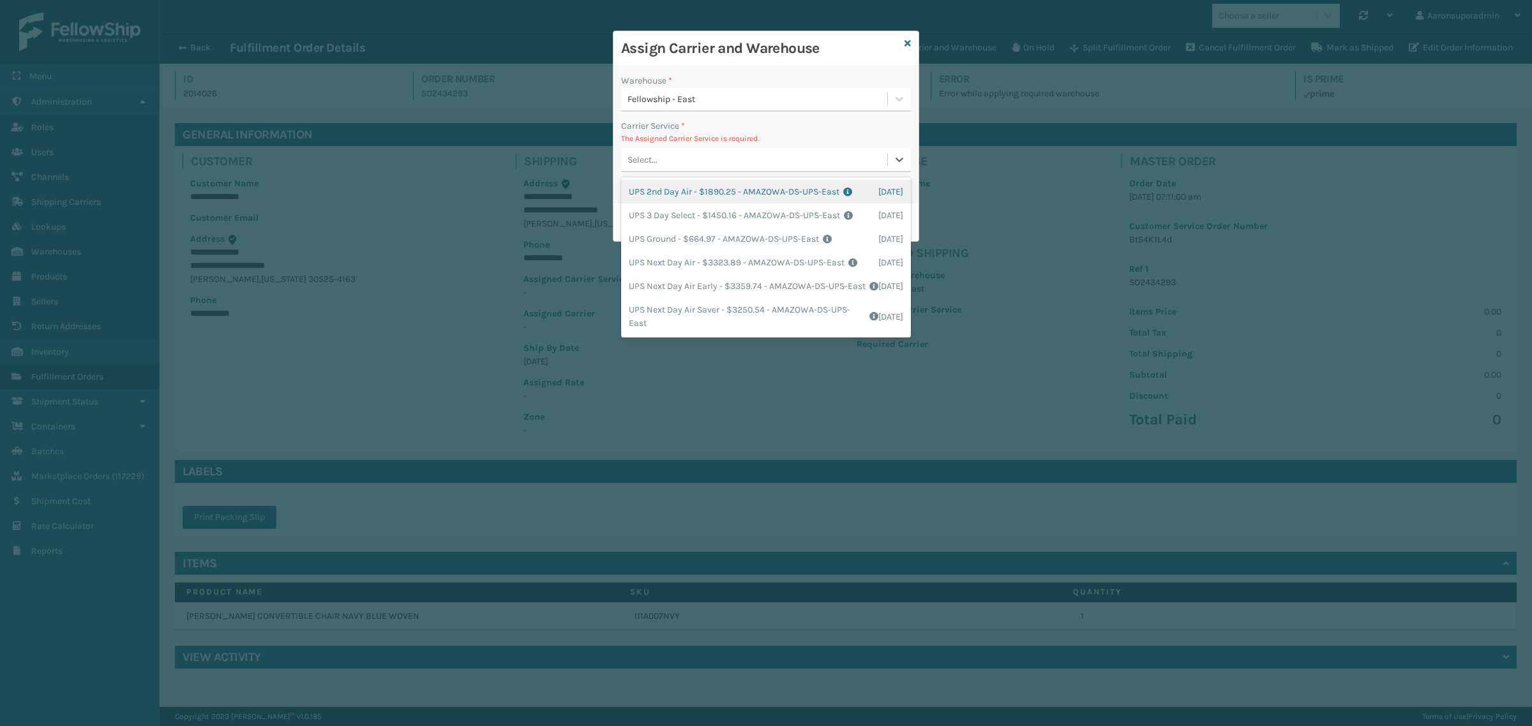
click at [648, 165] on div "Select..." at bounding box center [642, 159] width 30 height 13
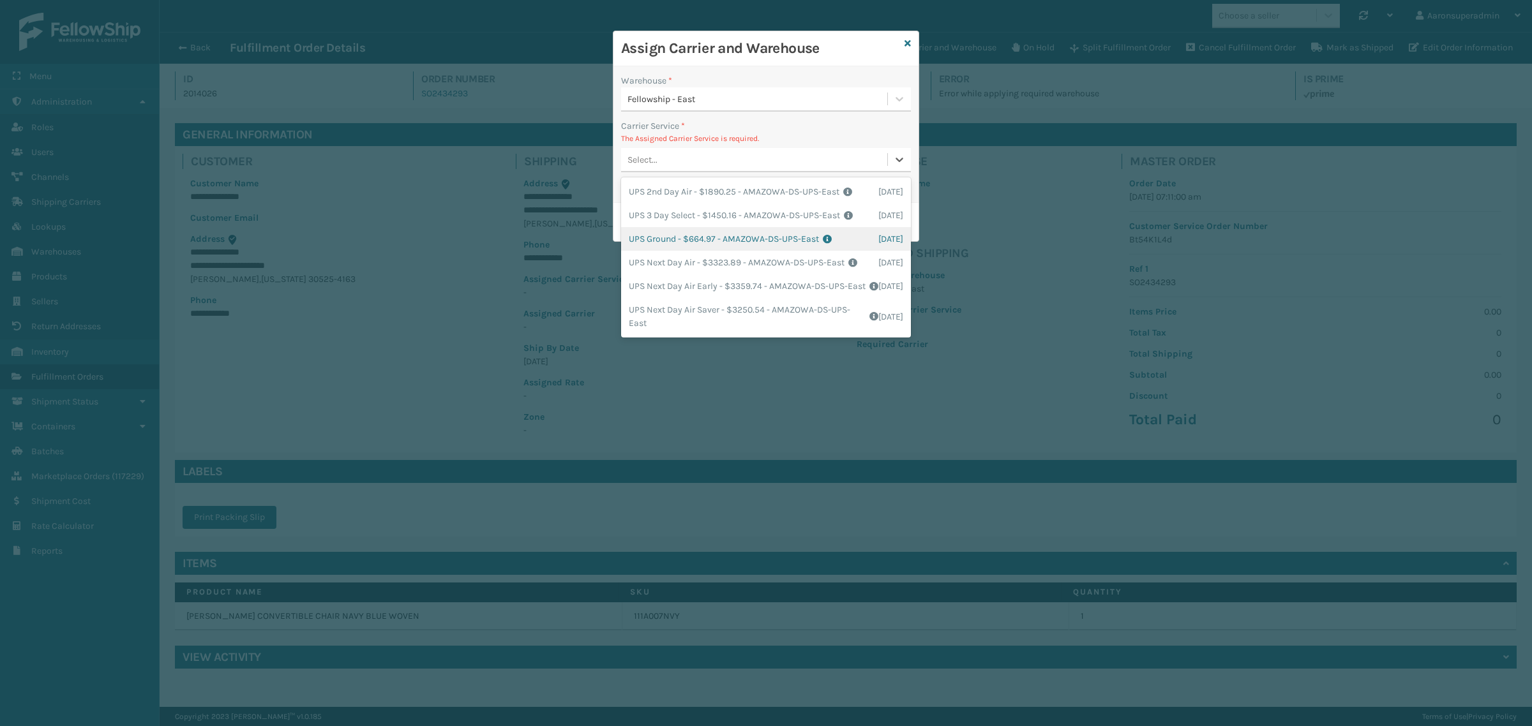
click at [647, 244] on div "UPS Ground - $664.97 - AMAZOWA-DS-UPS-East Shipping Cost $664.97 Surplus Cost $…" at bounding box center [766, 239] width 290 height 24
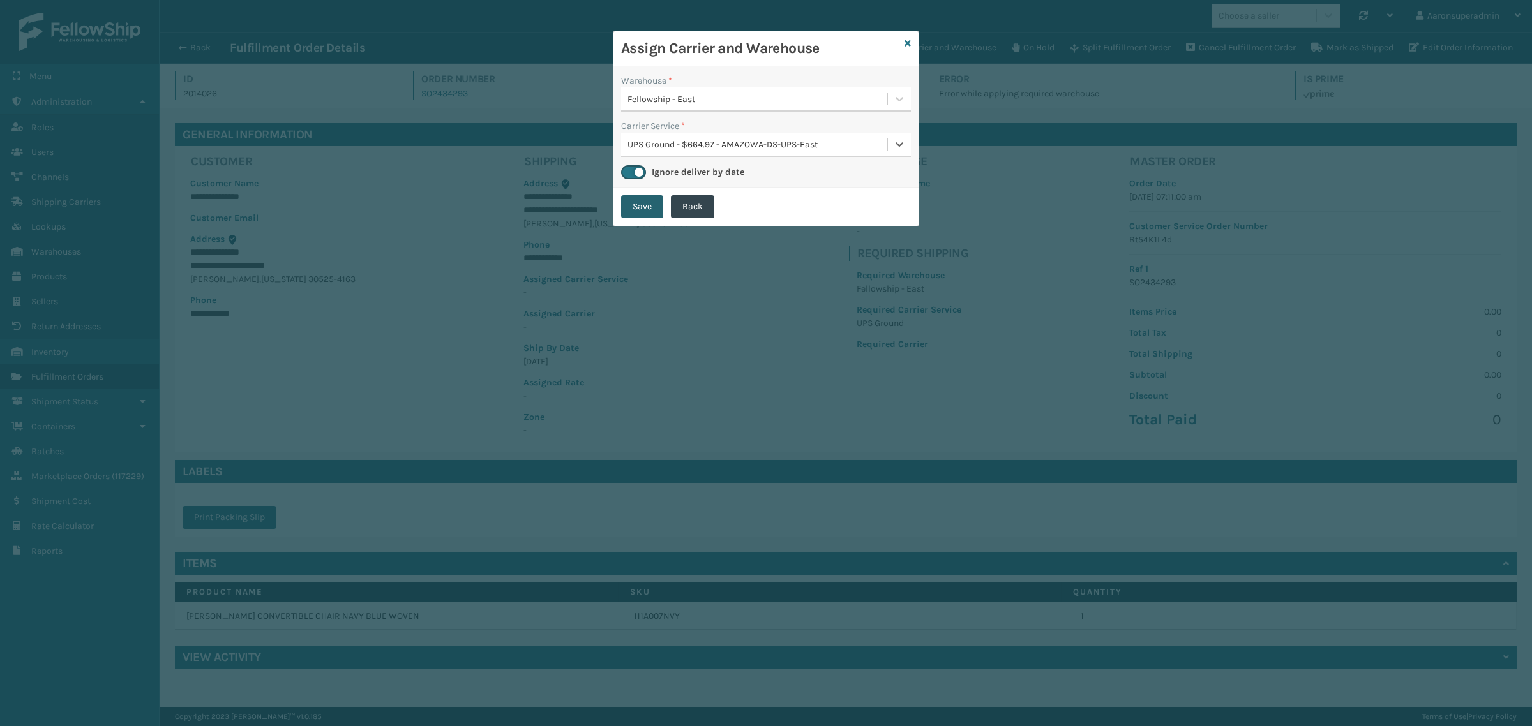
click at [636, 205] on button "Save" at bounding box center [642, 206] width 42 height 23
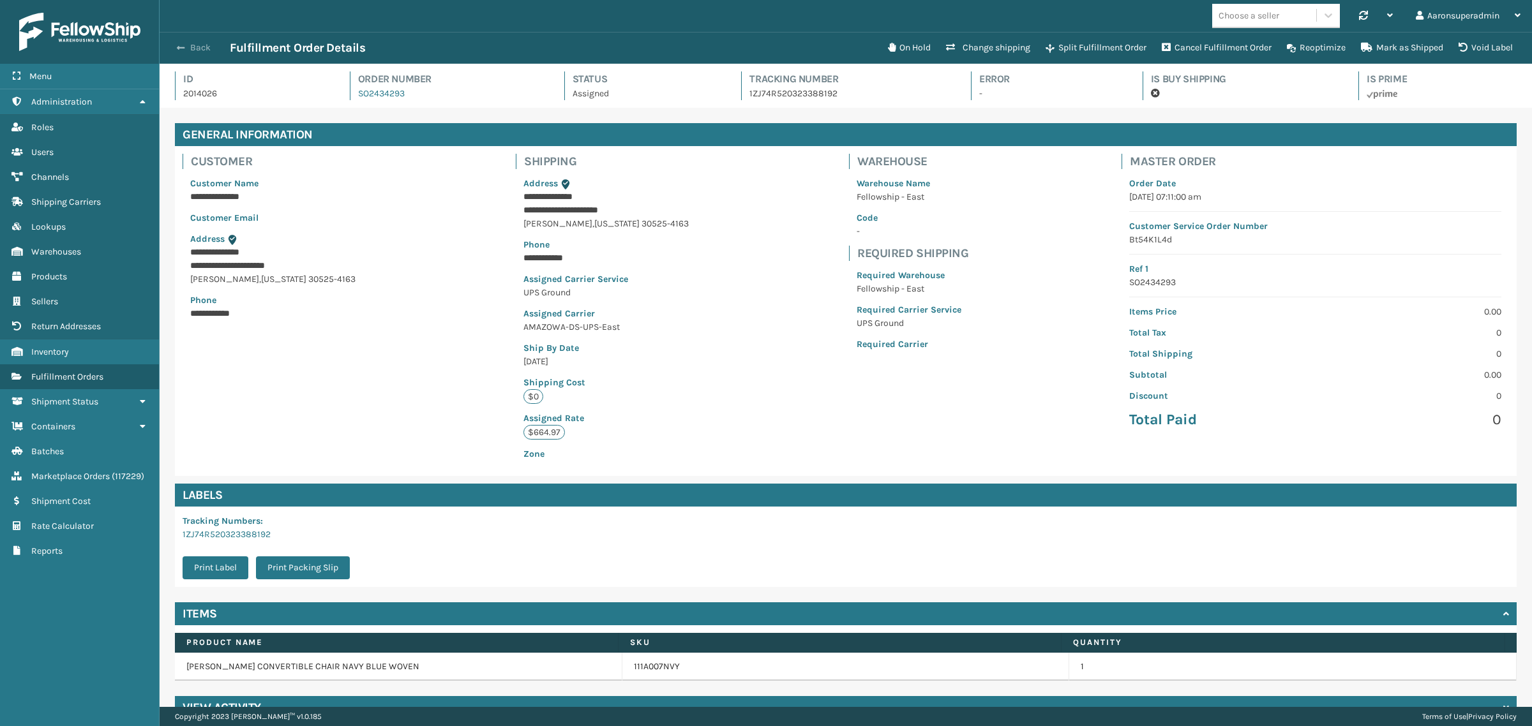
click at [189, 51] on button "Back" at bounding box center [200, 47] width 59 height 11
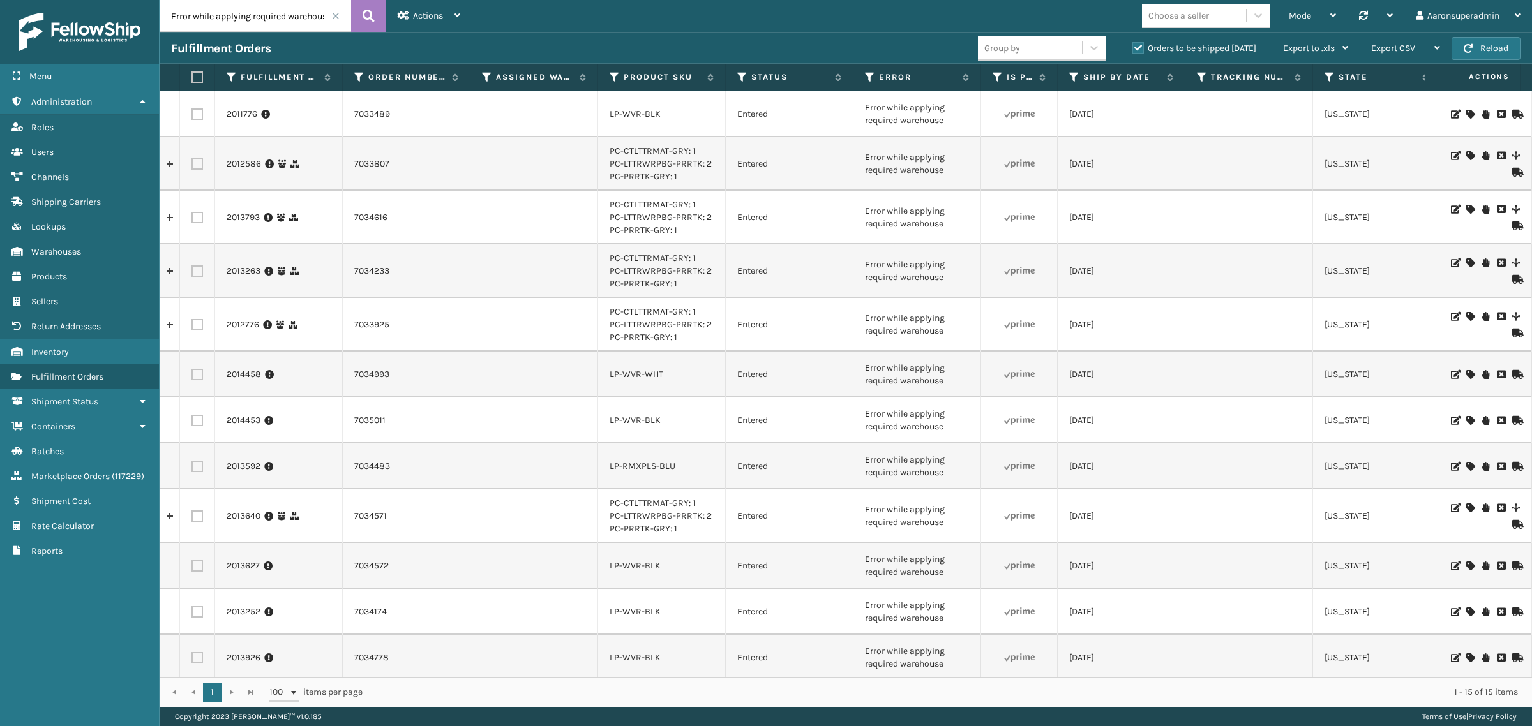
click at [335, 15] on span at bounding box center [336, 16] width 8 height 8
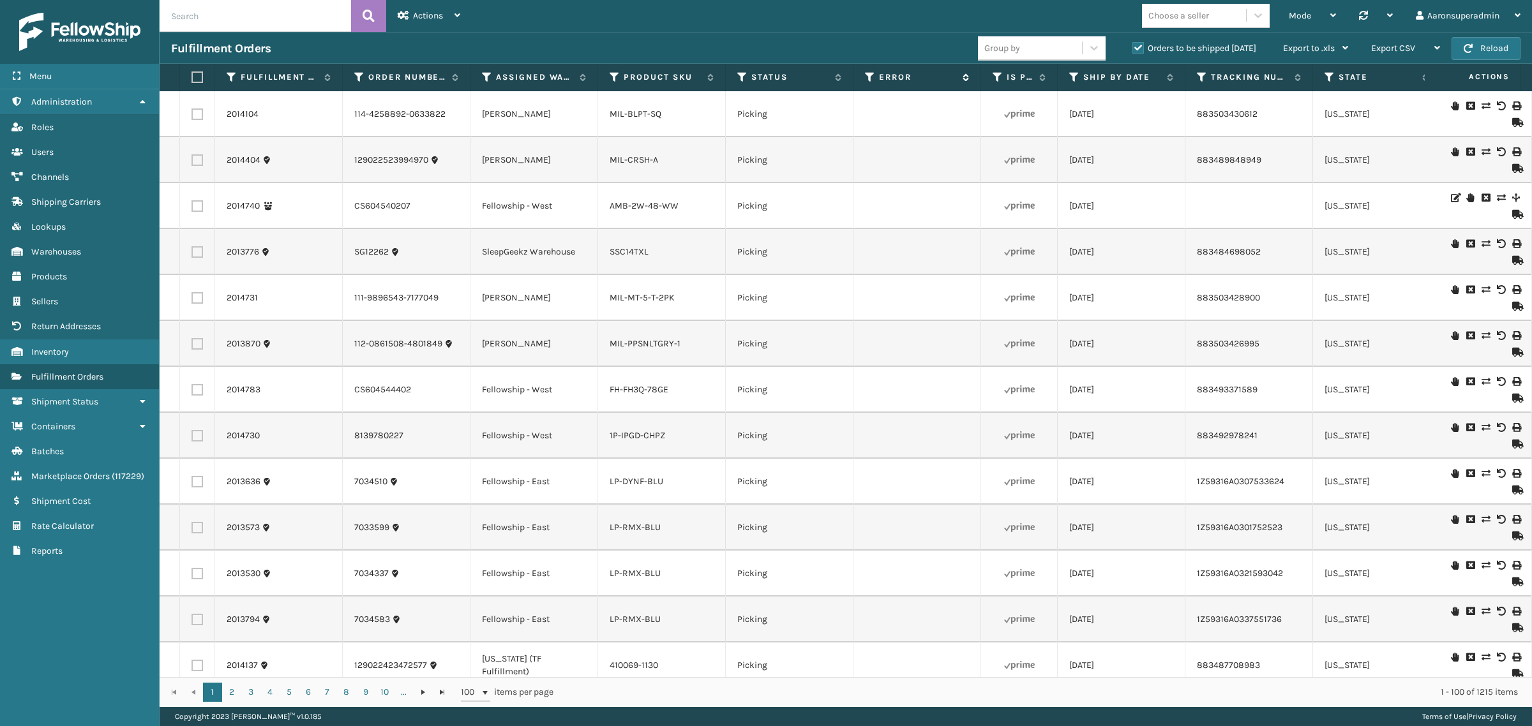
click at [892, 77] on label "Error" at bounding box center [917, 76] width 77 height 11
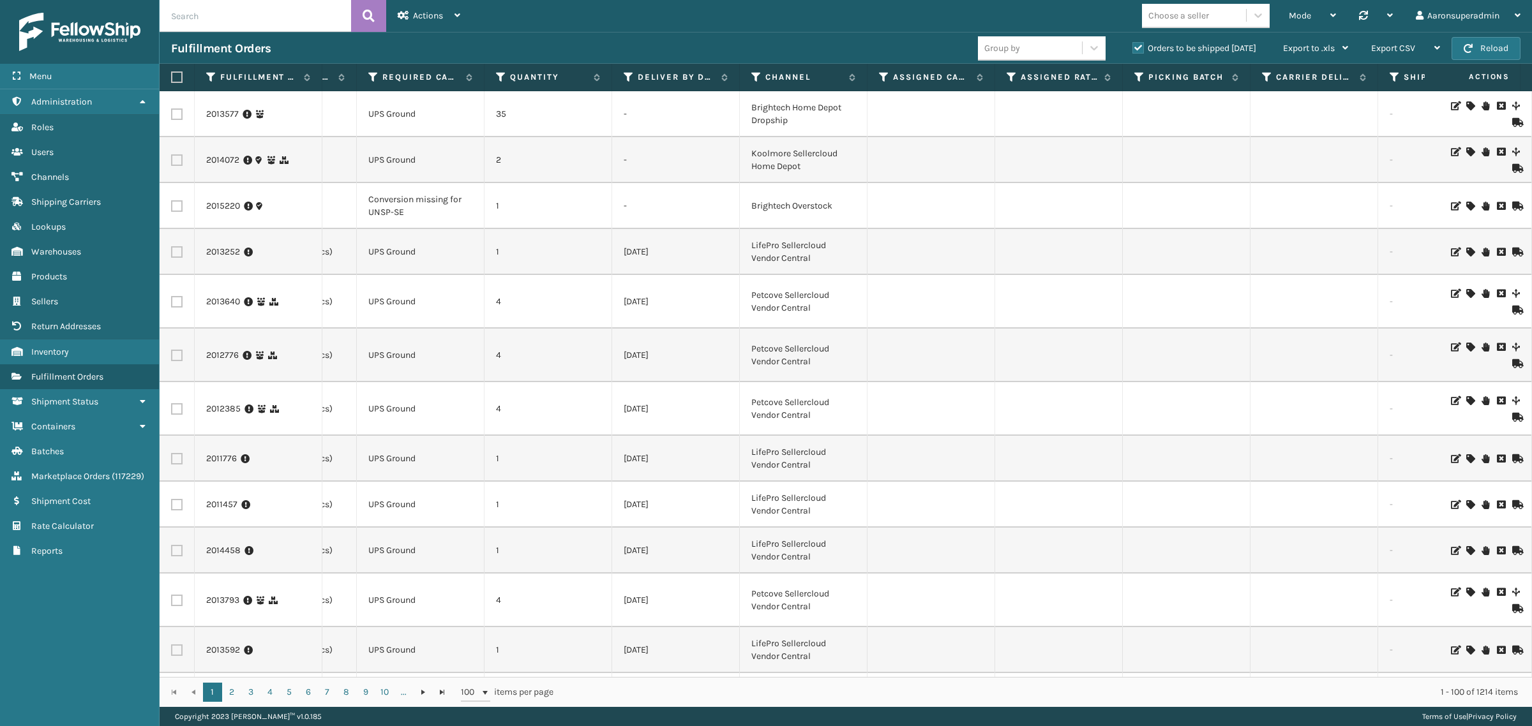
scroll to position [0, 1214]
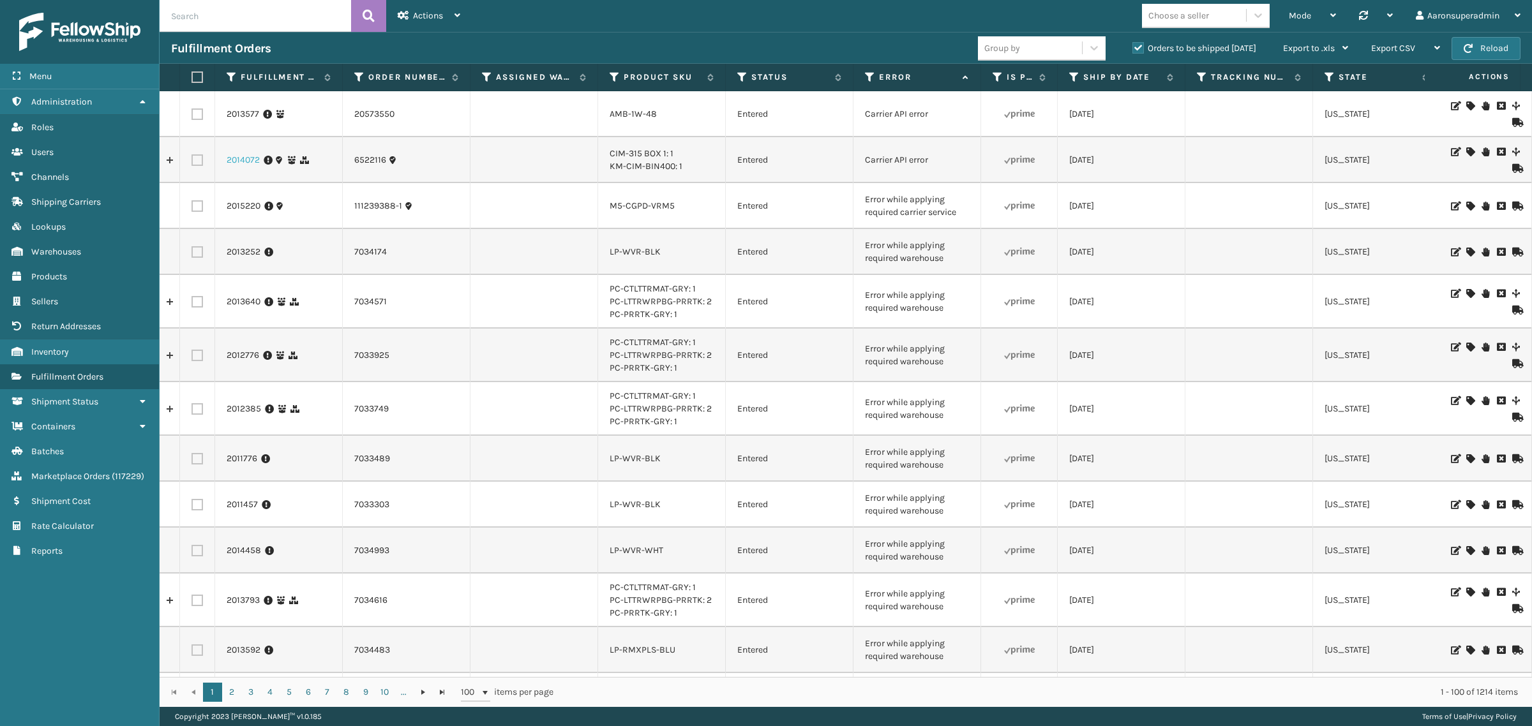
click at [251, 161] on link "2014072" at bounding box center [243, 160] width 33 height 13
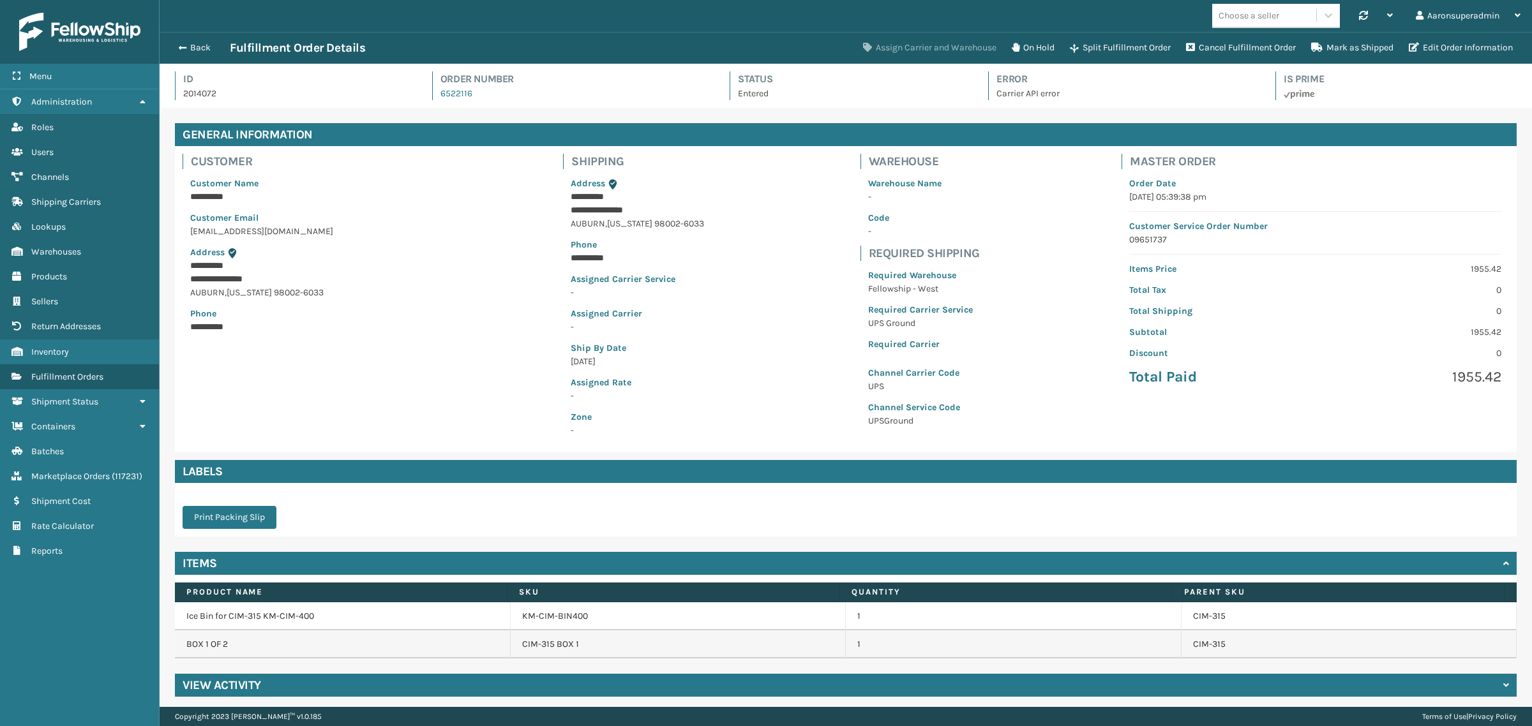
click at [945, 53] on button "Assign Carrier and Warehouse" at bounding box center [929, 48] width 149 height 26
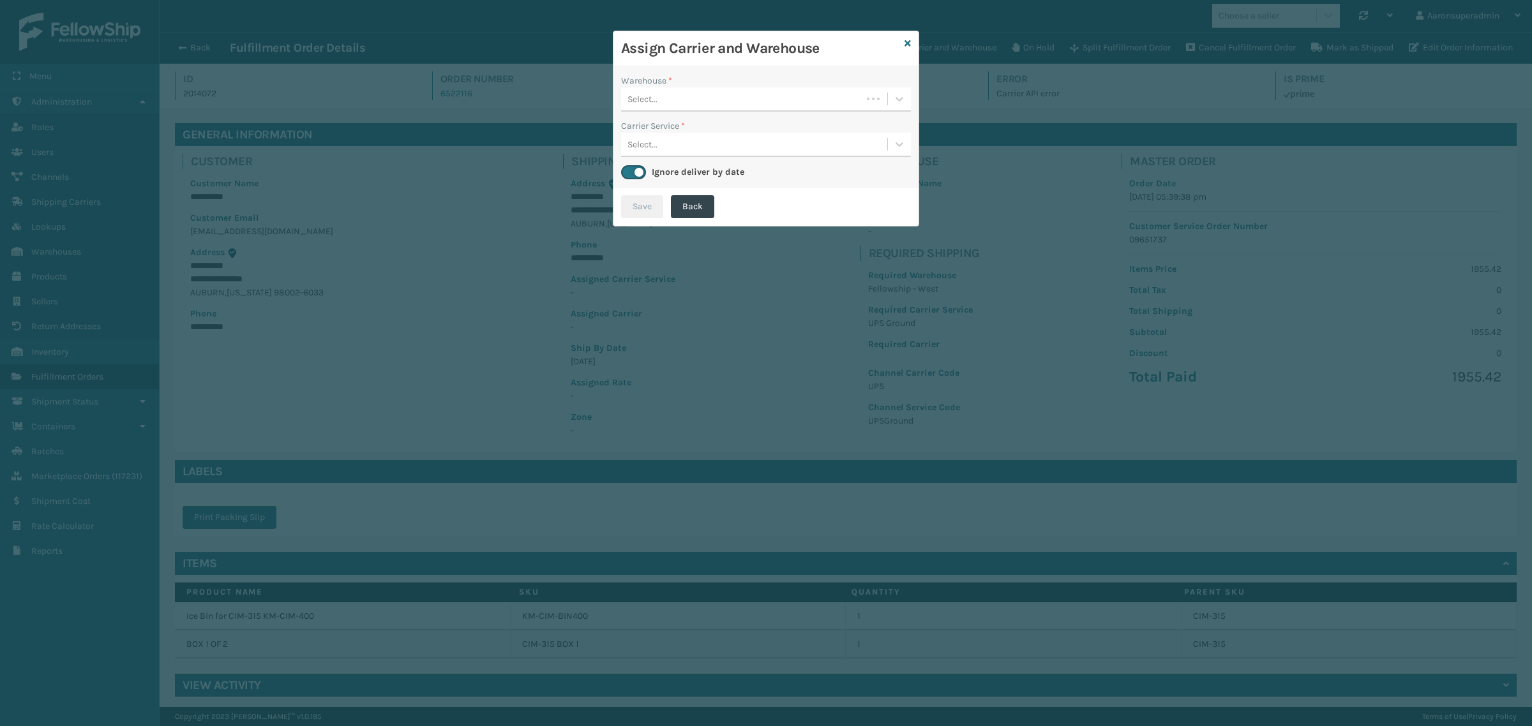
click at [800, 87] on div "Select..." at bounding box center [766, 99] width 290 height 24
click at [669, 130] on div "Fellowship - West (required)" at bounding box center [766, 131] width 290 height 24
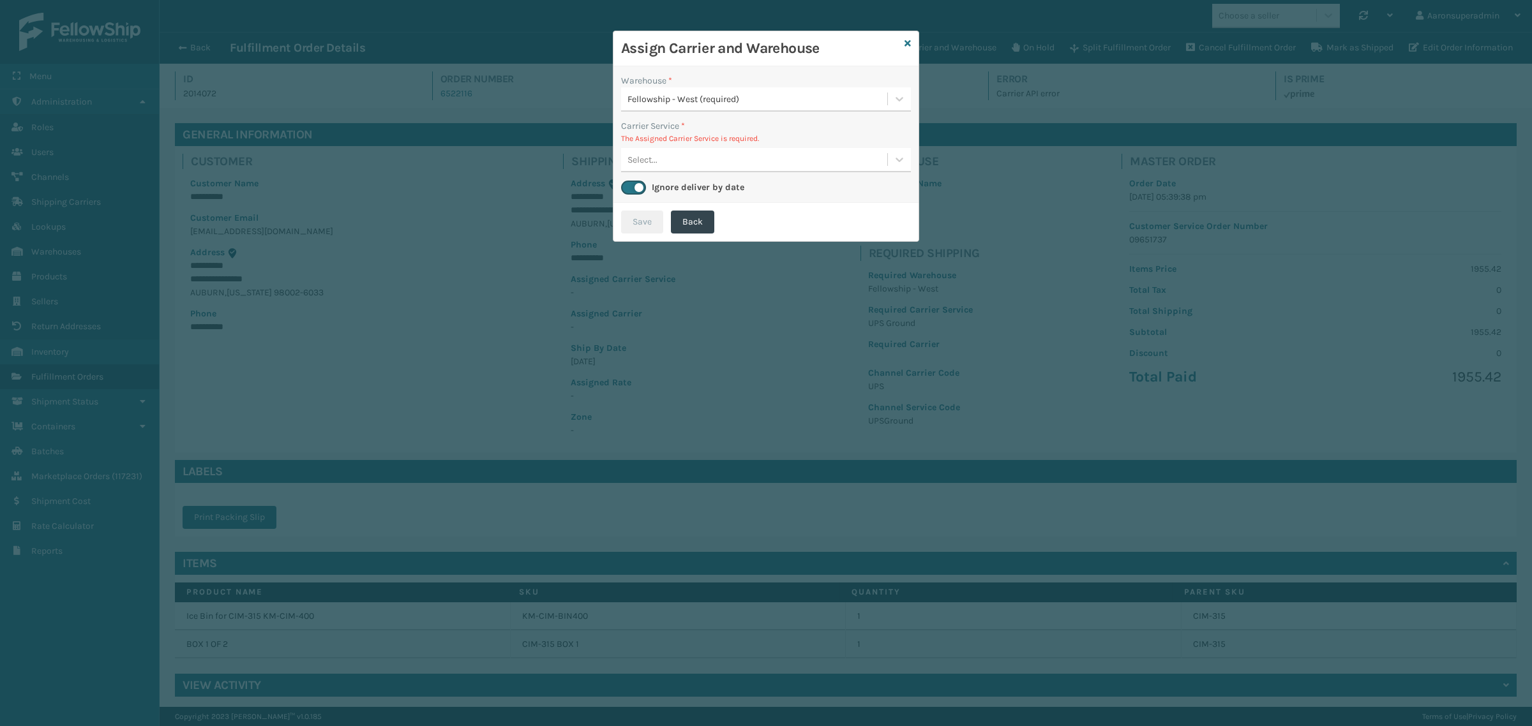
click at [667, 158] on div "Select..." at bounding box center [754, 159] width 266 height 21
click at [904, 45] on div "Assign Carrier and Warehouse Warehouse * Fellowship - West (required) Carrier S…" at bounding box center [766, 136] width 306 height 211
click at [904, 43] on icon at bounding box center [907, 43] width 6 height 9
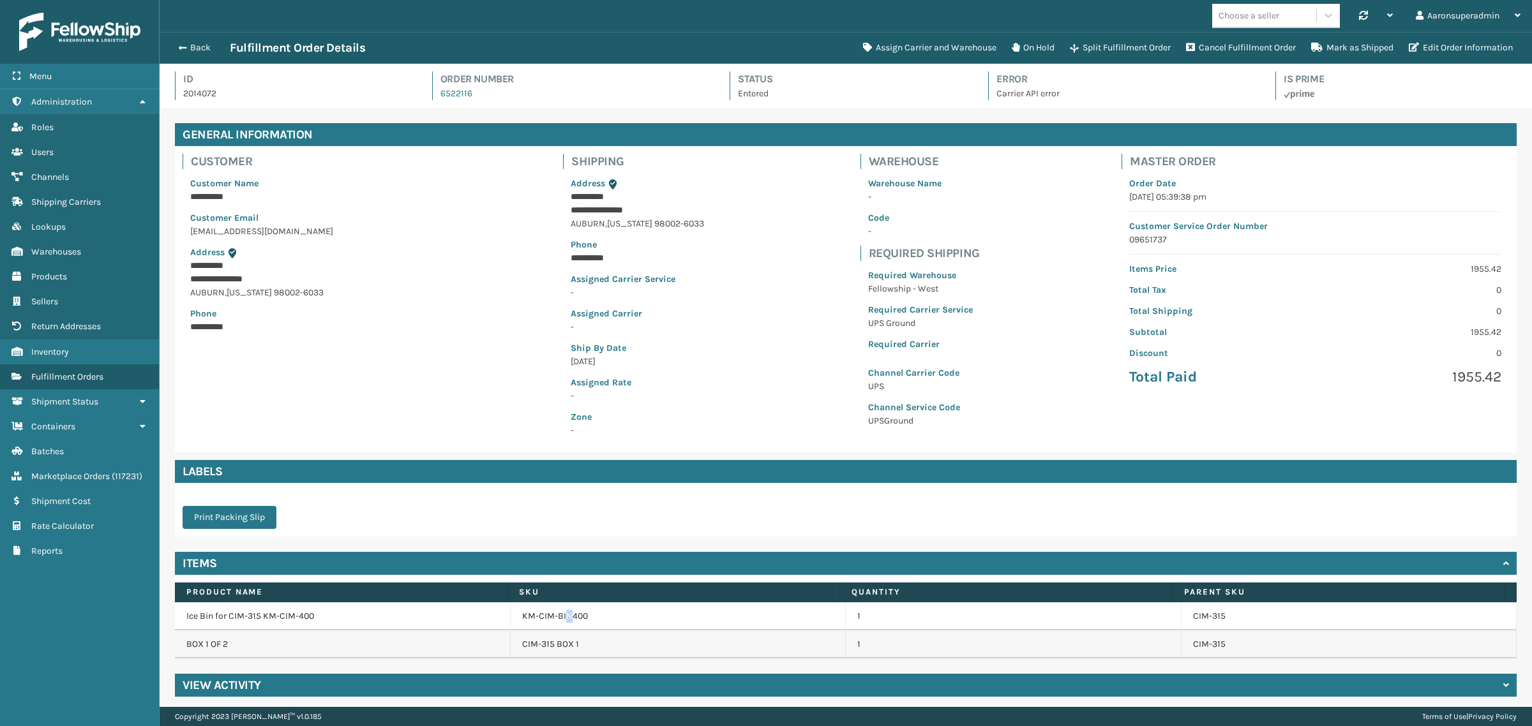
click at [564, 610] on td "KM-CIM-BIN400" at bounding box center [679, 617] width 336 height 28
click at [546, 619] on link "KM-CIM-BIN400" at bounding box center [555, 616] width 66 height 13
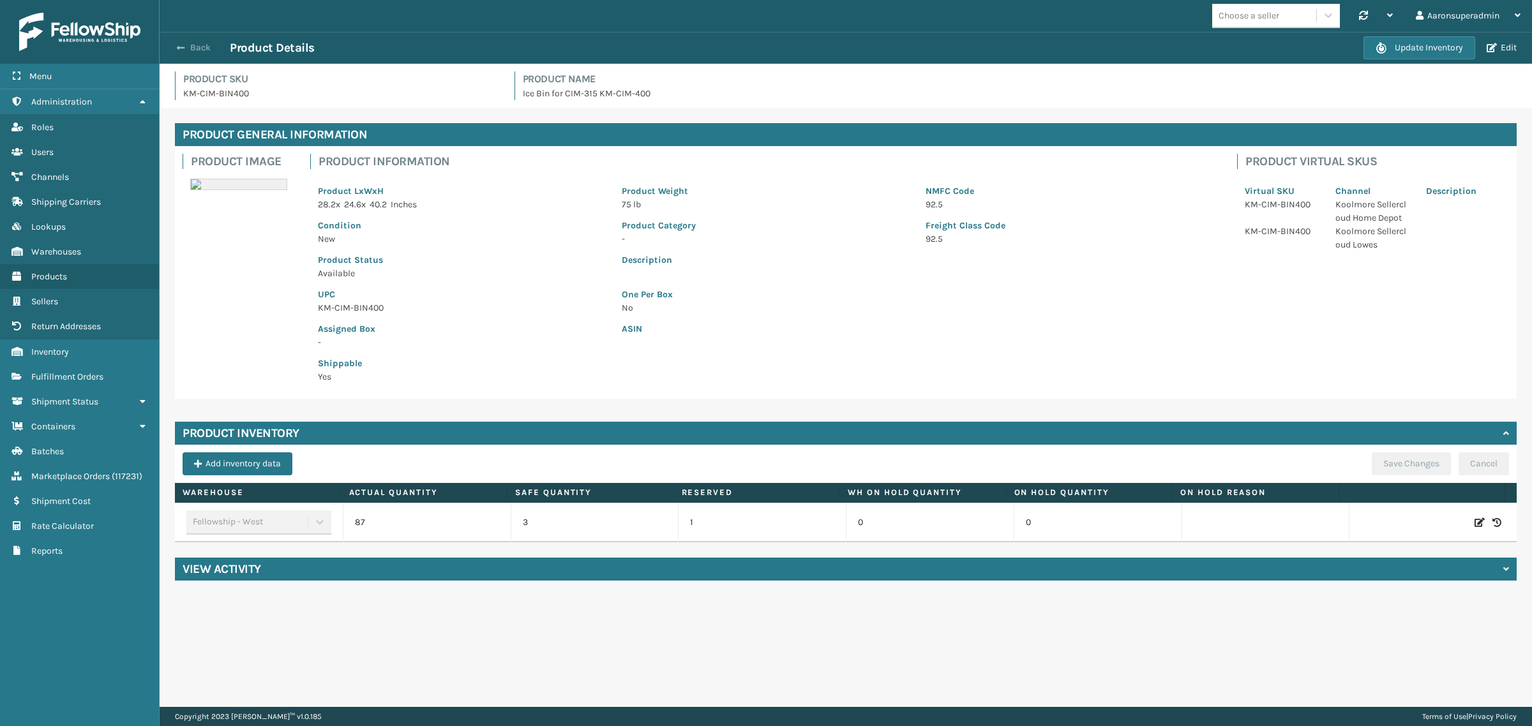
click at [190, 52] on button "Back" at bounding box center [200, 47] width 59 height 11
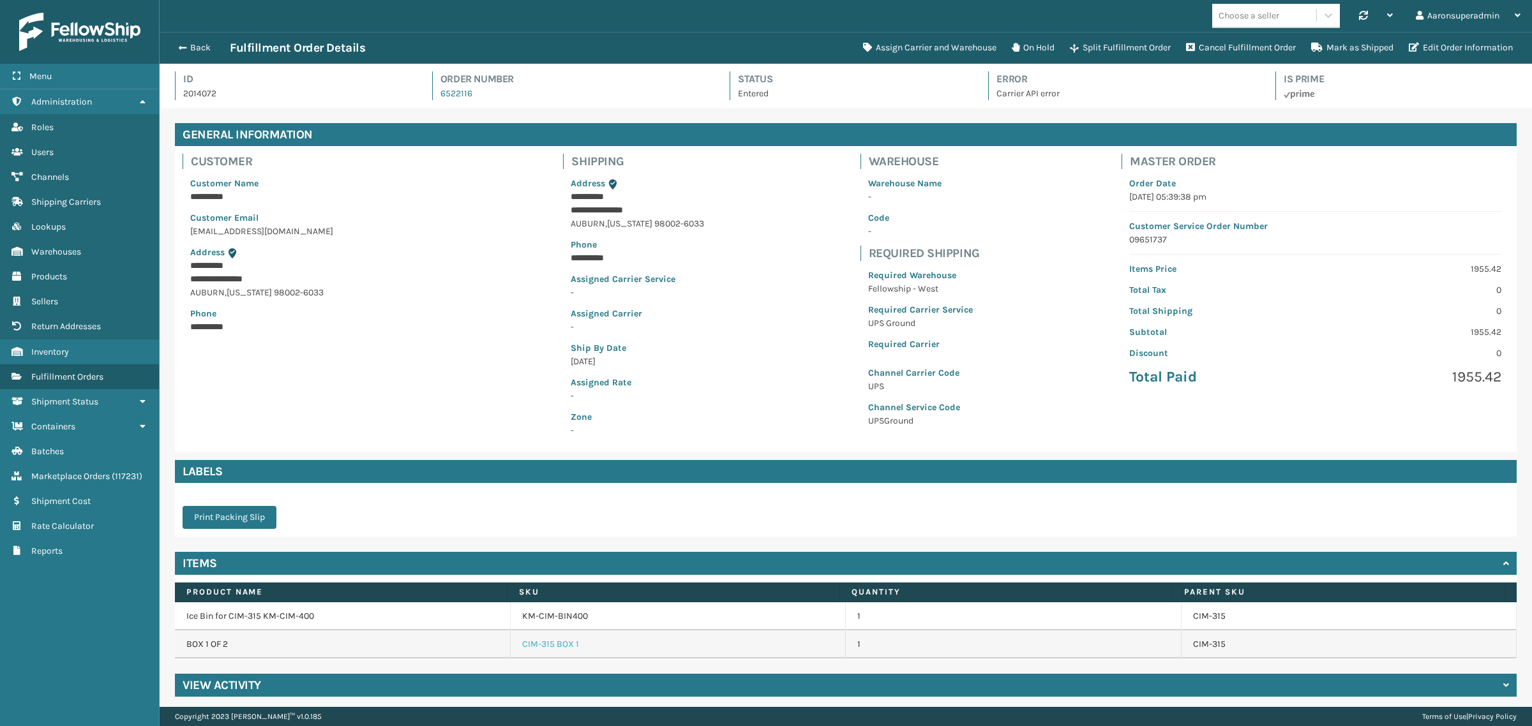
click at [533, 647] on link "CIM-315 BOX 1" at bounding box center [550, 644] width 57 height 13
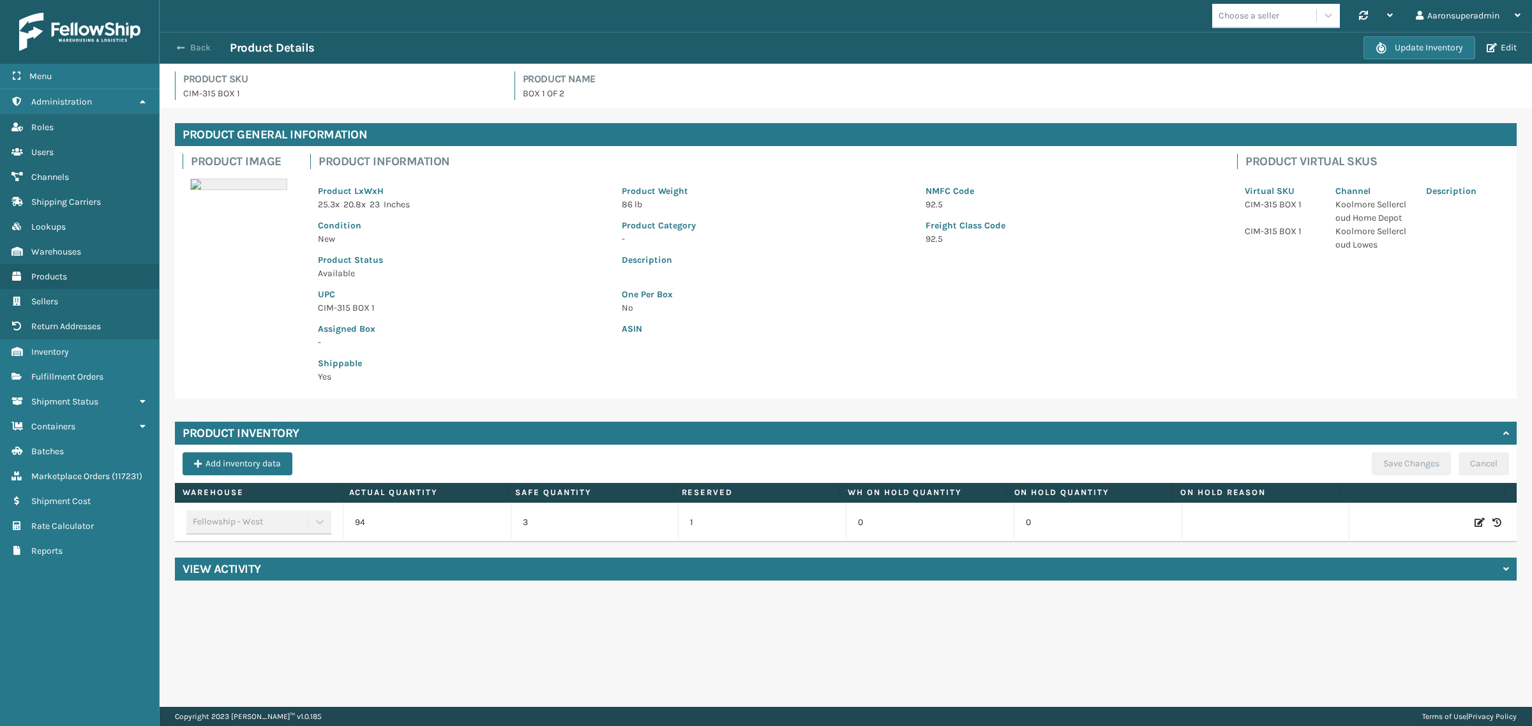
click at [189, 51] on button "Back" at bounding box center [200, 47] width 59 height 11
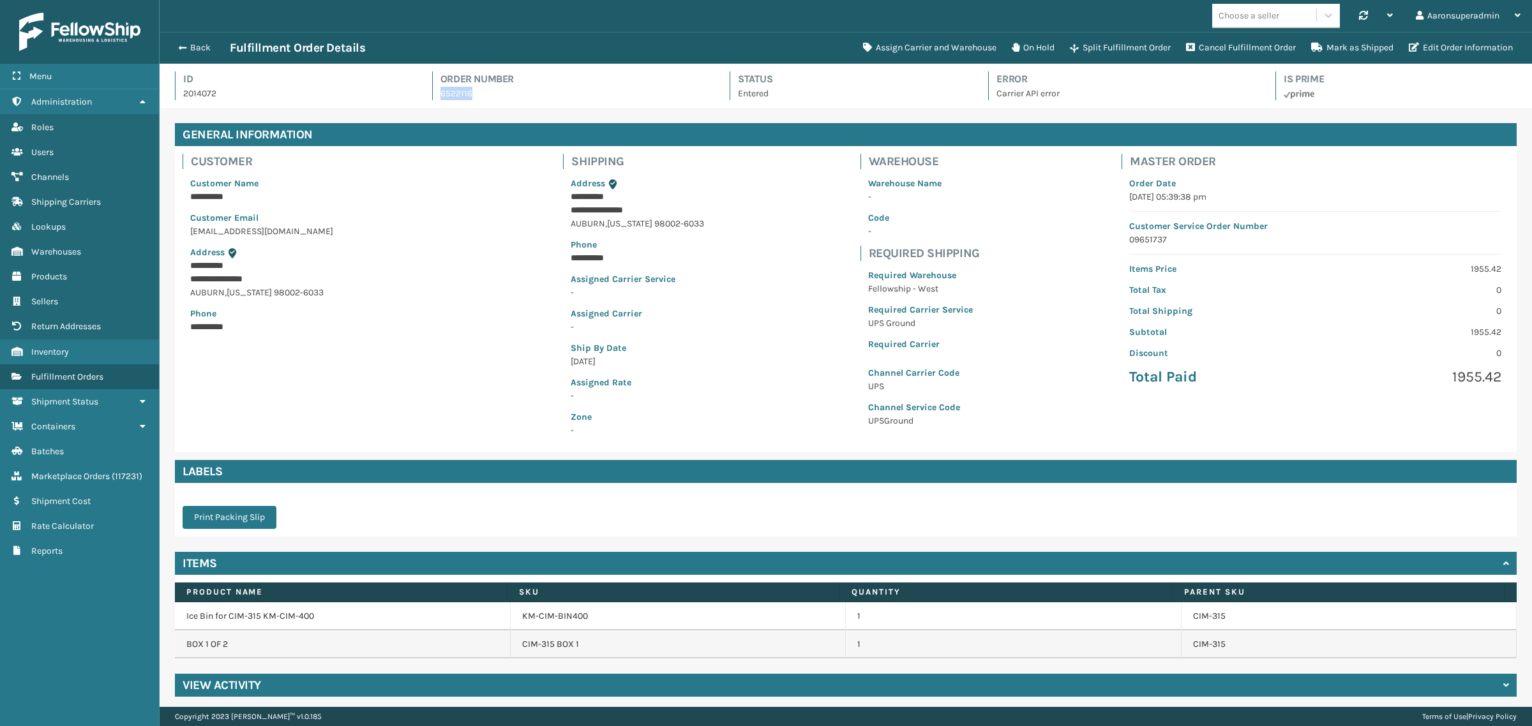
drag, startPoint x: 486, startPoint y: 91, endPoint x: 448, endPoint y: 100, distance: 39.2
click at [426, 100] on div "Id 2014072 Order Number 6522116 Status Entered Error Carrier API error Is Prime" at bounding box center [846, 89] width 1342 height 36
copy link "6522116"
click at [184, 46] on span "button" at bounding box center [181, 47] width 8 height 9
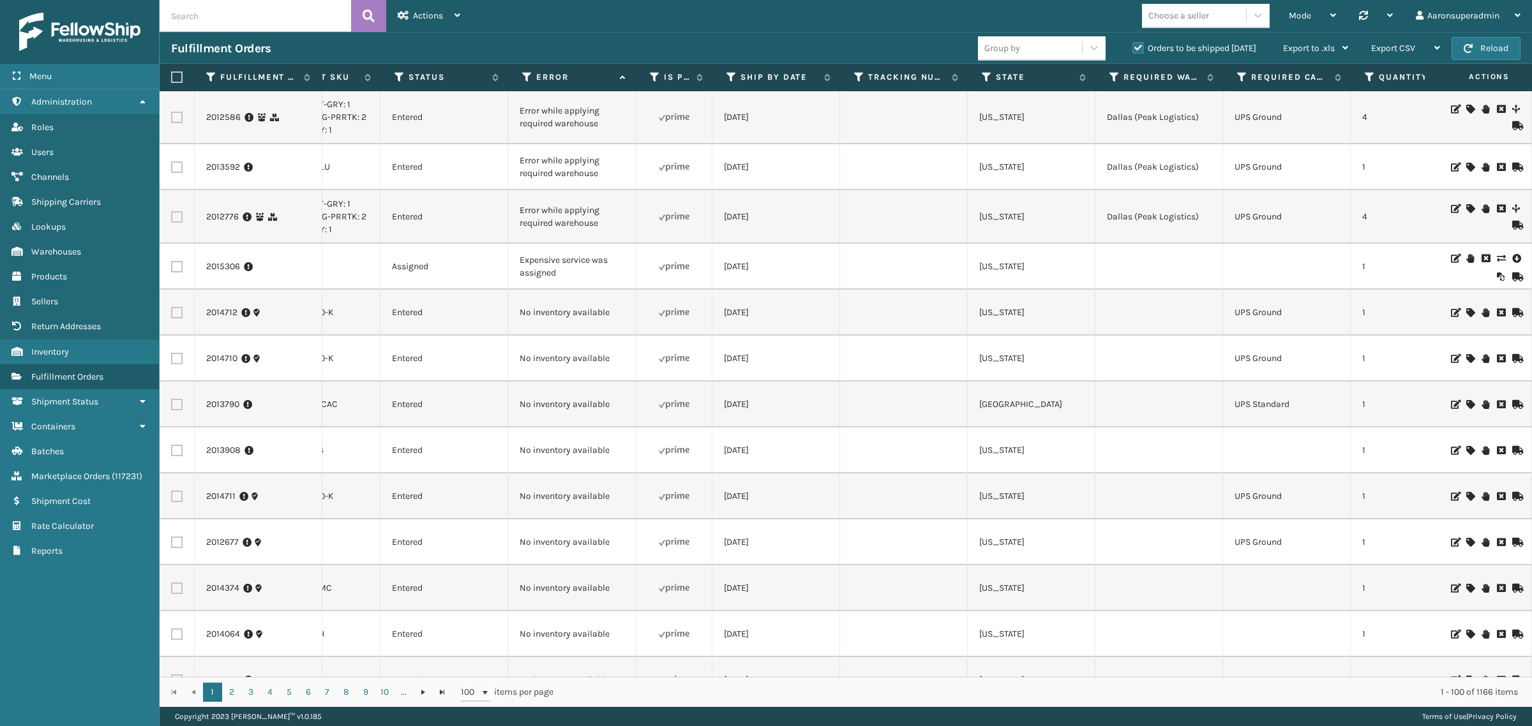
drag, startPoint x: 651, startPoint y: 664, endPoint x: 753, endPoint y: 581, distance: 131.6
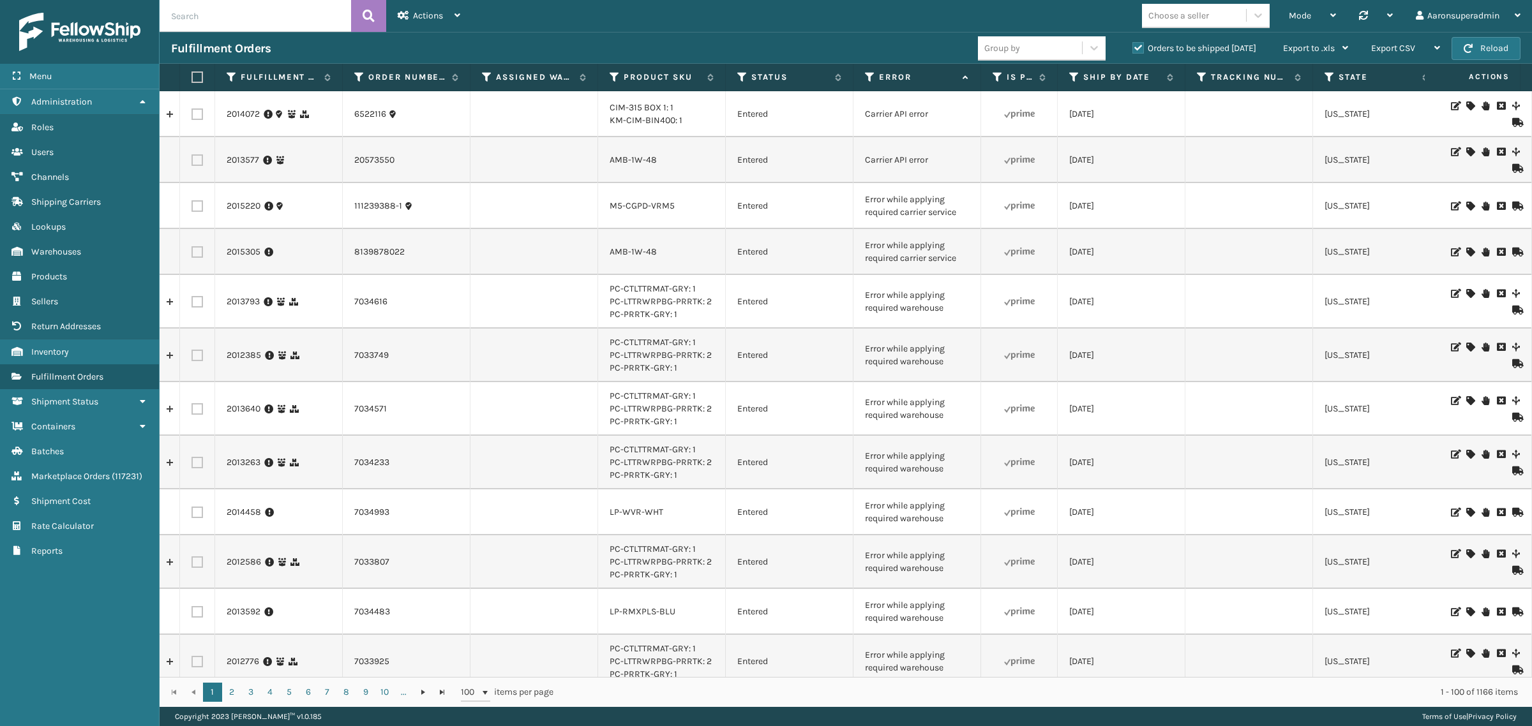
click at [528, 216] on td at bounding box center [534, 206] width 128 height 46
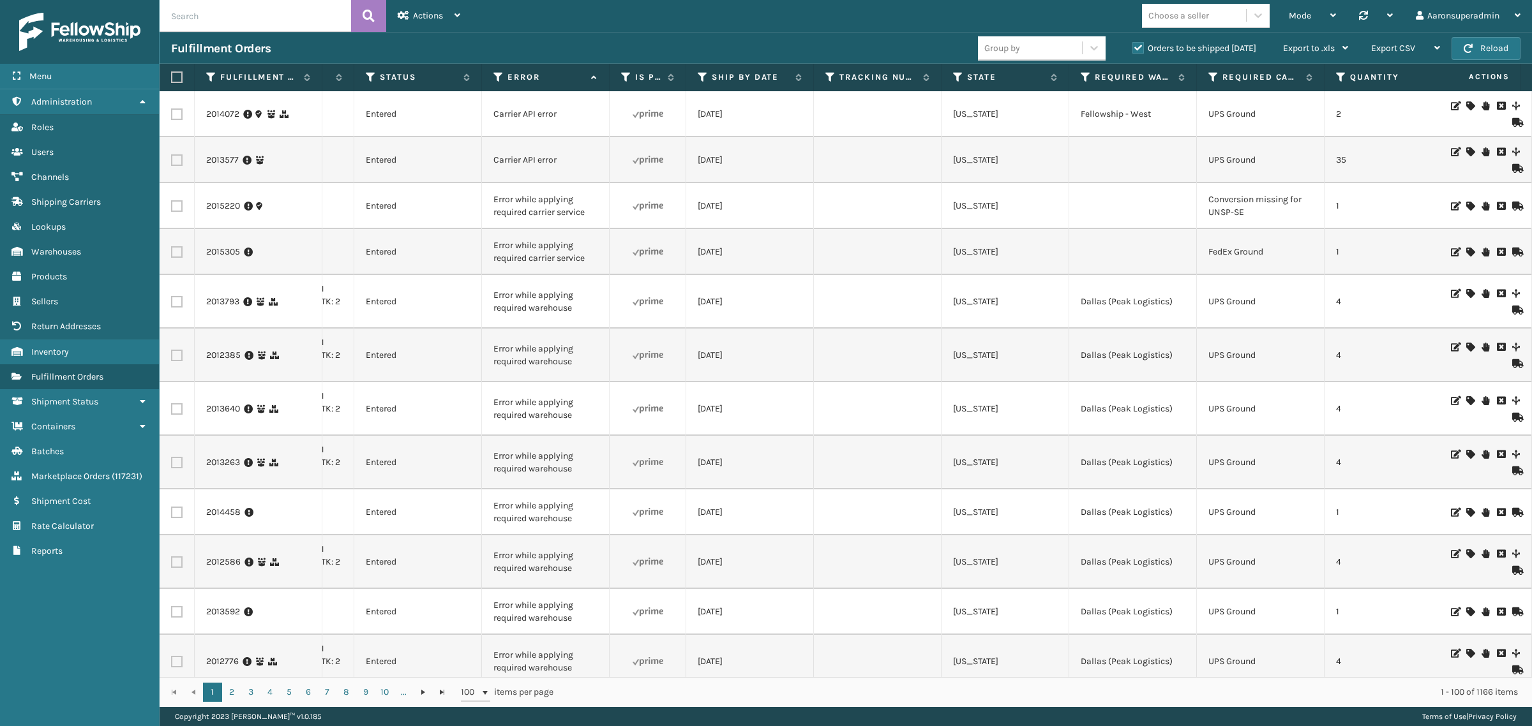
scroll to position [0, 438]
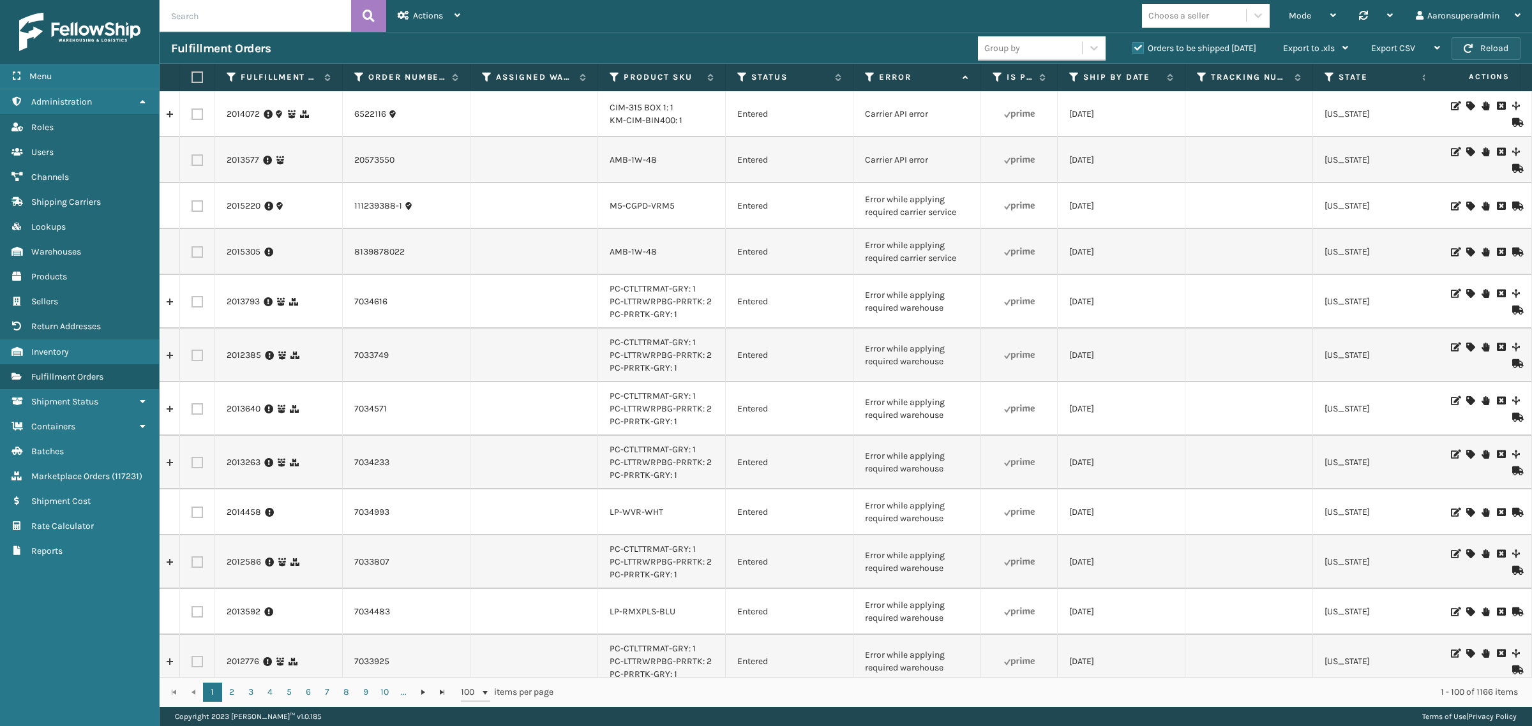
click at [1469, 52] on span "button" at bounding box center [1468, 48] width 9 height 9
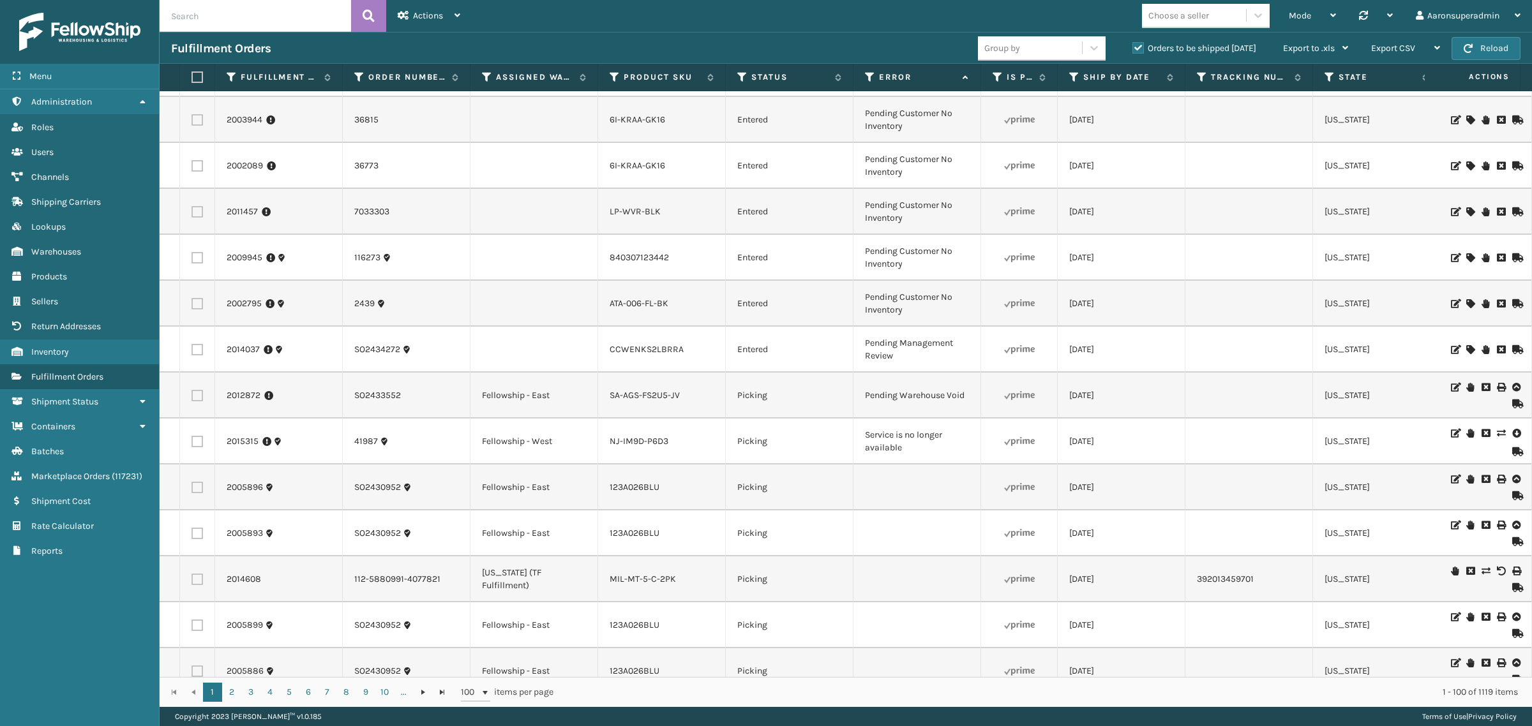
scroll to position [3218, 0]
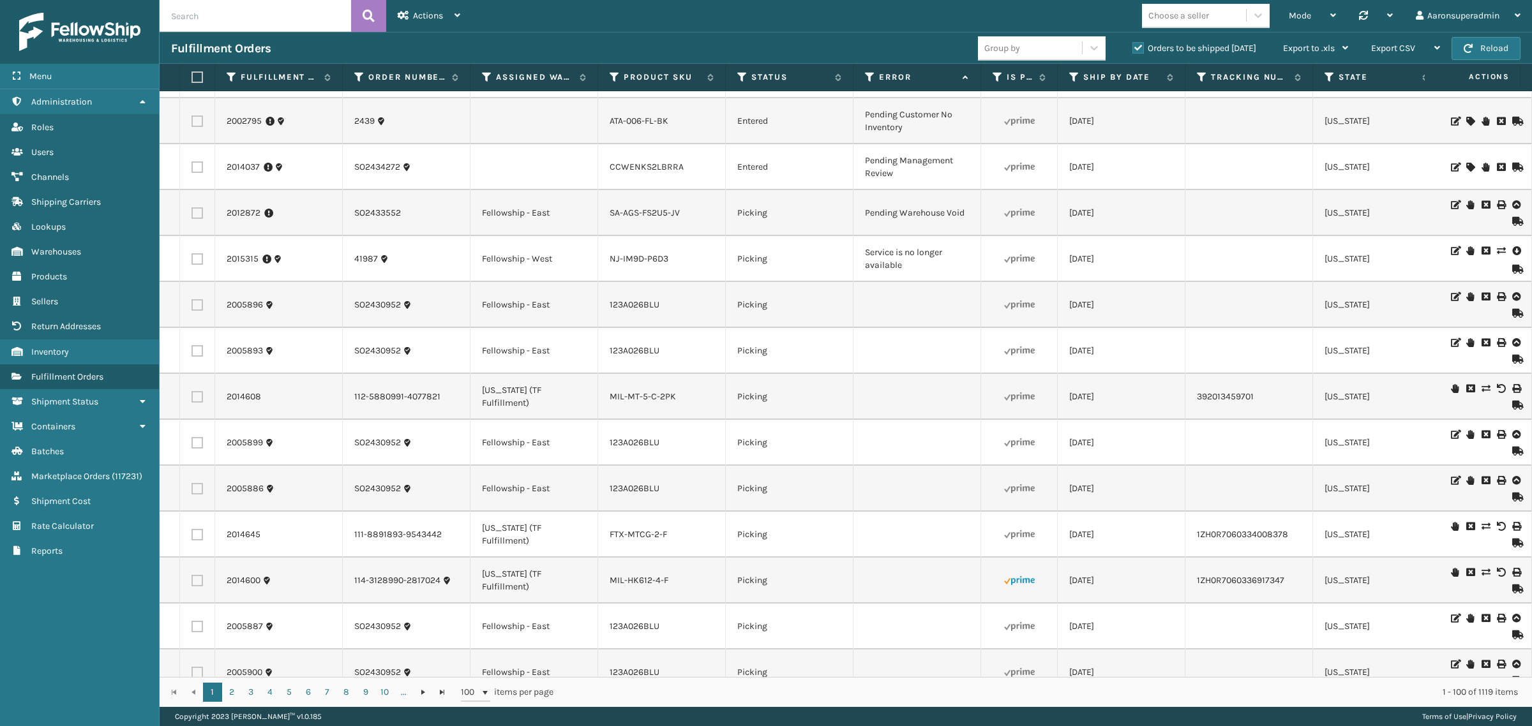
click at [1512, 250] on icon at bounding box center [1516, 250] width 8 height 13
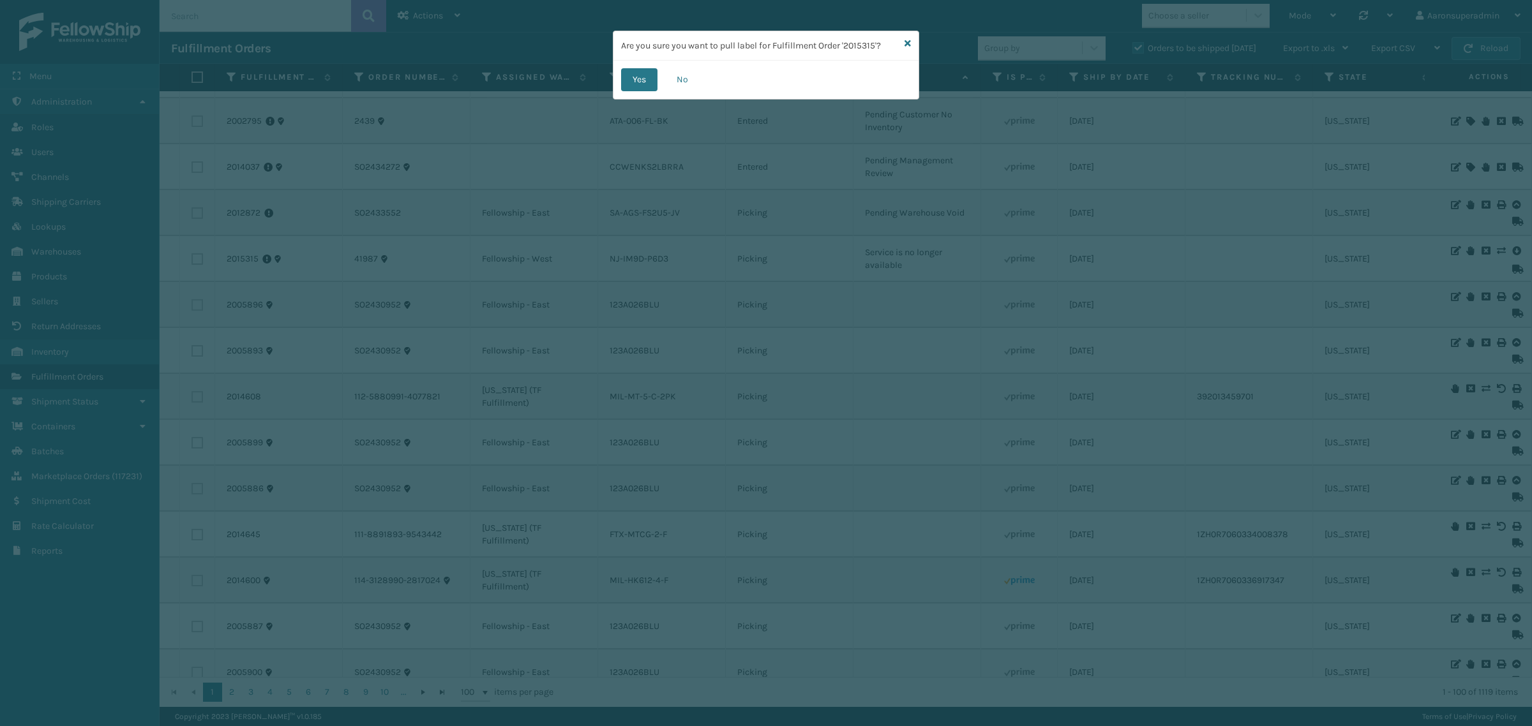
click at [617, 64] on div "Yes No" at bounding box center [765, 80] width 305 height 38
click at [633, 75] on button "Yes" at bounding box center [639, 79] width 36 height 23
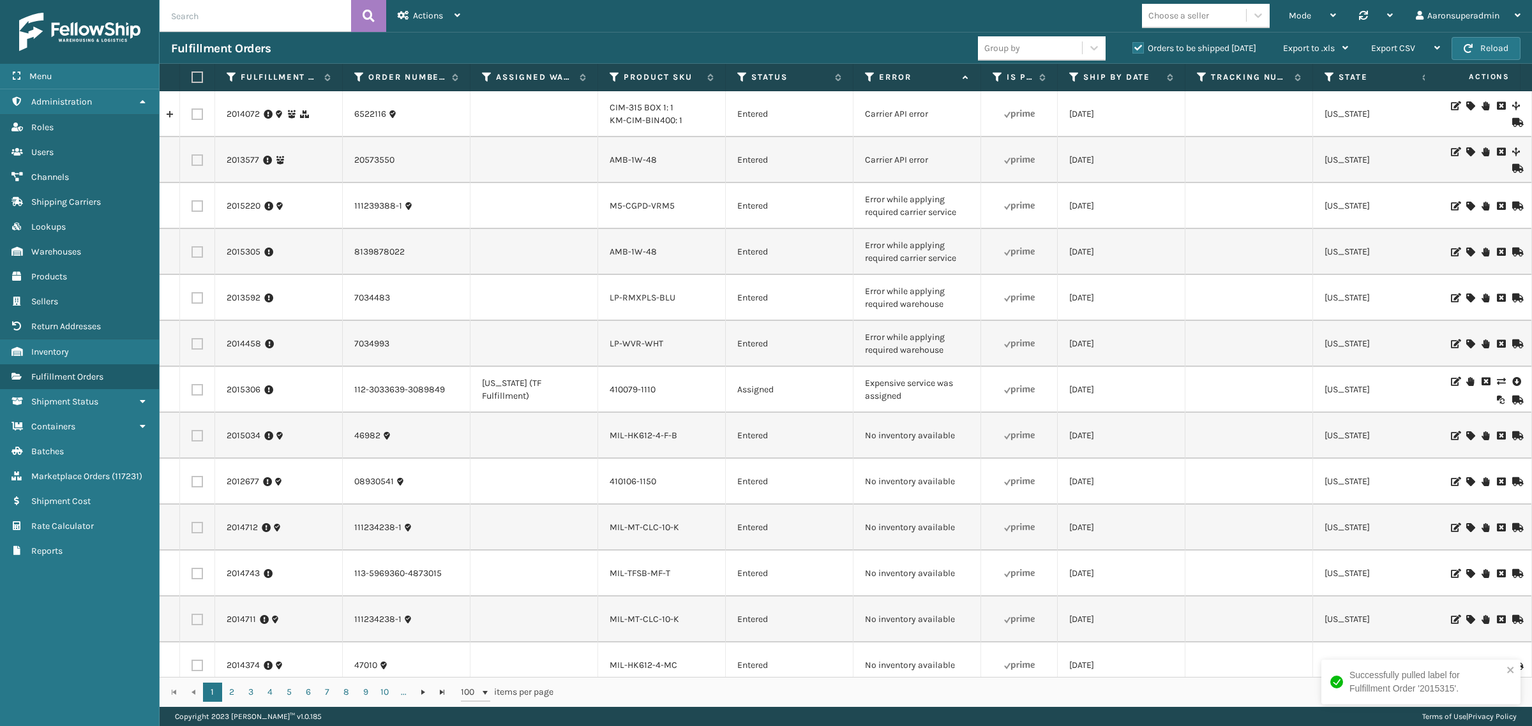
click at [1497, 380] on icon at bounding box center [1501, 381] width 8 height 9
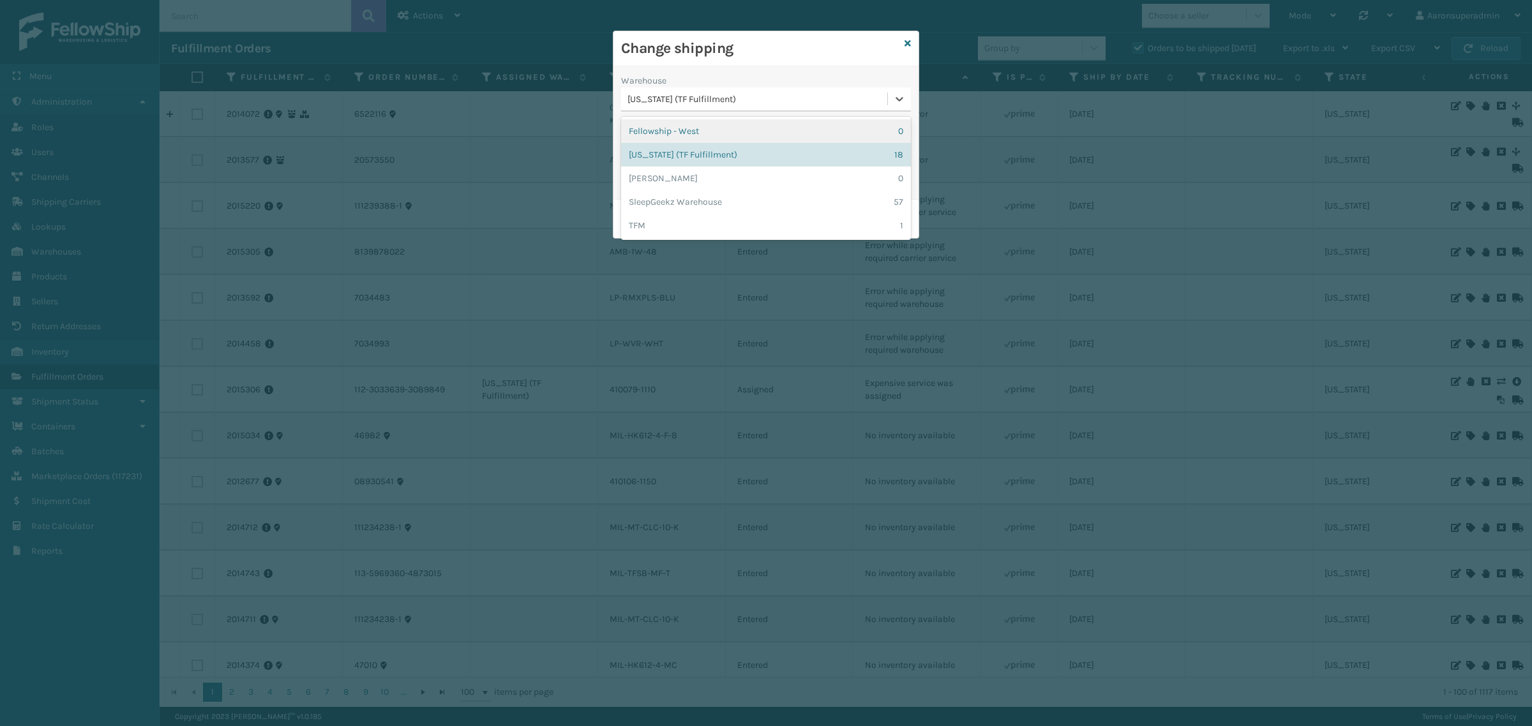
click at [663, 94] on div "[US_STATE] (TF Fulfillment)" at bounding box center [757, 99] width 261 height 13
click at [686, 126] on div "Fellowship - West 0" at bounding box center [766, 131] width 290 height 24
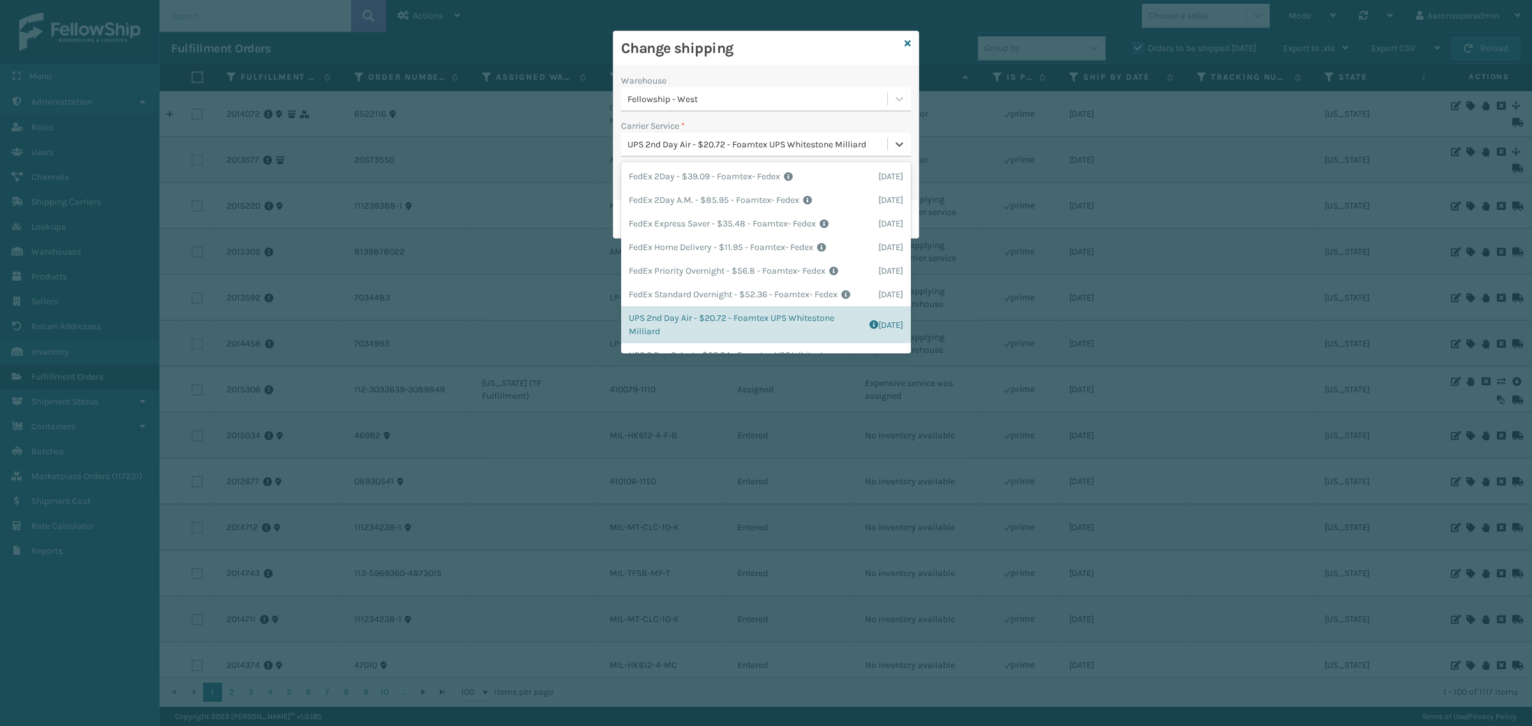
click at [648, 150] on div "UPS 2nd Day Air - $20.72 - Foamtex UPS Whitestone Milliard" at bounding box center [757, 144] width 261 height 13
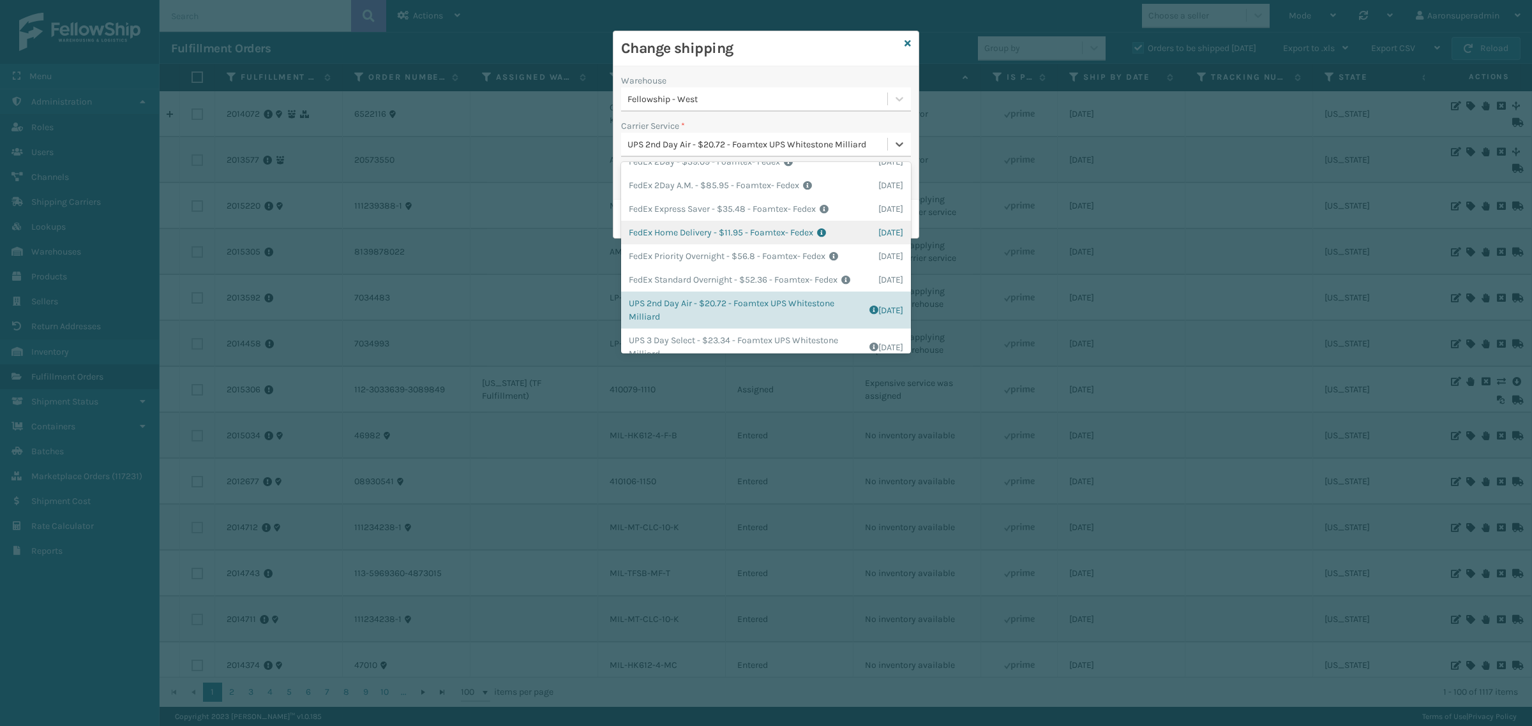
click at [662, 231] on div "FedEx Home Delivery - $11.95 - Foamtex- Fedex Shipping Cost $11.95 Surplus Cost…" at bounding box center [766, 233] width 290 height 24
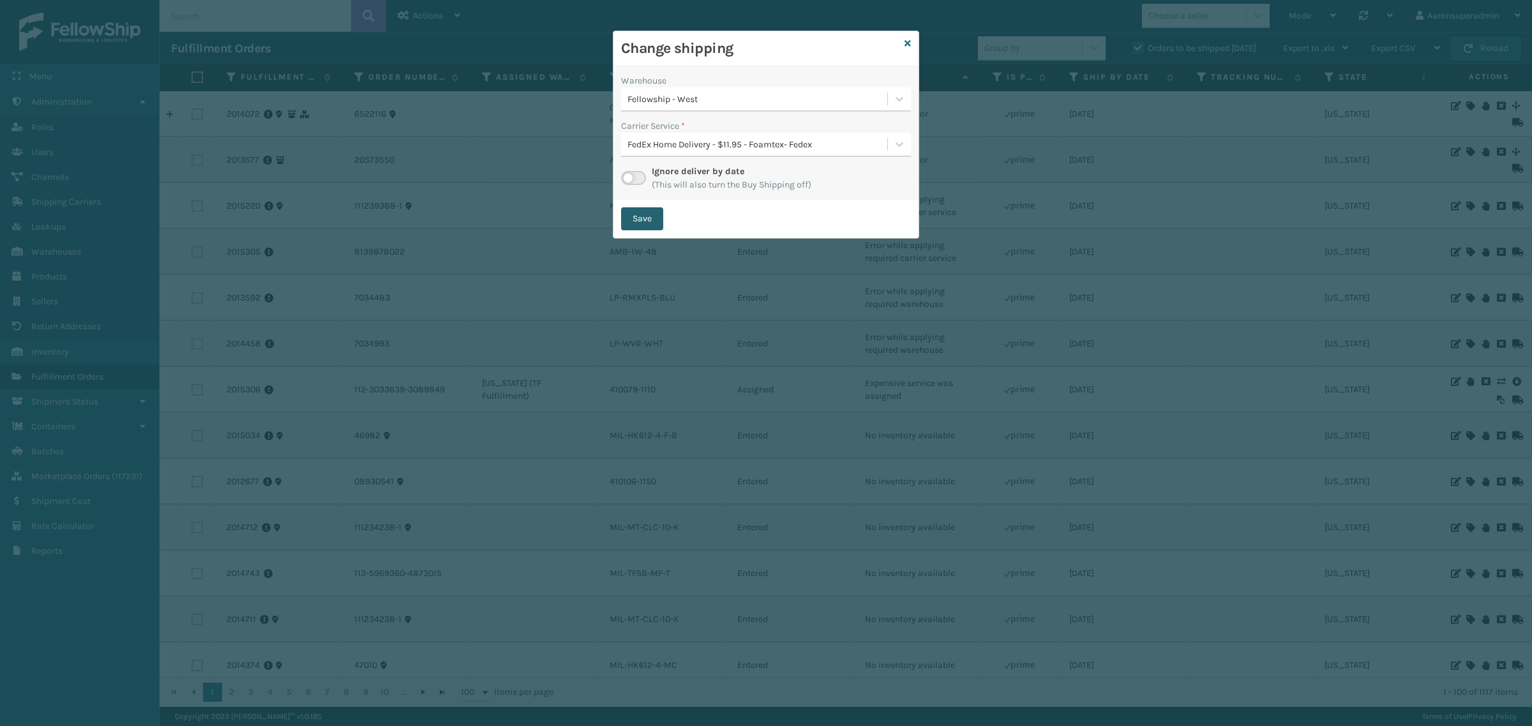
click at [651, 218] on button "Save" at bounding box center [642, 218] width 42 height 23
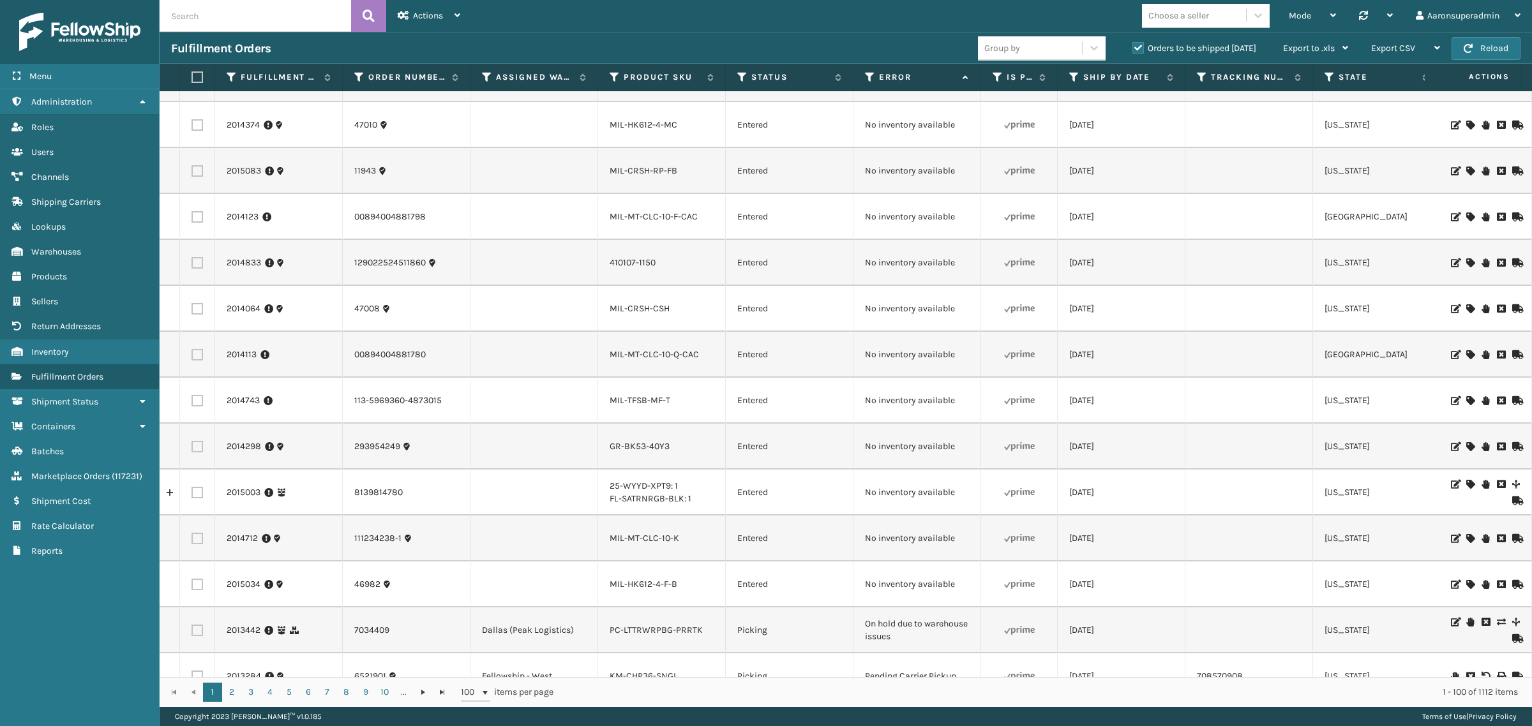
scroll to position [638, 0]
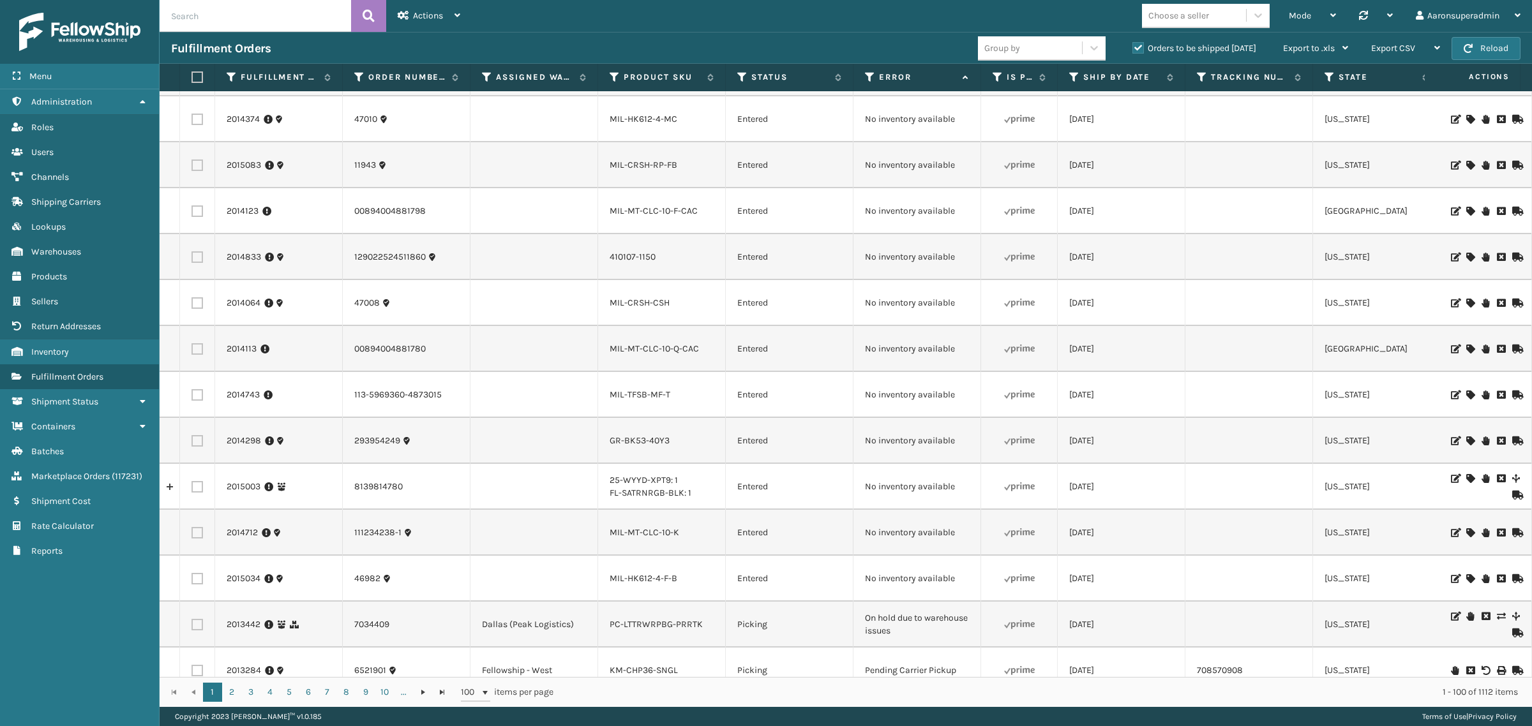
click at [1466, 304] on icon at bounding box center [1470, 303] width 8 height 9
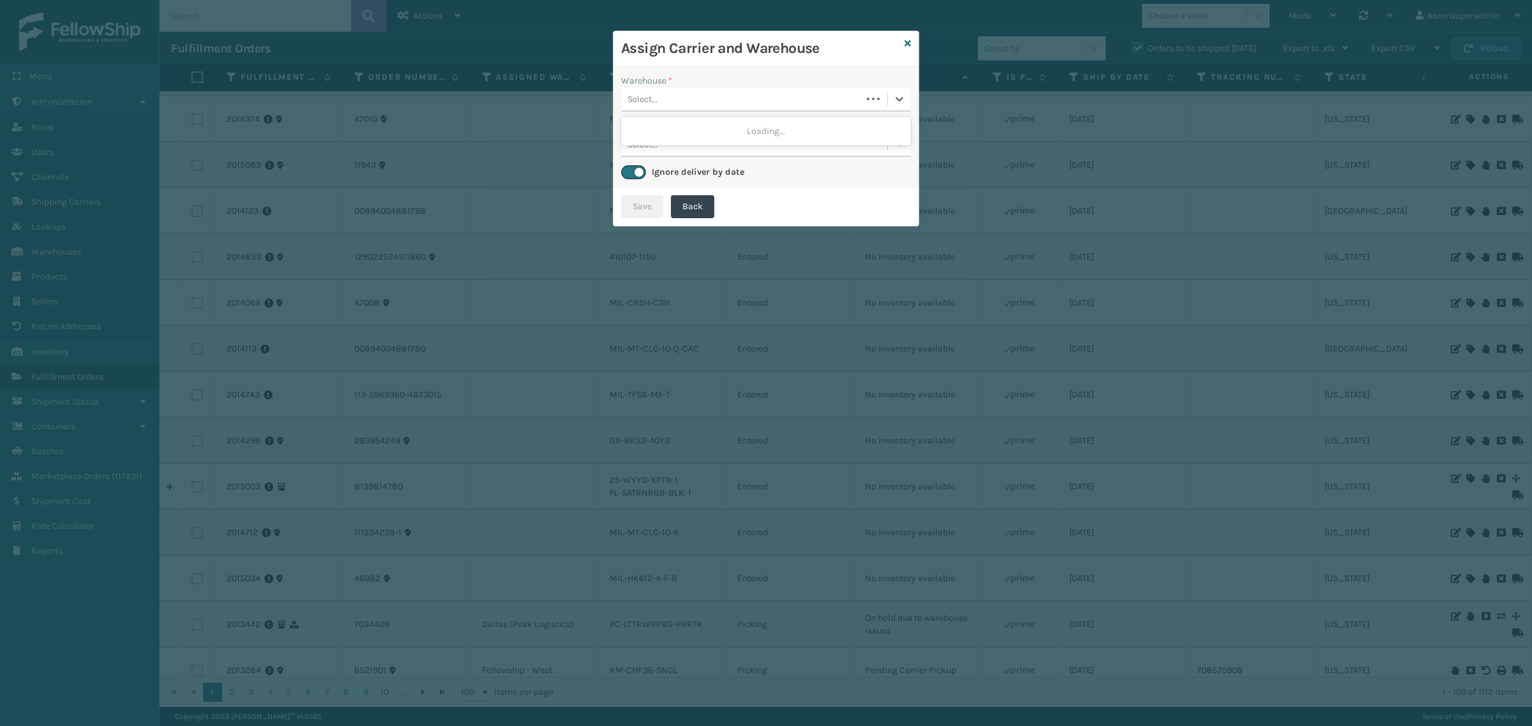
click at [781, 99] on div "Select..." at bounding box center [741, 99] width 241 height 21
click at [684, 132] on div "[US_STATE] (TF Fulfillment)" at bounding box center [766, 131] width 290 height 24
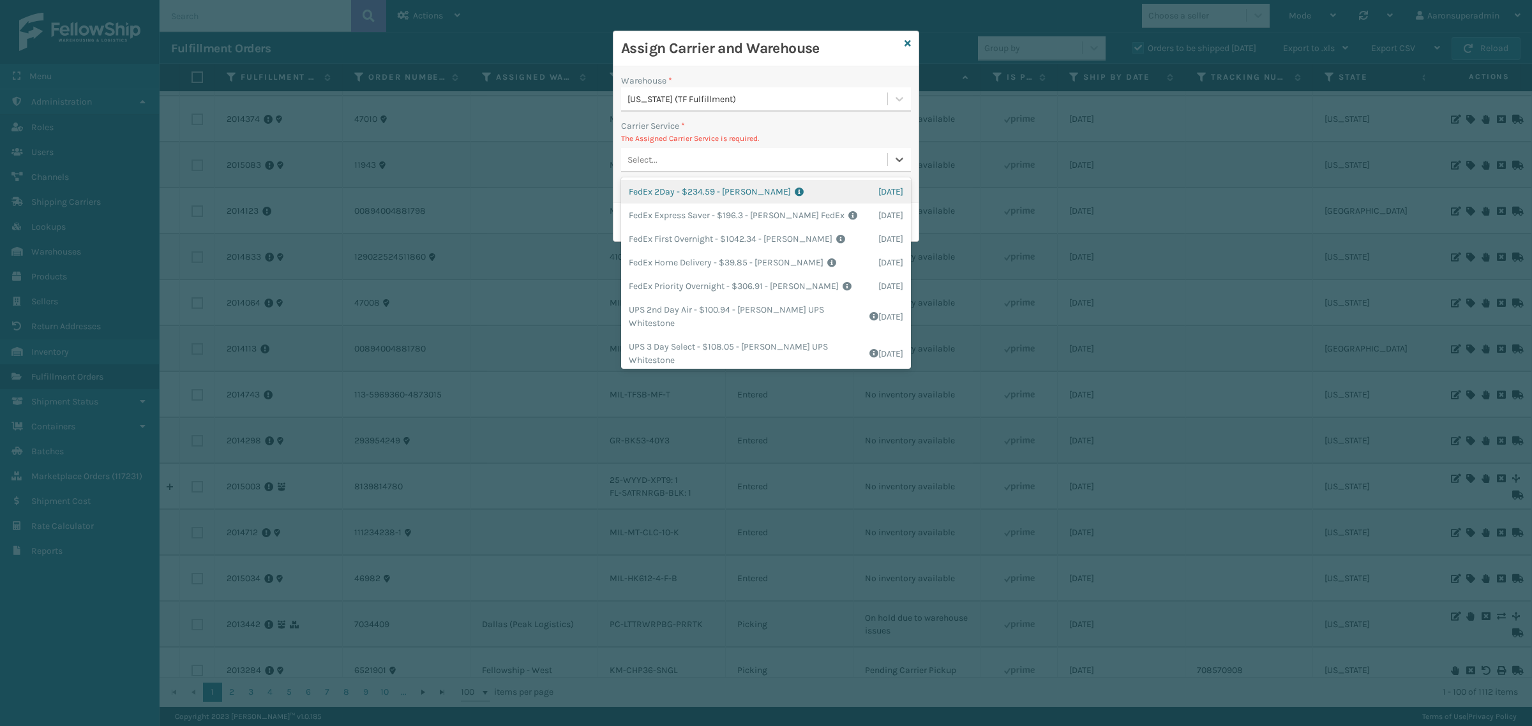
click at [657, 161] on div "Select..." at bounding box center [754, 159] width 266 height 21
click at [664, 262] on div "FedEx Home Delivery - $39.85 - Milliard FedEx Shipping Cost $34.96 Surplus Cost…" at bounding box center [766, 263] width 290 height 24
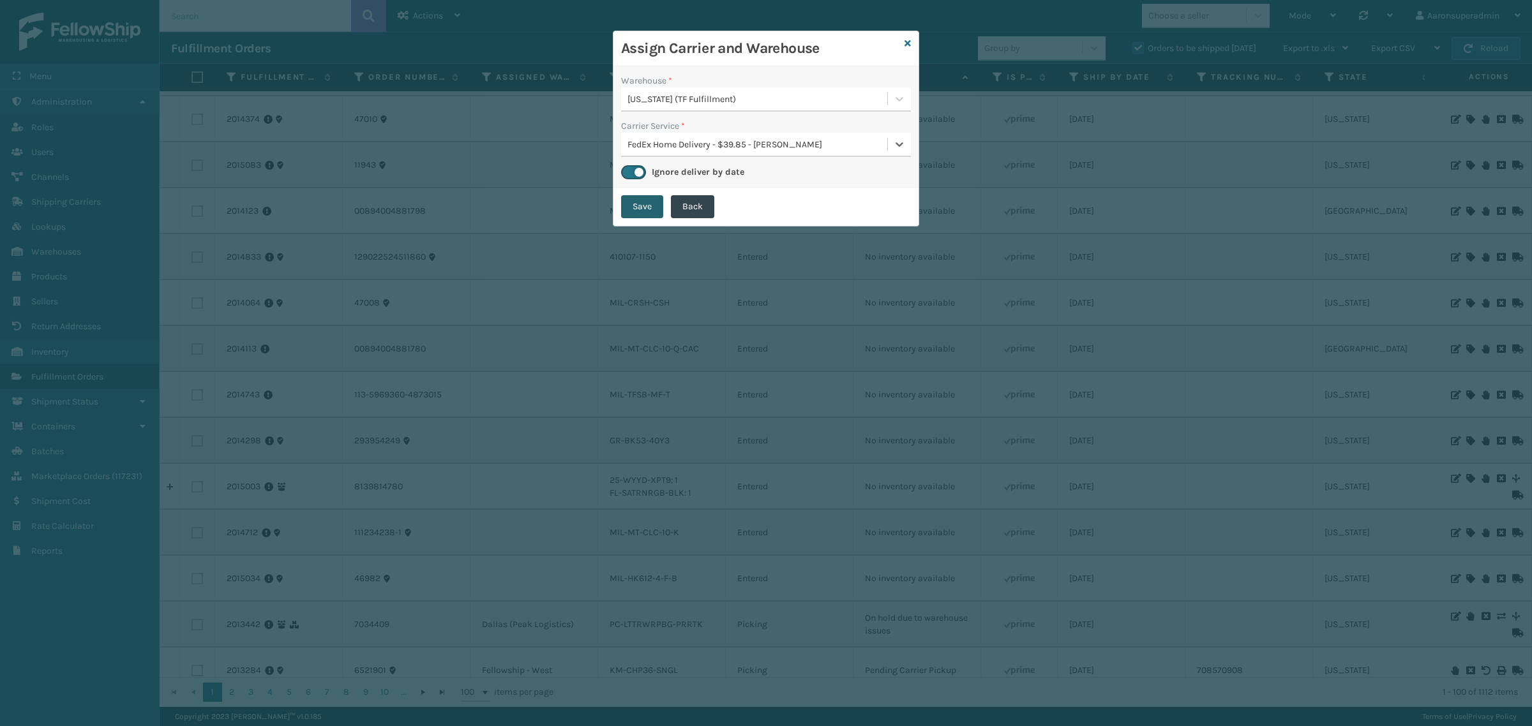
click at [648, 213] on button "Save" at bounding box center [642, 206] width 42 height 23
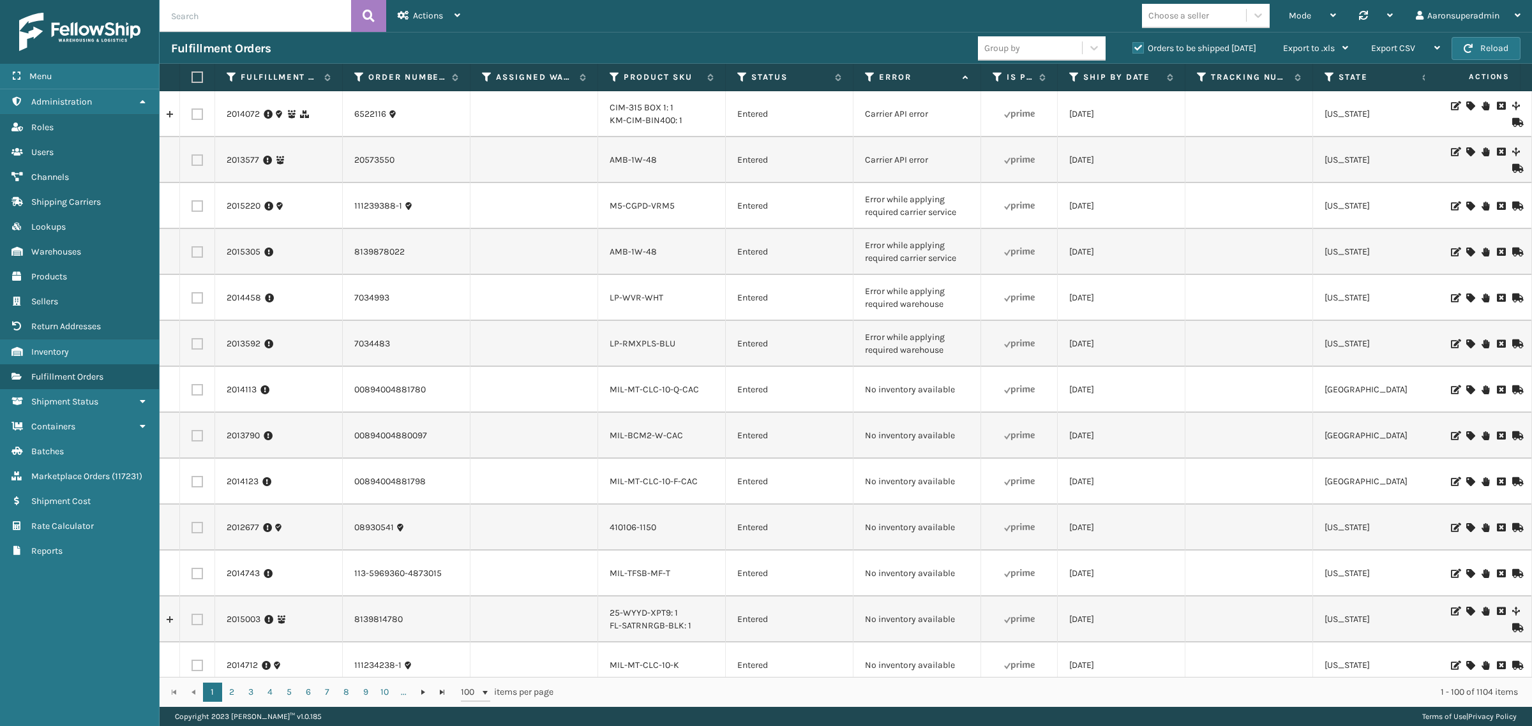
click at [1213, 603] on td at bounding box center [1249, 620] width 128 height 46
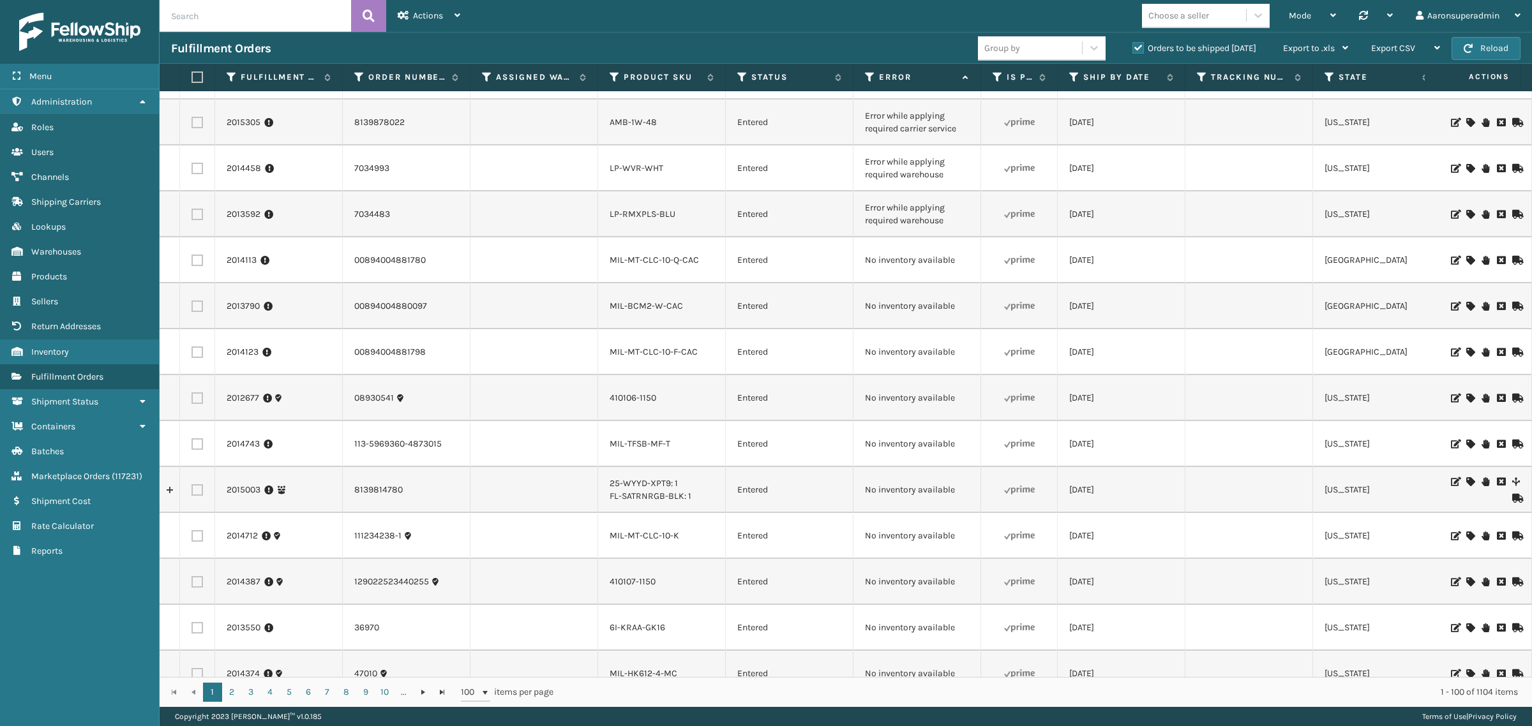
scroll to position [133, 0]
click at [1492, 52] on button "Reload" at bounding box center [1485, 48] width 69 height 23
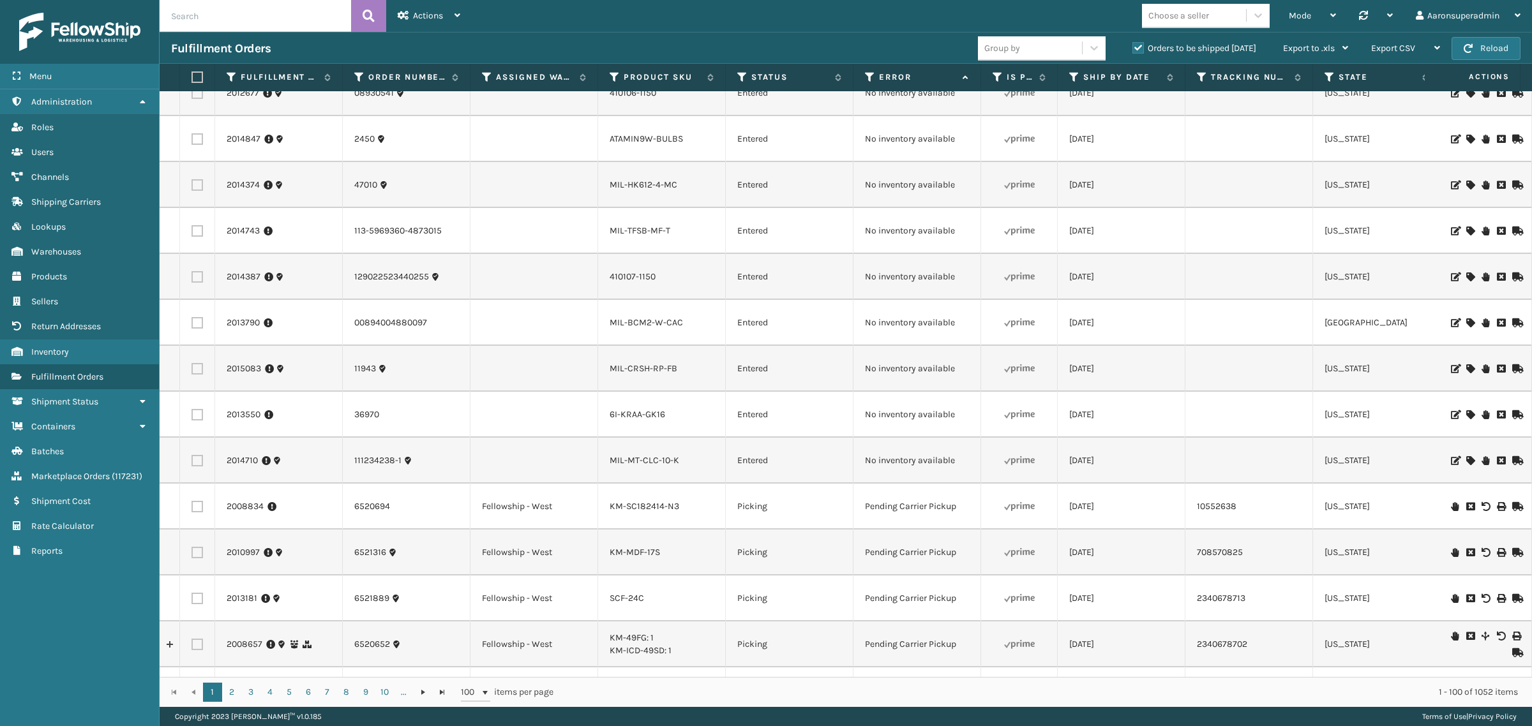
scroll to position [718, 0]
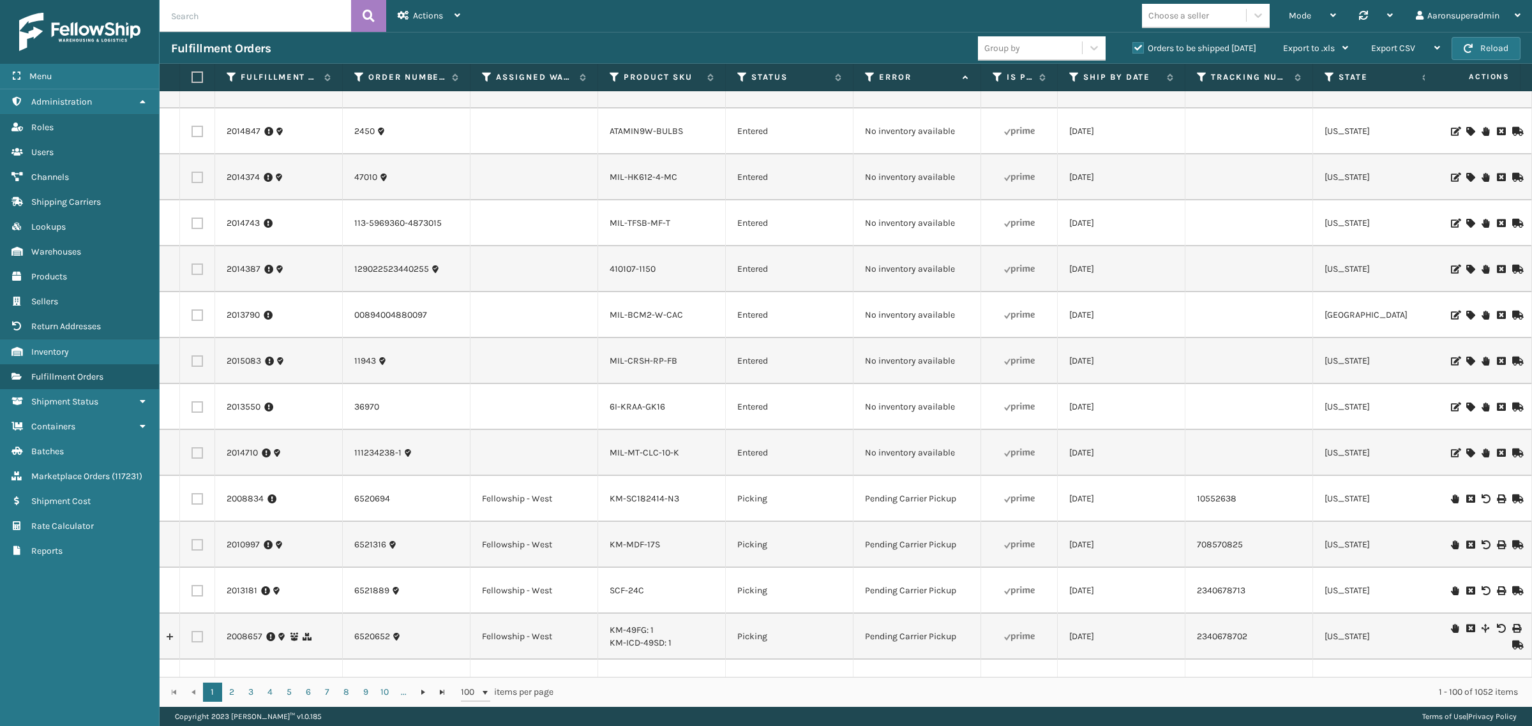
click at [259, 21] on input "text" at bounding box center [255, 16] width 191 height 32
paste input "6522116"
type input "6522116"
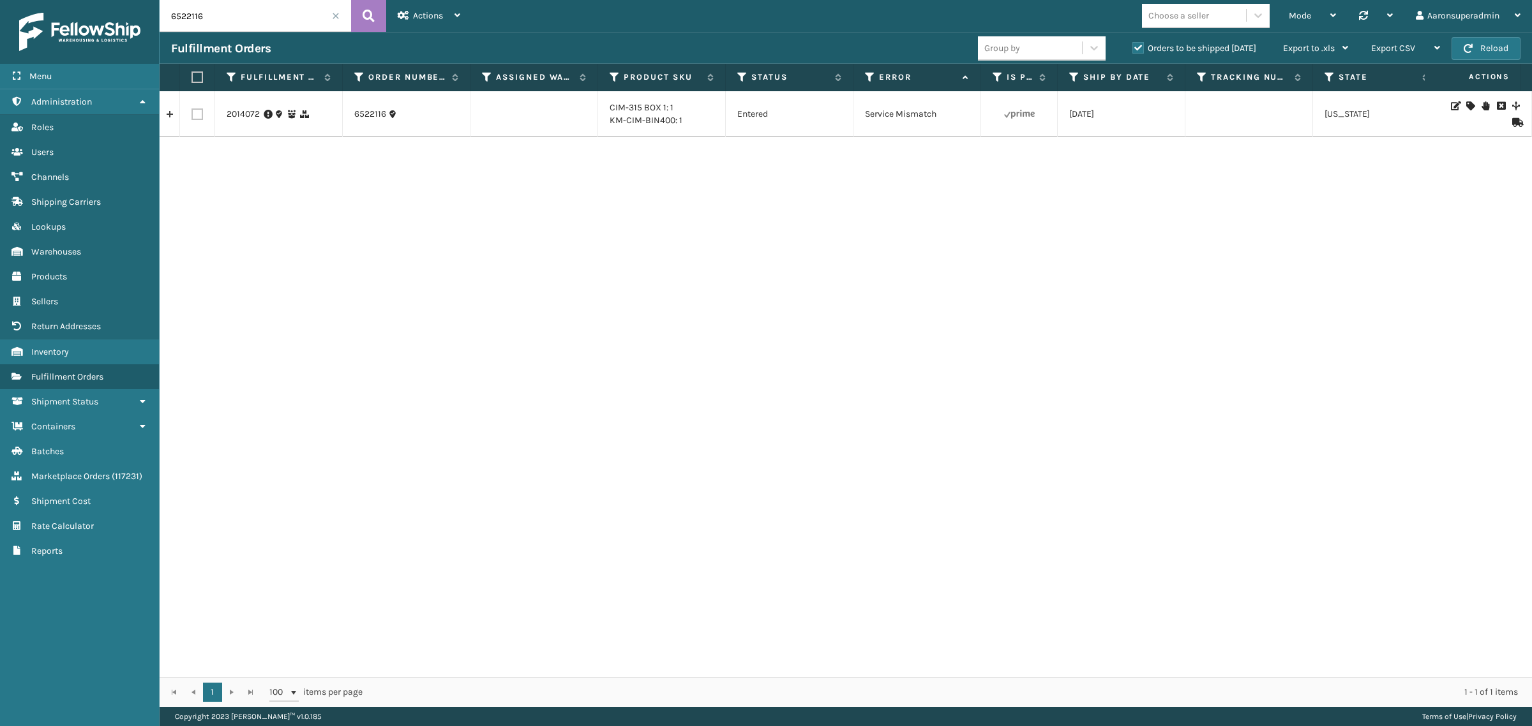
click at [1466, 107] on icon at bounding box center [1470, 105] width 8 height 9
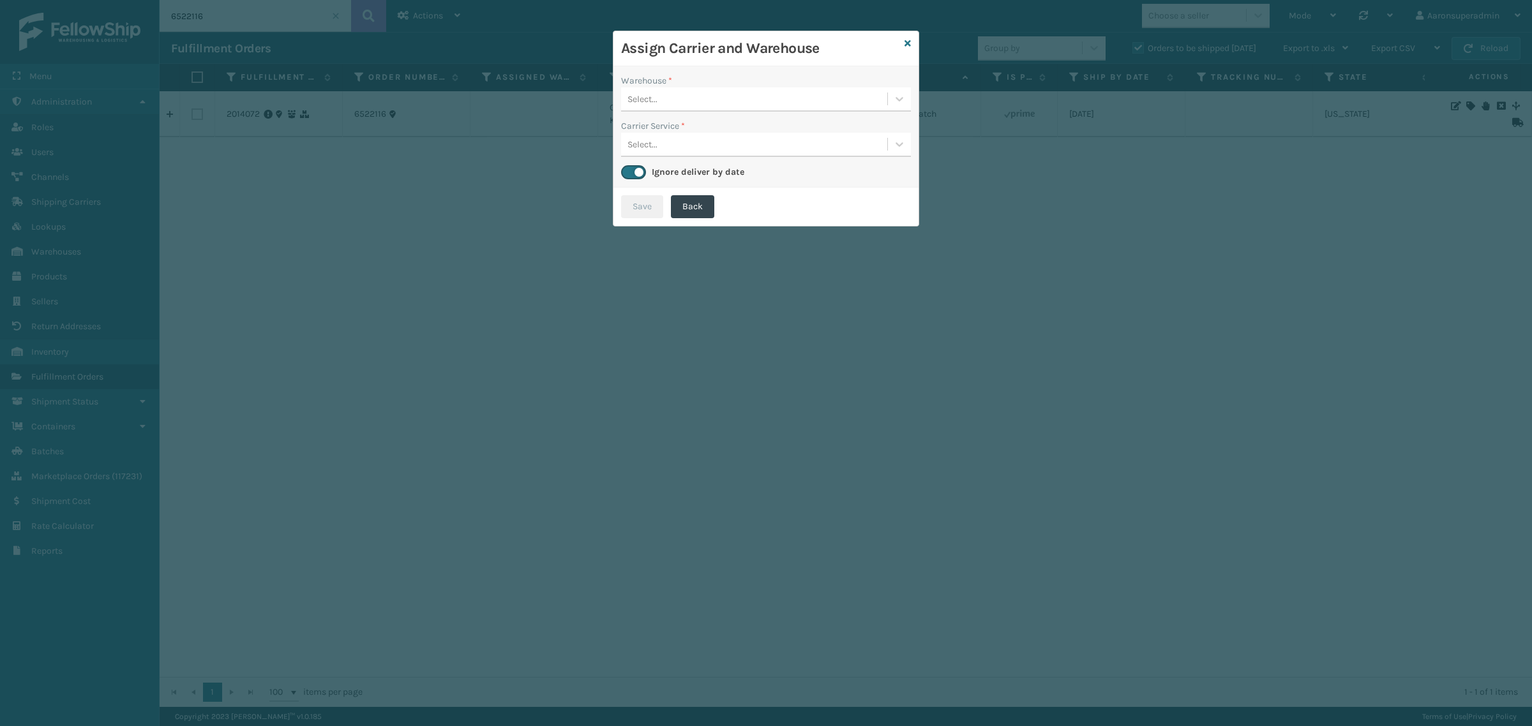
click at [746, 109] on div "Select..." at bounding box center [754, 99] width 266 height 21
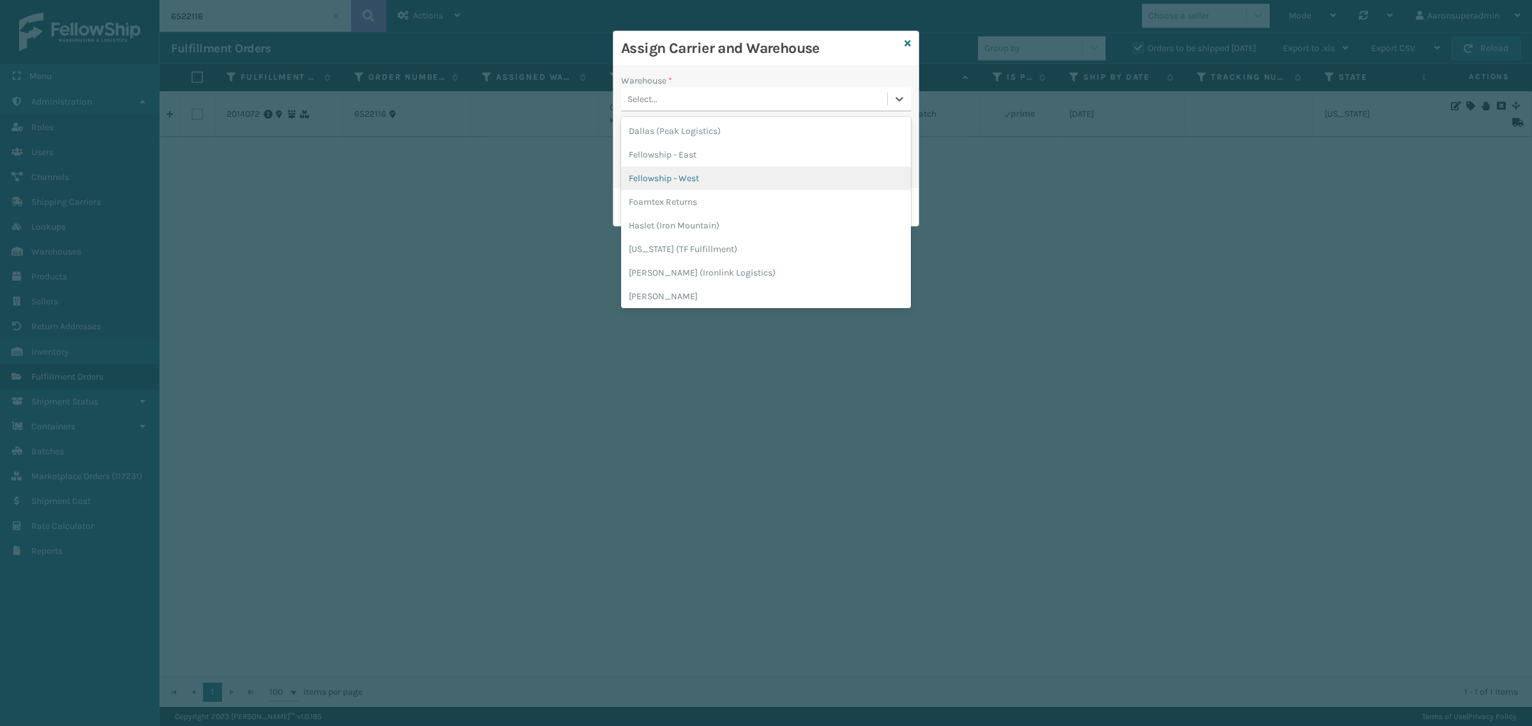
click at [689, 176] on div "Fellowship - West" at bounding box center [766, 179] width 290 height 24
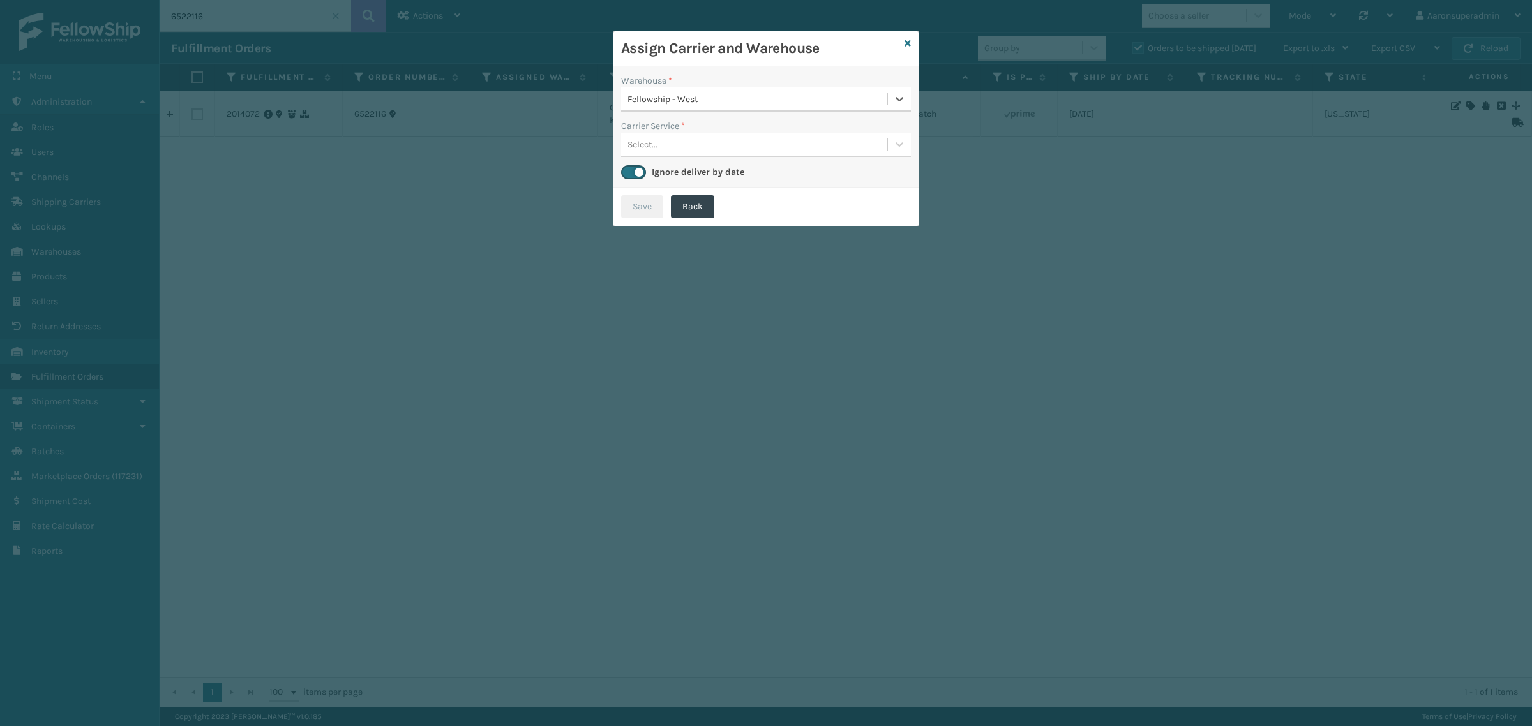
click at [681, 153] on div "Select..." at bounding box center [754, 144] width 266 height 21
click at [677, 181] on div "LTL" at bounding box center [766, 177] width 290 height 24
click at [640, 205] on button "Save" at bounding box center [642, 206] width 42 height 23
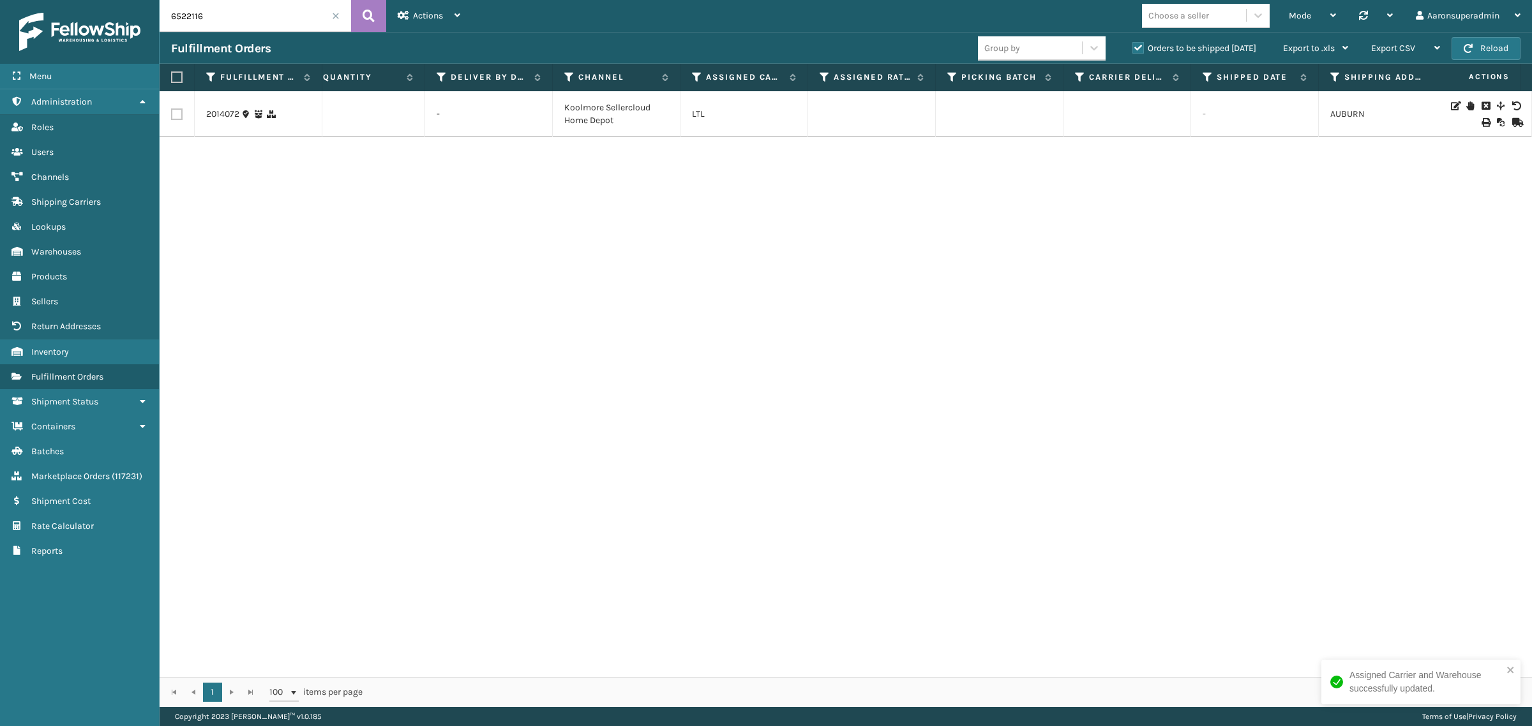
scroll to position [0, 844]
